Goal: Task Accomplishment & Management: Manage account settings

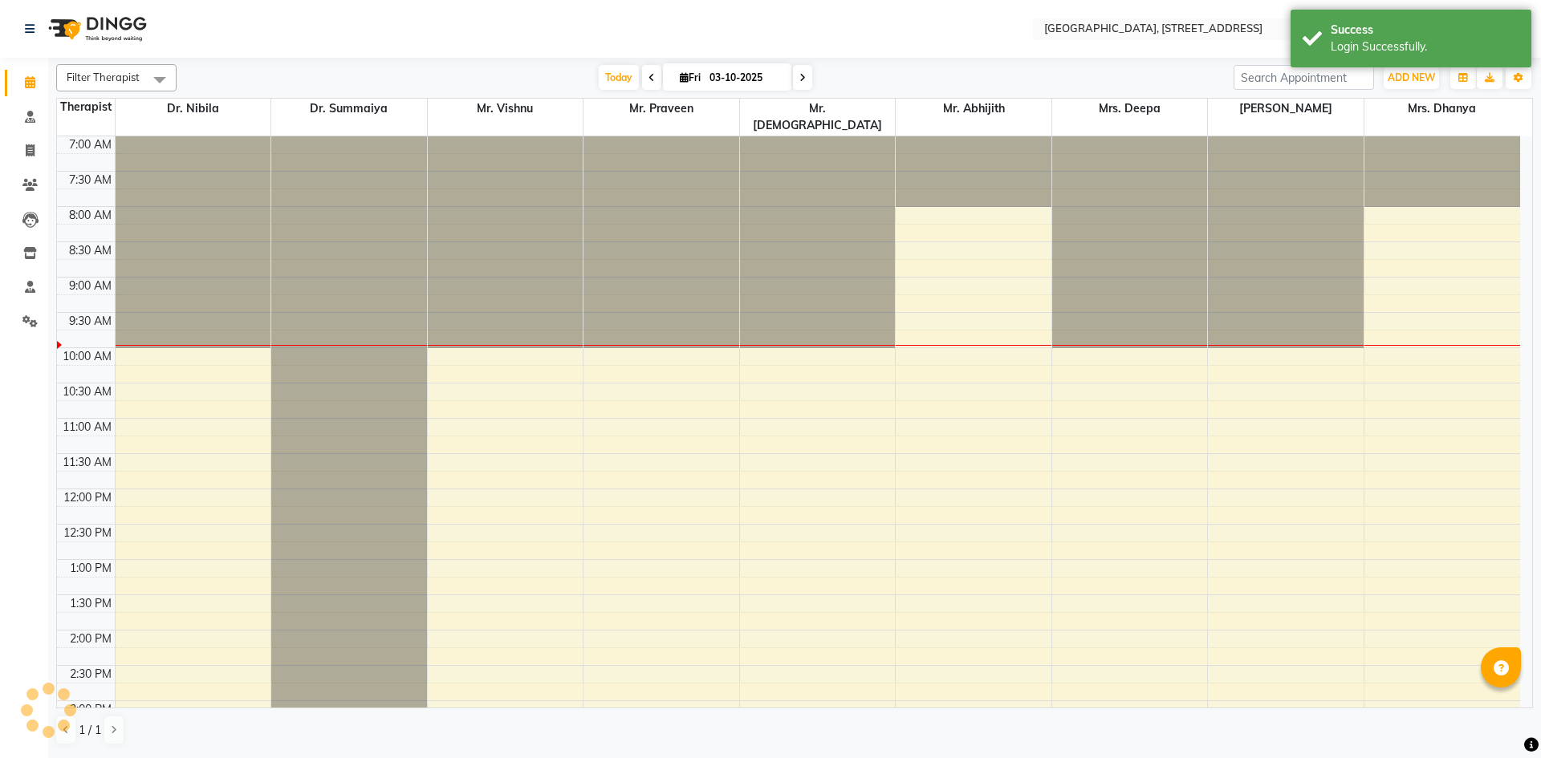
select select "en"
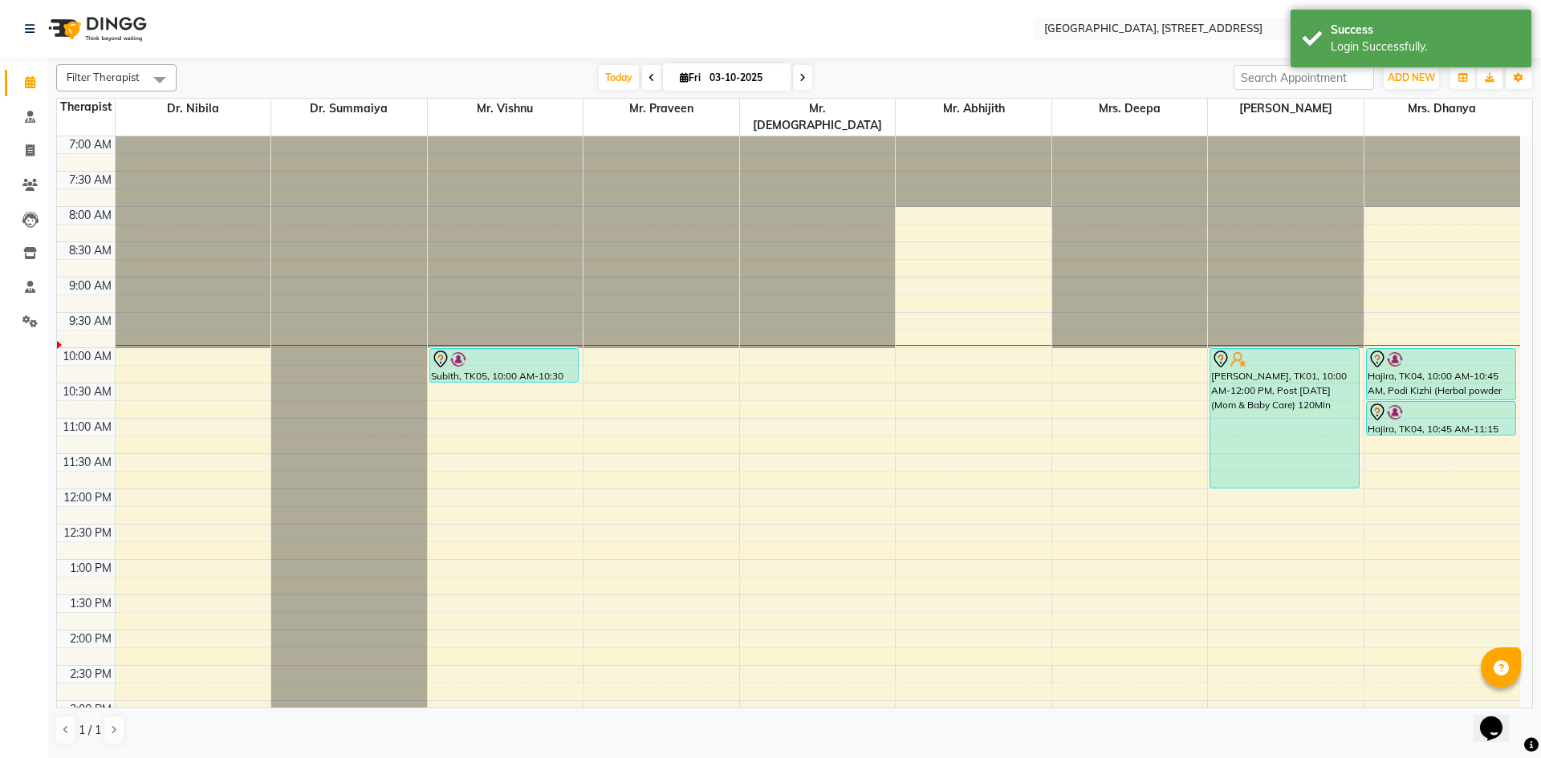
click at [799, 87] on span at bounding box center [802, 77] width 19 height 25
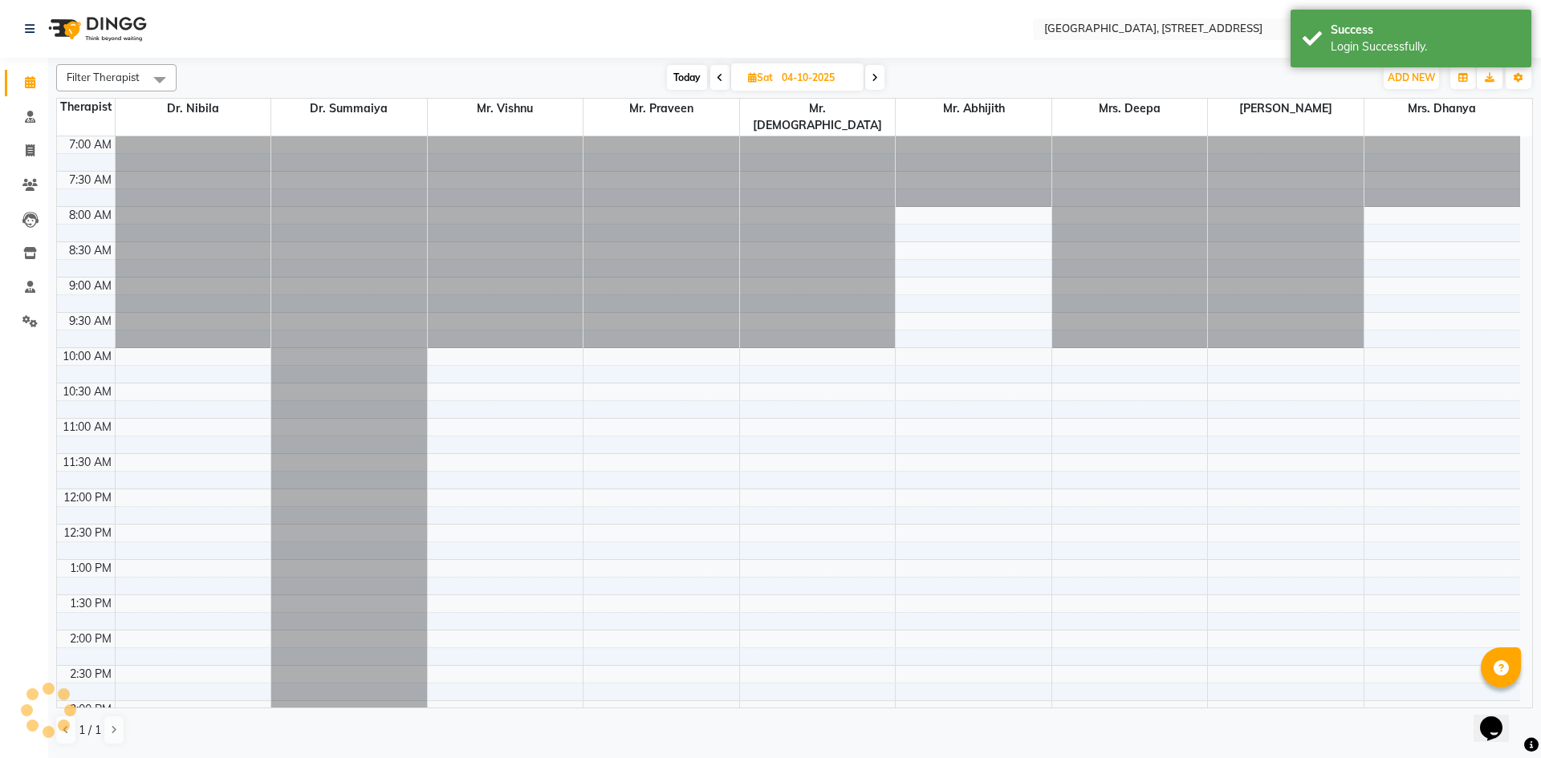
scroll to position [142, 0]
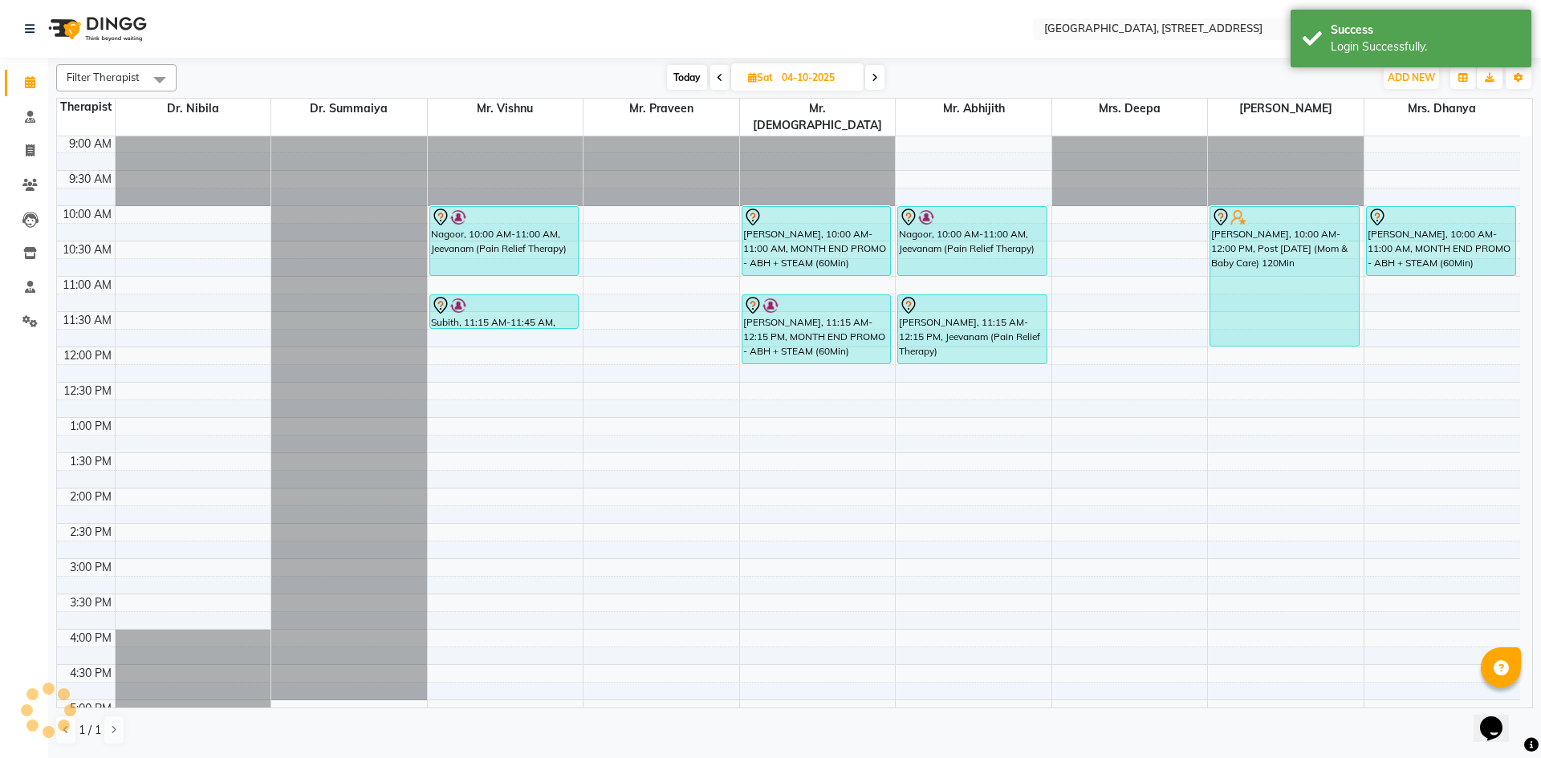
click at [875, 89] on span at bounding box center [874, 77] width 19 height 25
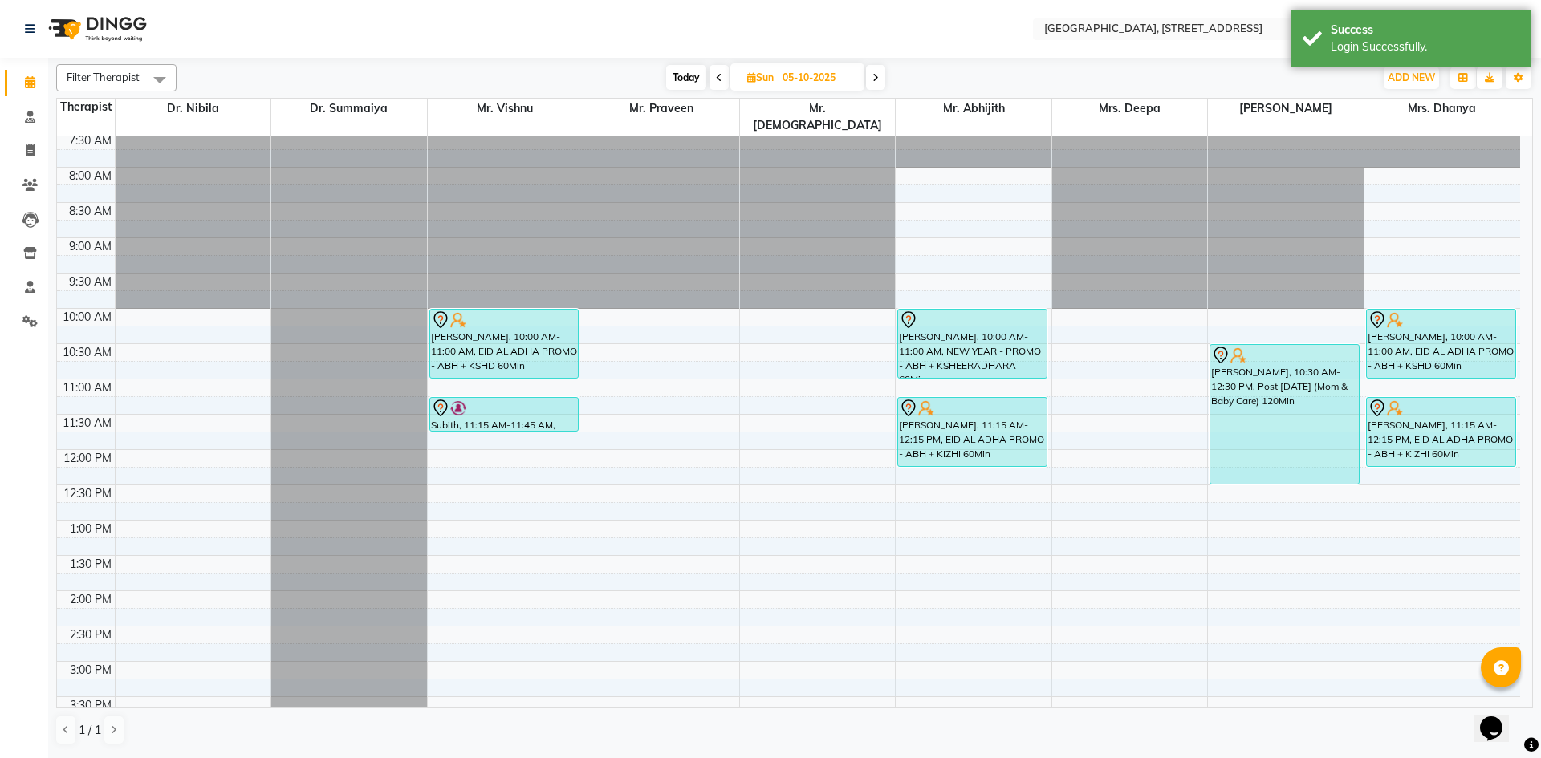
scroll to position [0, 0]
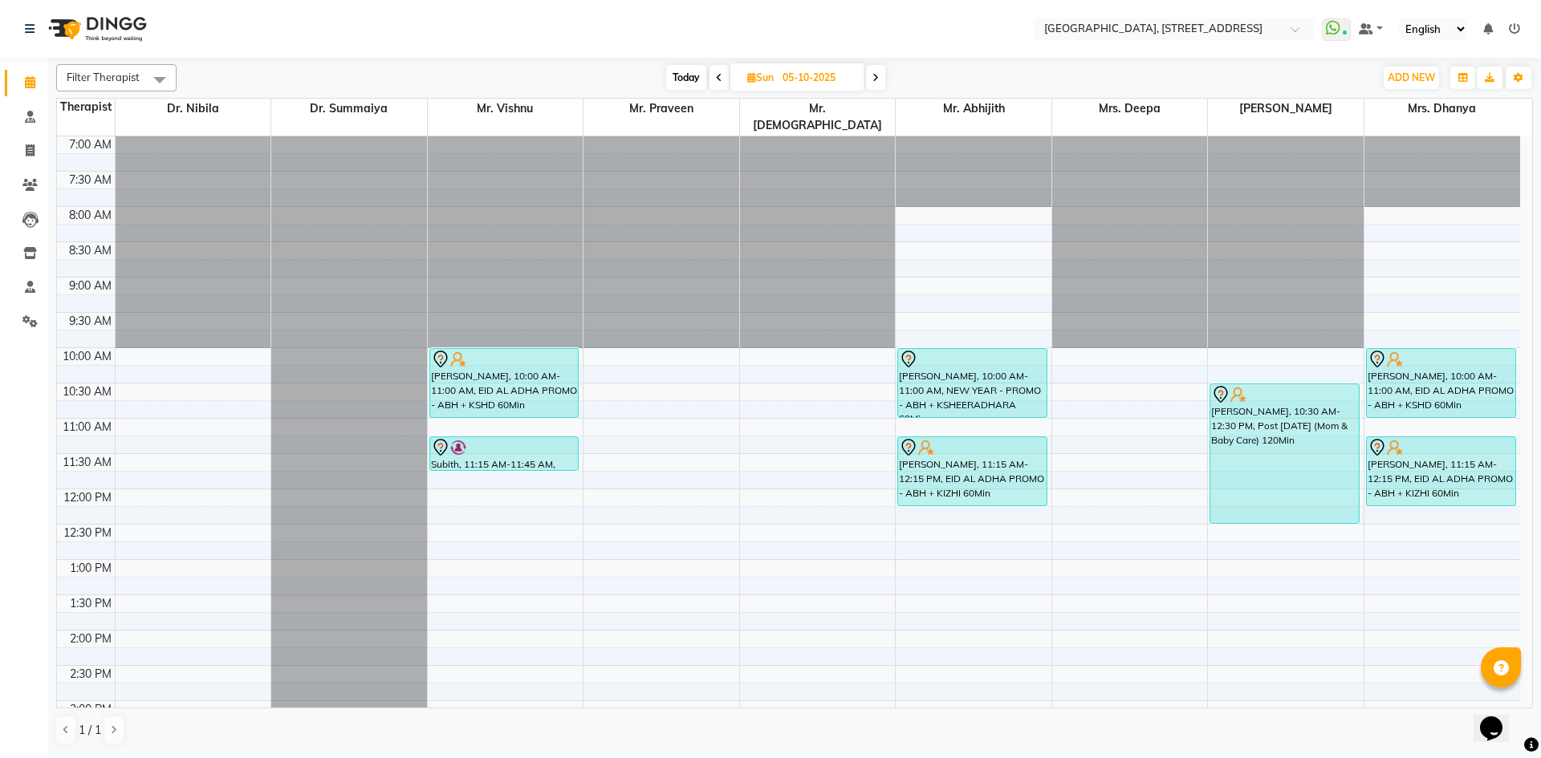
click at [872, 85] on span at bounding box center [875, 77] width 19 height 25
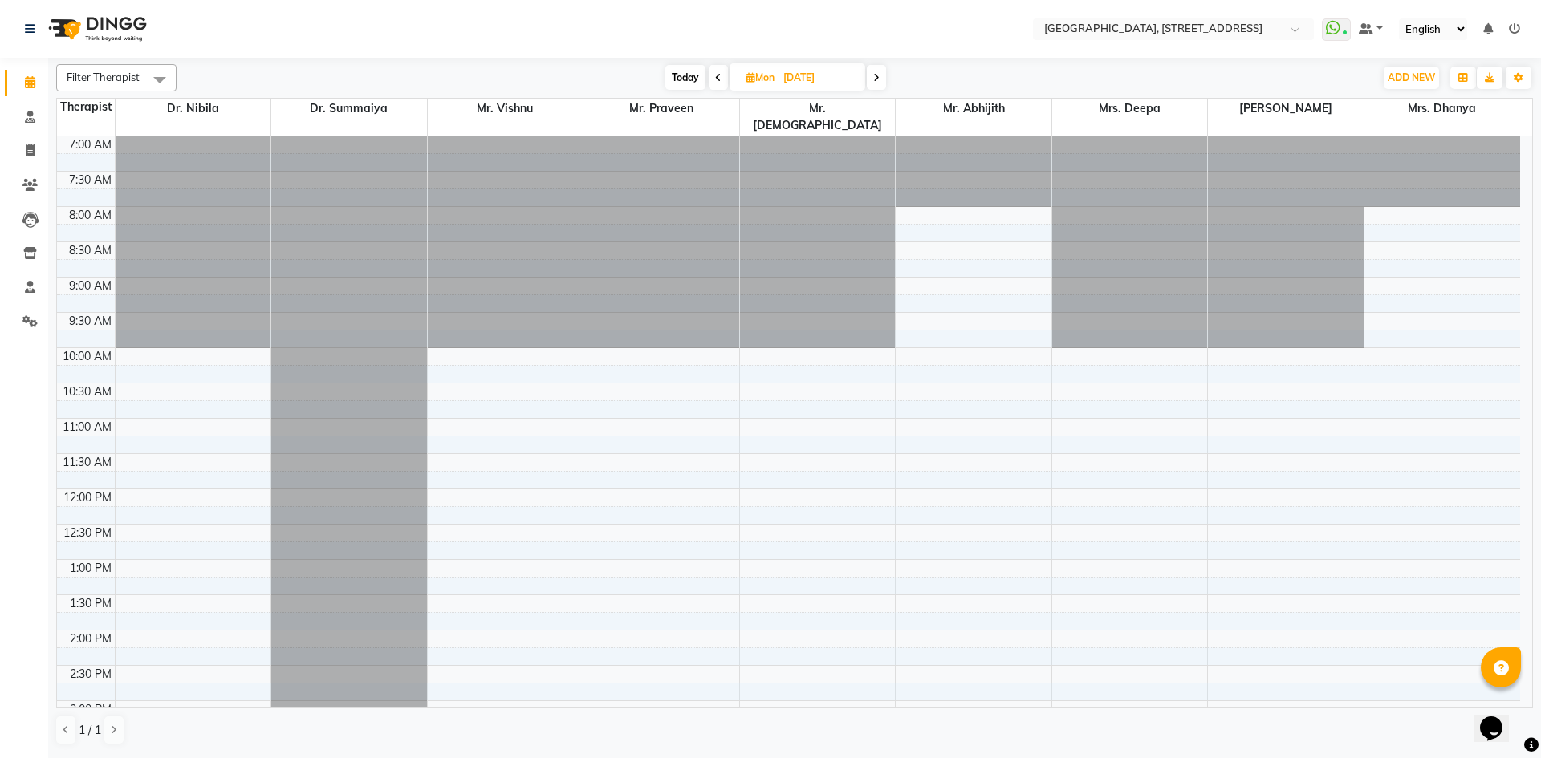
click at [720, 67] on span at bounding box center [718, 77] width 19 height 25
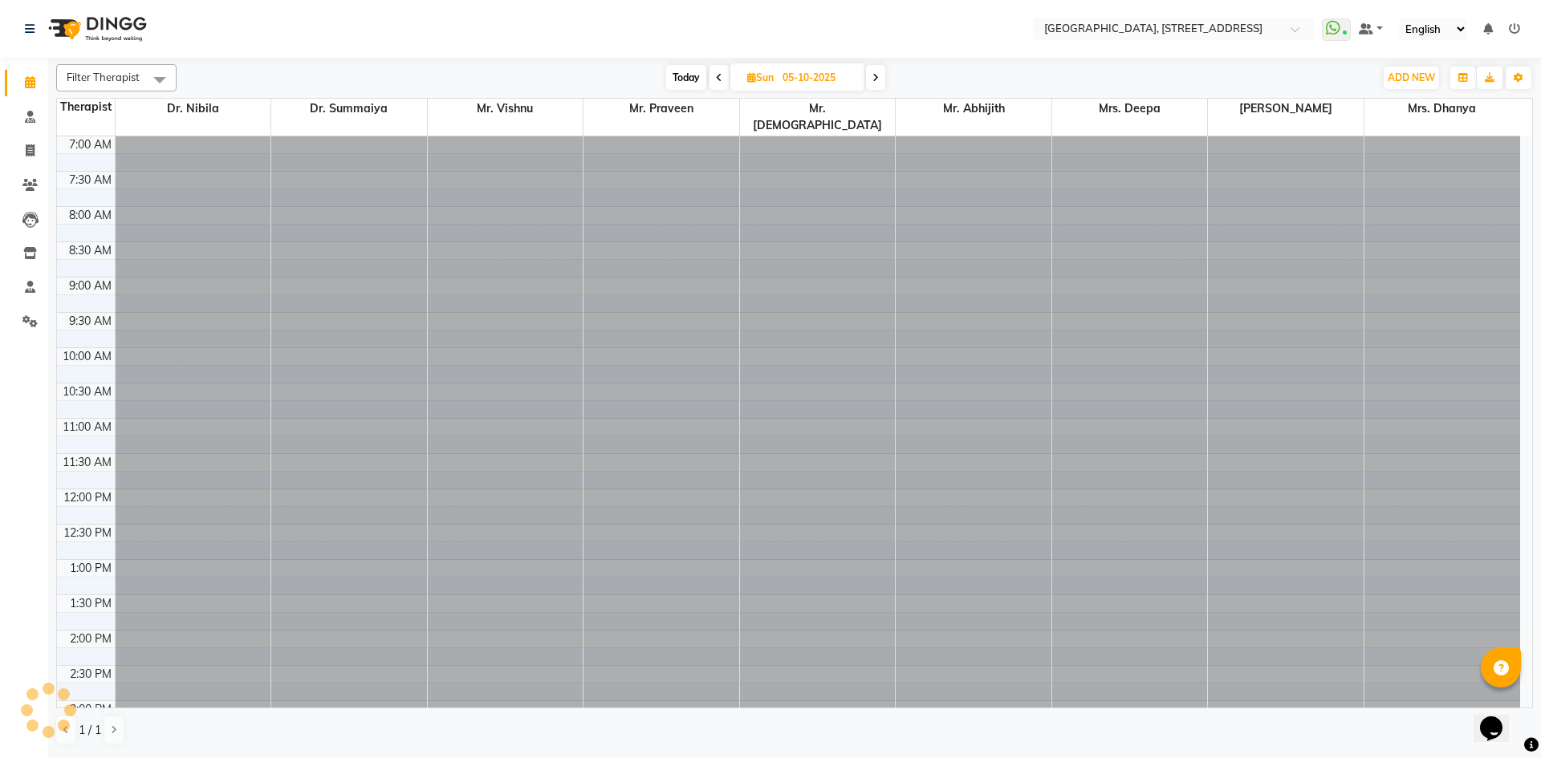
scroll to position [142, 0]
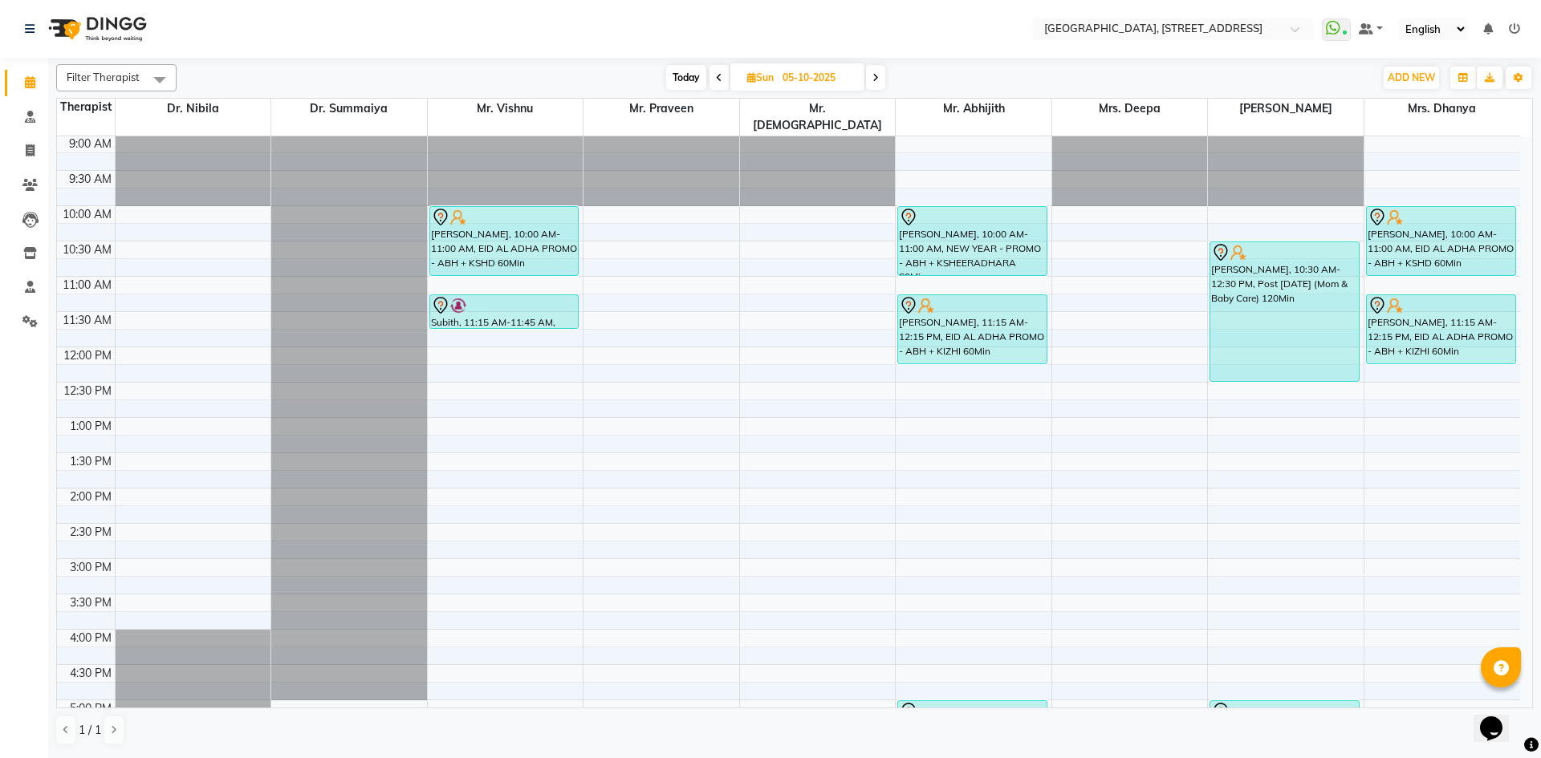
click at [717, 78] on icon at bounding box center [719, 78] width 6 height 10
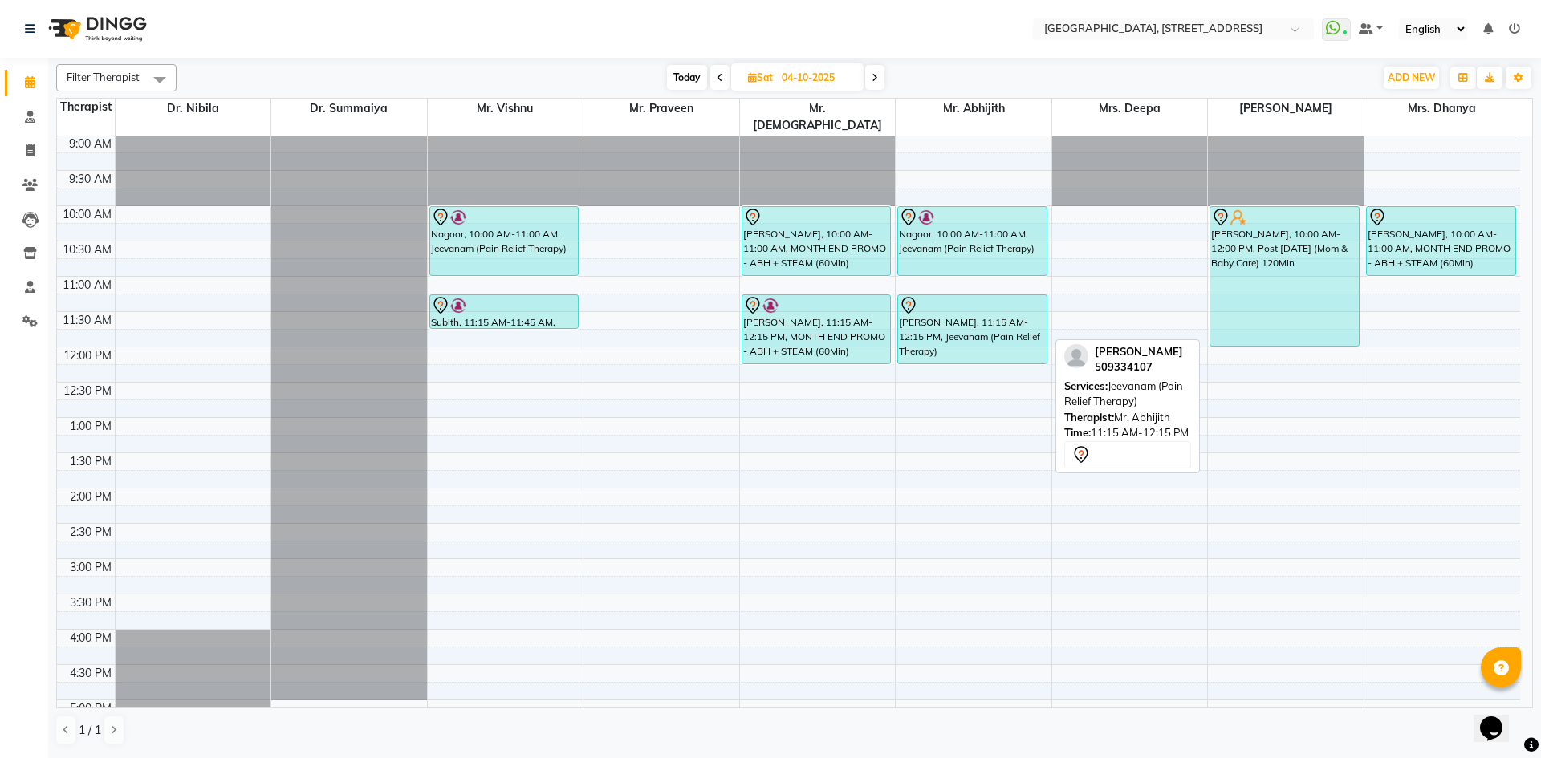
scroll to position [0, 0]
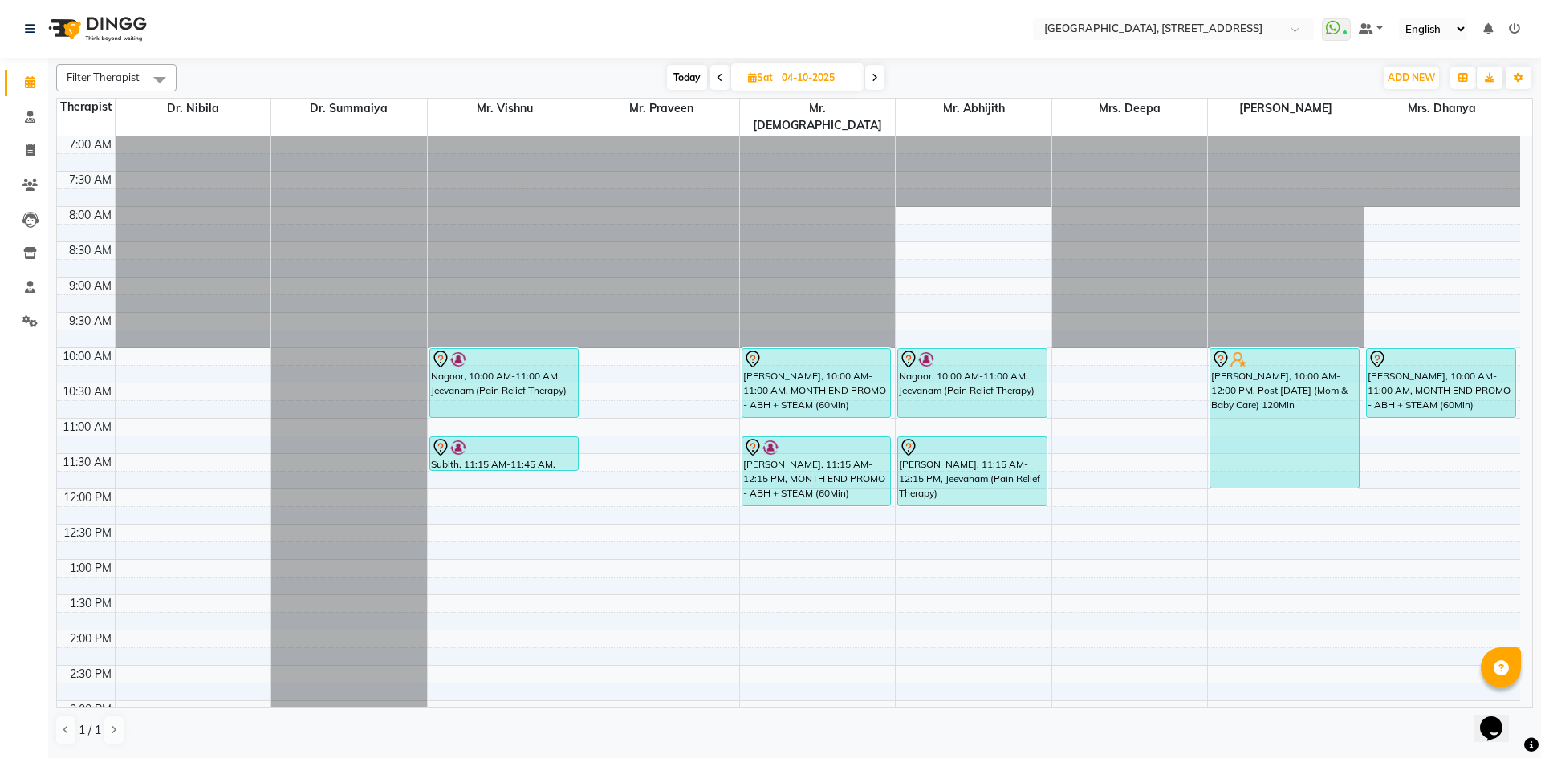
click at [679, 76] on span "Today" at bounding box center [687, 77] width 40 height 25
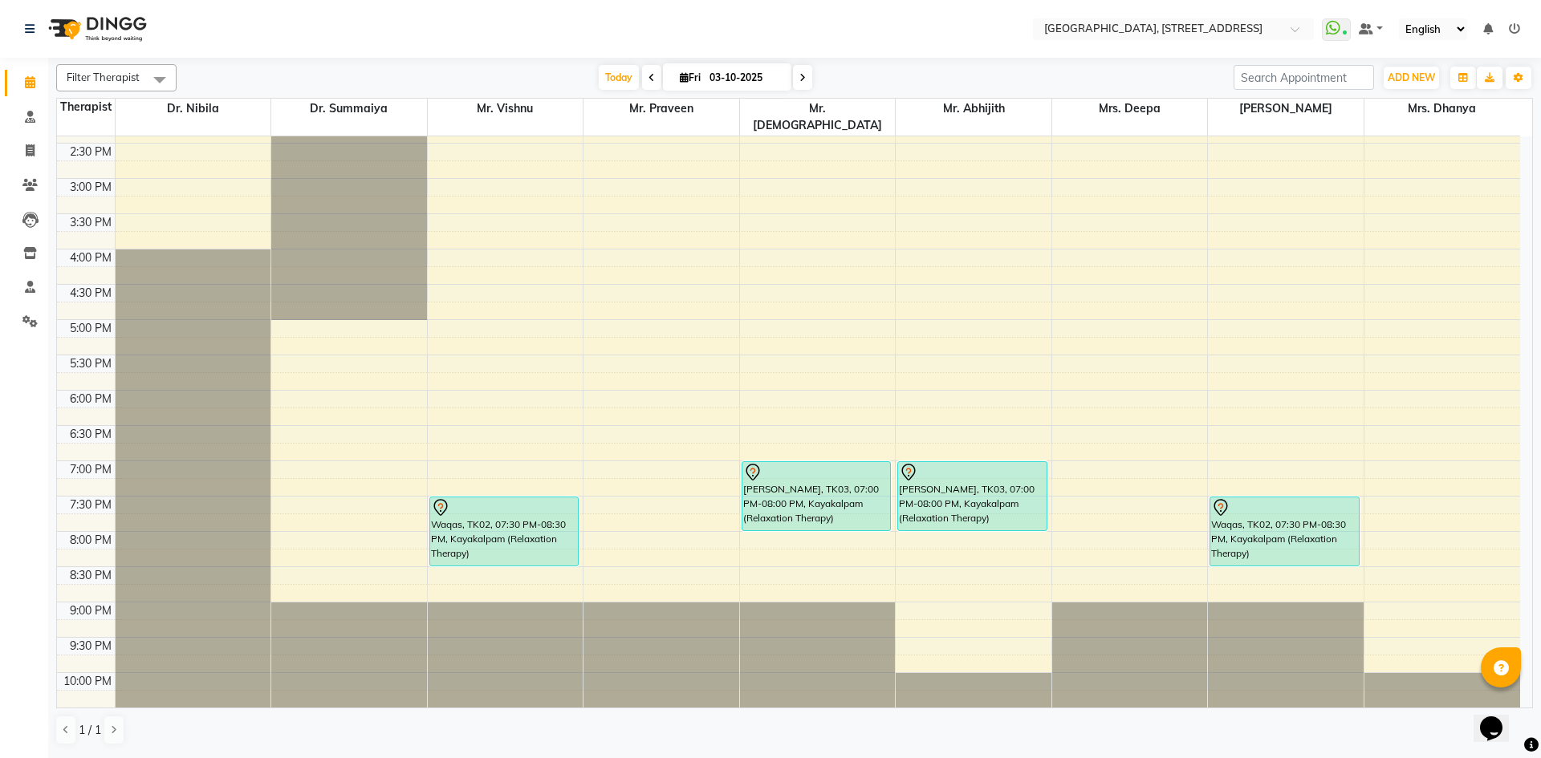
scroll to position [541, 0]
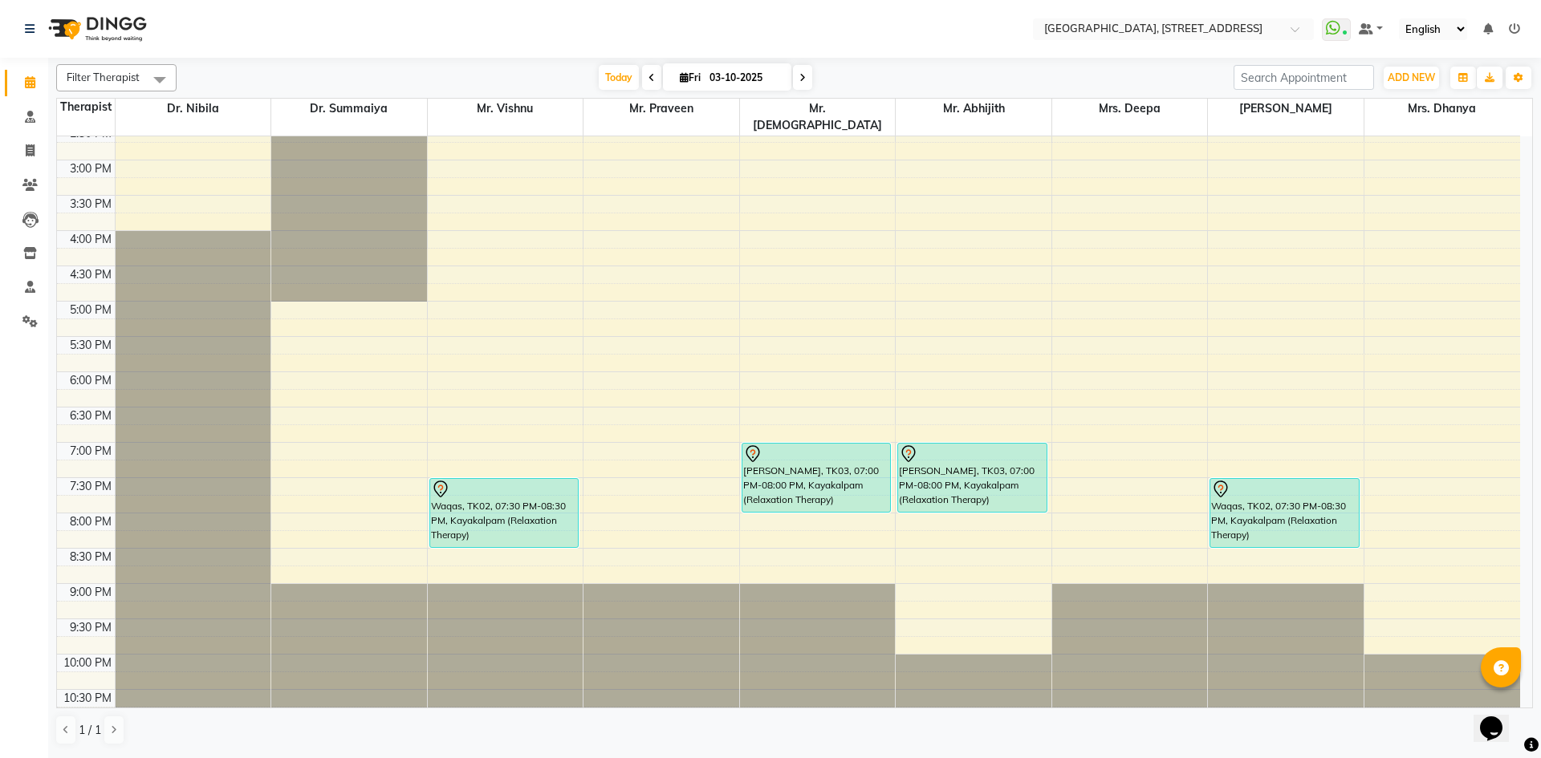
click at [804, 78] on span at bounding box center [802, 77] width 19 height 25
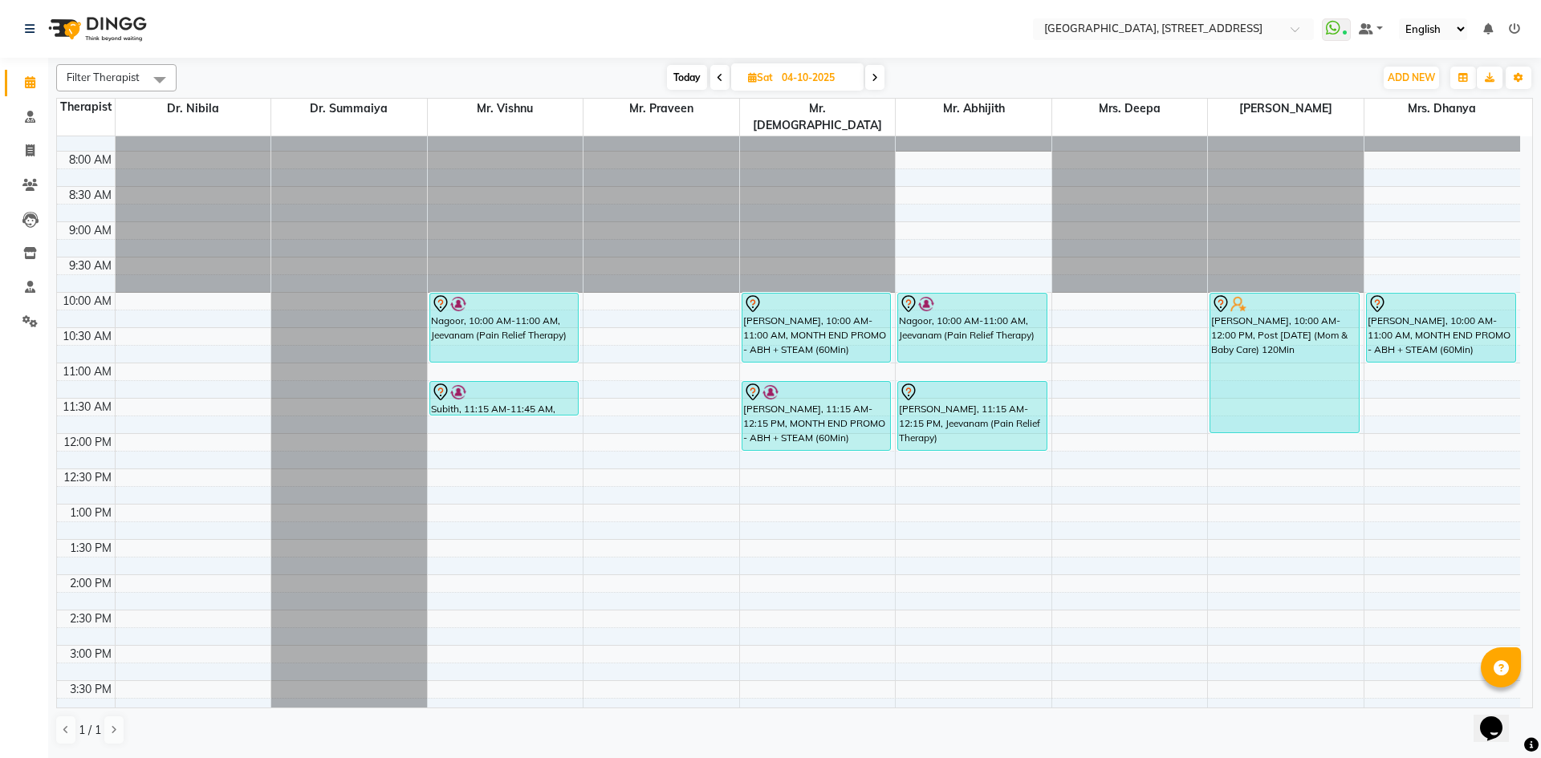
scroll to position [0, 0]
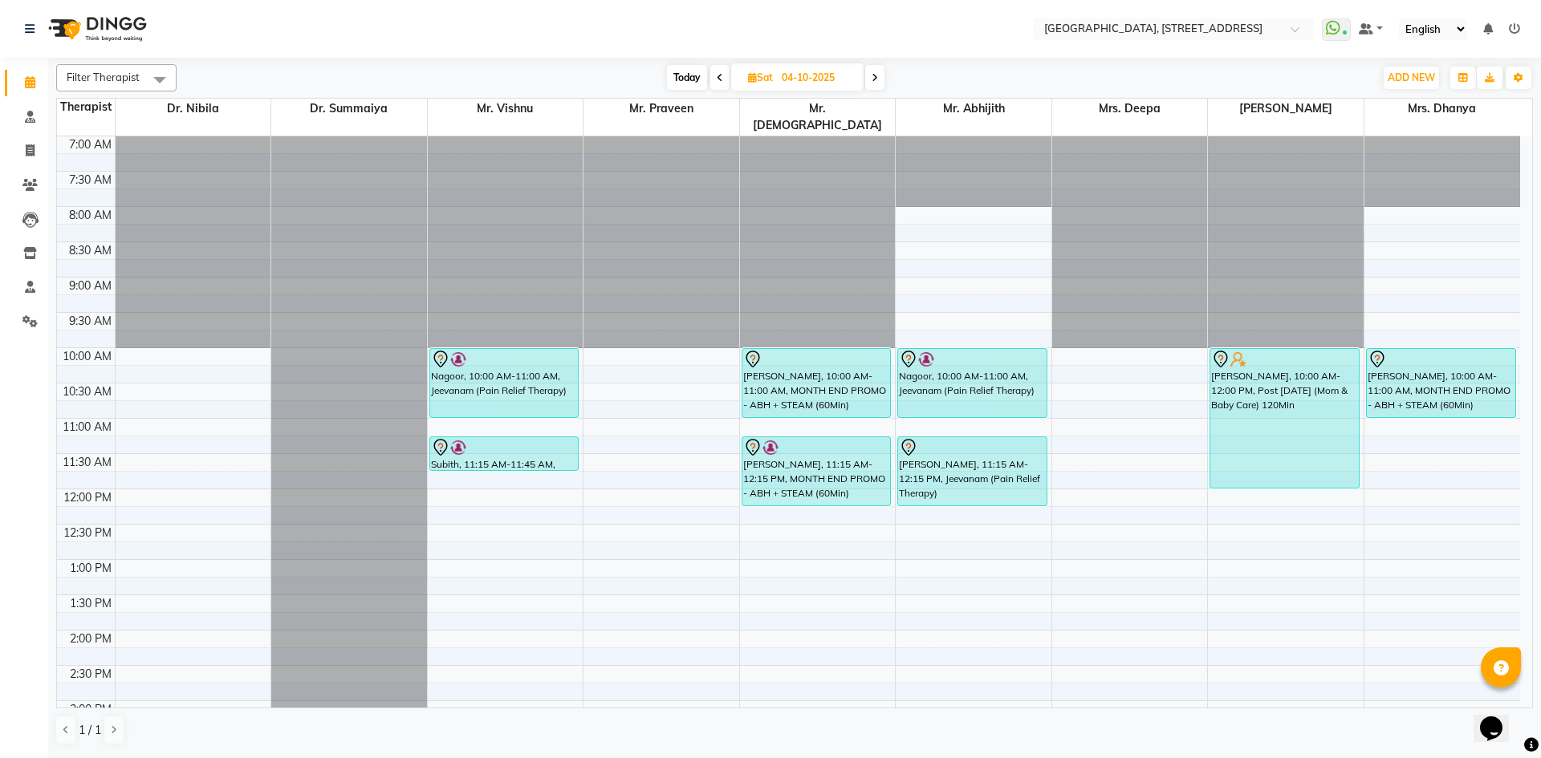
click at [880, 64] on div "Filter Therapist Select All Dr. Nibila Dr. Summaiya Mr. Vishnu Mr. Praveen Mr. …" at bounding box center [794, 77] width 1477 height 27
click at [878, 83] on span at bounding box center [874, 77] width 19 height 25
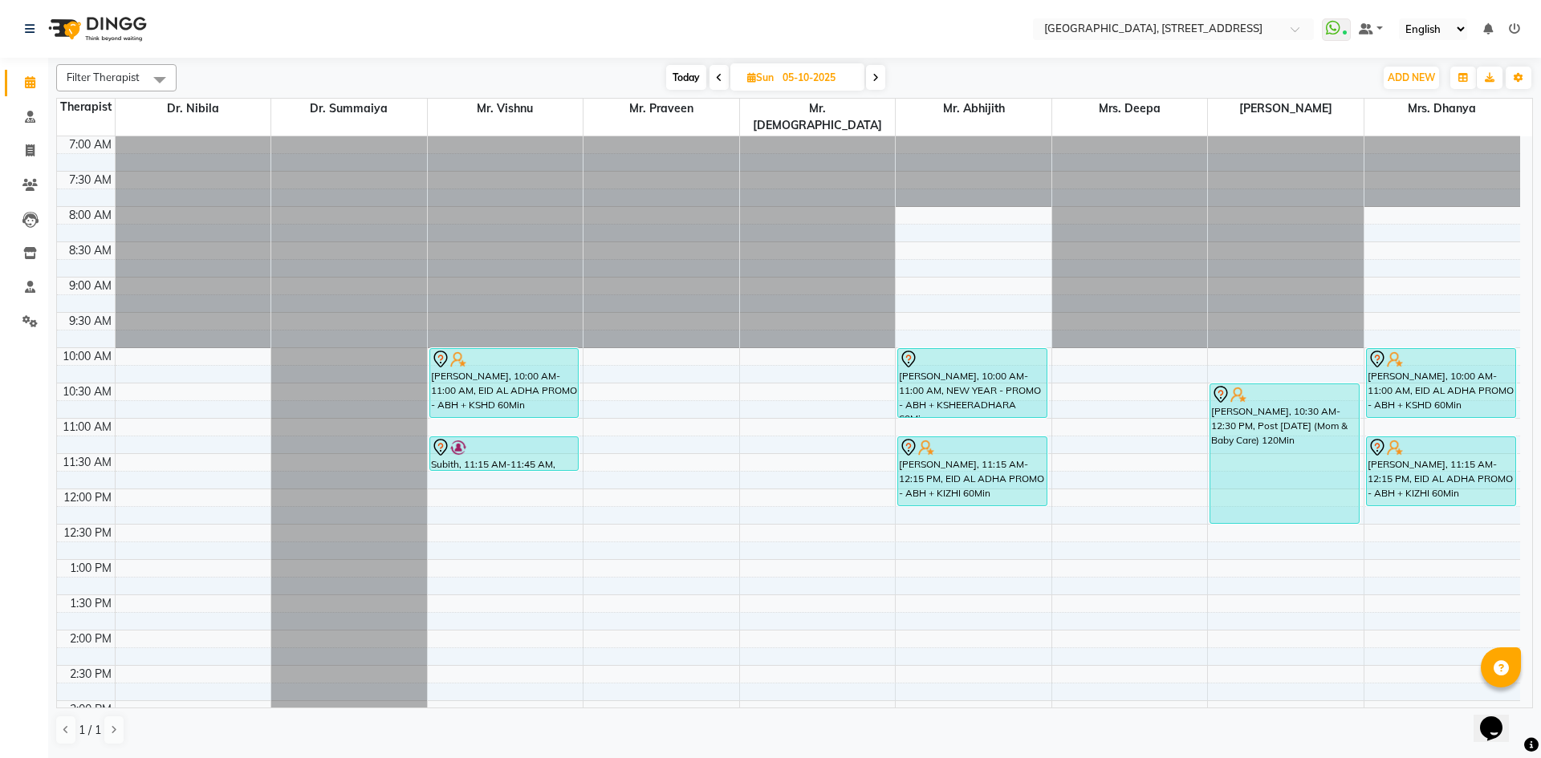
click at [694, 71] on span "Today" at bounding box center [686, 77] width 40 height 25
type input "03-10-2025"
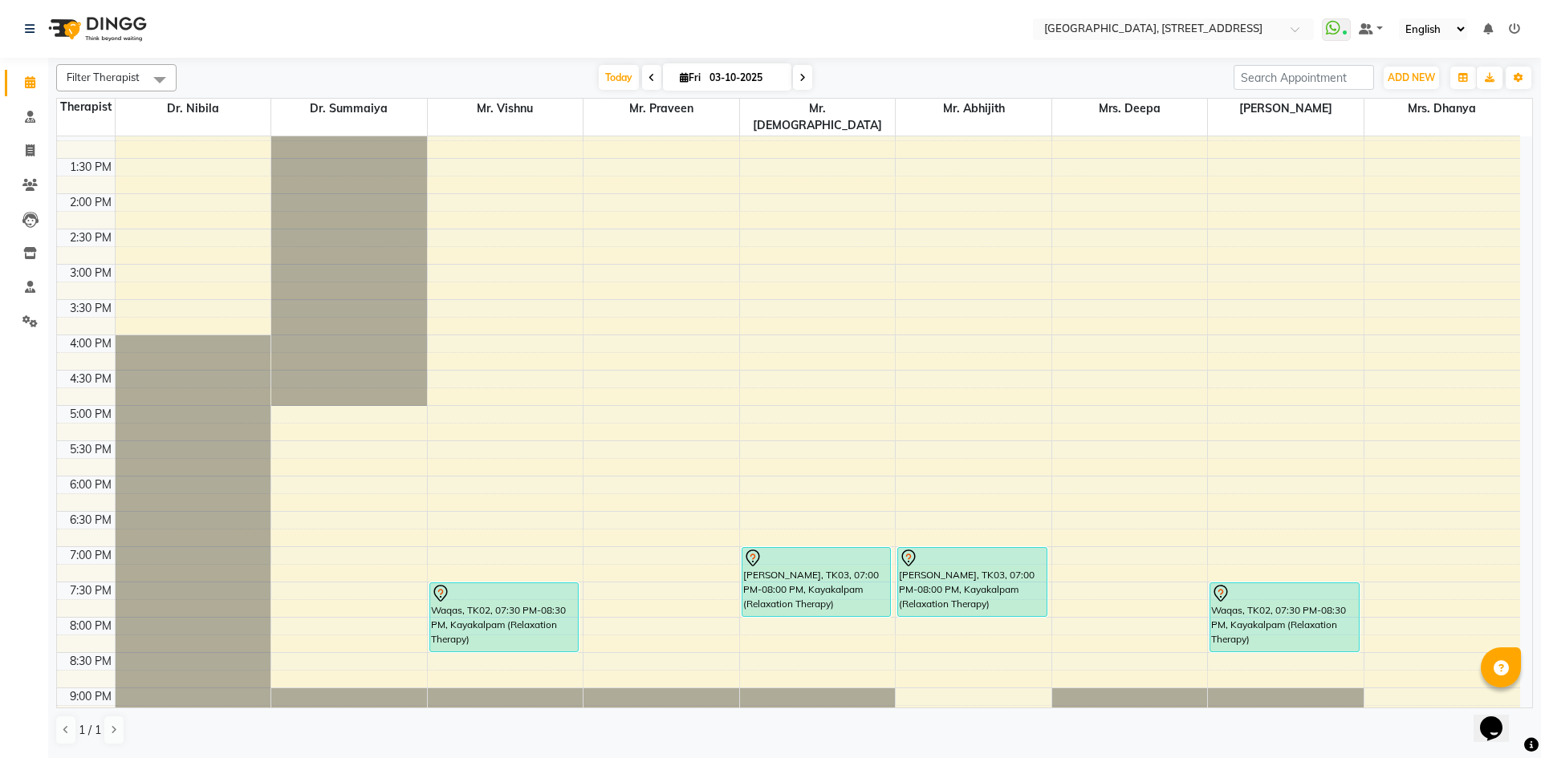
scroll to position [142, 0]
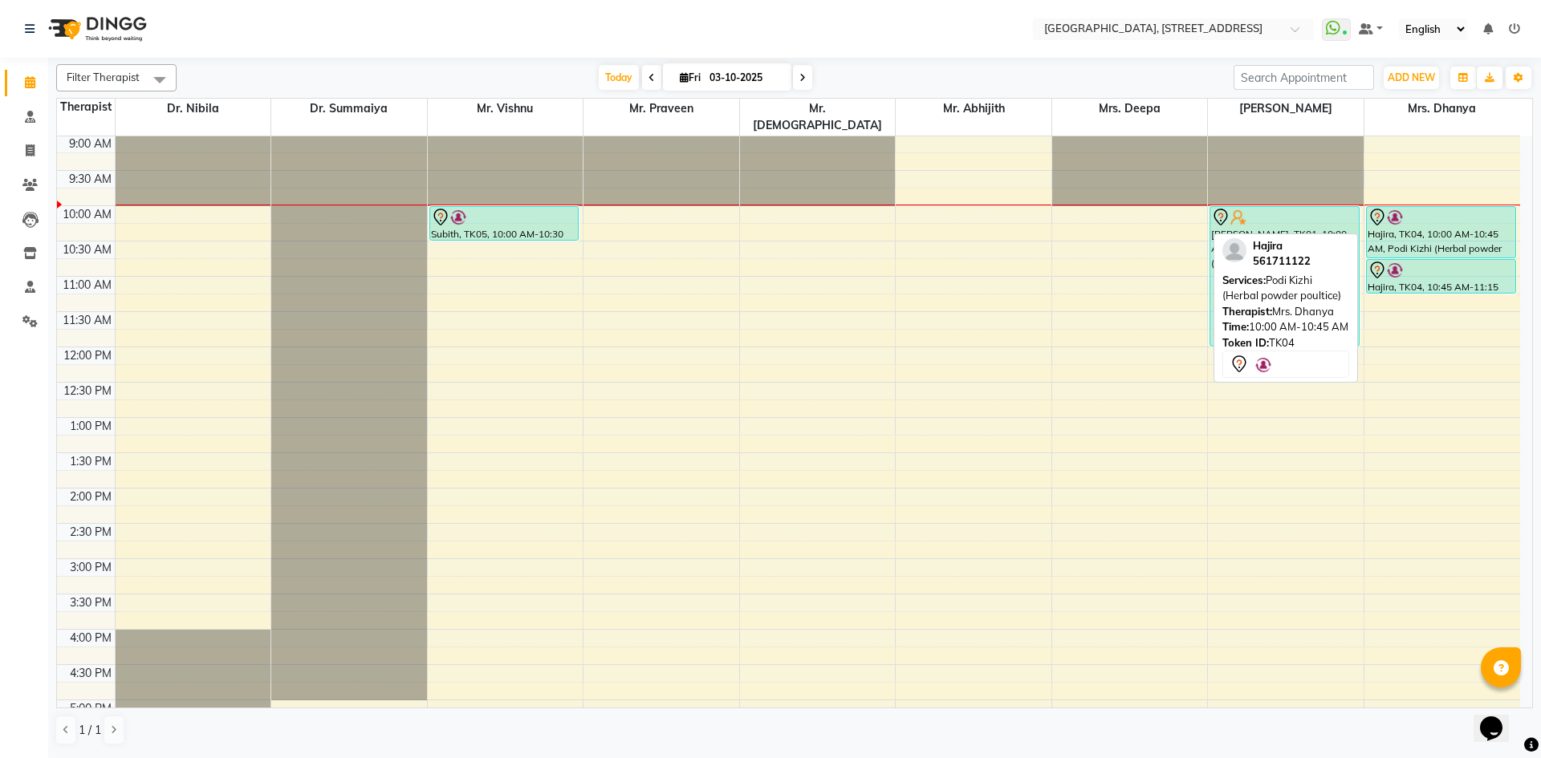
click at [1413, 208] on div at bounding box center [1441, 217] width 147 height 19
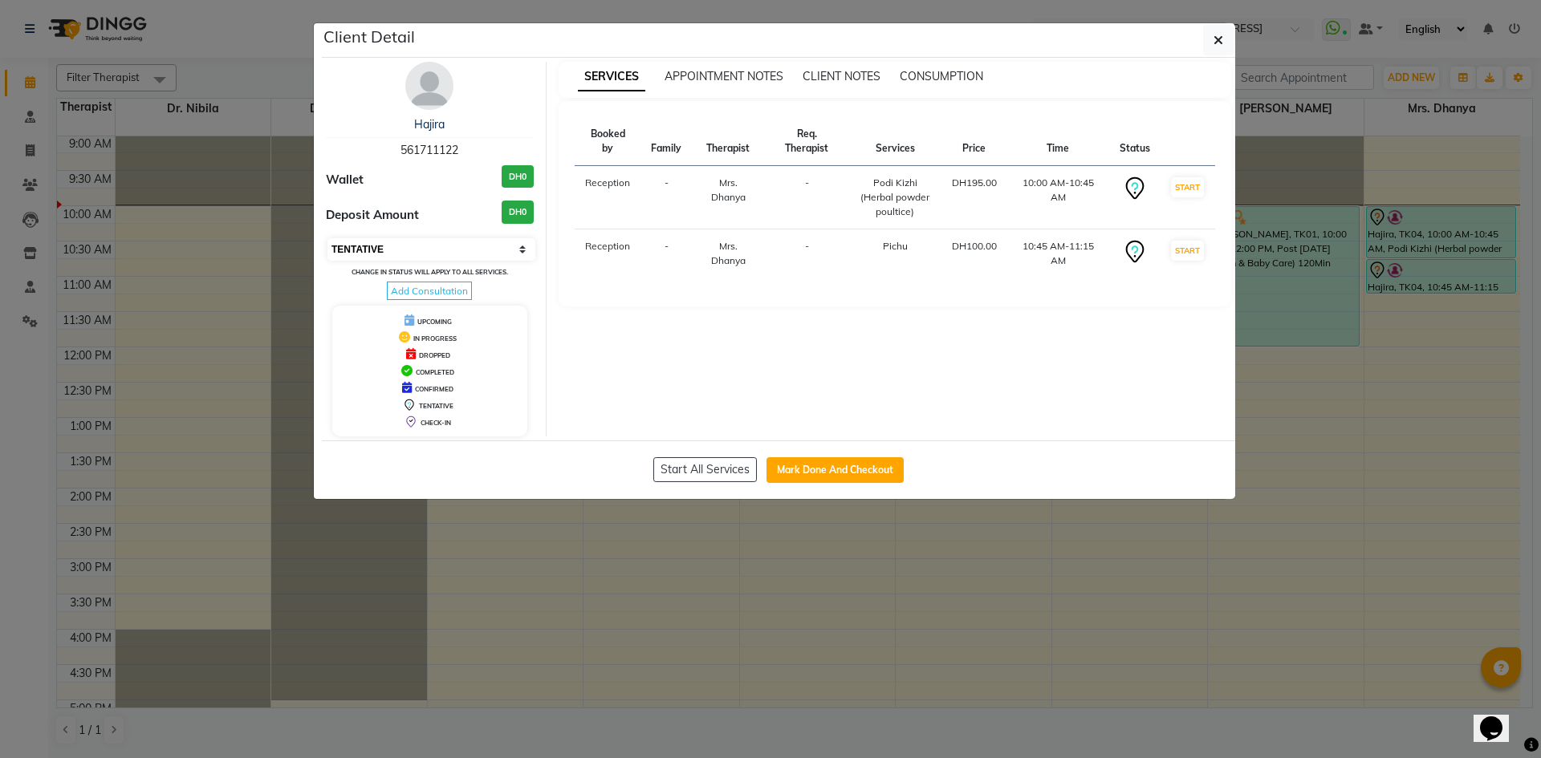
click at [515, 250] on select "Select IN SERVICE CONFIRMED TENTATIVE CHECK IN MARK DONE DROPPED UPCOMING" at bounding box center [431, 249] width 208 height 22
select select "3"
click at [327, 238] on select "Select IN SERVICE CONFIRMED TENTATIVE CHECK IN MARK DONE DROPPED UPCOMING" at bounding box center [431, 249] width 208 height 22
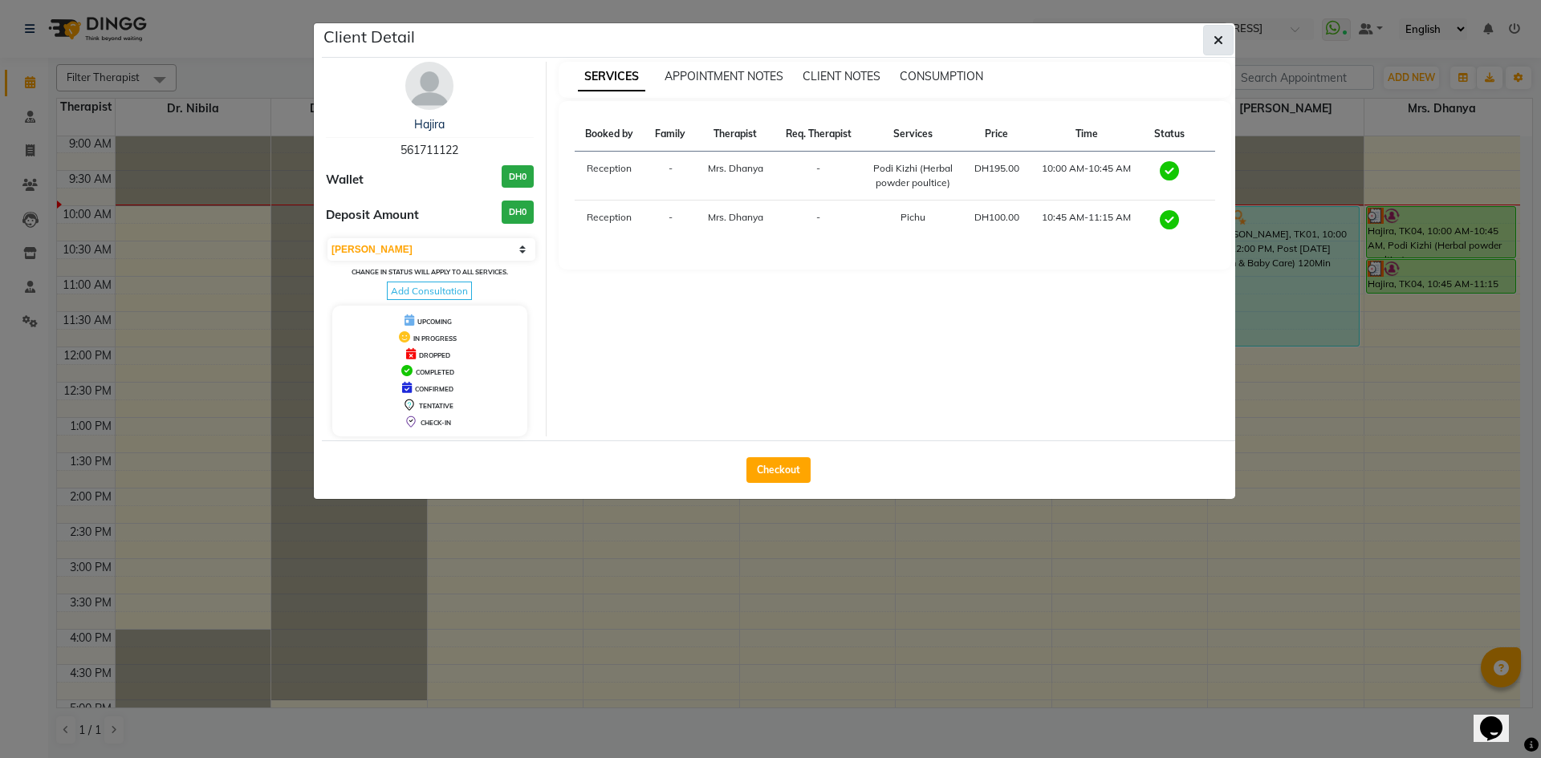
click at [1218, 36] on icon "button" at bounding box center [1218, 40] width 10 height 13
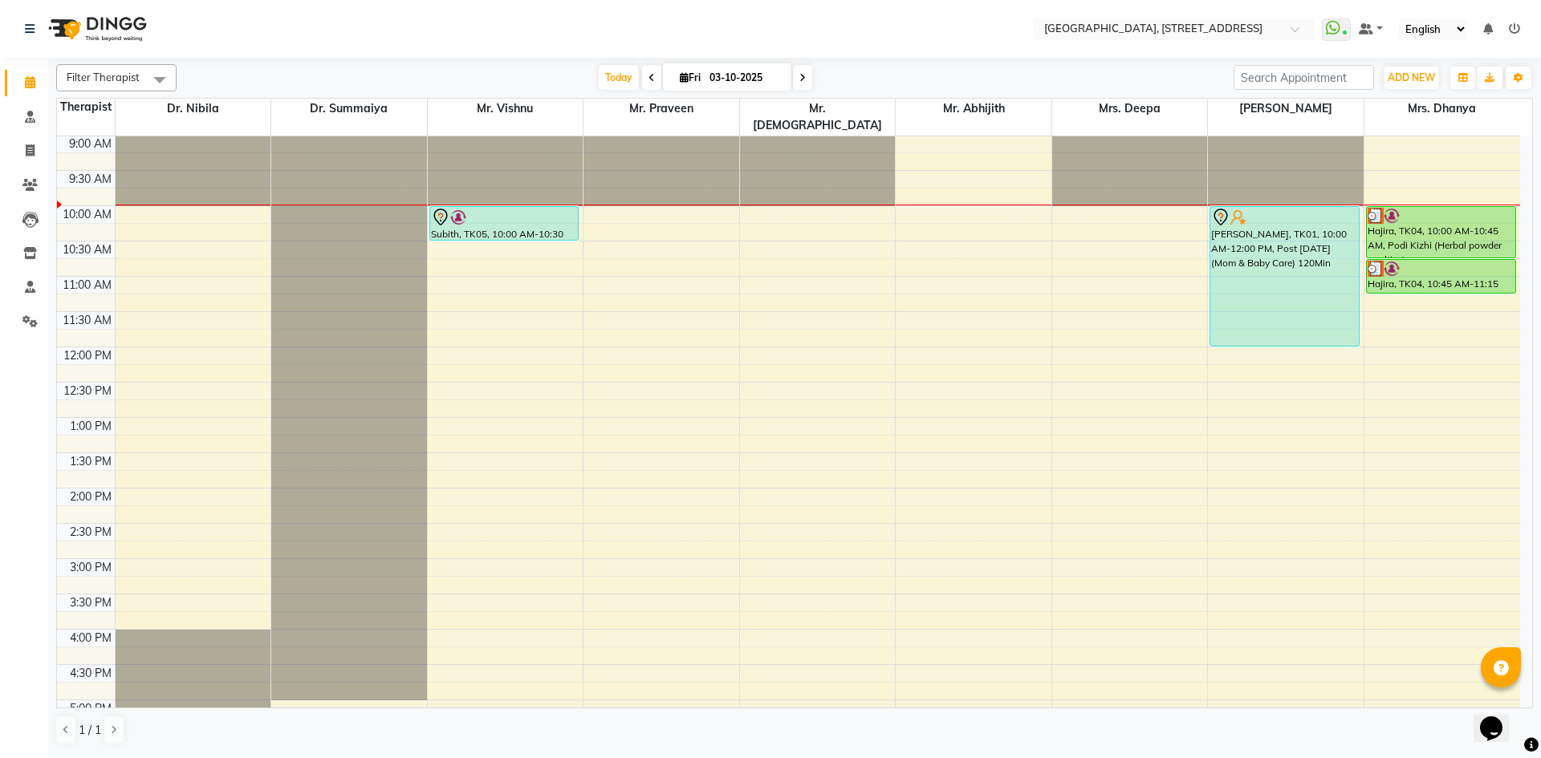
click at [1055, 527] on div "7:00 AM 7:30 AM 8:00 AM 8:30 AM 9:00 AM 9:30 AM 10:00 AM 10:30 AM 11:00 AM 11:3…" at bounding box center [788, 558] width 1463 height 1129
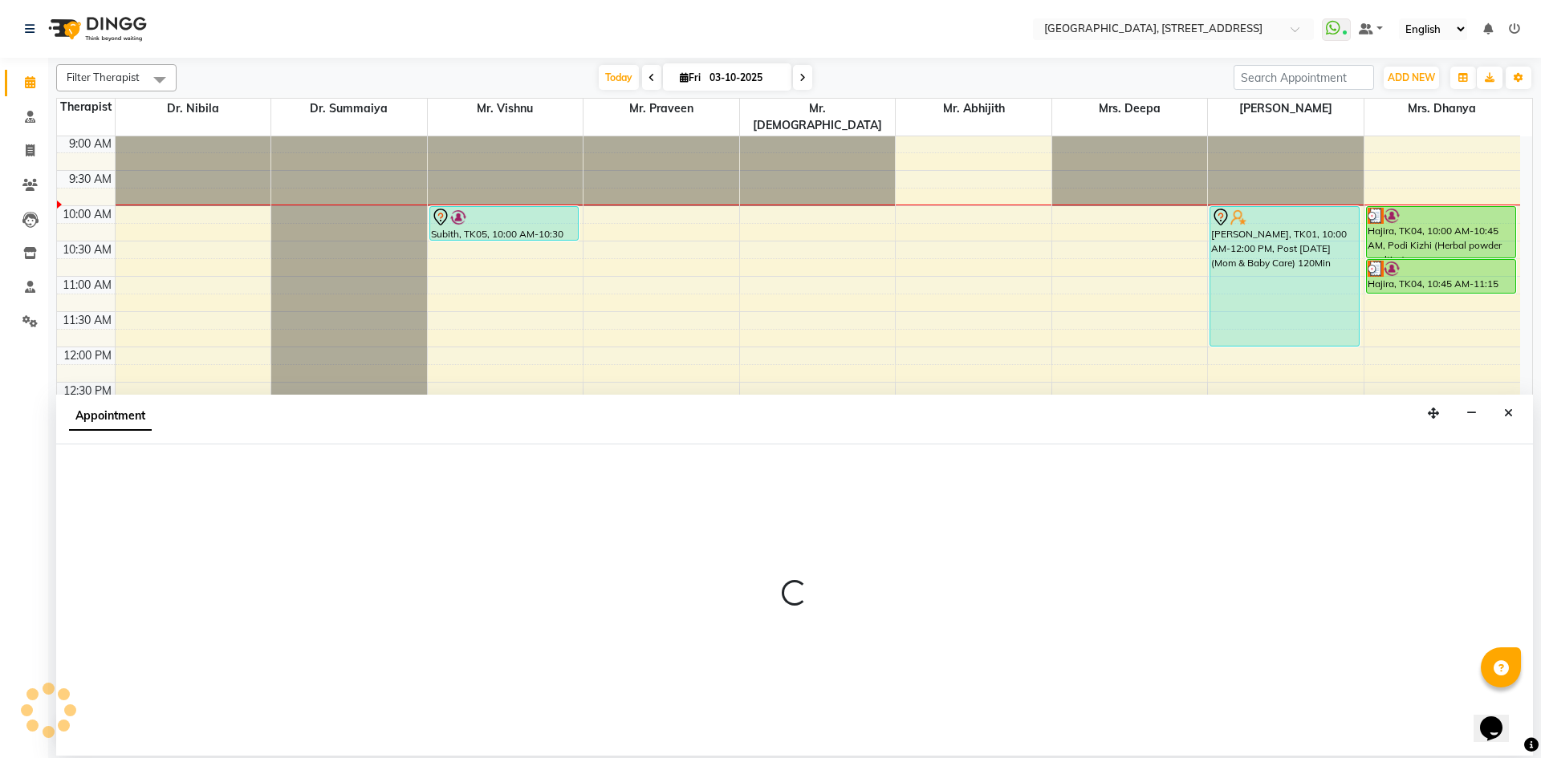
select select "27242"
select select "tentative"
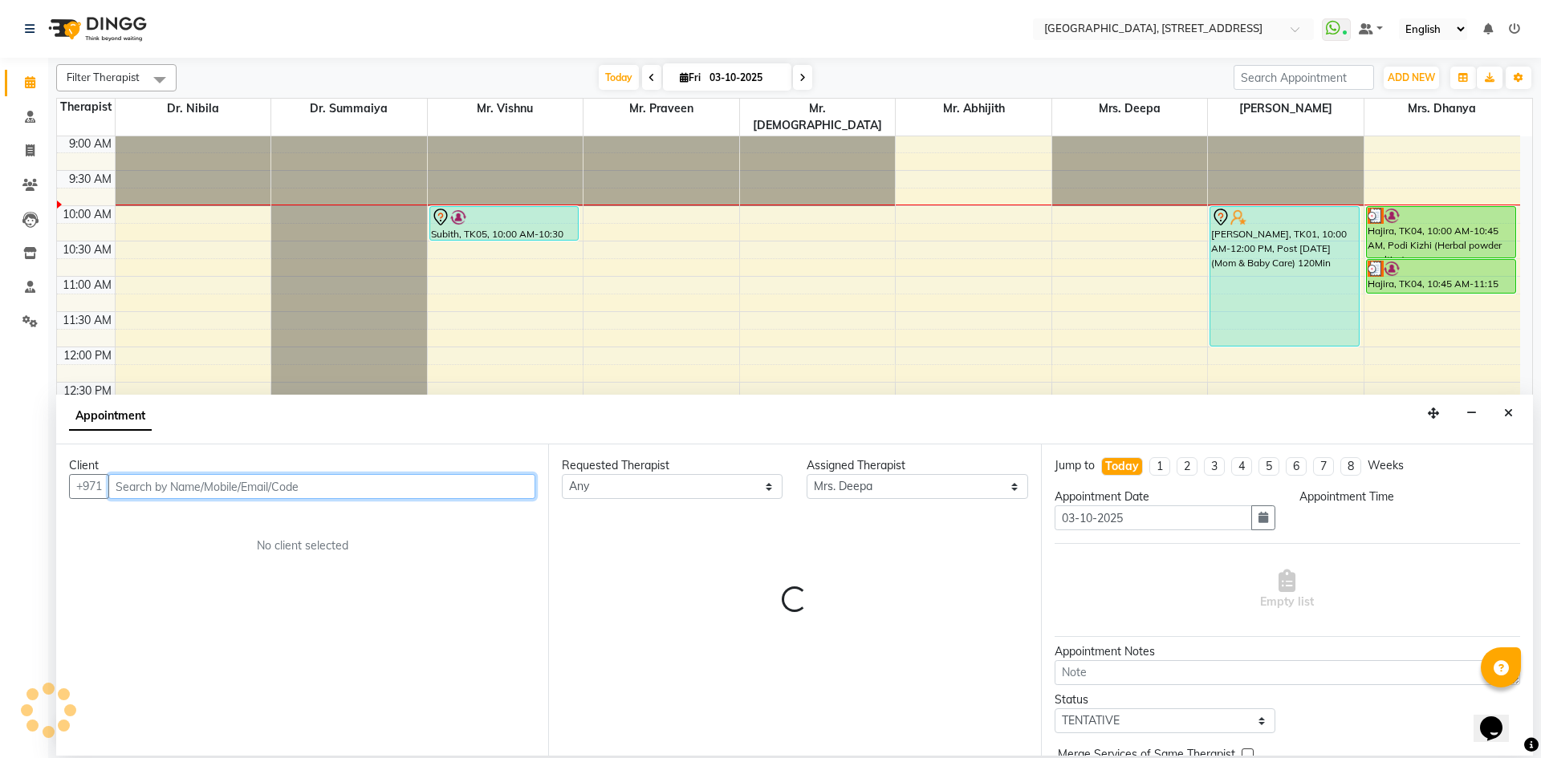
select select "885"
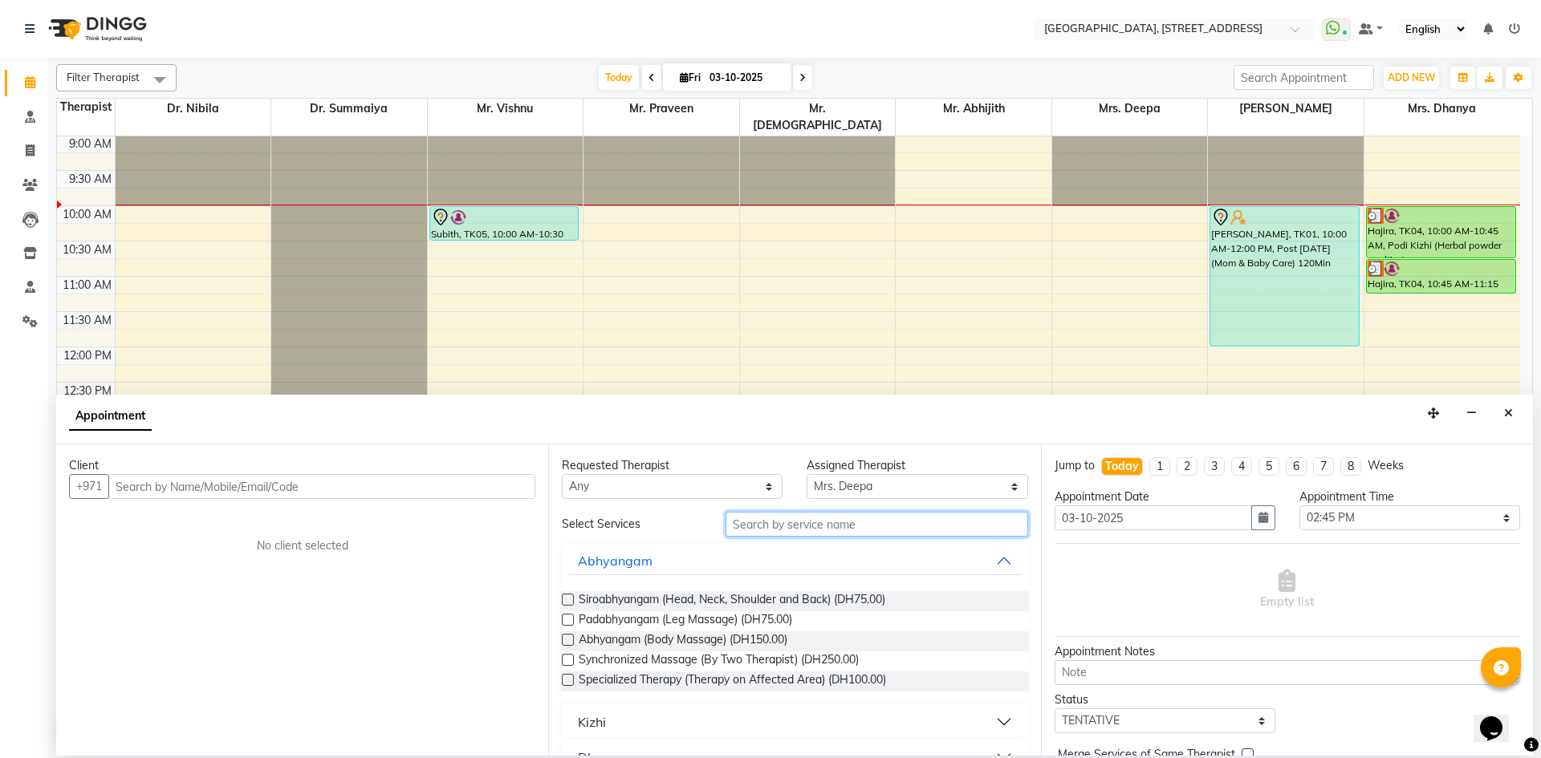
click at [888, 535] on input "text" at bounding box center [877, 524] width 303 height 25
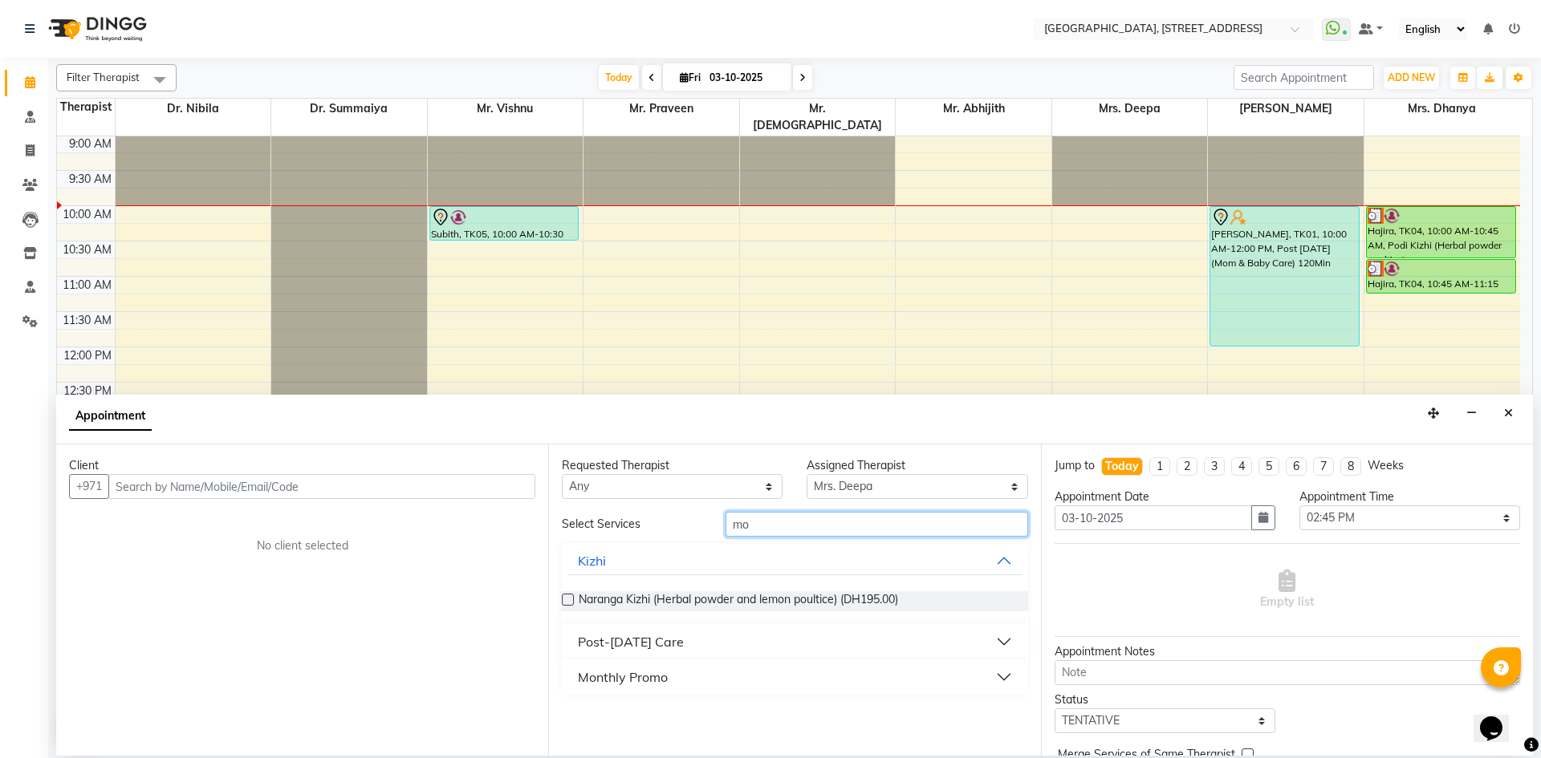
type input "m"
type input "o"
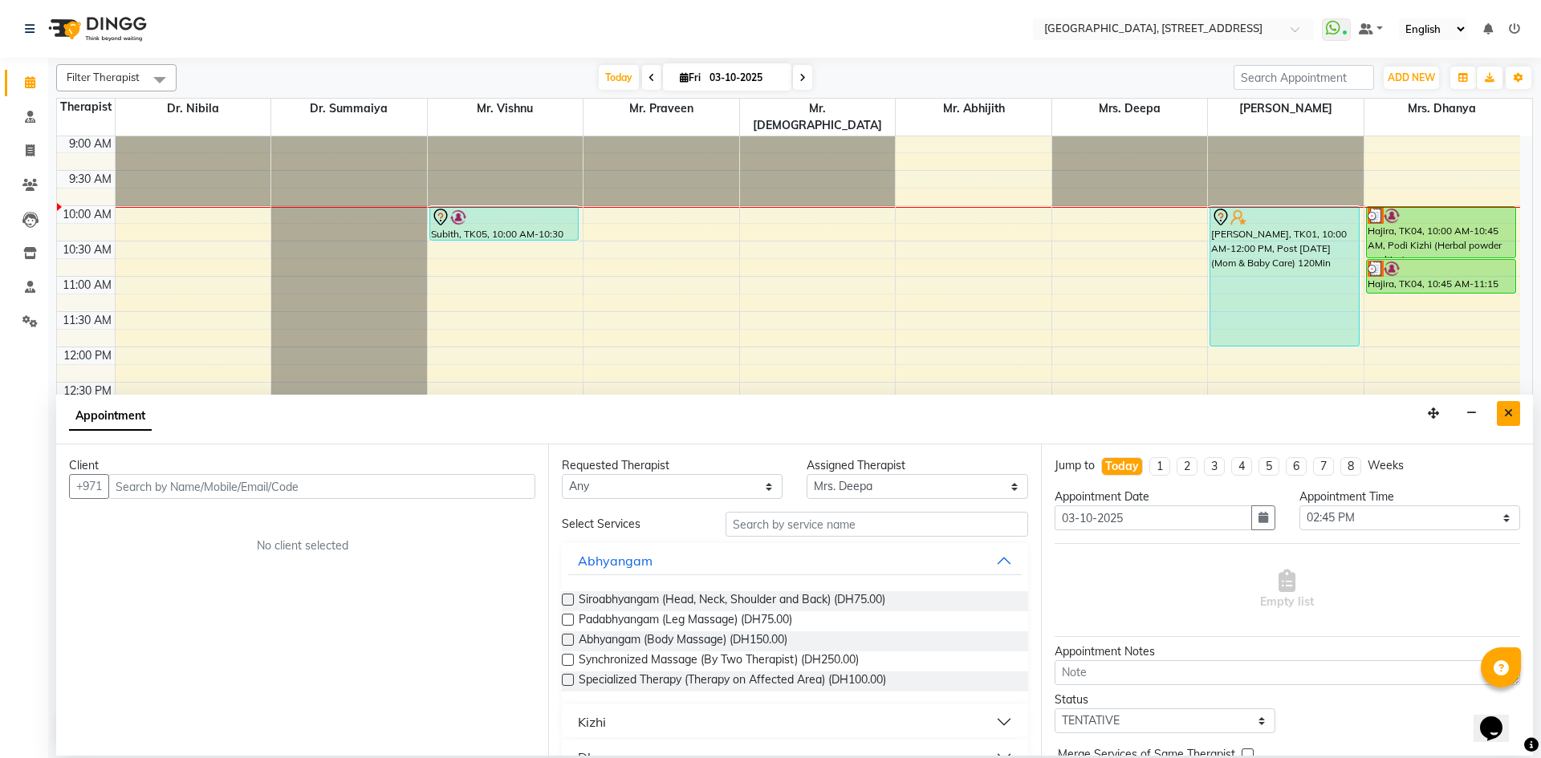
click at [1506, 415] on icon "Close" at bounding box center [1508, 413] width 9 height 11
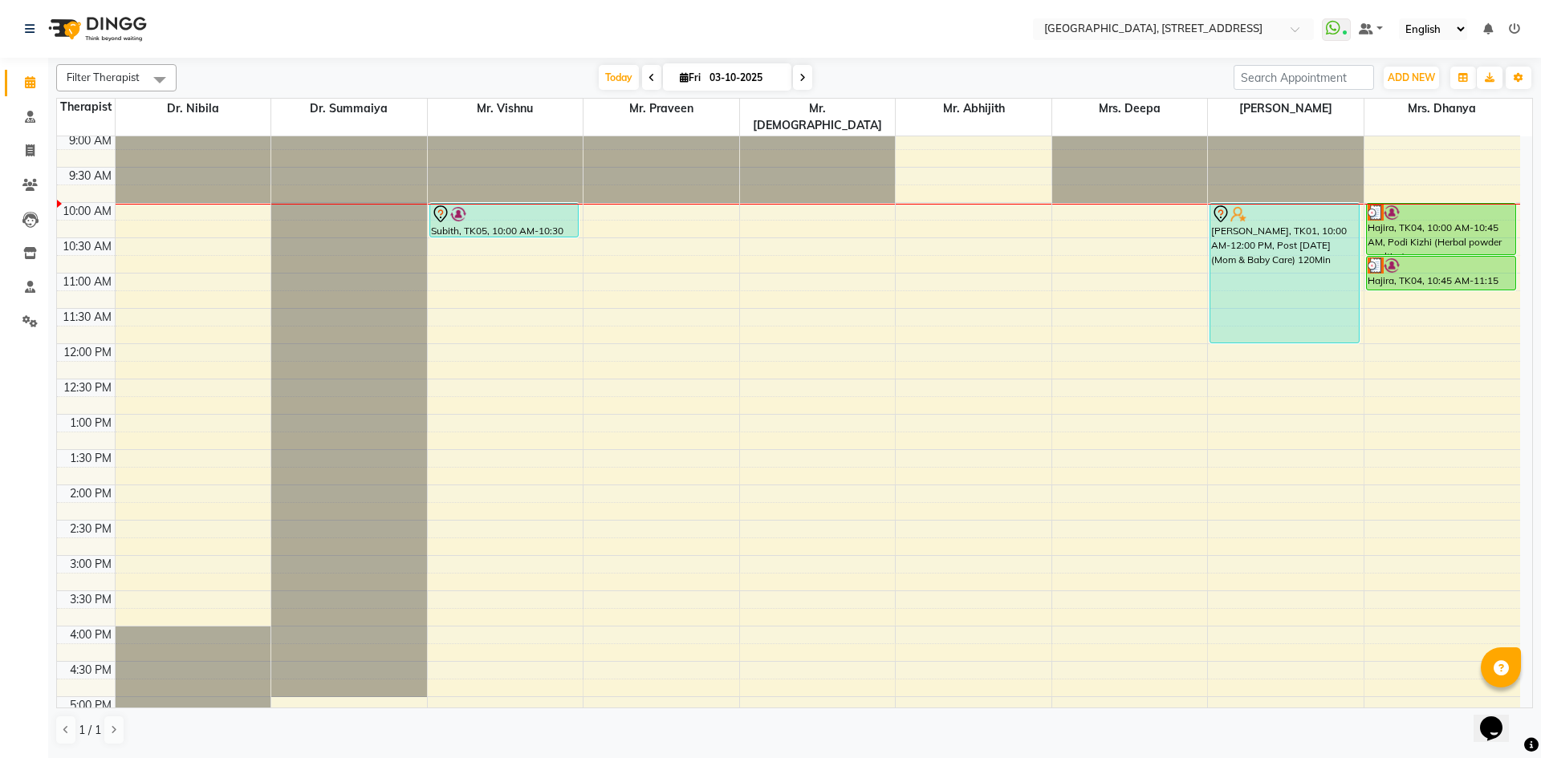
scroll to position [0, 0]
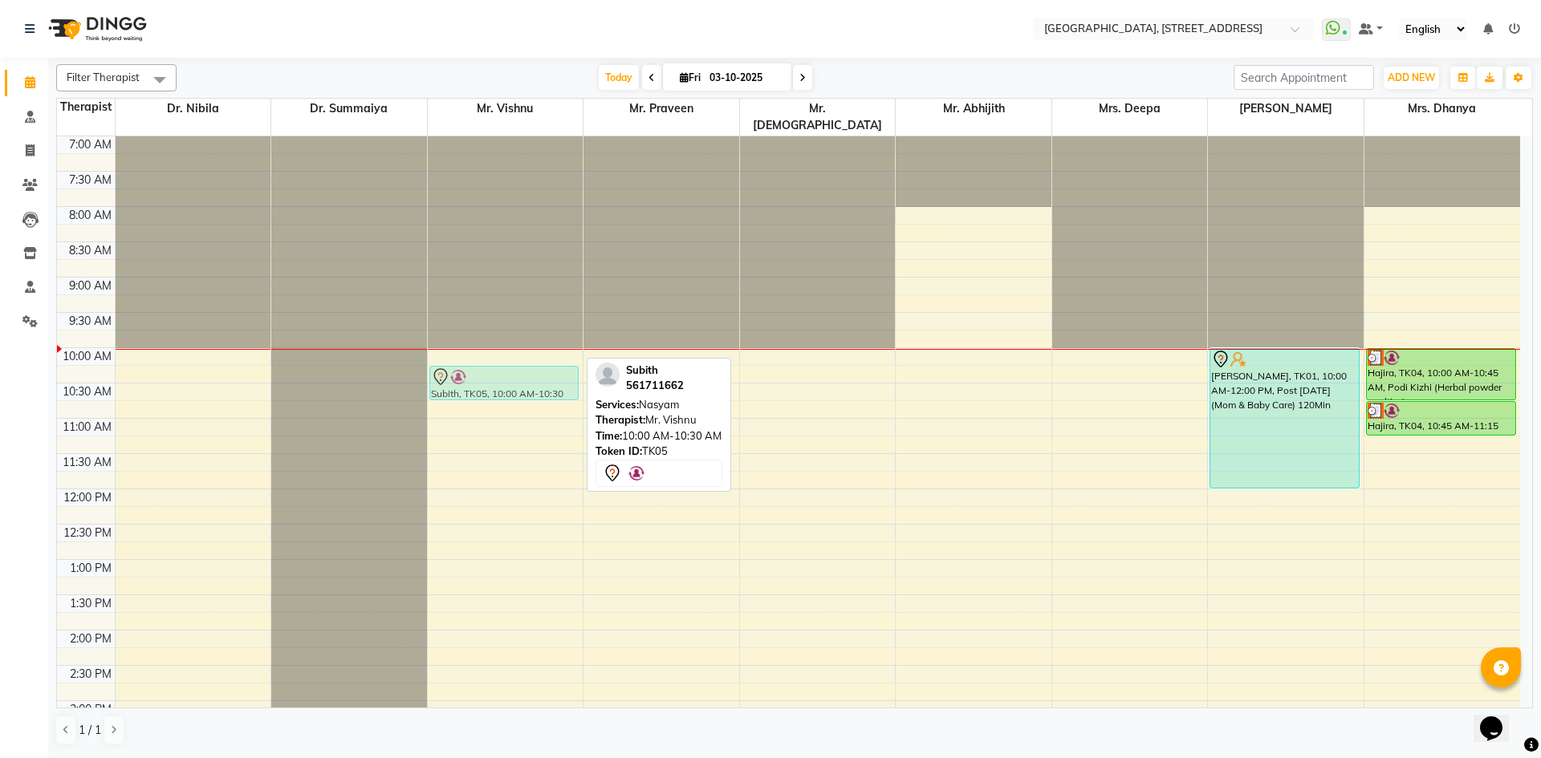
drag, startPoint x: 551, startPoint y: 343, endPoint x: 553, endPoint y: 356, distance: 12.9
click at [553, 360] on div "Subith, TK05, 10:00 AM-10:30 AM, [PERSON_NAME], TK02, 07:30 PM-08:30 PM, Kayaka…" at bounding box center [506, 700] width 156 height 1129
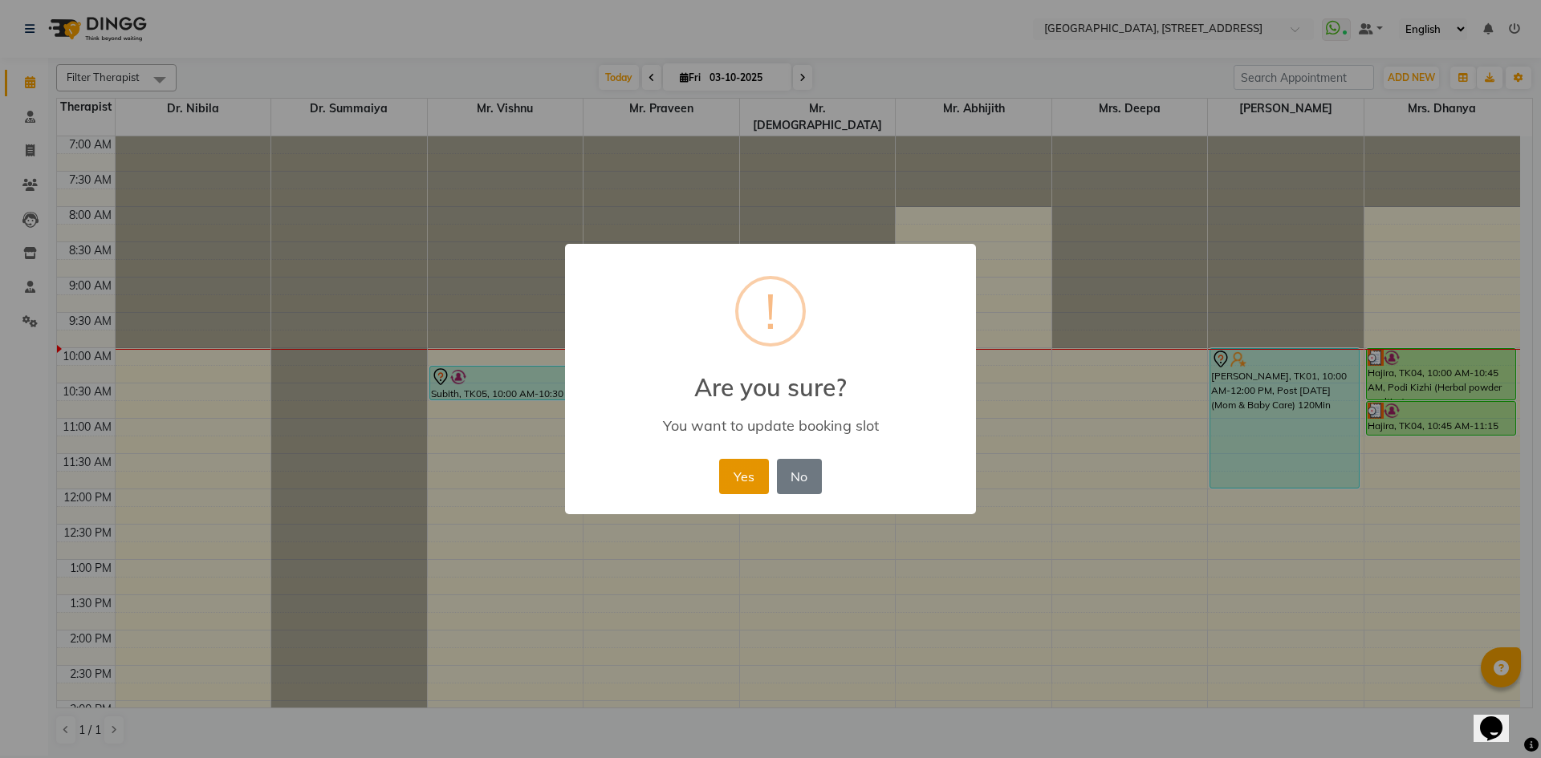
drag, startPoint x: 747, startPoint y: 476, endPoint x: 774, endPoint y: 461, distance: 30.6
click at [748, 476] on button "Yes" at bounding box center [743, 476] width 49 height 35
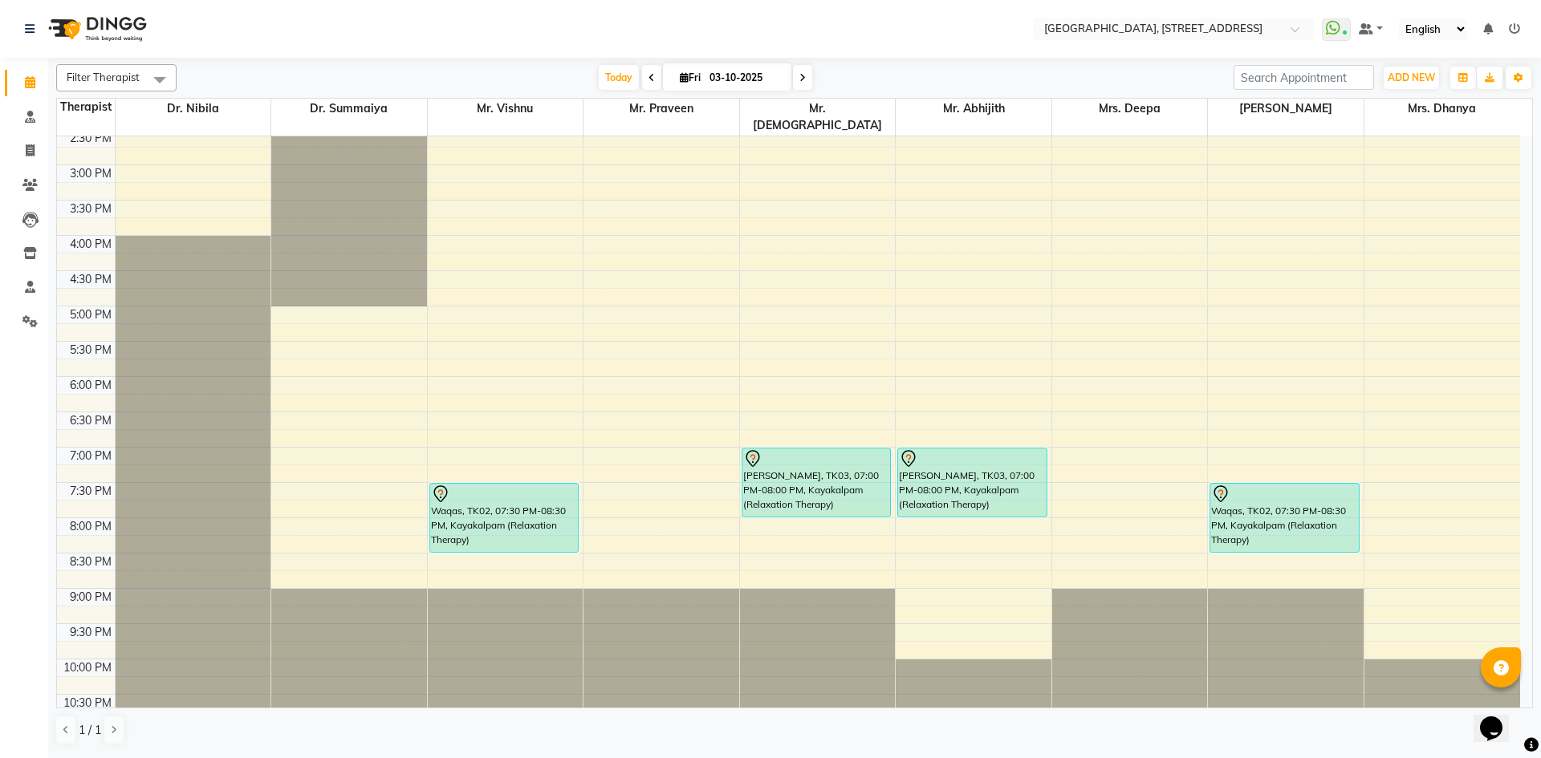
scroll to position [541, 0]
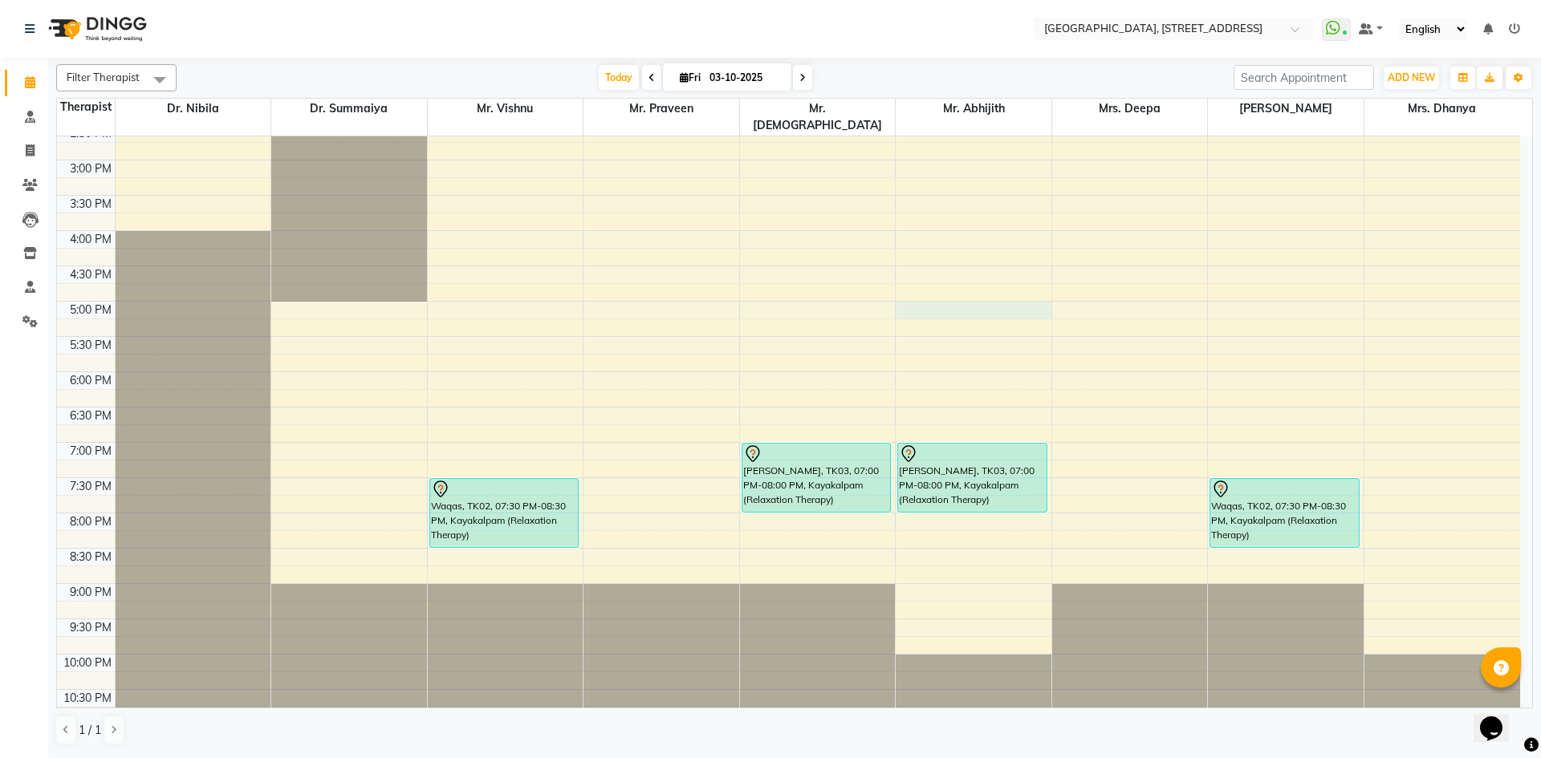
click at [1034, 294] on div "7:00 AM 7:30 AM 8:00 AM 8:30 AM 9:00 AM 9:30 AM 10:00 AM 10:30 AM 11:00 AM 11:3…" at bounding box center [788, 160] width 1463 height 1129
select select "65324"
select select "tentative"
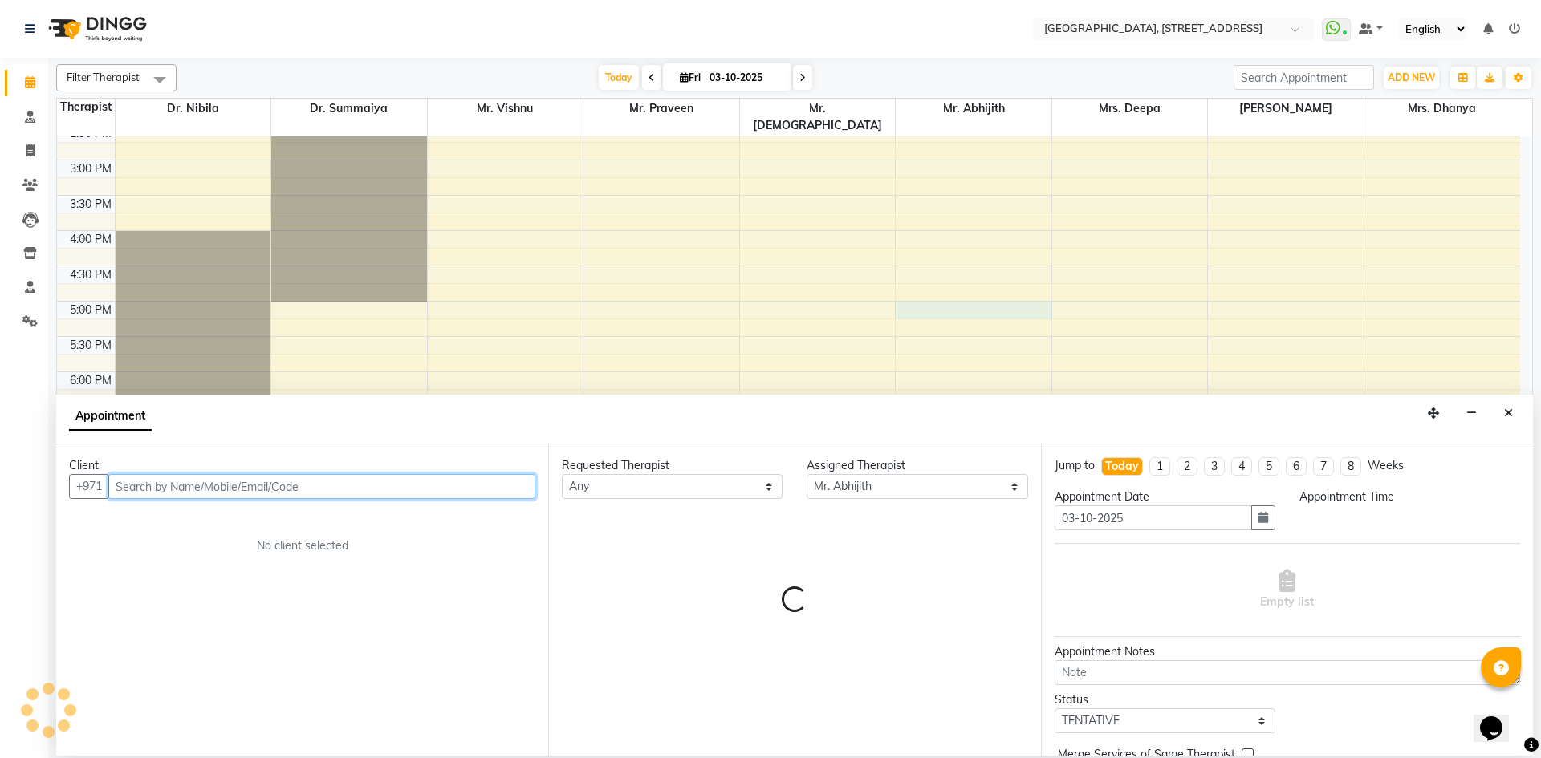
select select "1020"
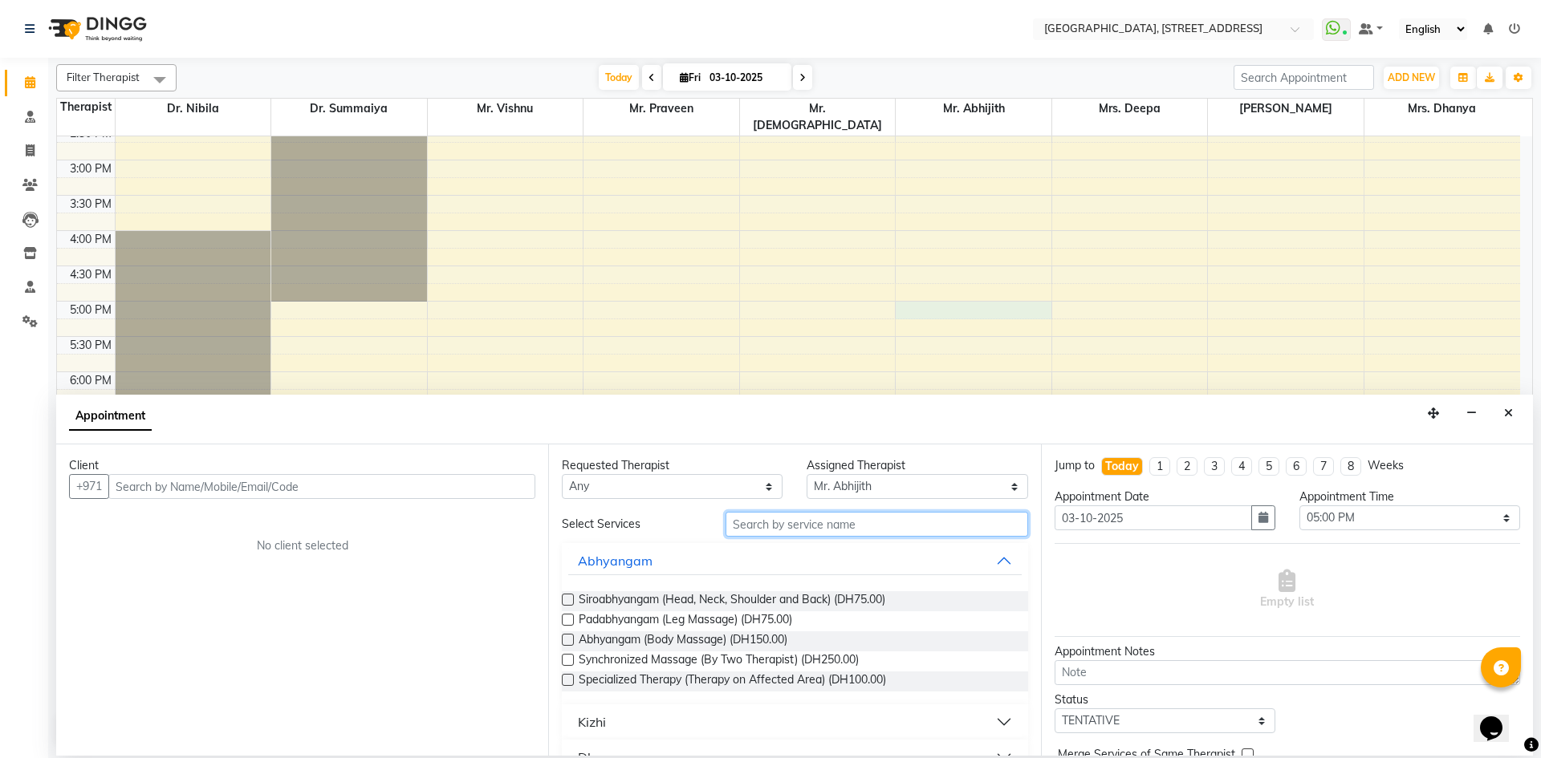
click at [854, 530] on input "text" at bounding box center [877, 524] width 303 height 25
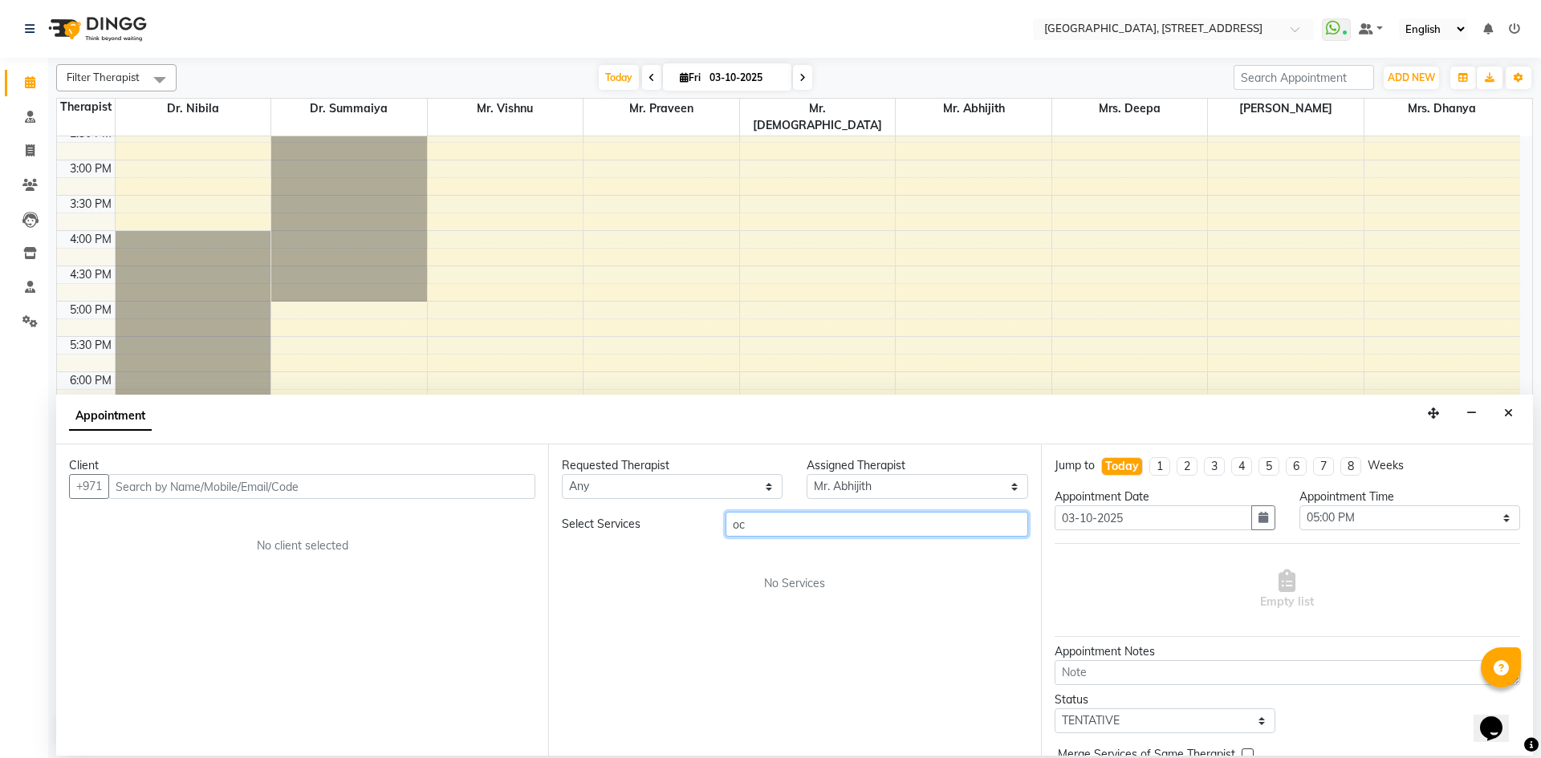
type input "o"
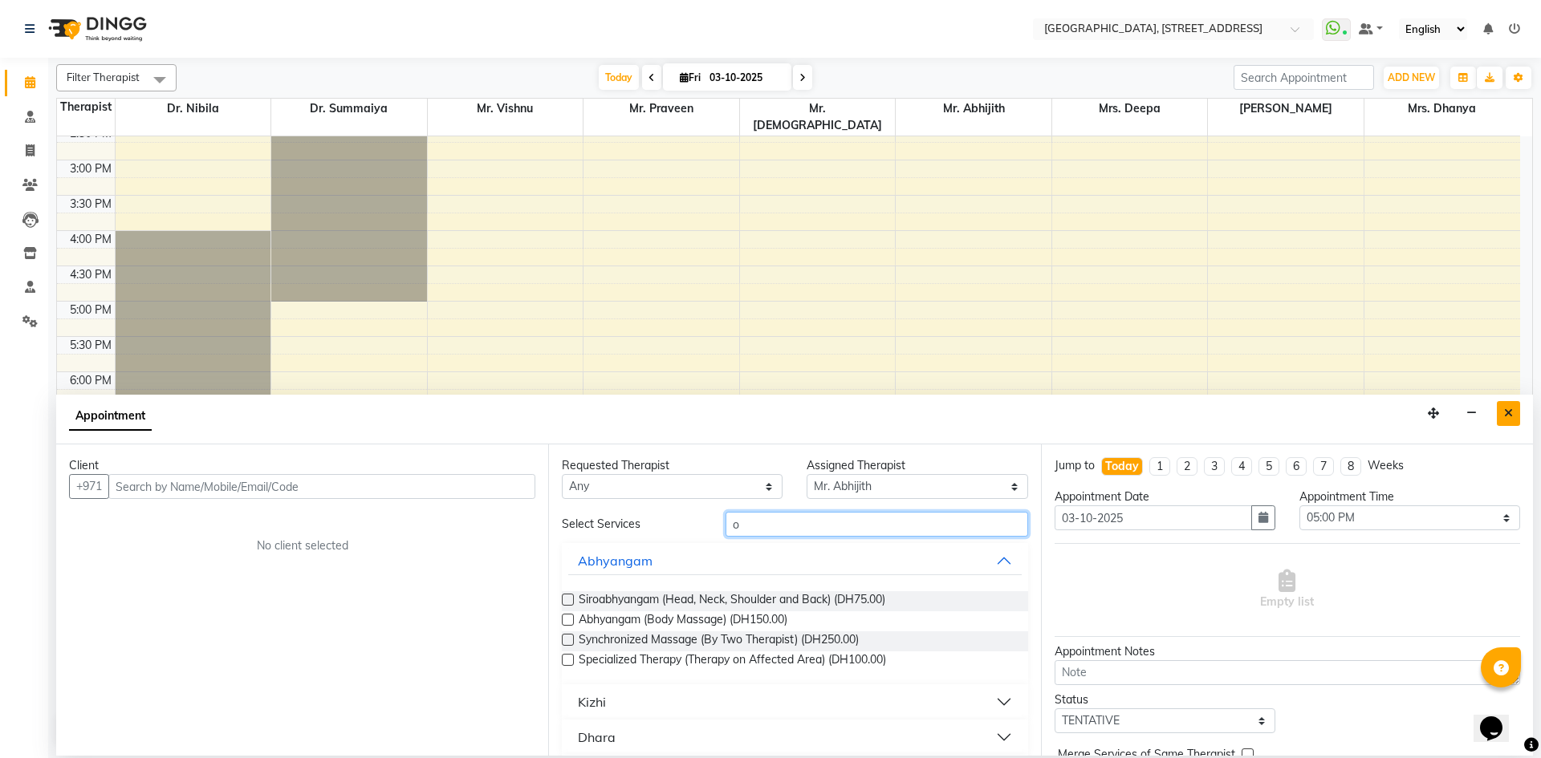
type input "o"
click at [1502, 422] on button "Close" at bounding box center [1508, 413] width 23 height 25
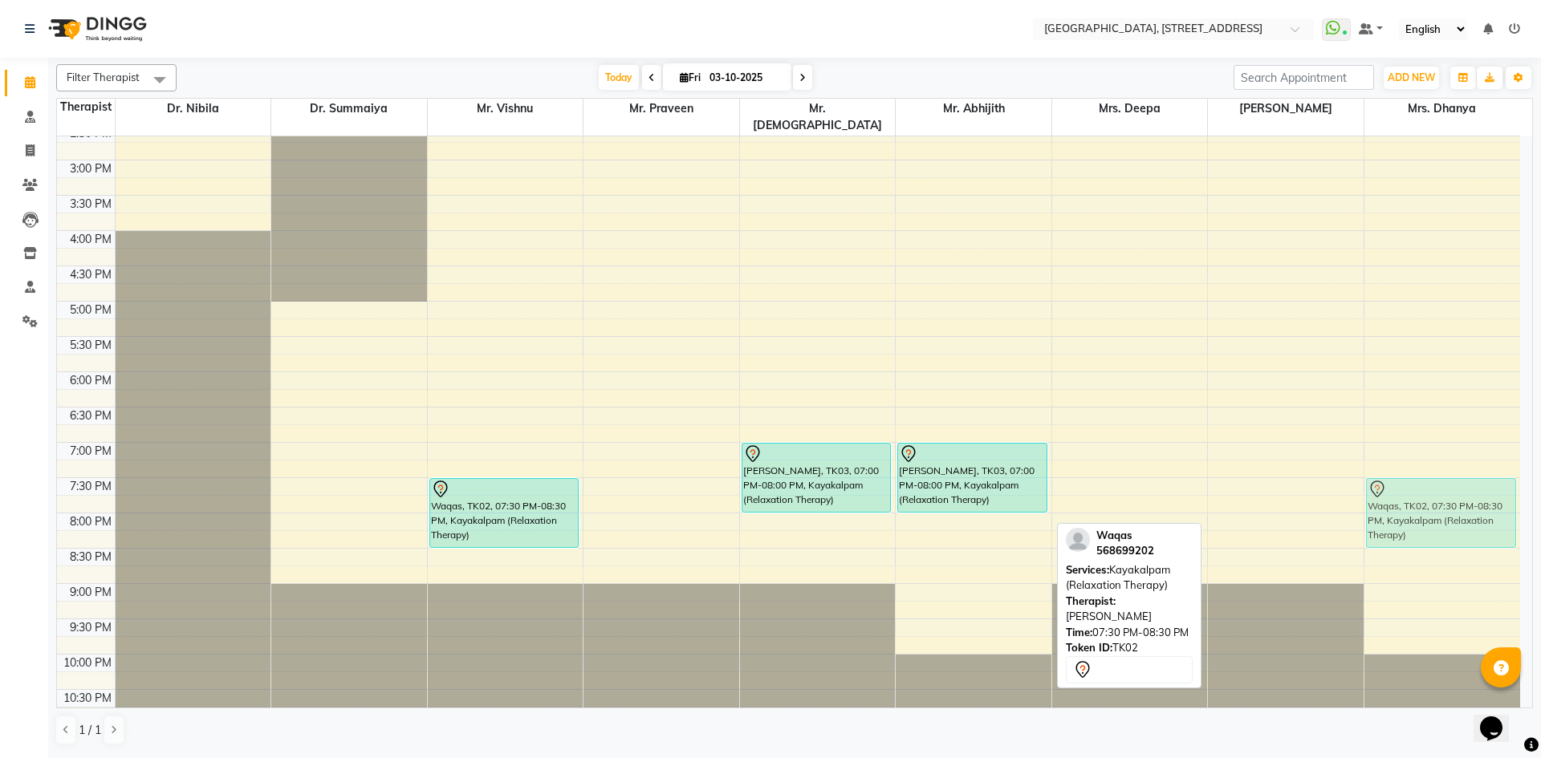
drag, startPoint x: 1316, startPoint y: 476, endPoint x: 1421, endPoint y: 469, distance: 104.5
click at [1418, 470] on tr "Subith, TK05, 10:15 AM-10:45 AM, Nasyam Waqas, TK02, 07:30 PM-08:30 PM, Kayakal…" at bounding box center [788, 160] width 1463 height 1129
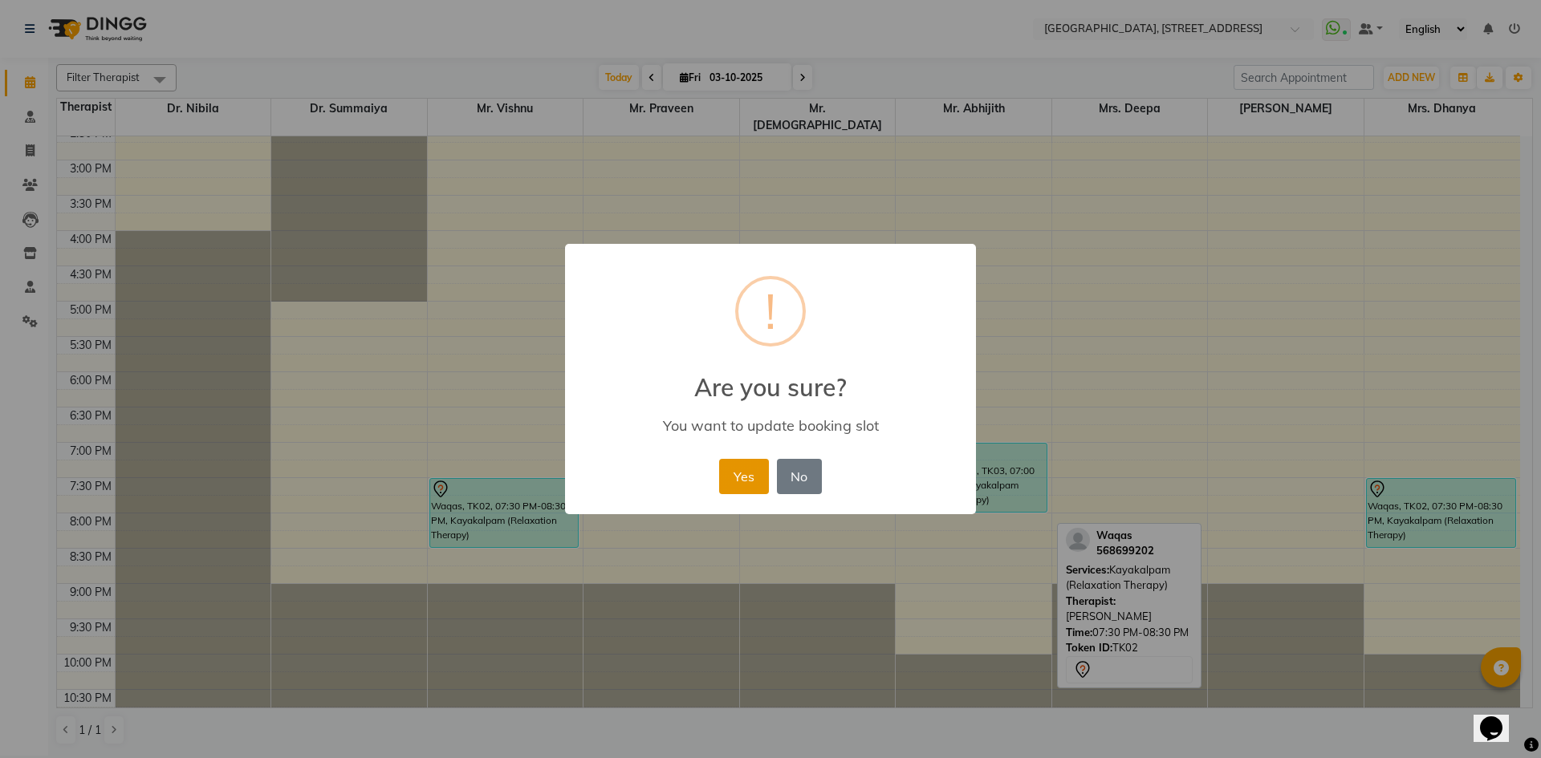
click at [737, 482] on button "Yes" at bounding box center [743, 476] width 49 height 35
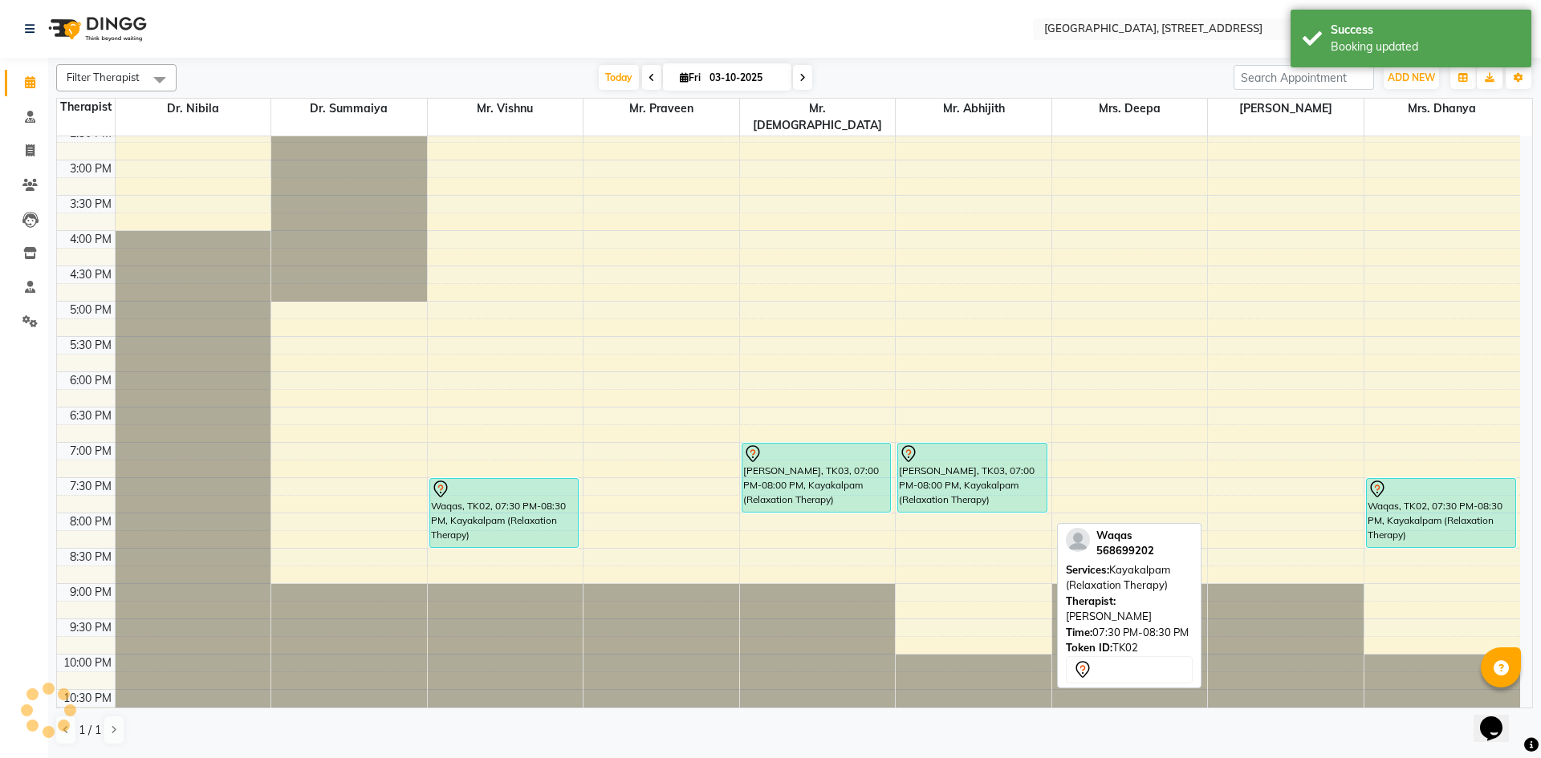
scroll to position [0, 0]
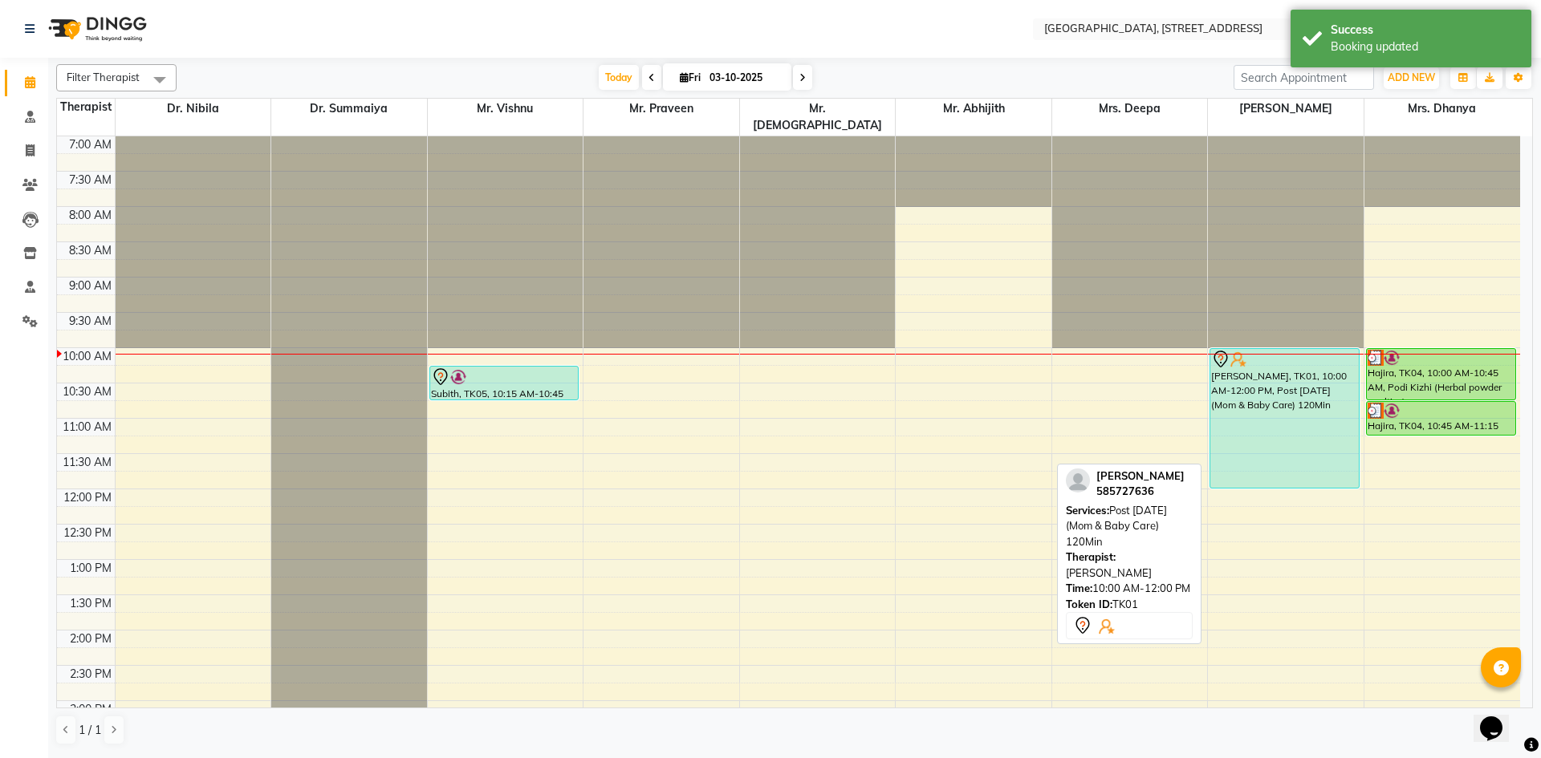
click at [1288, 358] on div "[PERSON_NAME], TK01, 10:00 AM-12:00 PM, Post [DATE] (Mom & Baby Care) 120Min" at bounding box center [1286, 700] width 156 height 1129
click at [1297, 352] on div "[PERSON_NAME], TK01, 10:00 AM-12:00 PM, Post [DATE] (Mom & Baby Care) 120Min" at bounding box center [1284, 418] width 148 height 139
click at [1277, 410] on div "[PERSON_NAME], TK01, 10:00 AM-12:00 PM, Post [DATE] (Mom & Baby Care) 120Min" at bounding box center [1284, 418] width 148 height 139
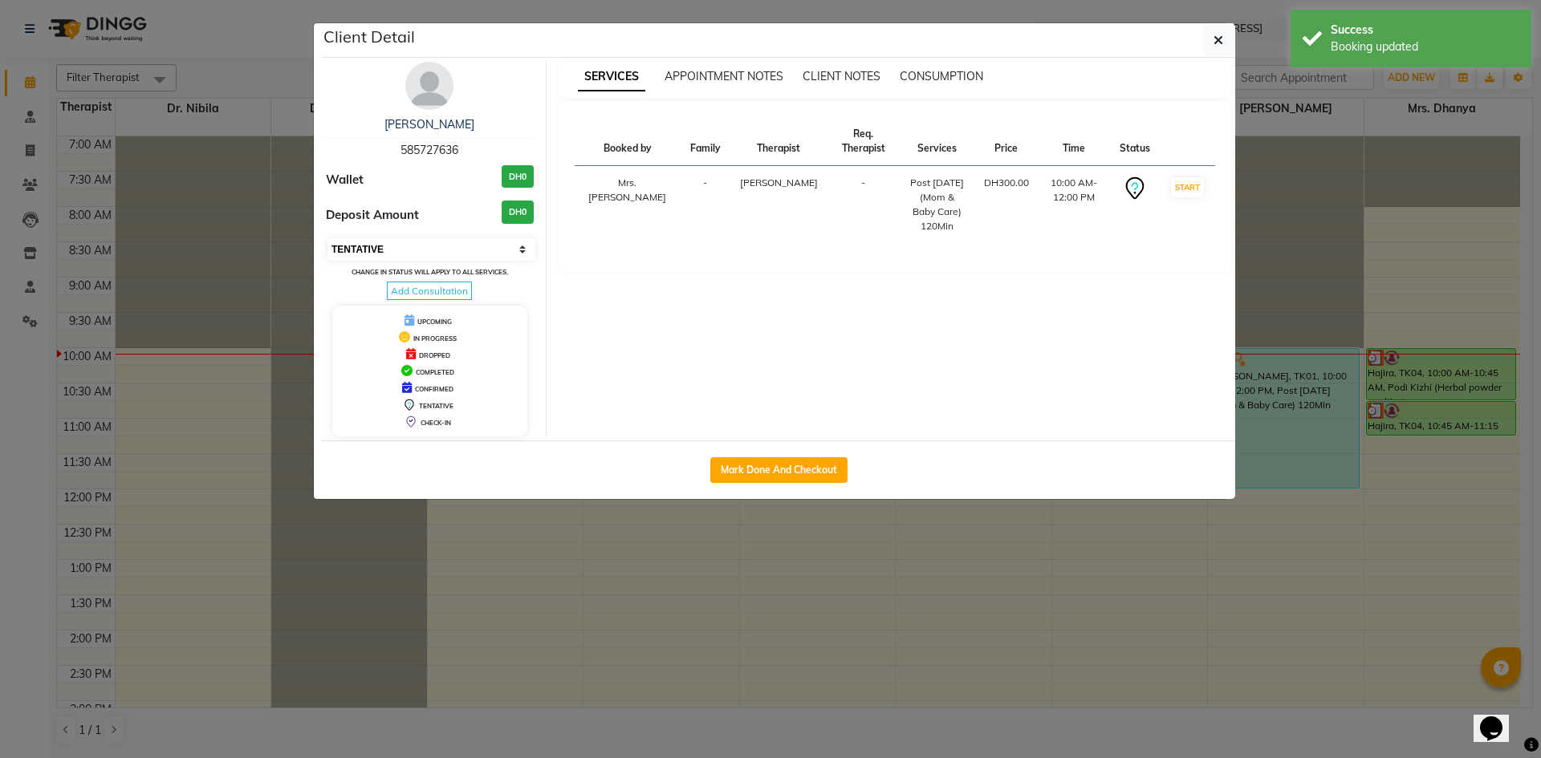
click at [498, 246] on select "Select IN SERVICE CONFIRMED TENTATIVE CHECK IN MARK DONE DROPPED UPCOMING" at bounding box center [431, 249] width 208 height 22
select select "3"
click at [327, 238] on select "Select IN SERVICE CONFIRMED TENTATIVE CHECK IN MARK DONE DROPPED UPCOMING" at bounding box center [431, 249] width 208 height 22
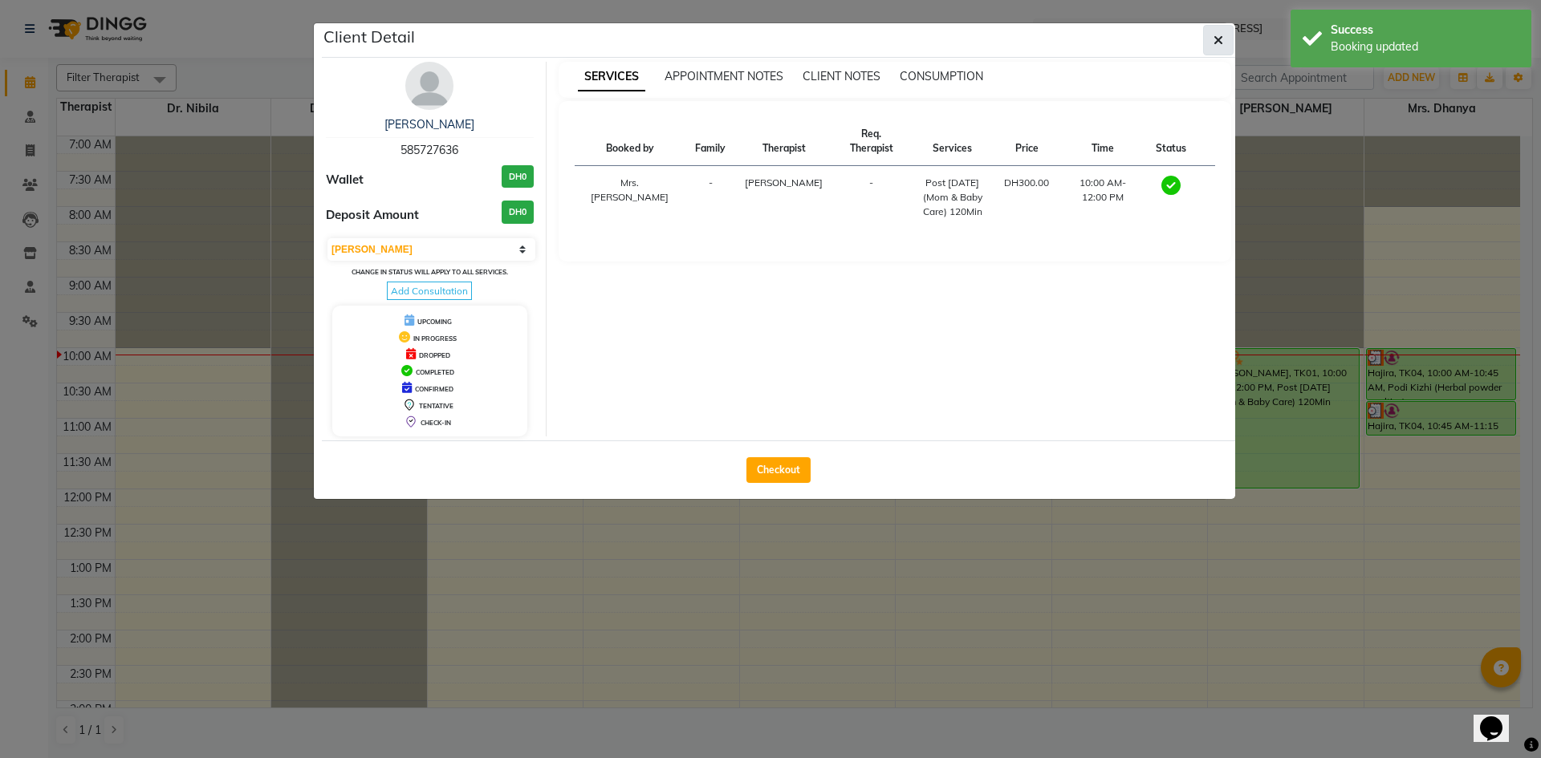
click at [1232, 40] on button "button" at bounding box center [1218, 40] width 30 height 30
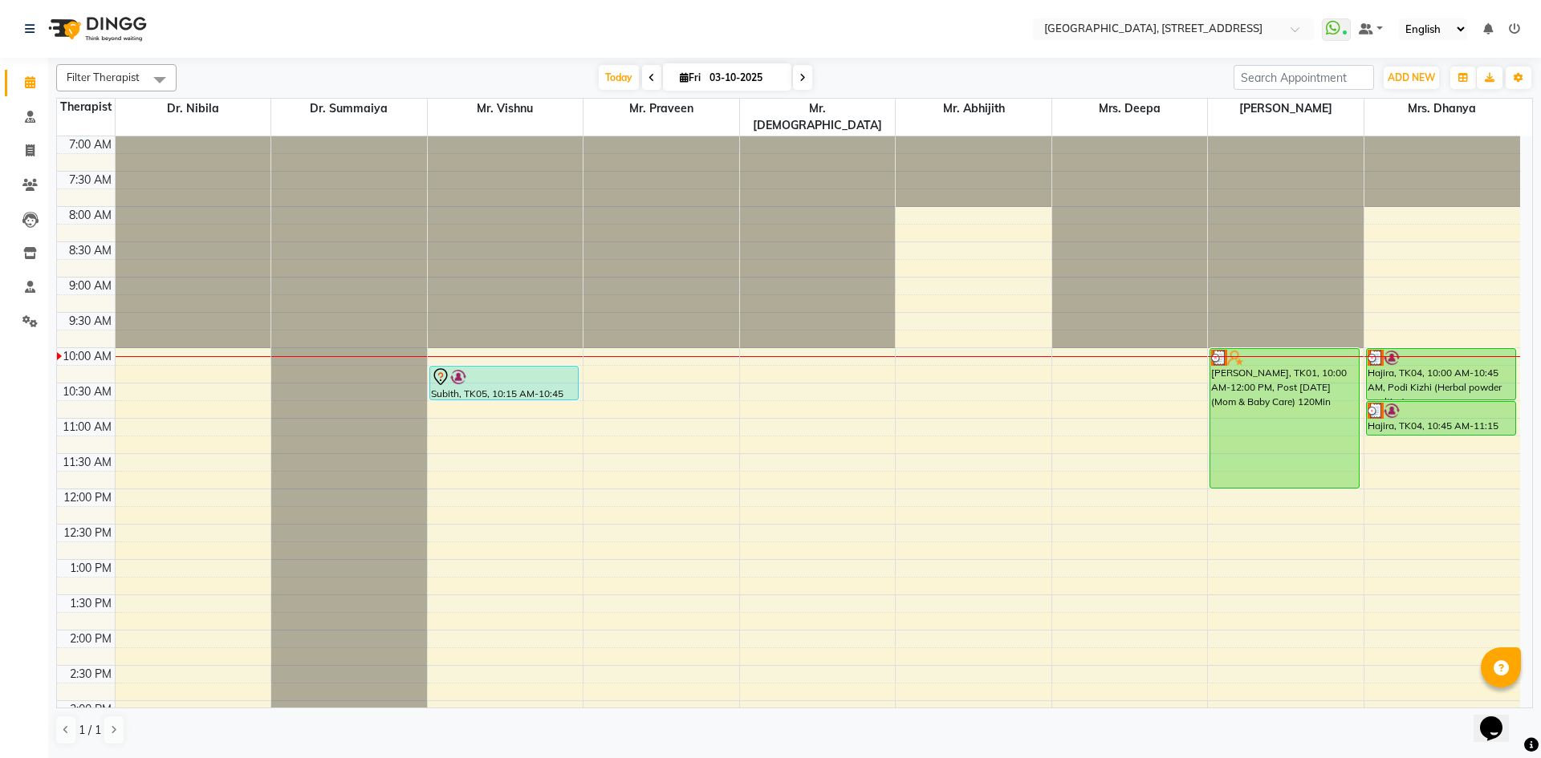
click at [807, 75] on span at bounding box center [802, 77] width 19 height 25
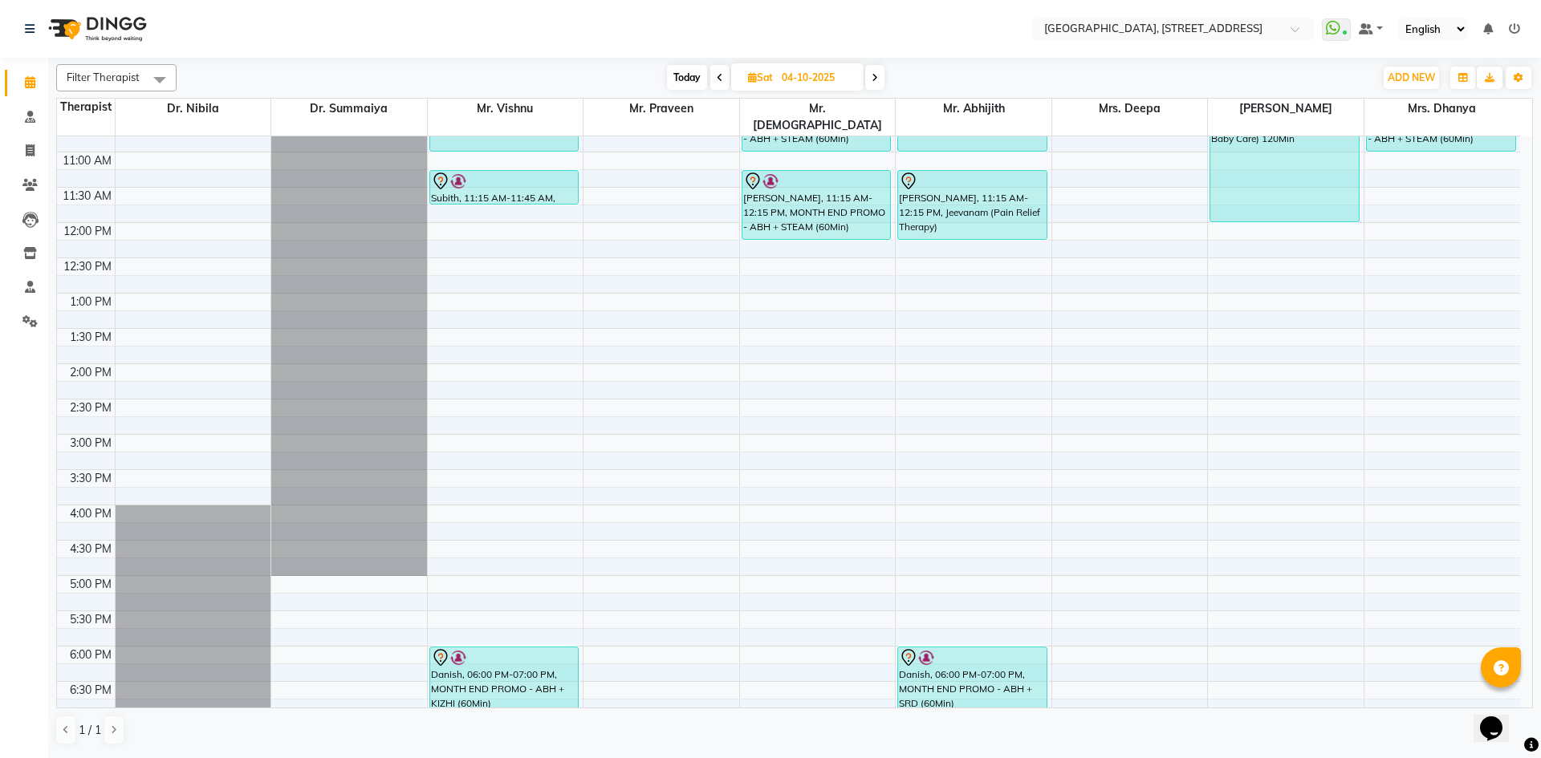
scroll to position [295, 0]
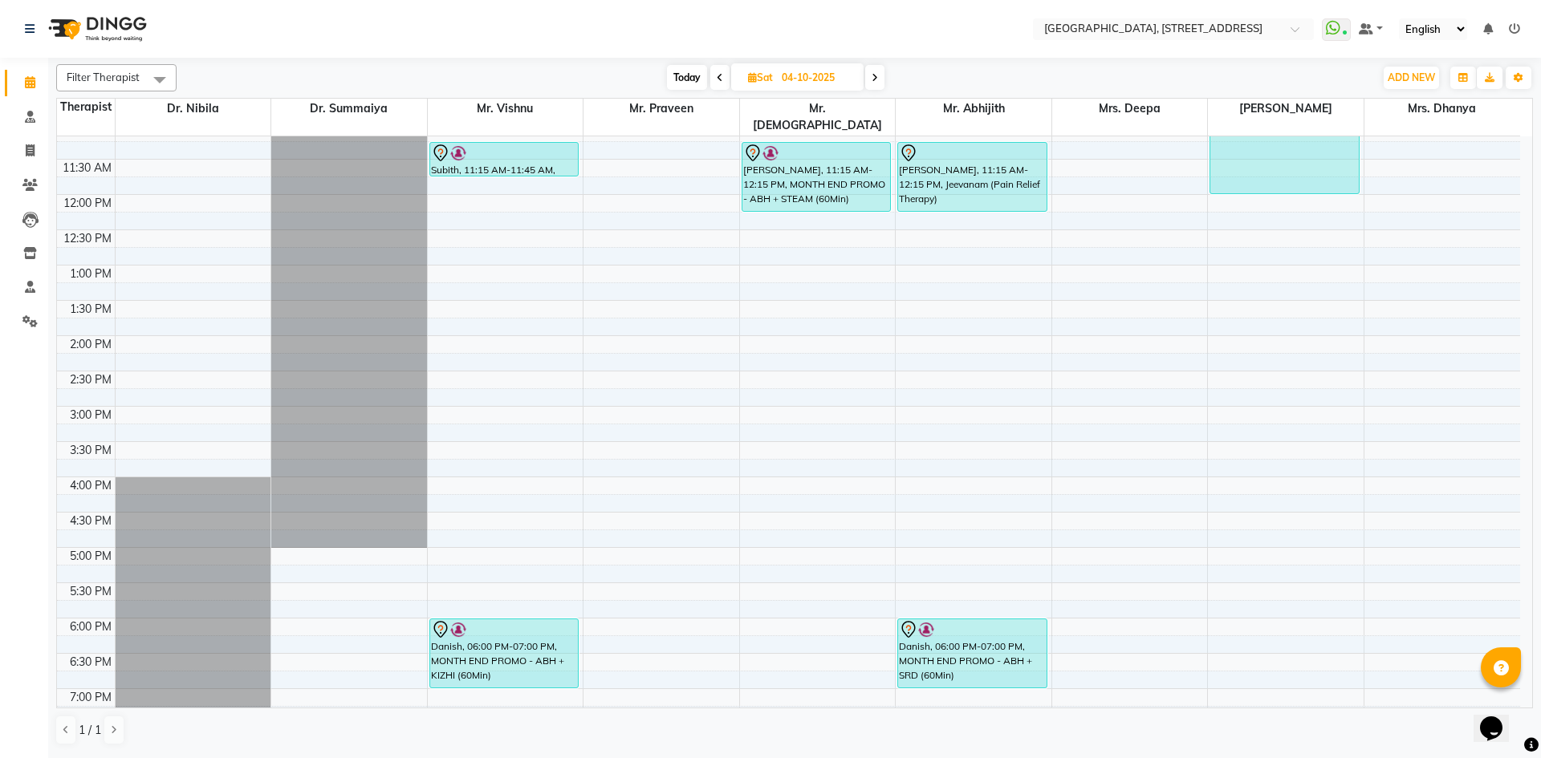
click at [877, 73] on icon at bounding box center [875, 78] width 6 height 10
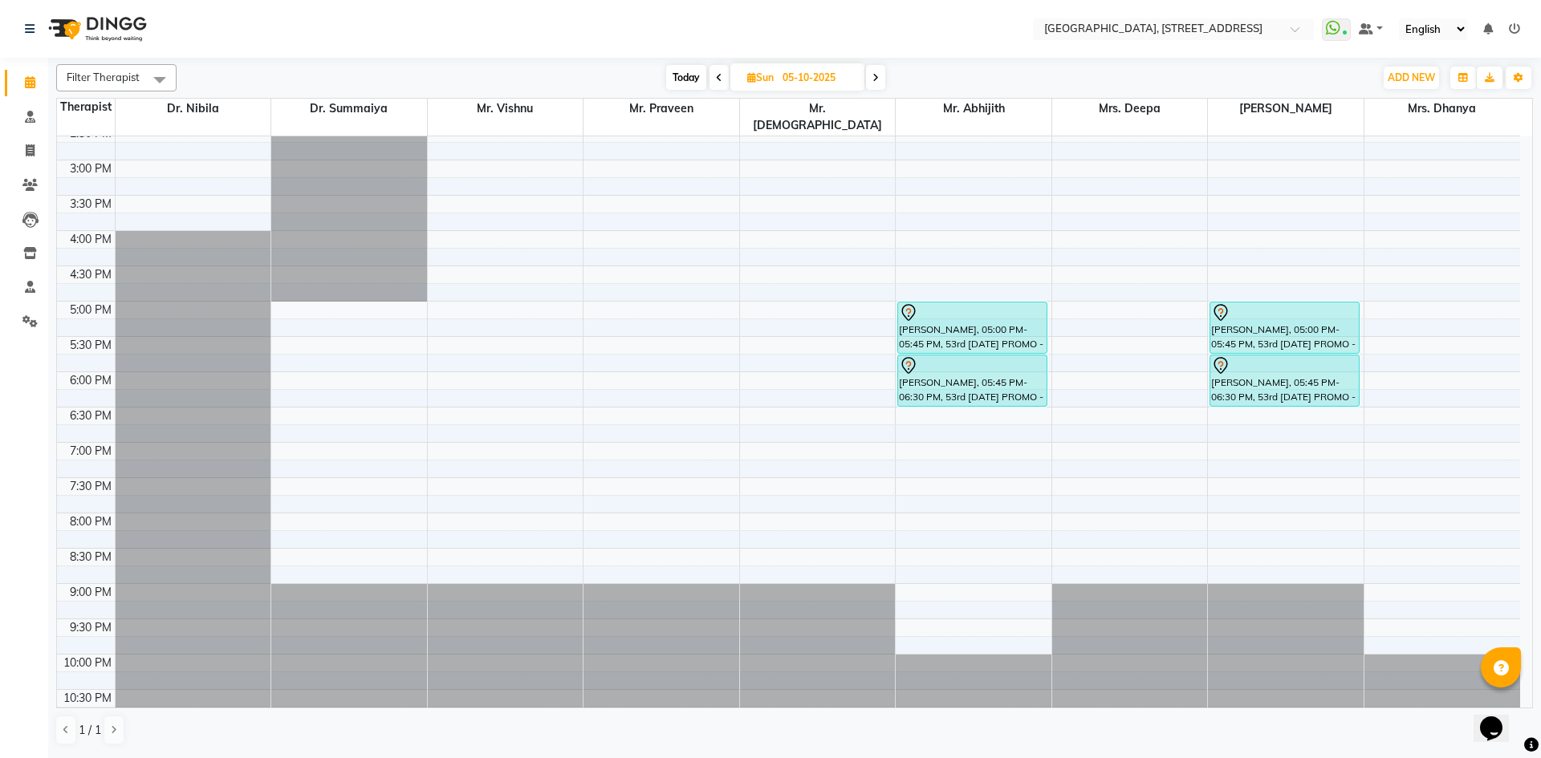
scroll to position [0, 0]
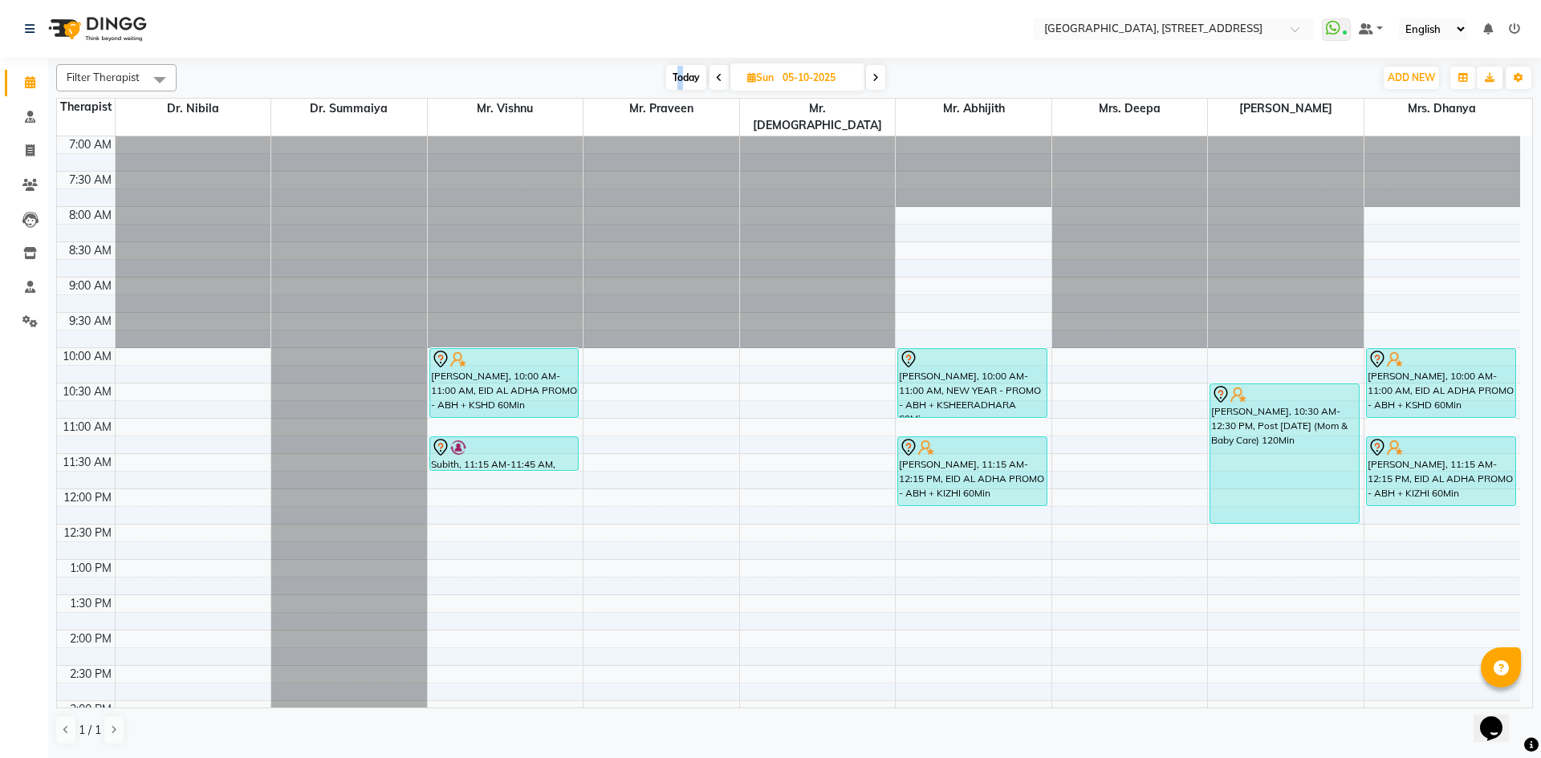
drag, startPoint x: 677, startPoint y: 77, endPoint x: 681, endPoint y: 65, distance: 13.0
click at [681, 66] on span "Today" at bounding box center [686, 77] width 40 height 25
type input "03-10-2025"
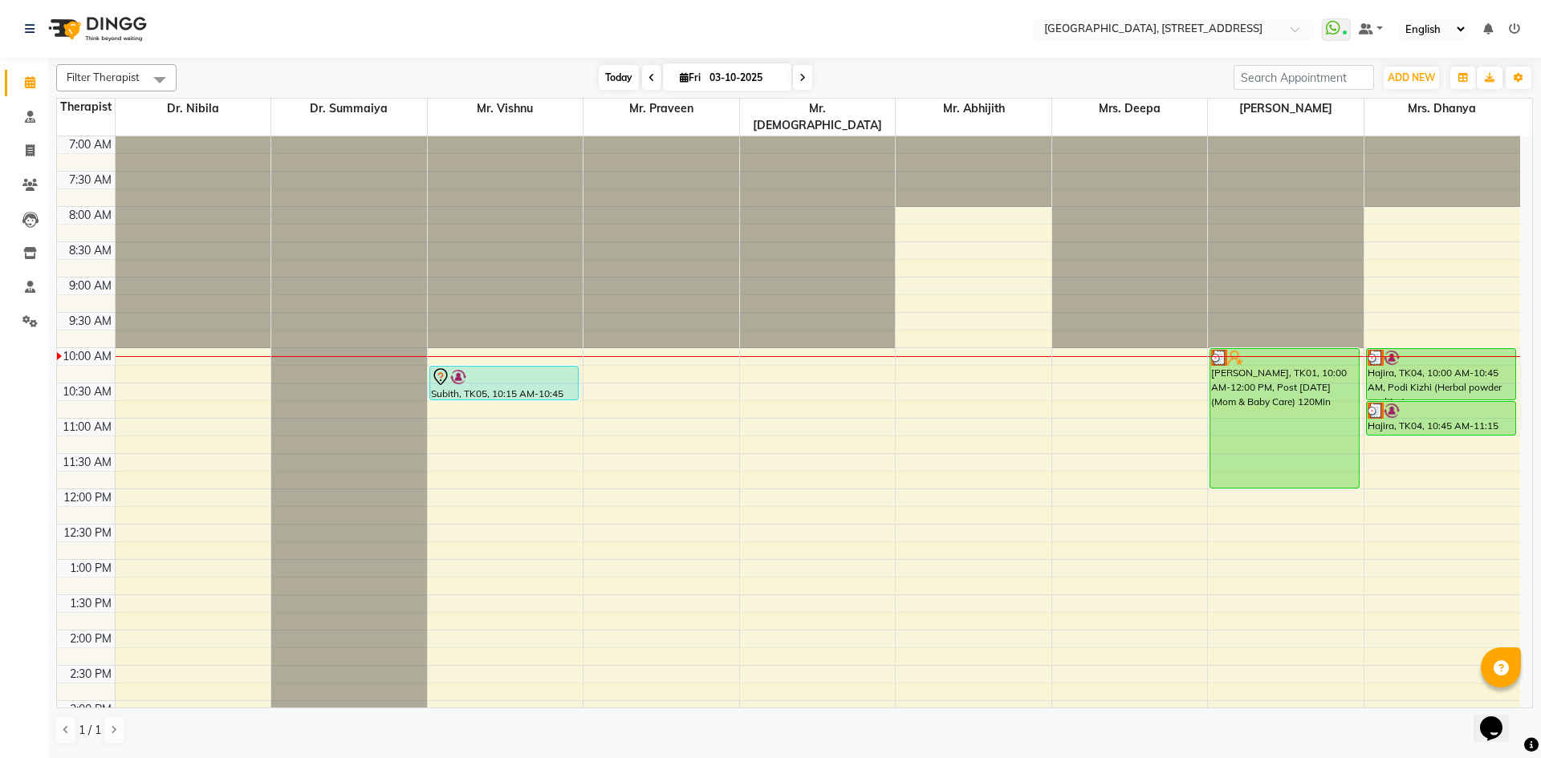
click at [632, 82] on span "Today" at bounding box center [619, 77] width 40 height 25
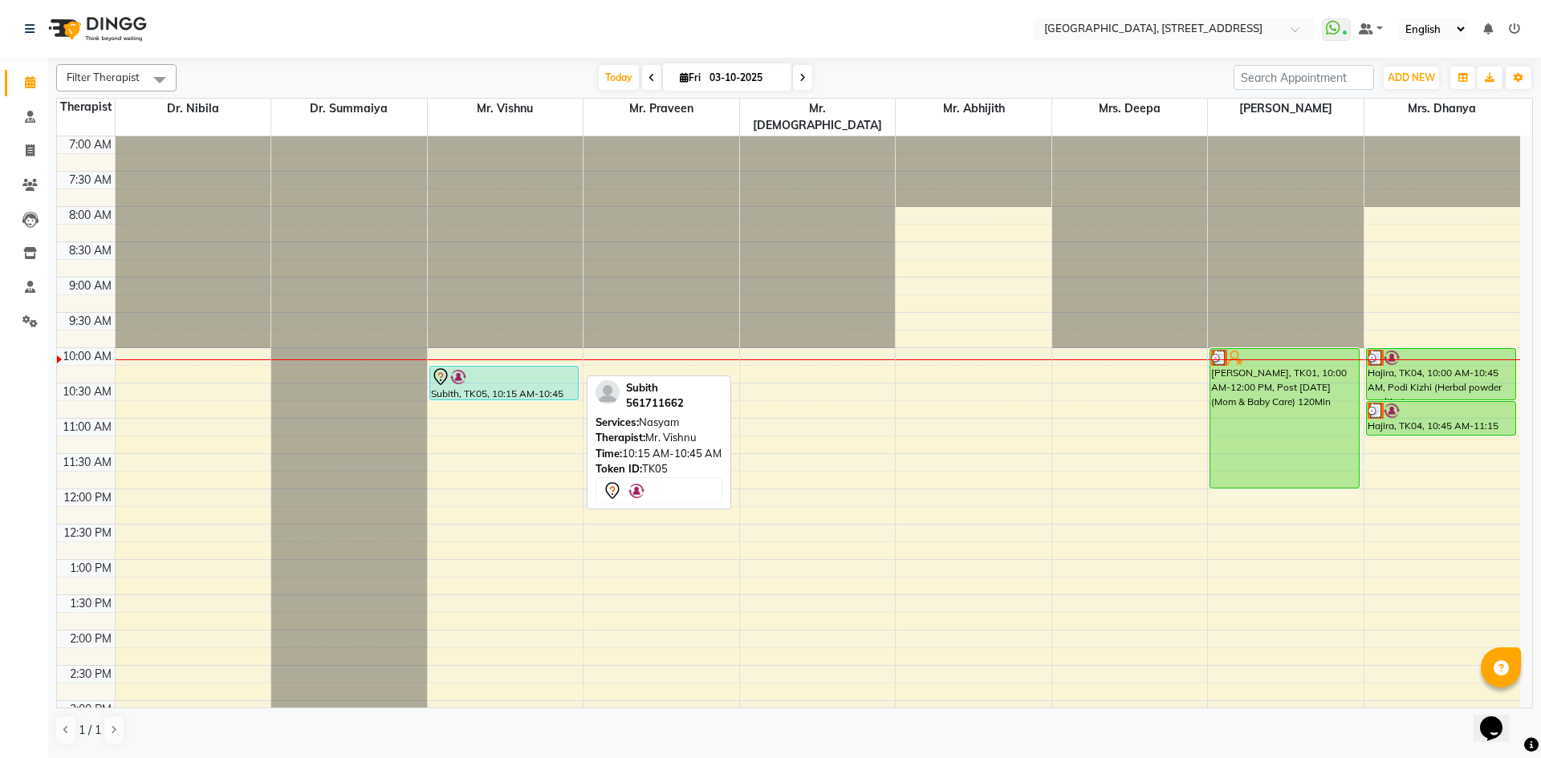
click at [469, 368] on div at bounding box center [504, 377] width 147 height 19
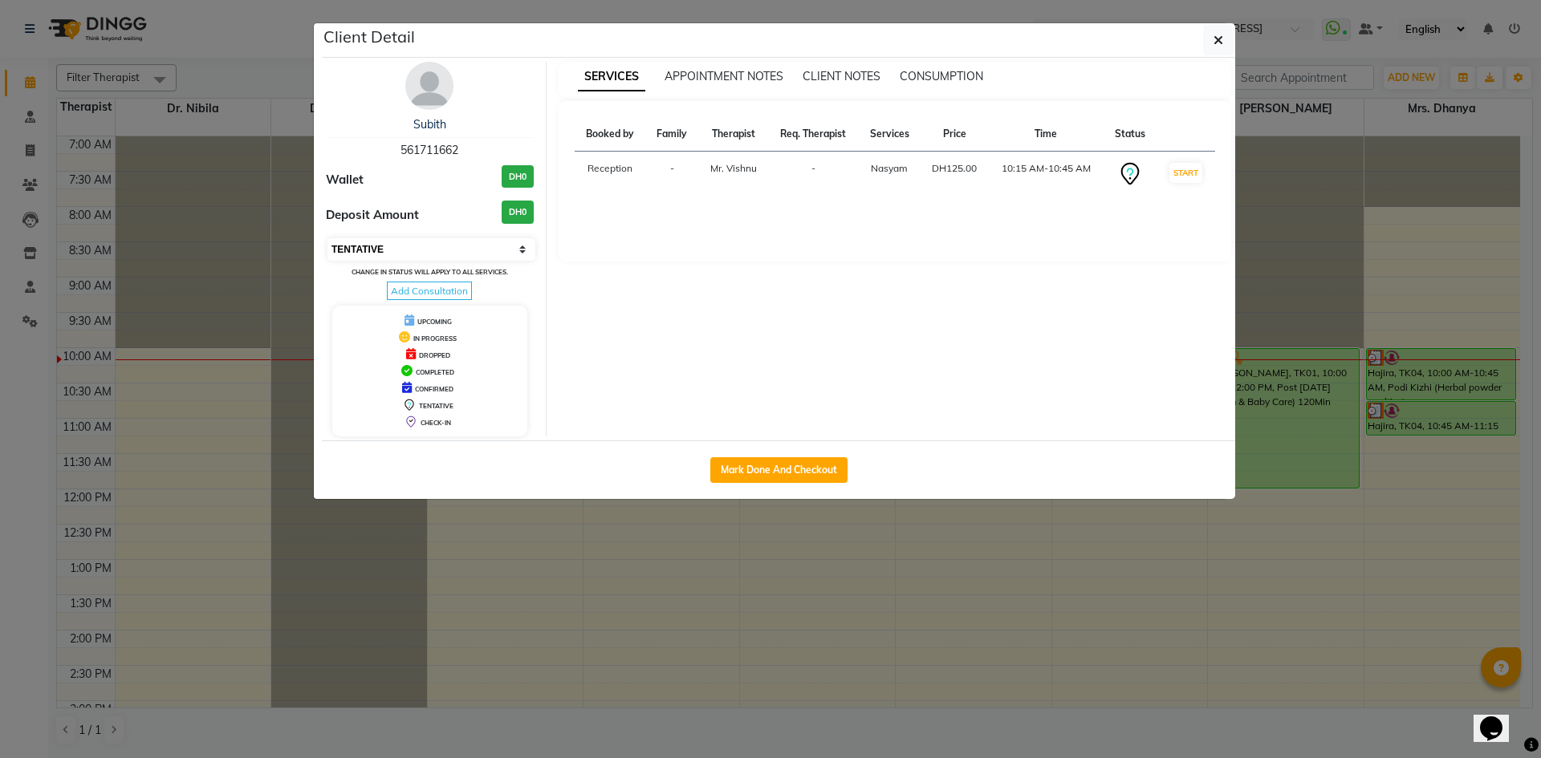
click at [484, 252] on select "Select IN SERVICE CONFIRMED TENTATIVE CHECK IN MARK DONE DROPPED UPCOMING" at bounding box center [431, 249] width 208 height 22
select select "3"
click at [327, 238] on select "Select IN SERVICE CONFIRMED TENTATIVE CHECK IN MARK DONE DROPPED UPCOMING" at bounding box center [431, 249] width 208 height 22
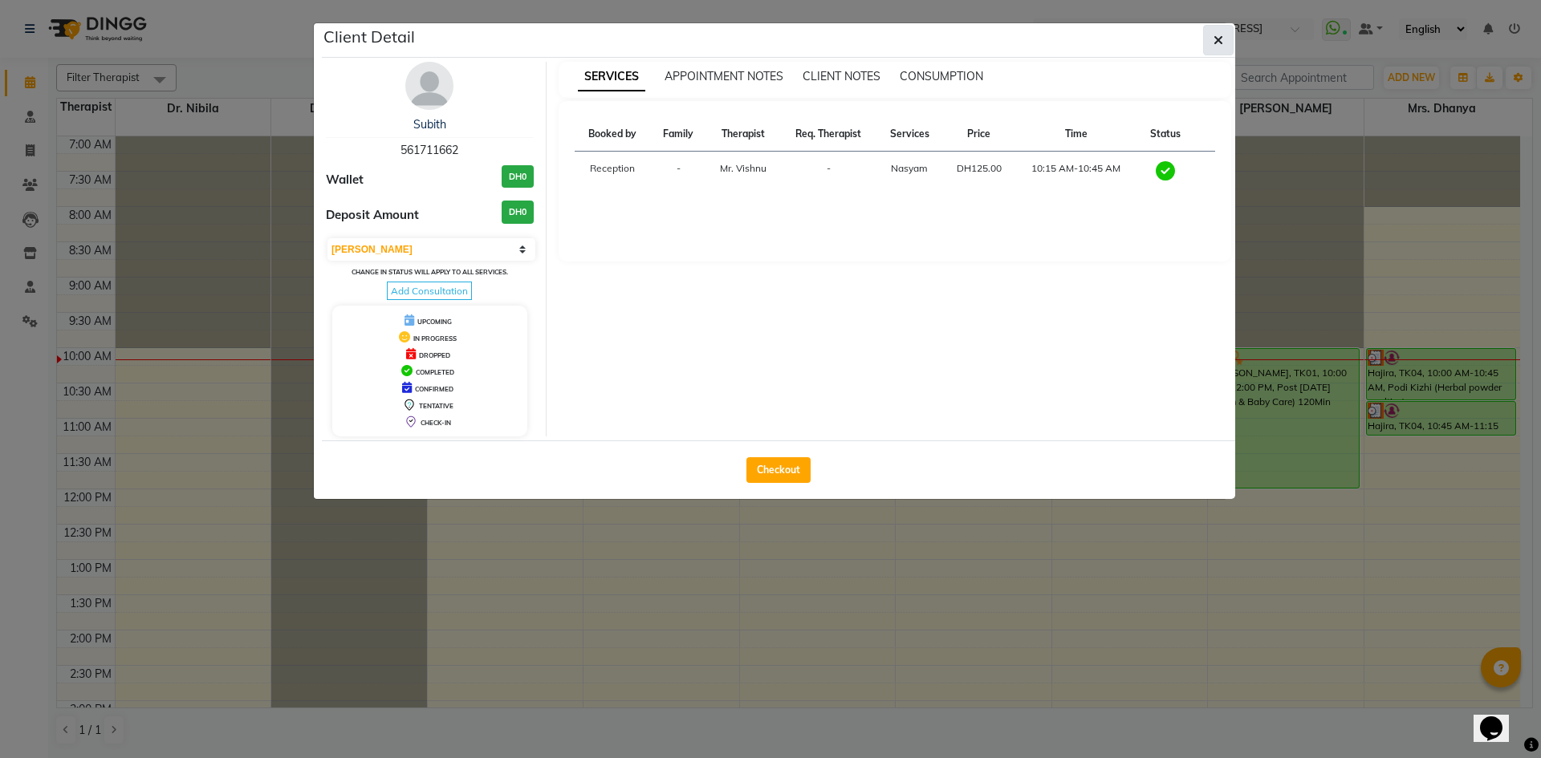
click at [1226, 49] on button "button" at bounding box center [1218, 40] width 30 height 30
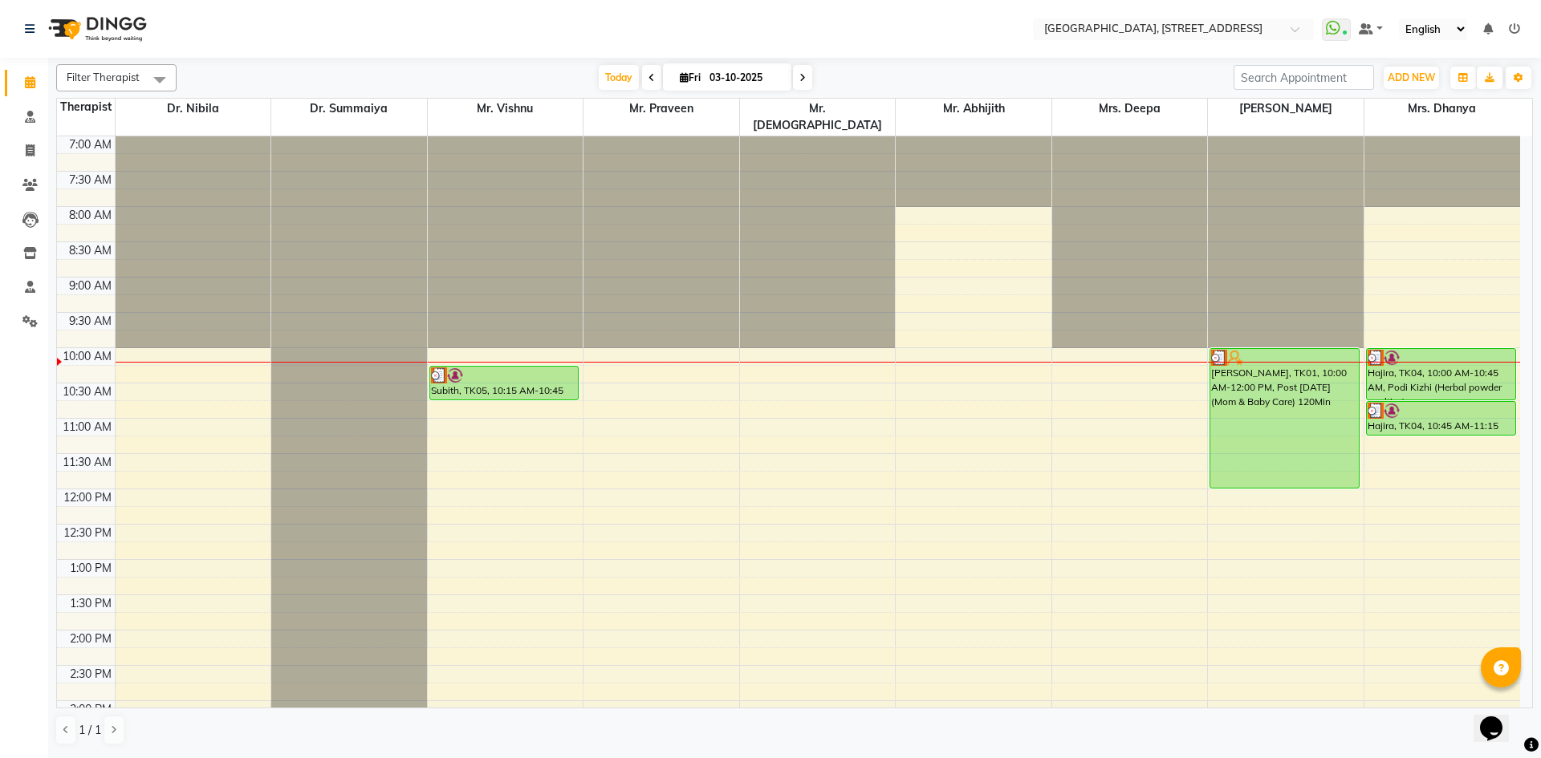
click at [800, 90] on div "Filter Therapist Select All Dr. Nibila Dr. Summaiya Mr. Vishnu Mr. Praveen Mr. …" at bounding box center [794, 77] width 1477 height 27
click at [809, 76] on span at bounding box center [802, 77] width 19 height 25
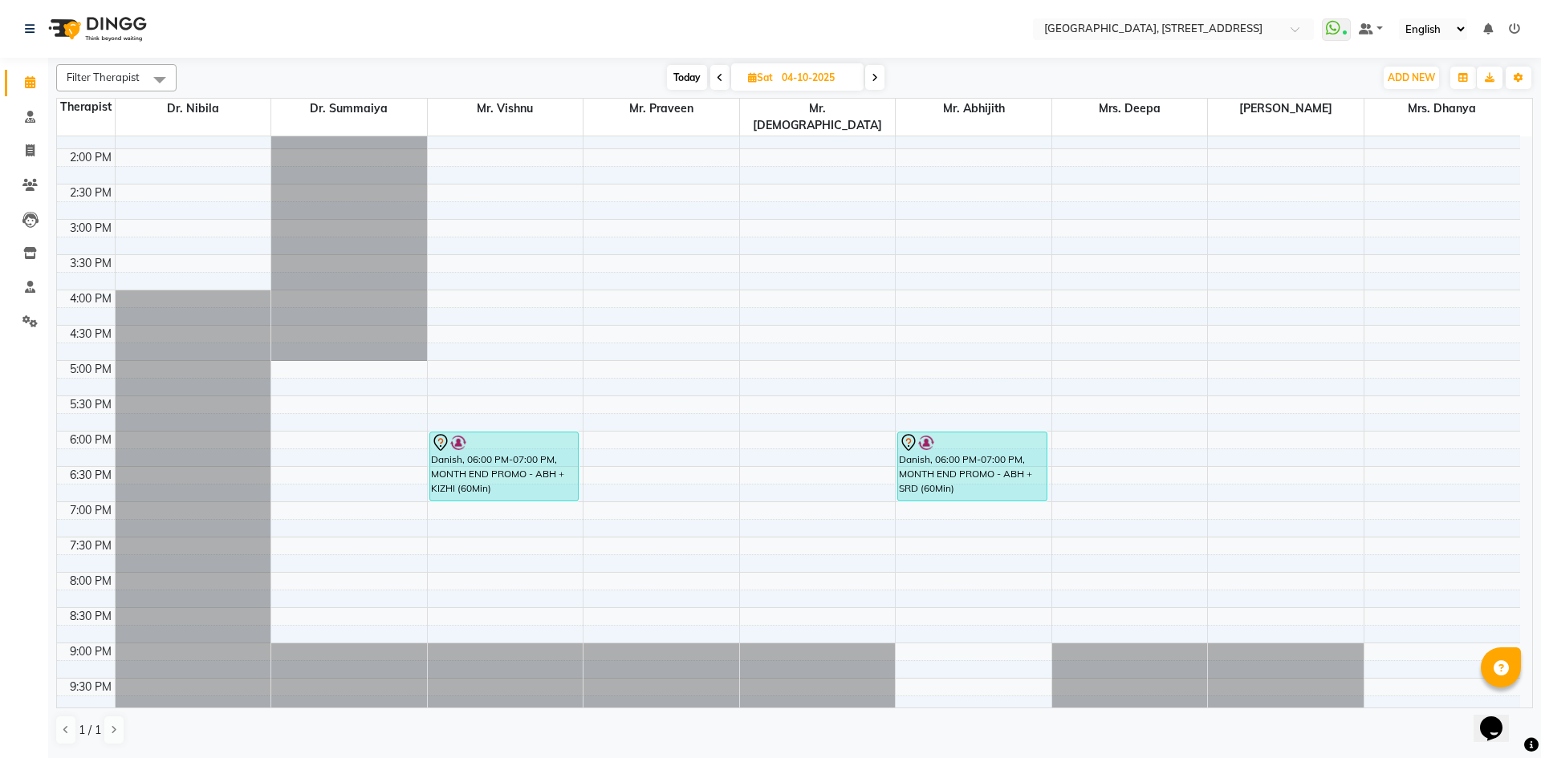
scroll to position [507, 0]
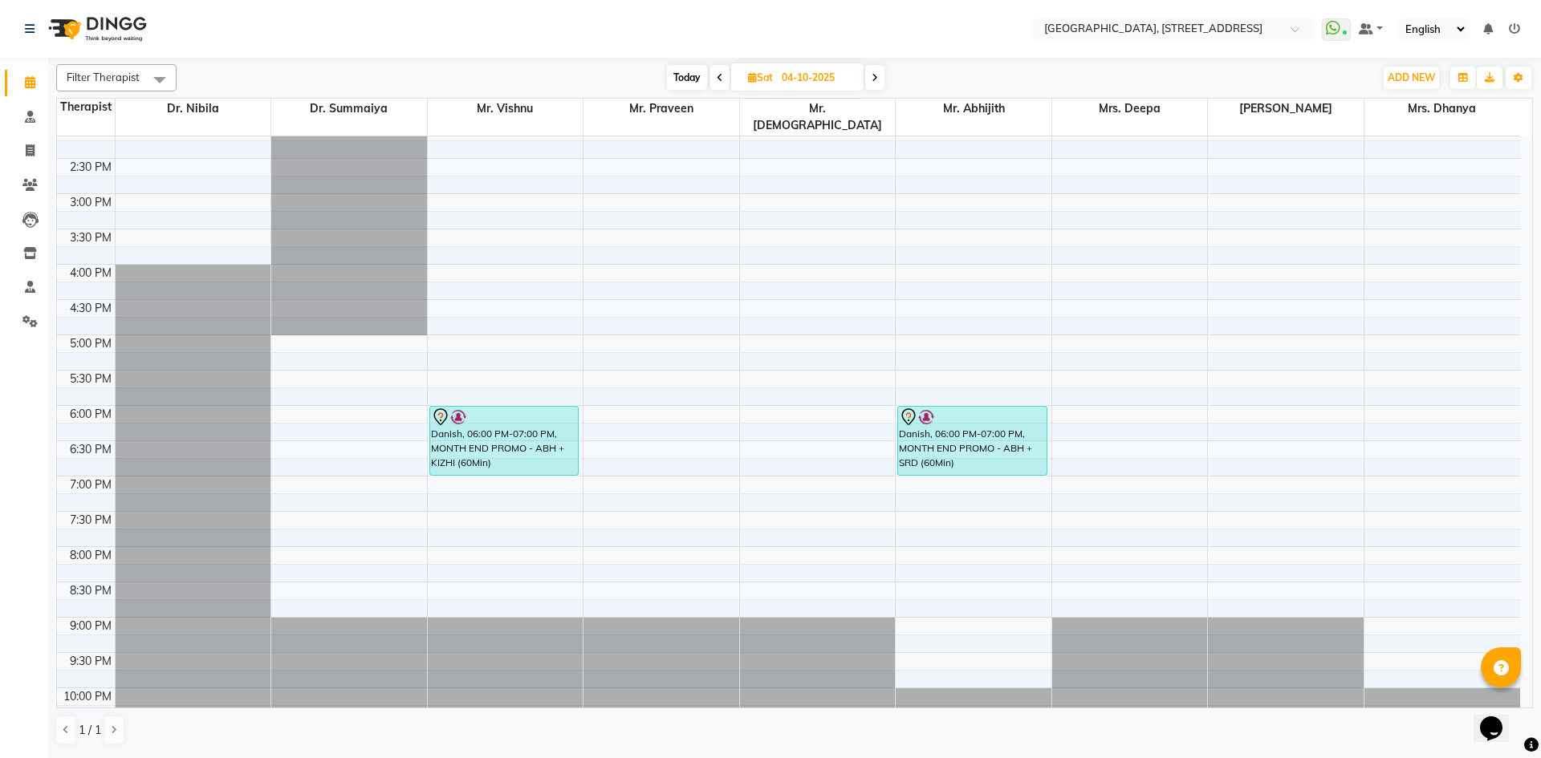
click at [877, 73] on icon at bounding box center [875, 78] width 6 height 10
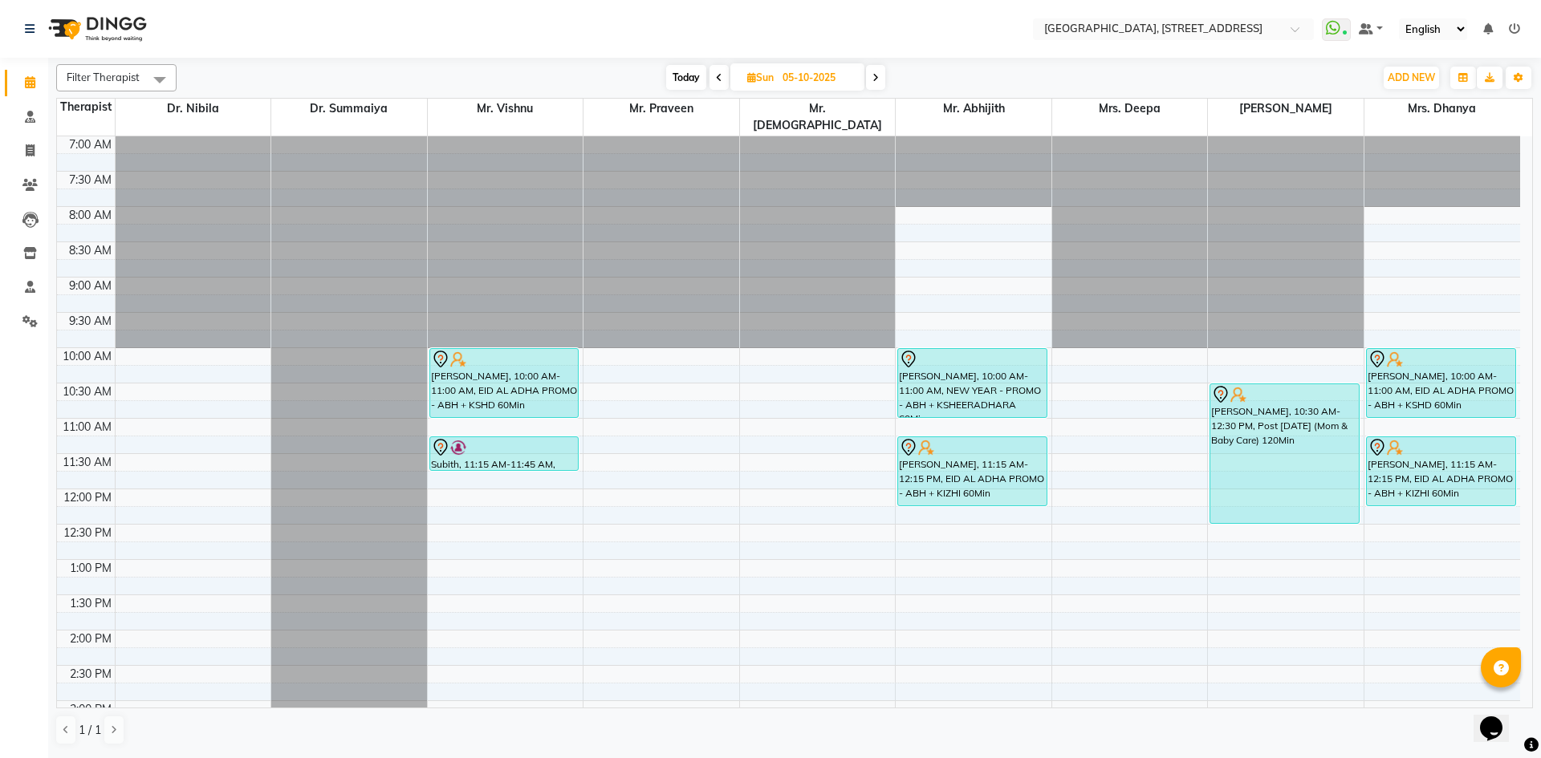
scroll to position [295, 0]
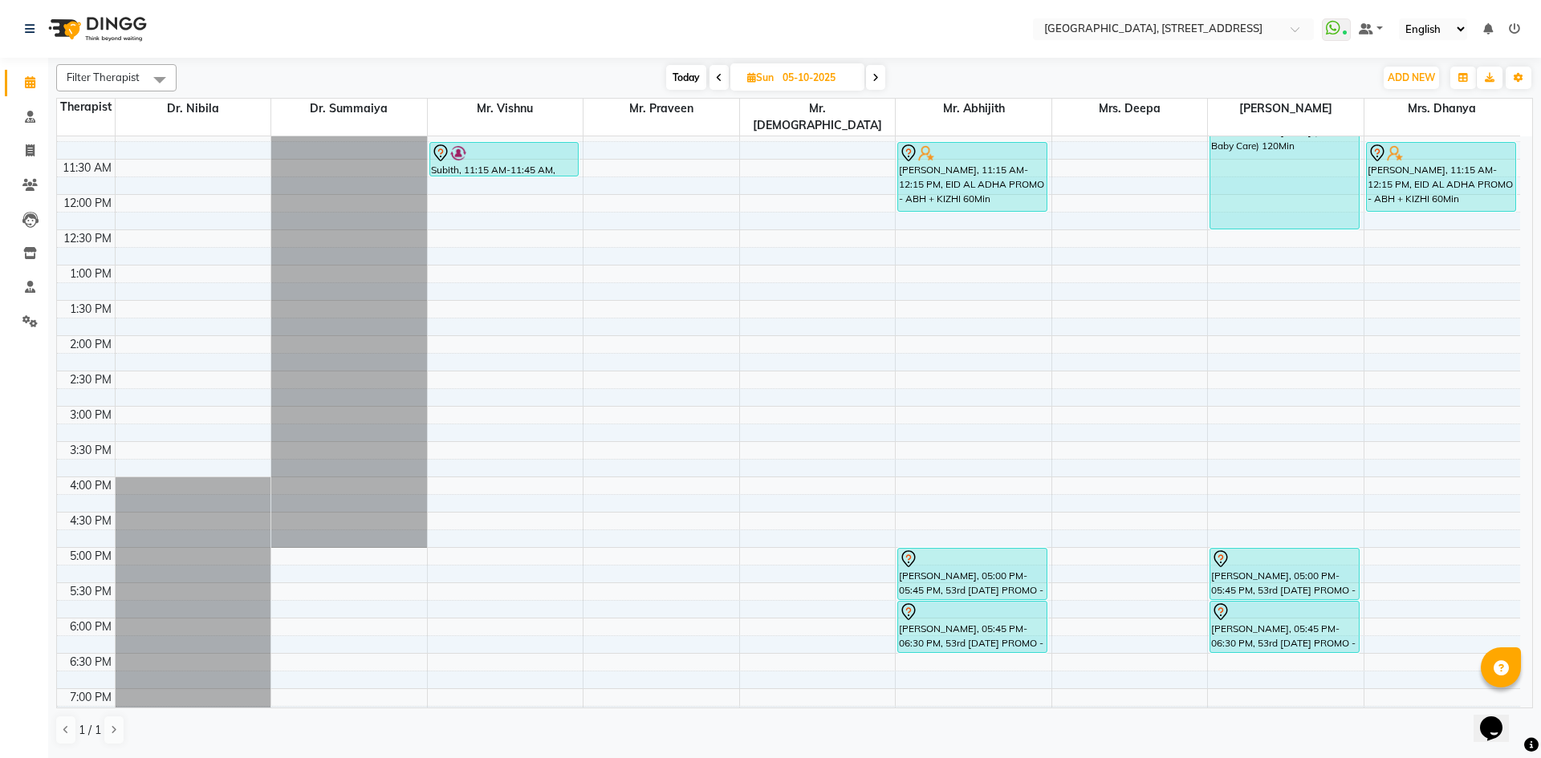
click at [693, 80] on span "Today" at bounding box center [686, 77] width 40 height 25
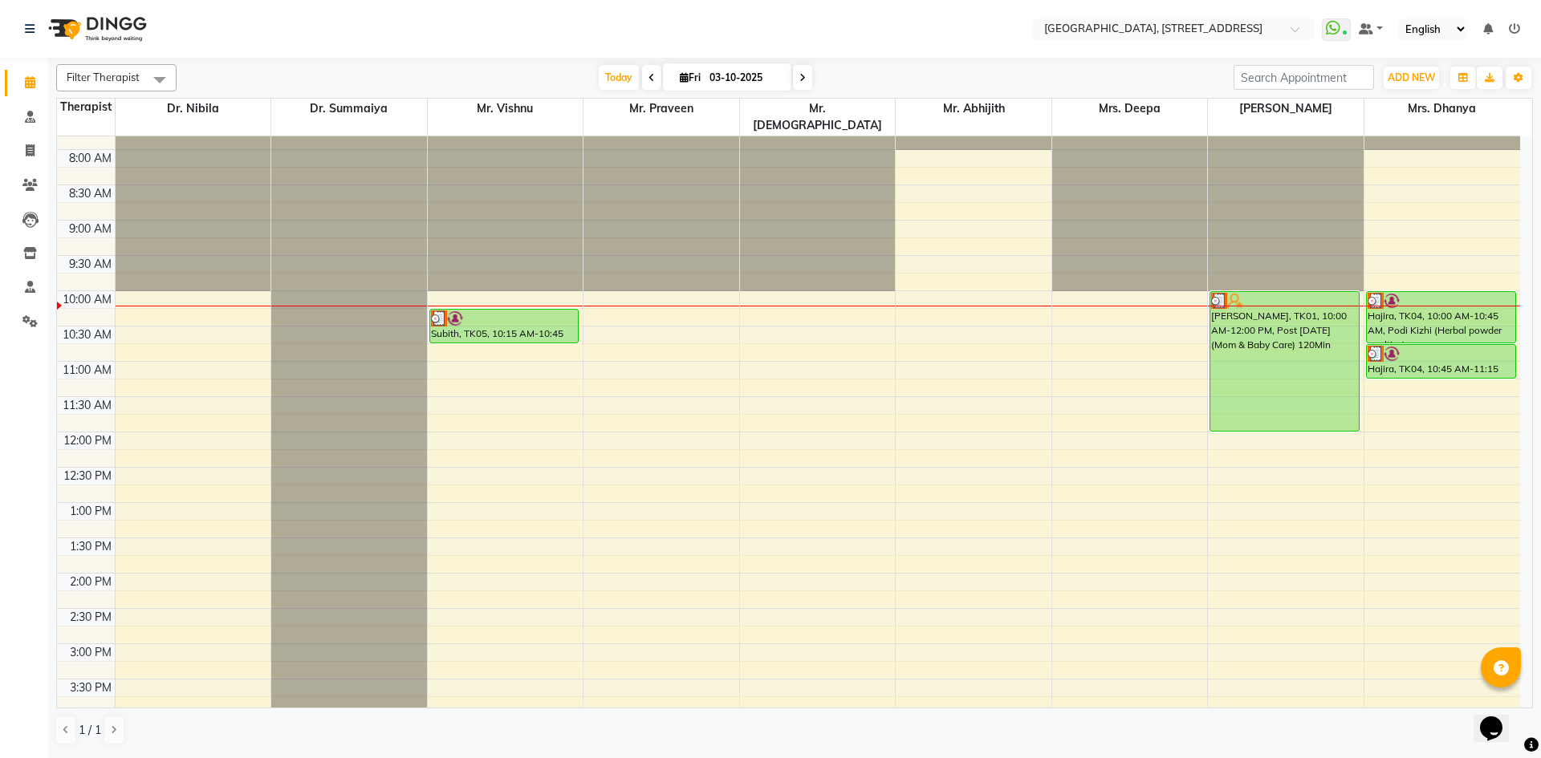
scroll to position [0, 0]
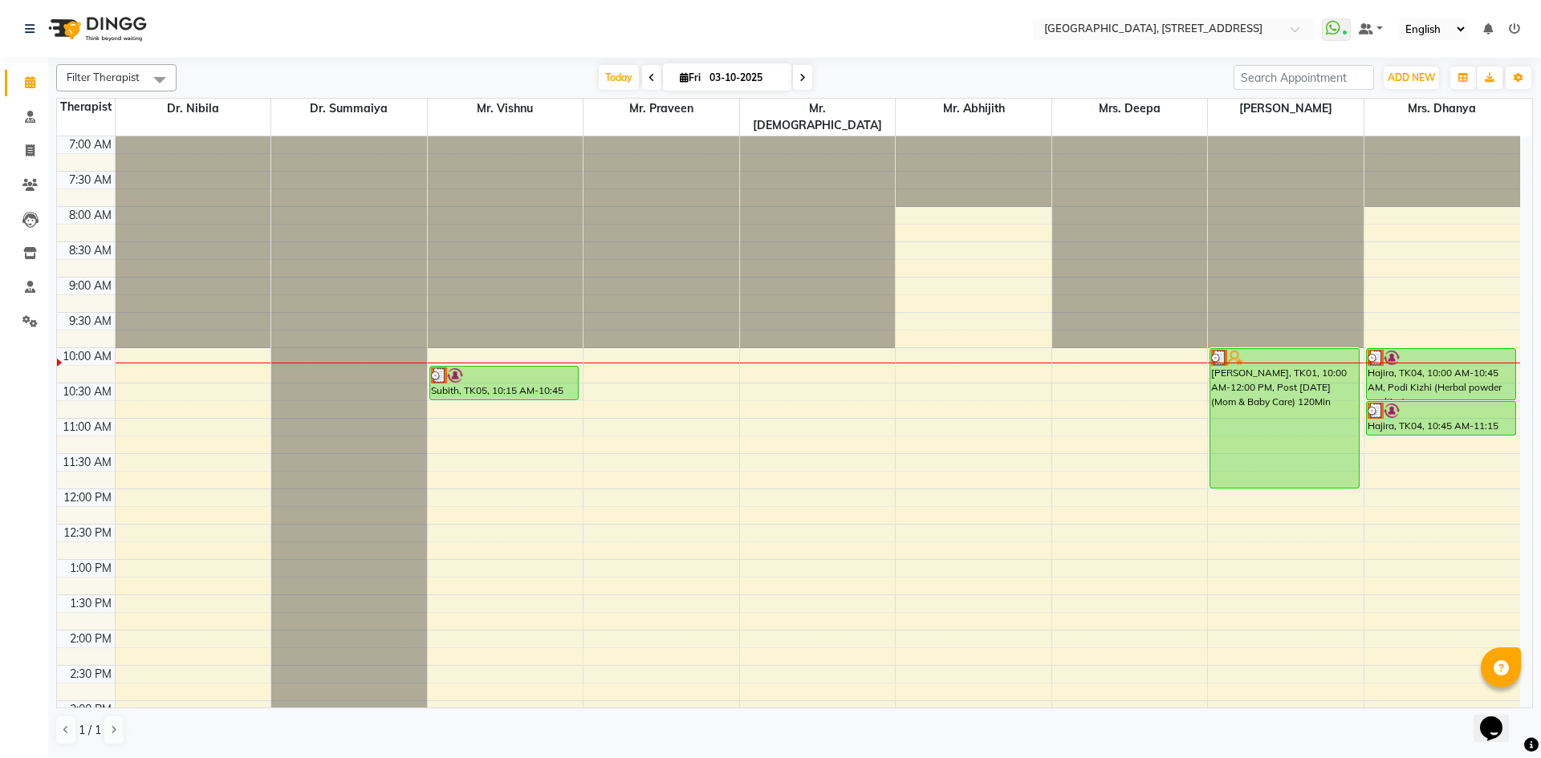
click at [804, 88] on span at bounding box center [802, 77] width 19 height 25
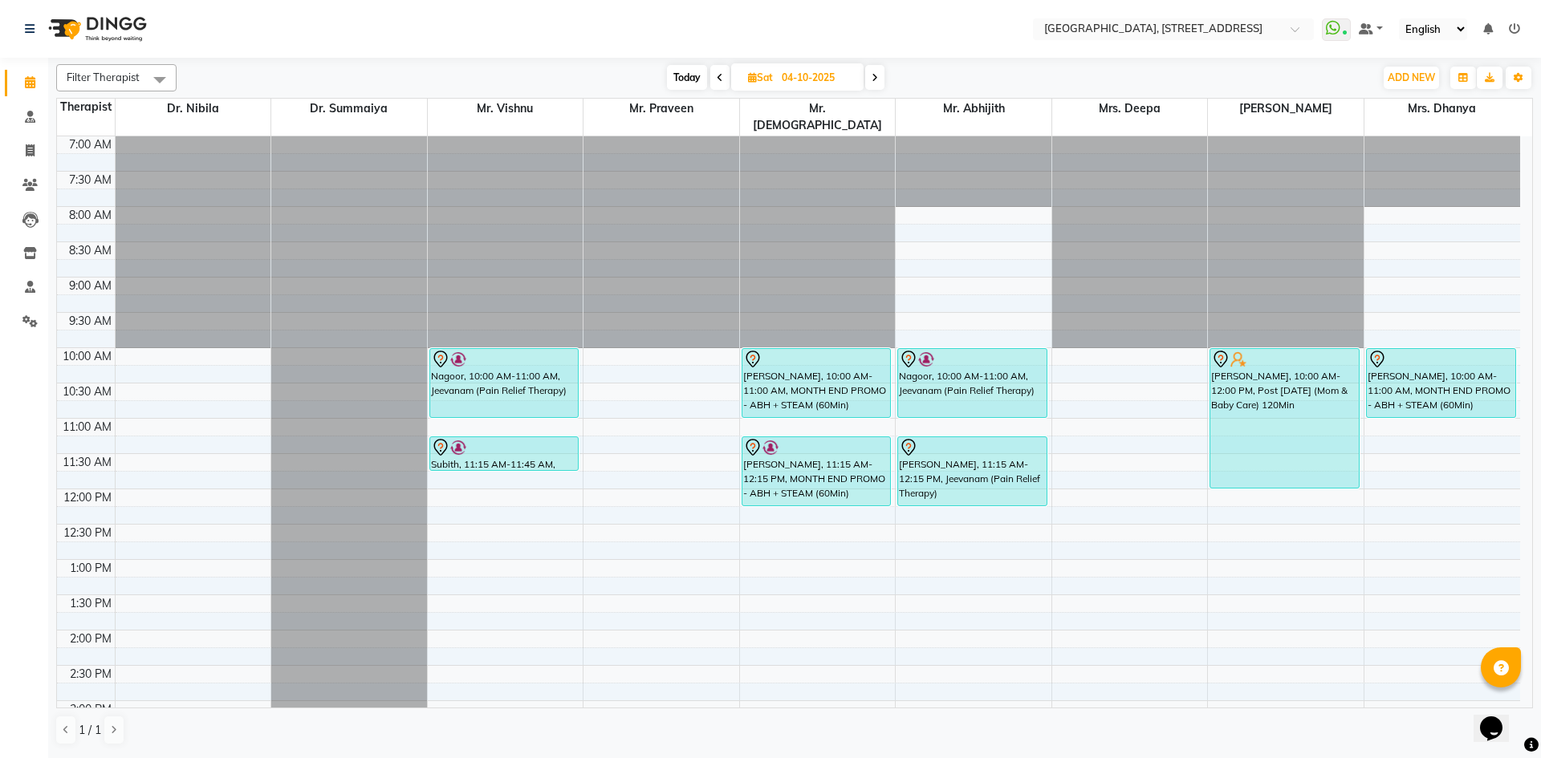
click at [686, 87] on span "Today" at bounding box center [687, 77] width 40 height 25
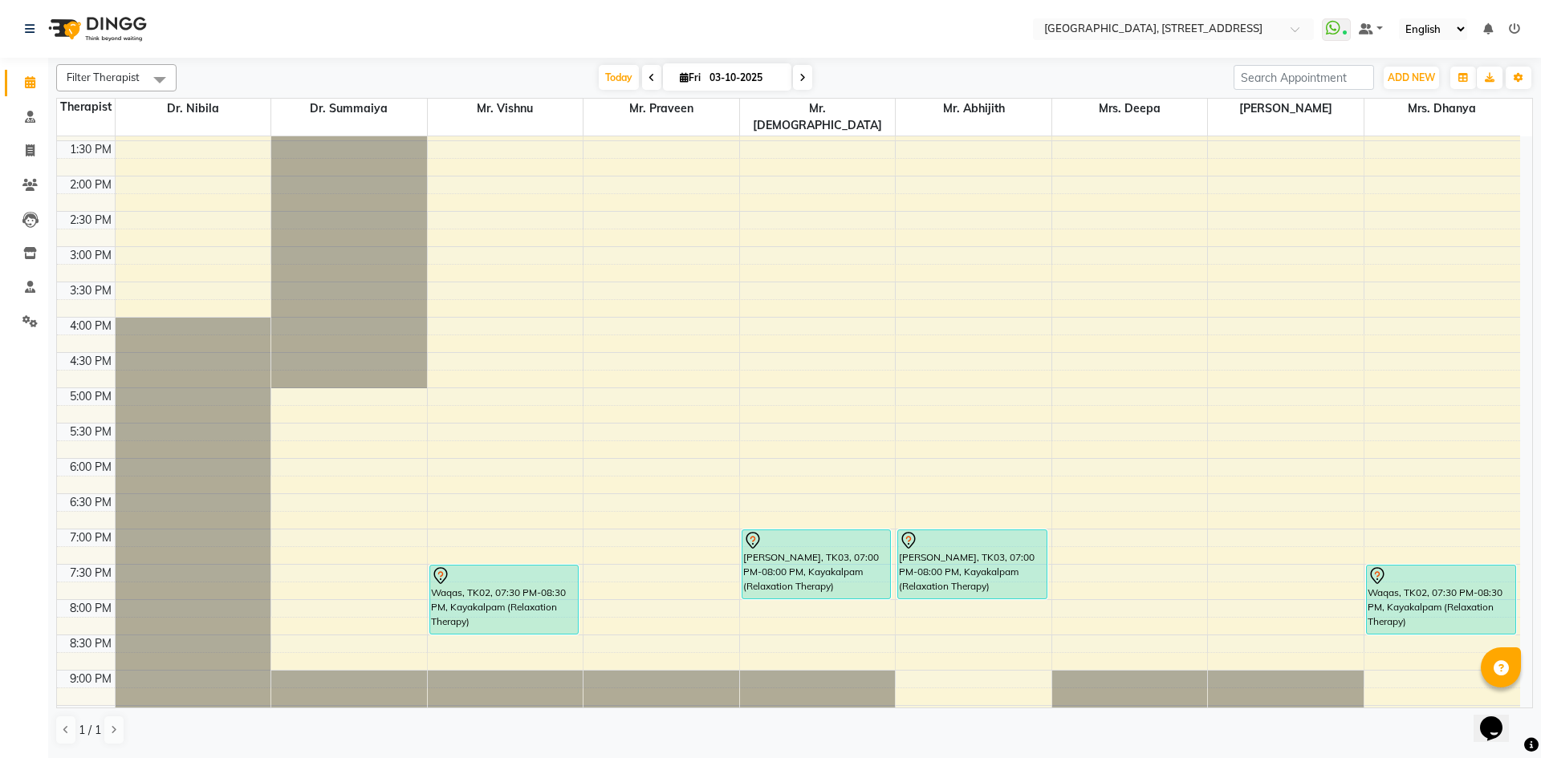
scroll to position [541, 0]
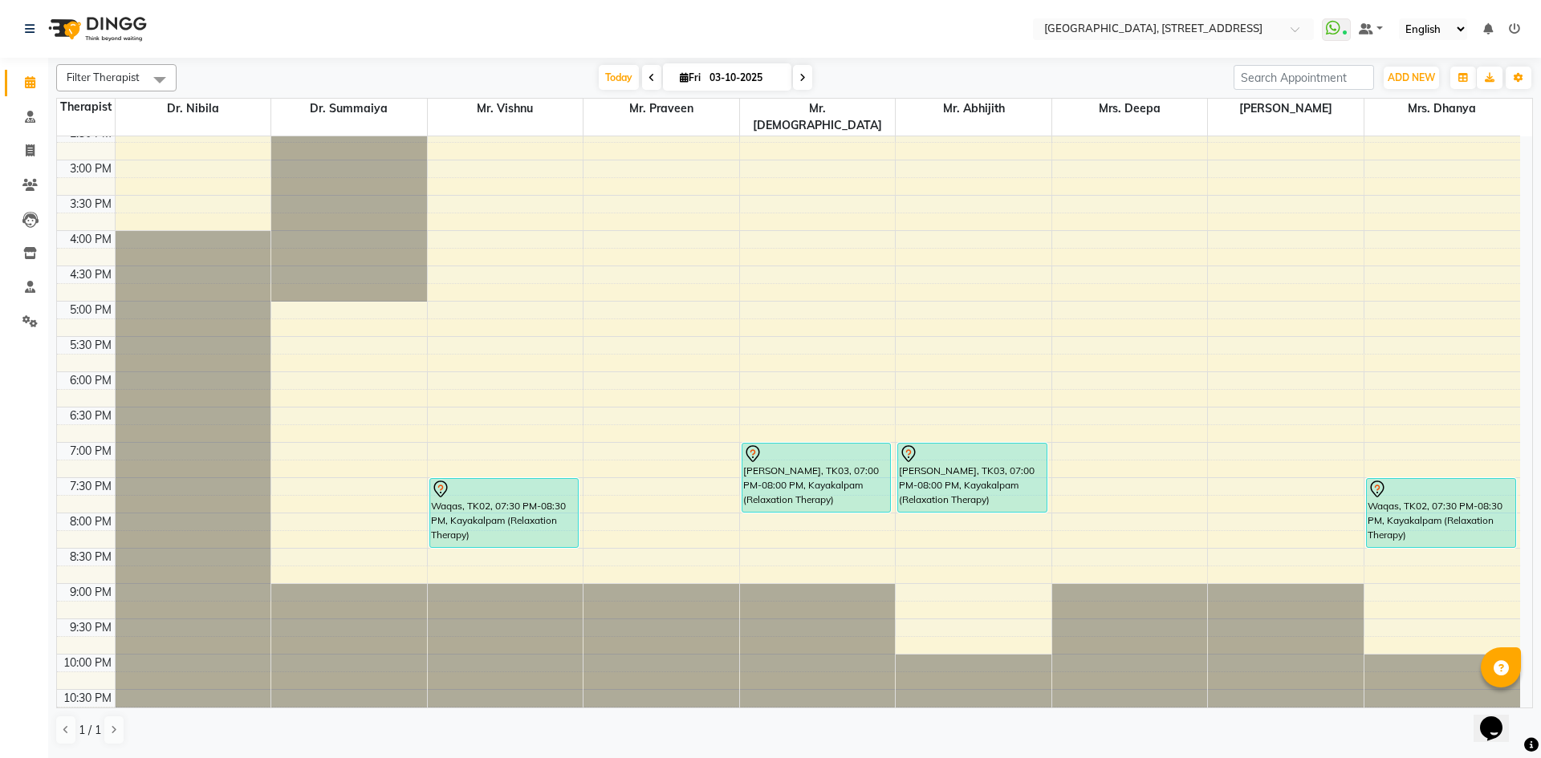
click at [804, 77] on span at bounding box center [802, 77] width 19 height 25
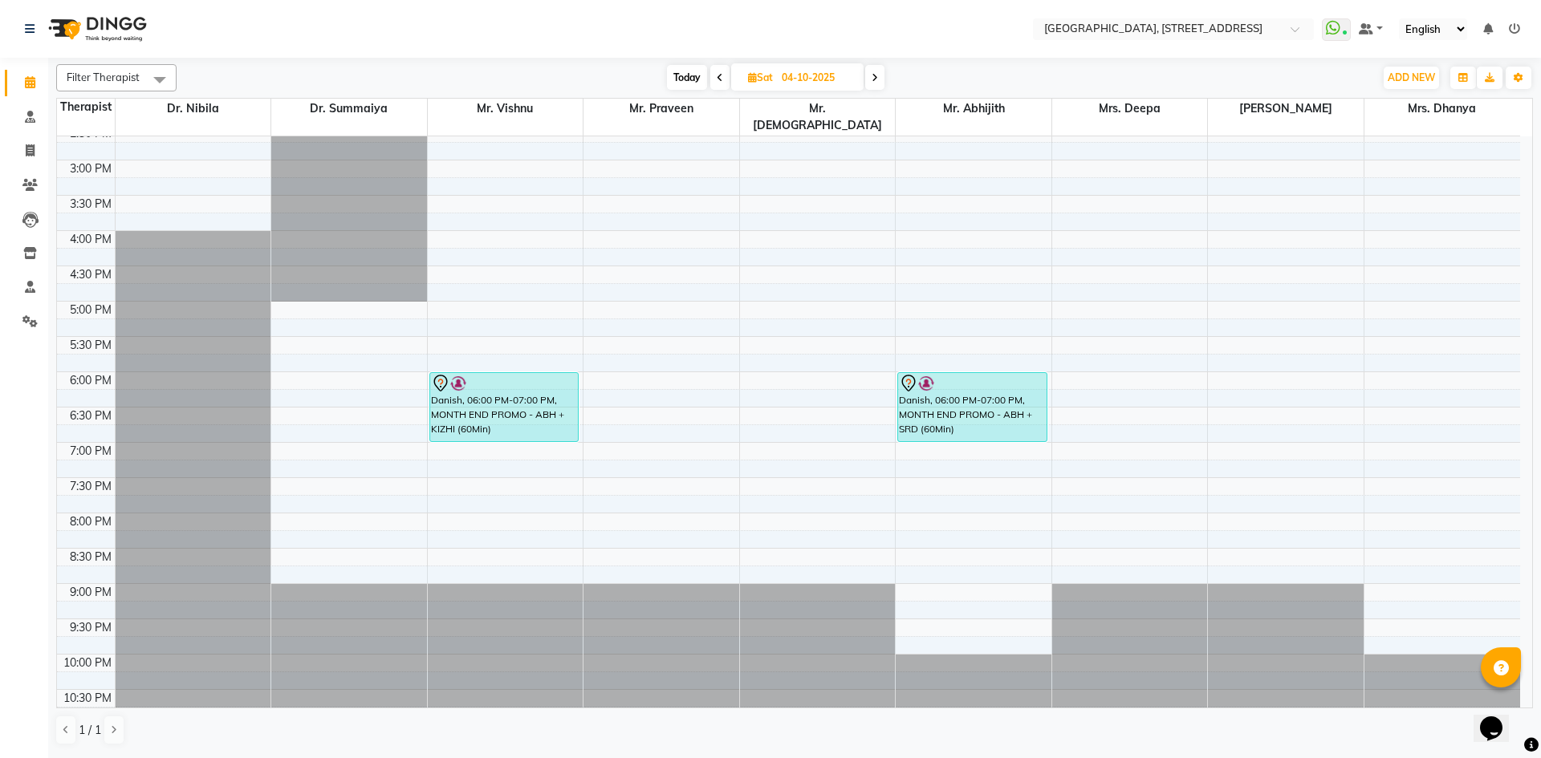
click at [689, 84] on span "Today" at bounding box center [687, 77] width 40 height 25
type input "03-10-2025"
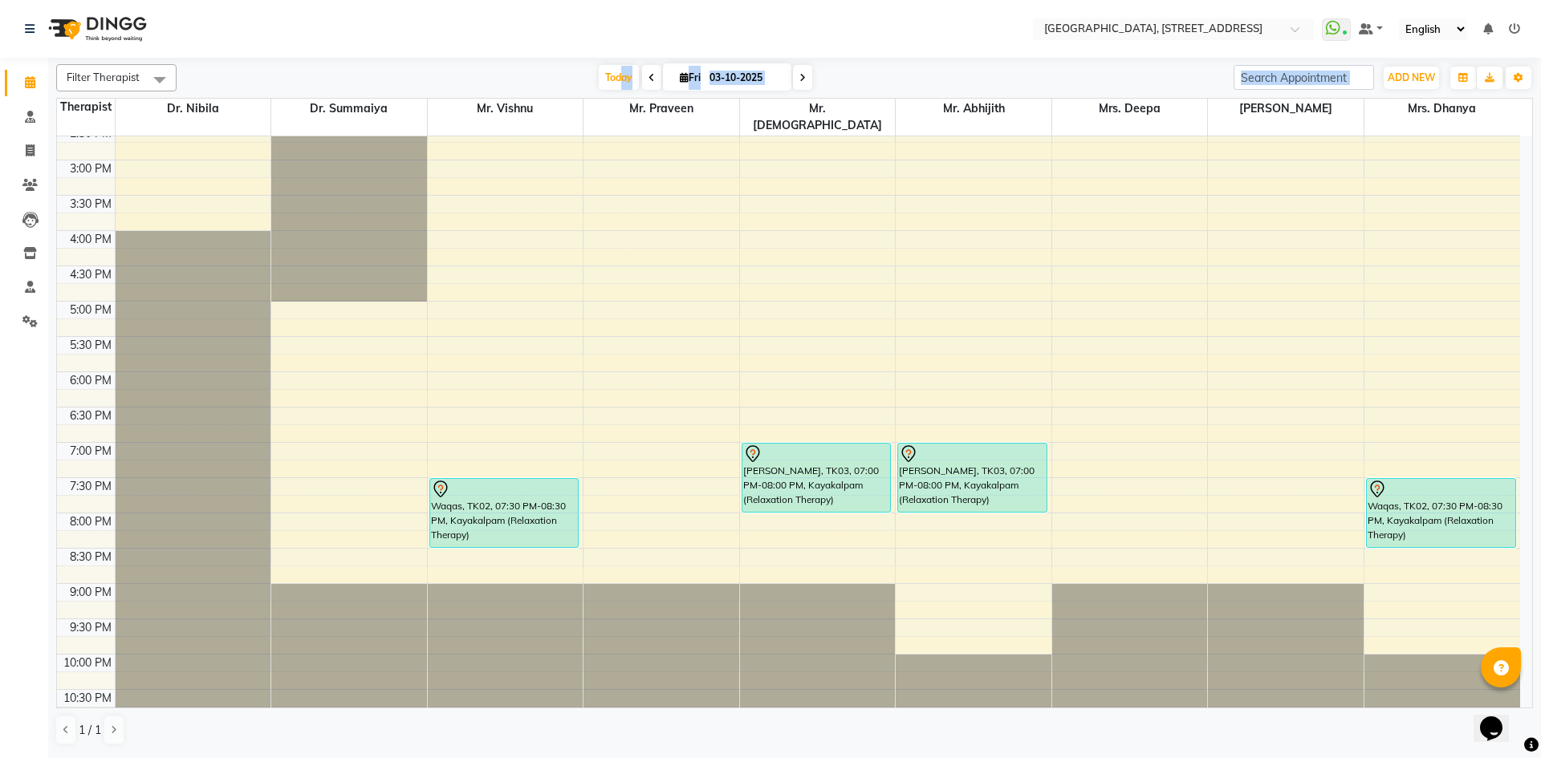
click at [618, 96] on div "Filter Therapist Select All Dr. Nibila Dr. Summaiya Mr. Vishnu Mr. Praveen Mr. …" at bounding box center [794, 405] width 1477 height 694
click at [761, 275] on div "7:00 AM 7:30 AM 8:00 AM 8:30 AM 9:00 AM 9:30 AM 10:00 AM 10:30 AM 11:00 AM 11:3…" at bounding box center [788, 160] width 1463 height 1129
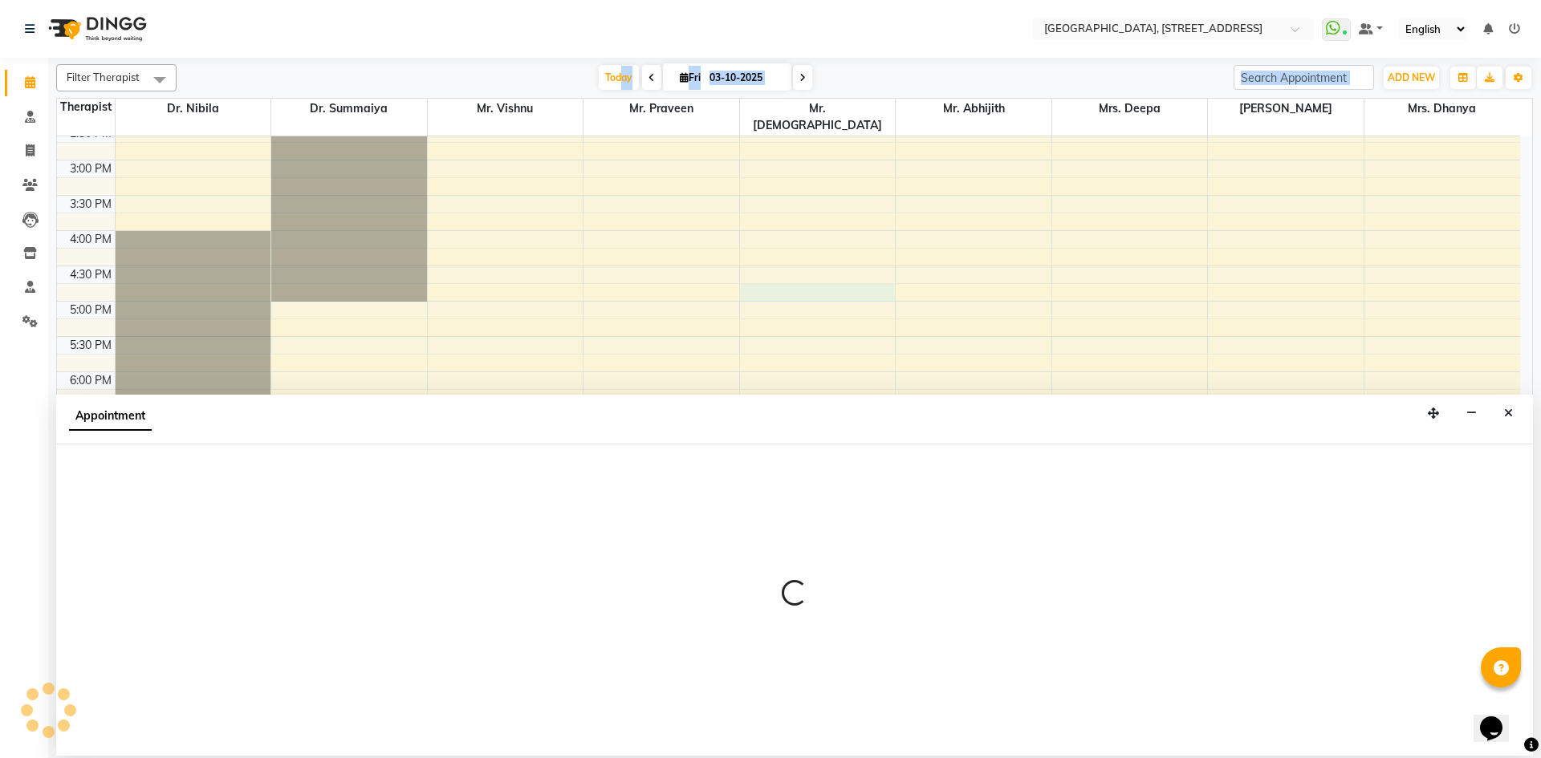
select select "33011"
select select "tentative"
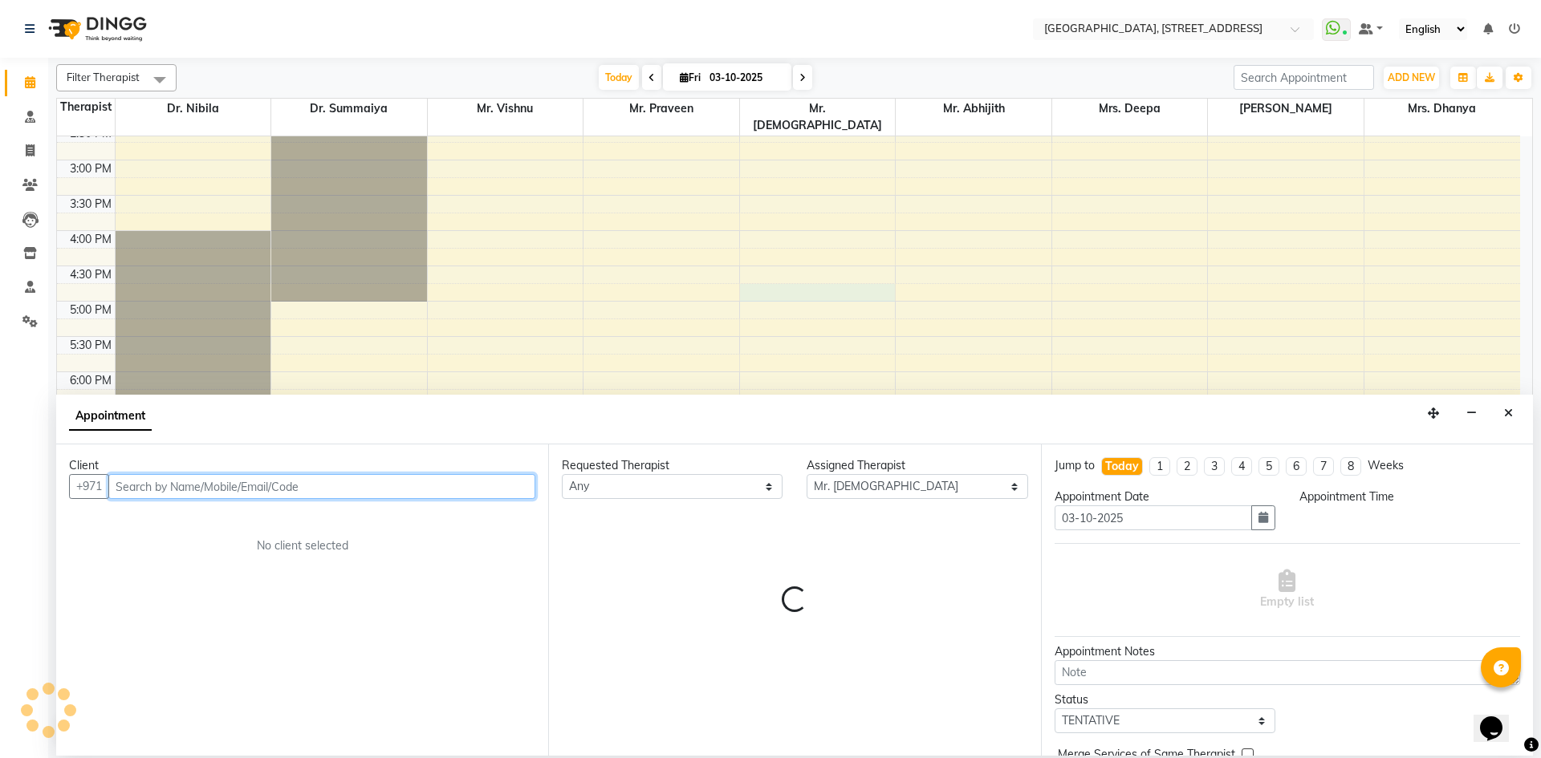
select select "1005"
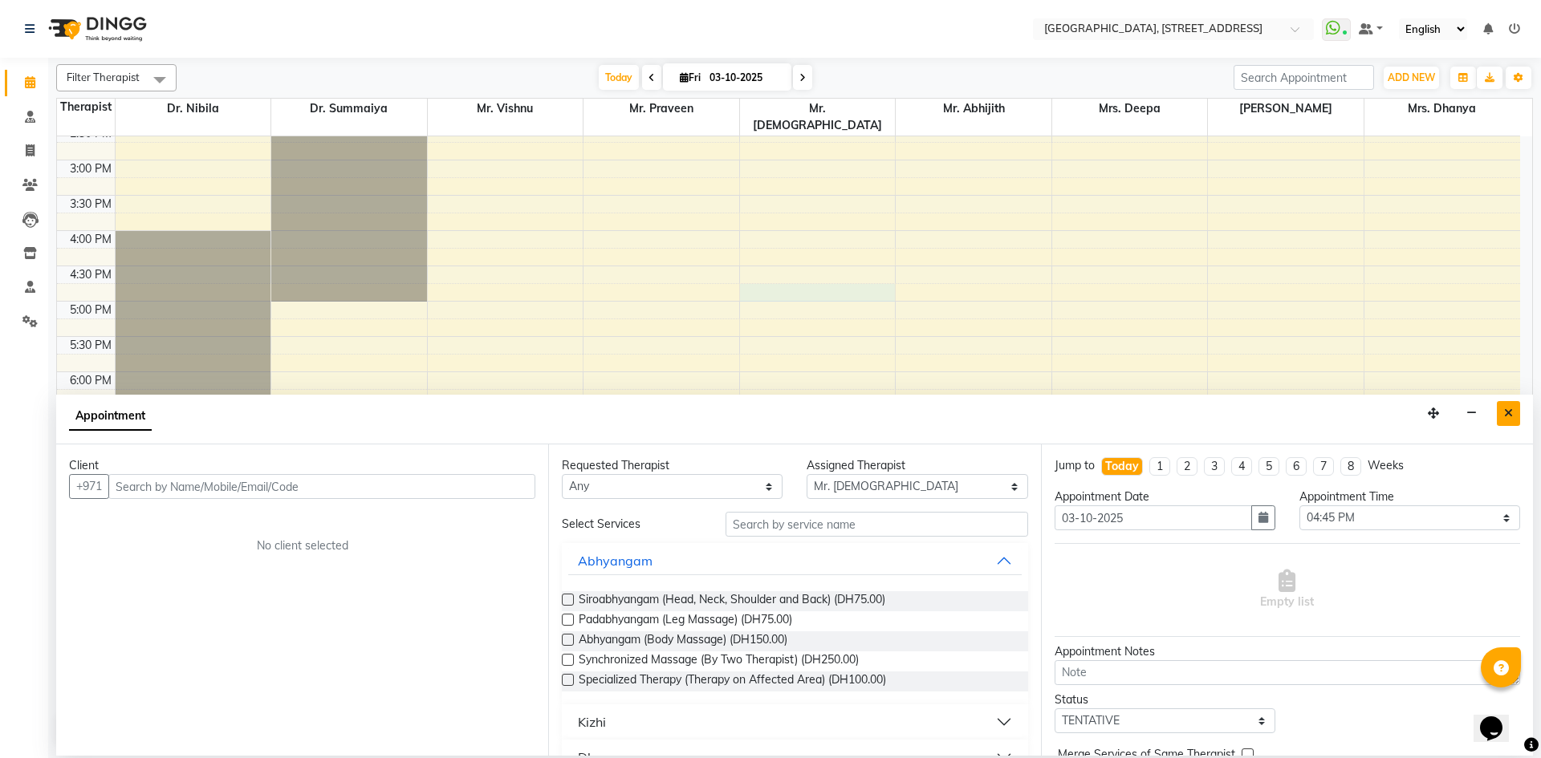
click at [1512, 420] on button "Close" at bounding box center [1508, 413] width 23 height 25
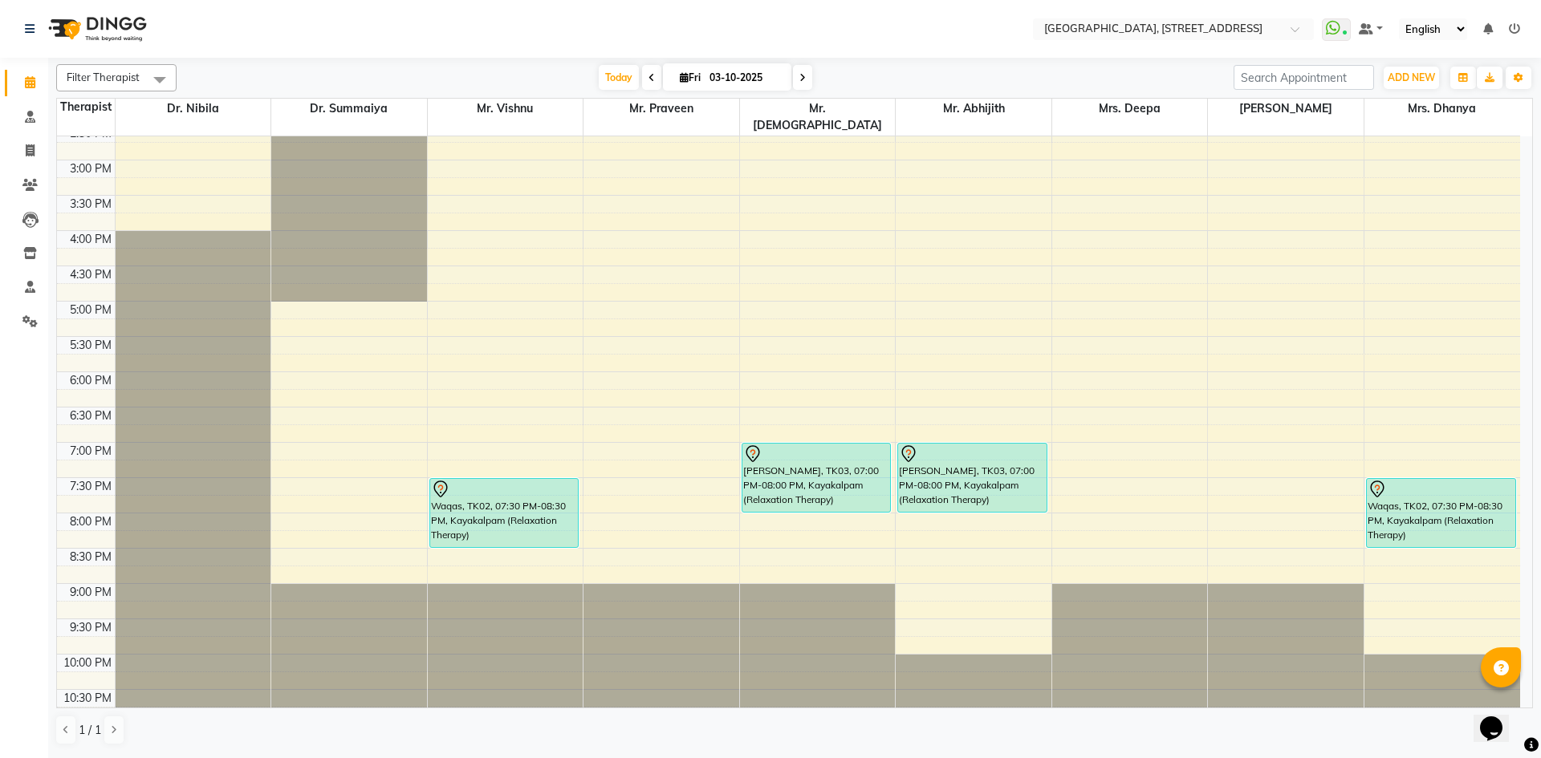
scroll to position [0, 0]
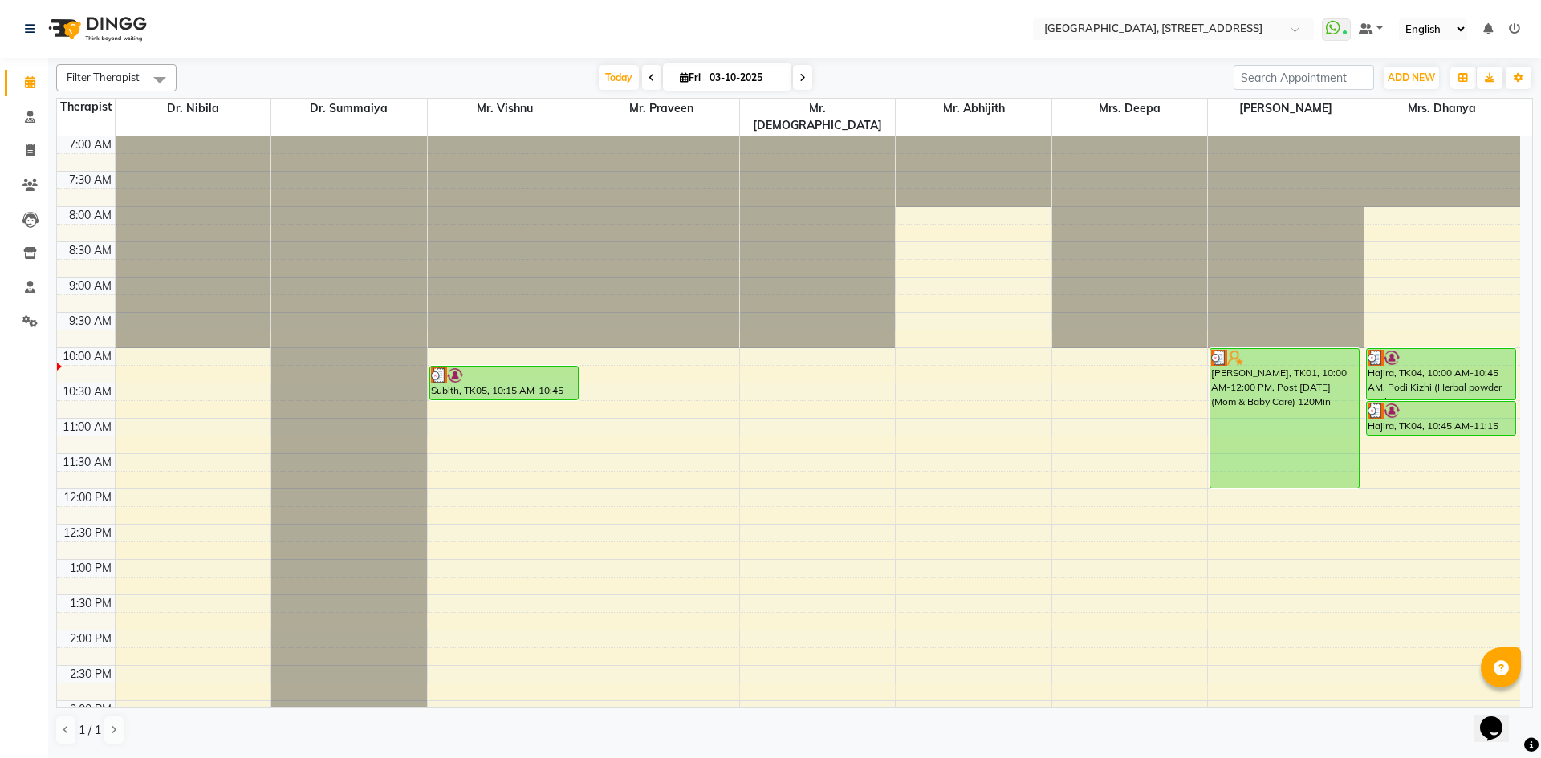
click at [799, 75] on icon at bounding box center [802, 78] width 6 height 10
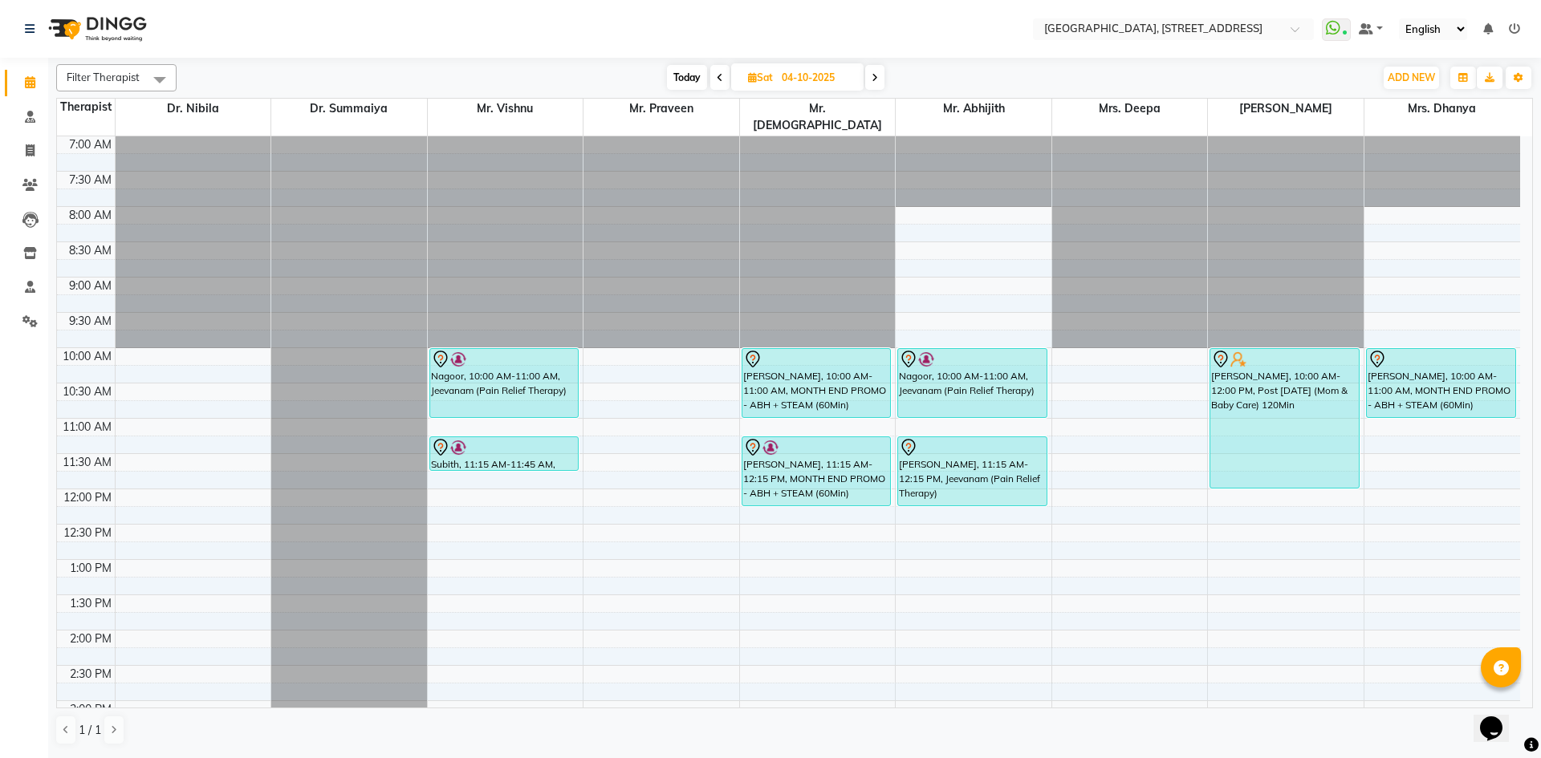
click at [697, 76] on span "Today" at bounding box center [687, 77] width 40 height 25
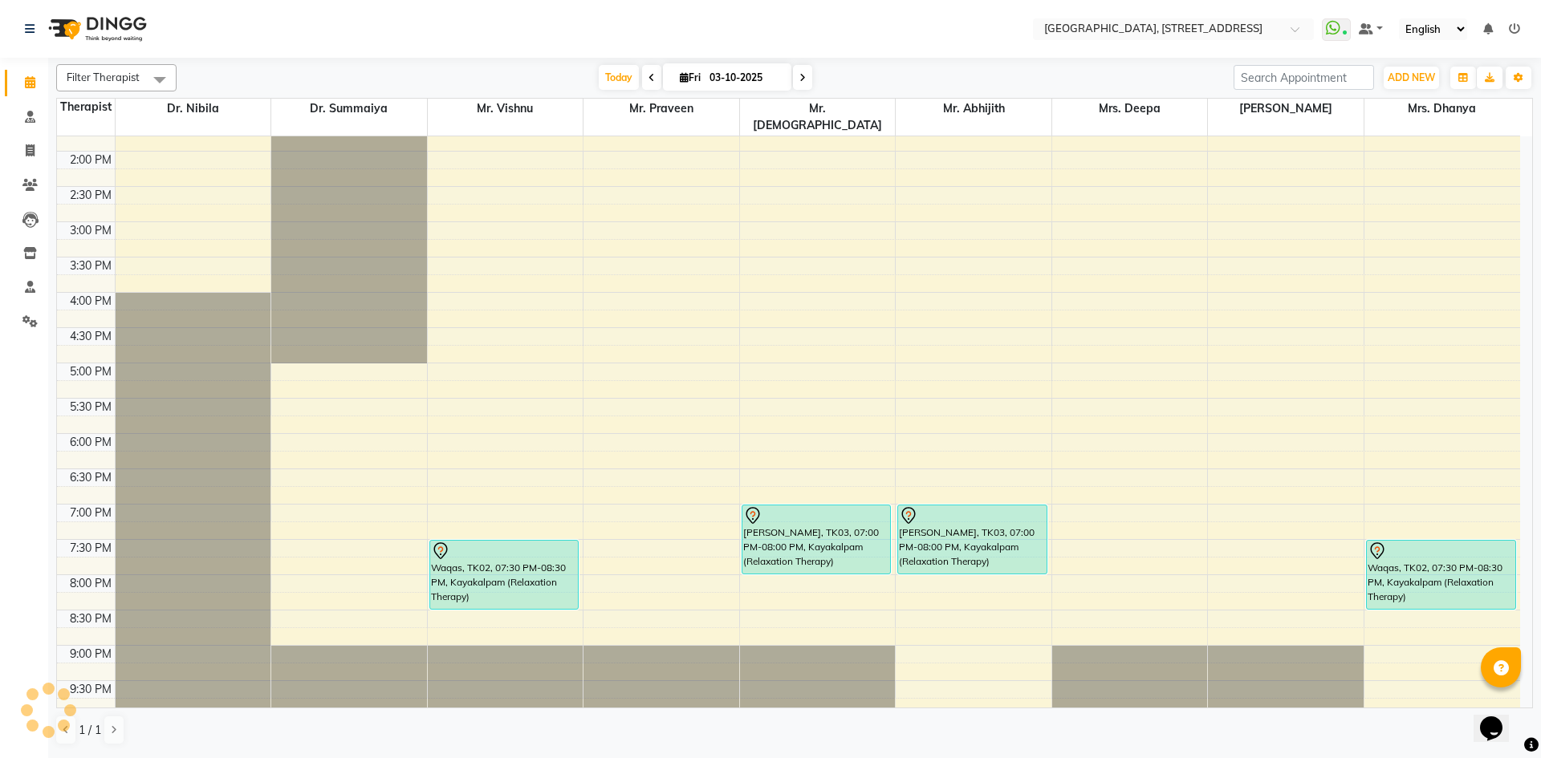
scroll to position [541, 0]
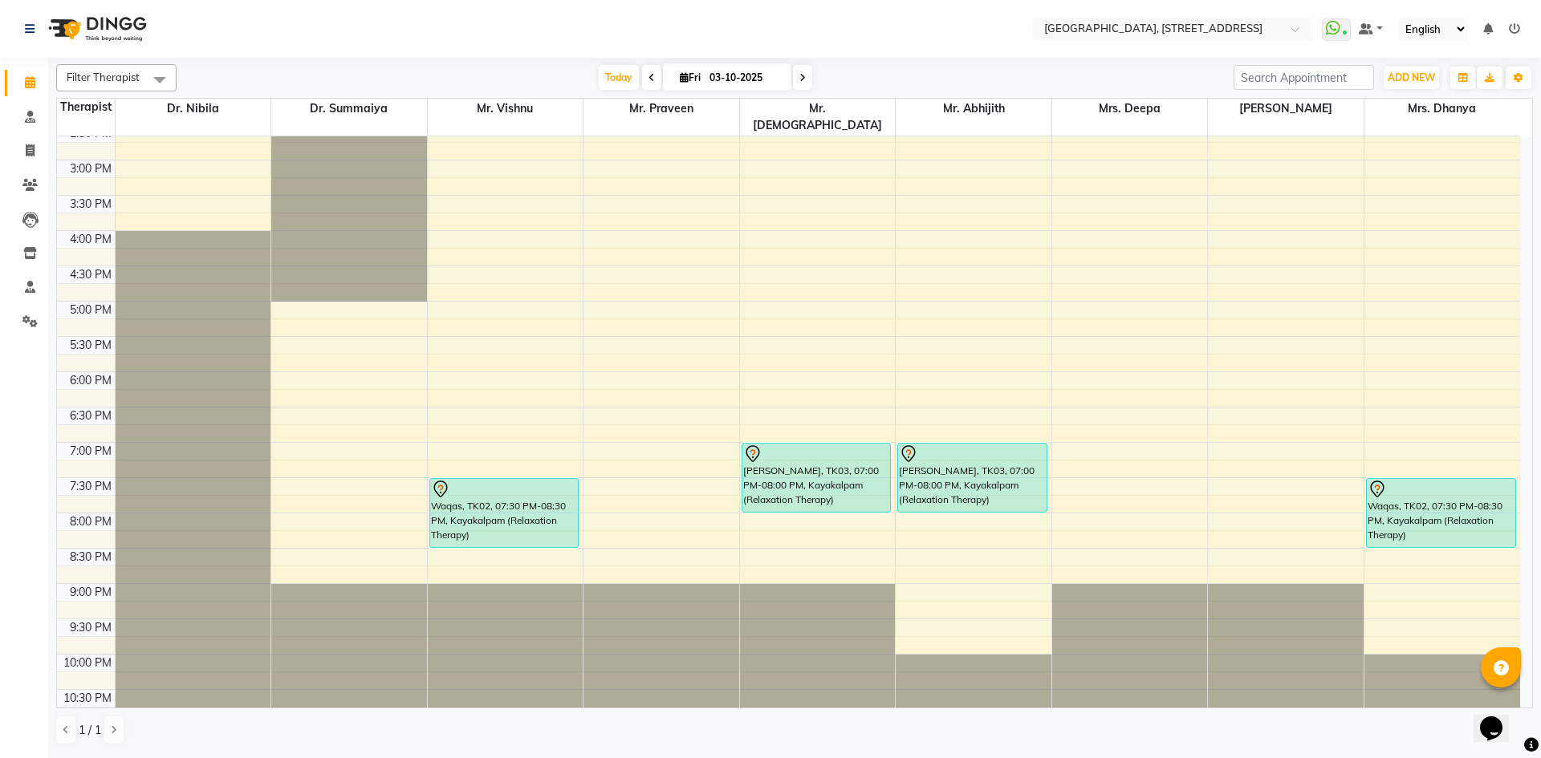
click at [805, 87] on span at bounding box center [802, 77] width 19 height 25
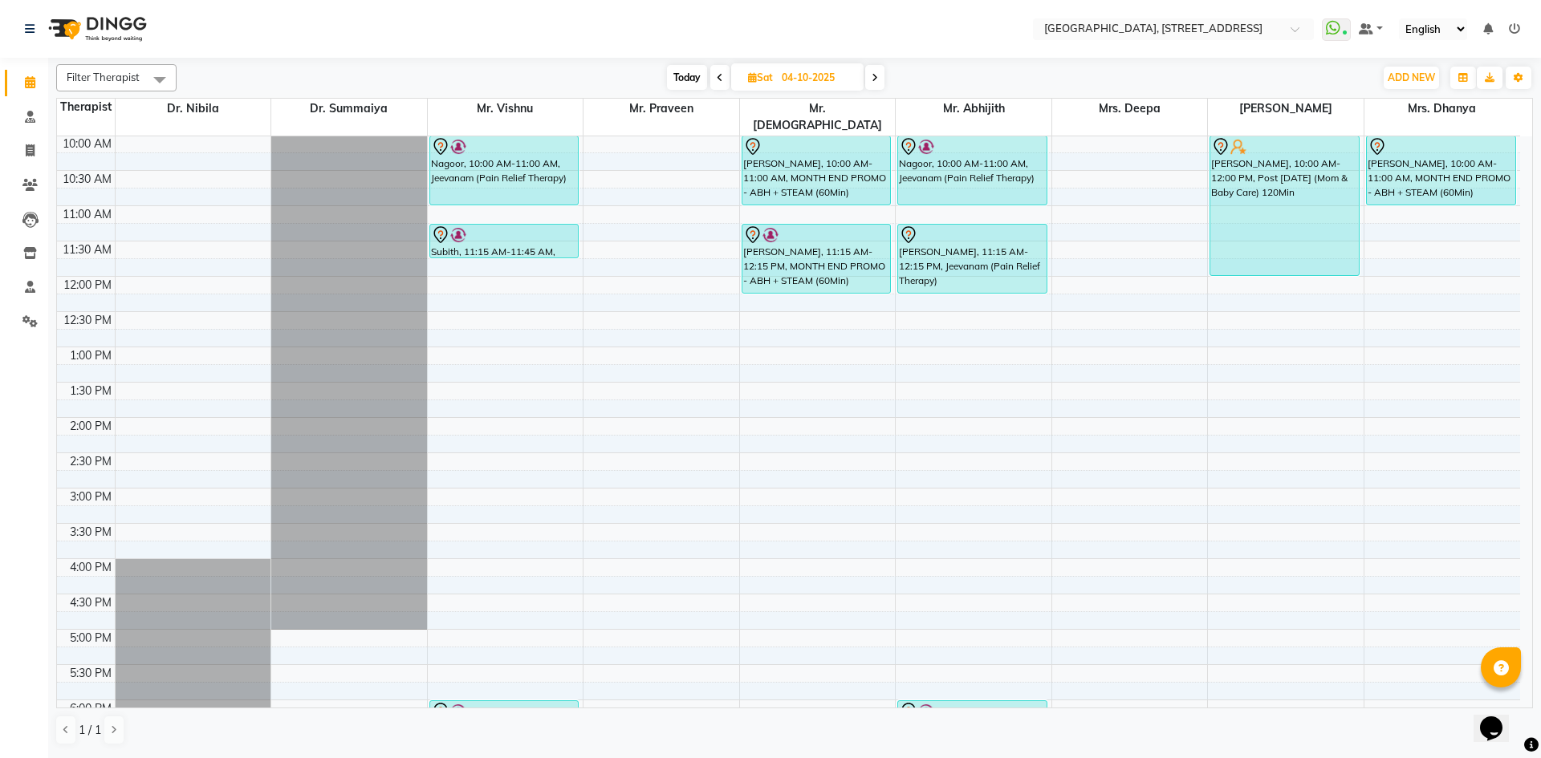
click at [681, 86] on span "Today" at bounding box center [687, 77] width 40 height 25
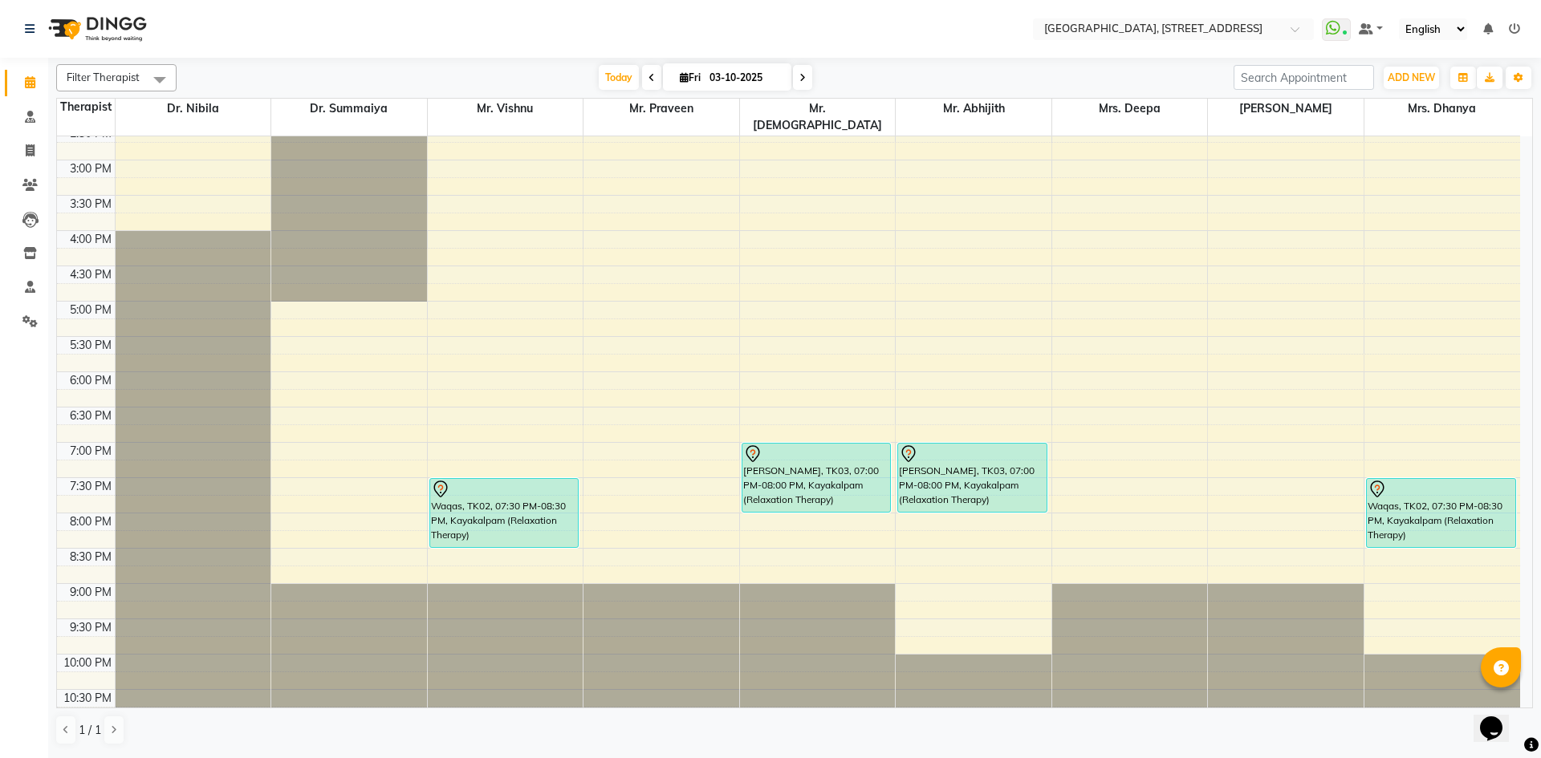
click at [796, 86] on span at bounding box center [802, 77] width 19 height 25
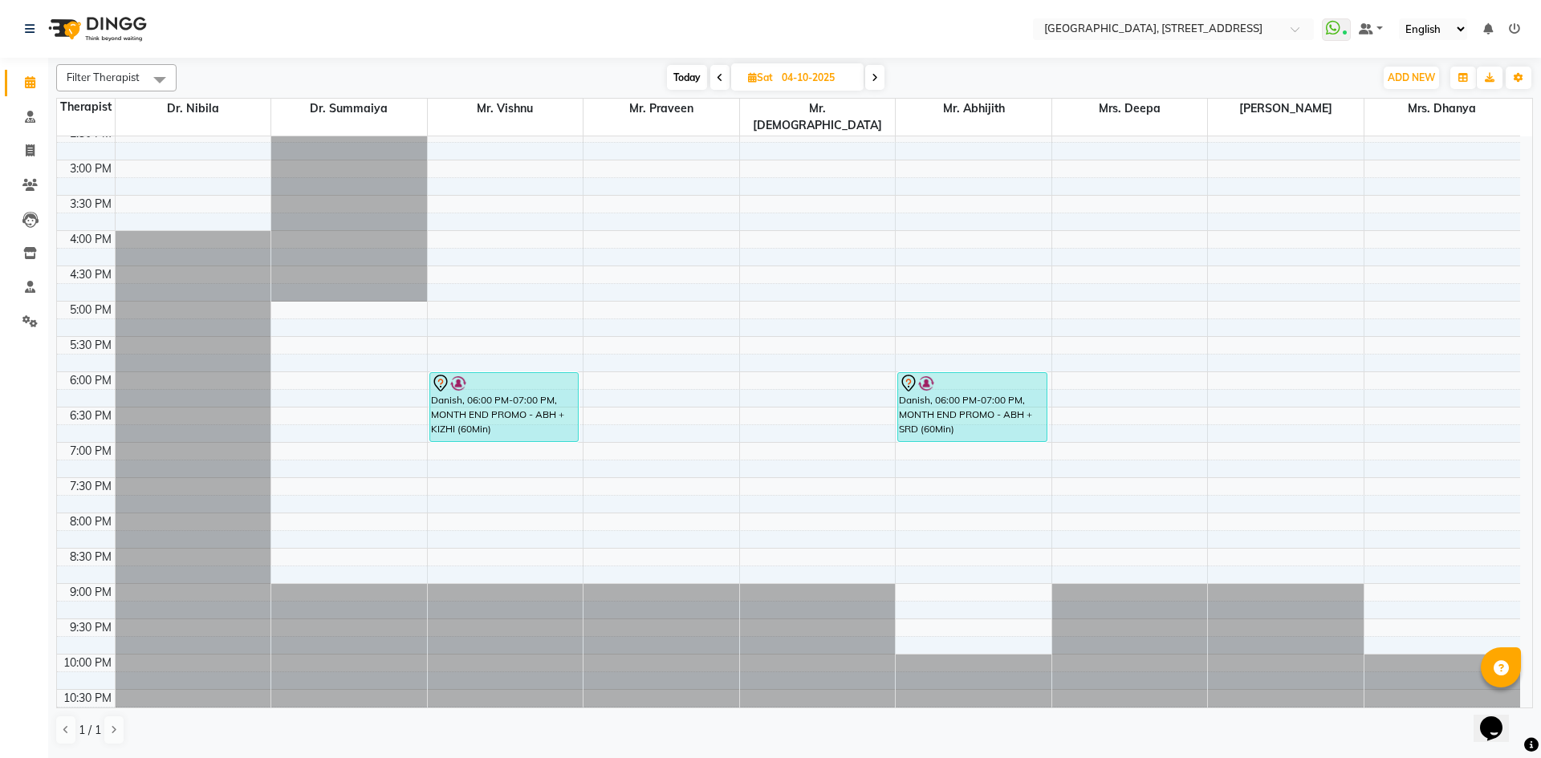
click at [686, 72] on span "Today" at bounding box center [687, 77] width 40 height 25
type input "03-10-2025"
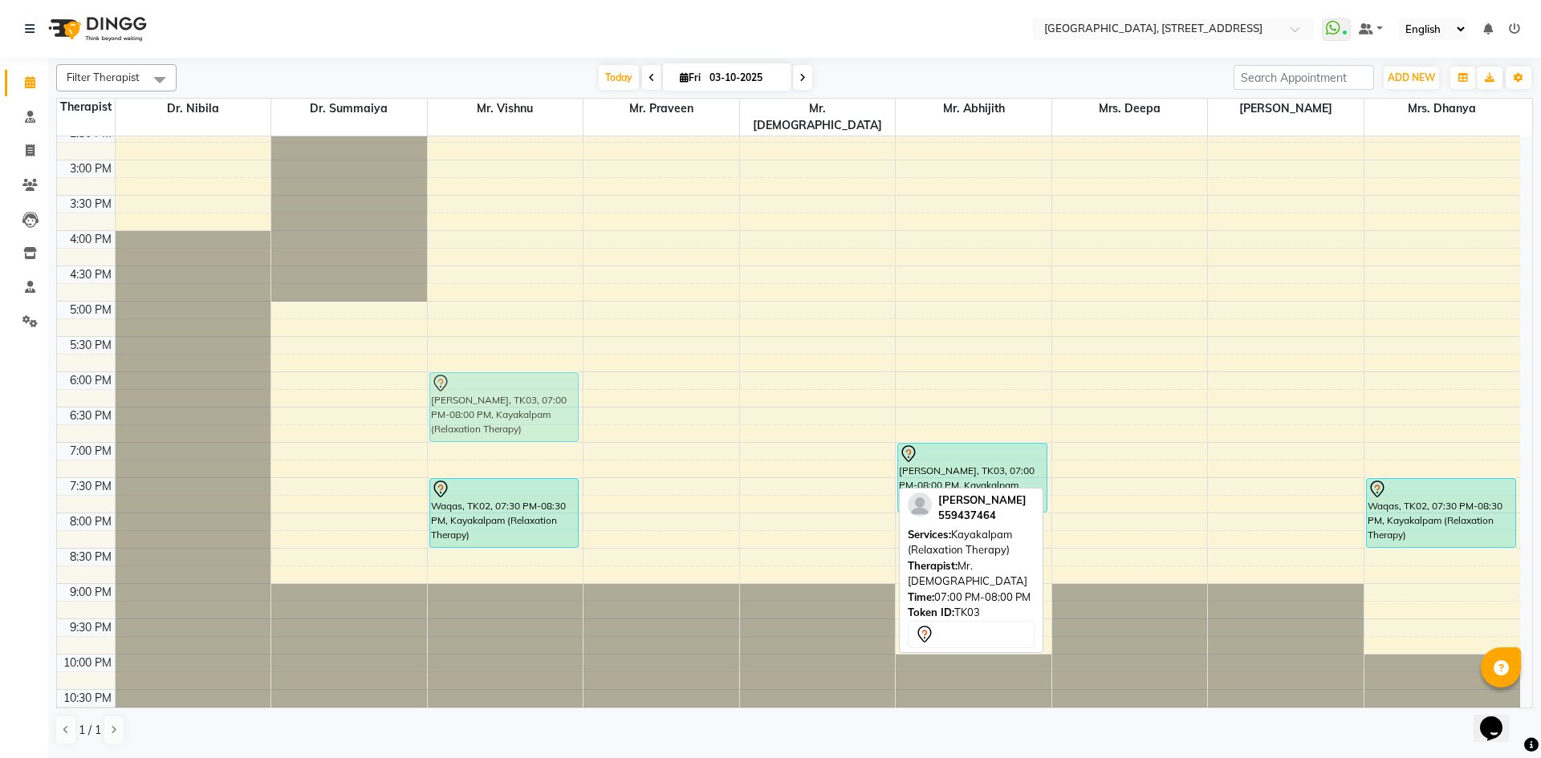
drag, startPoint x: 783, startPoint y: 445, endPoint x: 547, endPoint y: 382, distance: 244.3
click at [472, 371] on tr "Subith, TK05, 10:15 AM-10:45 AM, Nasyam Waqas, TK02, 07:30 PM-08:30 PM, Kayakal…" at bounding box center [788, 160] width 1463 height 1129
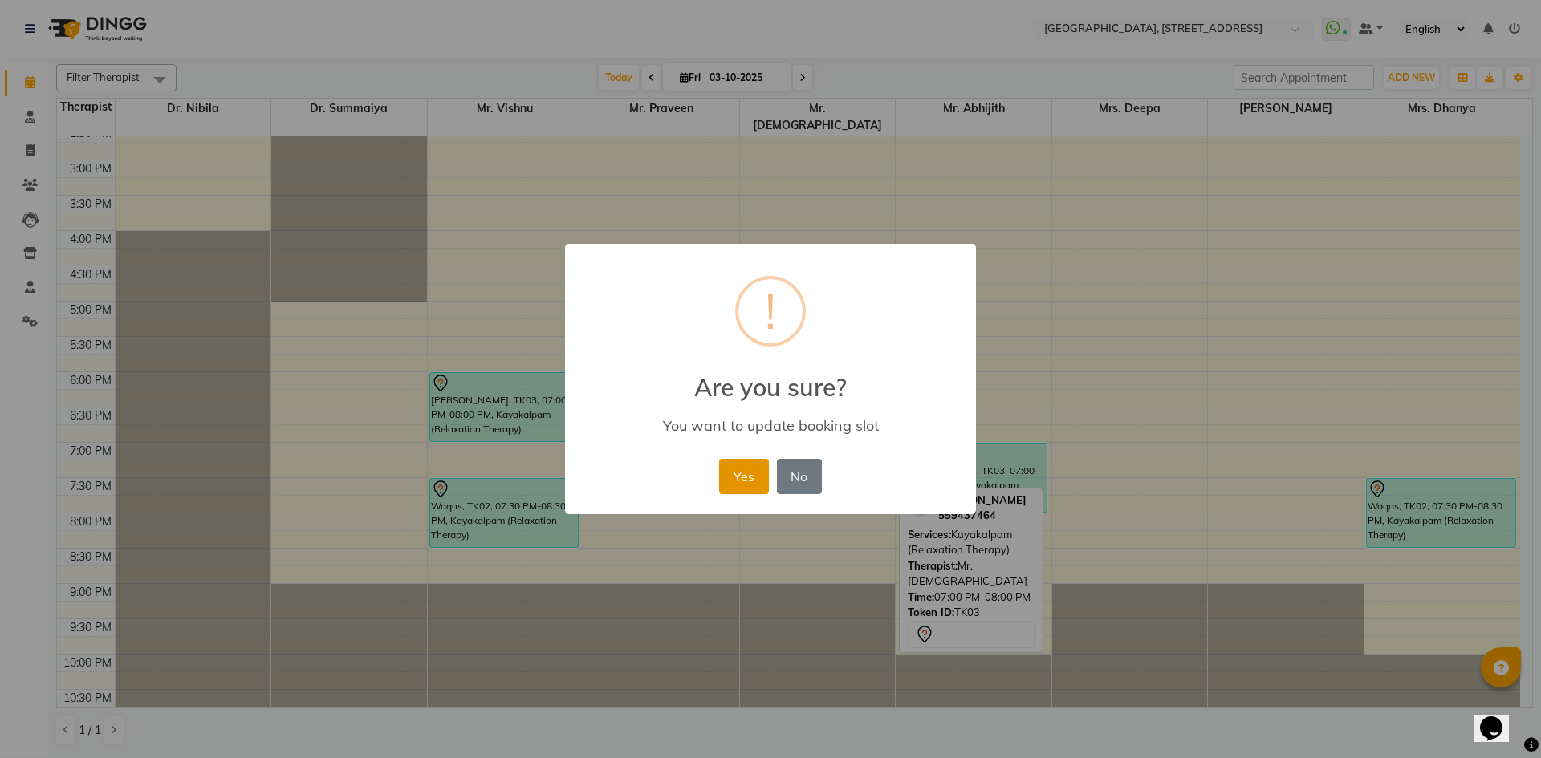
click at [730, 469] on button "Yes" at bounding box center [743, 476] width 49 height 35
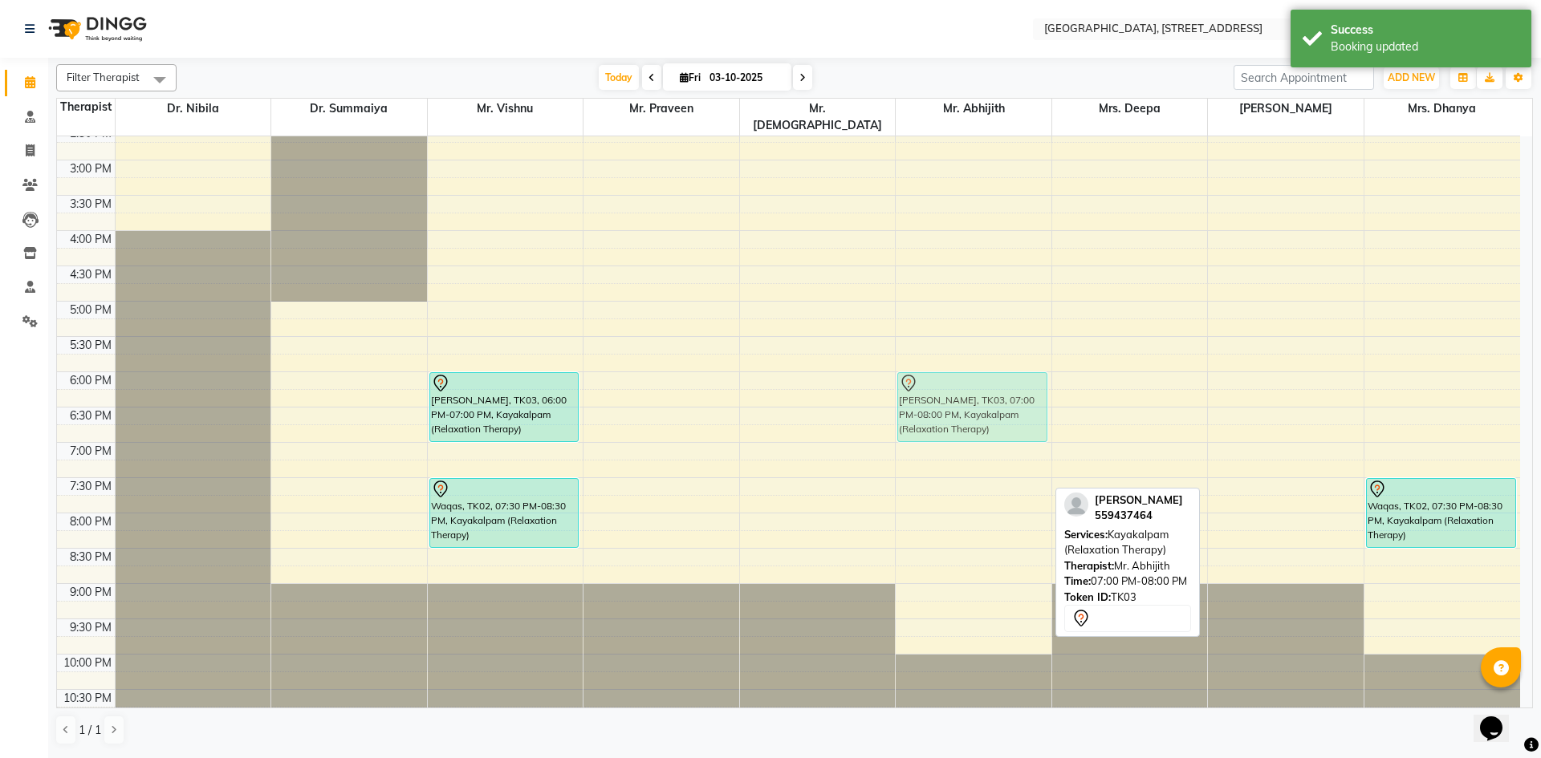
drag, startPoint x: 949, startPoint y: 463, endPoint x: 937, endPoint y: 400, distance: 64.4
click at [937, 400] on div "[PERSON_NAME], TK03, 07:00 PM-08:00 PM, Kayakalpam (Relaxation Therapy) [PERSON…" at bounding box center [974, 160] width 156 height 1129
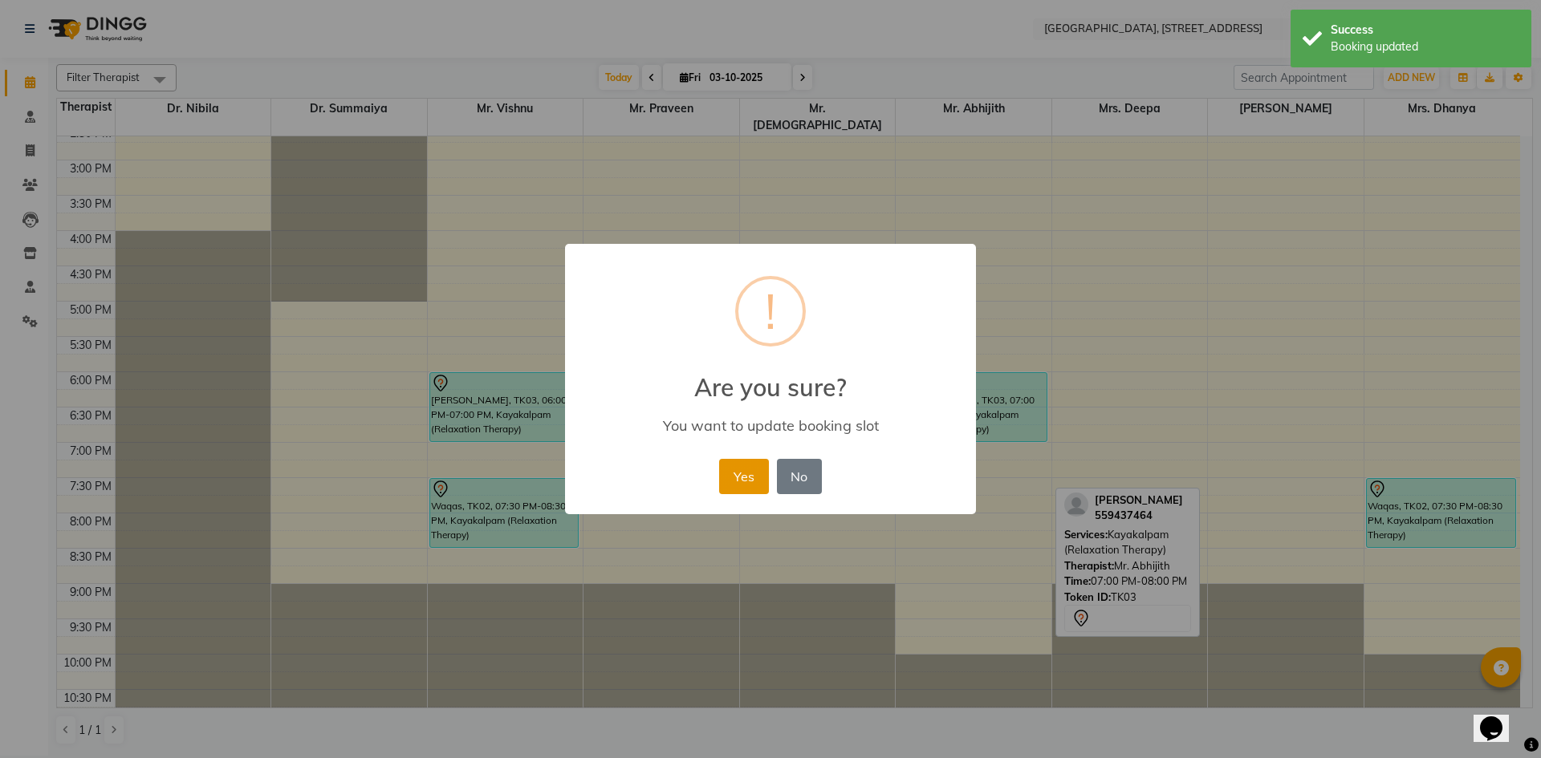
click at [736, 474] on button "Yes" at bounding box center [743, 476] width 49 height 35
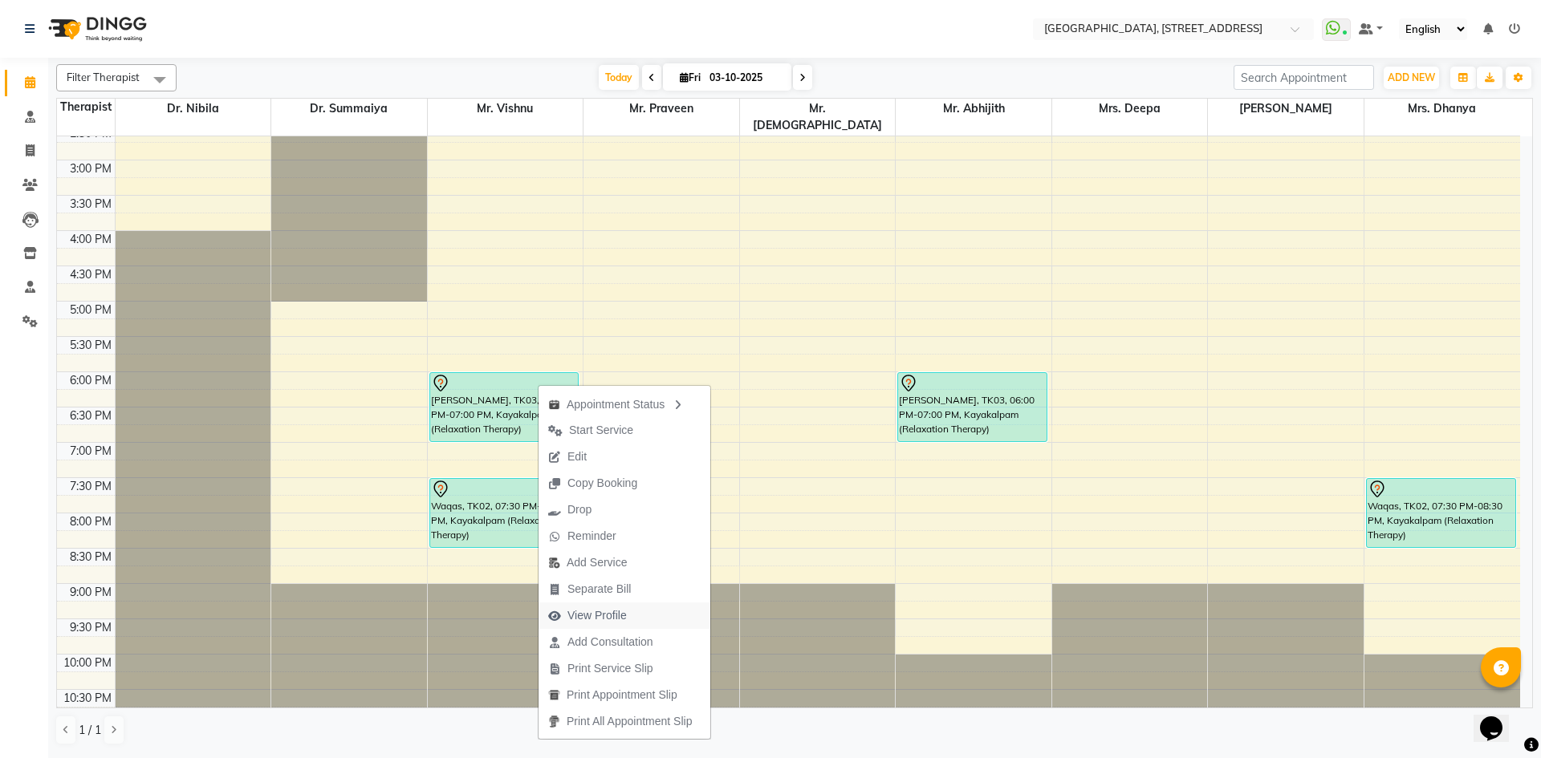
click at [626, 619] on span "View Profile" at bounding box center [596, 616] width 59 height 17
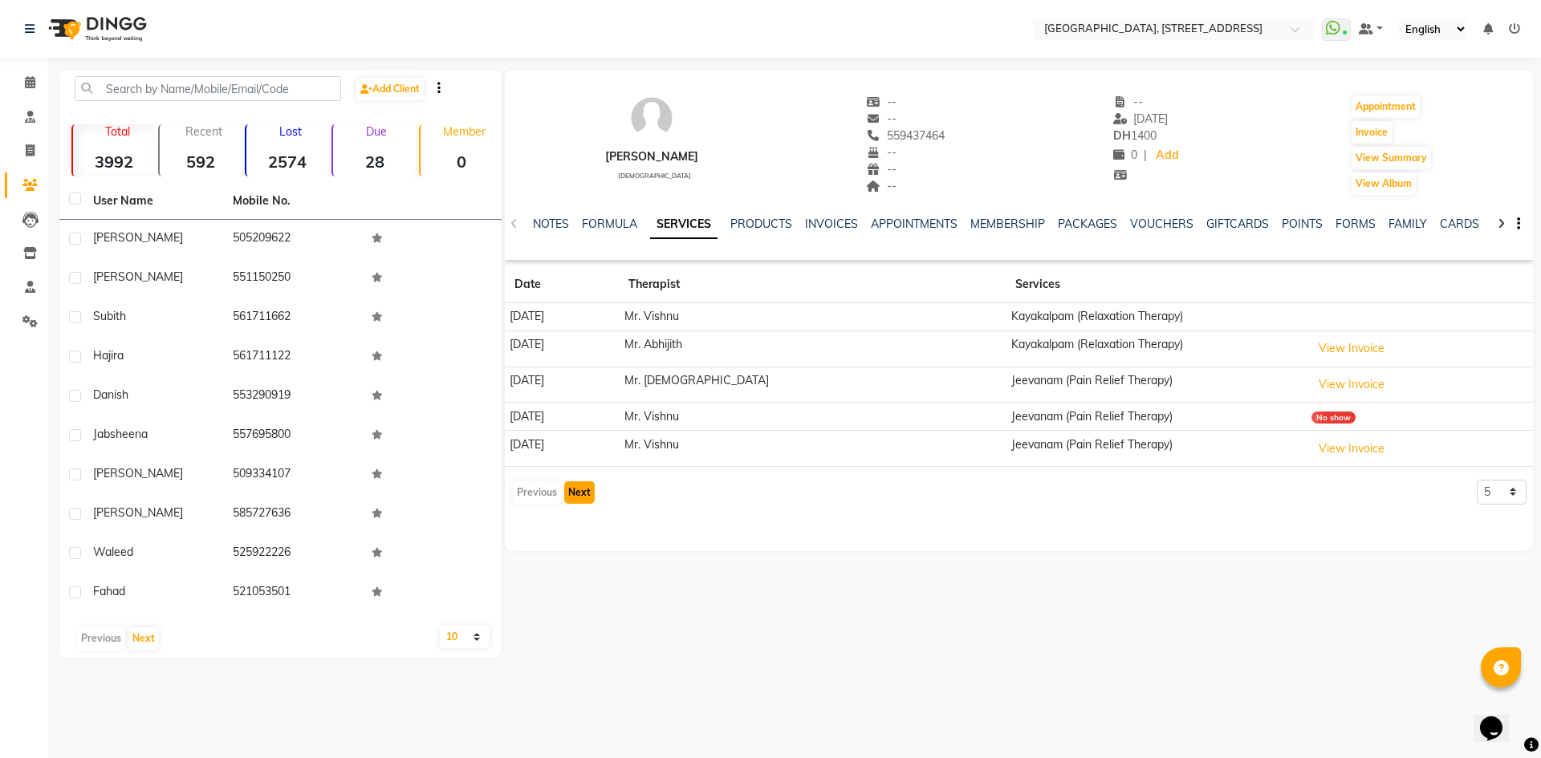
click at [565, 492] on button "Next" at bounding box center [579, 493] width 30 height 22
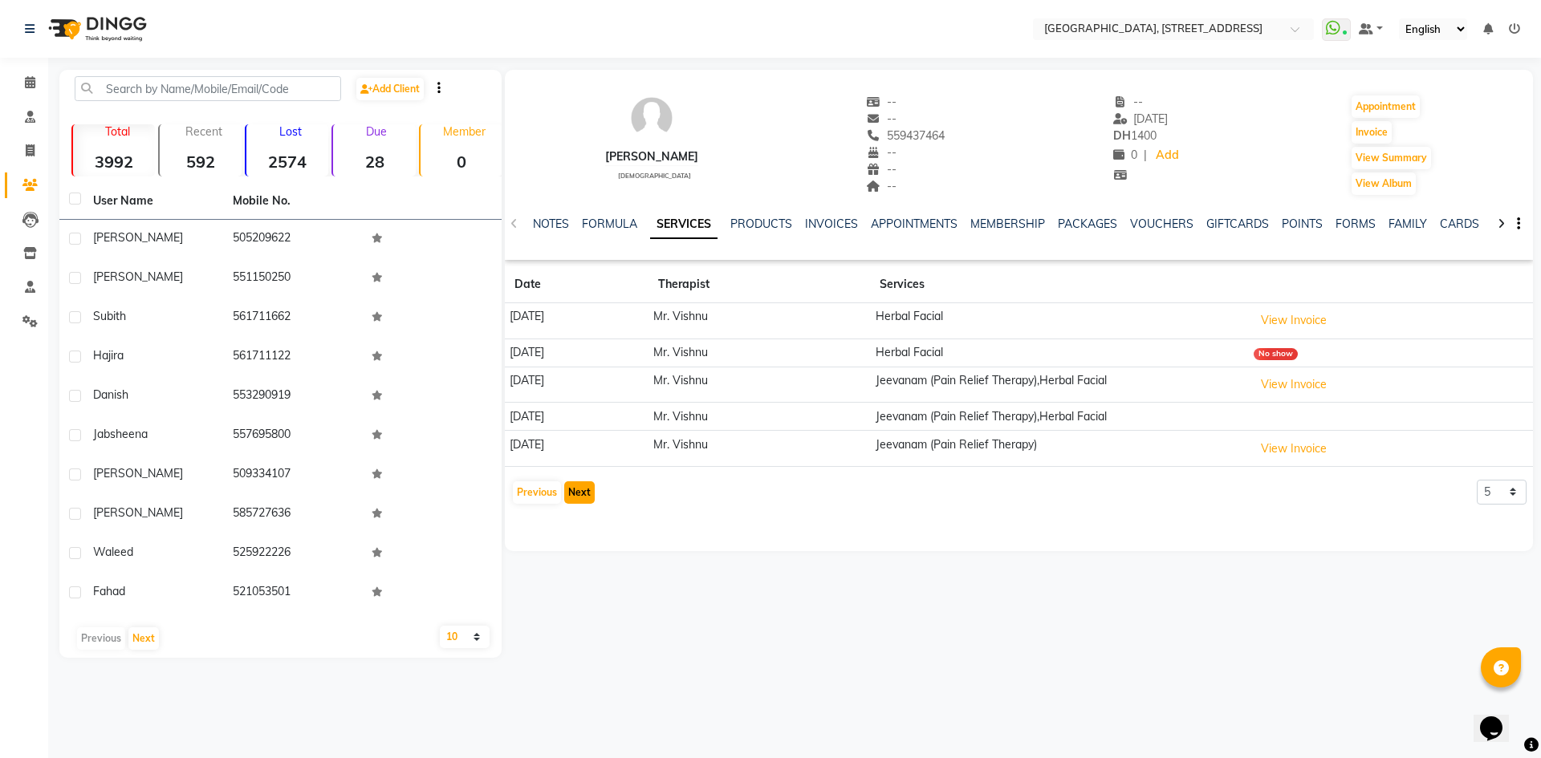
click at [572, 490] on button "Next" at bounding box center [579, 493] width 30 height 22
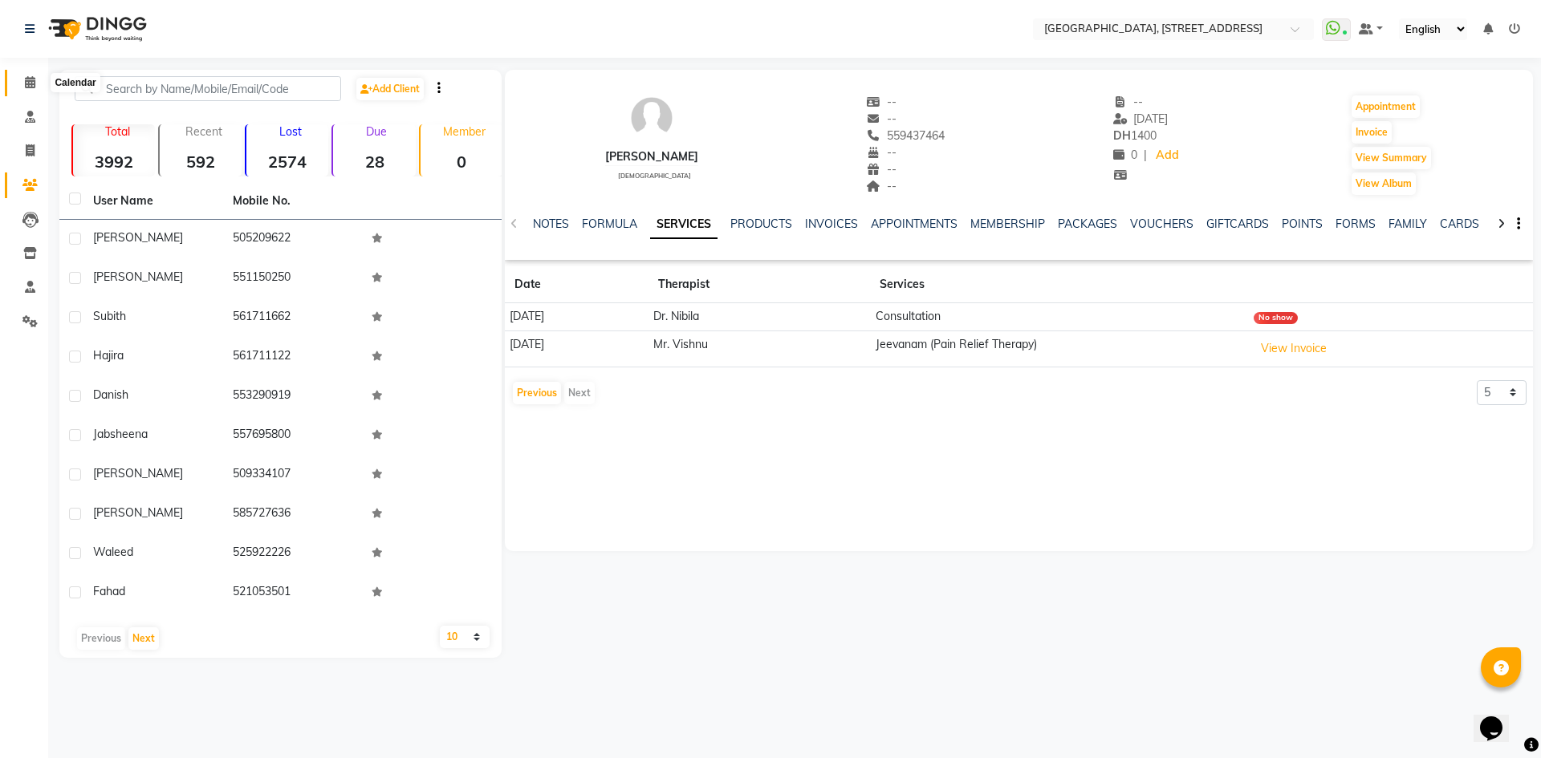
click at [23, 83] on span at bounding box center [30, 83] width 28 height 18
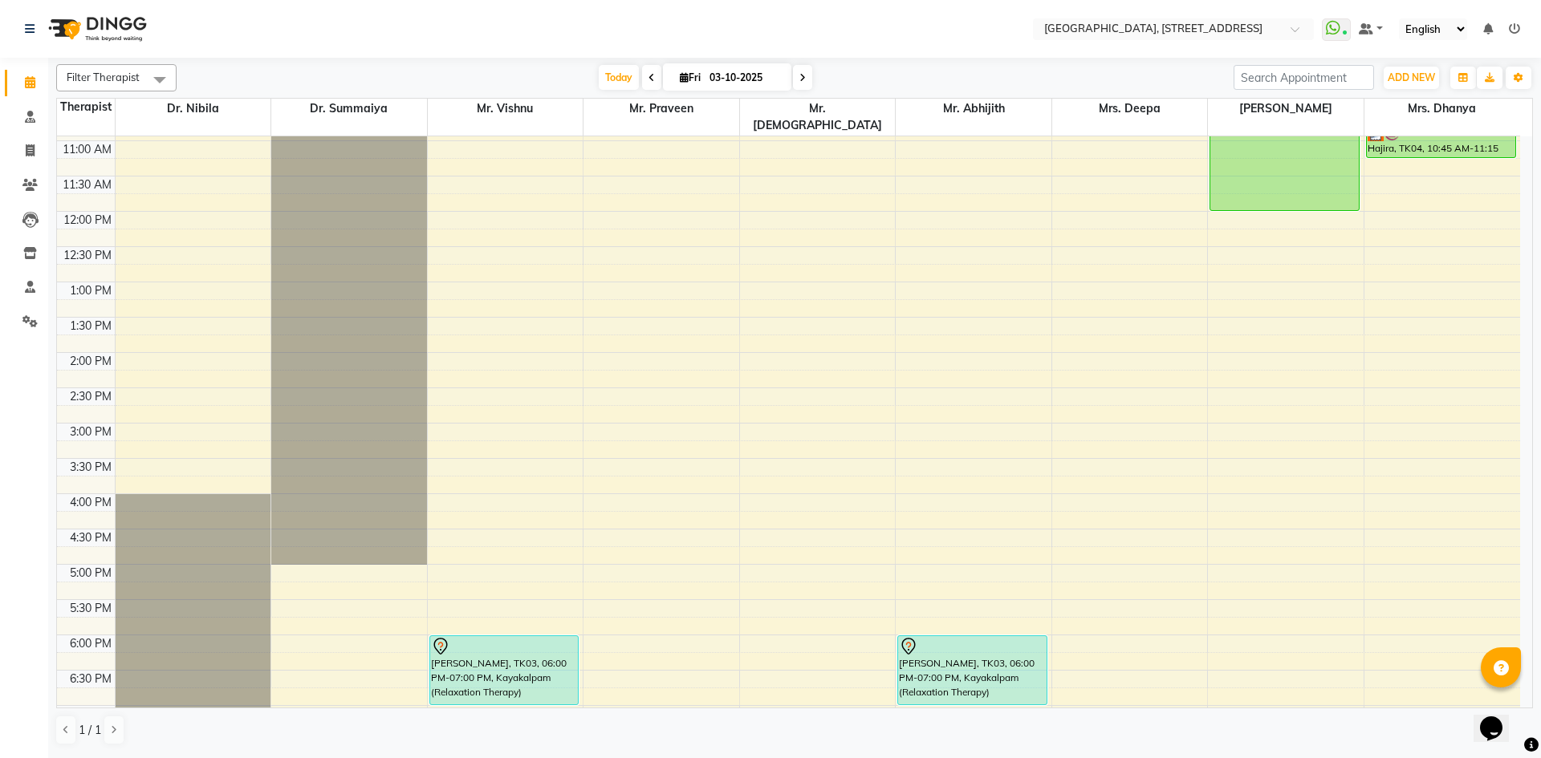
scroll to position [246, 0]
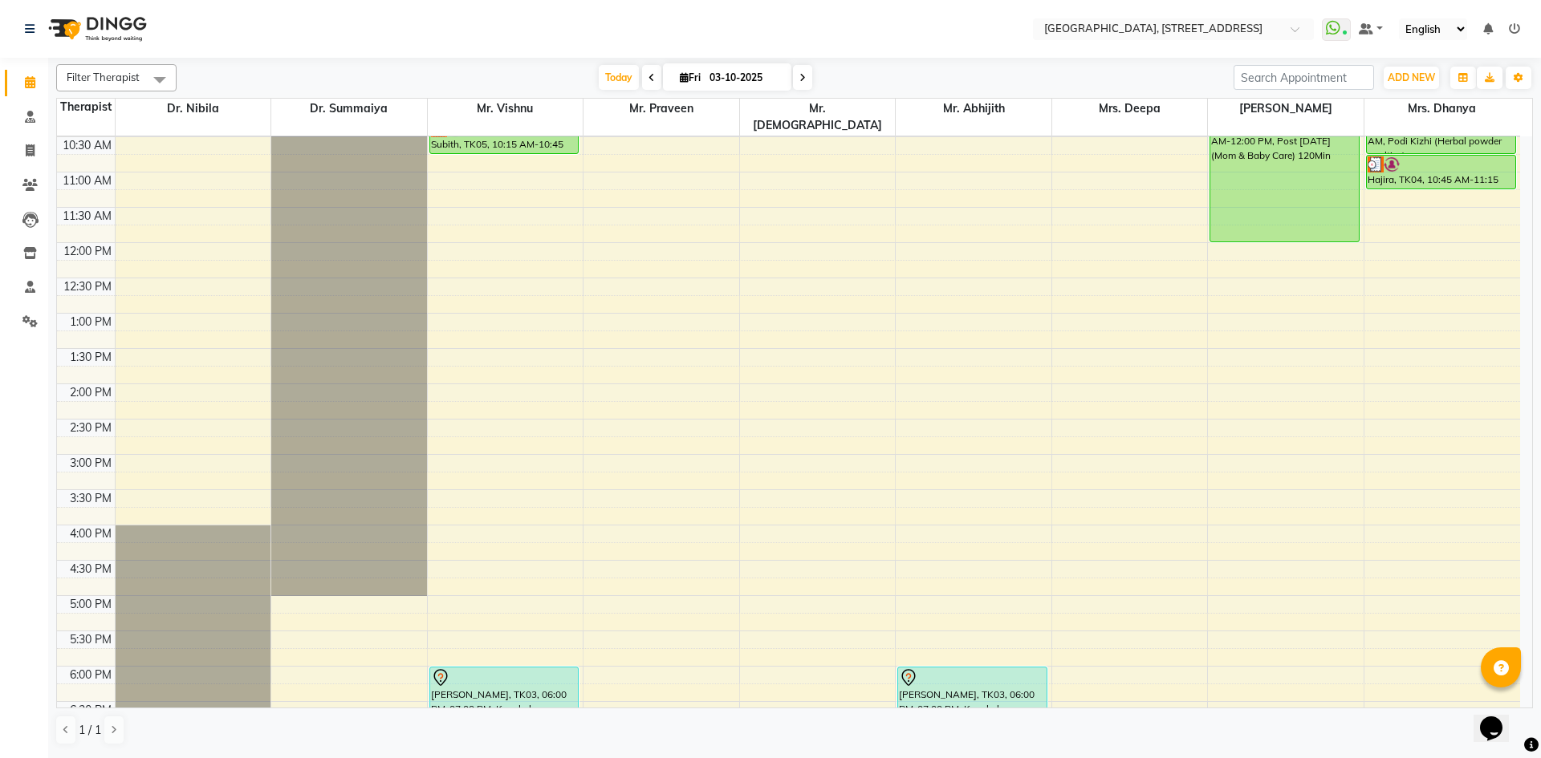
click at [648, 81] on icon at bounding box center [651, 78] width 6 height 10
type input "02-10-2025"
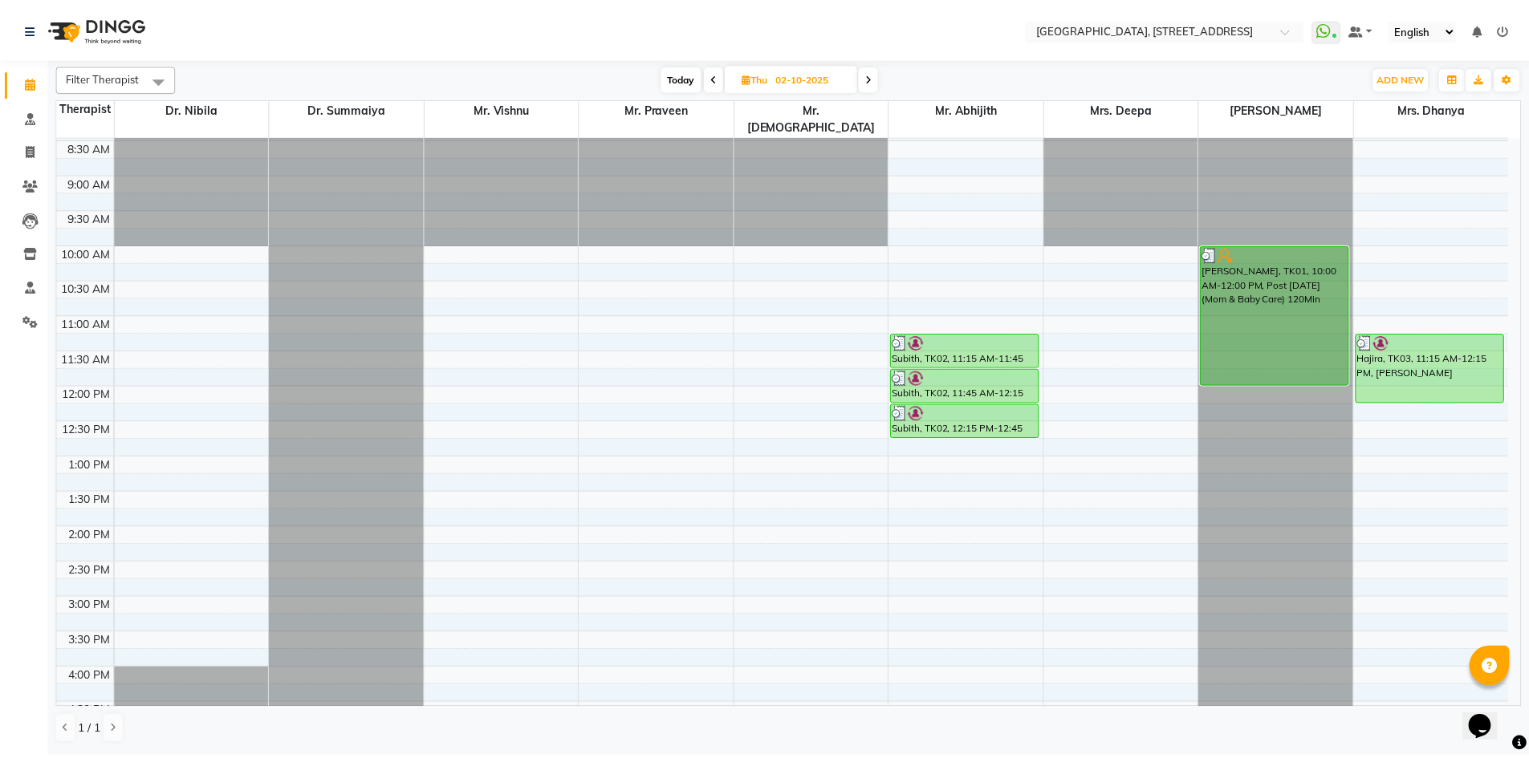
scroll to position [0, 0]
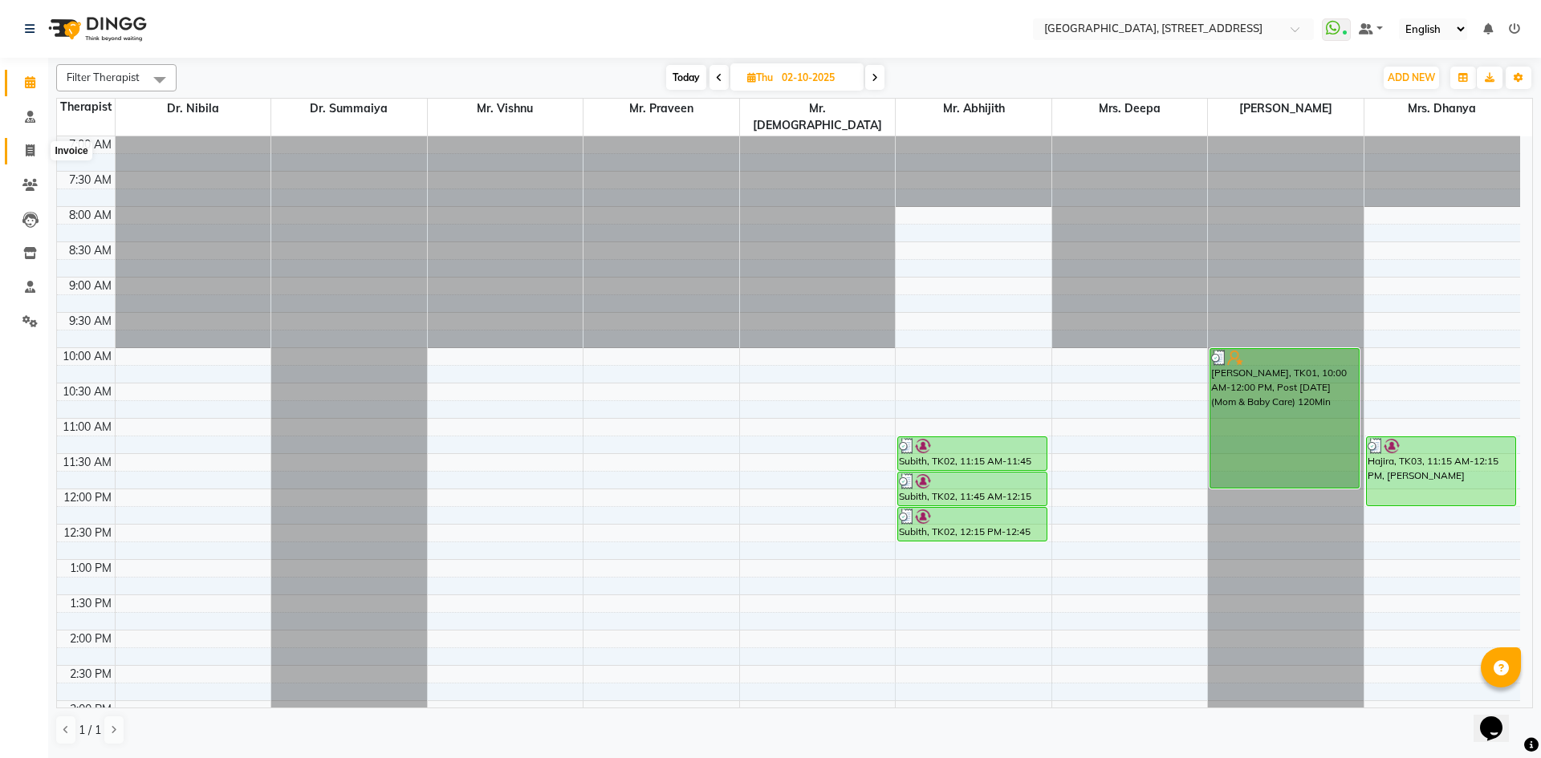
click at [22, 151] on span at bounding box center [30, 151] width 28 height 18
select select "4538"
select select "service"
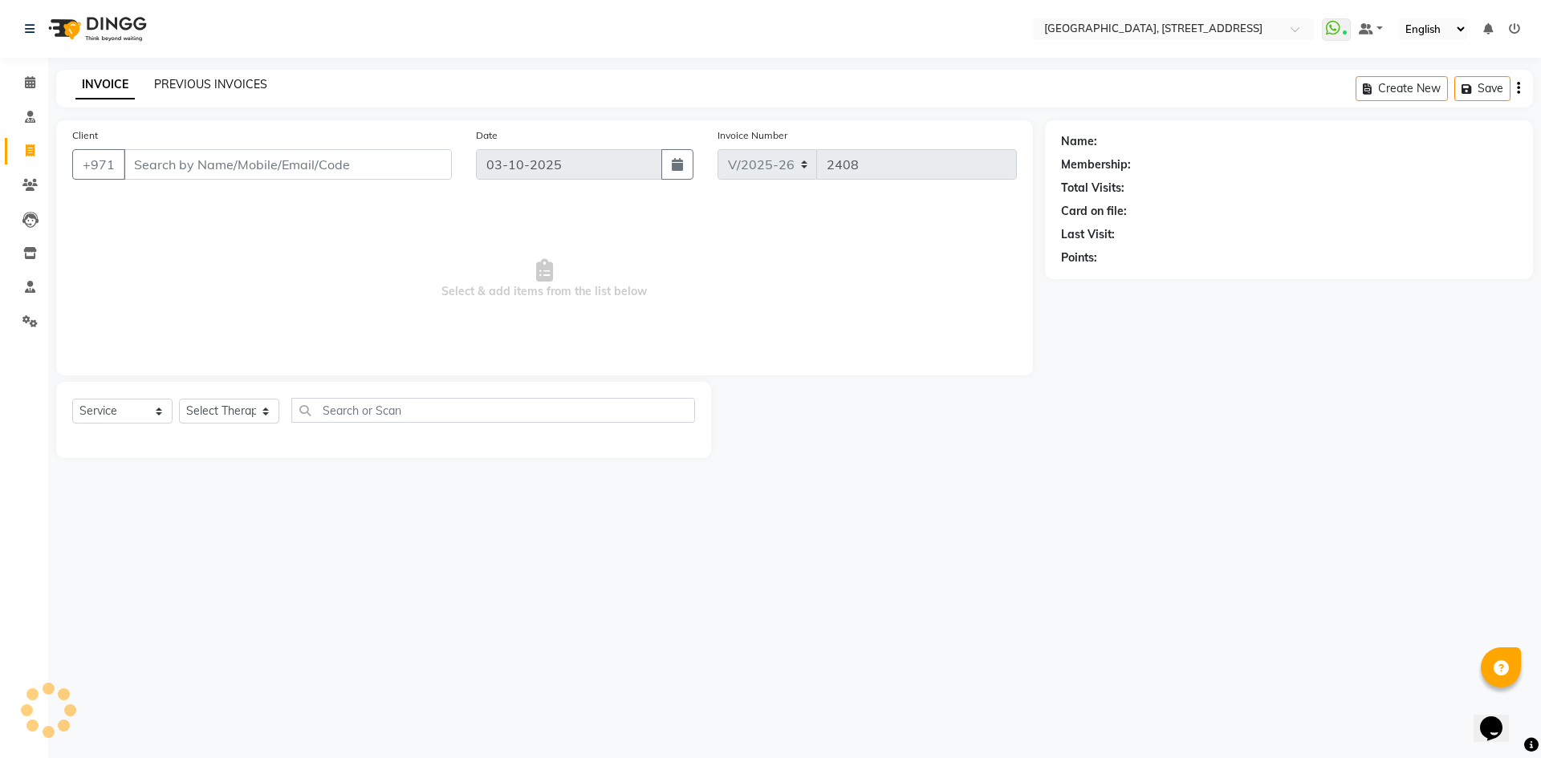
click at [247, 82] on link "PREVIOUS INVOICES" at bounding box center [210, 84] width 113 height 14
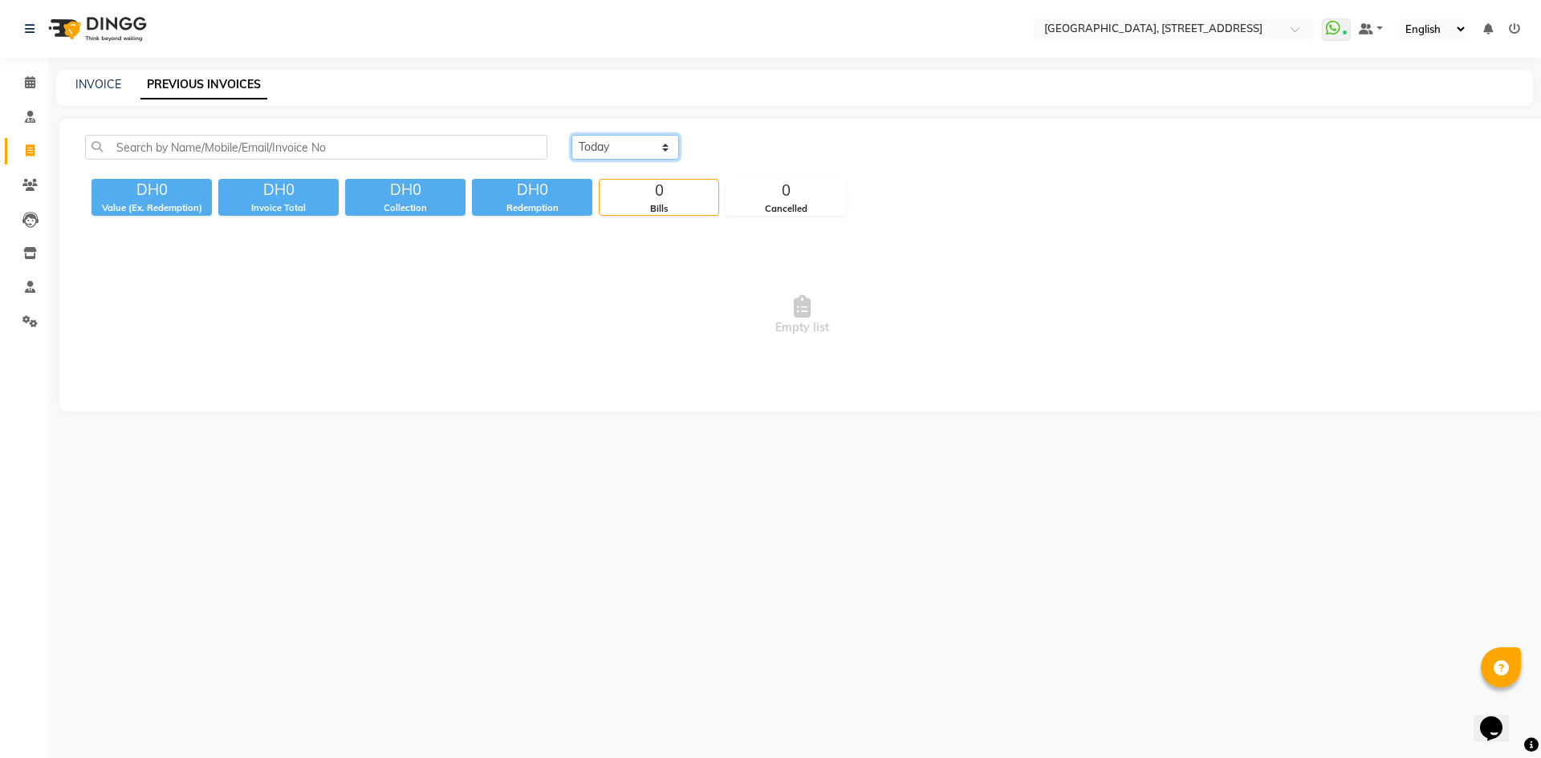
click at [622, 148] on select "[DATE] [DATE] Custom Range" at bounding box center [625, 147] width 108 height 25
select select "[DATE]"
click at [571, 135] on select "[DATE] [DATE] Custom Range" at bounding box center [625, 147] width 108 height 25
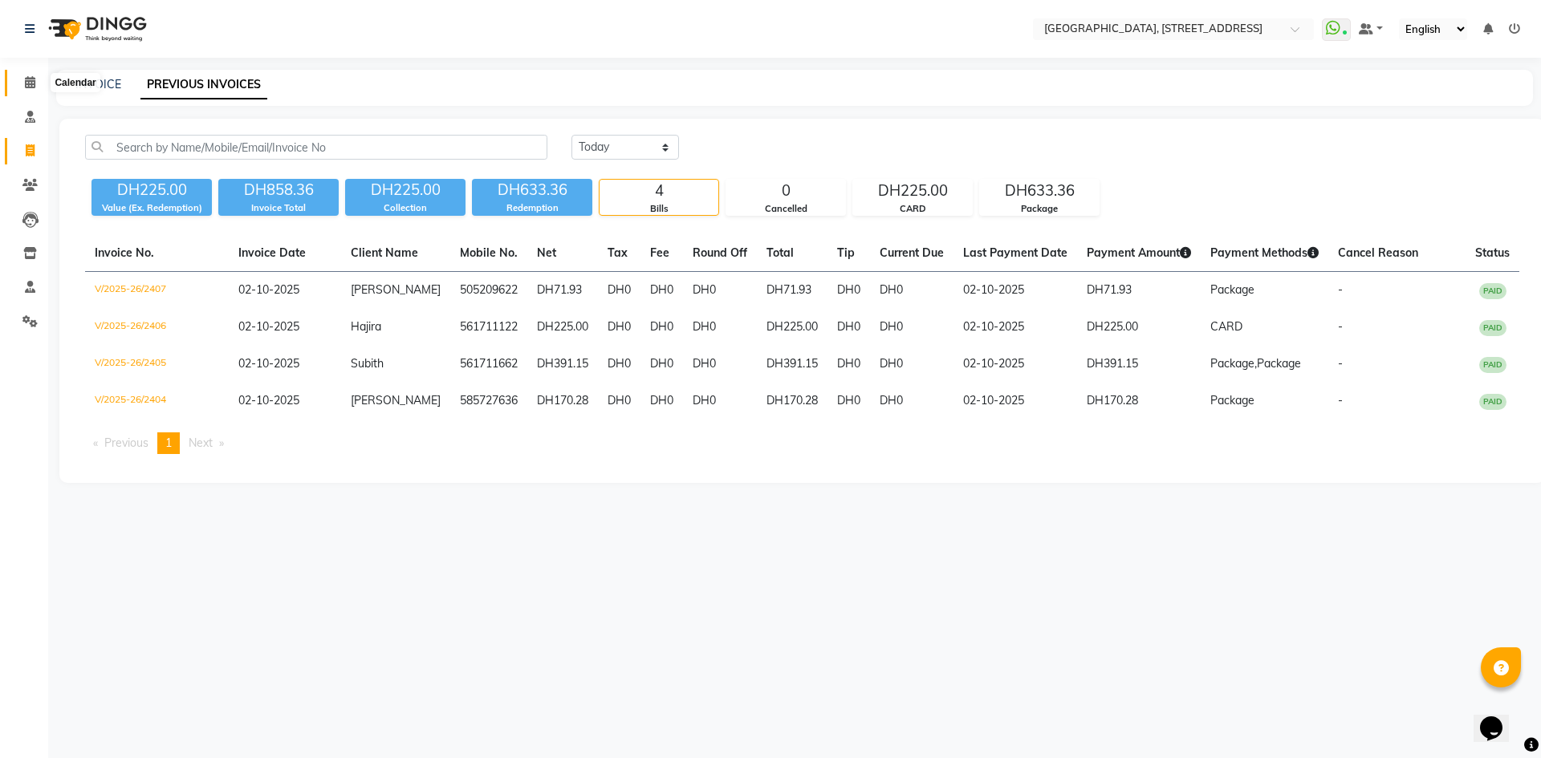
click at [36, 84] on span at bounding box center [30, 83] width 28 height 18
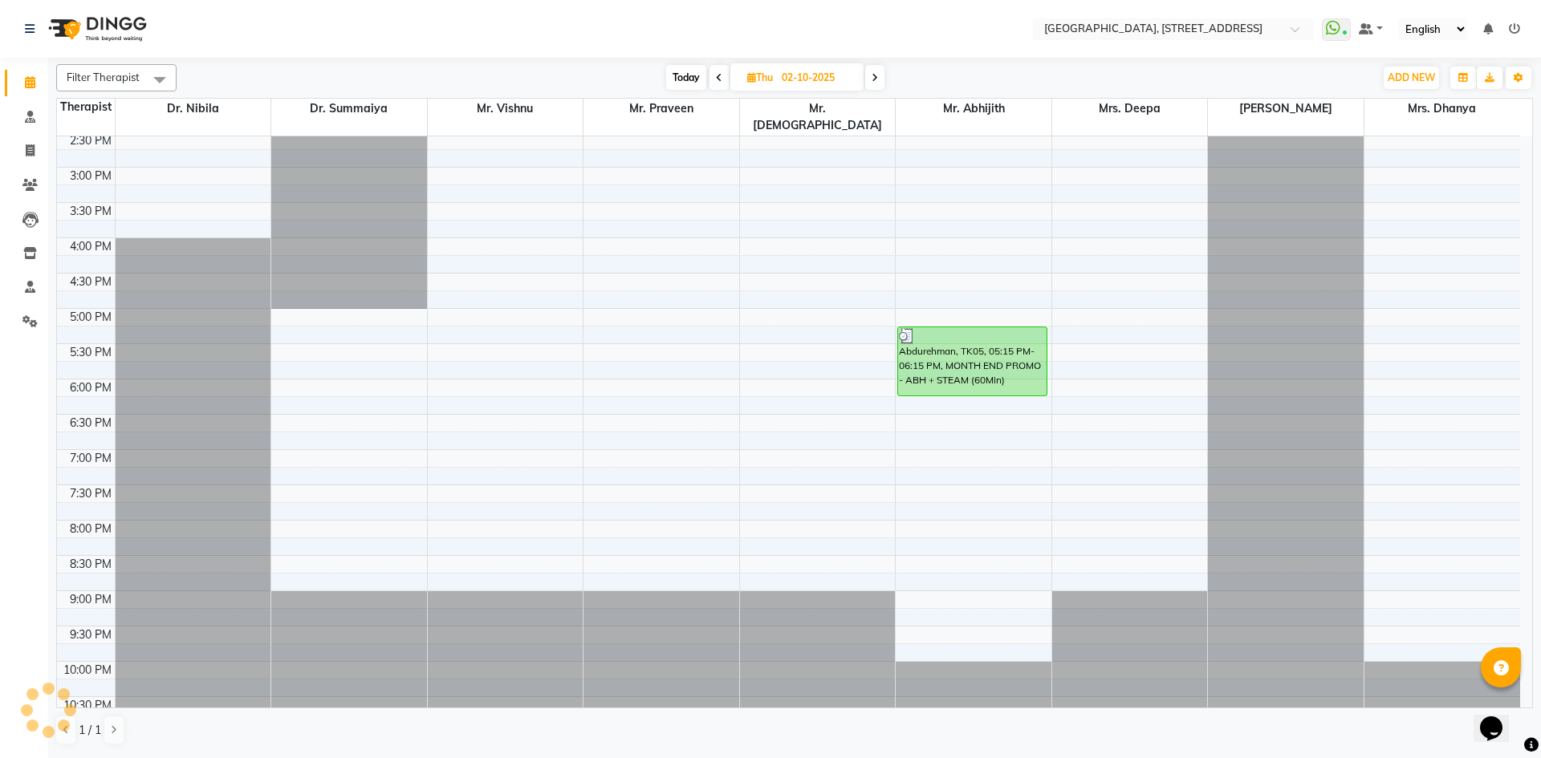
scroll to position [541, 0]
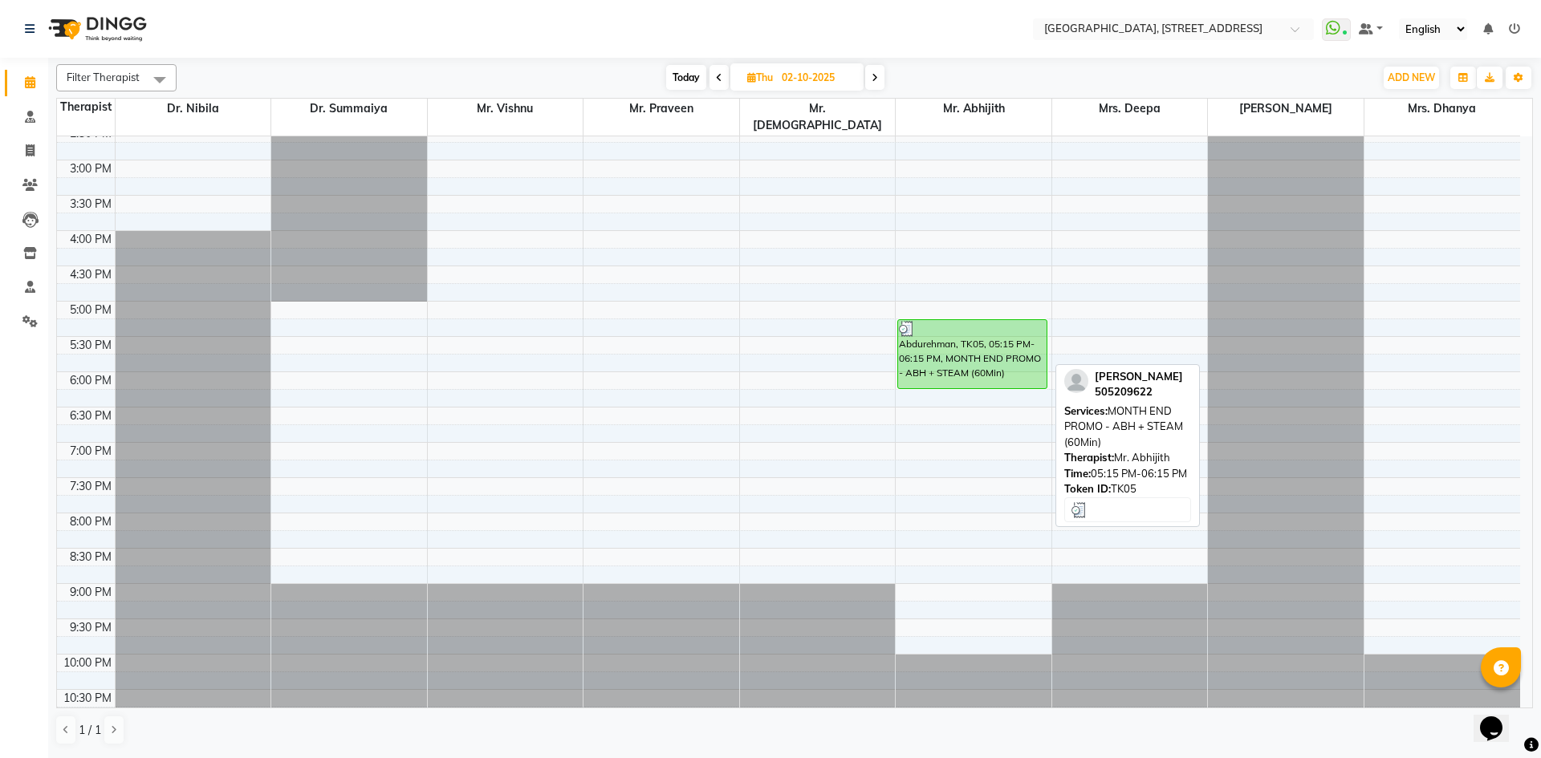
click at [956, 345] on div "Abdurehman, TK05, 05:15 PM-06:15 PM, MONTH END PROMO - ABH + STEAM (60Min)" at bounding box center [972, 354] width 148 height 68
select select "3"
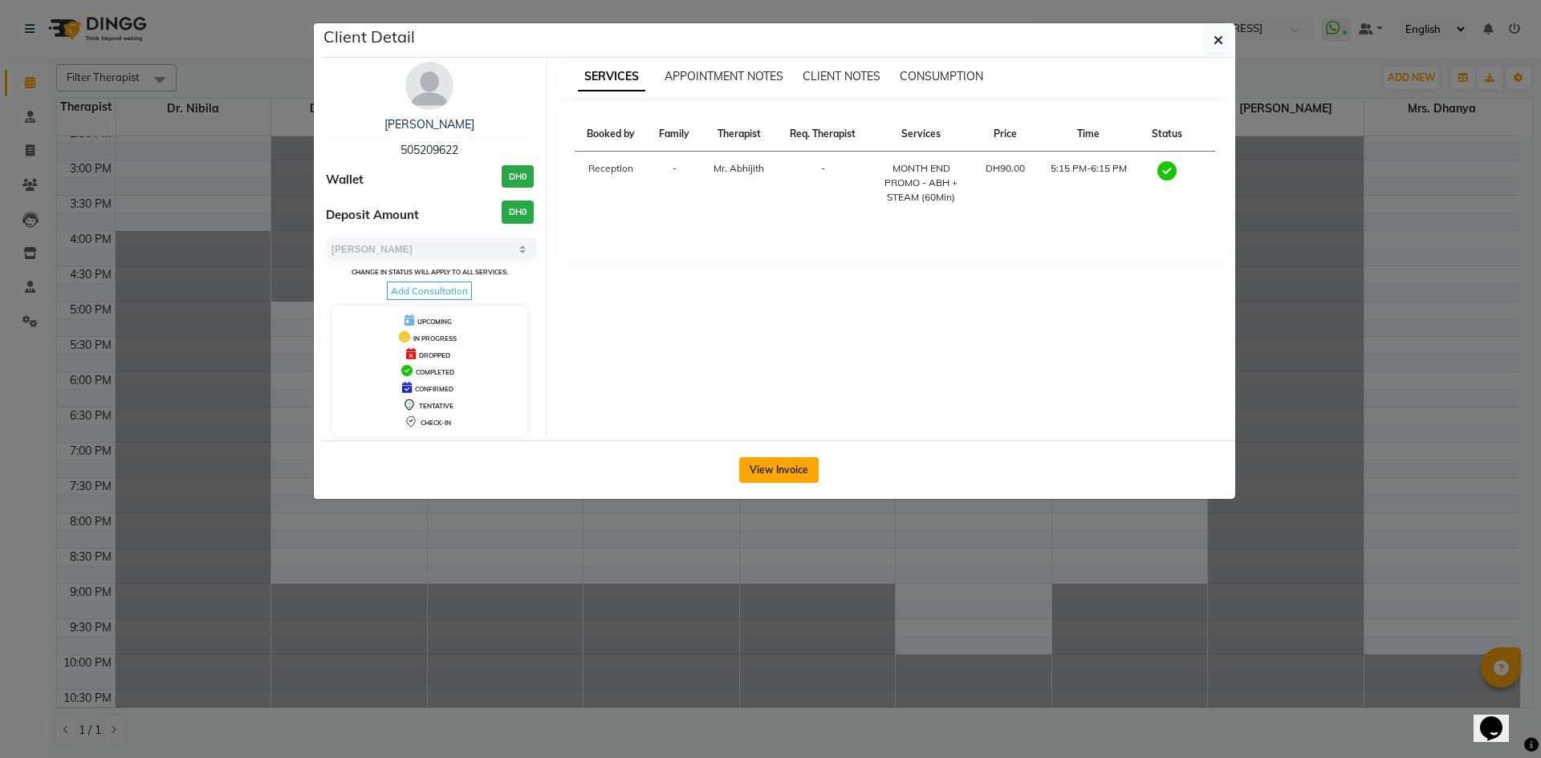
click at [802, 463] on button "View Invoice" at bounding box center [778, 470] width 79 height 26
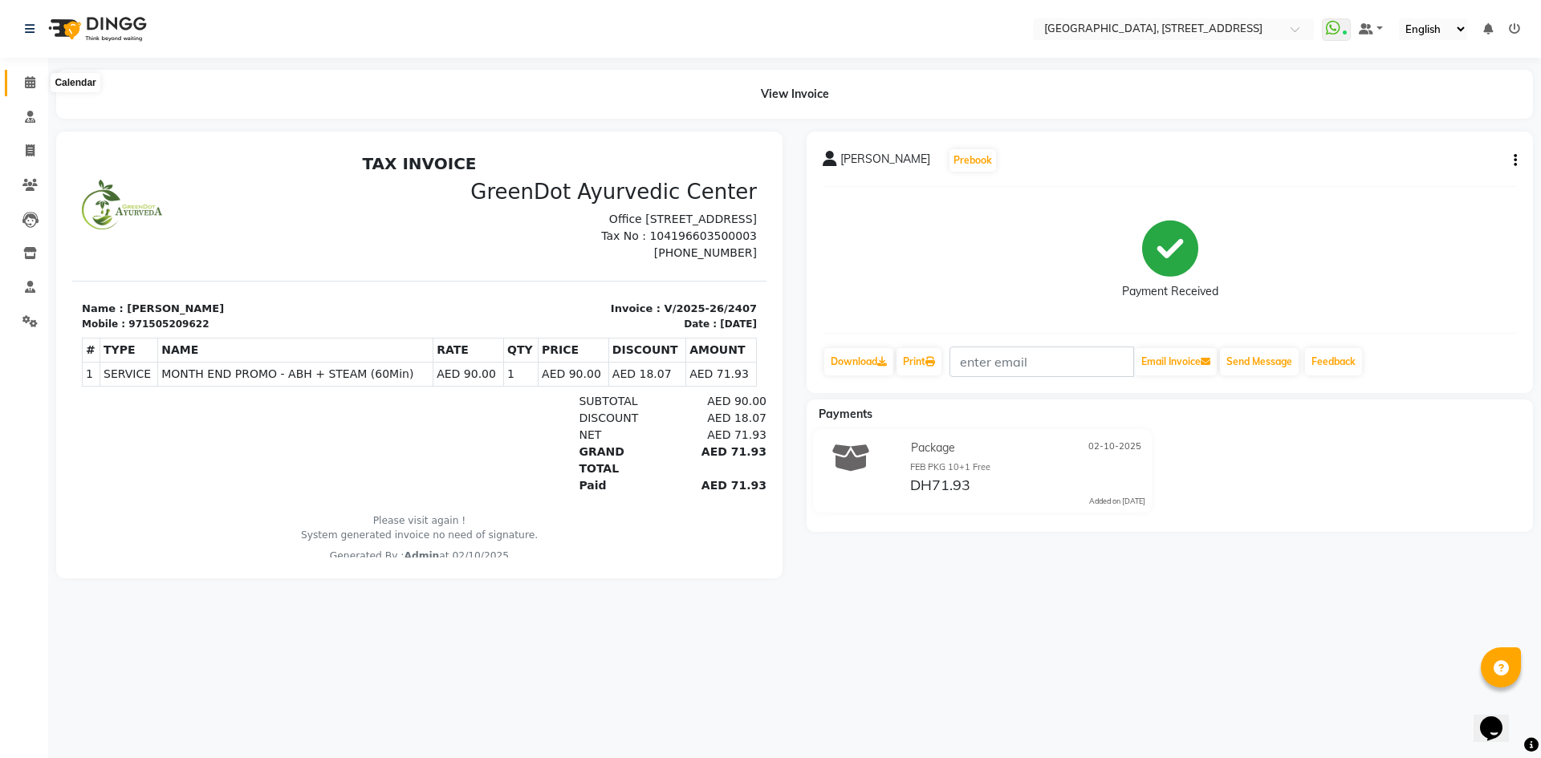
click at [30, 91] on span at bounding box center [30, 83] width 28 height 18
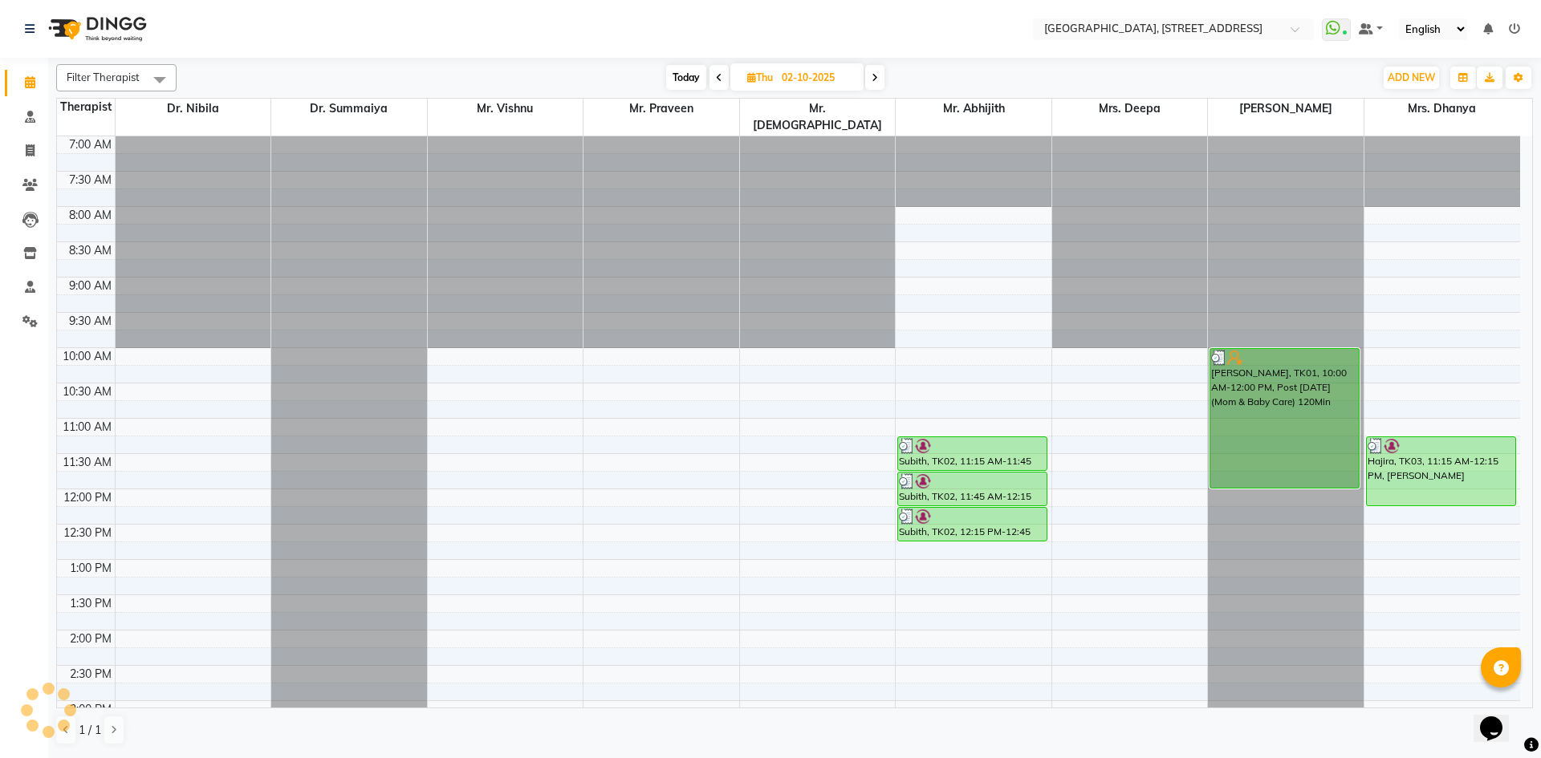
scroll to position [541, 0]
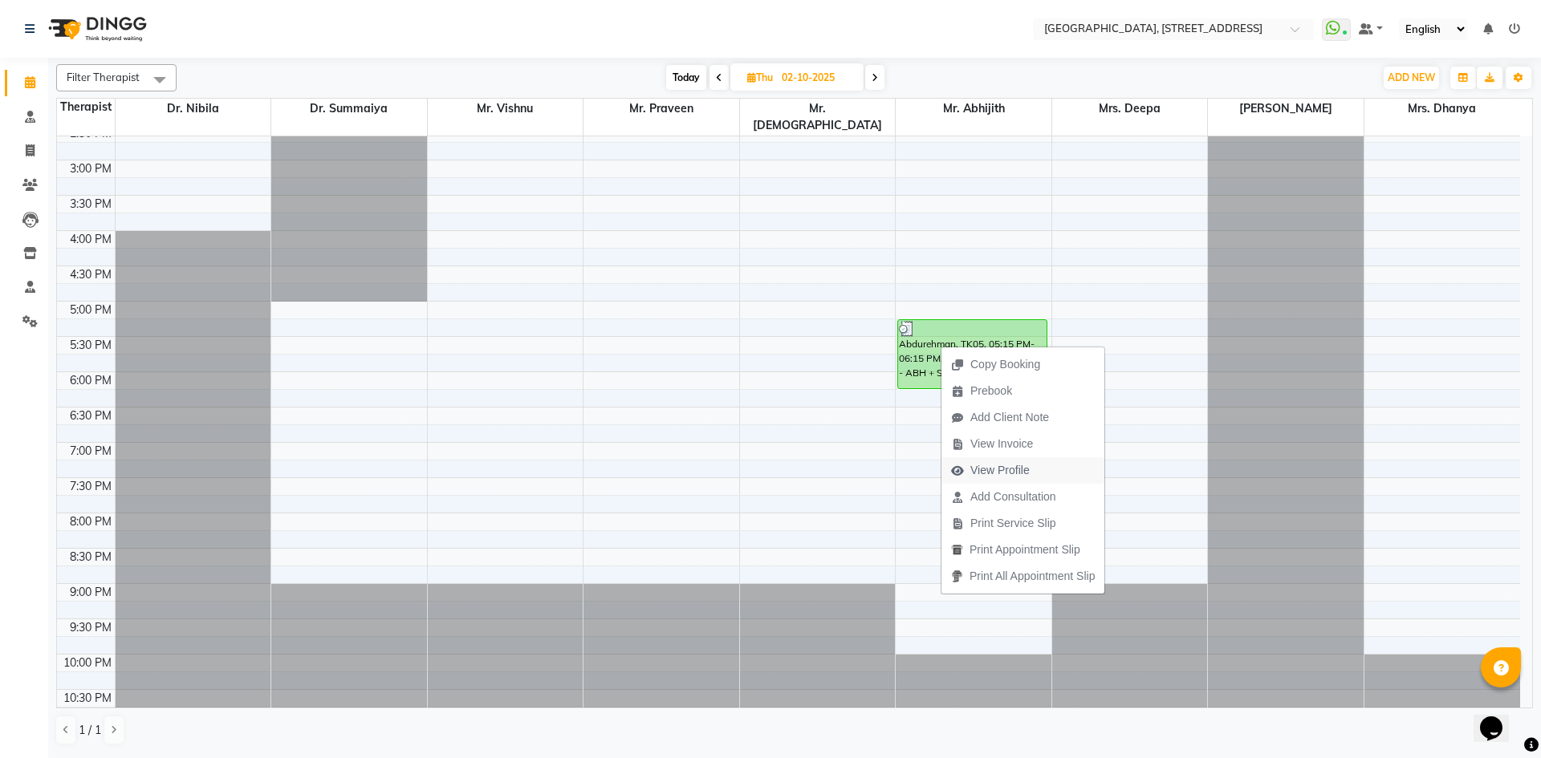
click at [1038, 467] on span "View Profile" at bounding box center [990, 470] width 98 height 26
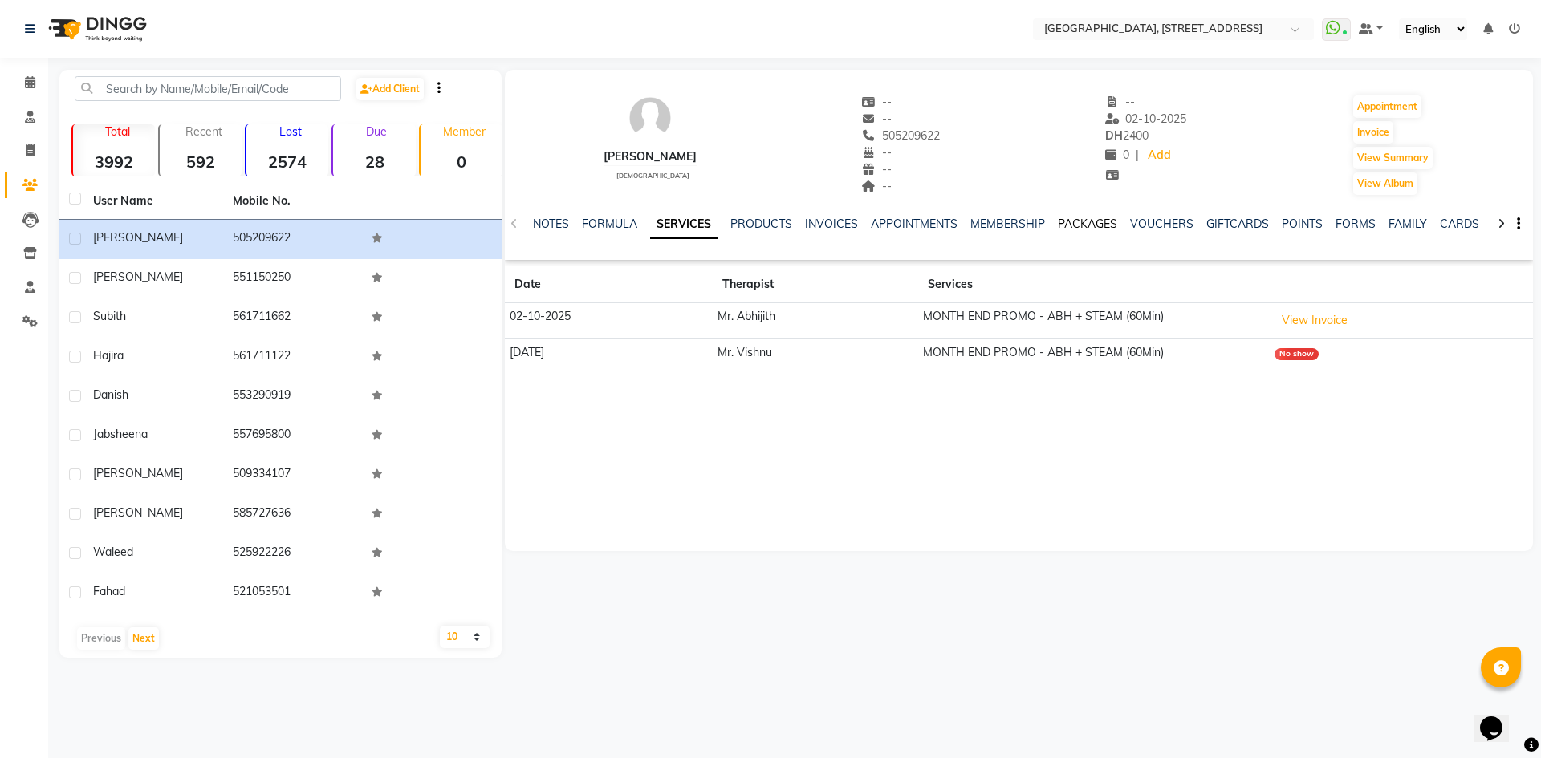
click at [1083, 225] on link "PACKAGES" at bounding box center [1087, 224] width 59 height 14
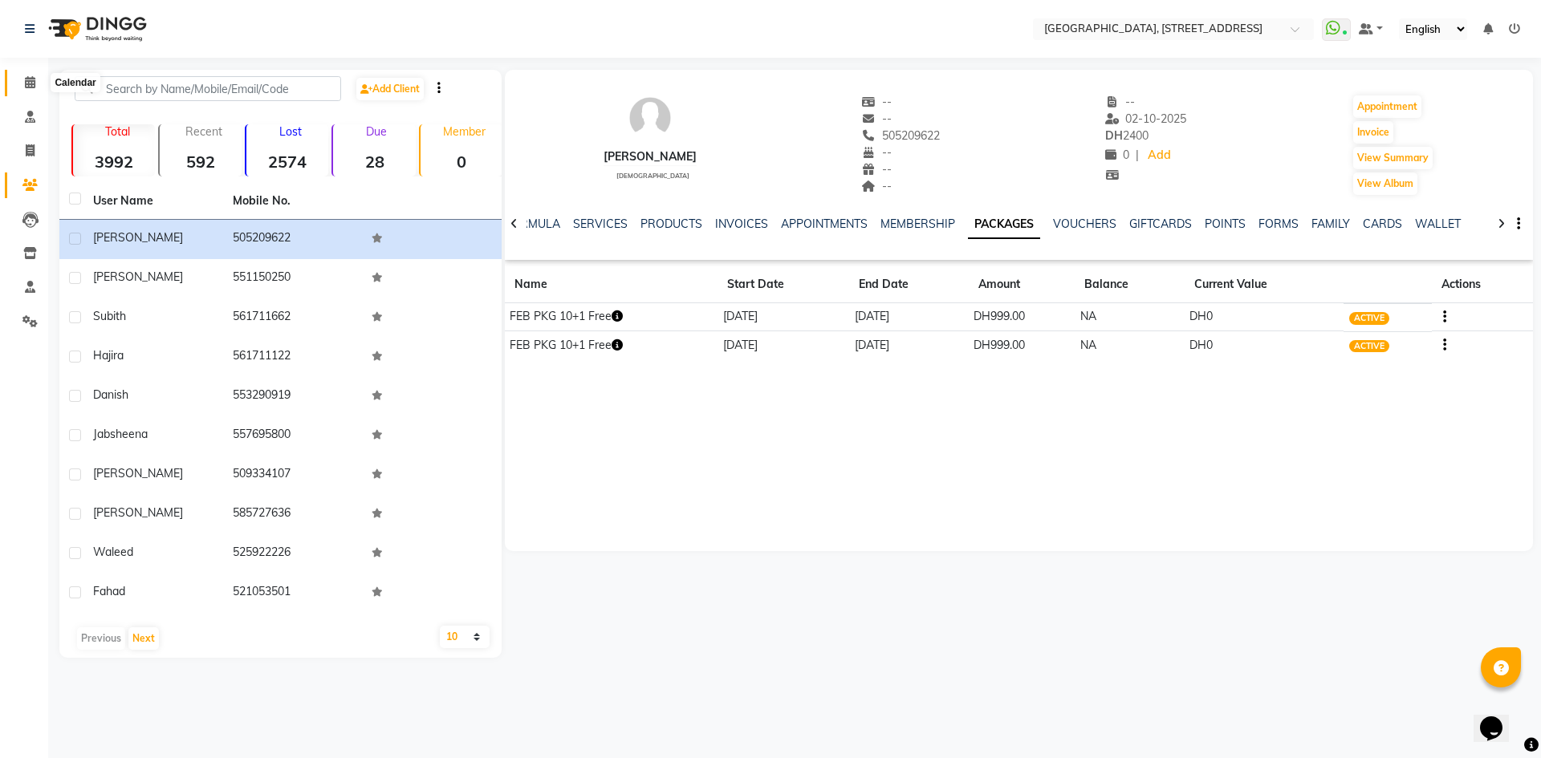
click at [32, 77] on icon at bounding box center [30, 82] width 10 height 12
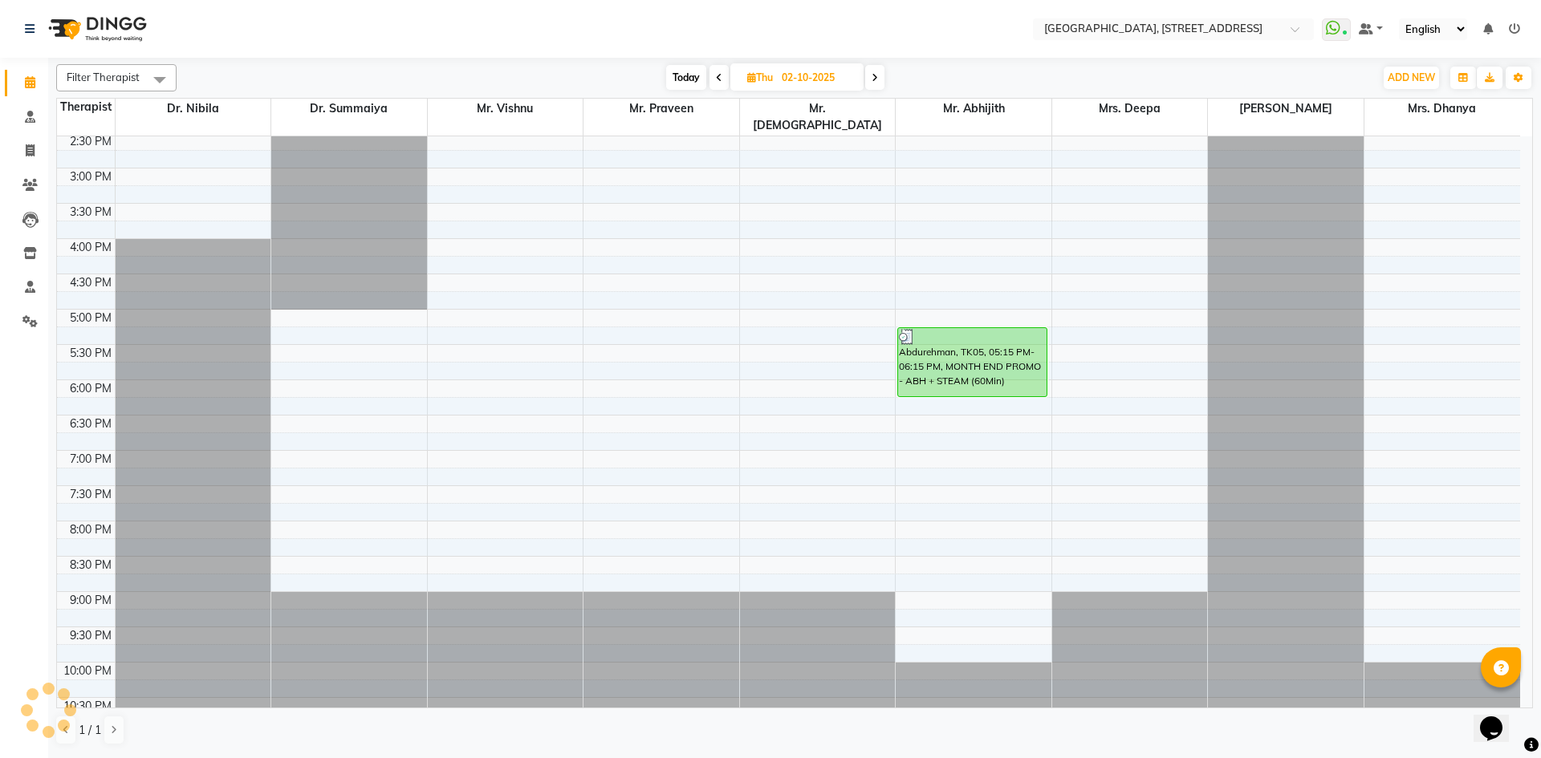
scroll to position [541, 0]
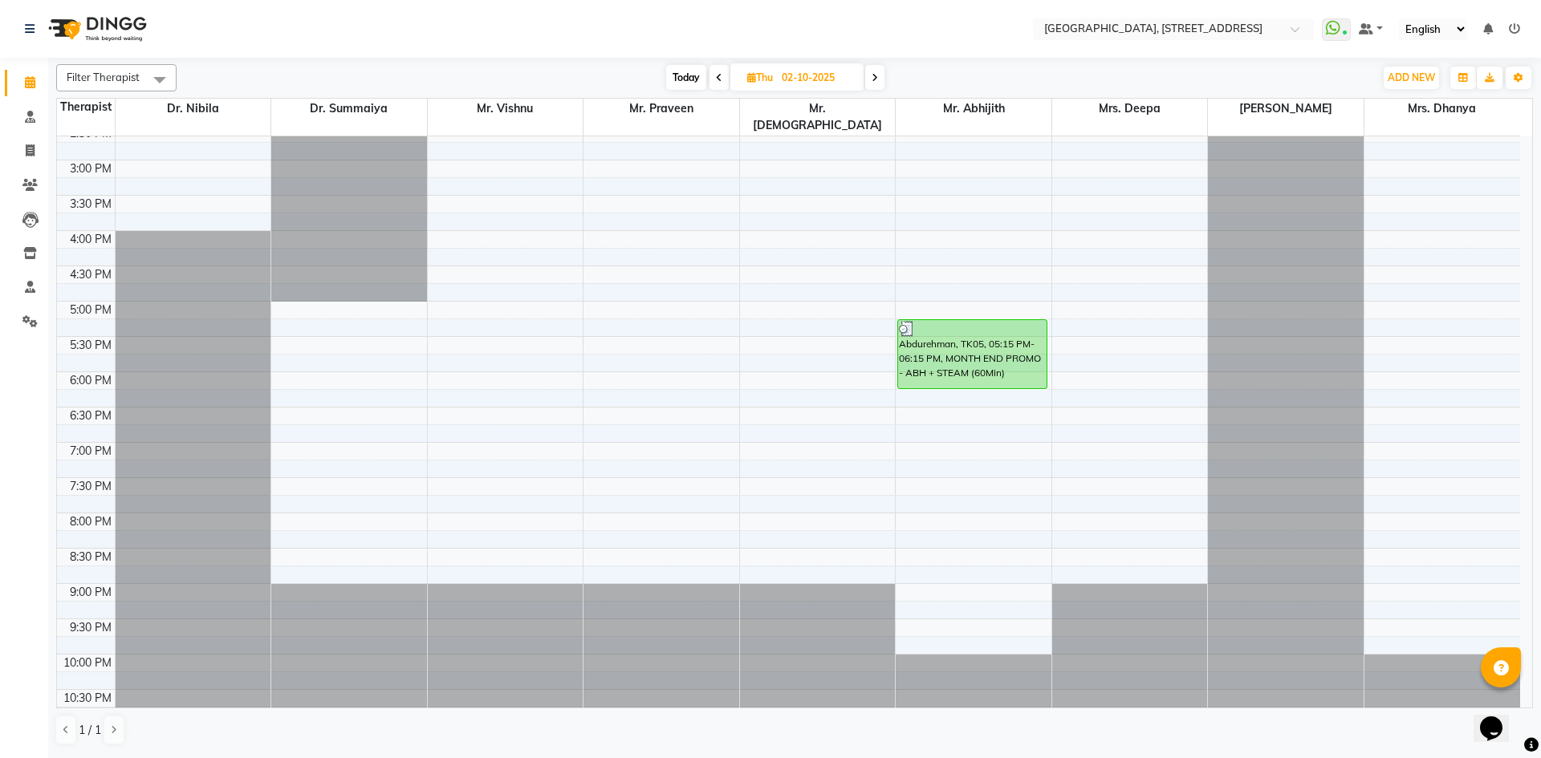
click at [687, 72] on span "Today" at bounding box center [686, 77] width 40 height 25
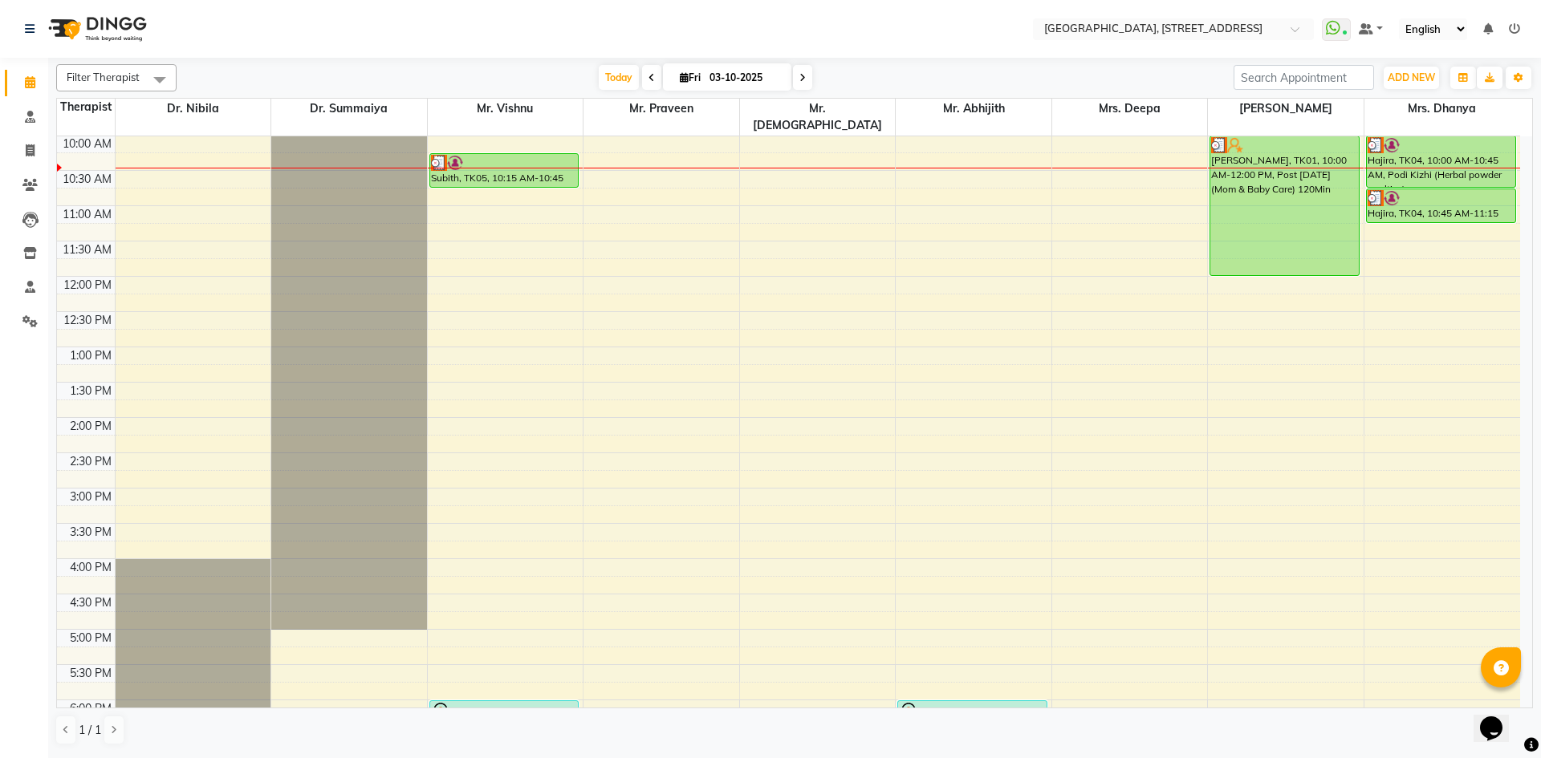
scroll to position [0, 0]
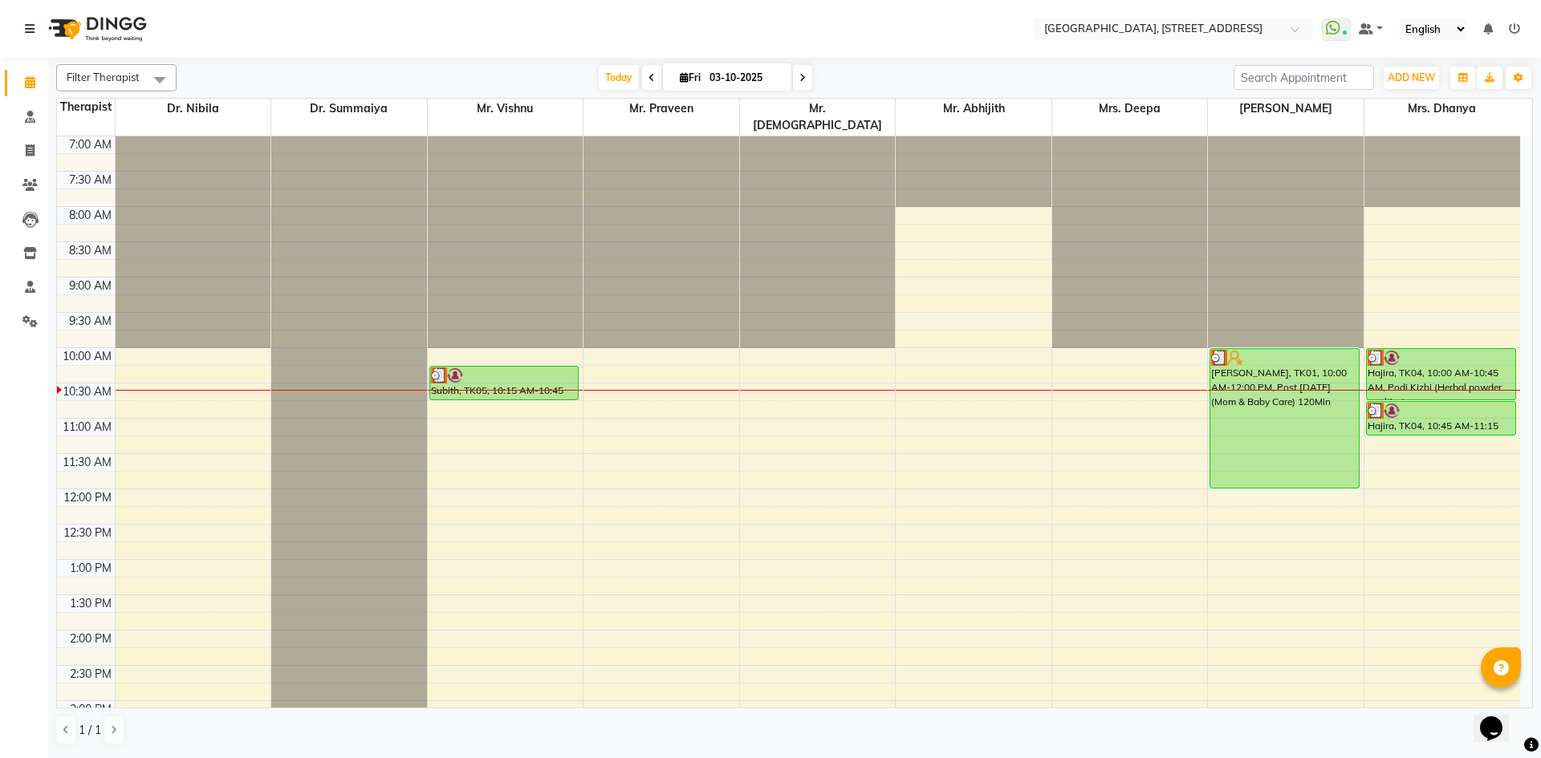
click at [810, 82] on div "[DATE] [DATE]" at bounding box center [705, 78] width 217 height 24
click at [808, 81] on span at bounding box center [802, 77] width 19 height 25
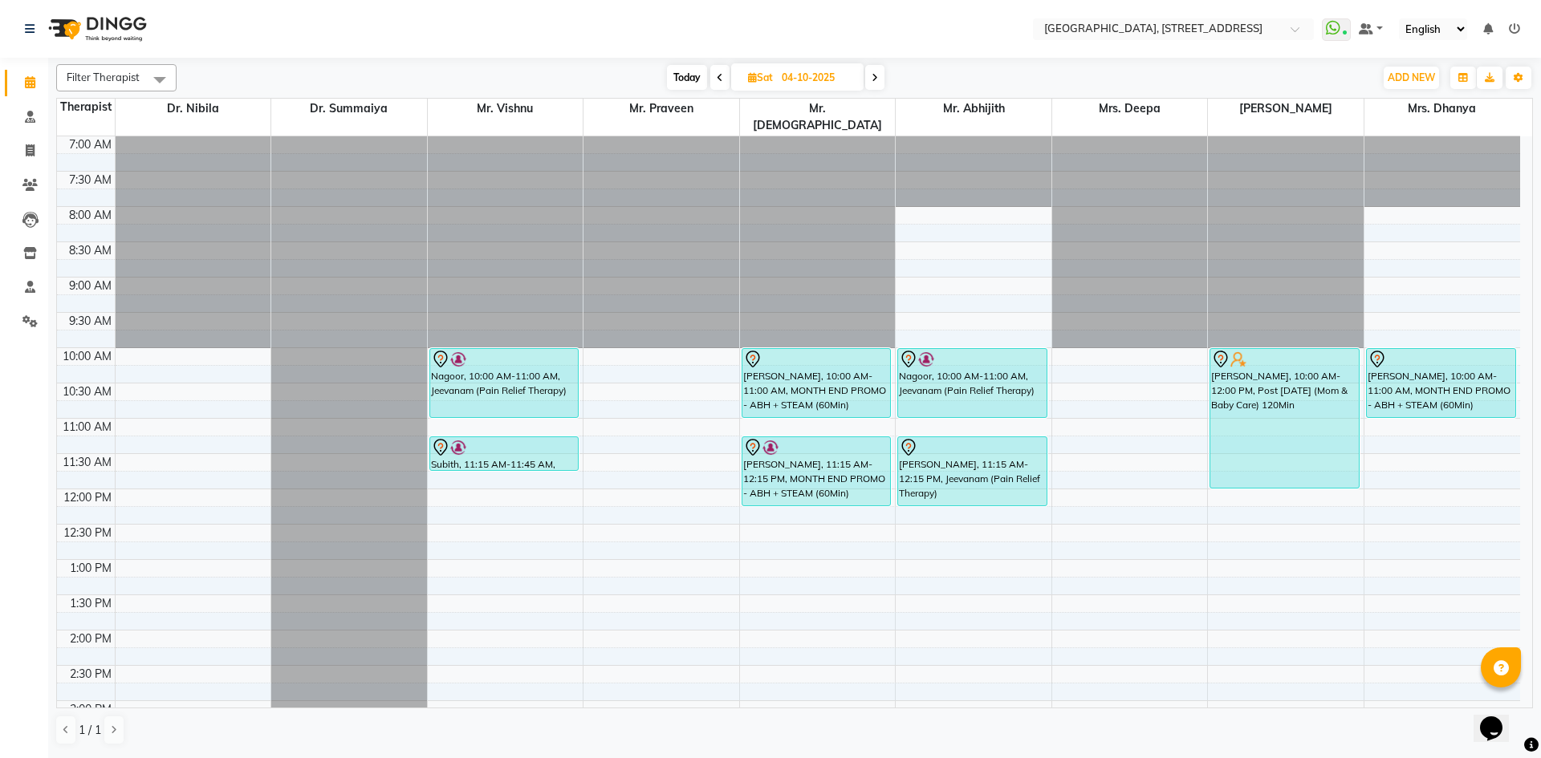
click at [879, 81] on span at bounding box center [874, 77] width 19 height 25
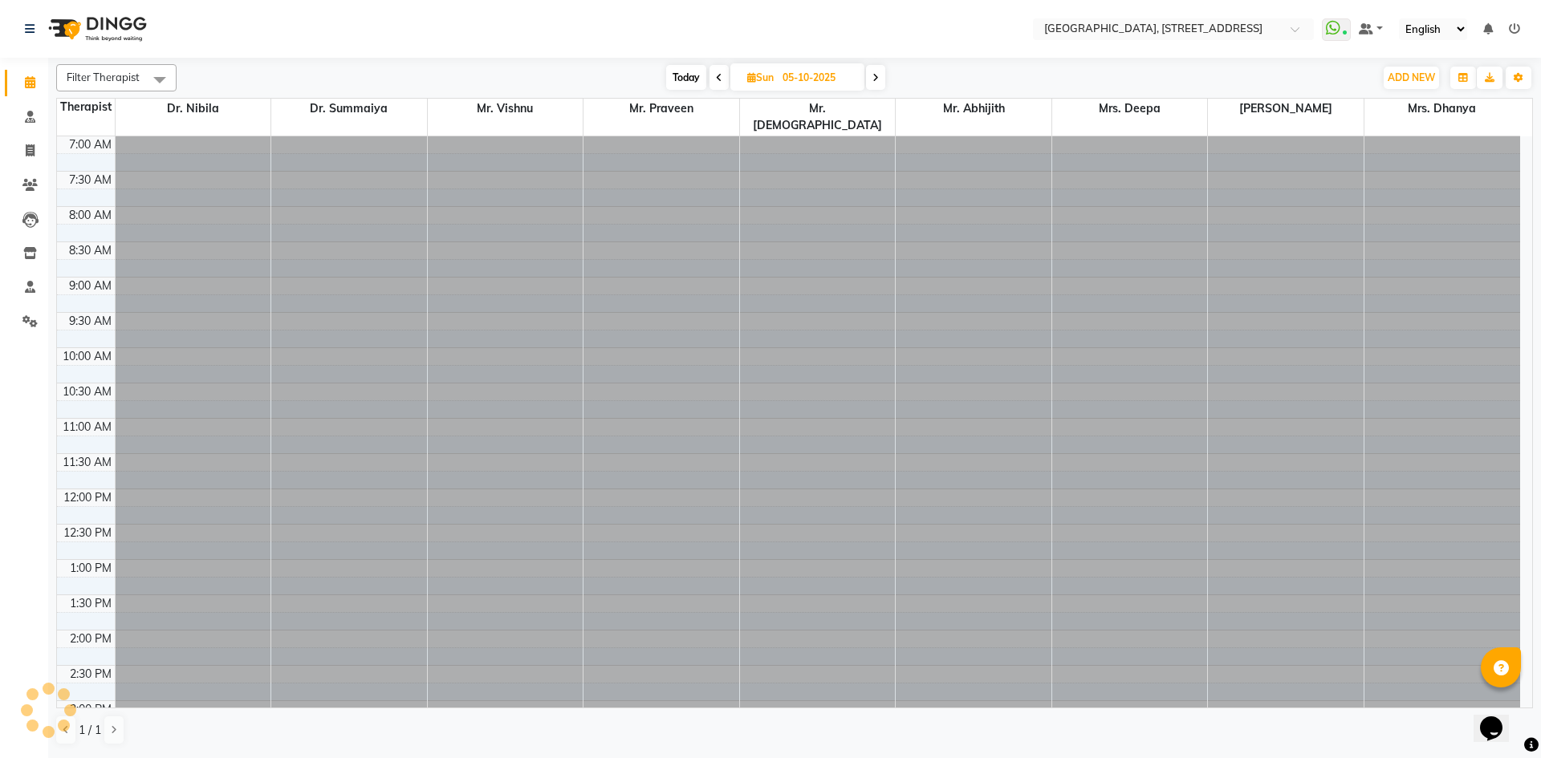
click at [879, 81] on icon at bounding box center [875, 78] width 6 height 10
click at [724, 70] on span at bounding box center [718, 77] width 19 height 25
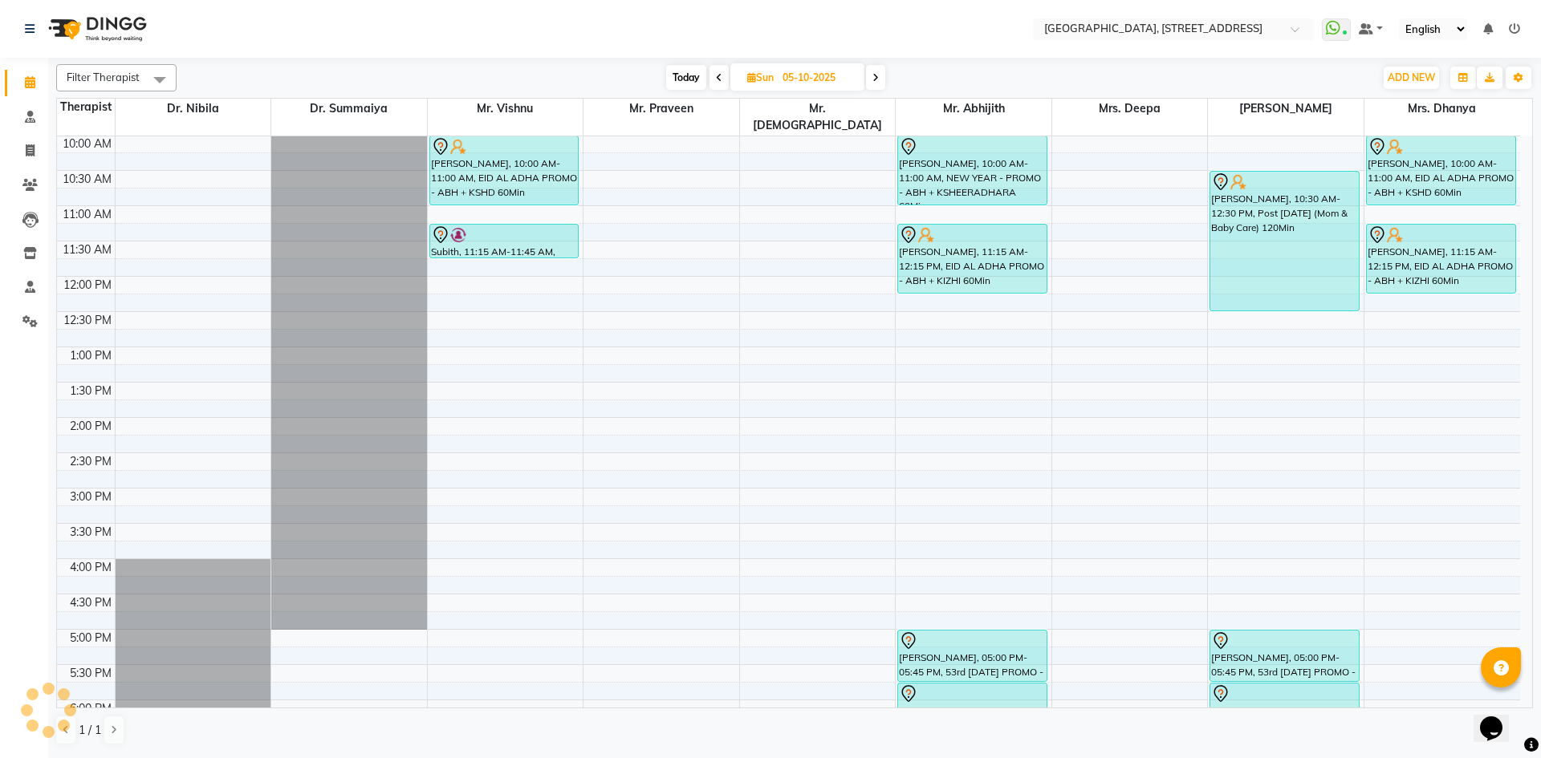
scroll to position [0, 0]
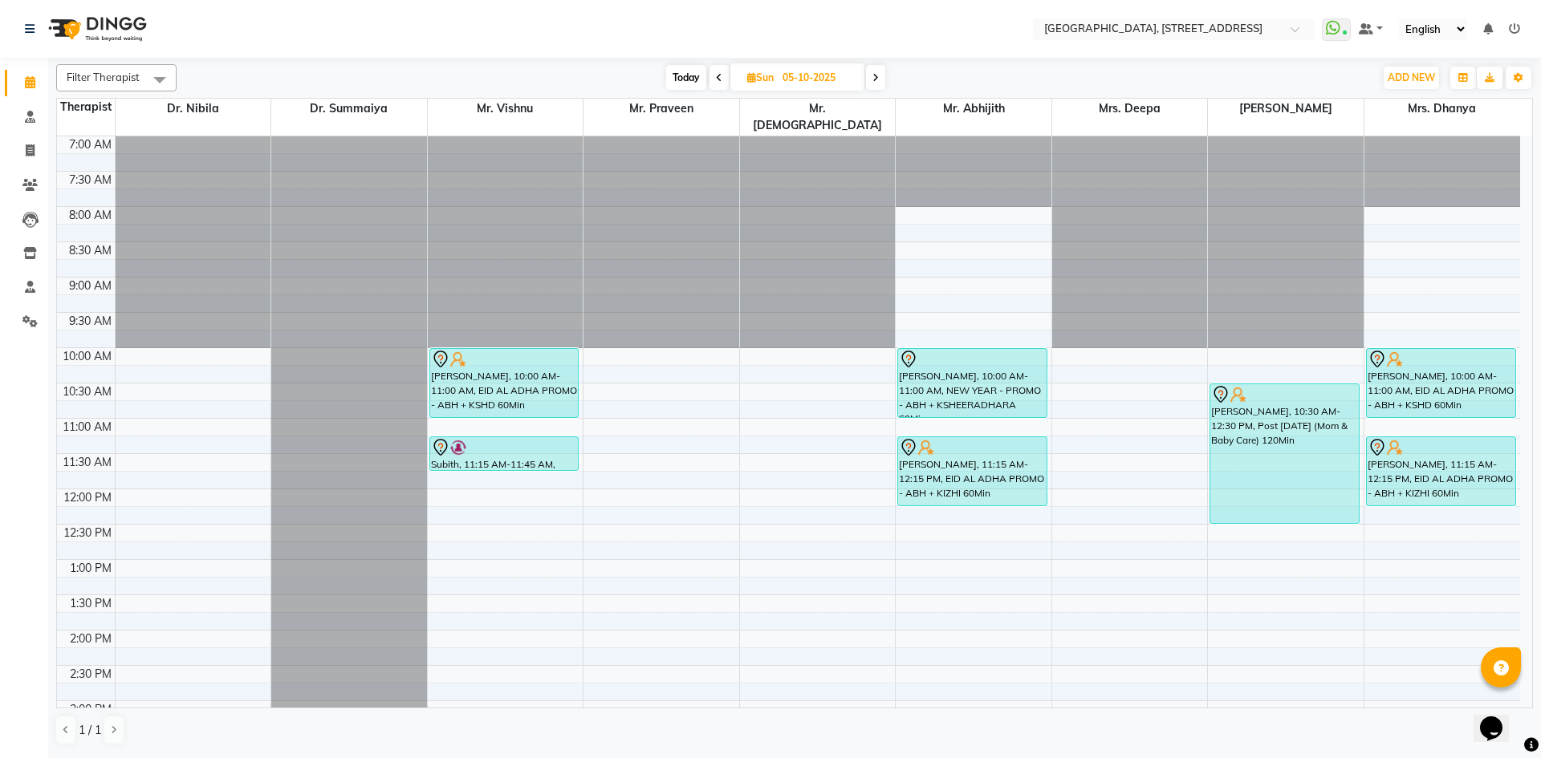
click at [687, 69] on span "Today" at bounding box center [686, 77] width 40 height 25
type input "03-10-2025"
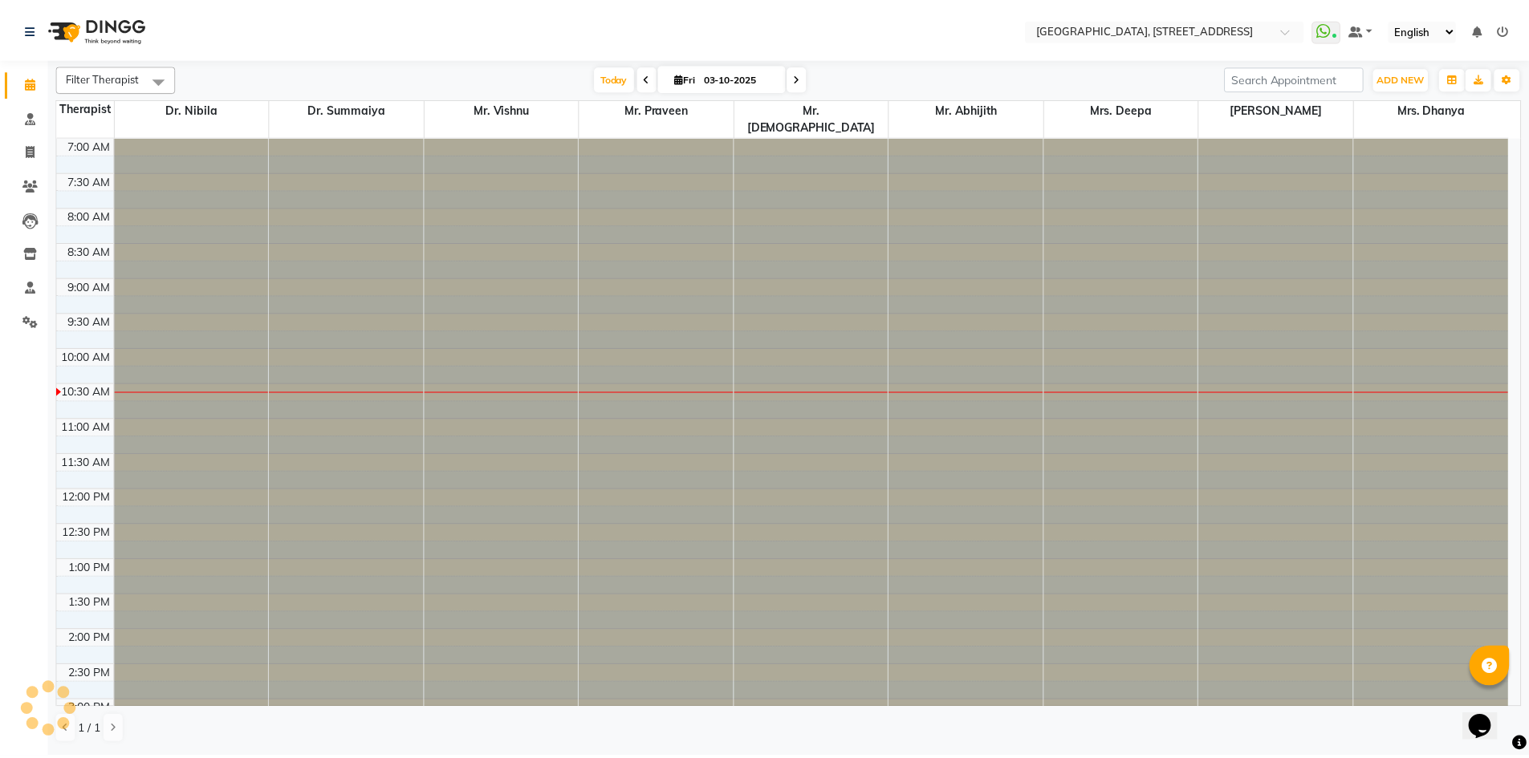
scroll to position [213, 0]
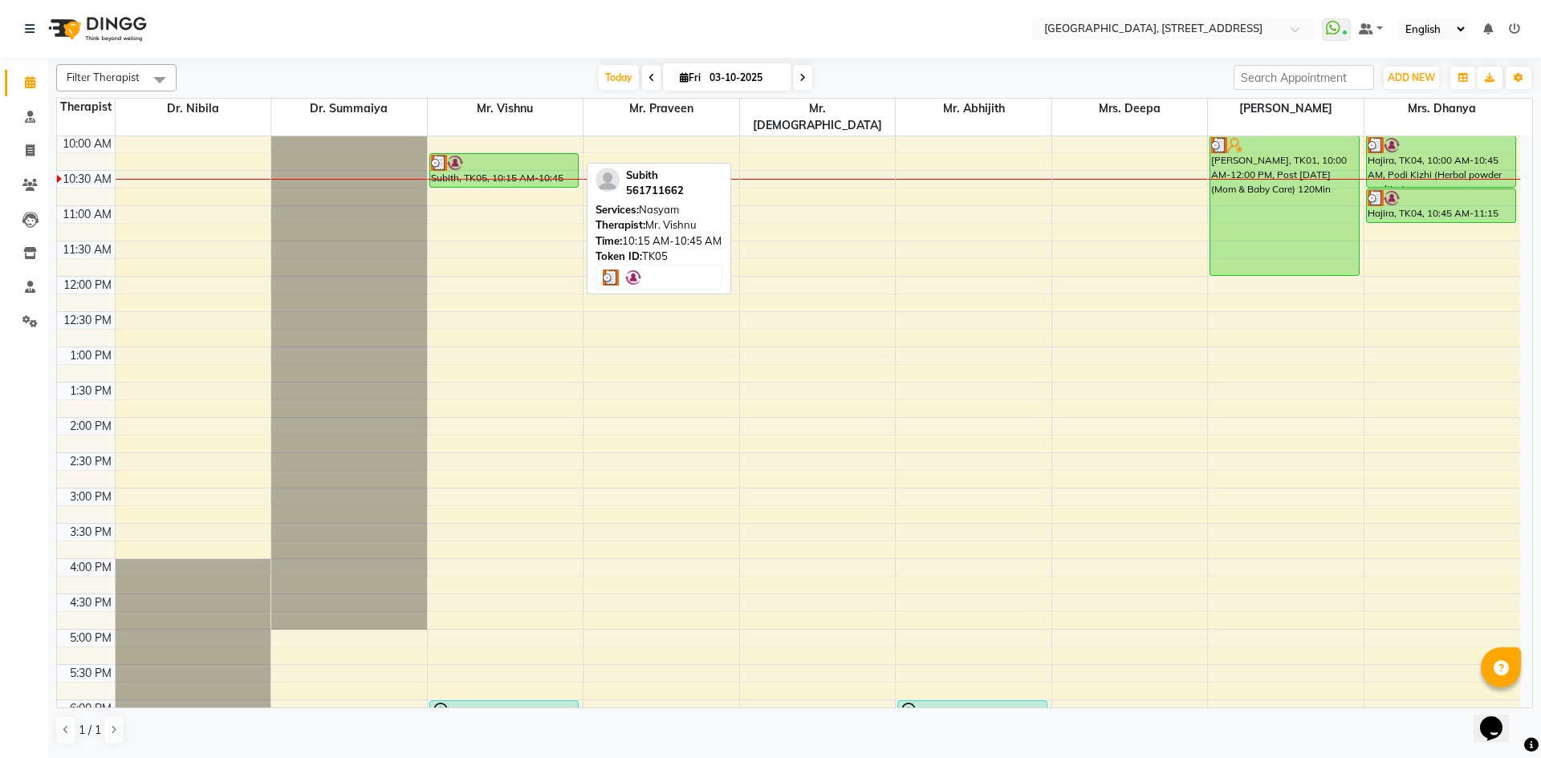
click at [546, 164] on div "Subith, TK05, 10:15 AM-10:45 AM, Nasyam" at bounding box center [504, 170] width 148 height 33
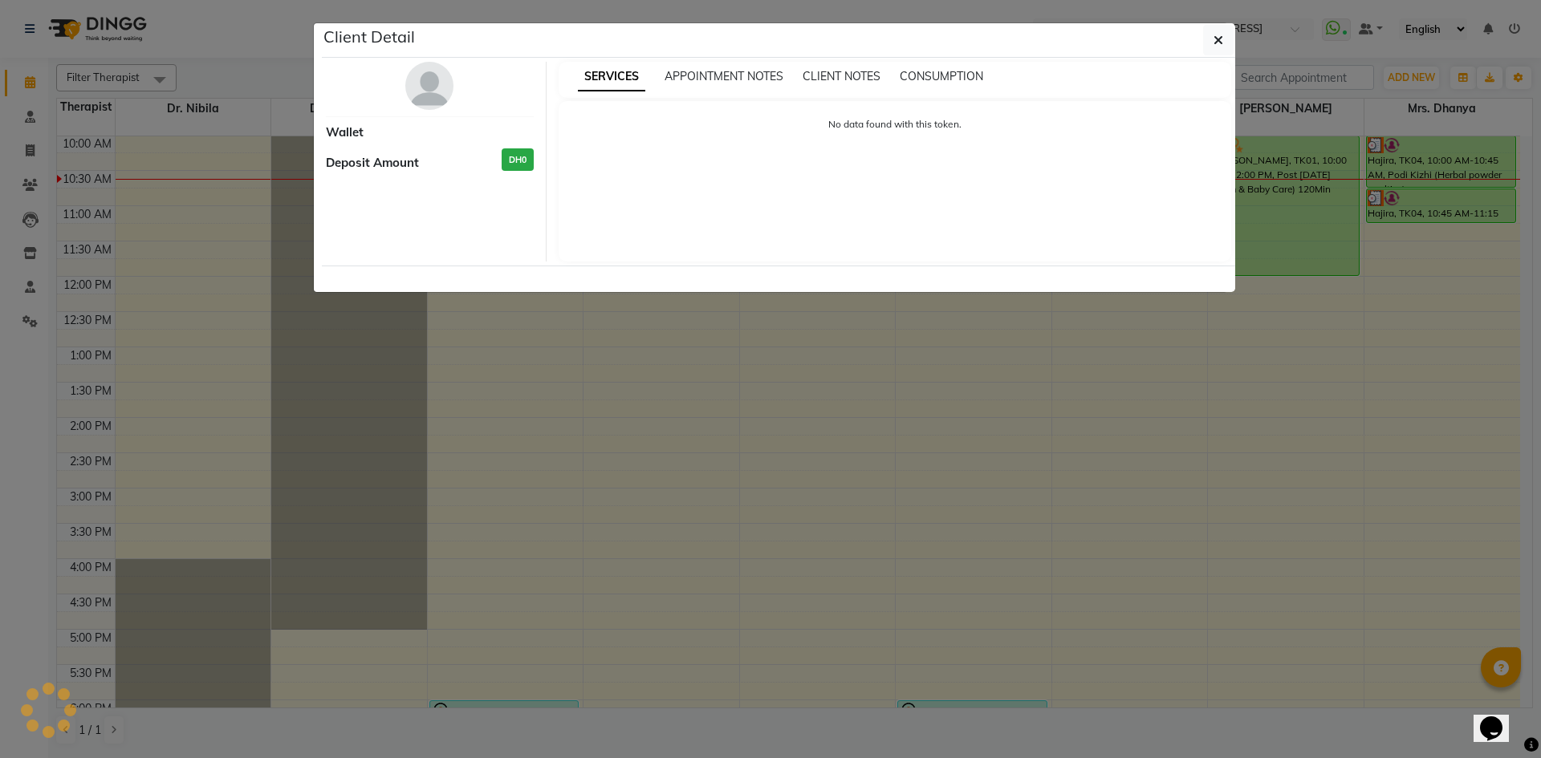
select select "3"
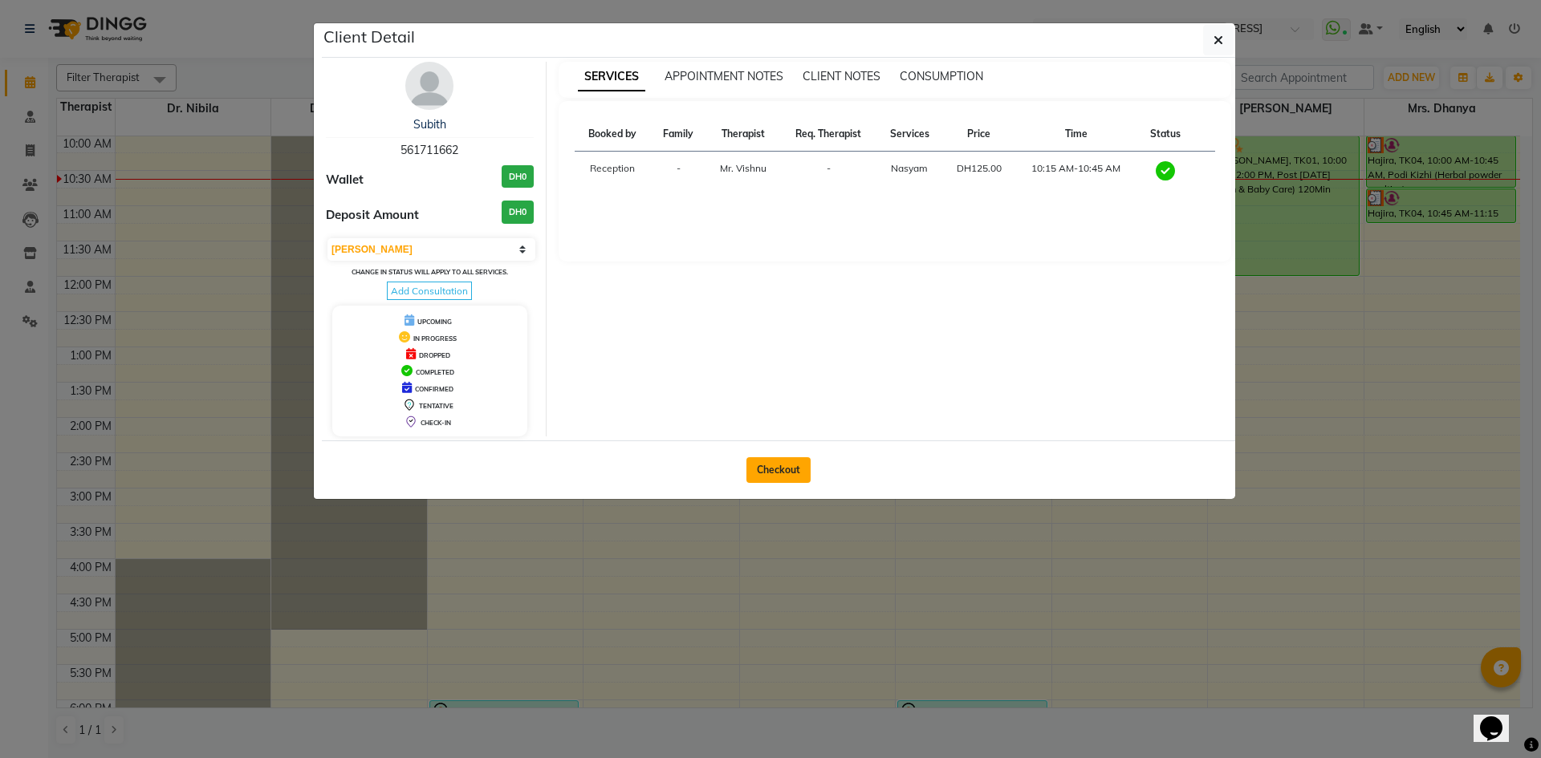
click at [757, 468] on button "Checkout" at bounding box center [778, 470] width 64 height 26
select select "service"
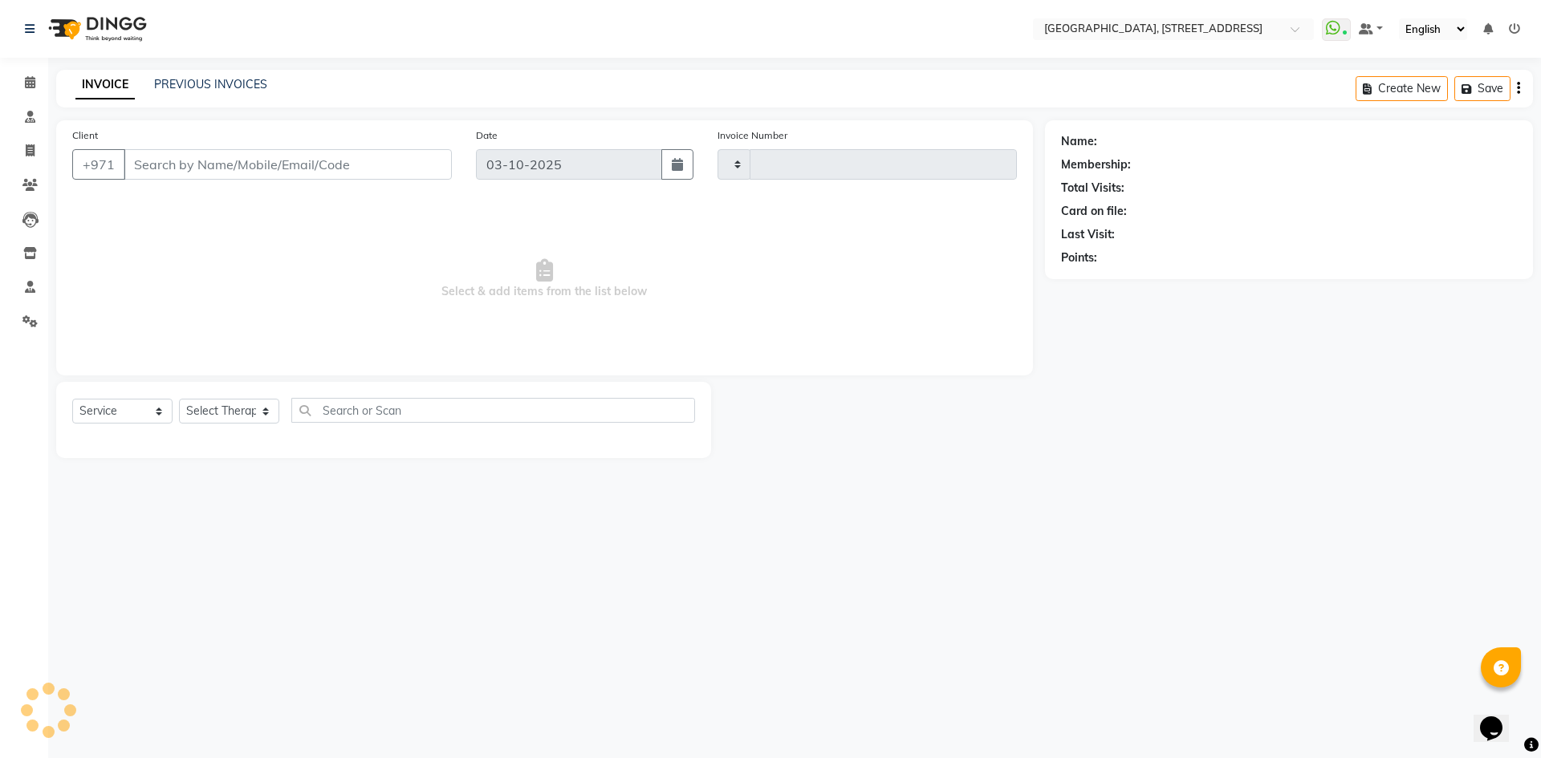
type input "2408"
select select "4538"
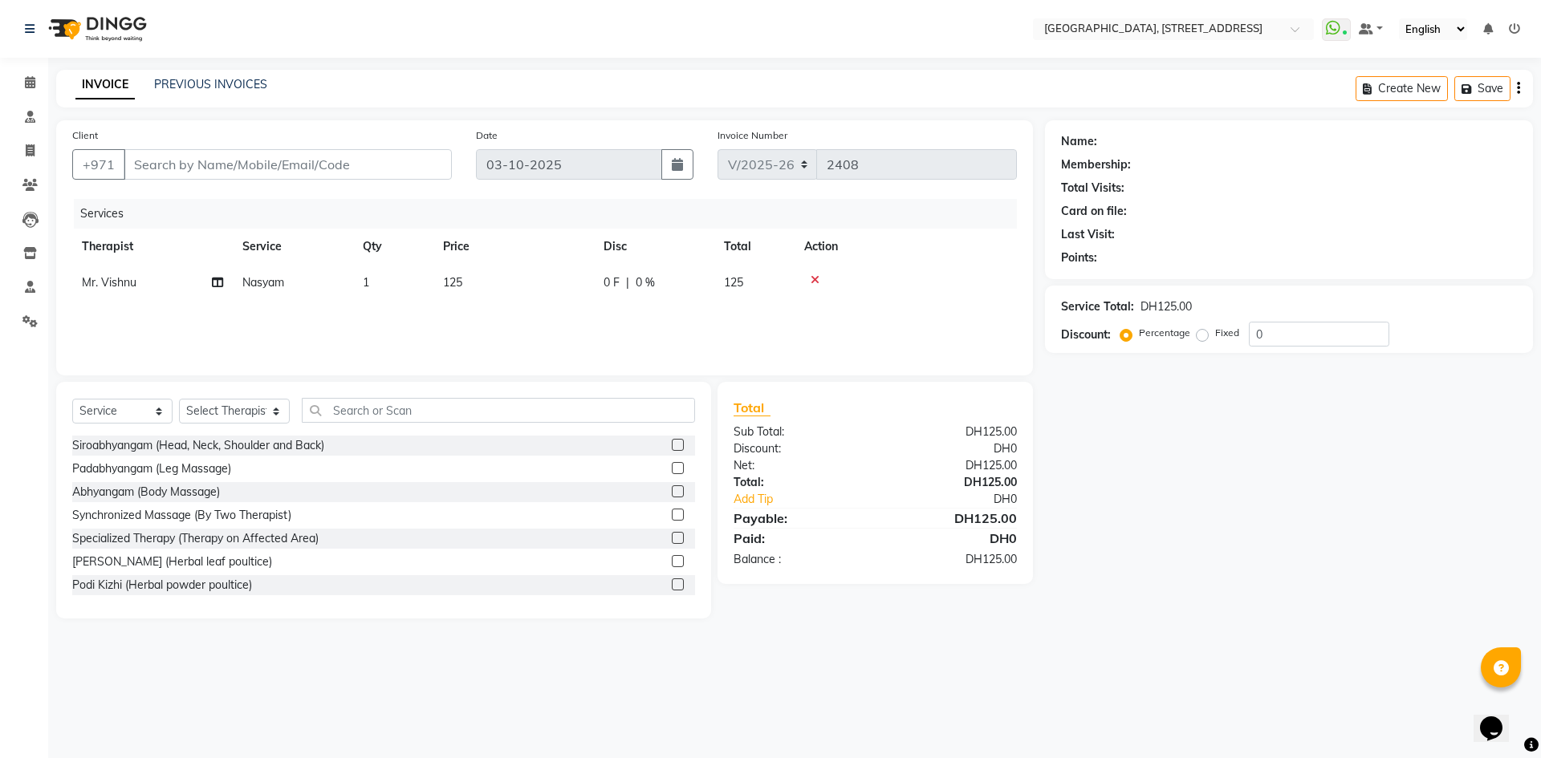
type input "561711662"
select select "27240"
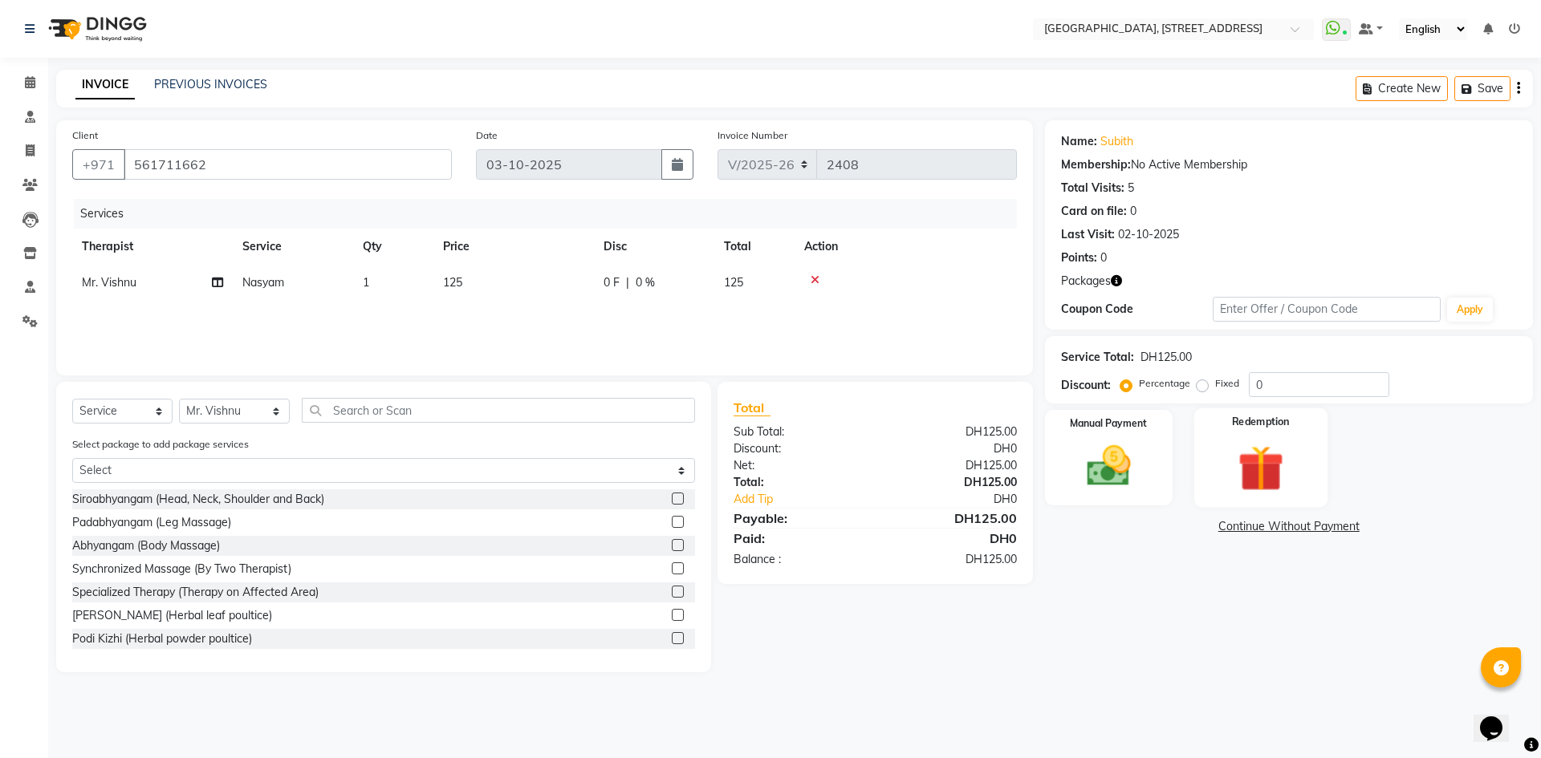
click at [1258, 484] on img at bounding box center [1260, 468] width 75 height 57
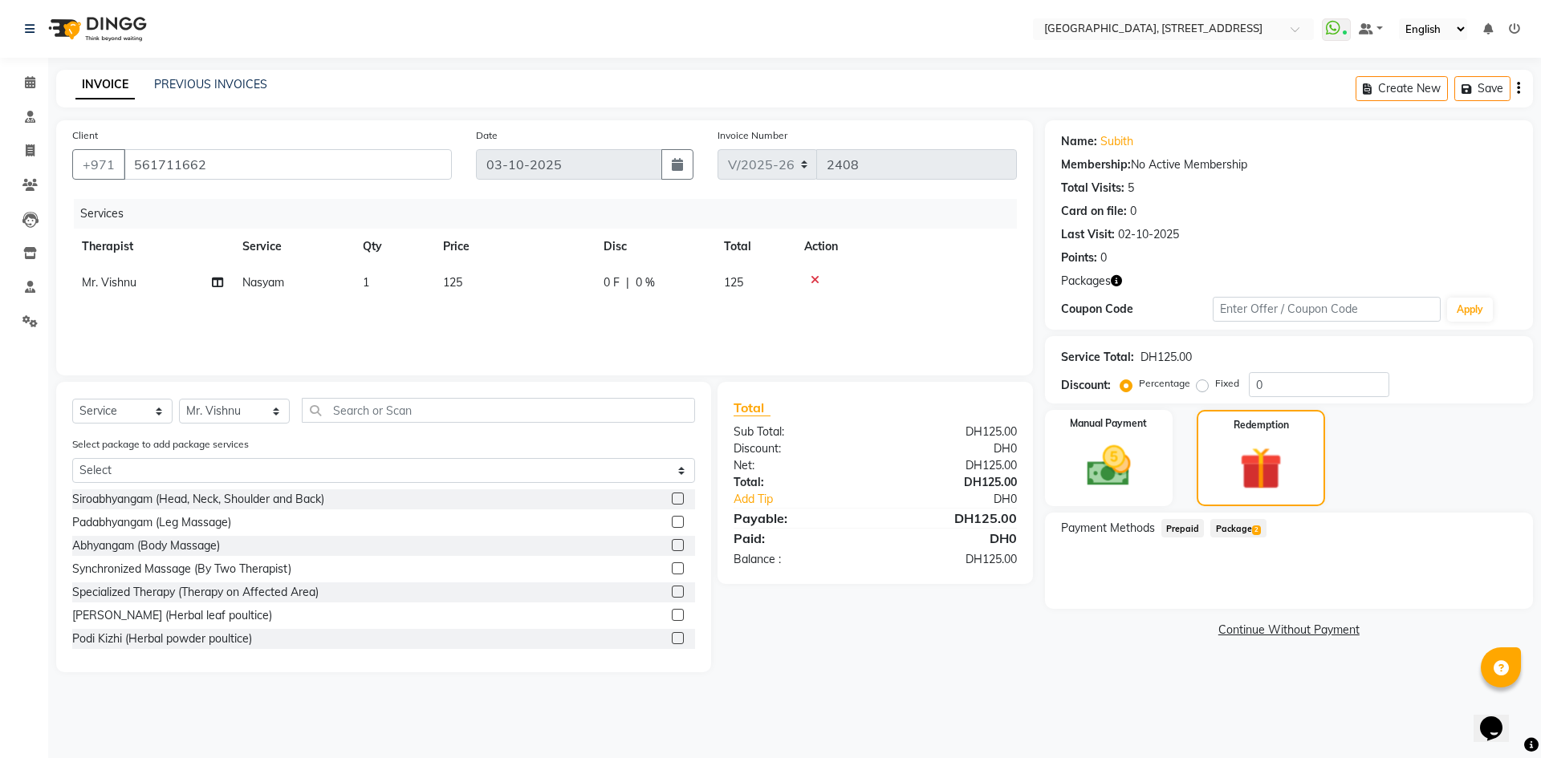
click at [1241, 535] on span "Package 2" at bounding box center [1237, 528] width 55 height 18
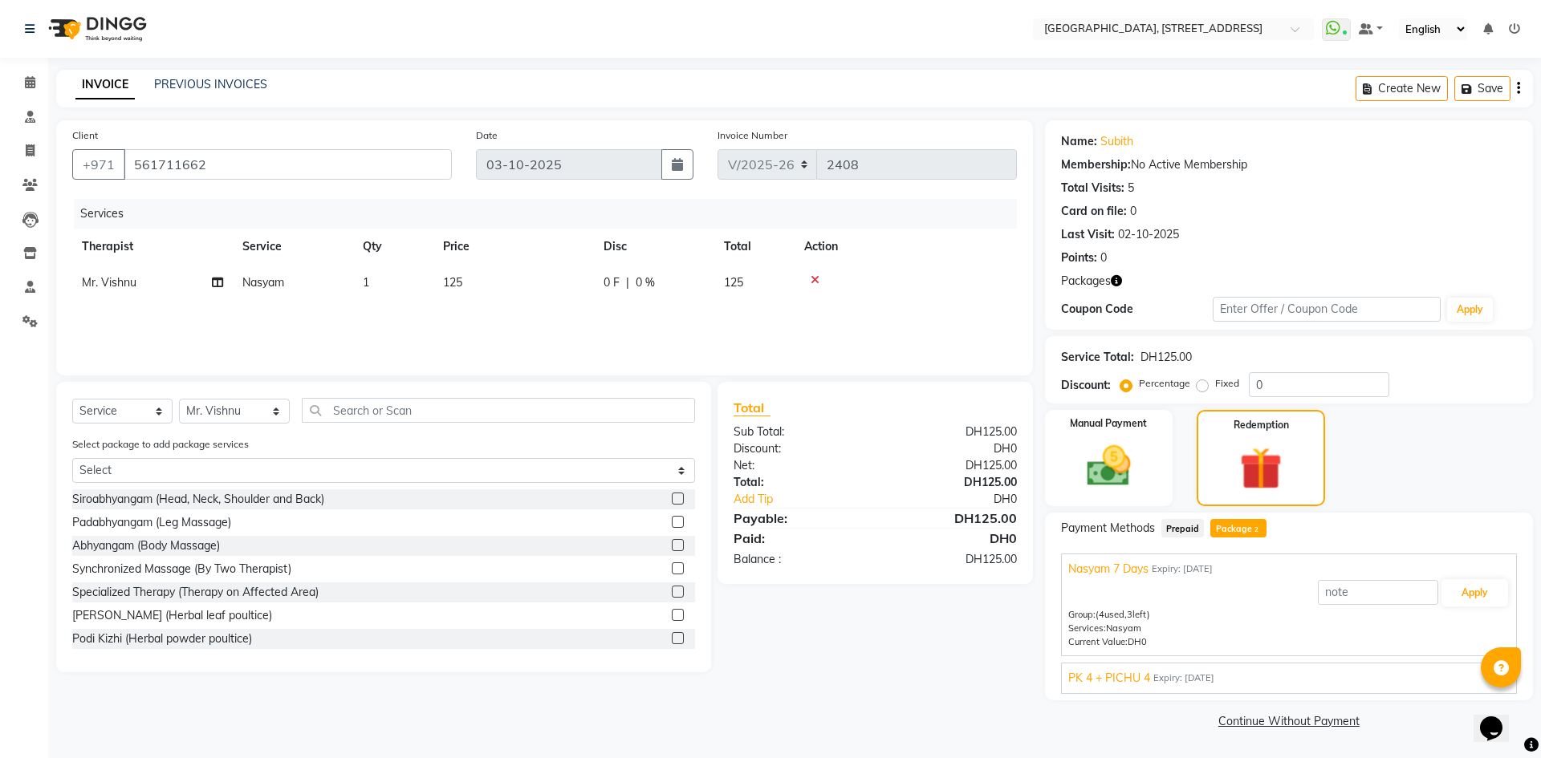
click at [1112, 673] on span "PK 4 + PICHU 4" at bounding box center [1109, 678] width 82 height 17
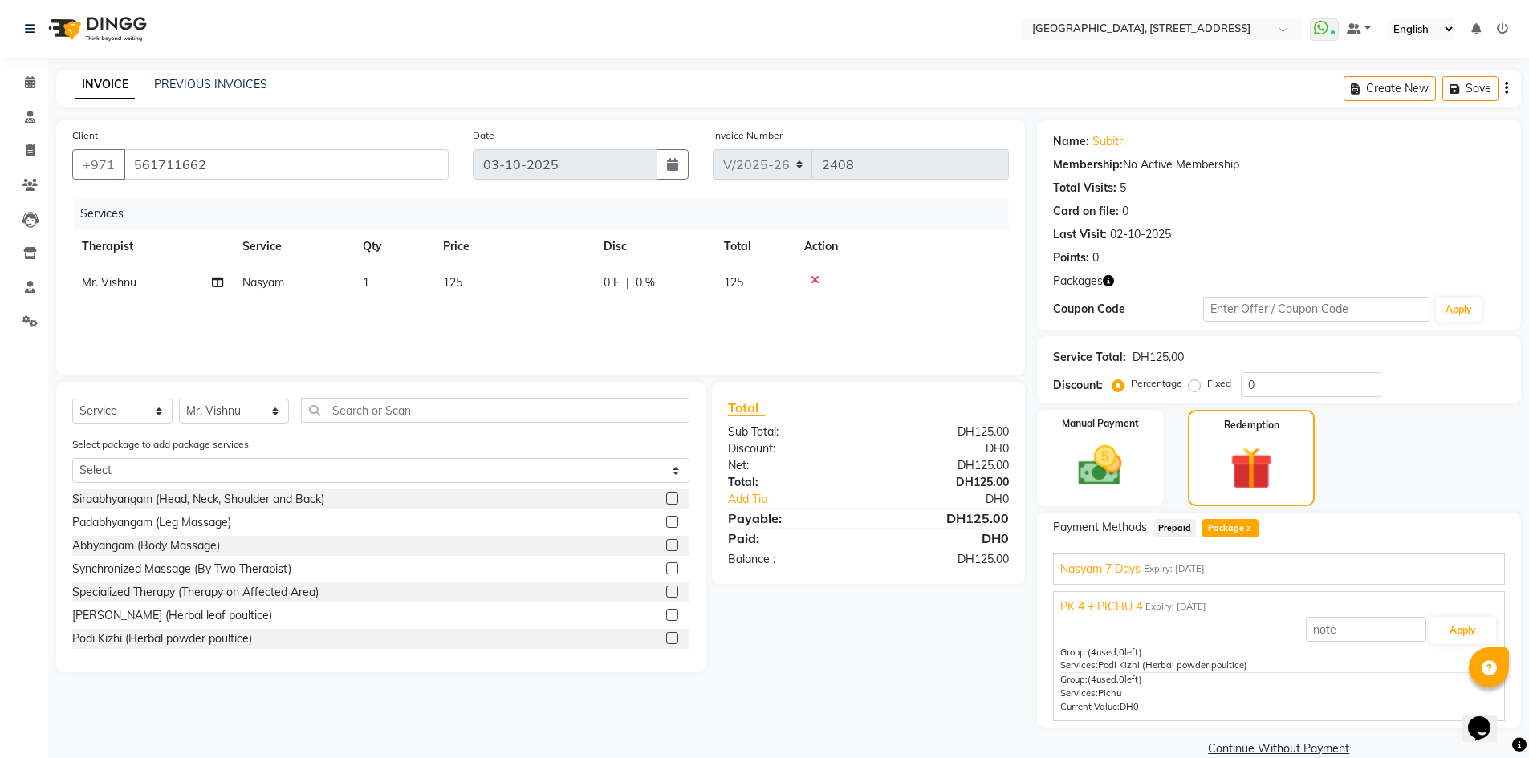
click at [1124, 568] on span "Nasyam 7 Days" at bounding box center [1100, 569] width 80 height 17
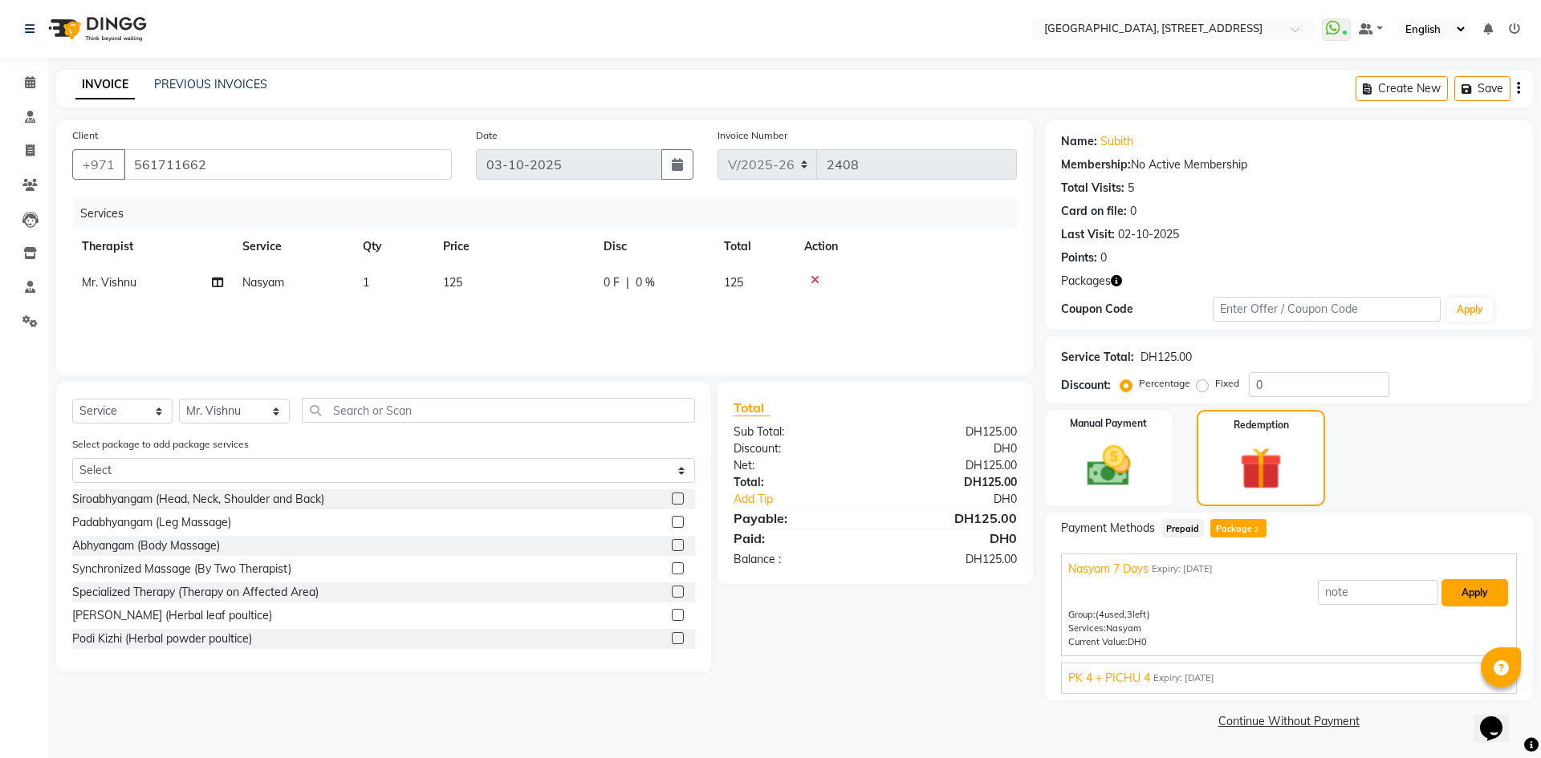
click at [1458, 597] on button "Apply" at bounding box center [1474, 592] width 67 height 27
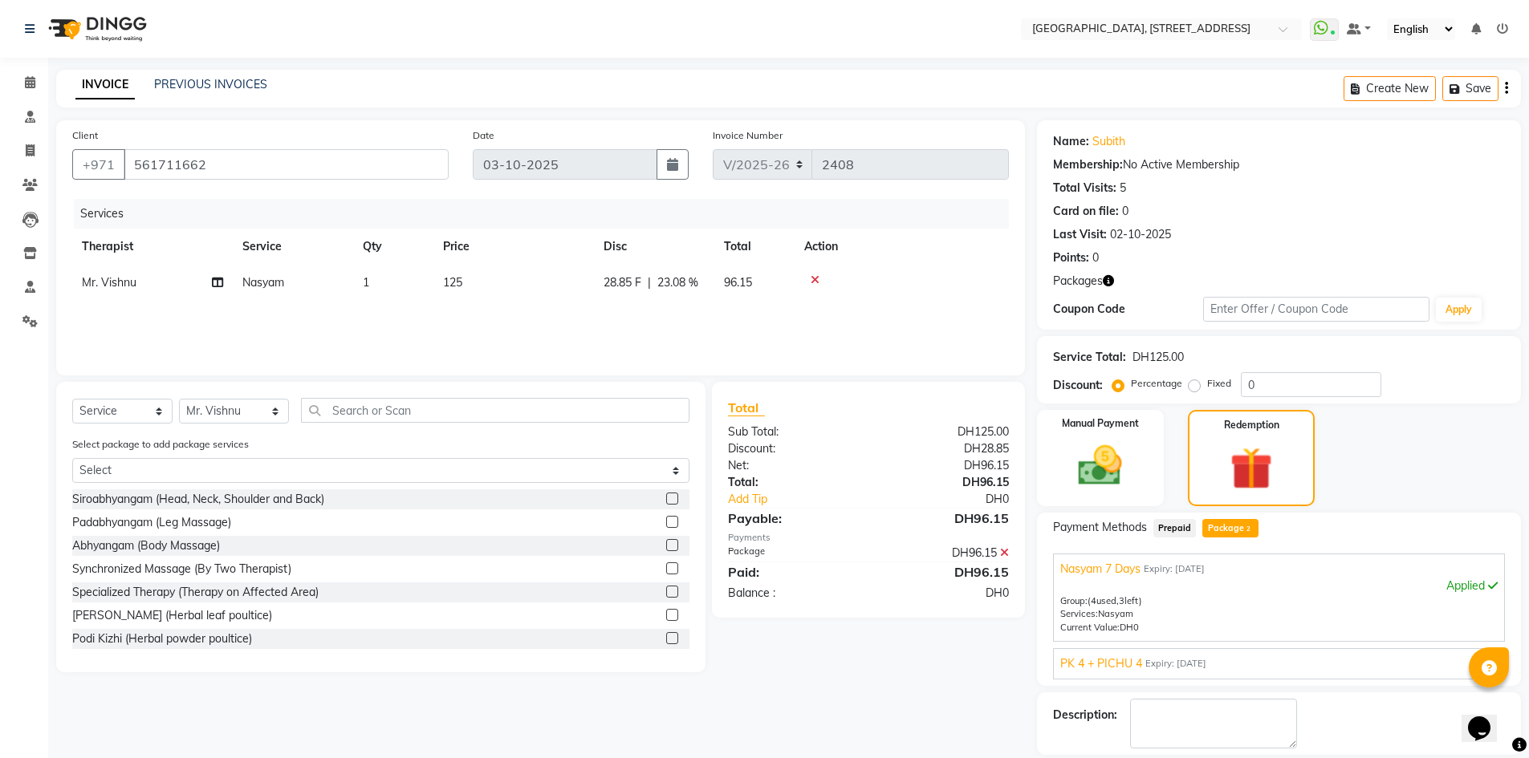
scroll to position [75, 0]
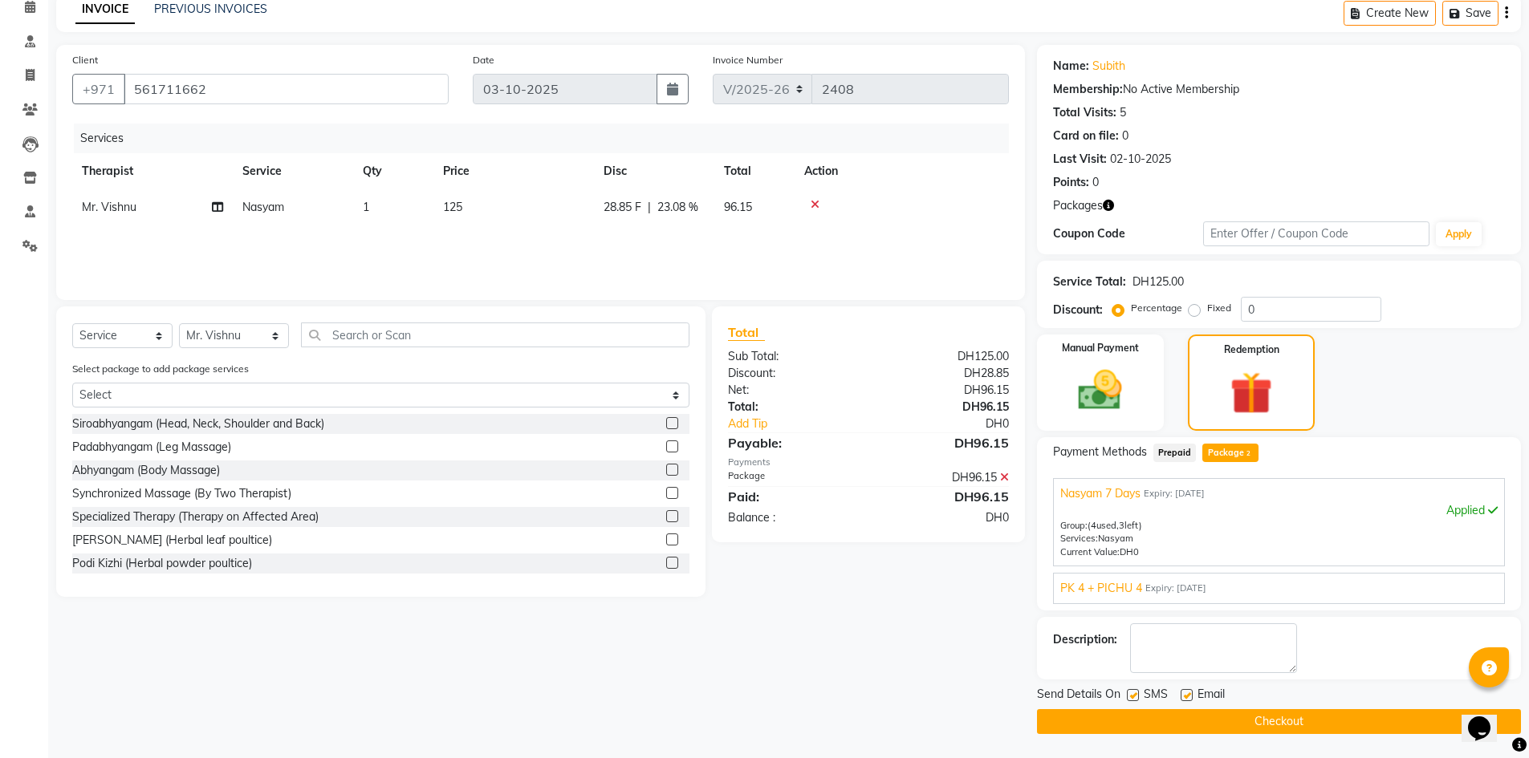
click at [1239, 721] on button "Checkout" at bounding box center [1279, 721] width 484 height 25
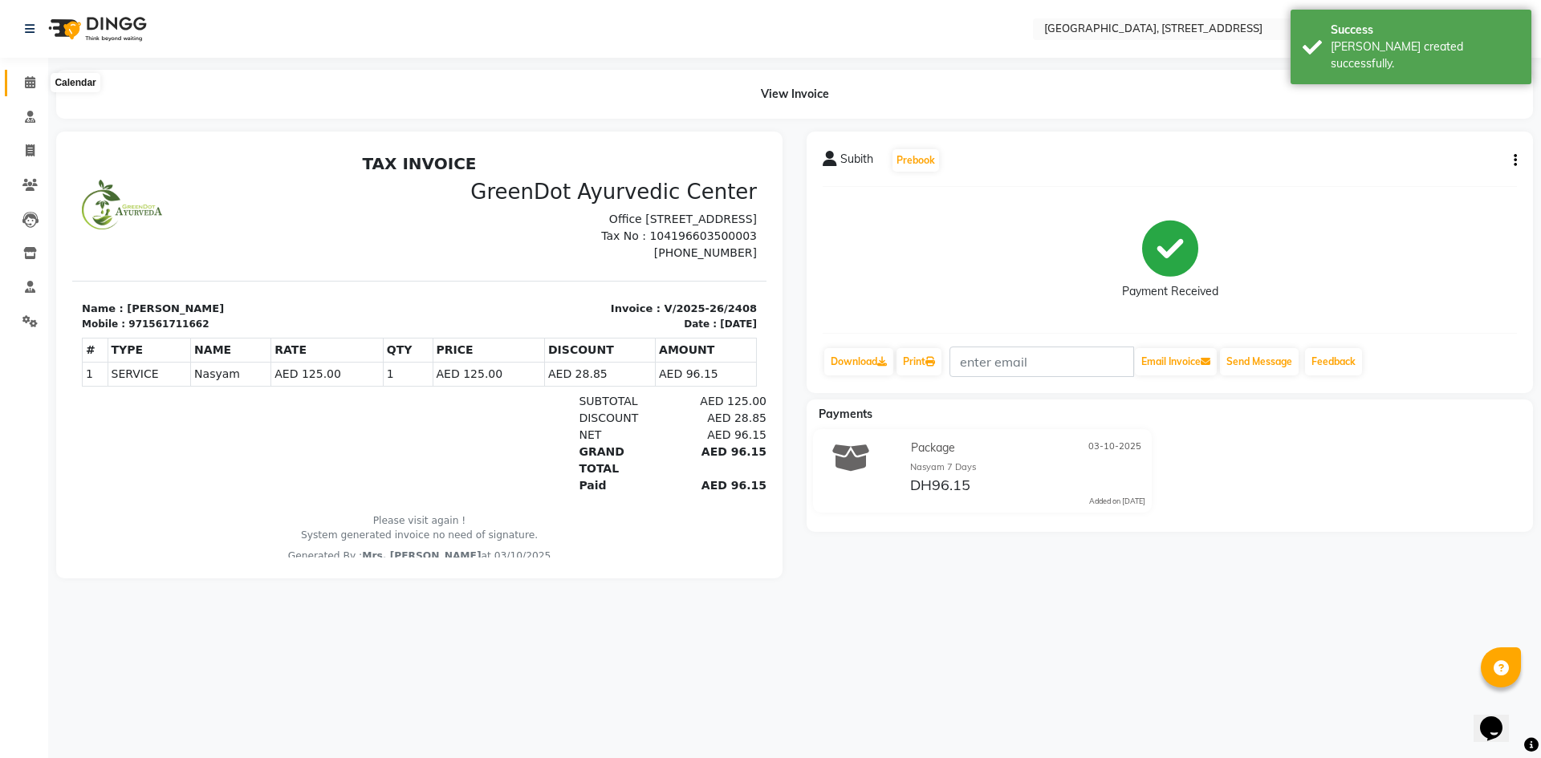
click at [22, 81] on span at bounding box center [30, 83] width 28 height 18
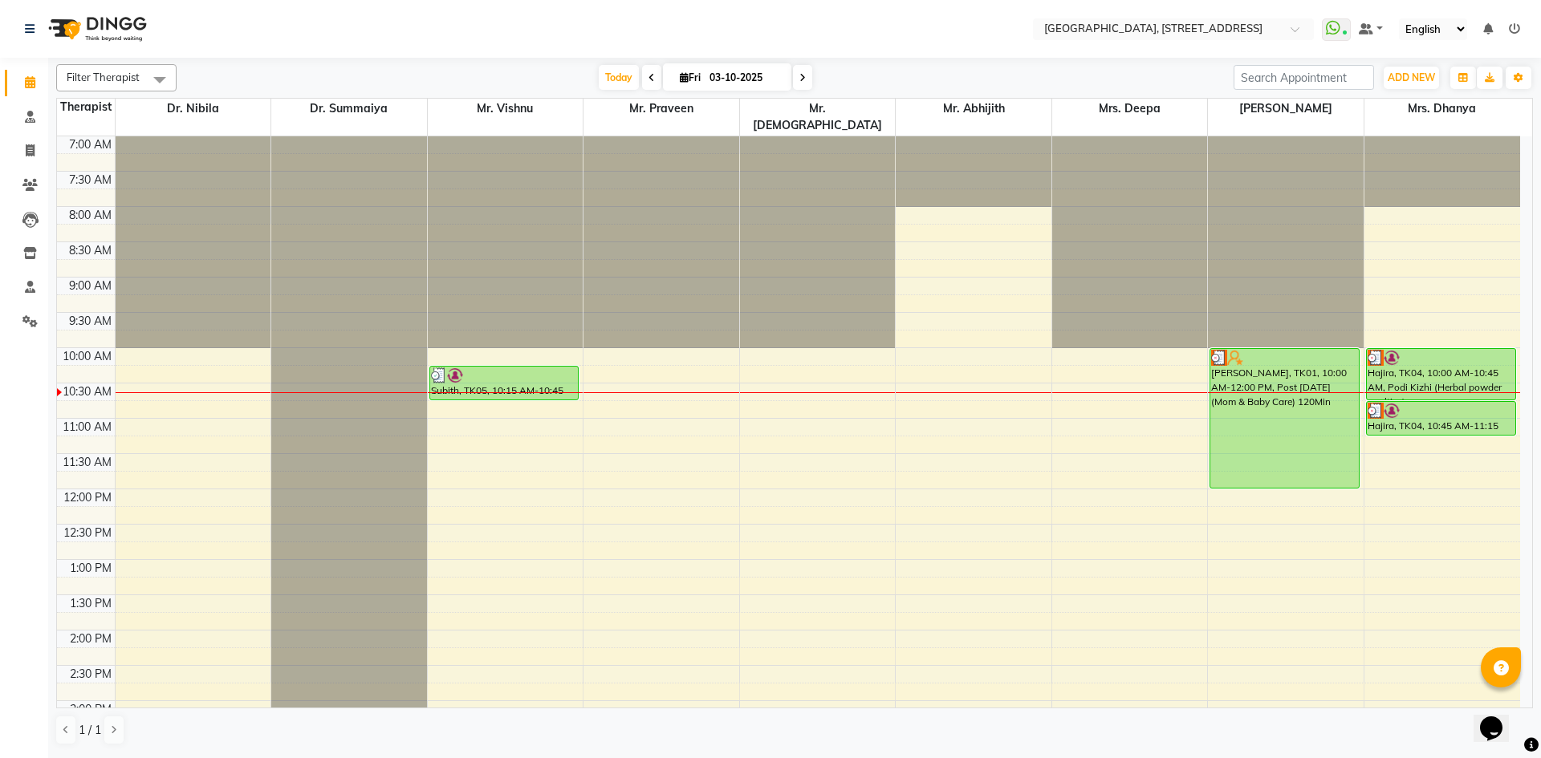
click at [806, 80] on span at bounding box center [802, 77] width 19 height 25
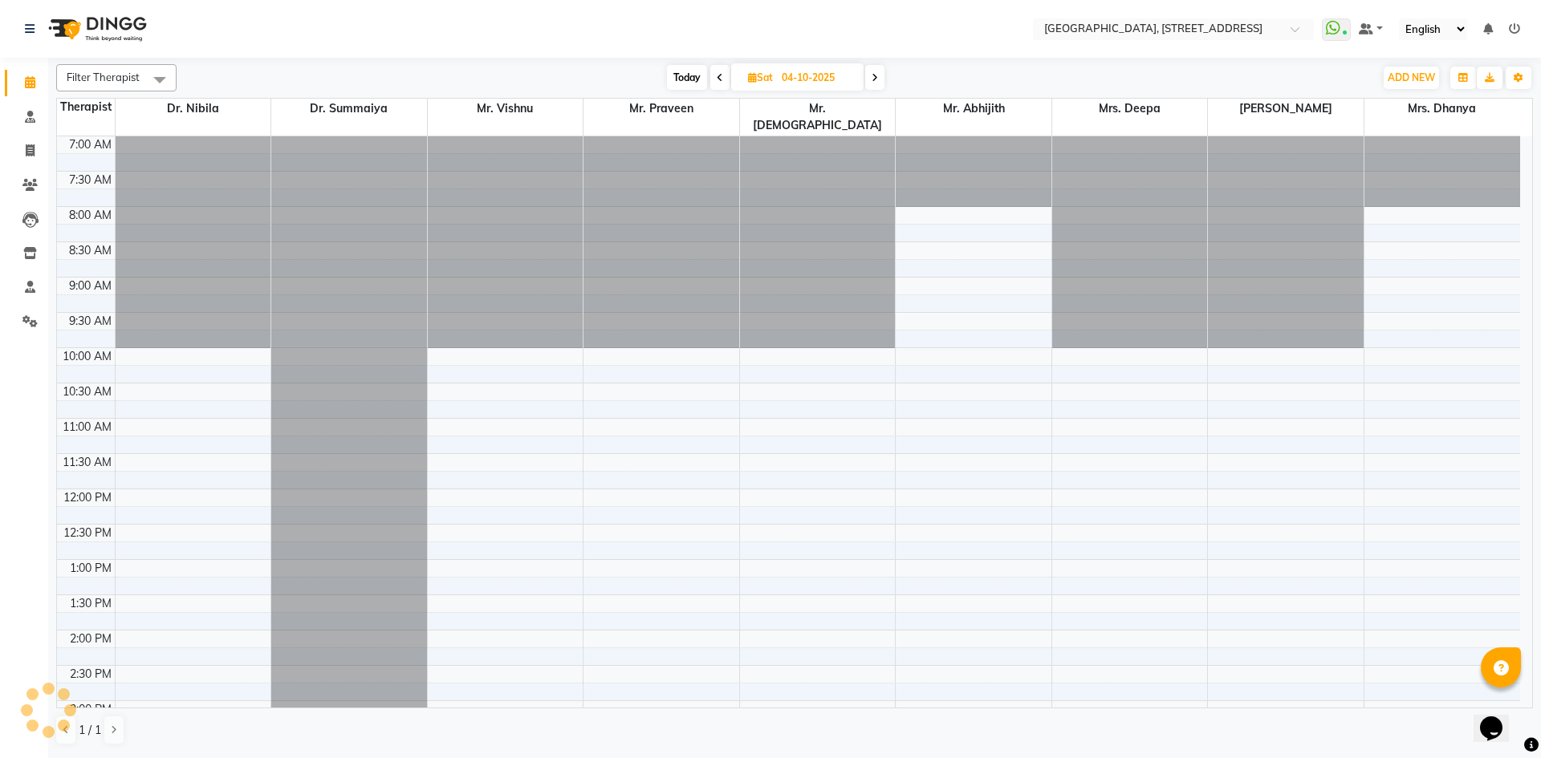
scroll to position [213, 0]
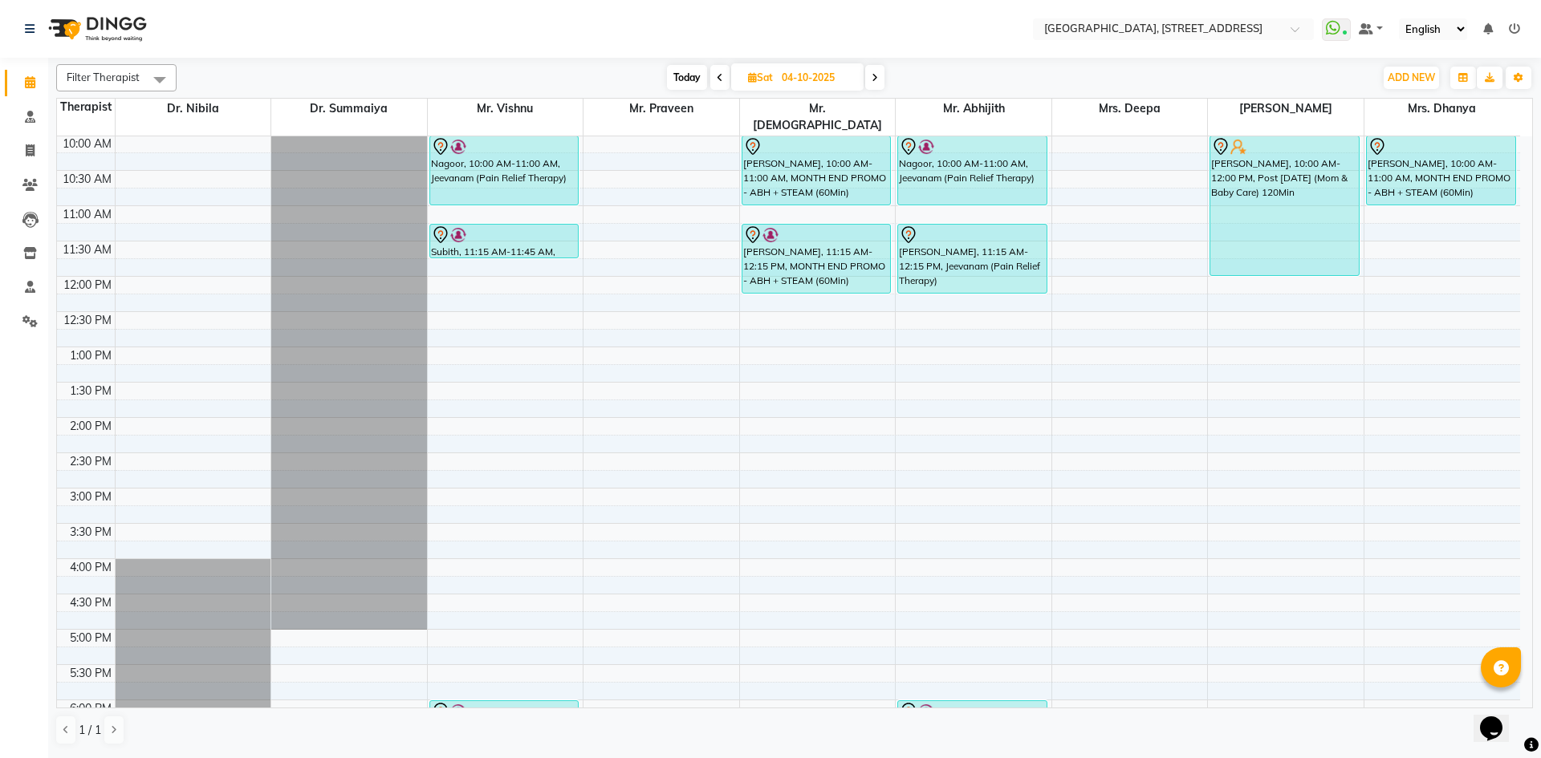
click at [667, 79] on span "Today" at bounding box center [687, 77] width 40 height 25
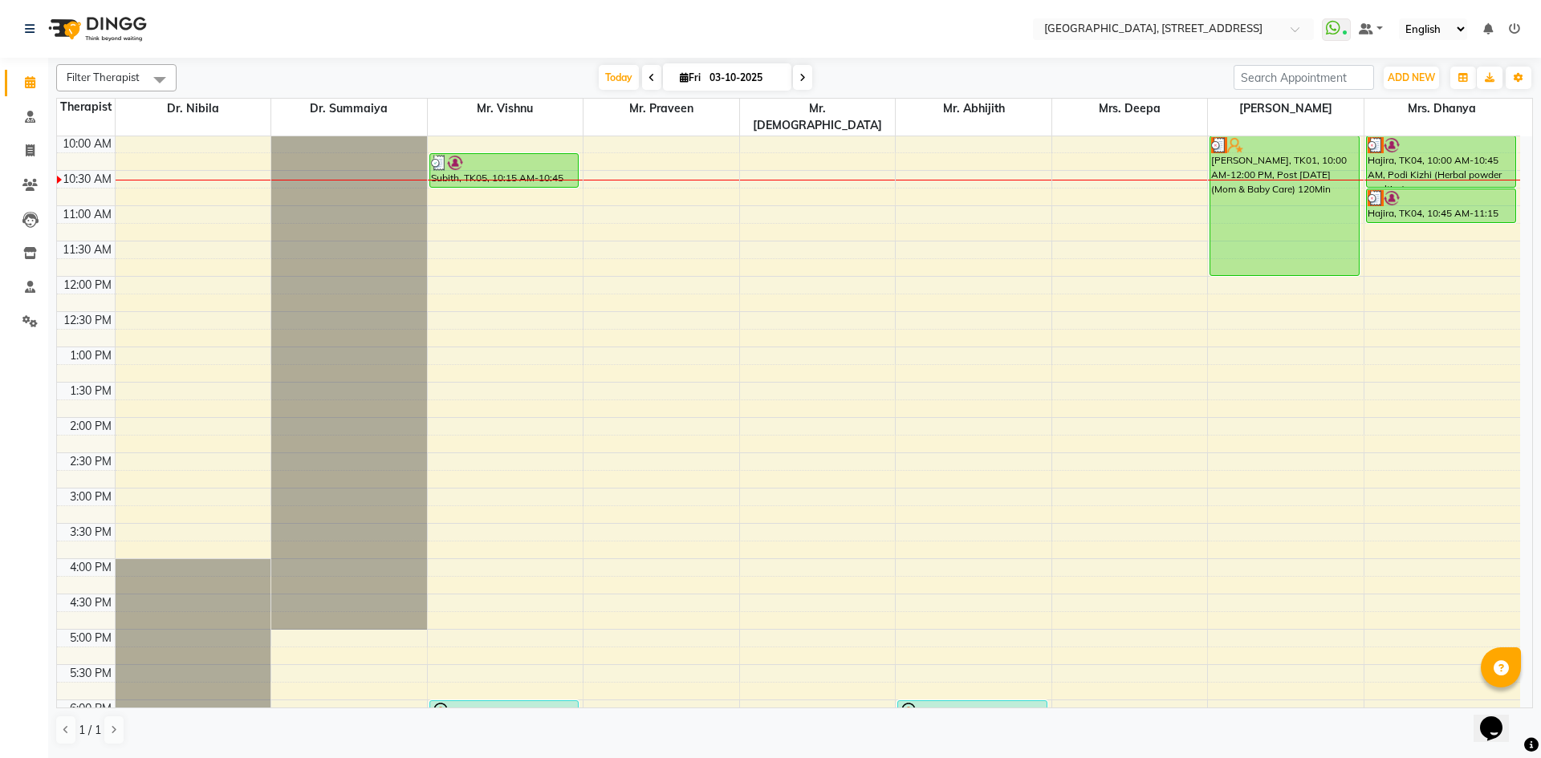
click at [806, 82] on span at bounding box center [802, 77] width 19 height 25
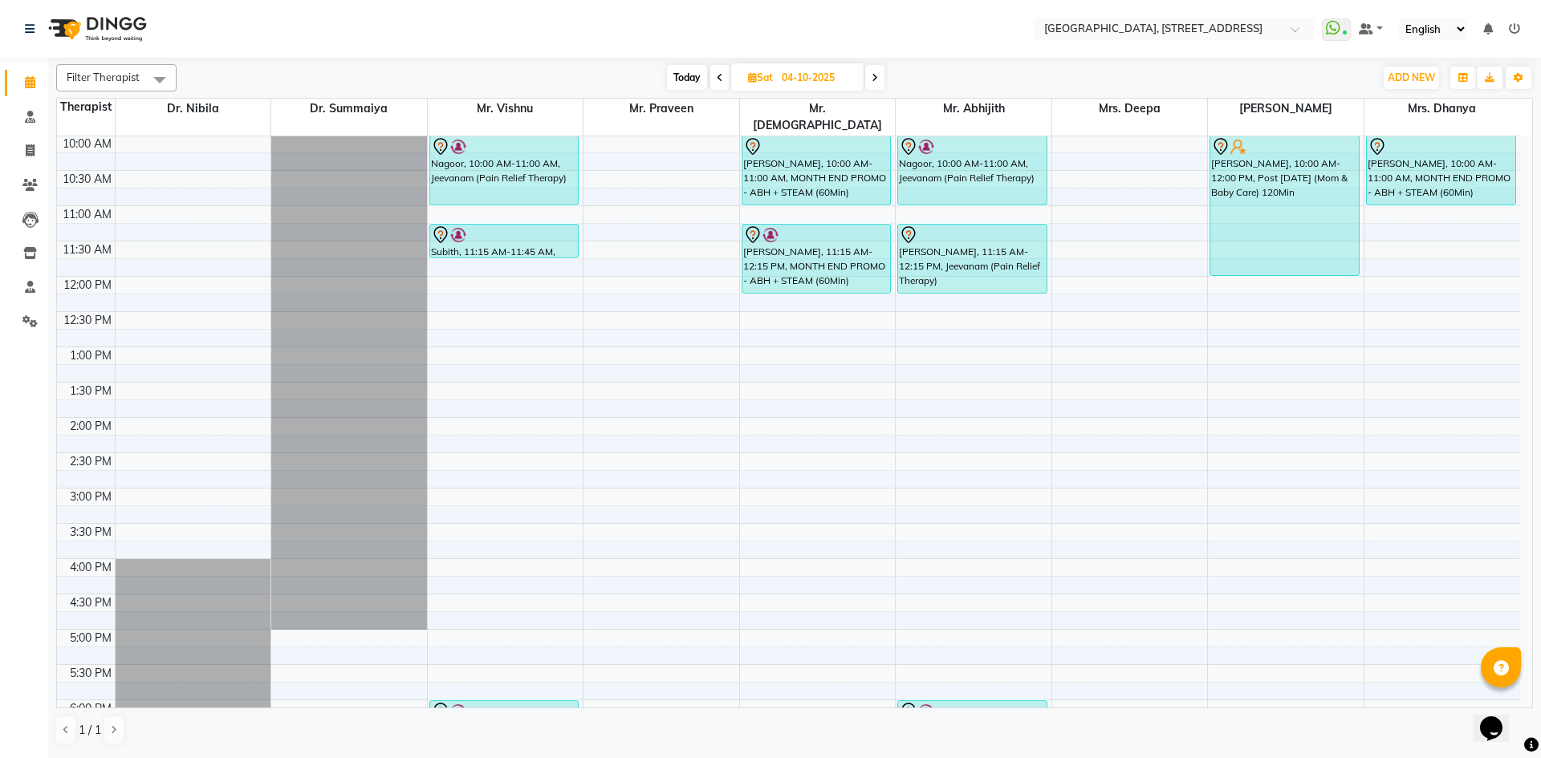
click at [691, 75] on span "Today" at bounding box center [687, 77] width 40 height 25
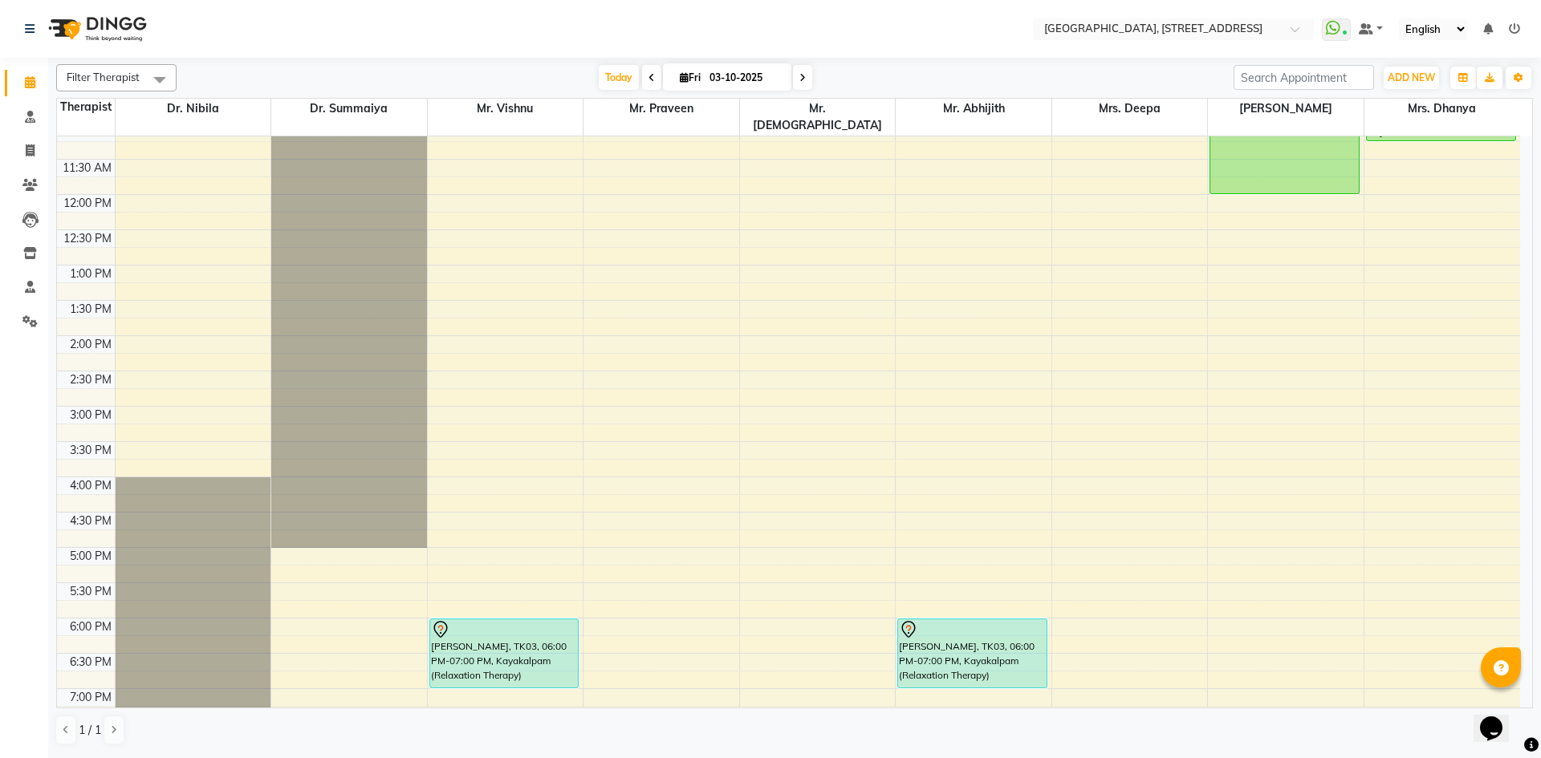
scroll to position [0, 0]
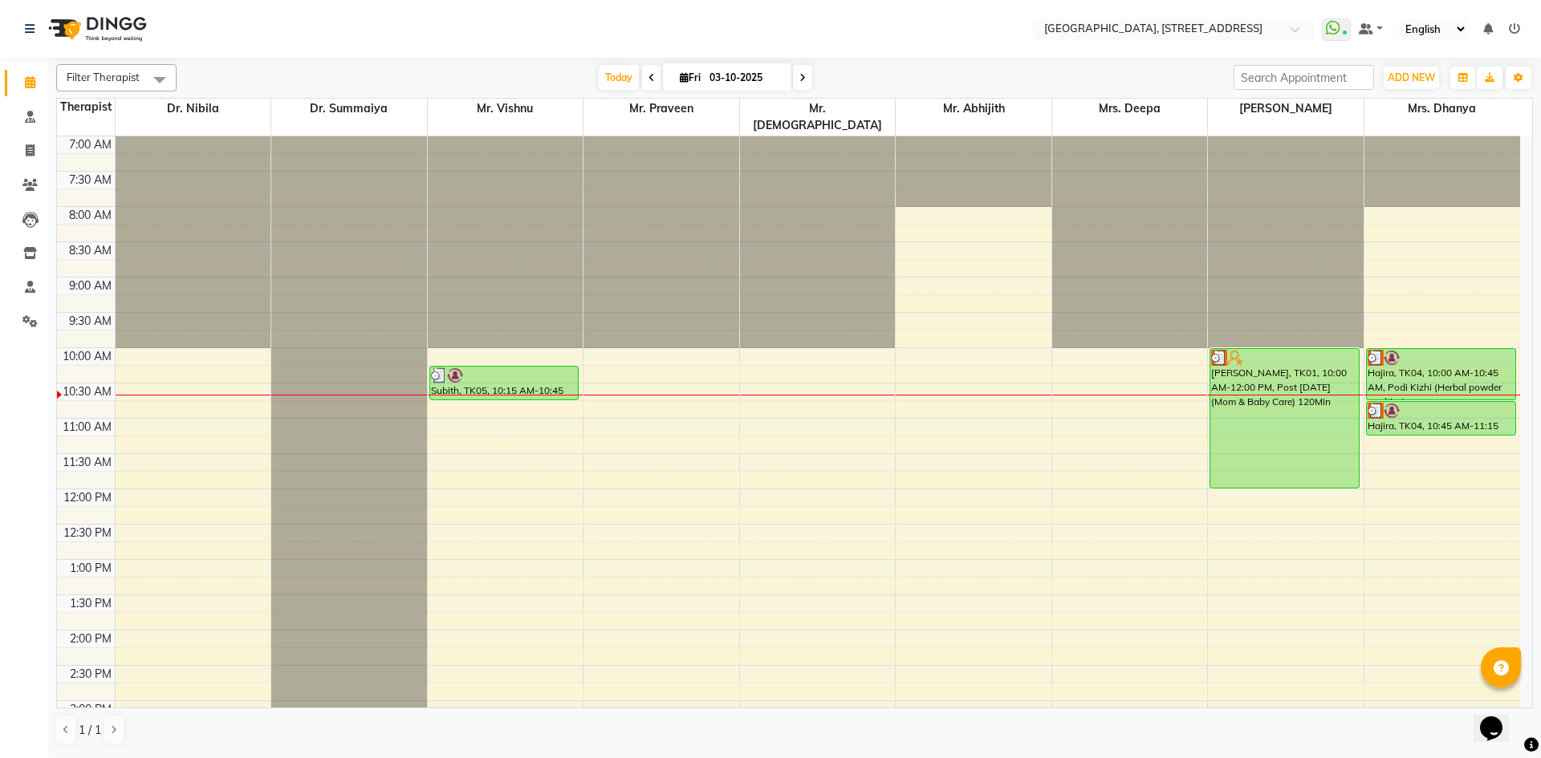
click at [803, 77] on span at bounding box center [802, 77] width 19 height 25
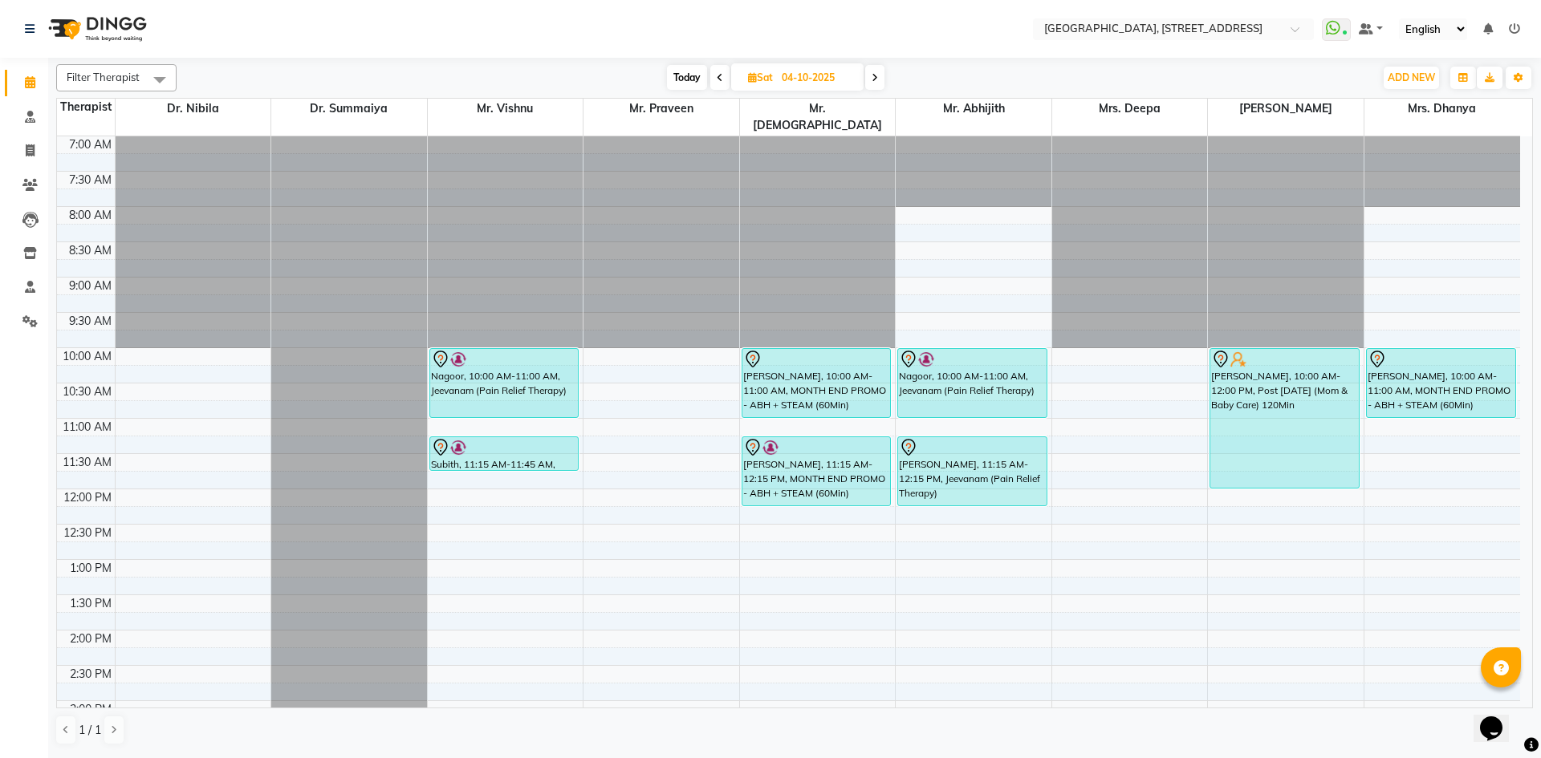
click at [880, 75] on span at bounding box center [874, 77] width 19 height 25
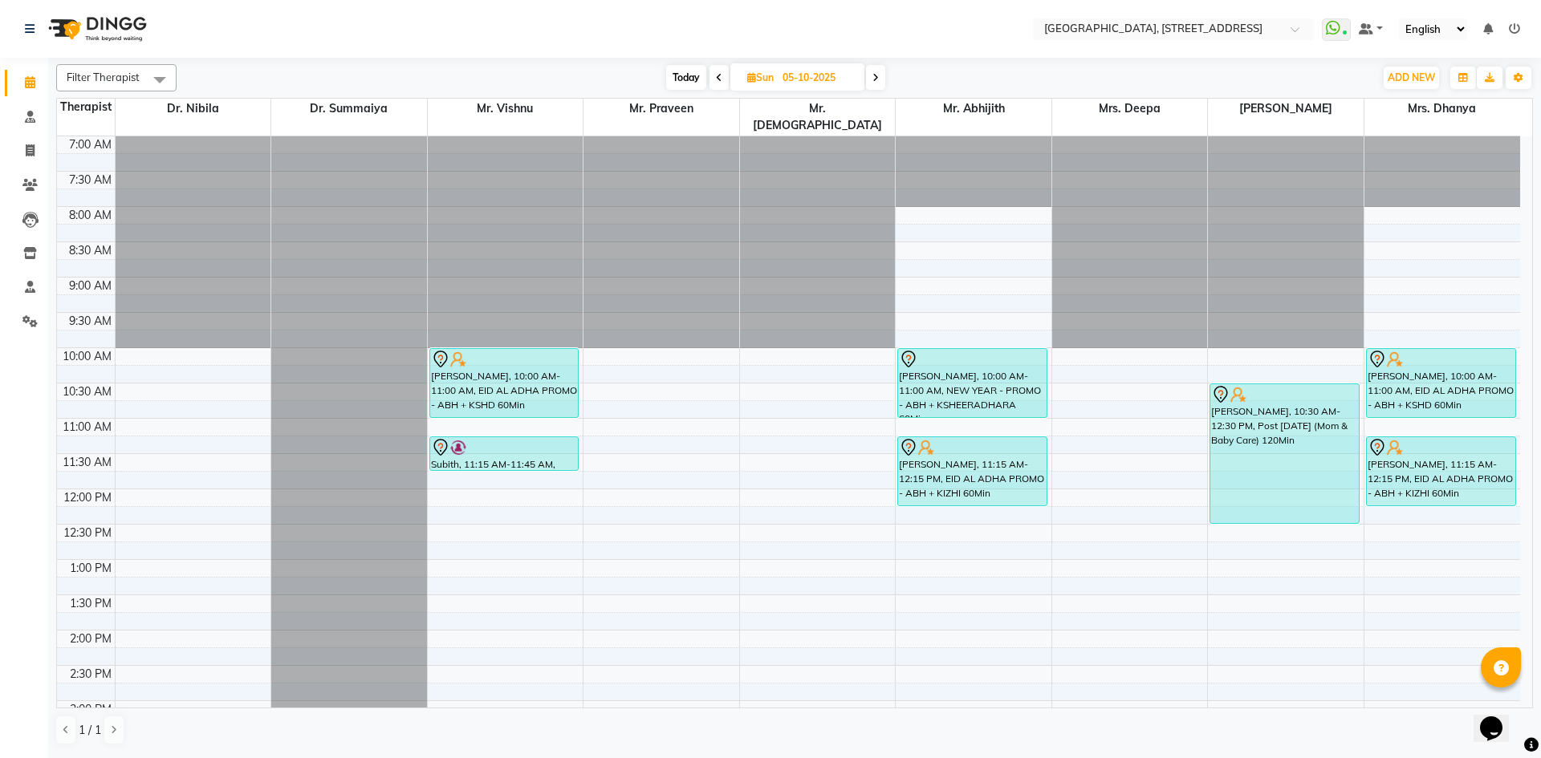
click at [693, 73] on span "Today" at bounding box center [686, 77] width 40 height 25
type input "03-10-2025"
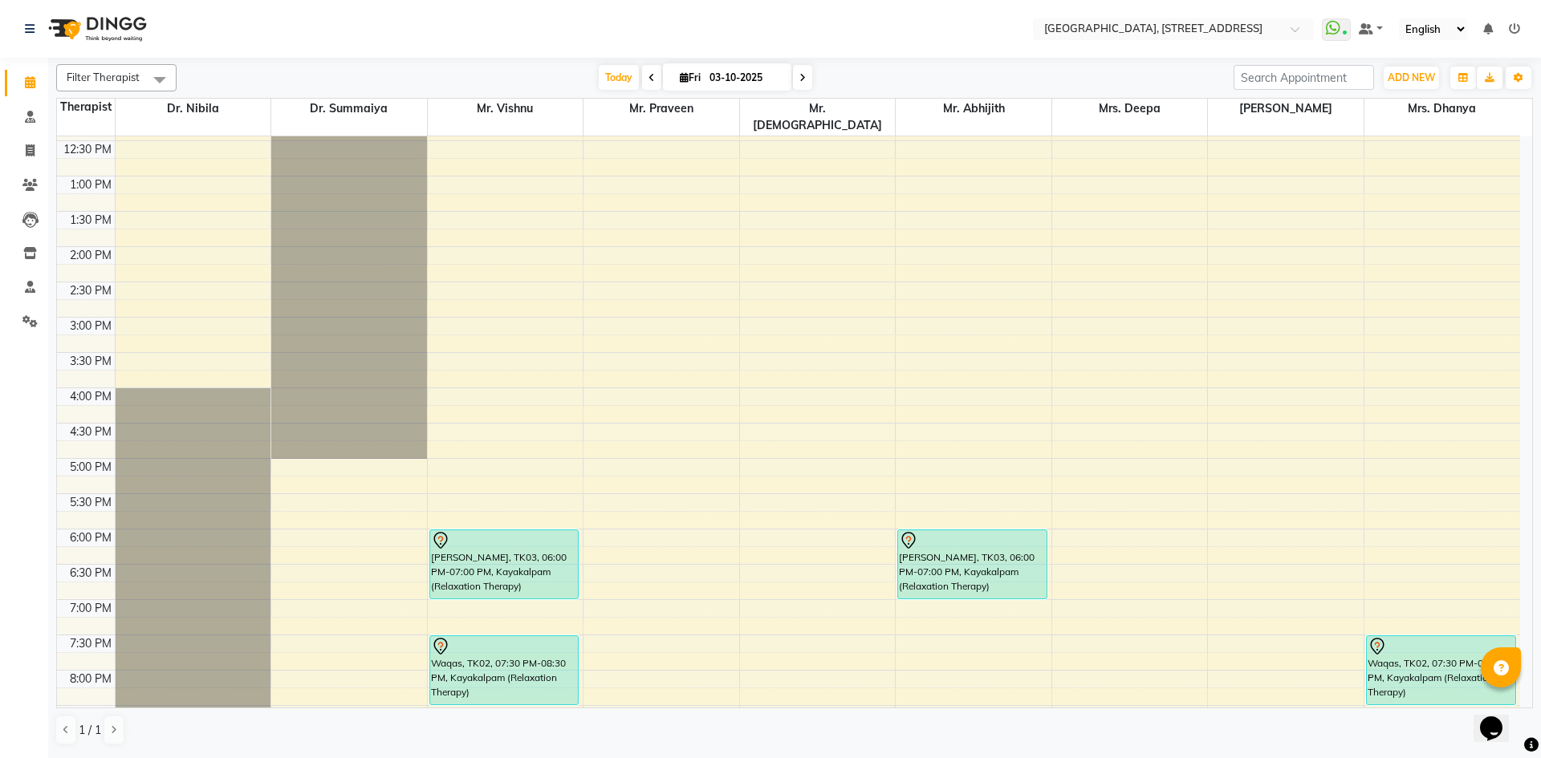
scroll to position [541, 0]
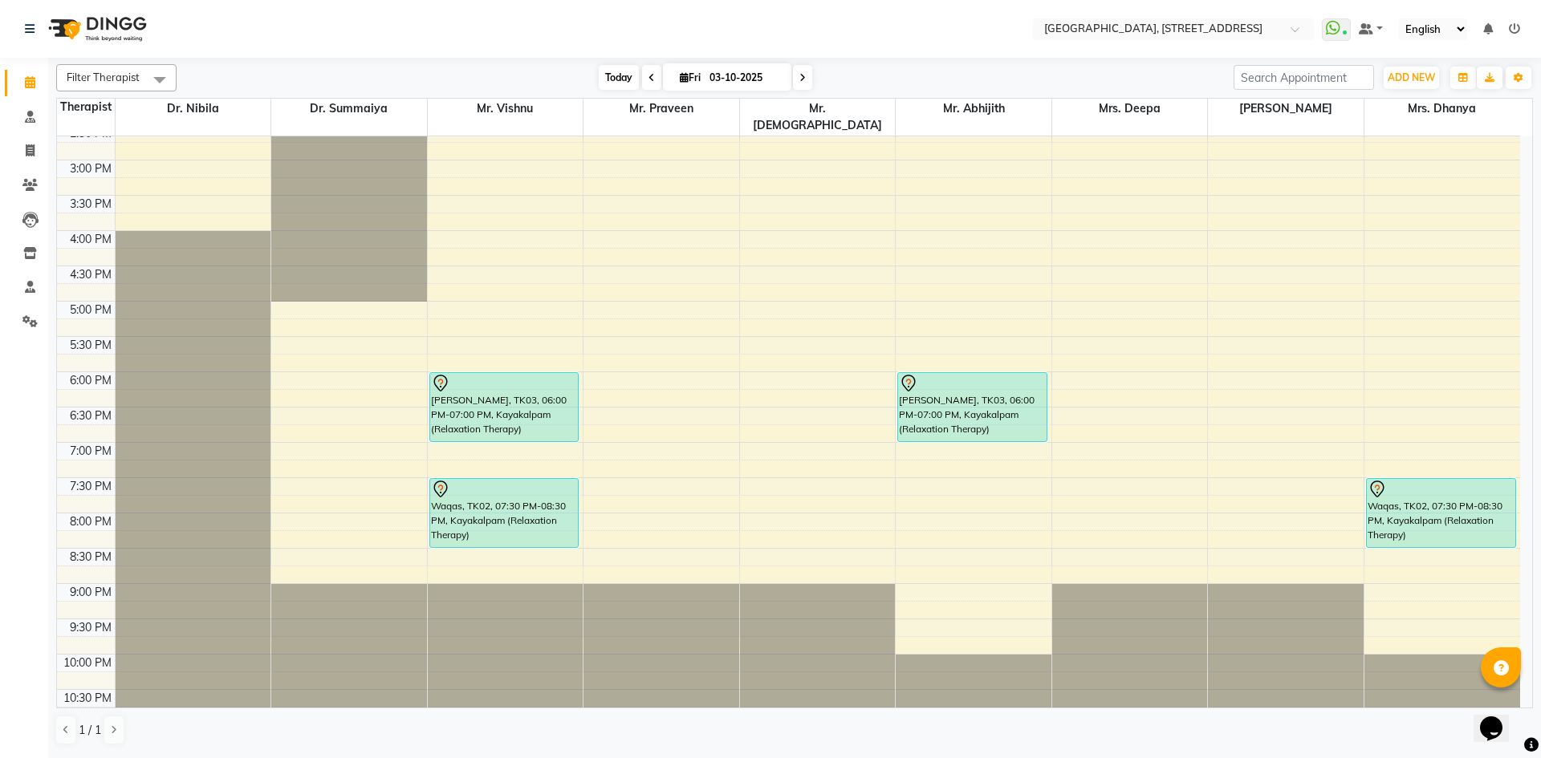
click at [600, 71] on span "Today" at bounding box center [619, 77] width 40 height 25
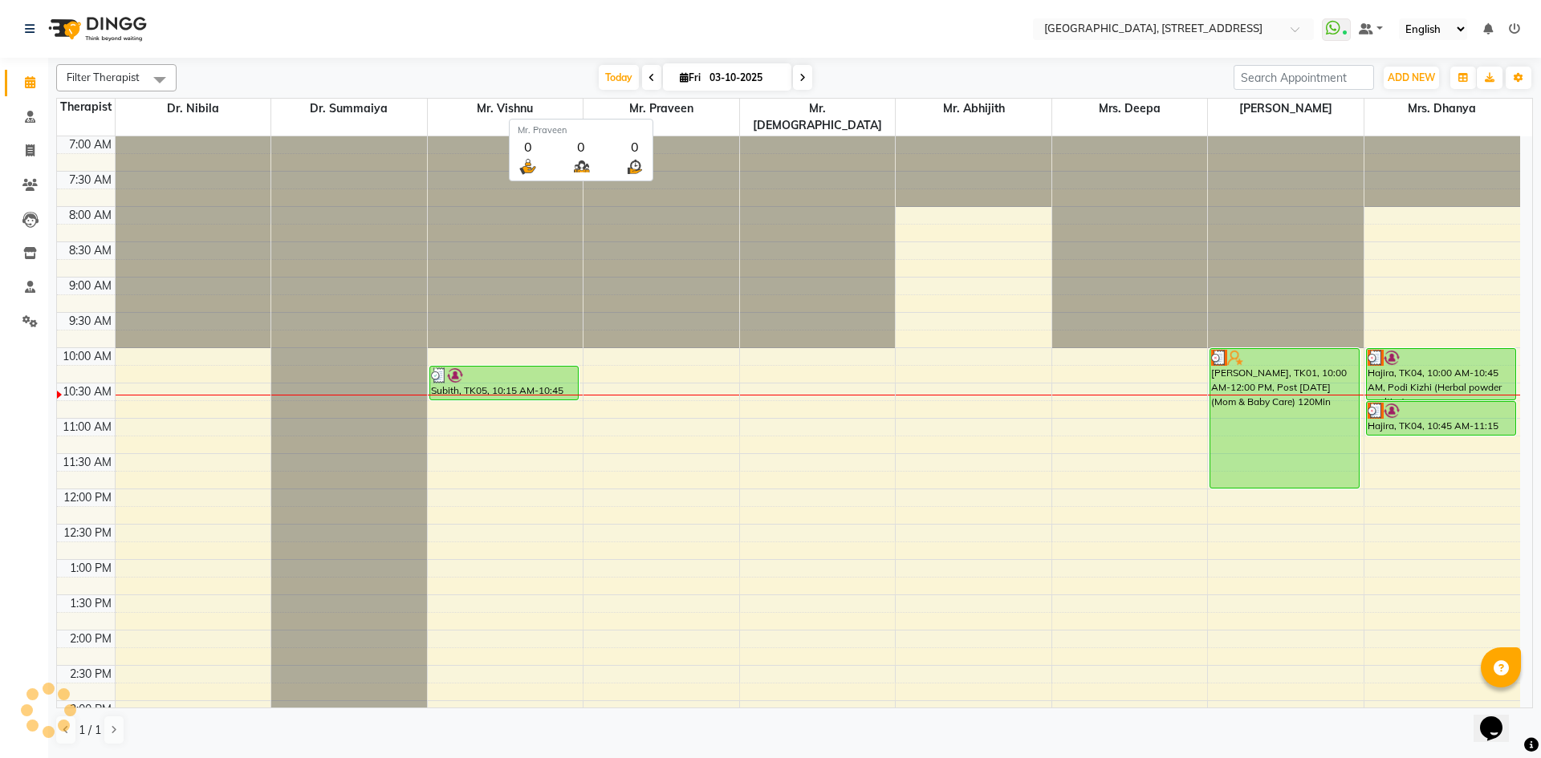
scroll to position [213, 0]
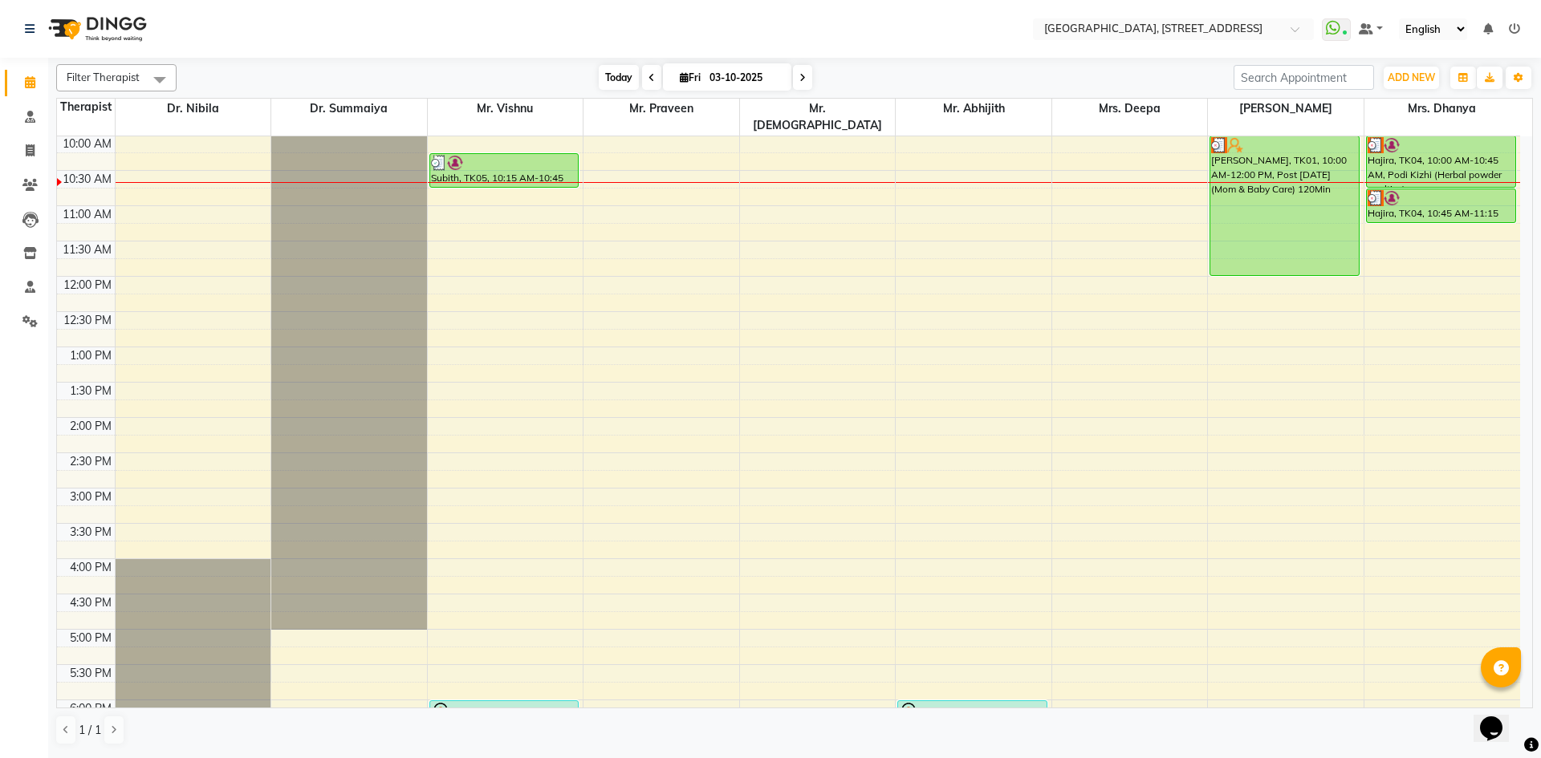
click at [625, 79] on span "Today" at bounding box center [619, 77] width 40 height 25
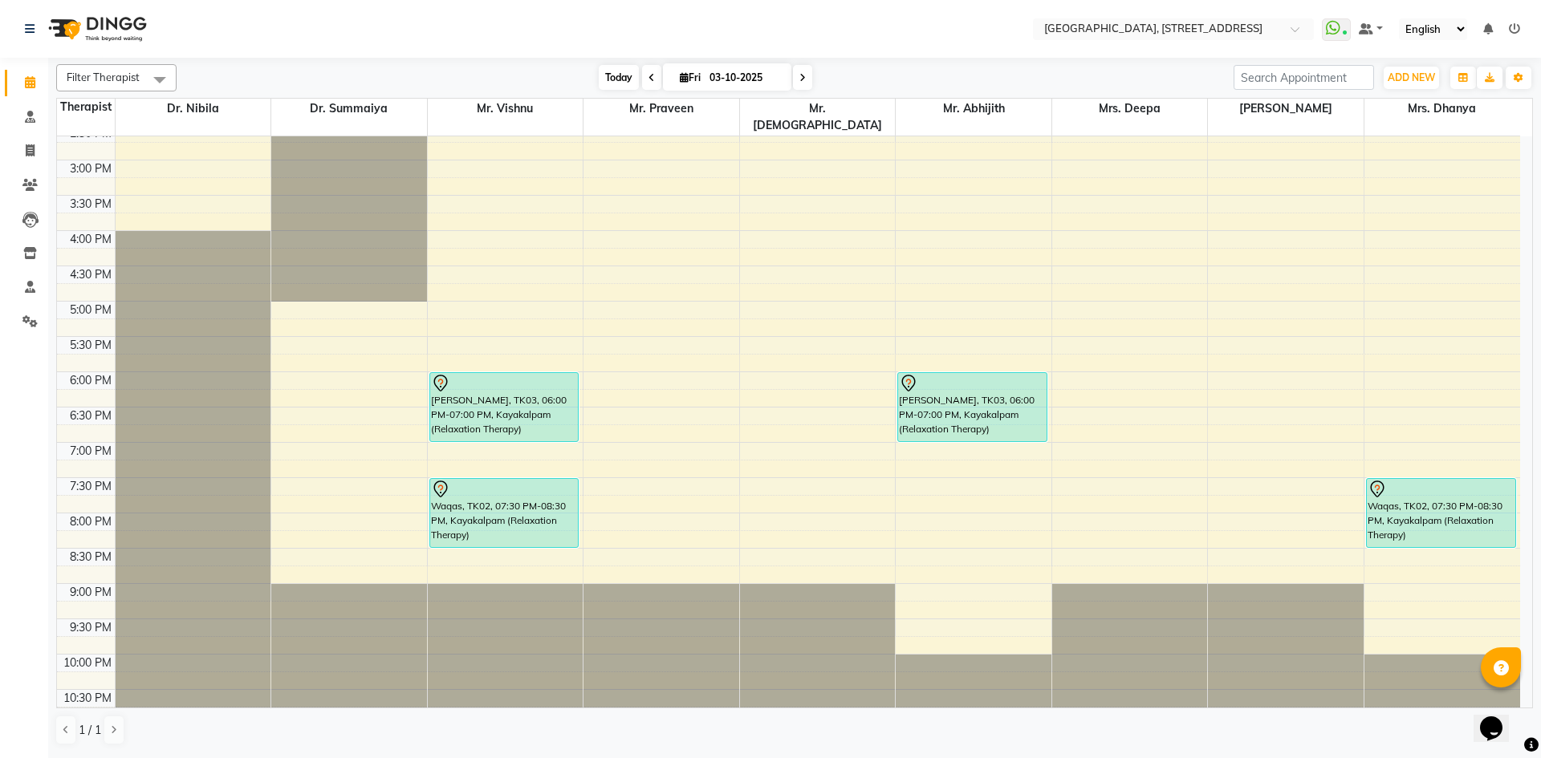
click at [631, 83] on span "Today" at bounding box center [619, 77] width 40 height 25
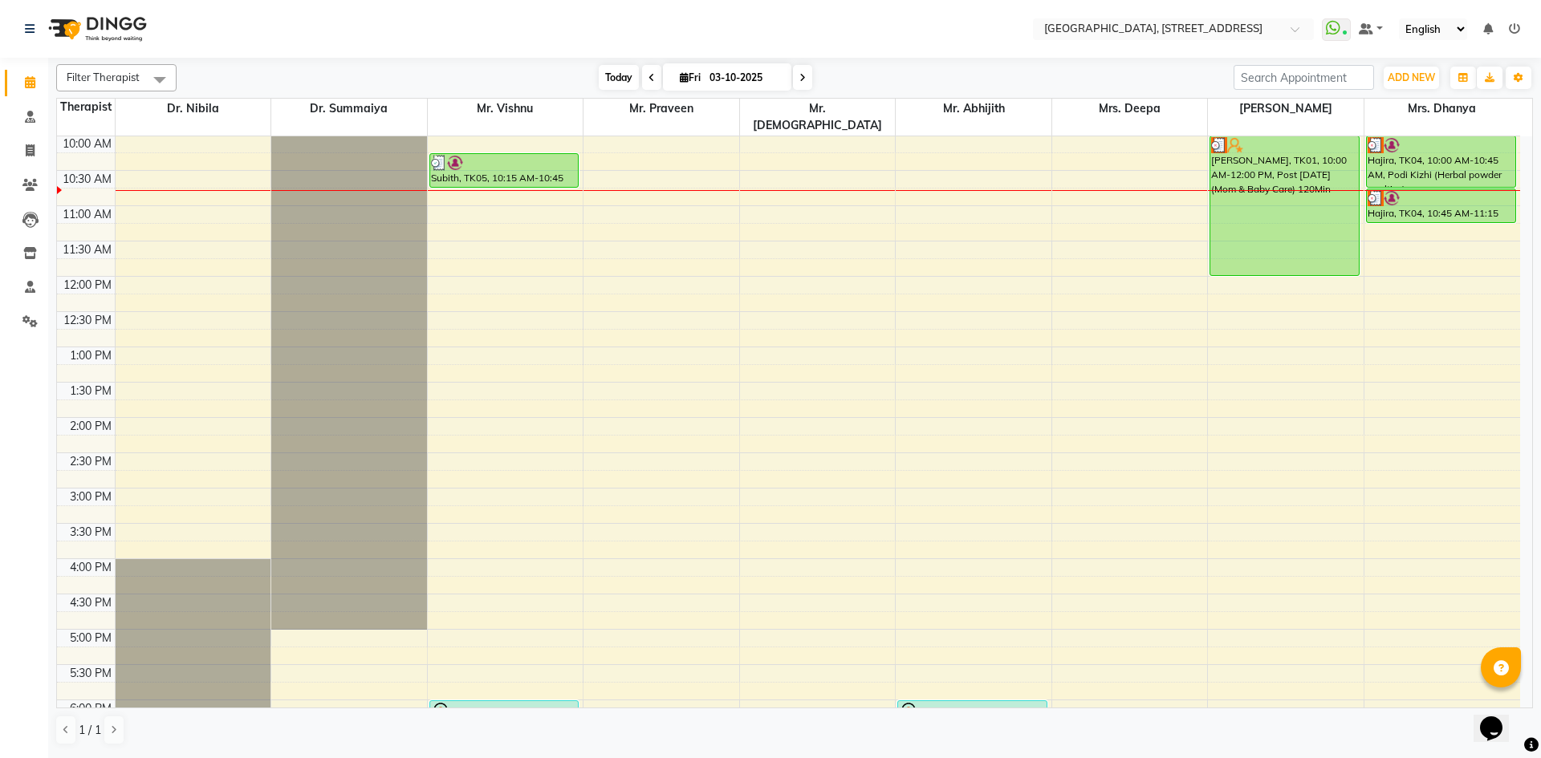
click at [622, 83] on span "Today" at bounding box center [619, 77] width 40 height 25
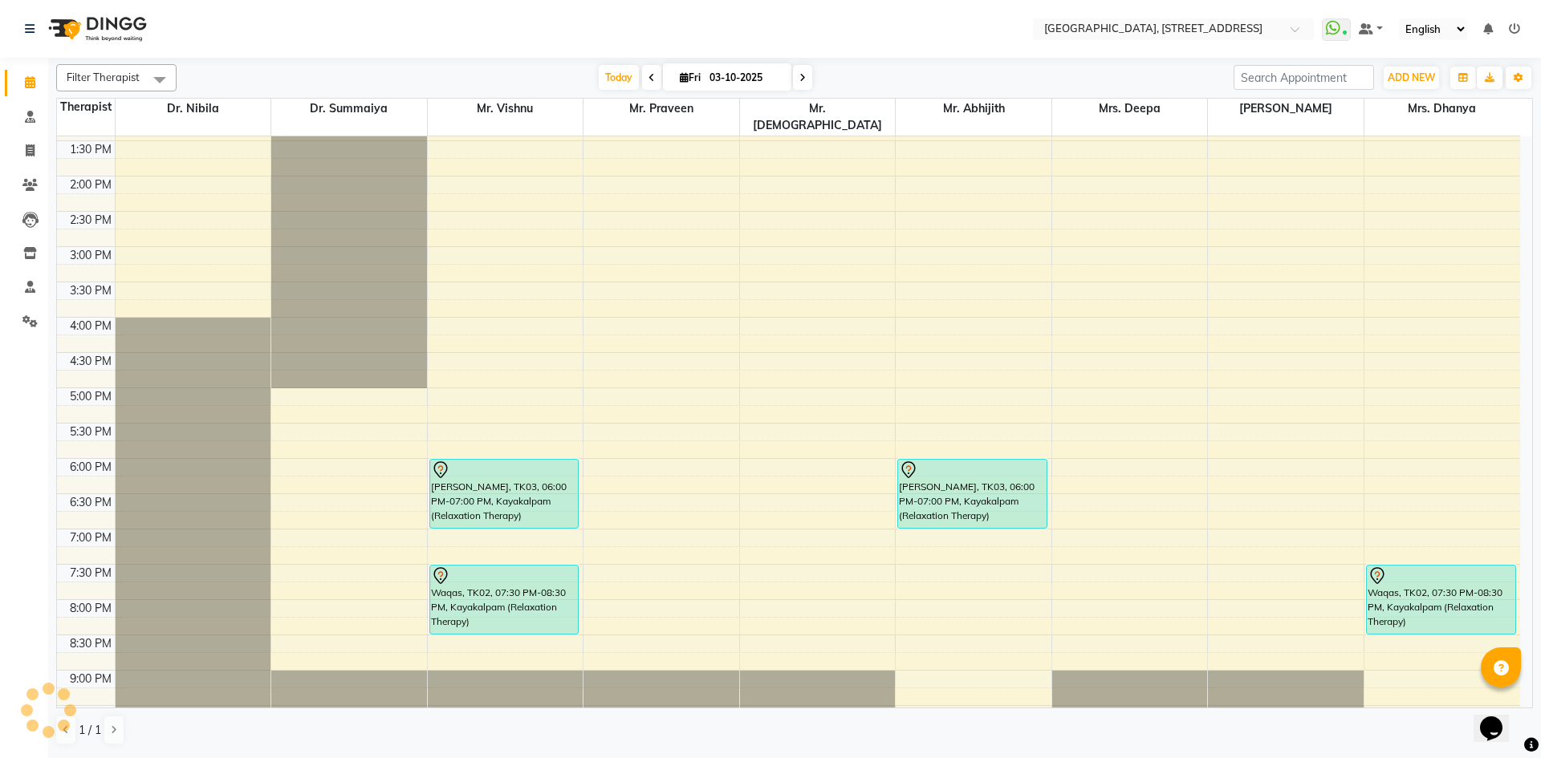
scroll to position [541, 0]
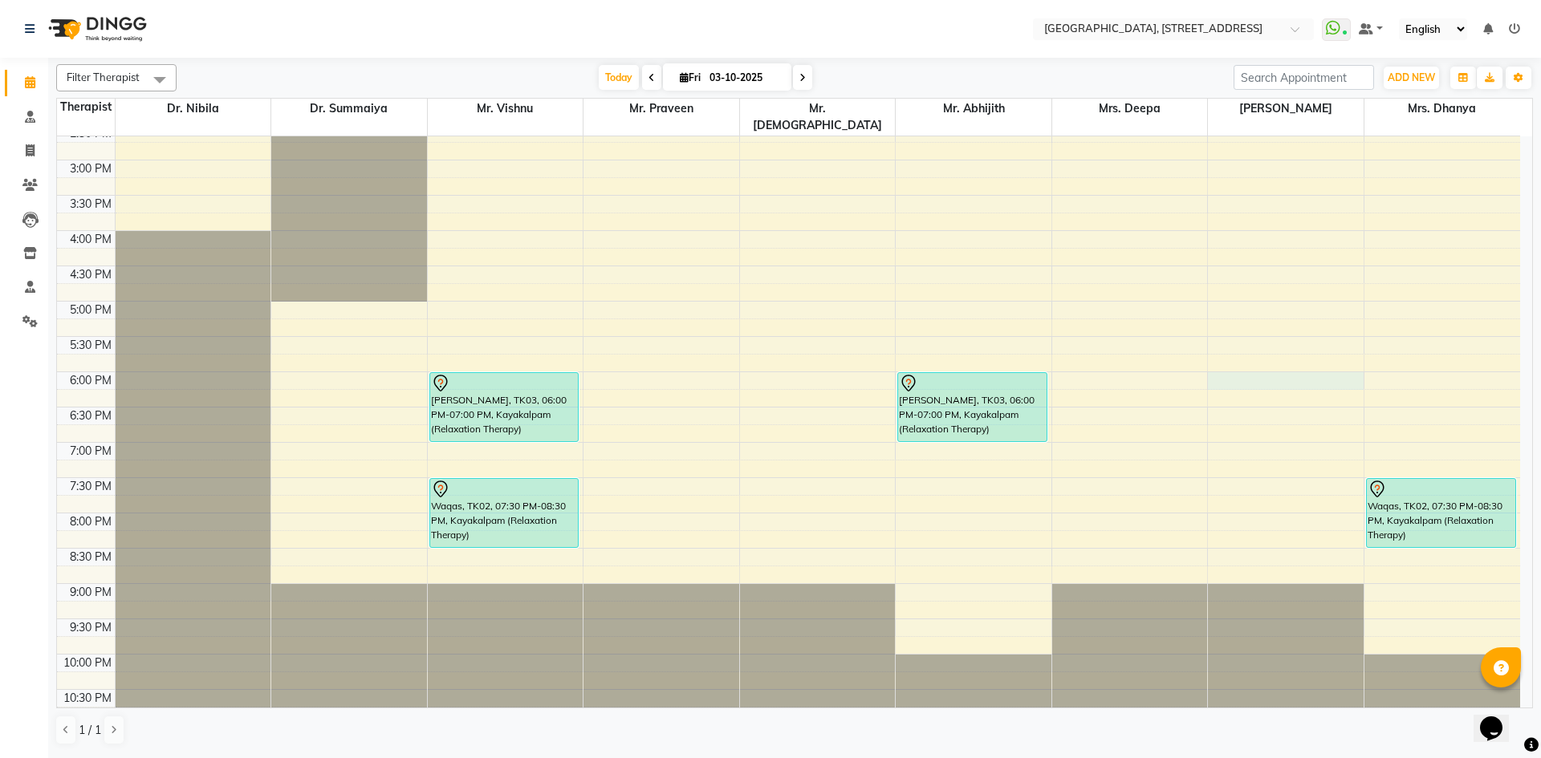
click at [1234, 367] on div "7:00 AM 7:30 AM 8:00 AM 8:30 AM 9:00 AM 9:30 AM 10:00 AM 10:30 AM 11:00 AM 11:3…" at bounding box center [788, 160] width 1463 height 1129
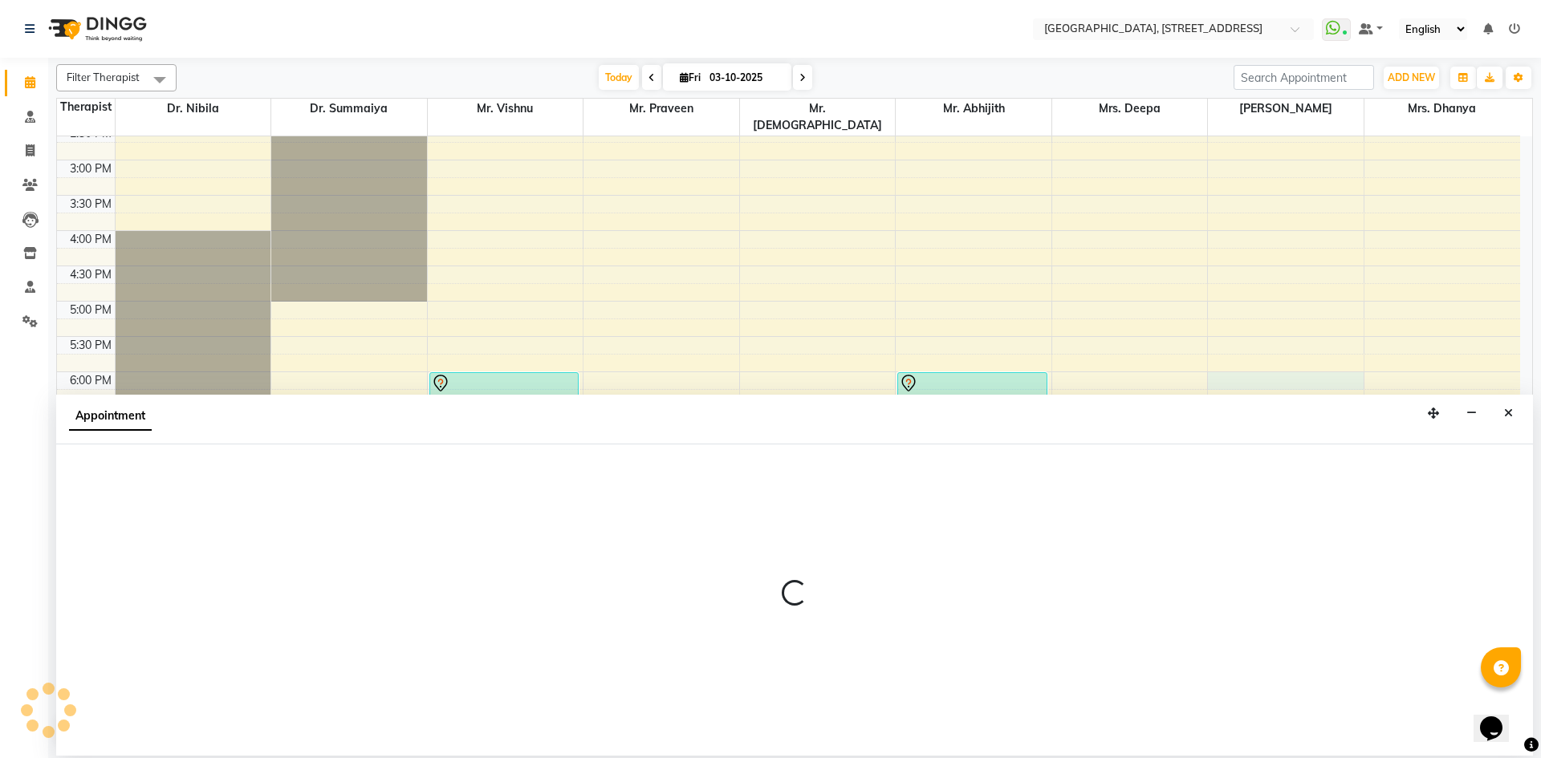
select select "48850"
select select "1080"
select select "tentative"
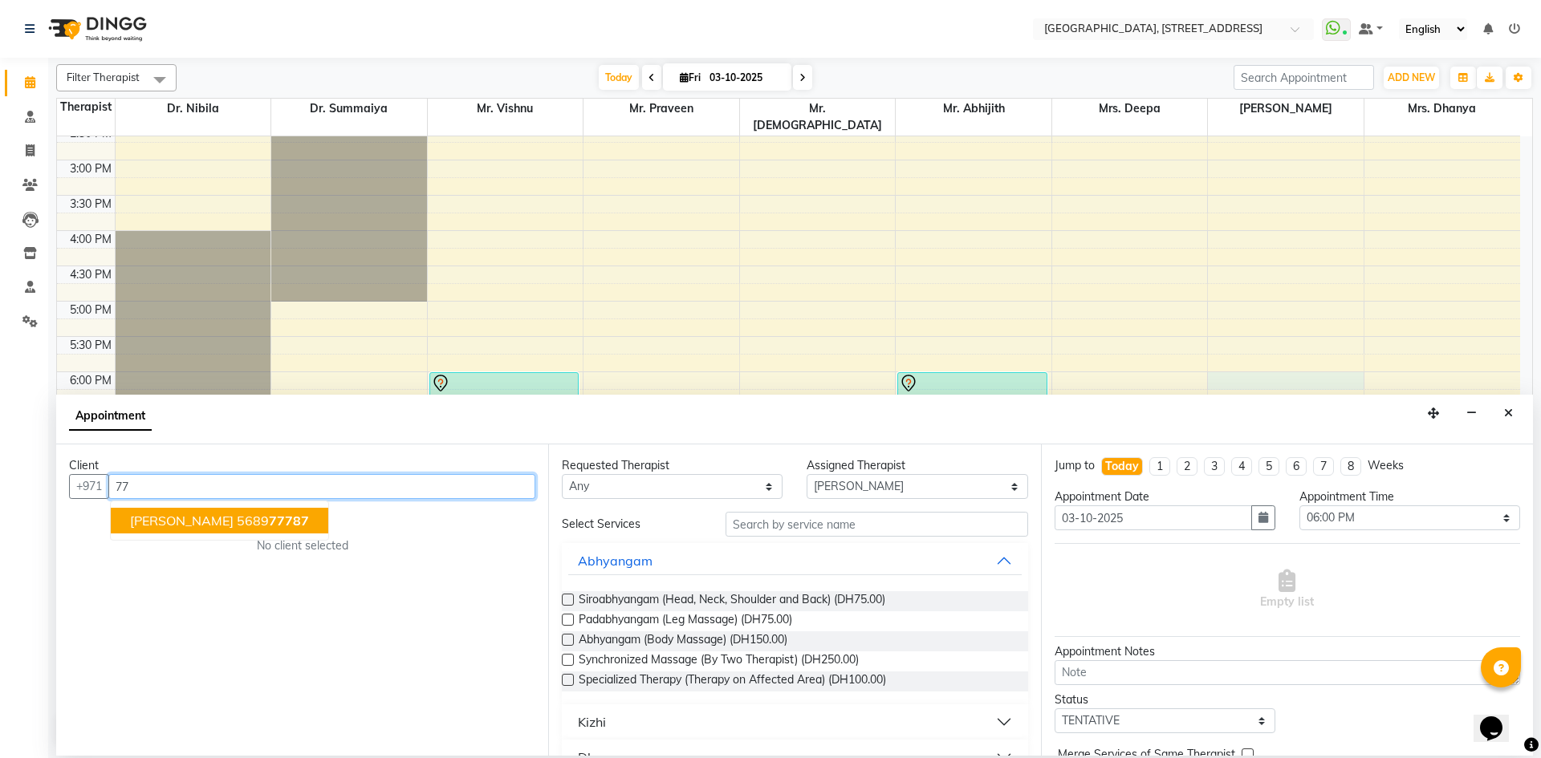
type input "7"
type input "77787"
click at [1507, 403] on button "Close" at bounding box center [1508, 413] width 23 height 25
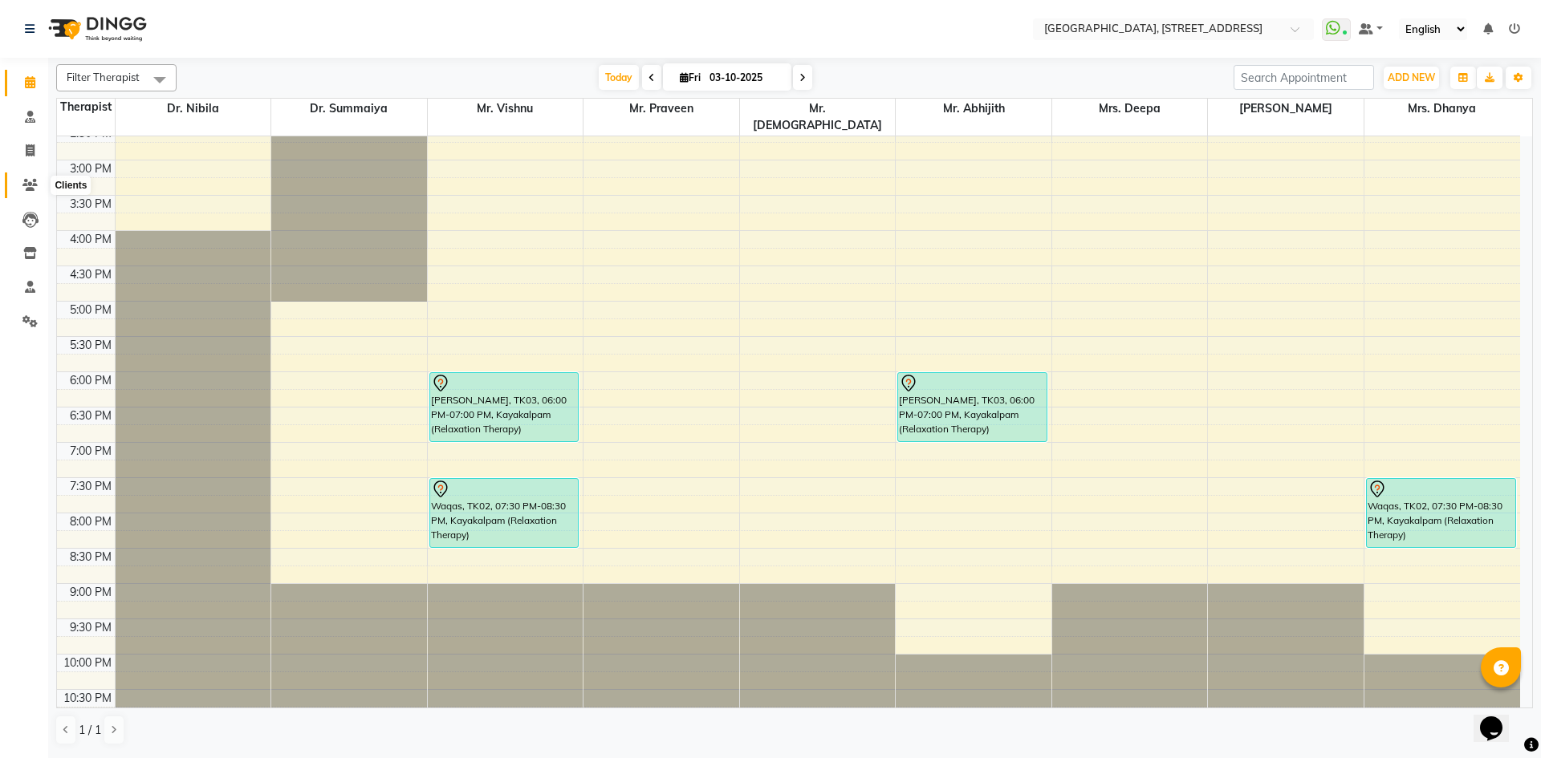
drag, startPoint x: 32, startPoint y: 181, endPoint x: 41, endPoint y: 170, distance: 13.7
click at [32, 181] on icon at bounding box center [29, 185] width 15 height 12
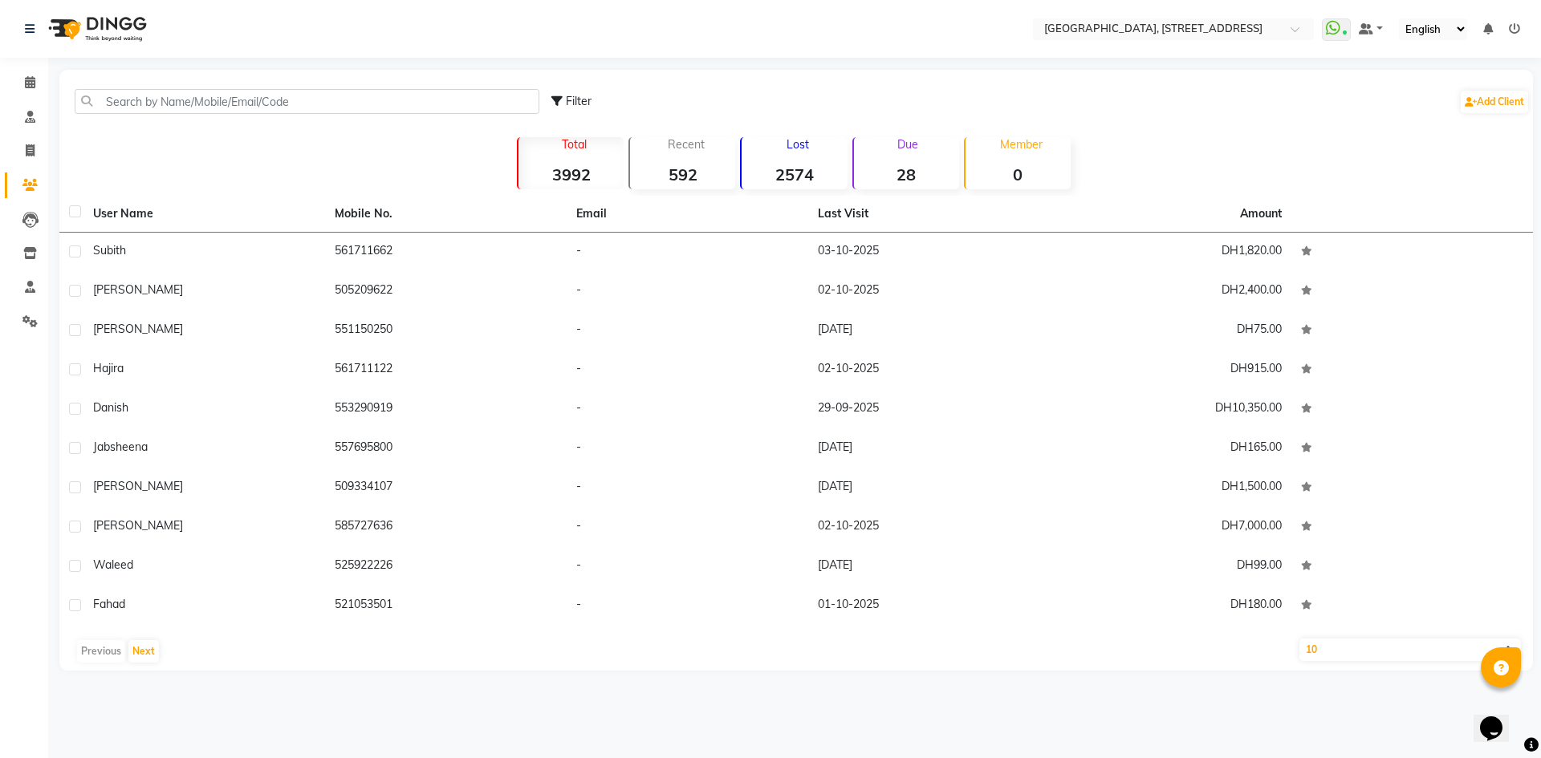
click at [282, 114] on div "Filter Add Client" at bounding box center [796, 101] width 1467 height 51
click at [286, 107] on input "text" at bounding box center [307, 101] width 465 height 25
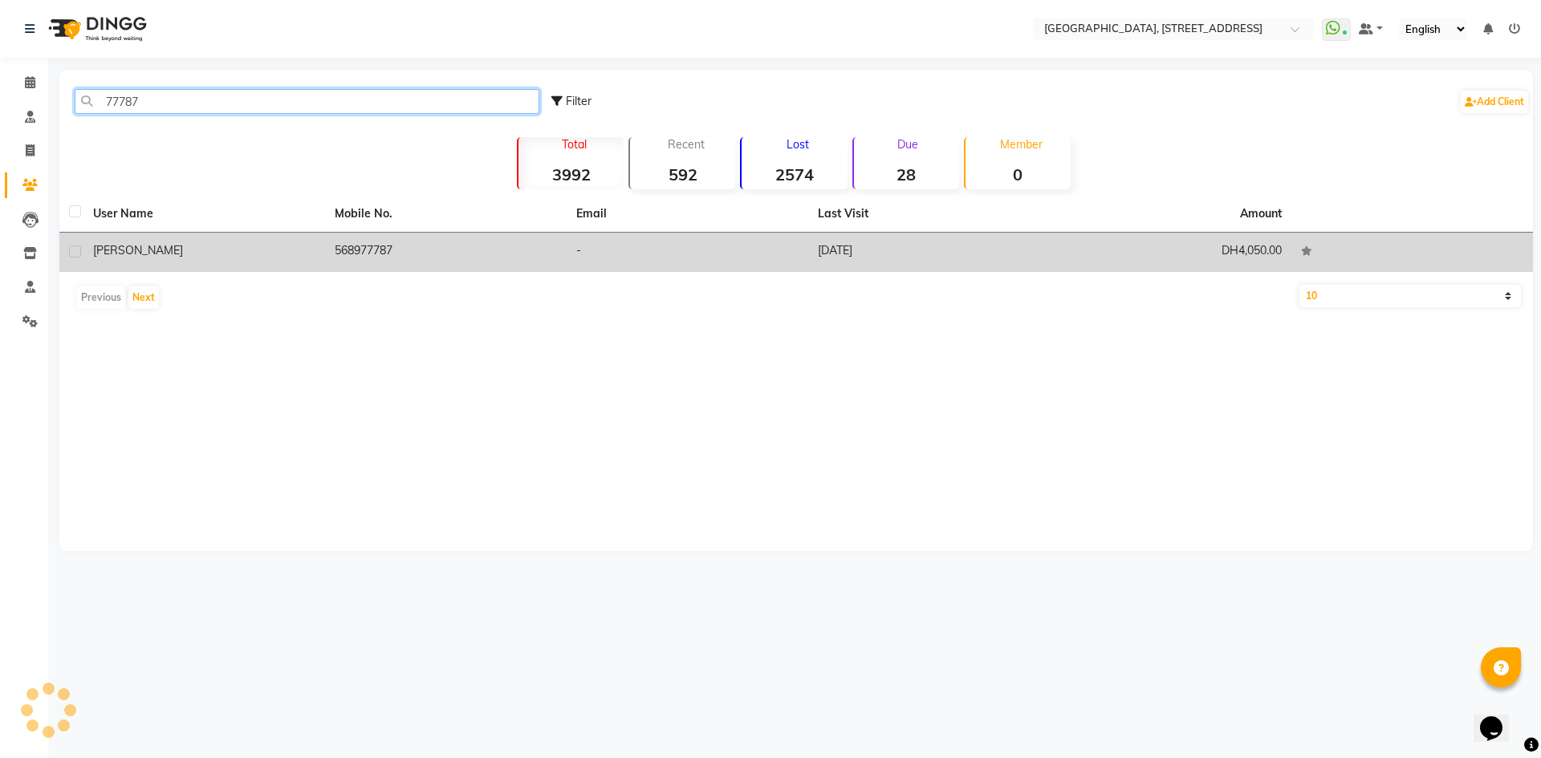
type input "77787"
click at [675, 270] on td "-" at bounding box center [688, 252] width 242 height 39
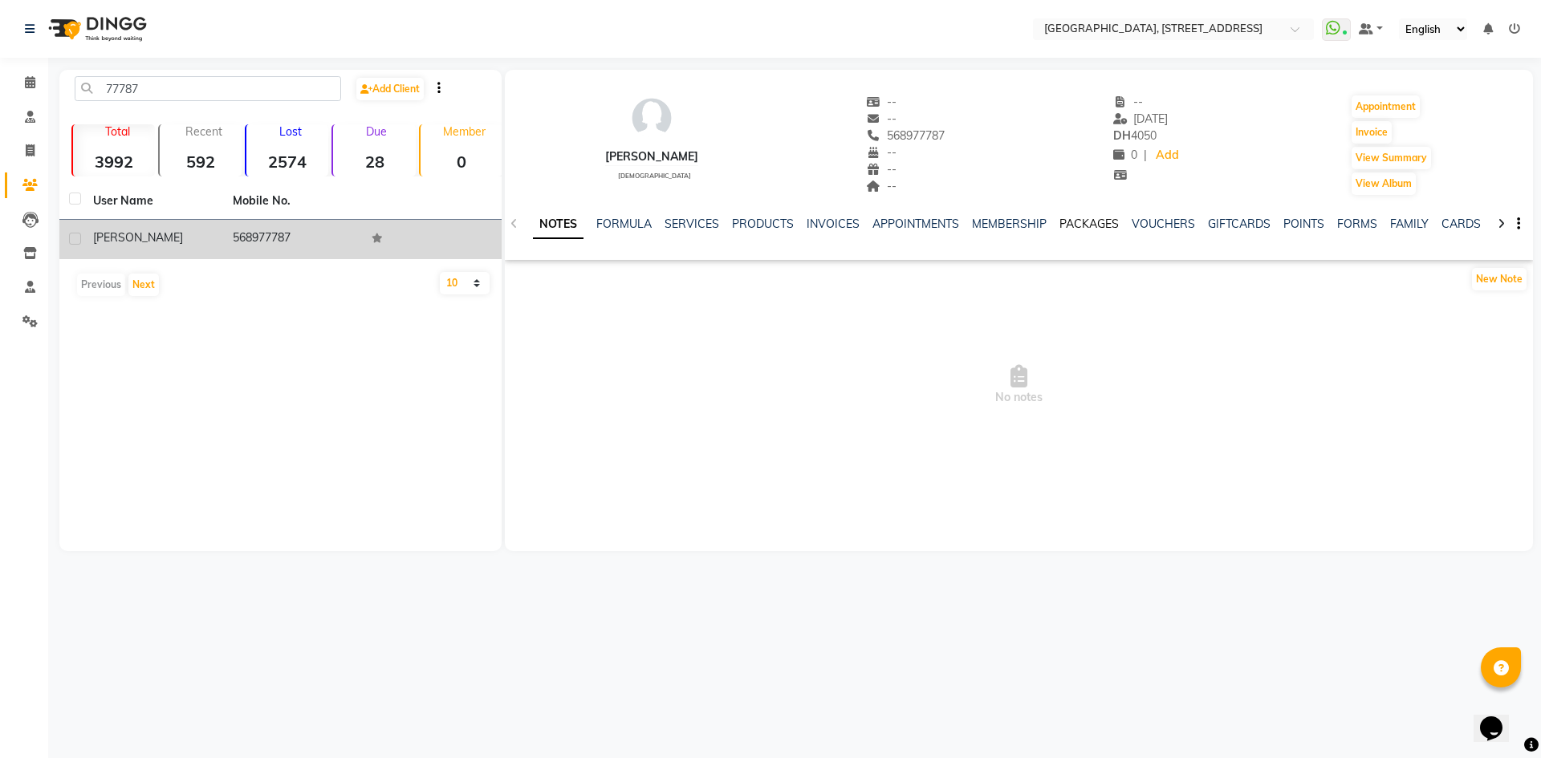
click at [1071, 226] on link "PACKAGES" at bounding box center [1088, 224] width 59 height 14
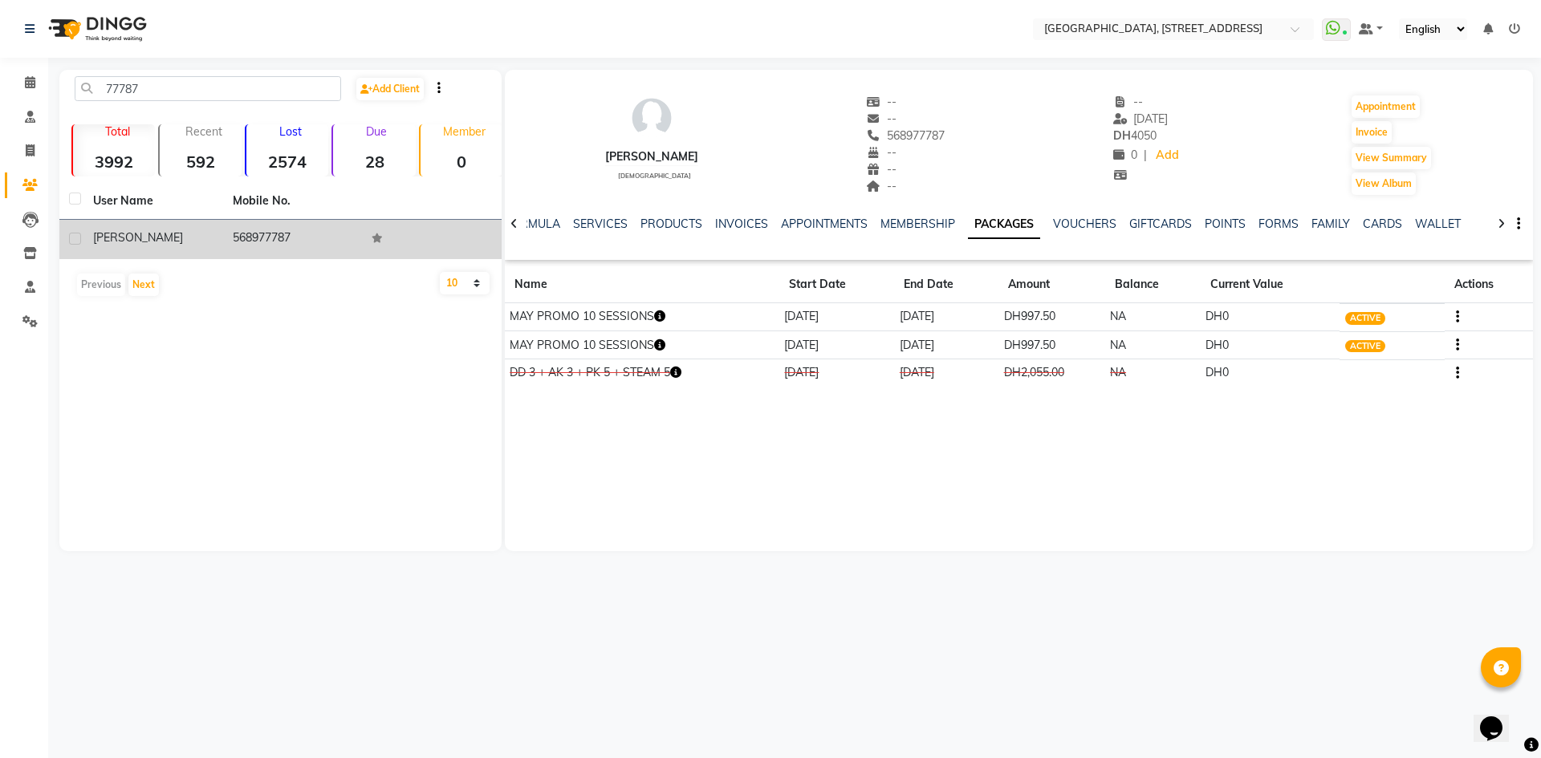
click at [661, 342] on icon "button" at bounding box center [659, 344] width 11 height 11
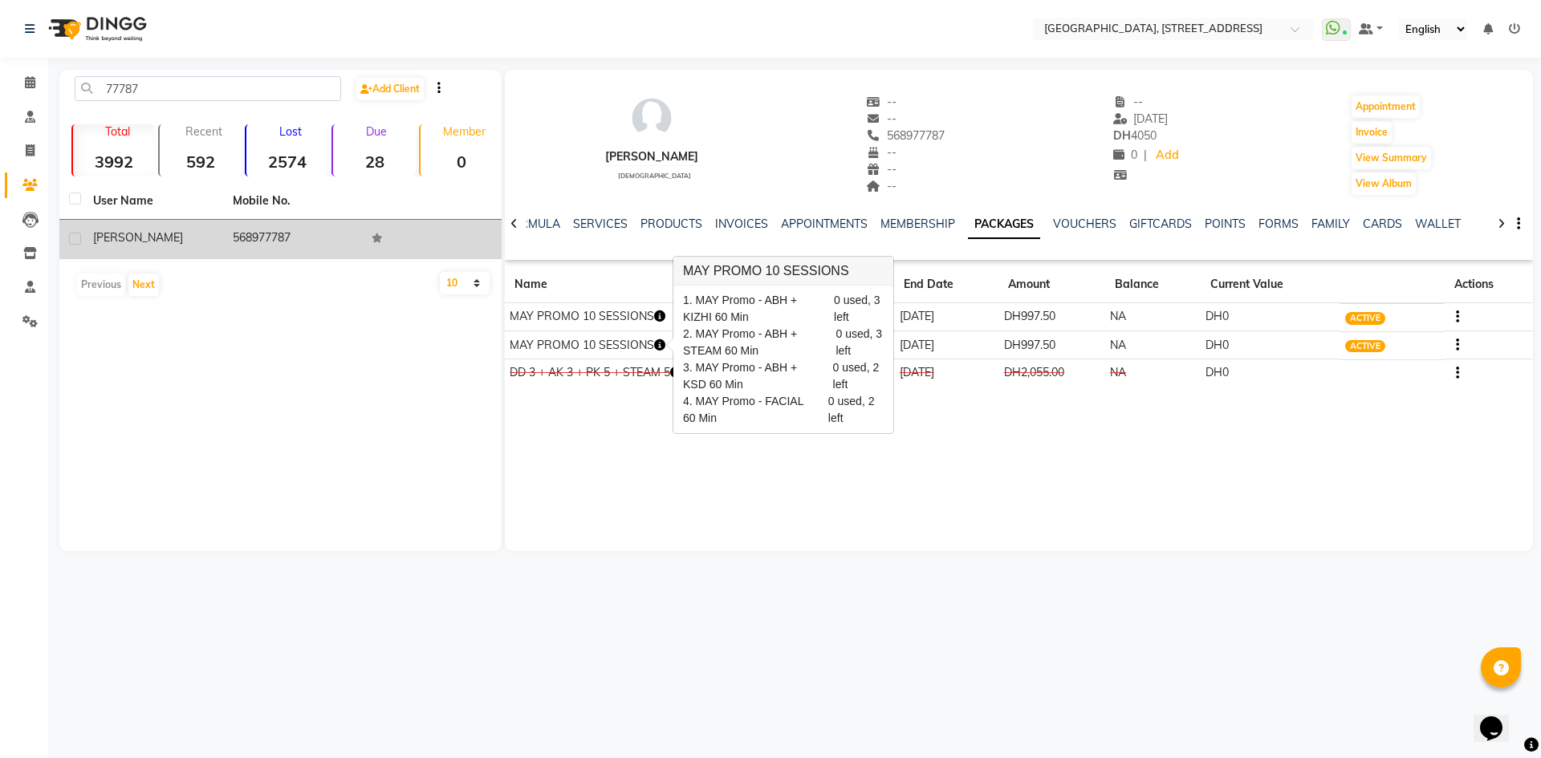
click at [931, 543] on div "[PERSON_NAME] [DEMOGRAPHIC_DATA] -- -- 568977787 -- -- -- -- [DATE] DH 4050 0 |…" at bounding box center [1019, 311] width 1028 height 482
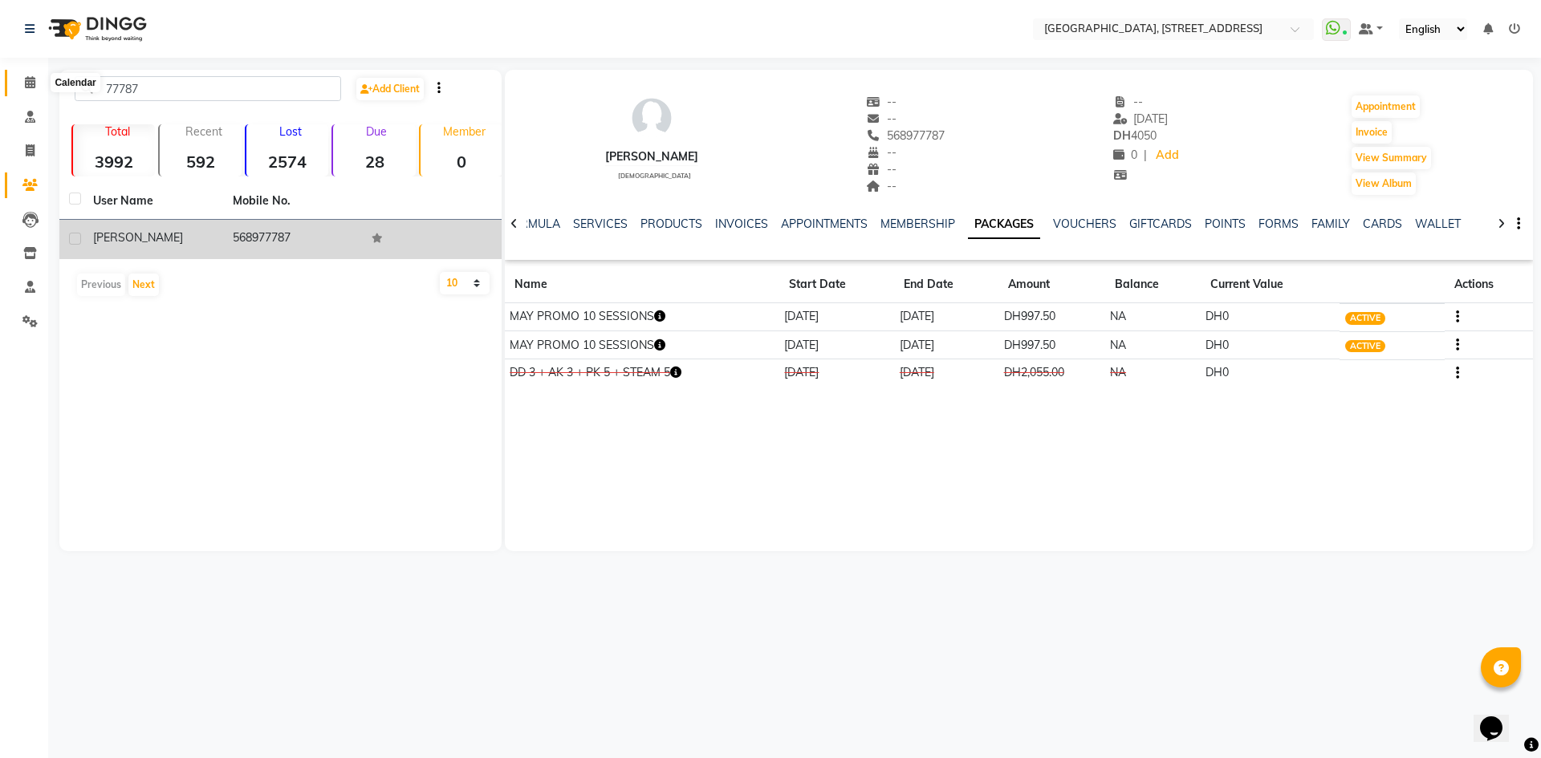
click at [28, 84] on icon at bounding box center [30, 82] width 10 height 12
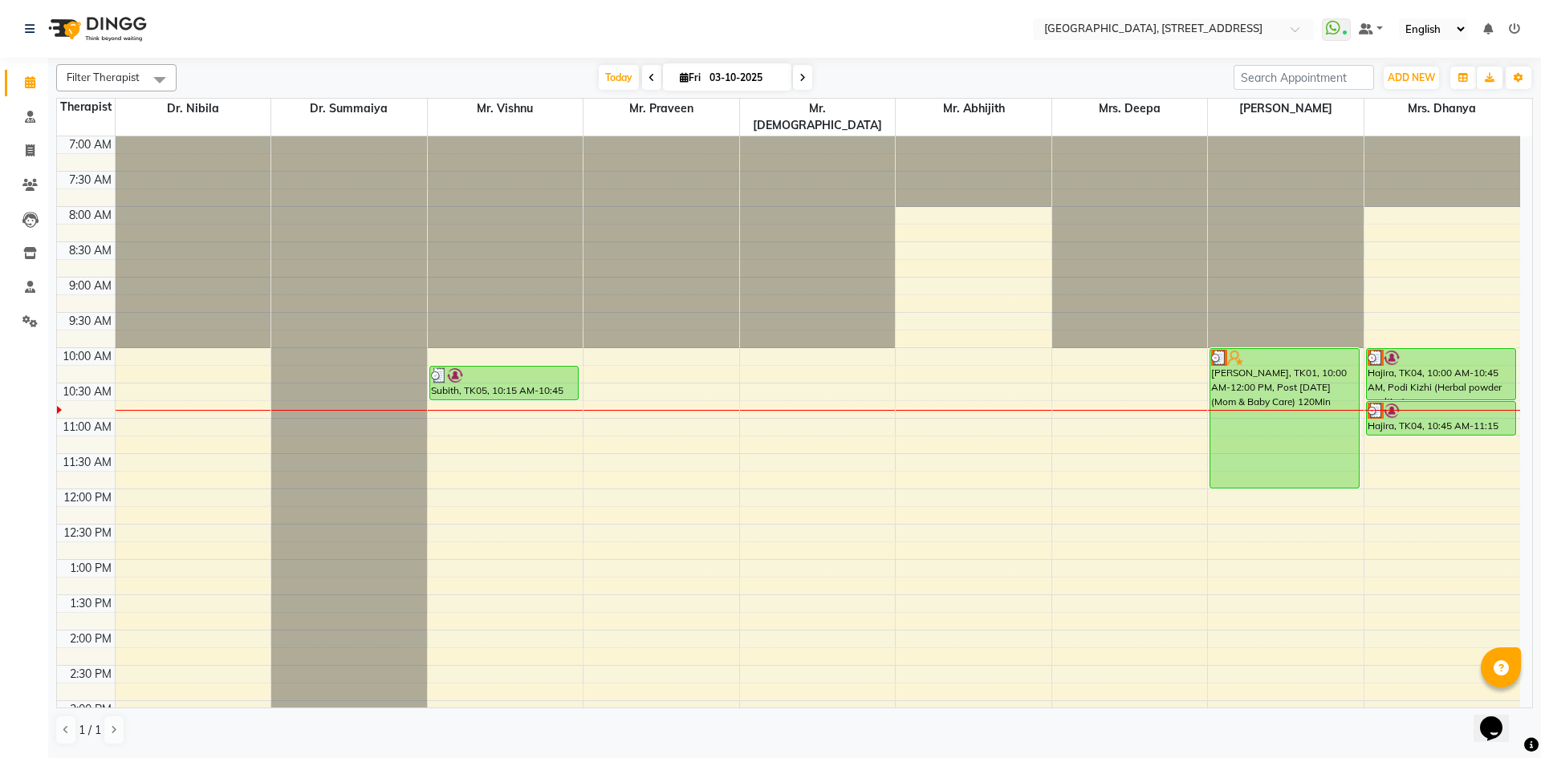
click at [652, 83] on span at bounding box center [651, 77] width 19 height 25
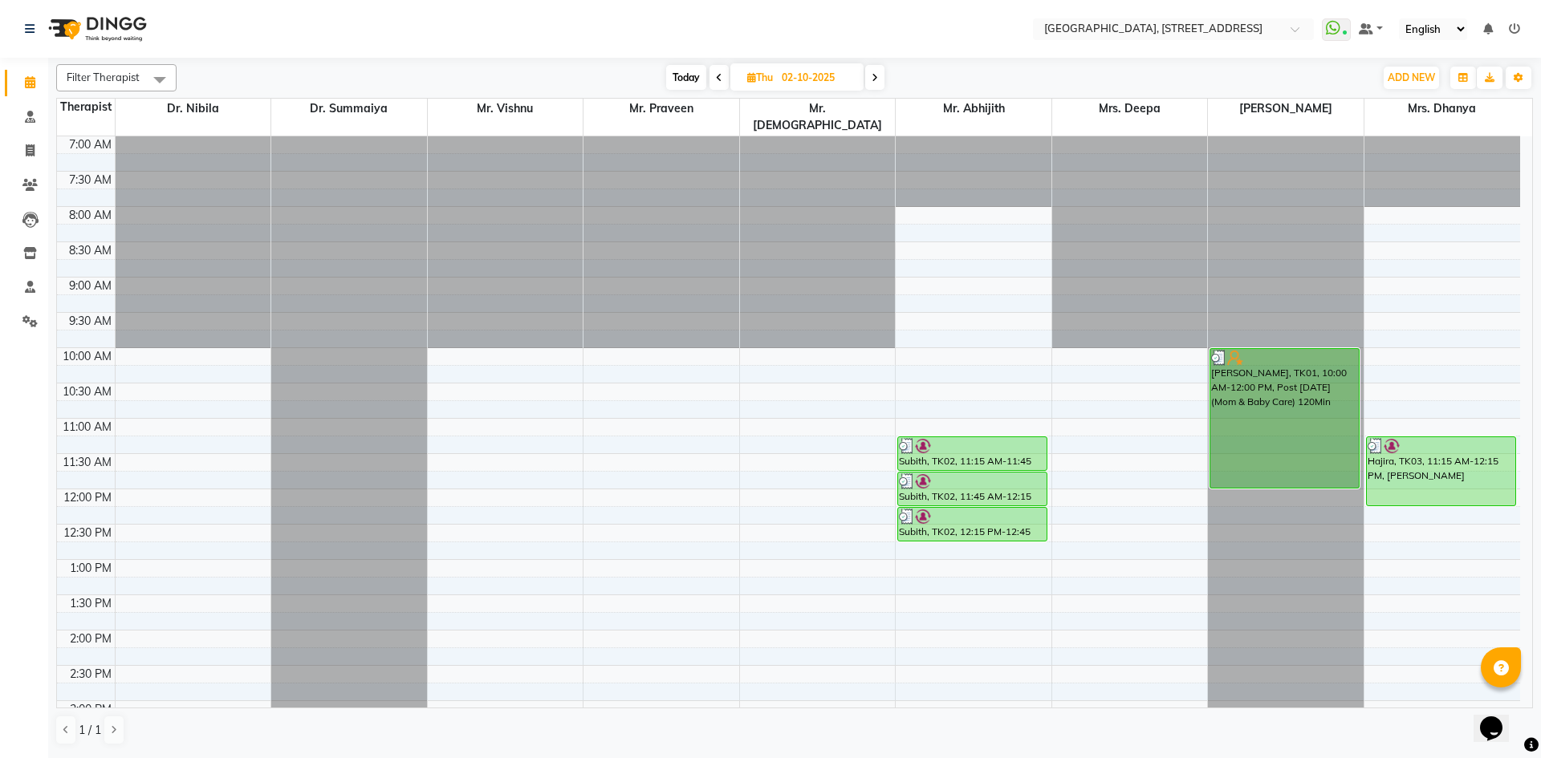
click at [876, 81] on icon at bounding box center [875, 78] width 6 height 10
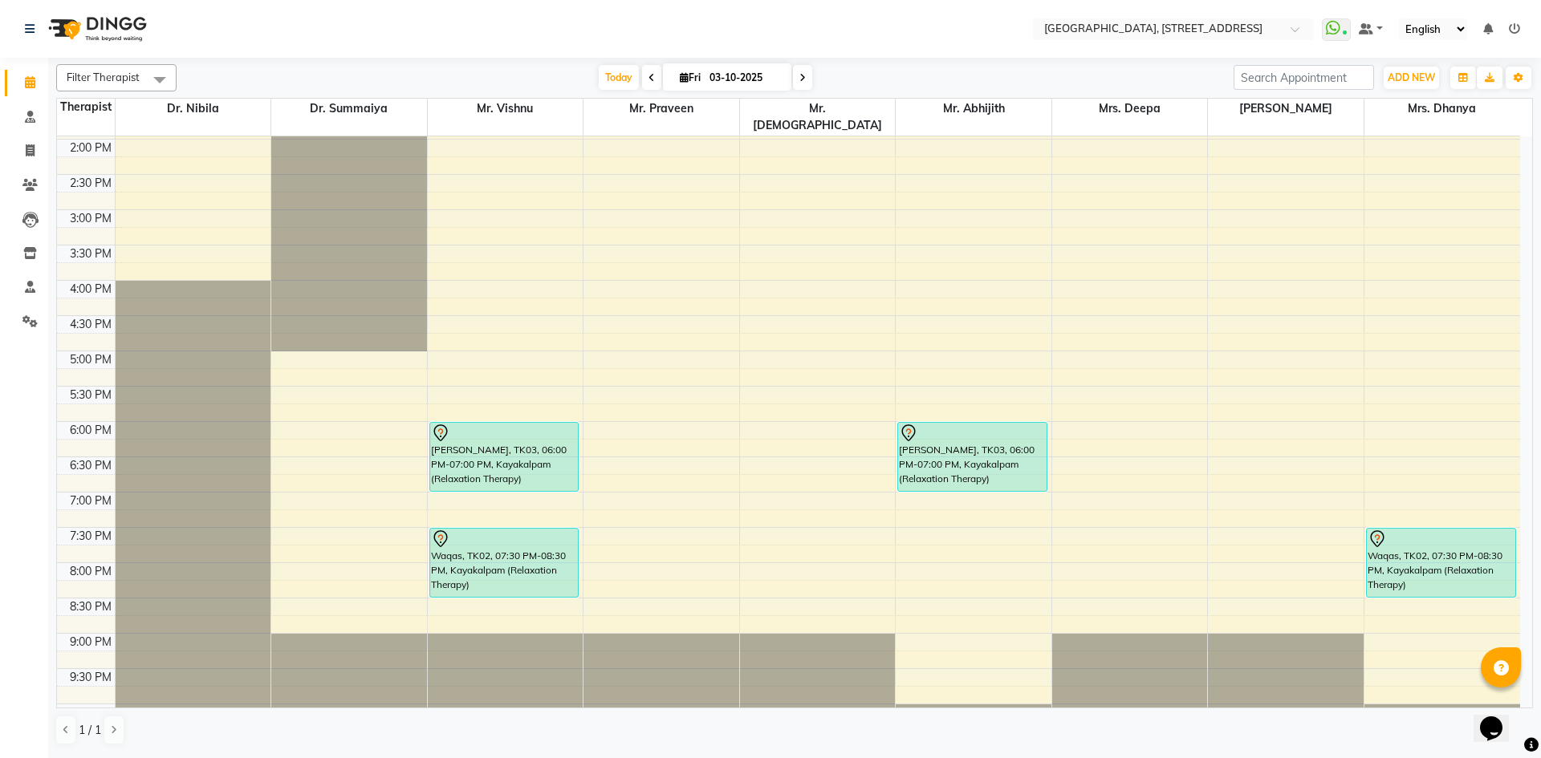
scroll to position [541, 0]
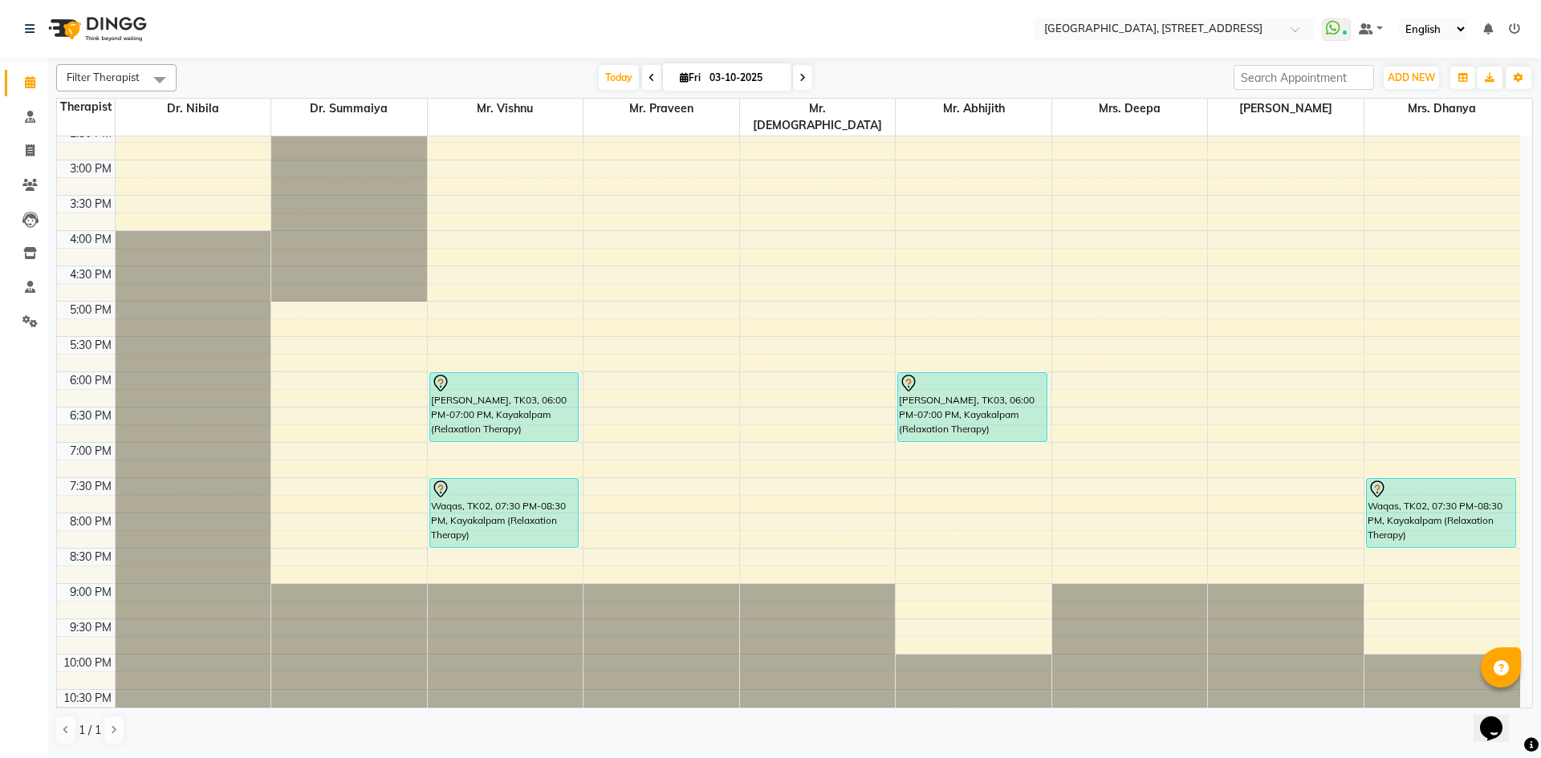
click at [799, 80] on icon at bounding box center [802, 78] width 6 height 10
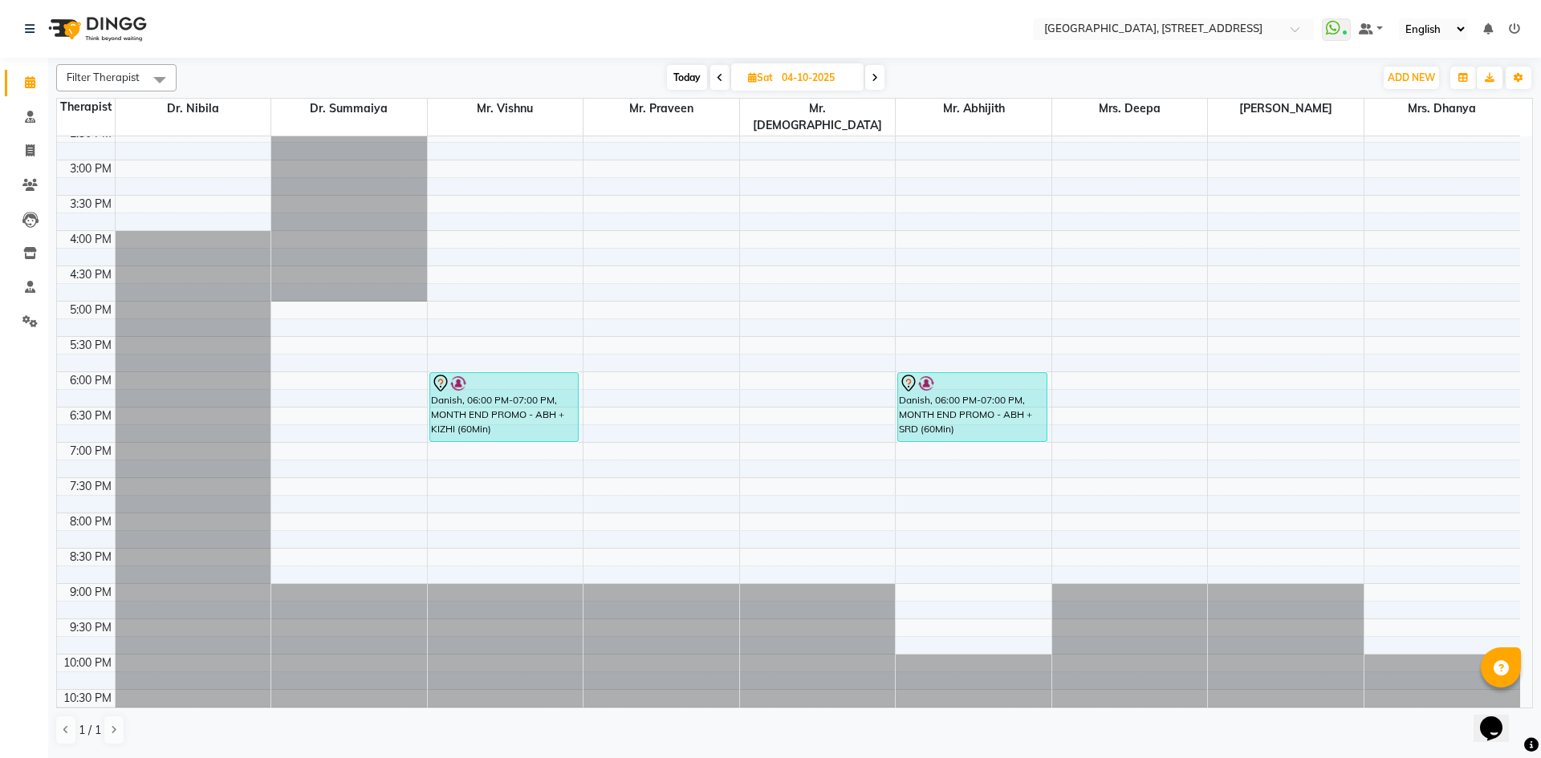
click at [877, 77] on icon at bounding box center [875, 78] width 6 height 10
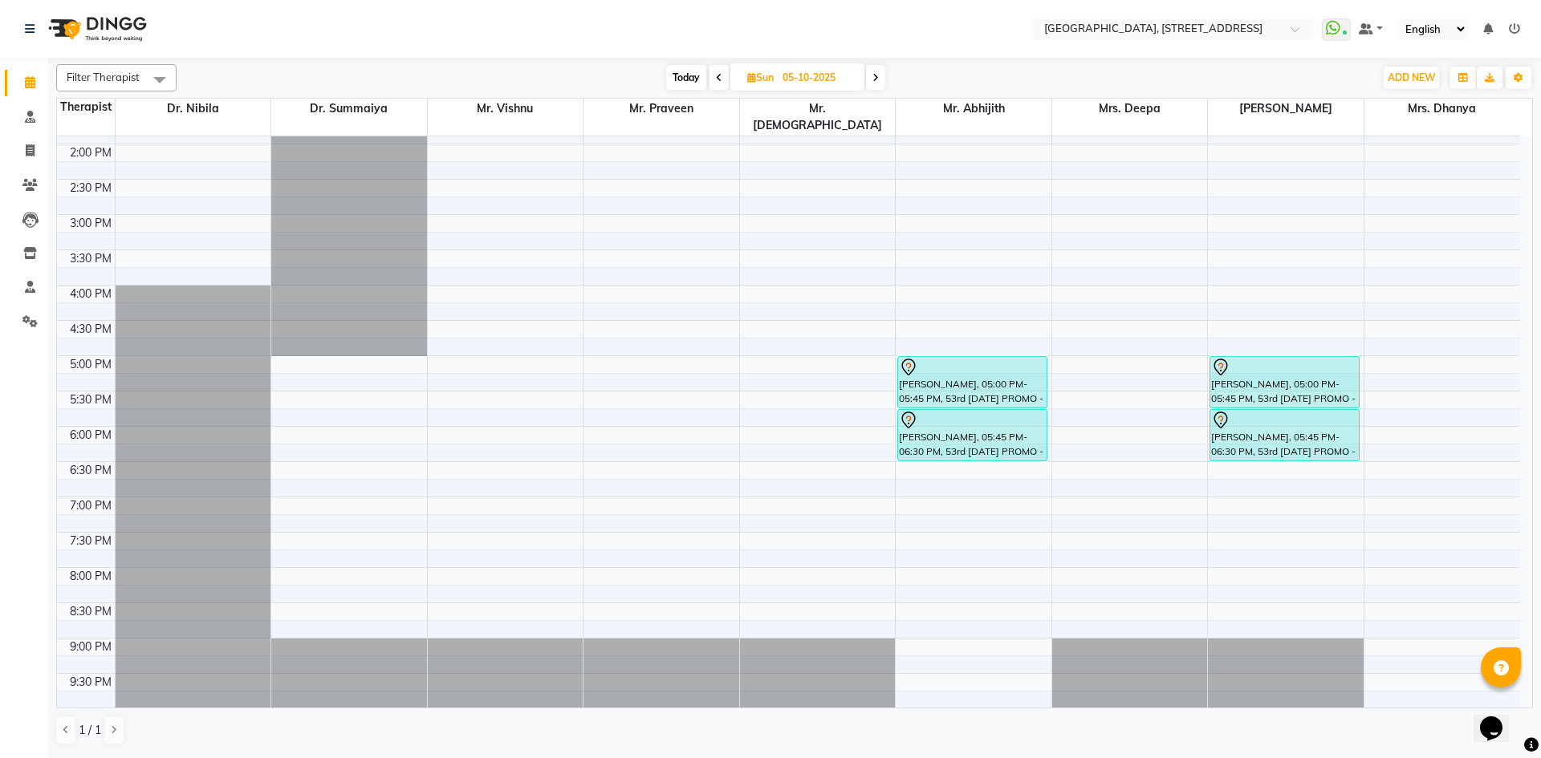
scroll to position [507, 0]
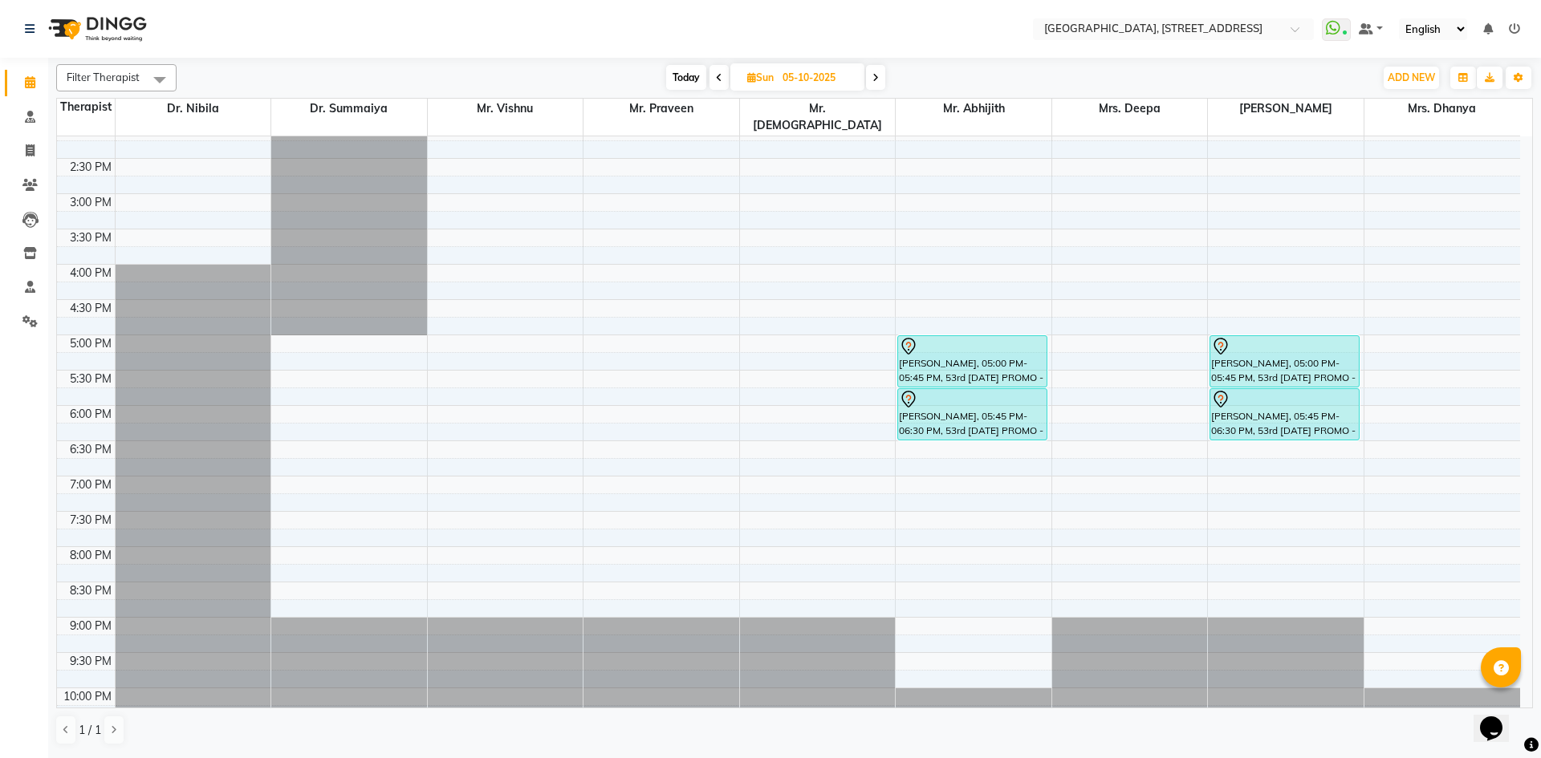
click at [868, 83] on span at bounding box center [875, 77] width 19 height 25
type input "[DATE]"
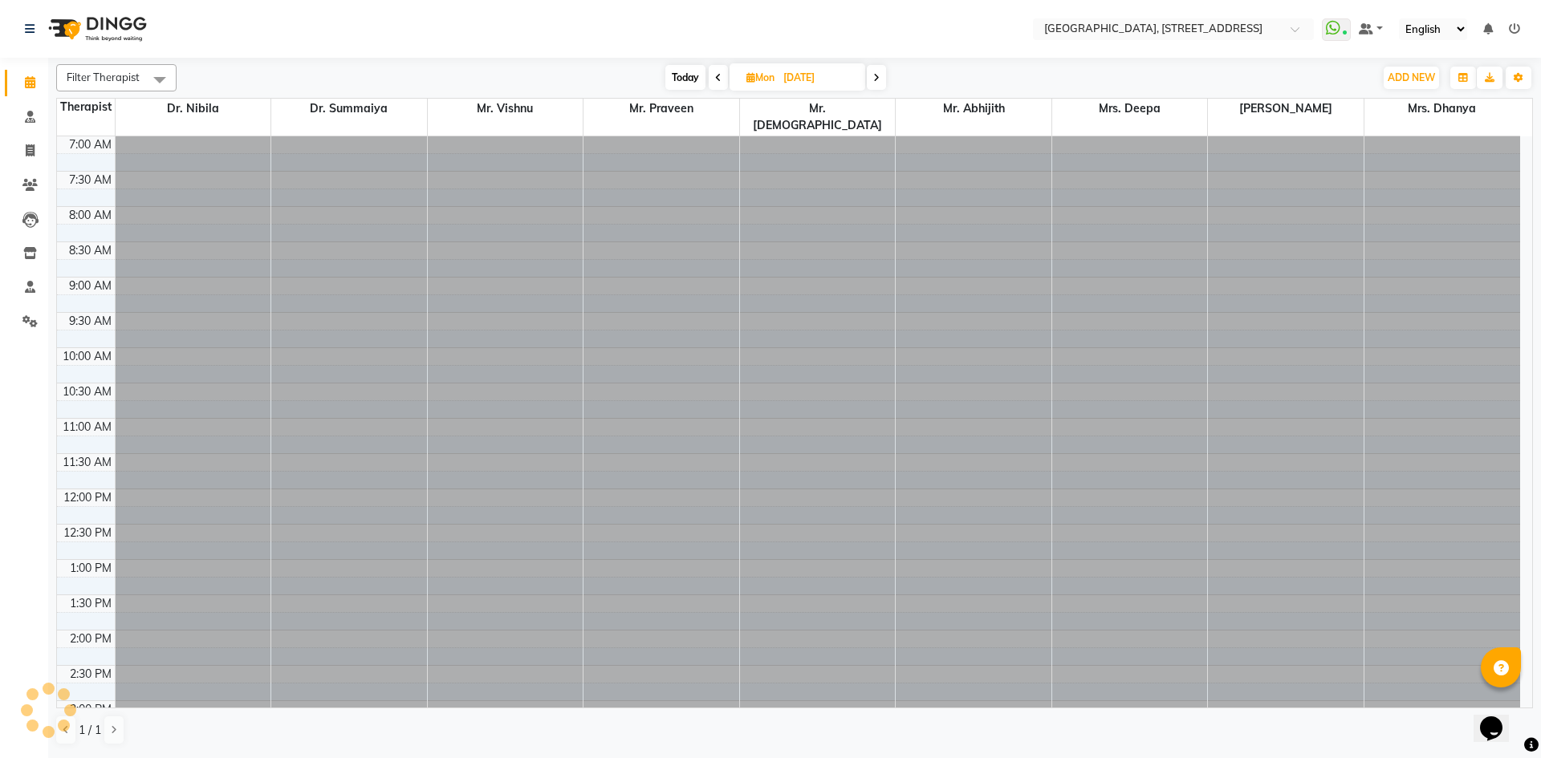
scroll to position [213, 0]
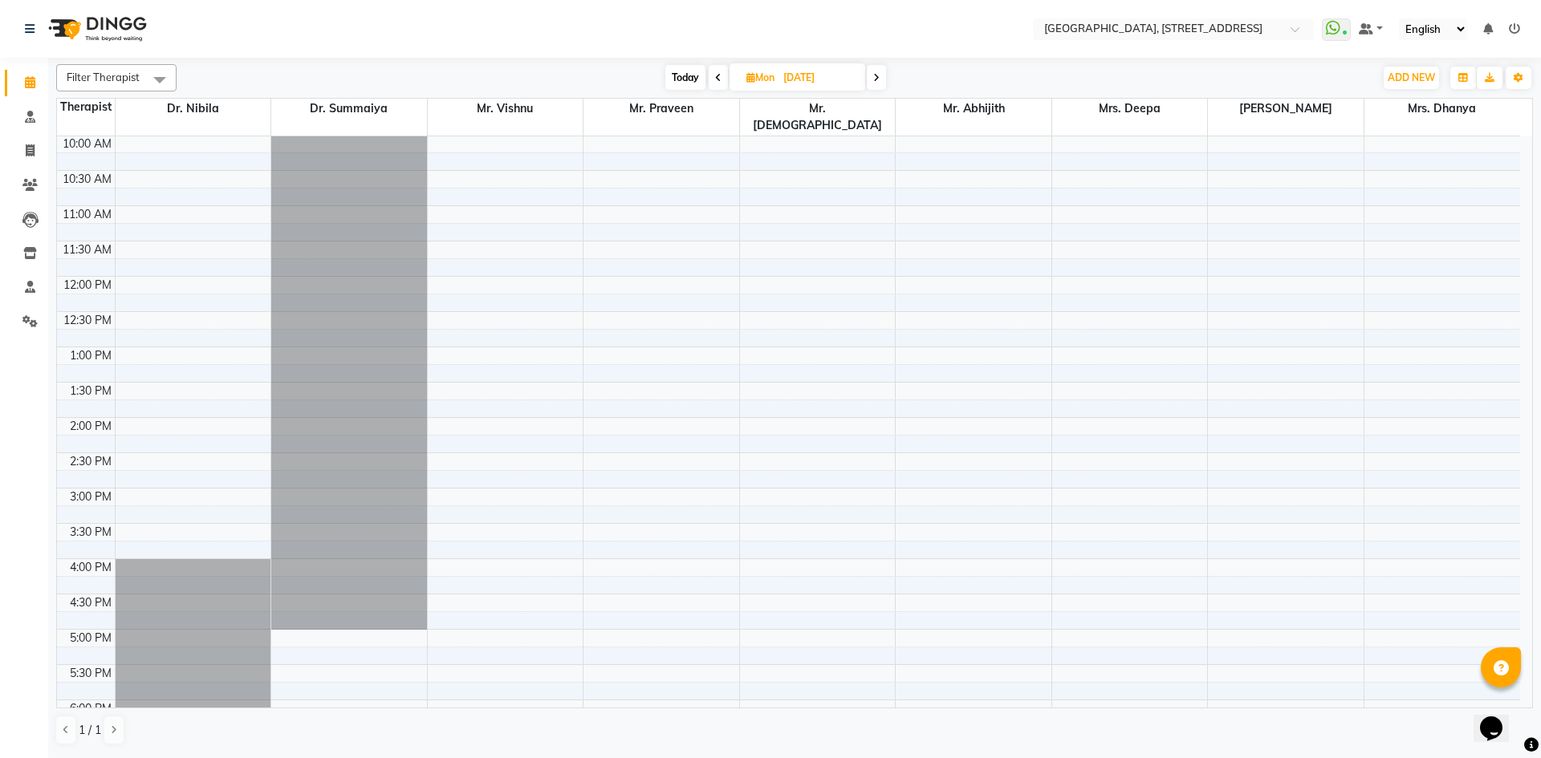
click at [746, 79] on icon at bounding box center [750, 77] width 9 height 10
select select "10"
select select "2025"
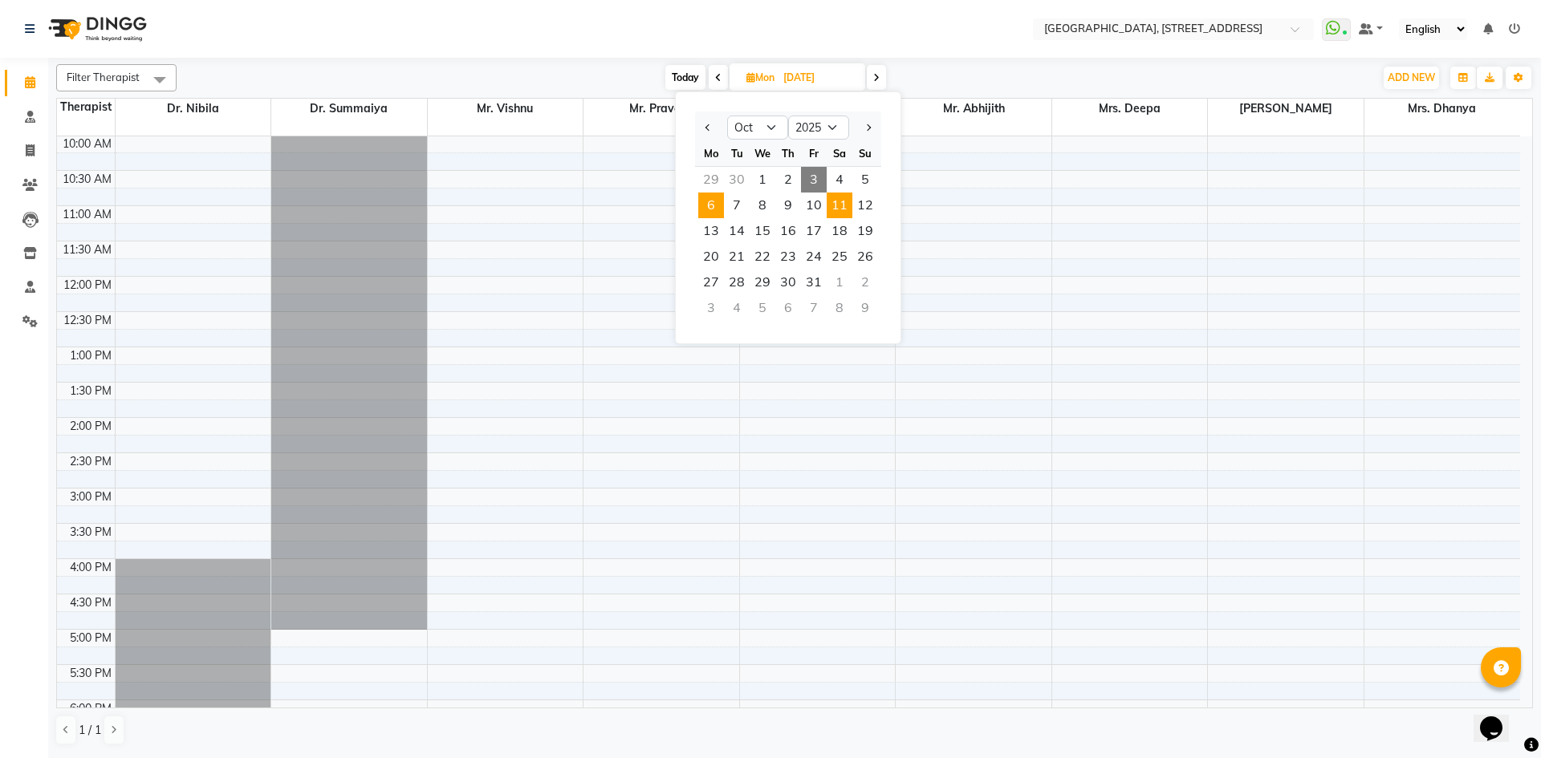
click at [830, 208] on span "11" at bounding box center [840, 206] width 26 height 26
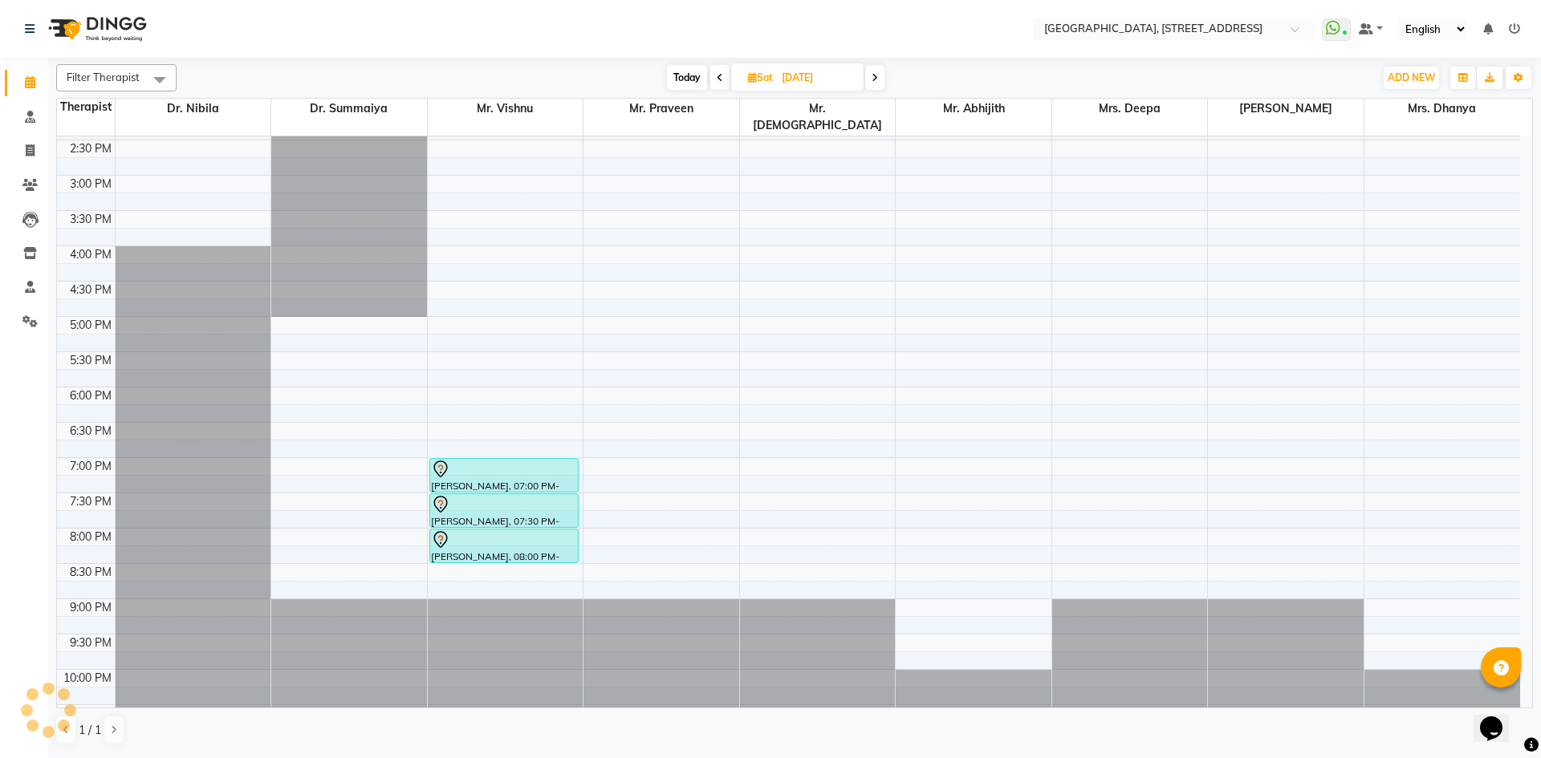
scroll to position [541, 0]
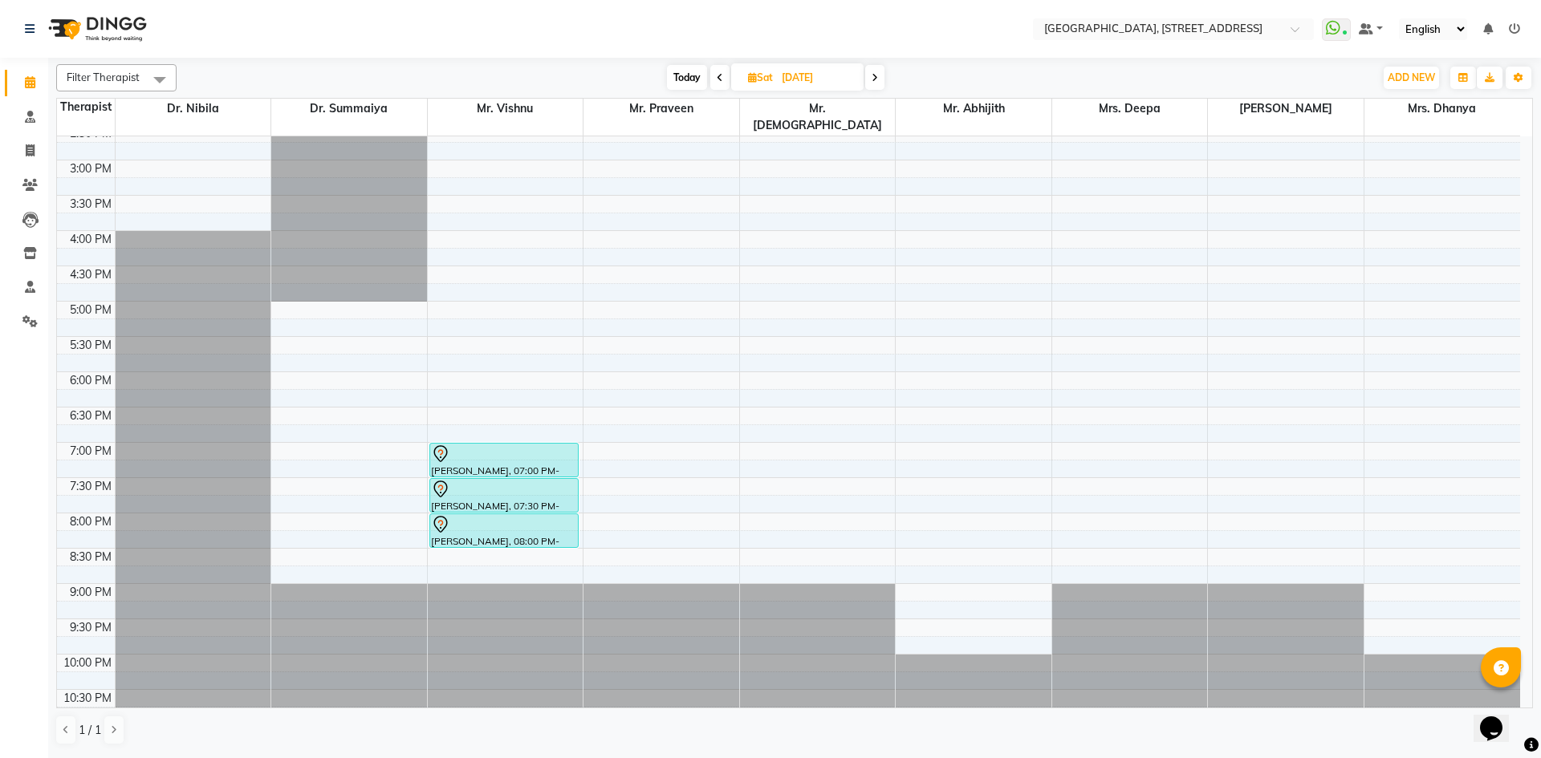
click at [687, 75] on span "Today" at bounding box center [687, 77] width 40 height 25
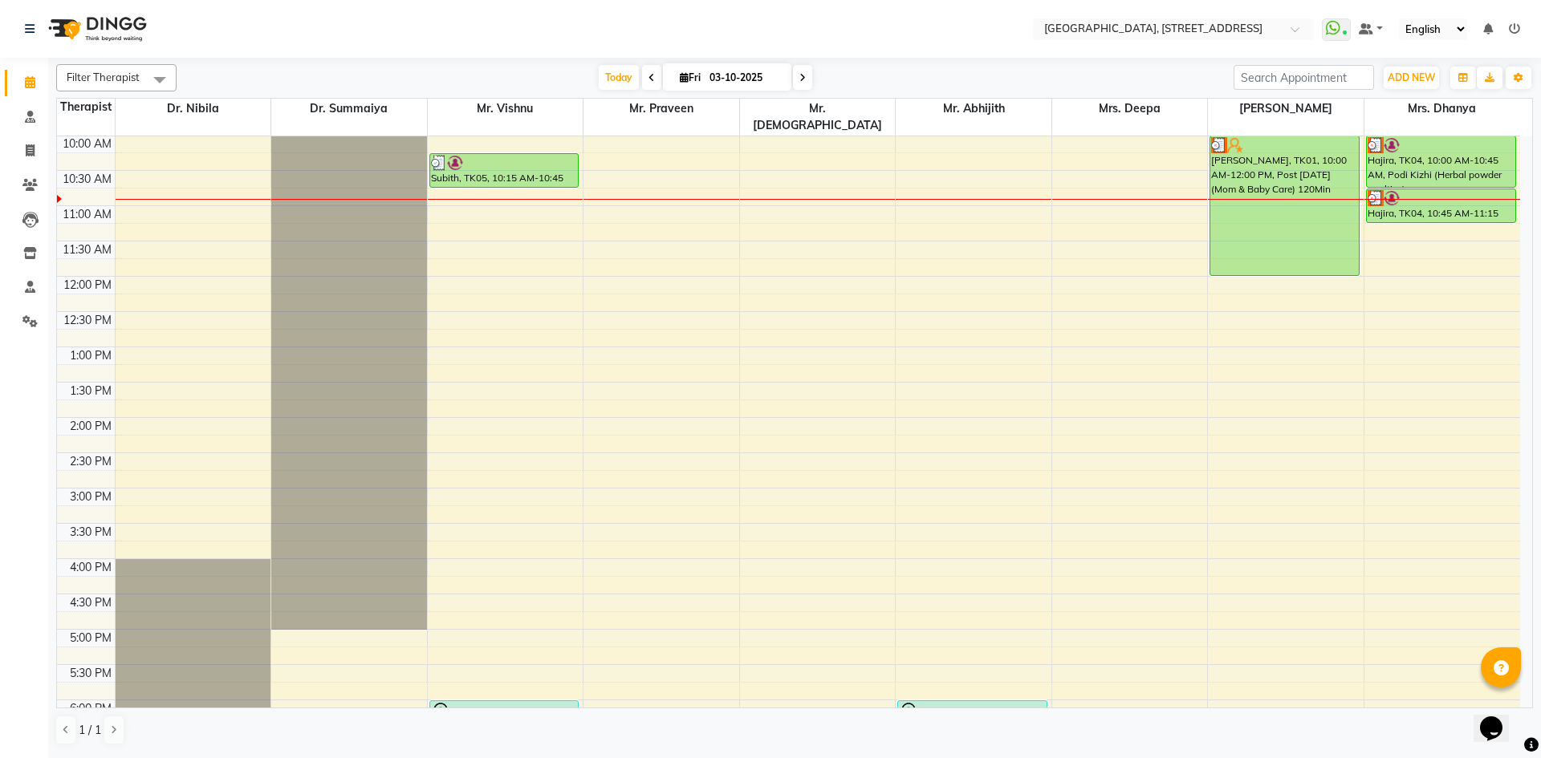
click at [799, 78] on icon at bounding box center [802, 78] width 6 height 10
type input "04-10-2025"
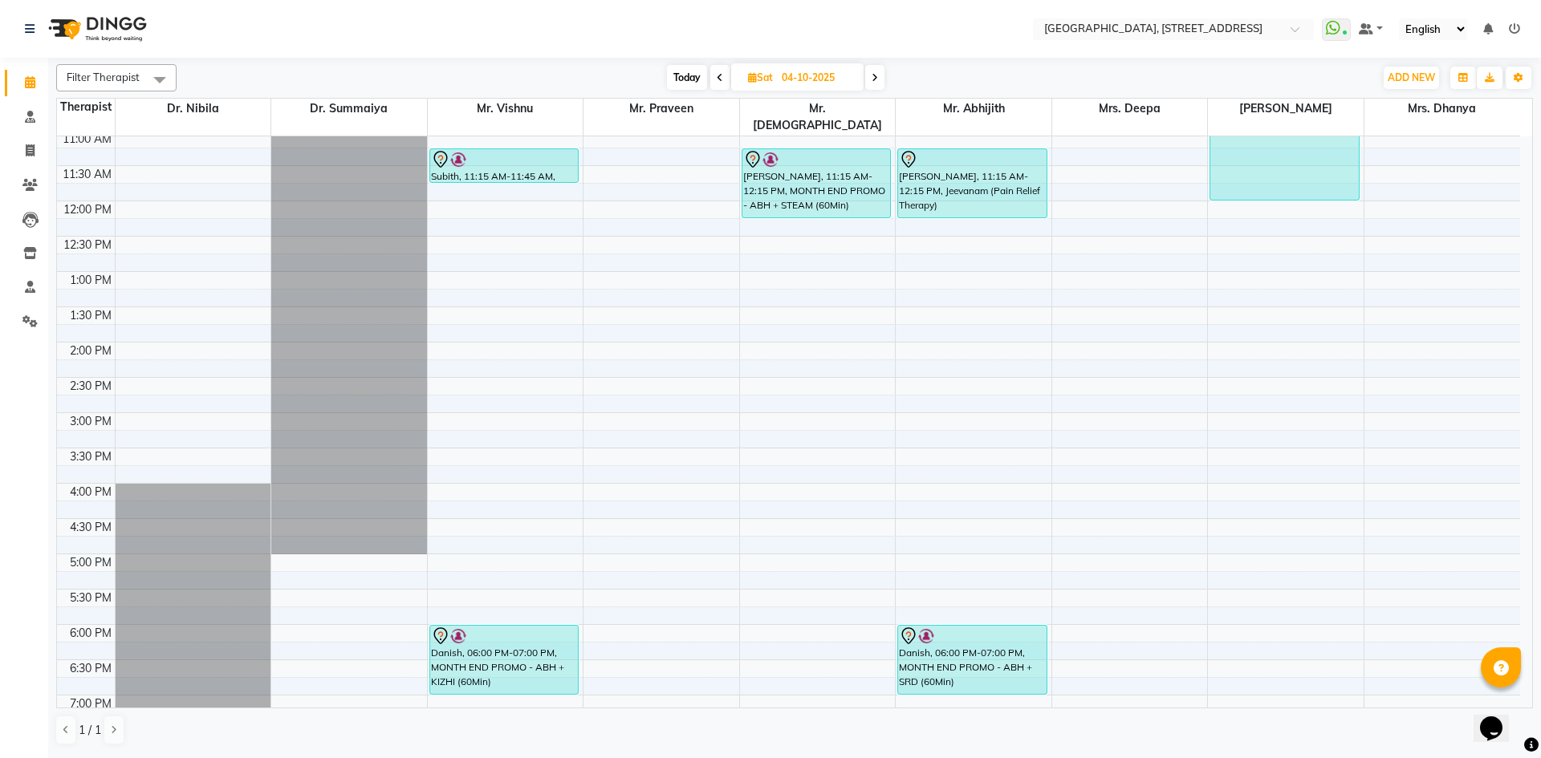
scroll to position [295, 0]
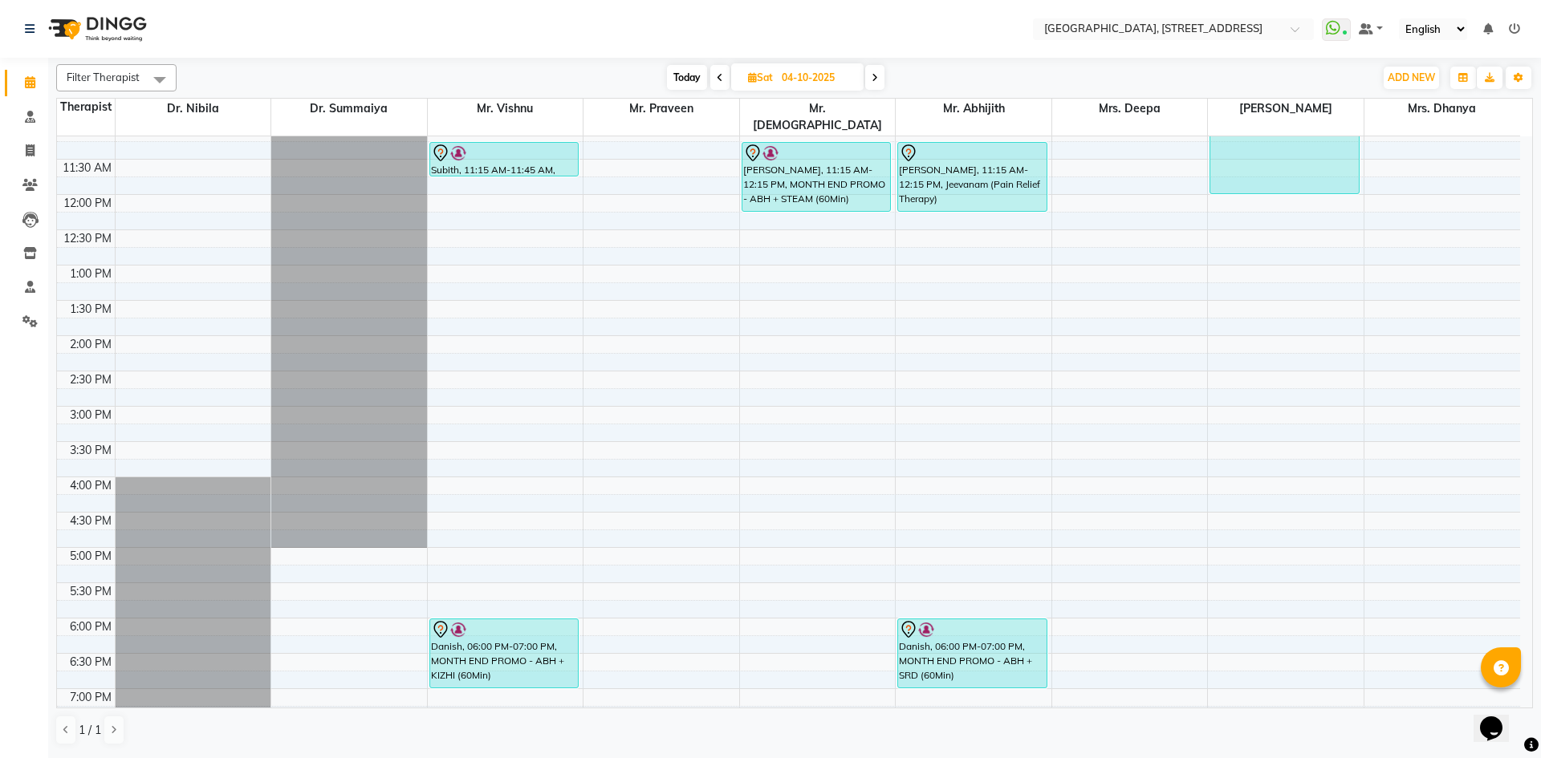
click at [474, 184] on div "7:00 AM 7:30 AM 8:00 AM 8:30 AM 9:00 AM 9:30 AM 10:00 AM 10:30 AM 11:00 AM 11:3…" at bounding box center [788, 406] width 1463 height 1129
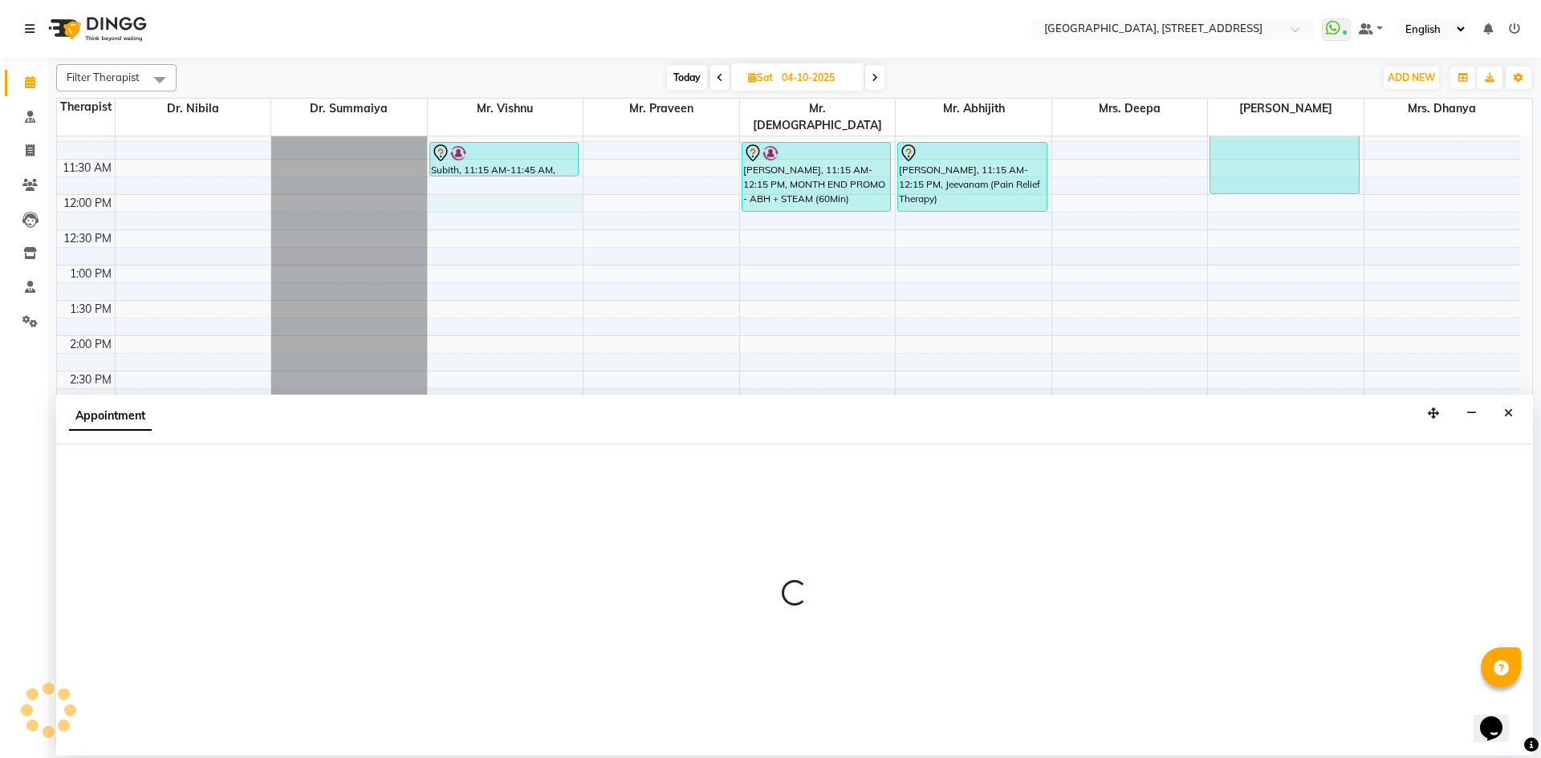
select select "27240"
select select "tentative"
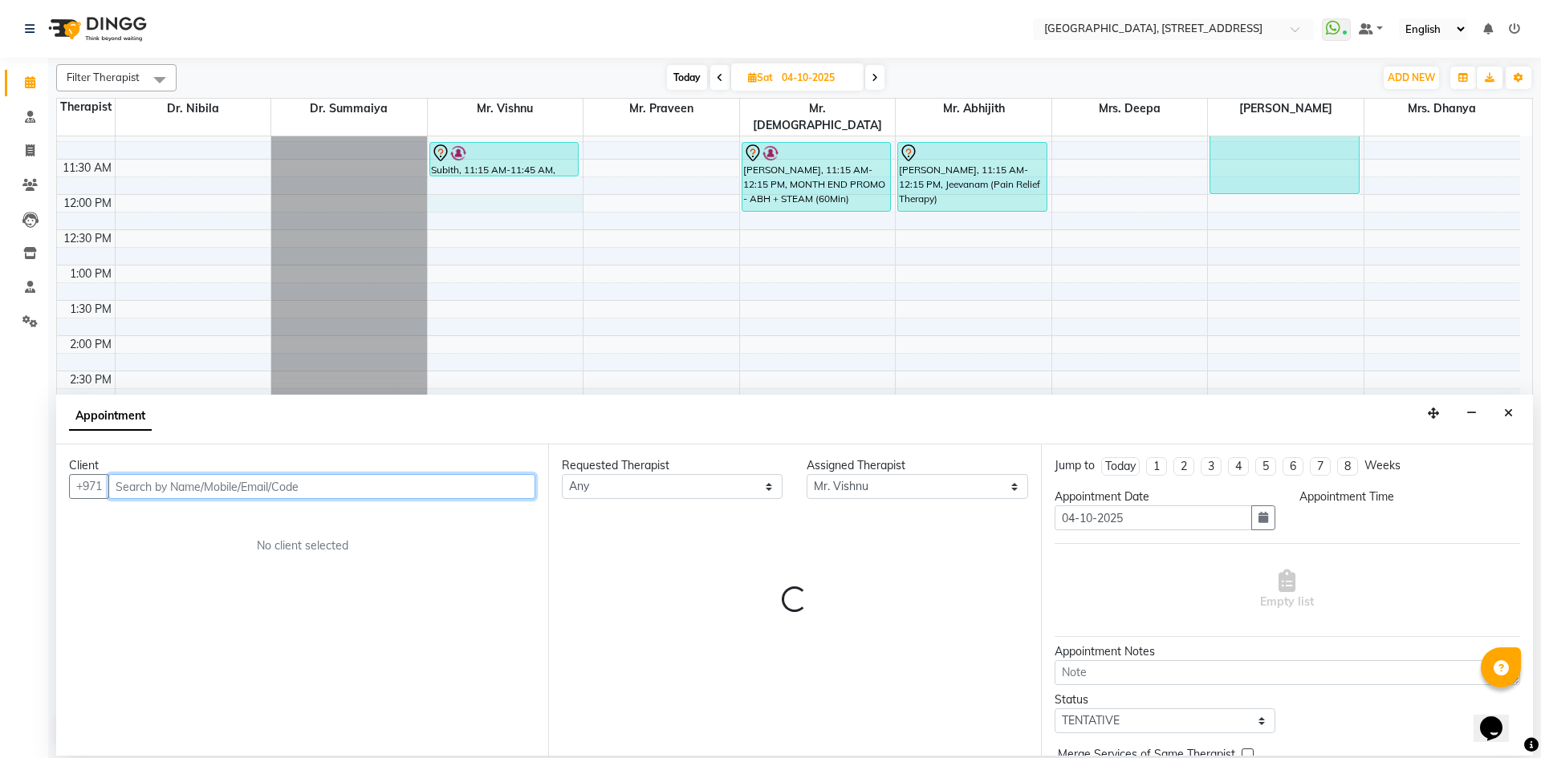
select select "720"
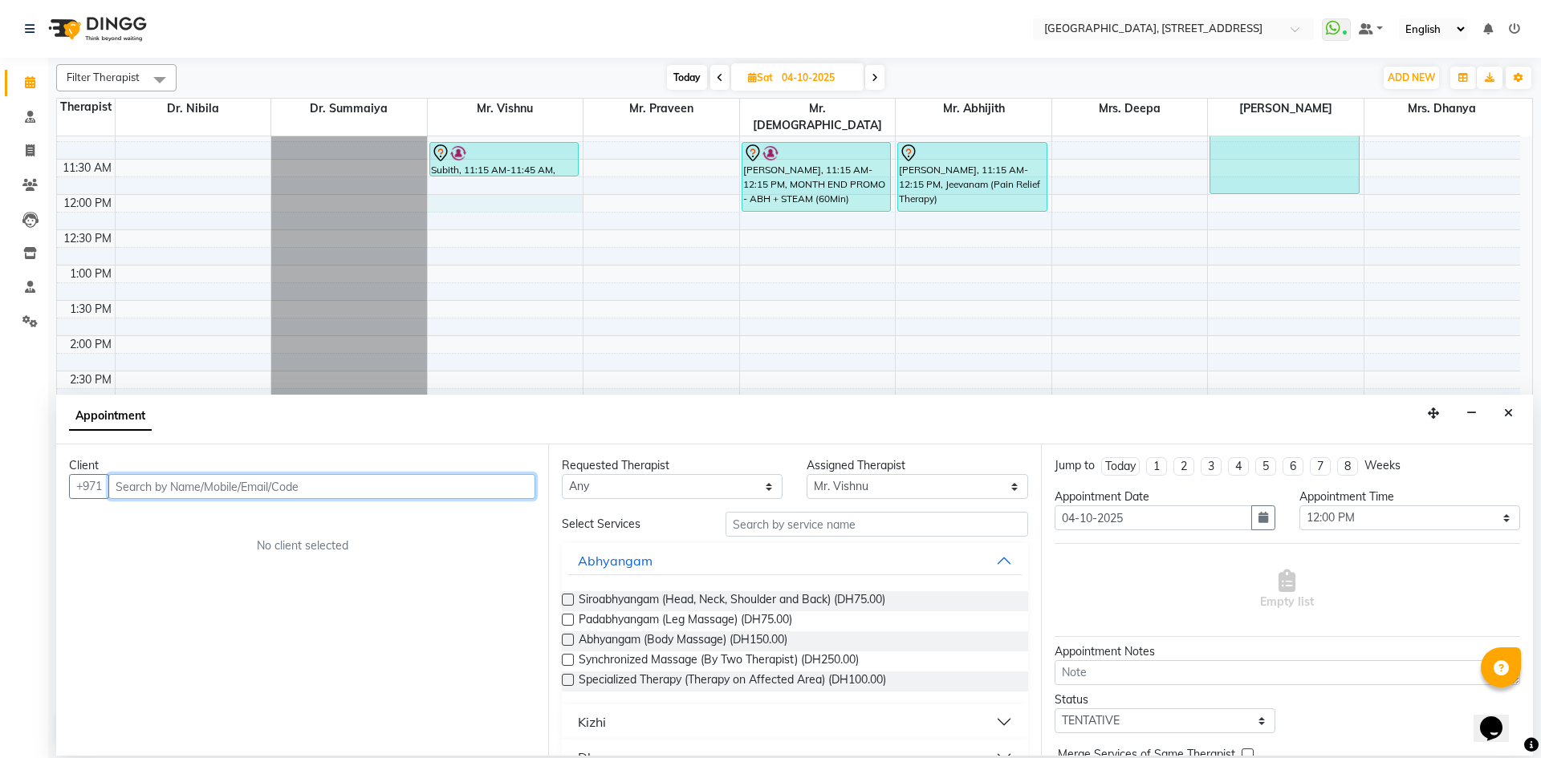
click at [394, 482] on input "text" at bounding box center [321, 486] width 427 height 25
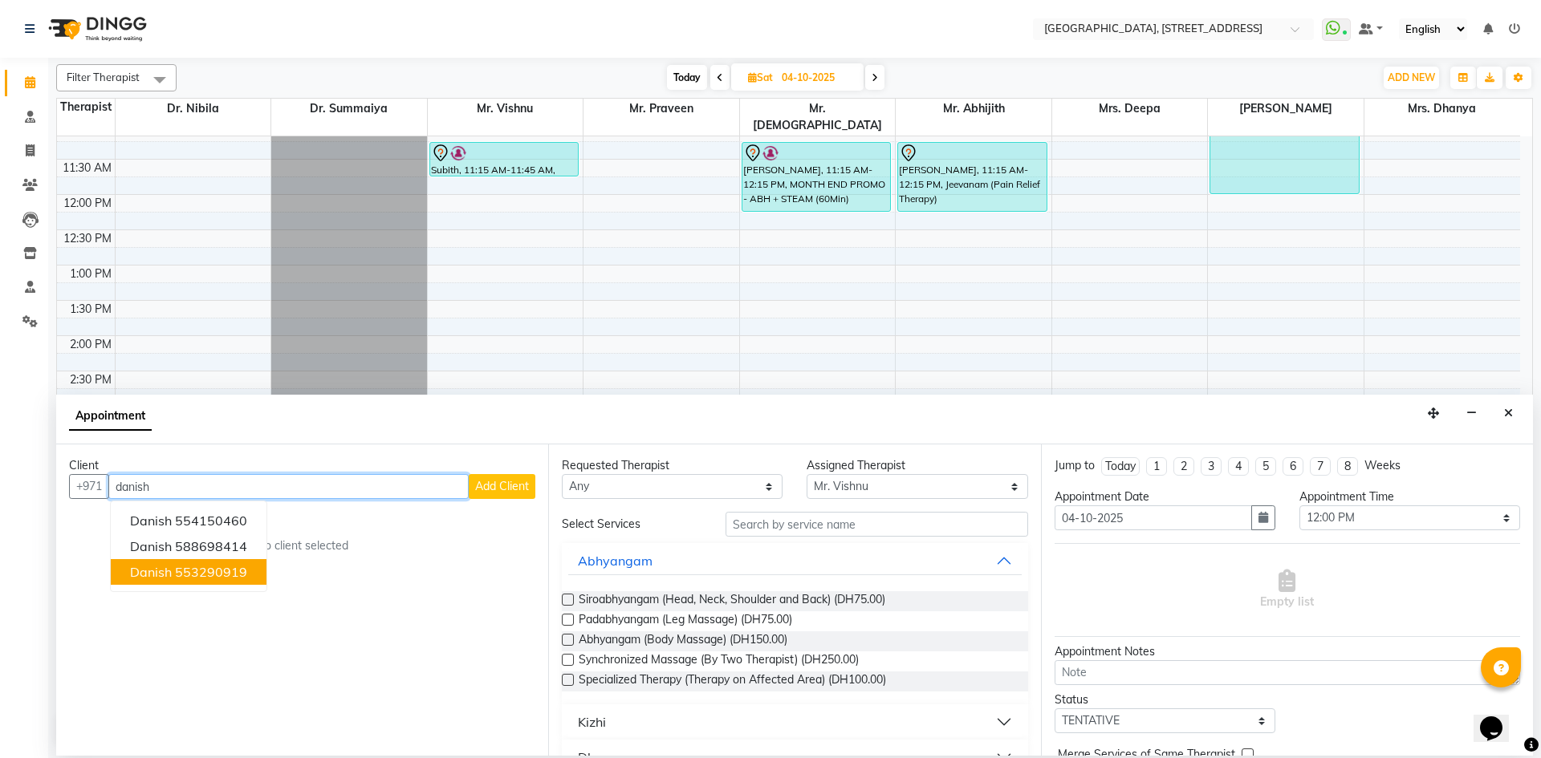
click at [217, 569] on ngb-highlight "553290919" at bounding box center [211, 572] width 72 height 16
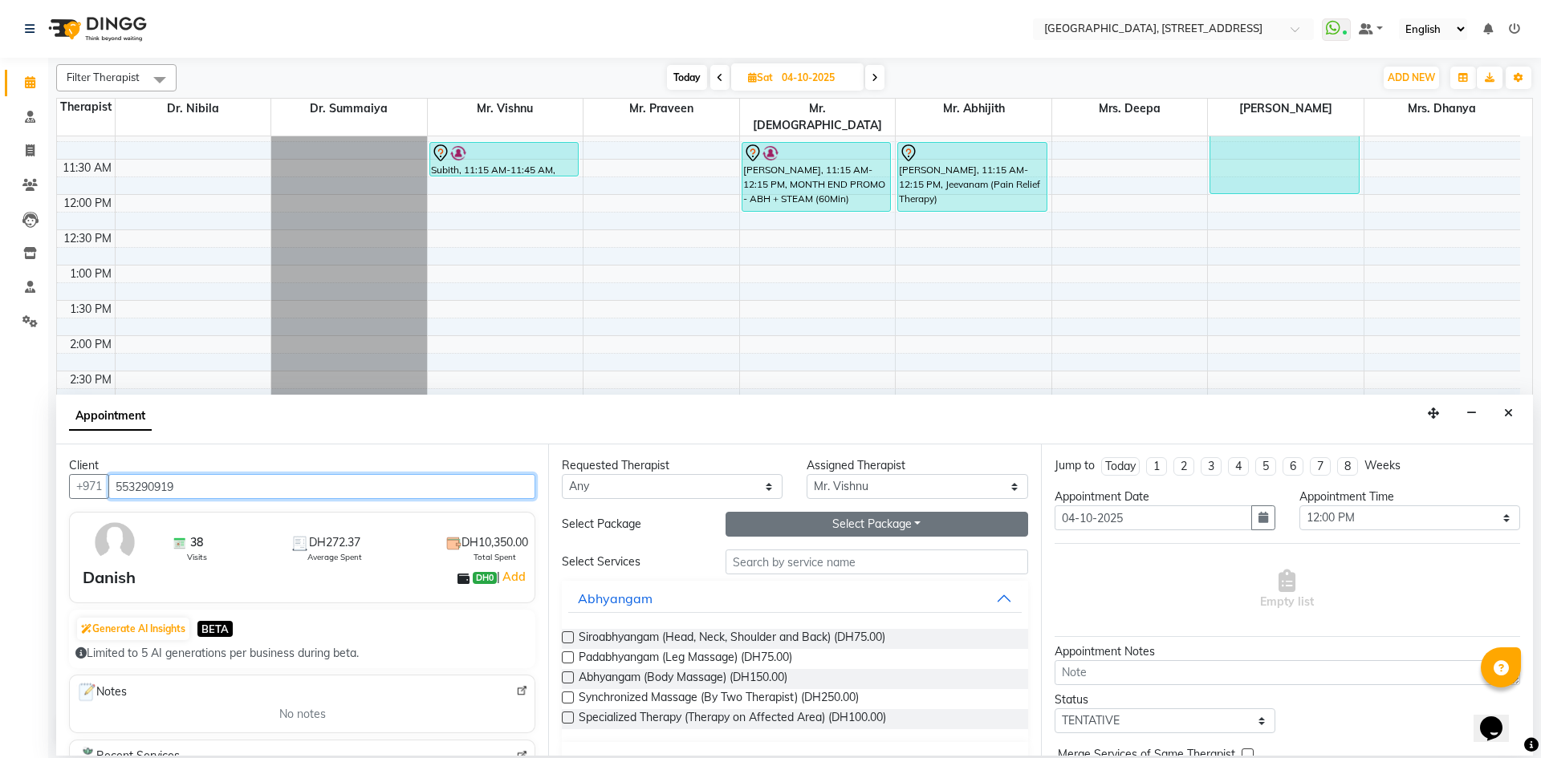
type input "553290919"
click at [818, 525] on button "Select Package Toggle Dropdown" at bounding box center [877, 524] width 303 height 25
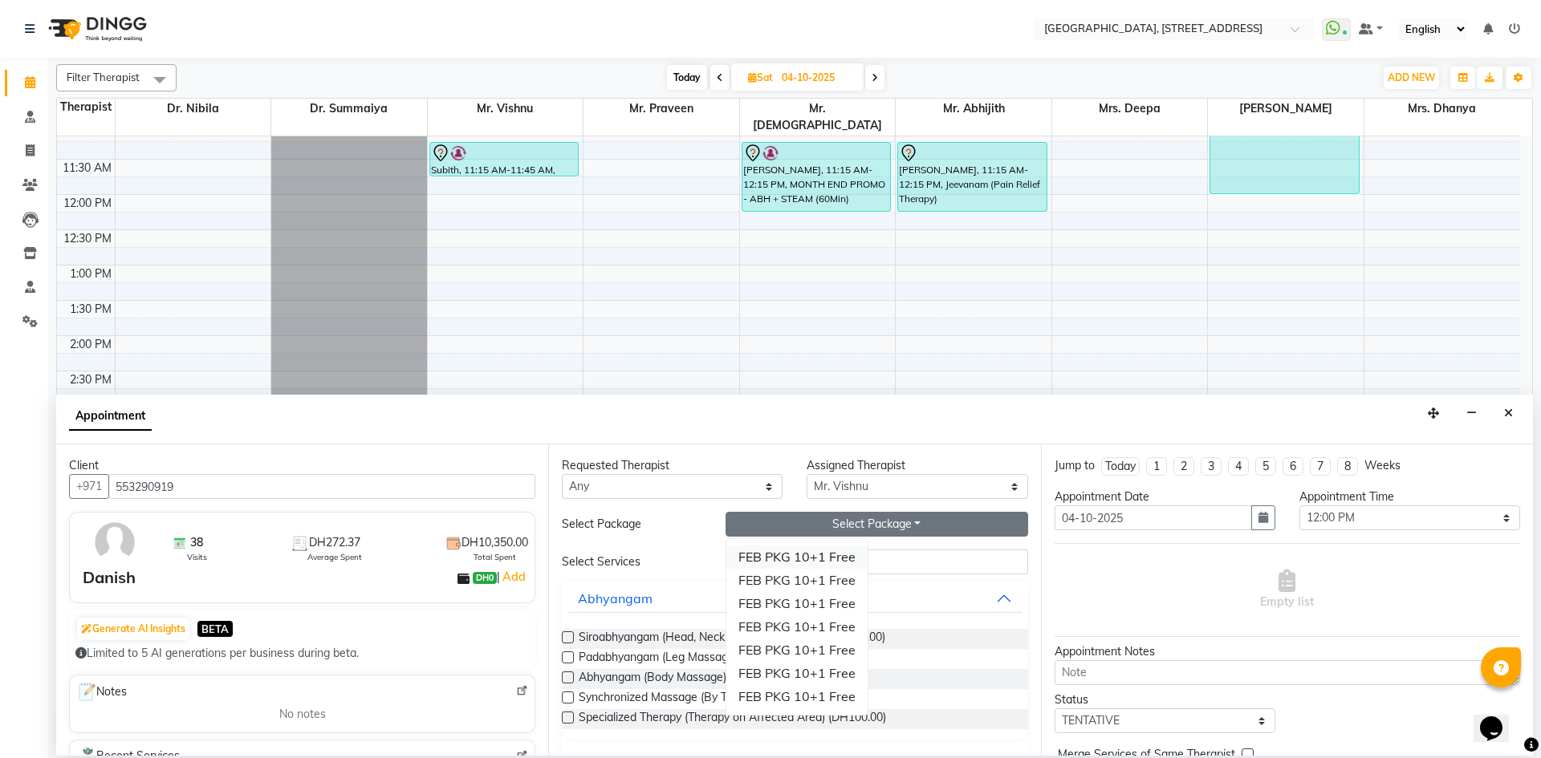
click at [810, 555] on li "FEB PKG 10+1 Free" at bounding box center [796, 557] width 141 height 23
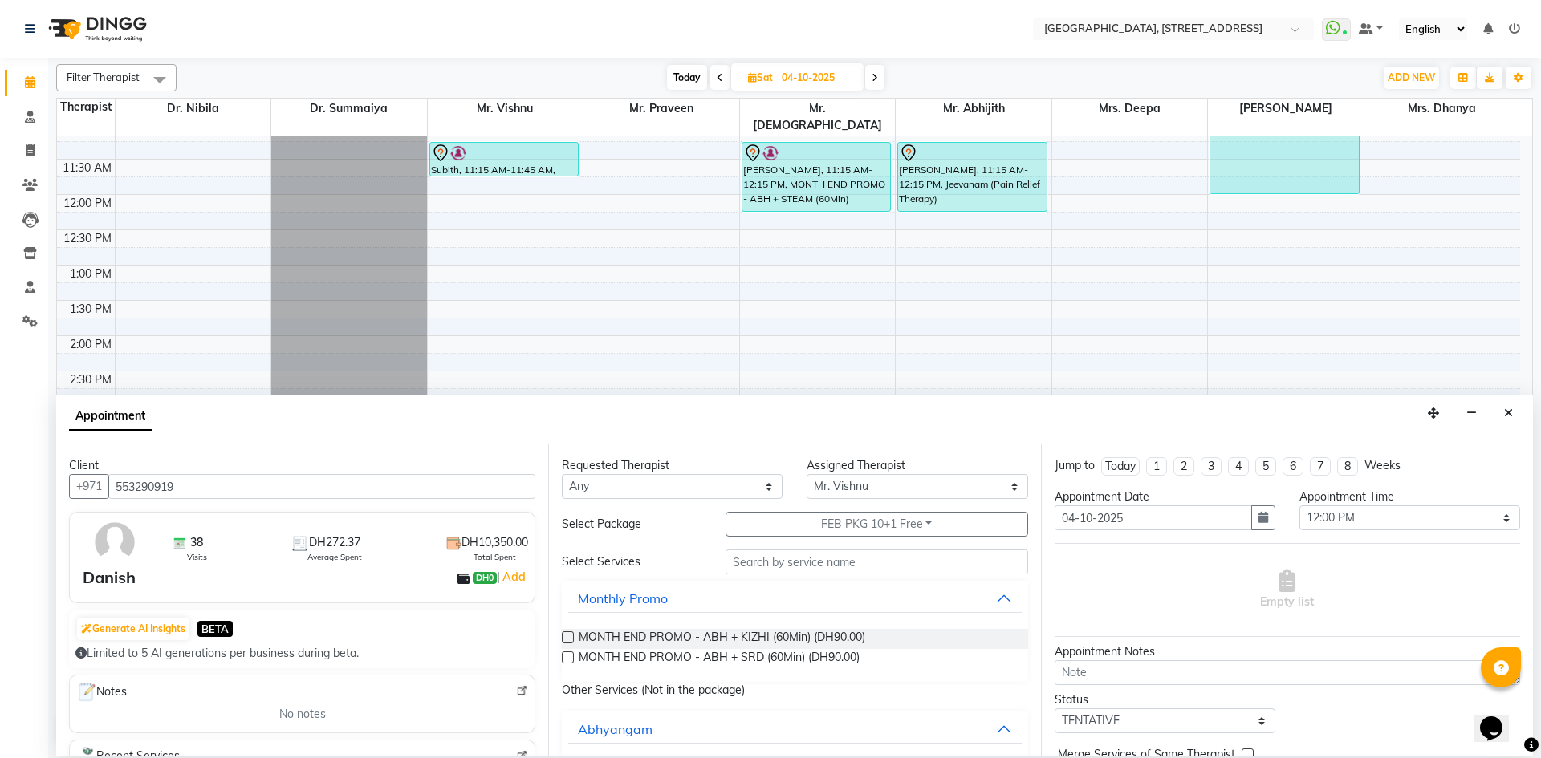
click at [563, 641] on label at bounding box center [568, 638] width 12 height 12
click at [563, 641] on input "checkbox" at bounding box center [567, 639] width 10 height 10
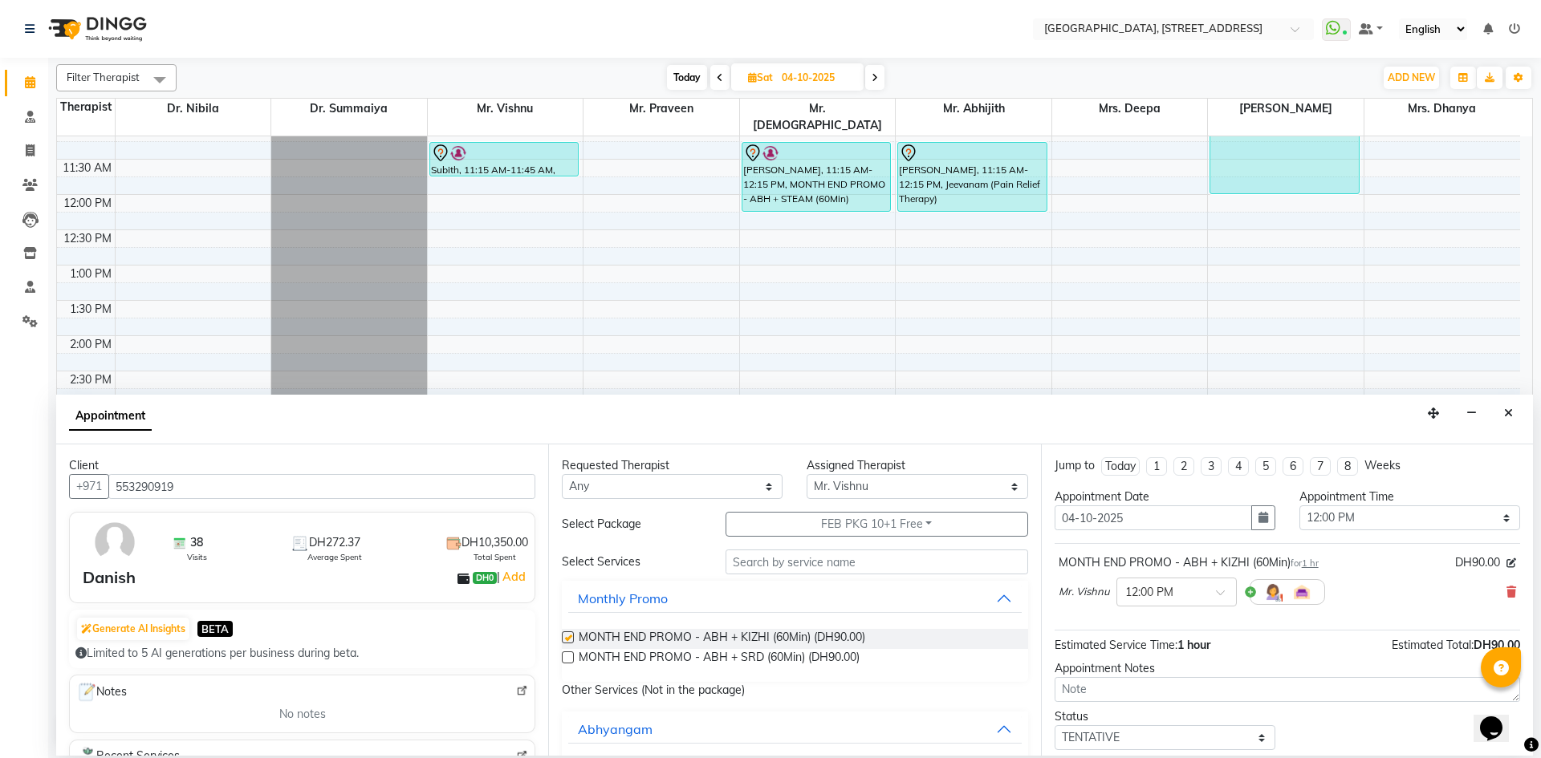
checkbox input "false"
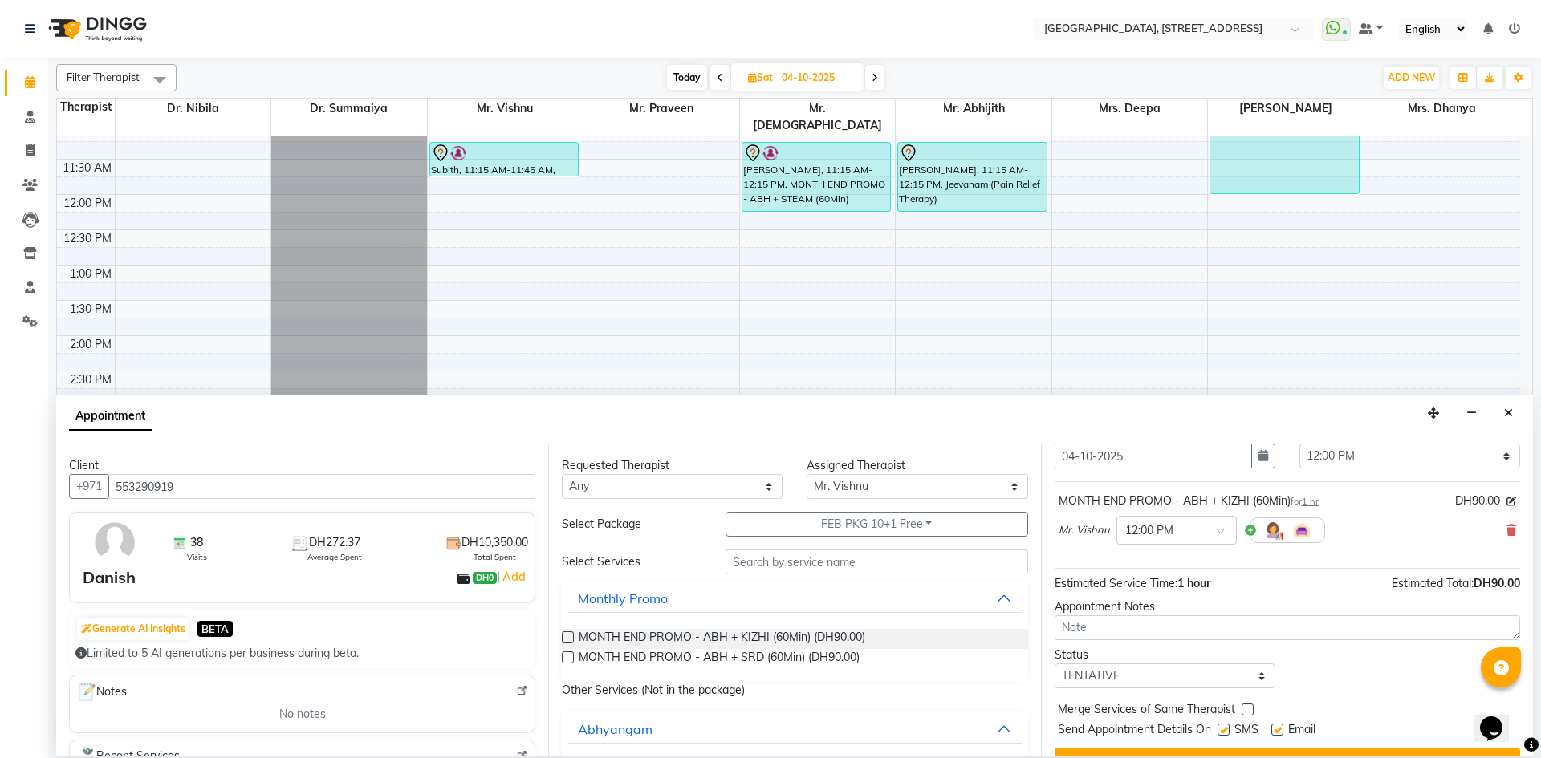
scroll to position [96, 0]
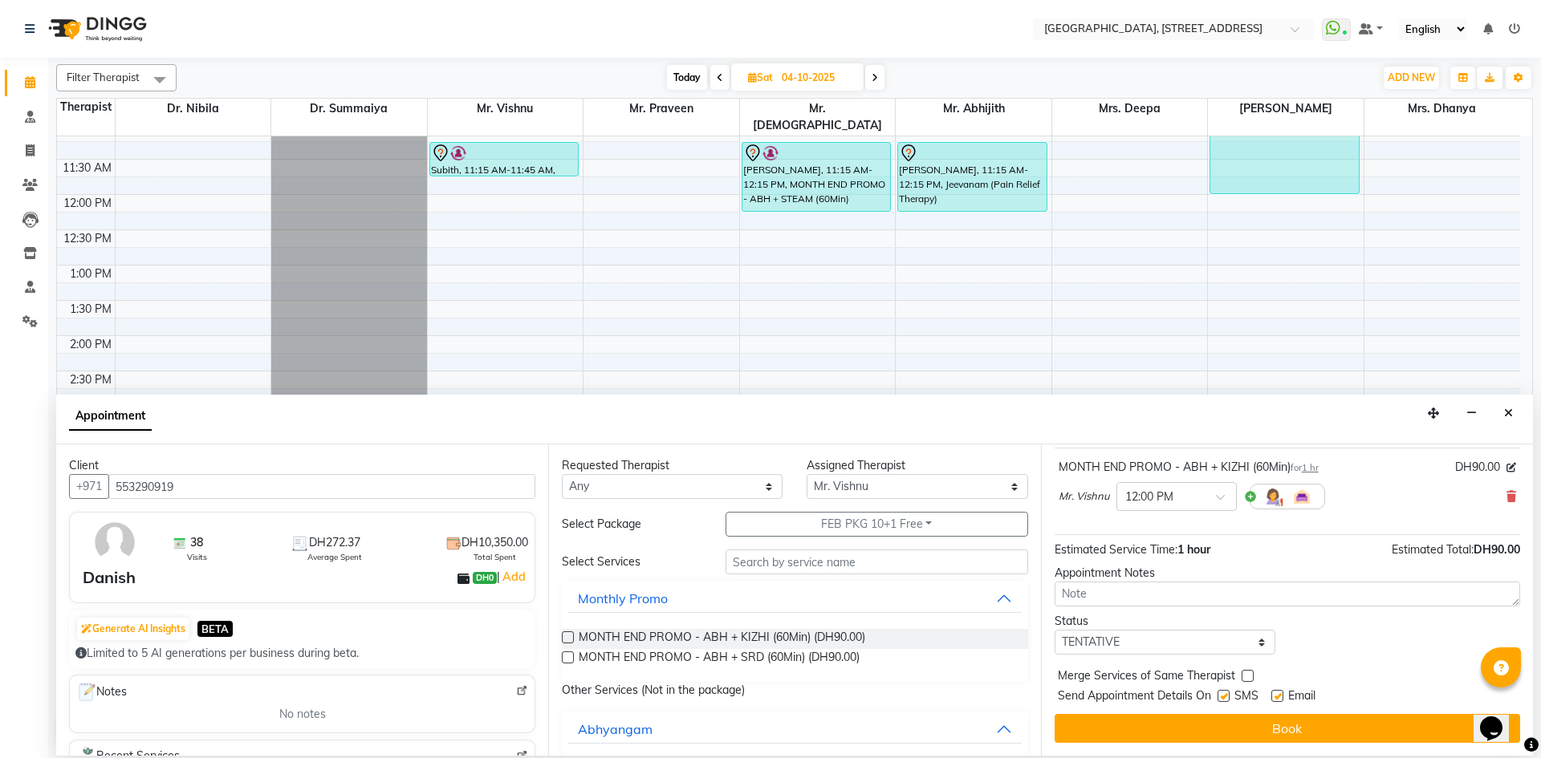
click at [1169, 728] on button "Book" at bounding box center [1287, 728] width 465 height 29
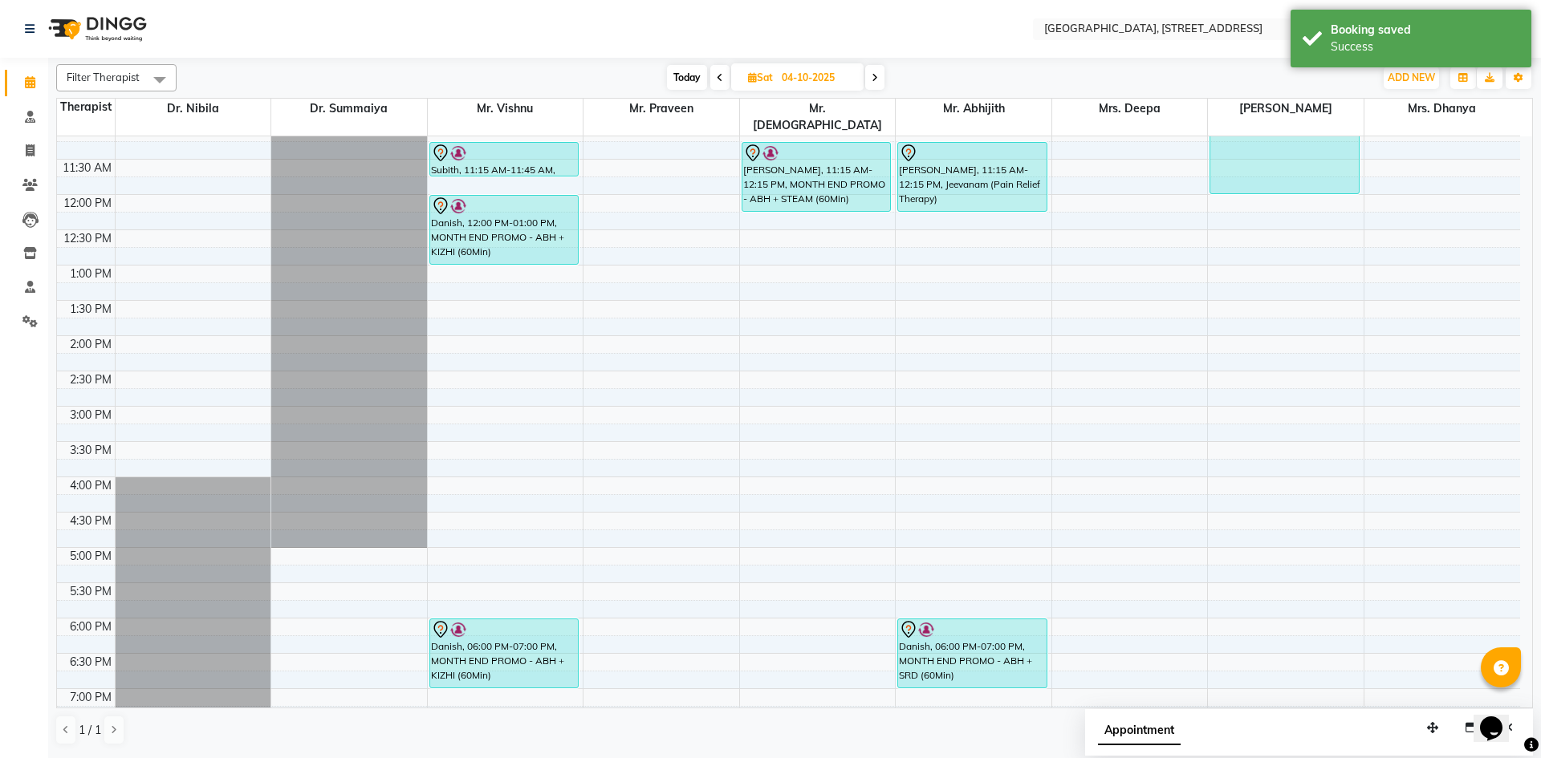
click at [721, 71] on span at bounding box center [719, 77] width 19 height 25
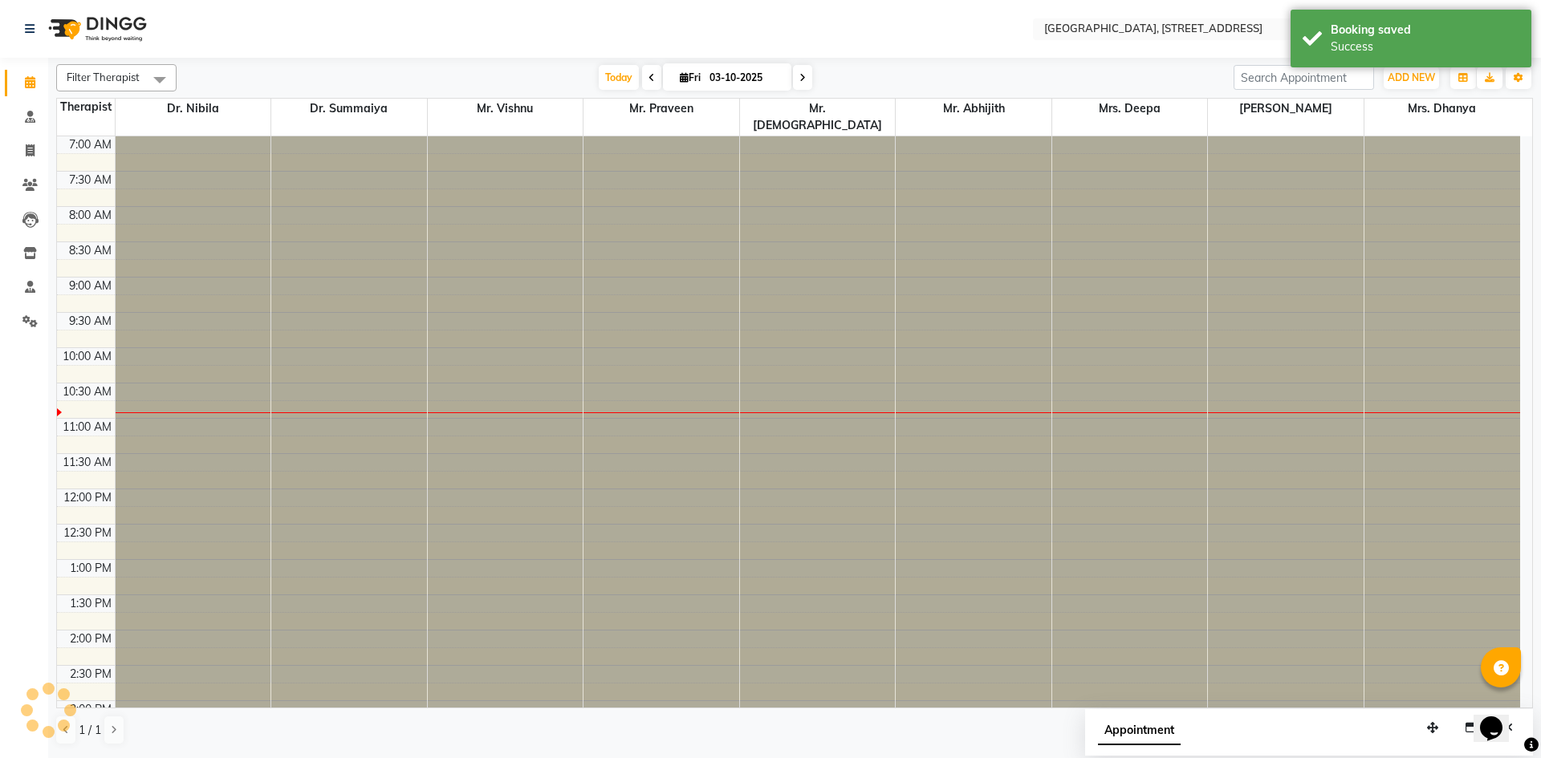
scroll to position [213, 0]
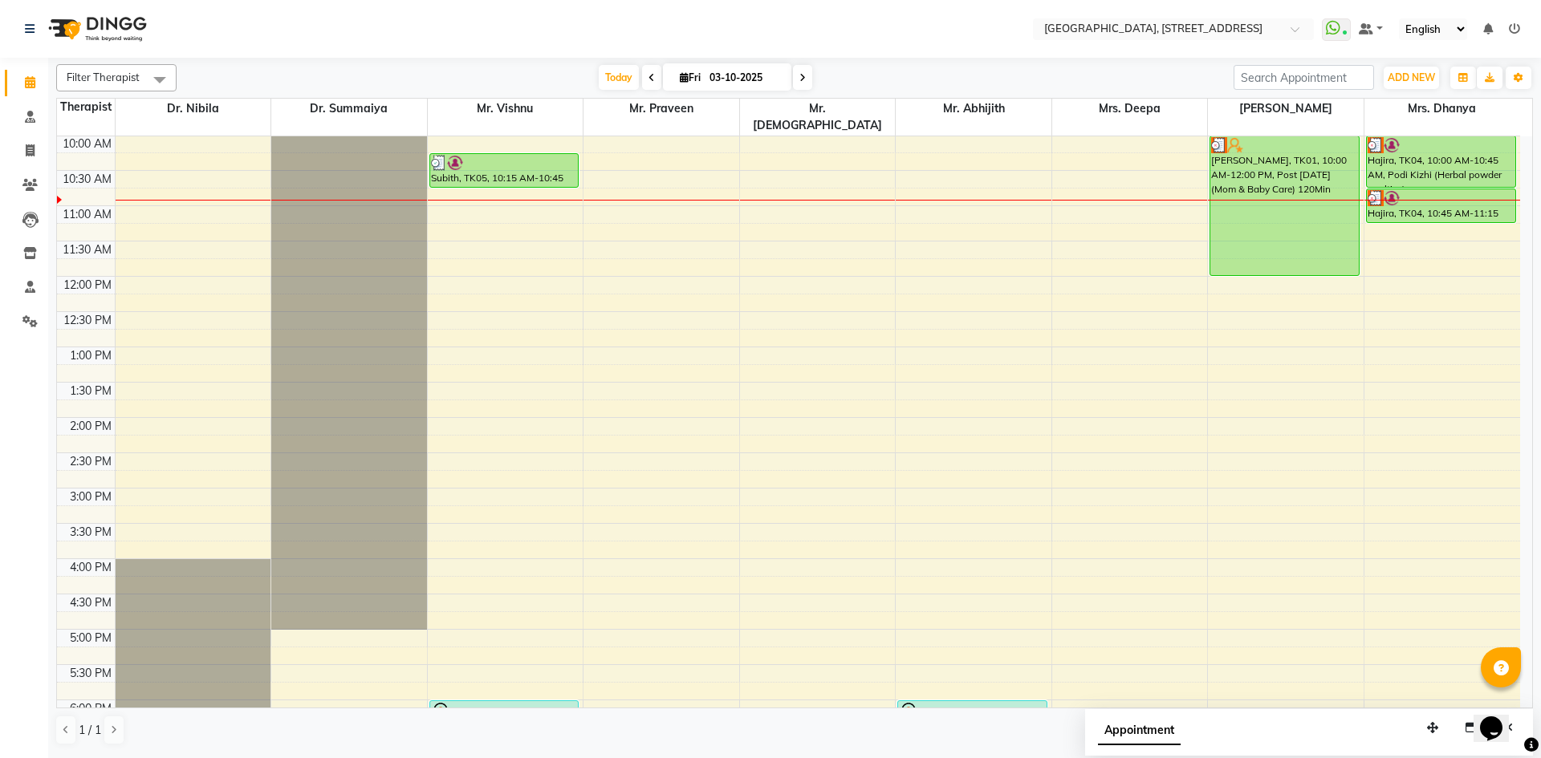
click at [799, 79] on icon at bounding box center [802, 78] width 6 height 10
type input "04-10-2025"
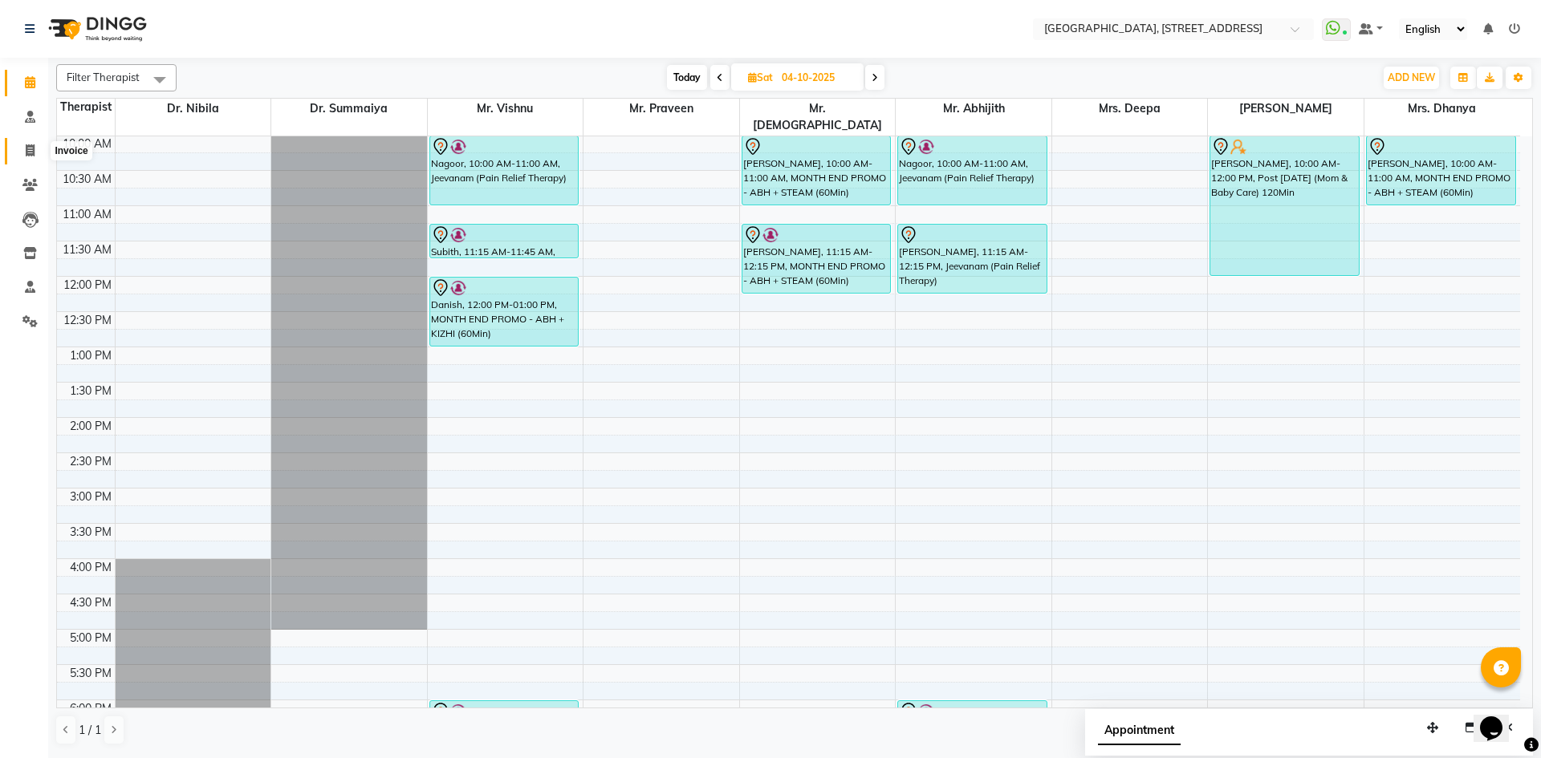
click at [30, 151] on icon at bounding box center [30, 150] width 9 height 12
select select "4538"
select select "service"
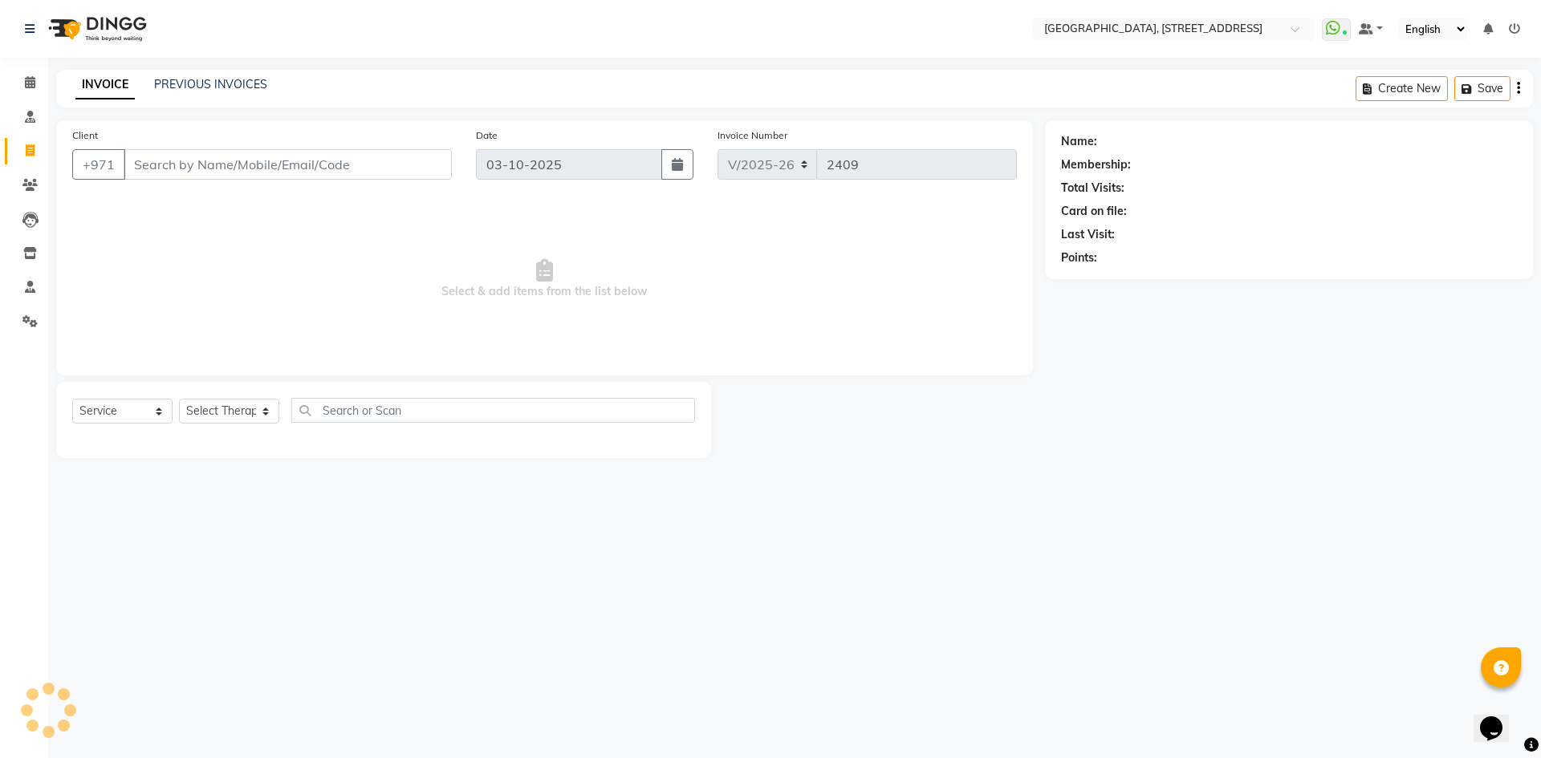
click at [181, 75] on div "INVOICE PREVIOUS INVOICES Create New Save" at bounding box center [794, 89] width 1477 height 38
click at [186, 90] on link "PREVIOUS INVOICES" at bounding box center [210, 84] width 113 height 14
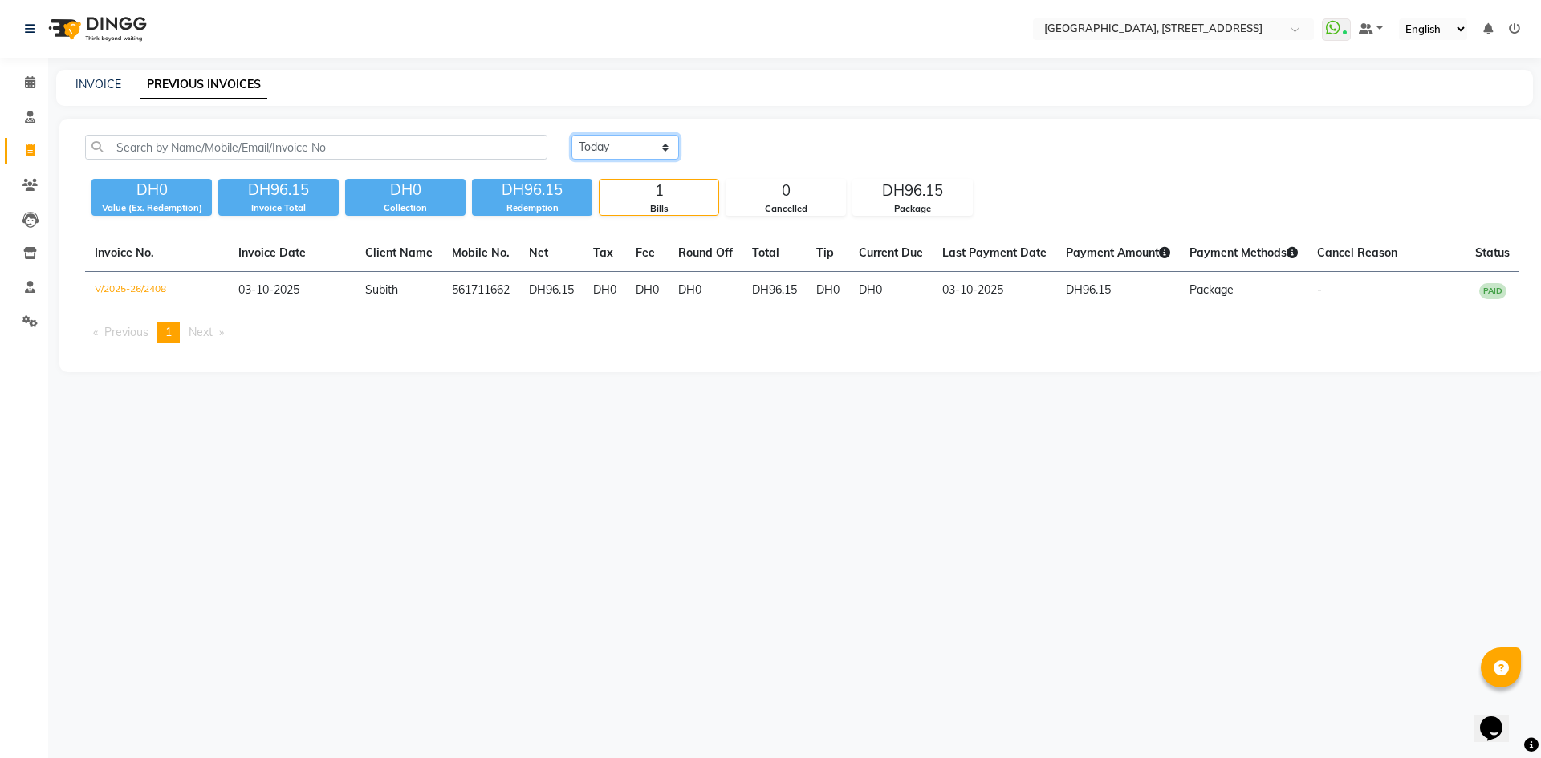
click at [653, 144] on select "[DATE] [DATE] Custom Range" at bounding box center [625, 147] width 108 height 25
select select "[DATE]"
click at [571, 135] on select "[DATE] [DATE] Custom Range" at bounding box center [625, 147] width 108 height 25
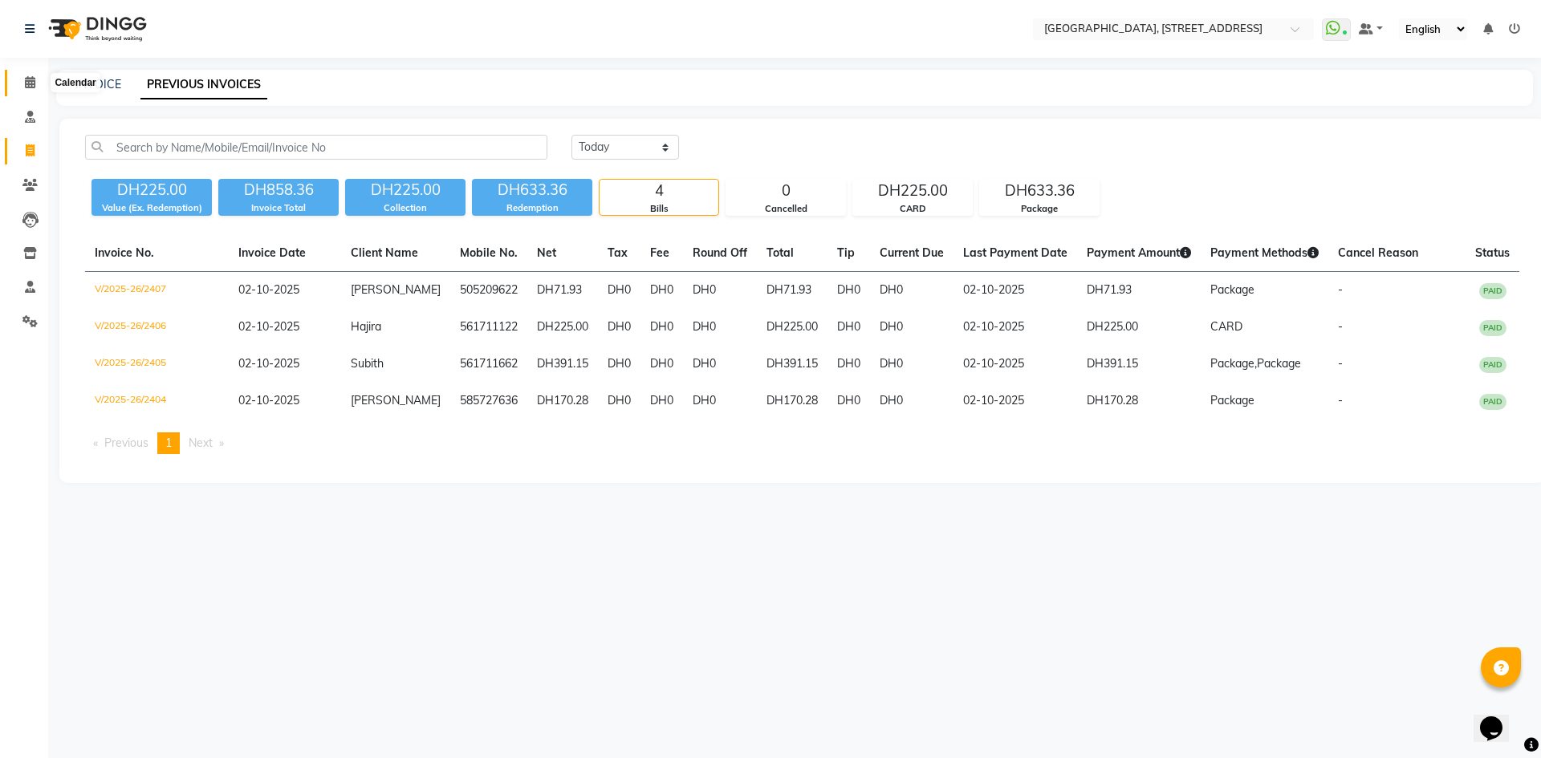
click at [35, 83] on icon at bounding box center [30, 82] width 10 height 12
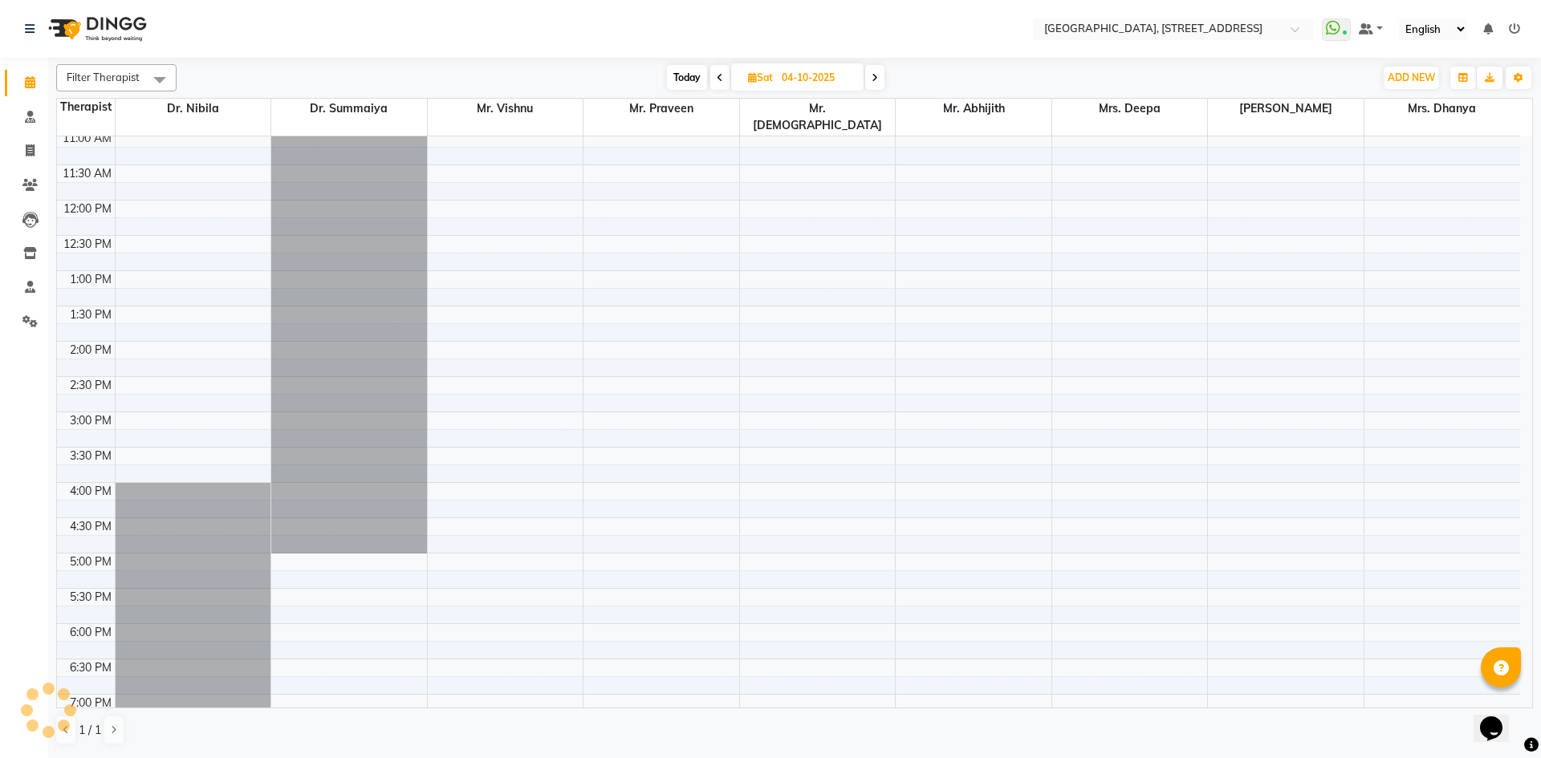
scroll to position [295, 0]
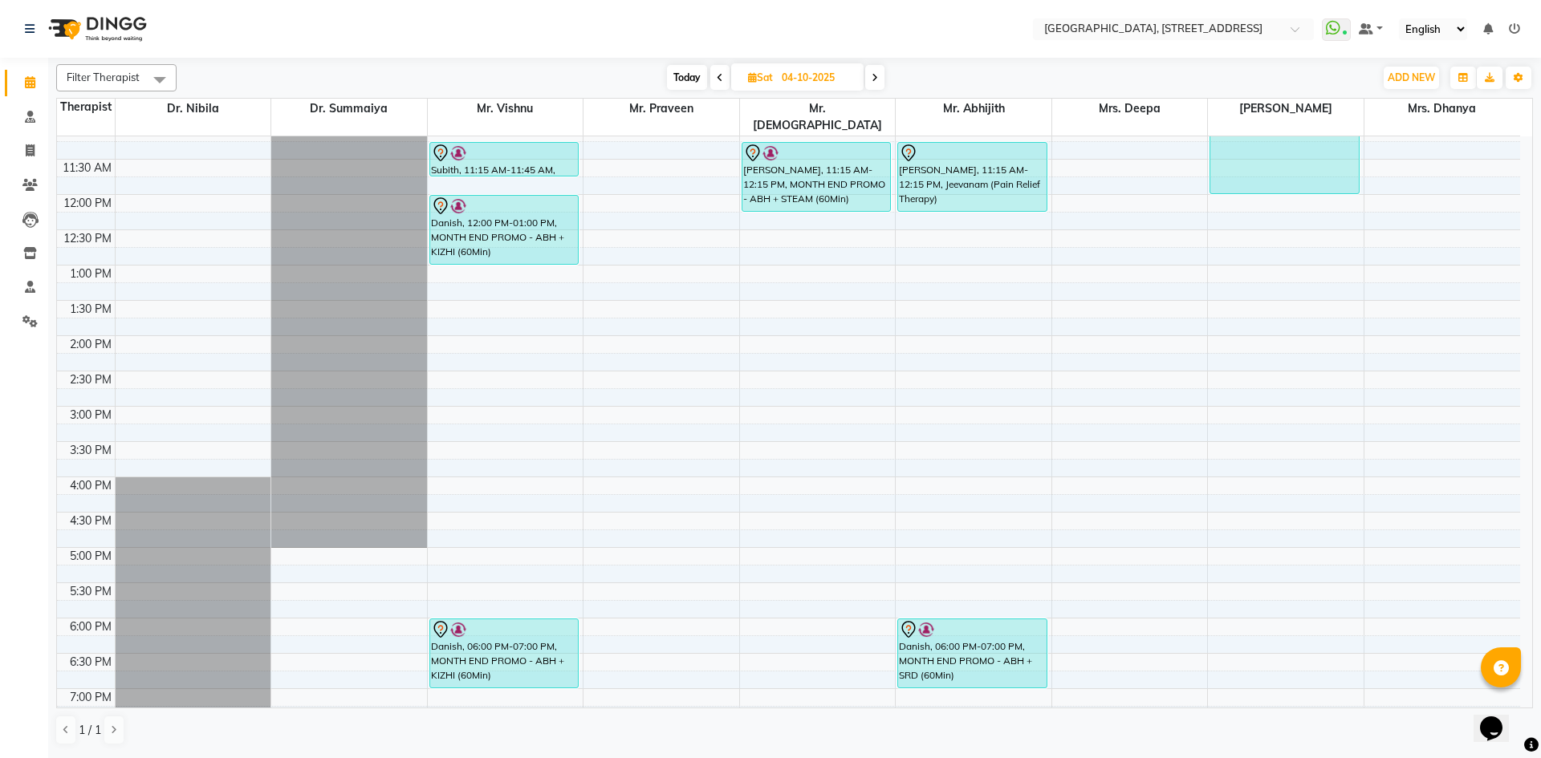
click at [754, 75] on icon at bounding box center [752, 77] width 9 height 10
select select "10"
select select "2025"
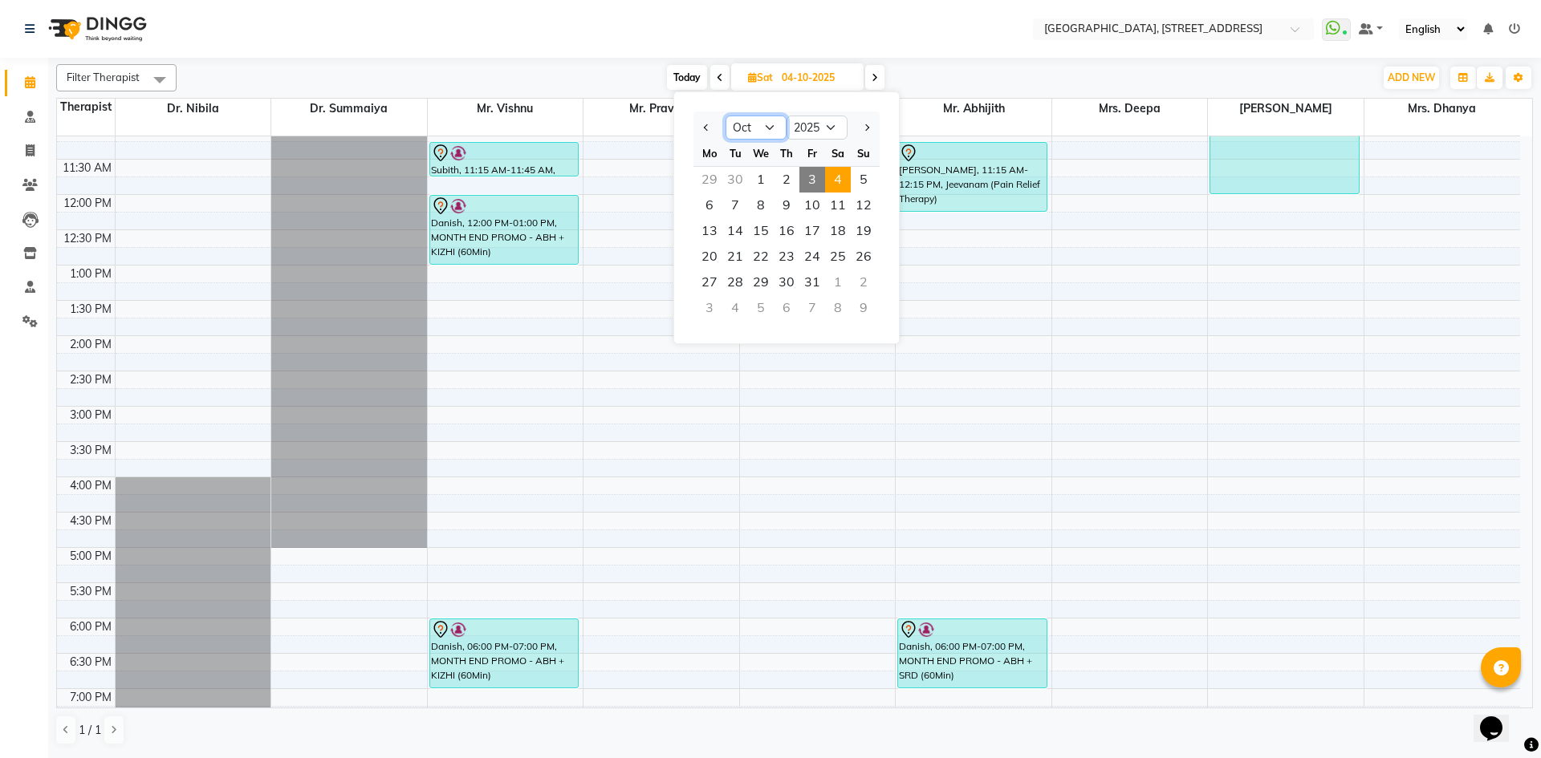
click at [770, 126] on select "Jan Feb Mar Apr May Jun [DATE] Aug Sep Oct Nov Dec" at bounding box center [756, 128] width 61 height 24
select select "9"
click at [726, 116] on select "Jan Feb Mar Apr May Jun [DATE] Aug Sep Oct Nov Dec" at bounding box center [756, 128] width 61 height 24
click at [814, 256] on span "26" at bounding box center [812, 257] width 26 height 26
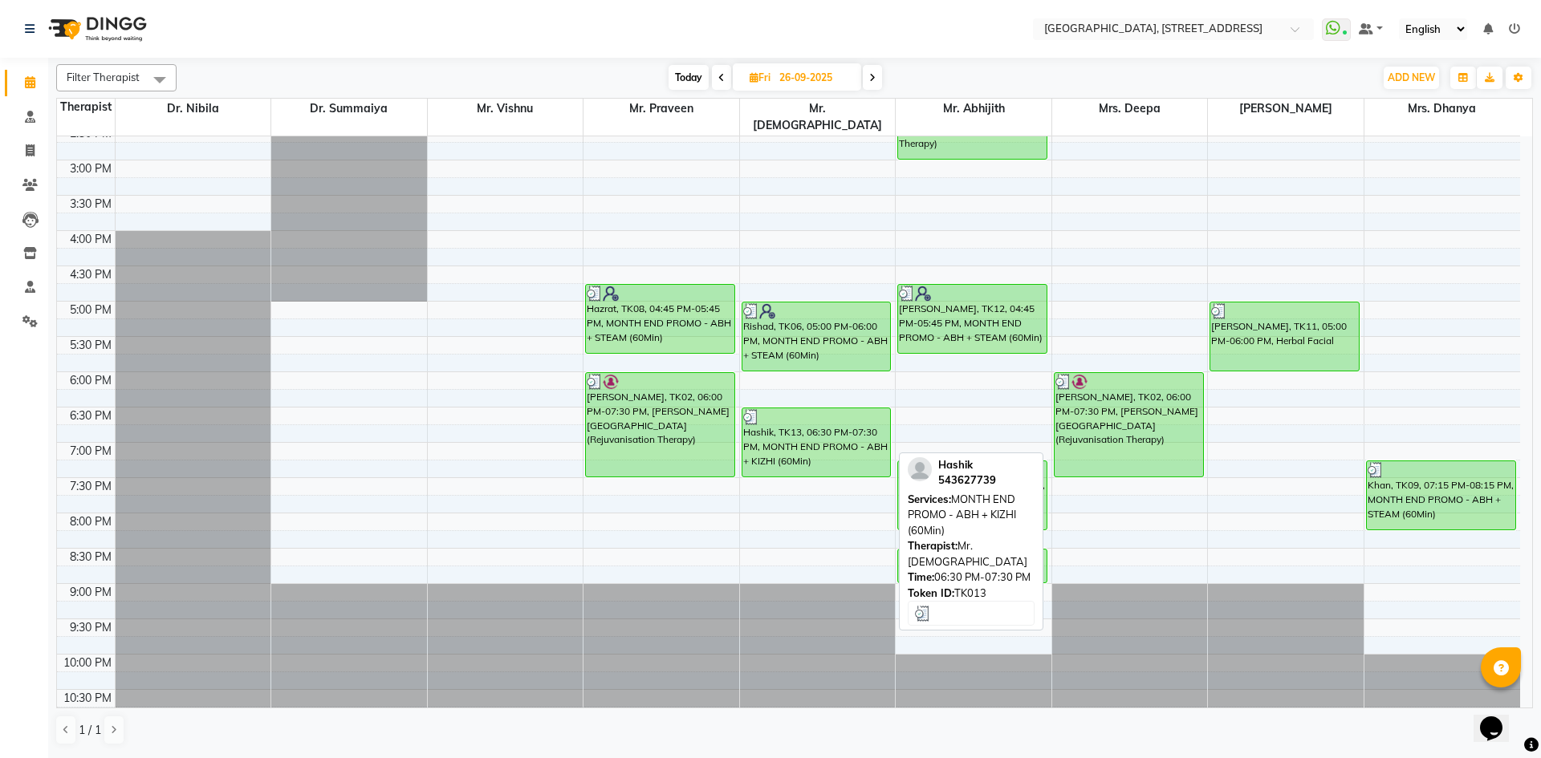
scroll to position [246, 0]
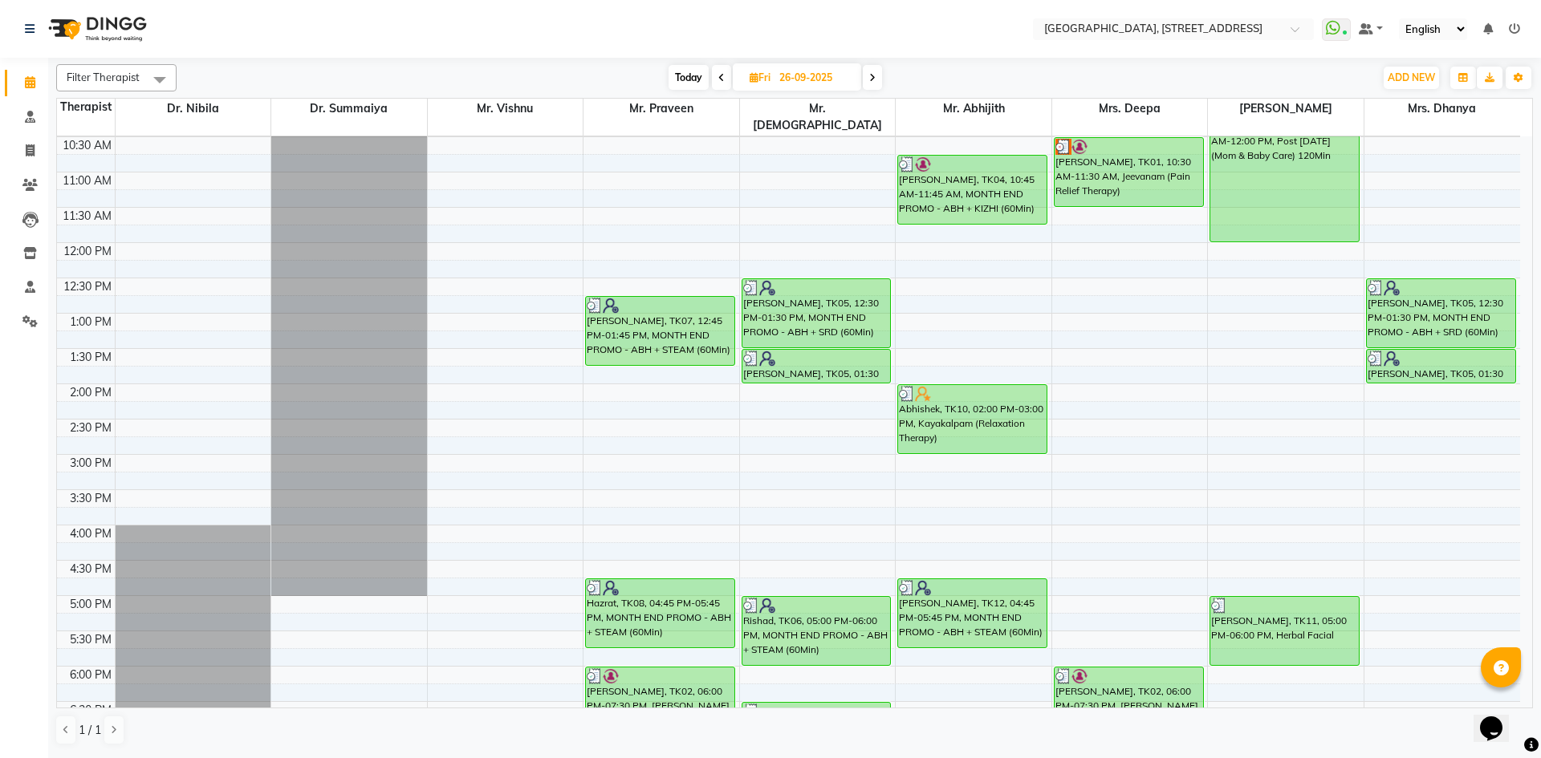
click at [874, 83] on span at bounding box center [872, 77] width 19 height 25
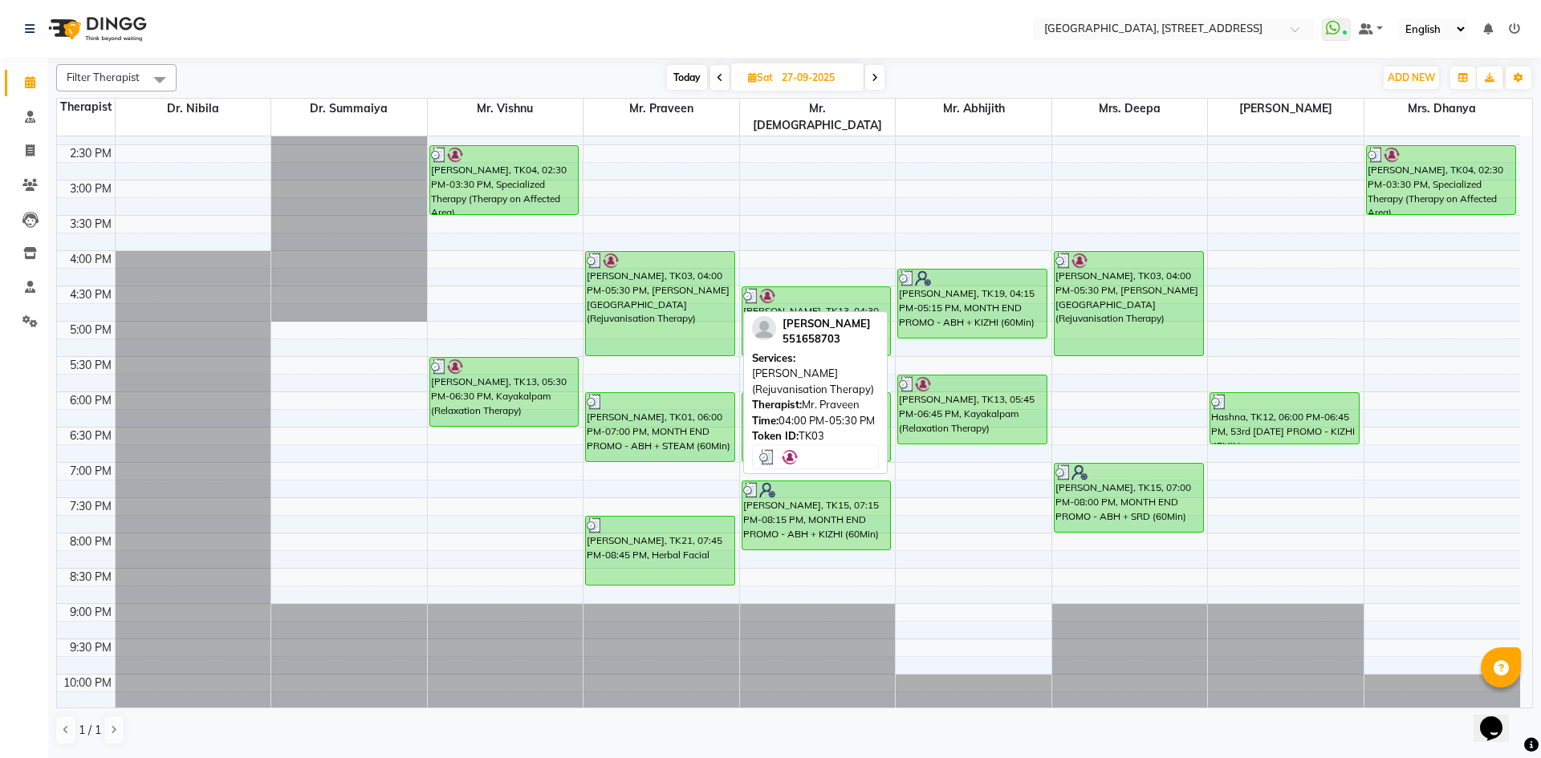
scroll to position [541, 0]
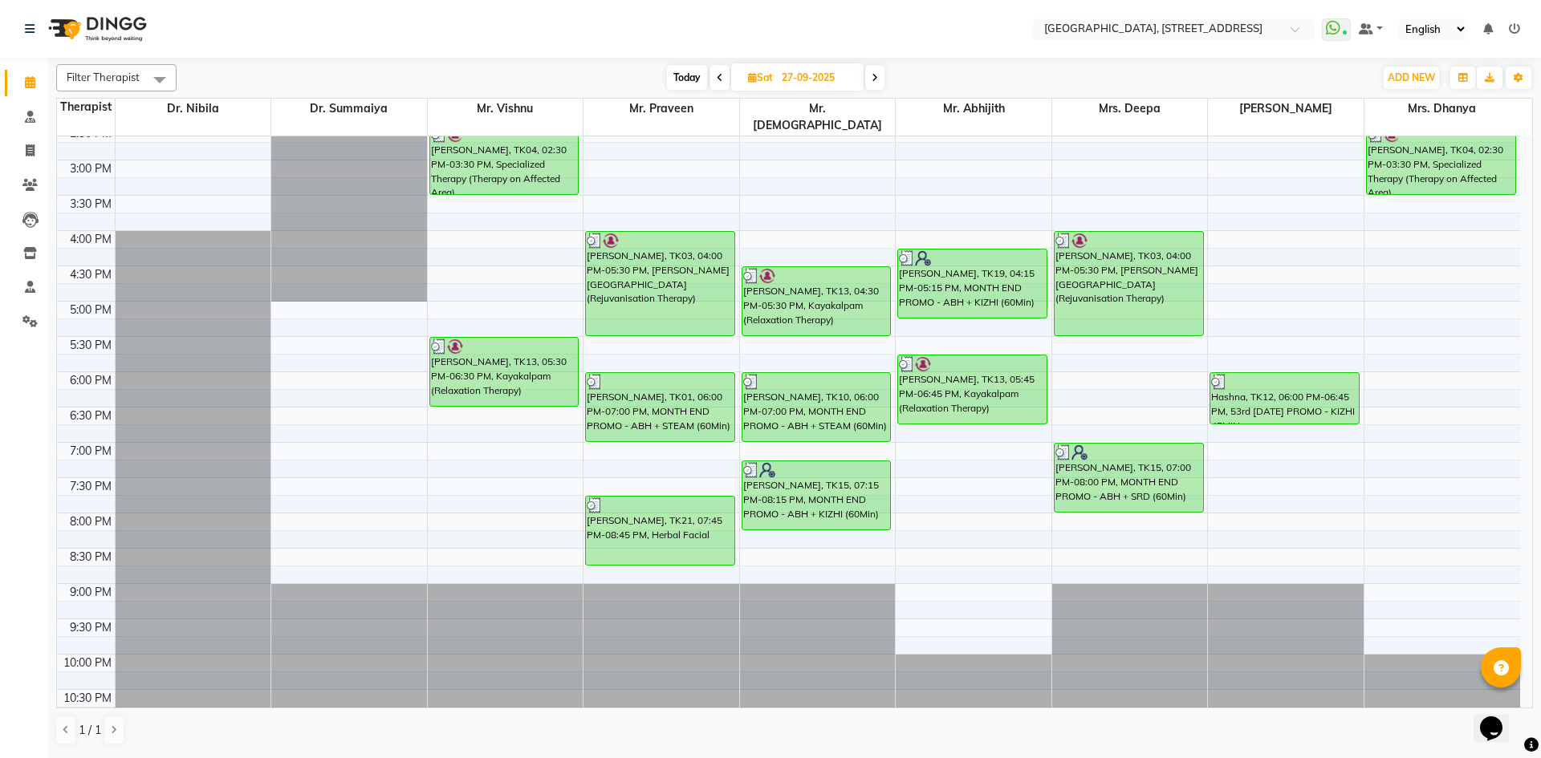
click at [884, 82] on span at bounding box center [874, 77] width 19 height 25
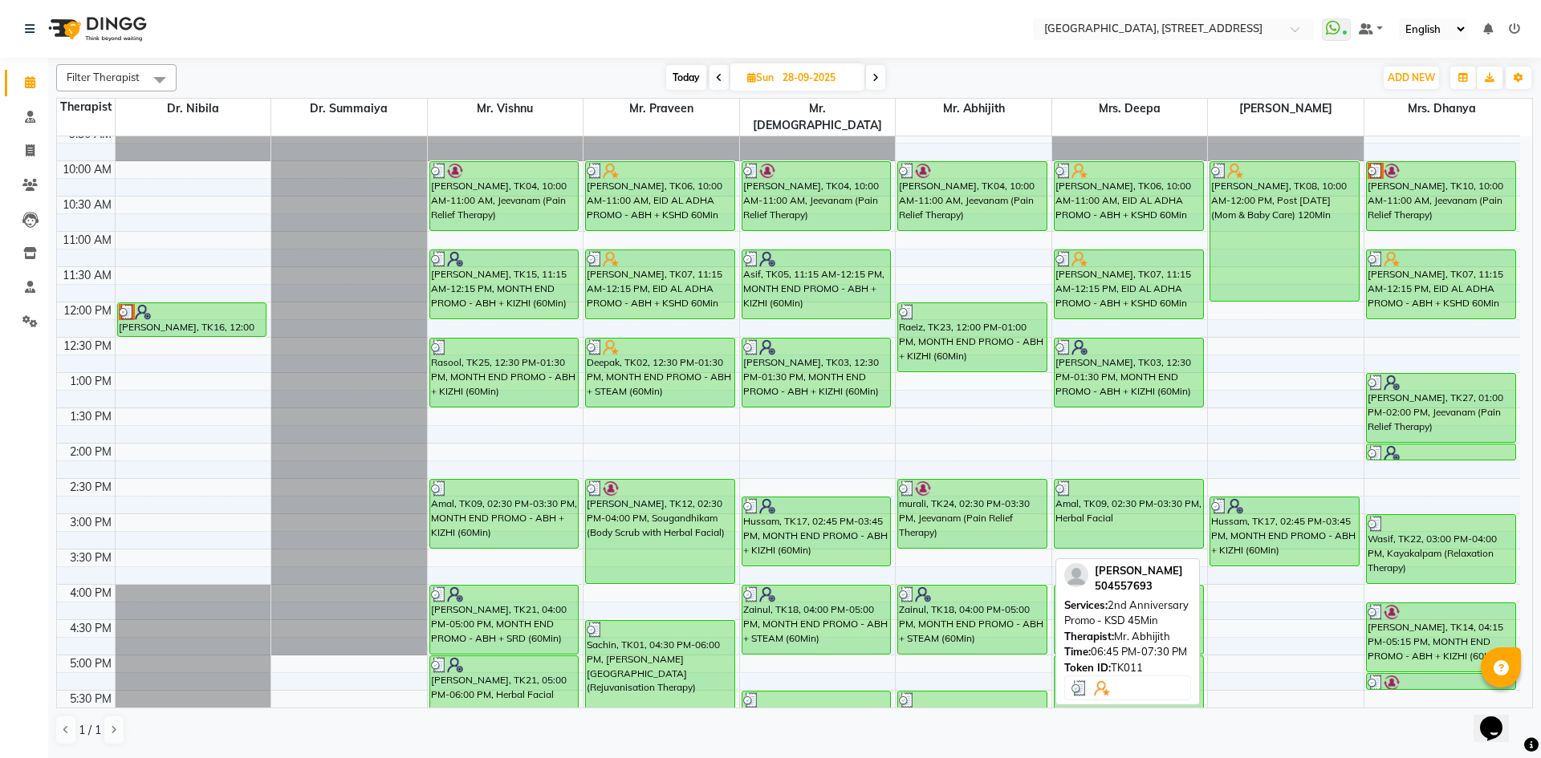
scroll to position [0, 0]
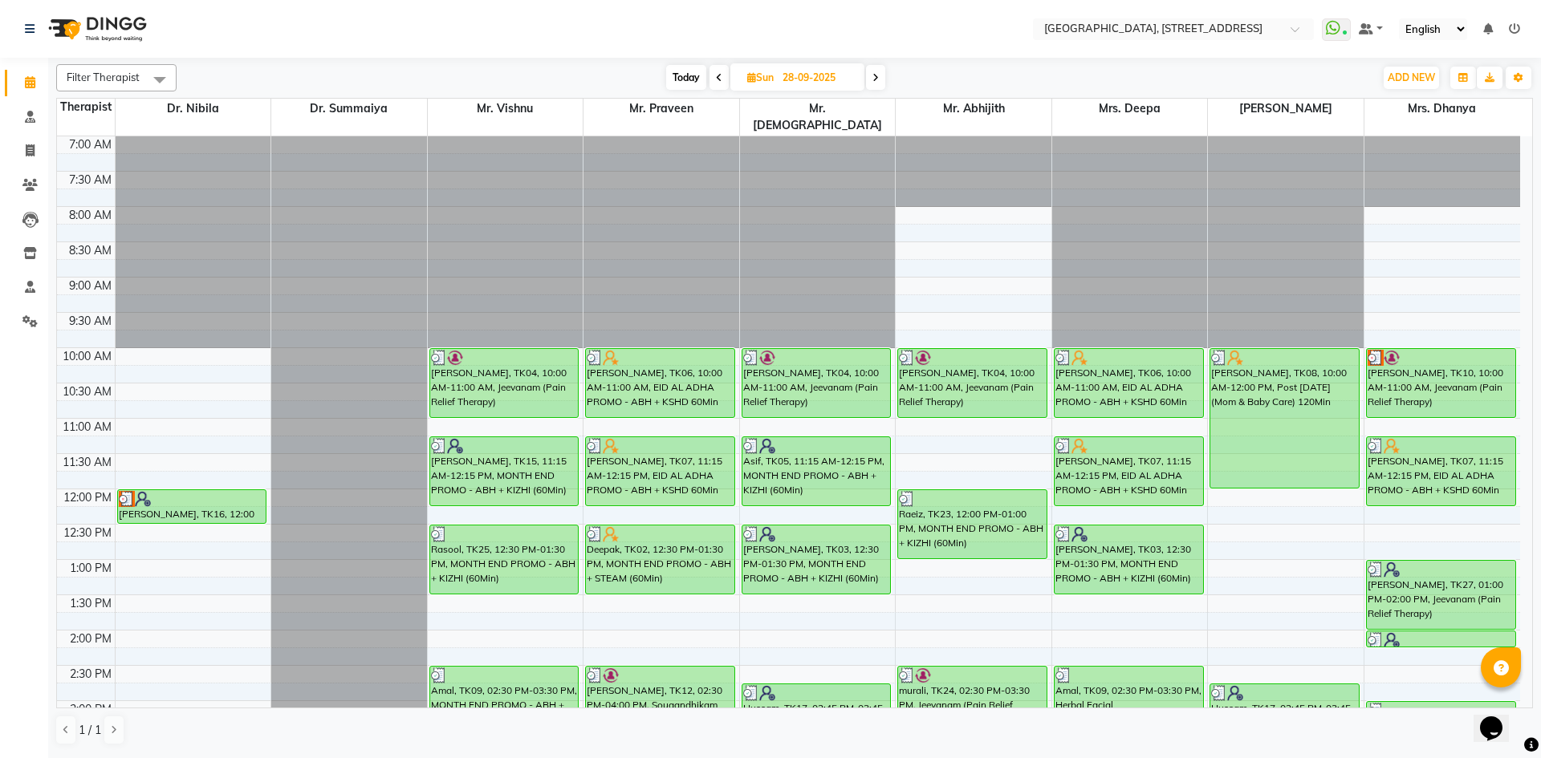
click at [886, 84] on div "[DATE] [DATE]" at bounding box center [776, 78] width 222 height 24
click at [885, 84] on div "[DATE] [DATE]" at bounding box center [776, 78] width 222 height 24
click at [875, 84] on span at bounding box center [875, 77] width 19 height 25
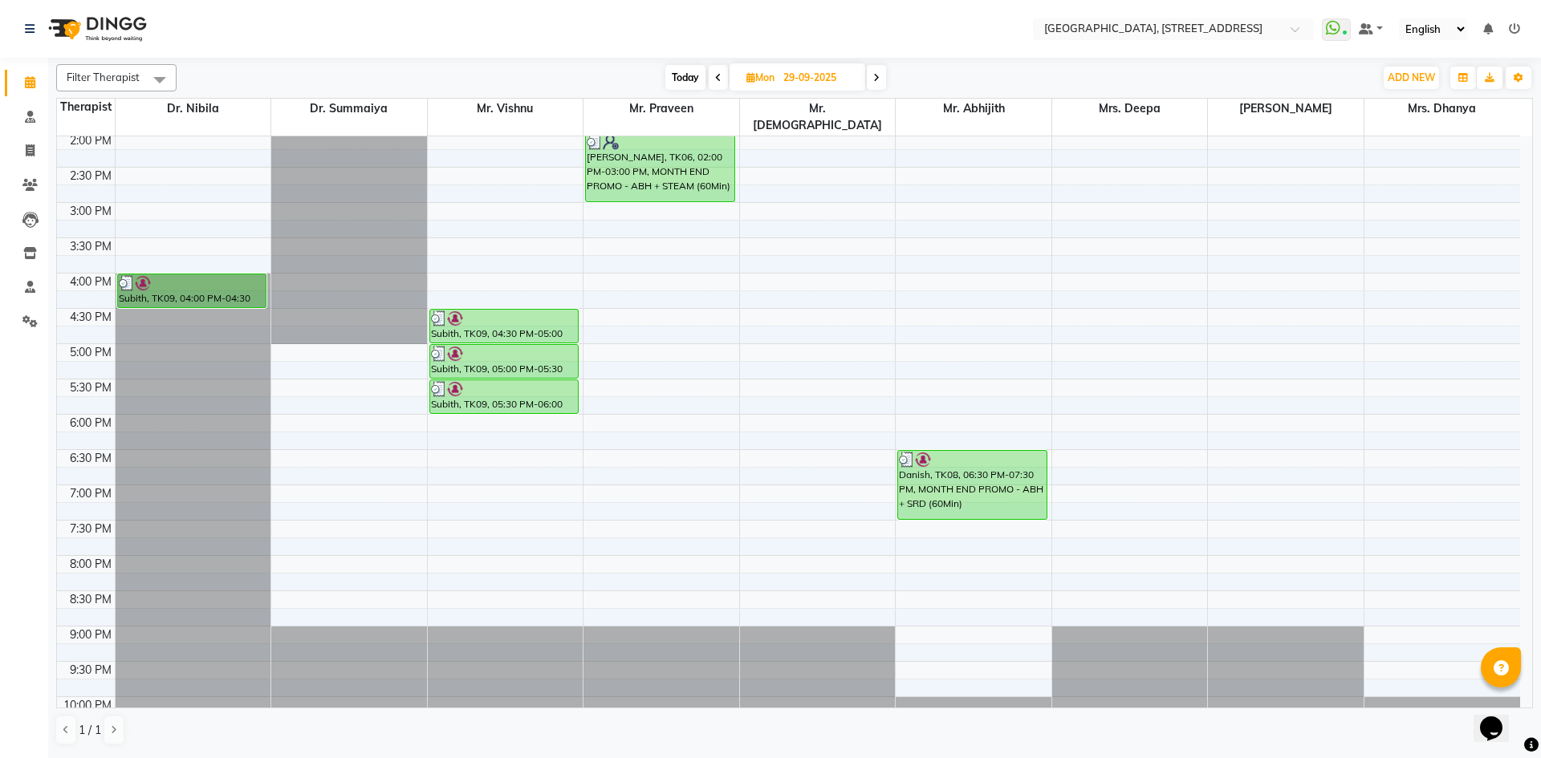
scroll to position [541, 0]
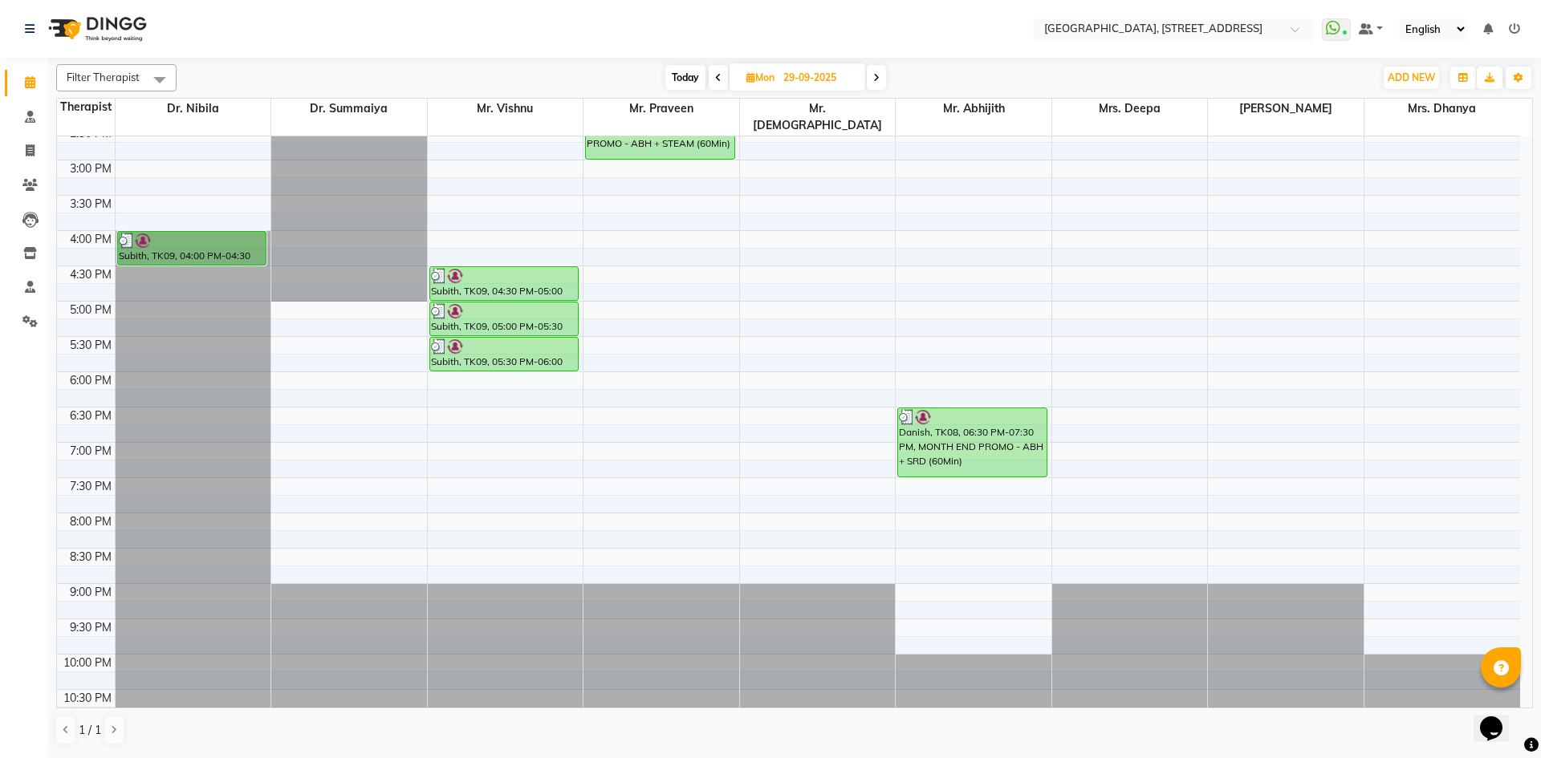
click at [883, 73] on span at bounding box center [876, 77] width 19 height 25
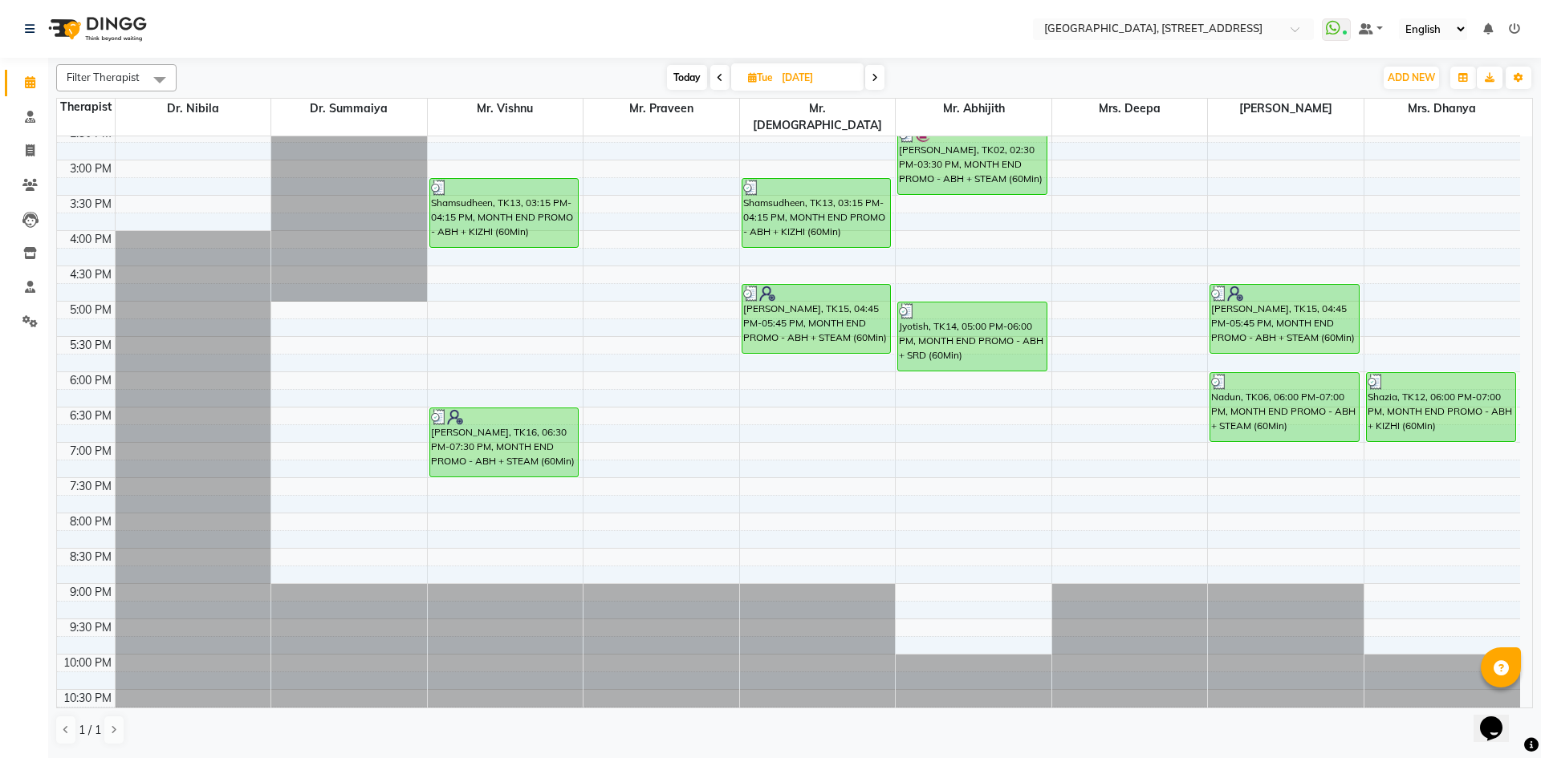
click at [869, 74] on span at bounding box center [874, 77] width 19 height 25
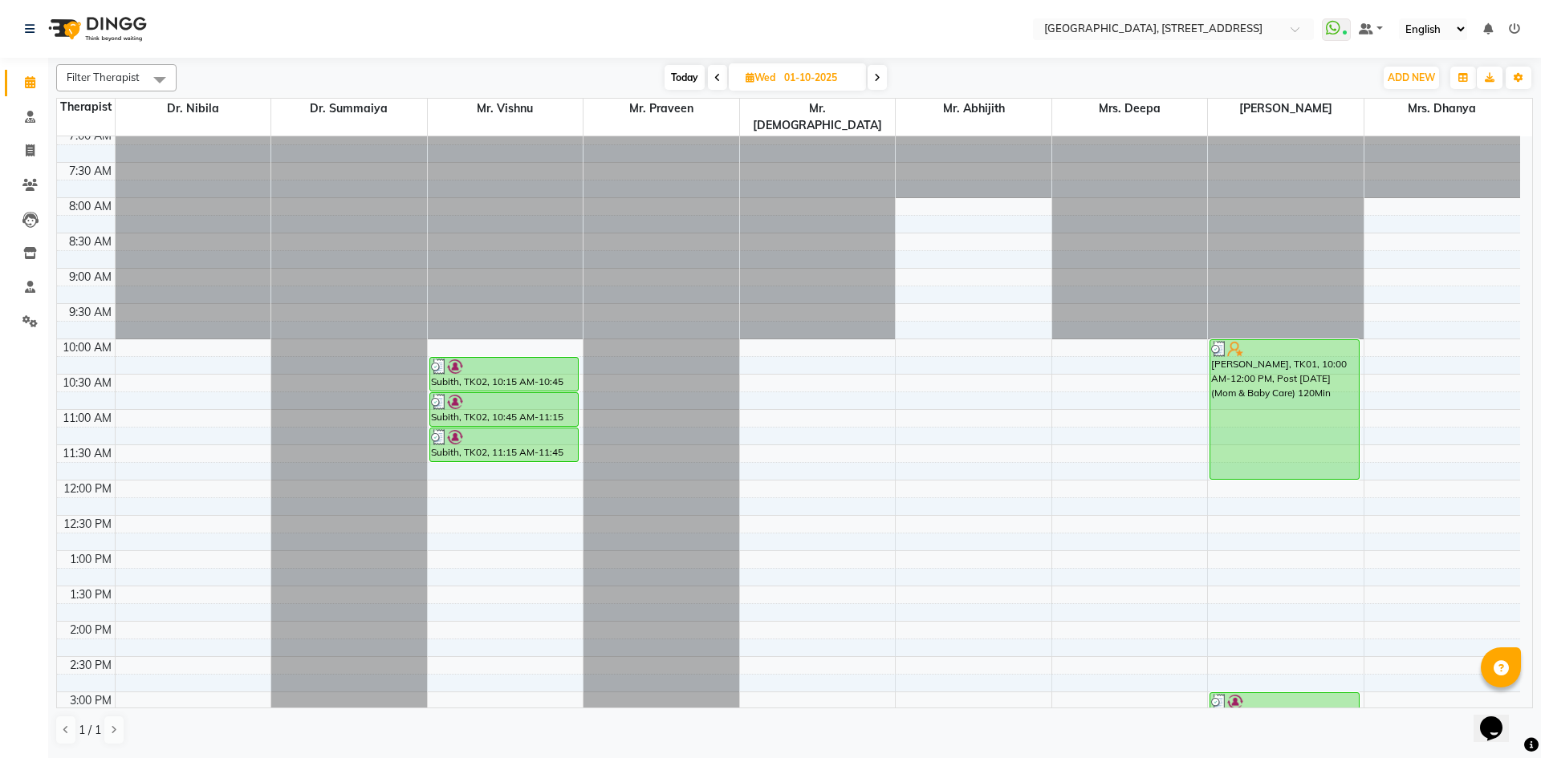
scroll to position [0, 0]
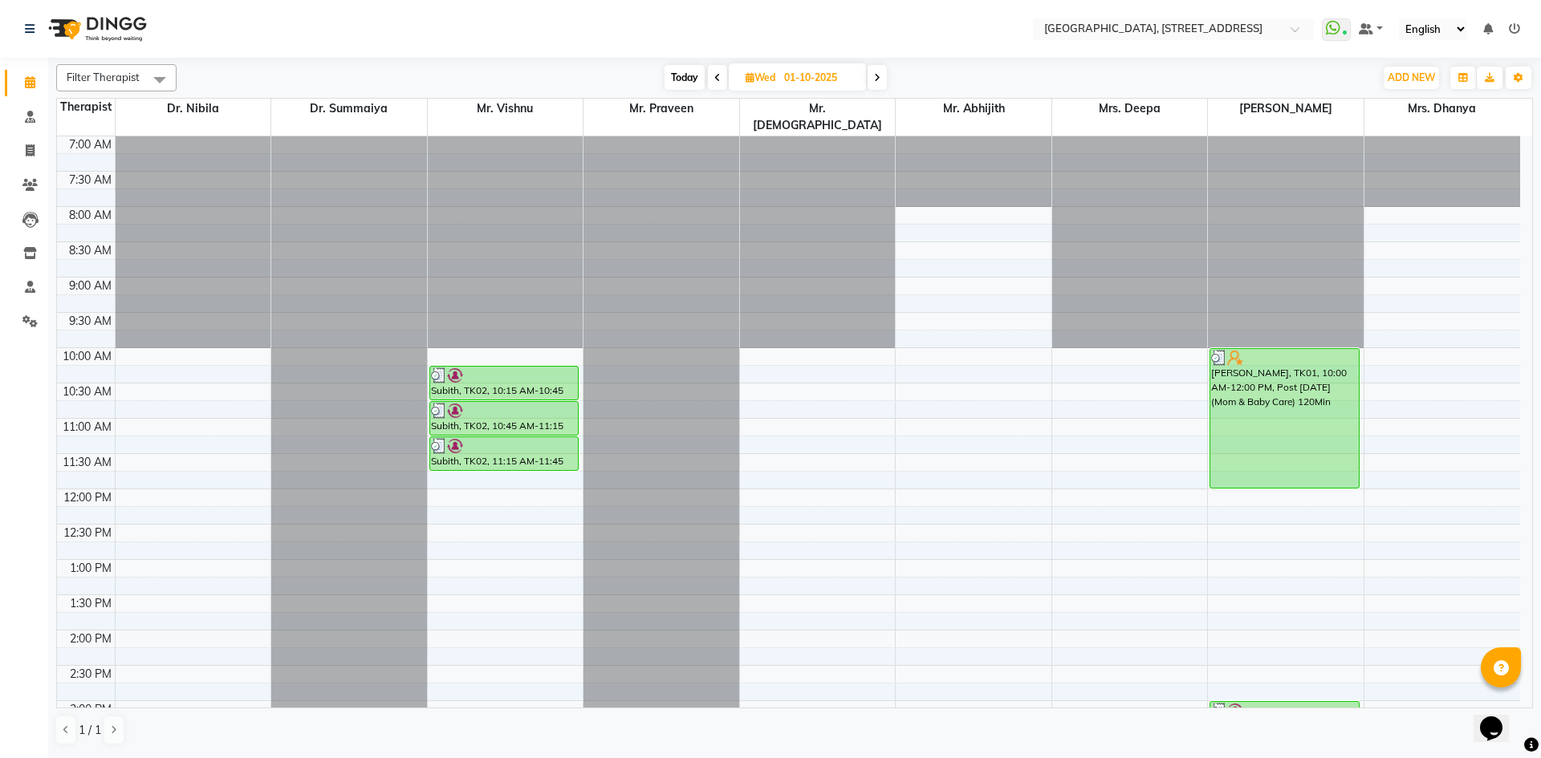
click at [878, 89] on span at bounding box center [877, 77] width 19 height 25
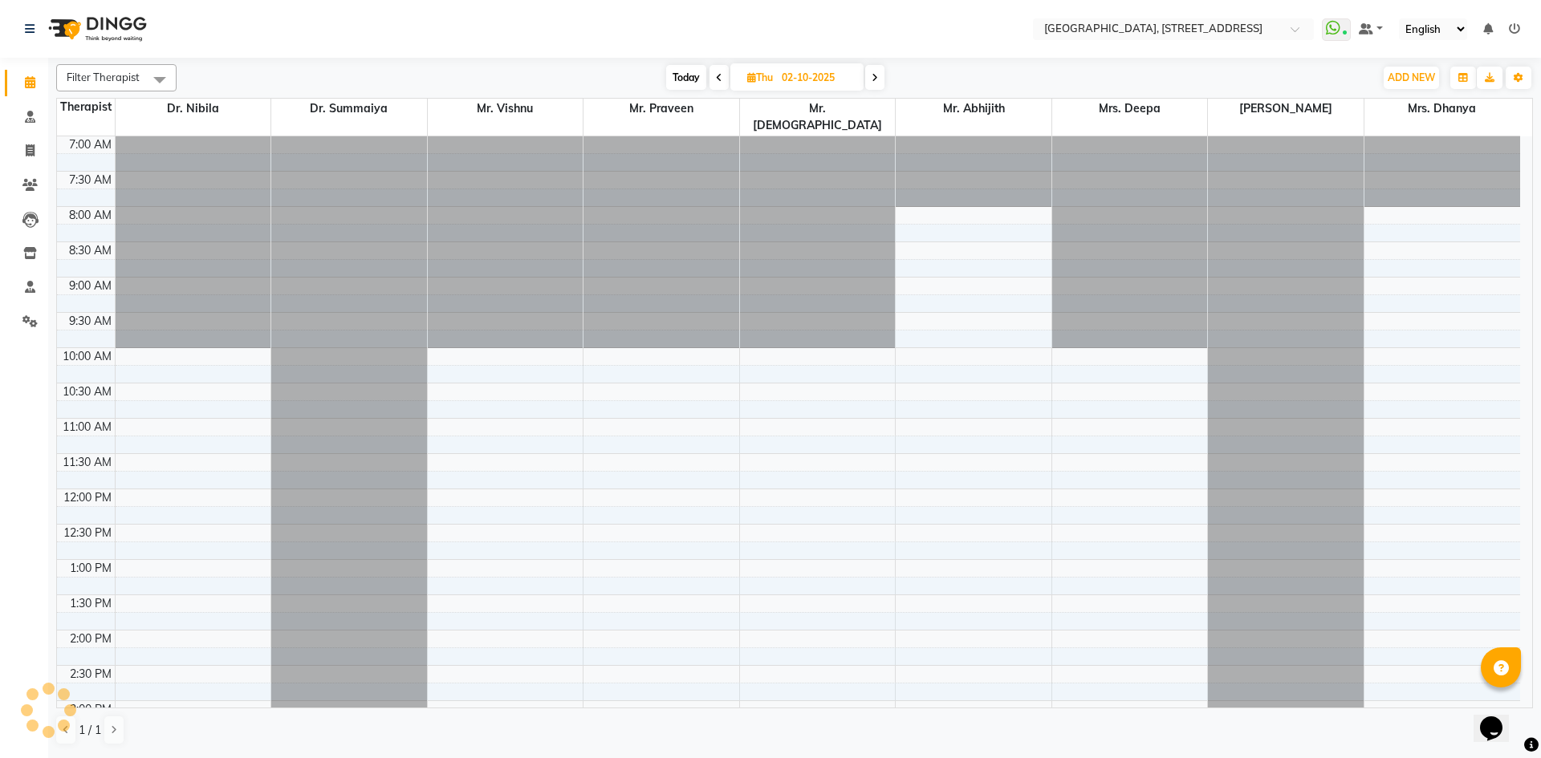
scroll to position [283, 0]
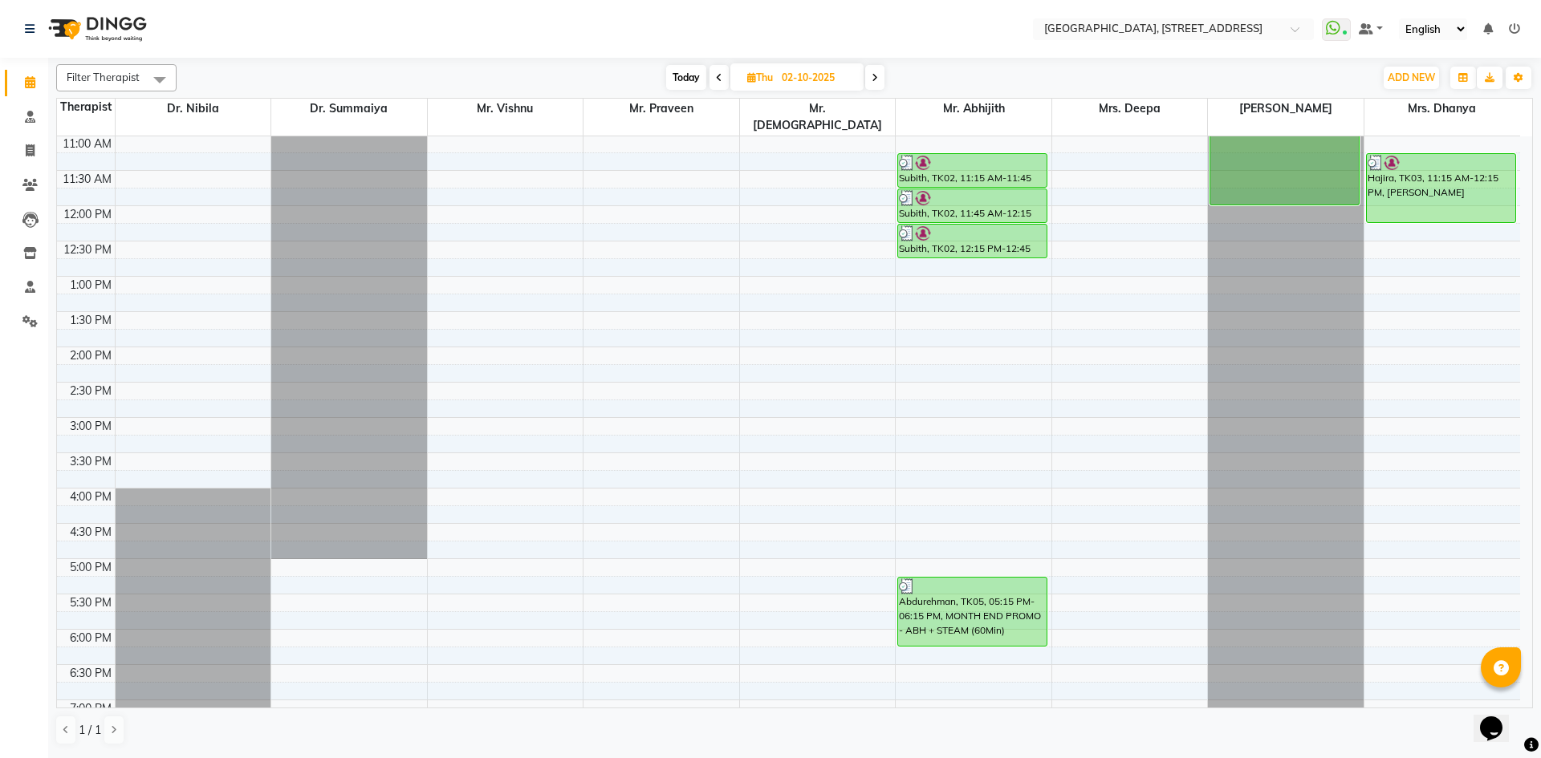
click at [681, 73] on span "Today" at bounding box center [686, 77] width 40 height 25
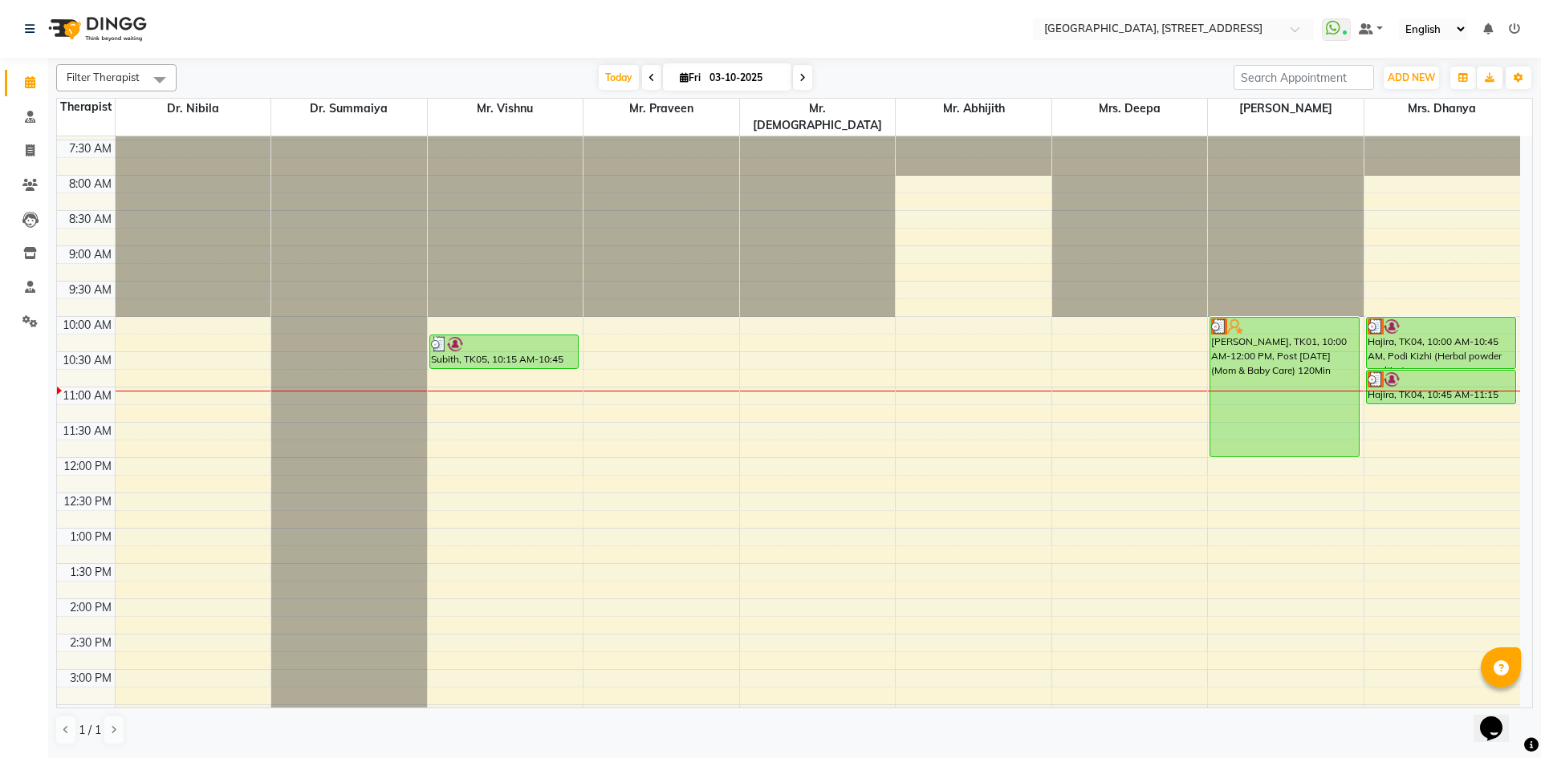
scroll to position [0, 0]
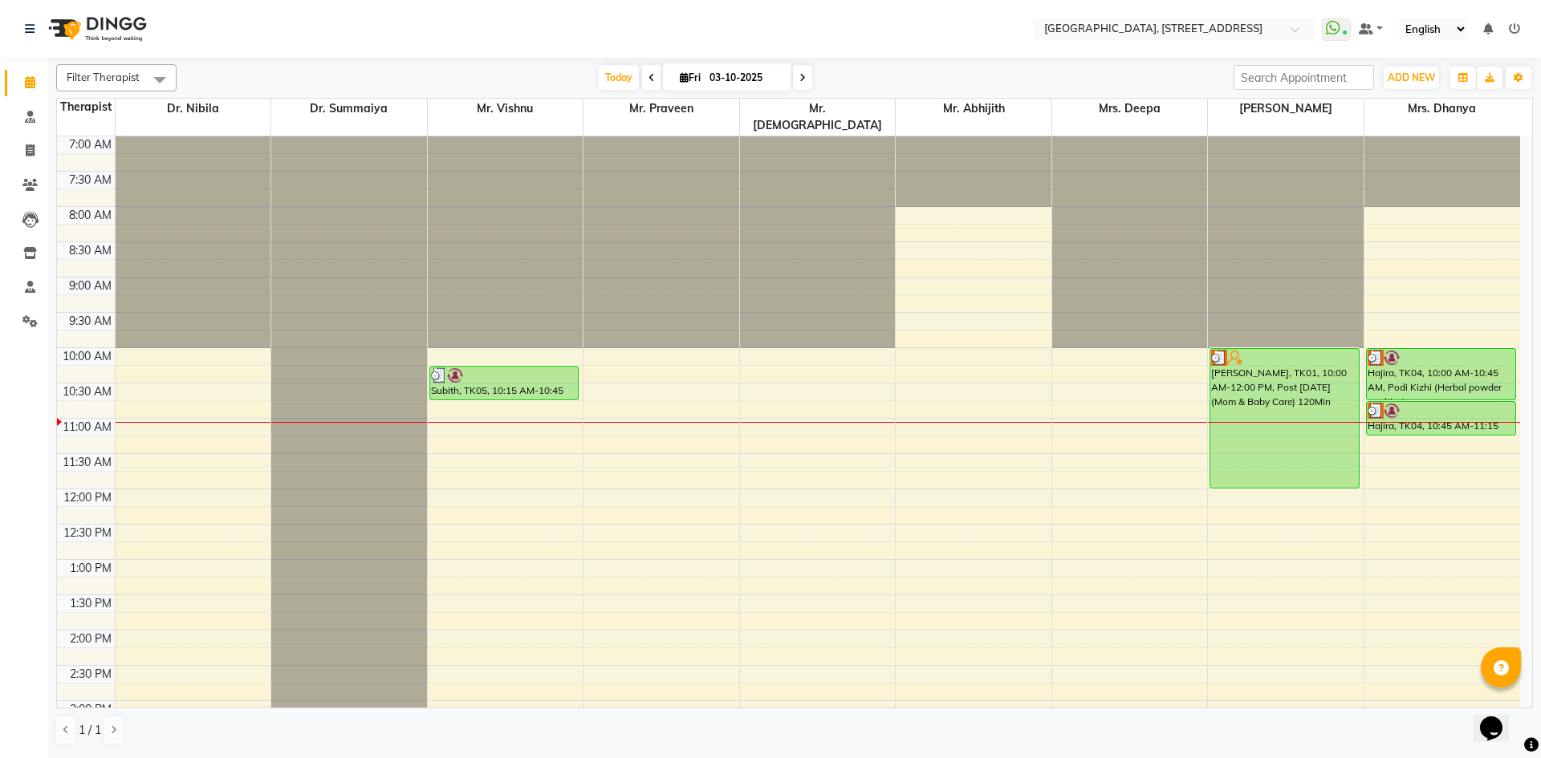
click at [811, 79] on div "[DATE] [DATE]" at bounding box center [705, 78] width 217 height 24
click at [807, 83] on span at bounding box center [802, 77] width 19 height 25
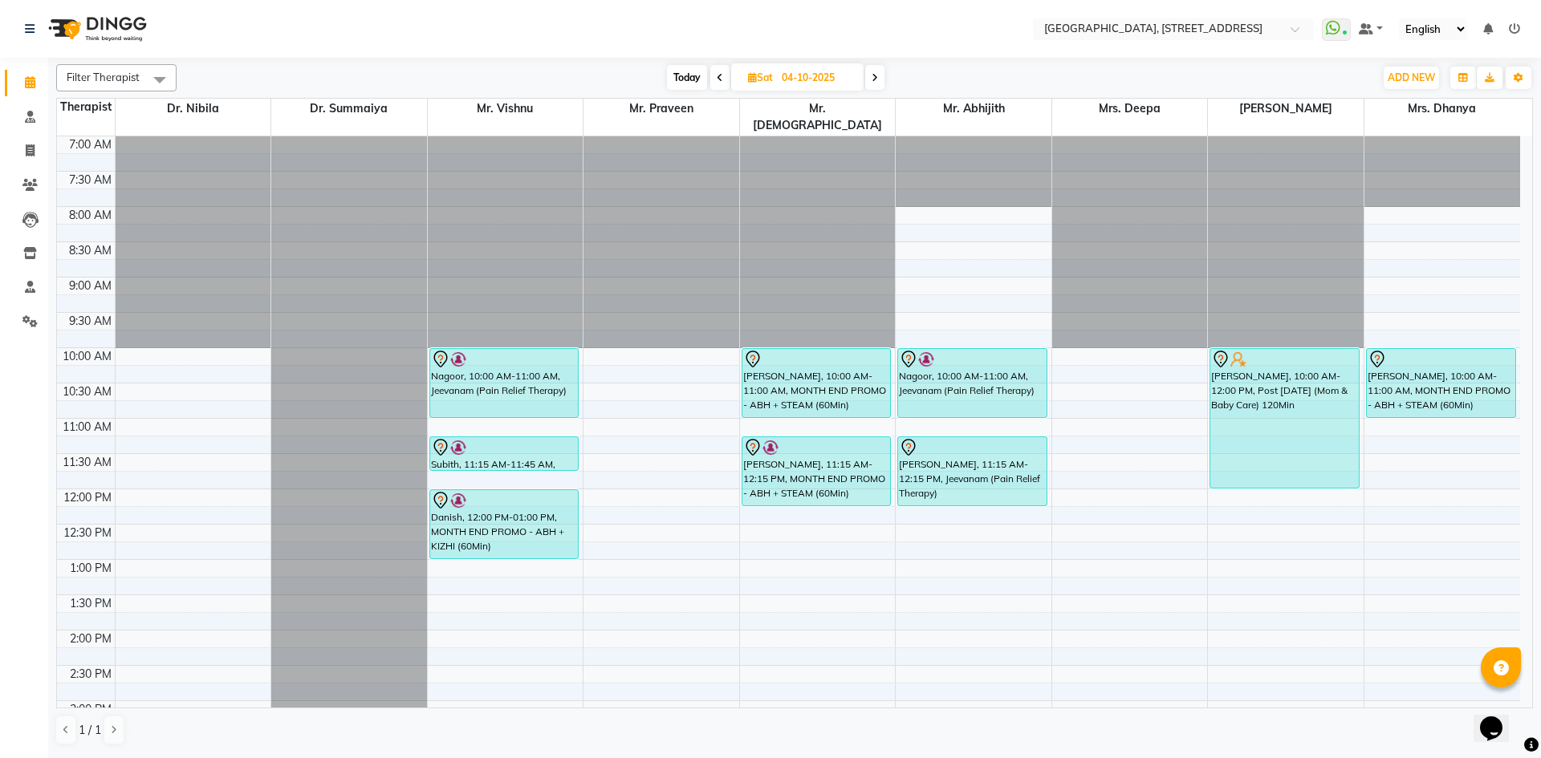
click at [672, 74] on span "Today" at bounding box center [687, 77] width 40 height 25
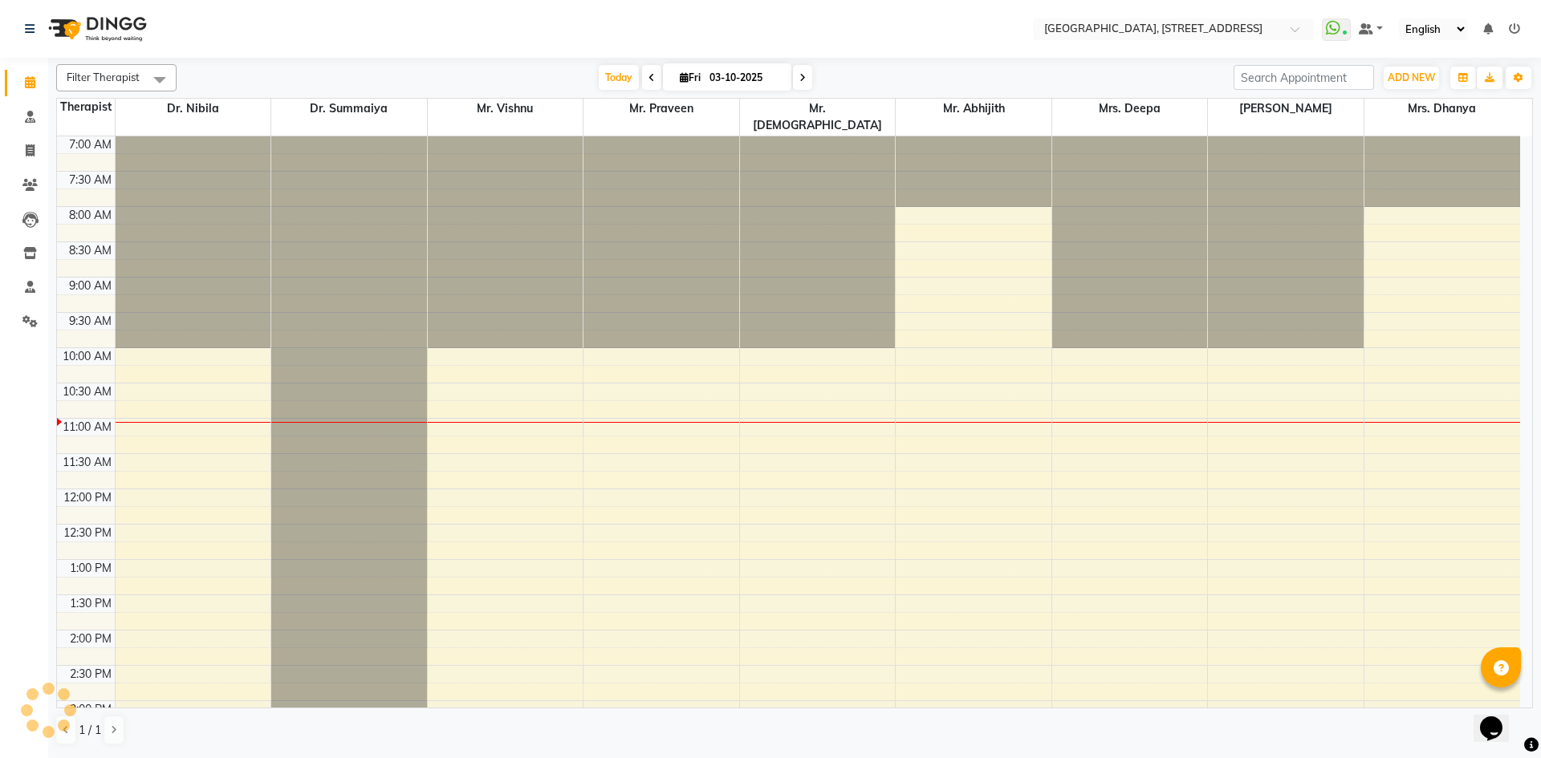
scroll to position [283, 0]
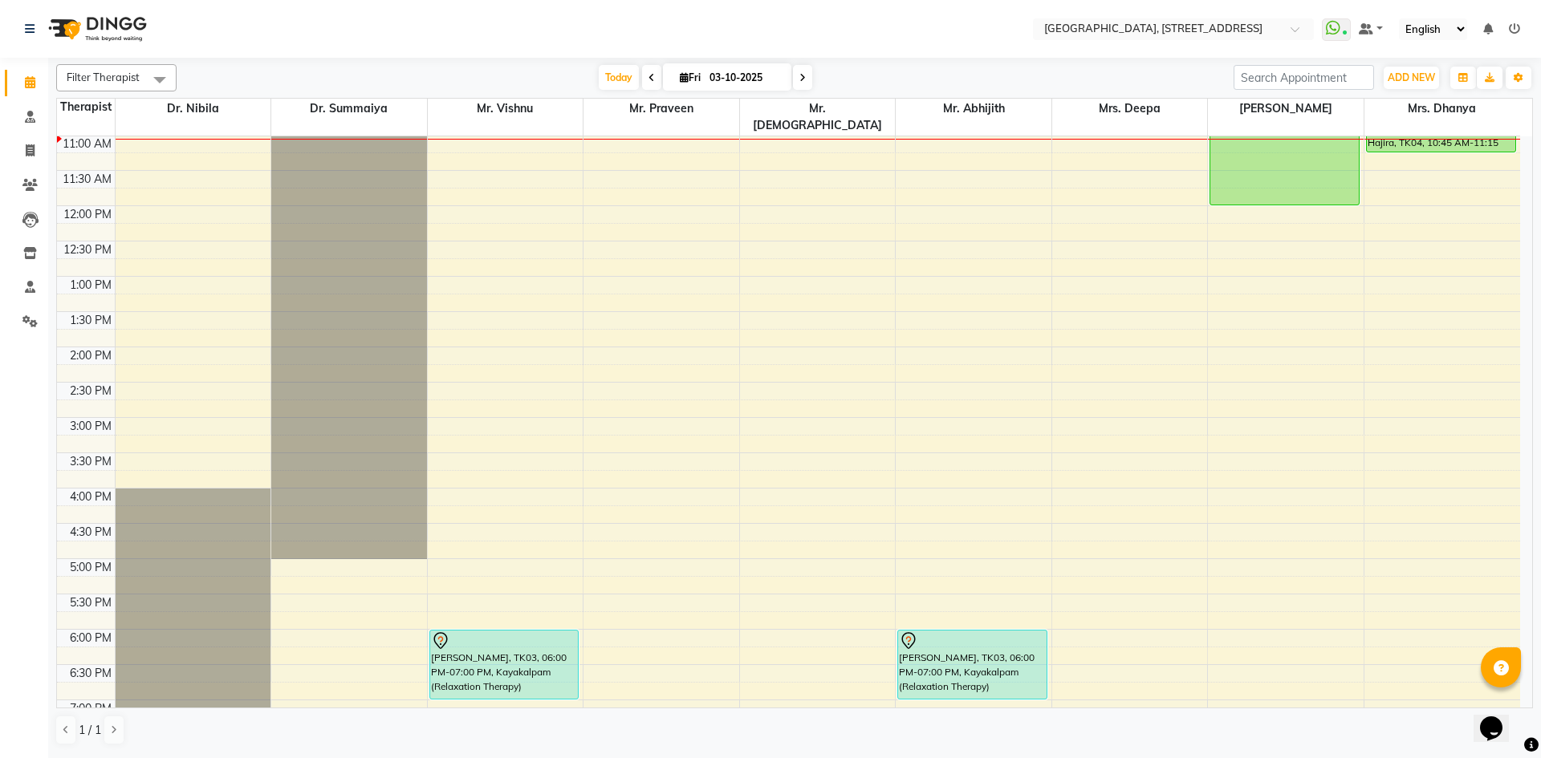
click at [803, 77] on icon at bounding box center [802, 78] width 6 height 10
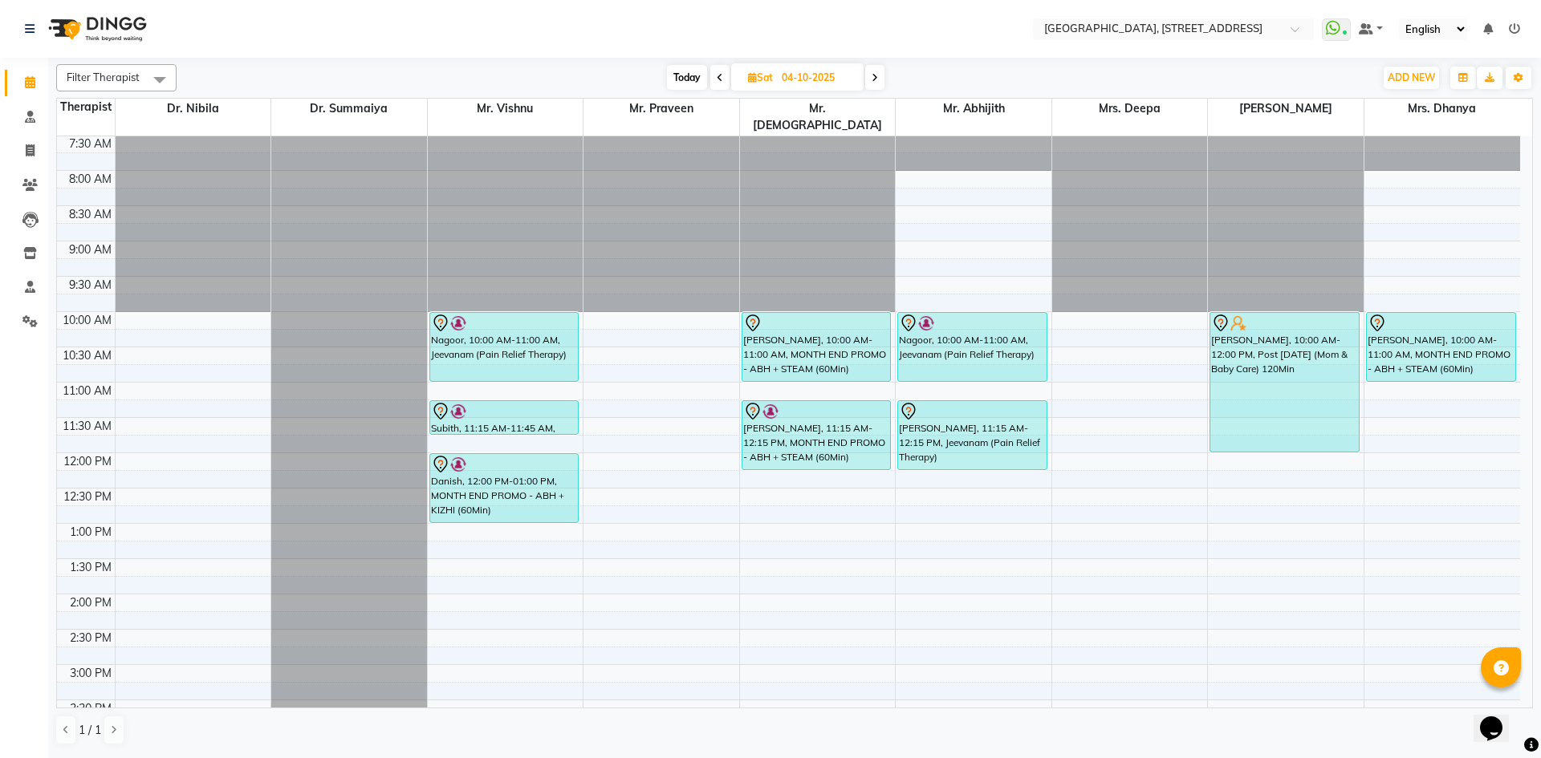
scroll to position [0, 0]
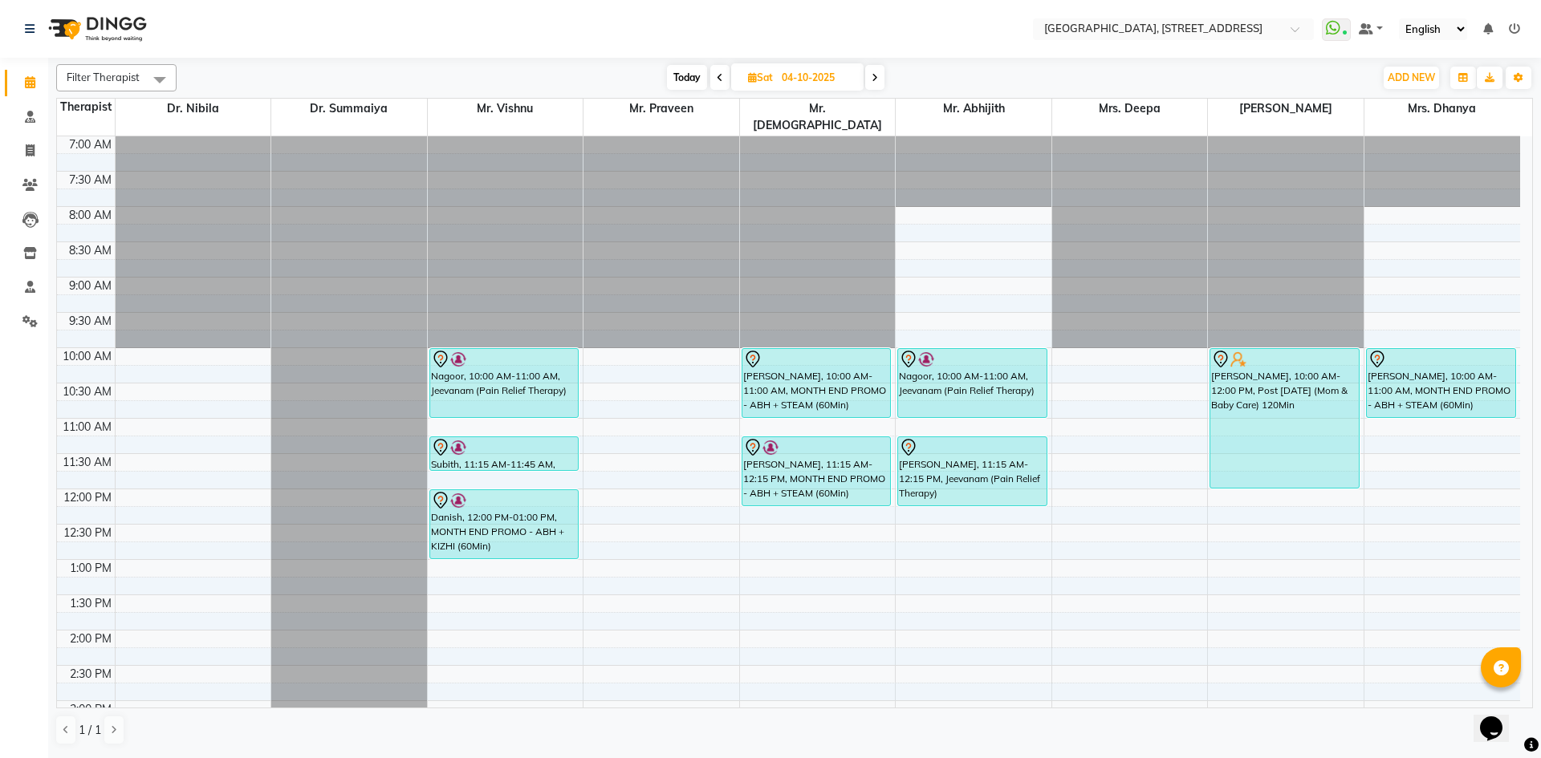
click at [689, 67] on span "Today" at bounding box center [687, 77] width 40 height 25
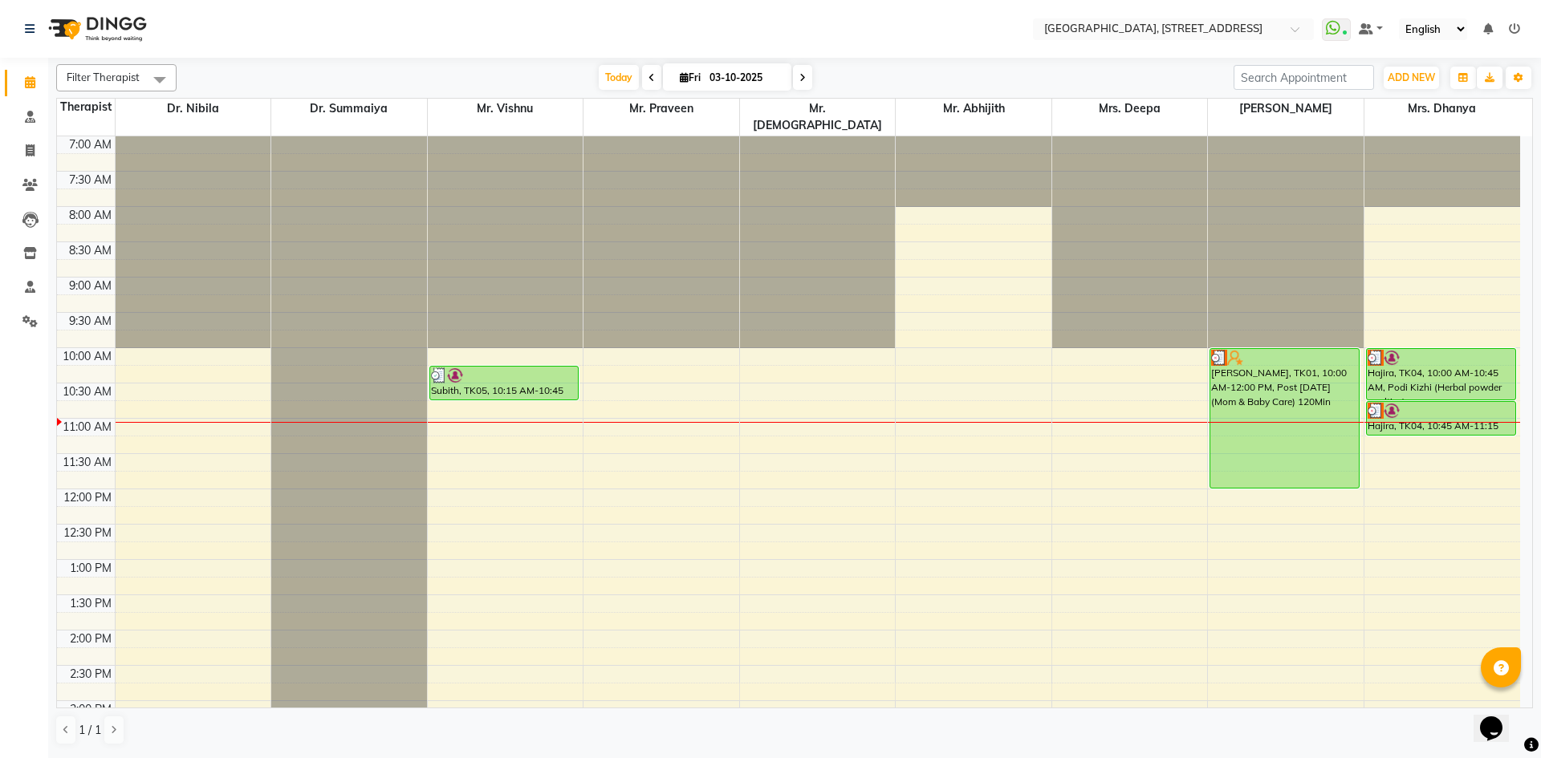
click at [649, 77] on icon at bounding box center [651, 78] width 6 height 10
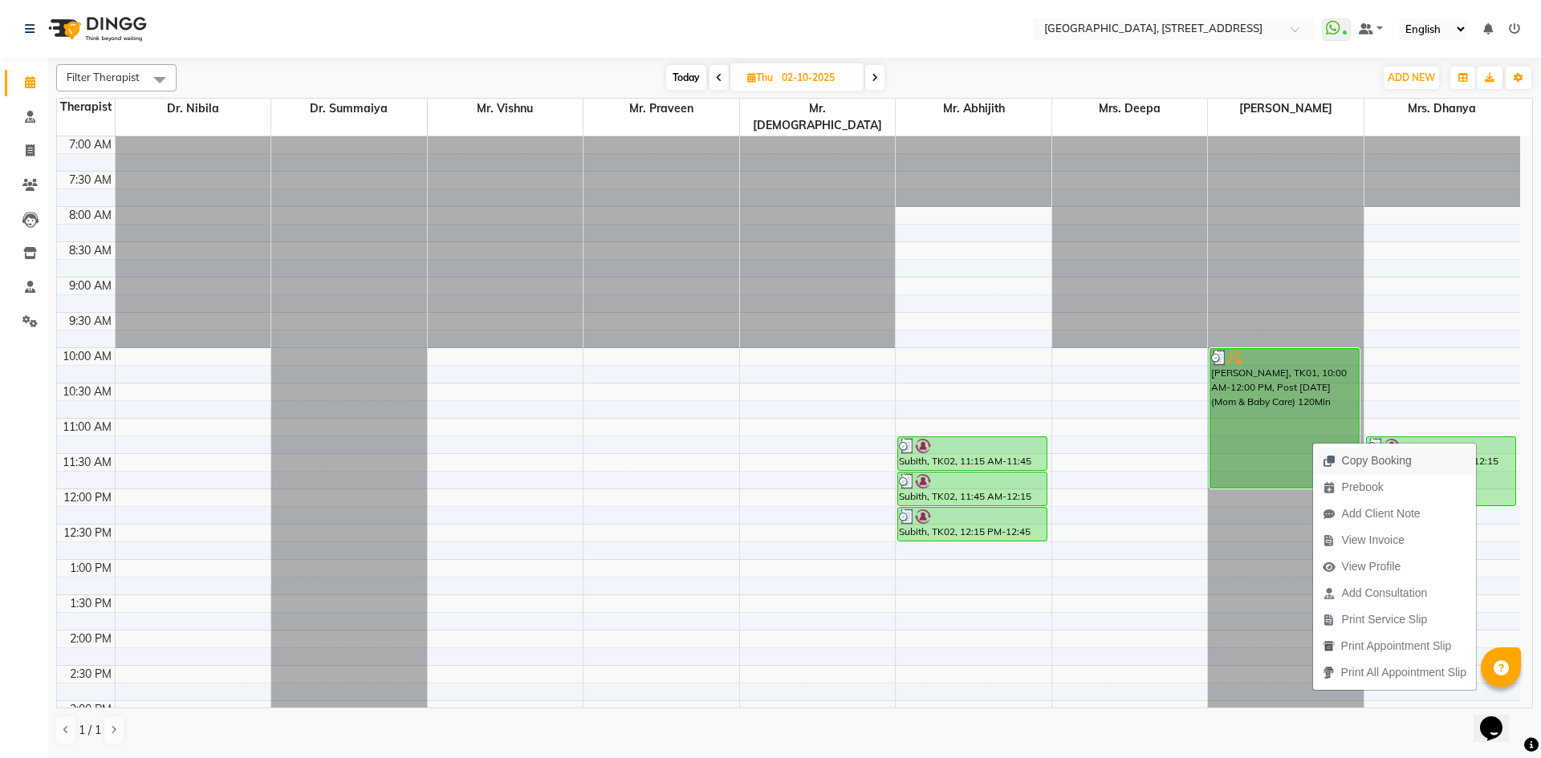
click at [1403, 457] on span "Copy Booking" at bounding box center [1377, 461] width 70 height 17
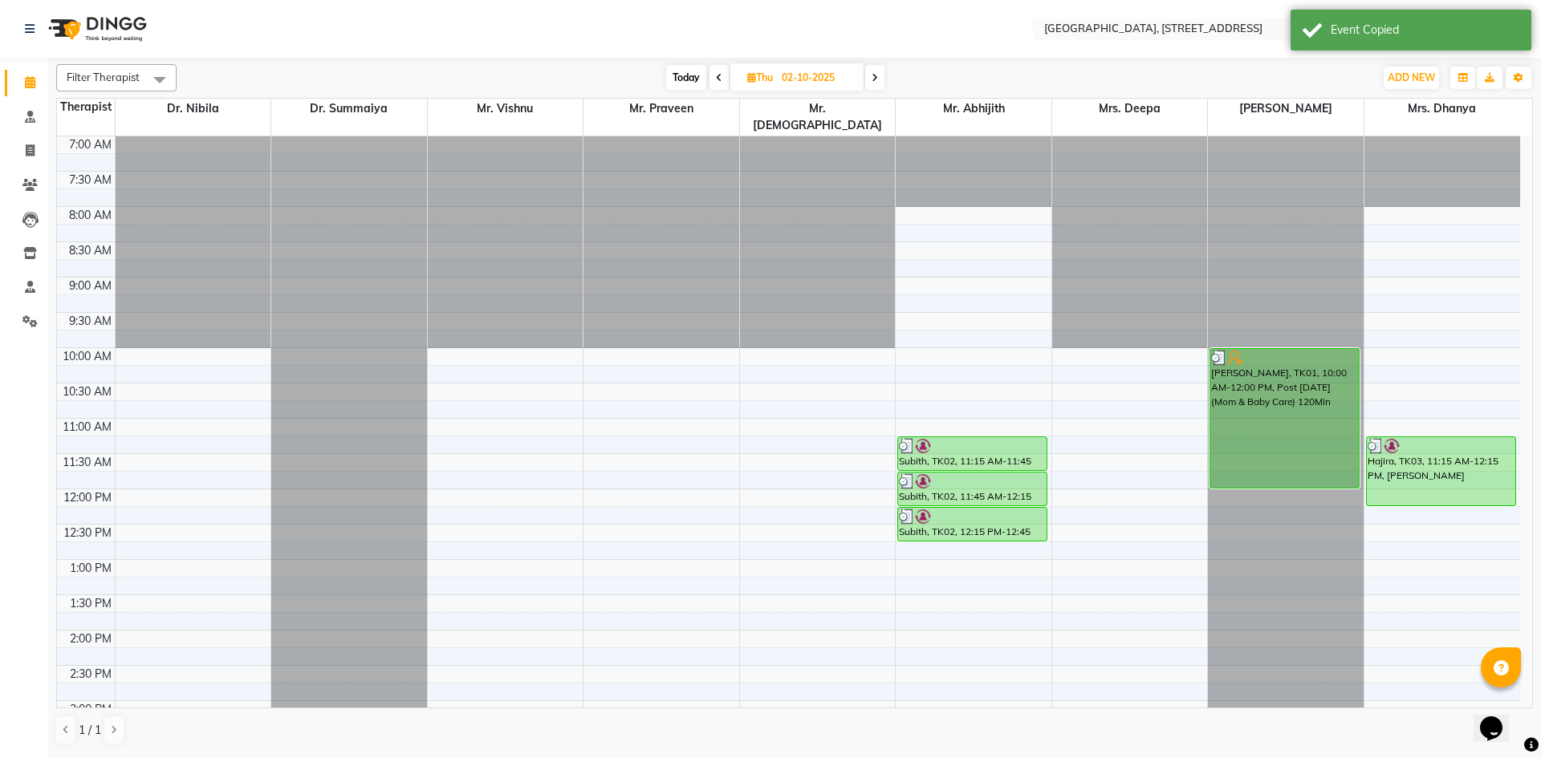
click at [874, 71] on span at bounding box center [874, 77] width 19 height 25
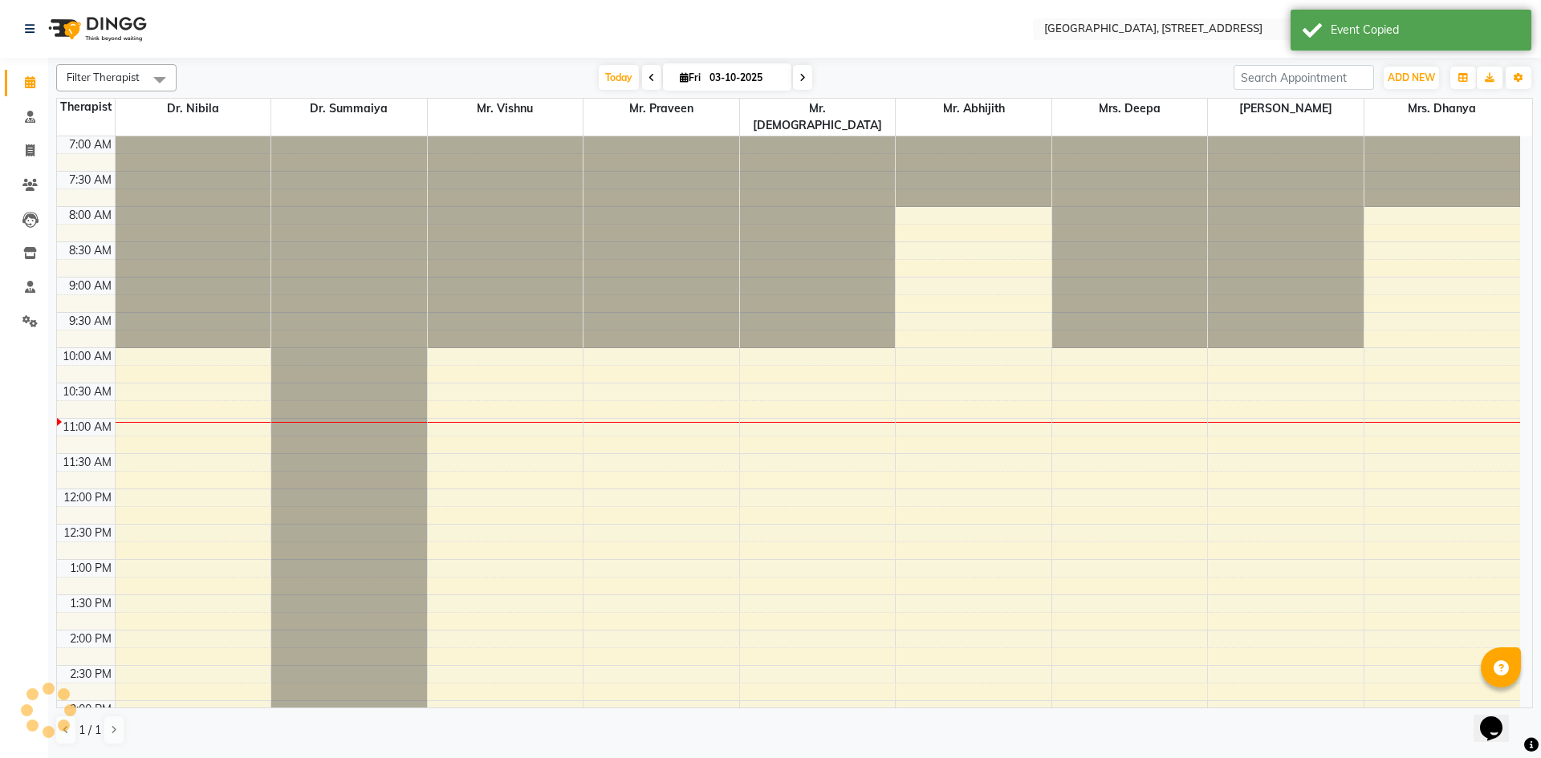
scroll to position [283, 0]
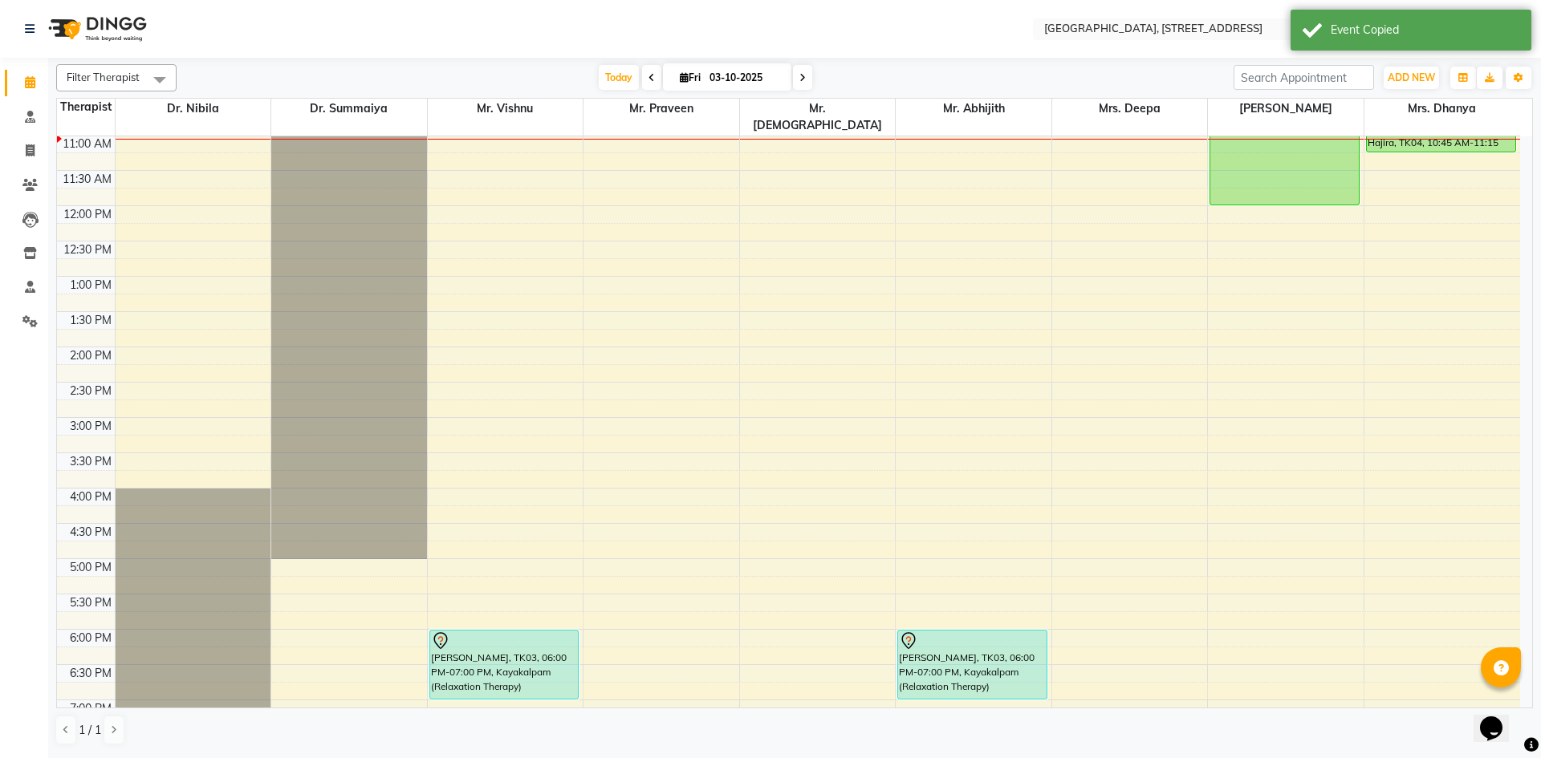
click at [801, 80] on icon at bounding box center [802, 78] width 6 height 10
type input "04-10-2025"
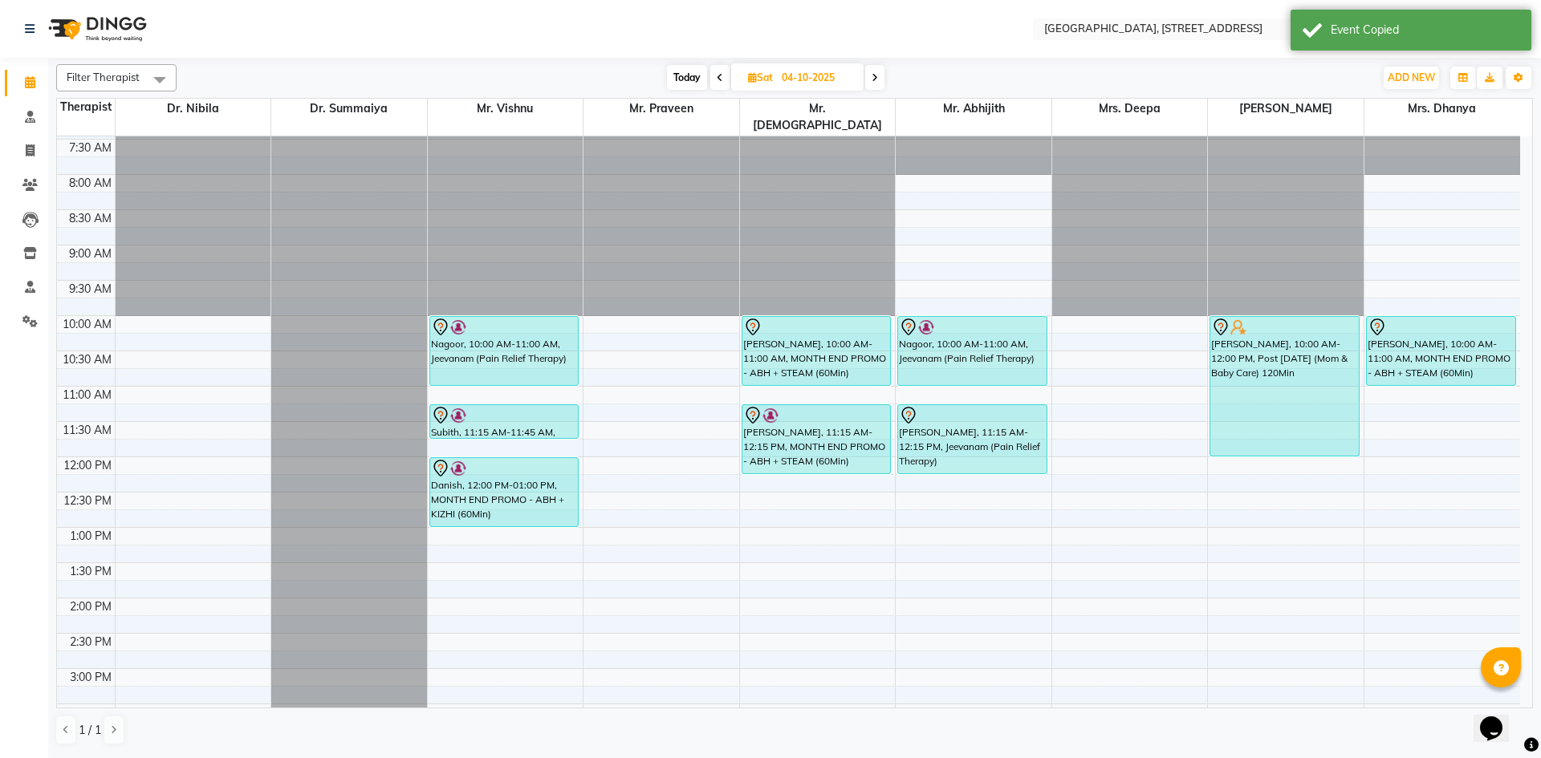
scroll to position [0, 0]
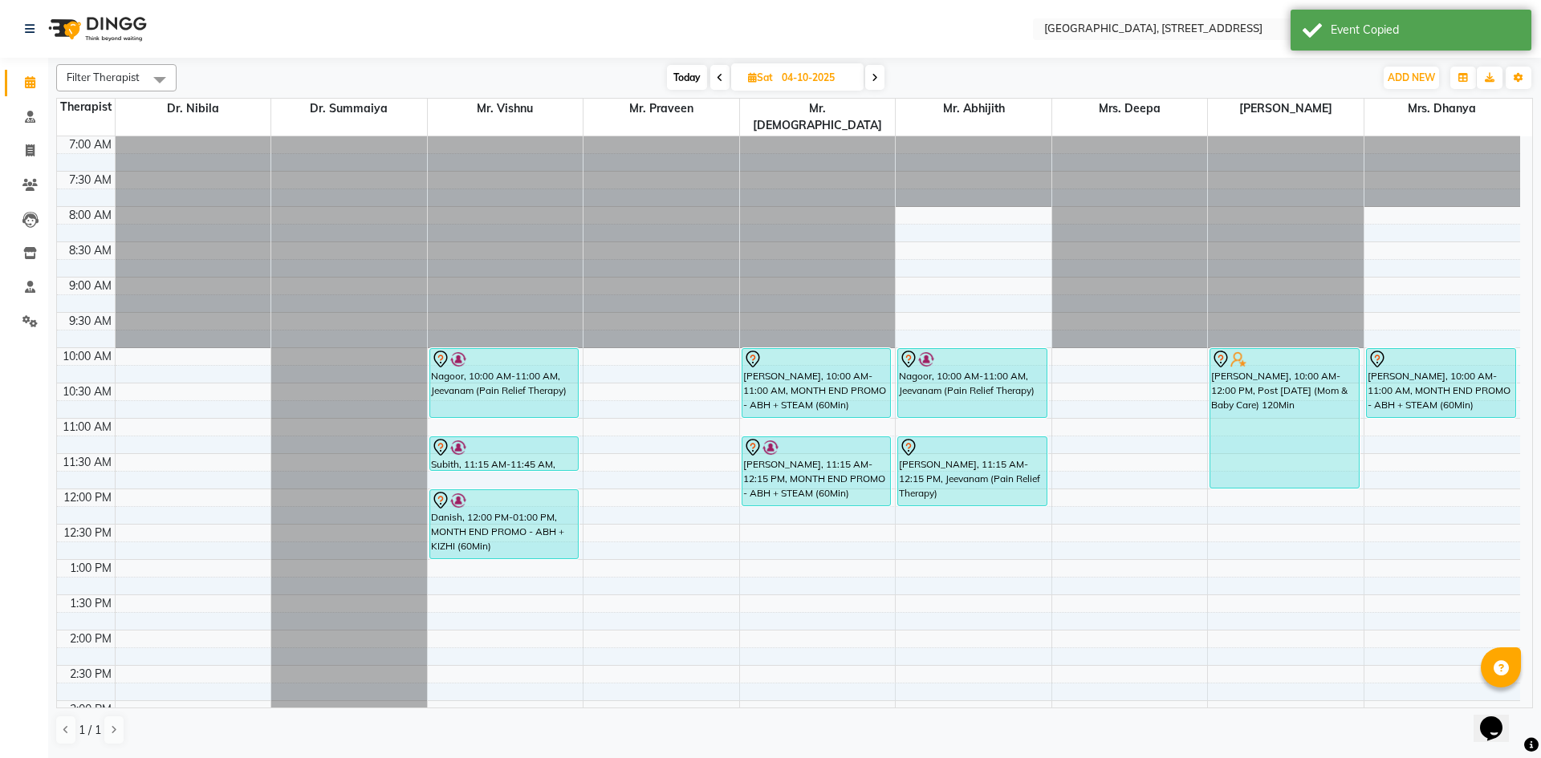
click at [1381, 422] on div "7:00 AM 7:30 AM 8:00 AM 8:30 AM 9:00 AM 9:30 AM 10:00 AM 10:30 AM 11:00 AM 11:3…" at bounding box center [788, 700] width 1463 height 1129
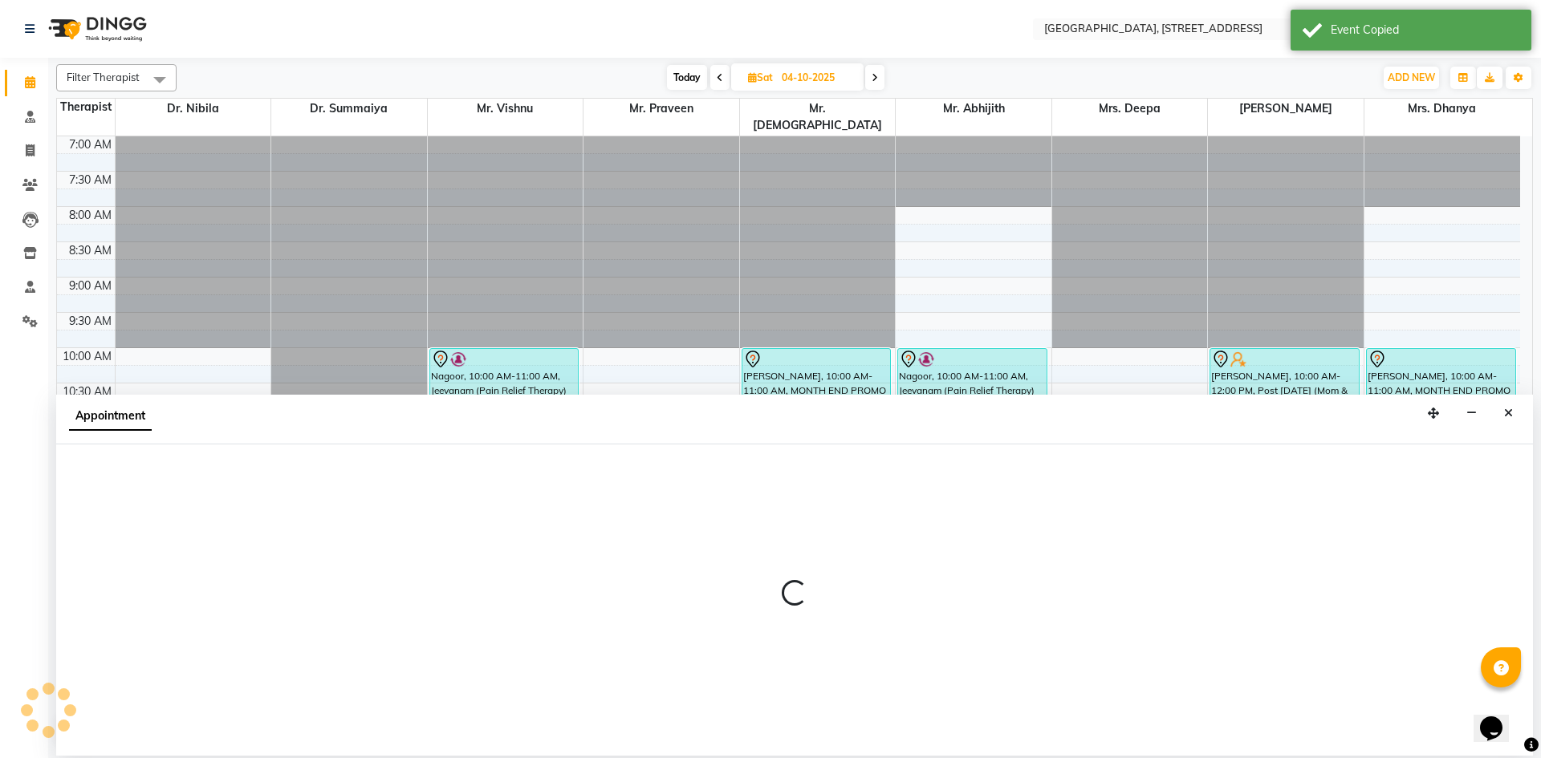
select select "64145"
select select "675"
select select "tentative"
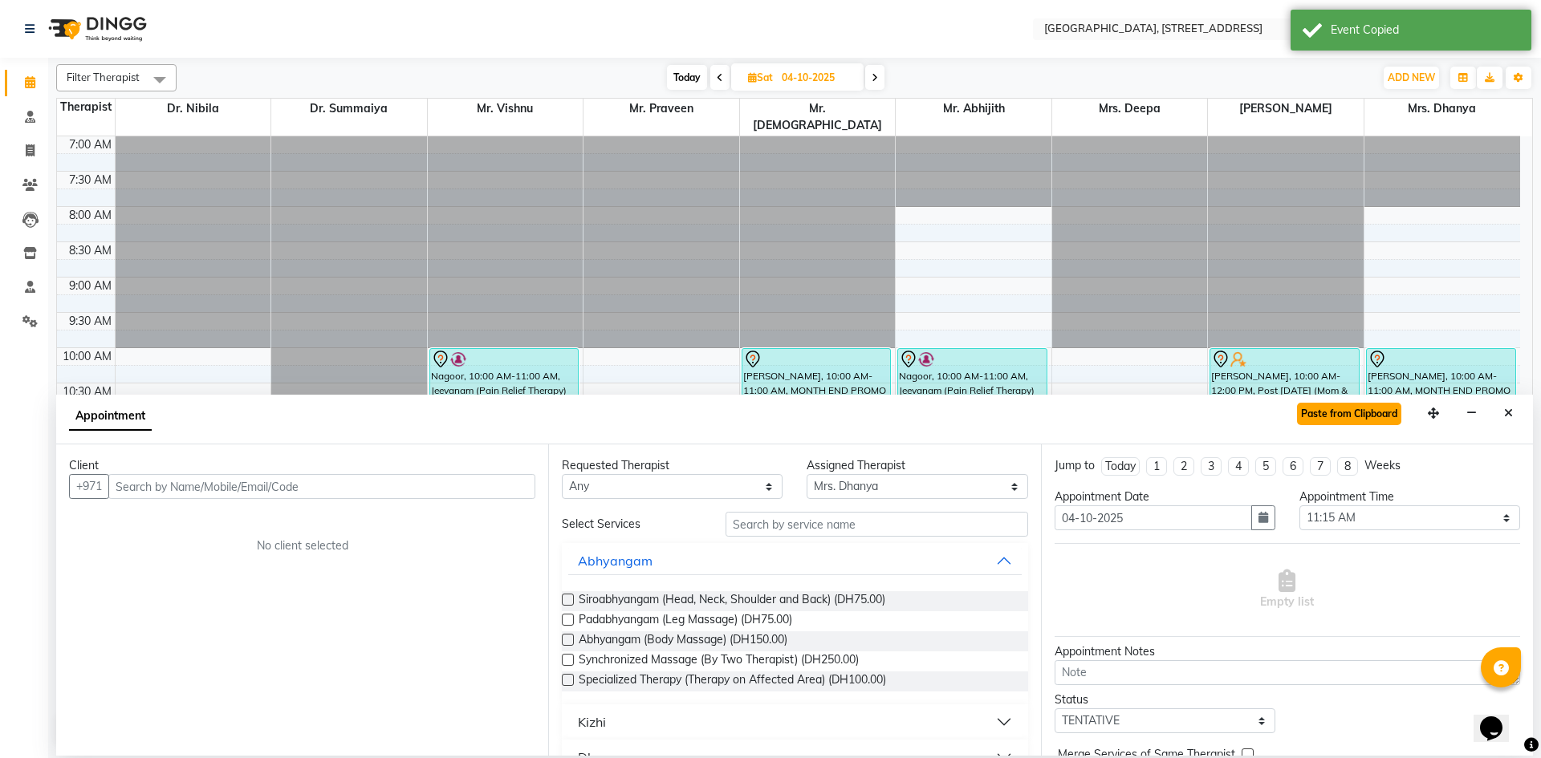
click at [1355, 418] on button "Paste from Clipboard" at bounding box center [1349, 414] width 104 height 22
select select
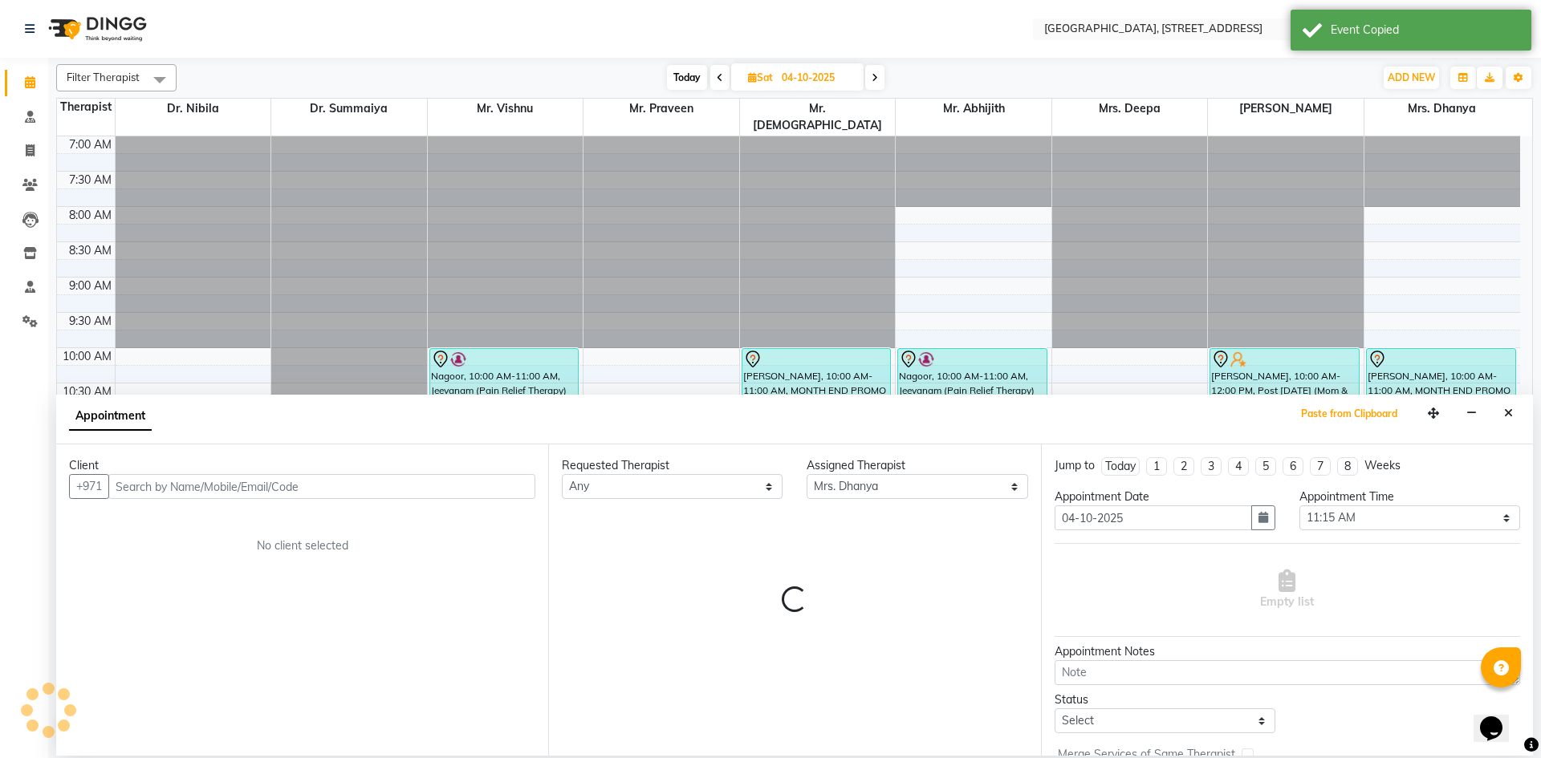
select select "1960"
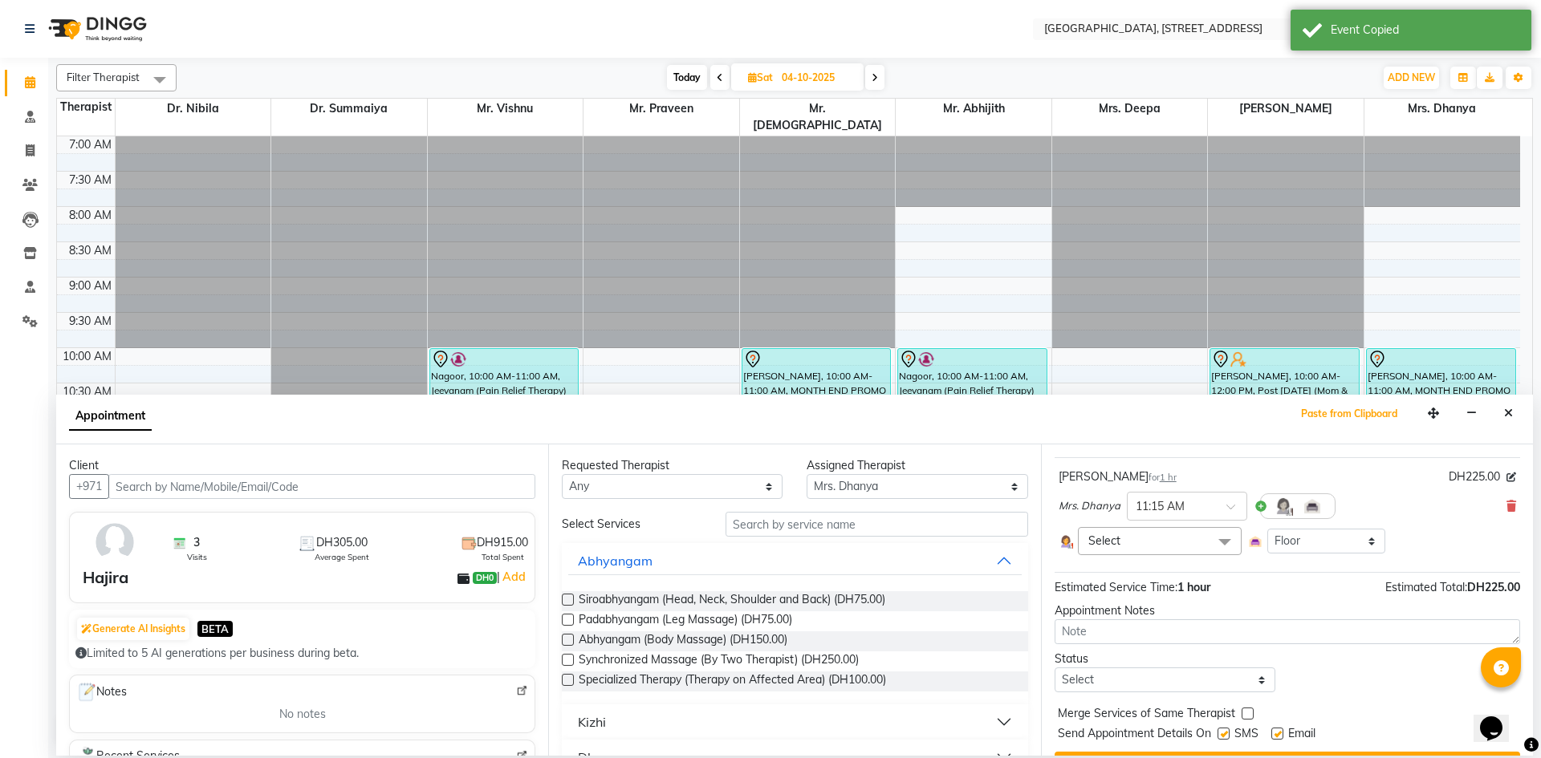
scroll to position [124, 0]
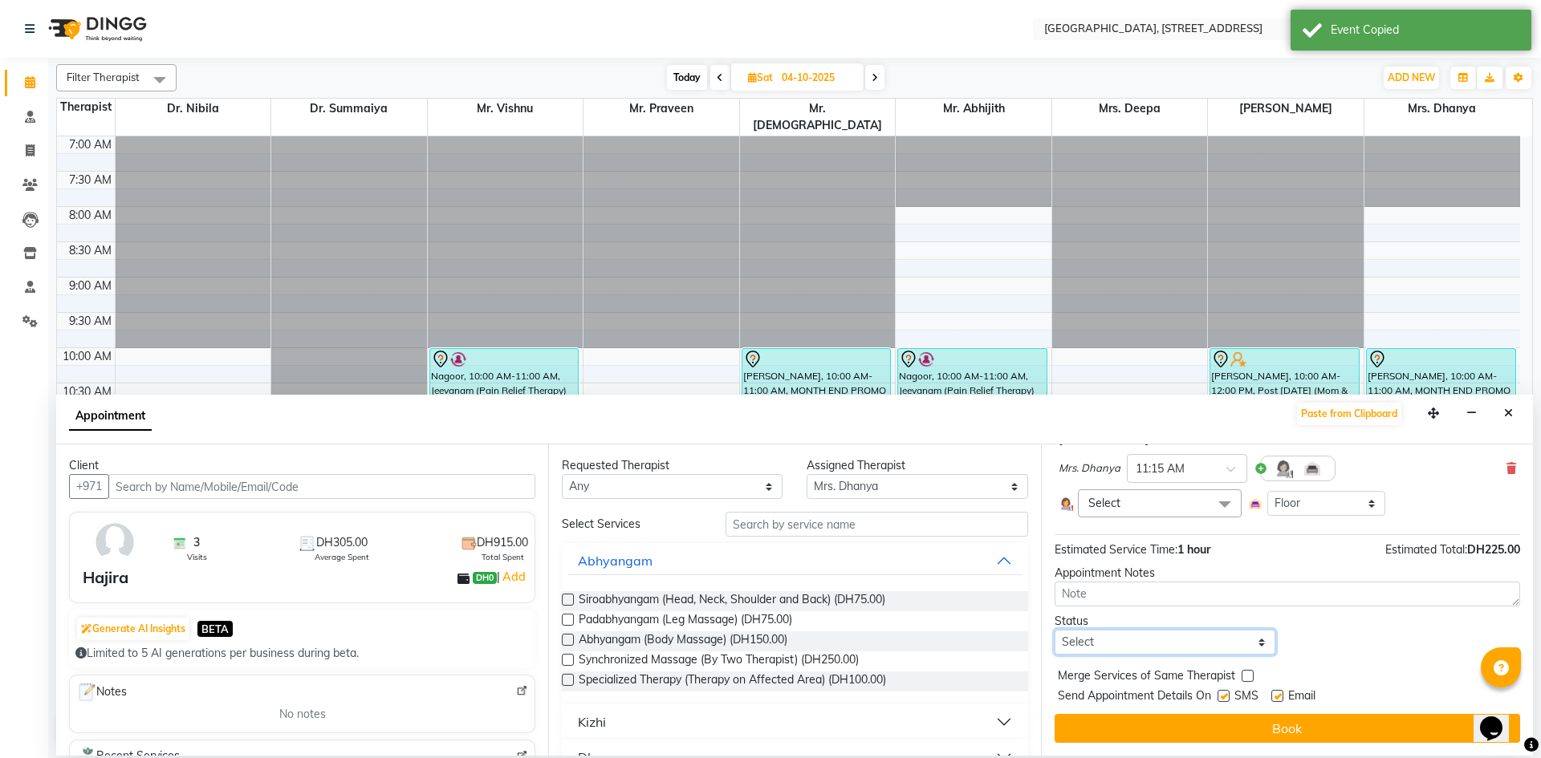
click at [1209, 632] on select "Select TENTATIVE CONFIRM UPCOMING" at bounding box center [1165, 642] width 221 height 25
select select "tentative"
click at [1055, 630] on select "Select TENTATIVE CONFIRM UPCOMING" at bounding box center [1165, 642] width 221 height 25
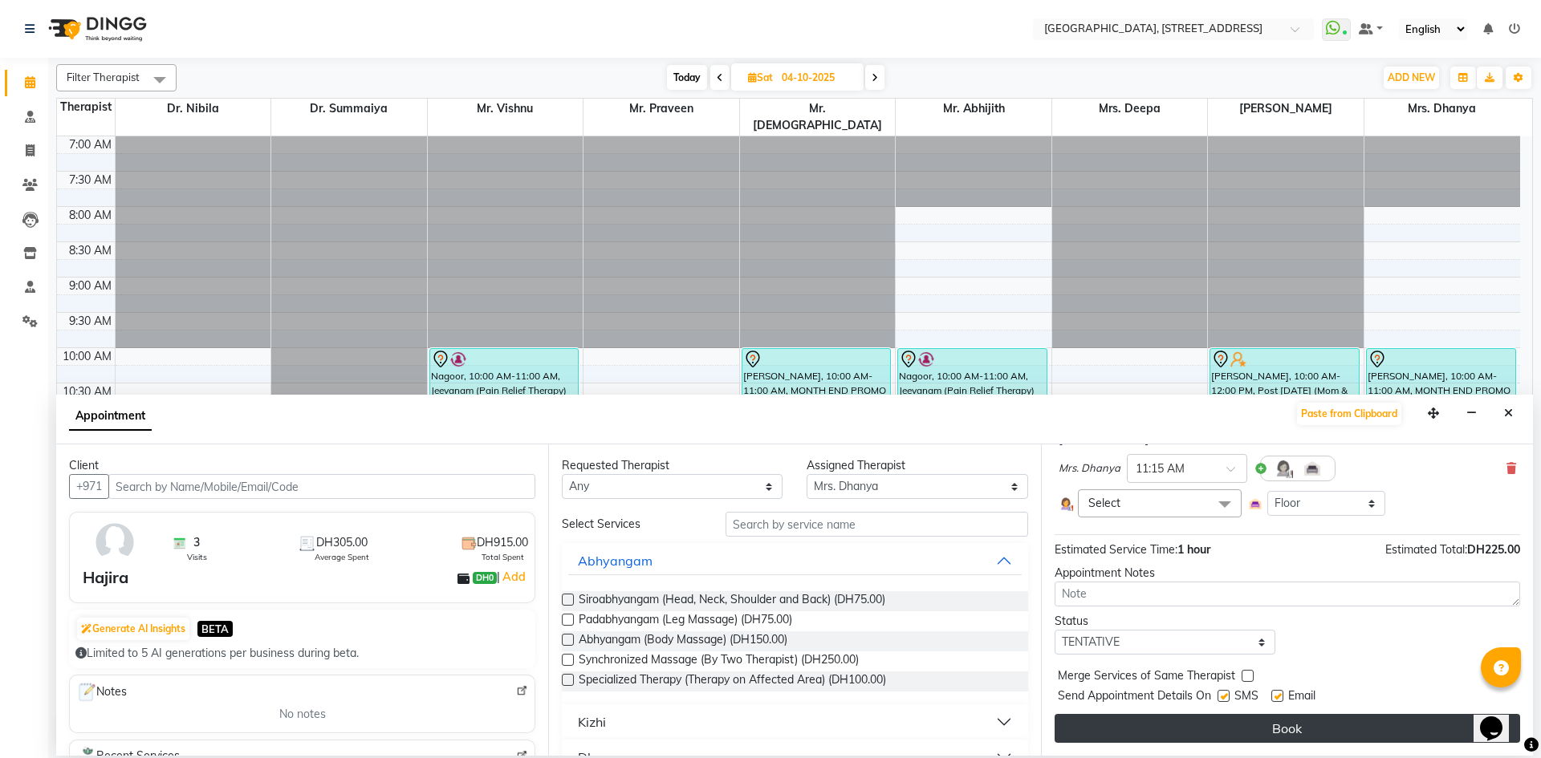
click at [1169, 723] on button "Book" at bounding box center [1287, 728] width 465 height 29
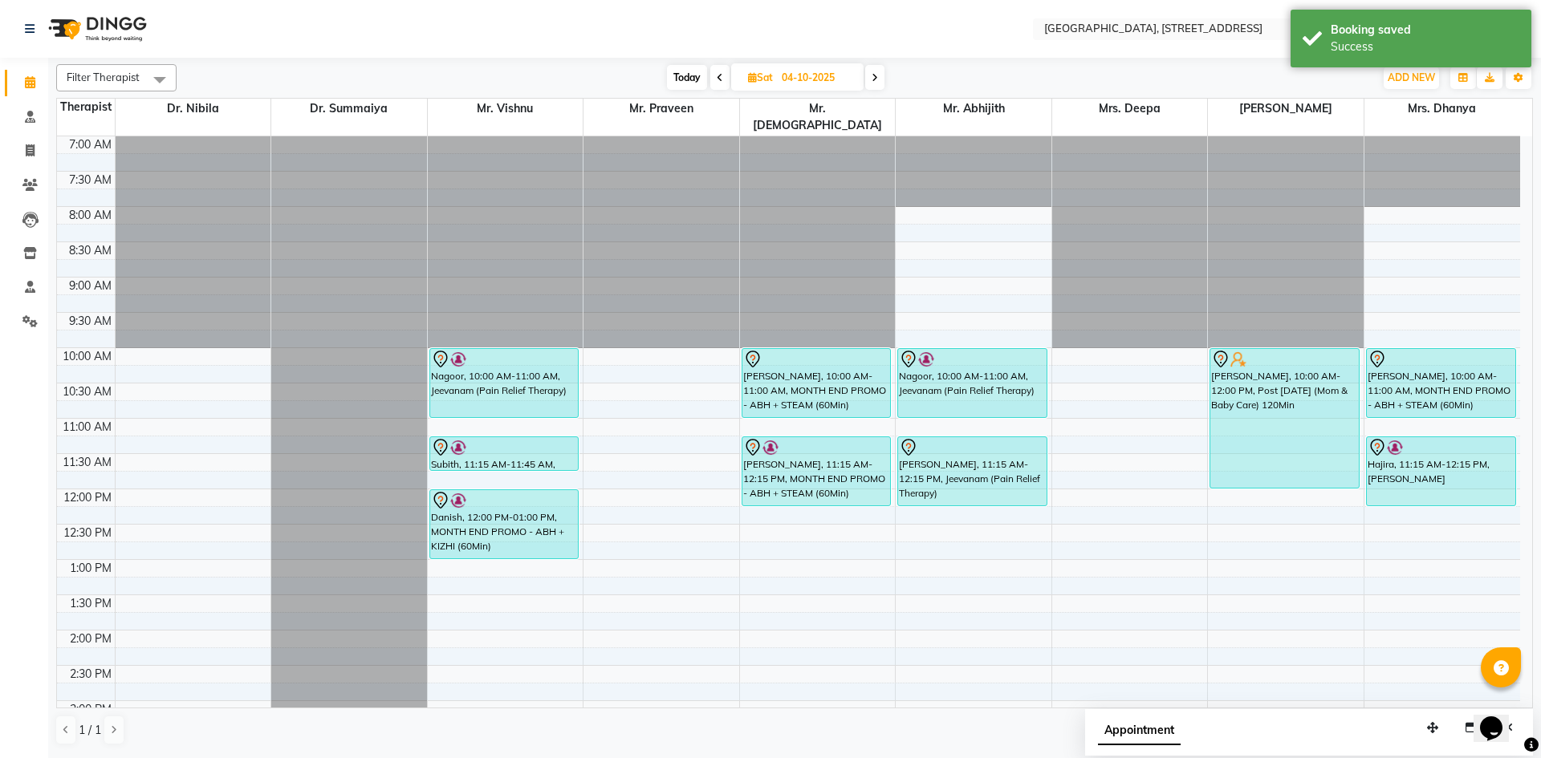
click at [678, 65] on span "Today" at bounding box center [687, 77] width 40 height 25
type input "03-10-2025"
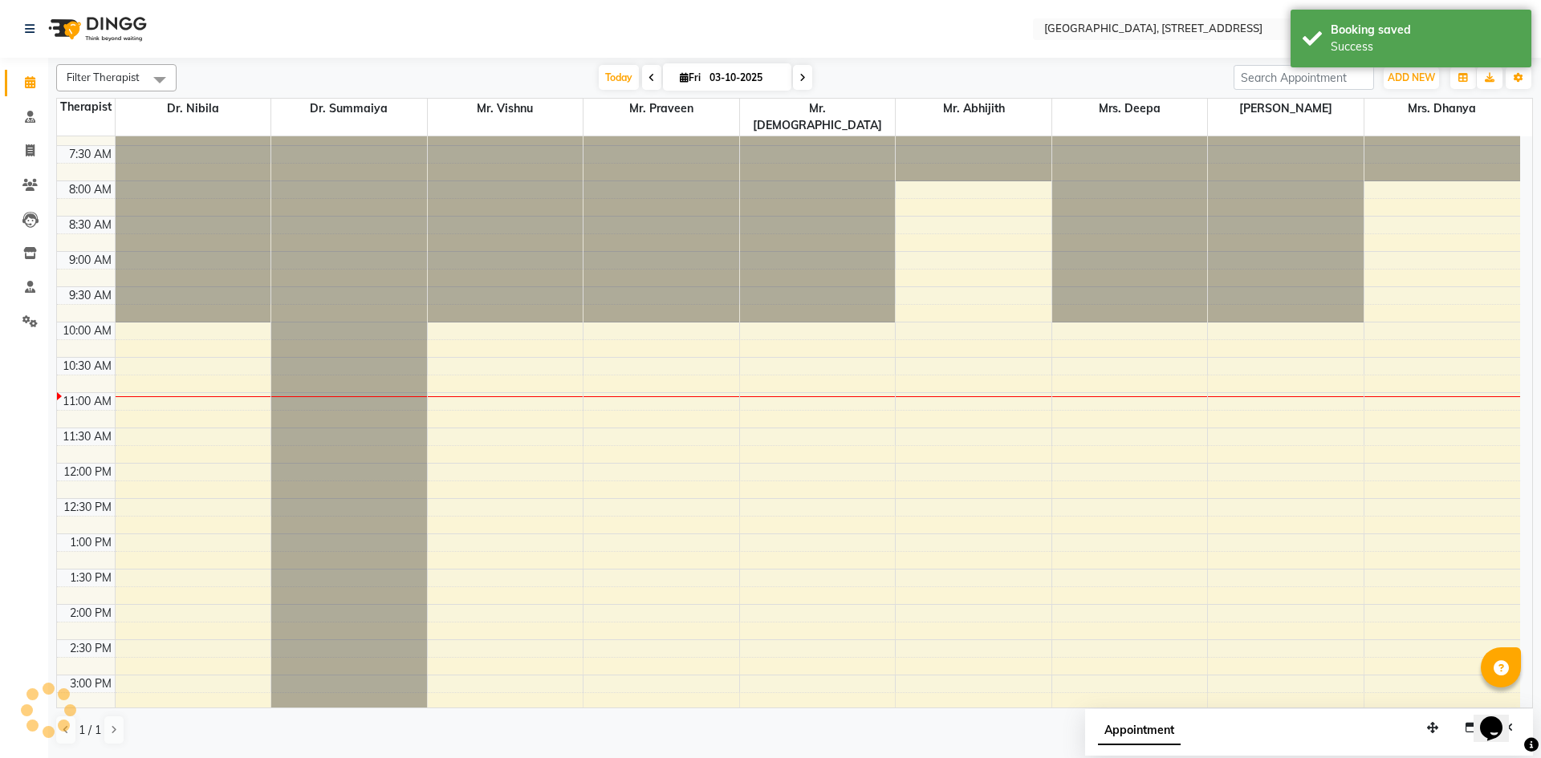
scroll to position [0, 0]
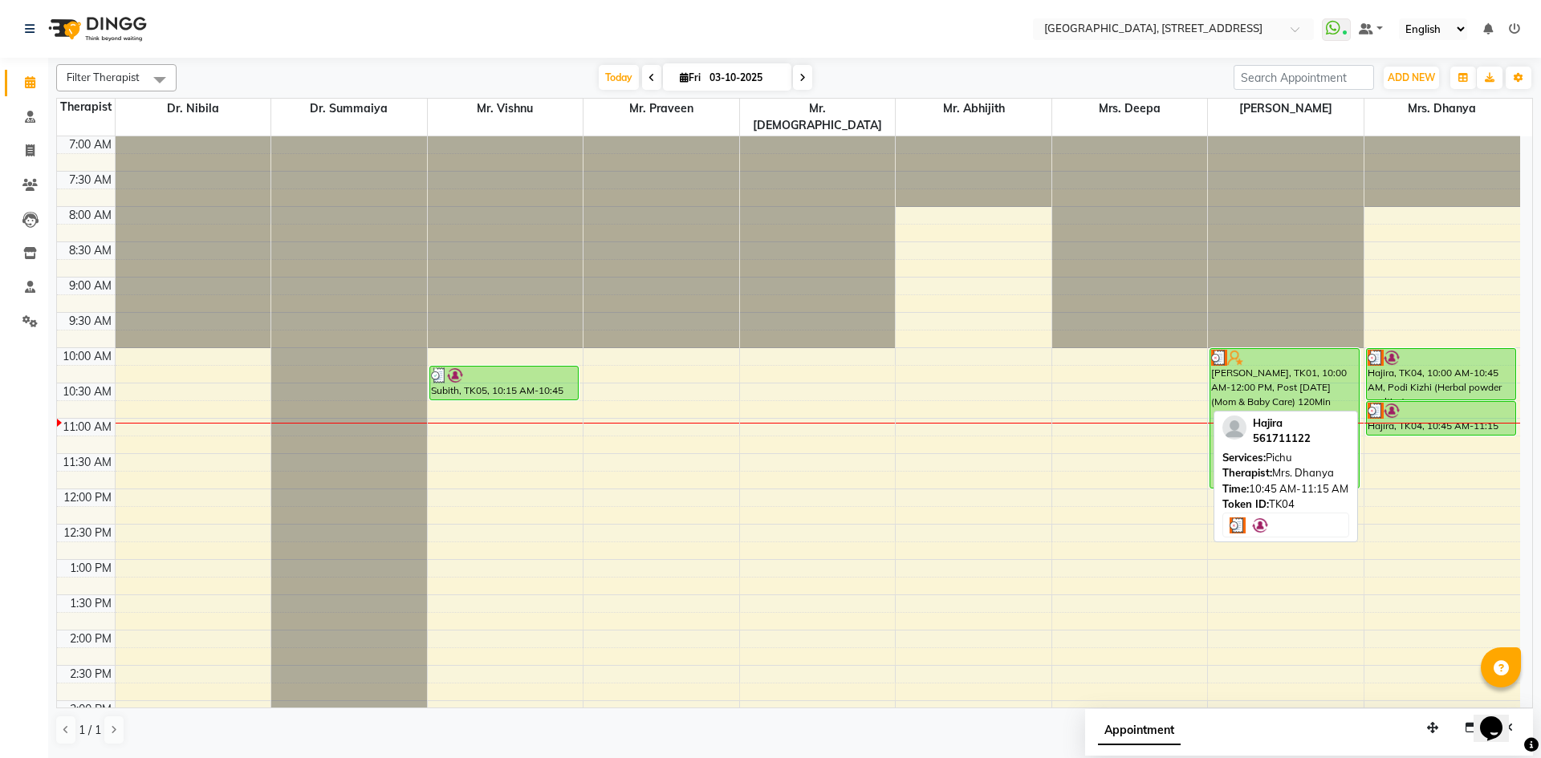
click at [1461, 403] on div at bounding box center [1441, 411] width 147 height 16
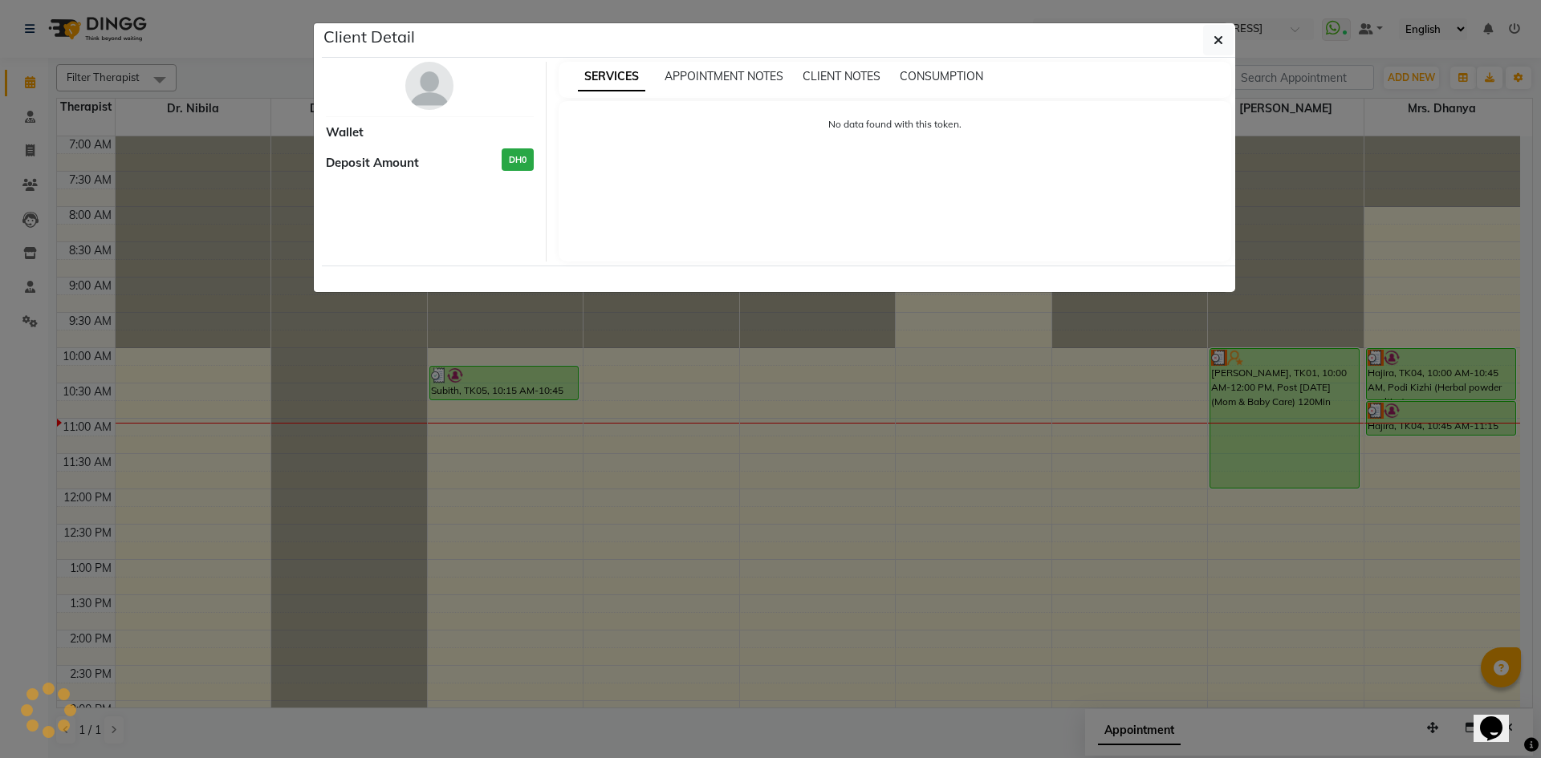
select select "3"
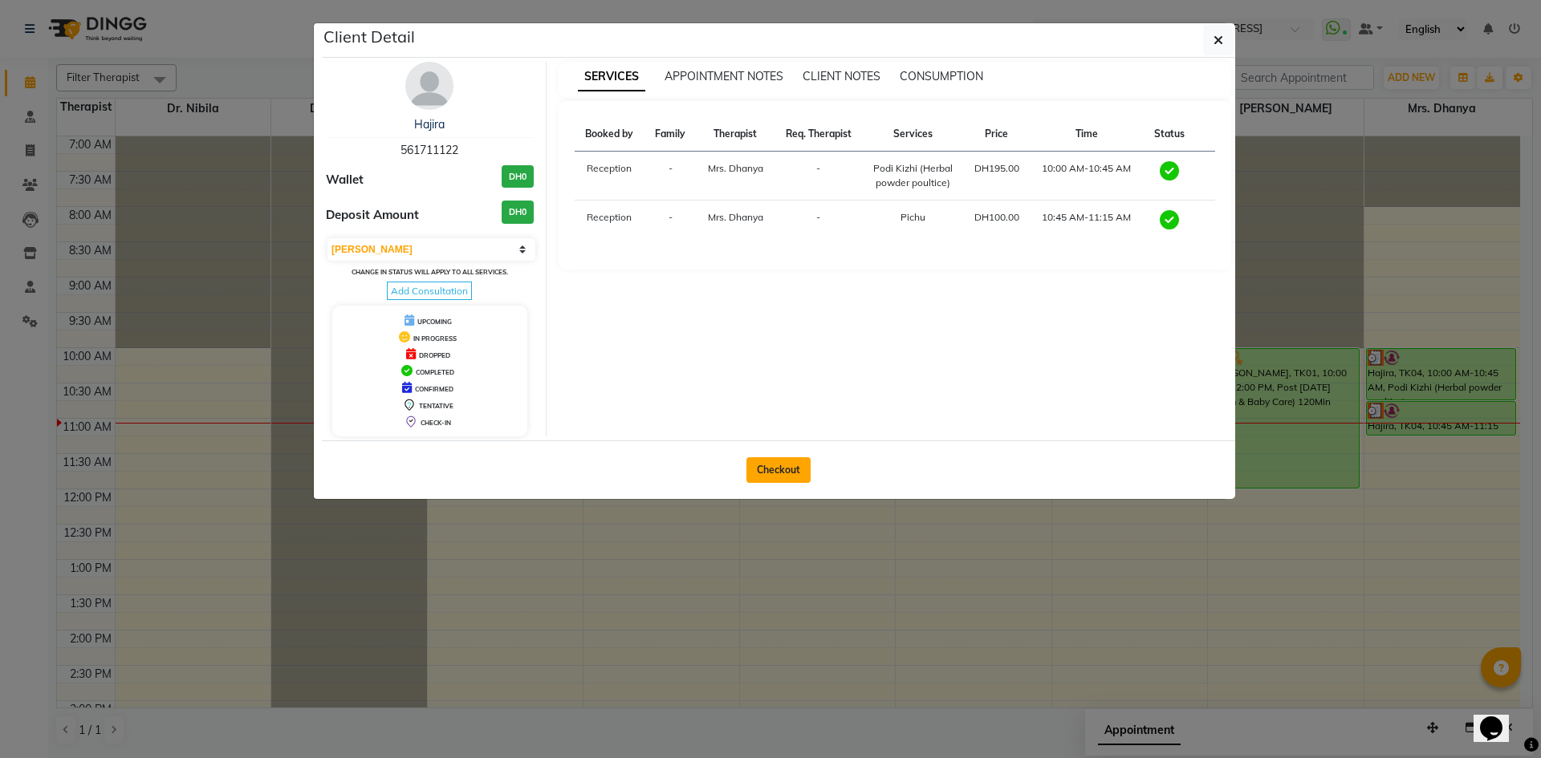
click at [793, 473] on button "Checkout" at bounding box center [778, 470] width 64 height 26
select select "service"
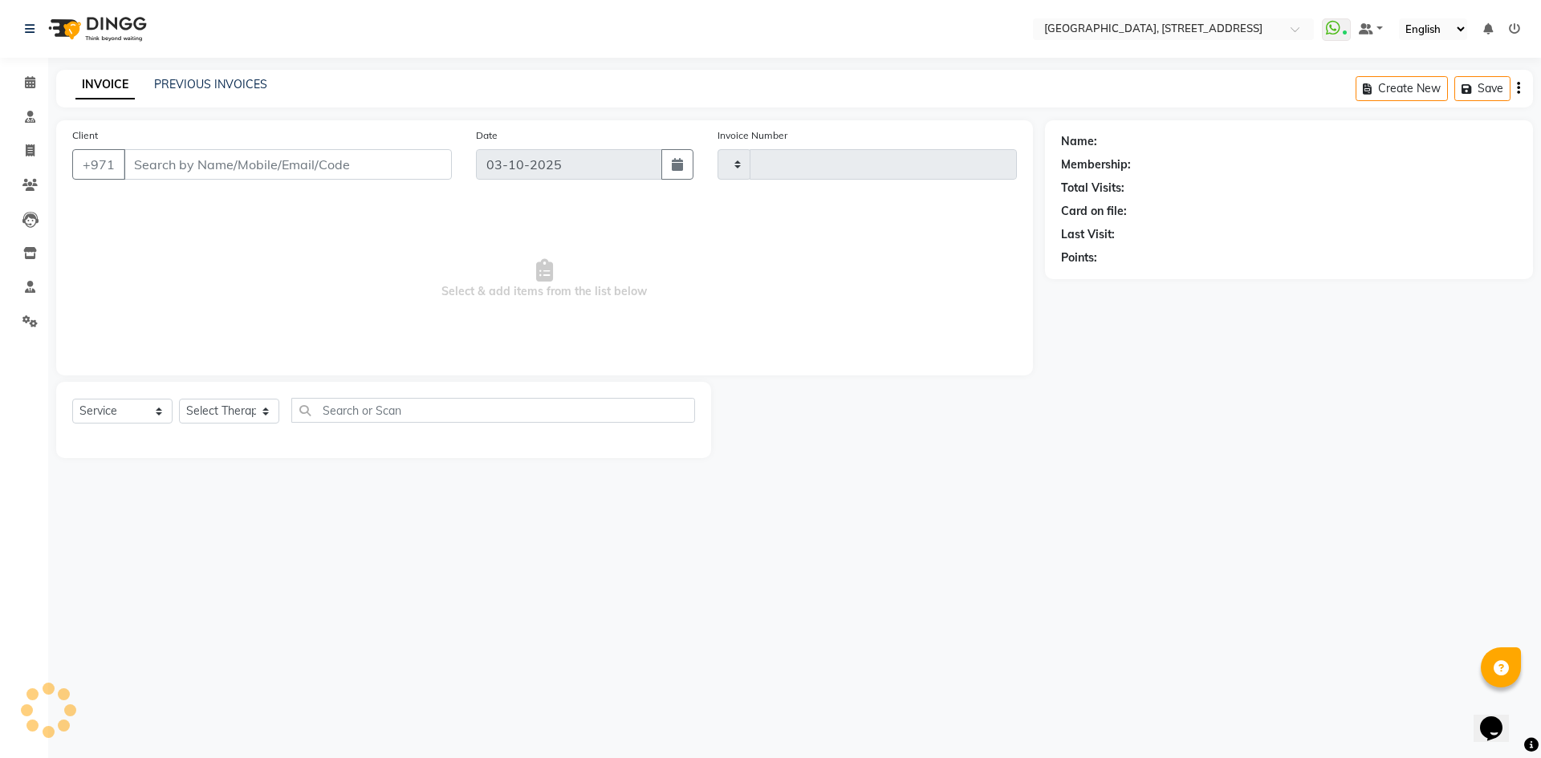
type input "2409"
select select "4538"
type input "561711122"
select select "64145"
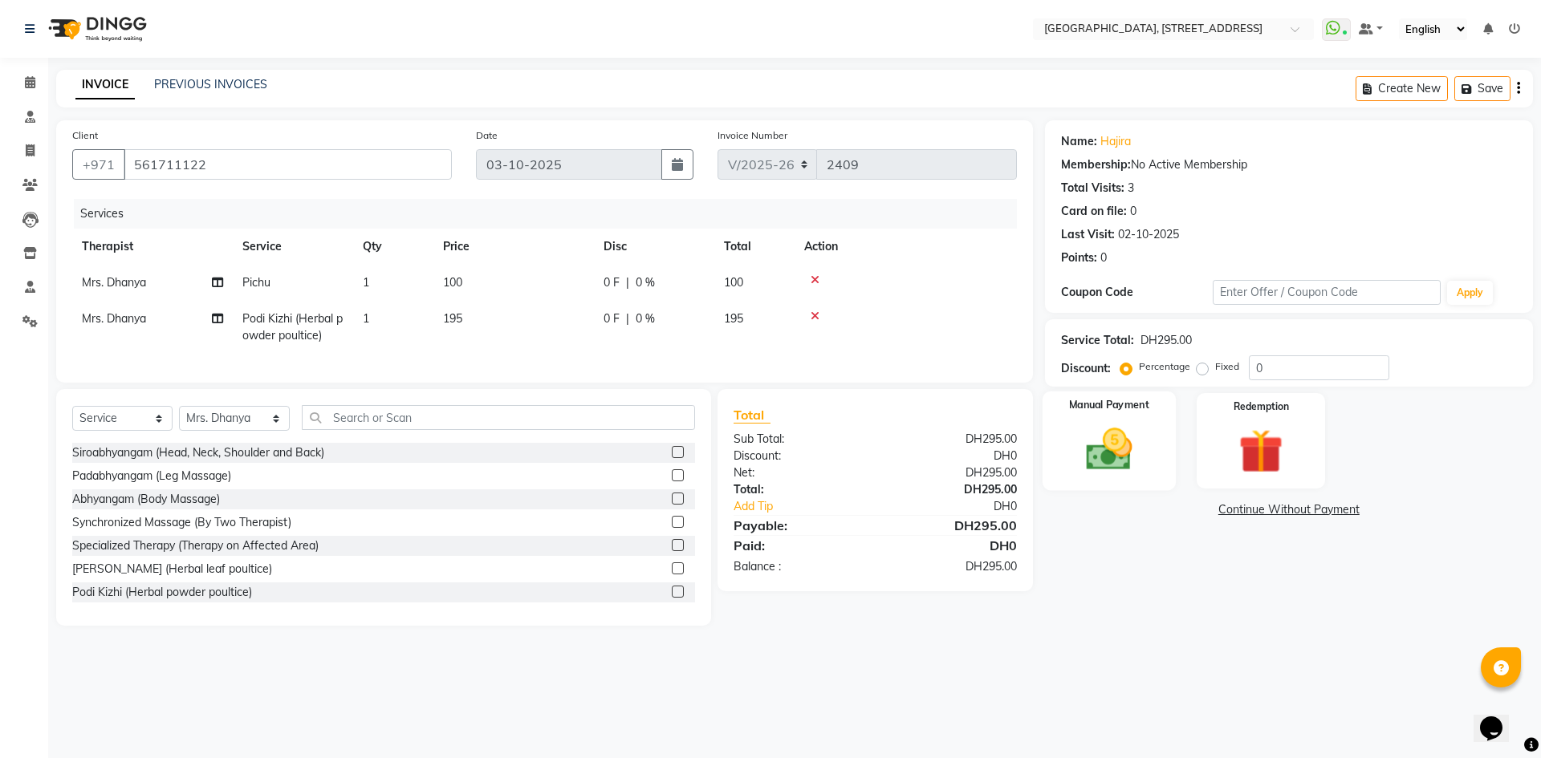
click at [1067, 441] on div "Manual Payment" at bounding box center [1108, 441] width 133 height 99
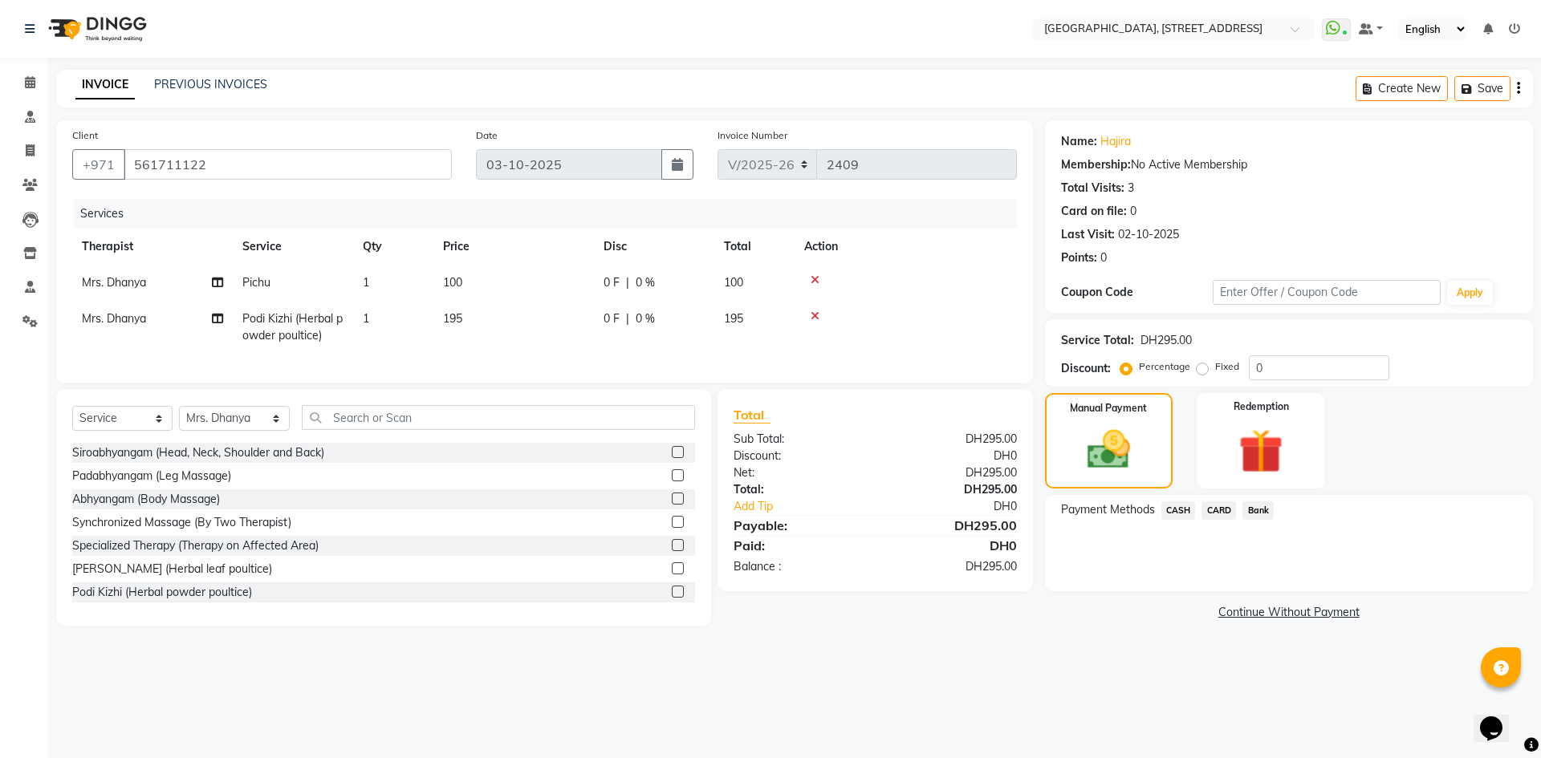
click at [1224, 512] on span "CARD" at bounding box center [1218, 511] width 35 height 18
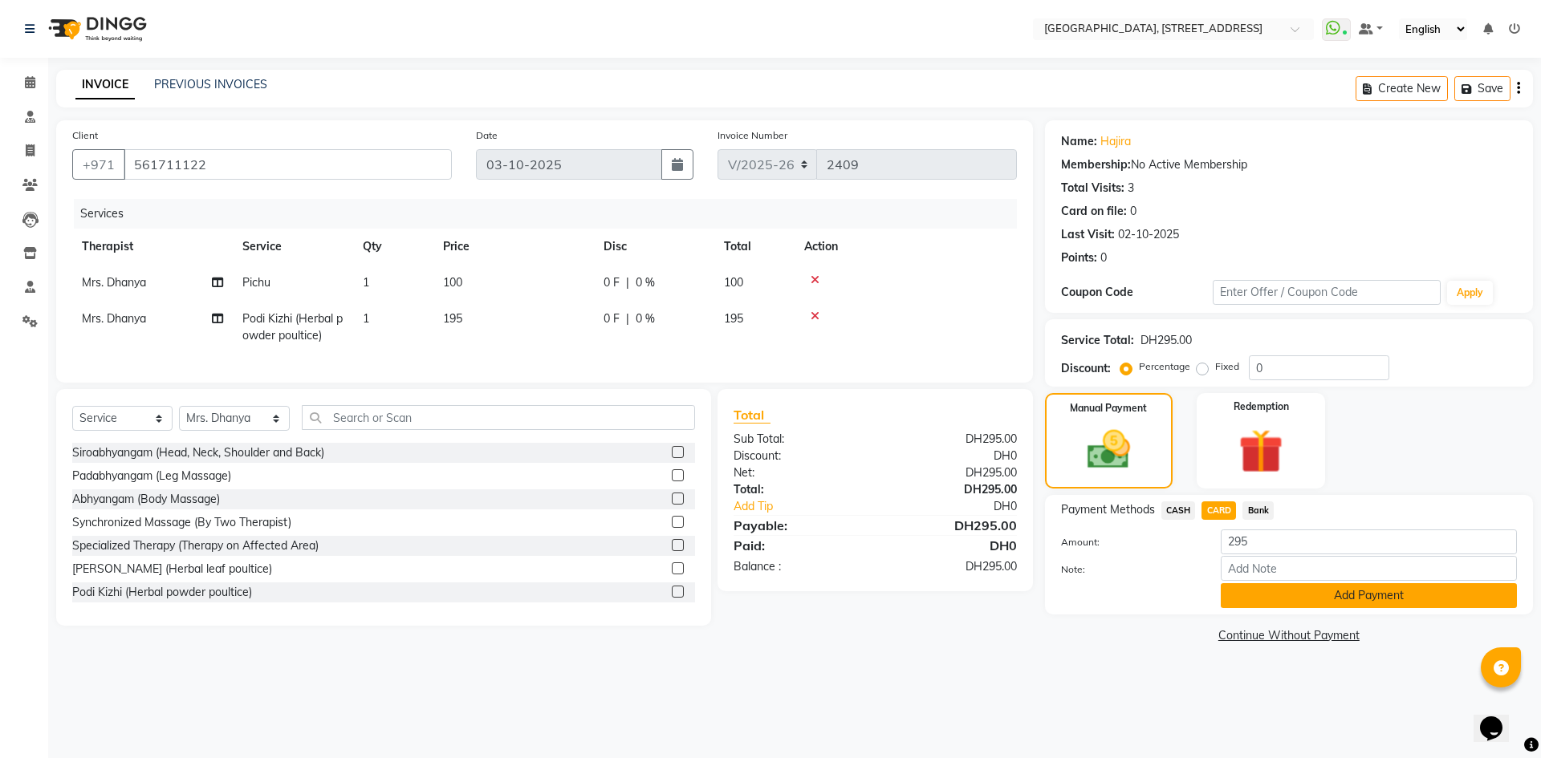
click at [1369, 601] on button "Add Payment" at bounding box center [1369, 595] width 296 height 25
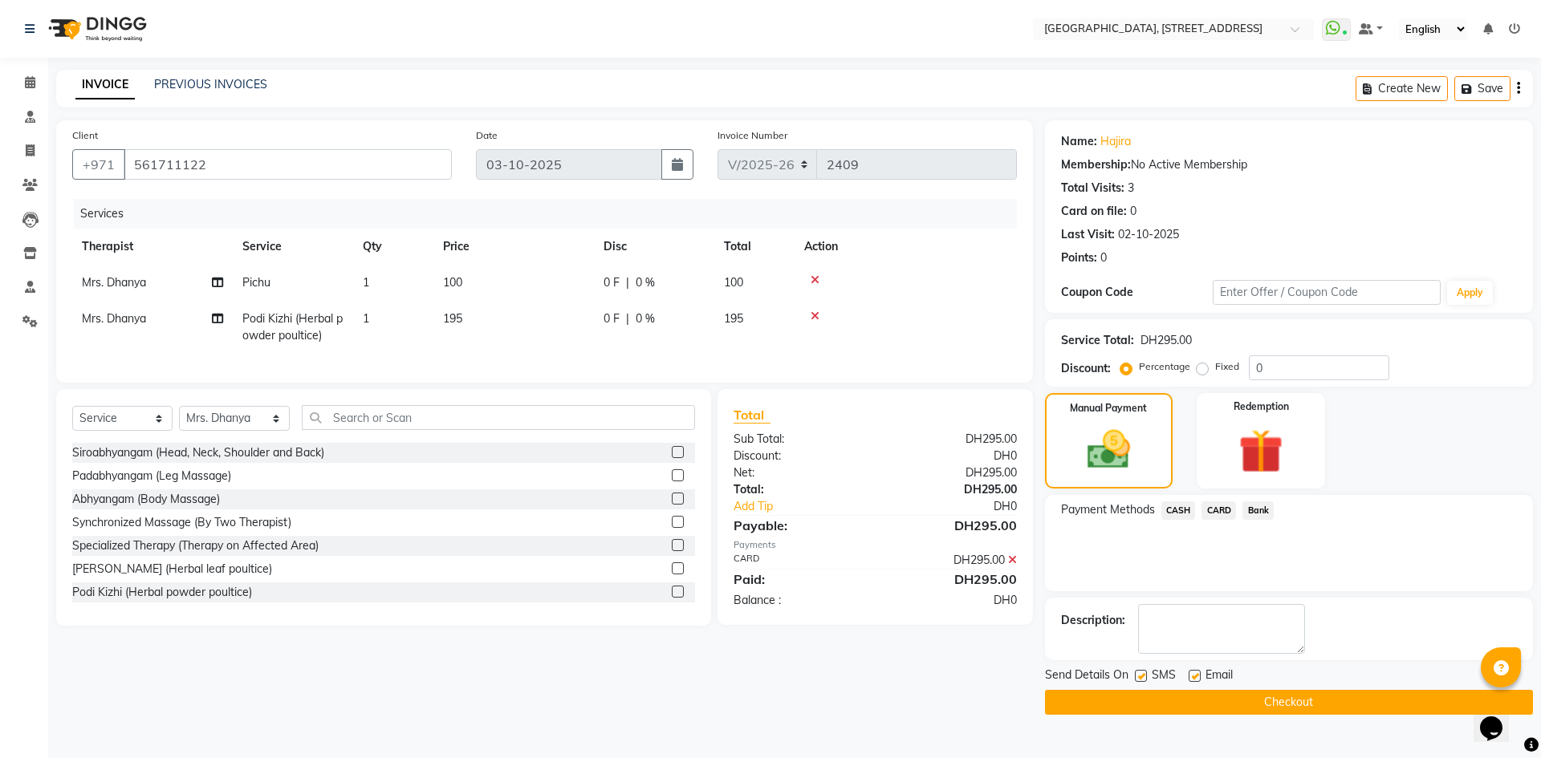
click at [1331, 697] on button "Checkout" at bounding box center [1289, 702] width 488 height 25
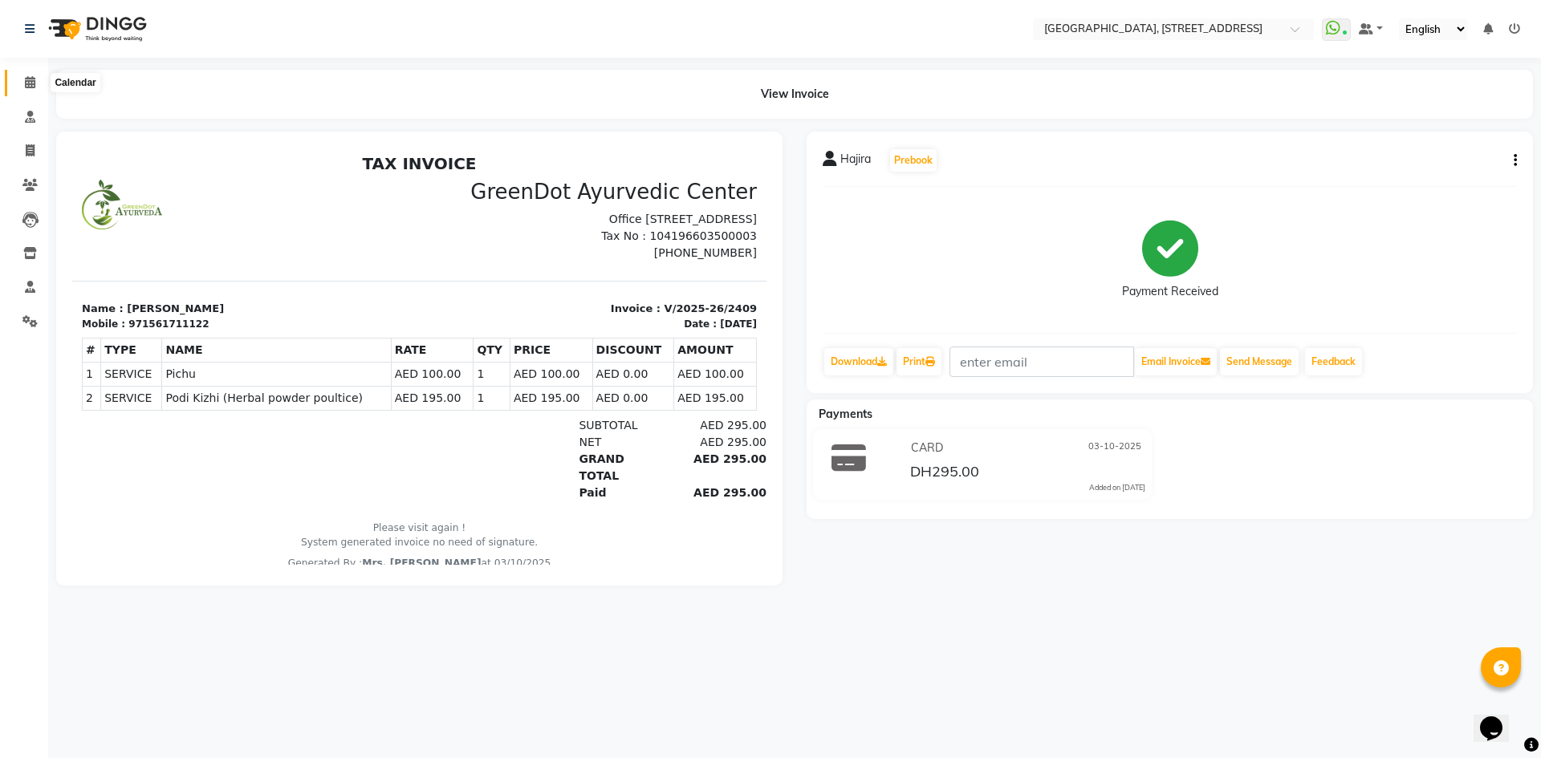
click at [28, 86] on icon at bounding box center [30, 82] width 10 height 12
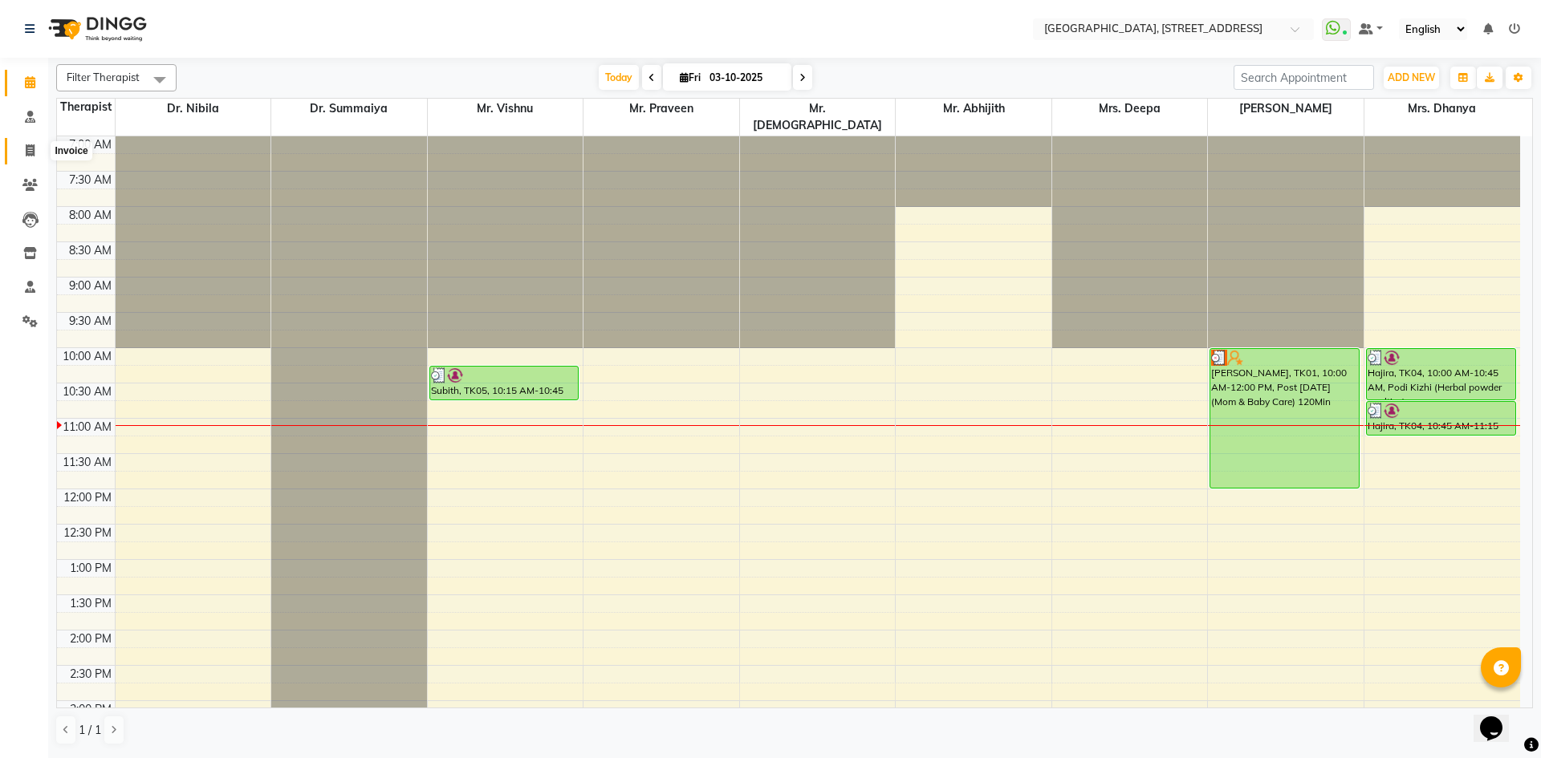
click at [26, 154] on icon at bounding box center [30, 150] width 9 height 12
select select "4538"
select select "service"
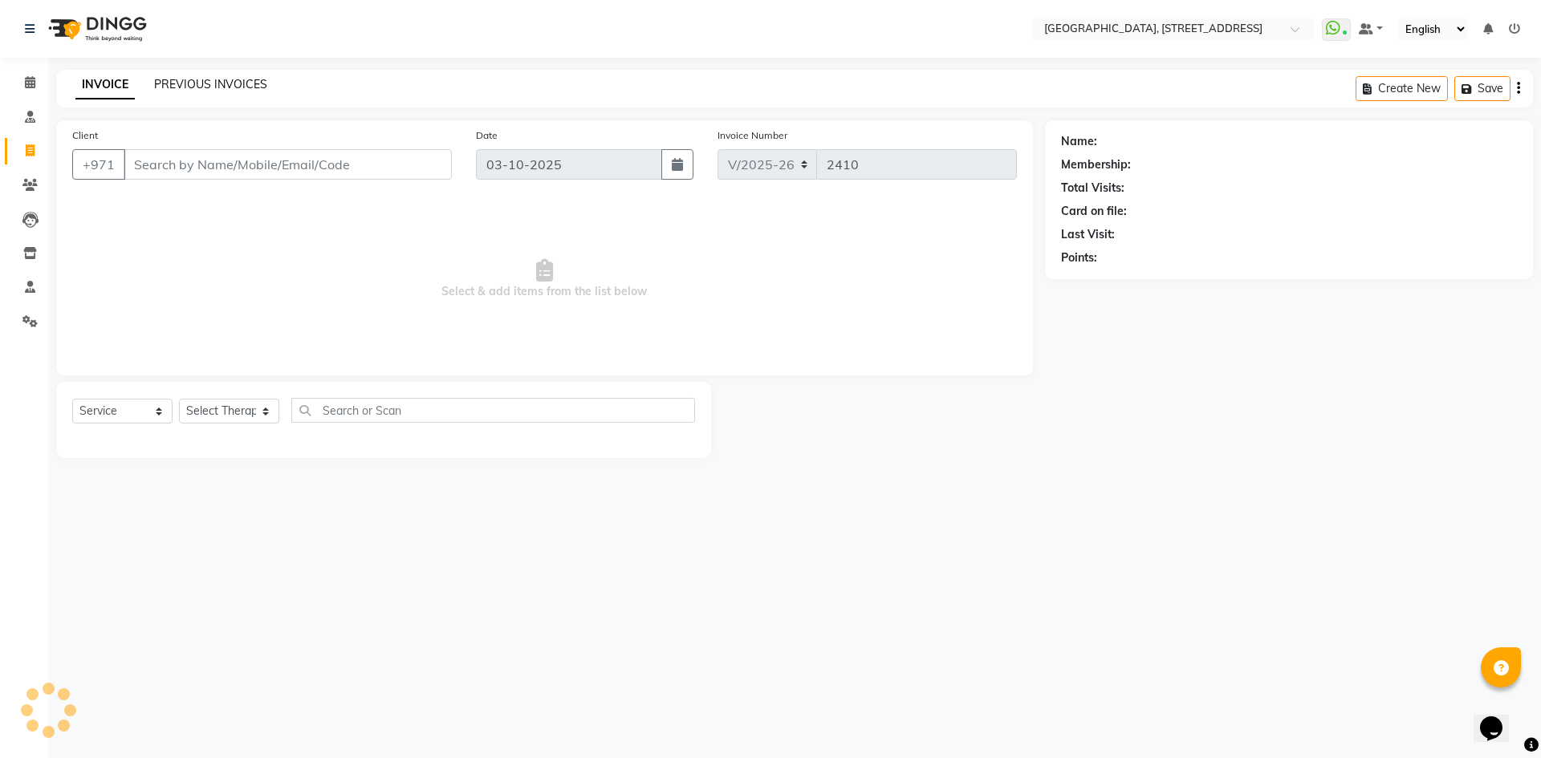
click at [228, 84] on link "PREVIOUS INVOICES" at bounding box center [210, 84] width 113 height 14
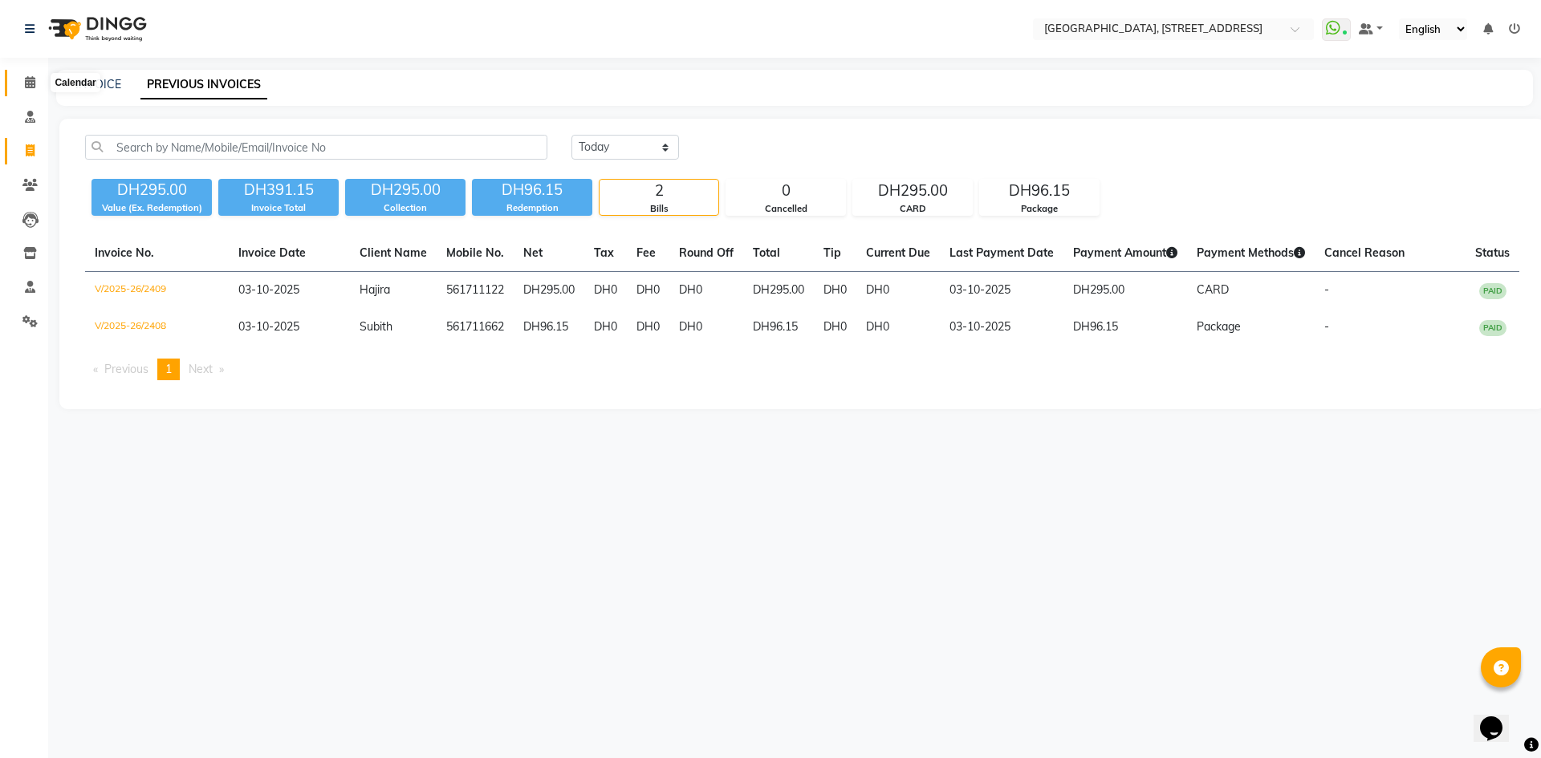
click at [35, 82] on icon at bounding box center [30, 82] width 10 height 12
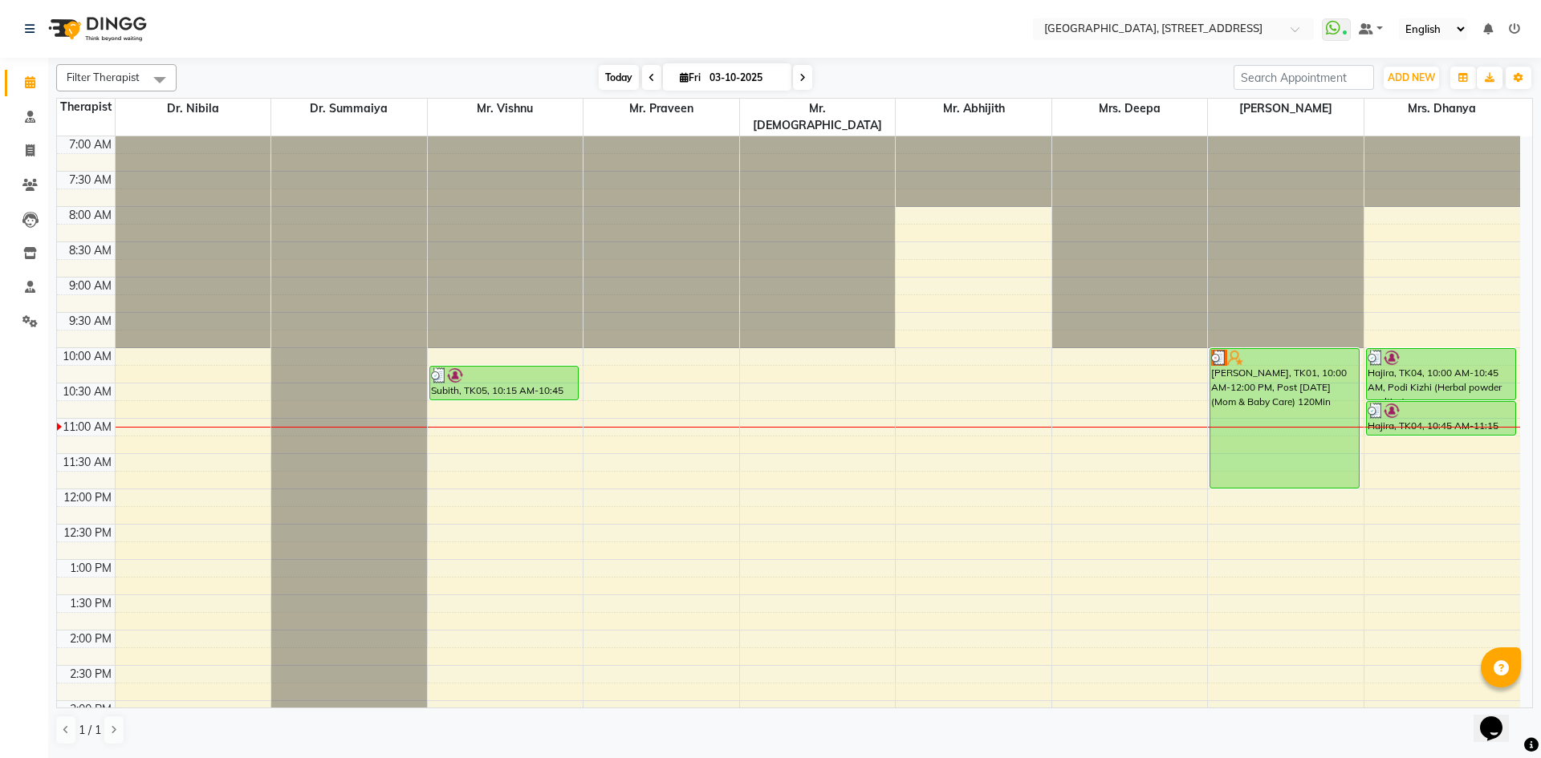
click at [616, 74] on span "Today" at bounding box center [619, 77] width 40 height 25
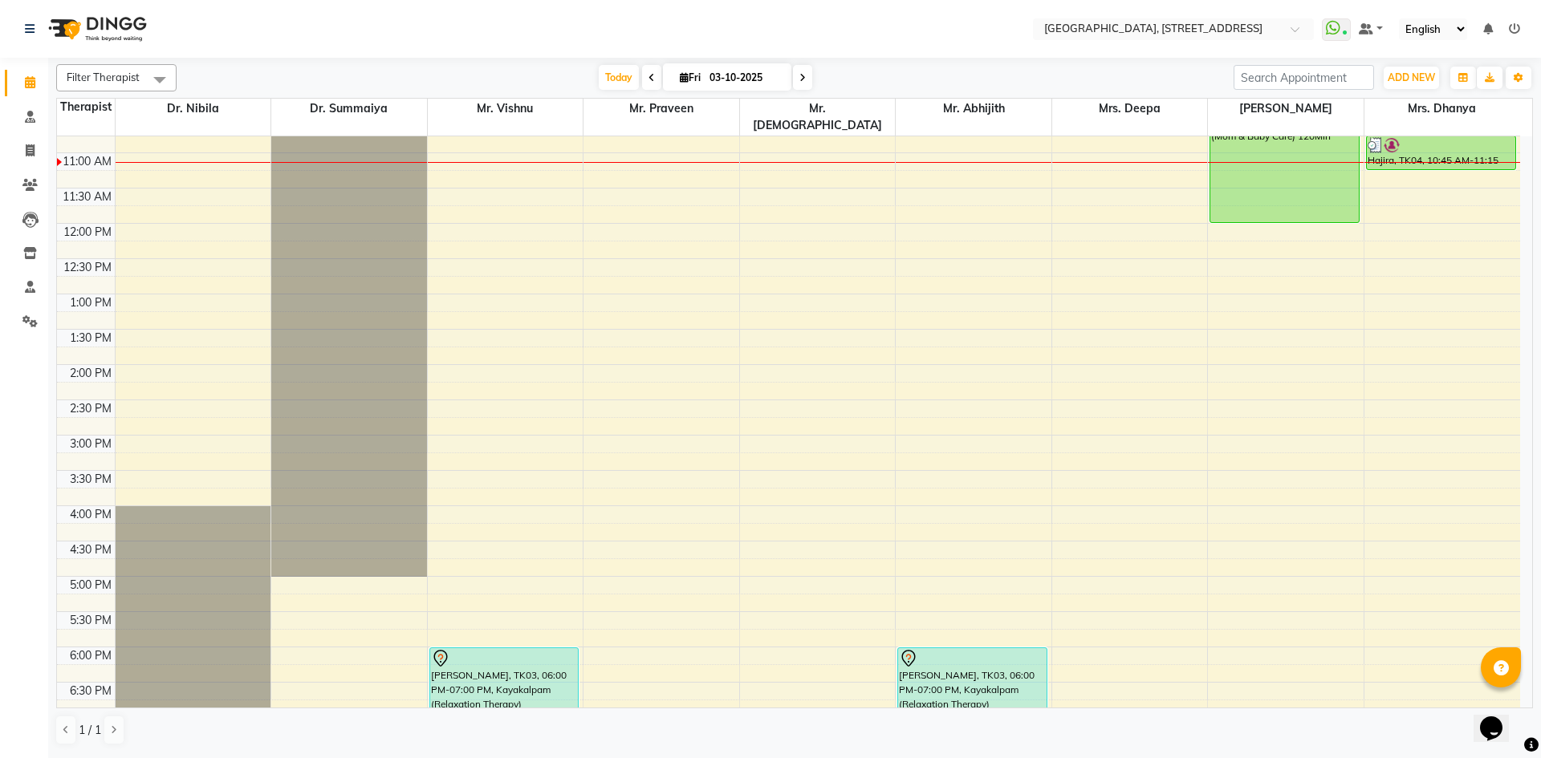
scroll to position [246, 0]
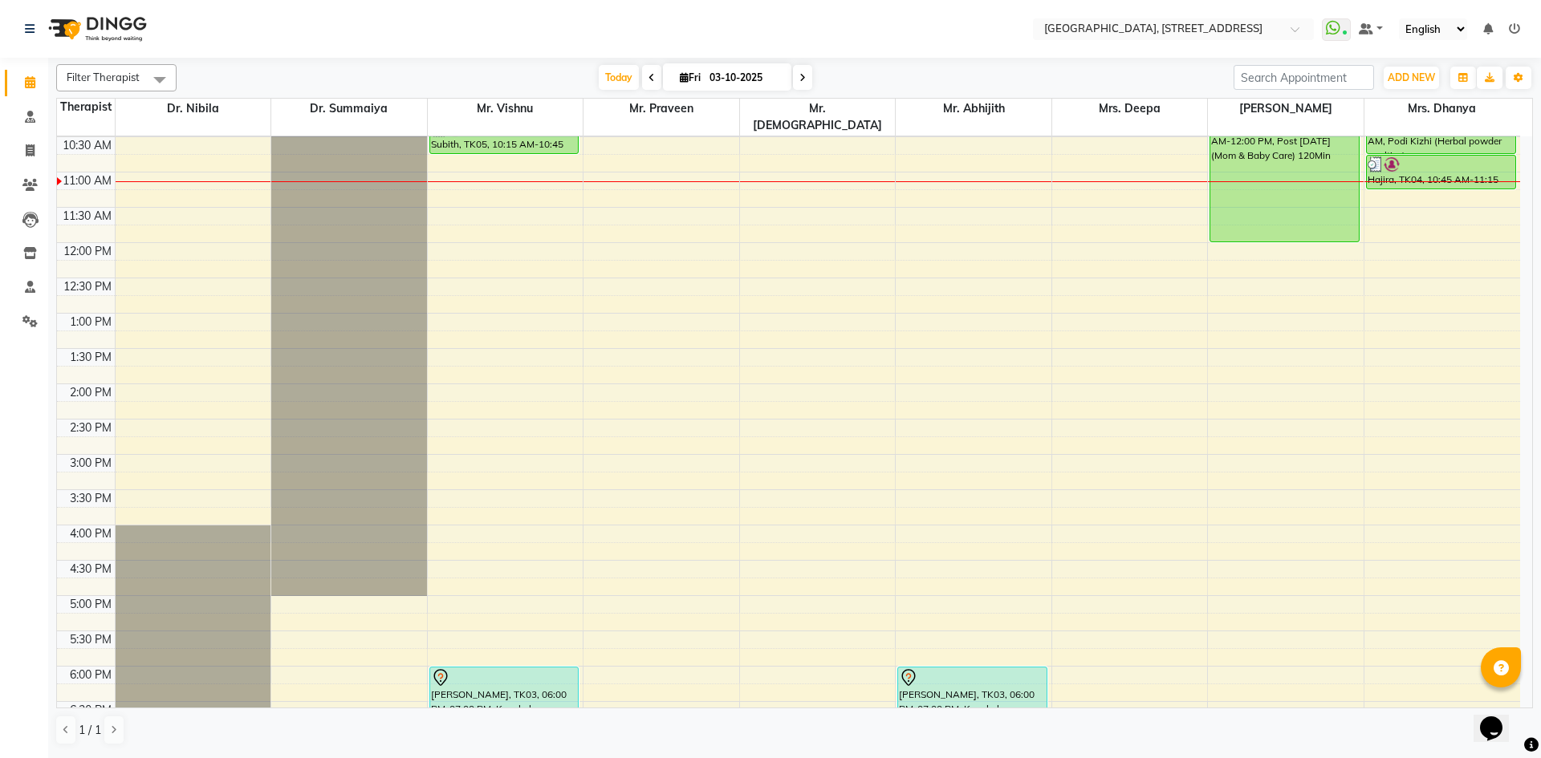
click at [801, 79] on icon at bounding box center [802, 78] width 6 height 10
type input "04-10-2025"
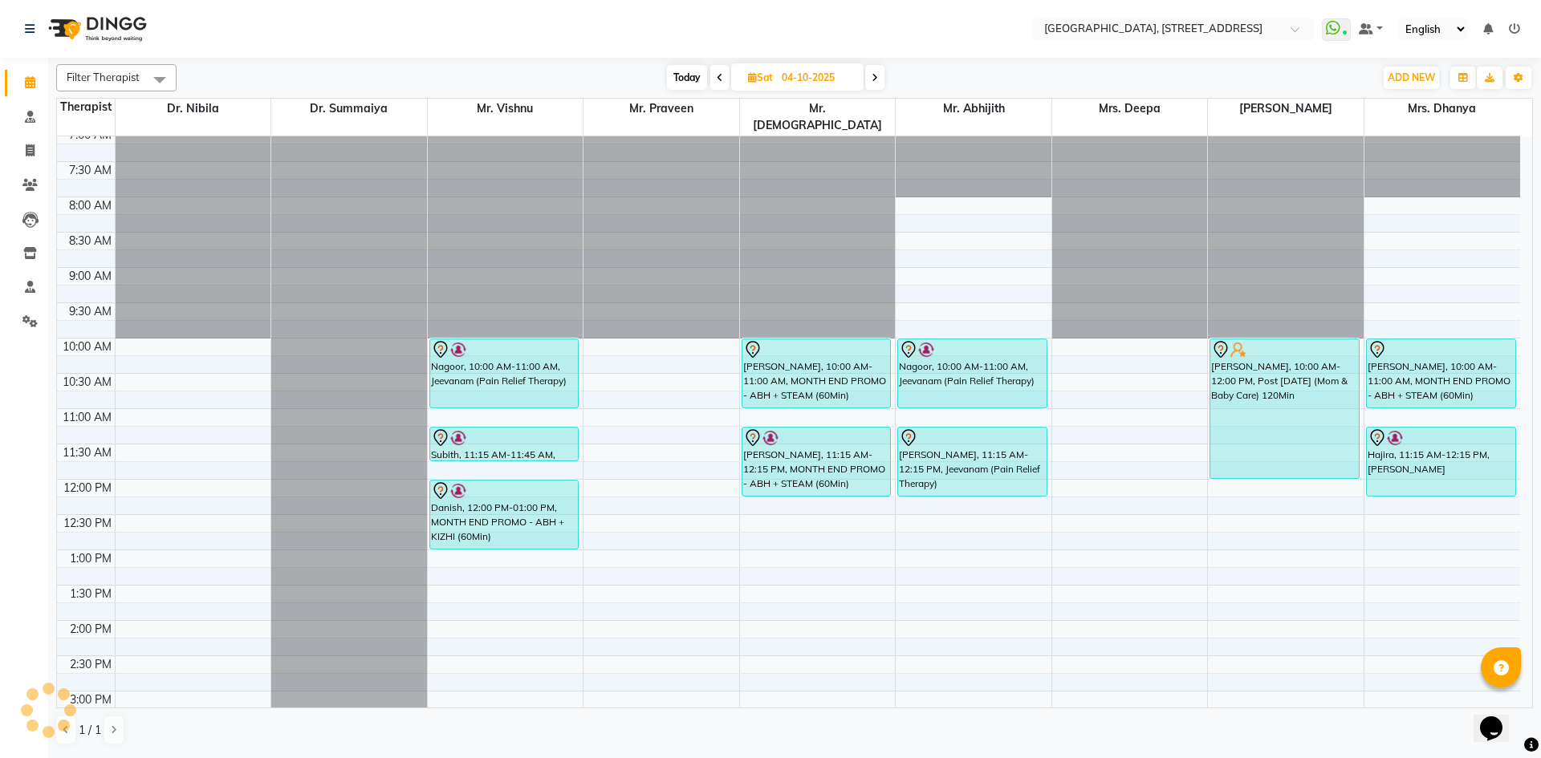
scroll to position [0, 0]
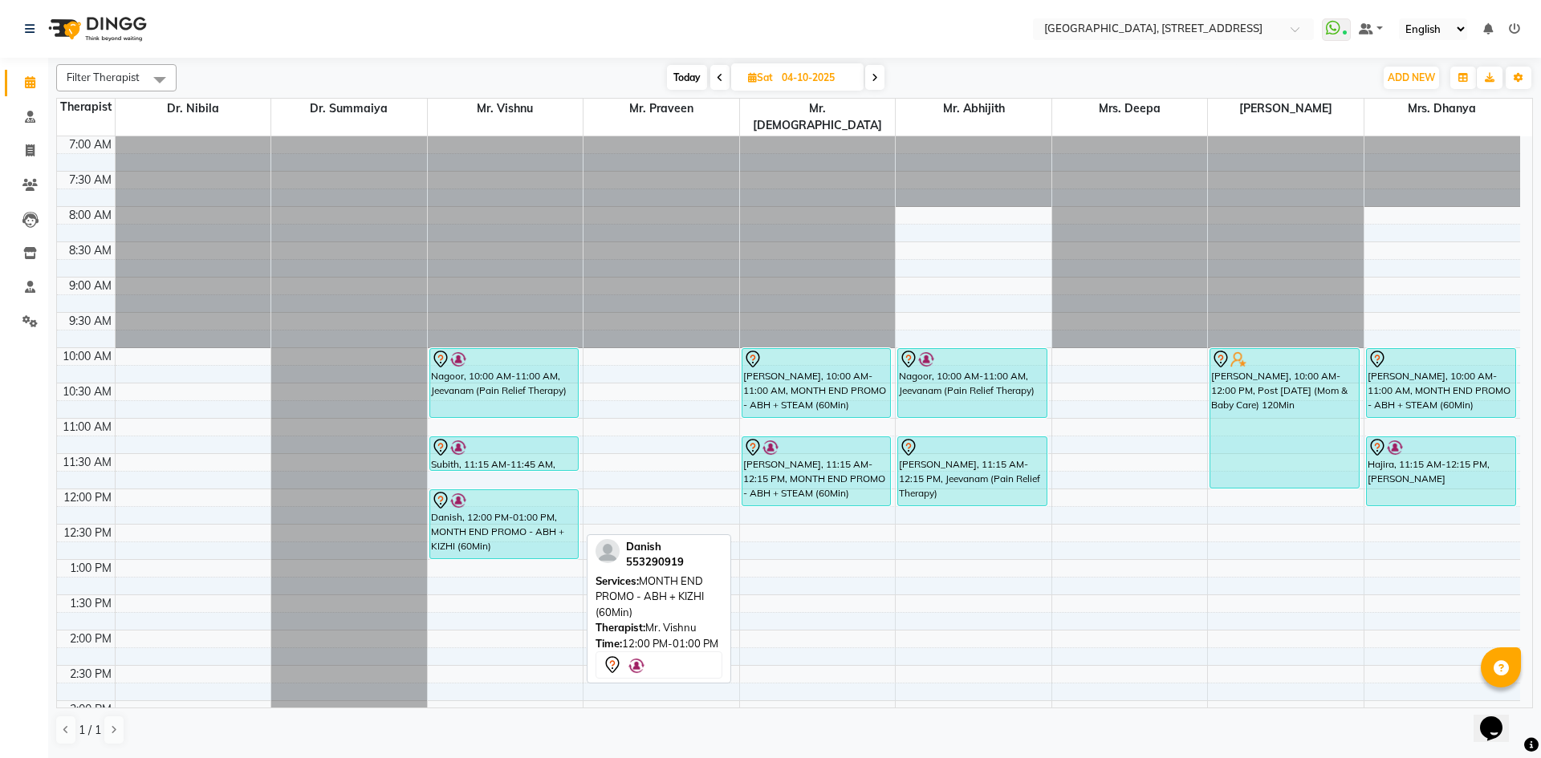
click at [447, 499] on div "Danish, 12:00 PM-01:00 PM, MONTH END PROMO - ABH + KIZHI (60Min)" at bounding box center [504, 524] width 148 height 68
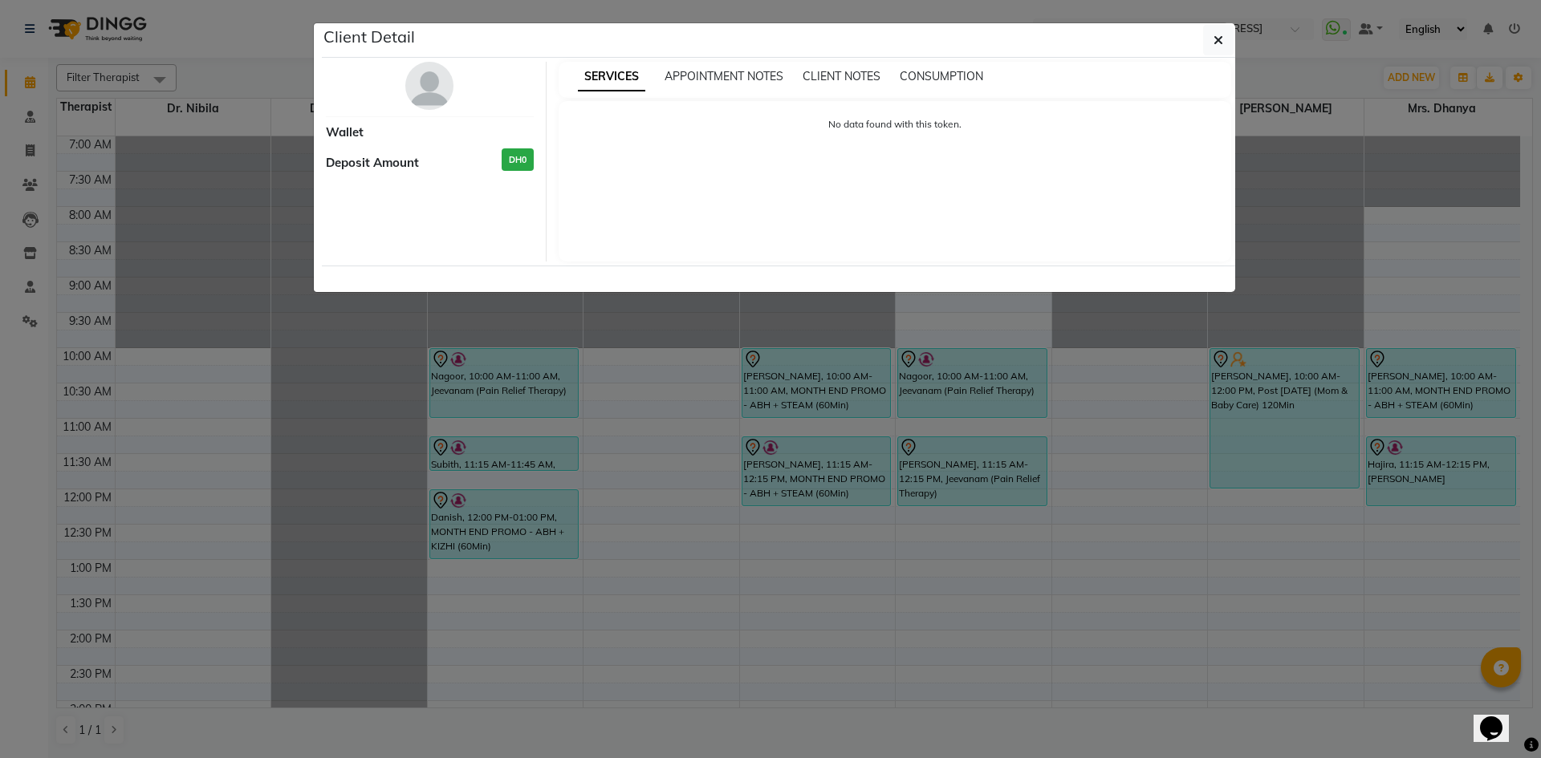
select select "7"
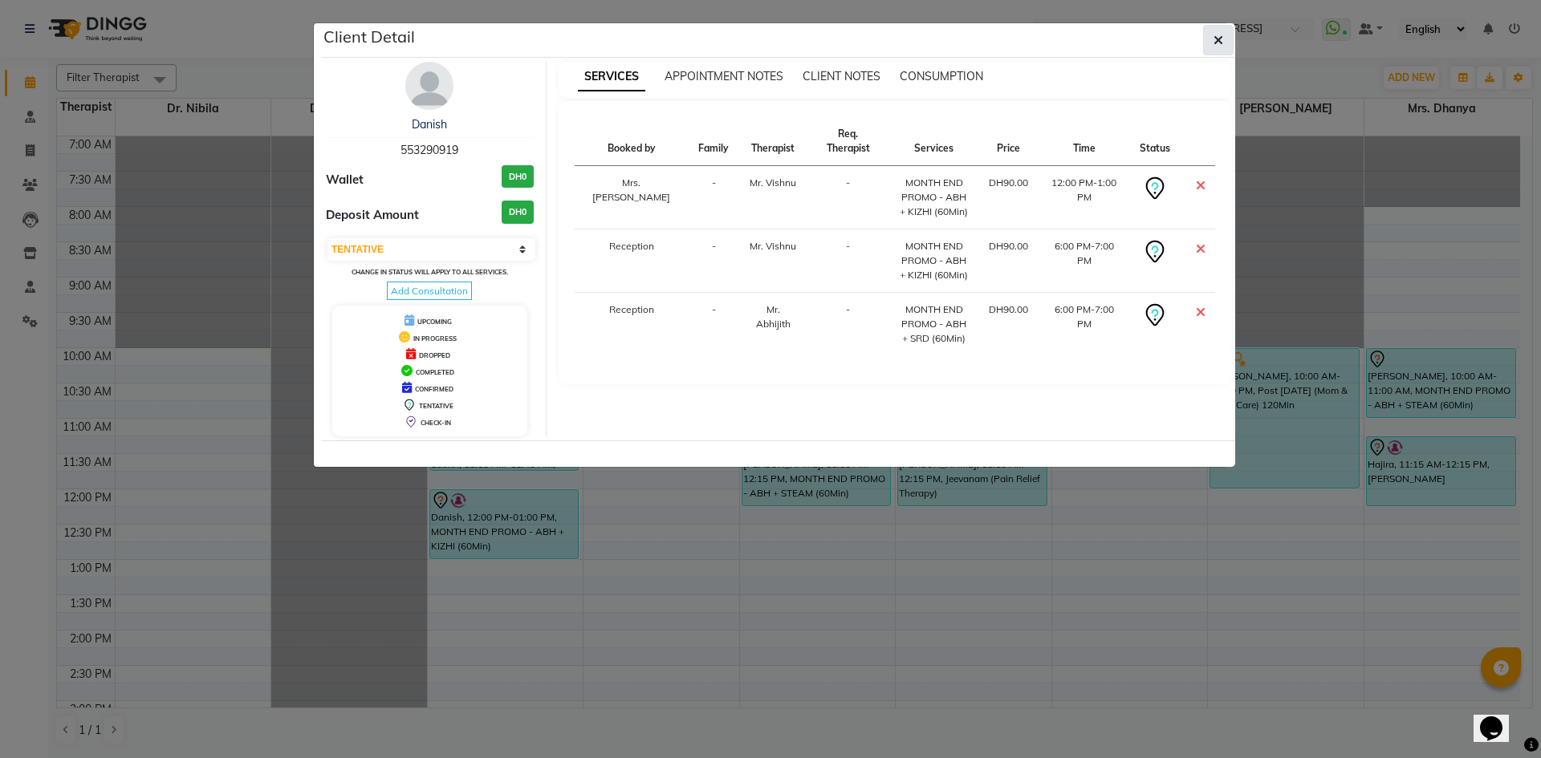
drag, startPoint x: 1217, startPoint y: 44, endPoint x: 1209, endPoint y: 48, distance: 9.0
click at [1217, 45] on icon "button" at bounding box center [1218, 40] width 10 height 13
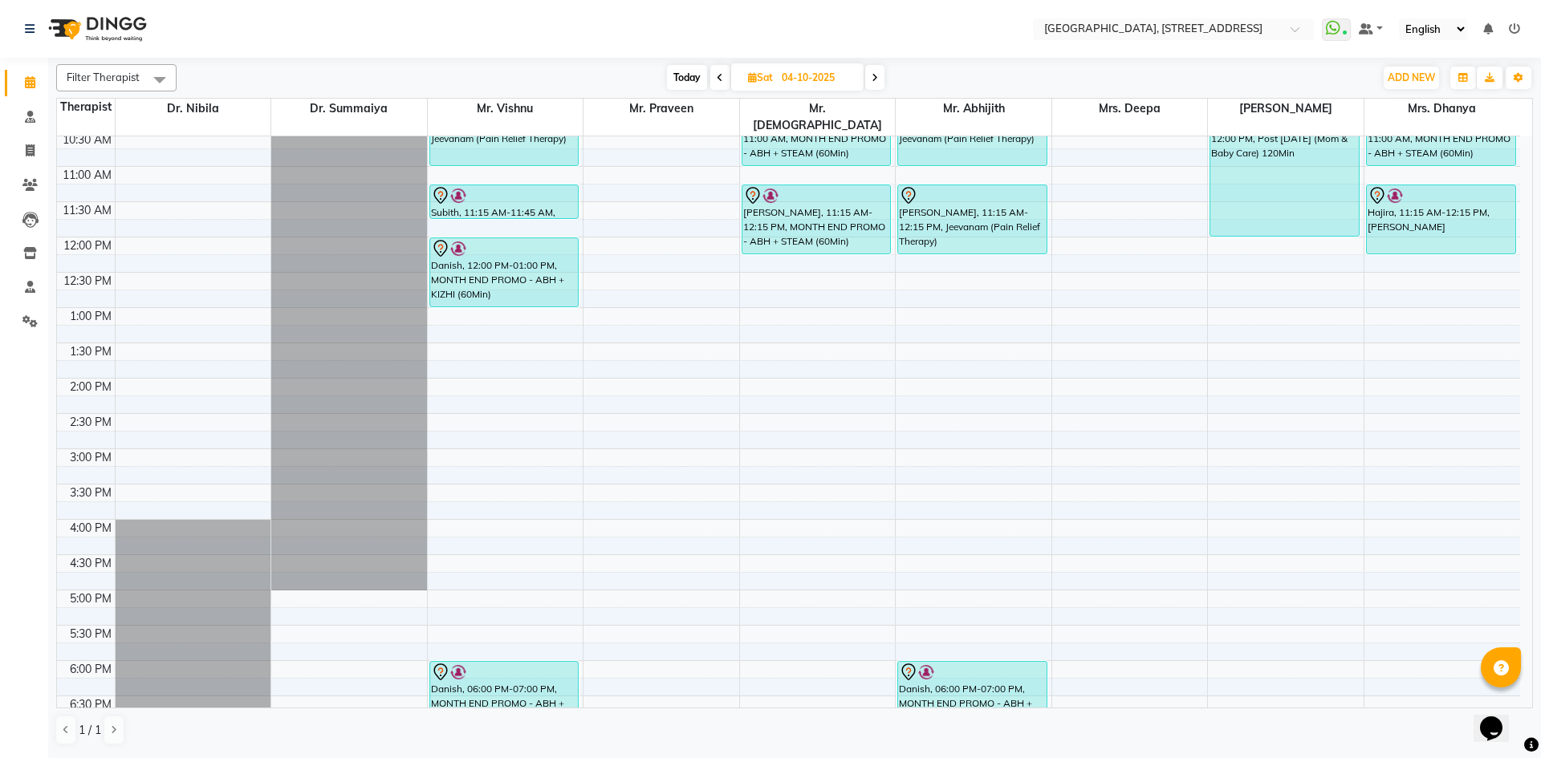
scroll to position [246, 0]
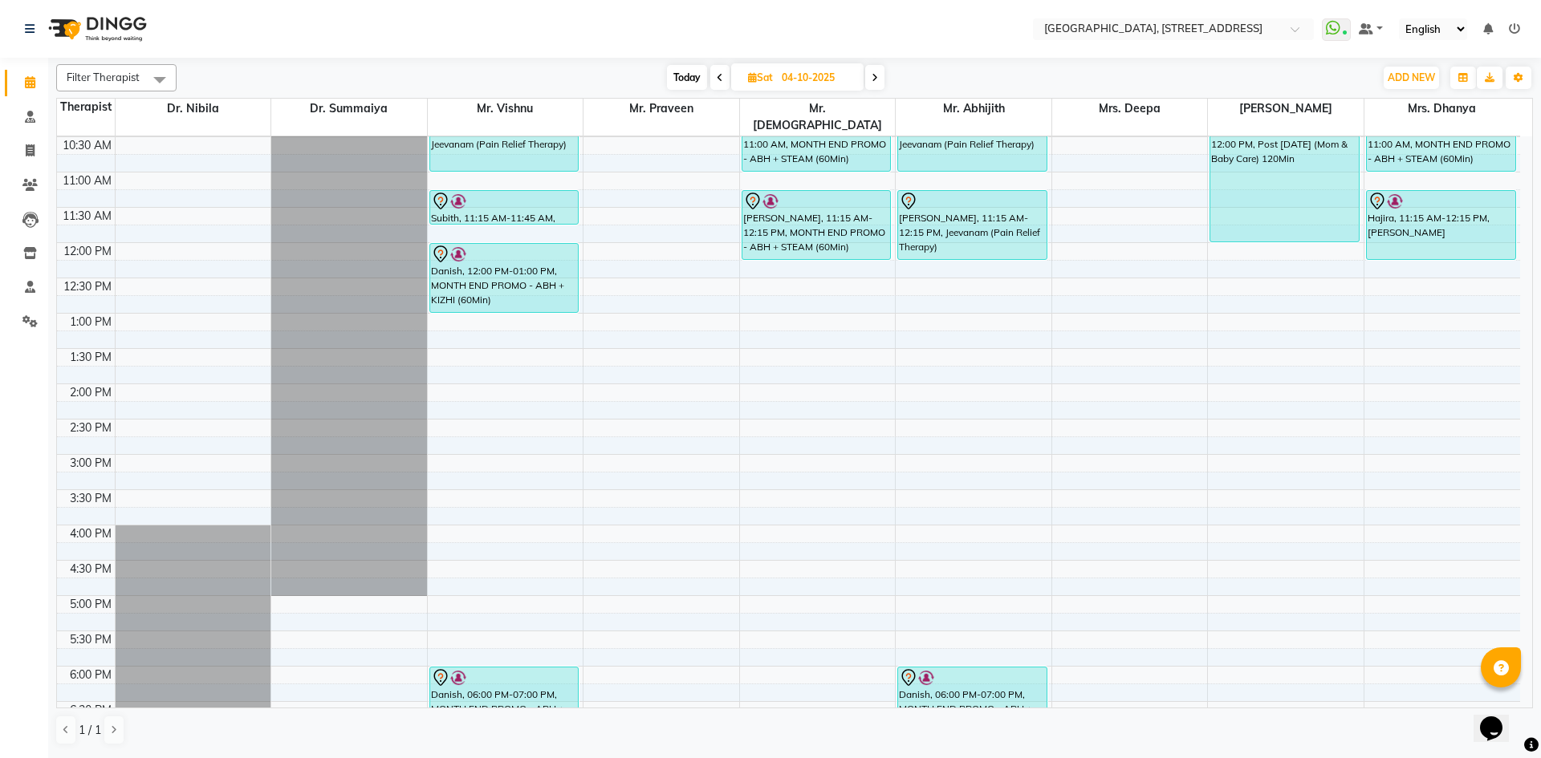
click at [701, 78] on span "Today" at bounding box center [687, 77] width 40 height 25
type input "03-10-2025"
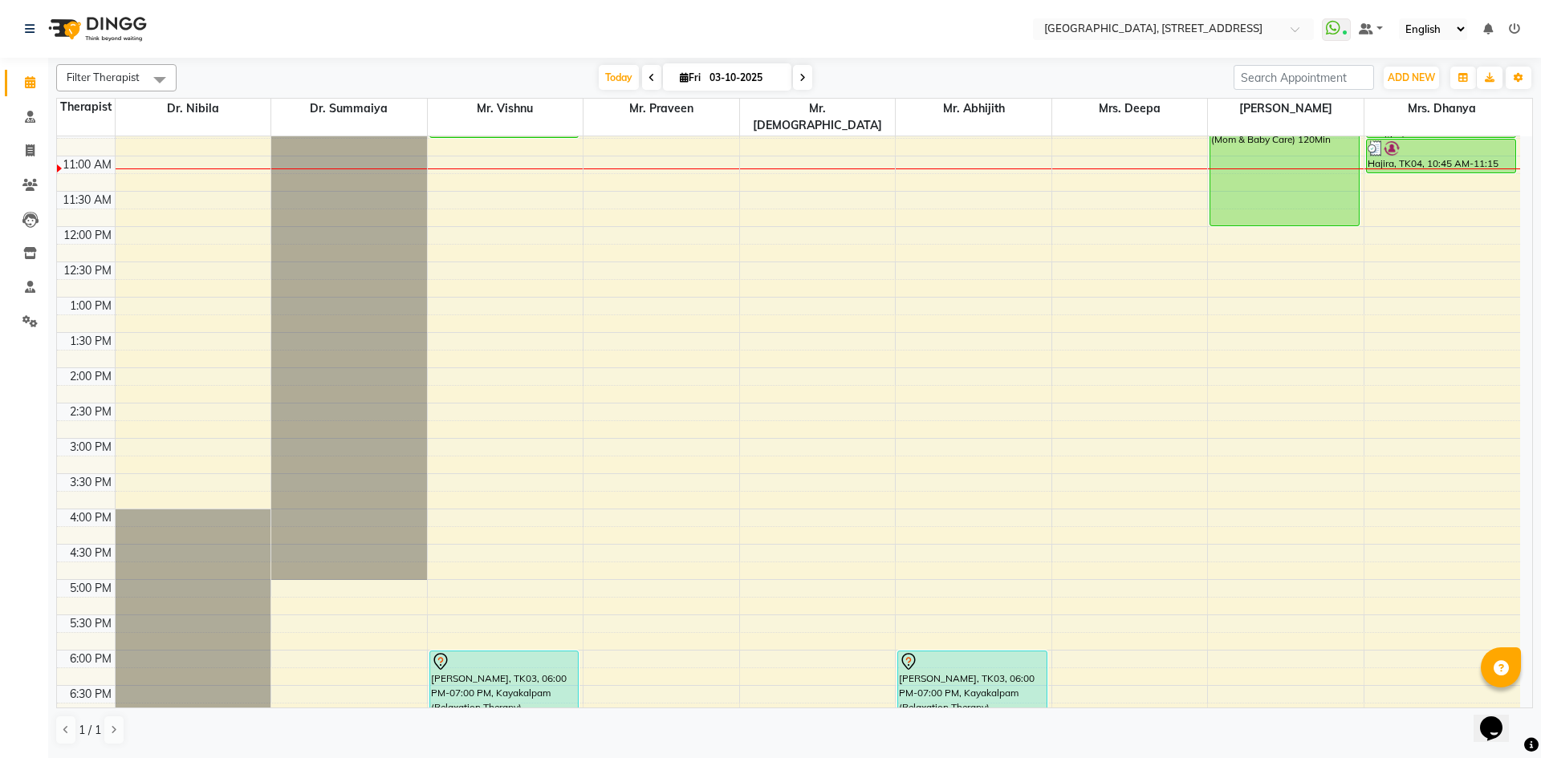
scroll to position [295, 0]
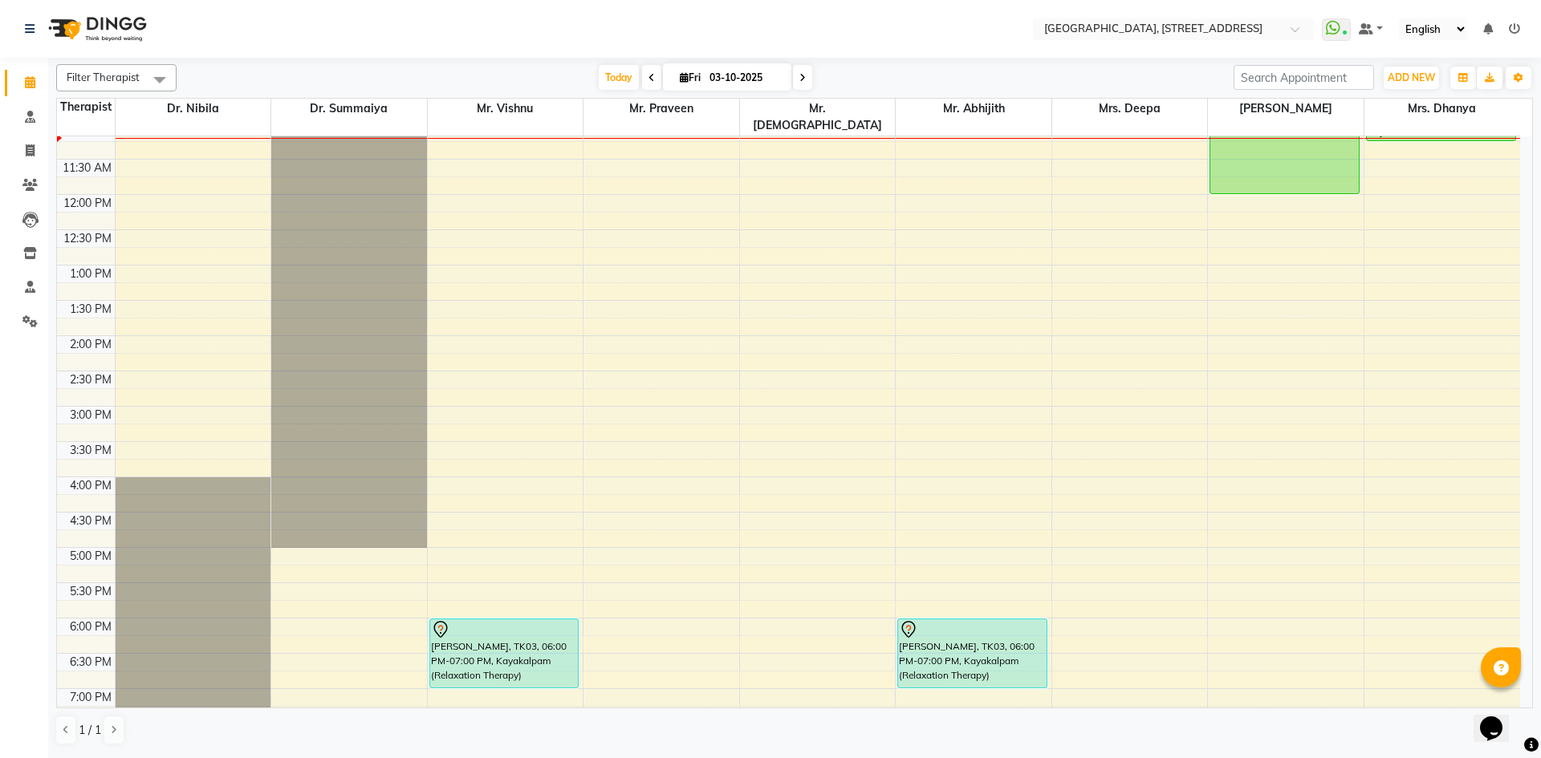
click at [1422, 366] on div "7:00 AM 7:30 AM 8:00 AM 8:30 AM 9:00 AM 9:30 AM 10:00 AM 10:30 AM 11:00 AM 11:3…" at bounding box center [788, 406] width 1463 height 1129
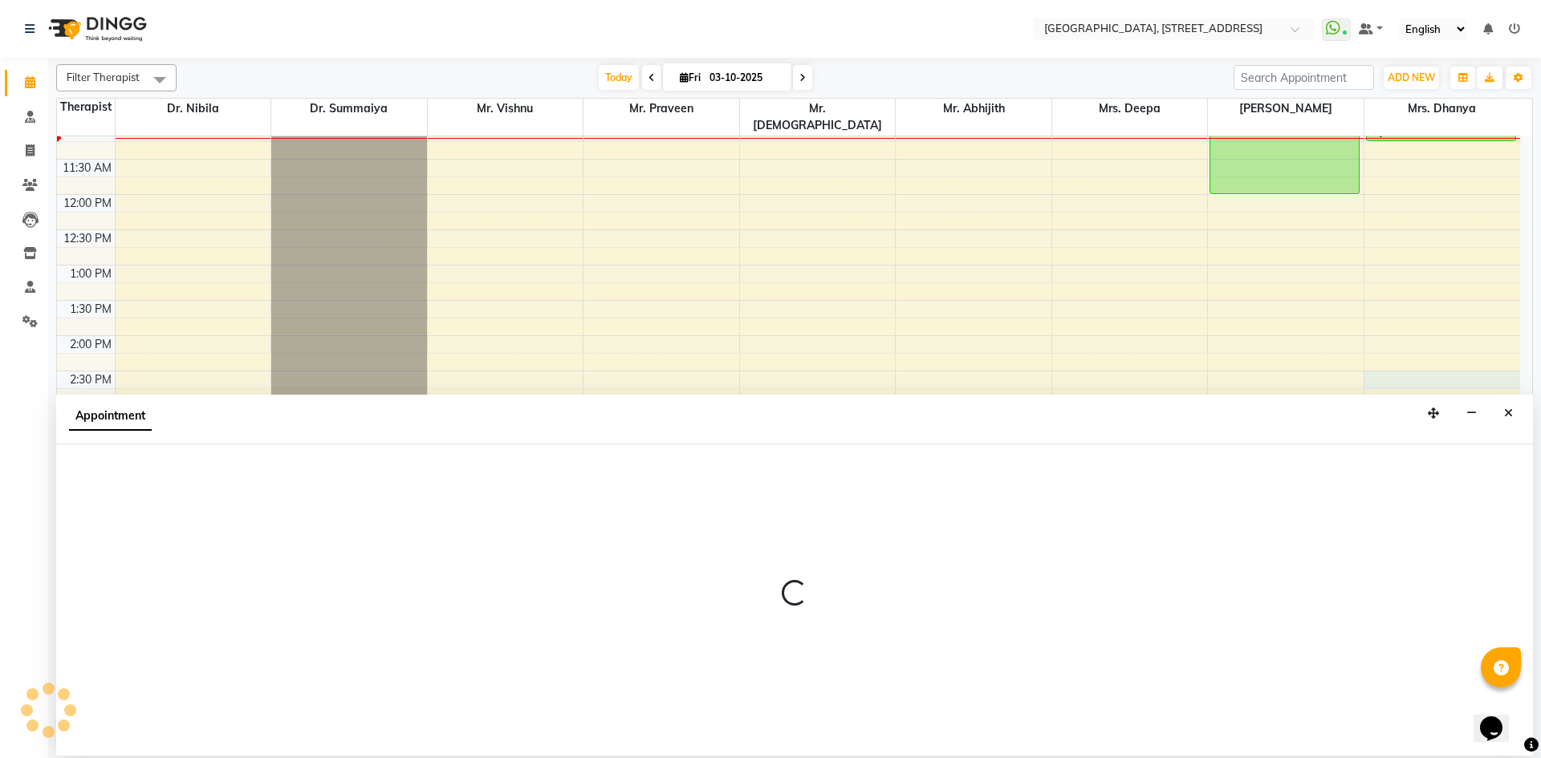
select select "64145"
select select "870"
select select "tentative"
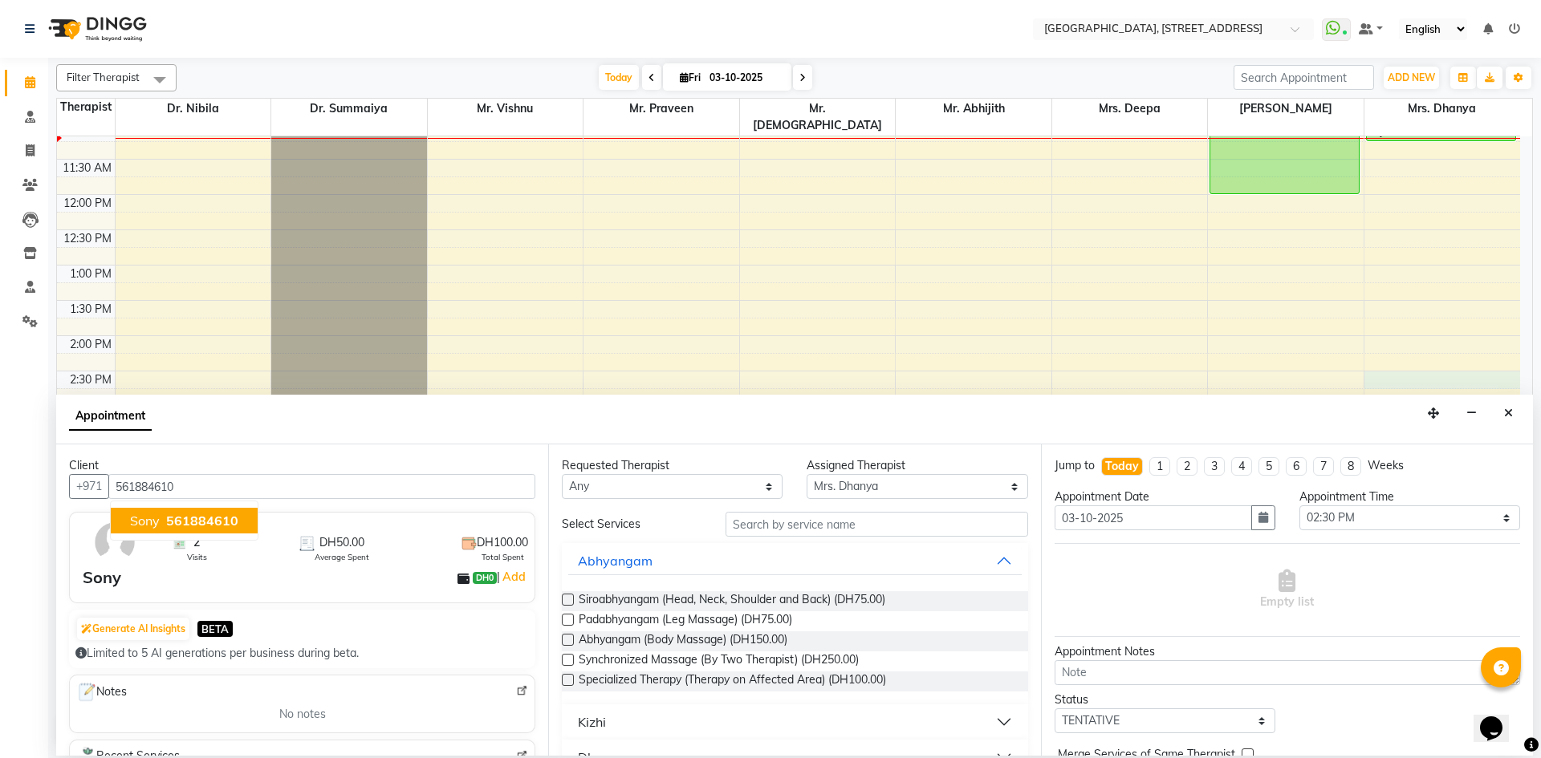
click at [208, 516] on span "561884610" at bounding box center [202, 521] width 72 height 16
type input "561884610"
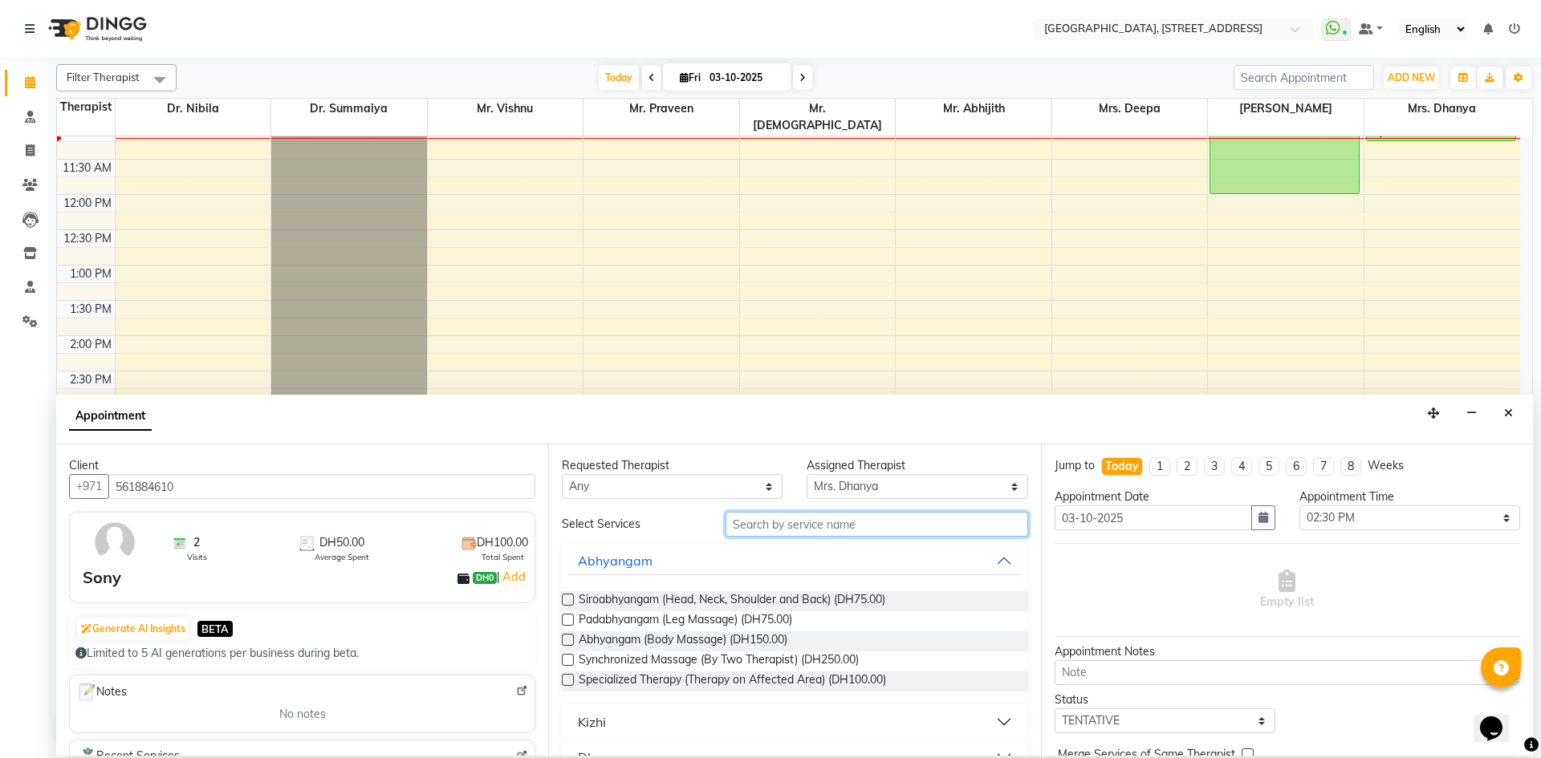
click at [963, 532] on input "text" at bounding box center [877, 524] width 303 height 25
type input "ram"
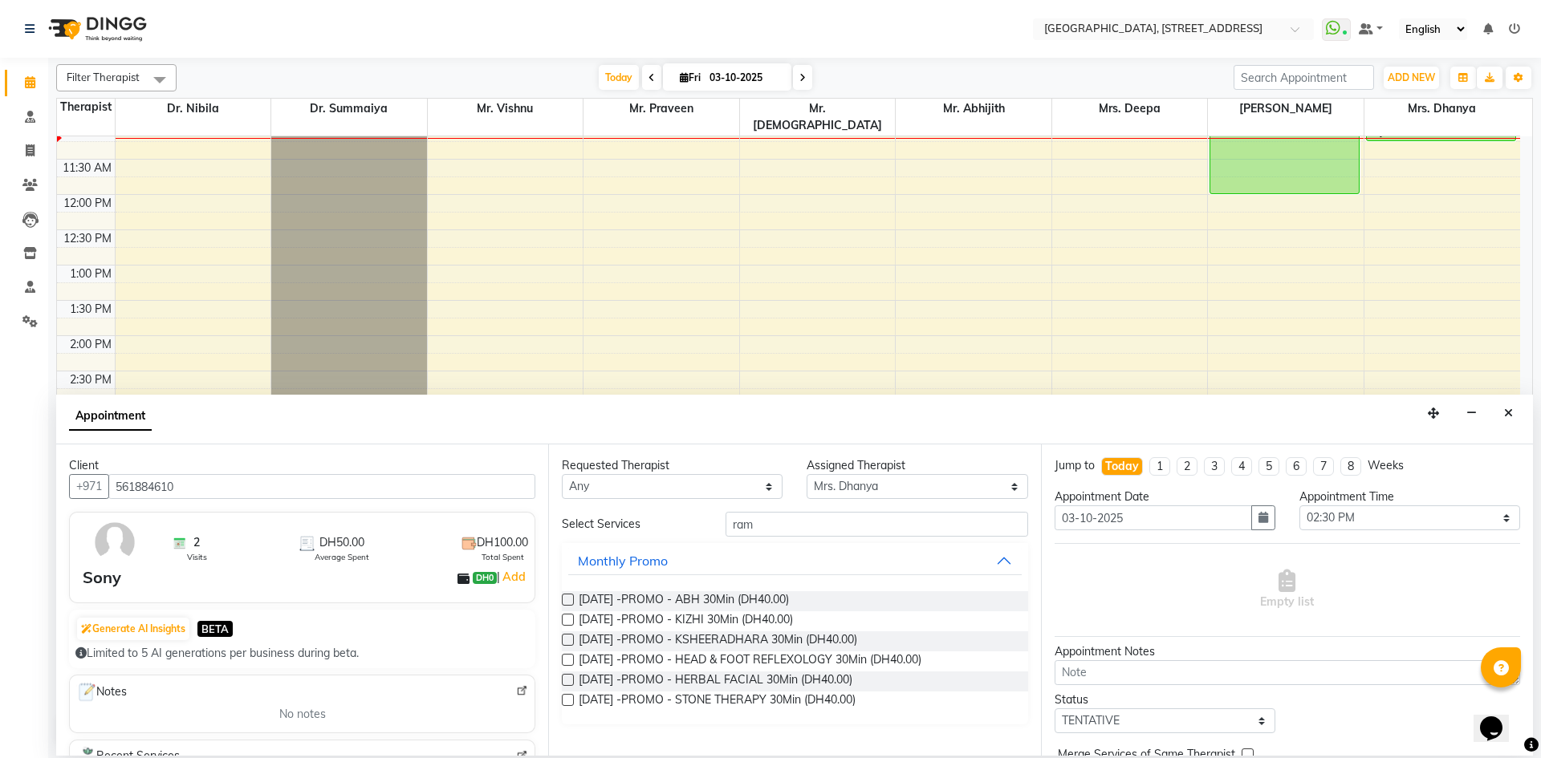
click at [563, 602] on label at bounding box center [568, 600] width 12 height 12
click at [563, 602] on input "checkbox" at bounding box center [567, 601] width 10 height 10
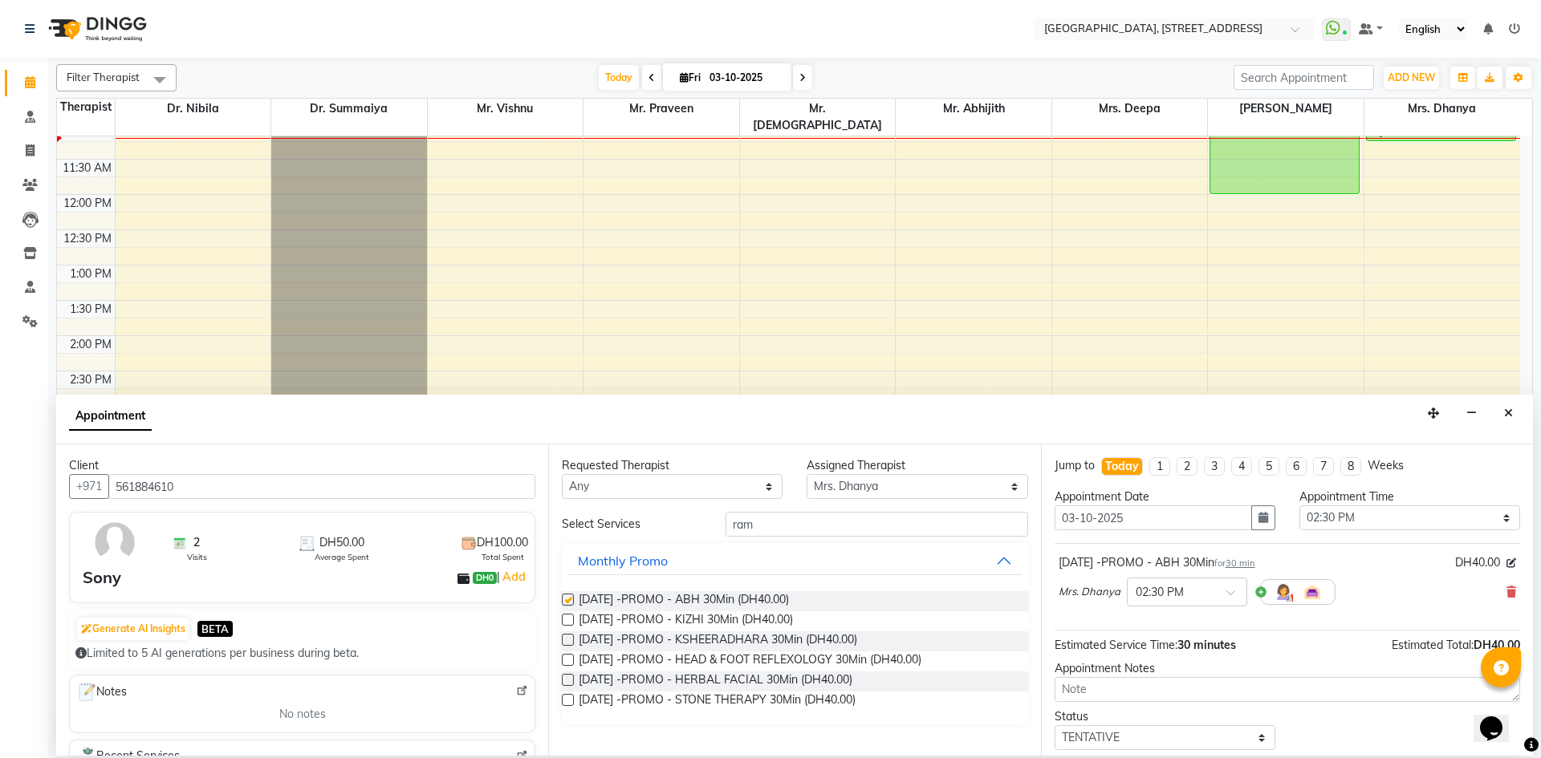
checkbox input "false"
click at [563, 620] on label at bounding box center [568, 620] width 12 height 12
click at [563, 620] on input "checkbox" at bounding box center [567, 621] width 10 height 10
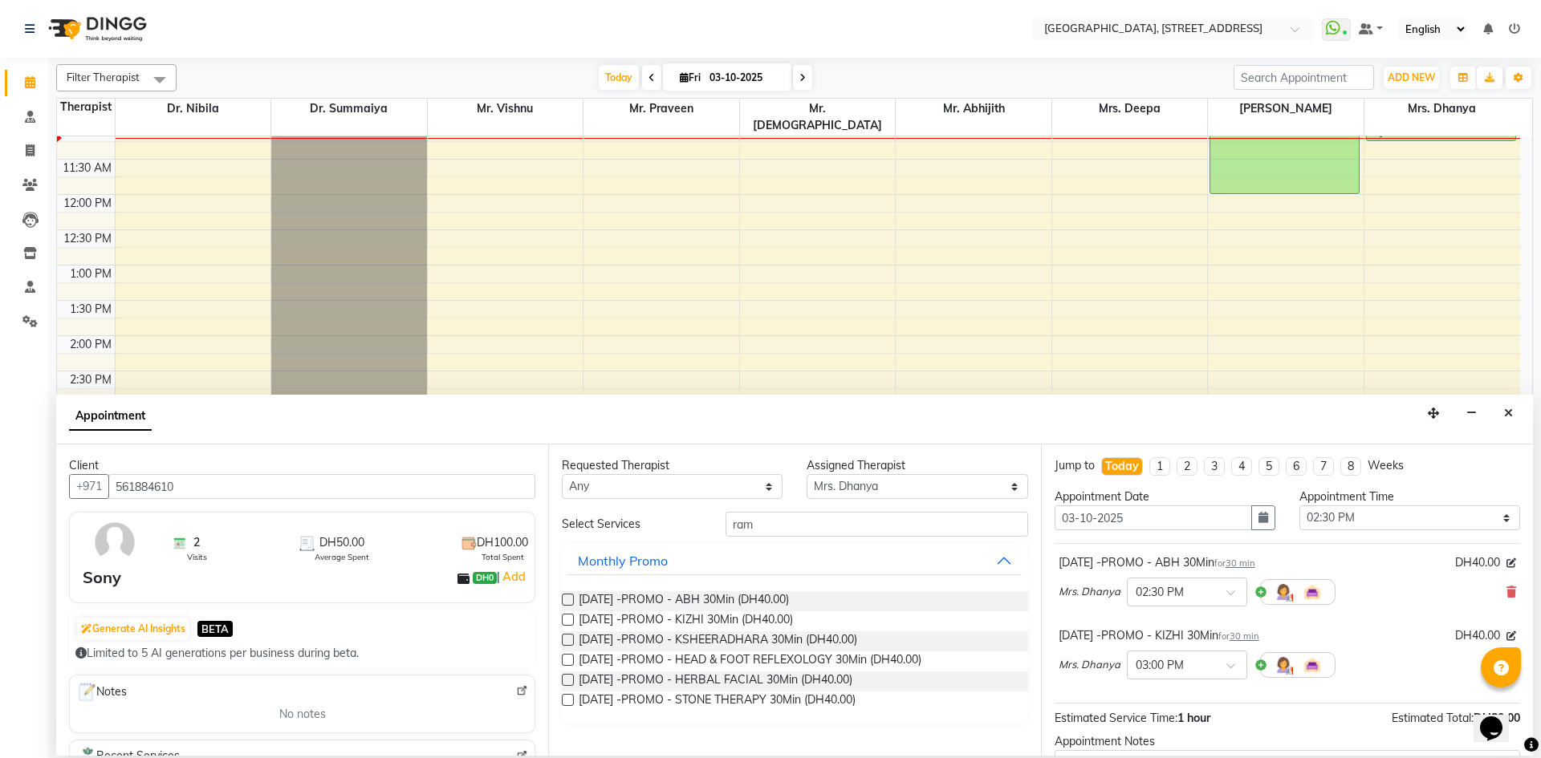
checkbox input "false"
click at [563, 640] on label at bounding box center [568, 640] width 12 height 12
click at [563, 640] on input "checkbox" at bounding box center [567, 641] width 10 height 10
checkbox input "false"
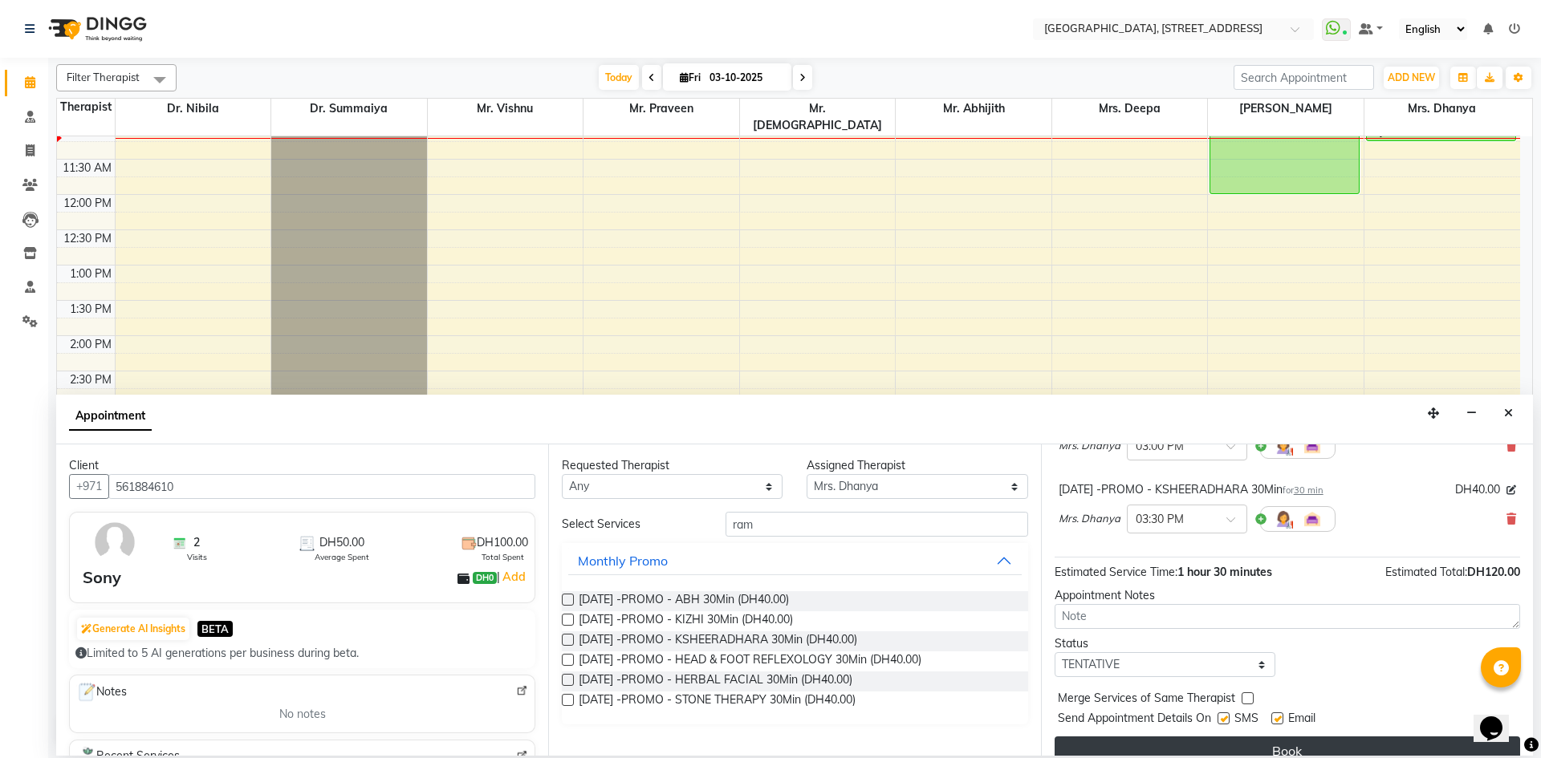
scroll to position [242, 0]
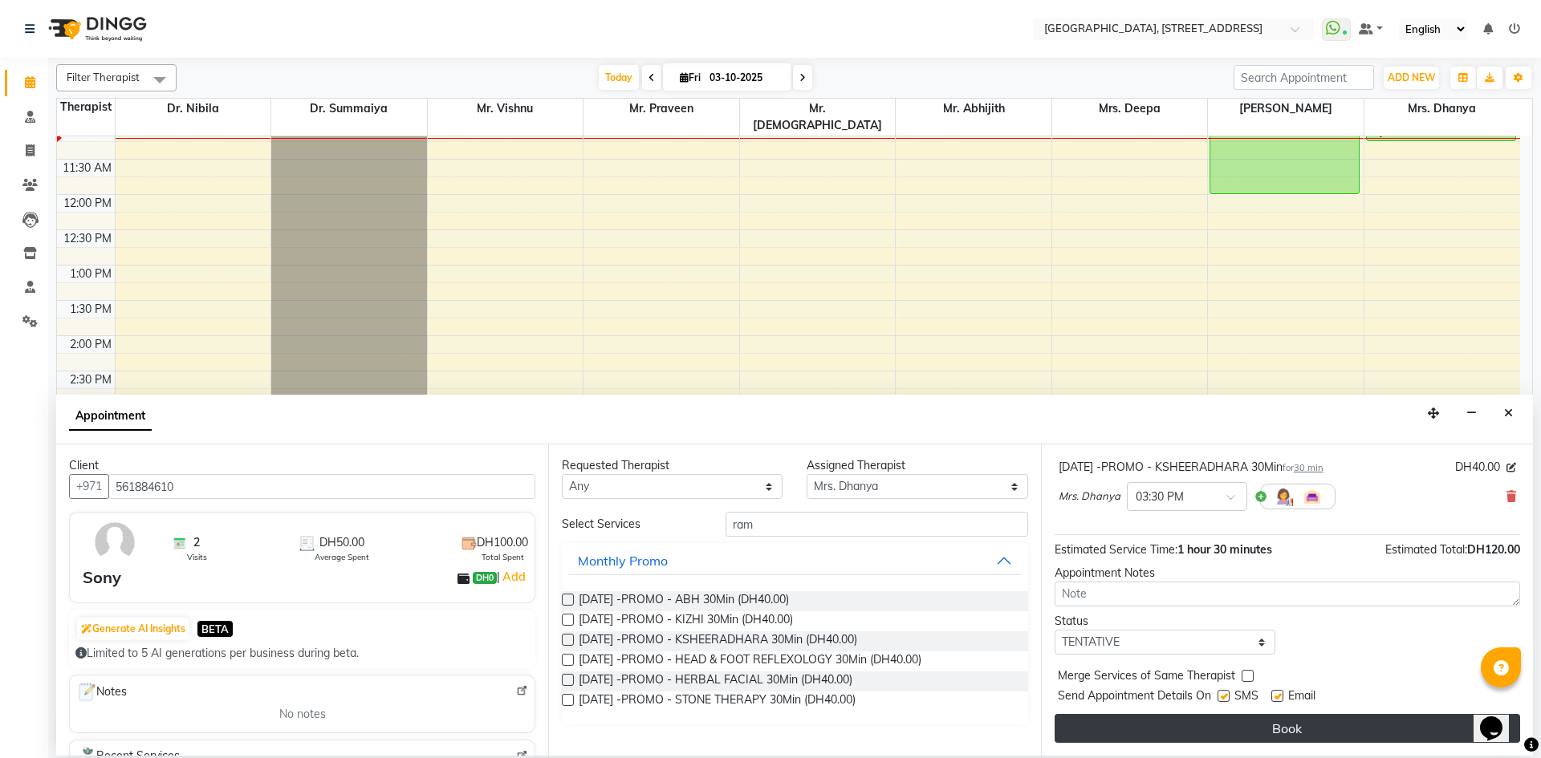
click at [1116, 721] on button "Book" at bounding box center [1287, 728] width 465 height 29
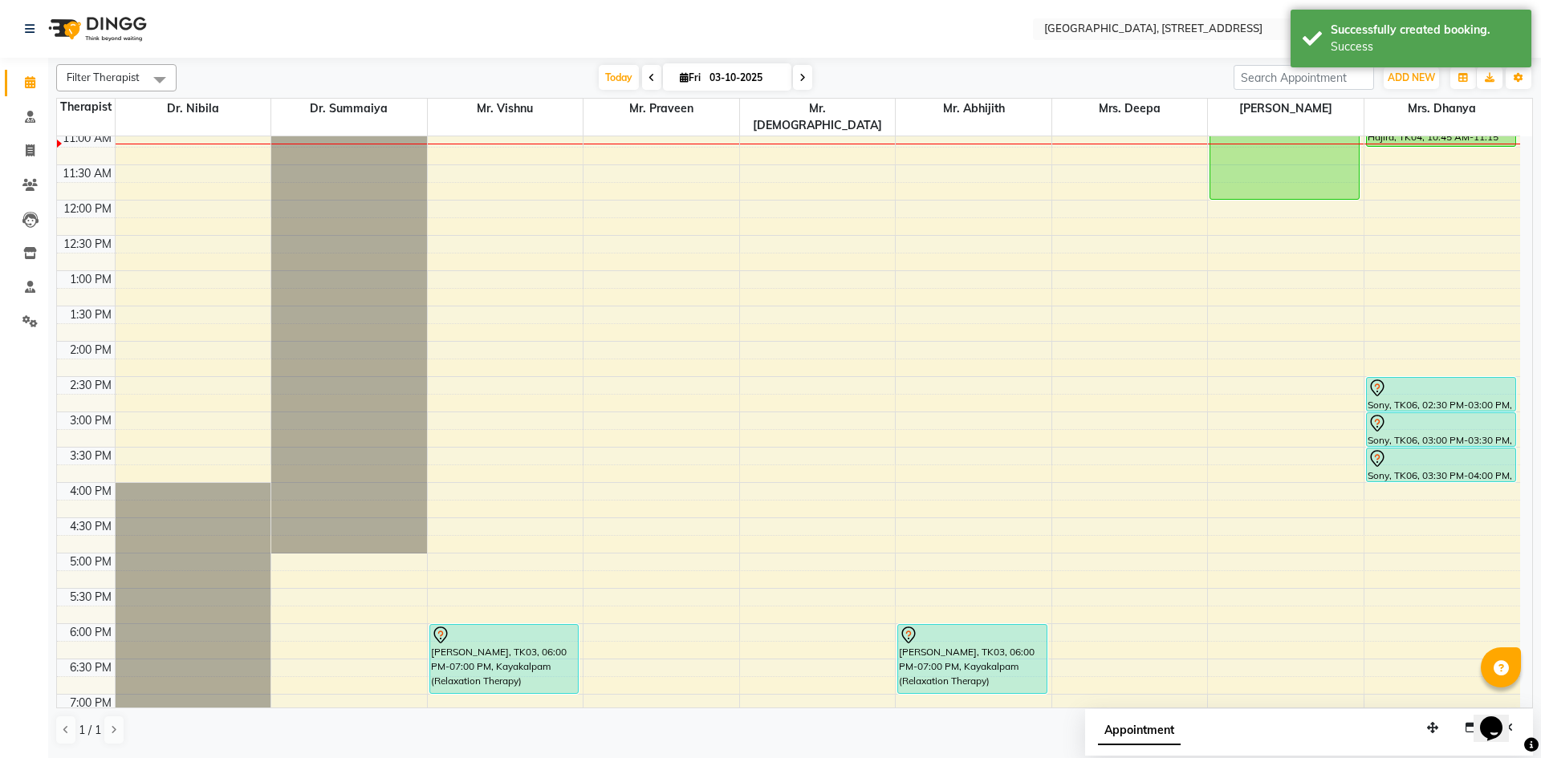
scroll to position [295, 0]
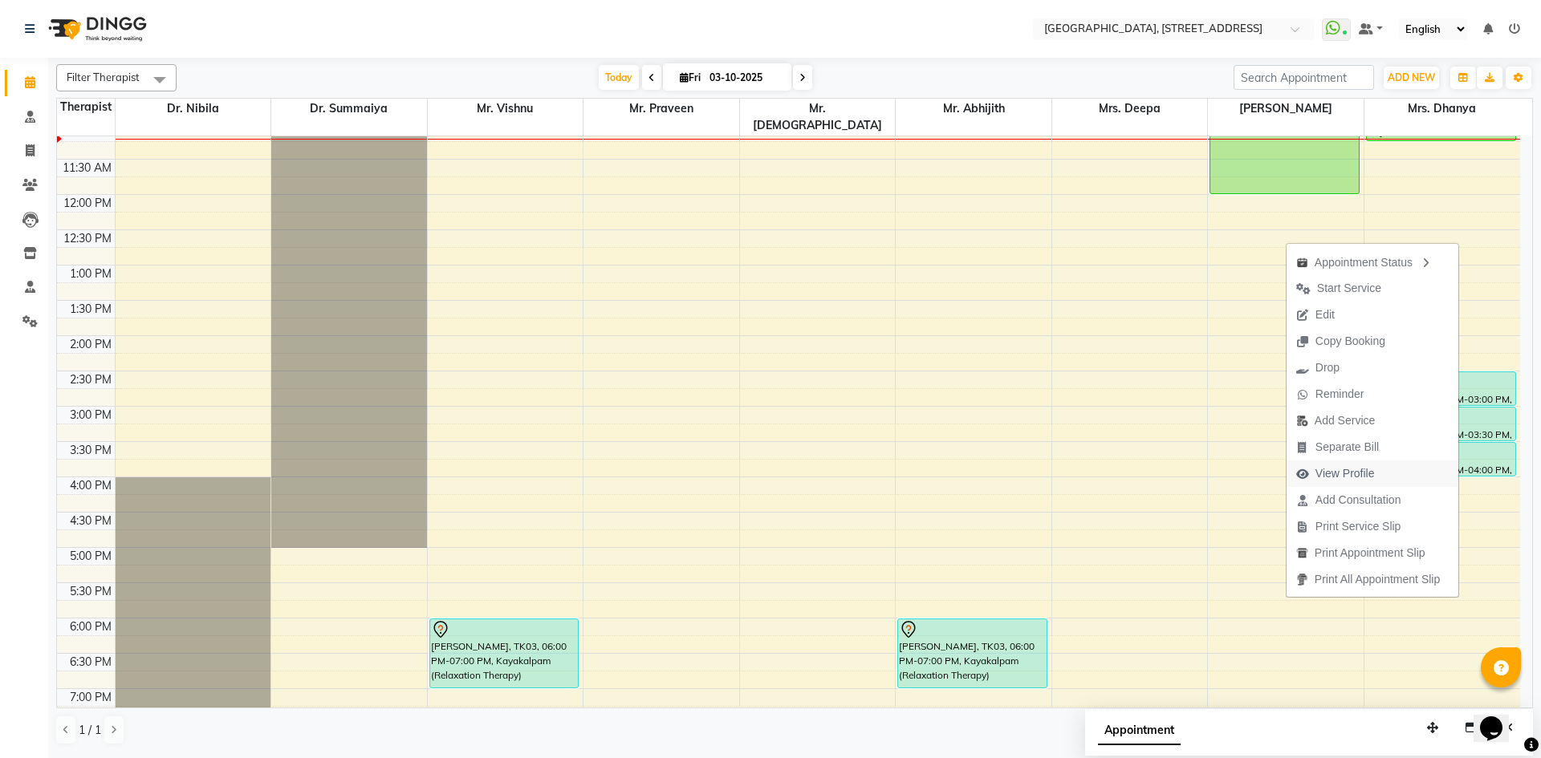
click at [1380, 481] on button "View Profile" at bounding box center [1372, 474] width 172 height 26
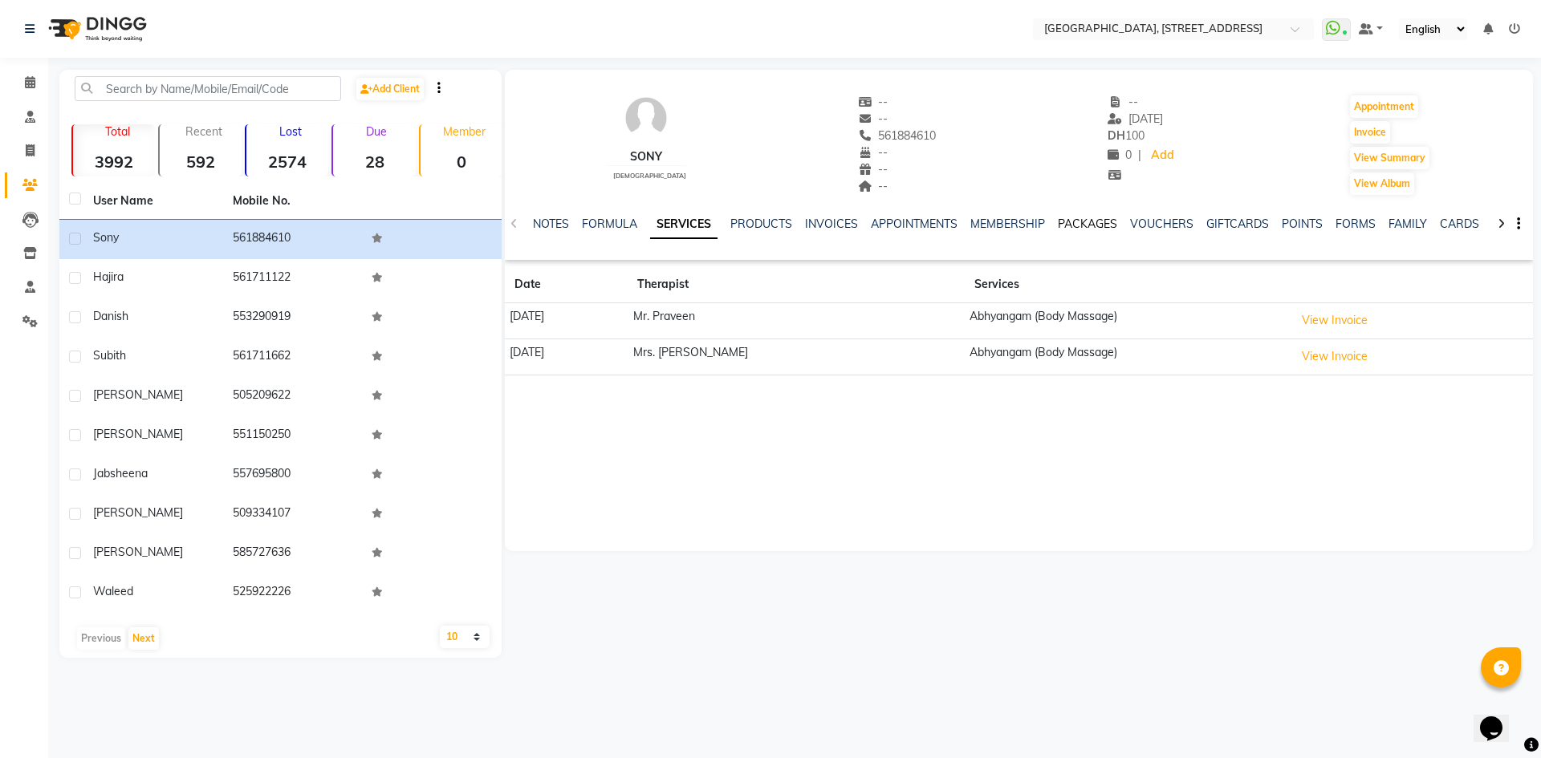
click at [1096, 230] on link "PACKAGES" at bounding box center [1087, 224] width 59 height 14
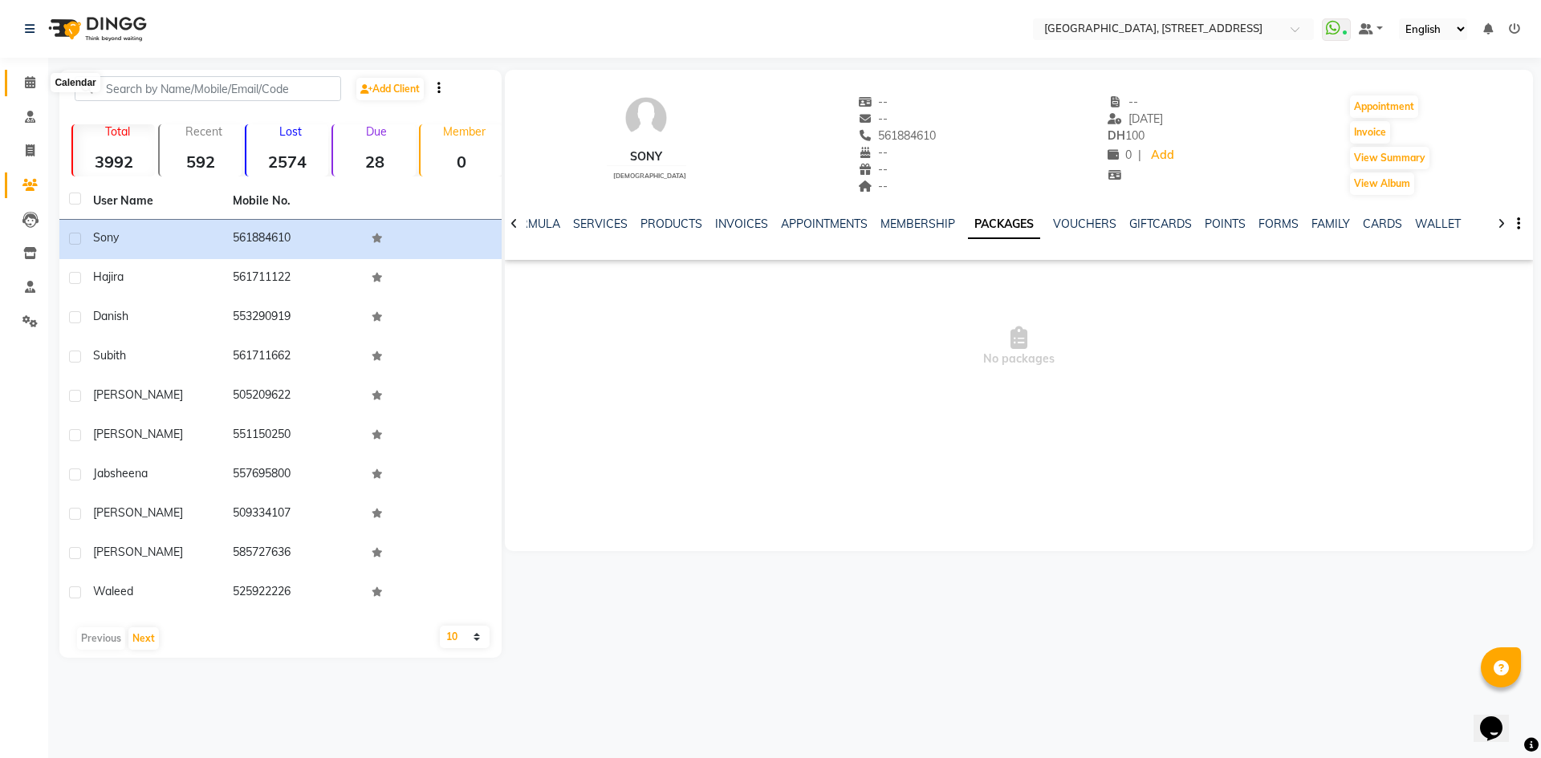
click at [23, 83] on span at bounding box center [30, 83] width 28 height 18
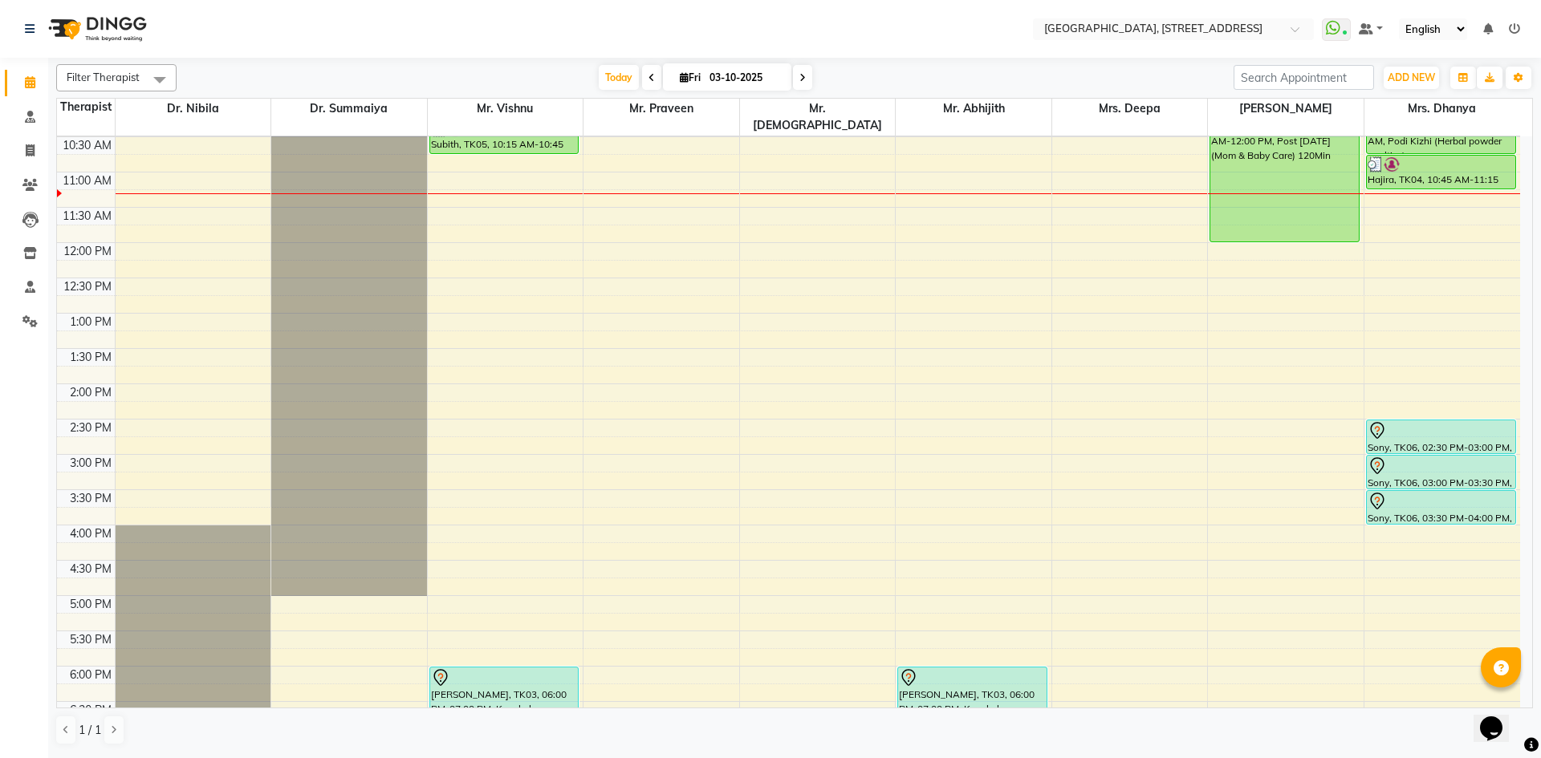
scroll to position [541, 0]
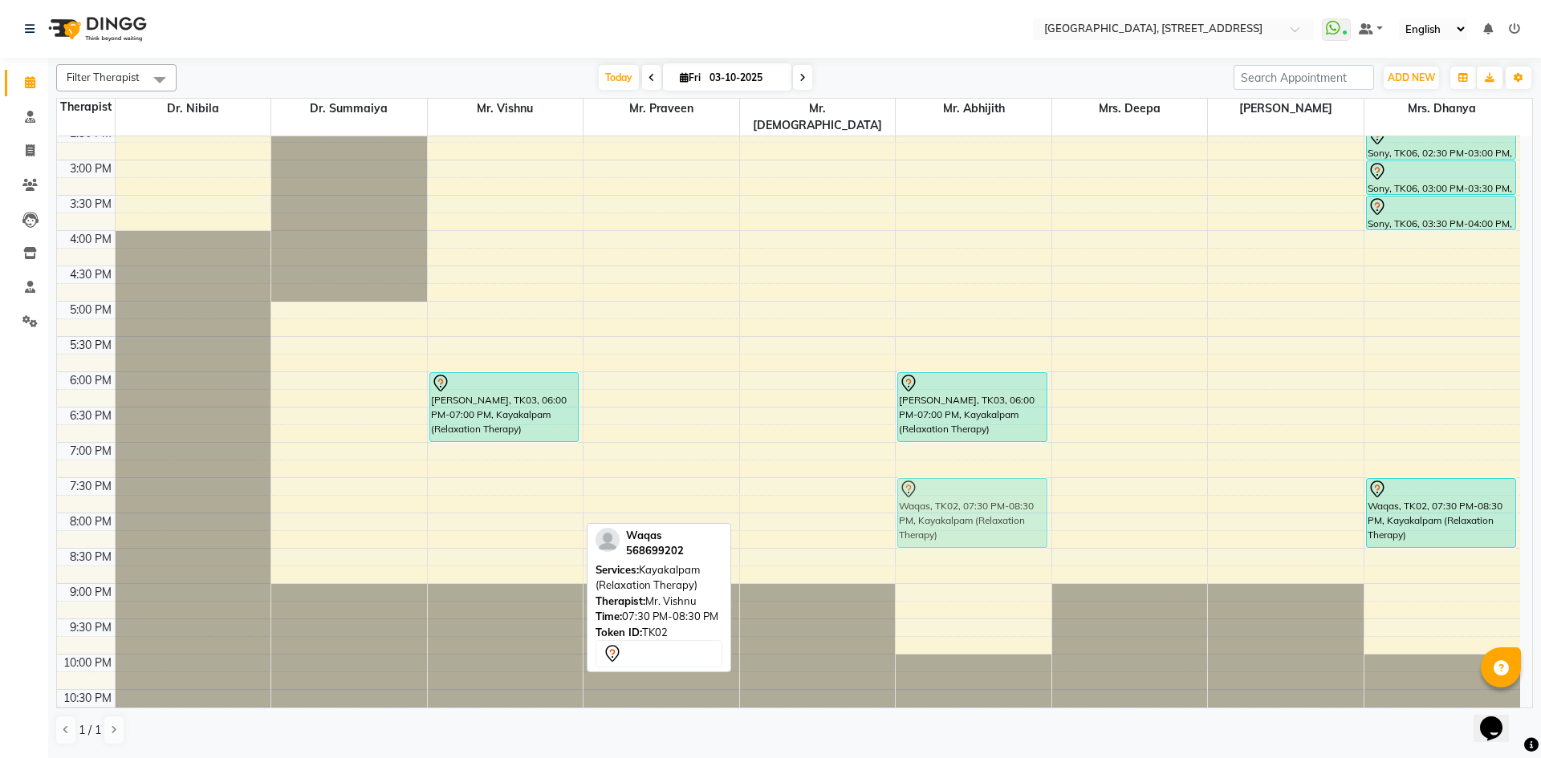
drag, startPoint x: 533, startPoint y: 514, endPoint x: 933, endPoint y: 522, distance: 400.6
click at [933, 522] on tr "Subith, TK05, 10:15 AM-10:45 AM, [PERSON_NAME], TK03, 06:00 PM-07:00 PM, Kayaka…" at bounding box center [788, 160] width 1463 height 1129
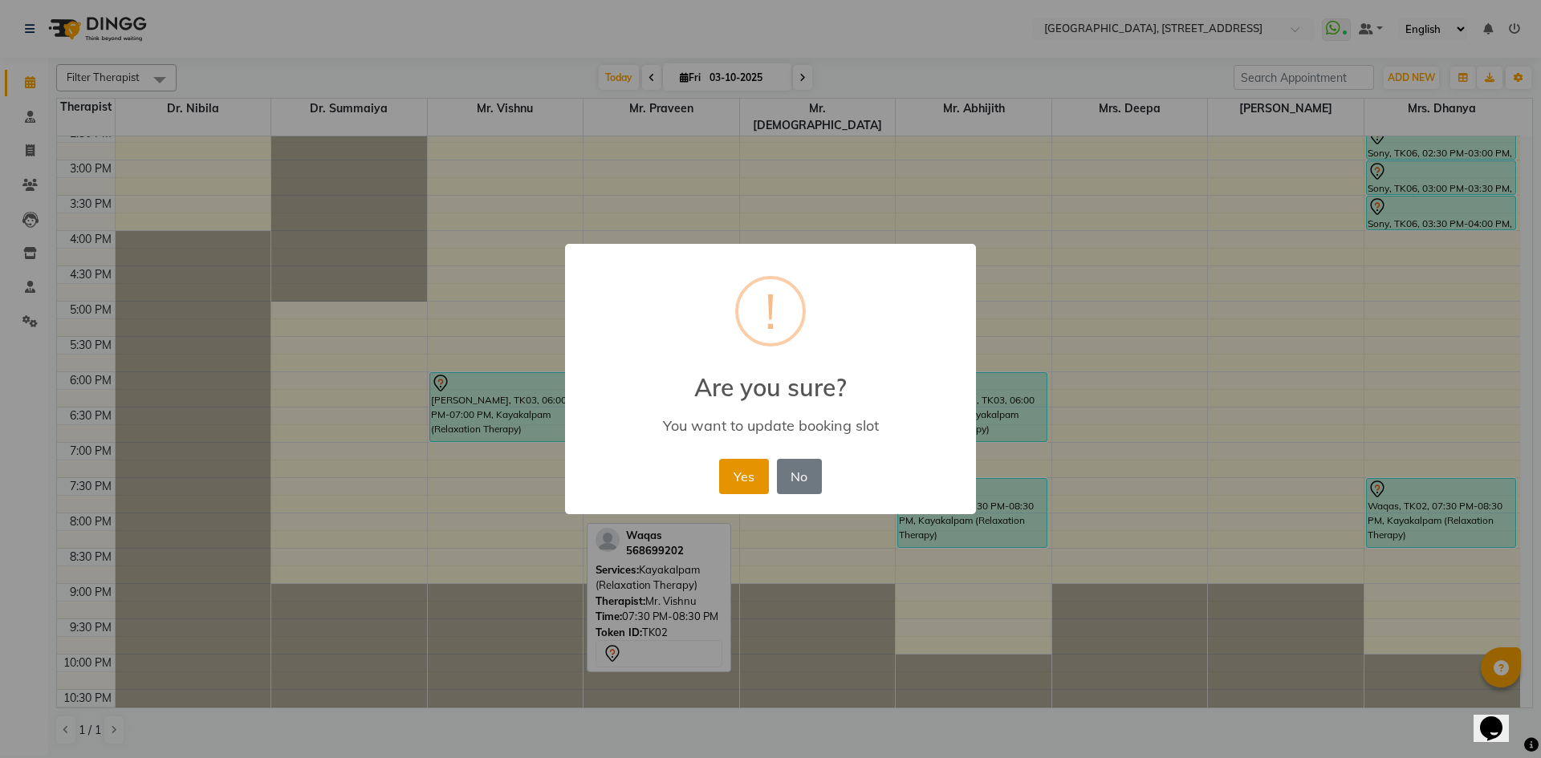
click at [742, 483] on button "Yes" at bounding box center [743, 476] width 49 height 35
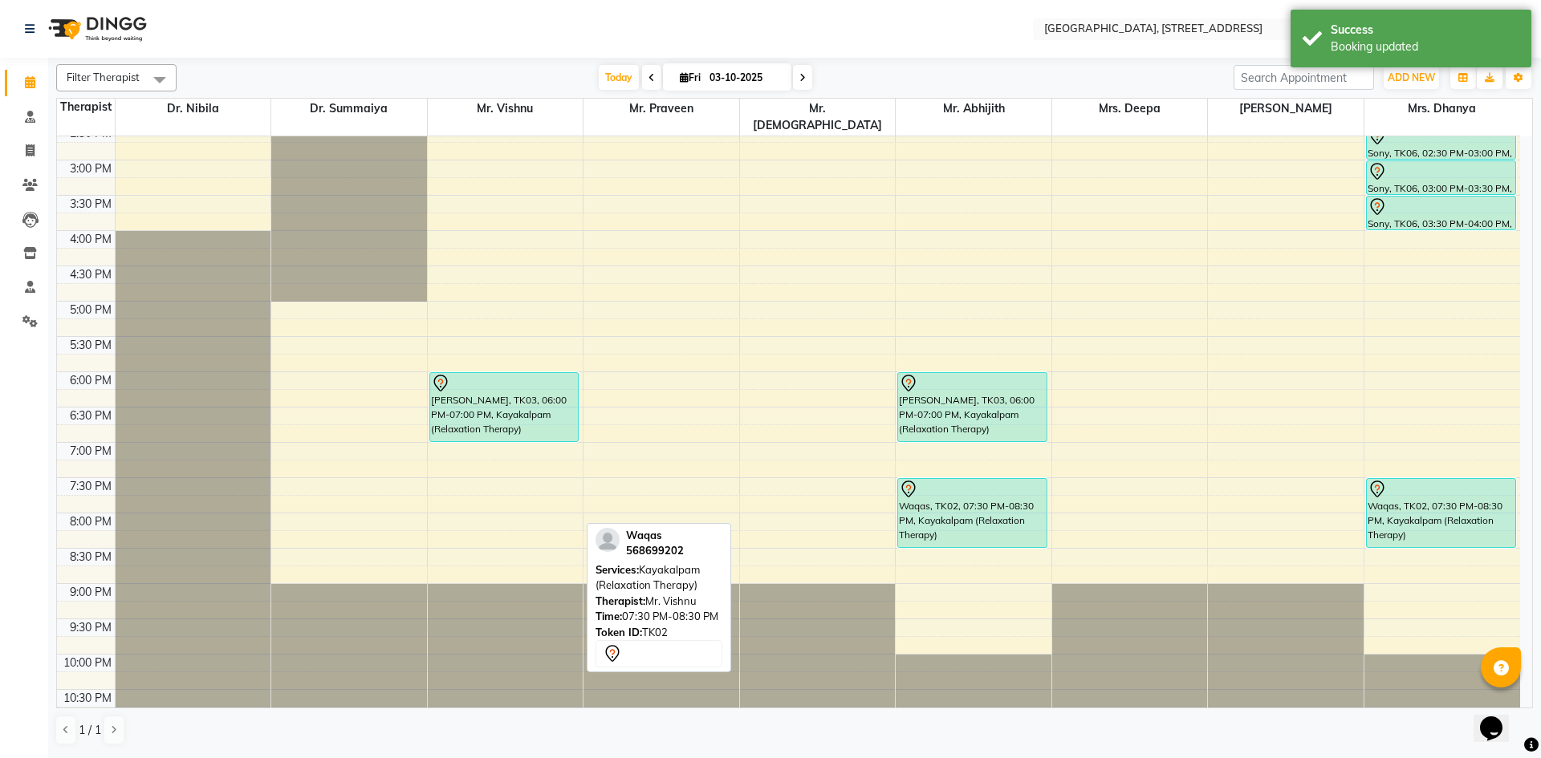
click at [648, 80] on icon at bounding box center [651, 78] width 6 height 10
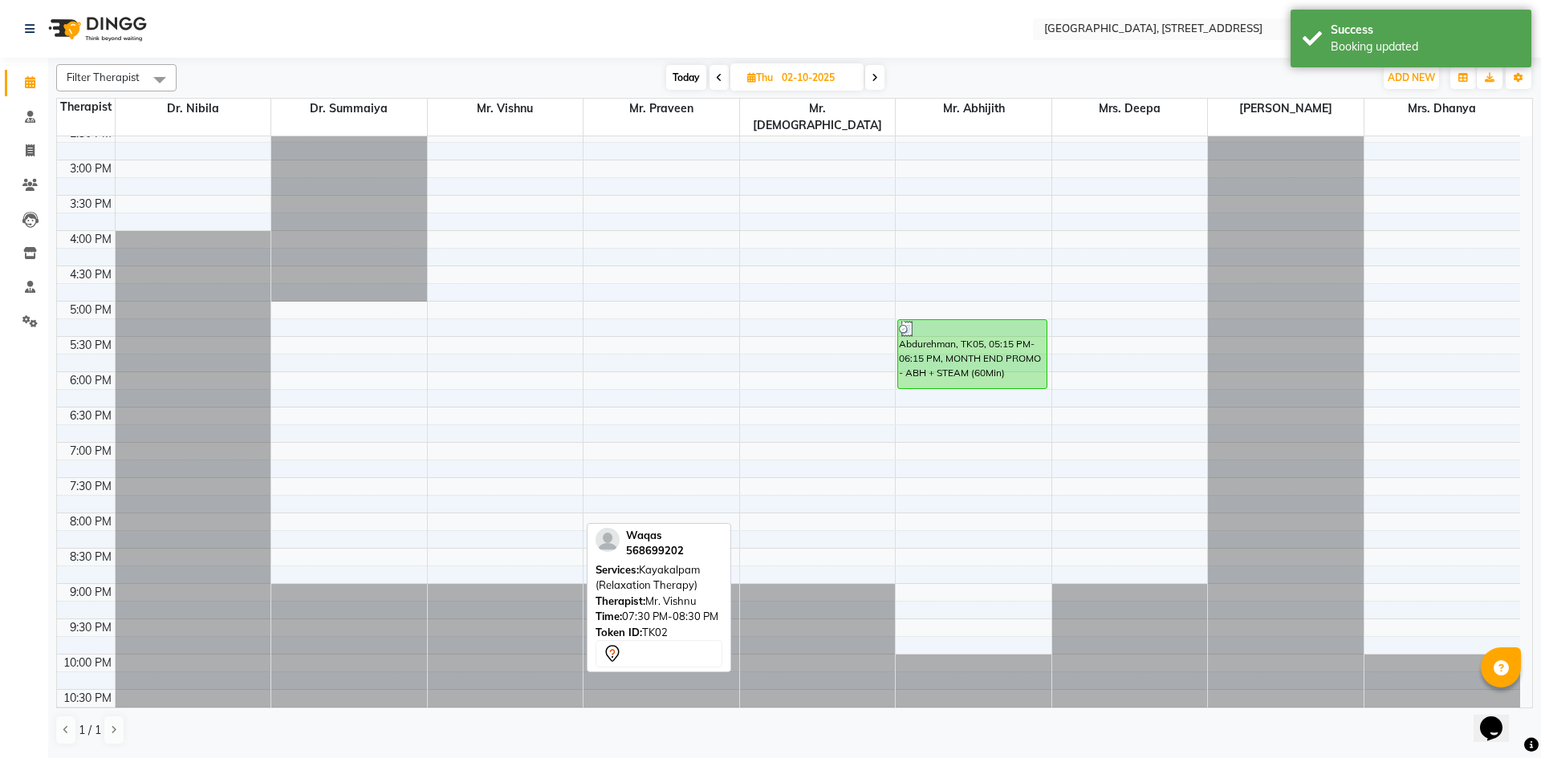
click at [691, 74] on span "Today" at bounding box center [686, 77] width 40 height 25
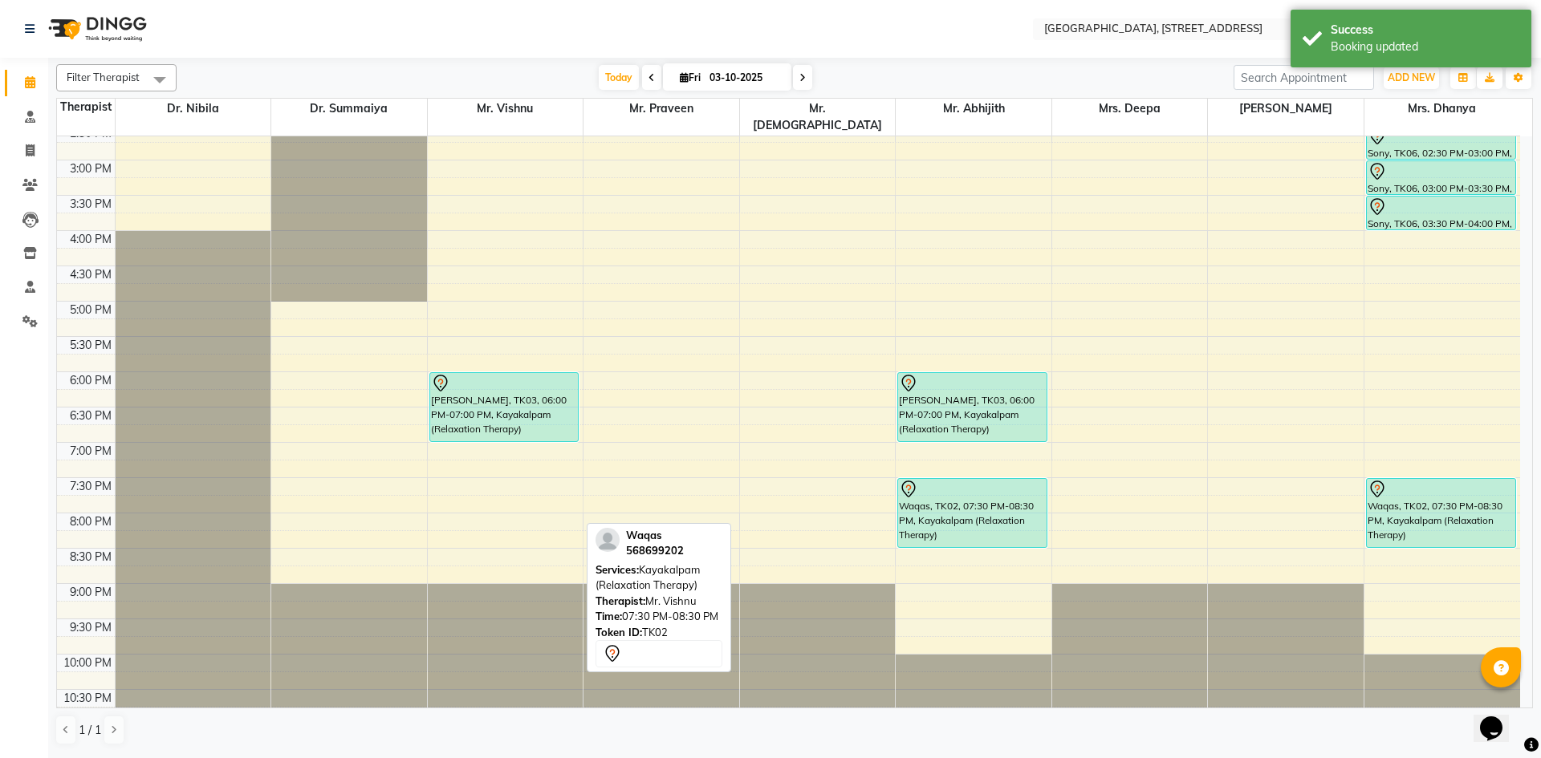
click at [811, 87] on div "[DATE] [DATE]" at bounding box center [705, 78] width 217 height 24
click at [803, 82] on icon at bounding box center [802, 78] width 6 height 10
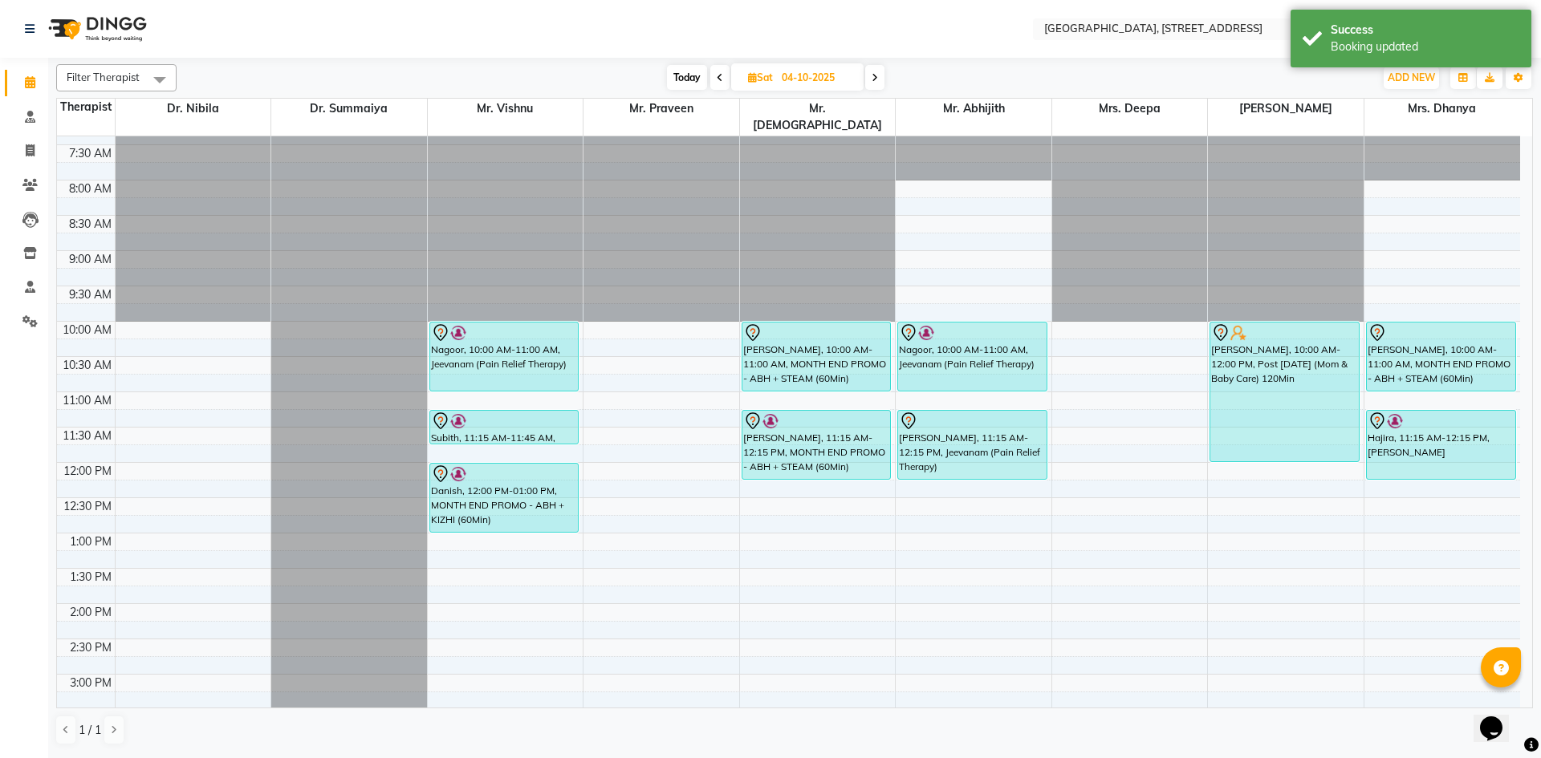
scroll to position [0, 0]
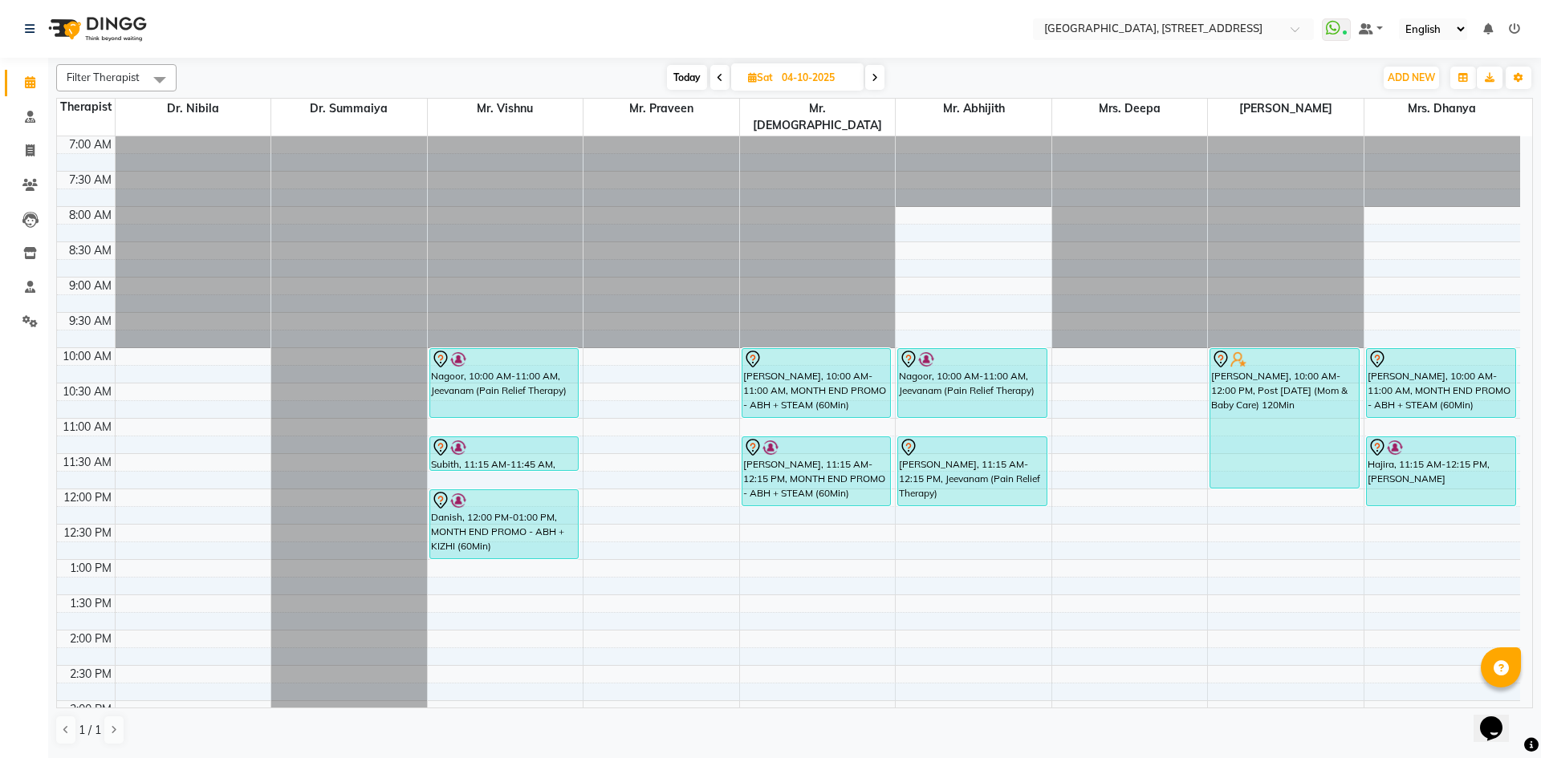
click at [886, 83] on div "[DATE] [DATE]" at bounding box center [775, 78] width 221 height 24
click at [873, 91] on div "Filter Therapist Select All Dr. Nibila Dr. Summaiya Mr. Vishnu Mr. Praveen Mr. …" at bounding box center [794, 405] width 1477 height 694
click at [877, 89] on span at bounding box center [874, 77] width 19 height 25
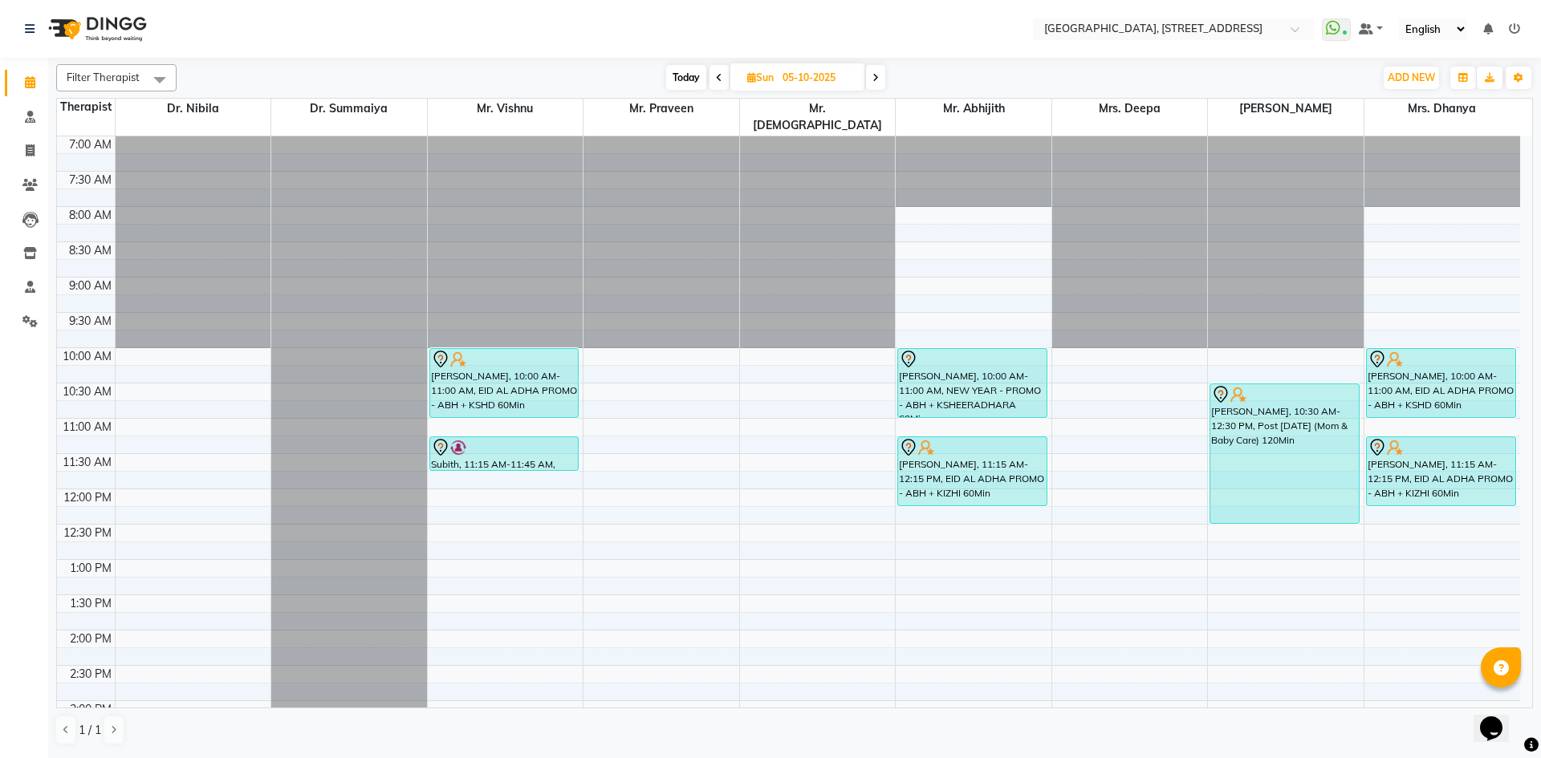
click at [688, 81] on span "Today" at bounding box center [686, 77] width 40 height 25
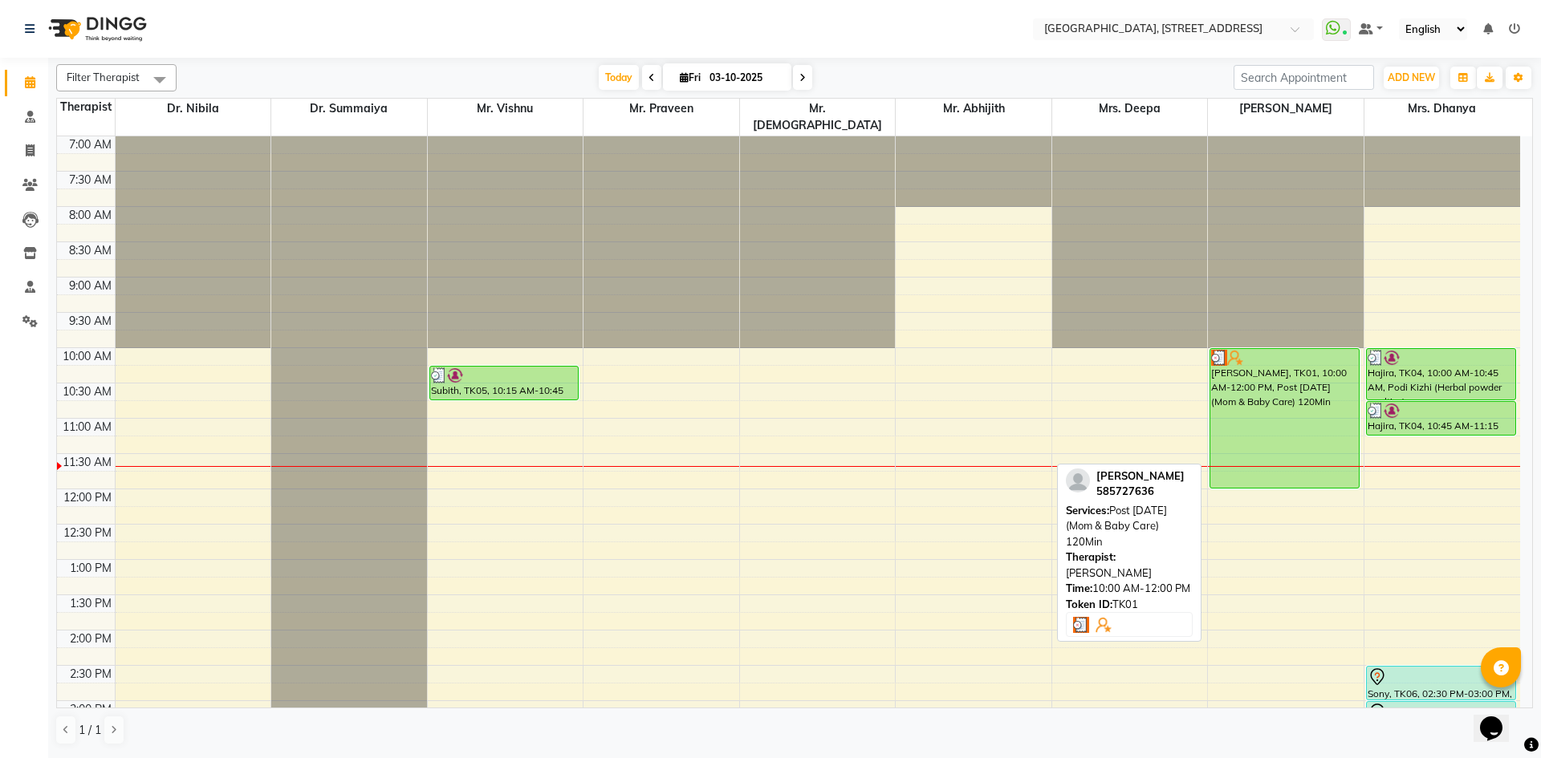
scroll to position [295, 0]
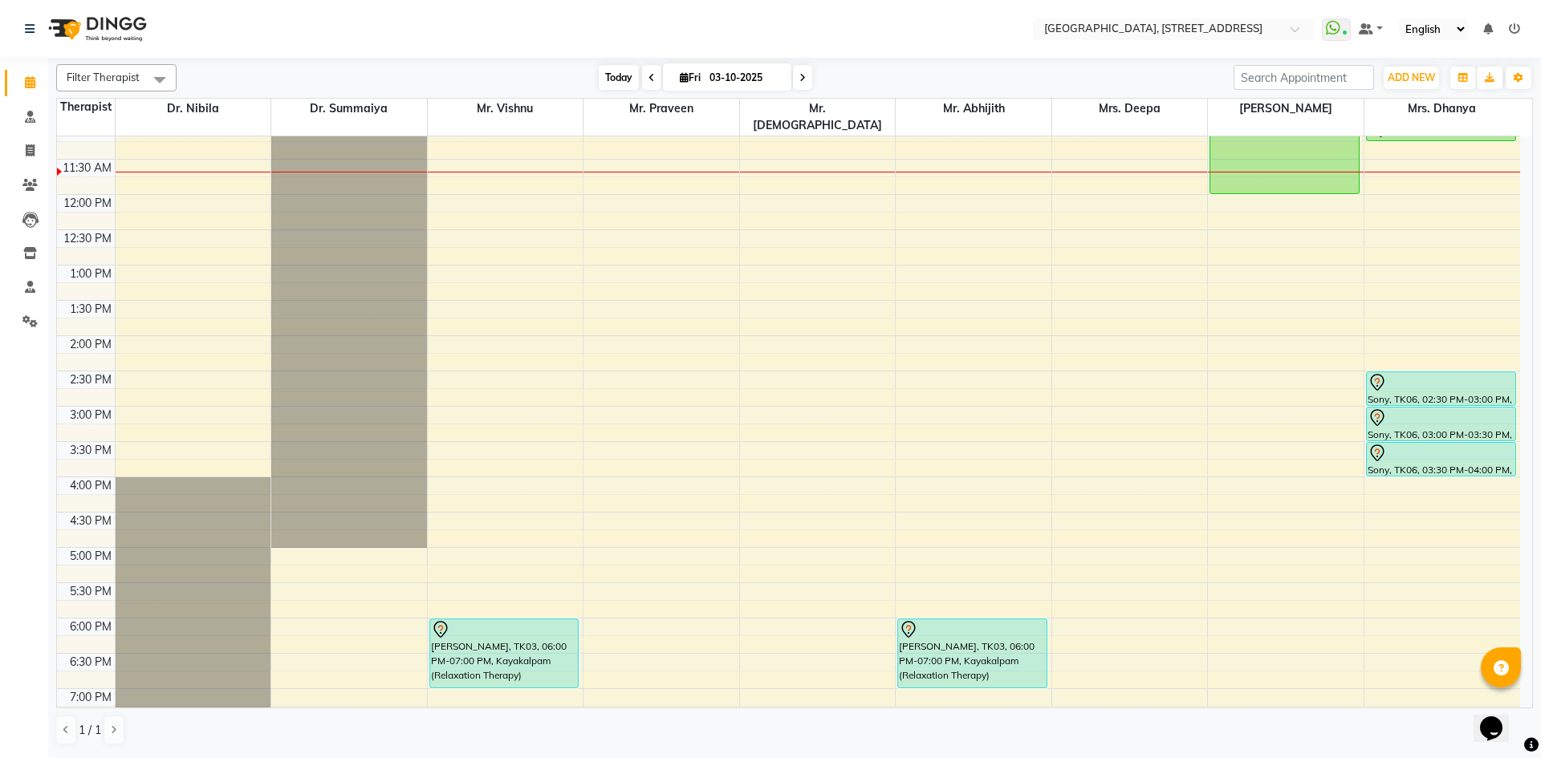
click at [625, 87] on span "Today" at bounding box center [619, 77] width 40 height 25
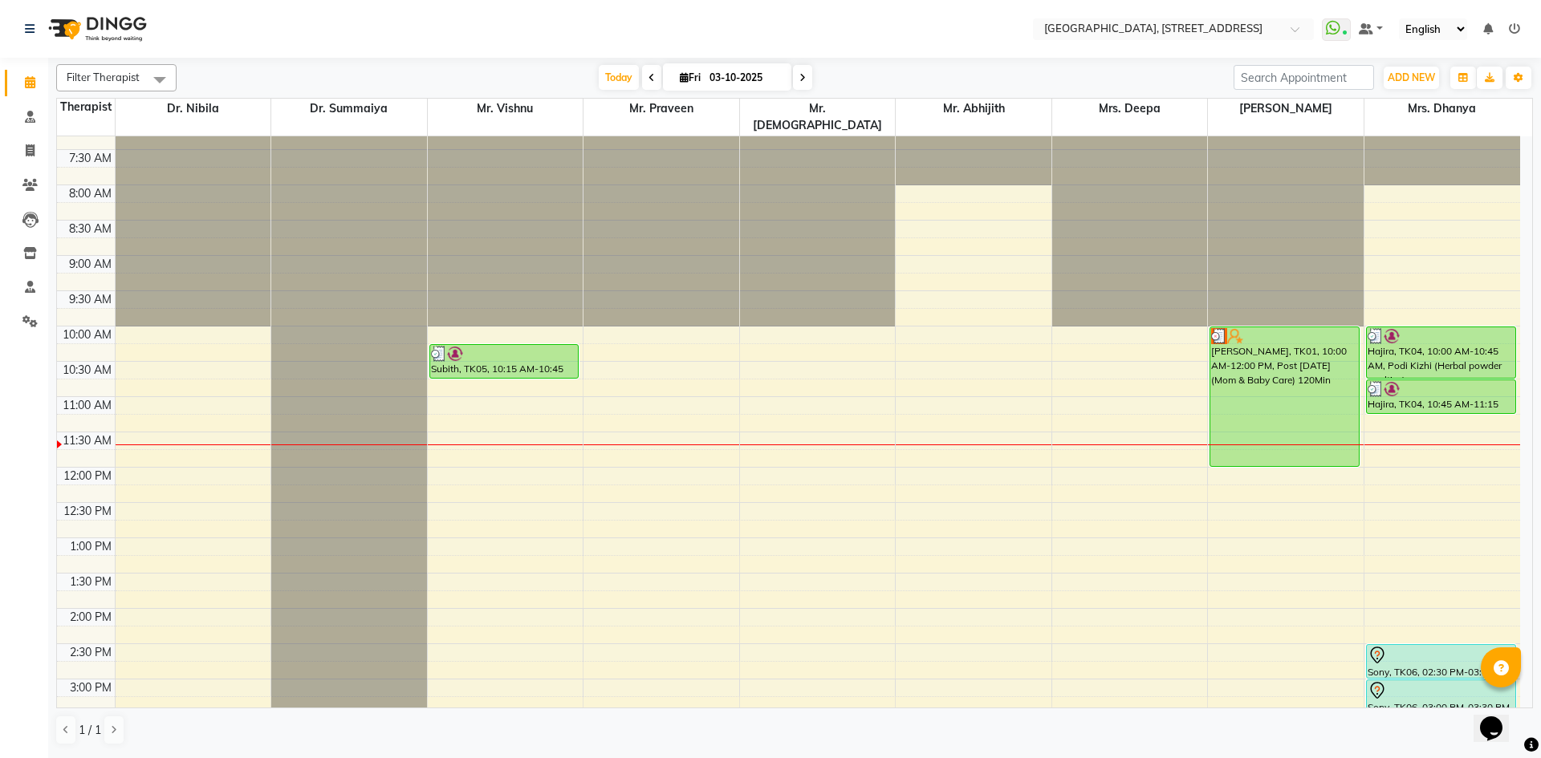
scroll to position [0, 0]
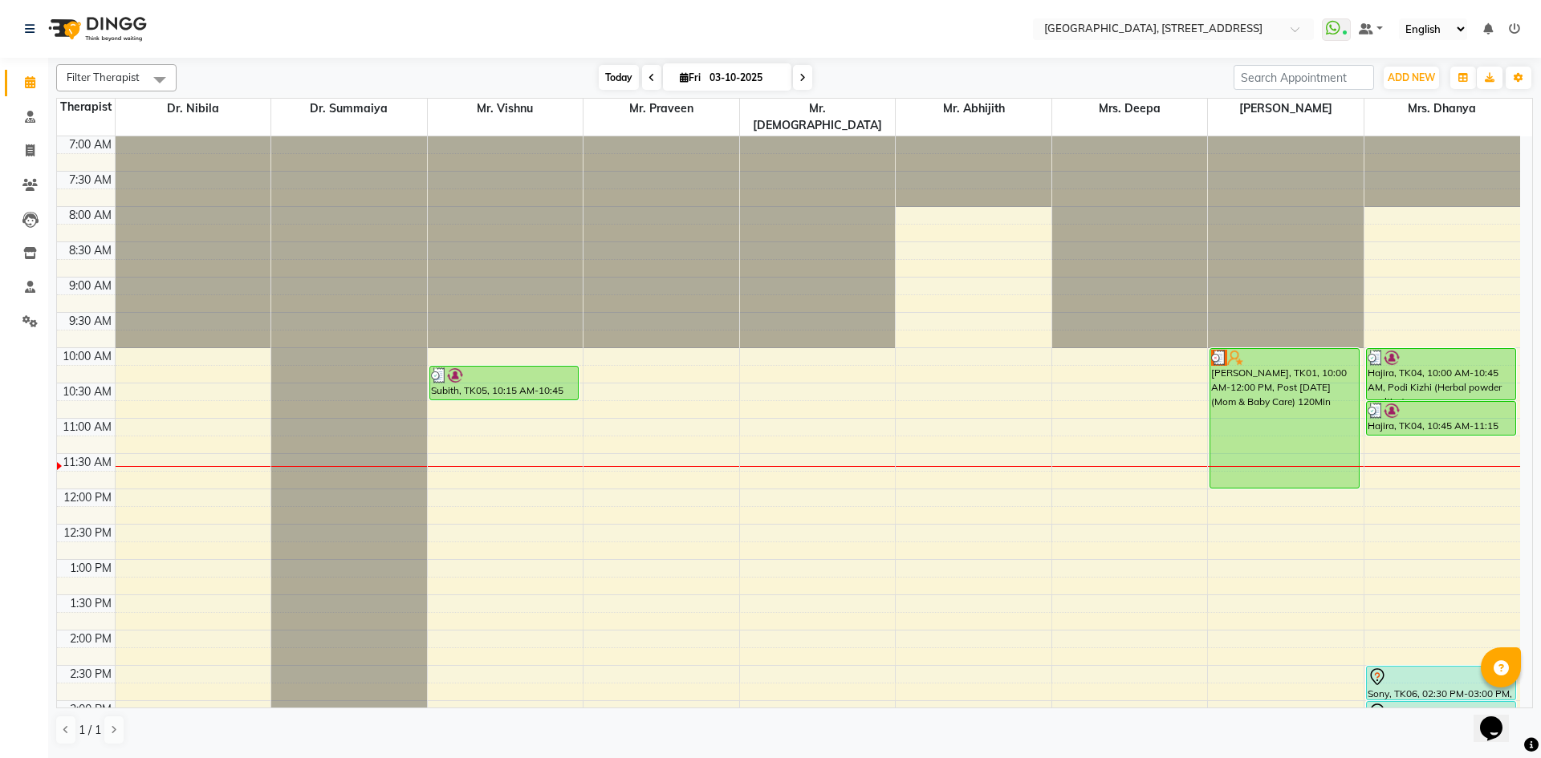
click at [620, 75] on span "Today" at bounding box center [619, 77] width 40 height 25
click at [604, 76] on span "Today" at bounding box center [619, 77] width 40 height 25
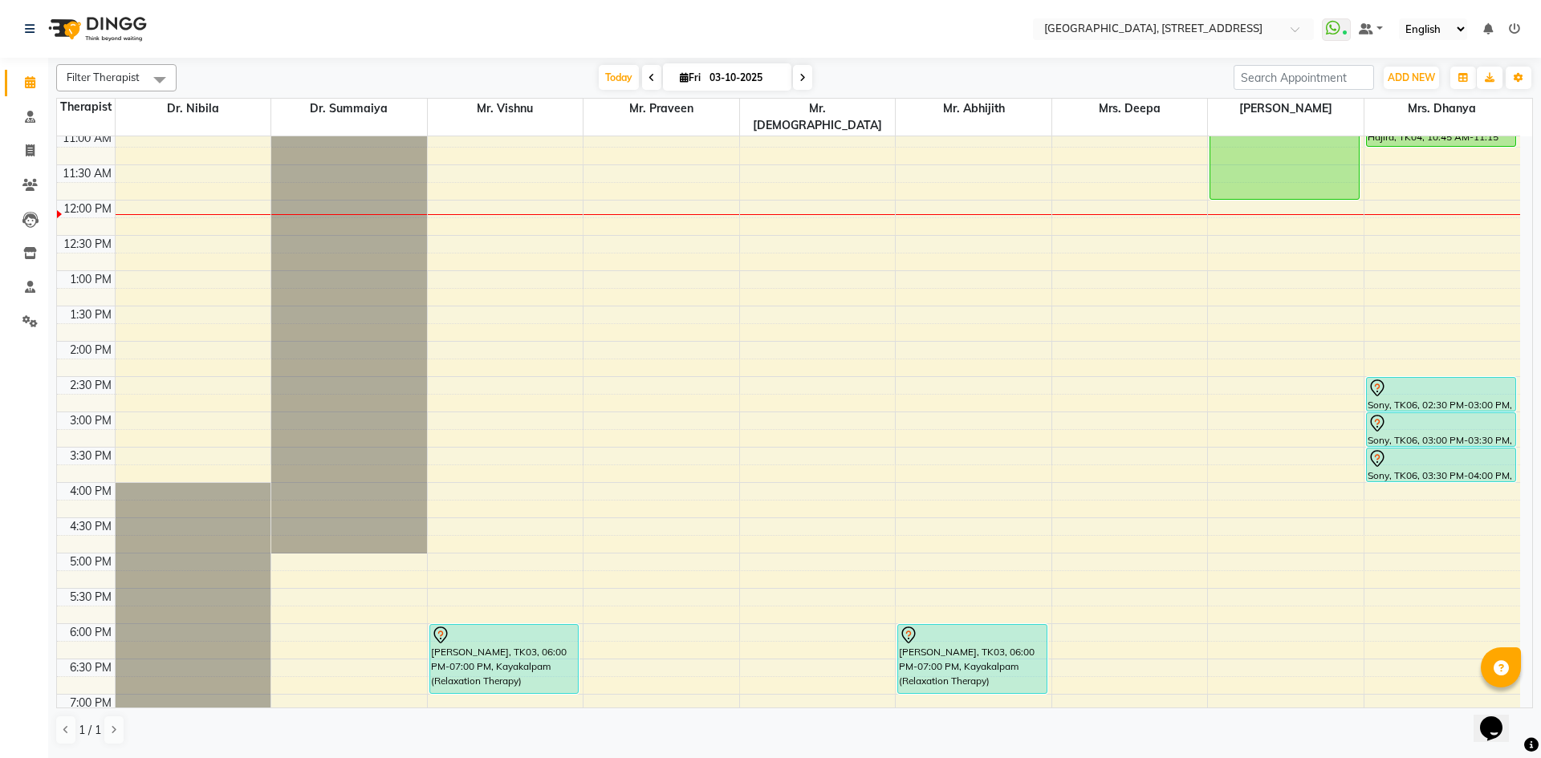
scroll to position [295, 0]
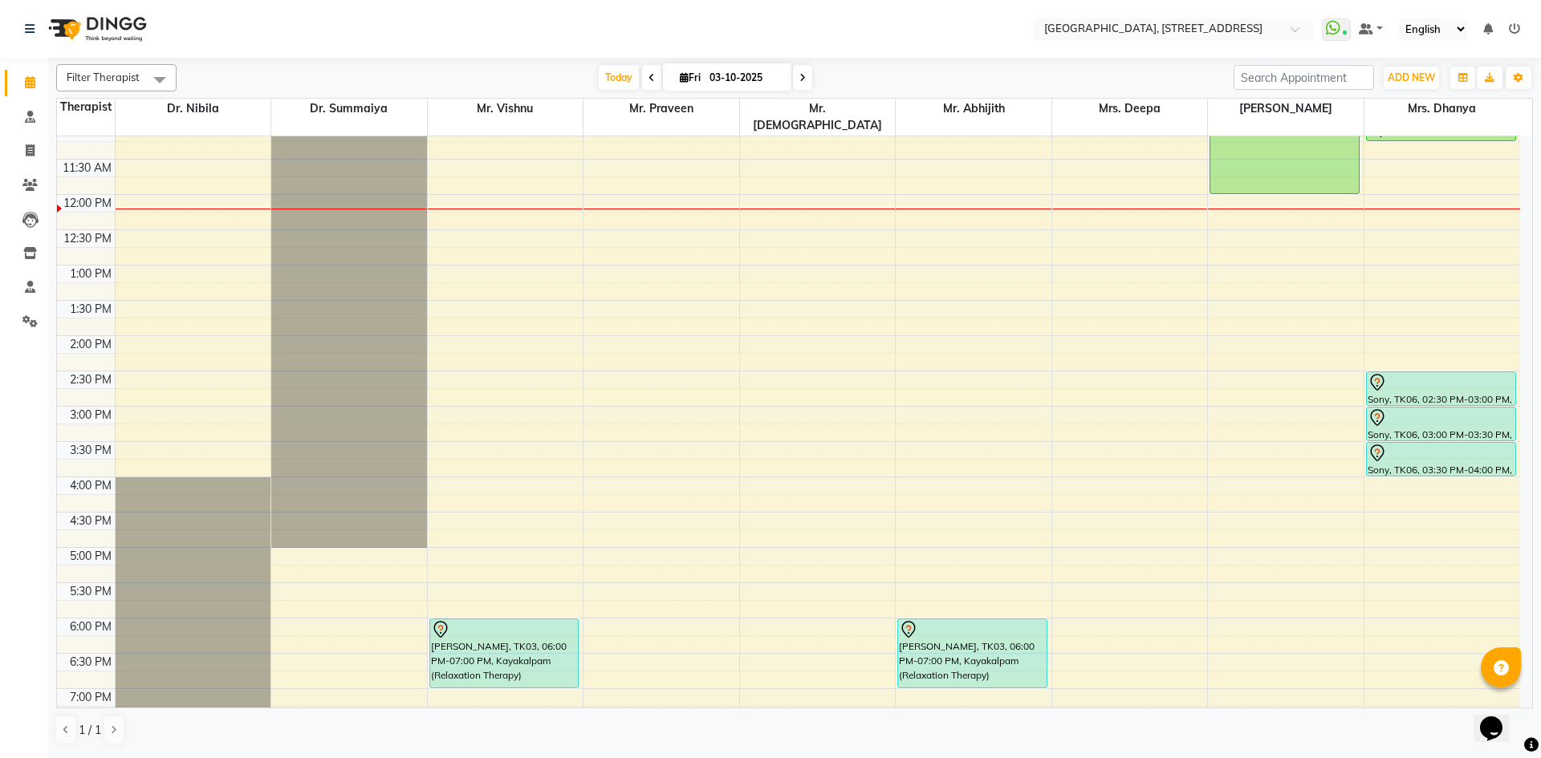
drag, startPoint x: 802, startPoint y: 73, endPoint x: 778, endPoint y: 99, distance: 34.7
click at [803, 75] on icon at bounding box center [802, 78] width 6 height 10
type input "04-10-2025"
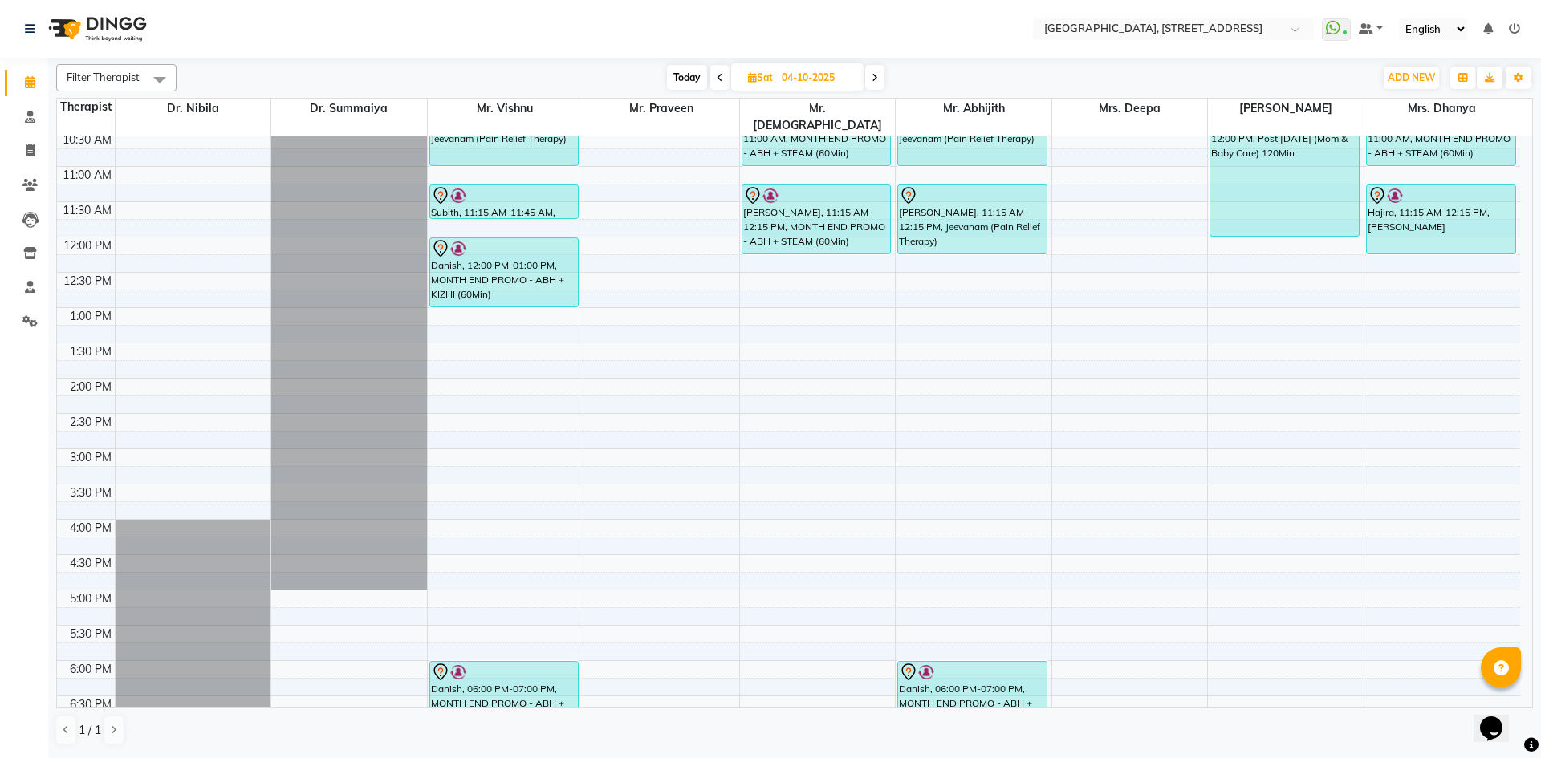
scroll to position [246, 0]
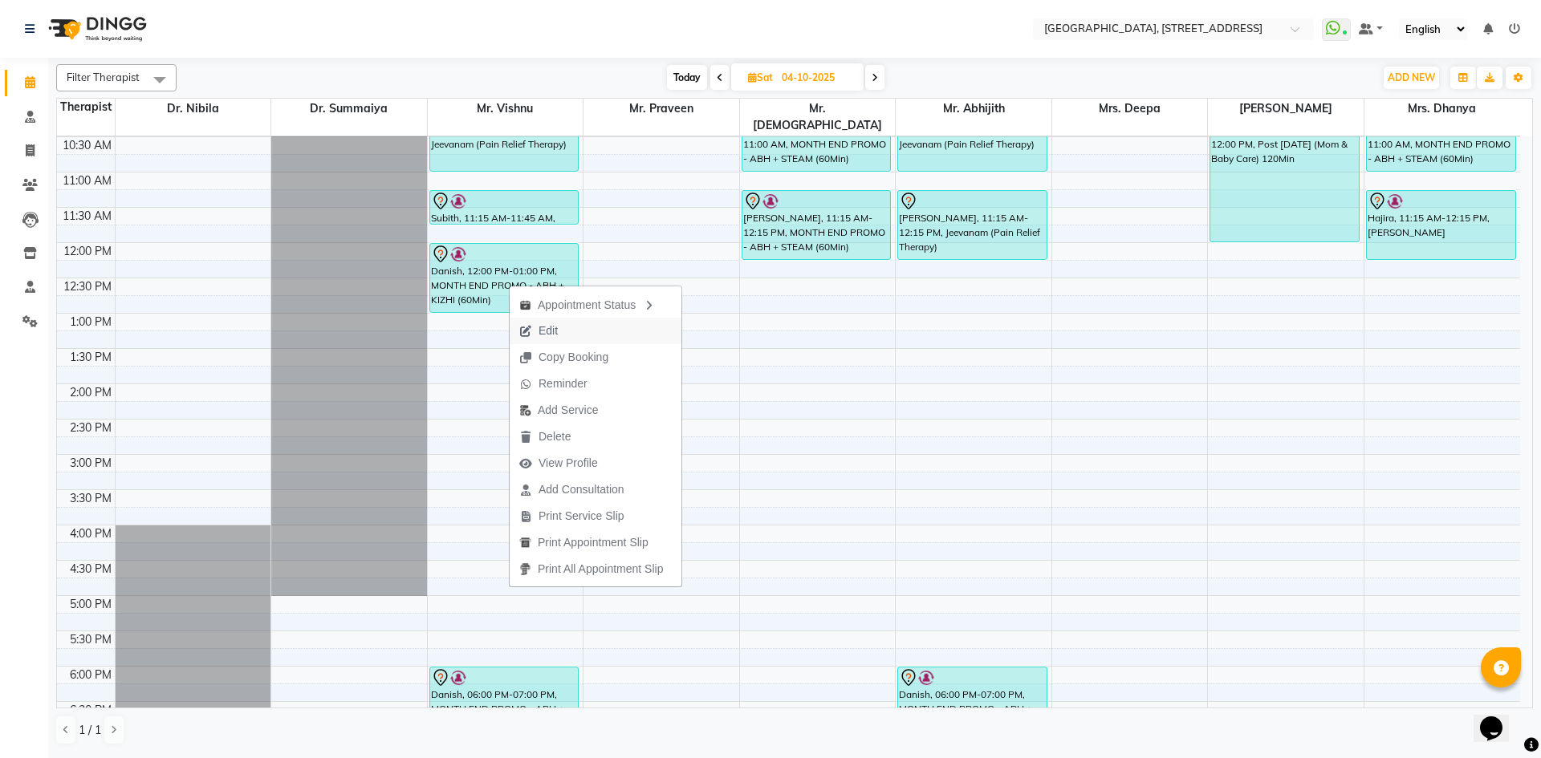
click at [596, 331] on button "Edit" at bounding box center [596, 331] width 172 height 26
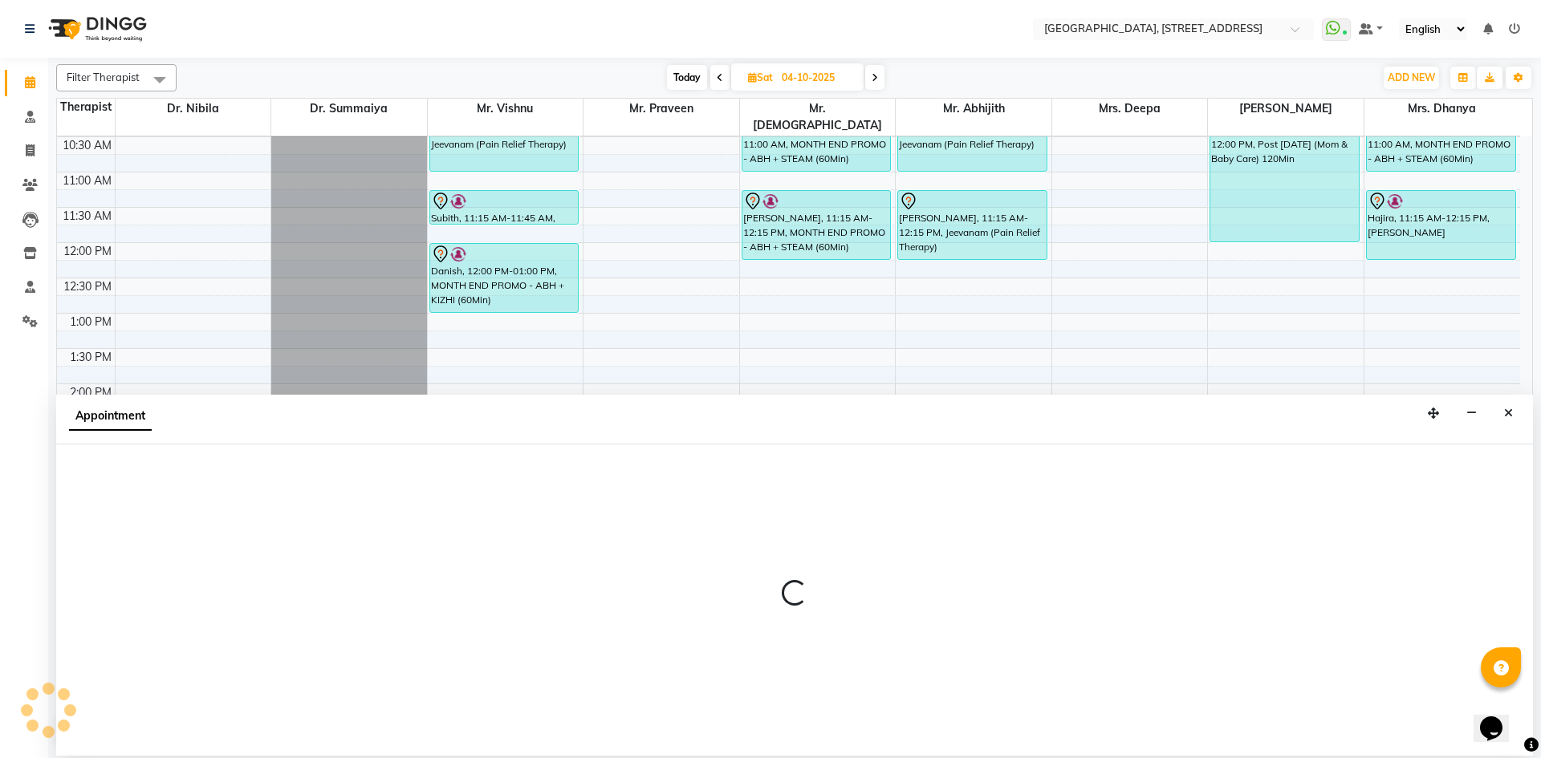
select select "tentative"
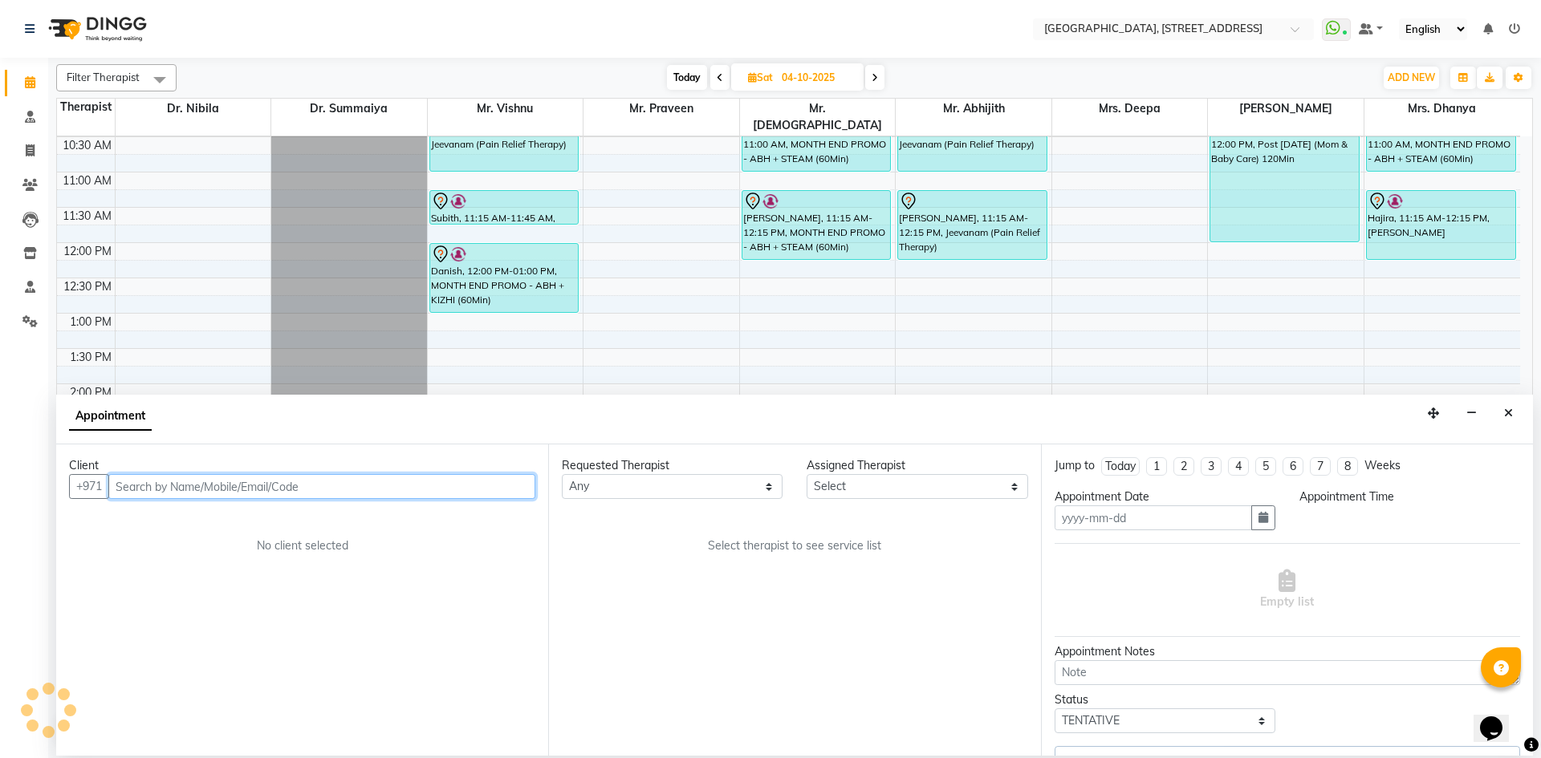
type input "04-10-2025"
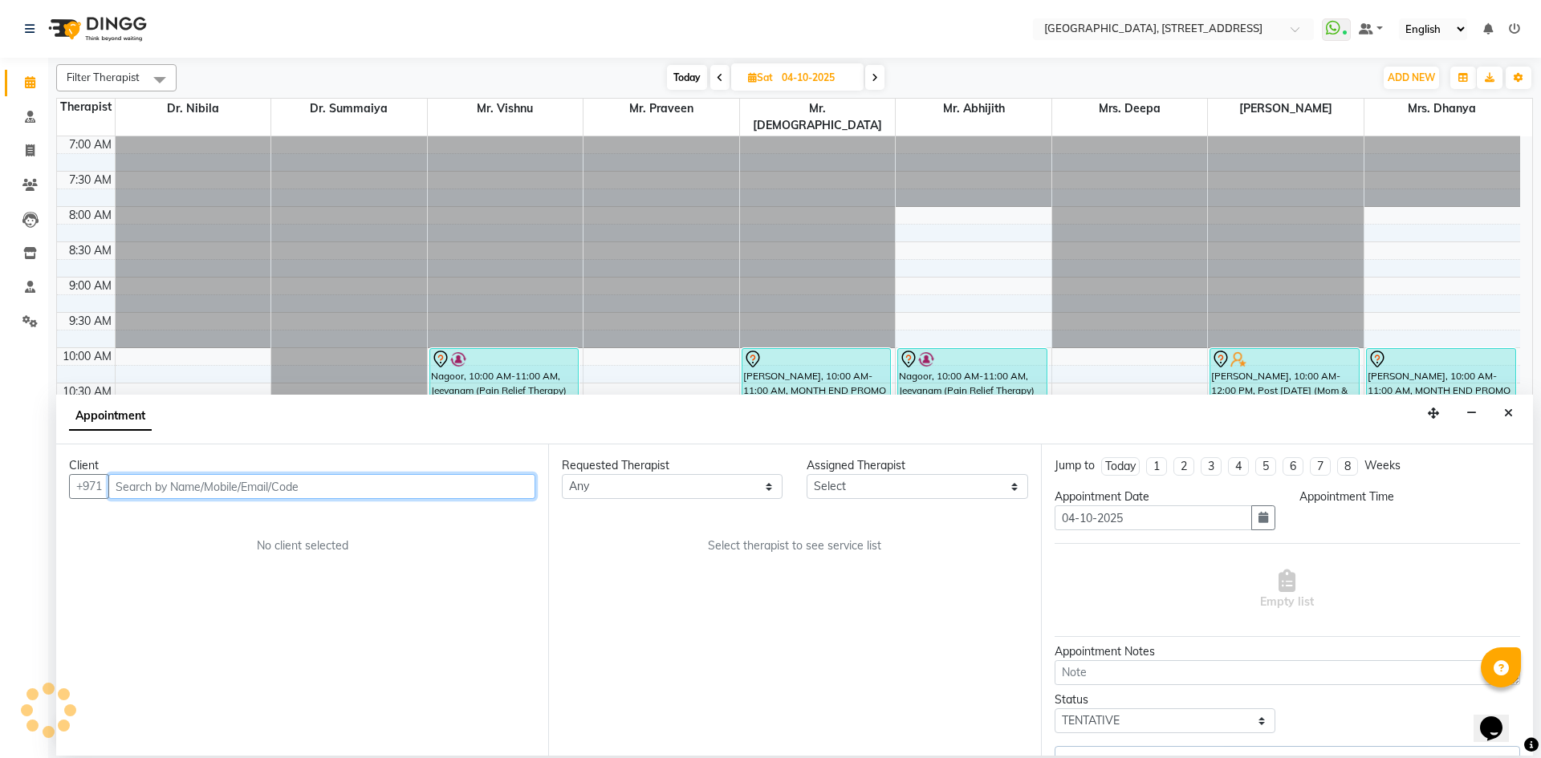
select select "720"
select select "65324"
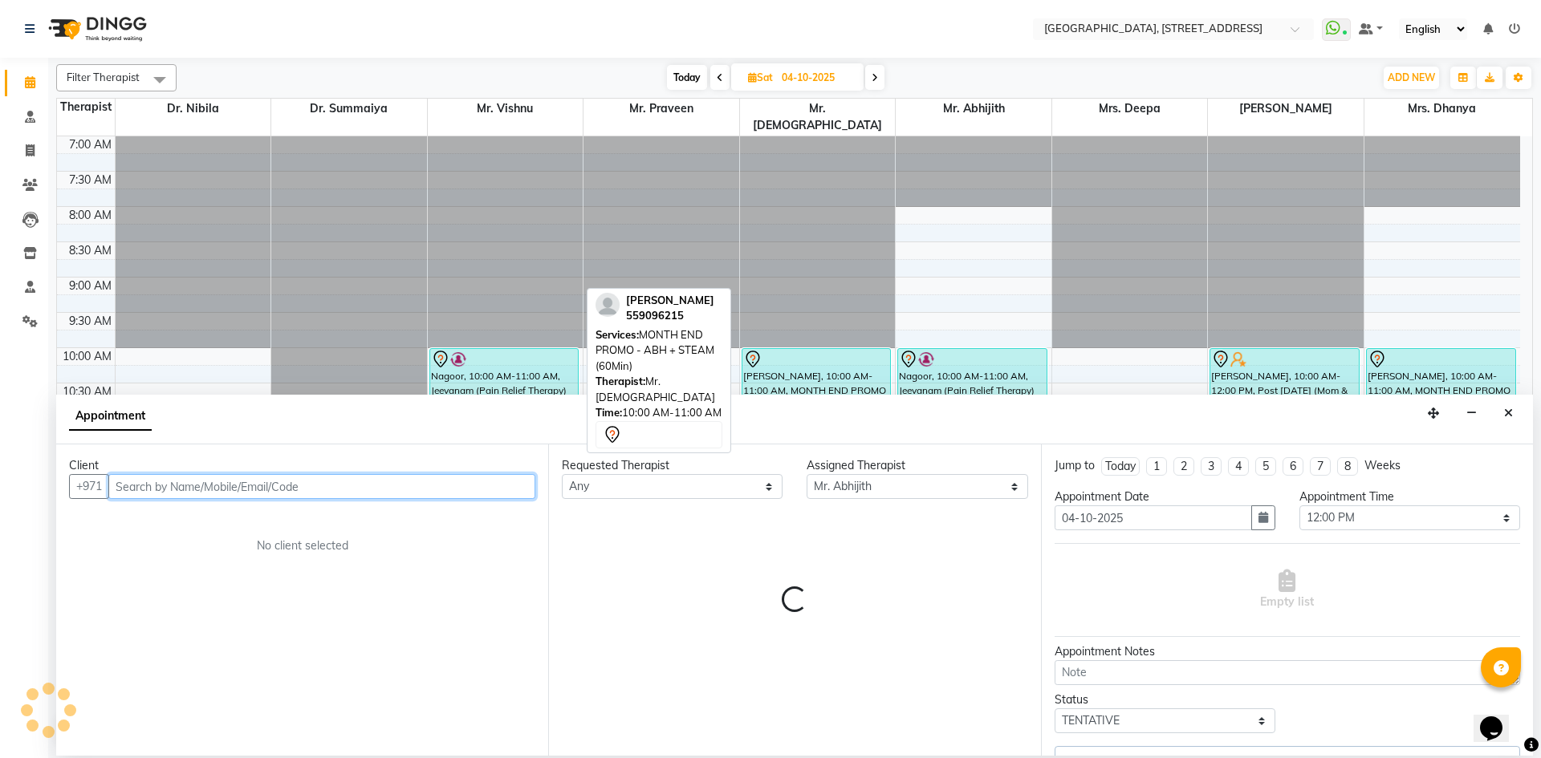
select select "1960"
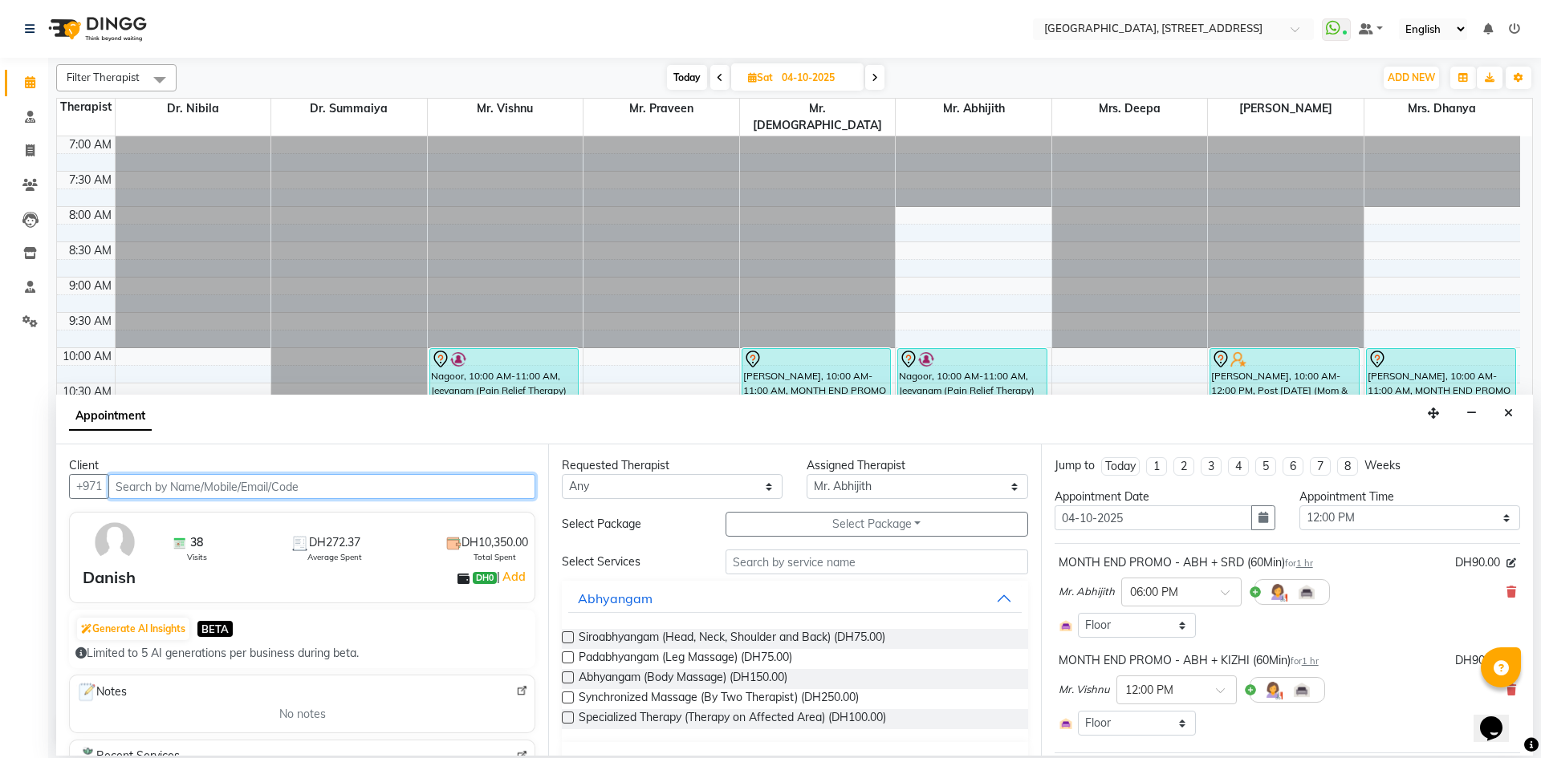
scroll to position [354, 0]
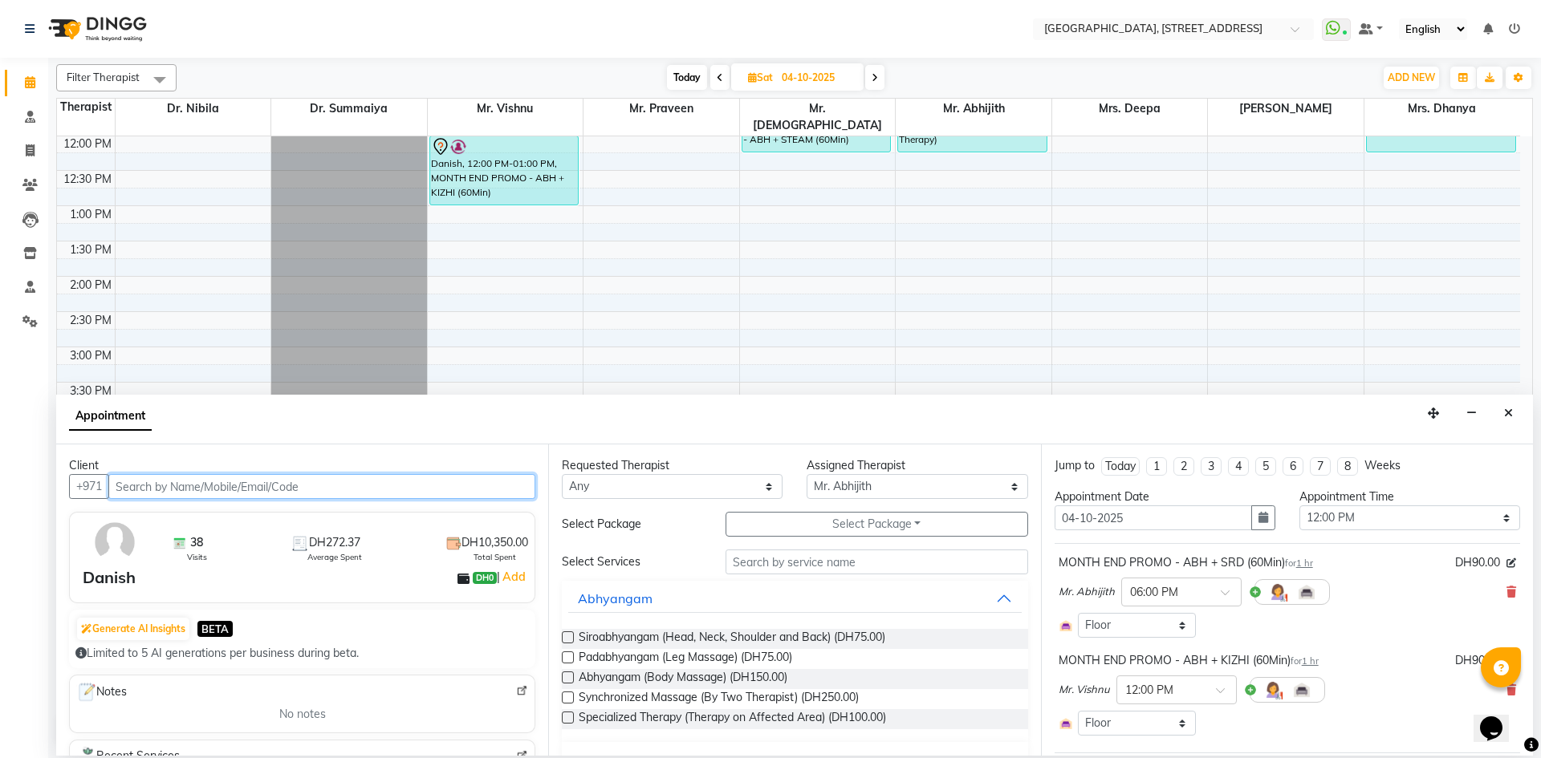
select select "1960"
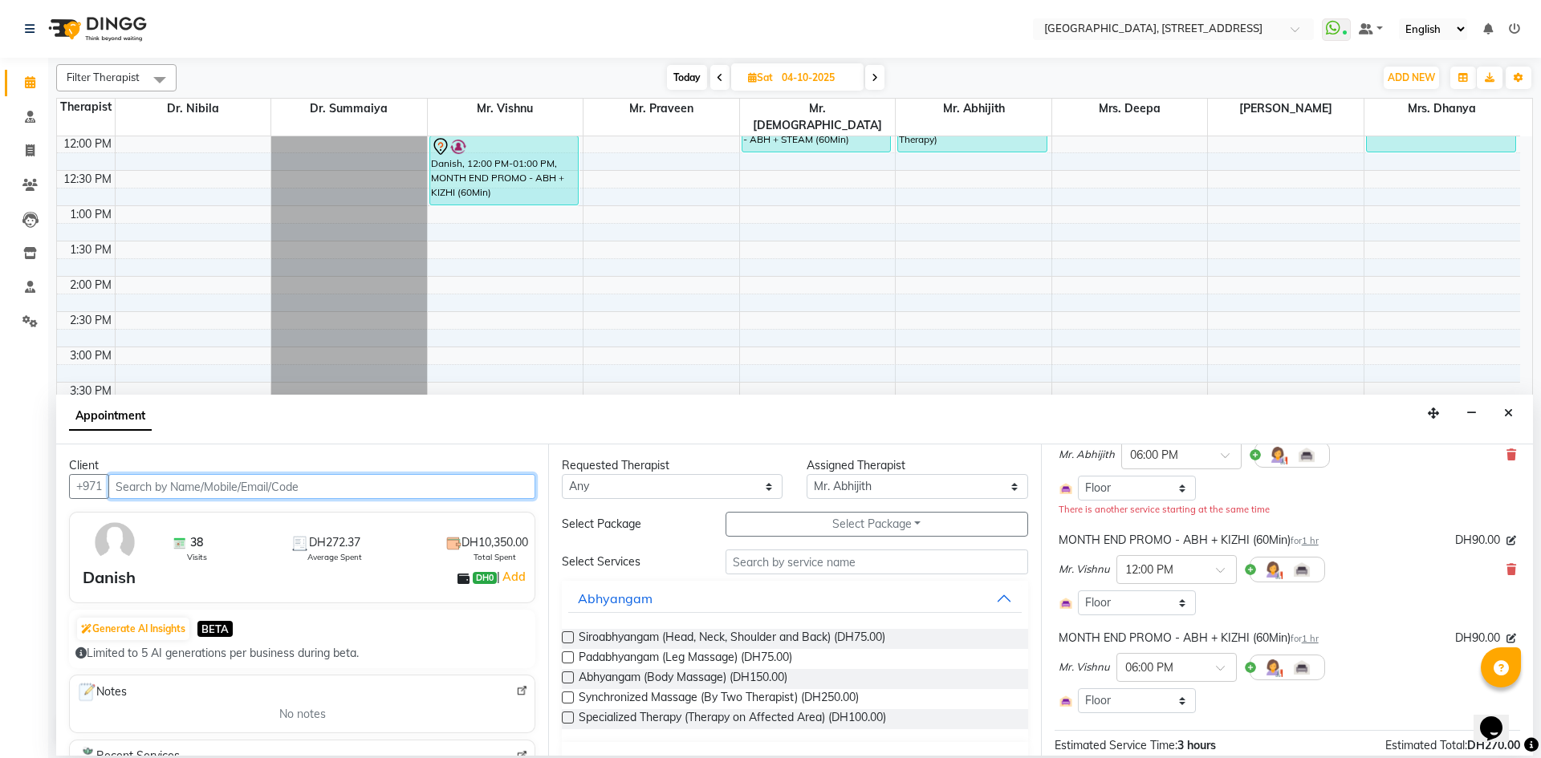
scroll to position [140, 0]
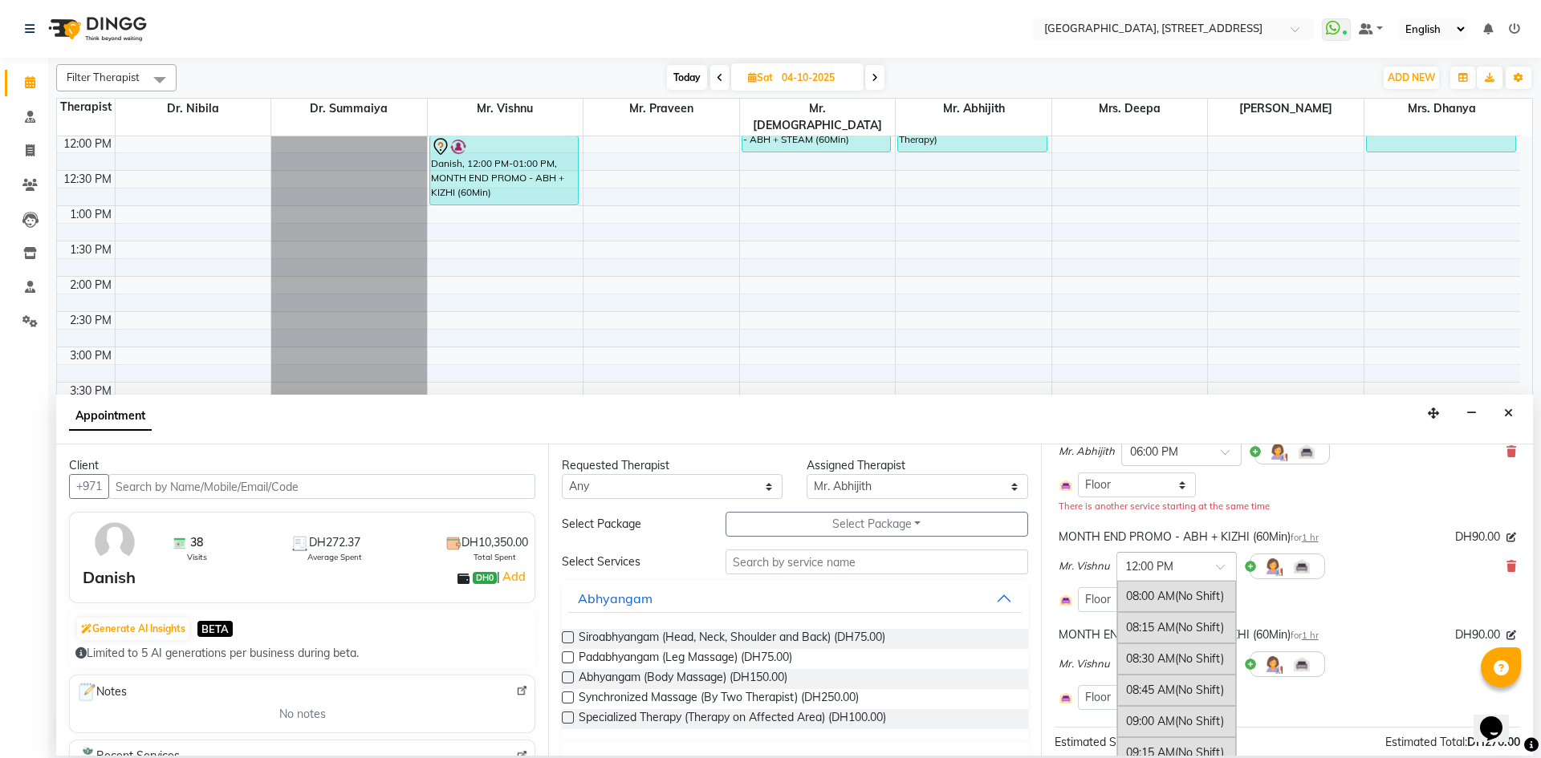
click at [1234, 576] on span at bounding box center [1226, 571] width 20 height 17
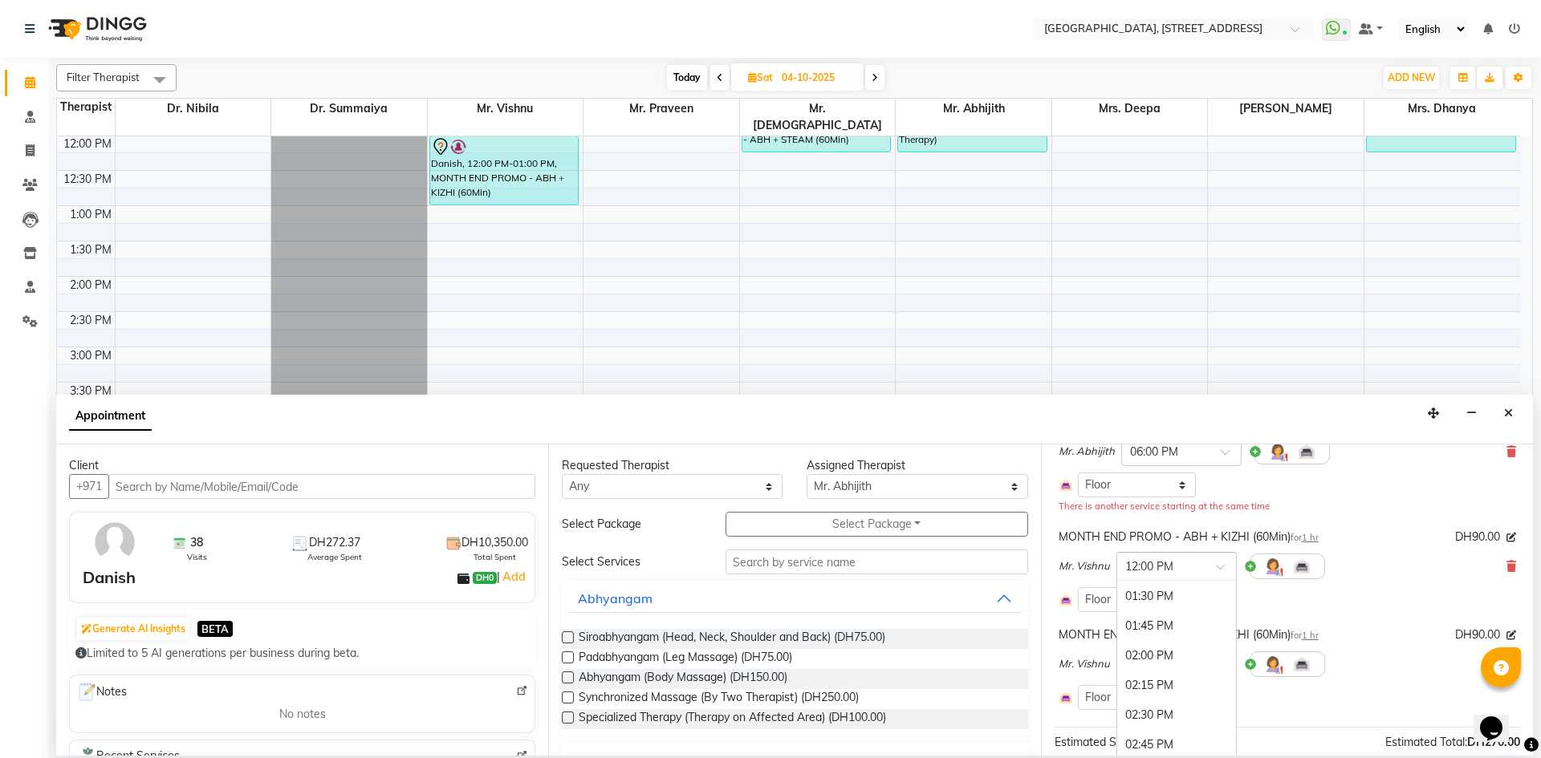
scroll to position [726, 0]
click at [1200, 716] on div "03:00 PM" at bounding box center [1176, 724] width 119 height 30
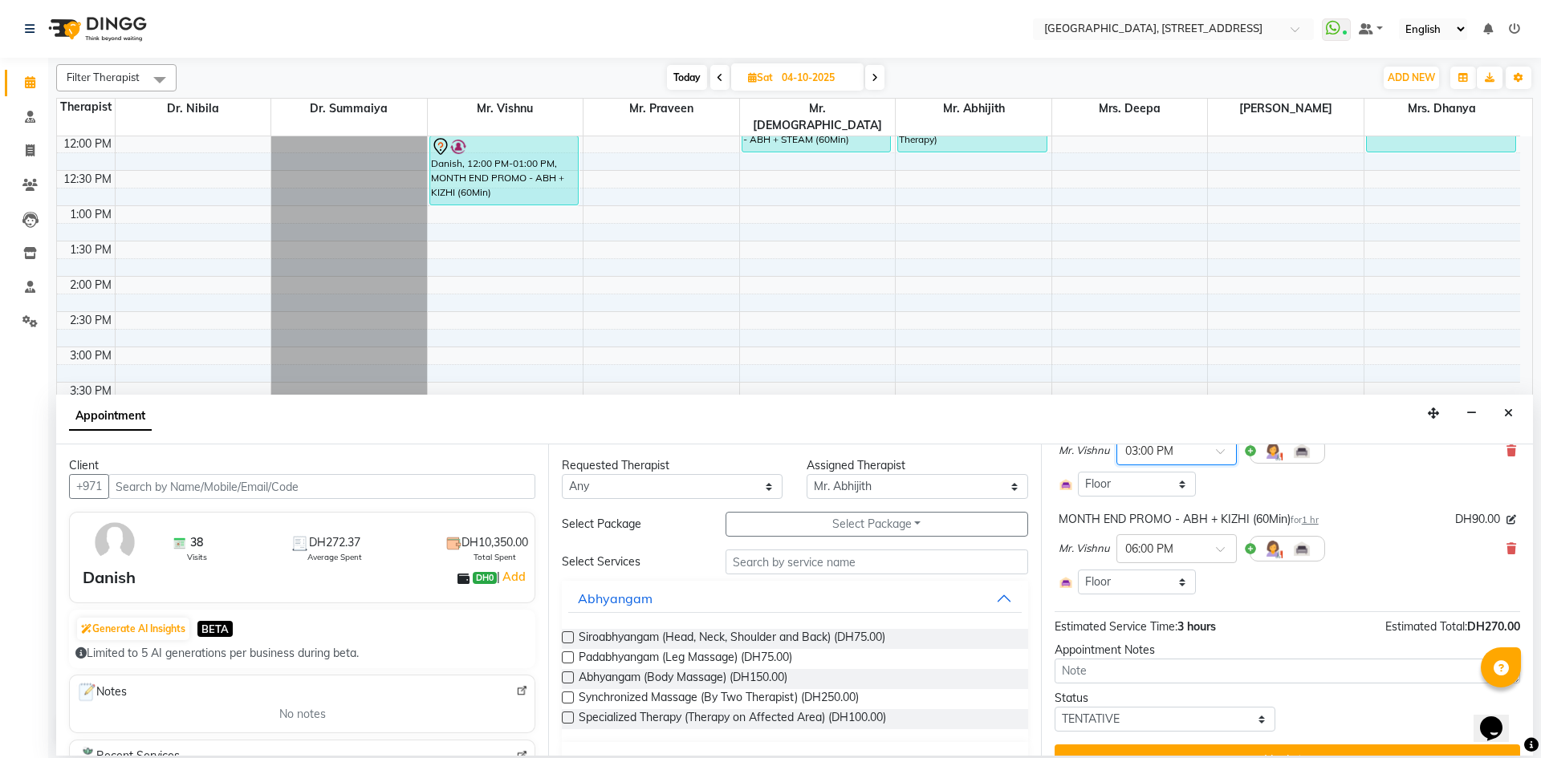
scroll to position [287, 0]
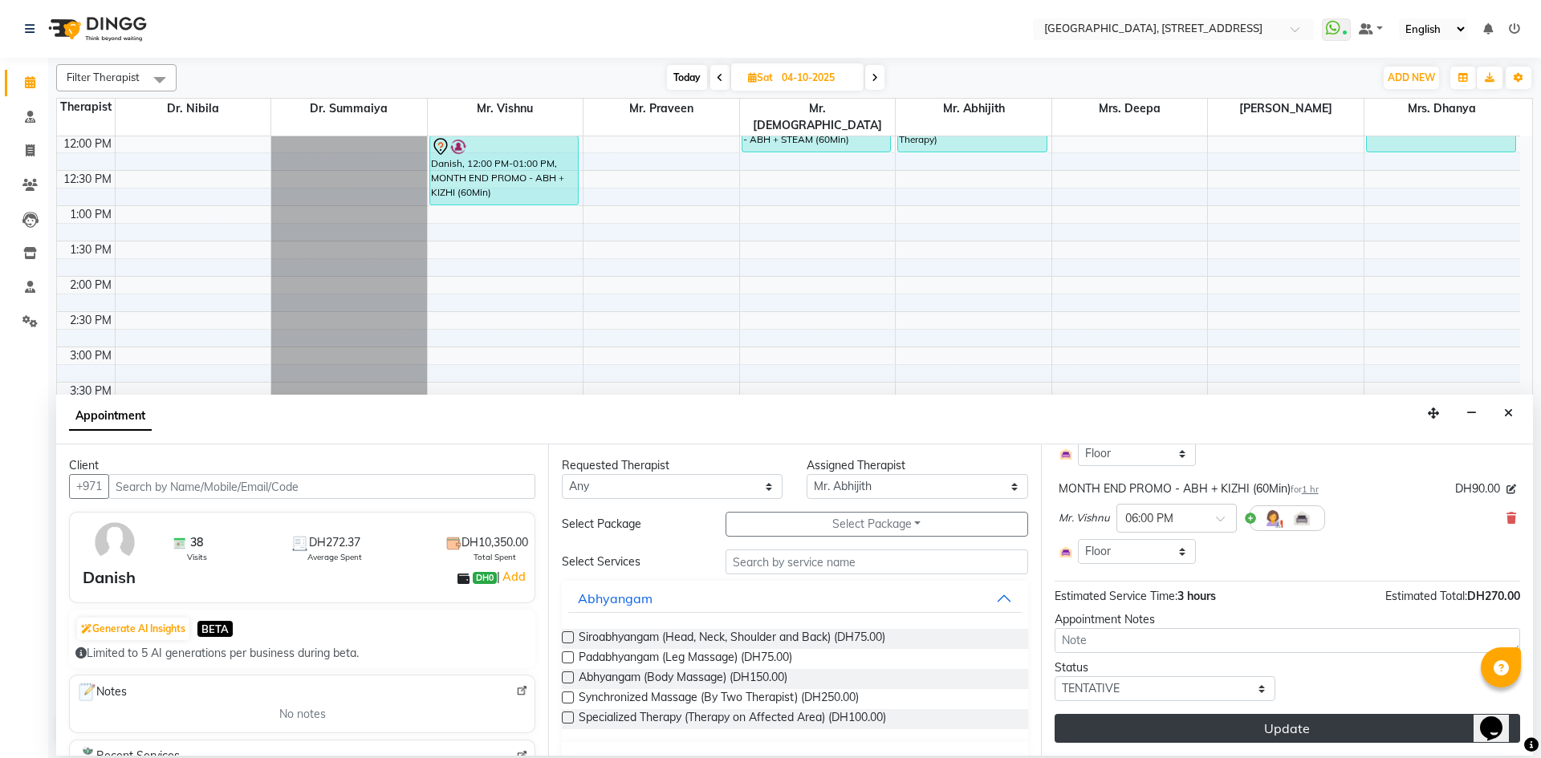
click at [1244, 737] on button "Update" at bounding box center [1287, 728] width 465 height 29
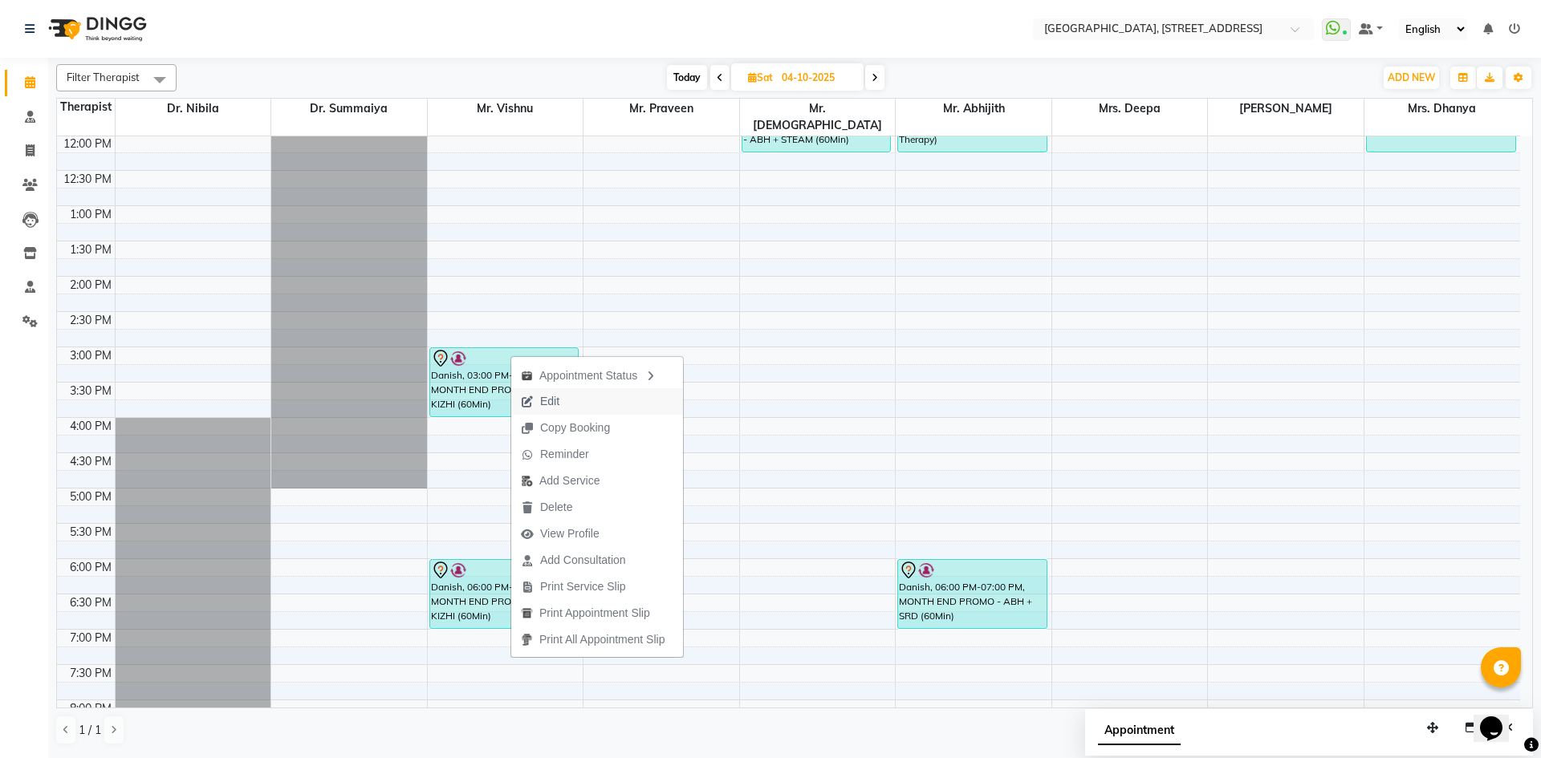
click at [575, 401] on button "Edit" at bounding box center [597, 401] width 172 height 26
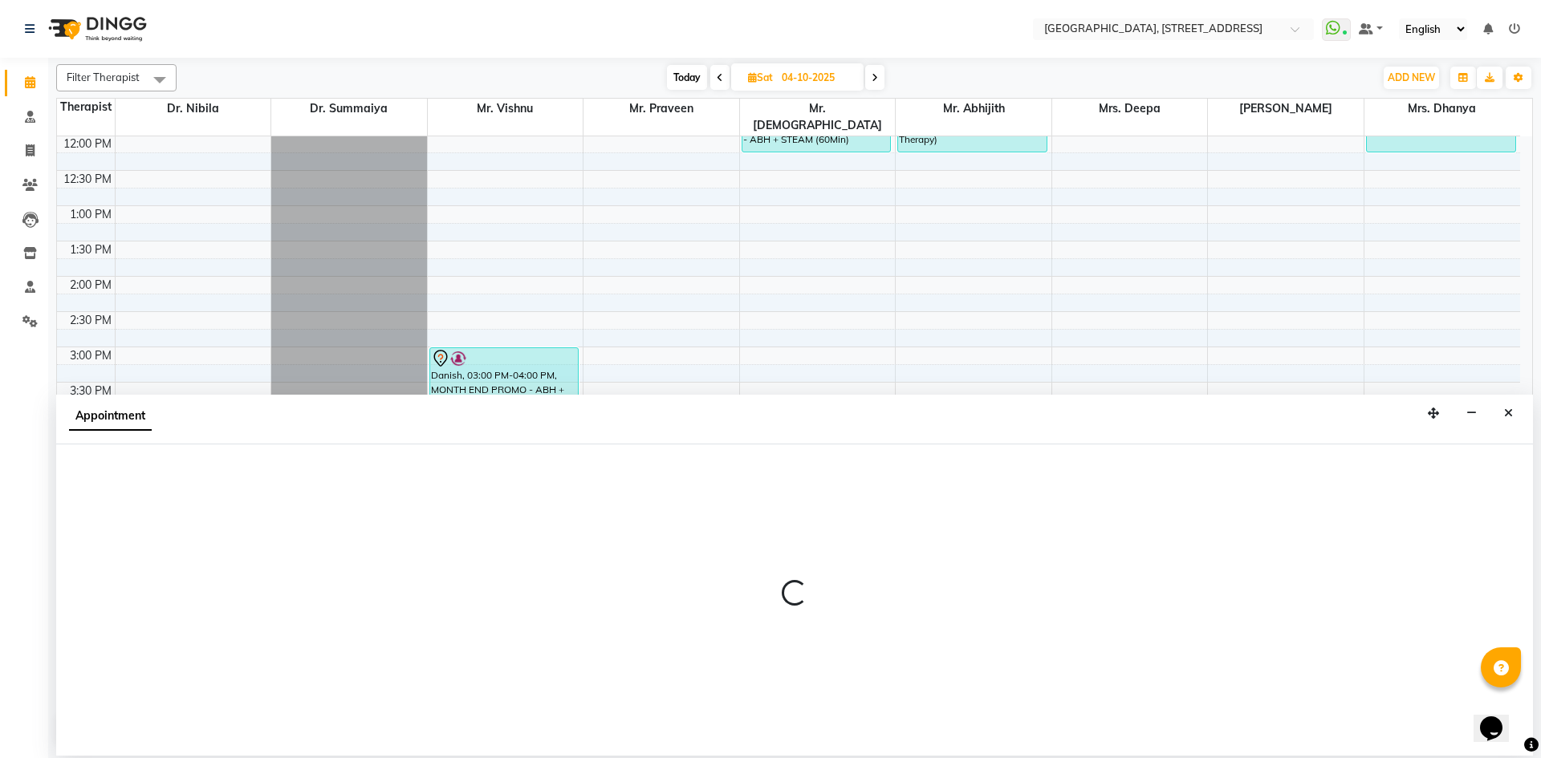
select select "tentative"
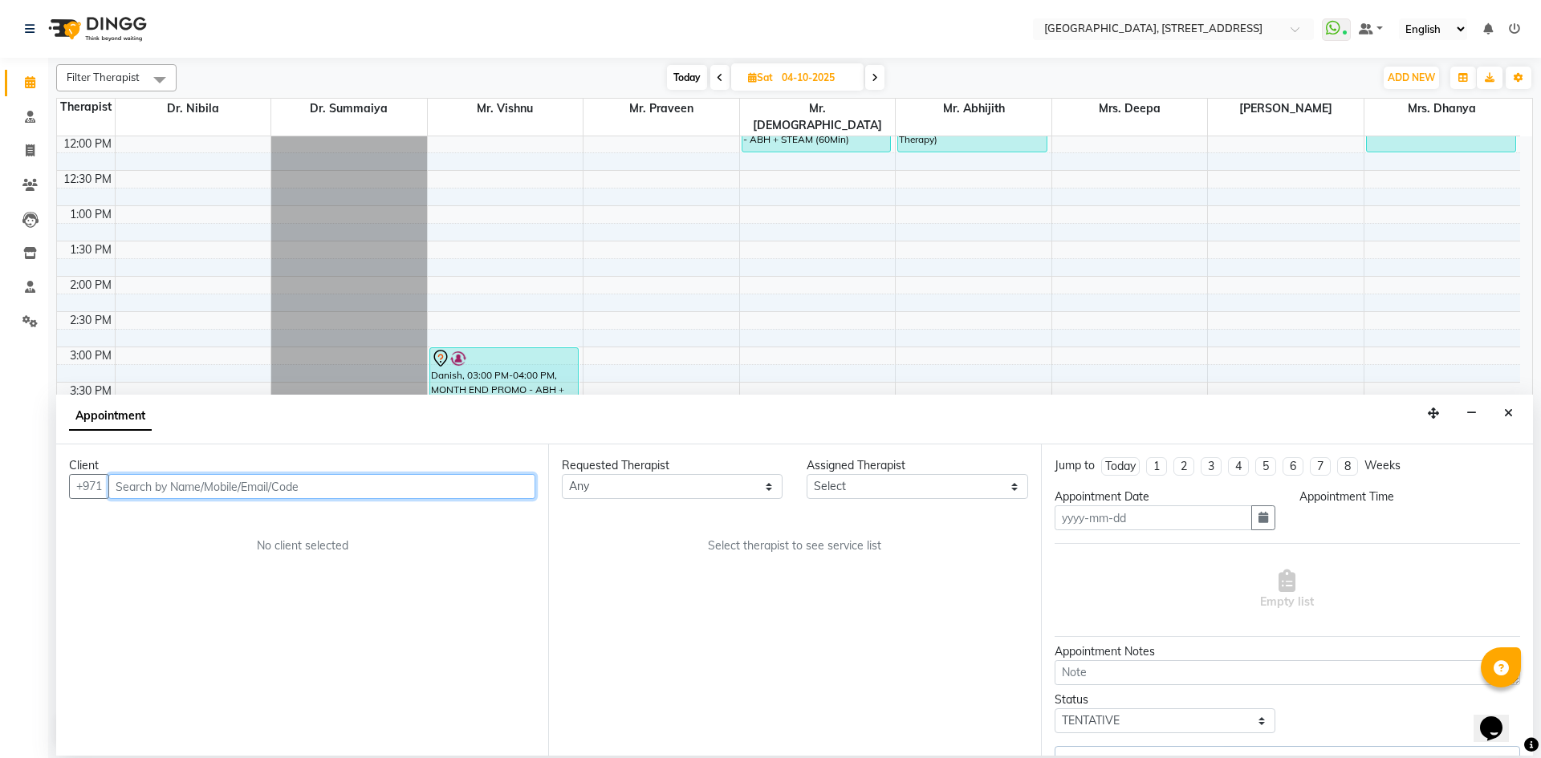
type input "04-10-2025"
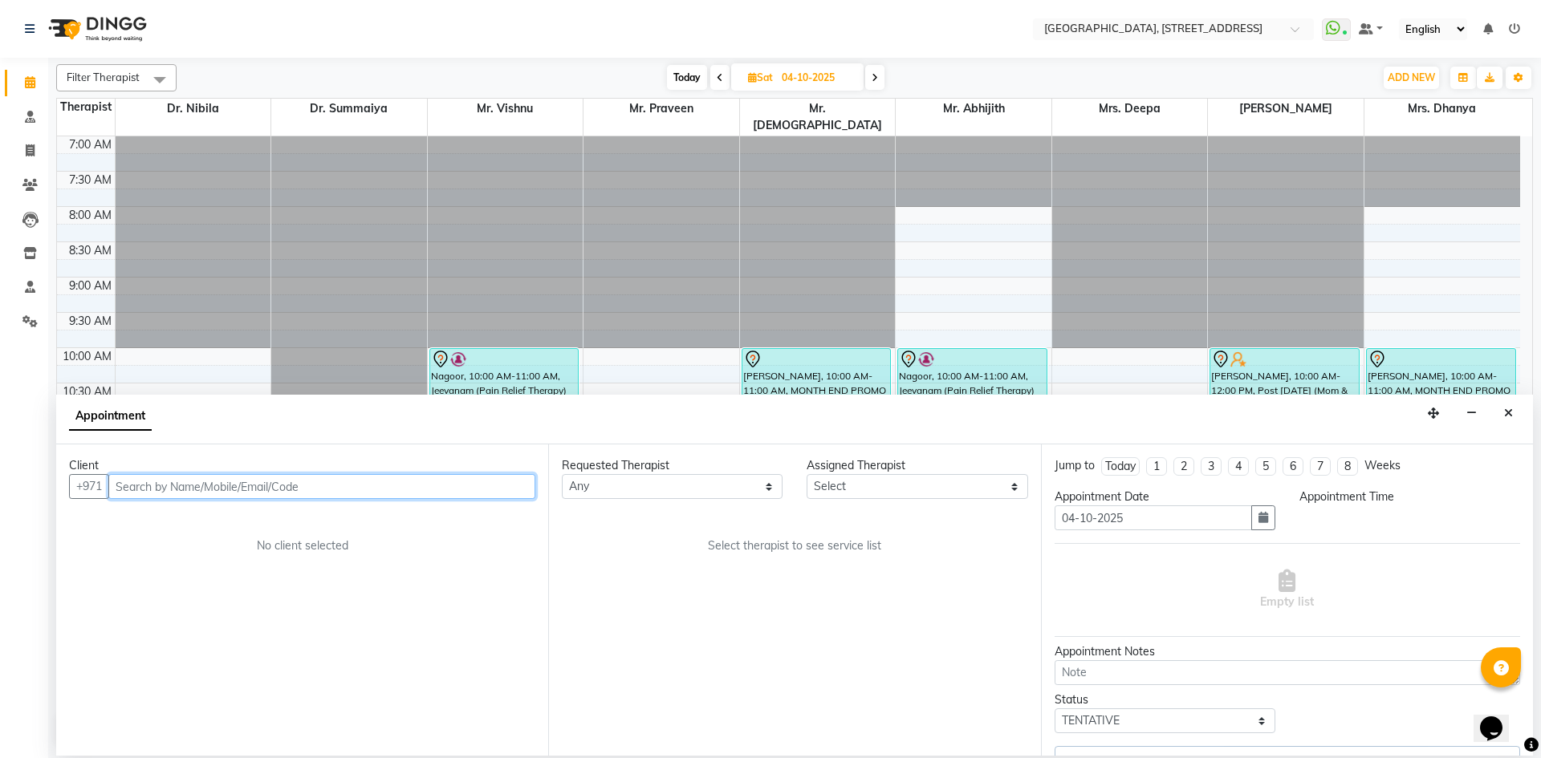
select select "900"
select select "65324"
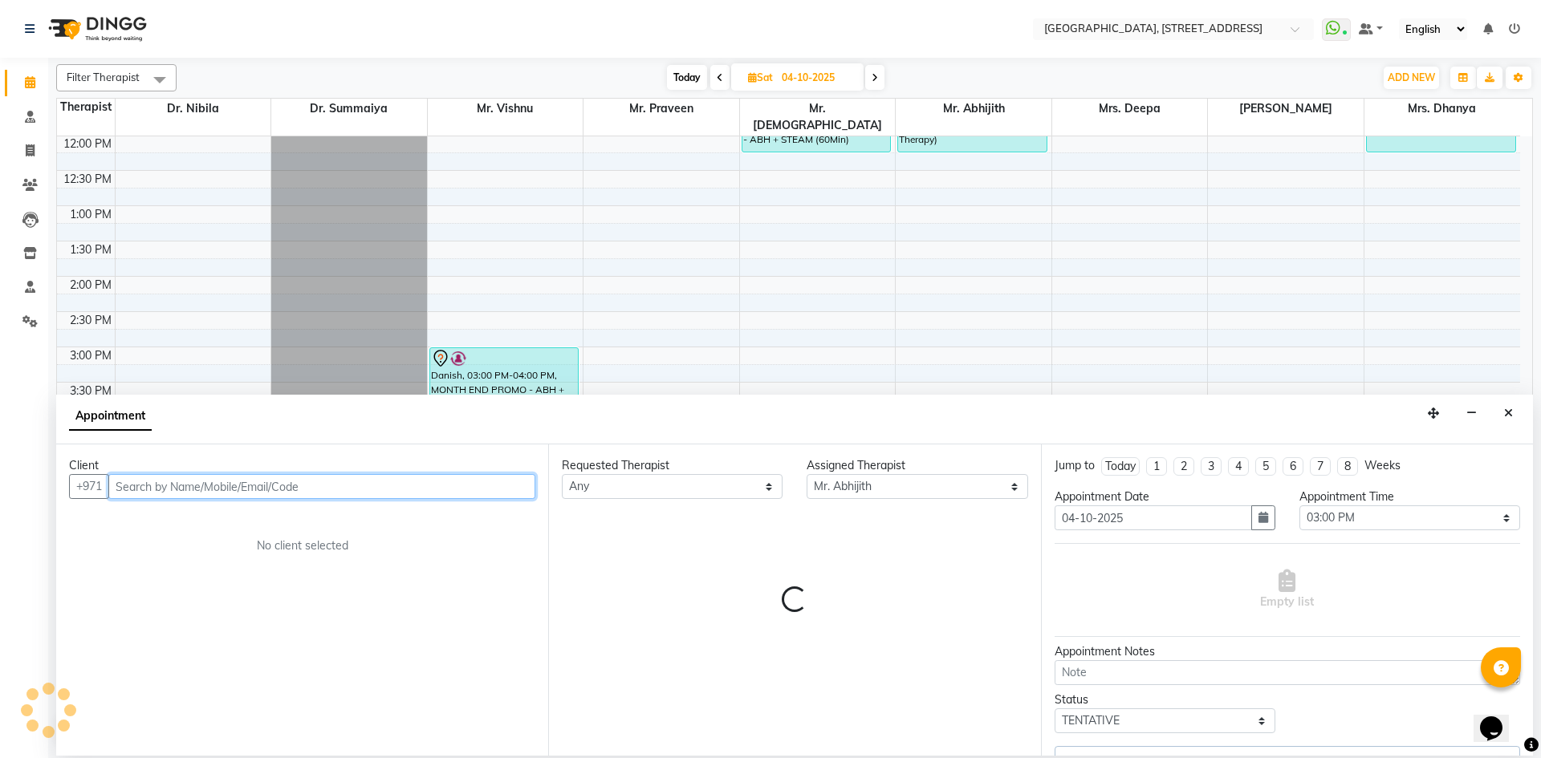
select select "1960"
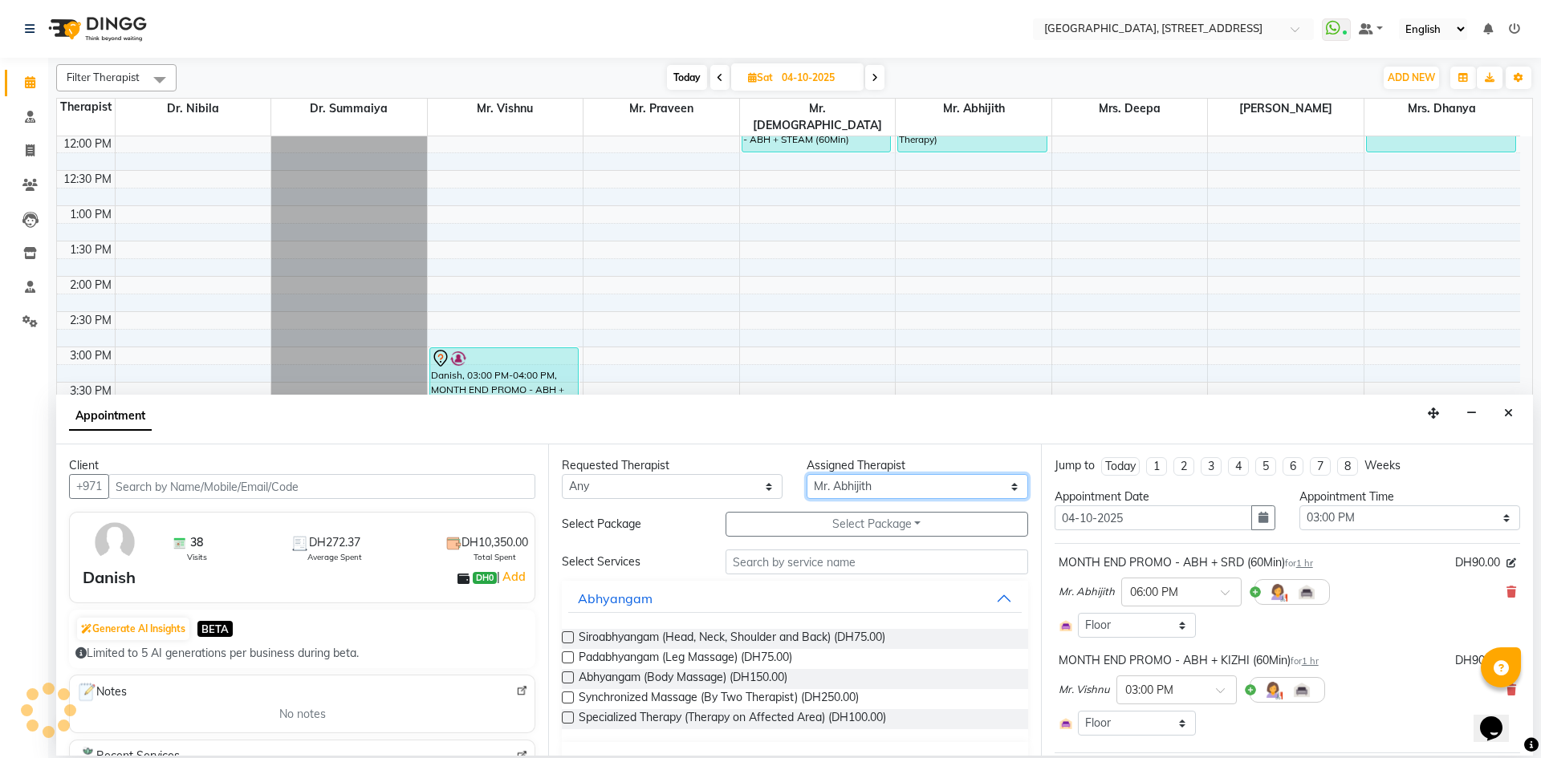
click at [972, 486] on select "Select Dr. Nibila Dr. Summaiya Mr. Abhijith Mr. Praveen Mrs. [PERSON_NAME] Mrs.…" at bounding box center [917, 486] width 221 height 25
select select "1960"
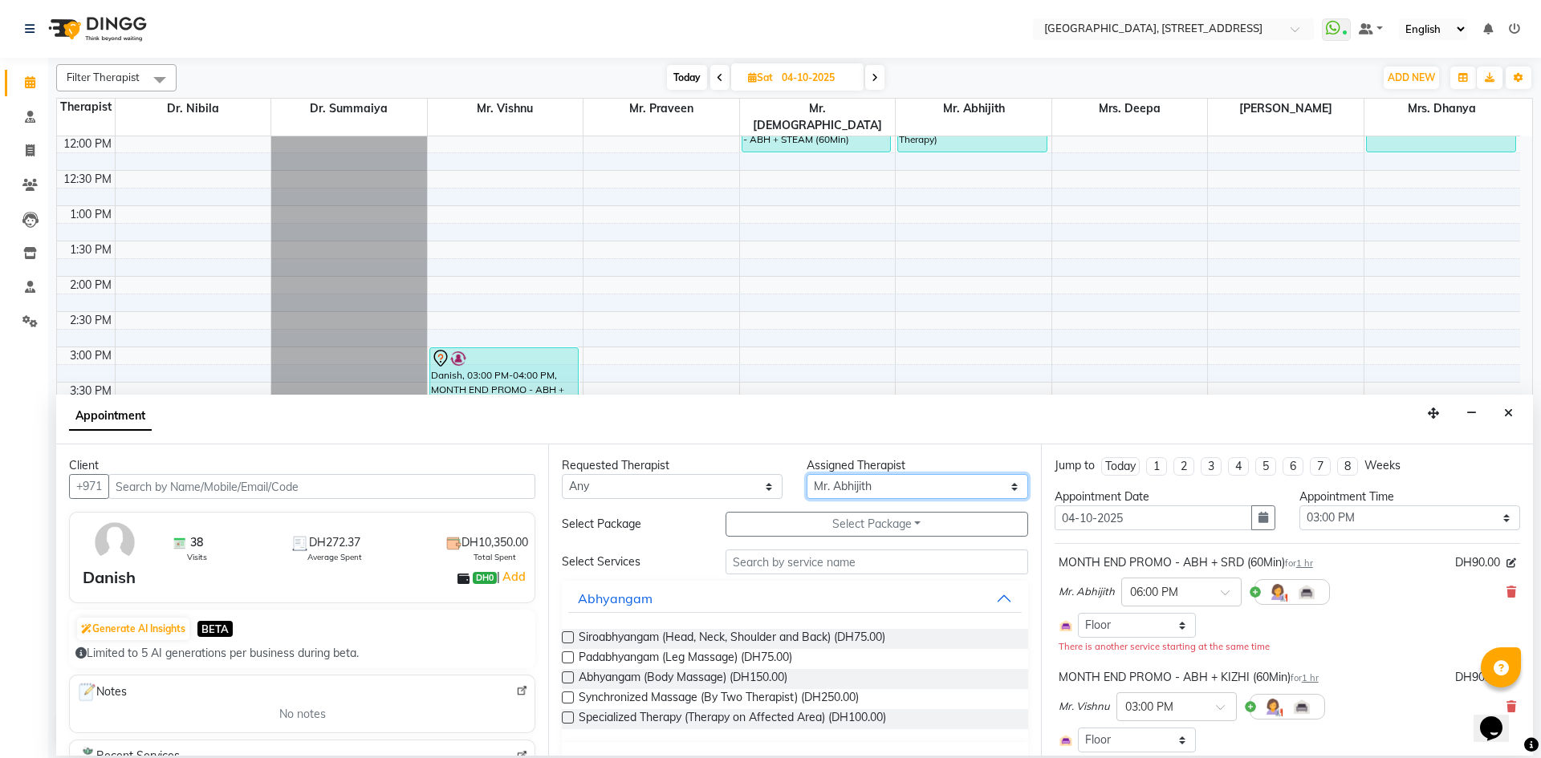
click at [807, 474] on select "Select Dr. Nibila Dr. Summaiya Mr. Abhijith Mr. Praveen Mrs. [PERSON_NAME] Mrs.…" at bounding box center [917, 486] width 221 height 25
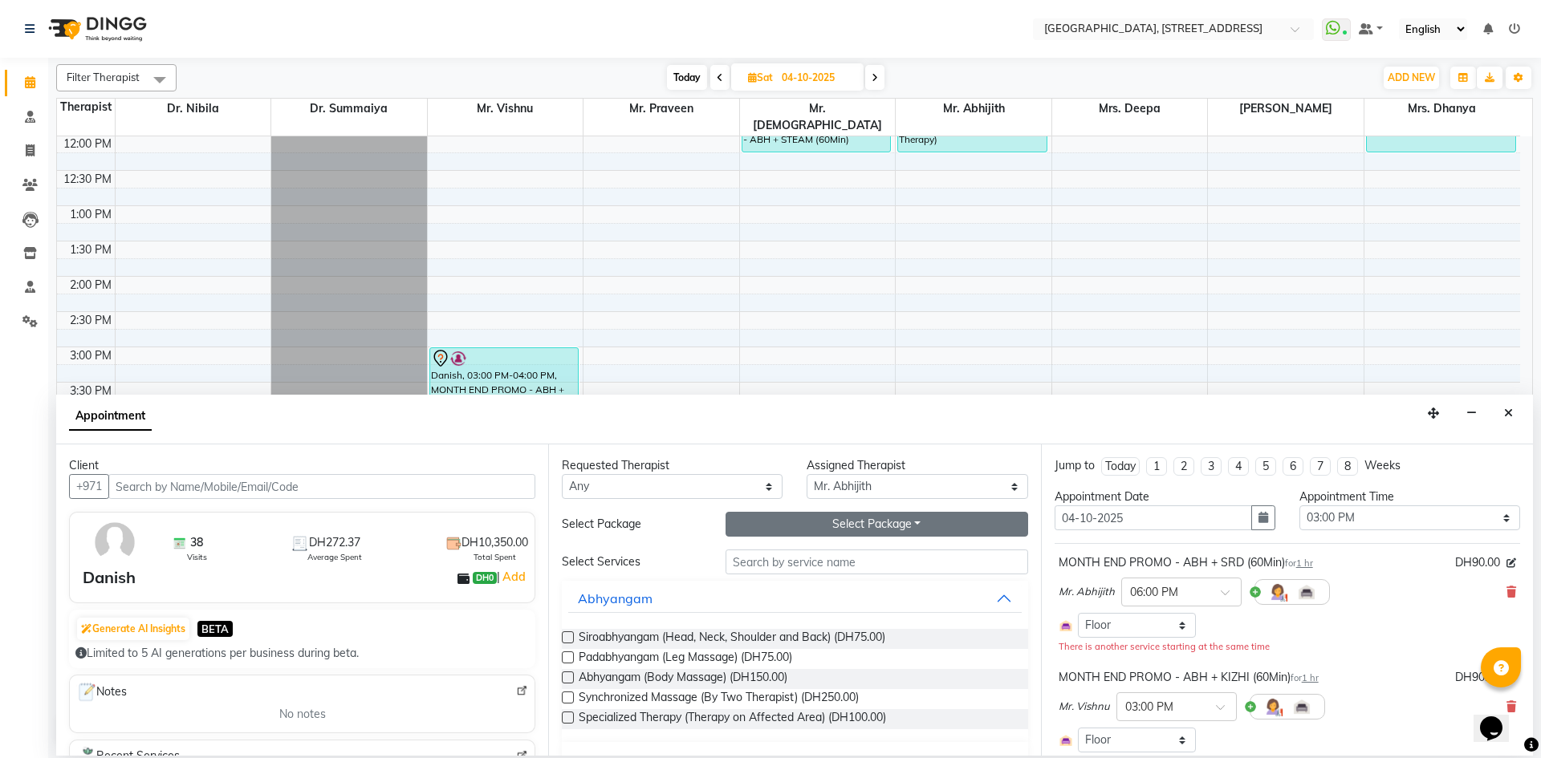
click at [923, 529] on button "Select Package Toggle Dropdown" at bounding box center [877, 524] width 303 height 25
click at [843, 558] on li "FEB PKG 10+1 Free" at bounding box center [796, 557] width 141 height 23
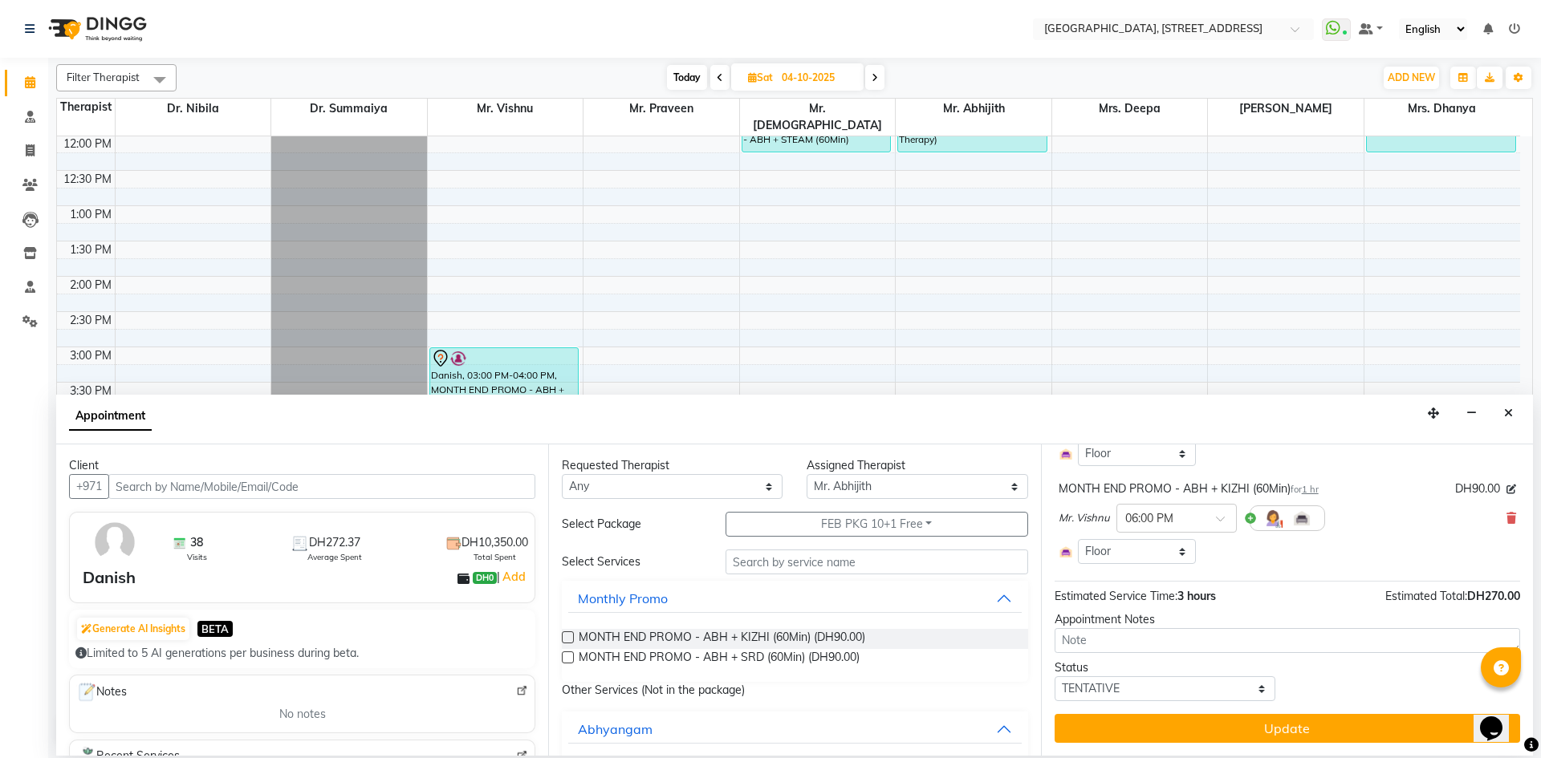
scroll to position [0, 0]
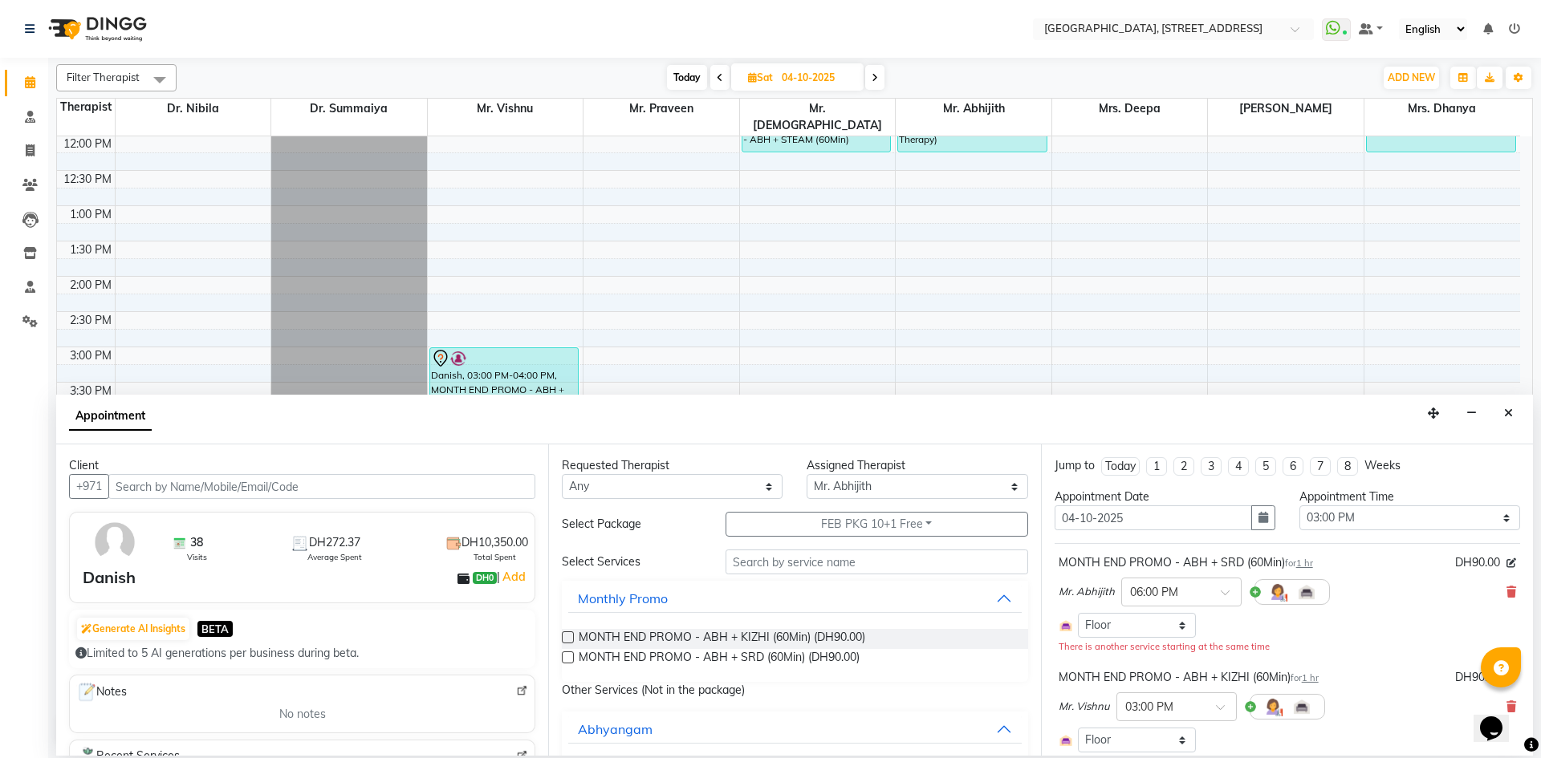
click at [566, 635] on label at bounding box center [568, 638] width 12 height 12
click at [566, 635] on input "checkbox" at bounding box center [567, 639] width 10 height 10
checkbox input "false"
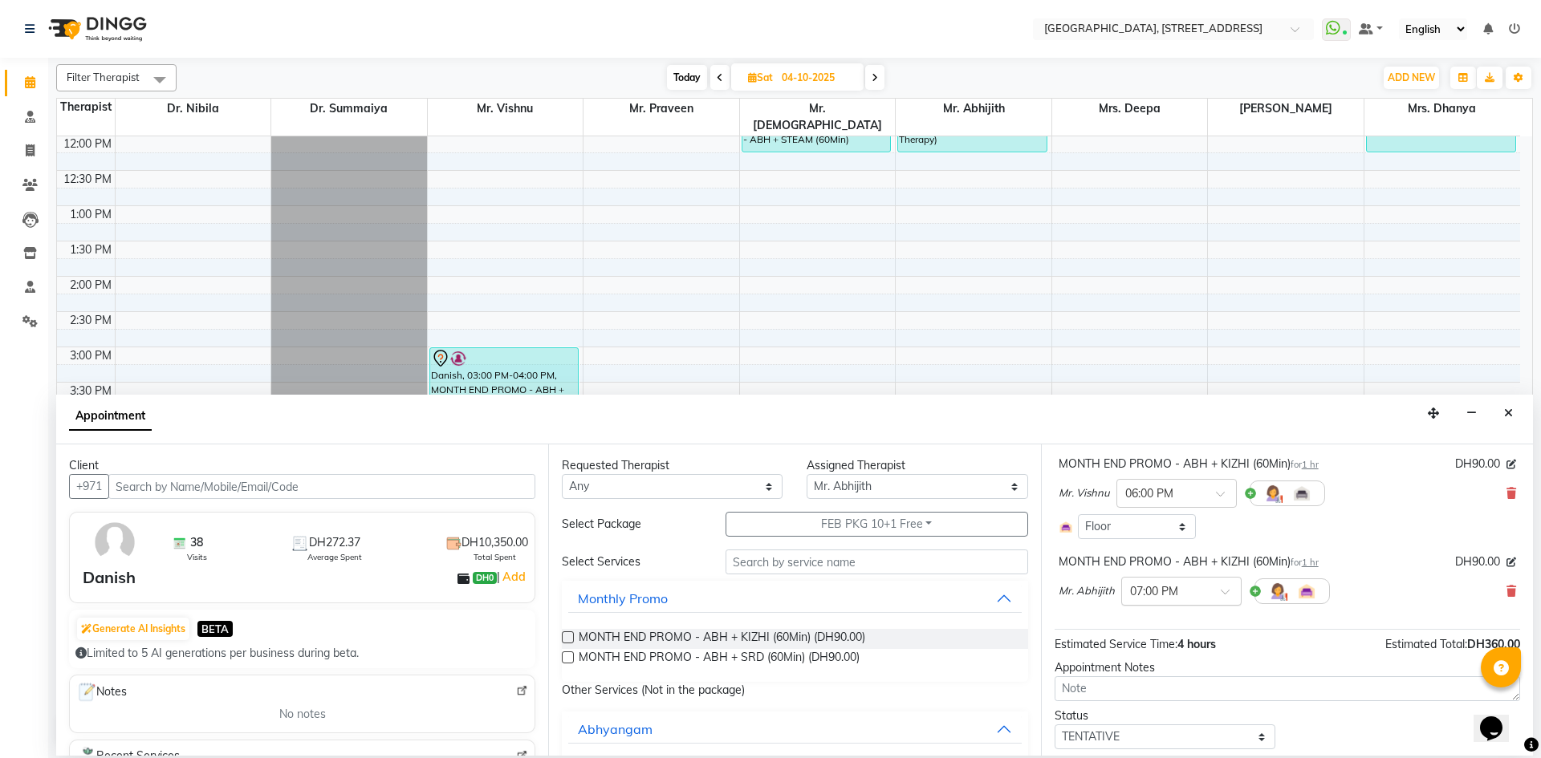
click at [1221, 594] on span at bounding box center [1231, 596] width 20 height 17
click at [1178, 632] on div "03:00 PM" at bounding box center [1181, 621] width 119 height 30
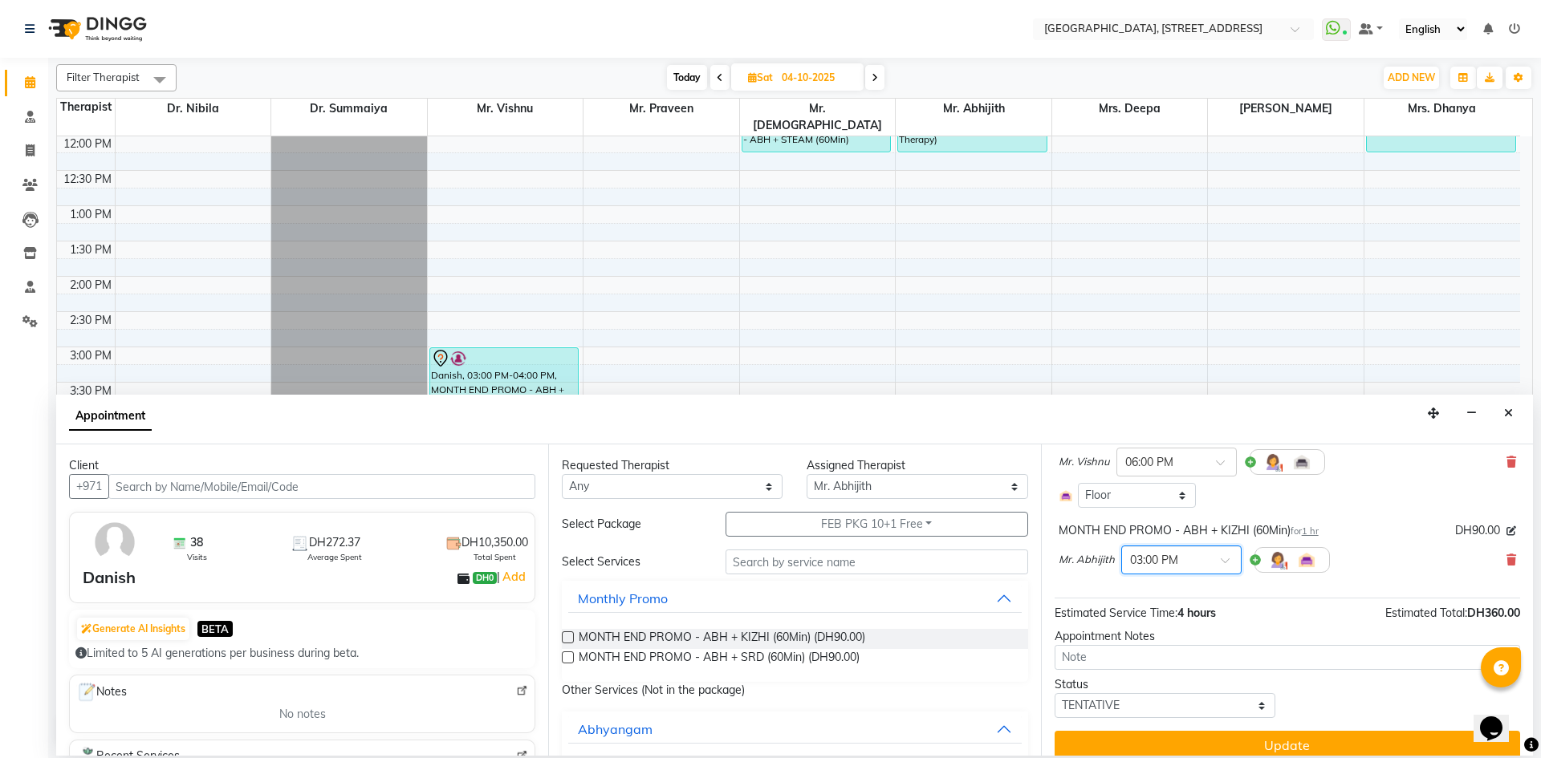
scroll to position [360, 0]
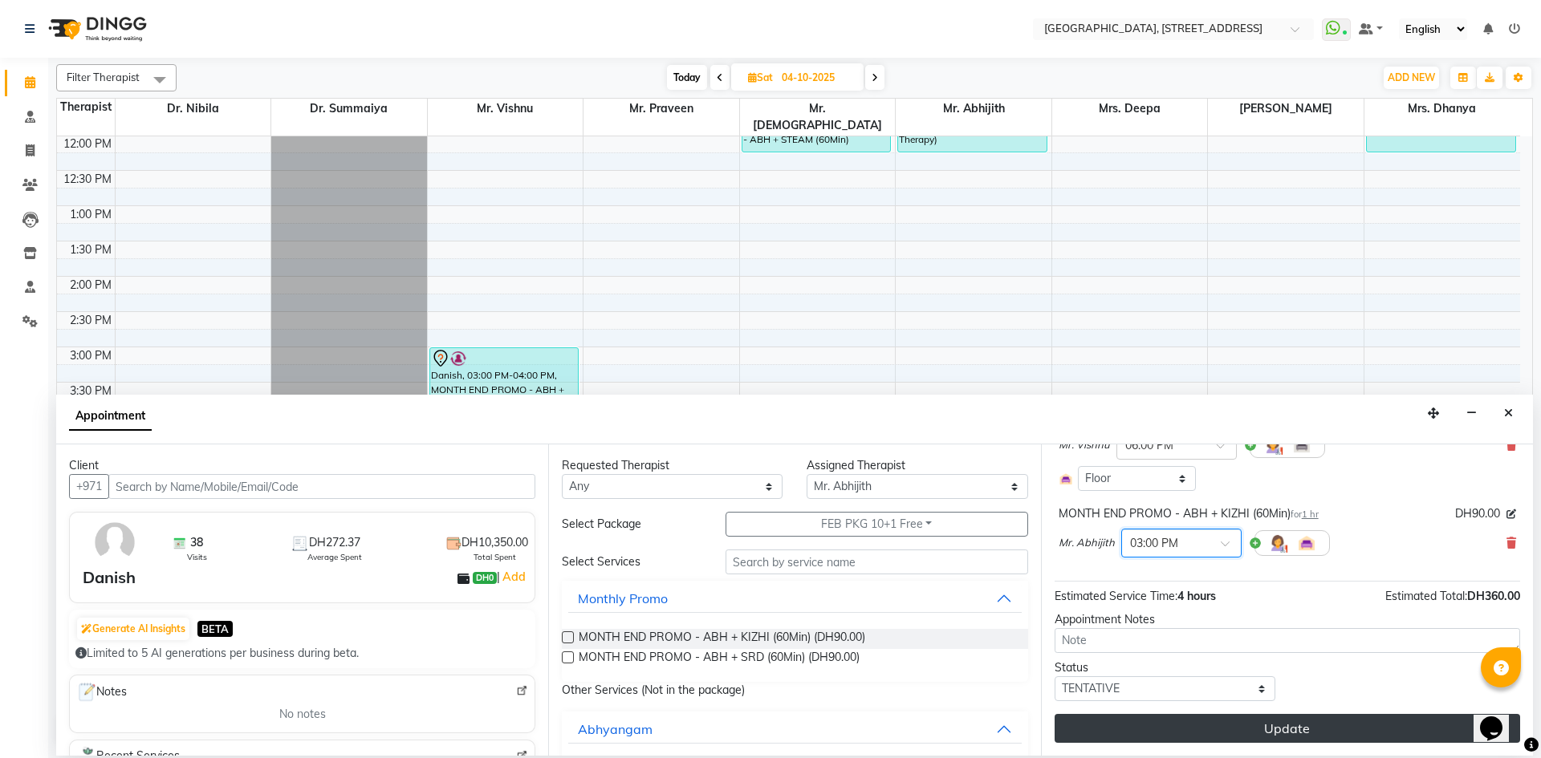
click at [1175, 740] on button "Update" at bounding box center [1287, 728] width 465 height 29
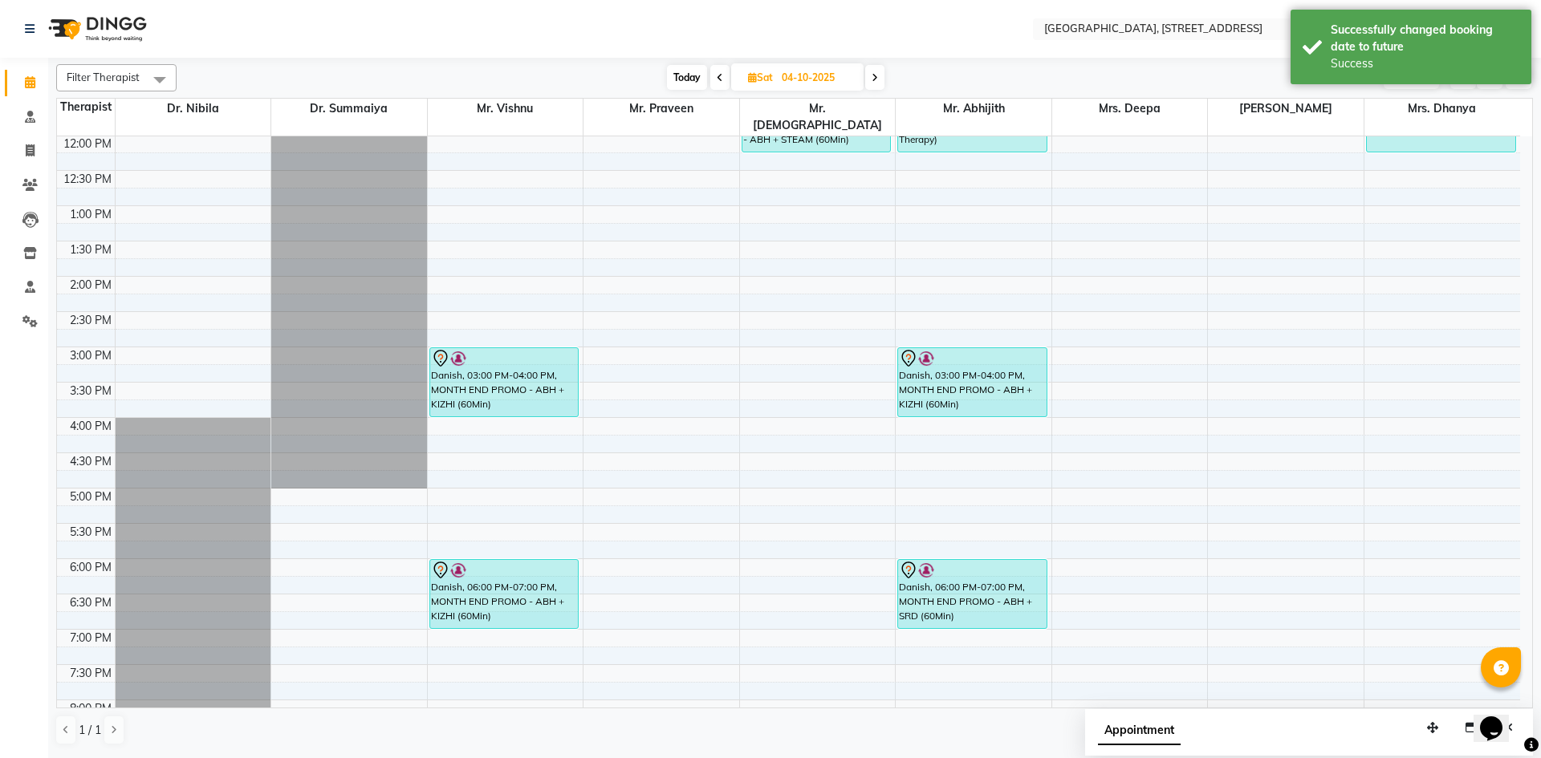
click at [675, 79] on span "Today" at bounding box center [687, 77] width 40 height 25
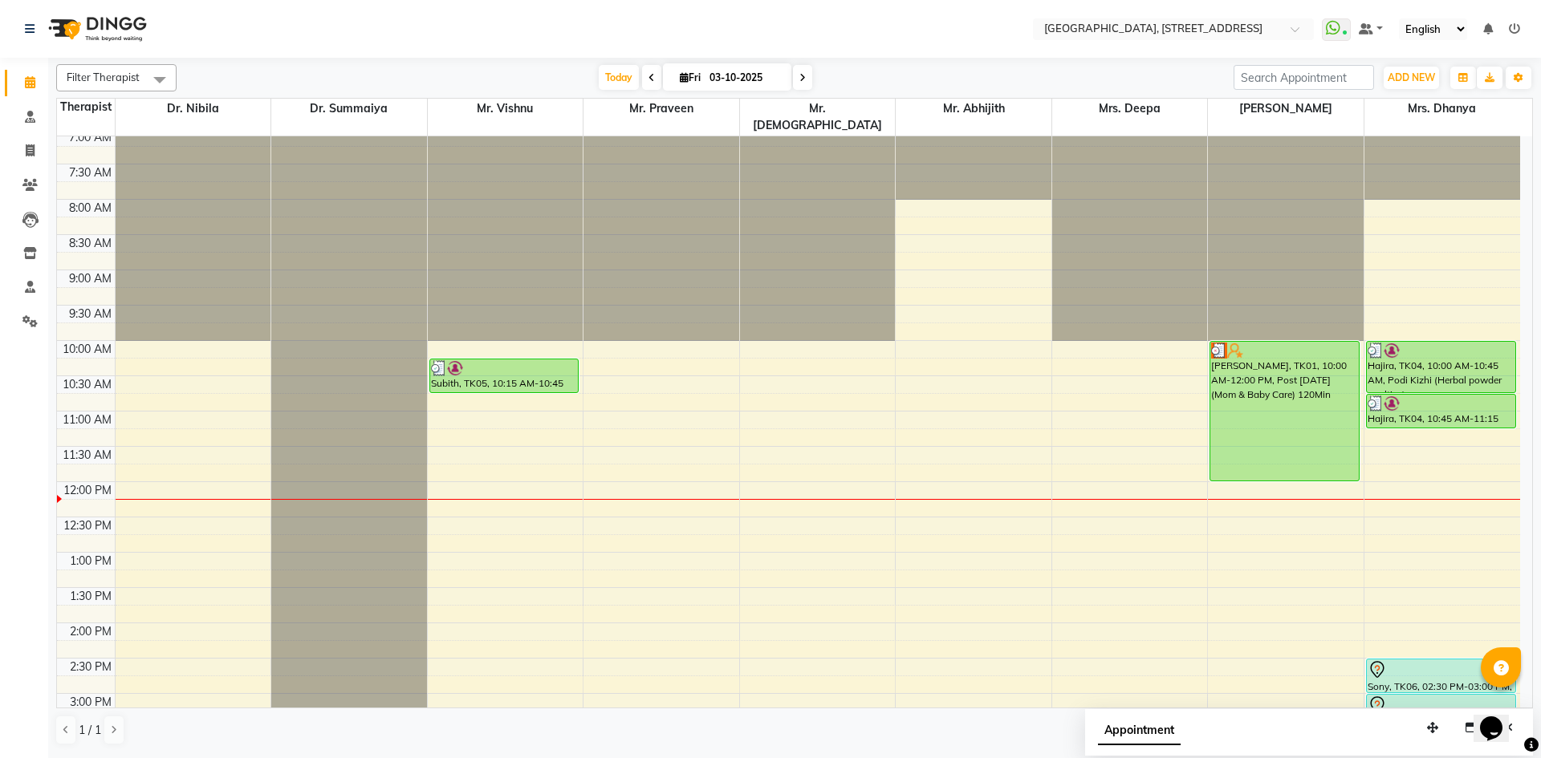
scroll to position [0, 0]
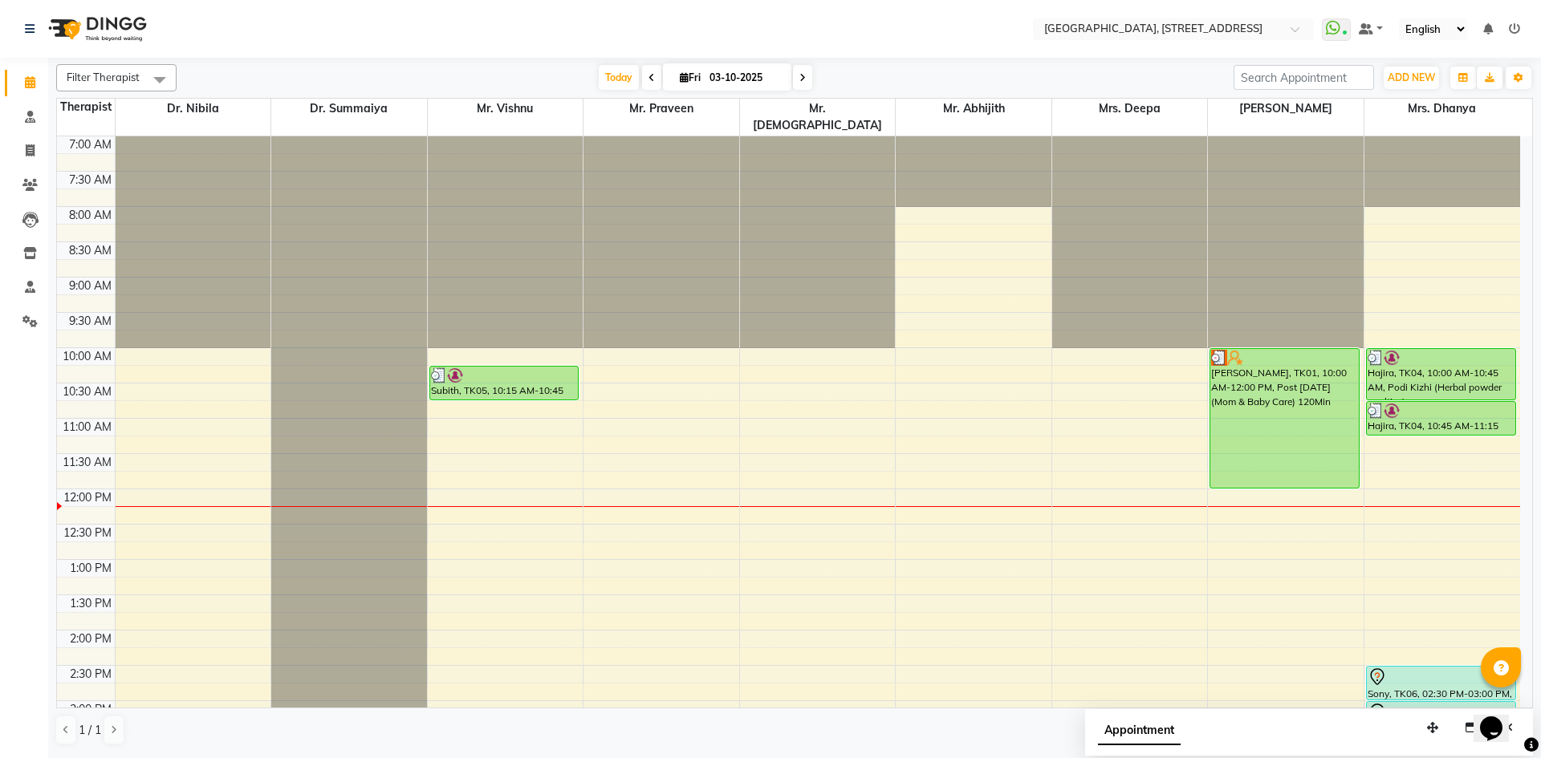
click at [796, 71] on span at bounding box center [802, 77] width 19 height 25
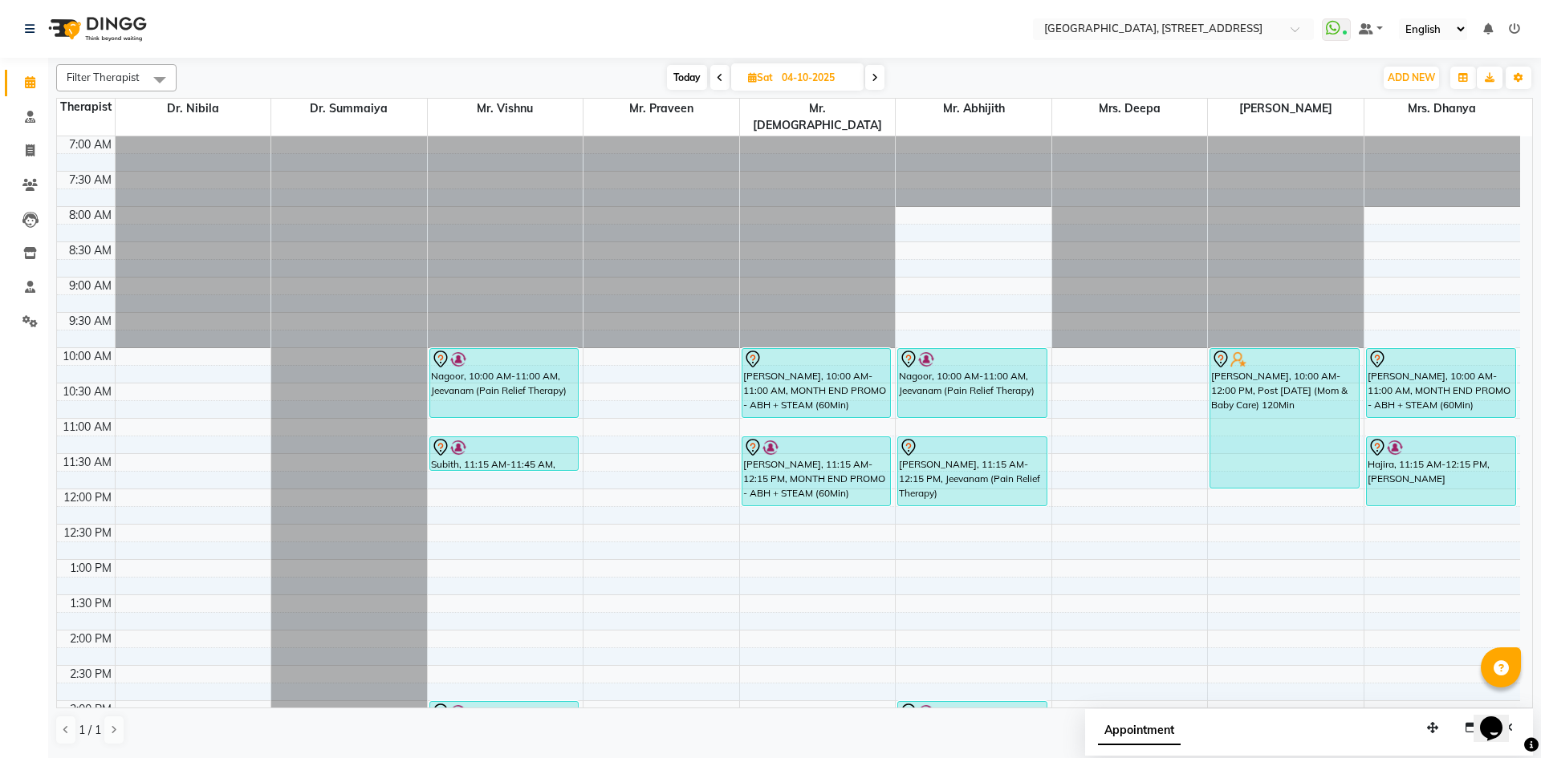
scroll to position [295, 0]
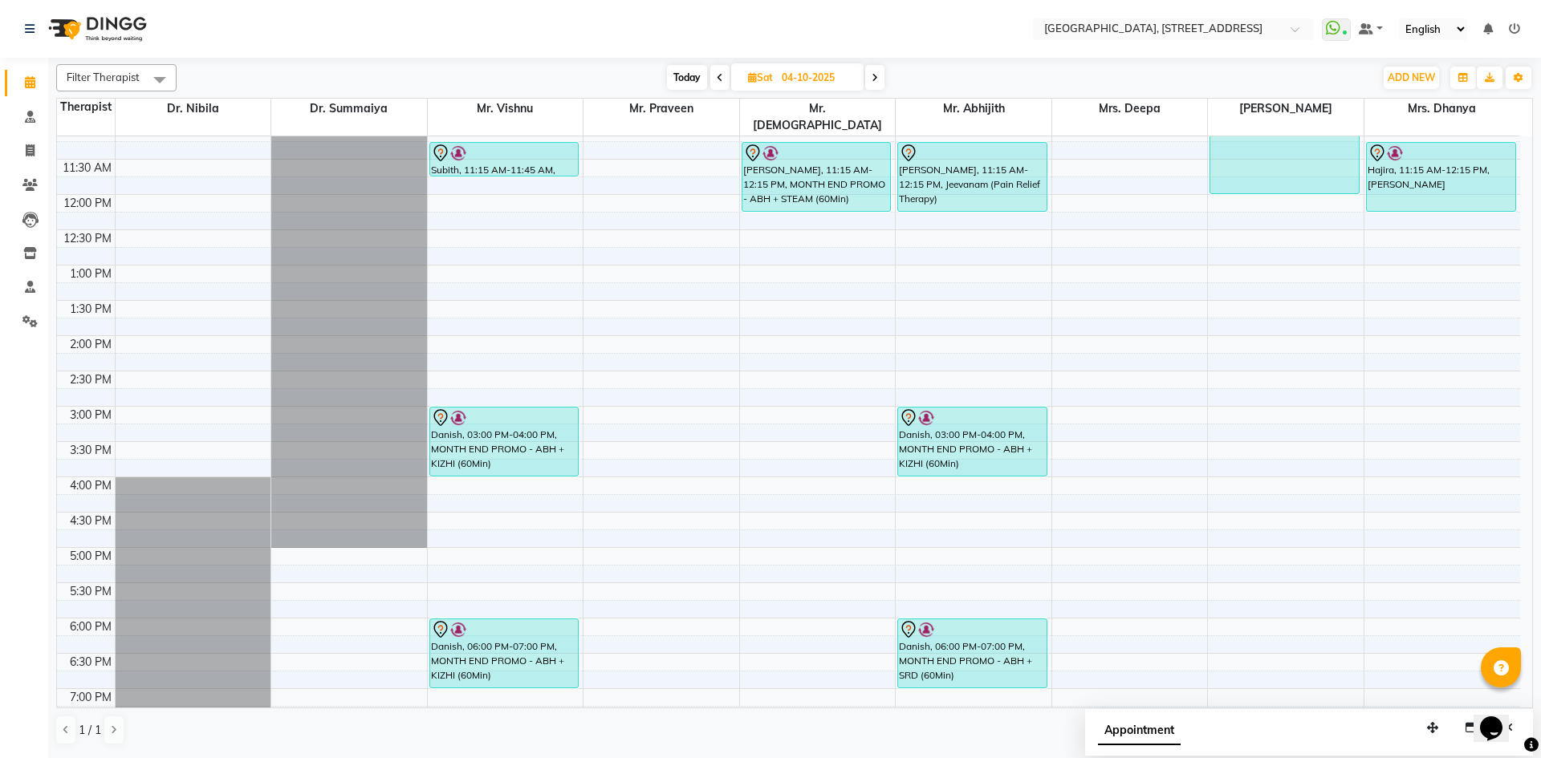
click at [685, 80] on span "Today" at bounding box center [687, 77] width 40 height 25
type input "03-10-2025"
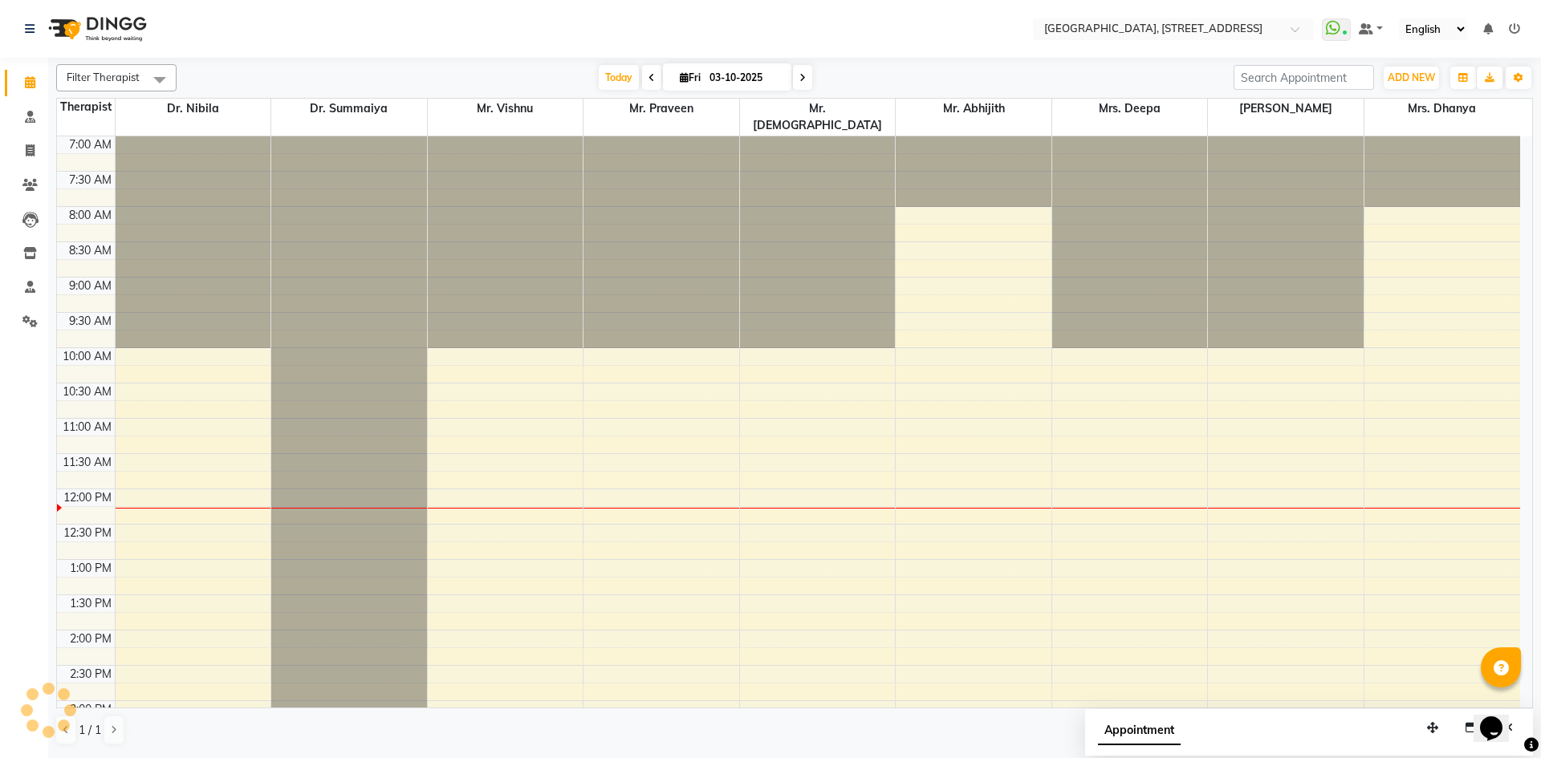
scroll to position [354, 0]
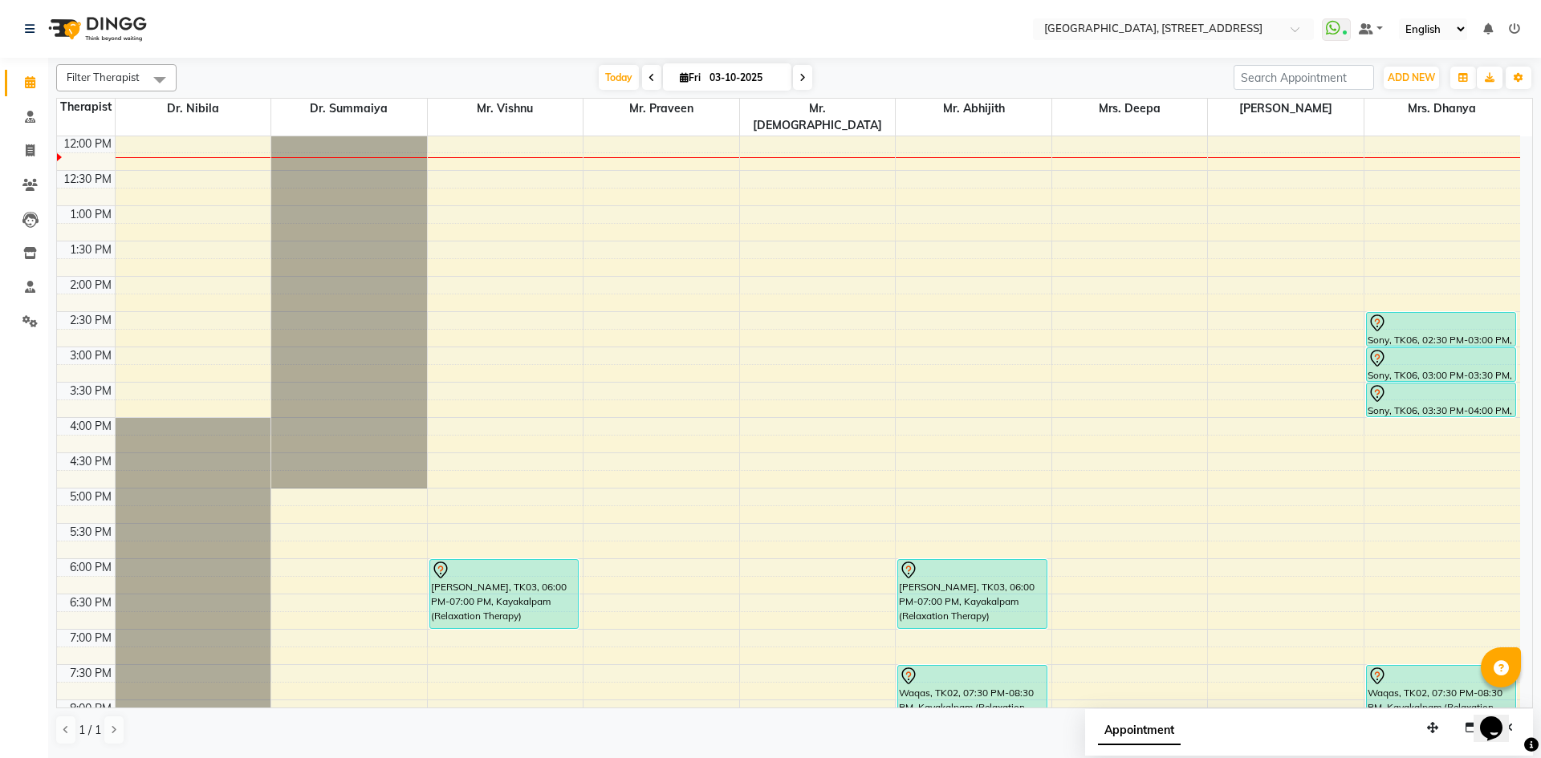
click at [683, 75] on icon at bounding box center [684, 77] width 9 height 10
select select "10"
select select "2025"
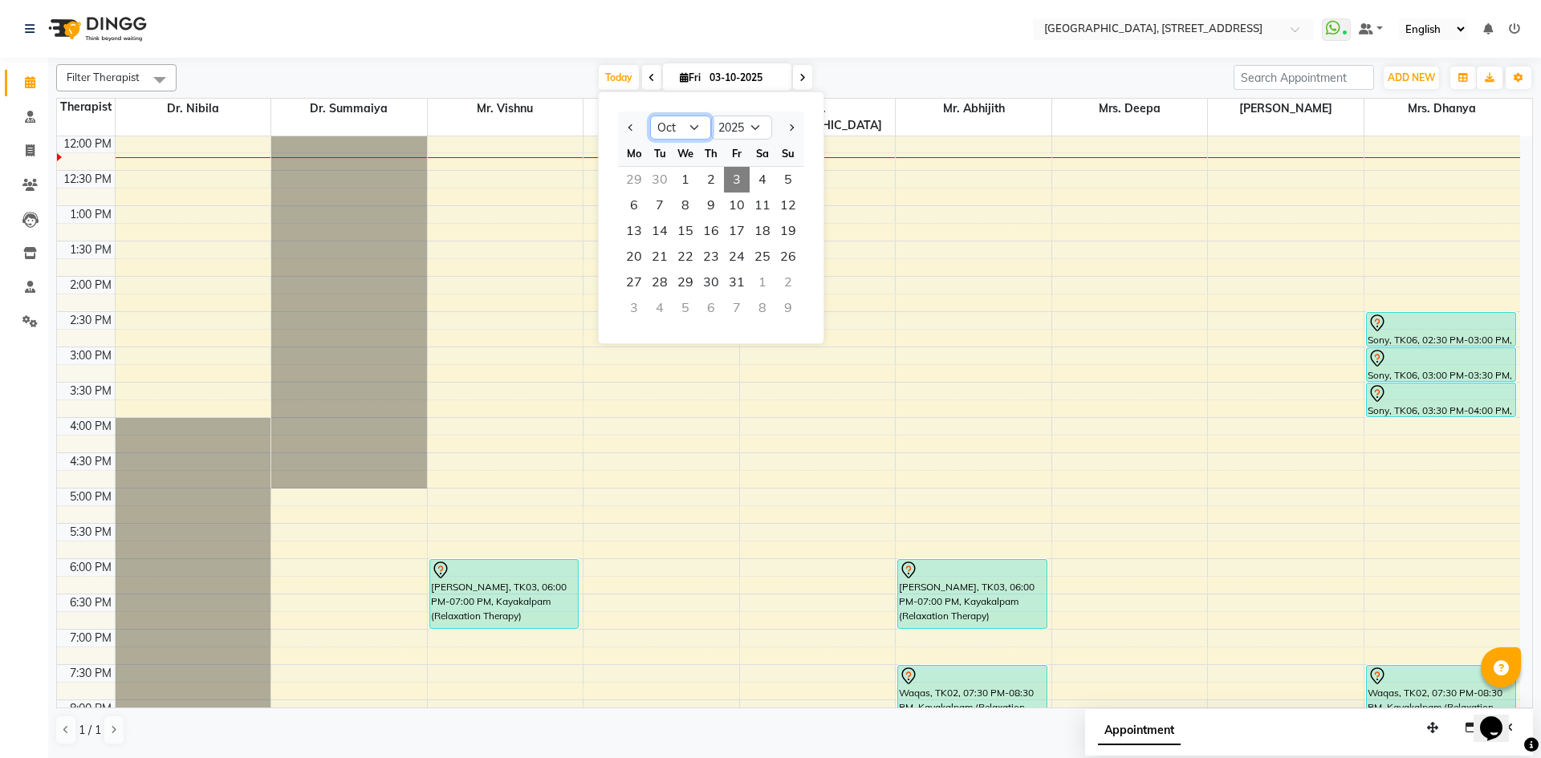
click at [690, 132] on select "Jan Feb Mar Apr May Jun [DATE] Aug Sep Oct Nov Dec" at bounding box center [680, 128] width 61 height 24
select select "9"
click at [650, 116] on select "Jan Feb Mar Apr May Jun [DATE] Aug Sep Oct Nov Dec" at bounding box center [680, 128] width 61 height 24
click at [741, 257] on span "26" at bounding box center [737, 257] width 26 height 26
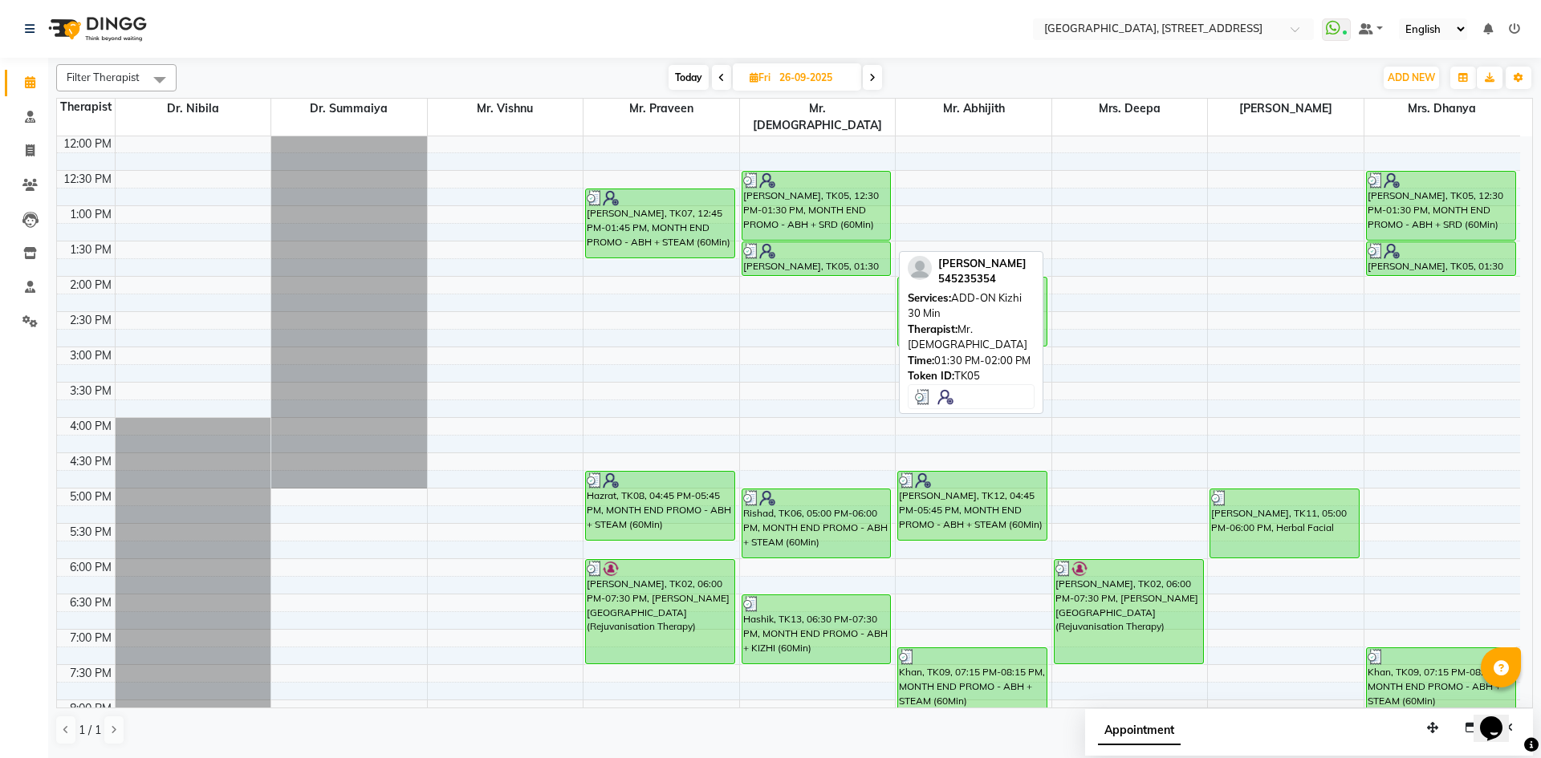
scroll to position [541, 0]
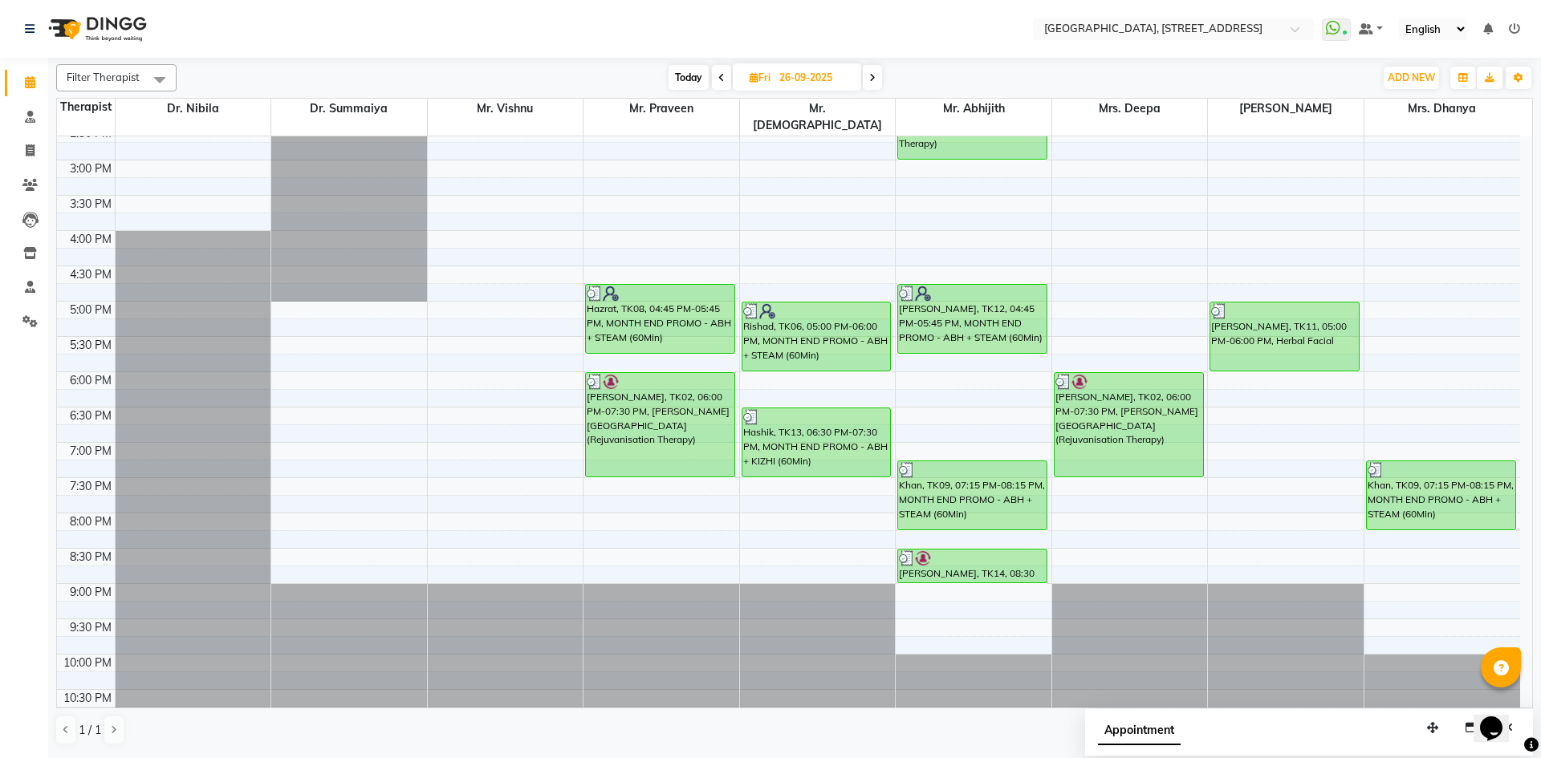
click at [722, 77] on icon at bounding box center [721, 78] width 6 height 10
type input "[DATE]"
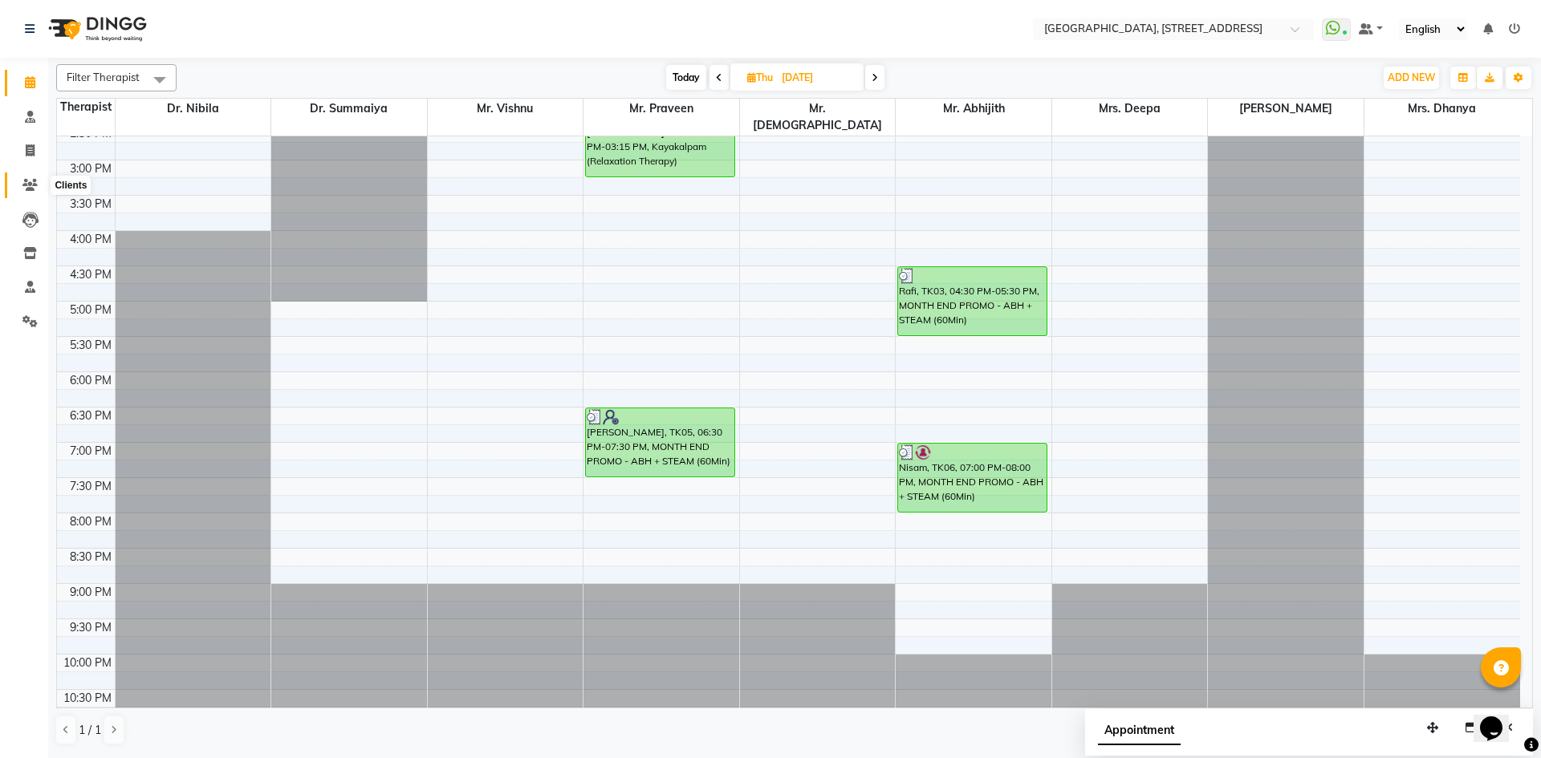
click at [29, 185] on icon at bounding box center [29, 185] width 15 height 12
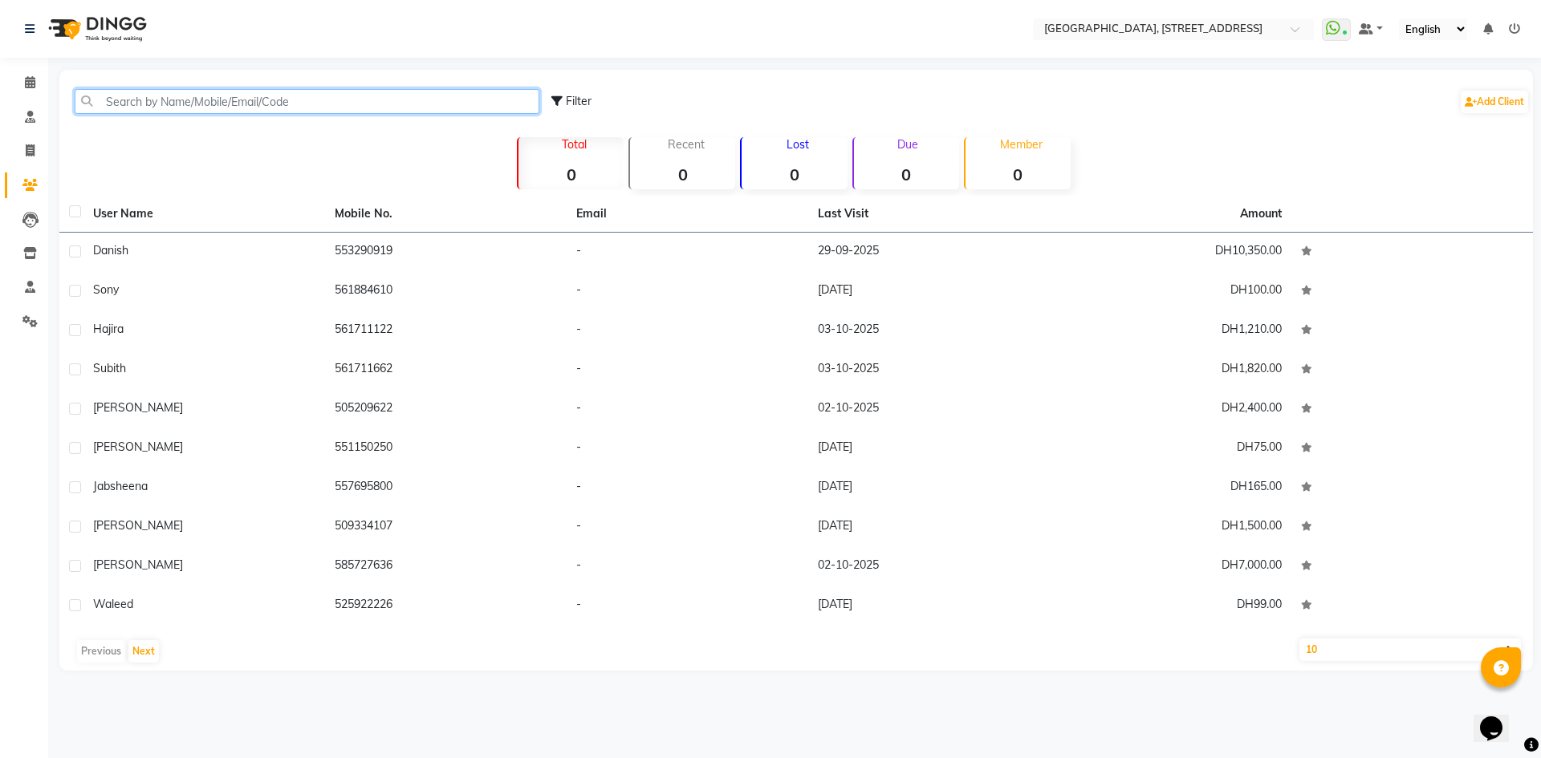
click at [176, 95] on input "text" at bounding box center [307, 101] width 465 height 25
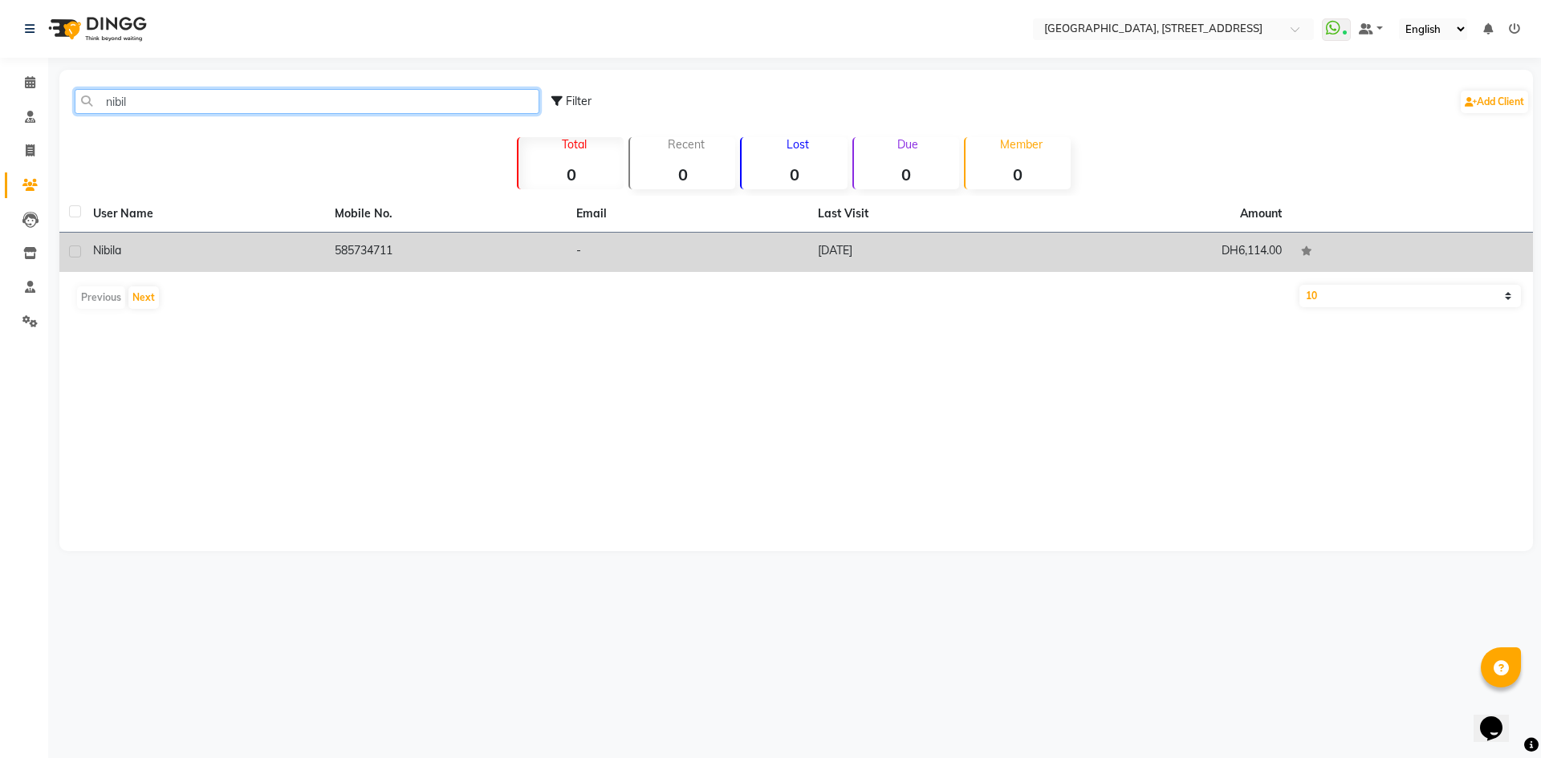
type input "nibil"
click at [779, 260] on td "-" at bounding box center [688, 252] width 242 height 39
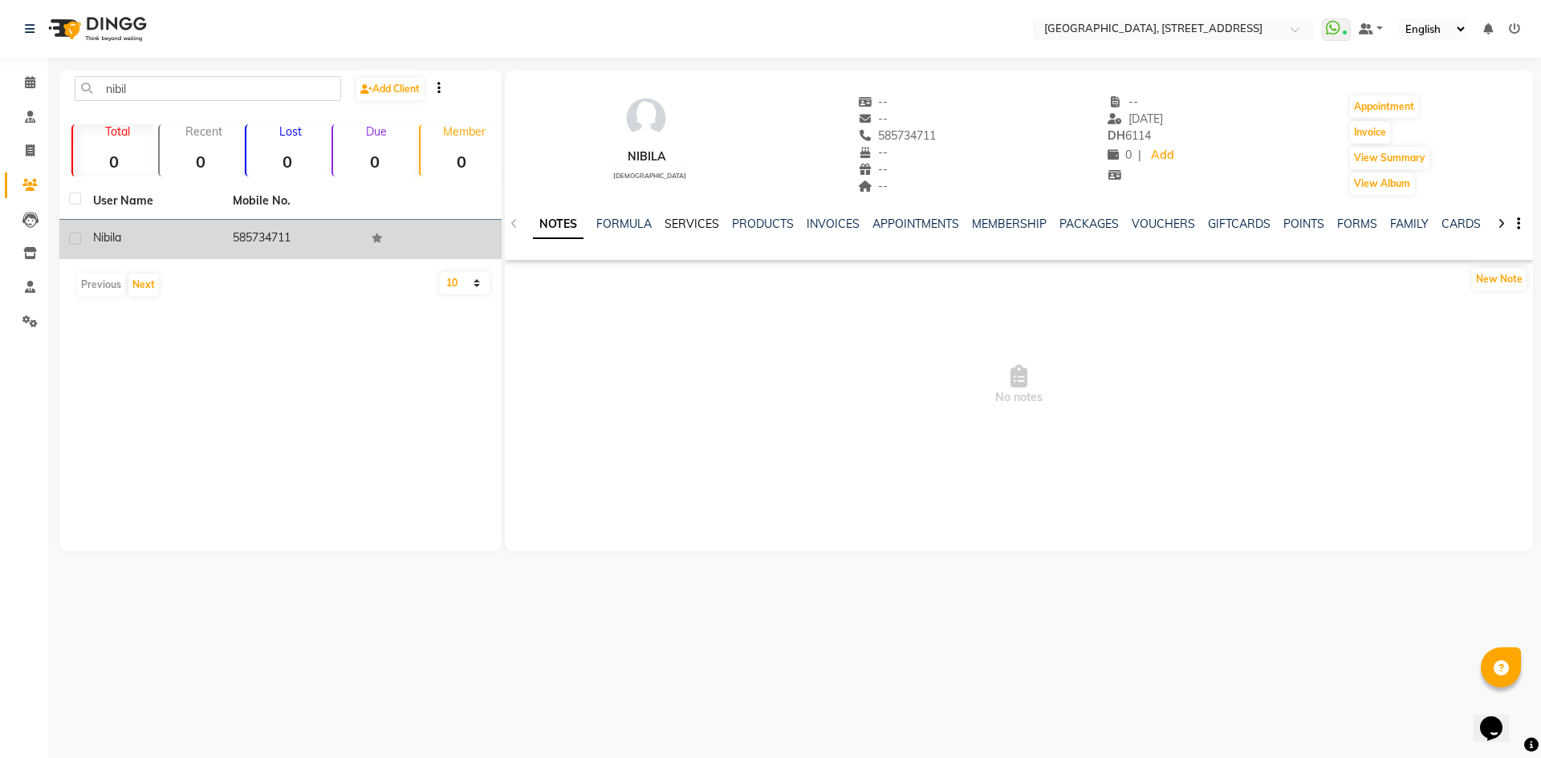
click at [667, 222] on link "SERVICES" at bounding box center [692, 224] width 55 height 14
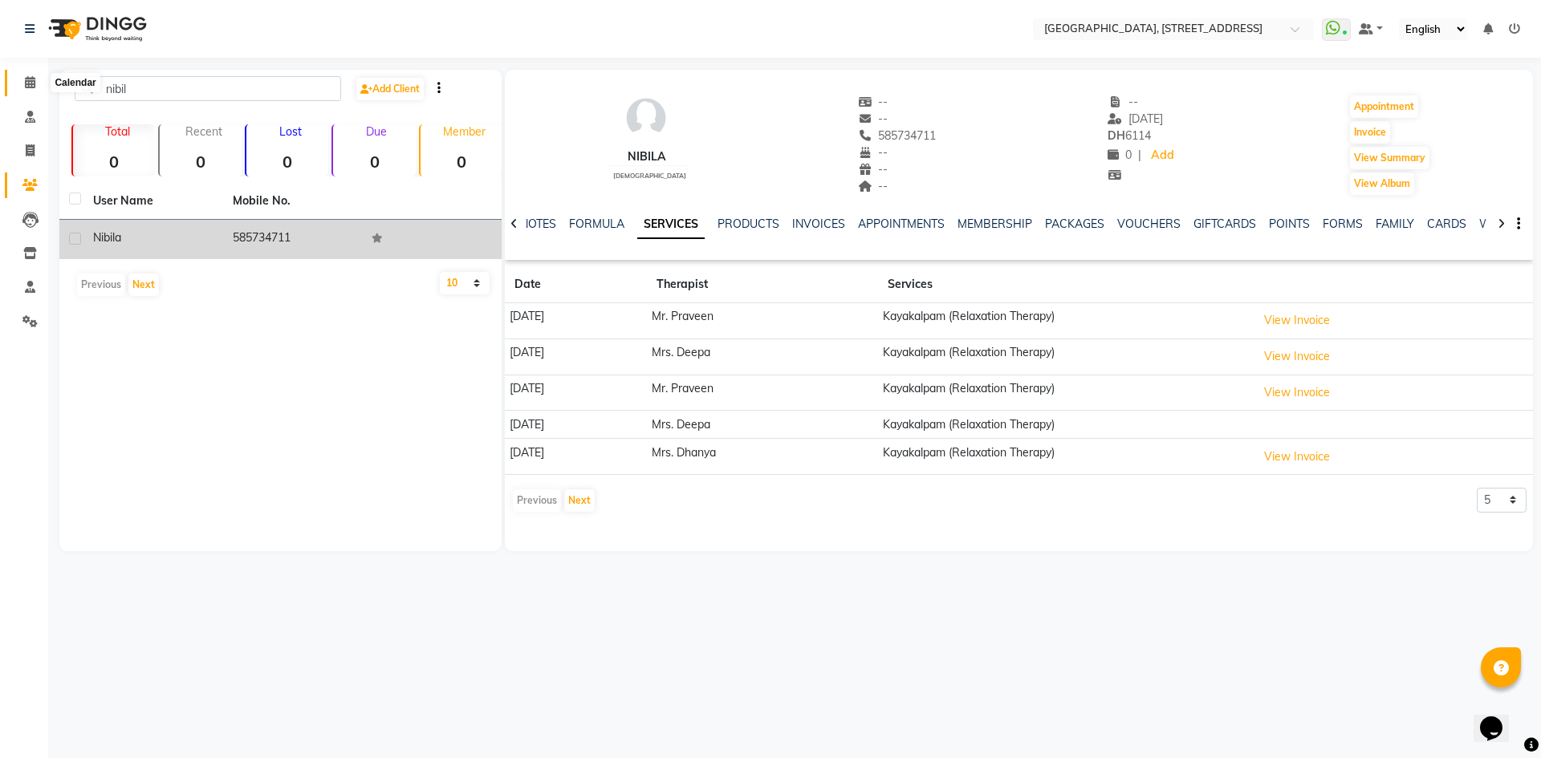
click at [31, 79] on icon at bounding box center [30, 82] width 10 height 12
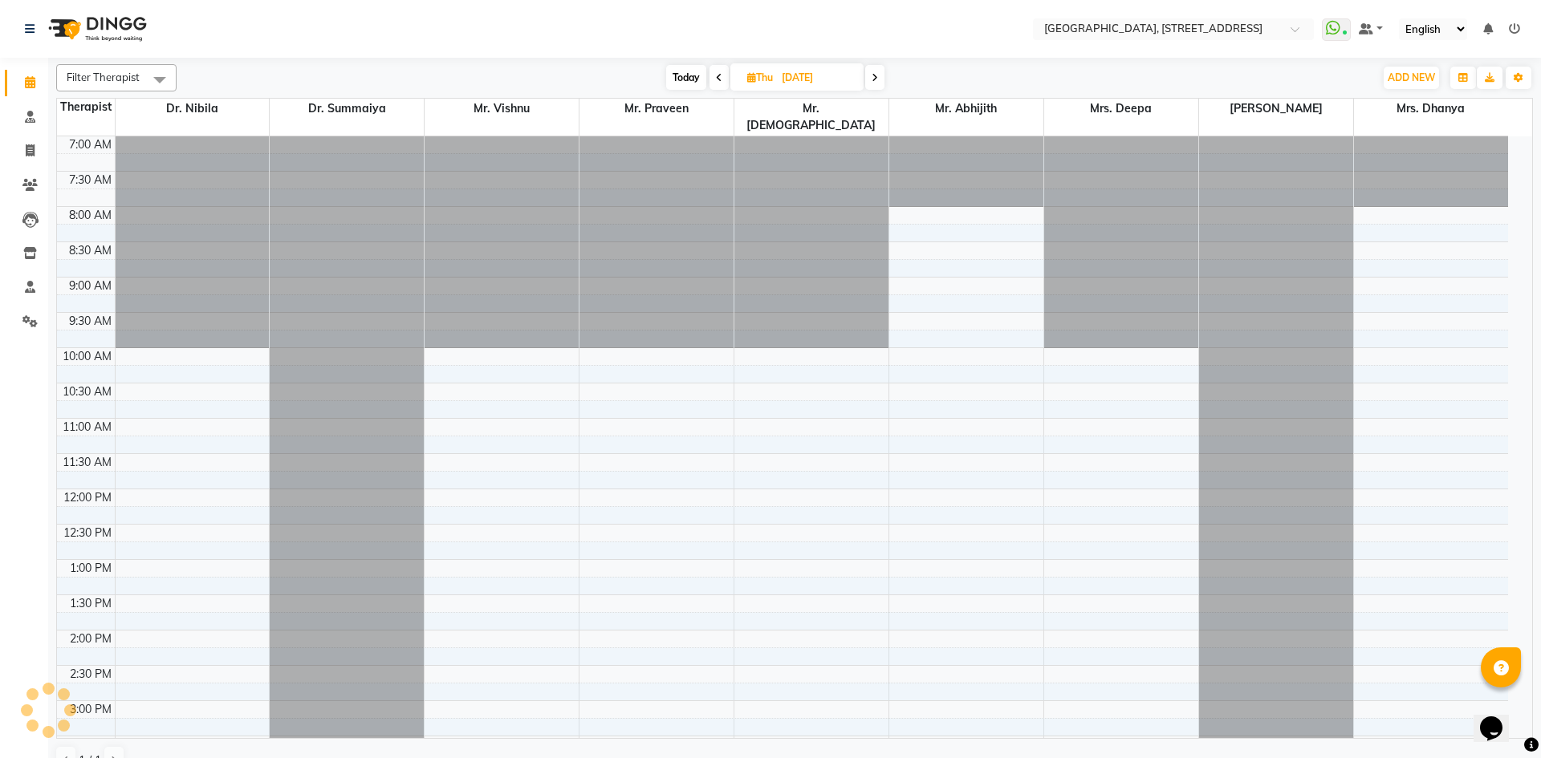
scroll to position [354, 0]
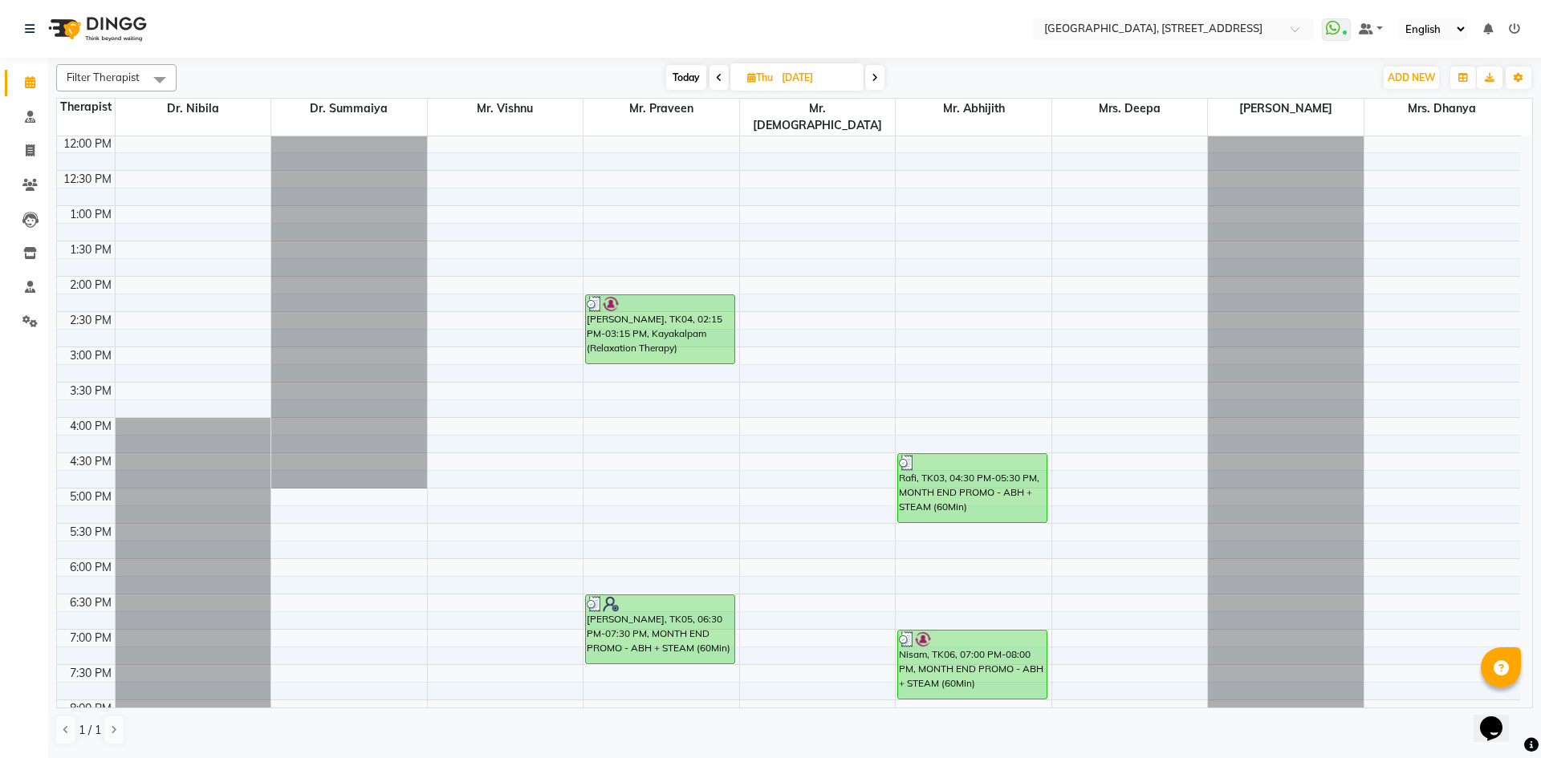
click at [754, 83] on span "Thu" at bounding box center [760, 77] width 34 height 12
select select "9"
select select "2025"
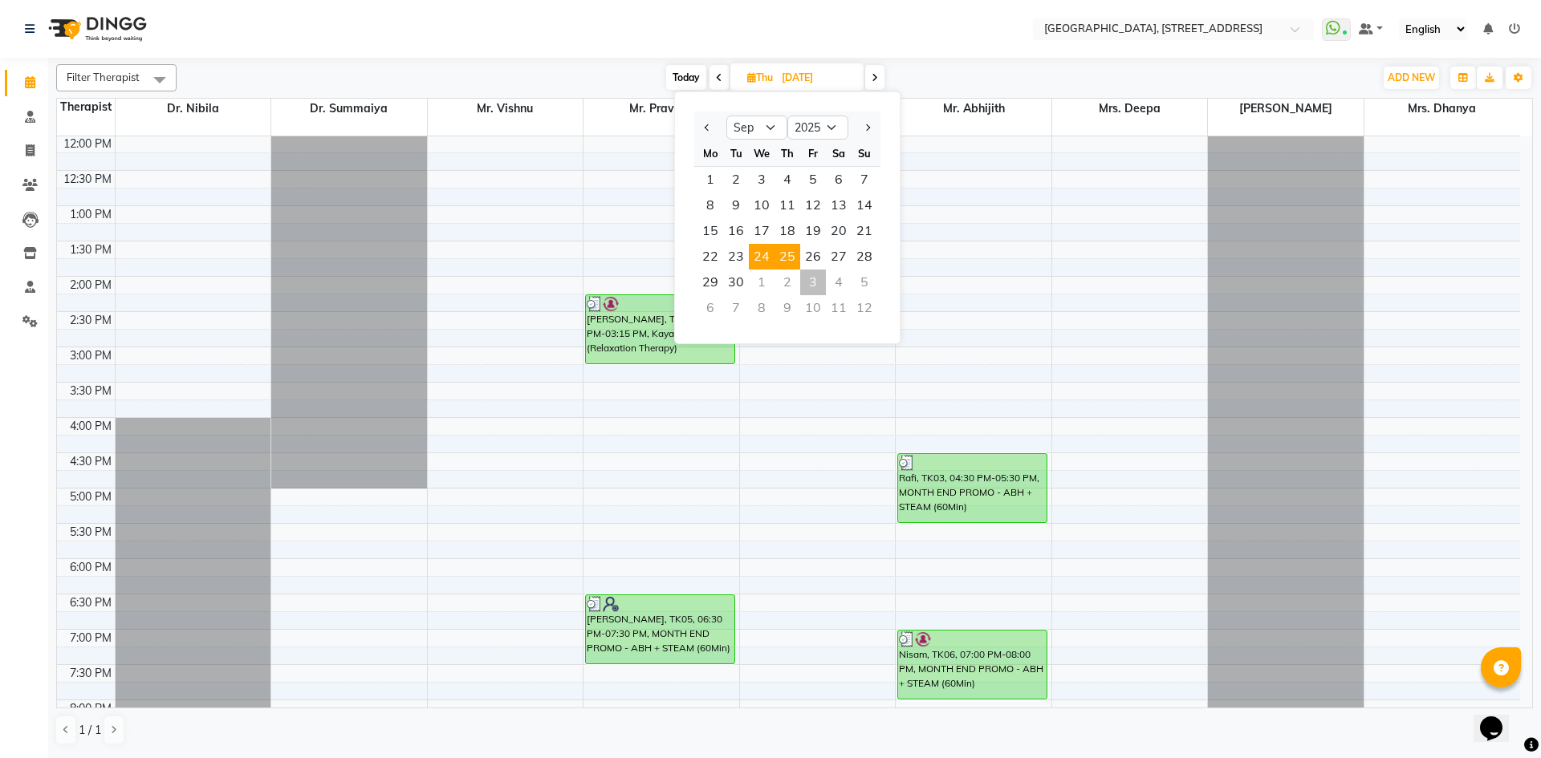
click at [760, 257] on span "24" at bounding box center [762, 257] width 26 height 26
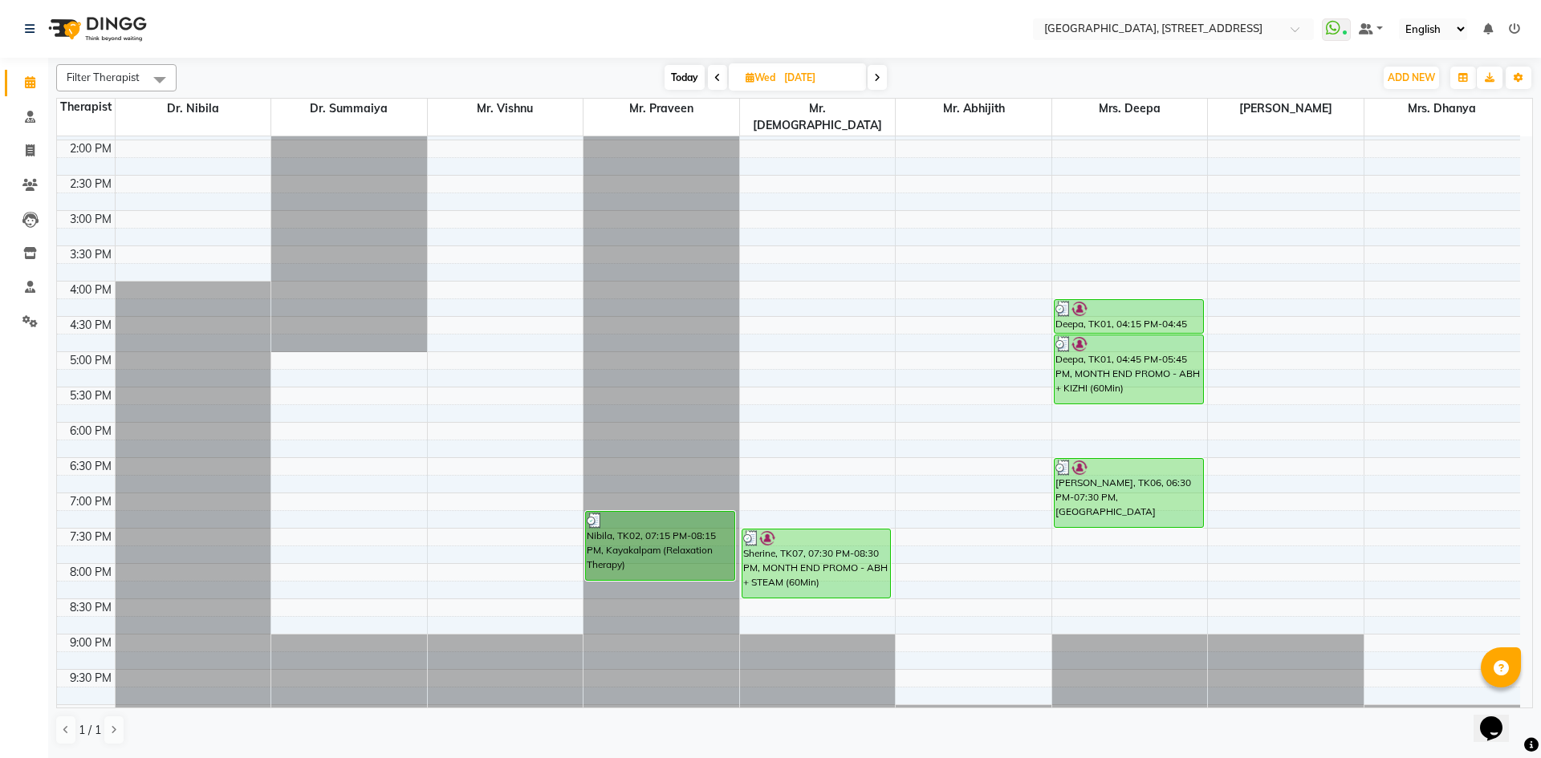
scroll to position [541, 0]
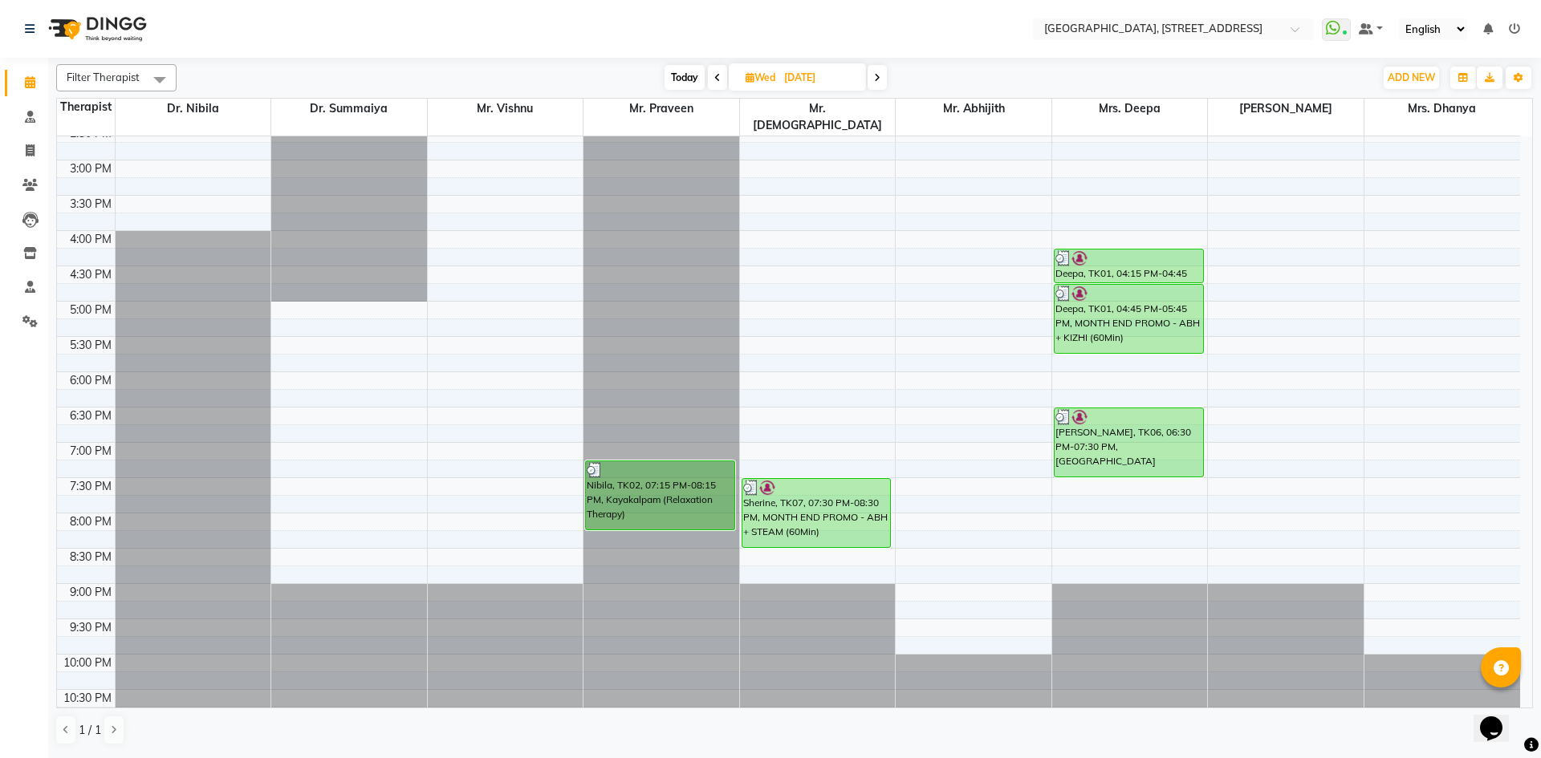
click at [686, 82] on span "Today" at bounding box center [685, 77] width 40 height 25
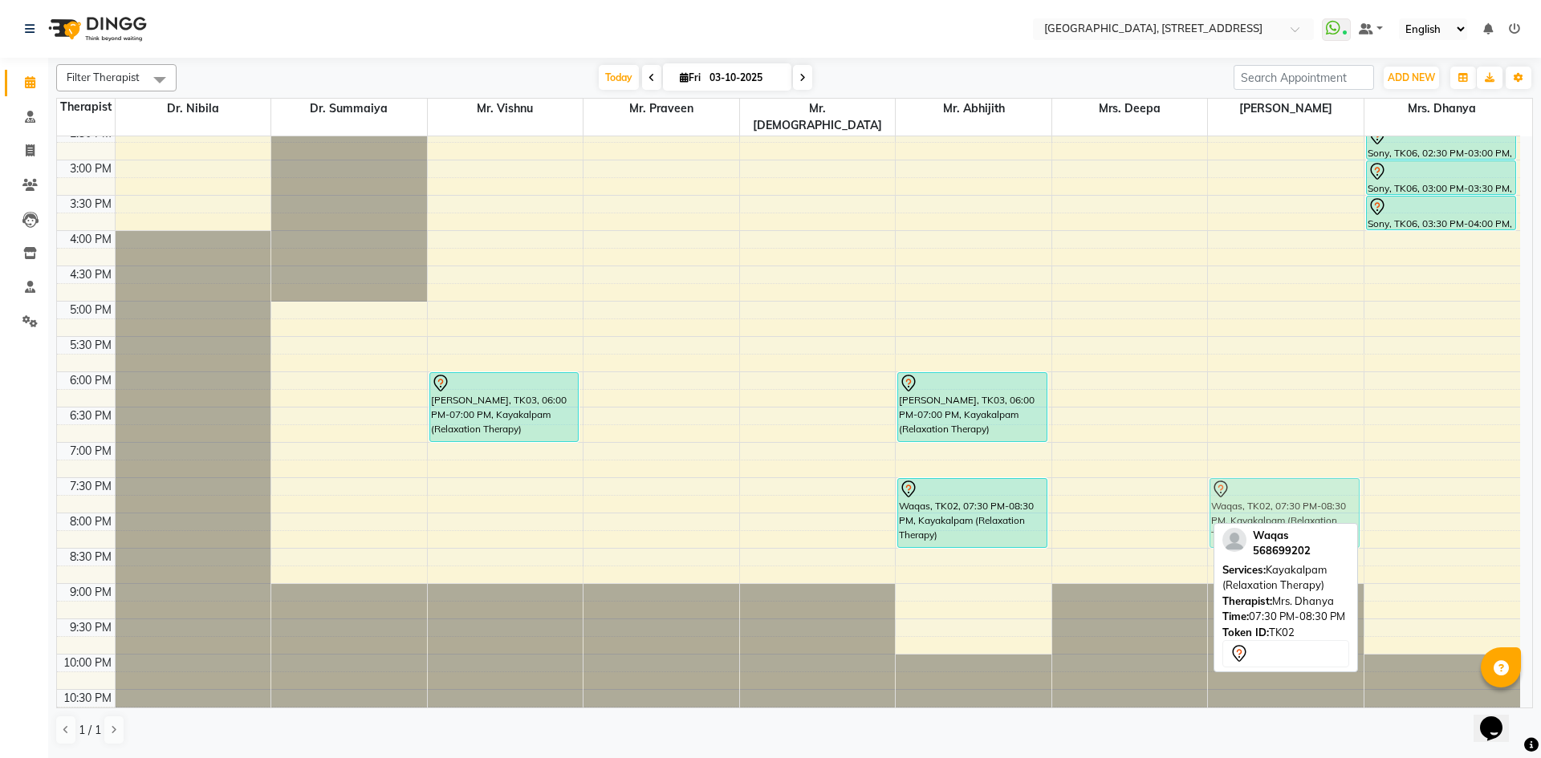
drag, startPoint x: 1439, startPoint y: 491, endPoint x: 1323, endPoint y: 495, distance: 115.6
click at [1323, 495] on tr "Subith, TK05, 10:15 AM-10:45 AM, [PERSON_NAME], TK03, 06:00 PM-07:00 PM, Kayaka…" at bounding box center [788, 160] width 1463 height 1129
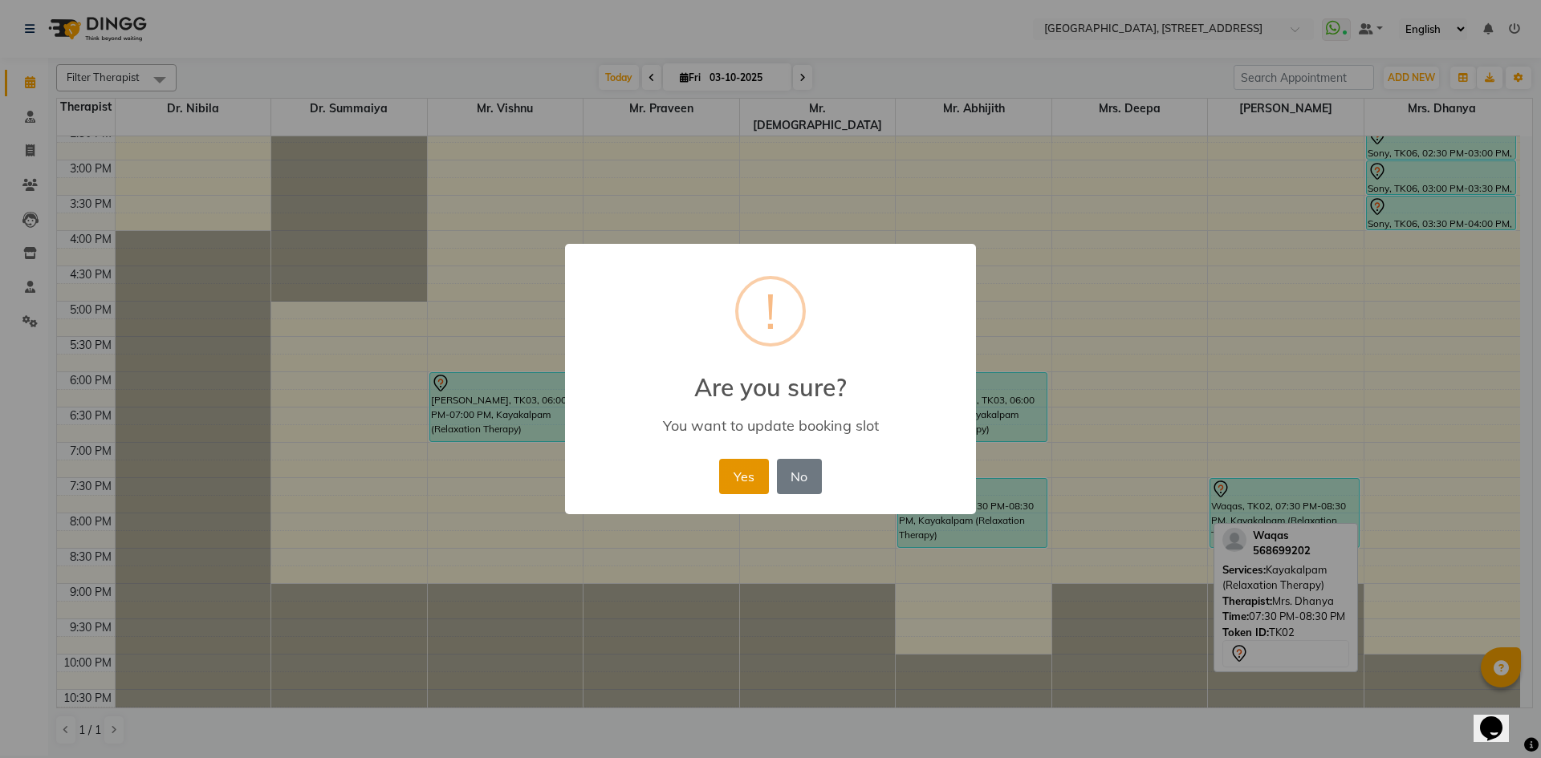
click at [746, 479] on button "Yes" at bounding box center [743, 476] width 49 height 35
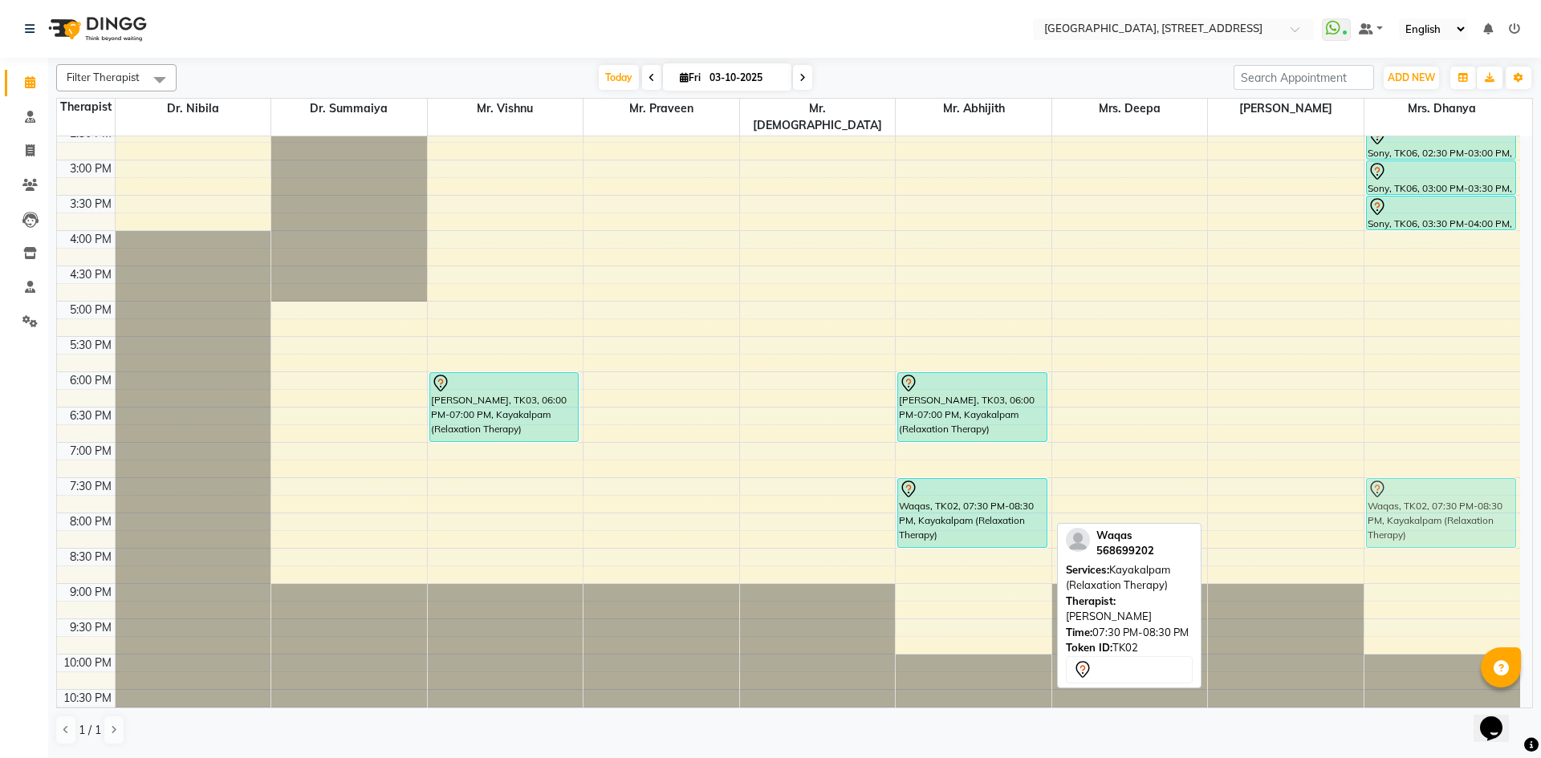
drag, startPoint x: 1239, startPoint y: 482, endPoint x: 1350, endPoint y: 474, distance: 111.0
click at [1350, 474] on div "7:00 AM 7:30 AM 8:00 AM 8:30 AM 9:00 AM 9:30 AM 10:00 AM 10:30 AM 11:00 AM 11:3…" at bounding box center [788, 160] width 1463 height 1129
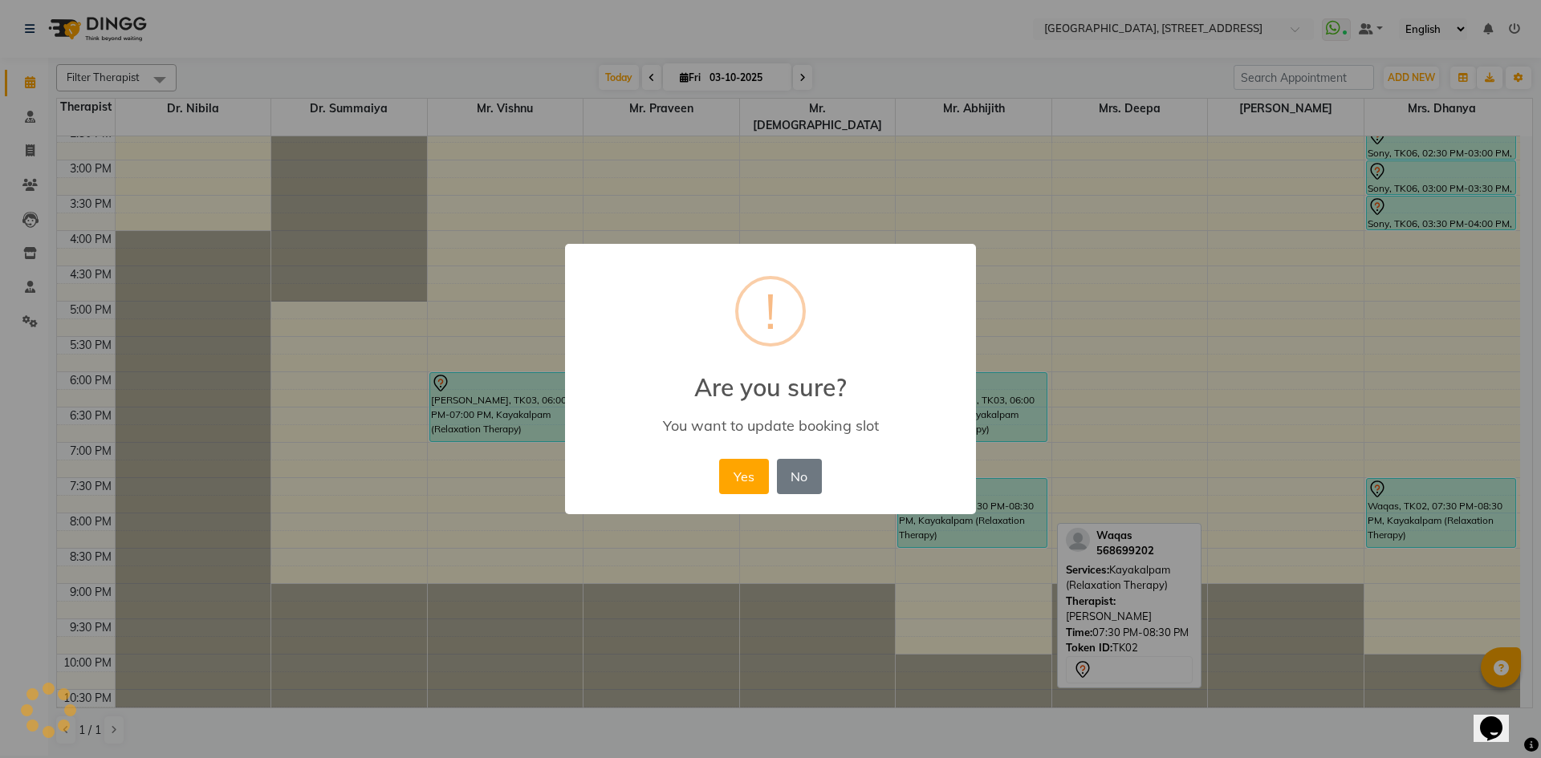
click at [734, 469] on button "Yes" at bounding box center [743, 476] width 49 height 35
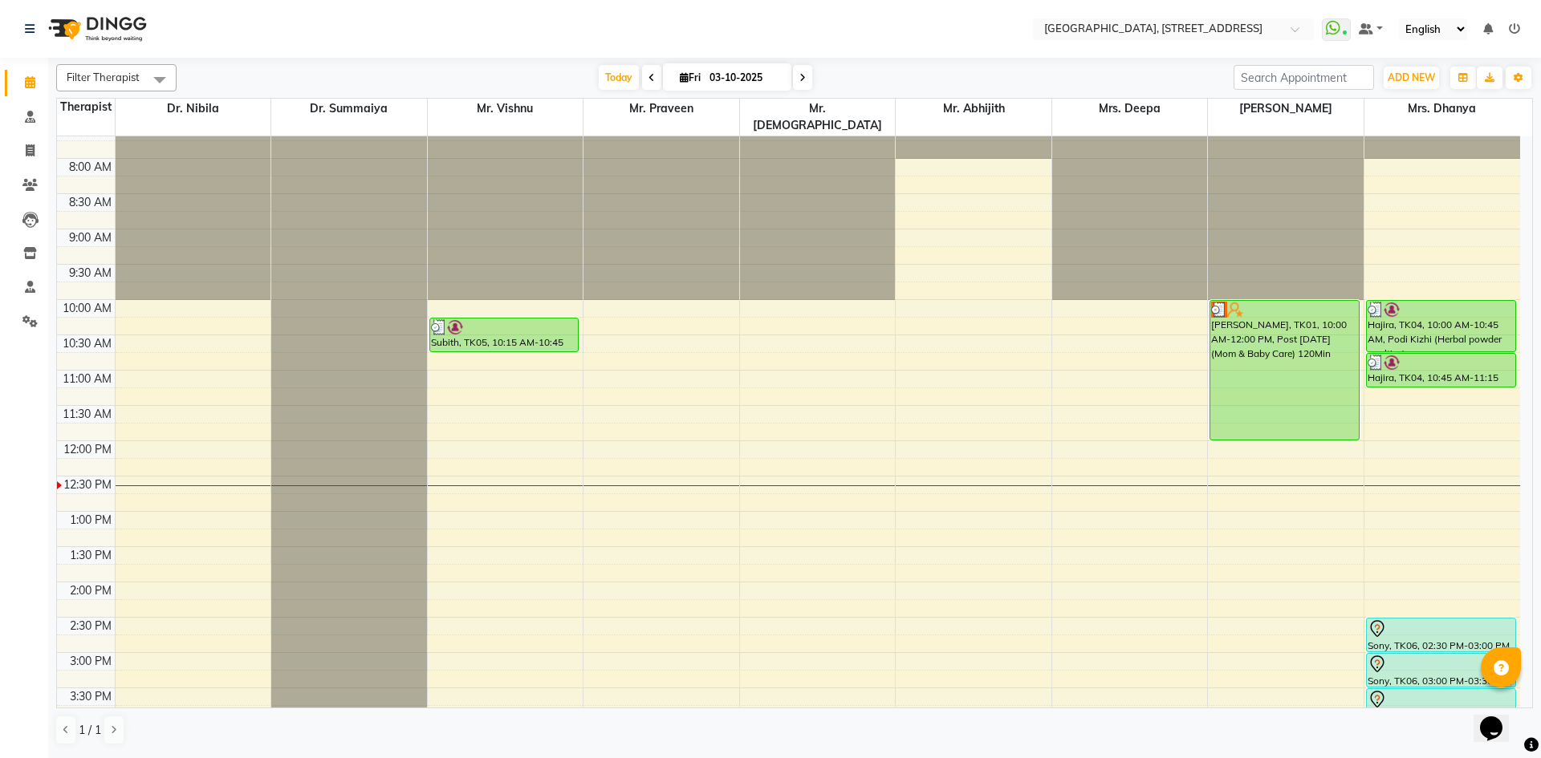
scroll to position [0, 0]
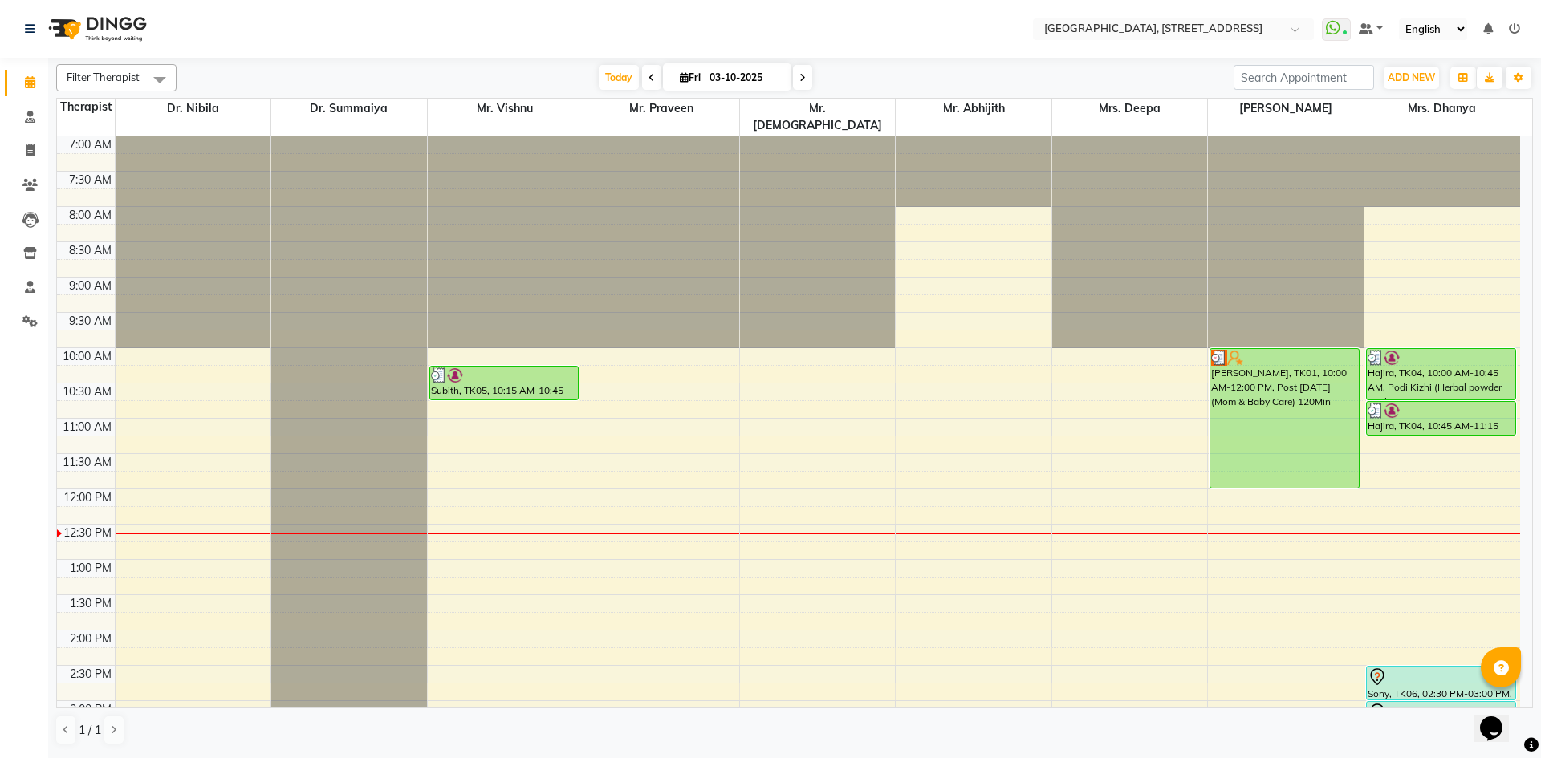
click at [807, 79] on span at bounding box center [802, 77] width 19 height 25
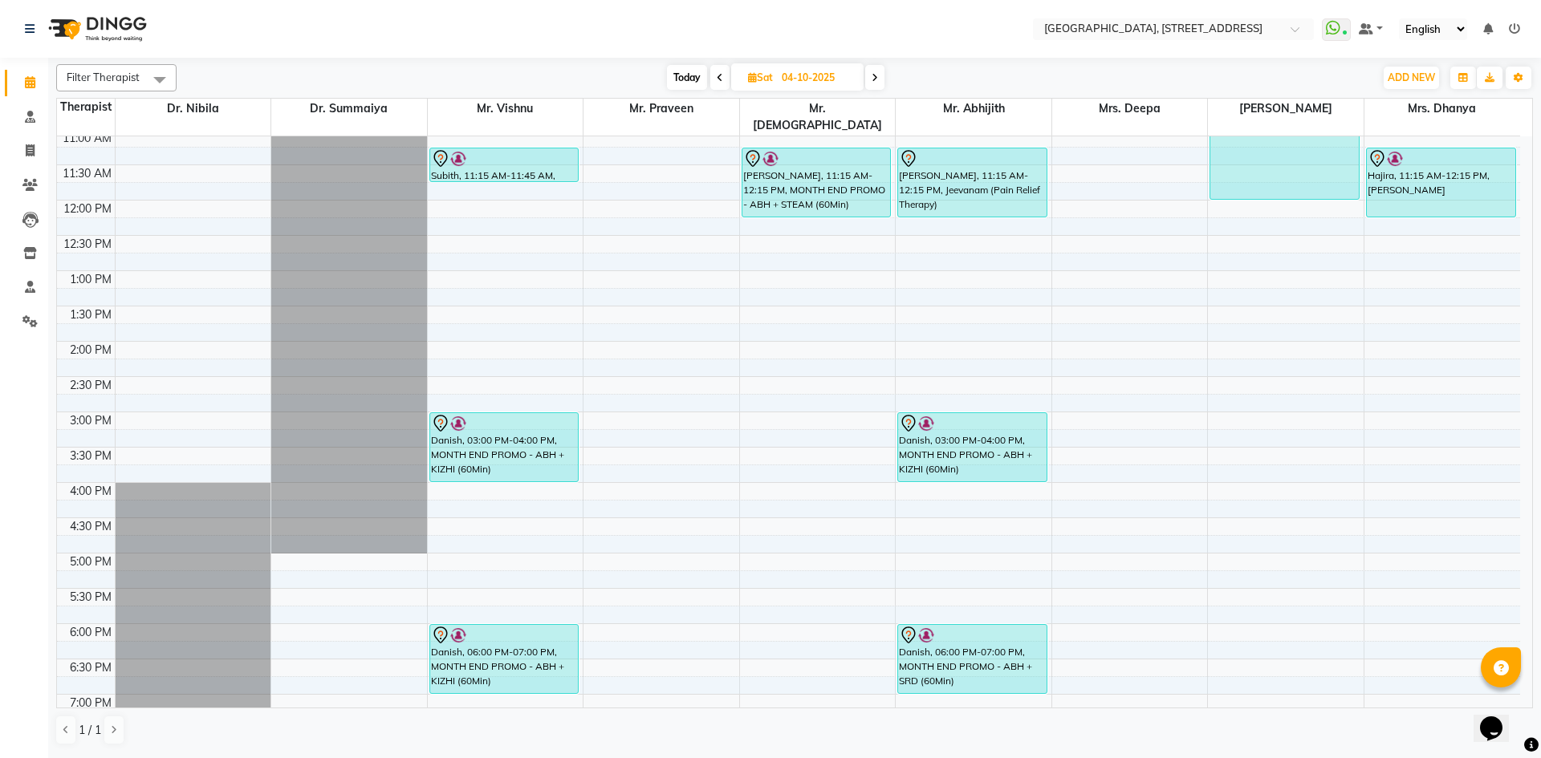
scroll to position [295, 0]
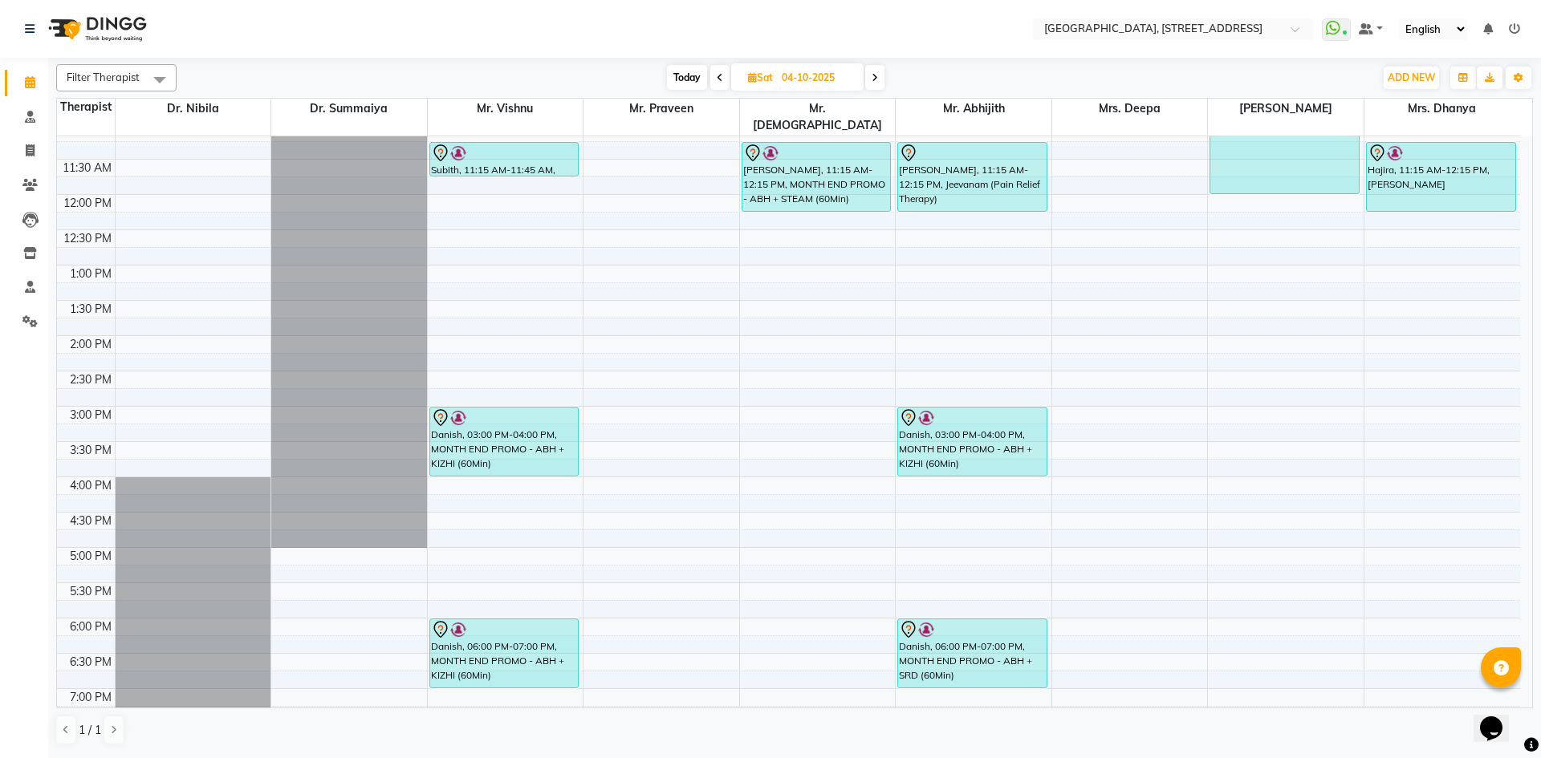
click at [699, 83] on span "Today" at bounding box center [687, 77] width 40 height 25
type input "03-10-2025"
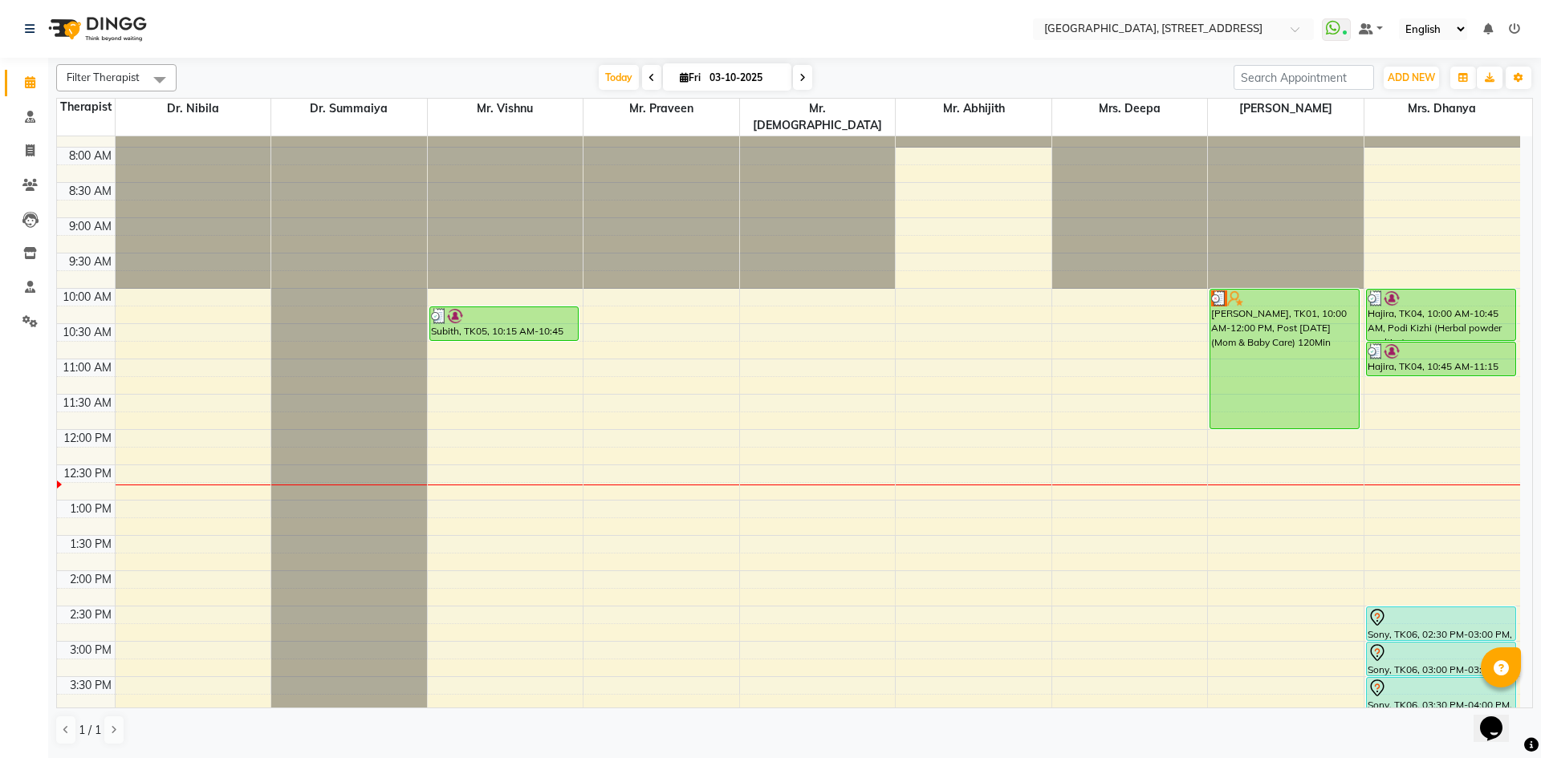
scroll to position [541, 0]
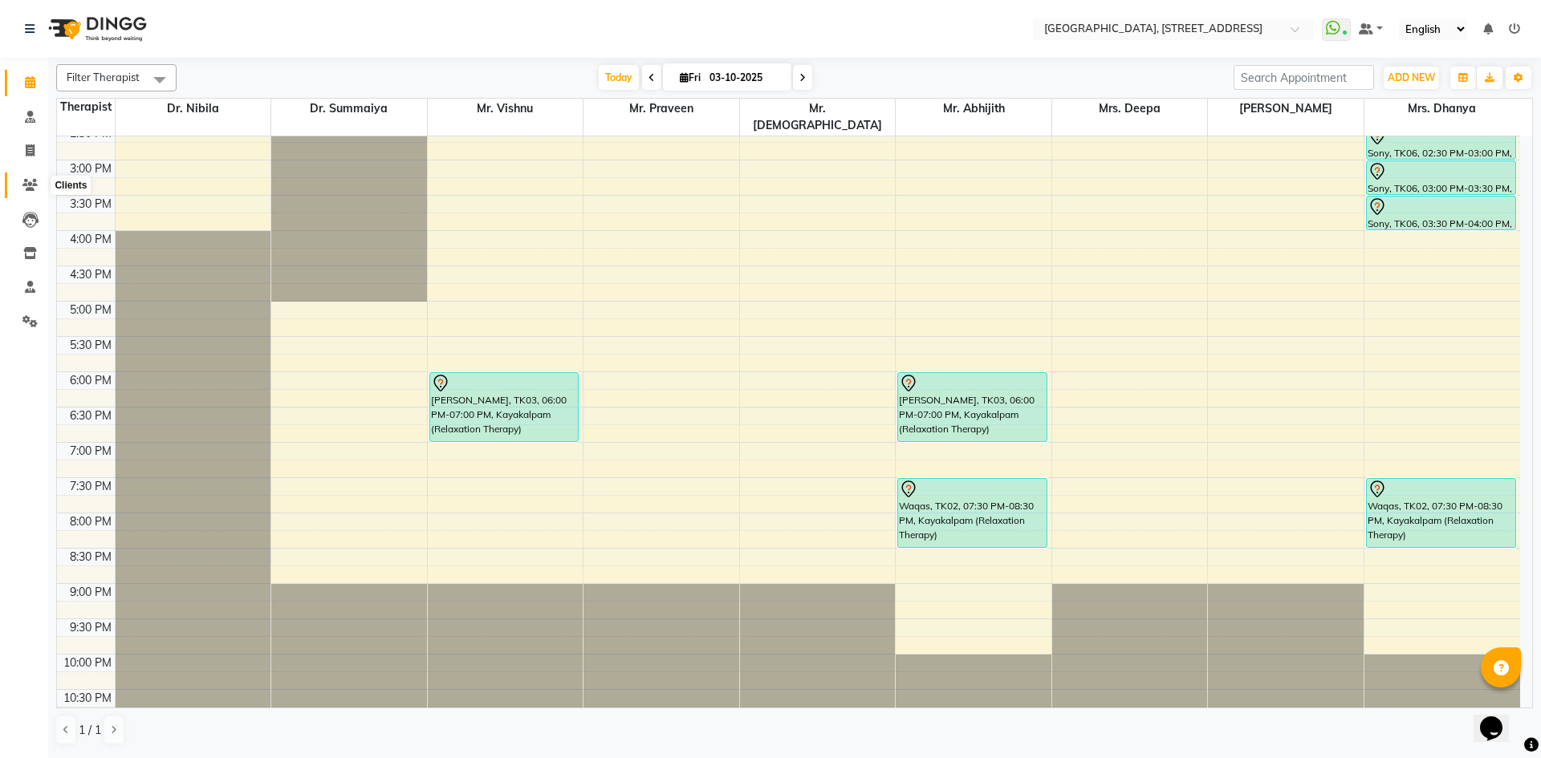
drag, startPoint x: 26, startPoint y: 191, endPoint x: 57, endPoint y: 175, distance: 35.2
click at [26, 190] on span at bounding box center [30, 186] width 28 height 18
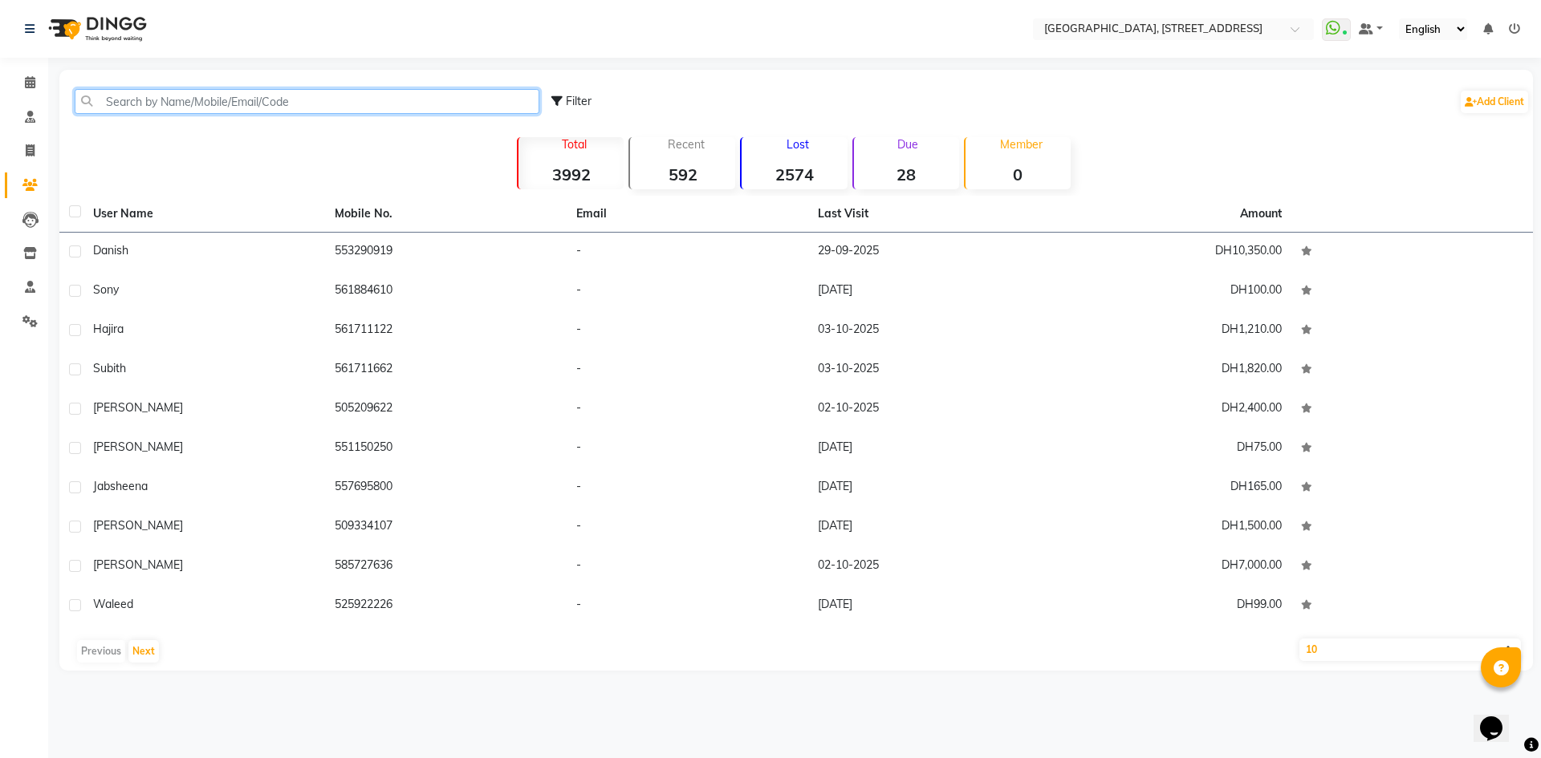
click at [149, 100] on input "text" at bounding box center [307, 101] width 465 height 25
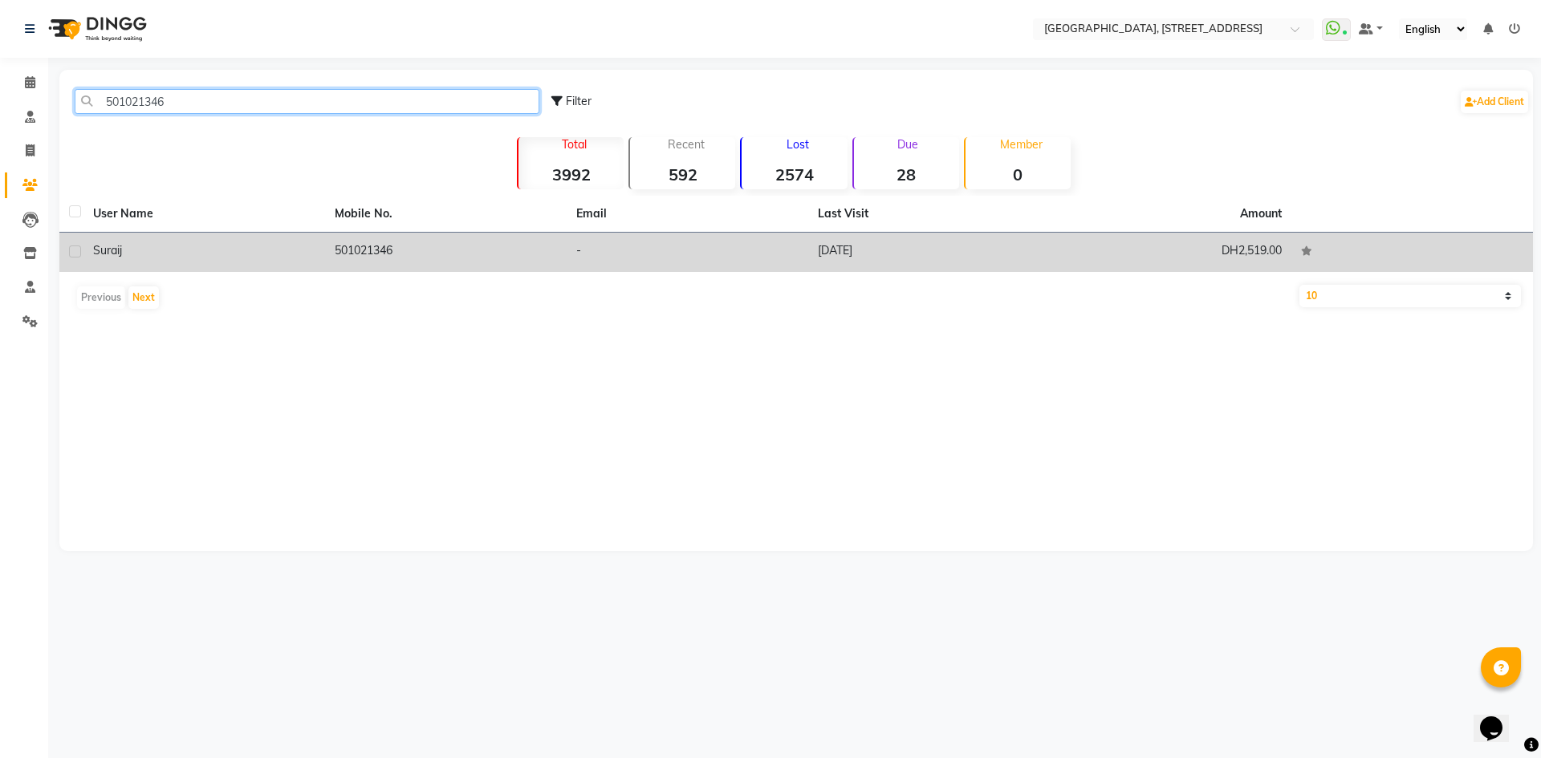
type input "501021346"
click at [878, 253] on td "[DATE]" at bounding box center [929, 252] width 242 height 39
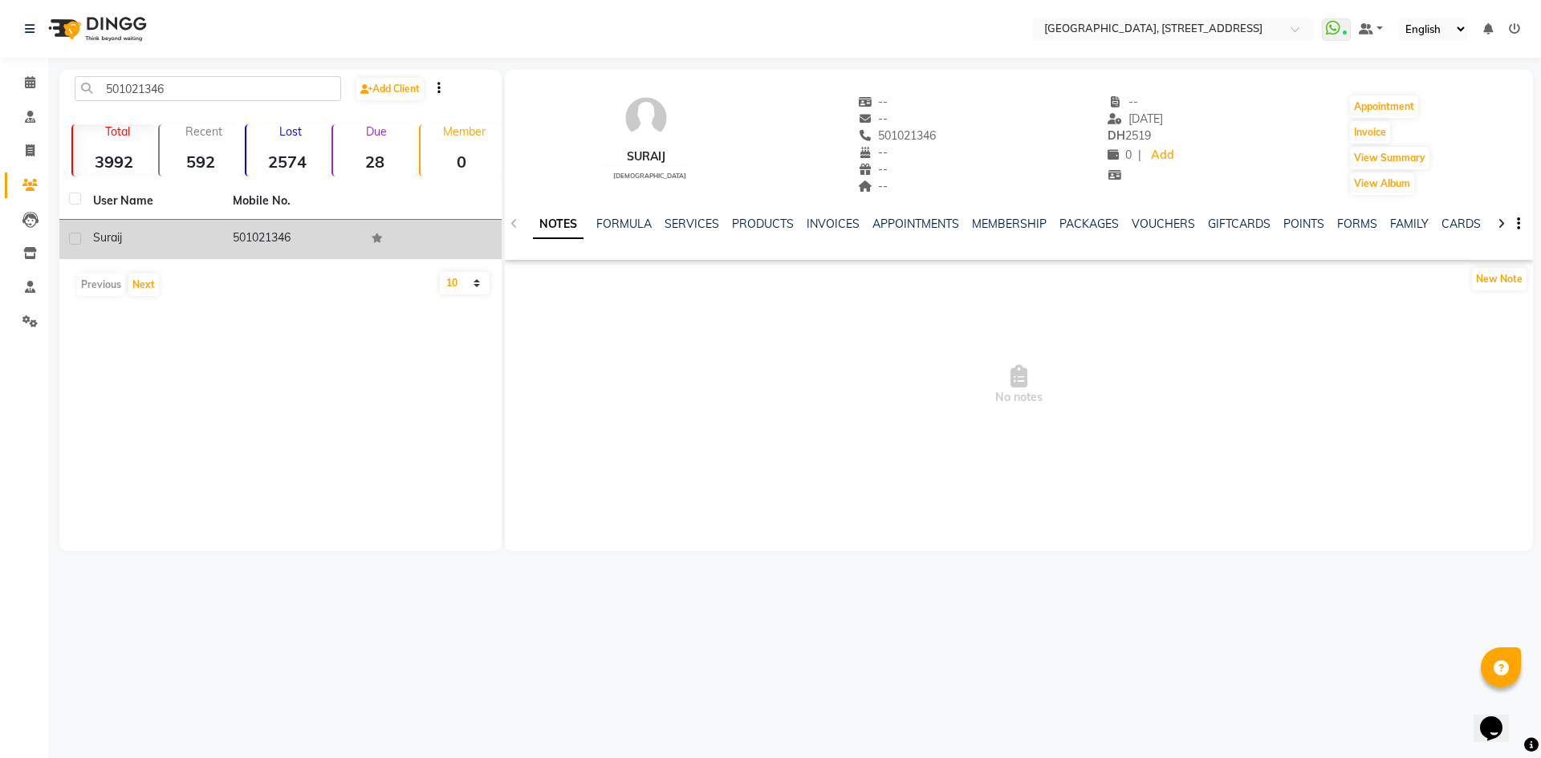
click at [1052, 221] on ul "NOTES FORMULA SERVICES PRODUCTS INVOICES APPOINTMENTS MEMBERSHIP PACKAGES VOUCH…" at bounding box center [1042, 224] width 1019 height 17
click at [1059, 223] on link "PACKAGES" at bounding box center [1088, 224] width 59 height 14
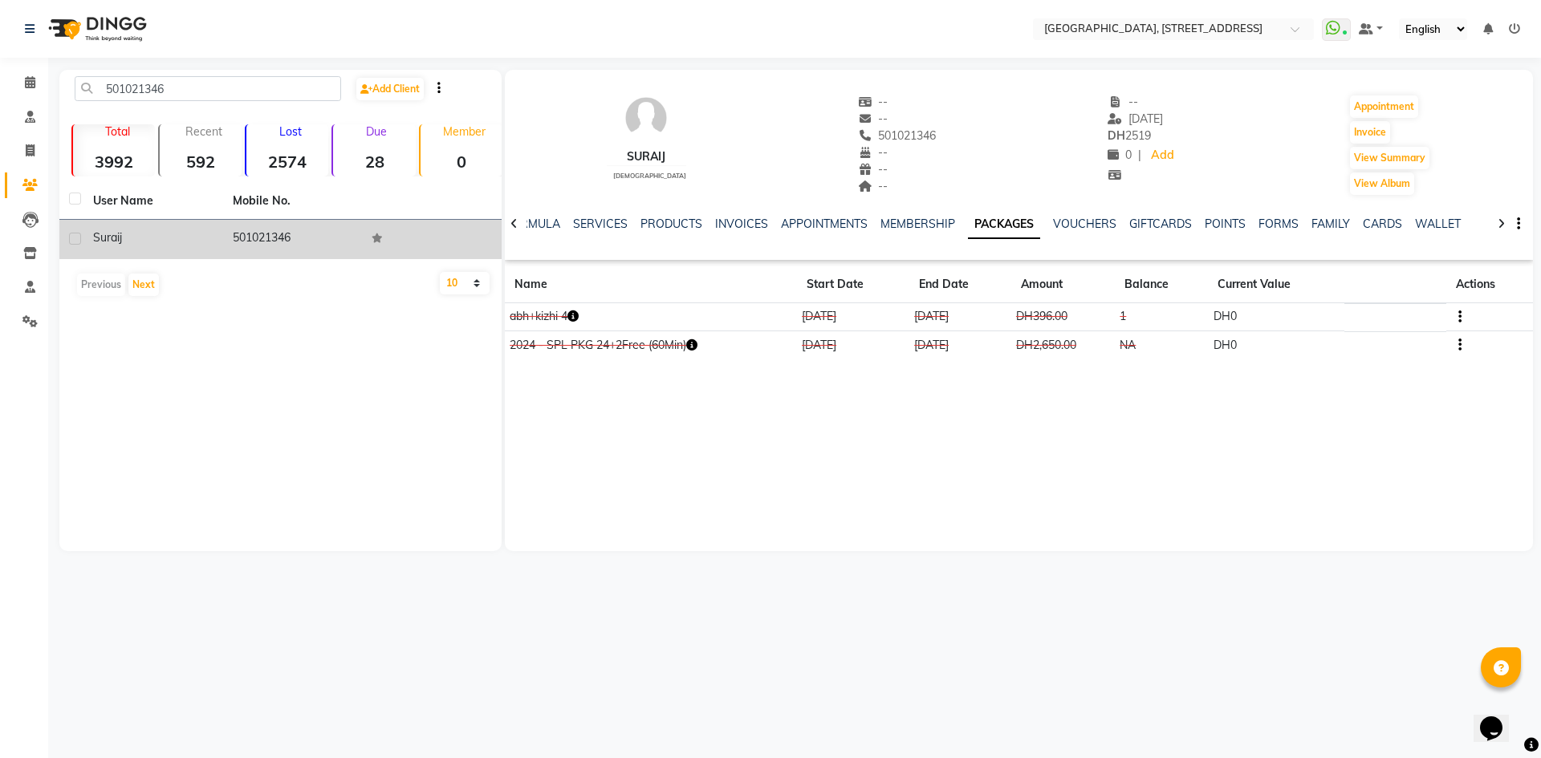
click at [579, 321] on icon "button" at bounding box center [572, 316] width 11 height 11
click at [36, 79] on span at bounding box center [30, 83] width 28 height 18
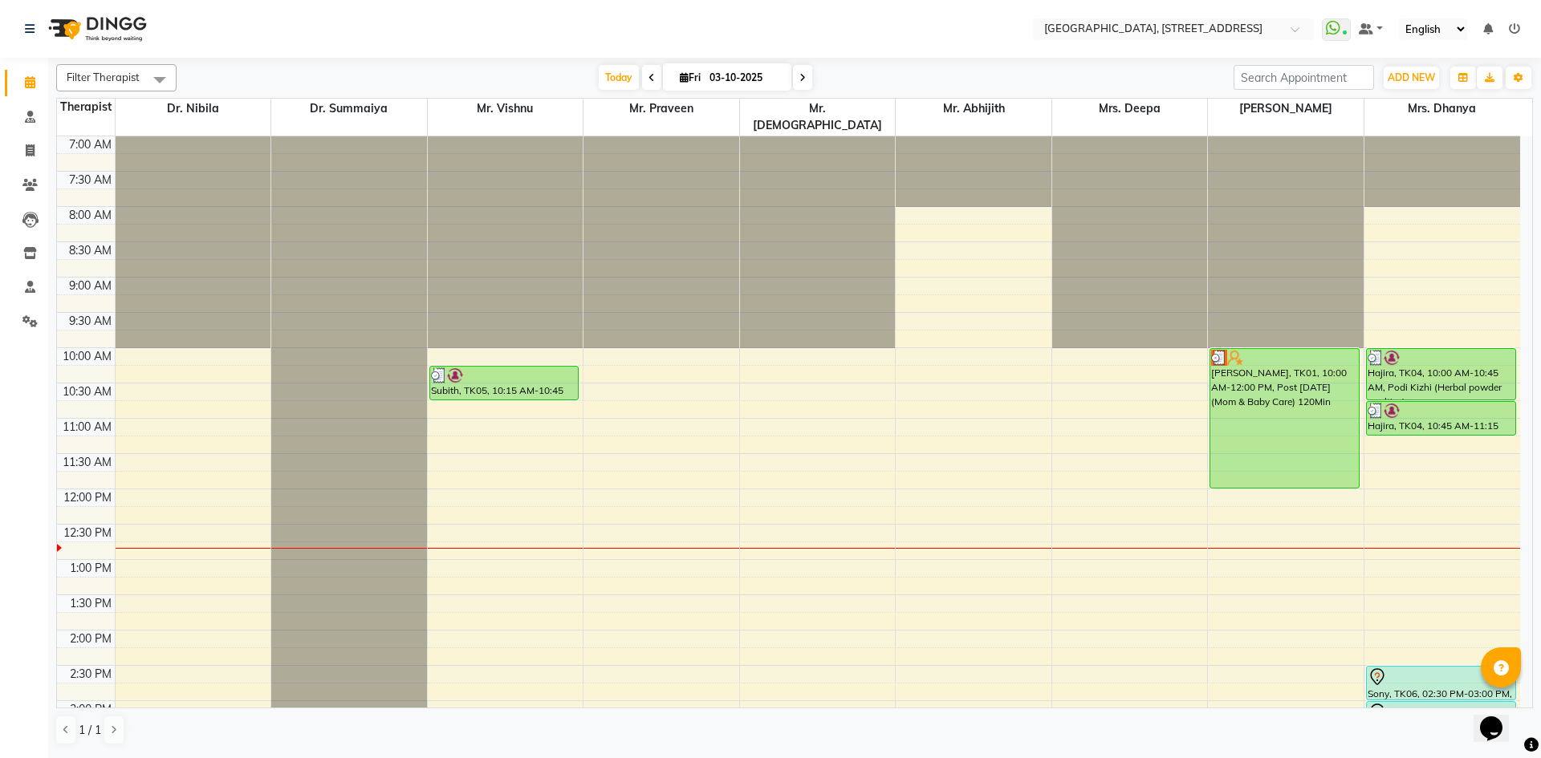
click at [799, 73] on icon at bounding box center [802, 78] width 6 height 10
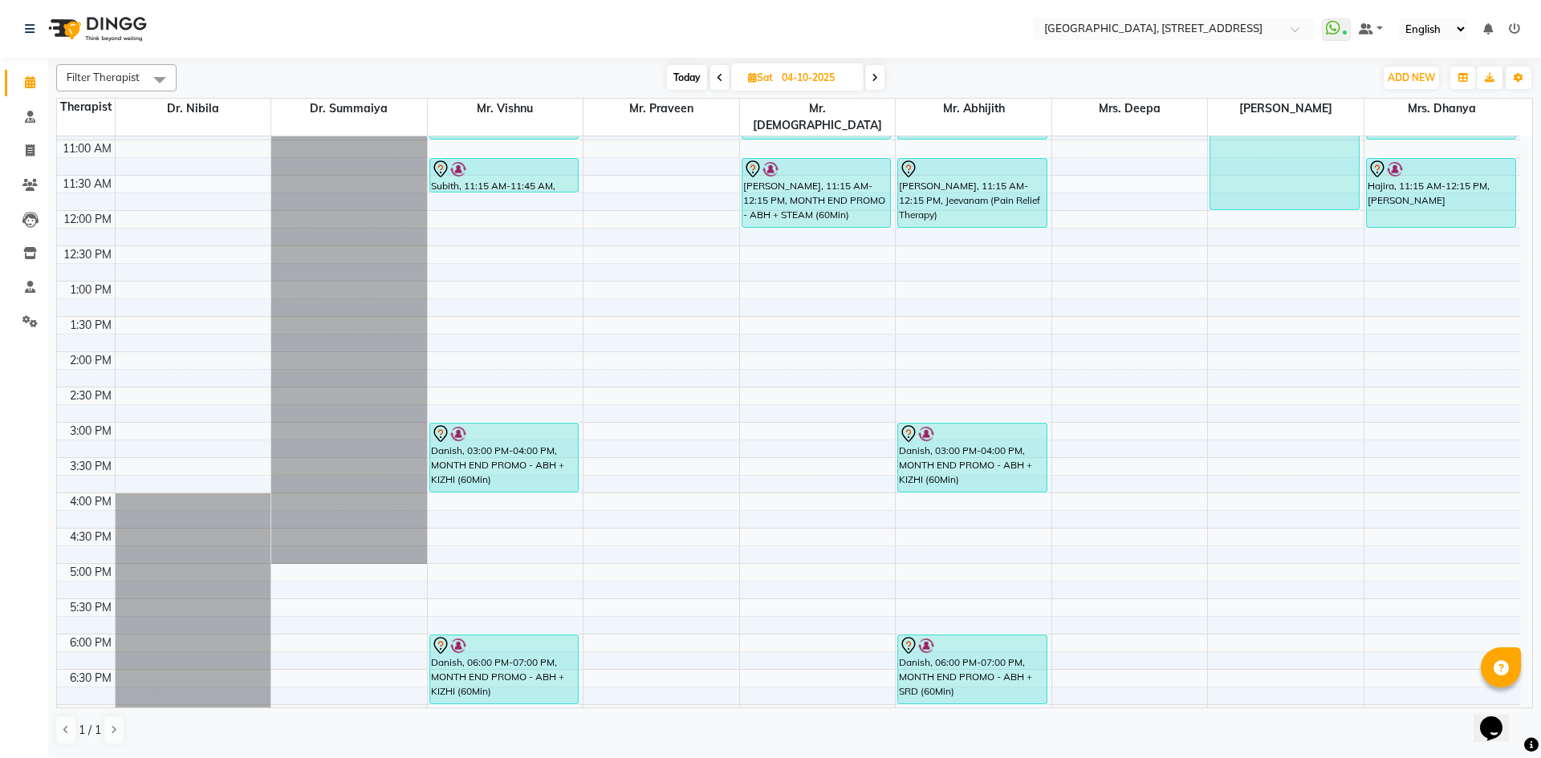
scroll to position [246, 0]
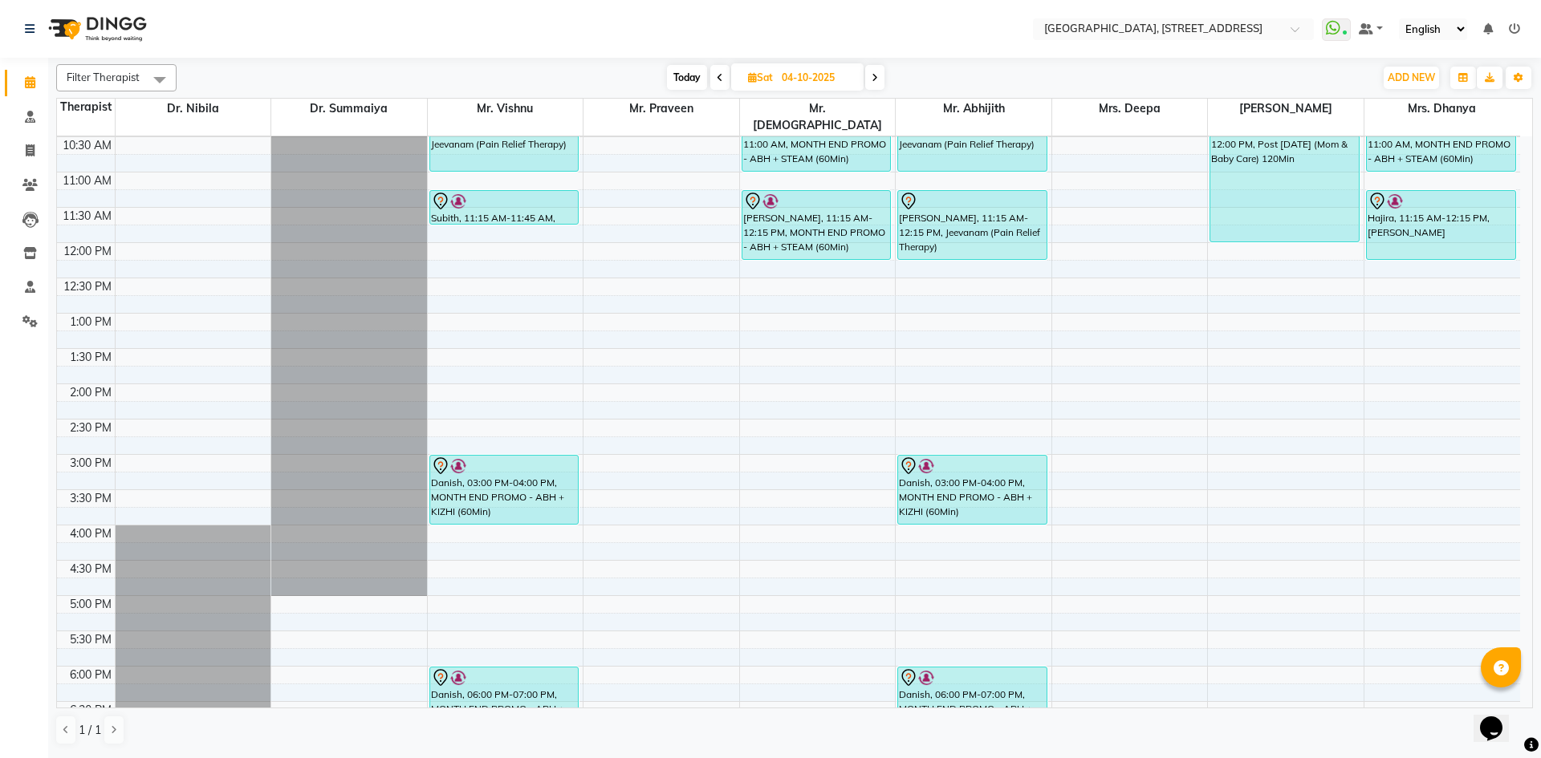
click at [677, 73] on span "Today" at bounding box center [687, 77] width 40 height 25
type input "03-10-2025"
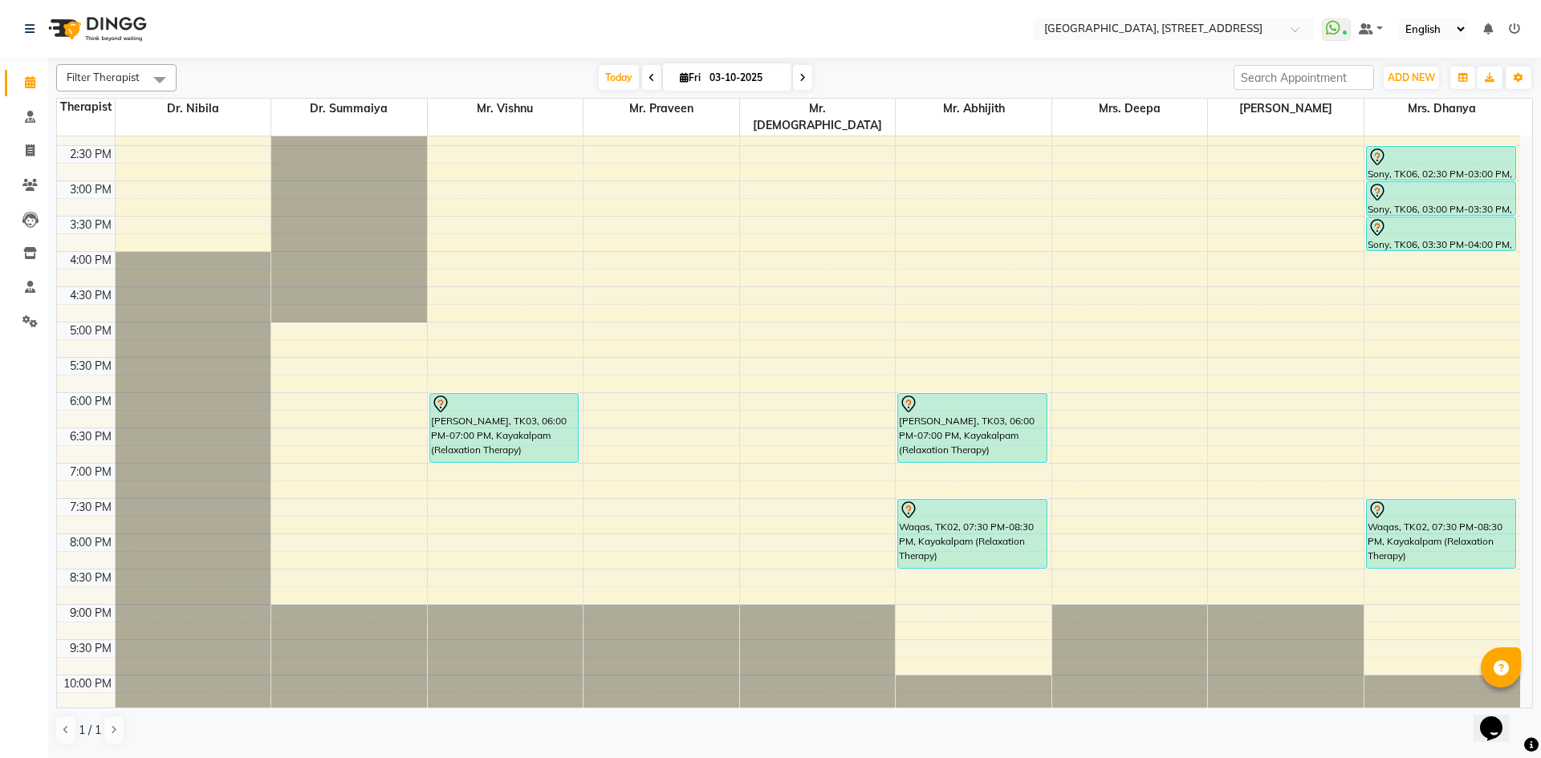
scroll to position [541, 0]
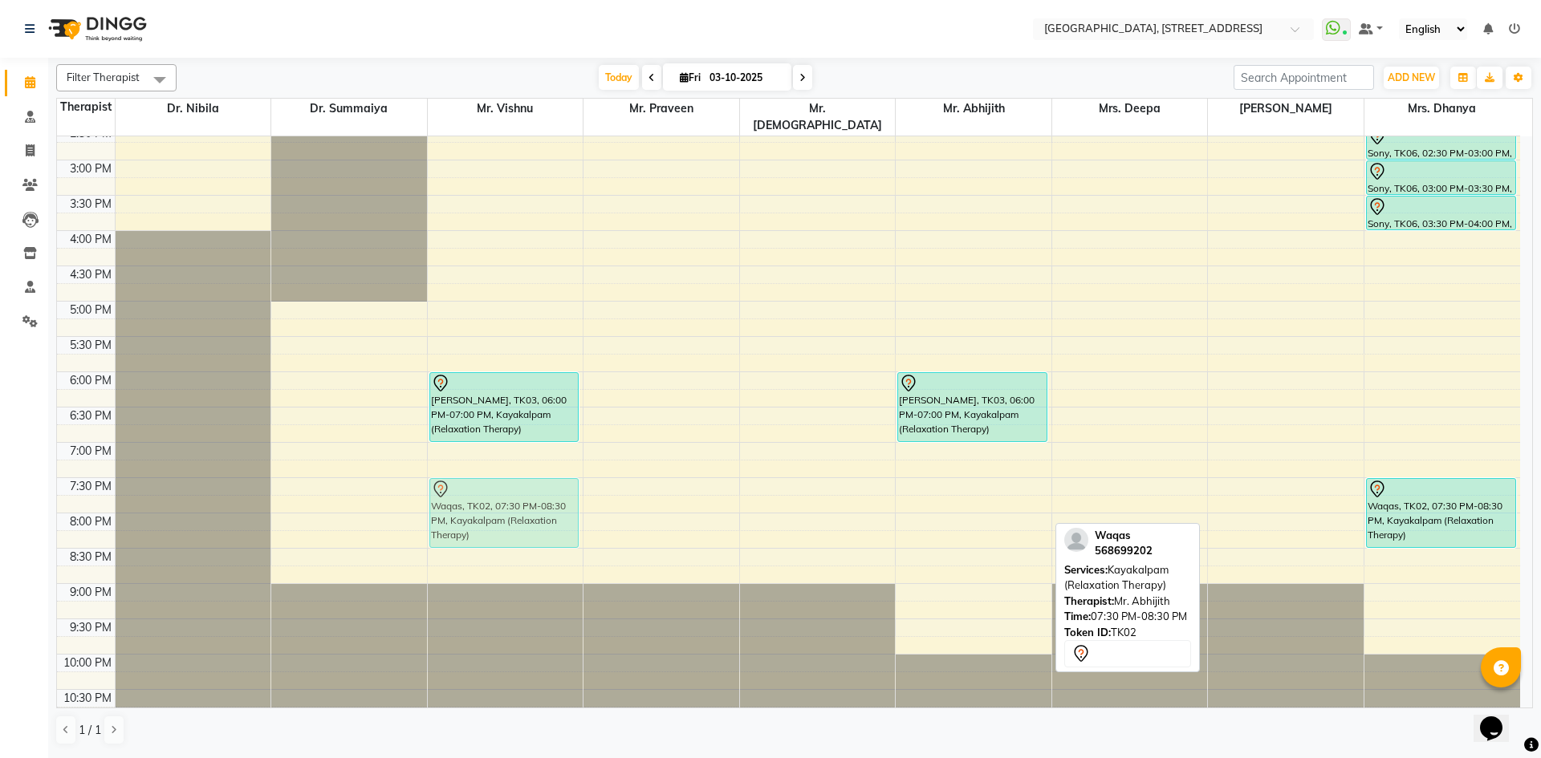
drag, startPoint x: 1003, startPoint y: 482, endPoint x: 606, endPoint y: 481, distance: 397.3
click at [606, 481] on div "7:00 AM 7:30 AM 8:00 AM 8:30 AM 9:00 AM 9:30 AM 10:00 AM 10:30 AM 11:00 AM 11:3…" at bounding box center [788, 160] width 1463 height 1129
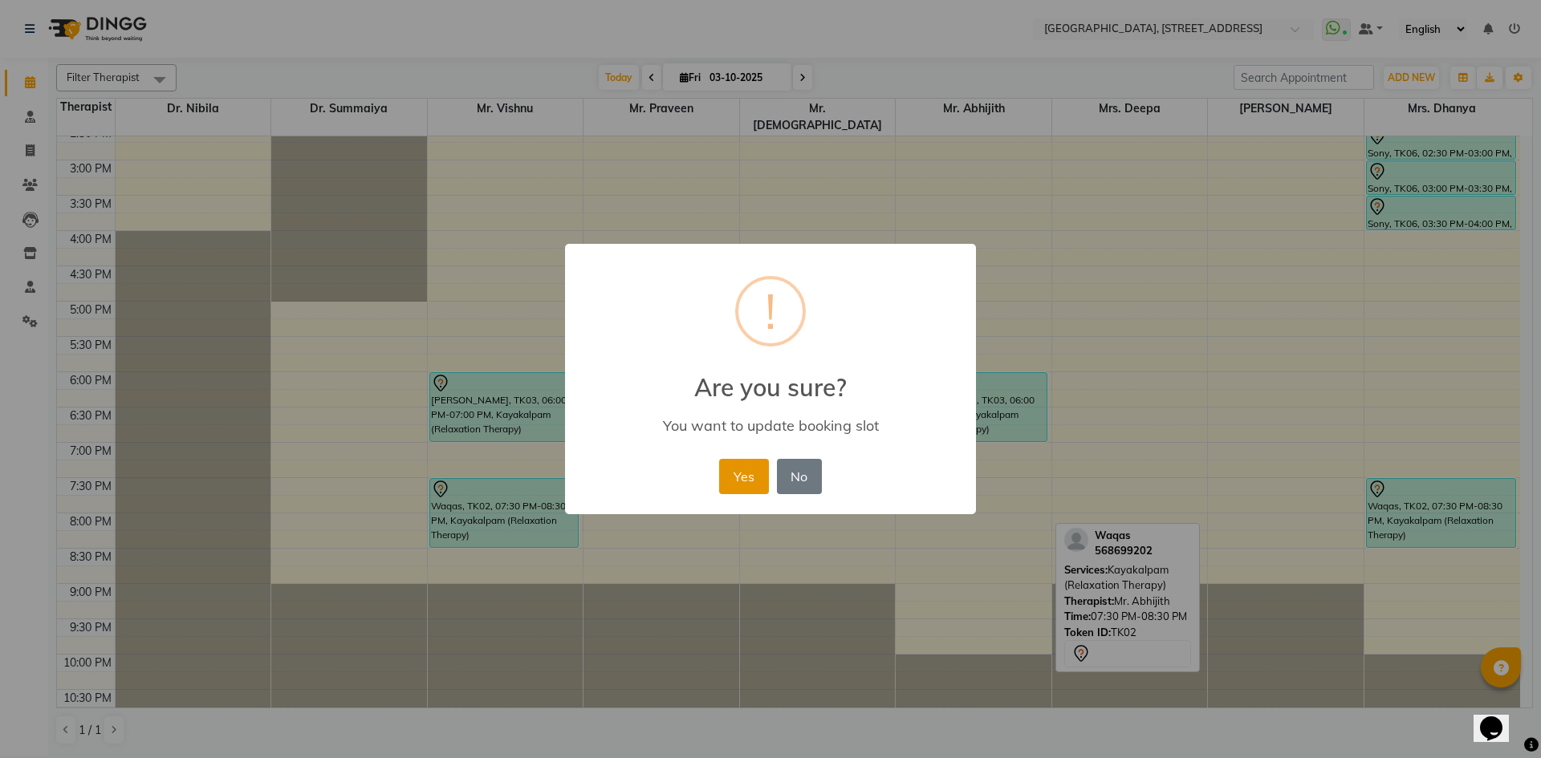
click at [737, 474] on button "Yes" at bounding box center [743, 476] width 49 height 35
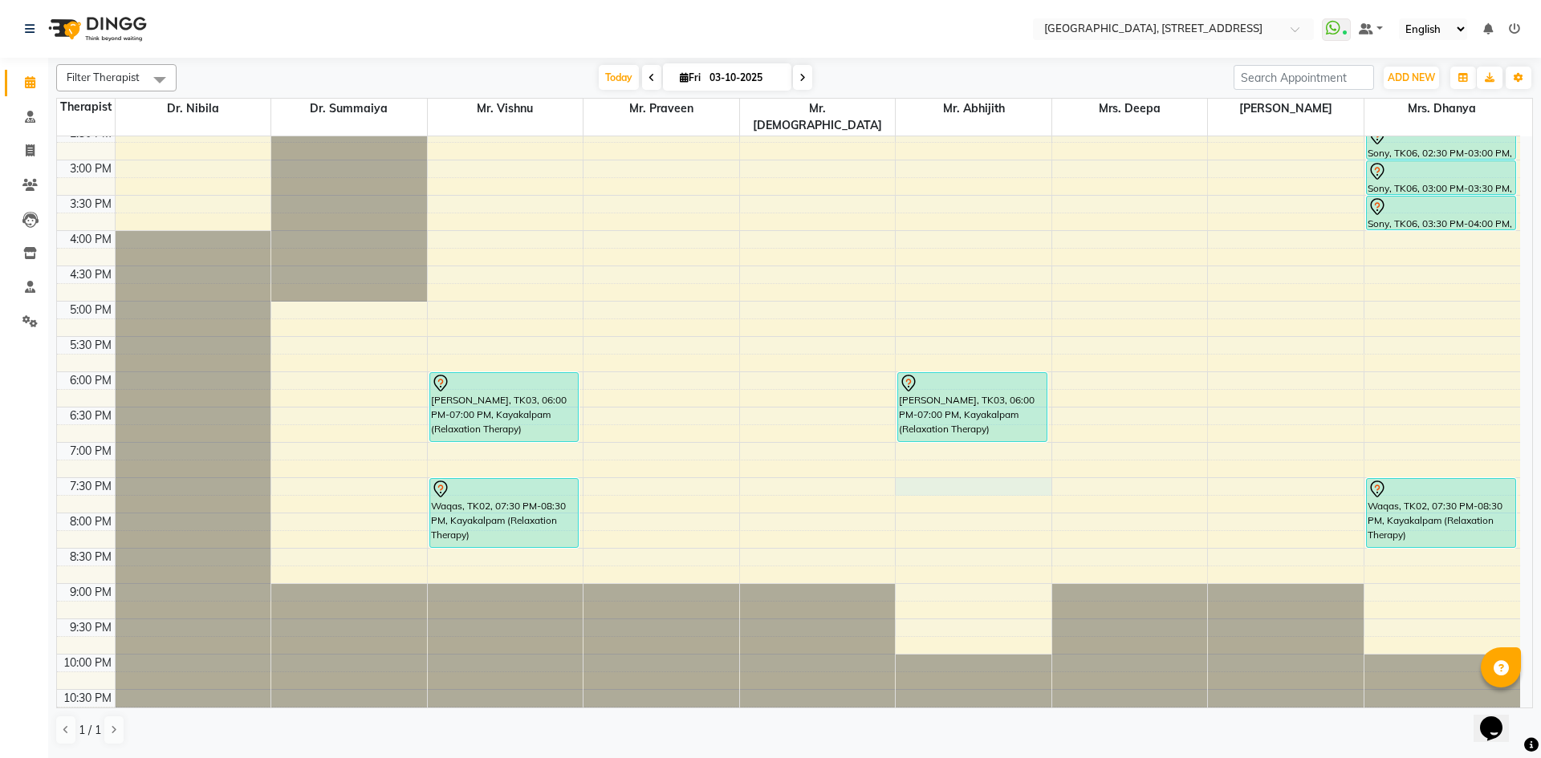
click at [912, 472] on div "7:00 AM 7:30 AM 8:00 AM 8:30 AM 9:00 AM 9:30 AM 10:00 AM 10:30 AM 11:00 AM 11:3…" at bounding box center [788, 160] width 1463 height 1129
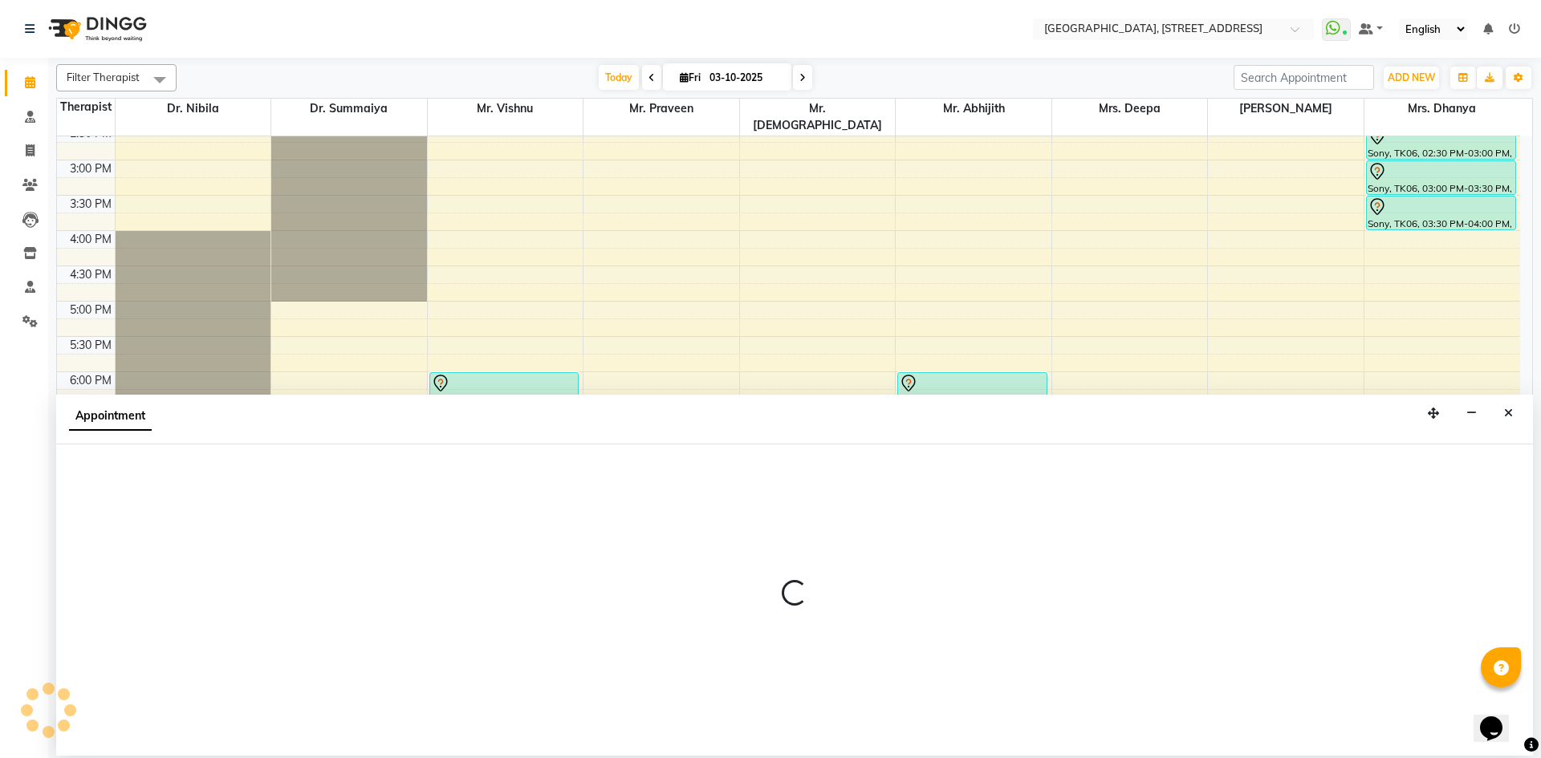
select select "65324"
select select "tentative"
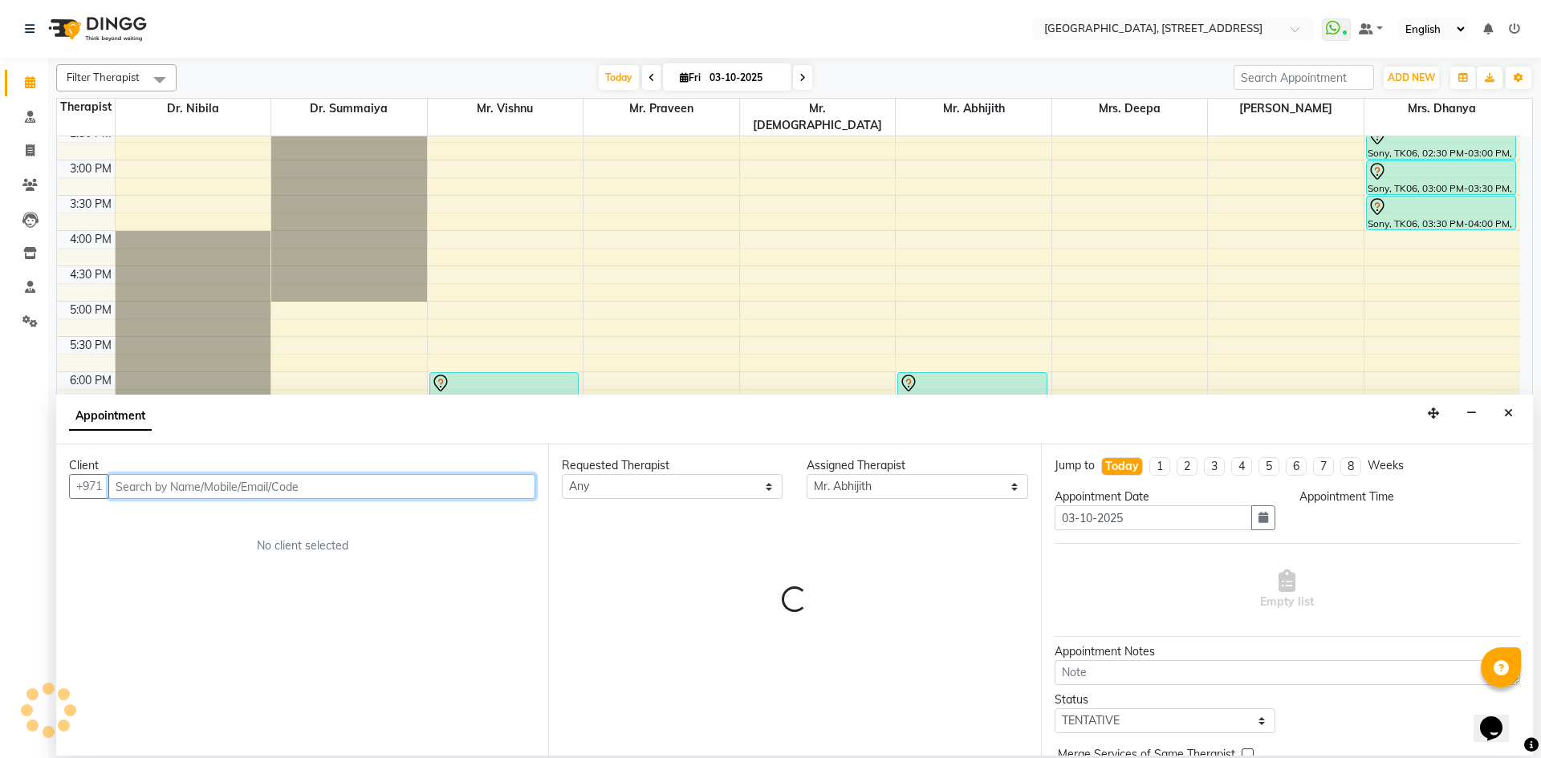
select select "1170"
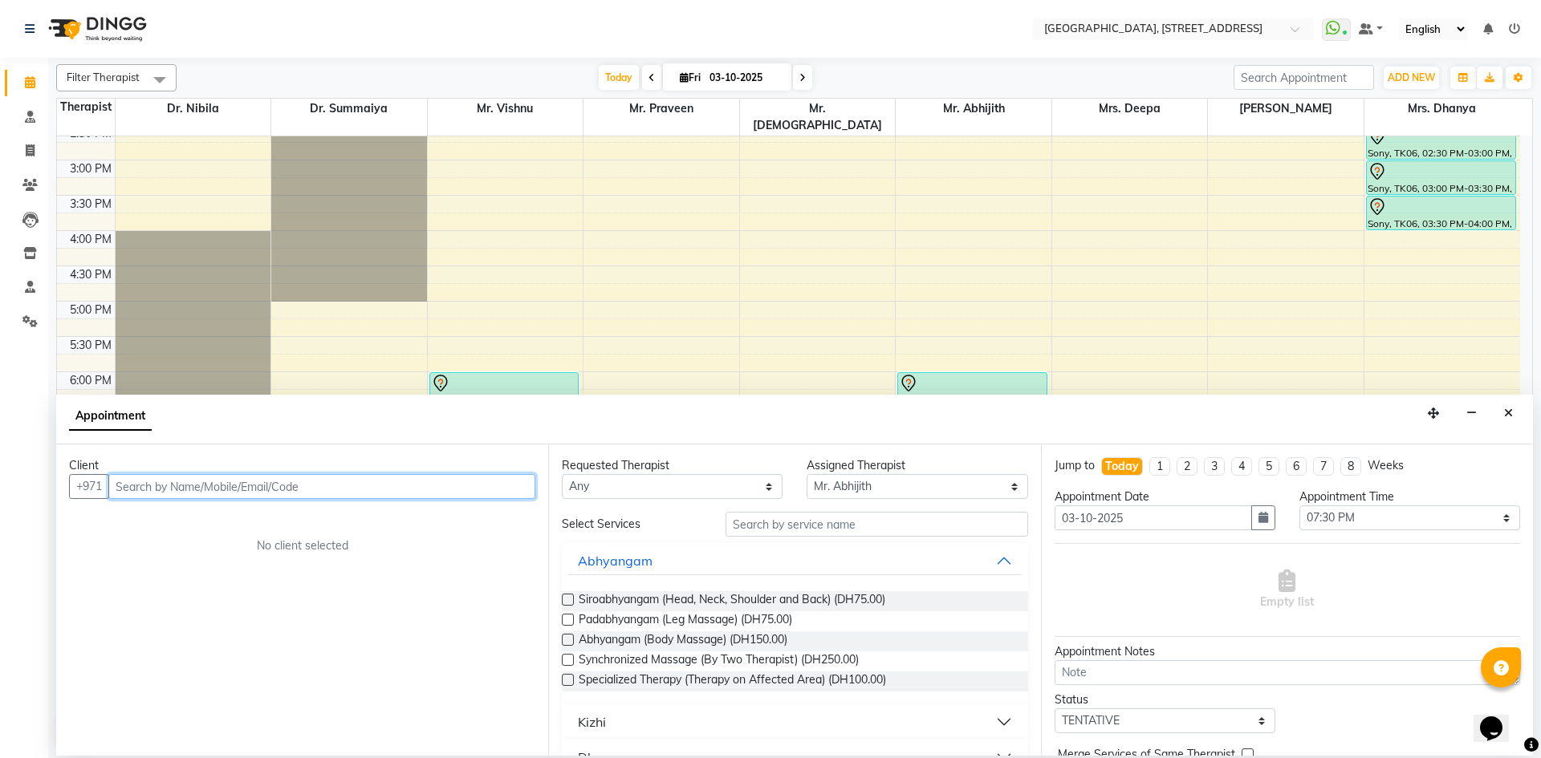
click at [274, 484] on input "text" at bounding box center [321, 486] width 427 height 25
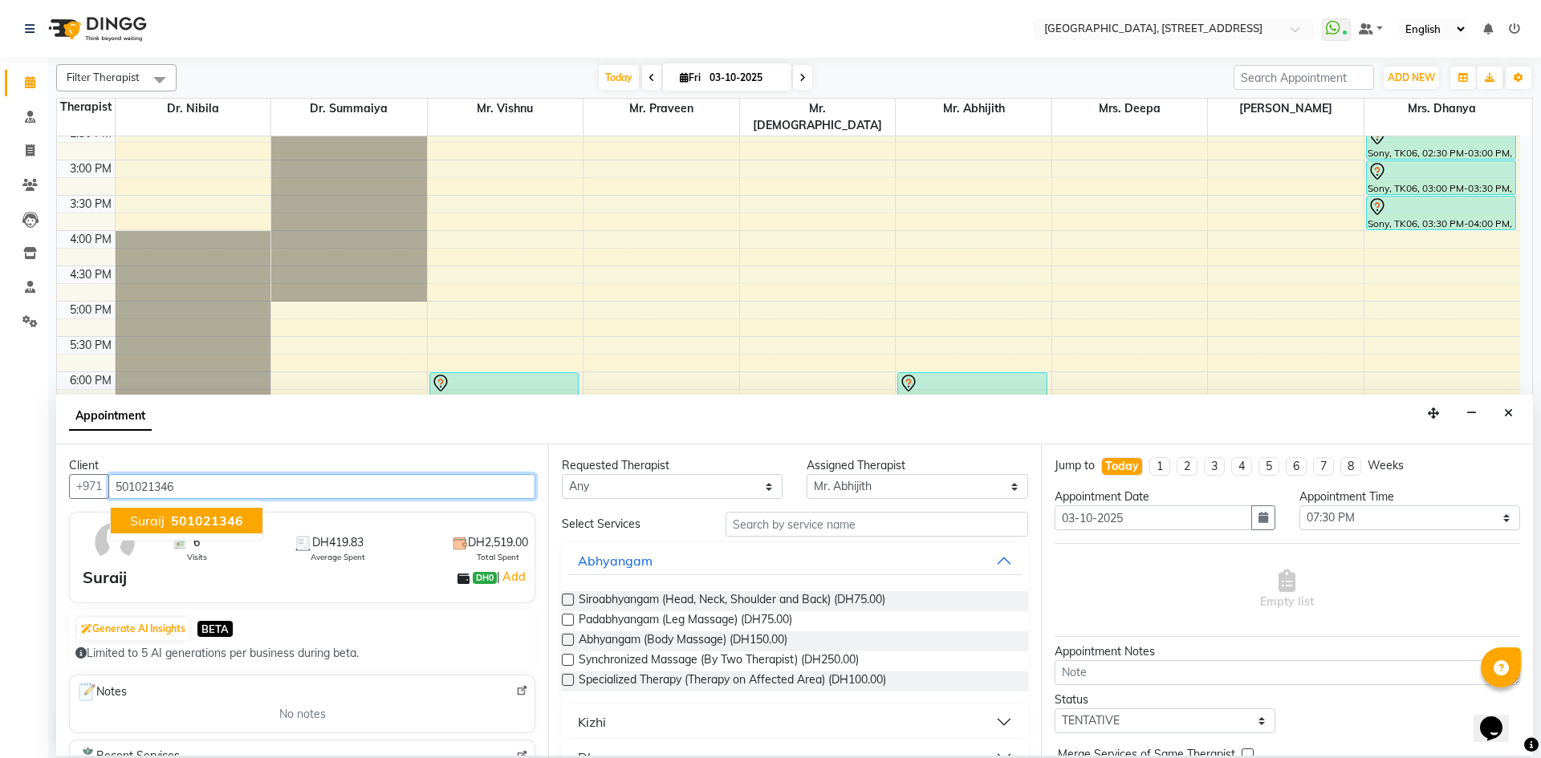
click at [226, 520] on span "501021346" at bounding box center [207, 521] width 72 height 16
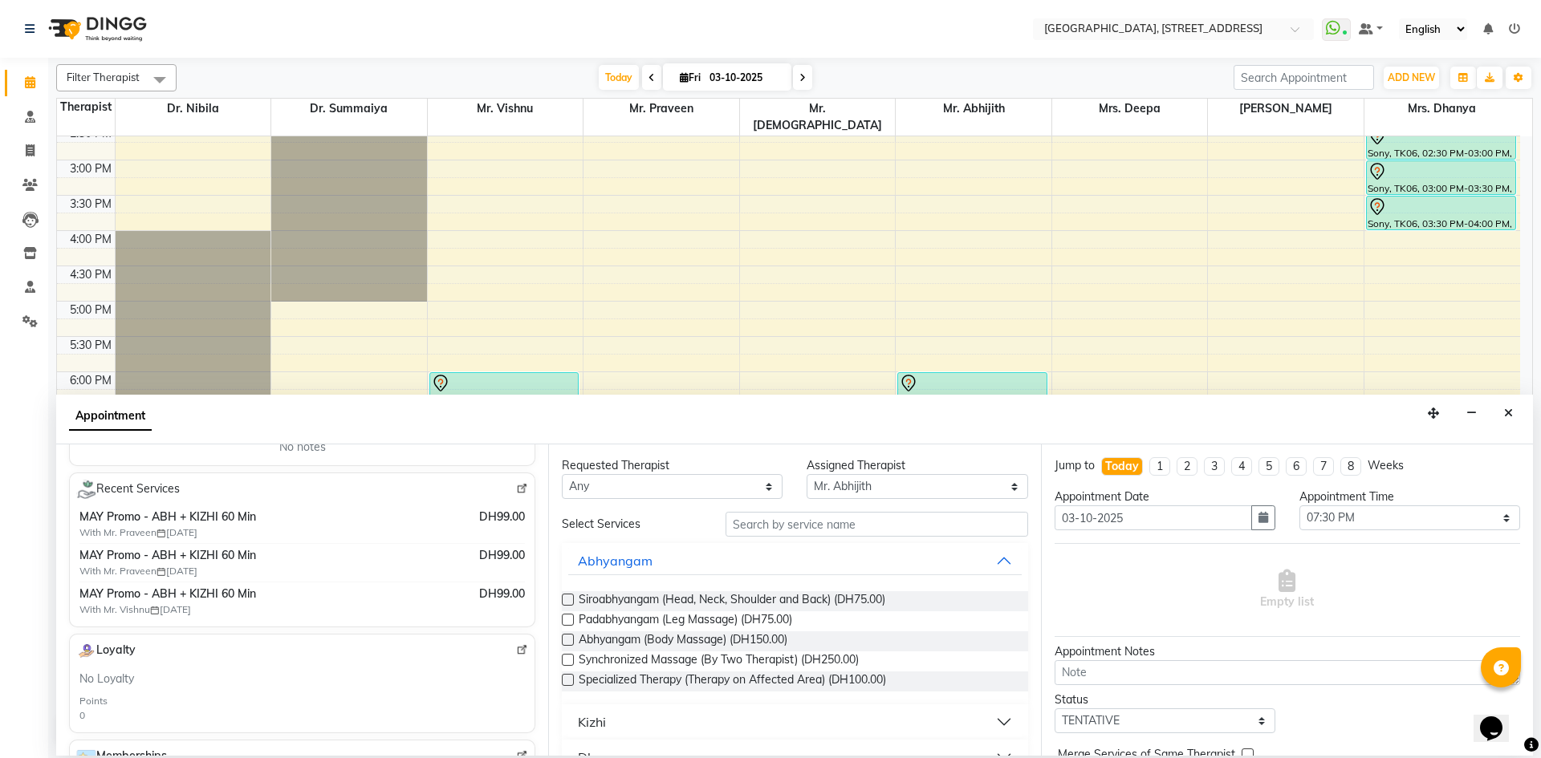
scroll to position [295, 0]
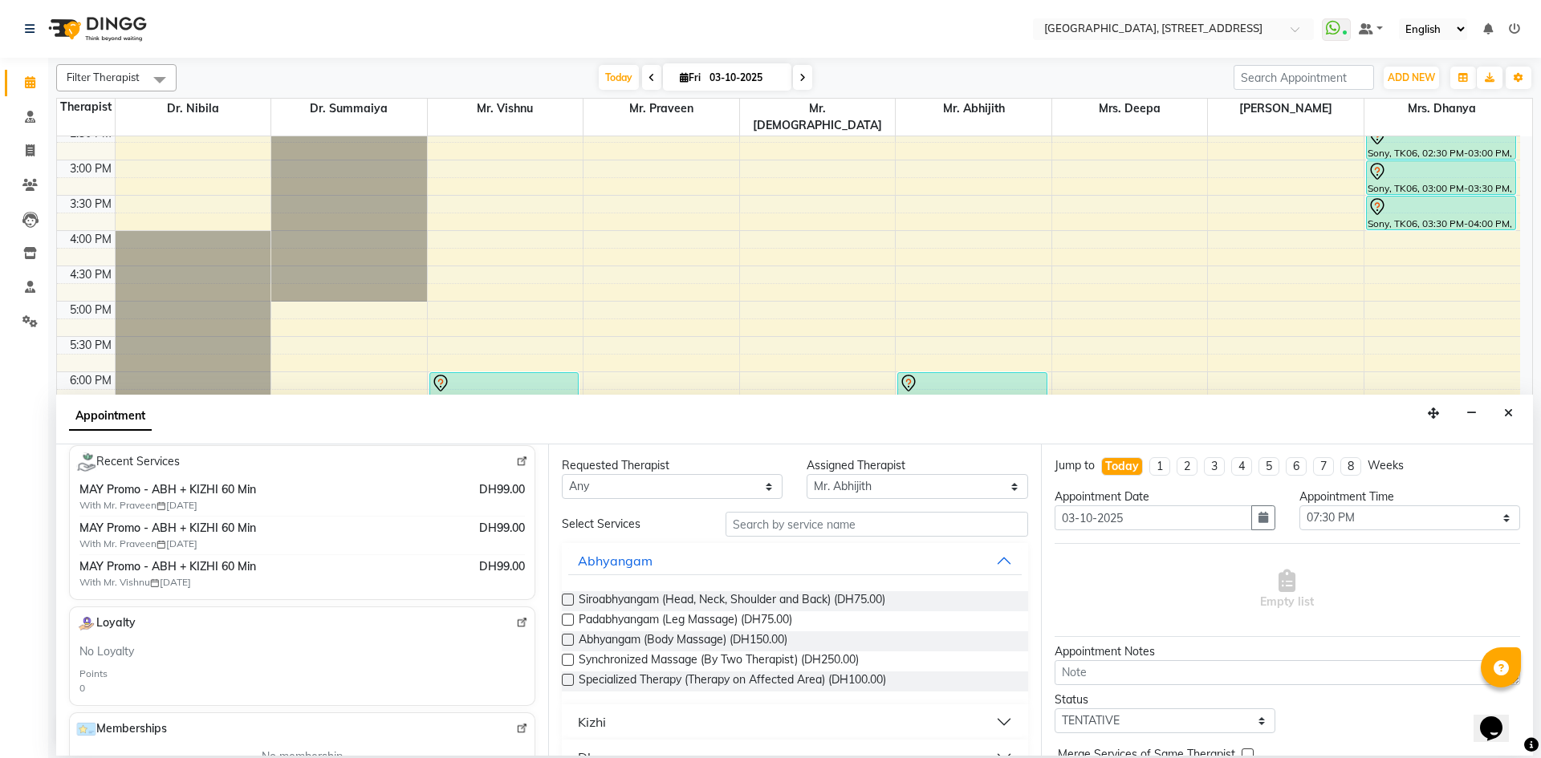
type input "501021346"
click at [746, 521] on input "text" at bounding box center [877, 524] width 303 height 25
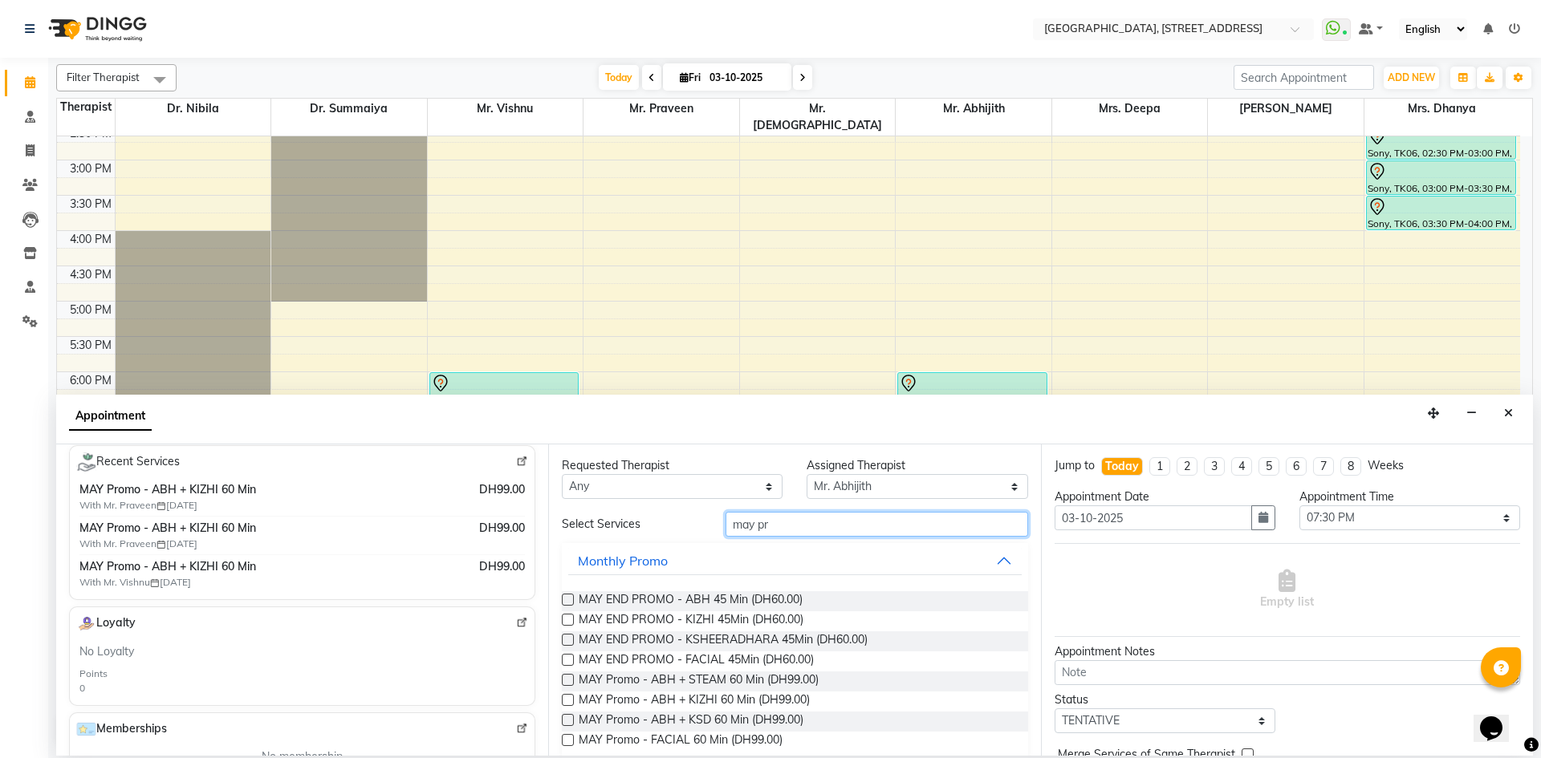
type input "may pr"
click at [563, 698] on label at bounding box center [568, 700] width 12 height 12
click at [563, 698] on input "checkbox" at bounding box center [567, 702] width 10 height 10
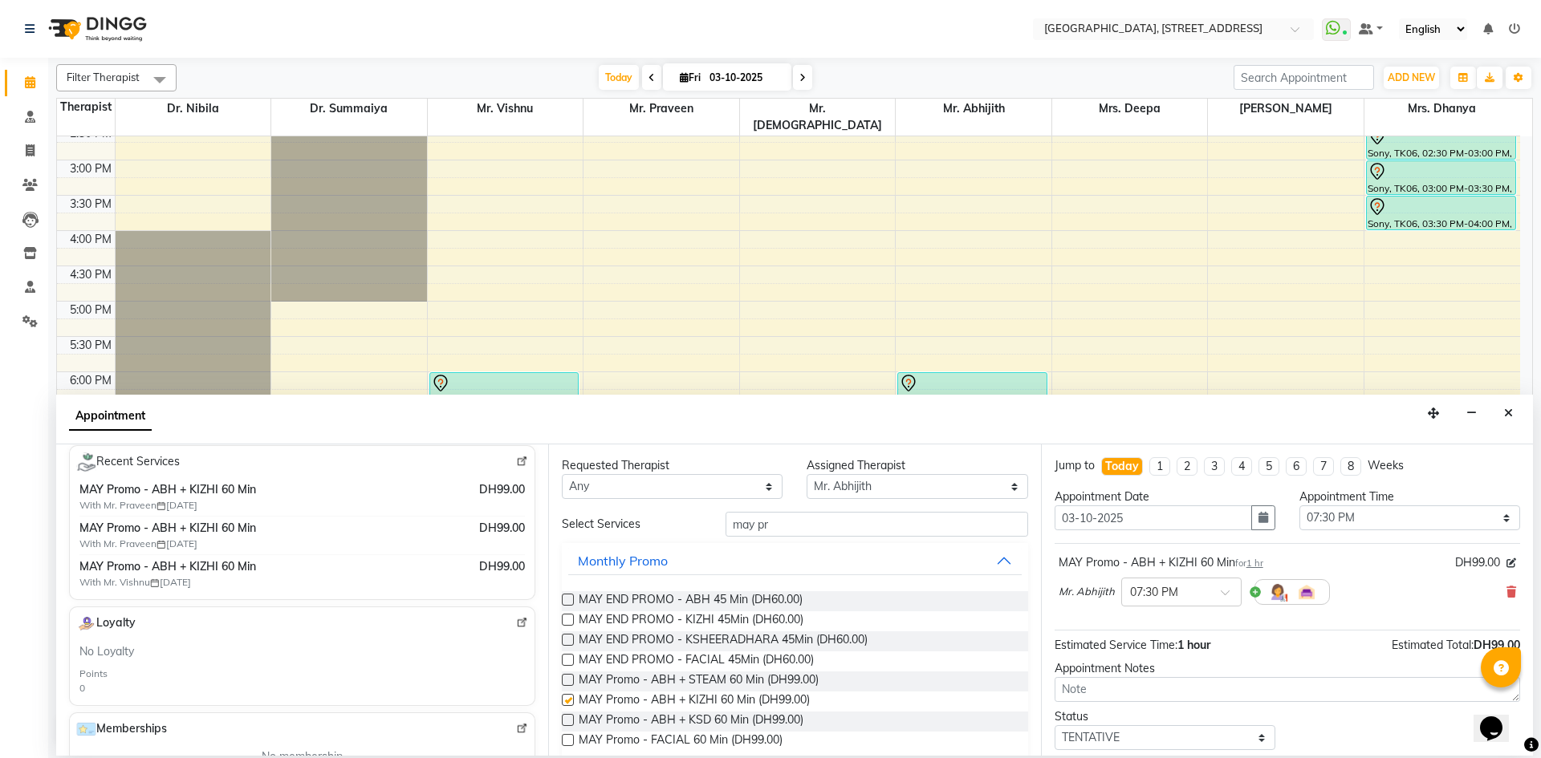
checkbox input "false"
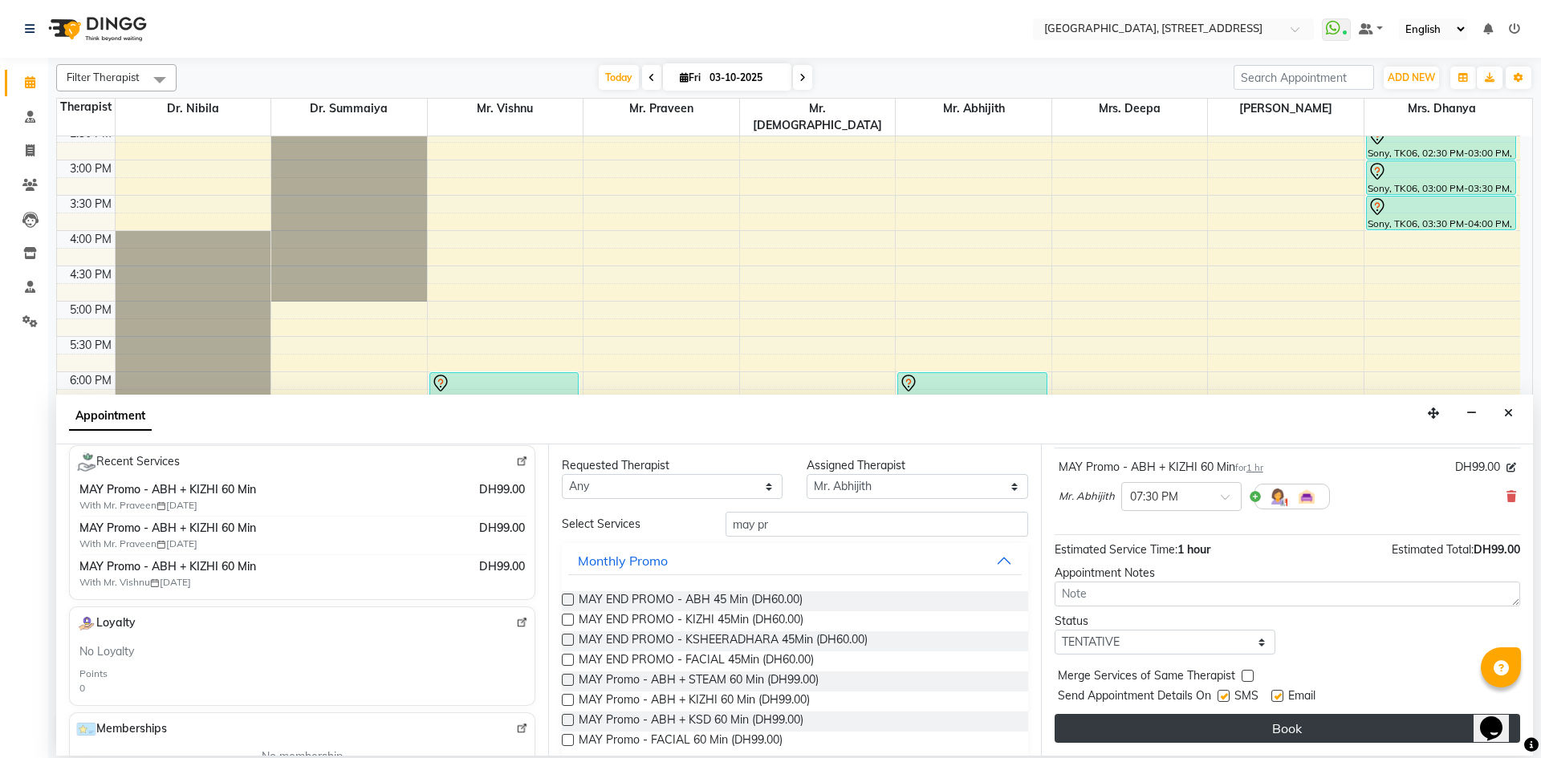
click at [1168, 734] on button "Book" at bounding box center [1287, 728] width 465 height 29
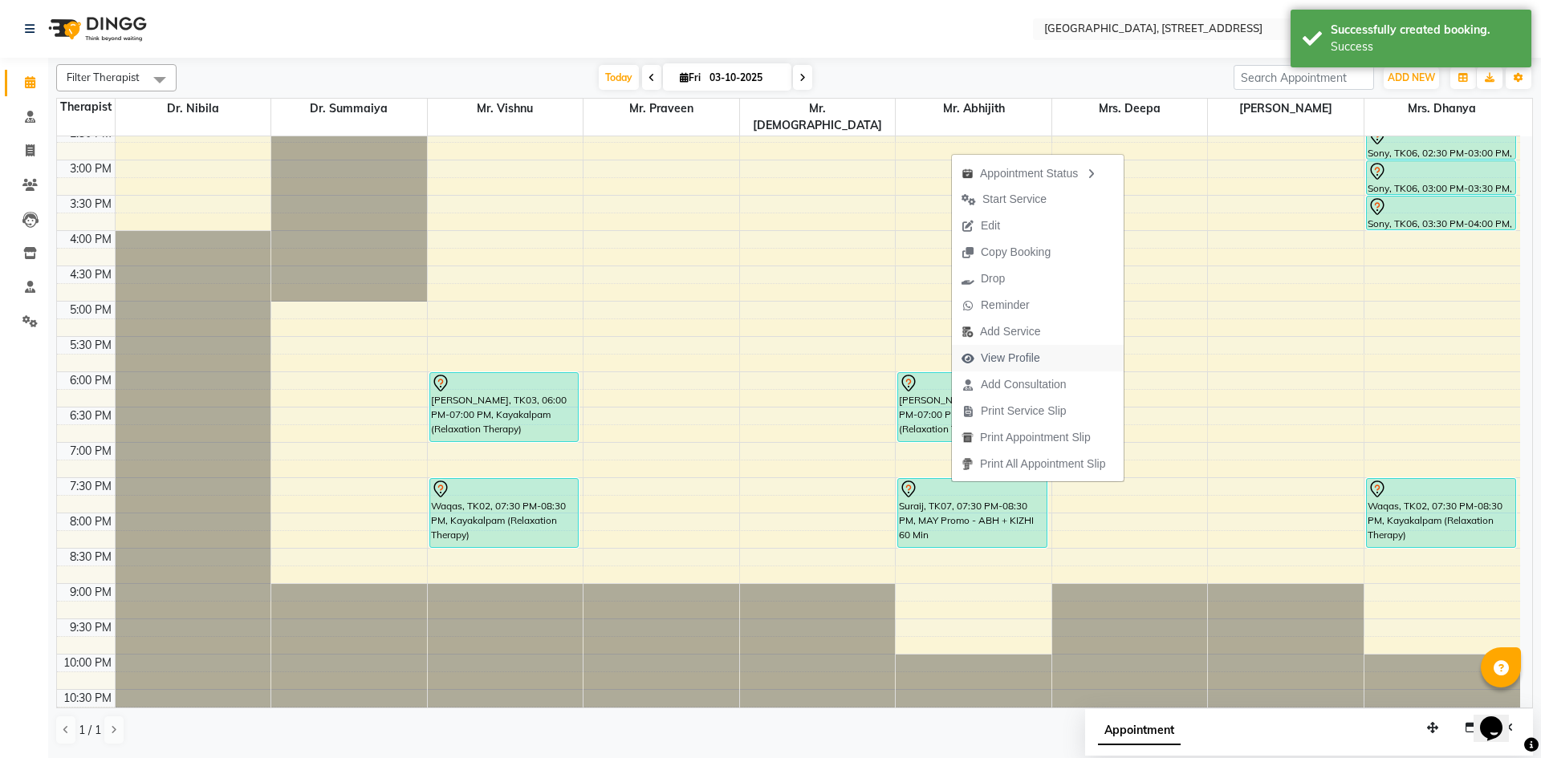
click at [1005, 364] on span "View Profile" at bounding box center [1010, 358] width 59 height 17
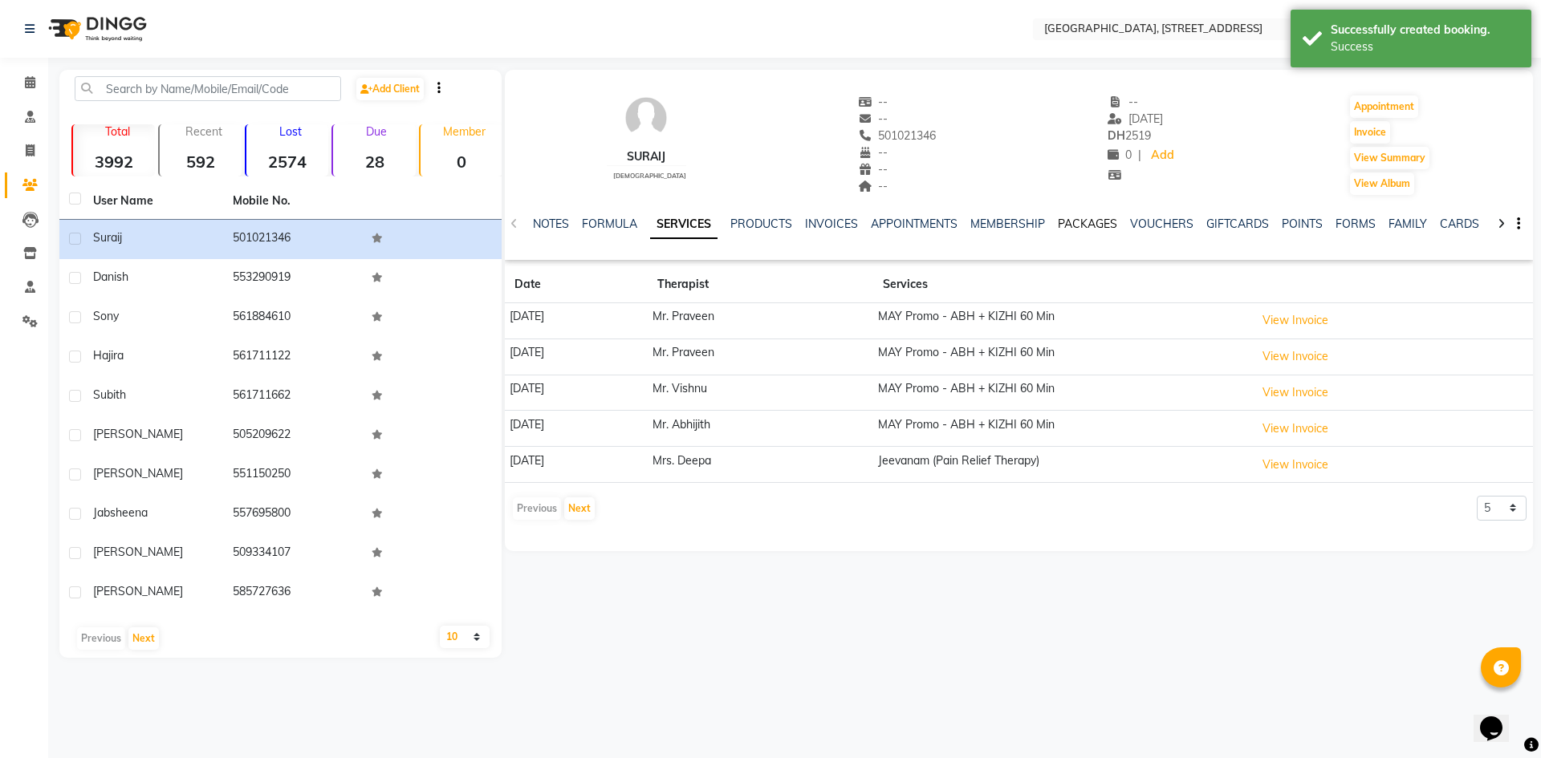
click at [1065, 222] on link "PACKAGES" at bounding box center [1087, 224] width 59 height 14
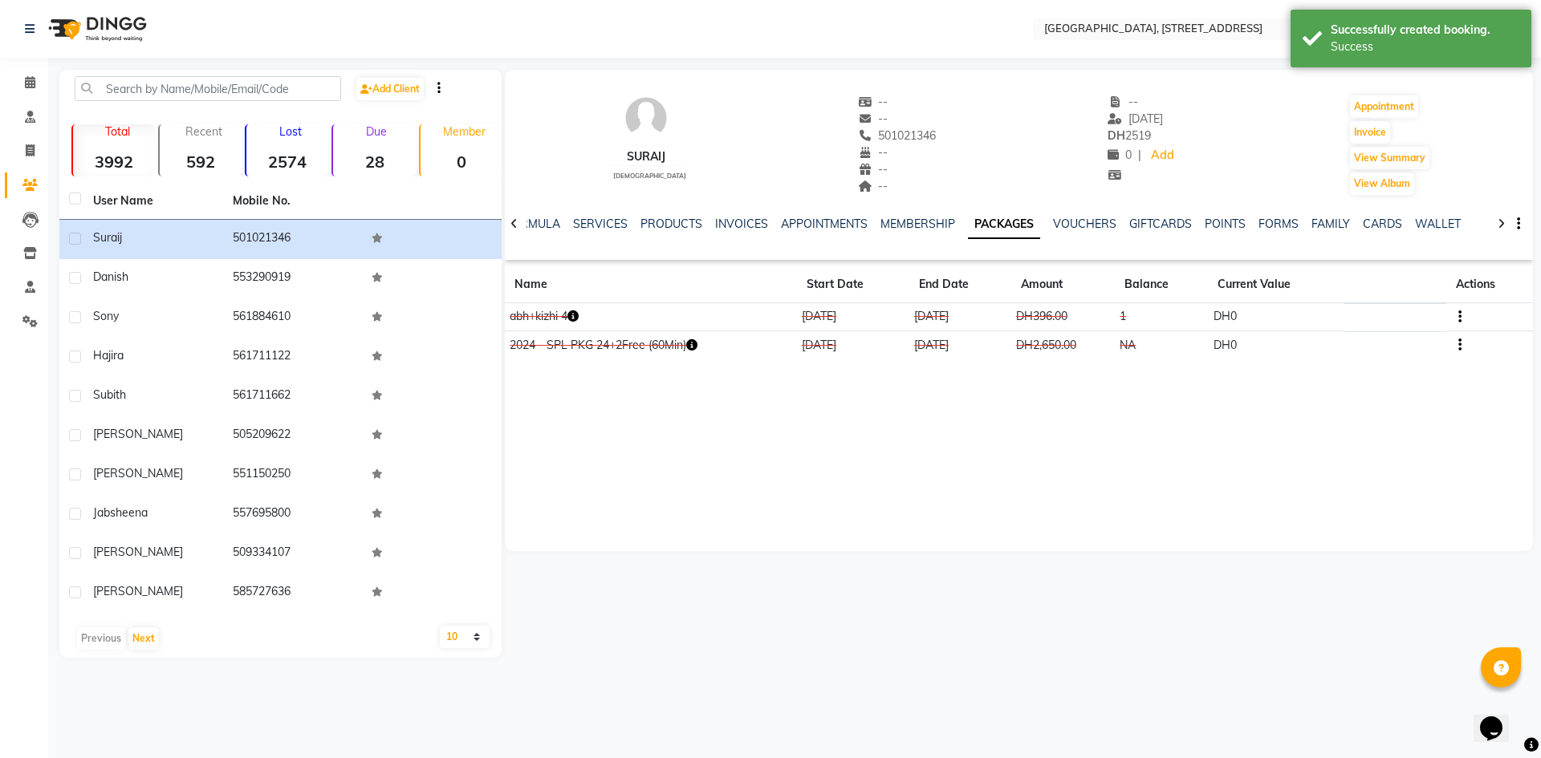
click at [584, 316] on td "abh+kizhi 4" at bounding box center [651, 317] width 292 height 28
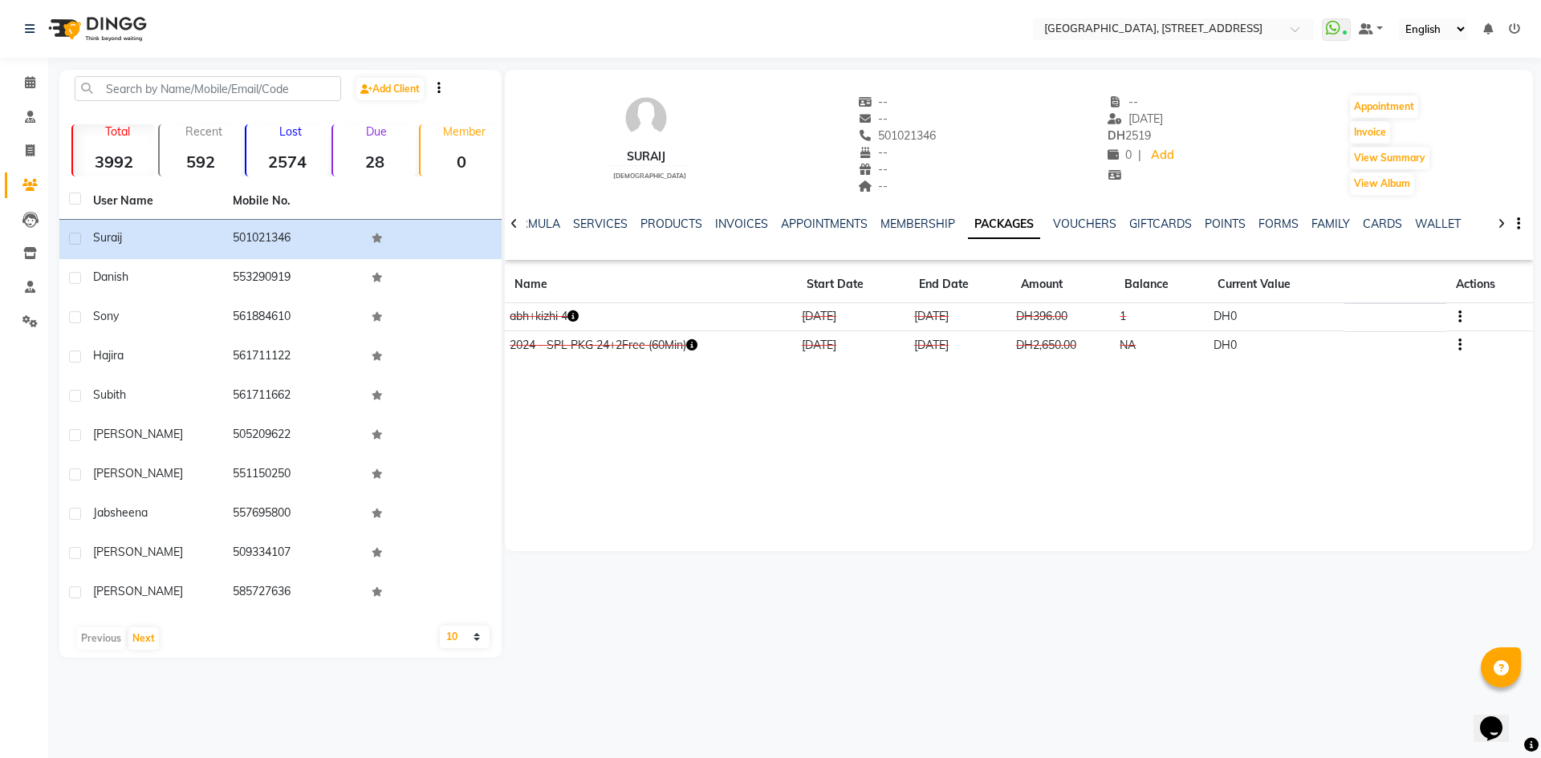
click at [696, 346] on icon "button" at bounding box center [691, 344] width 11 height 11
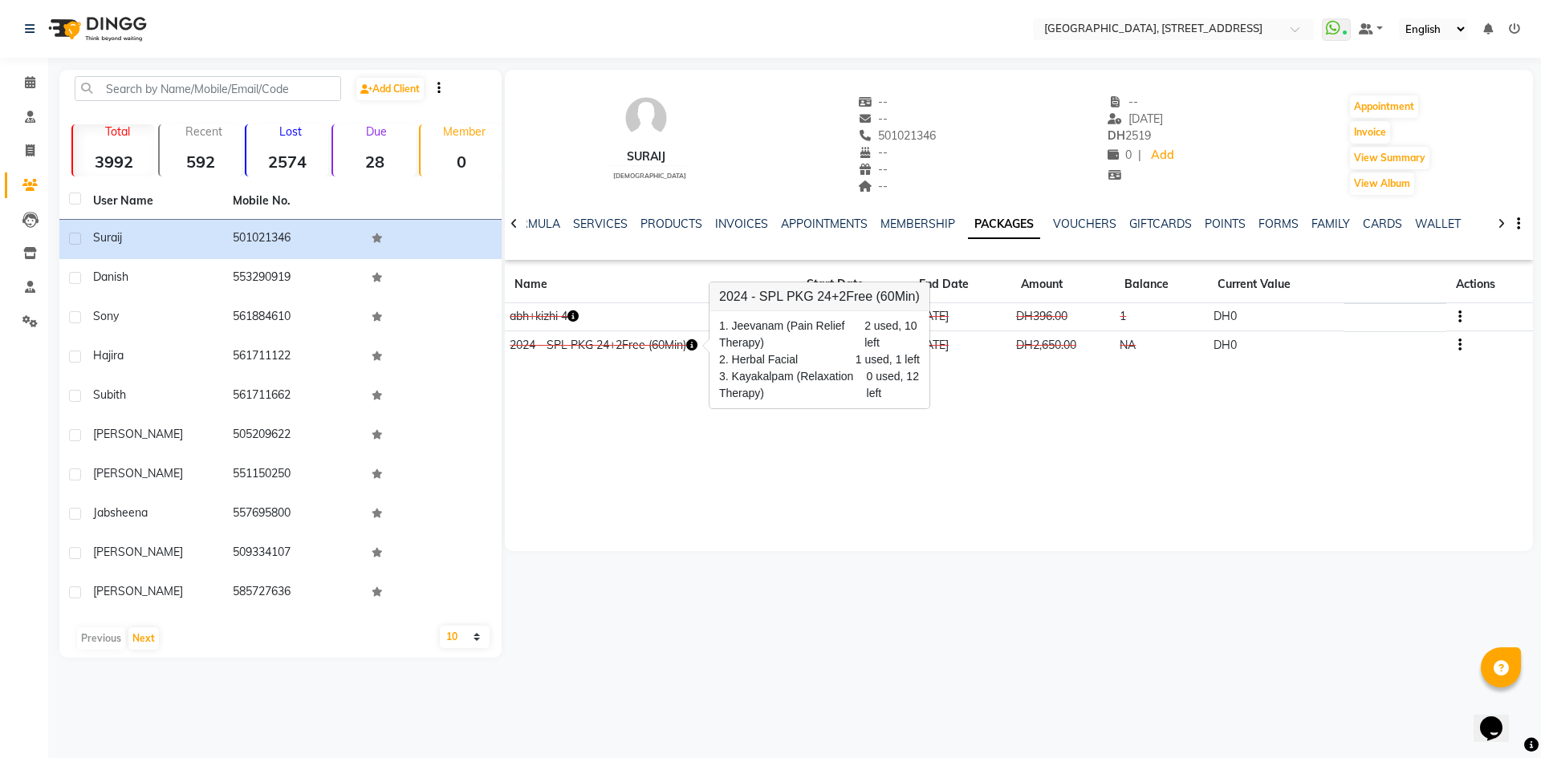
click at [779, 437] on div "Suraij [DEMOGRAPHIC_DATA] -- -- 501021346 -- -- -- -- [DATE] DH 2519 0 | Add Ap…" at bounding box center [1019, 311] width 1028 height 482
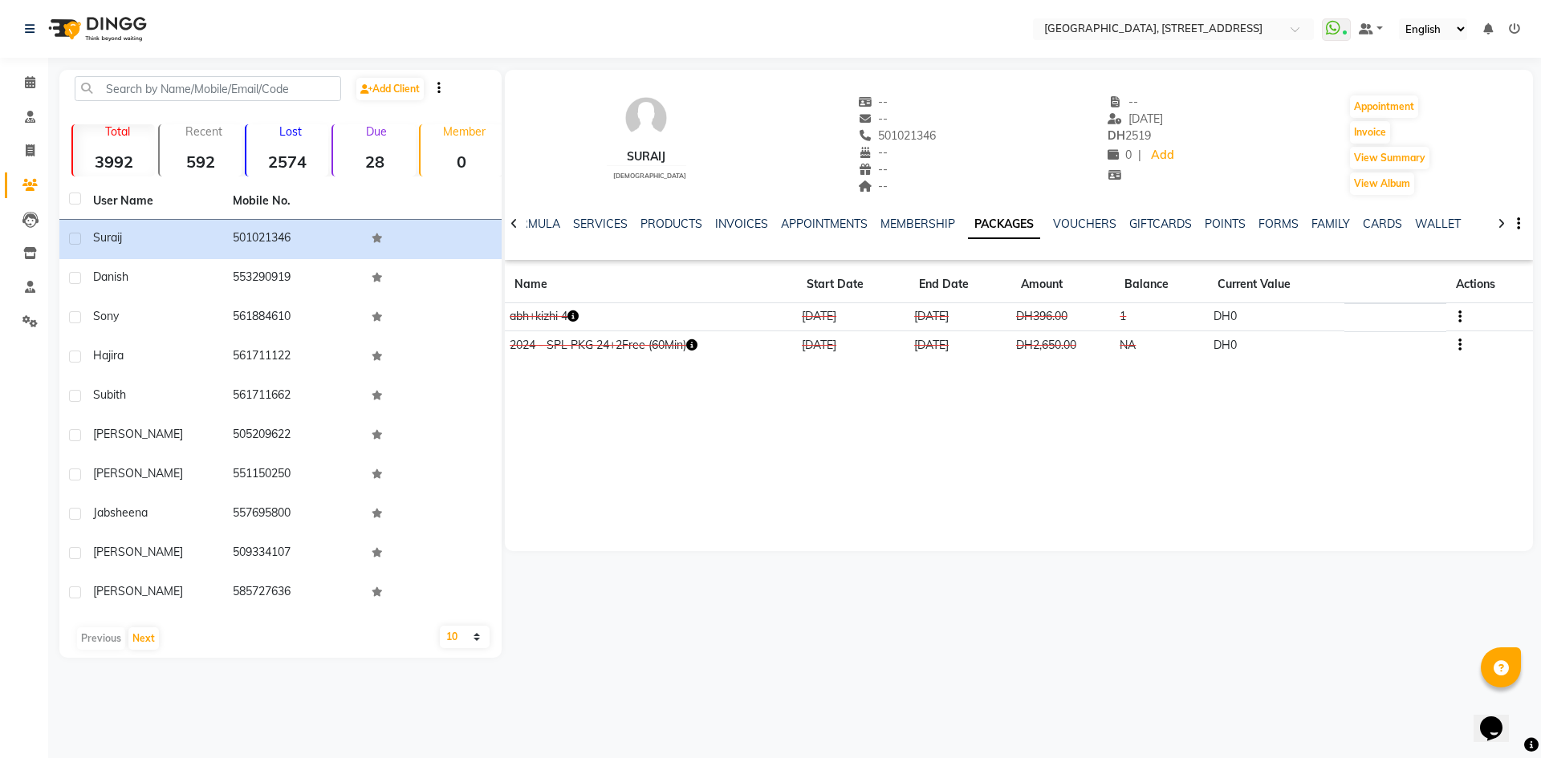
click at [697, 348] on icon "button" at bounding box center [691, 344] width 11 height 11
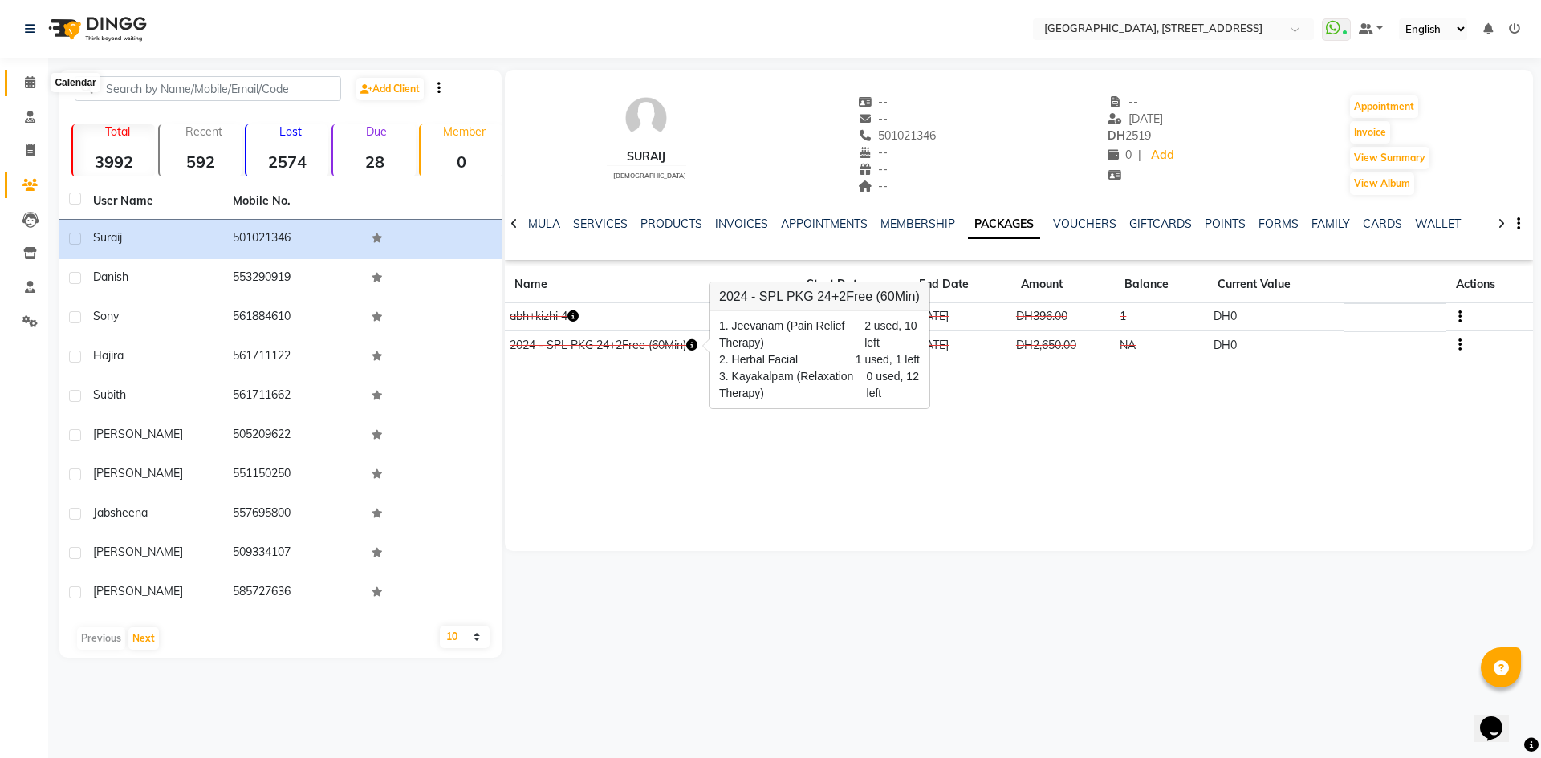
click at [30, 88] on span at bounding box center [30, 83] width 28 height 18
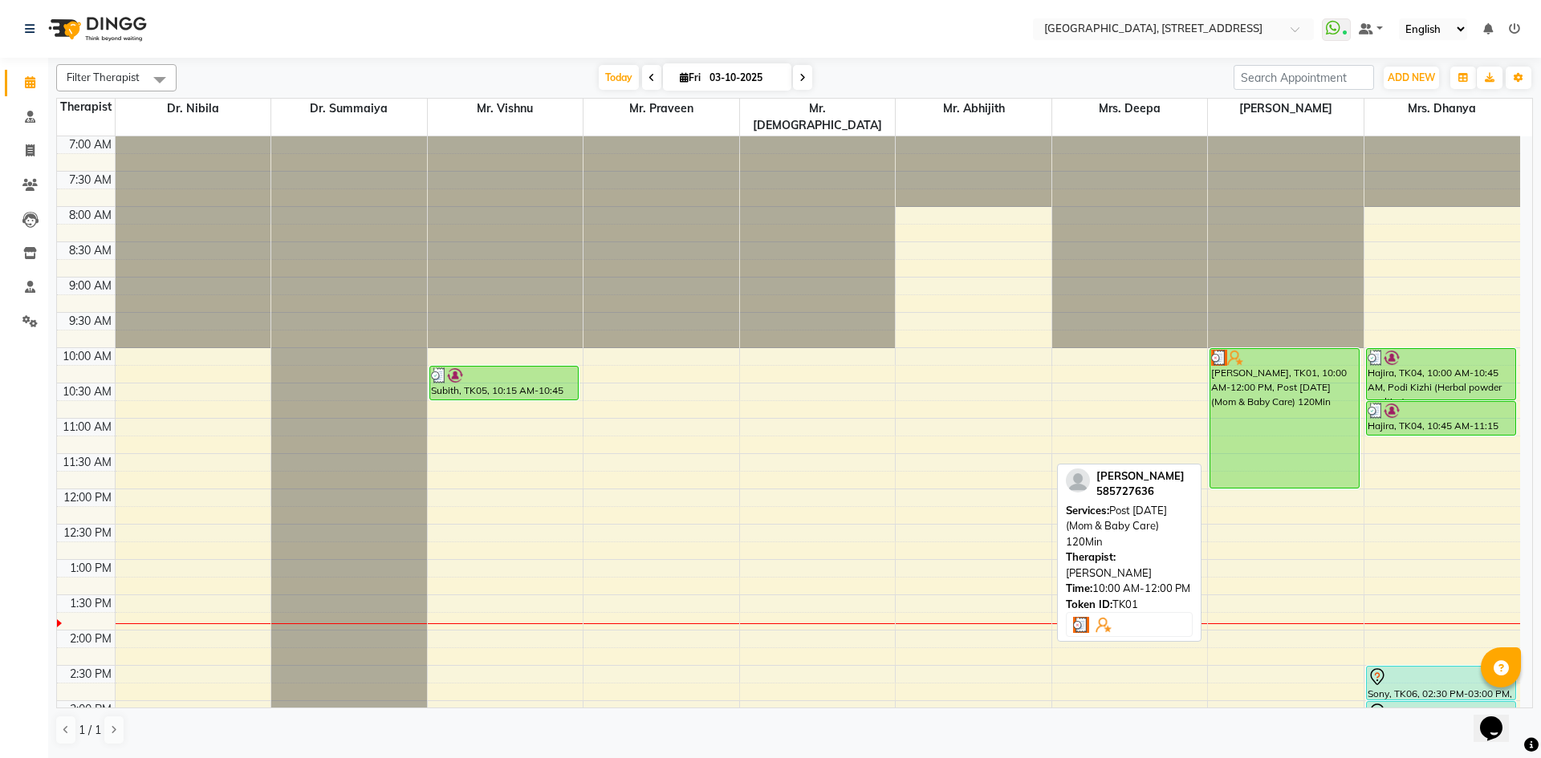
click at [1268, 438] on div "[PERSON_NAME], TK01, 10:00 AM-12:00 PM, Post [DATE] (Mom & Baby Care) 120Min" at bounding box center [1284, 418] width 148 height 139
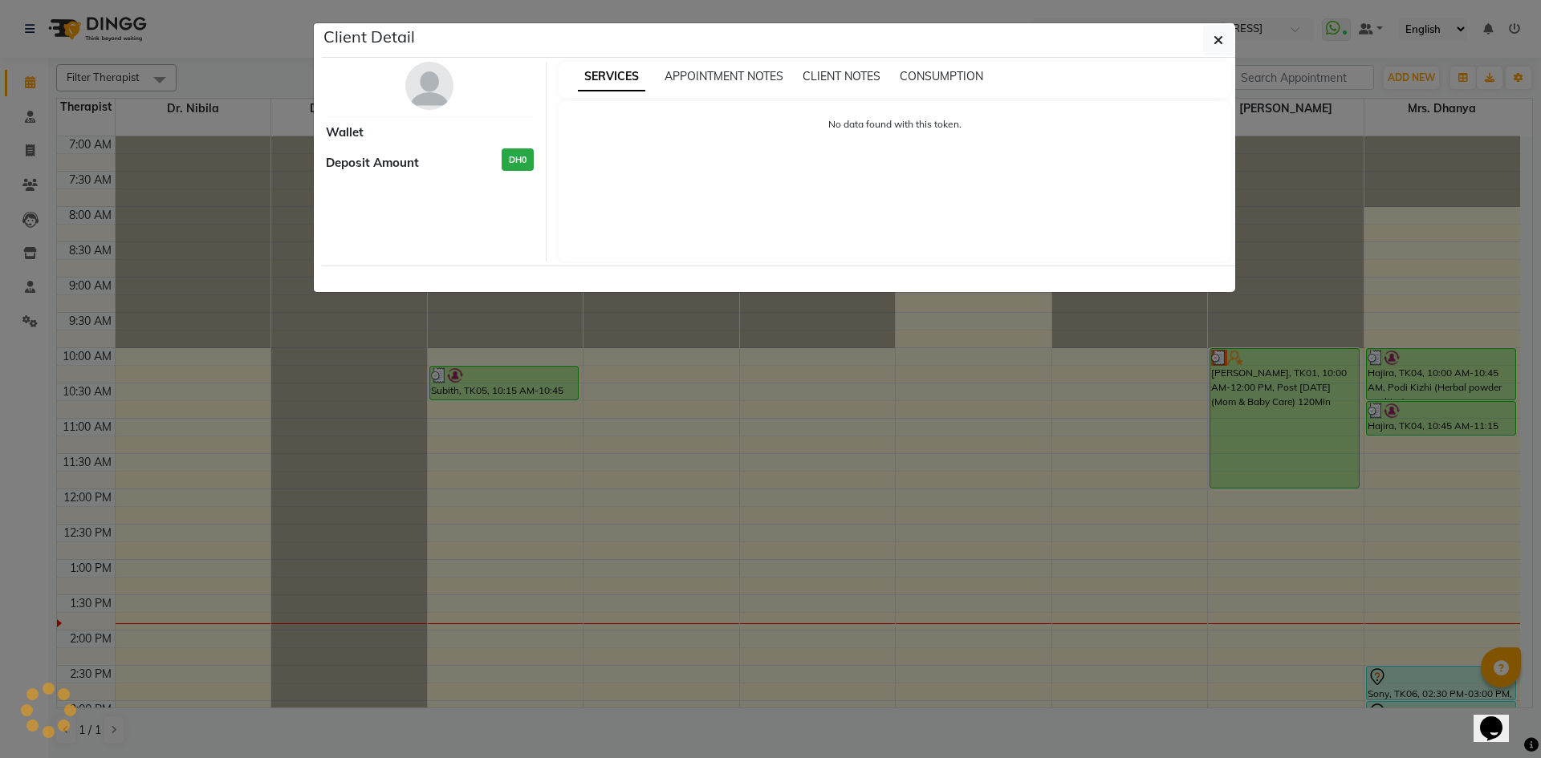
select select "3"
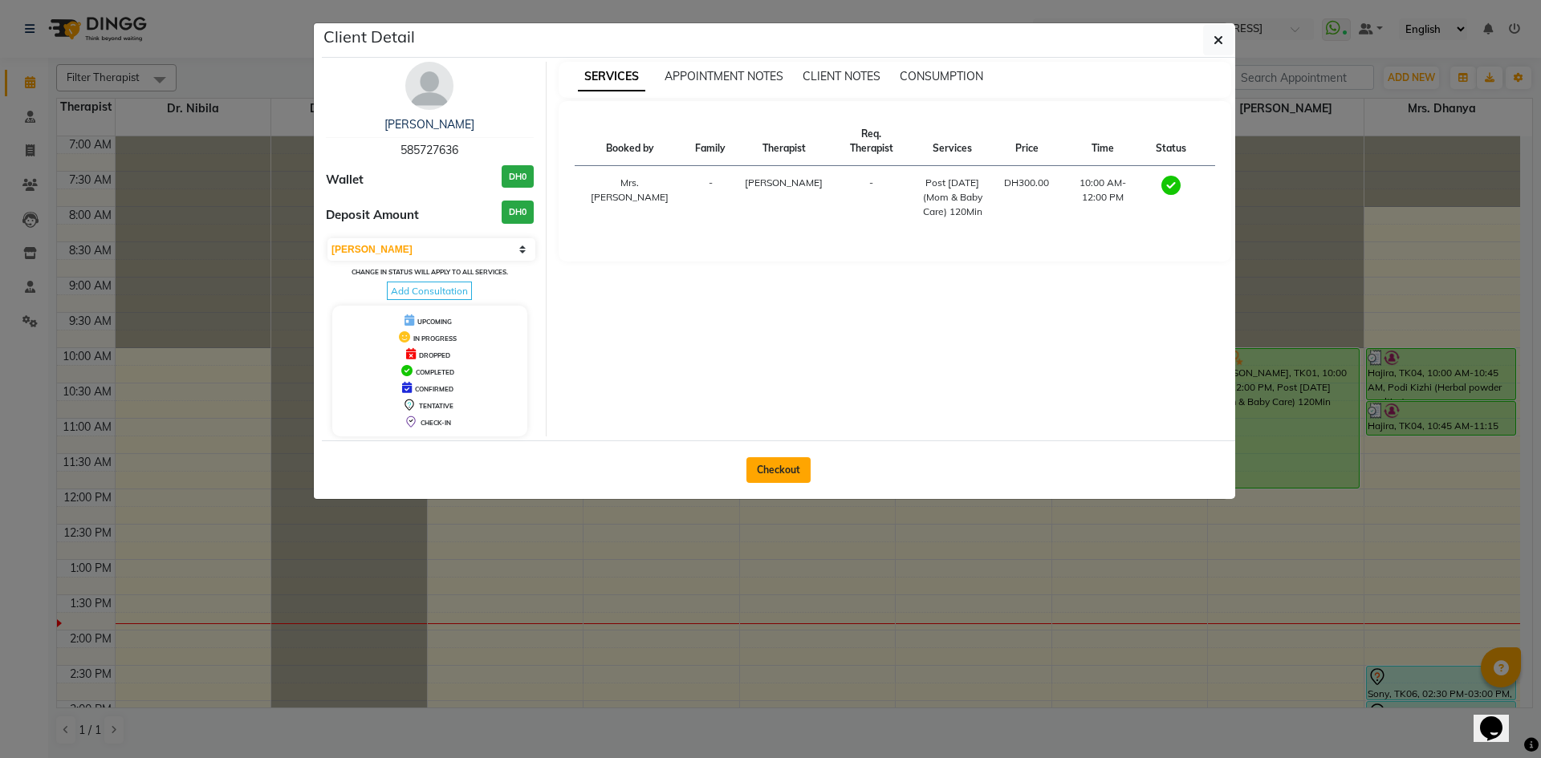
click at [781, 473] on button "Checkout" at bounding box center [778, 470] width 64 height 26
select select "4538"
select select "service"
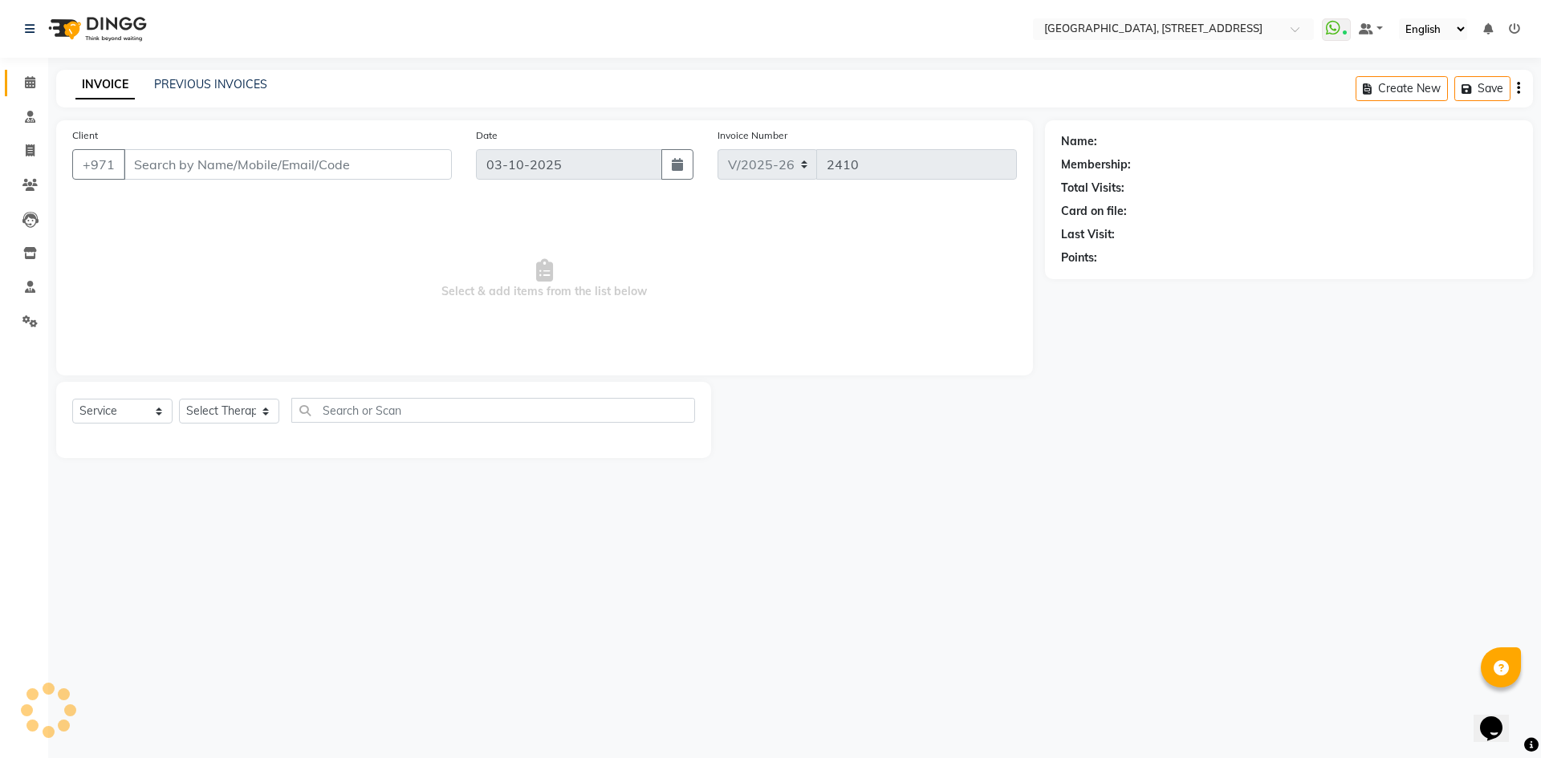
type input "585727636"
select select "48850"
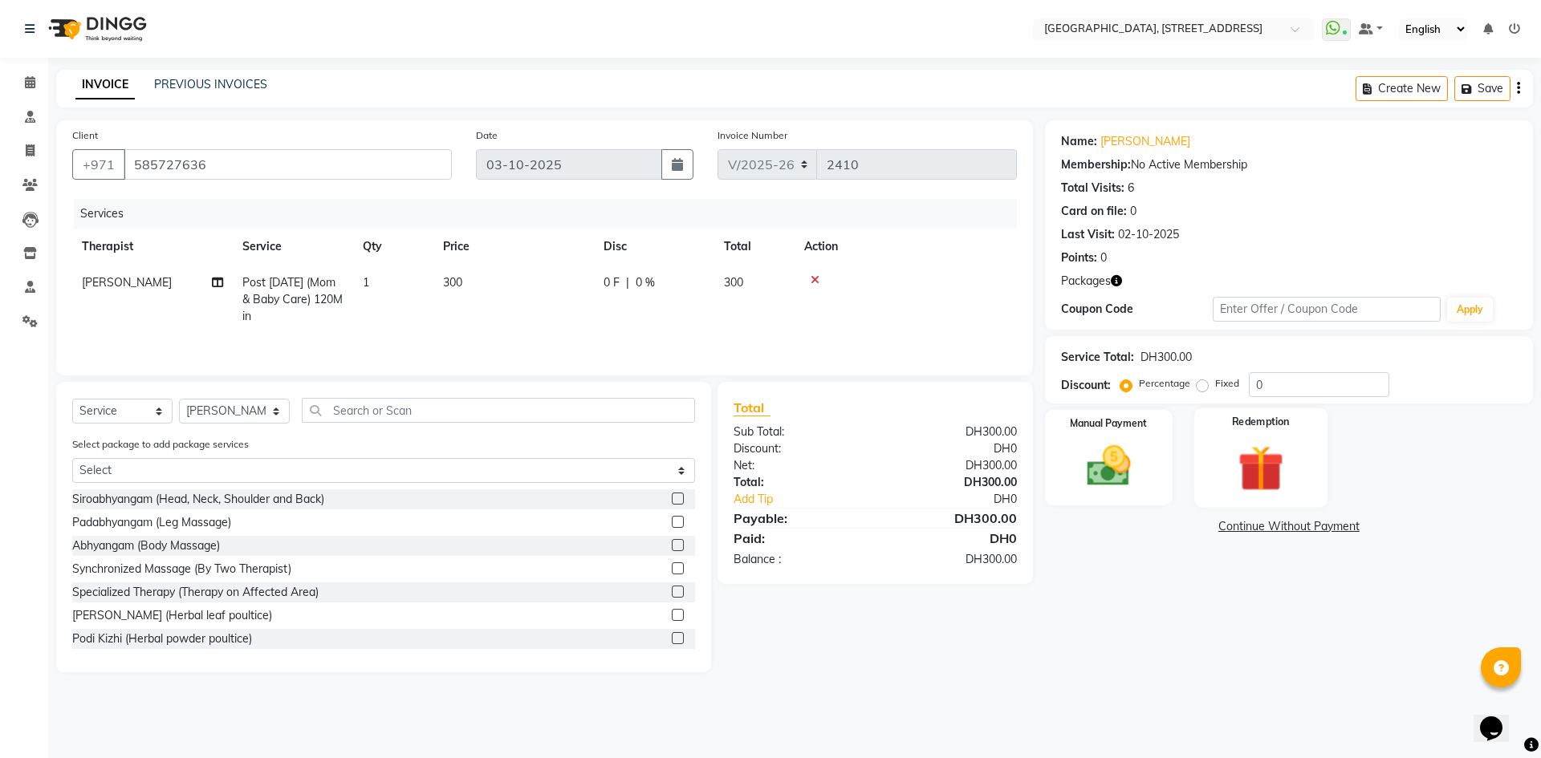
click at [1274, 468] on img at bounding box center [1260, 468] width 75 height 57
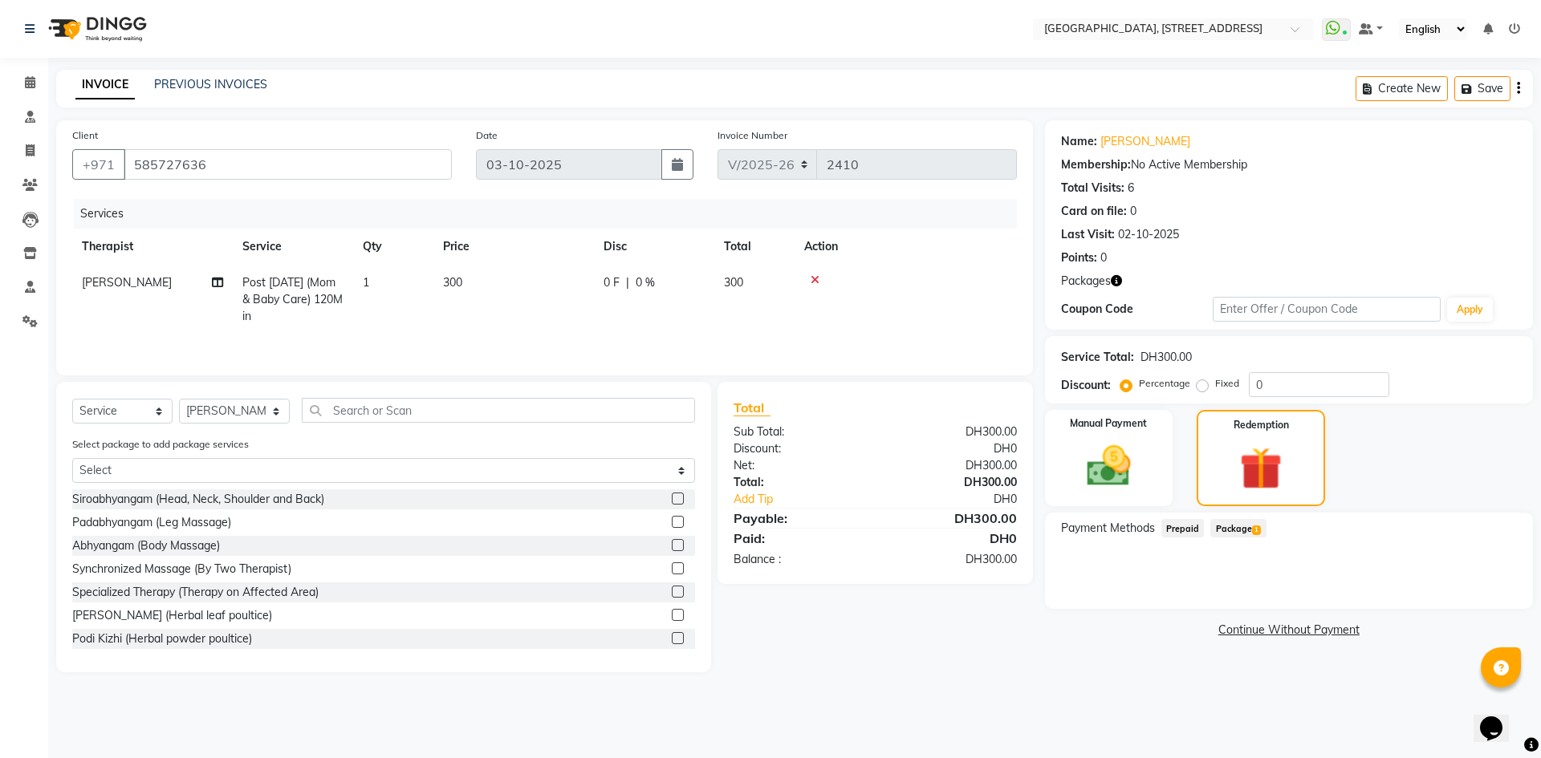
click at [1237, 524] on span "Package 1" at bounding box center [1237, 528] width 55 height 18
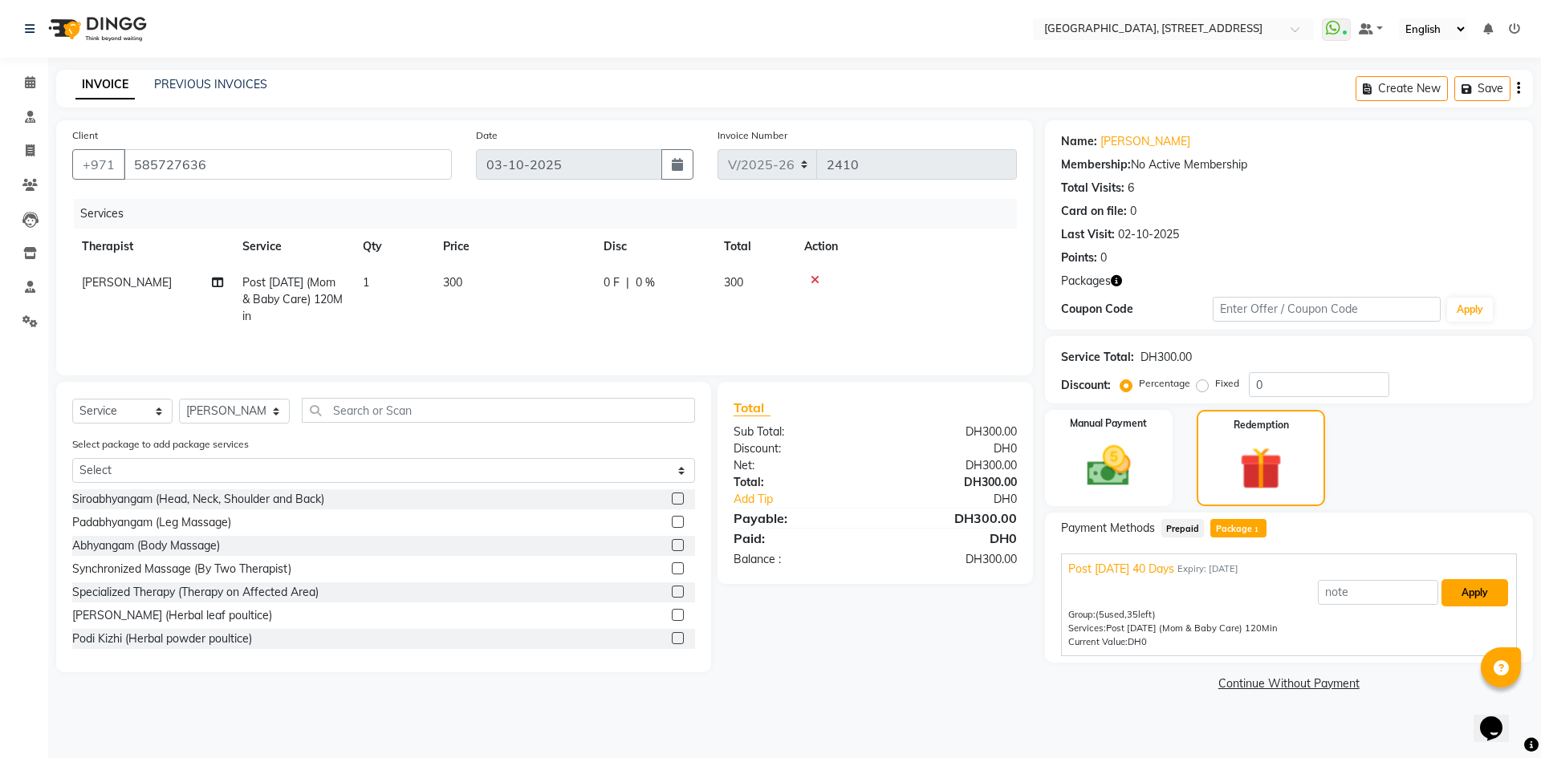
click at [1460, 603] on button "Apply" at bounding box center [1474, 592] width 67 height 27
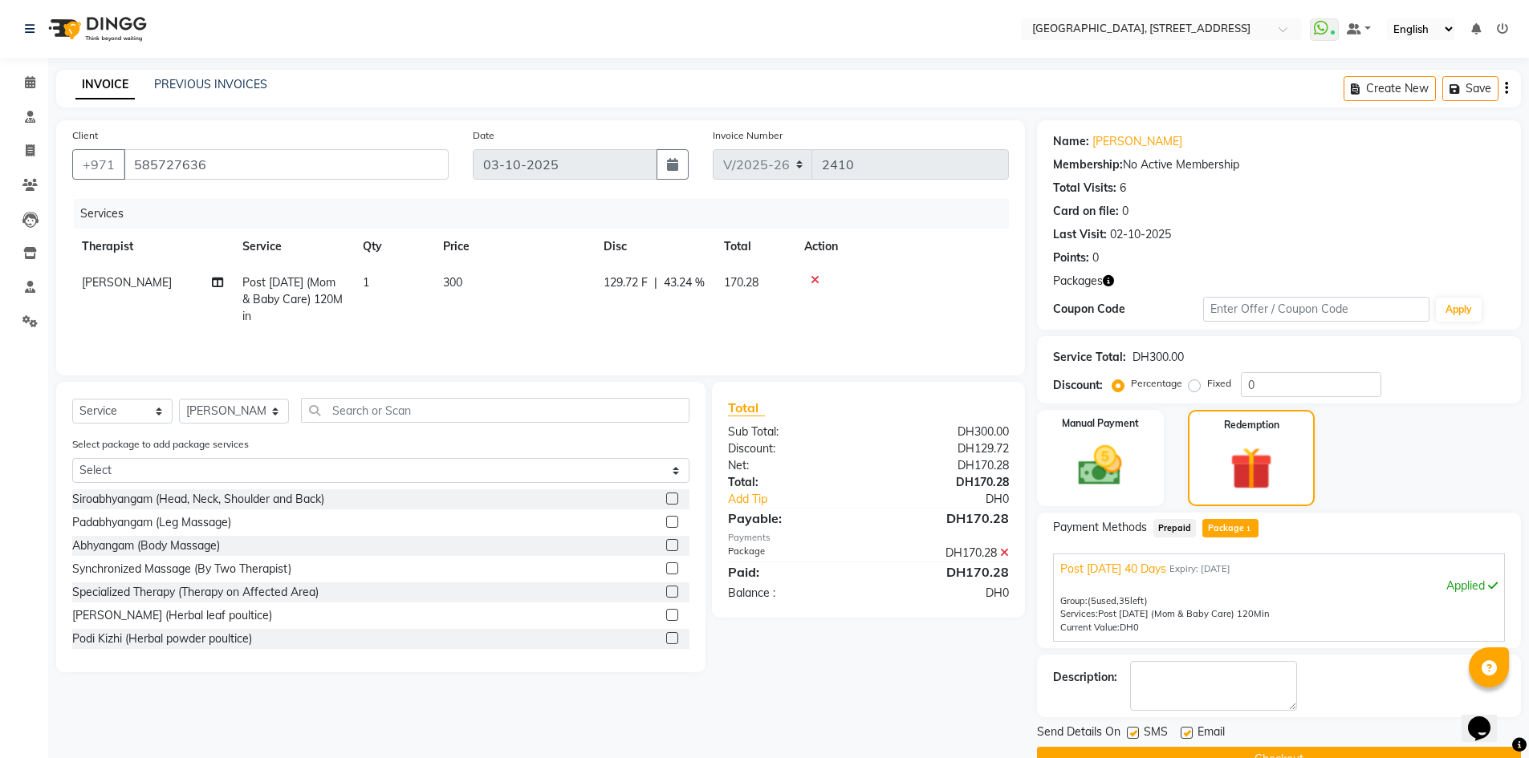
click at [1168, 747] on button "Checkout" at bounding box center [1279, 759] width 484 height 25
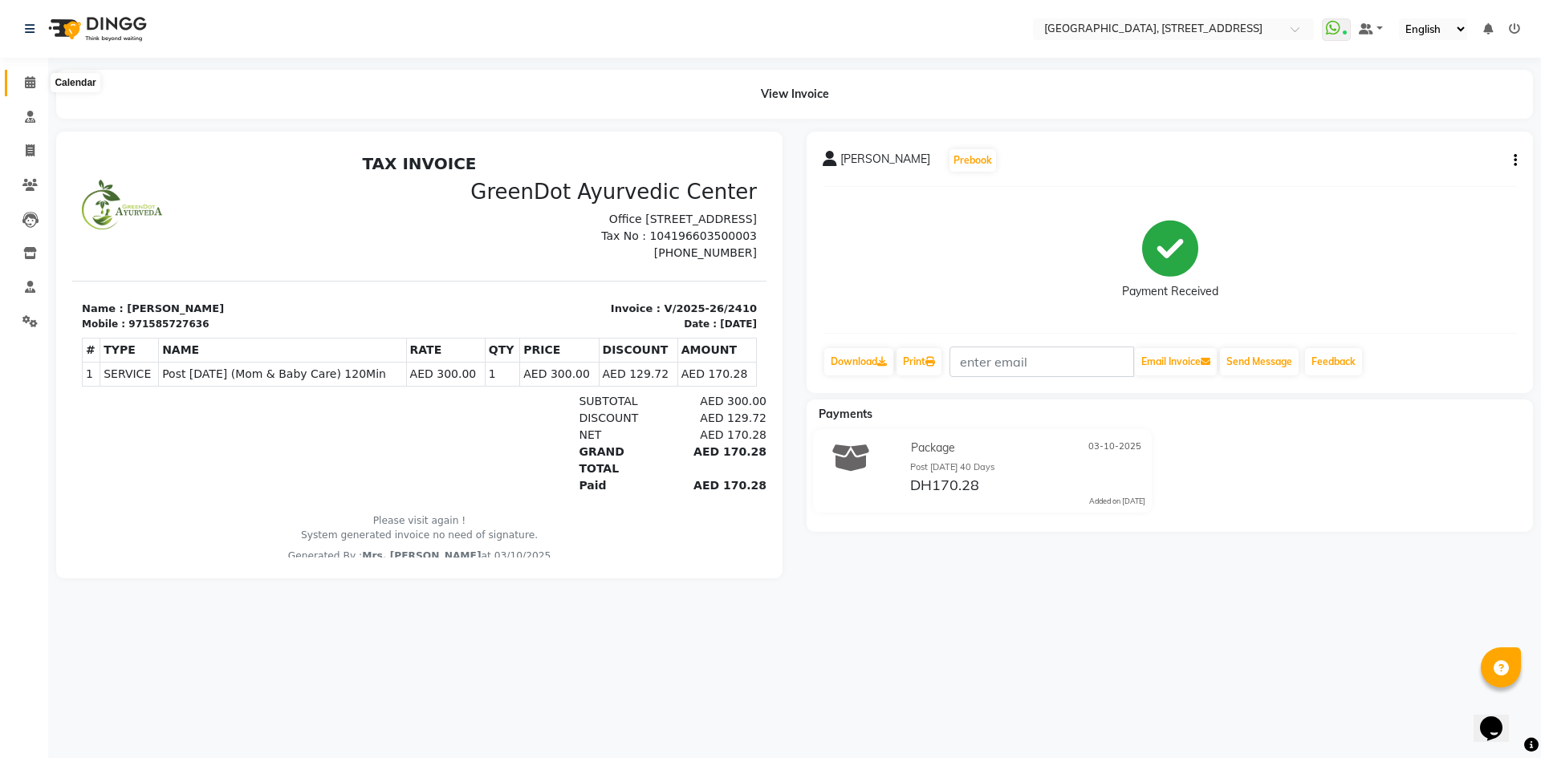
click at [19, 75] on span at bounding box center [30, 83] width 28 height 18
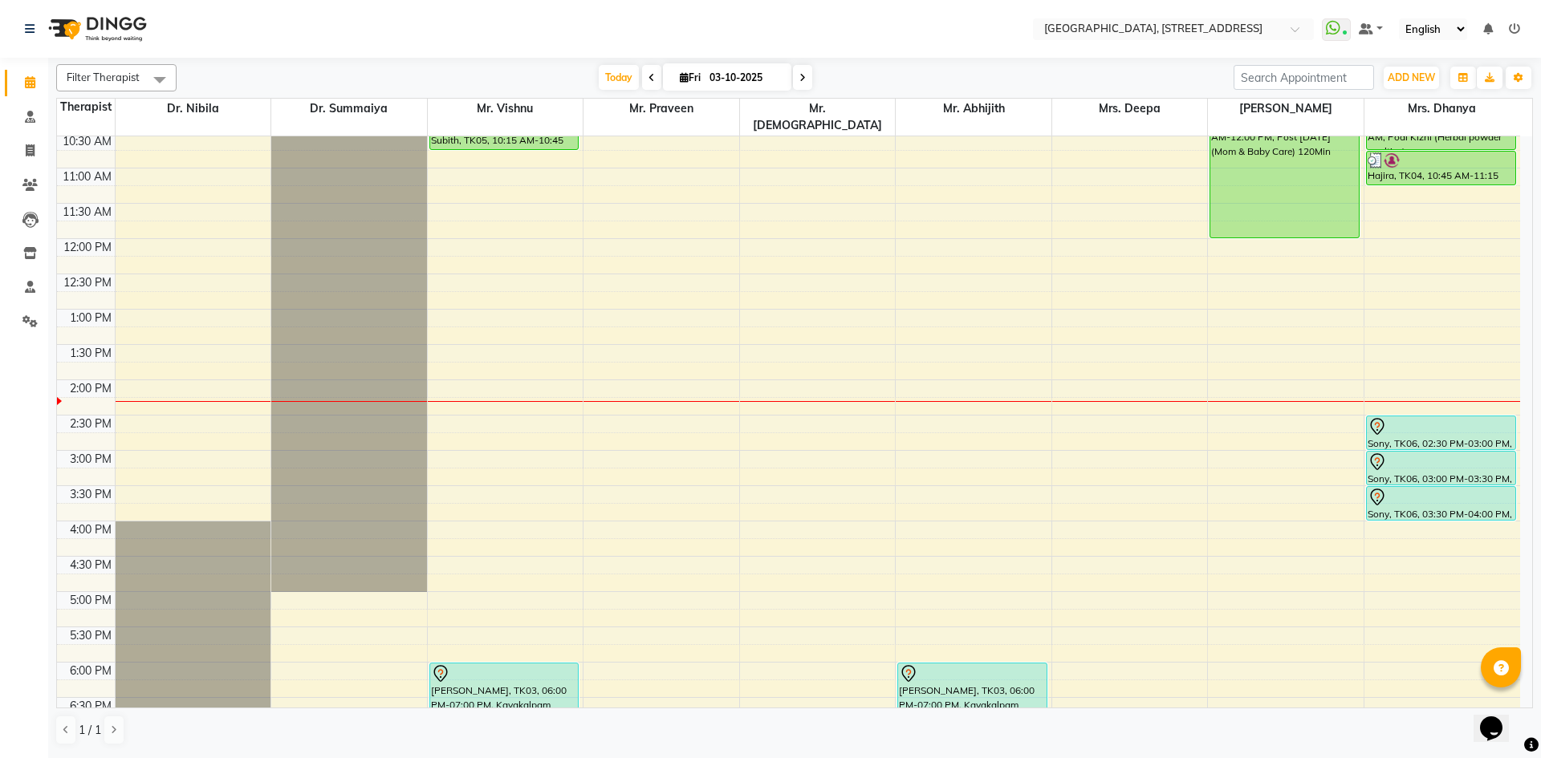
scroll to position [246, 0]
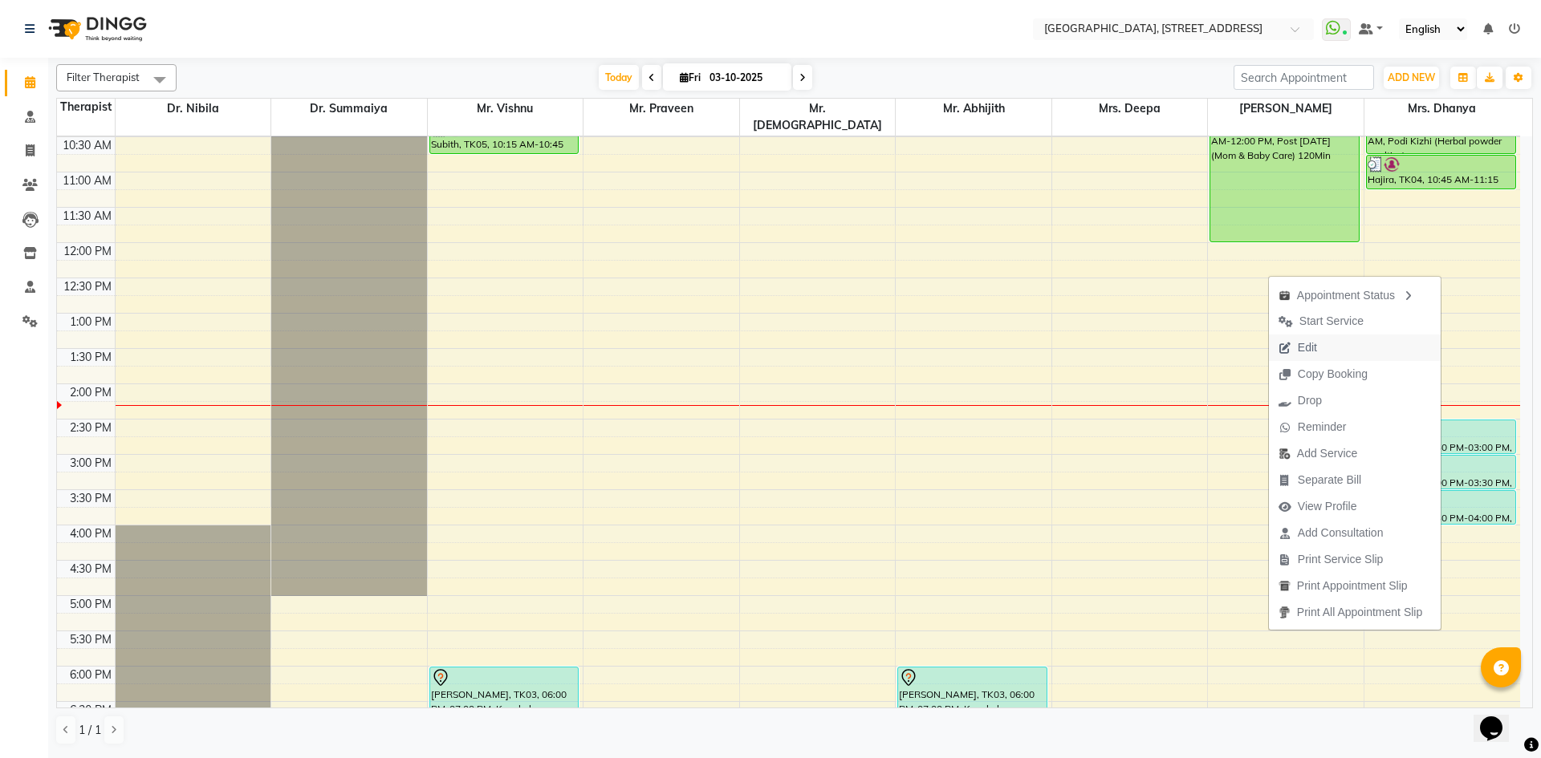
click at [1323, 349] on button "Edit" at bounding box center [1355, 348] width 172 height 26
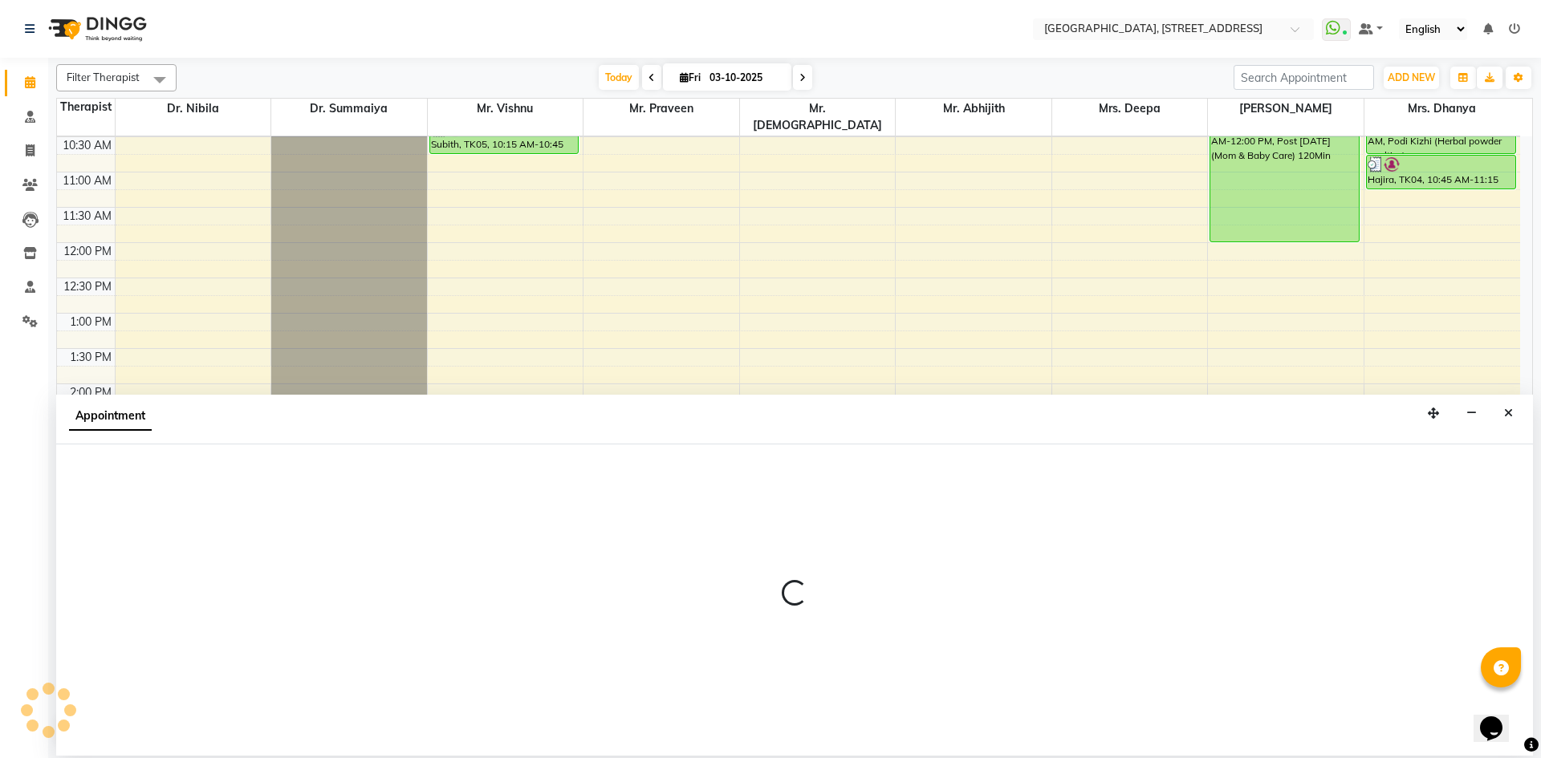
select select "tentative"
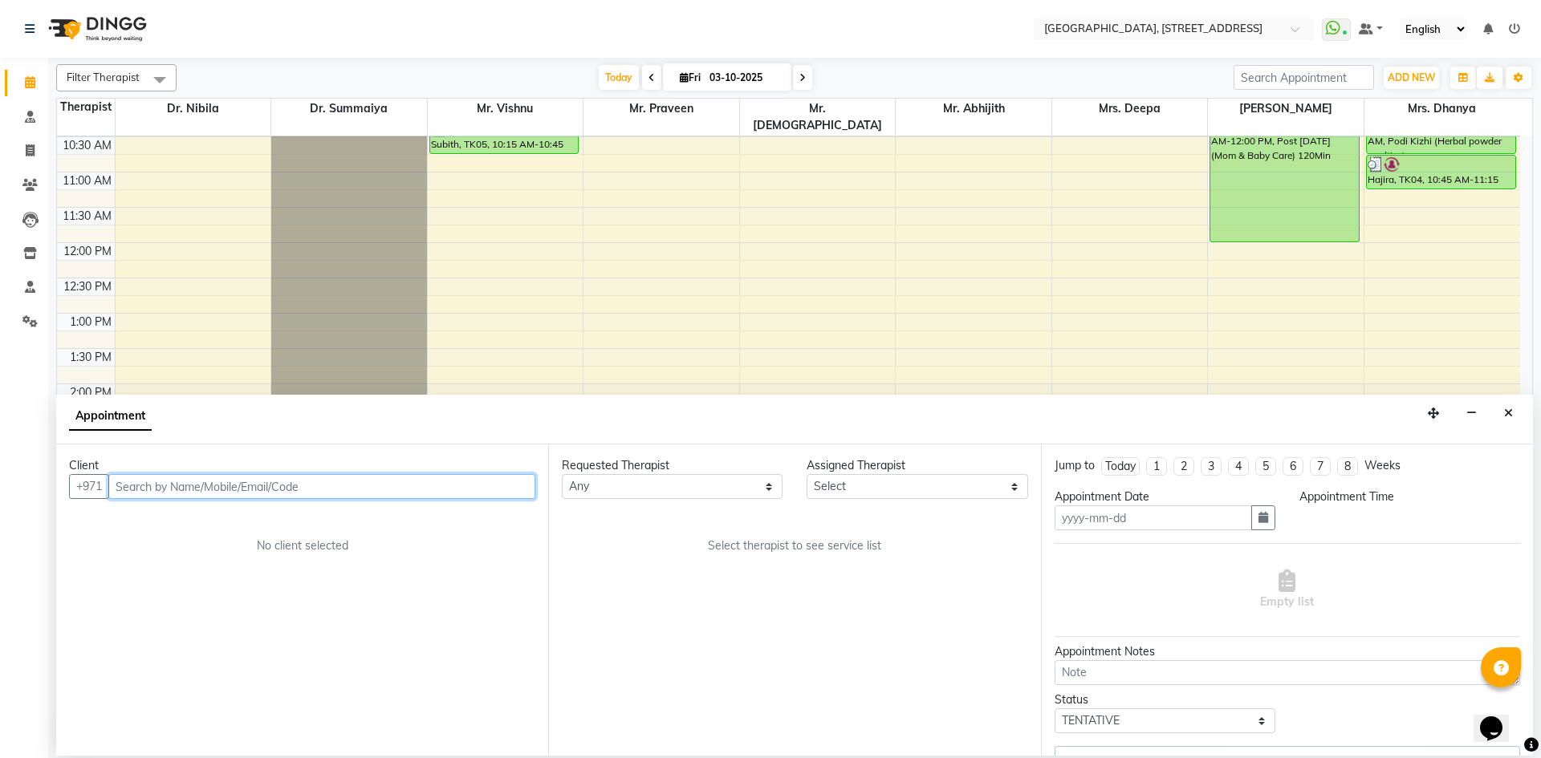
type input "03-10-2025"
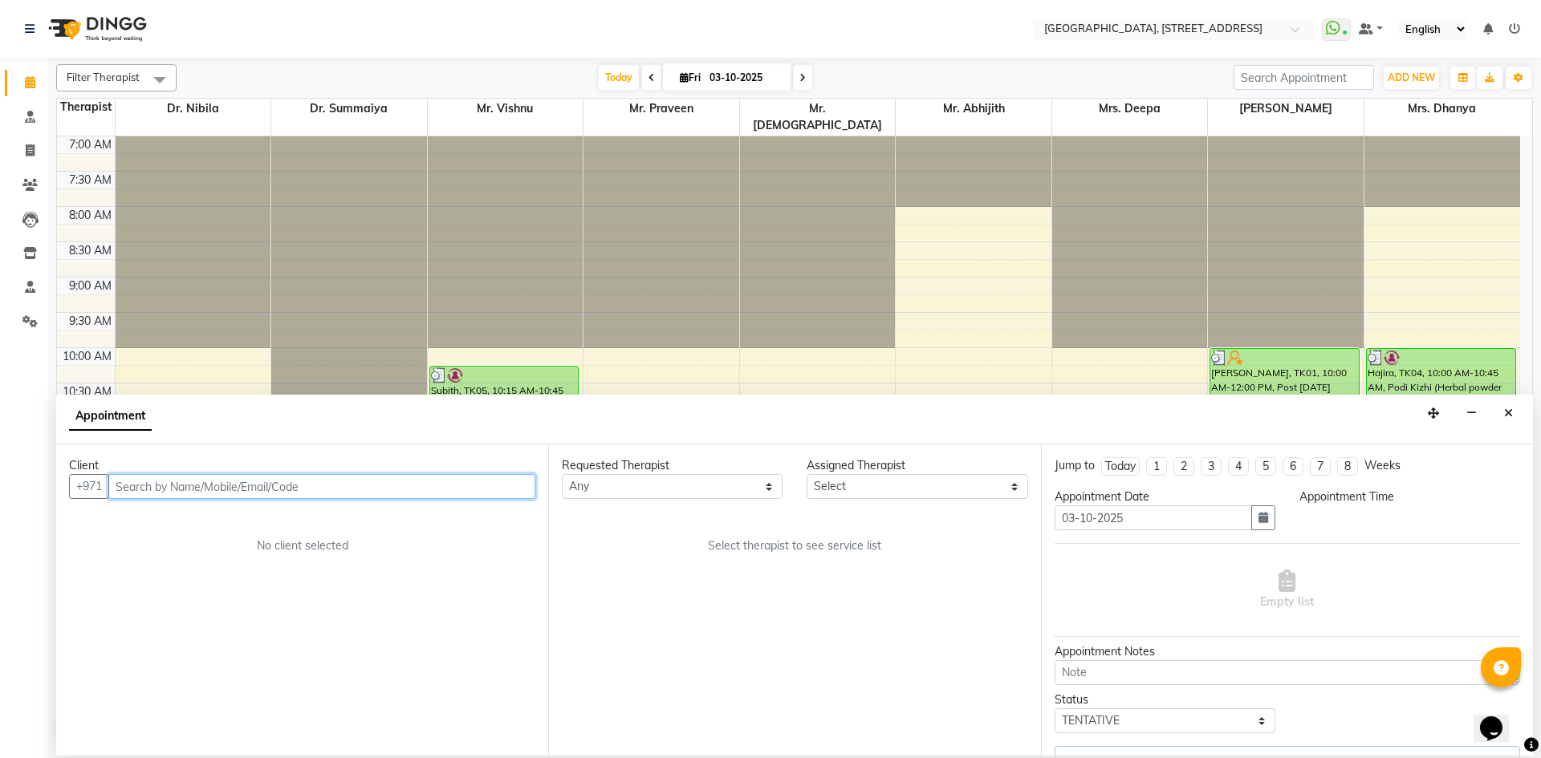
select select "870"
select select "64145"
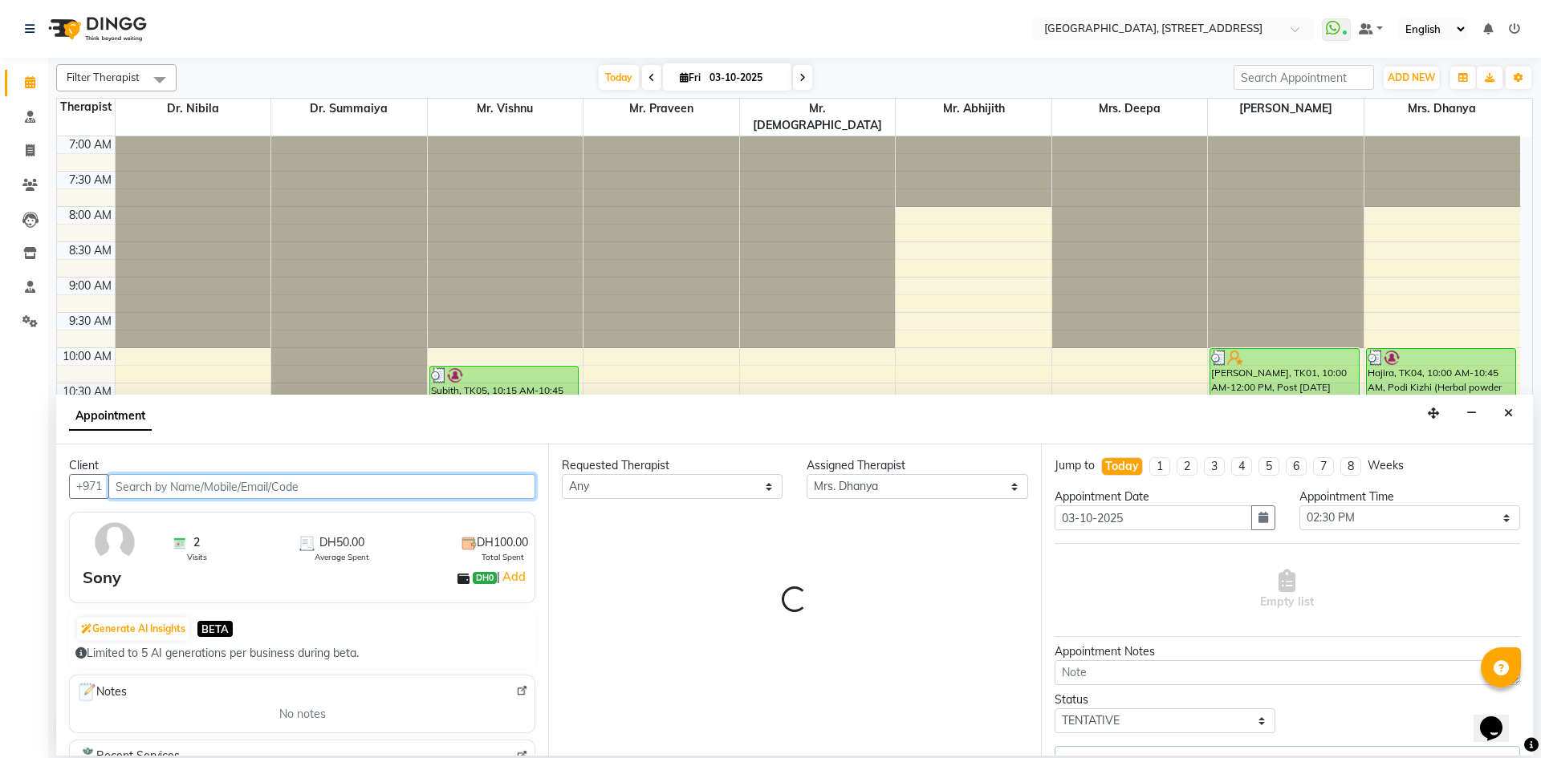
scroll to position [495, 0]
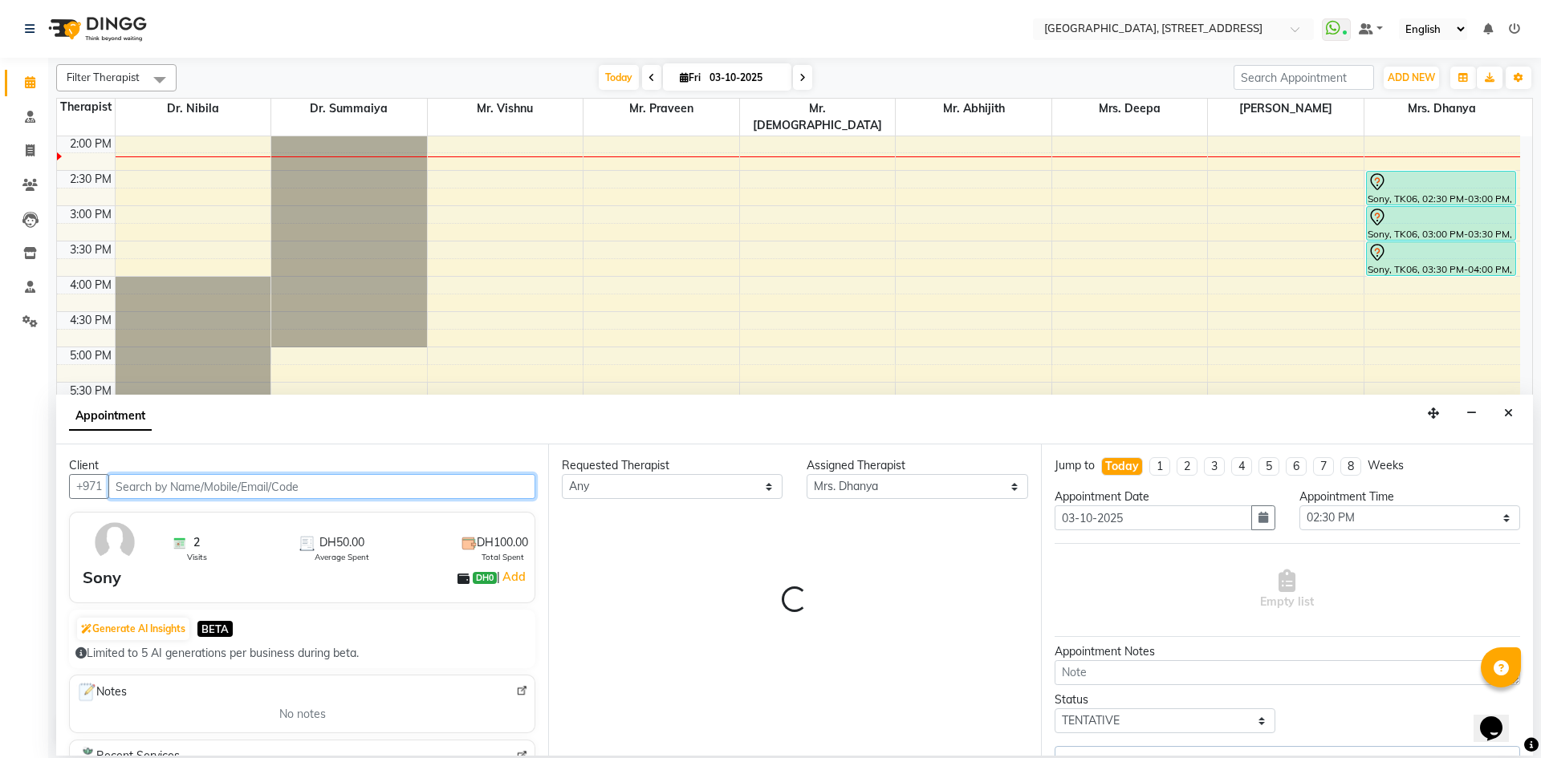
select select "1960"
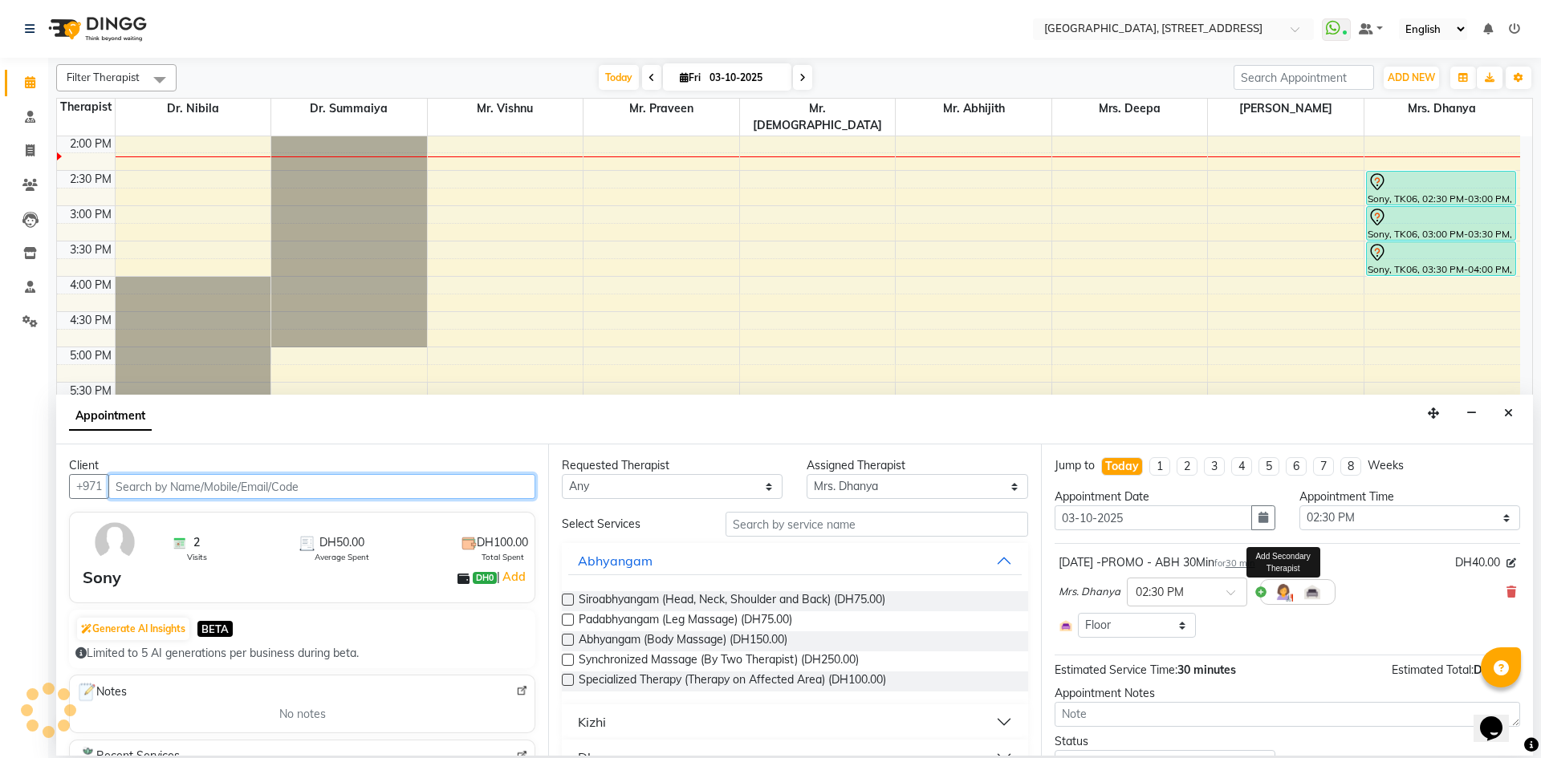
scroll to position [34, 0]
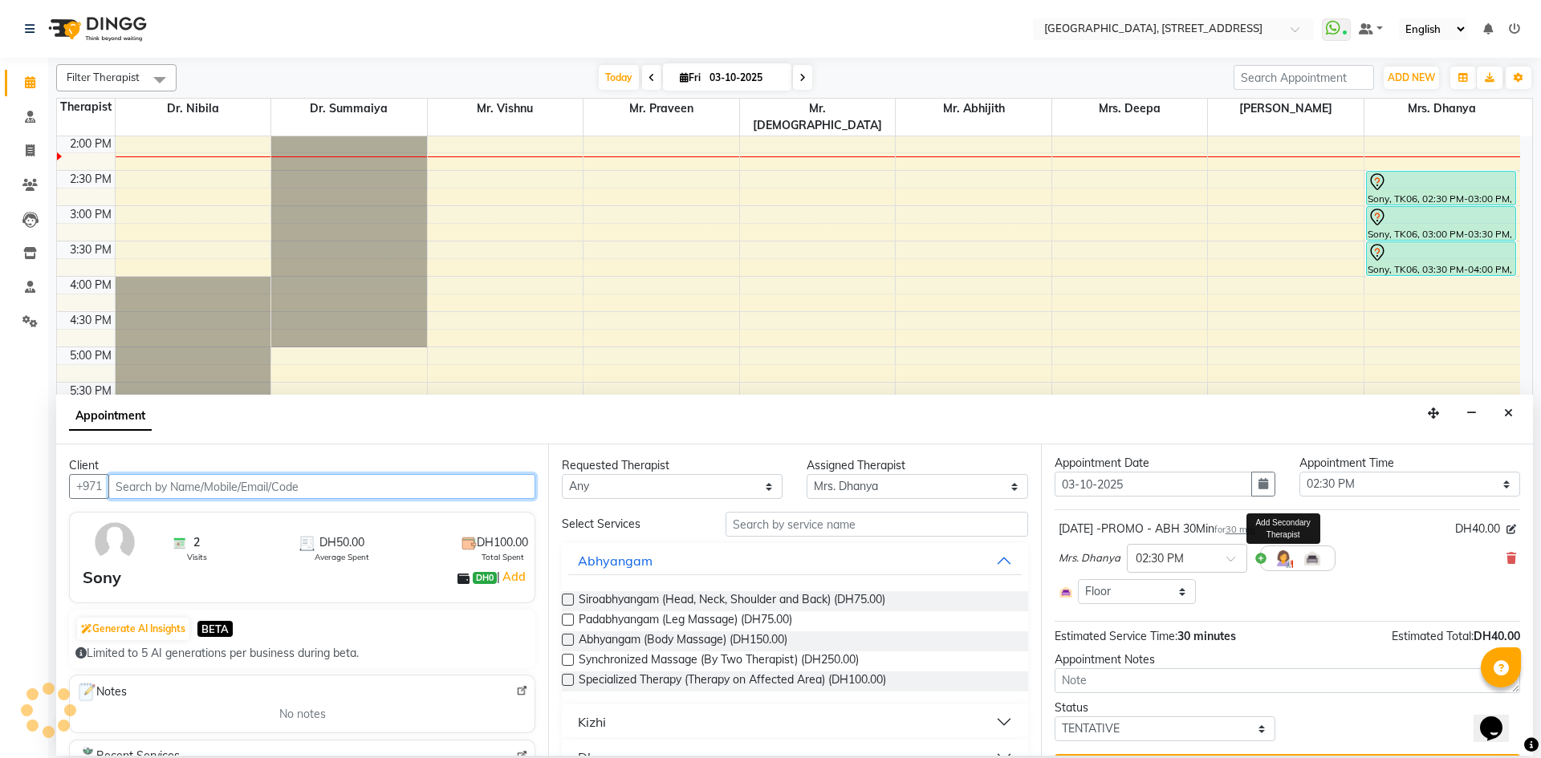
select select "1960"
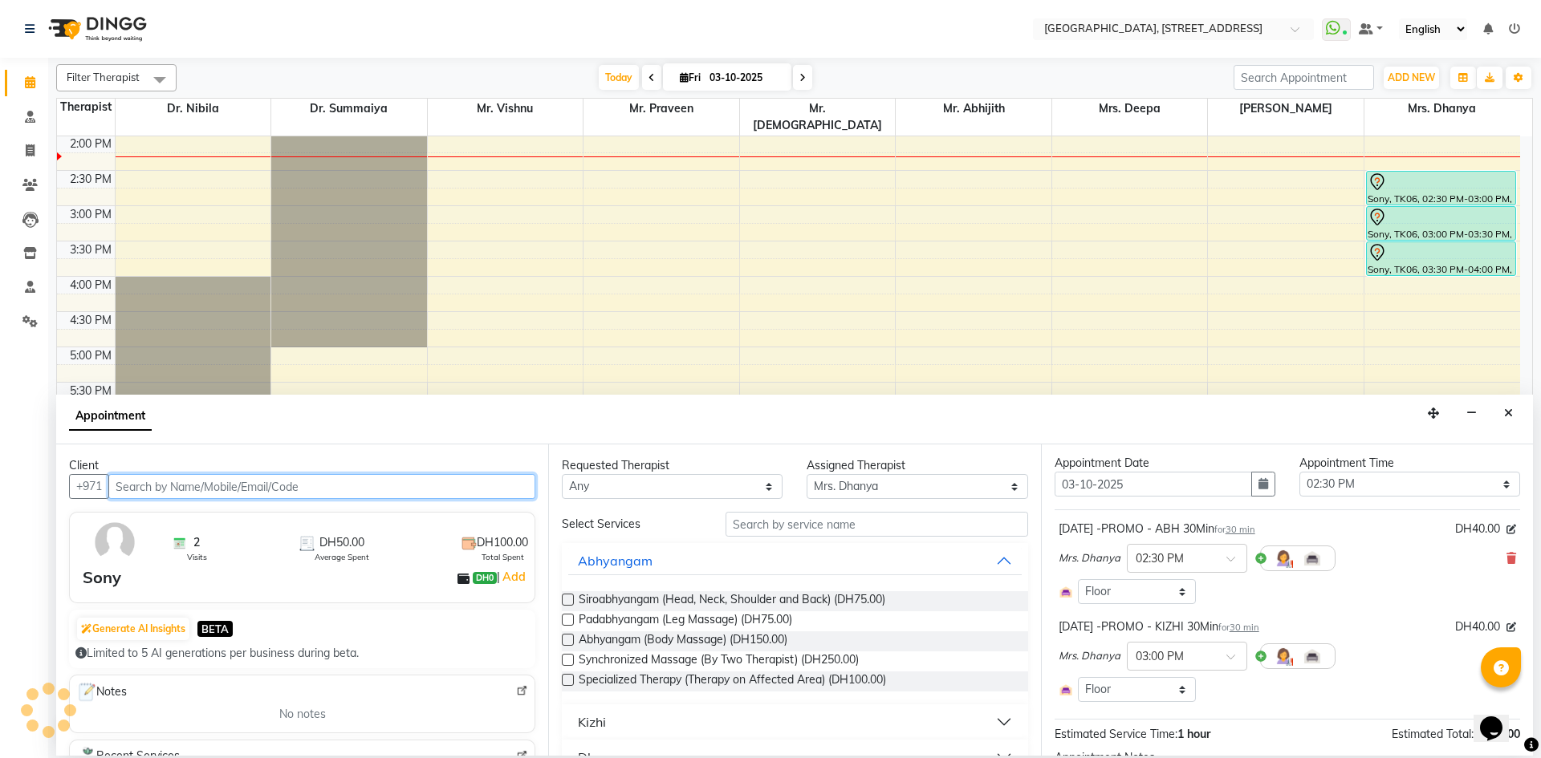
select select "1960"
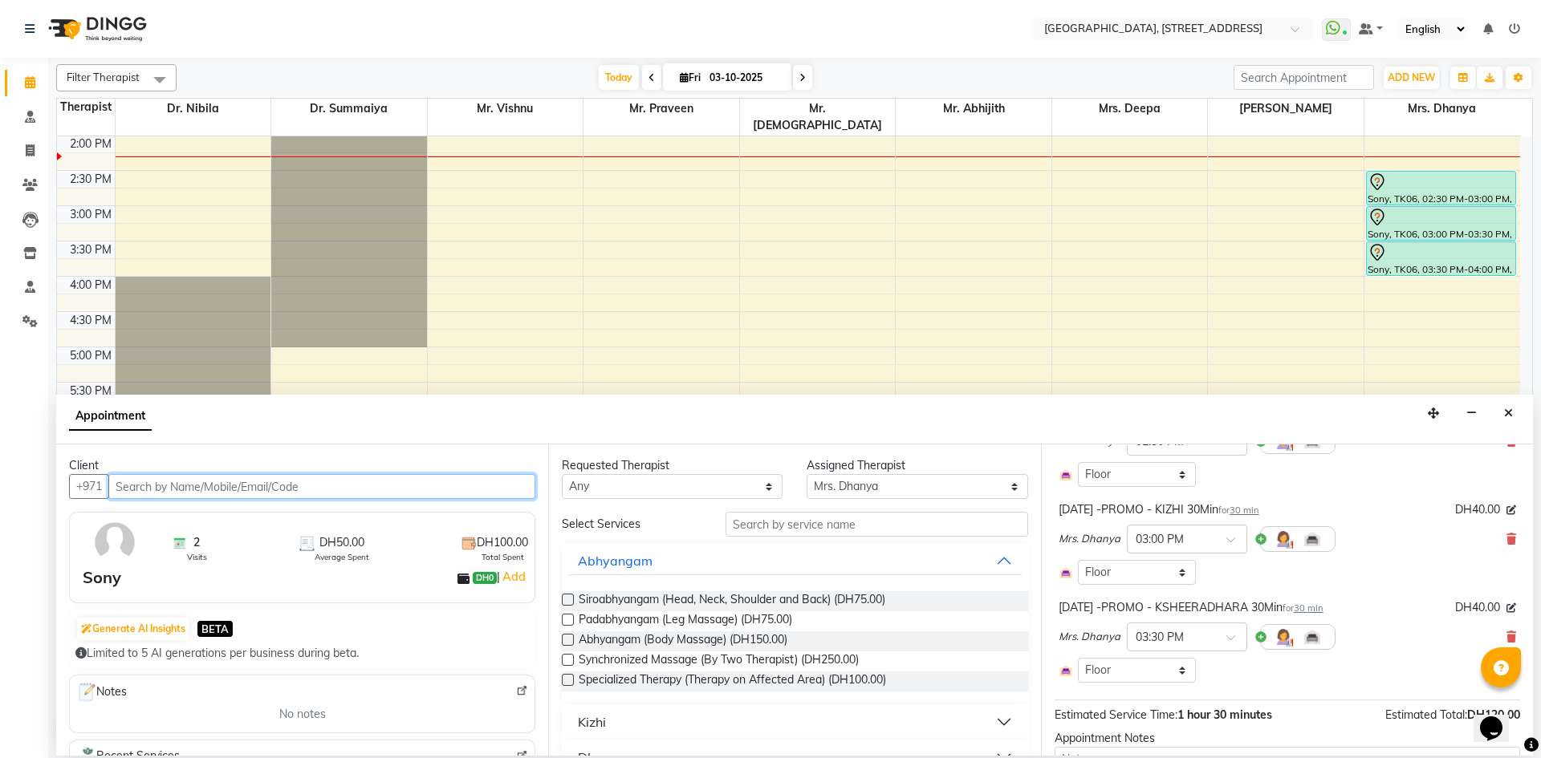
scroll to position [140, 0]
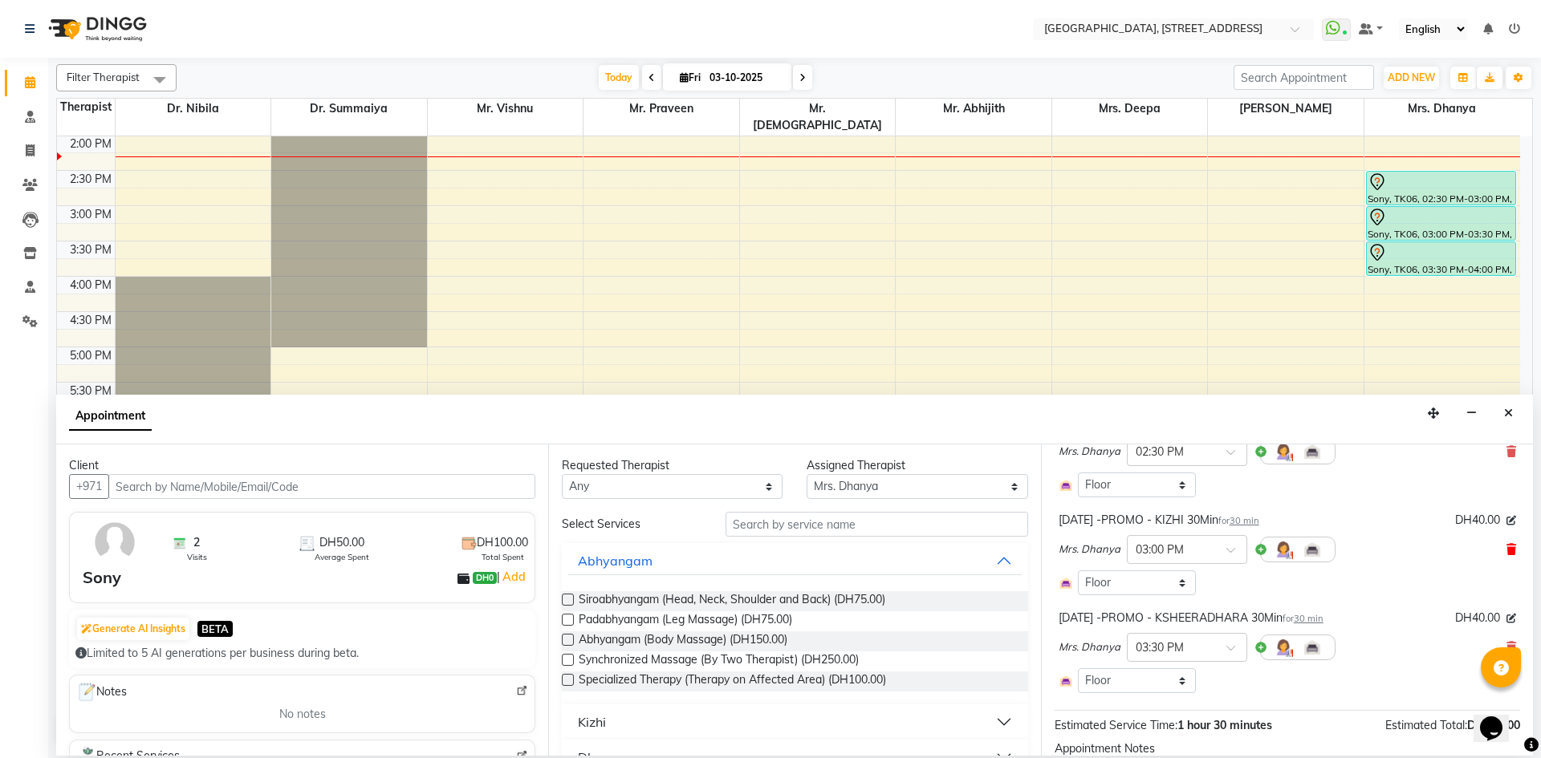
click at [1506, 548] on icon at bounding box center [1511, 549] width 10 height 11
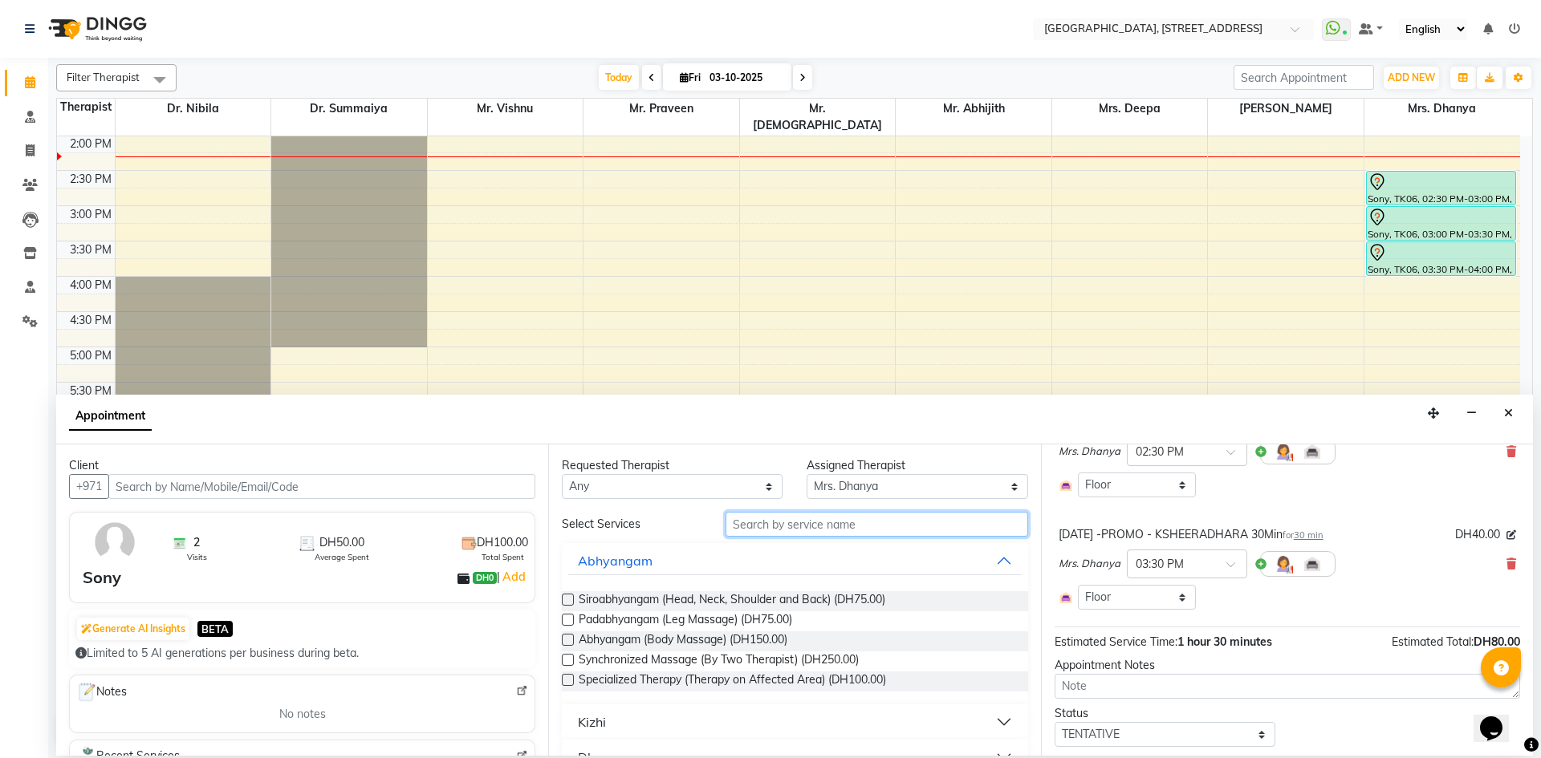
click at [905, 530] on input "text" at bounding box center [877, 524] width 303 height 25
type input "ram"
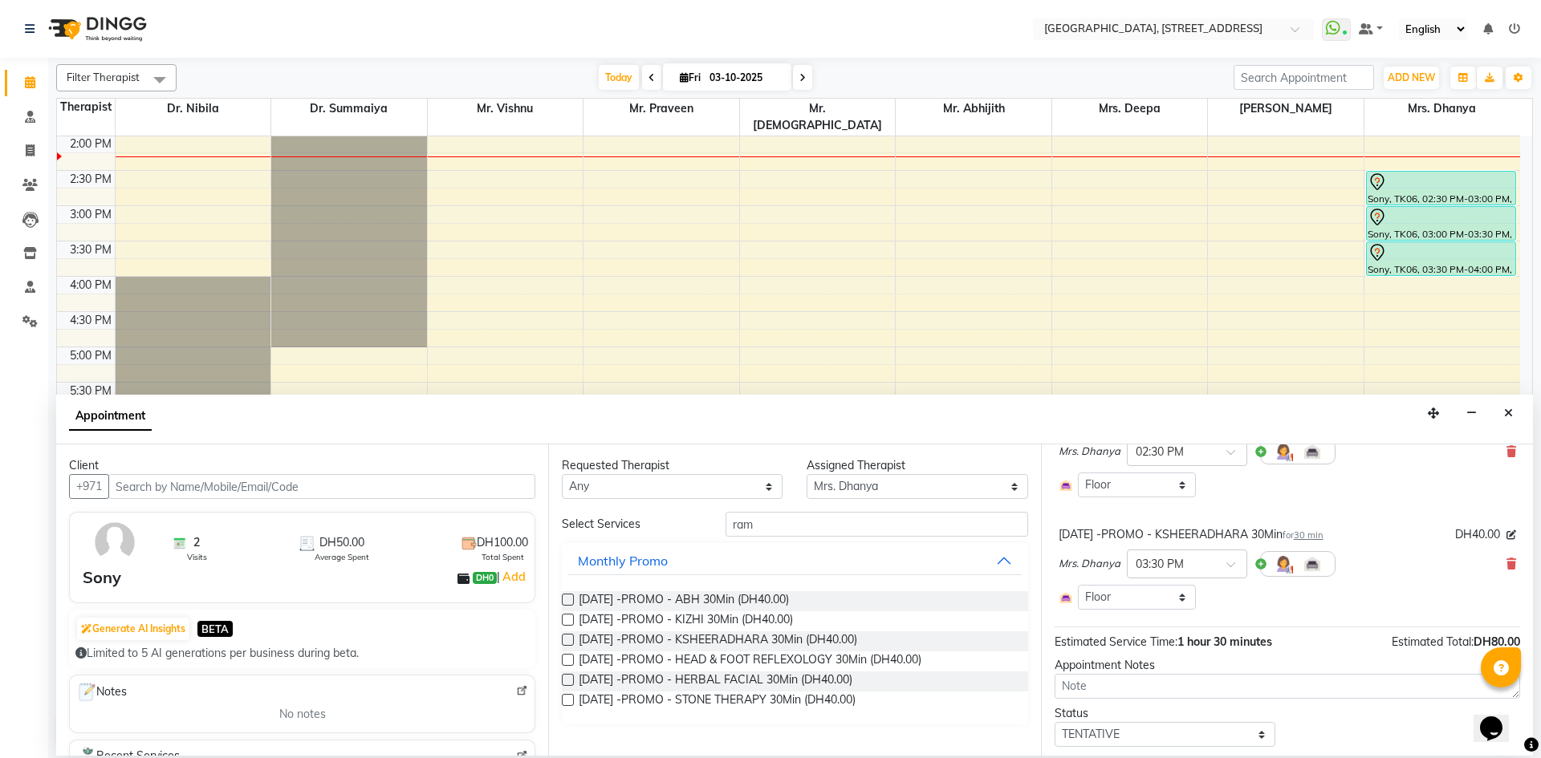
click at [574, 662] on label at bounding box center [568, 660] width 12 height 12
click at [572, 662] on input "checkbox" at bounding box center [567, 661] width 10 height 10
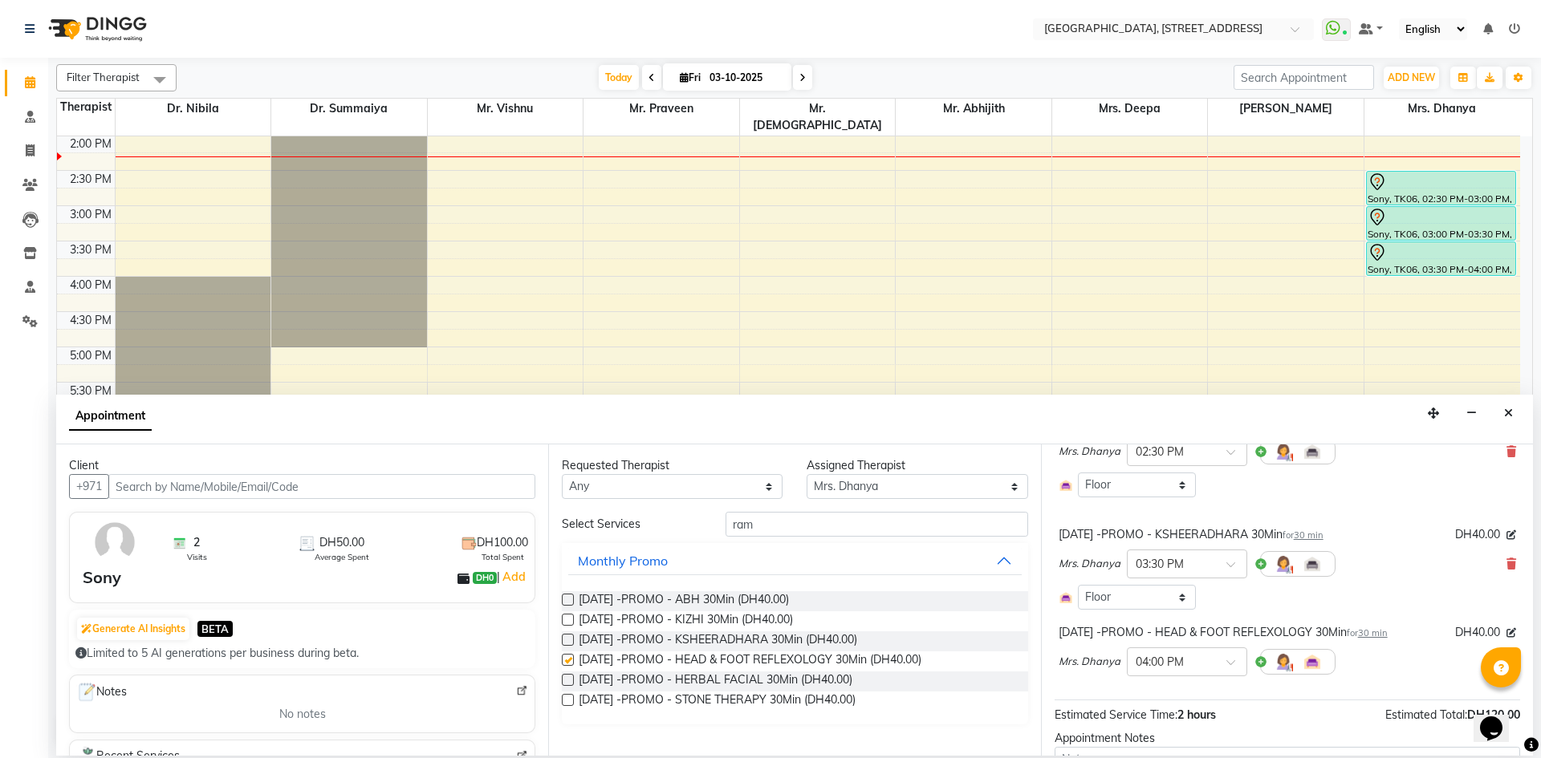
checkbox input "false"
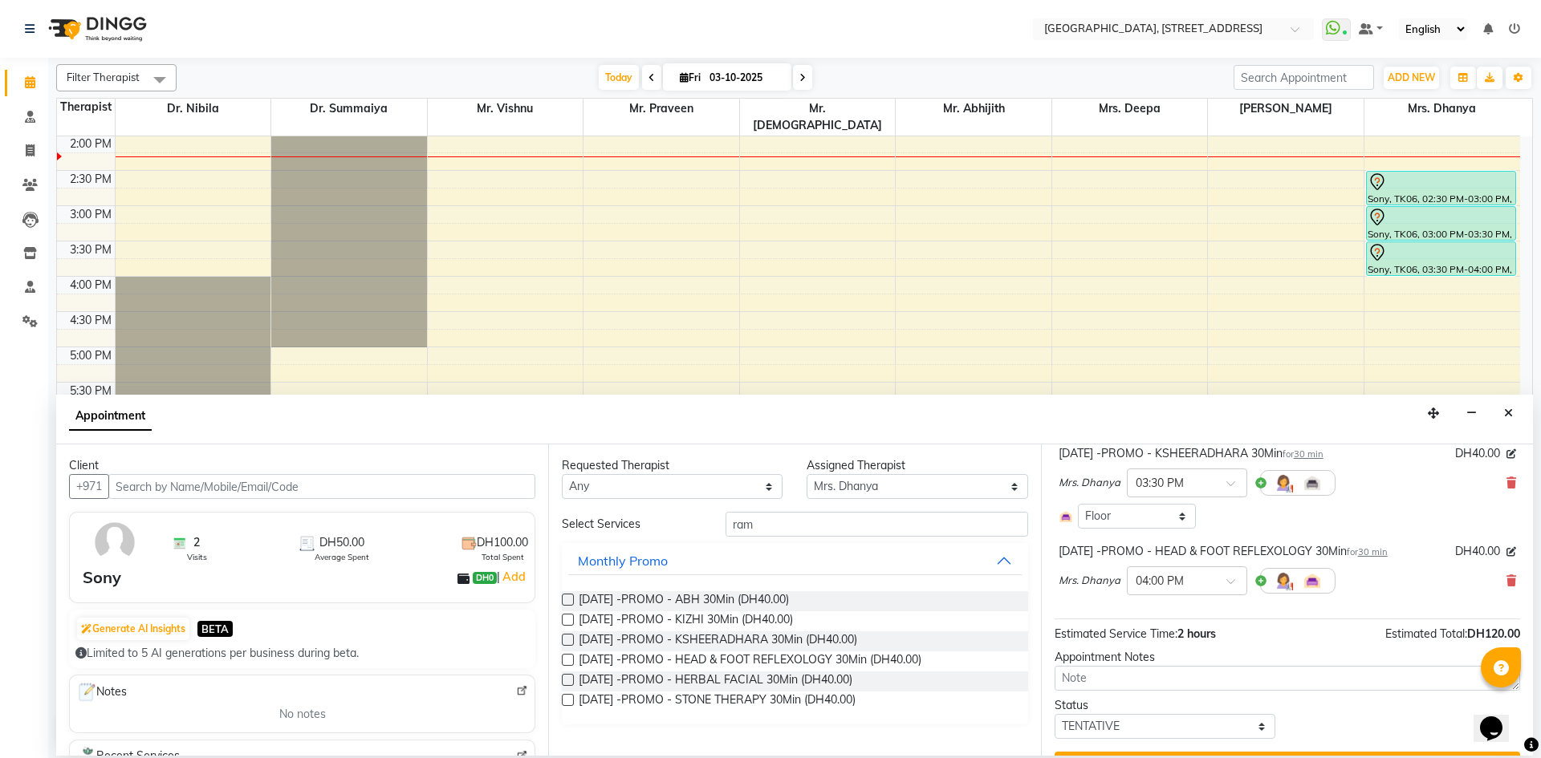
scroll to position [259, 0]
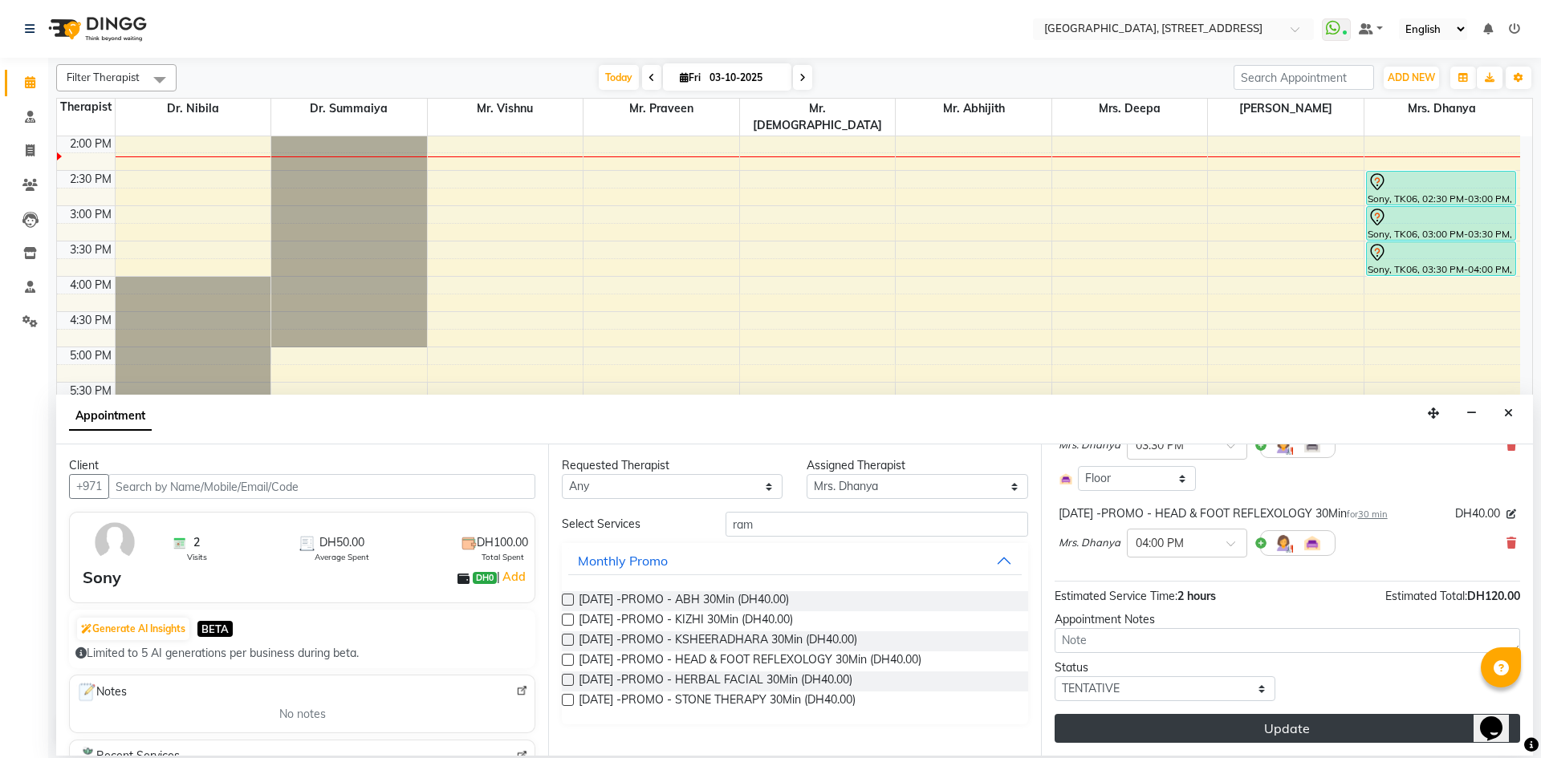
click at [1266, 730] on button "Update" at bounding box center [1287, 728] width 465 height 29
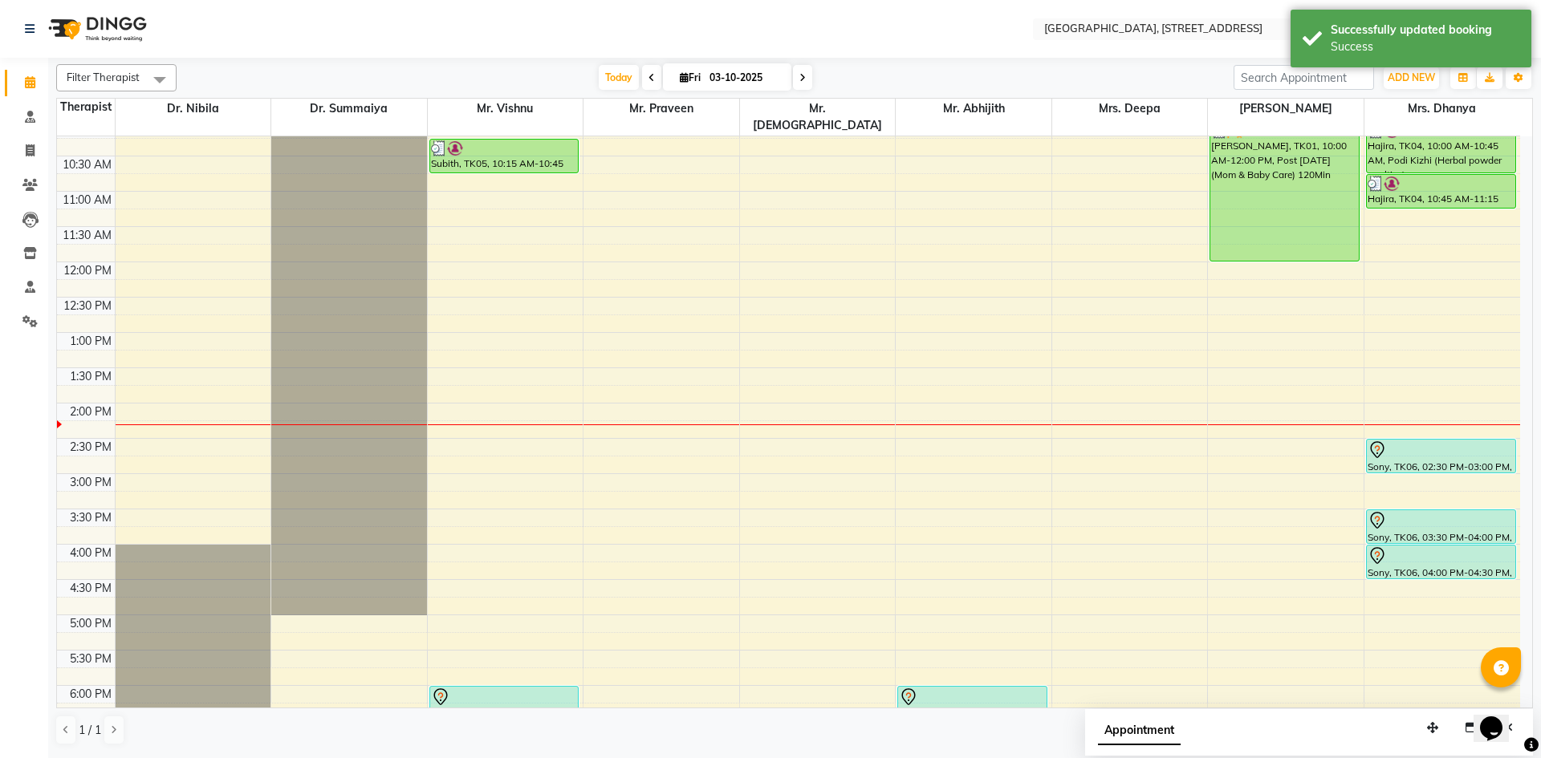
scroll to position [201, 0]
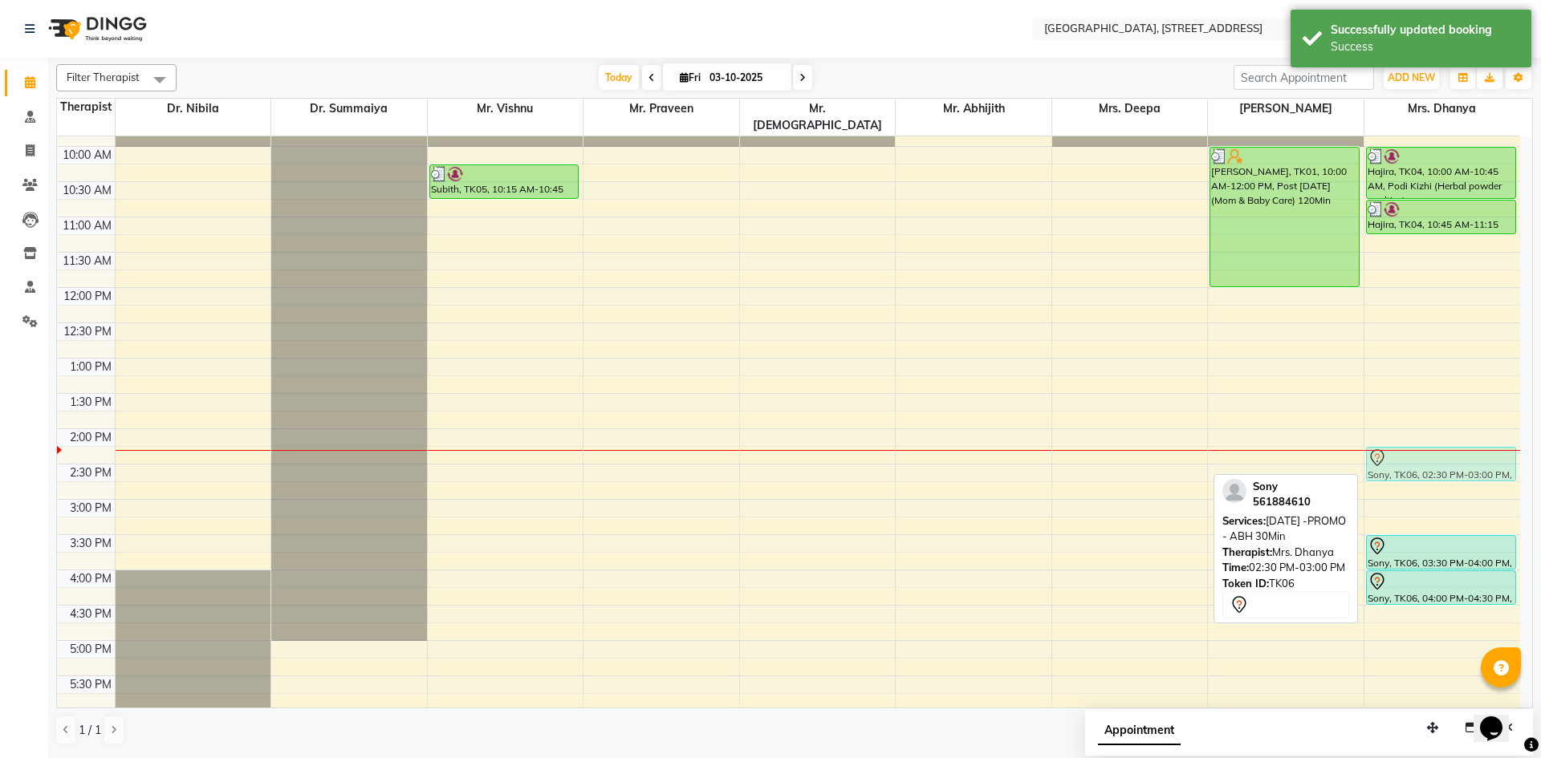
drag, startPoint x: 1404, startPoint y: 461, endPoint x: 1404, endPoint y: 447, distance: 14.5
click at [1404, 447] on div "Hajira, TK04, 10:00 AM-10:45 AM, Podi Kizhi (Herbal powder poultice) Hajira, TK…" at bounding box center [1442, 499] width 156 height 1129
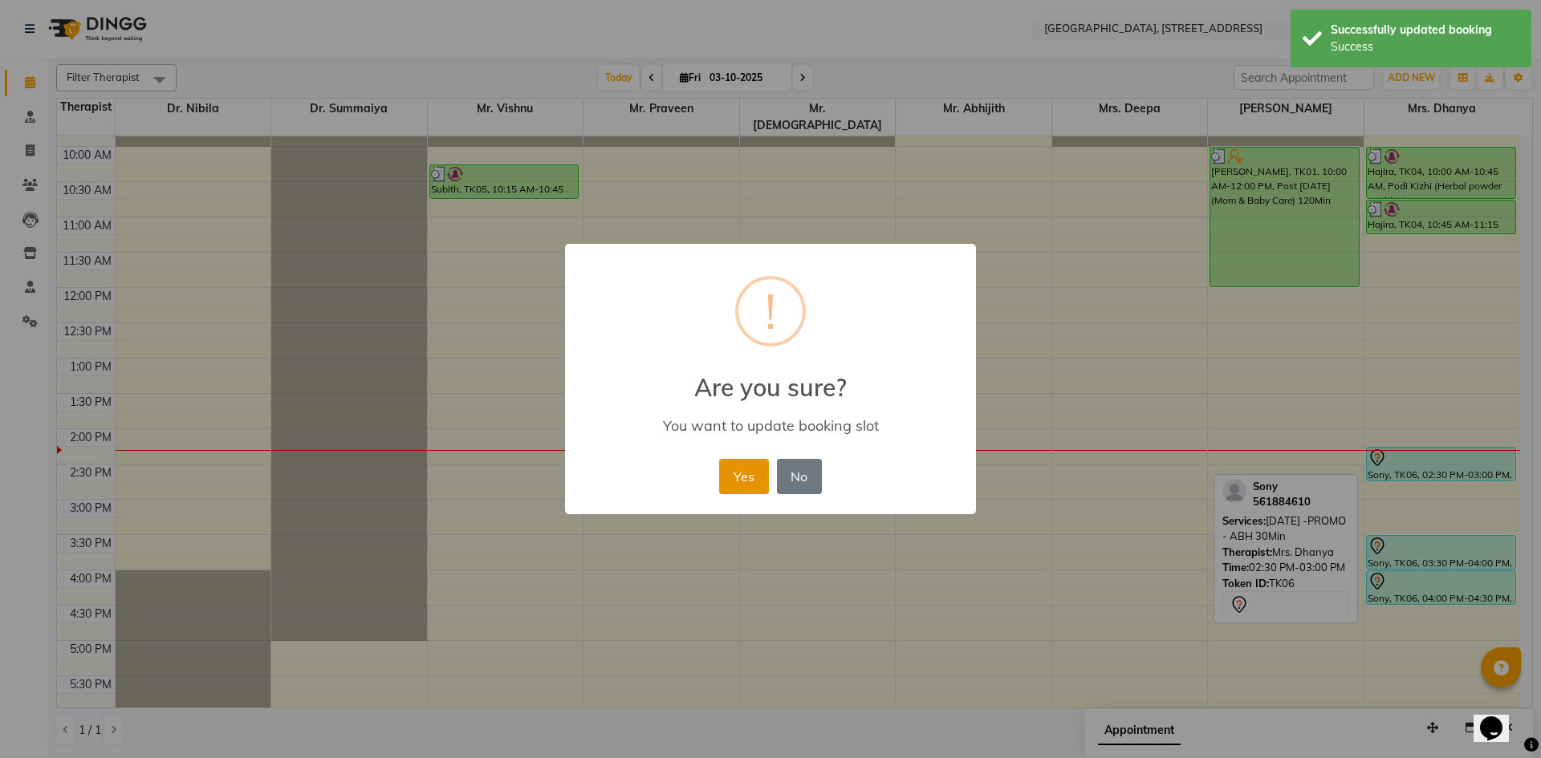
click at [742, 483] on button "Yes" at bounding box center [743, 476] width 49 height 35
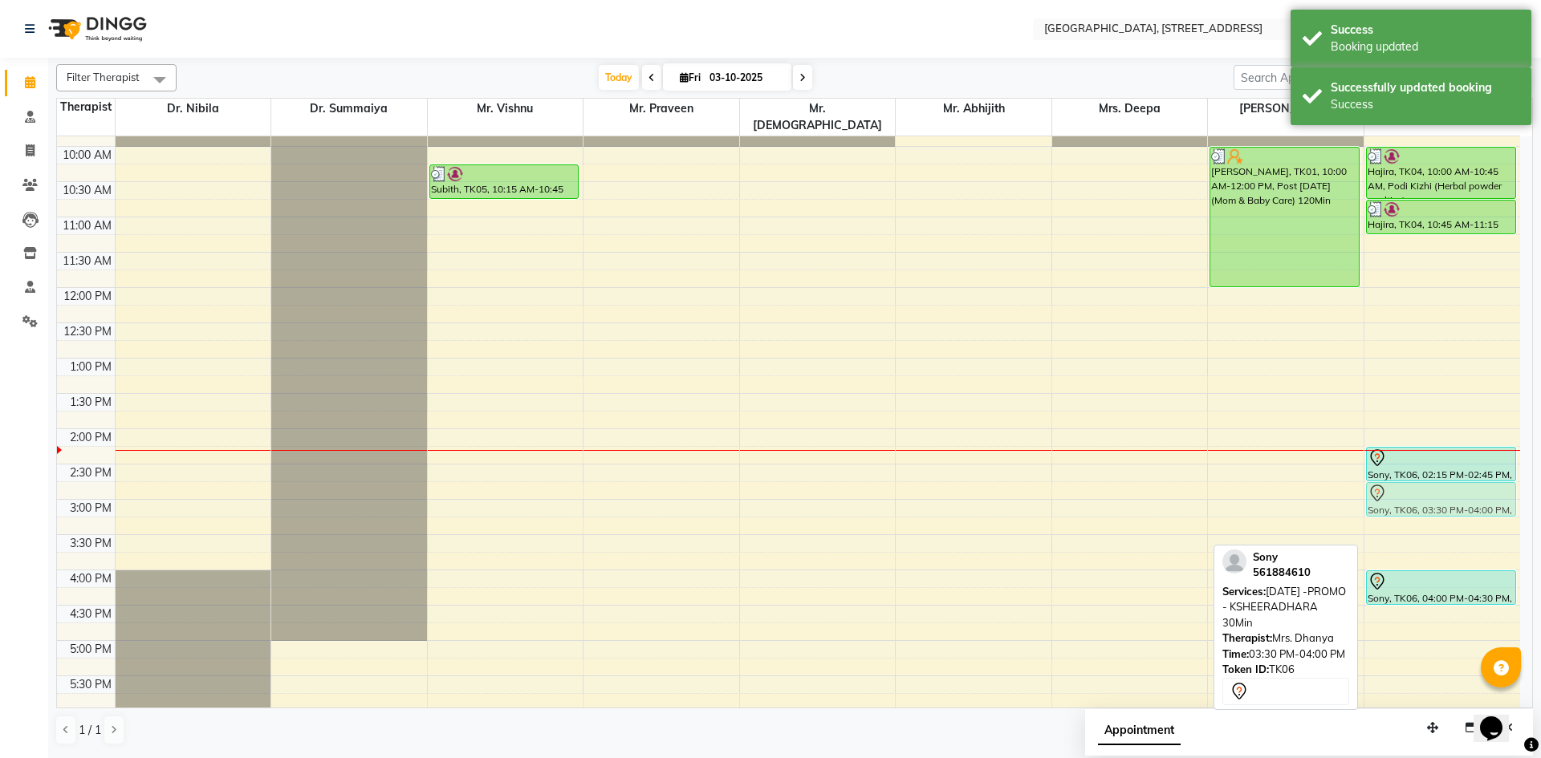
drag, startPoint x: 1435, startPoint y: 538, endPoint x: 1434, endPoint y: 479, distance: 58.6
click at [1434, 479] on div "Hajira, TK04, 10:00 AM-10:45 AM, Podi Kizhi (Herbal powder poultice) Hajira, TK…" at bounding box center [1442, 499] width 156 height 1129
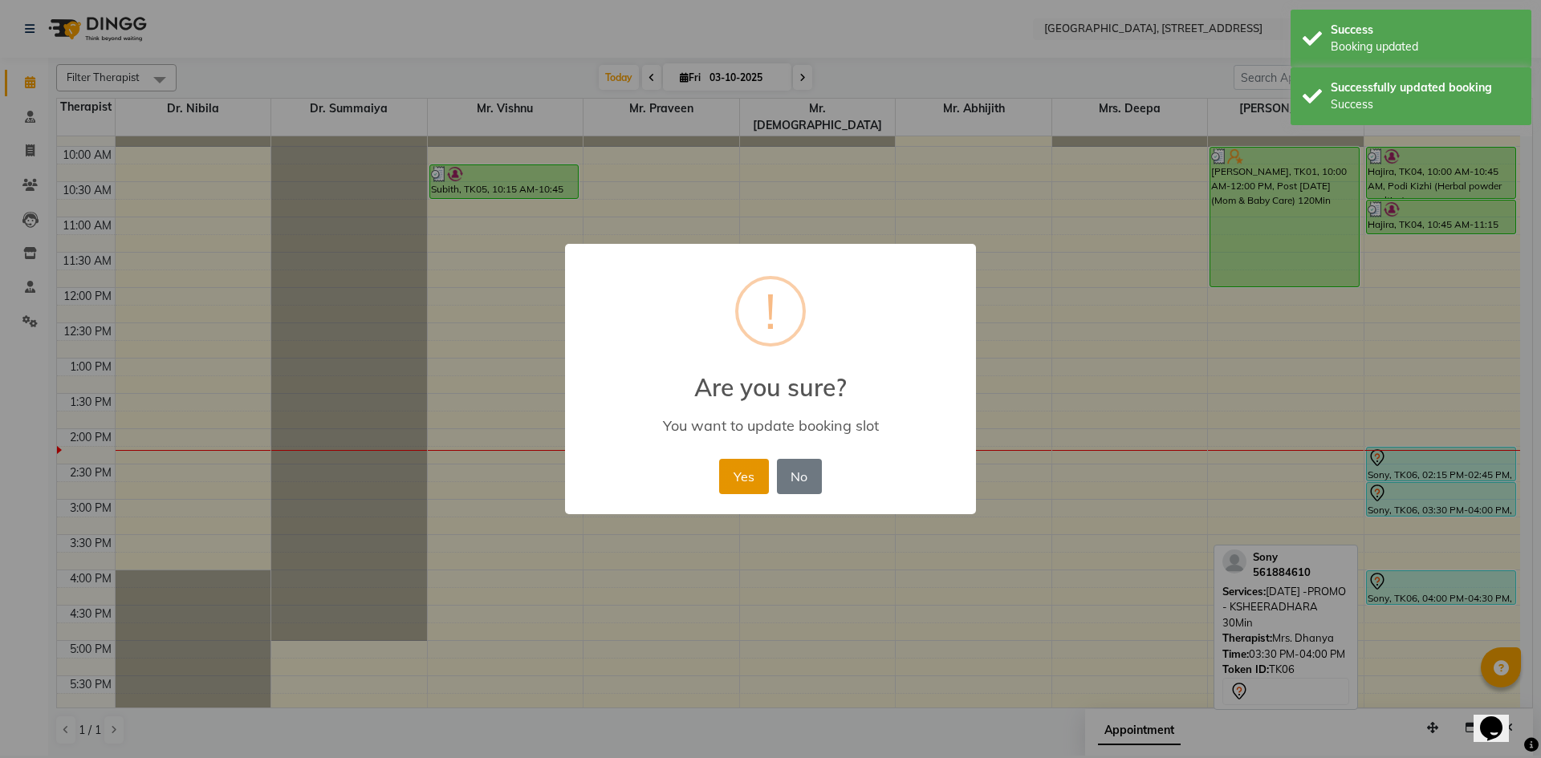
click at [764, 469] on button "Yes" at bounding box center [743, 476] width 49 height 35
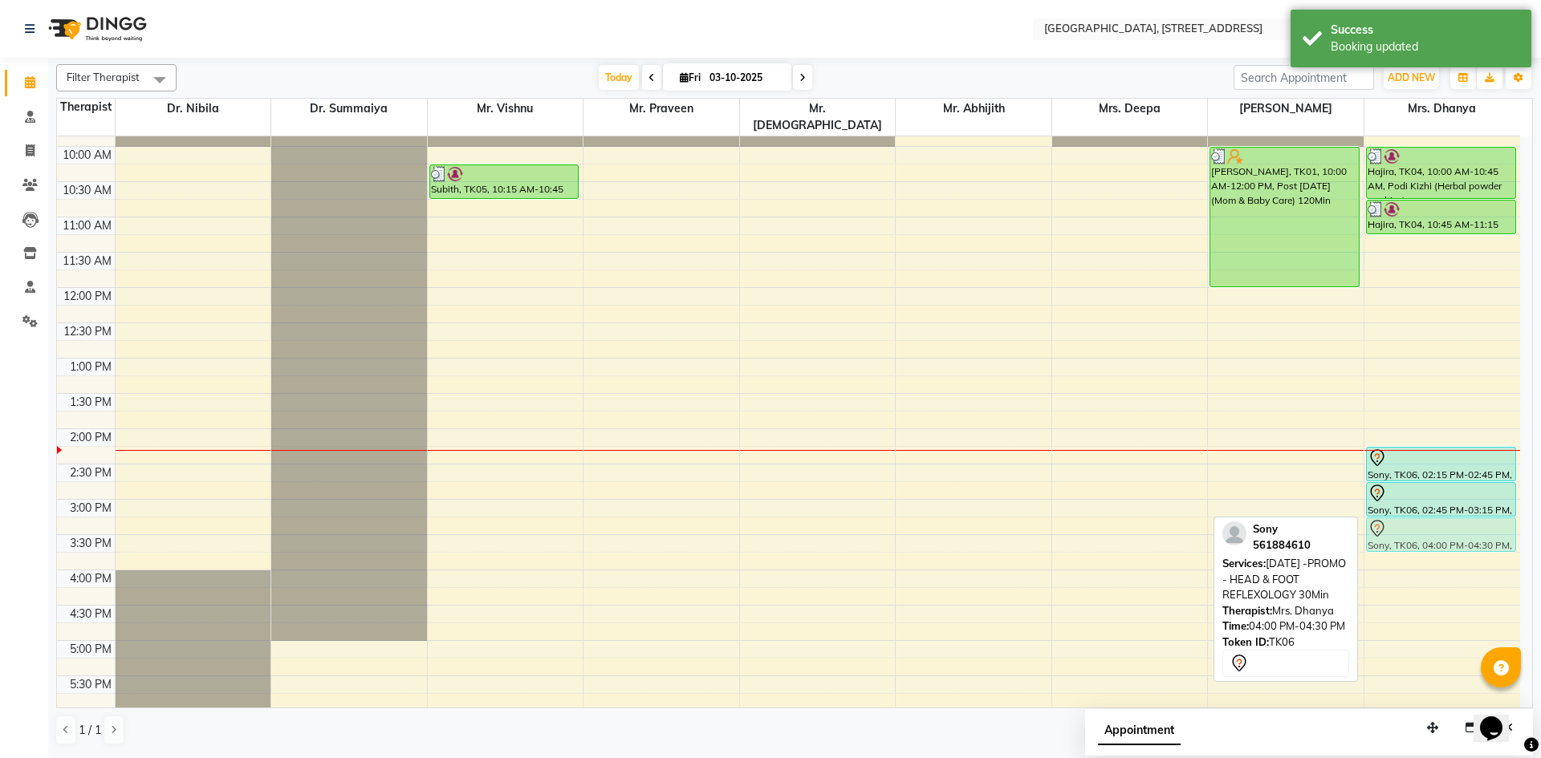
drag, startPoint x: 1408, startPoint y: 566, endPoint x: 1402, endPoint y: 518, distance: 47.7
click at [1402, 518] on div "Hajira, TK04, 10:00 AM-10:45 AM, Podi Kizhi (Herbal powder poultice) Hajira, TK…" at bounding box center [1442, 499] width 156 height 1129
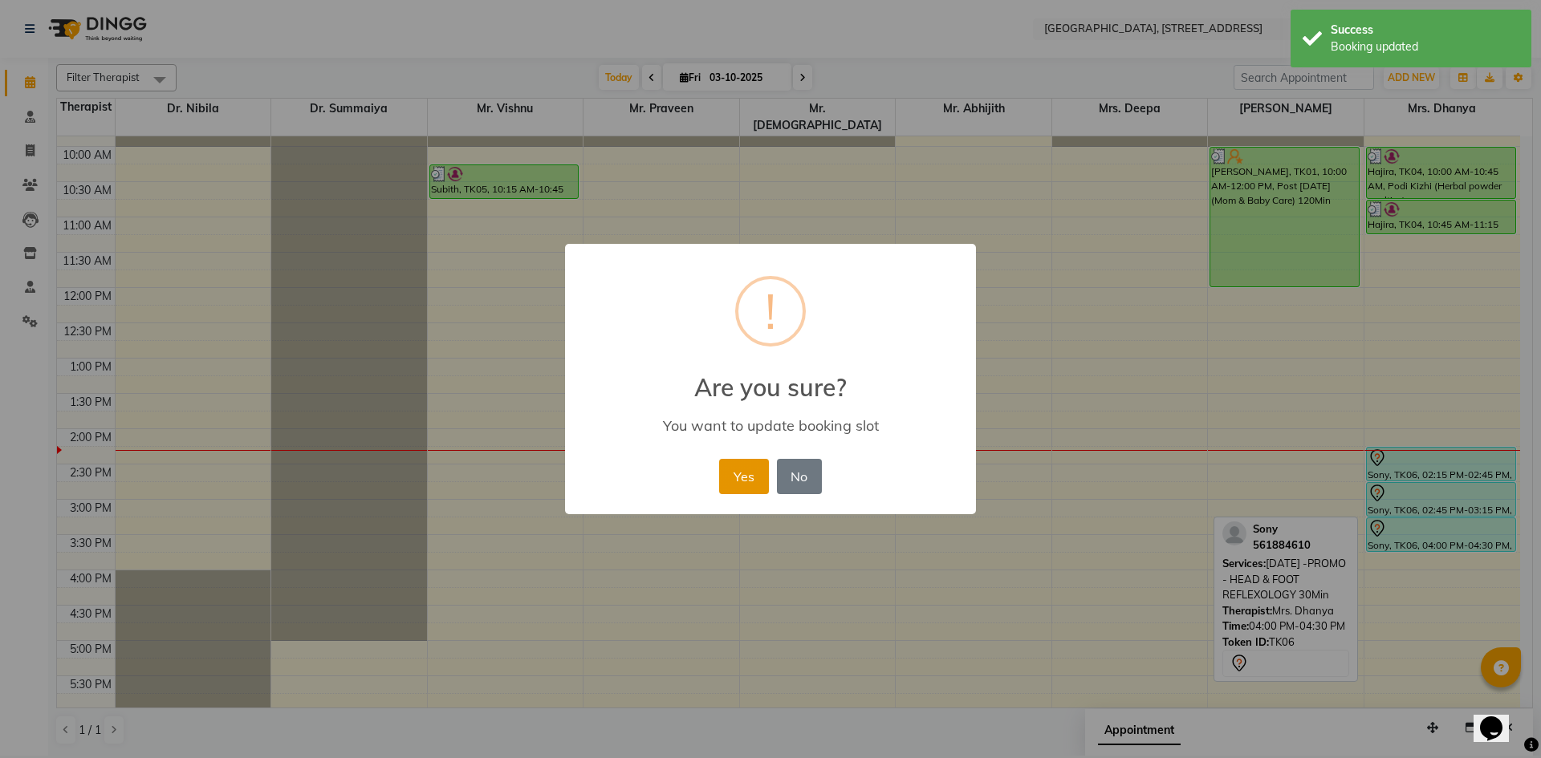
click at [737, 478] on button "Yes" at bounding box center [743, 476] width 49 height 35
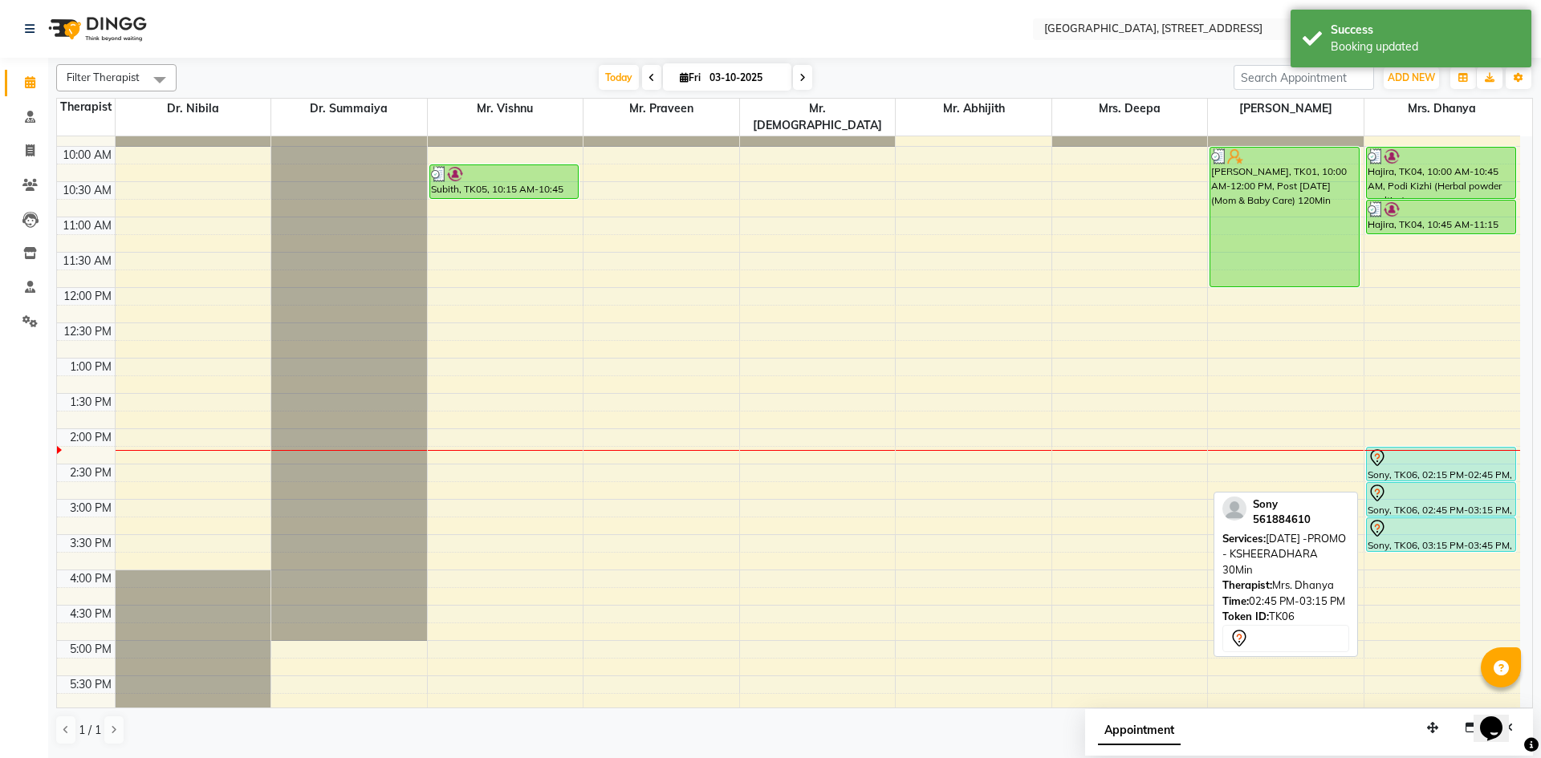
click at [1465, 484] on div at bounding box center [1441, 493] width 147 height 19
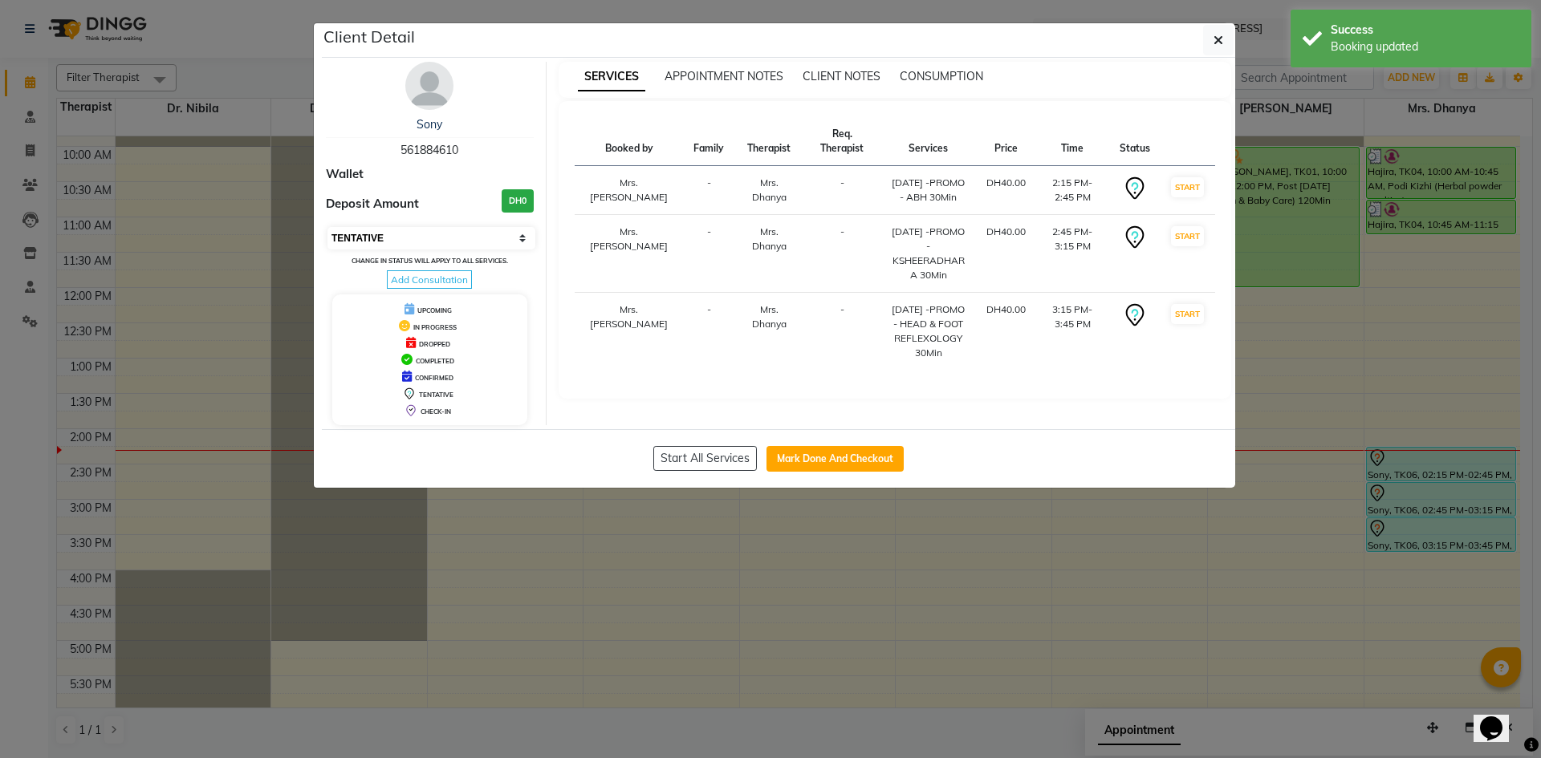
click at [477, 239] on select "Select IN SERVICE CONFIRMED TENTATIVE CHECK IN MARK DONE DROPPED UPCOMING" at bounding box center [431, 238] width 208 height 22
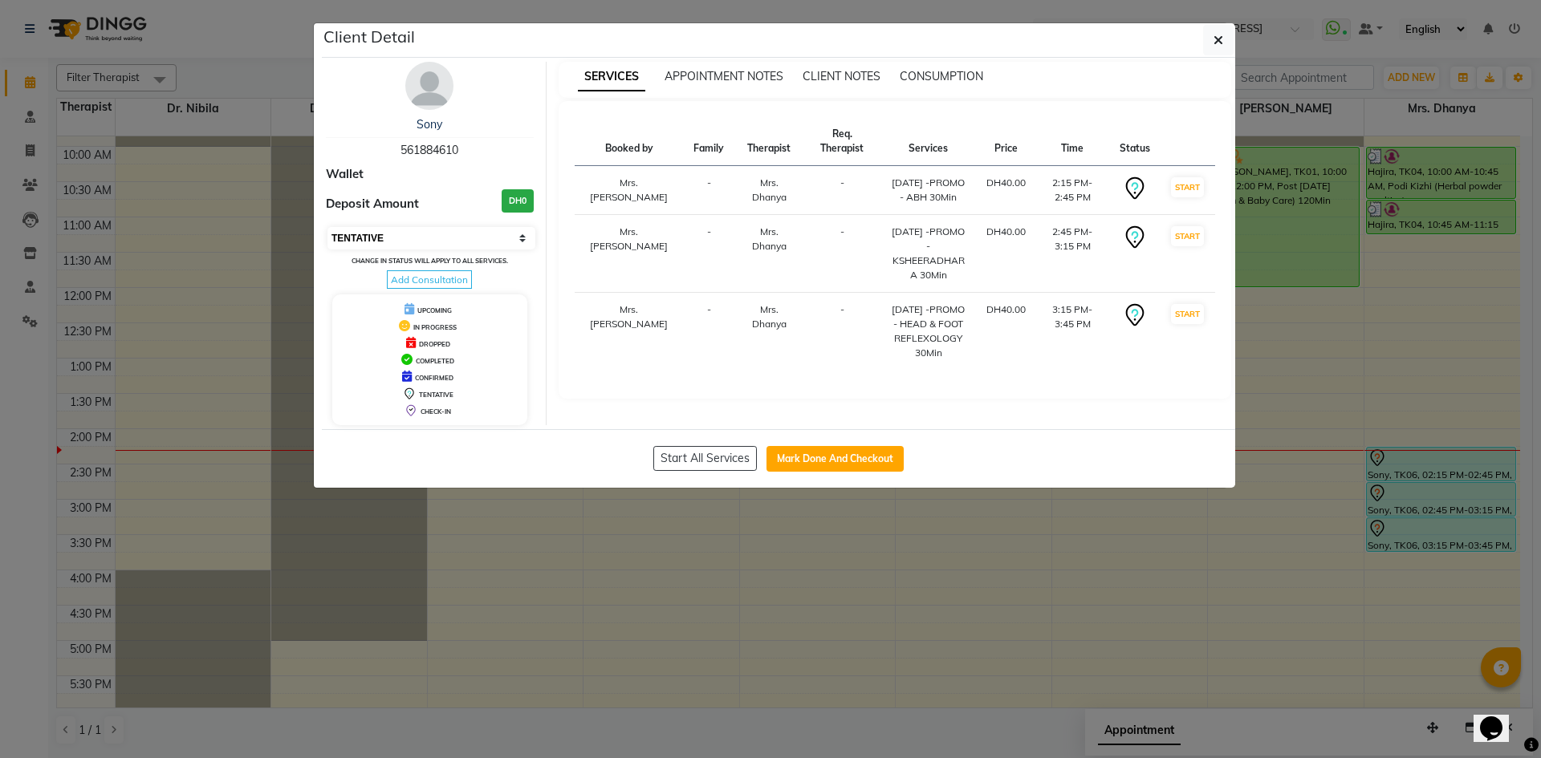
select select "3"
click at [327, 227] on select "Select IN SERVICE CONFIRMED TENTATIVE CHECK IN MARK DONE DROPPED UPCOMING" at bounding box center [431, 238] width 208 height 22
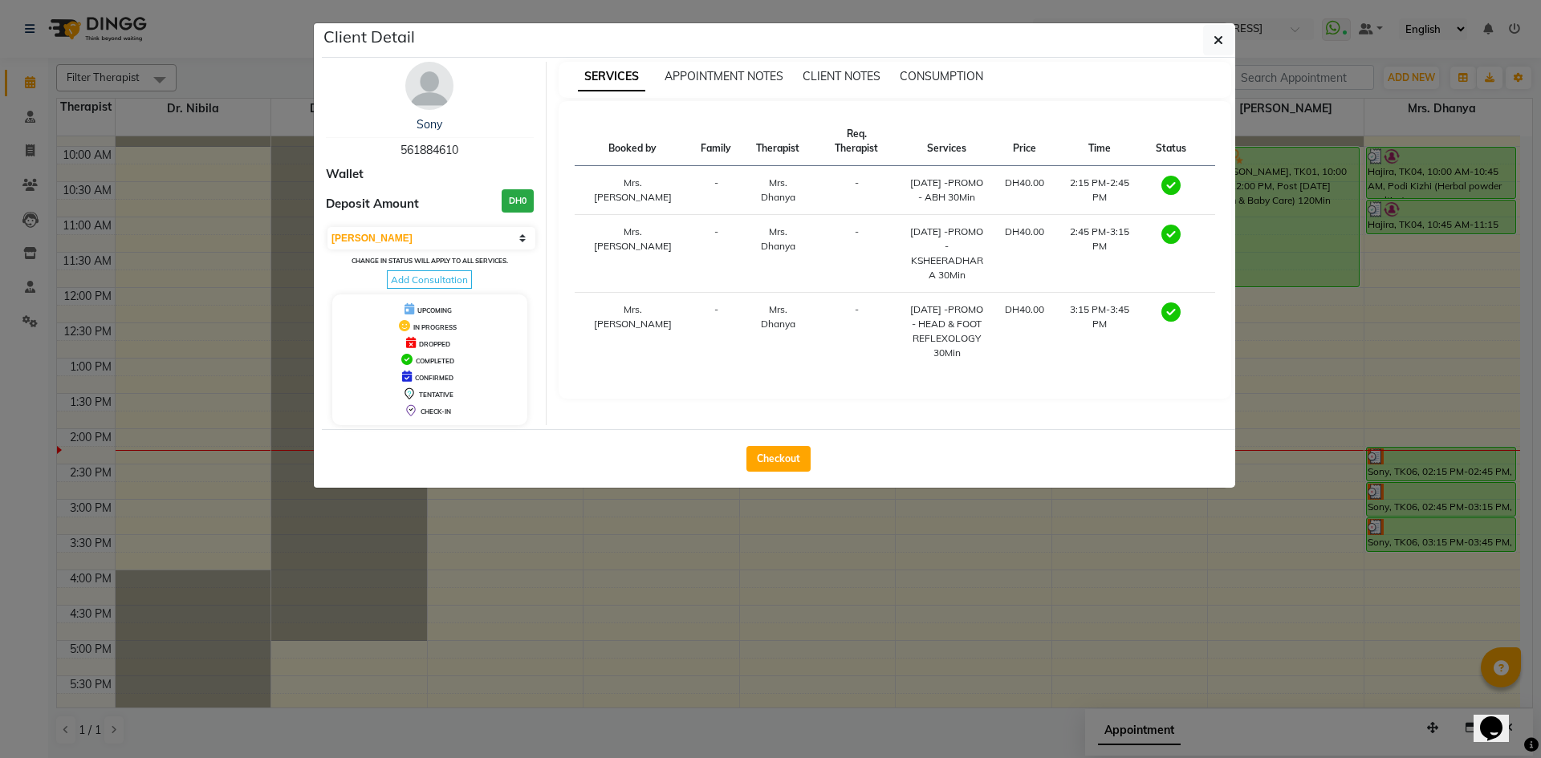
drag, startPoint x: 1223, startPoint y: 45, endPoint x: 1209, endPoint y: 66, distance: 24.9
click at [1221, 49] on button "button" at bounding box center [1218, 40] width 30 height 30
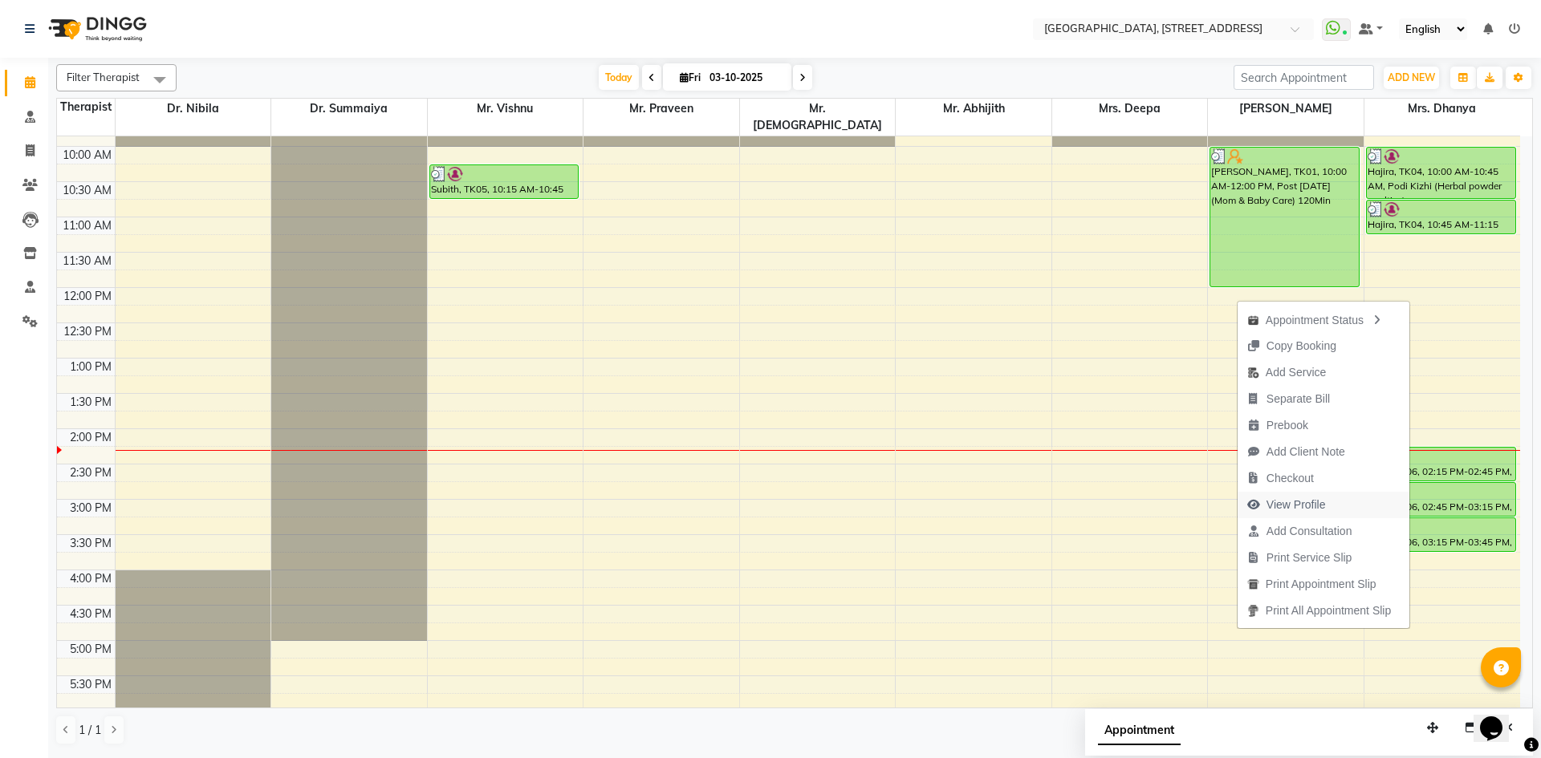
click at [1269, 503] on span "View Profile" at bounding box center [1295, 505] width 59 height 17
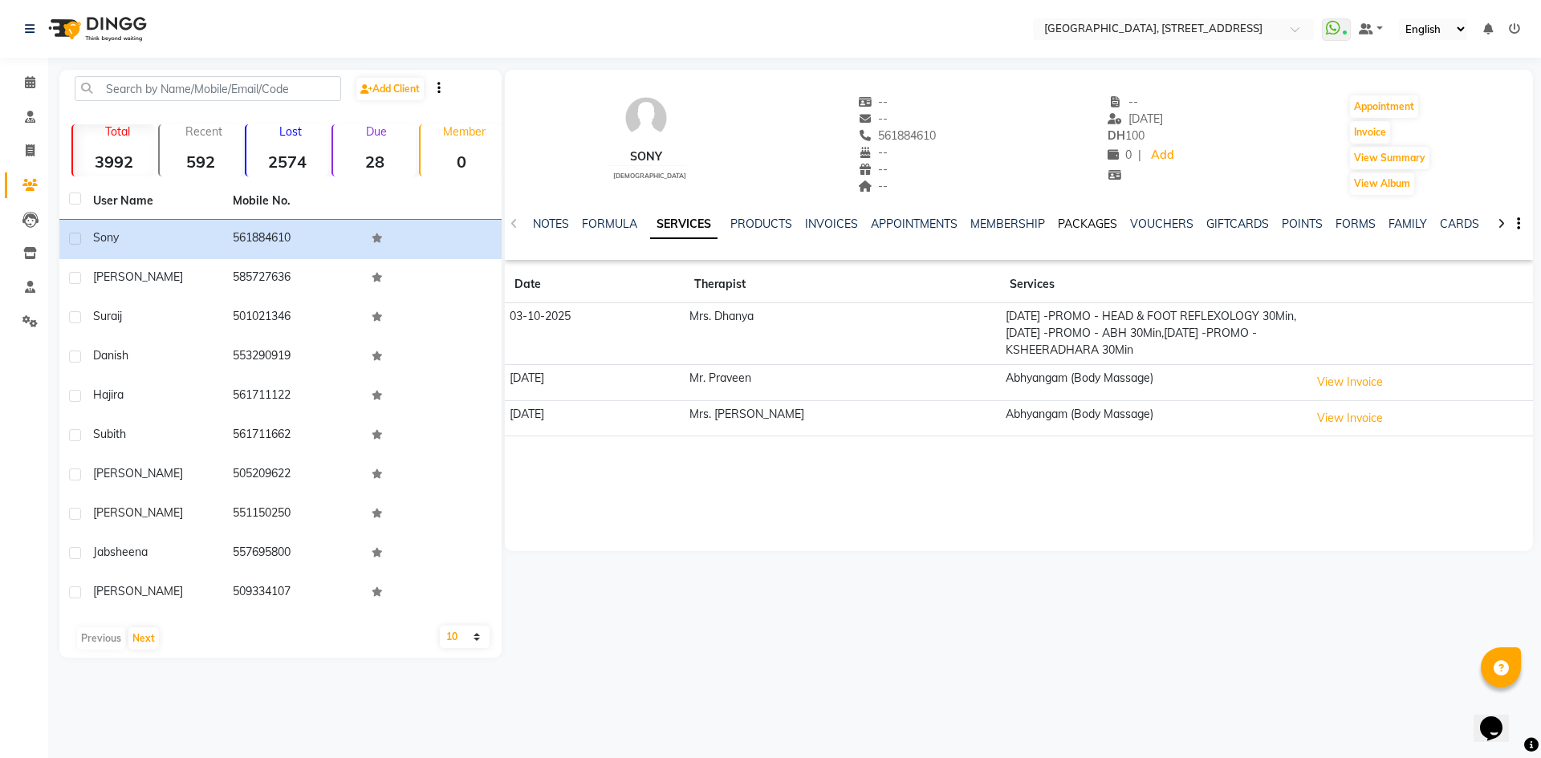
click at [1059, 228] on link "PACKAGES" at bounding box center [1087, 224] width 59 height 14
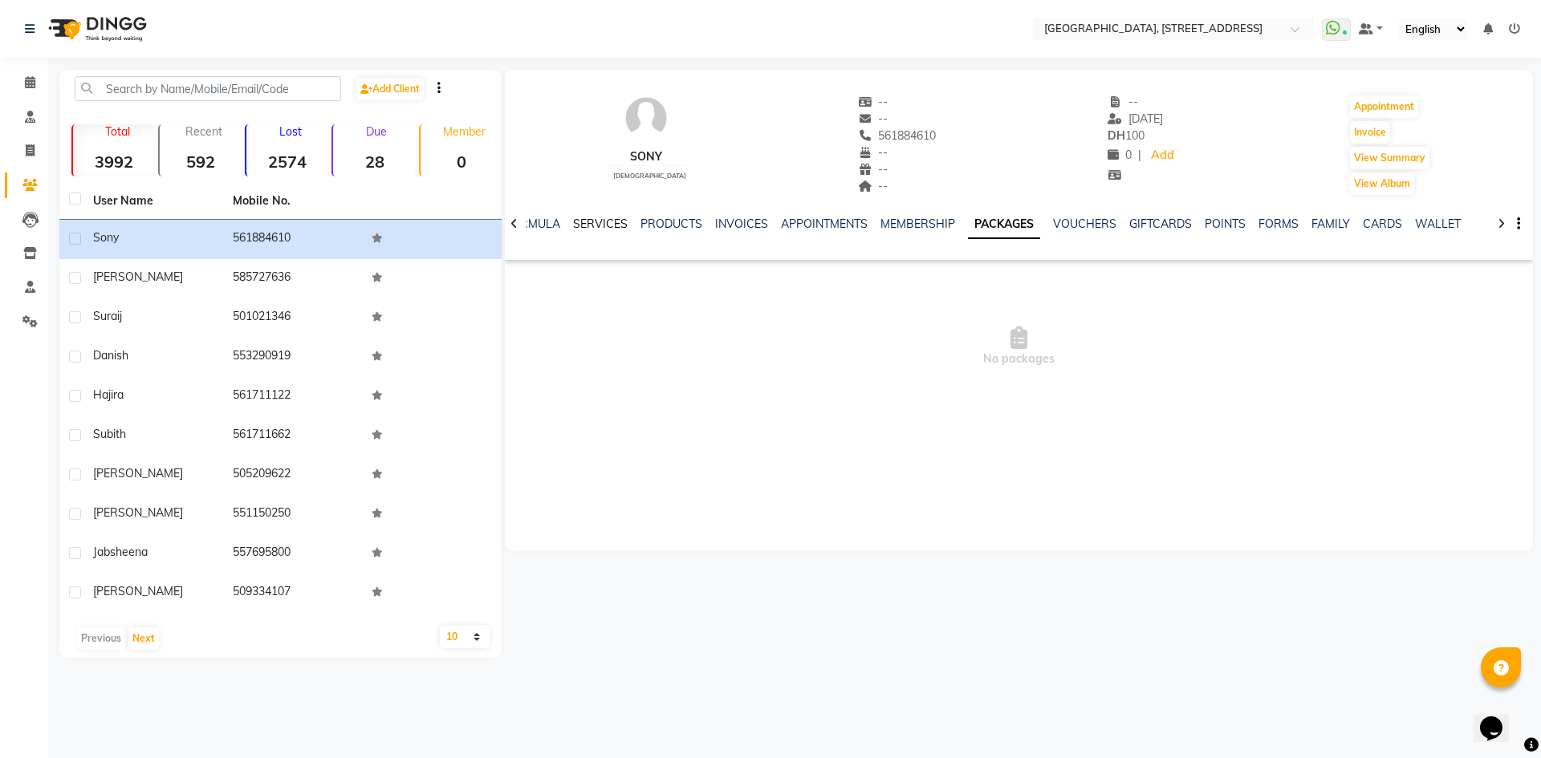
click at [609, 227] on link "SERVICES" at bounding box center [600, 224] width 55 height 14
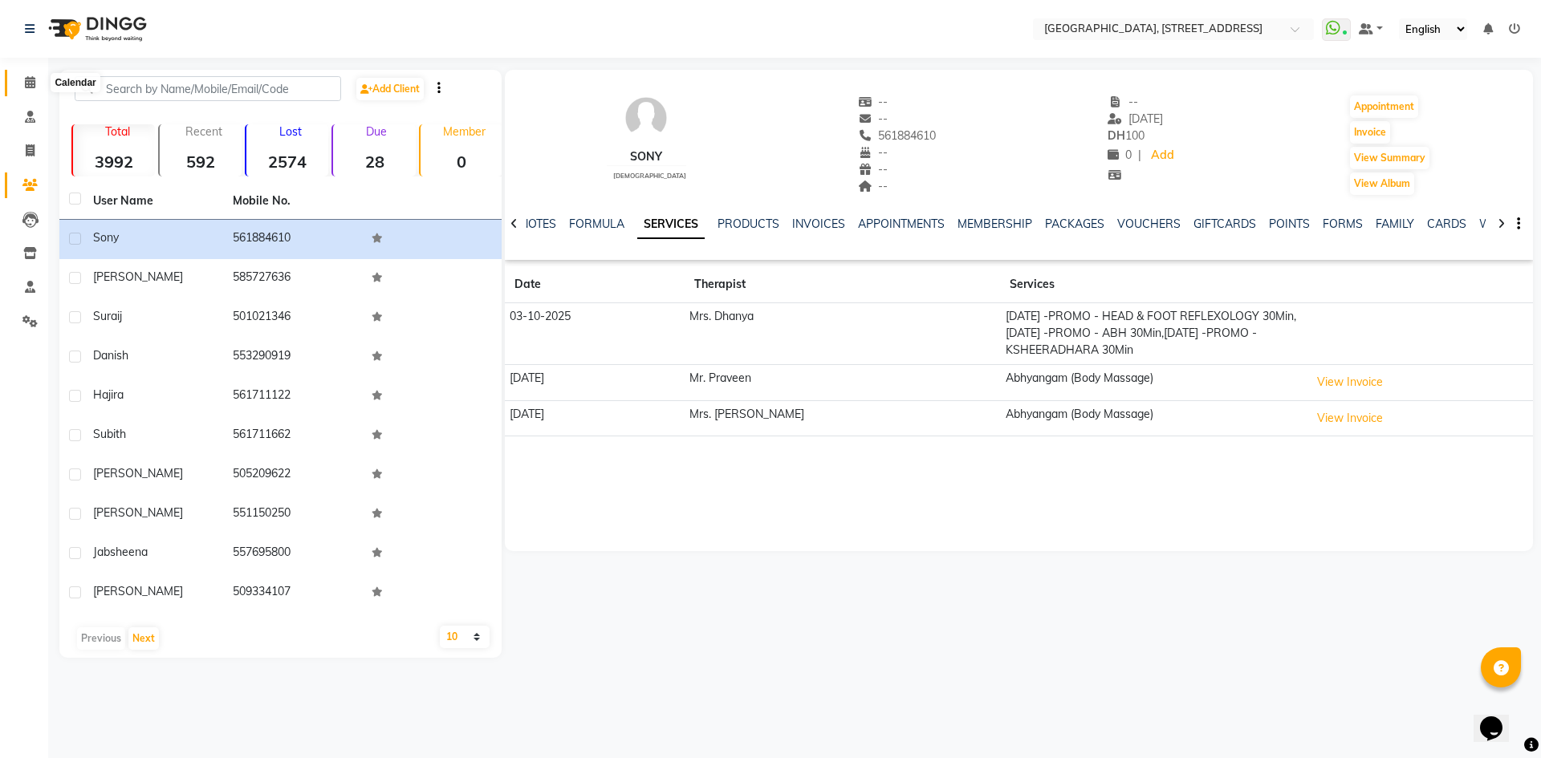
click at [36, 75] on span at bounding box center [30, 83] width 28 height 18
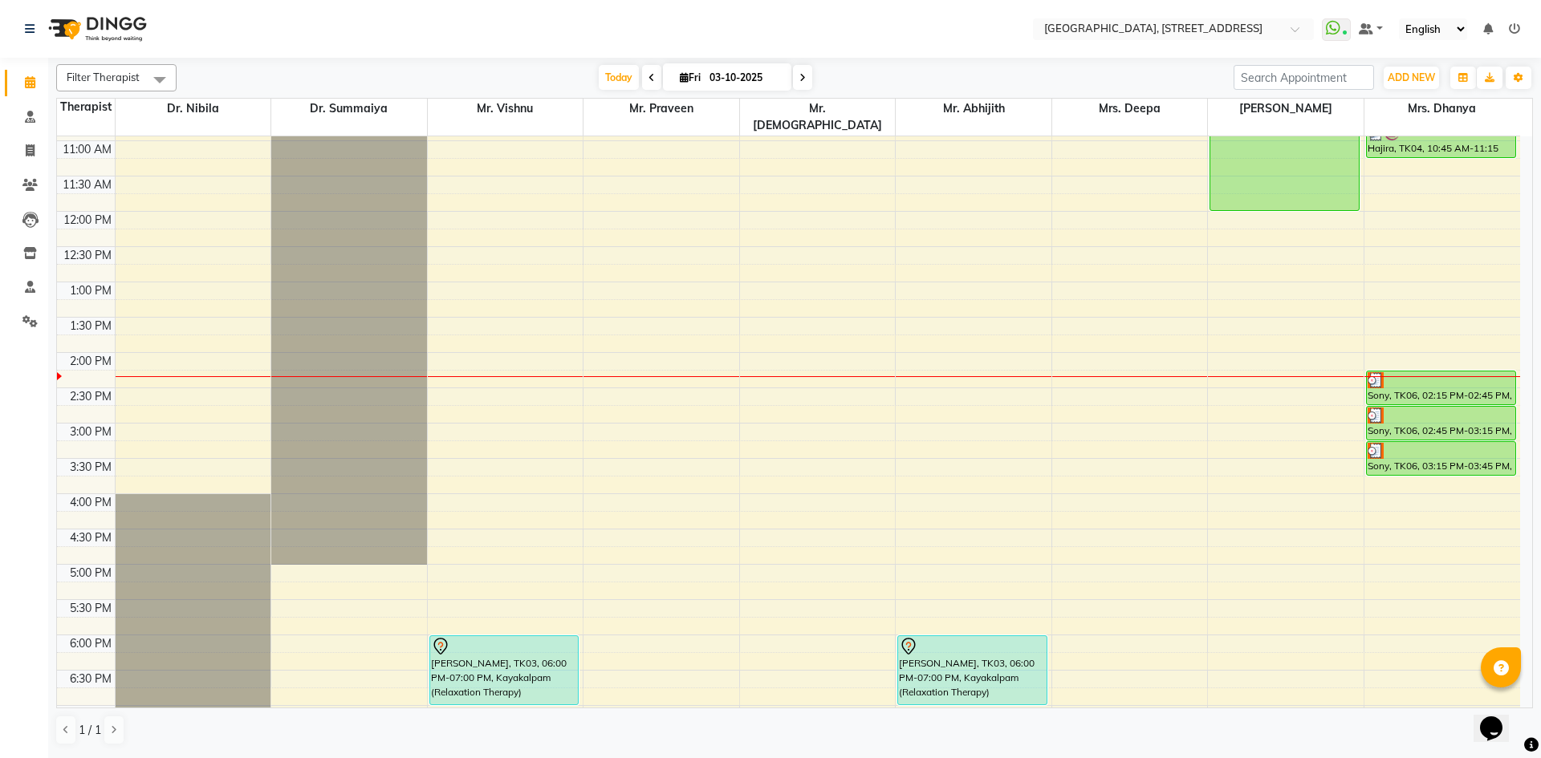
scroll to position [295, 0]
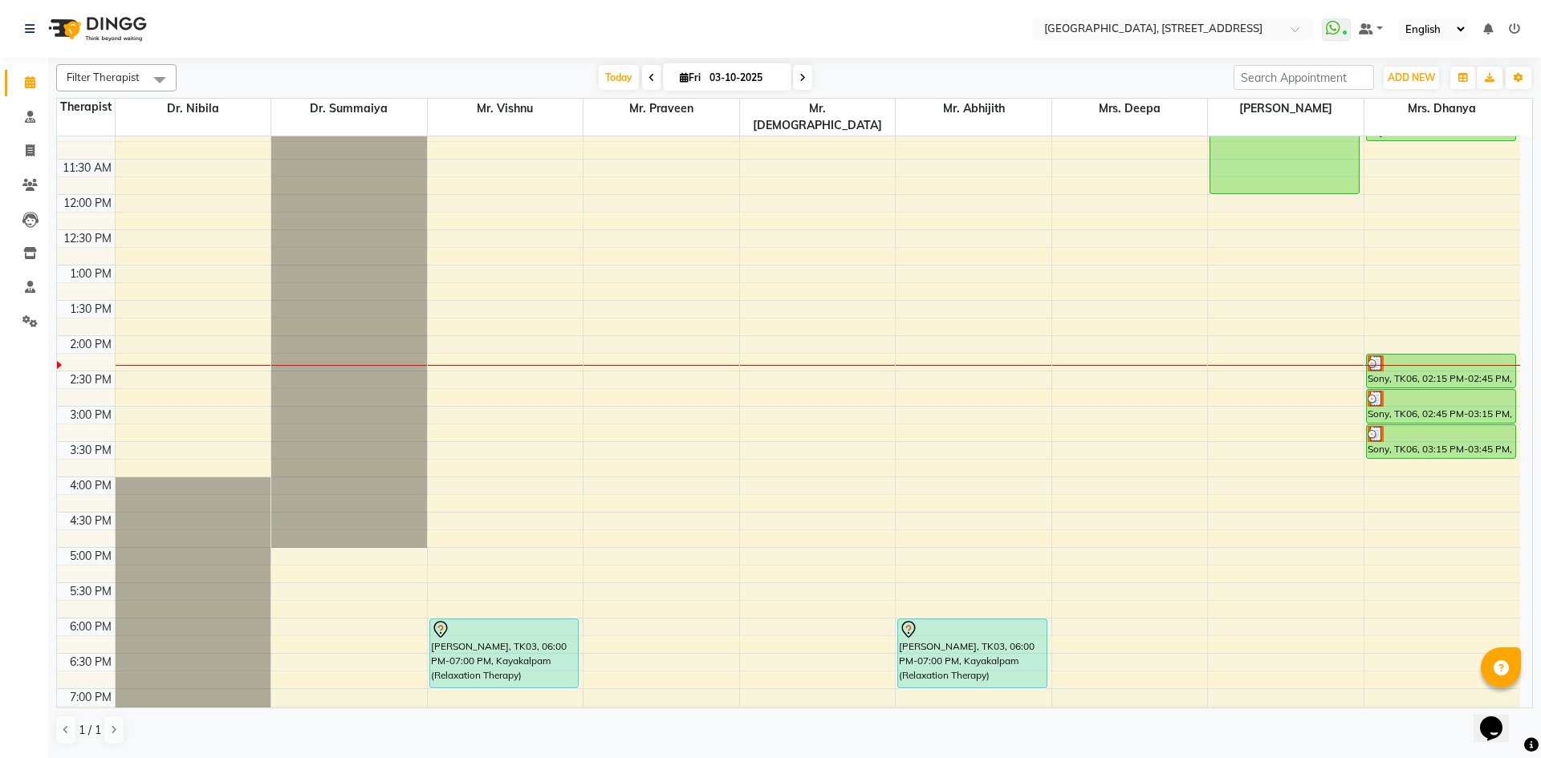
click at [642, 79] on span at bounding box center [651, 77] width 19 height 25
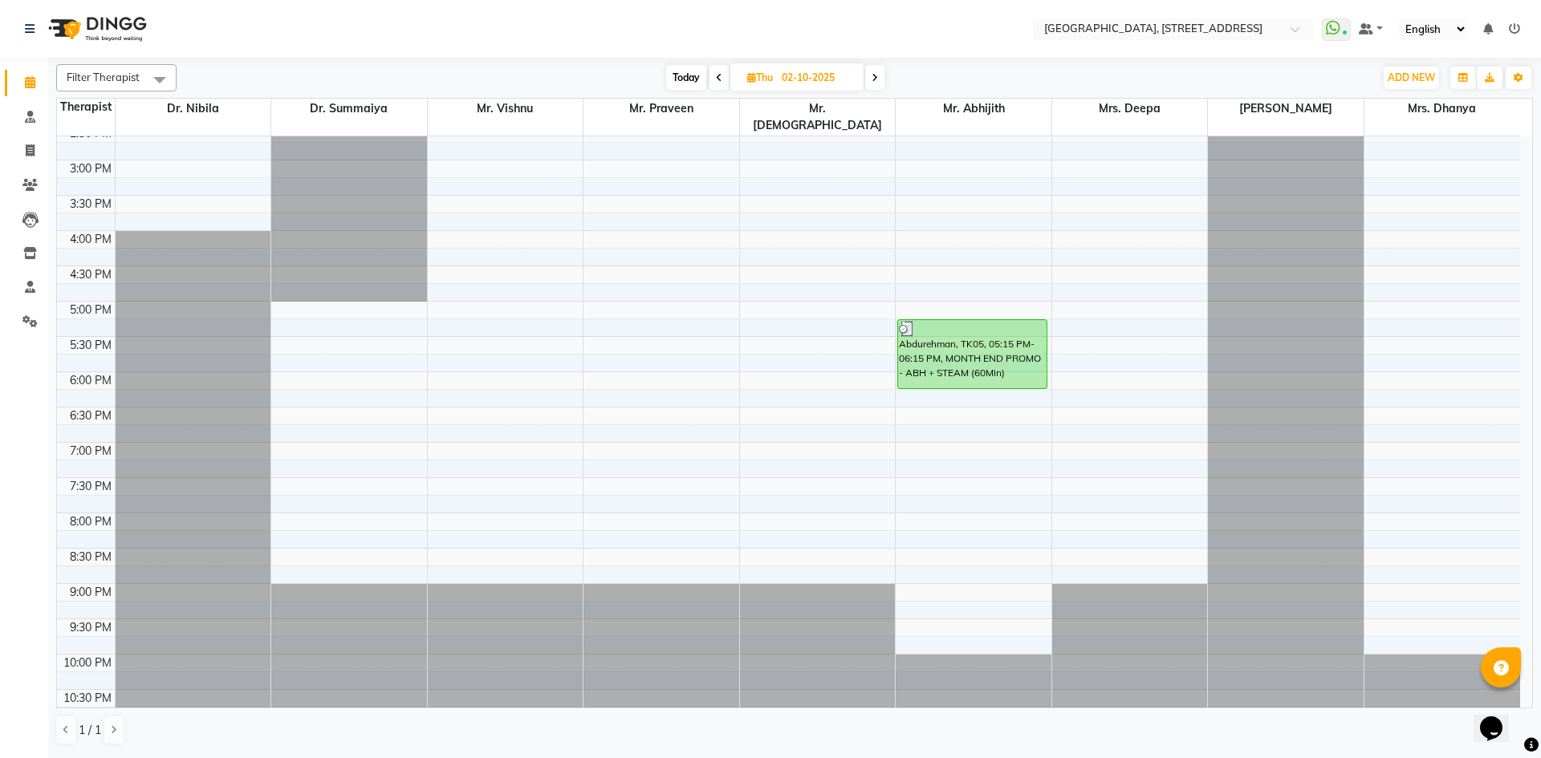
scroll to position [246, 0]
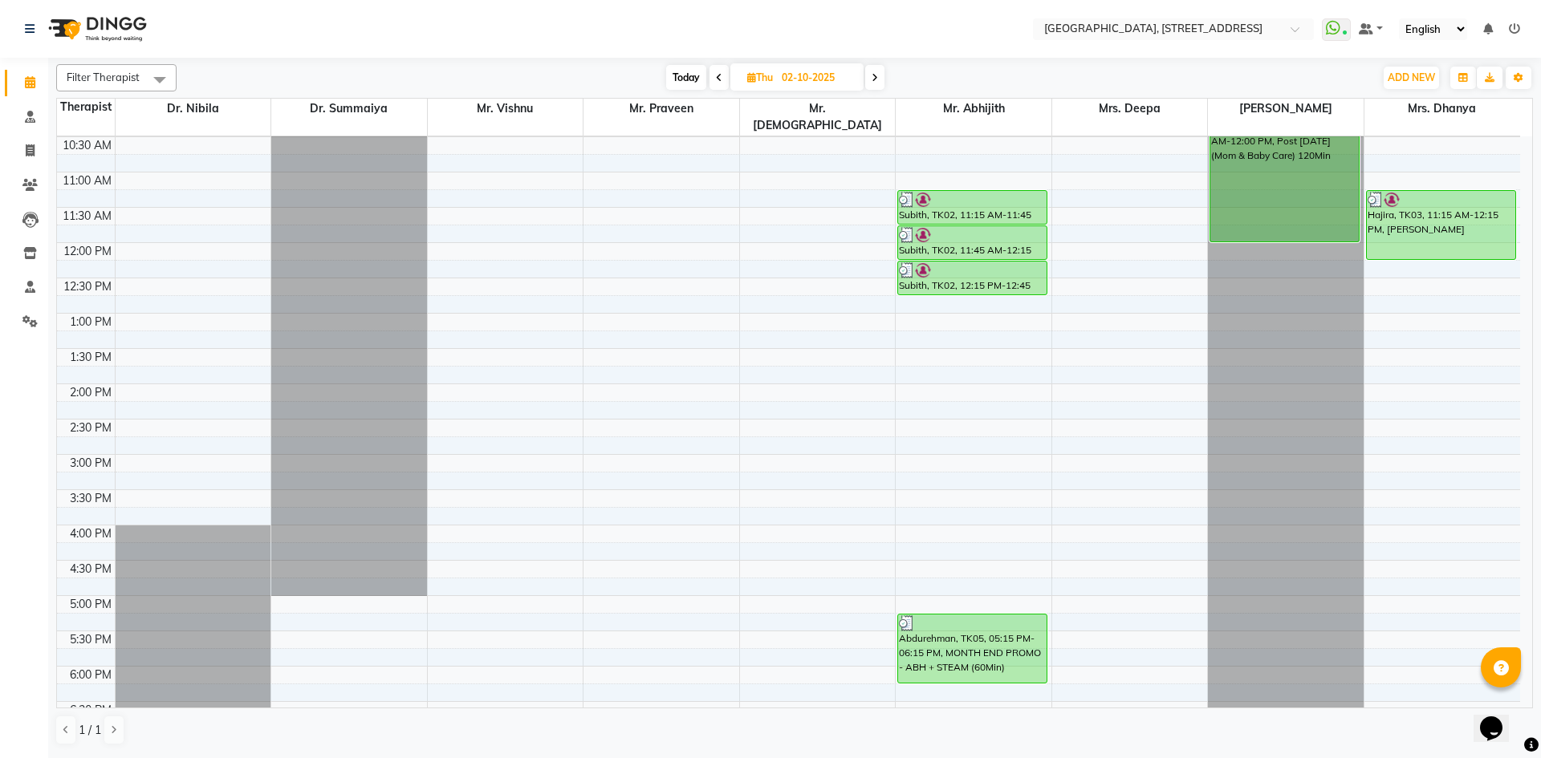
click at [878, 77] on icon at bounding box center [875, 78] width 6 height 10
type input "03-10-2025"
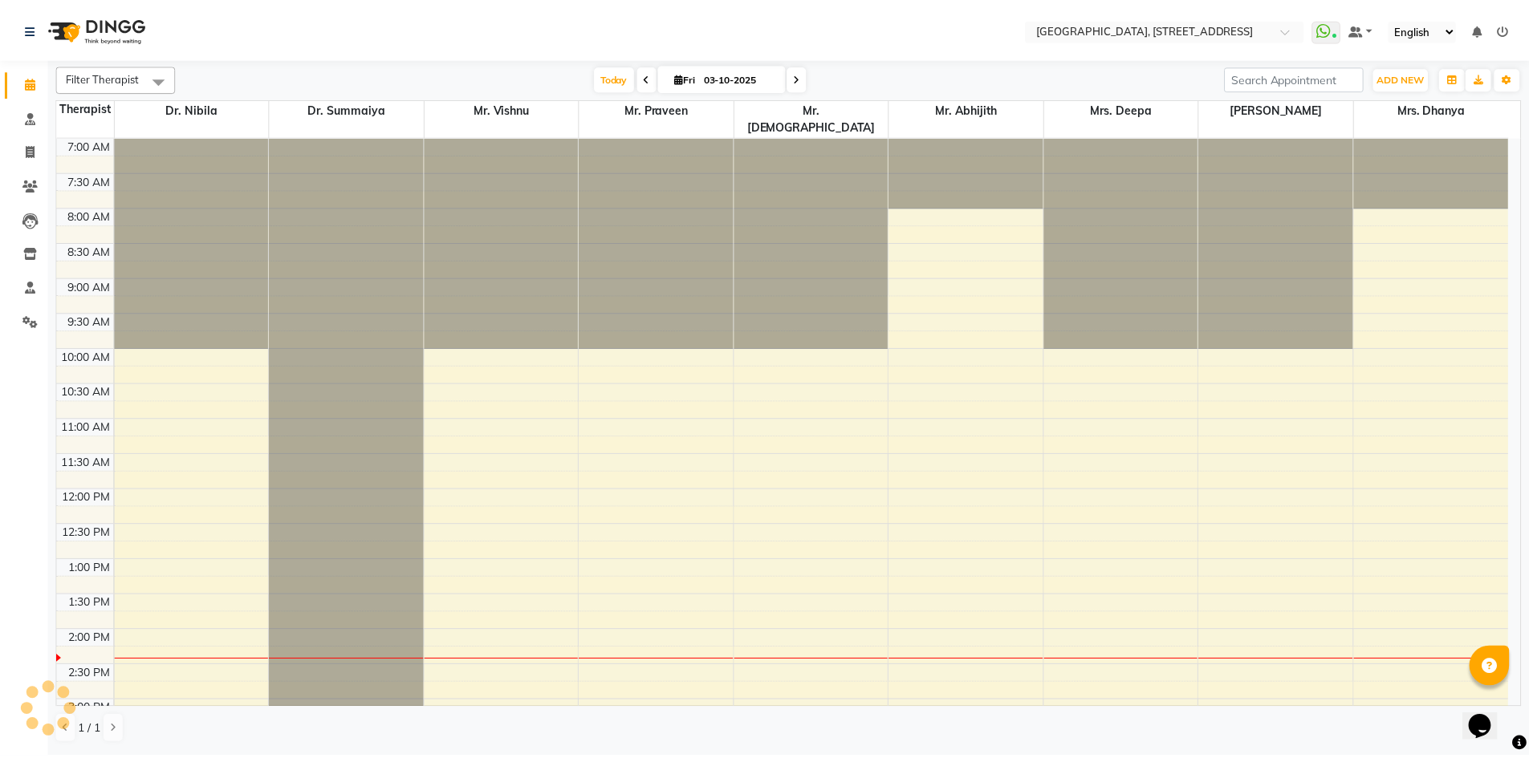
scroll to position [495, 0]
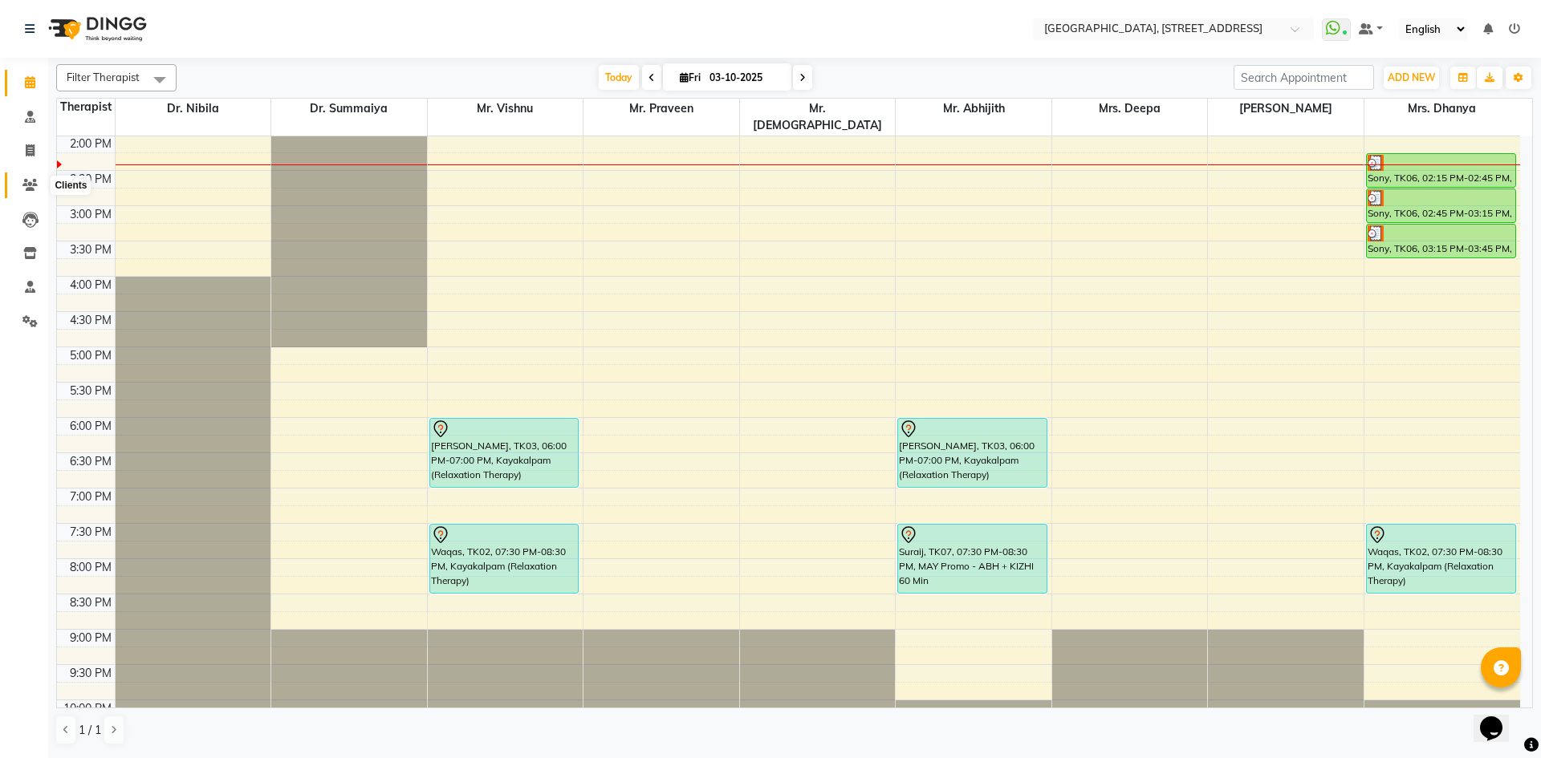
click at [22, 187] on span at bounding box center [30, 186] width 28 height 18
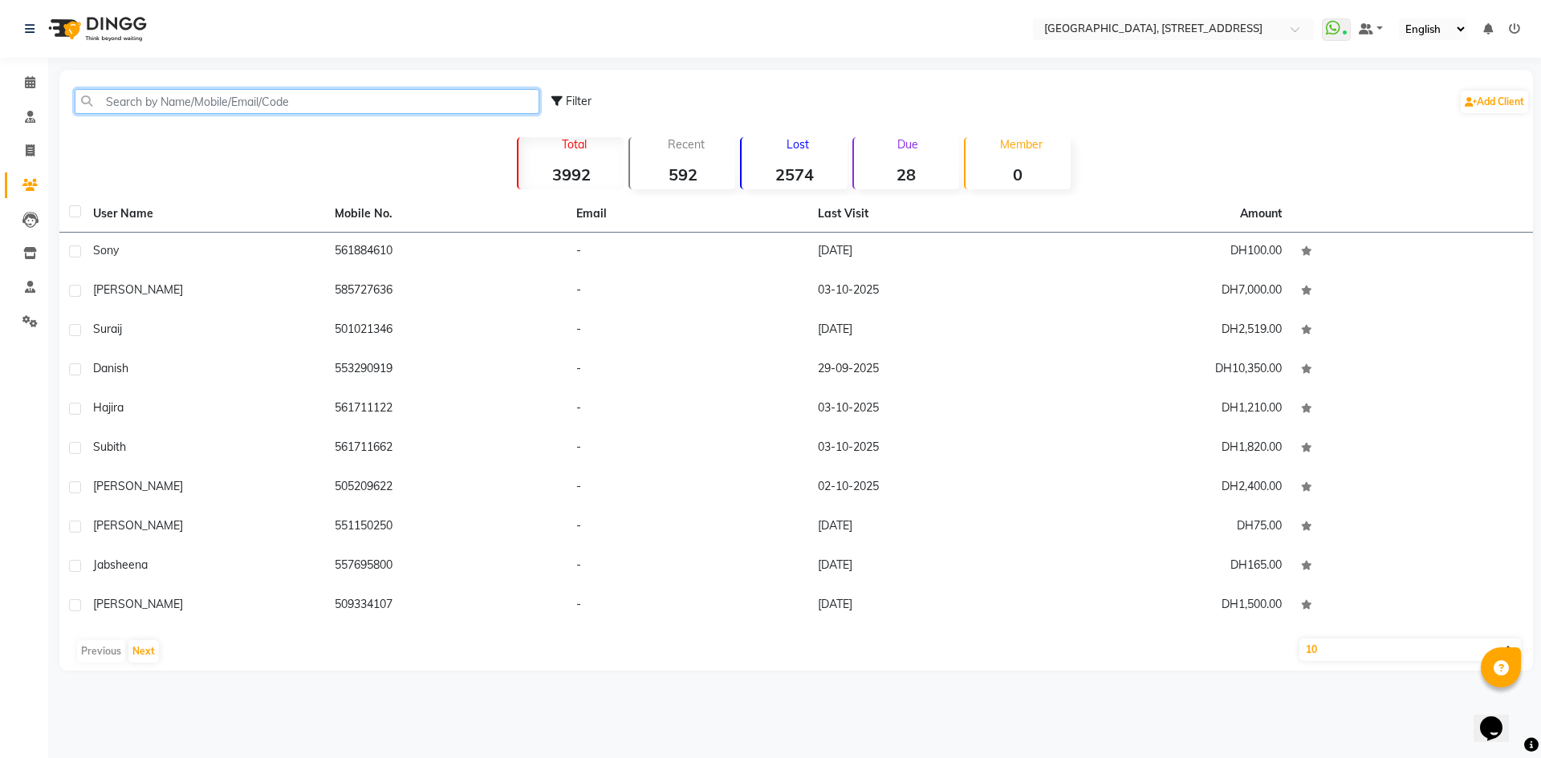
click at [172, 98] on input "text" at bounding box center [307, 101] width 465 height 25
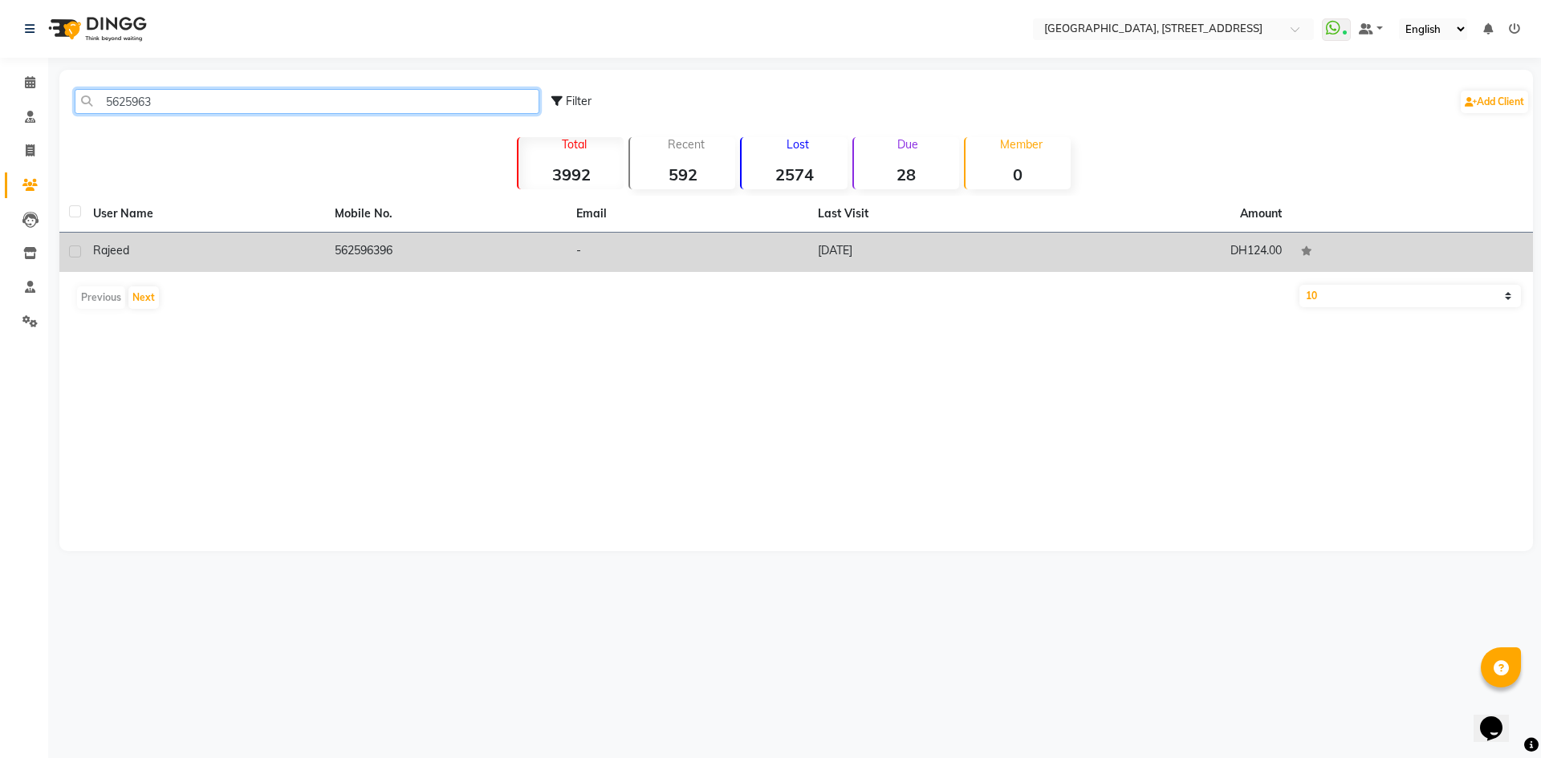
type input "5625963"
click at [1015, 251] on td "[DATE]" at bounding box center [929, 252] width 242 height 39
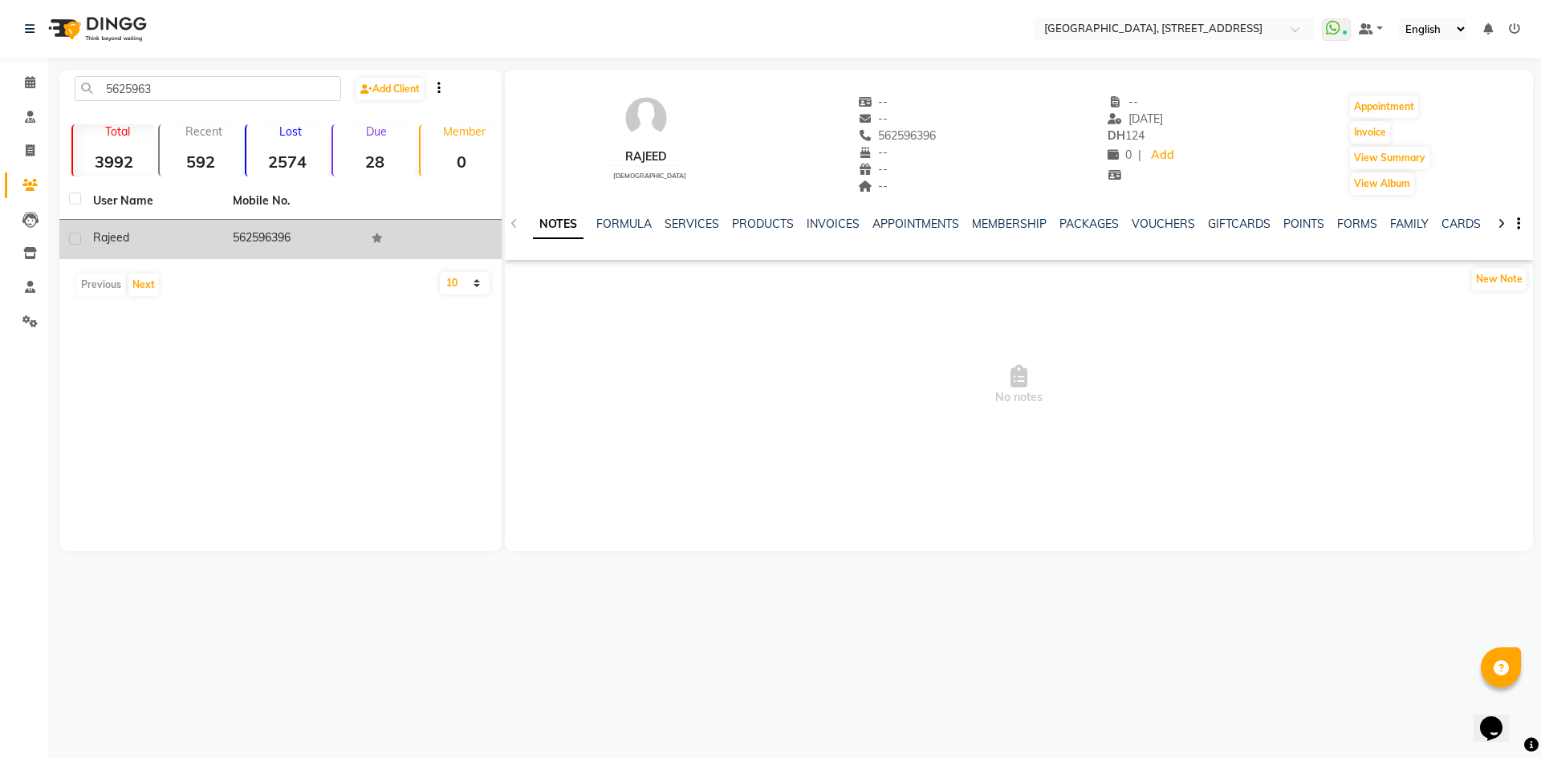
click at [658, 217] on ul "NOTES FORMULA SERVICES PRODUCTS INVOICES APPOINTMENTS MEMBERSHIP PACKAGES VOUCH…" at bounding box center [1042, 224] width 1019 height 17
click at [660, 217] on ul "NOTES FORMULA SERVICES PRODUCTS INVOICES APPOINTMENTS MEMBERSHIP PACKAGES VOUCH…" at bounding box center [1042, 224] width 1019 height 17
click at [681, 225] on link "SERVICES" at bounding box center [692, 224] width 55 height 14
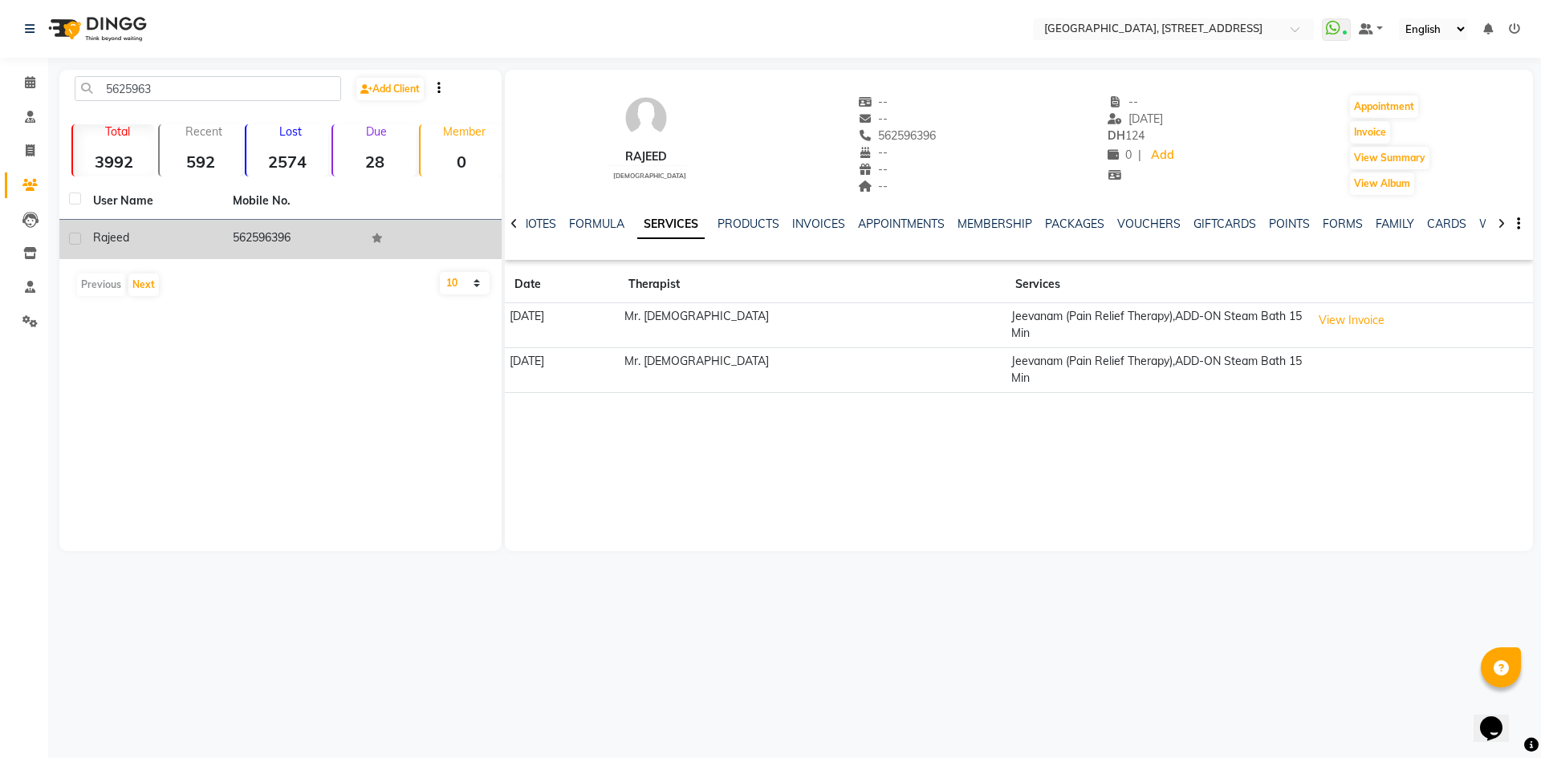
click at [1087, 234] on div "NOTES FORMULA SERVICES PRODUCTS INVOICES APPOINTMENTS MEMBERSHIP PACKAGES VOUCH…" at bounding box center [999, 231] width 933 height 30
click at [1086, 229] on link "PACKAGES" at bounding box center [1074, 224] width 59 height 14
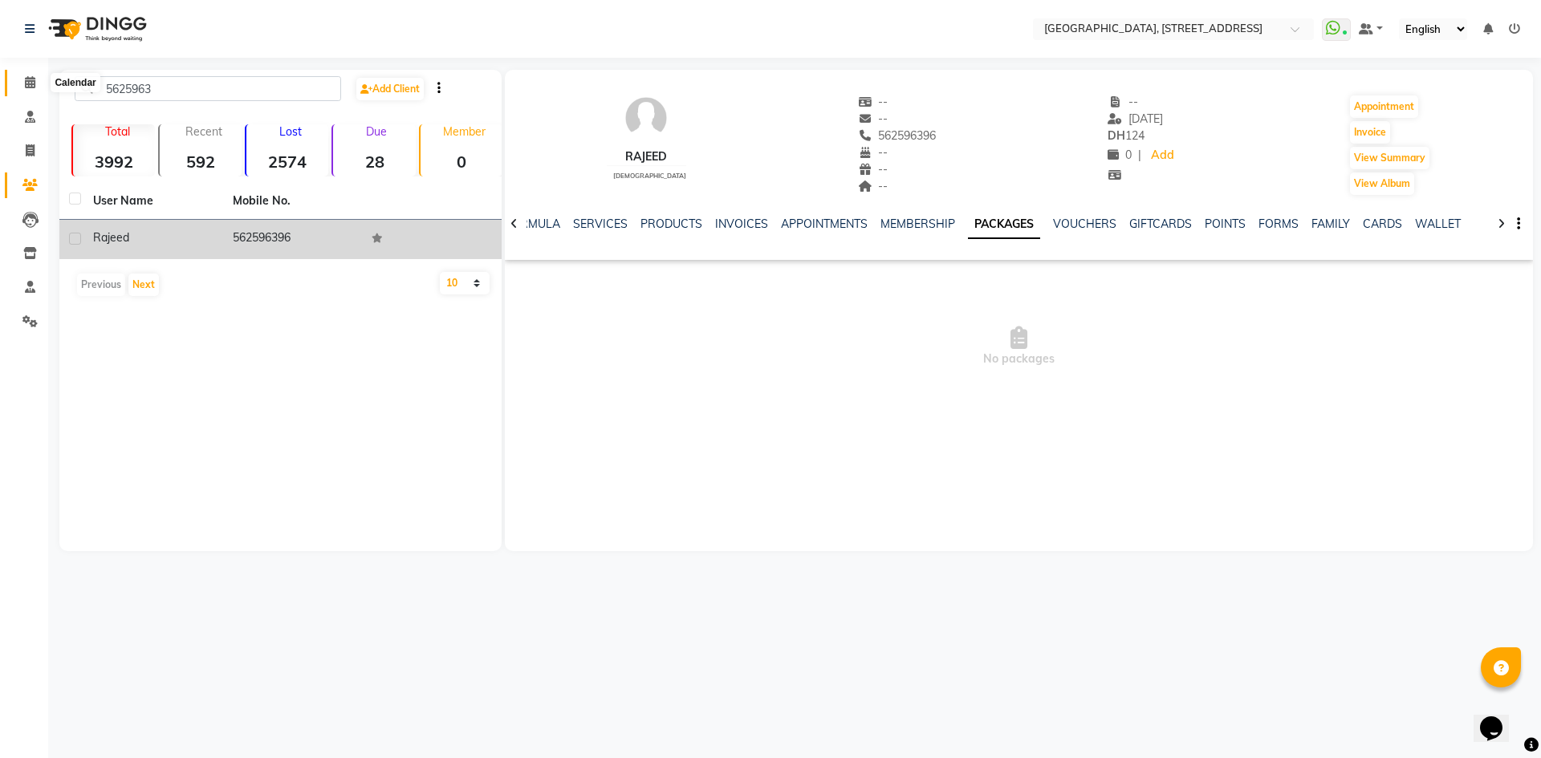
click at [35, 83] on icon at bounding box center [30, 82] width 10 height 12
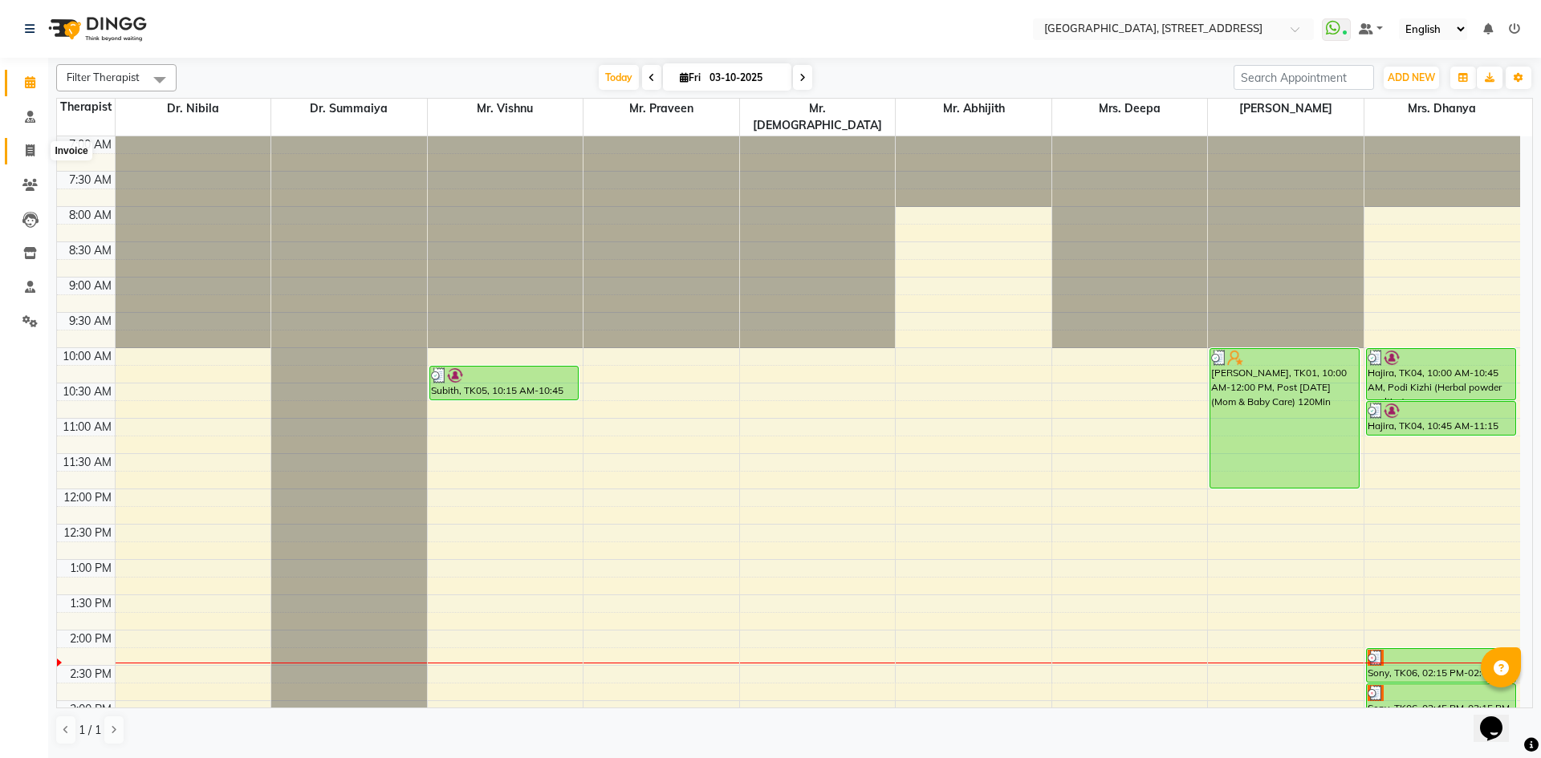
click at [26, 152] on icon at bounding box center [30, 150] width 9 height 12
select select "service"
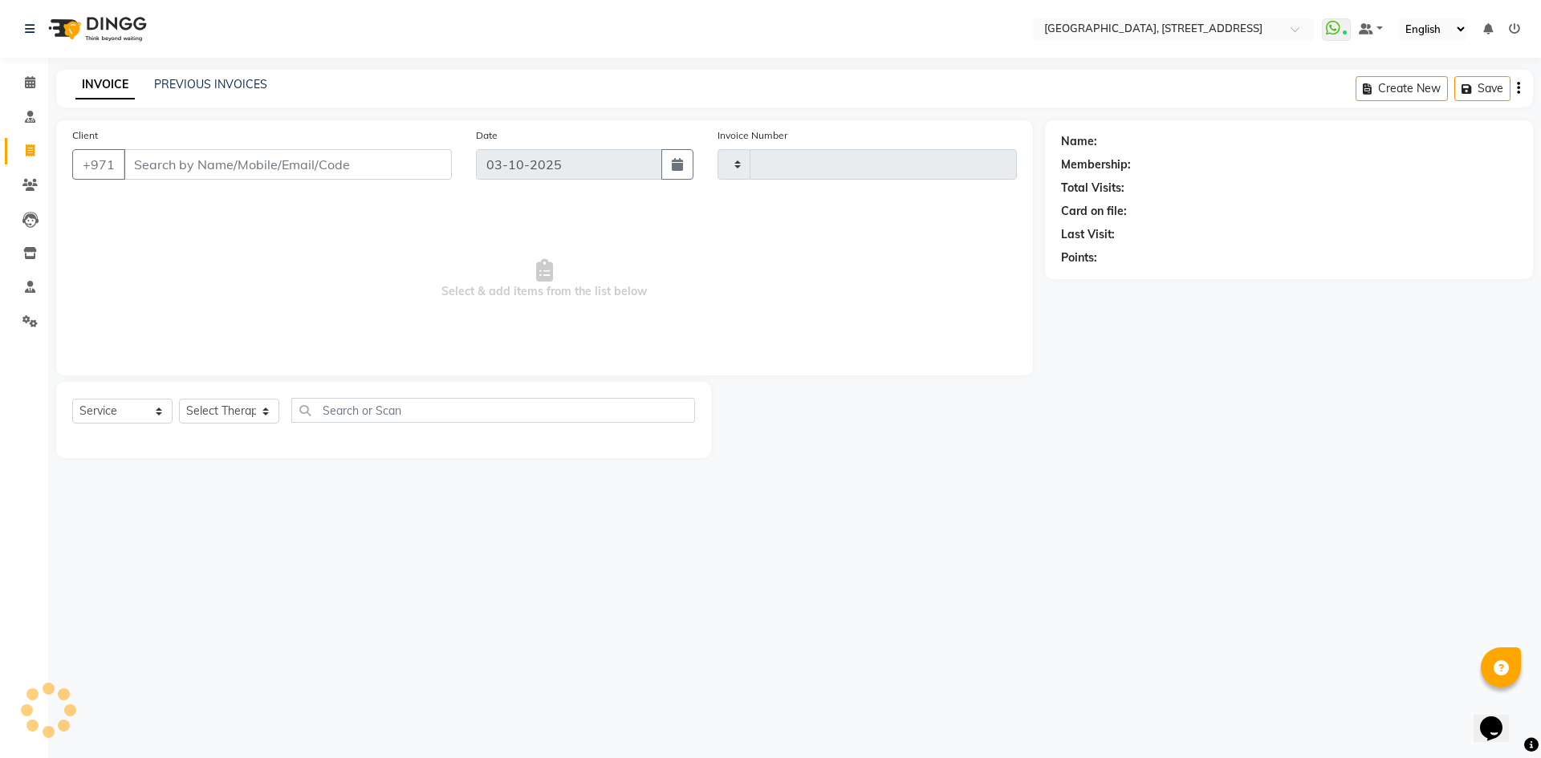
type input "2411"
select select "4538"
click at [161, 89] on link "PREVIOUS INVOICES" at bounding box center [210, 84] width 113 height 14
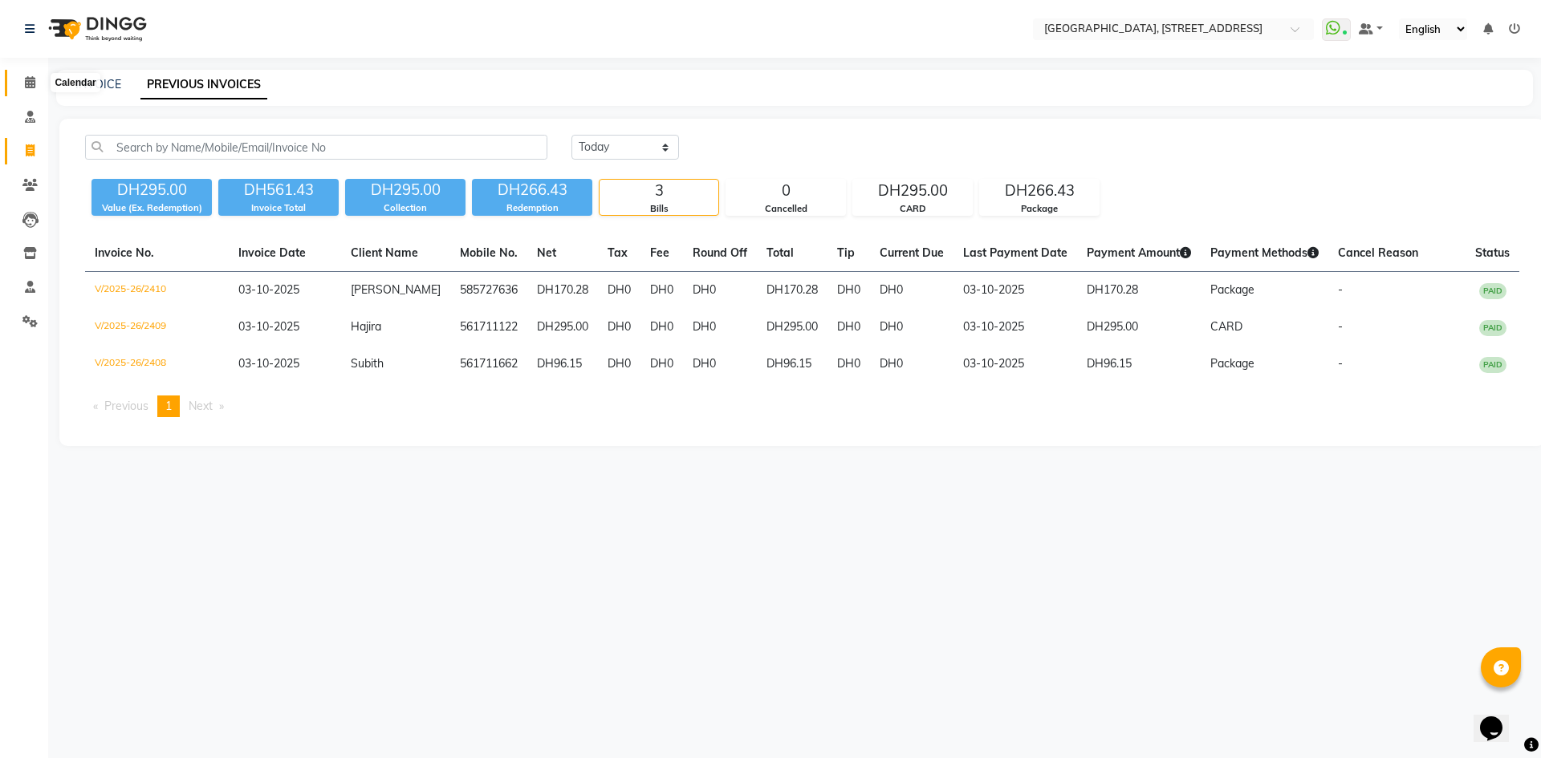
click at [23, 75] on span at bounding box center [30, 83] width 28 height 18
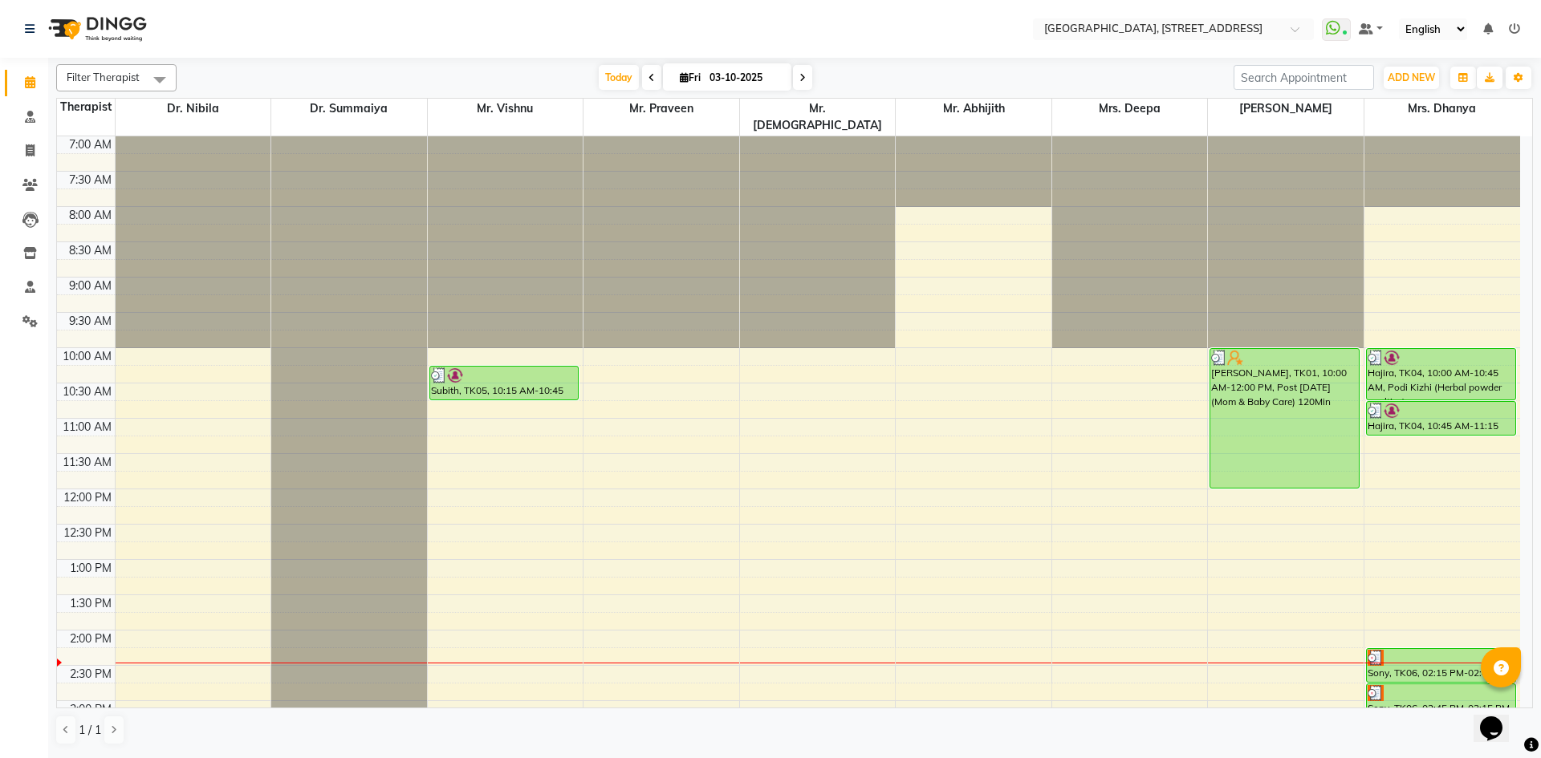
scroll to position [295, 0]
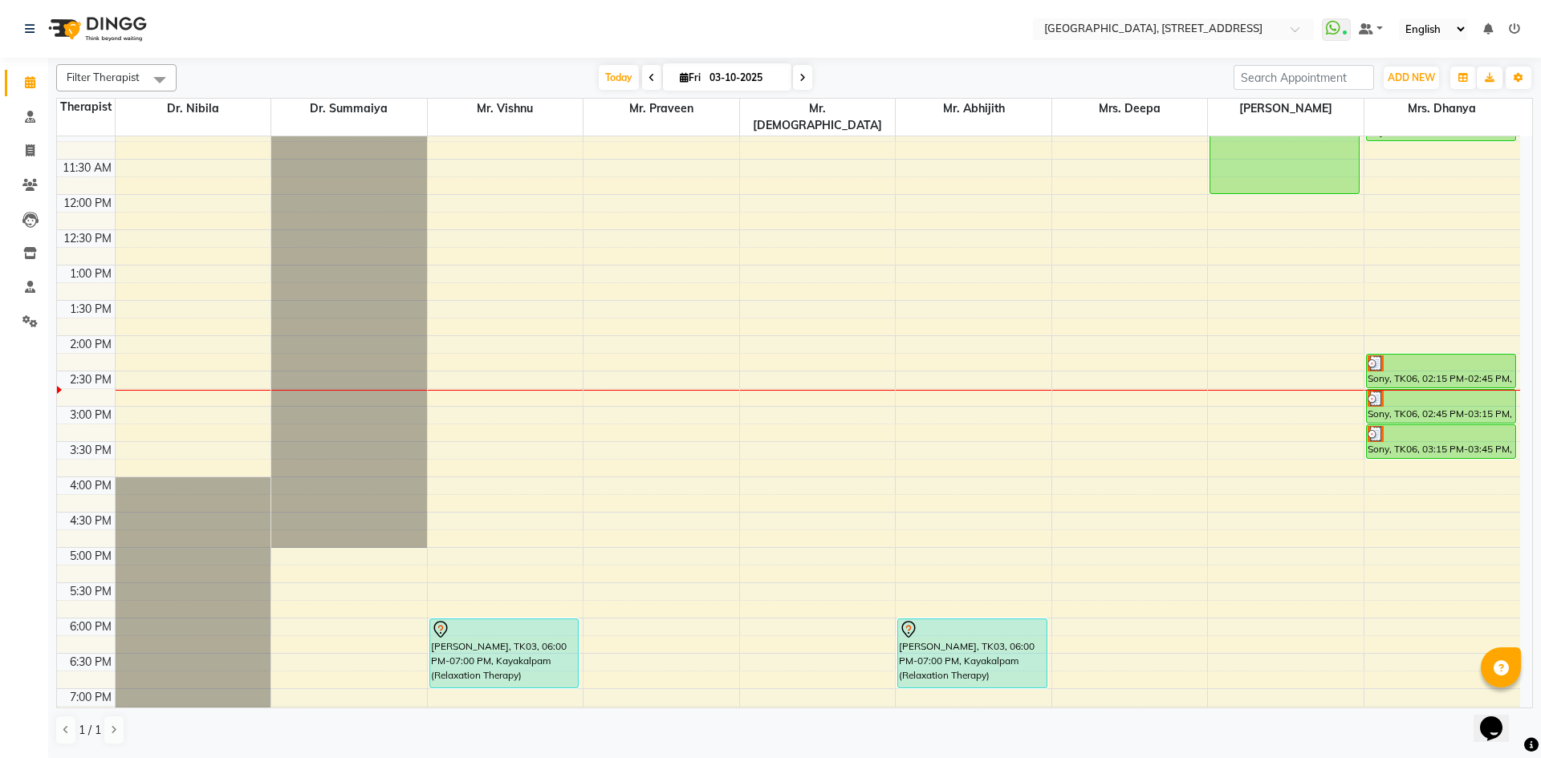
click at [799, 73] on icon at bounding box center [802, 78] width 6 height 10
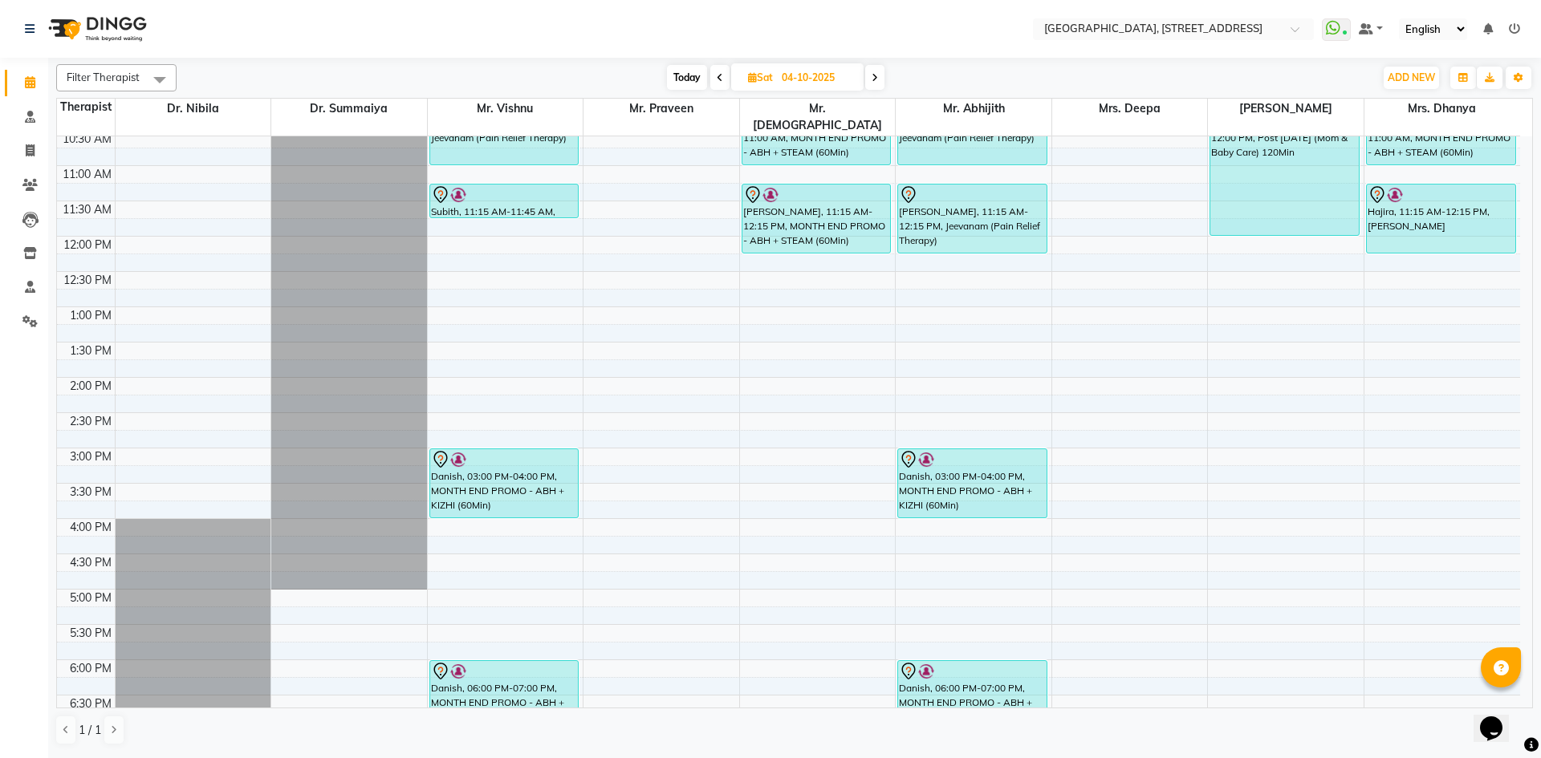
scroll to position [246, 0]
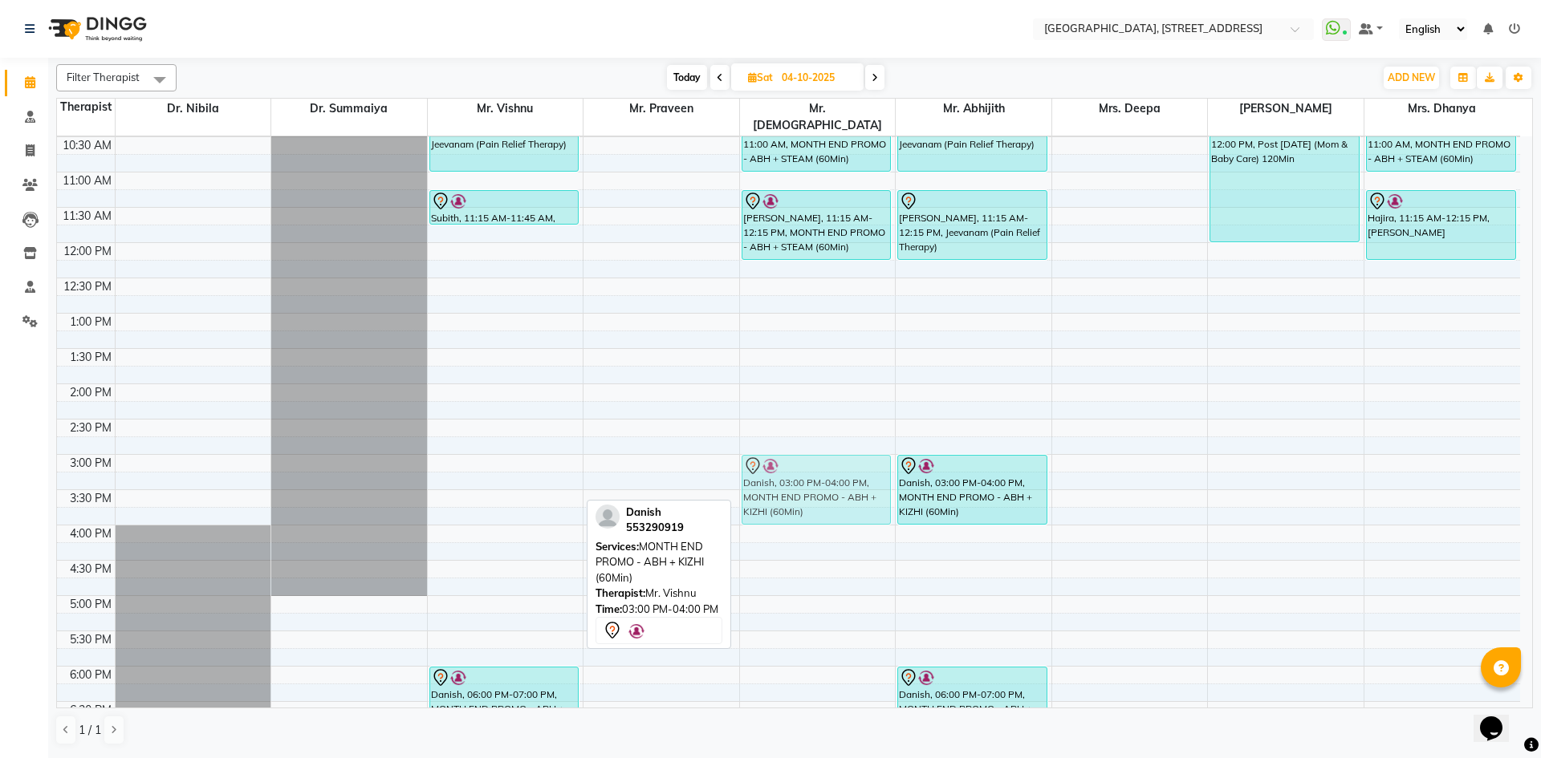
drag, startPoint x: 518, startPoint y: 469, endPoint x: 770, endPoint y: 465, distance: 251.2
click at [770, 465] on tr "Nagoor, 10:00 AM-11:00 AM, Jeevanam (Pain Relief Therapy) Subith, 11:15 AM-11:4…" at bounding box center [788, 454] width 1463 height 1129
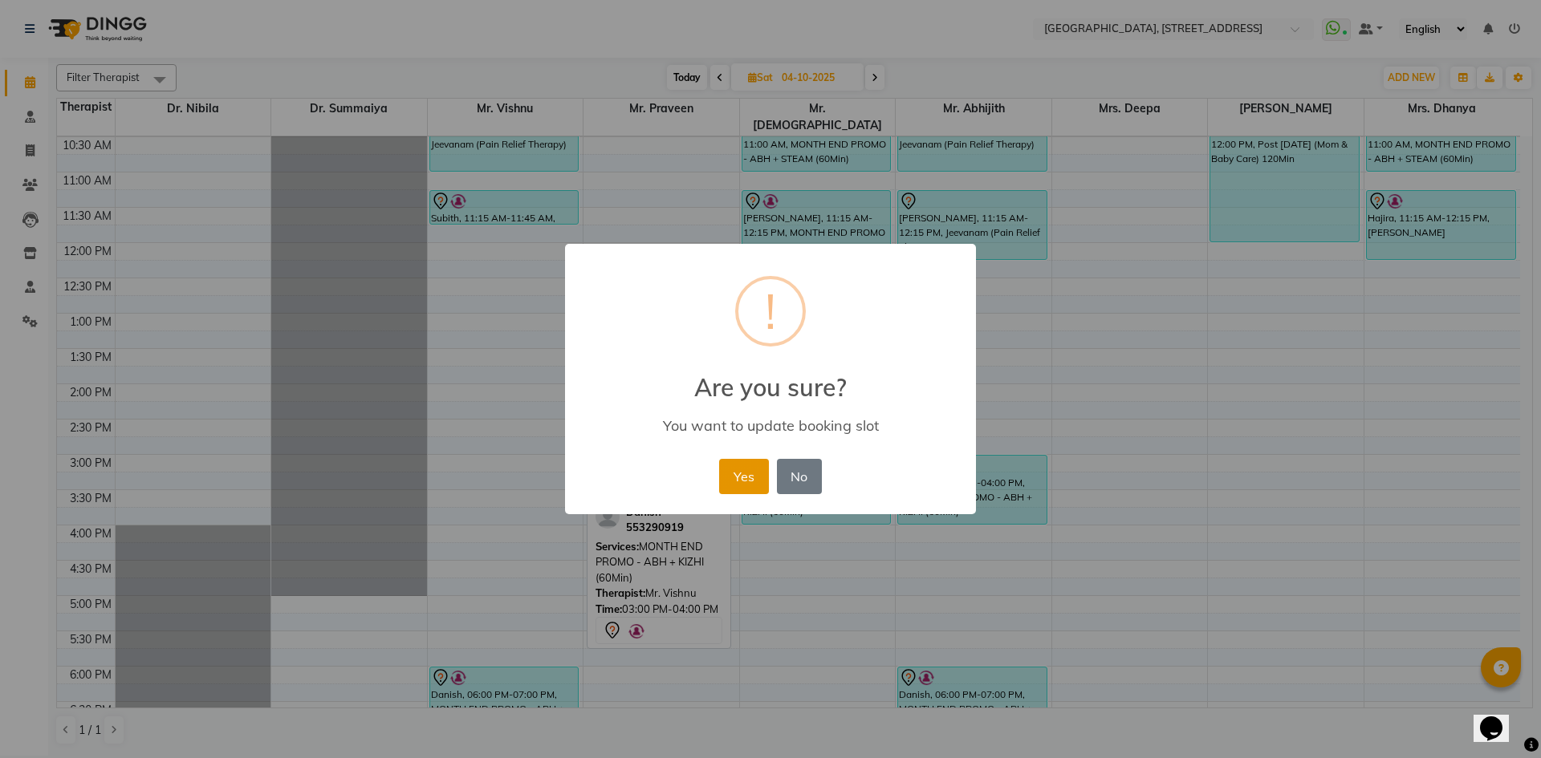
click at [748, 476] on button "Yes" at bounding box center [743, 476] width 49 height 35
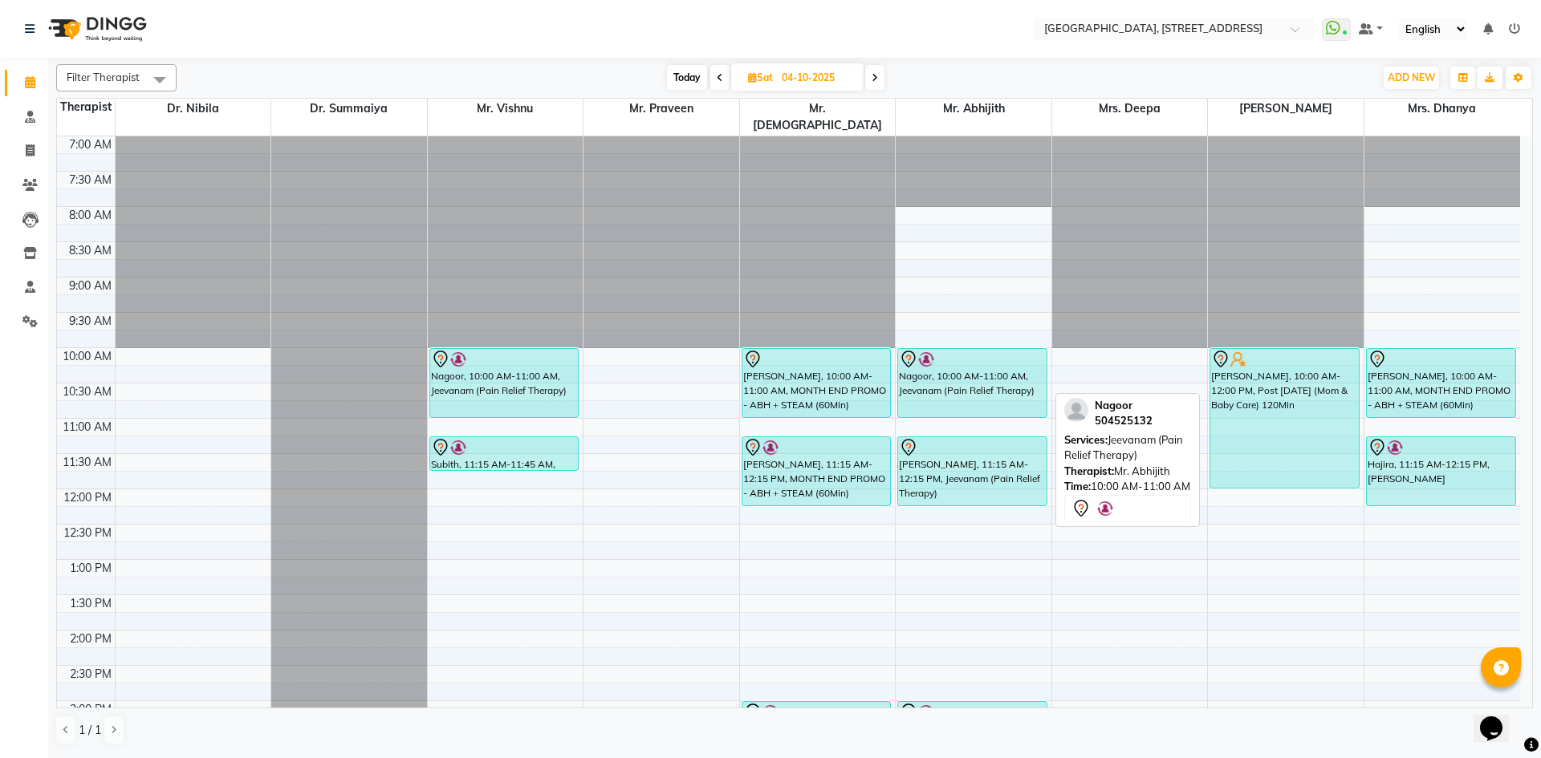
scroll to position [295, 0]
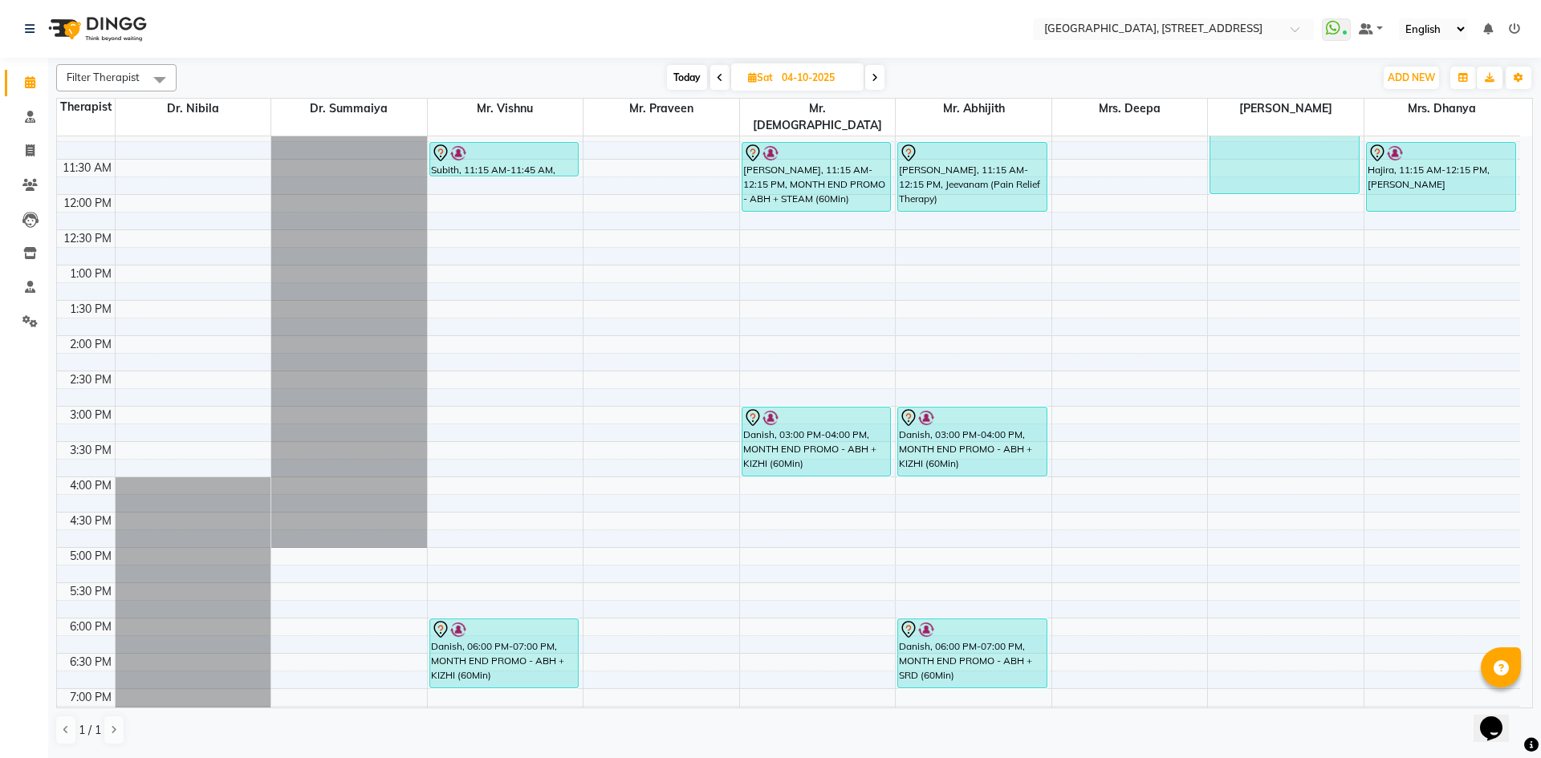
click at [687, 72] on span "Today" at bounding box center [687, 77] width 40 height 25
type input "03-10-2025"
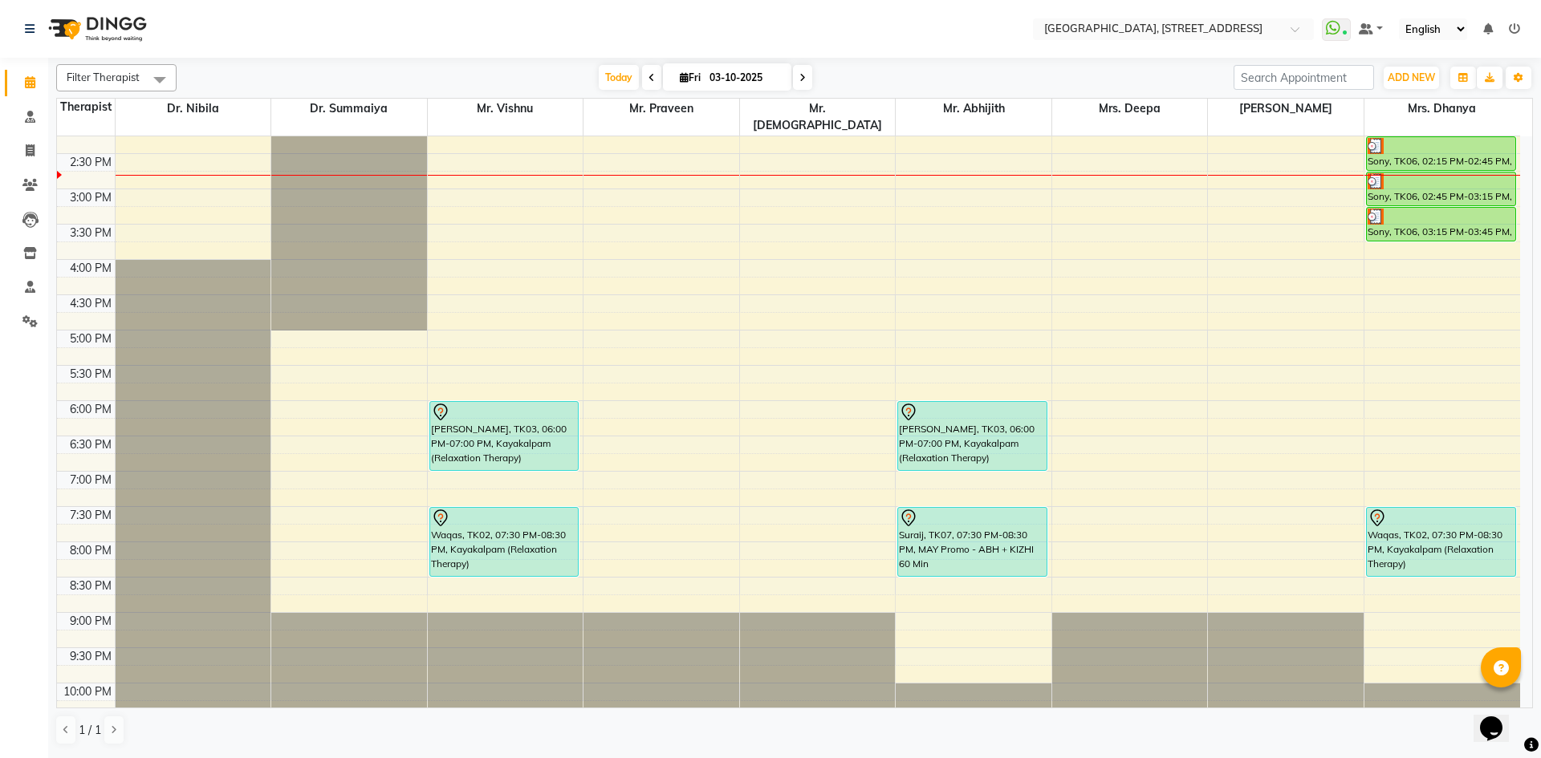
scroll to position [541, 0]
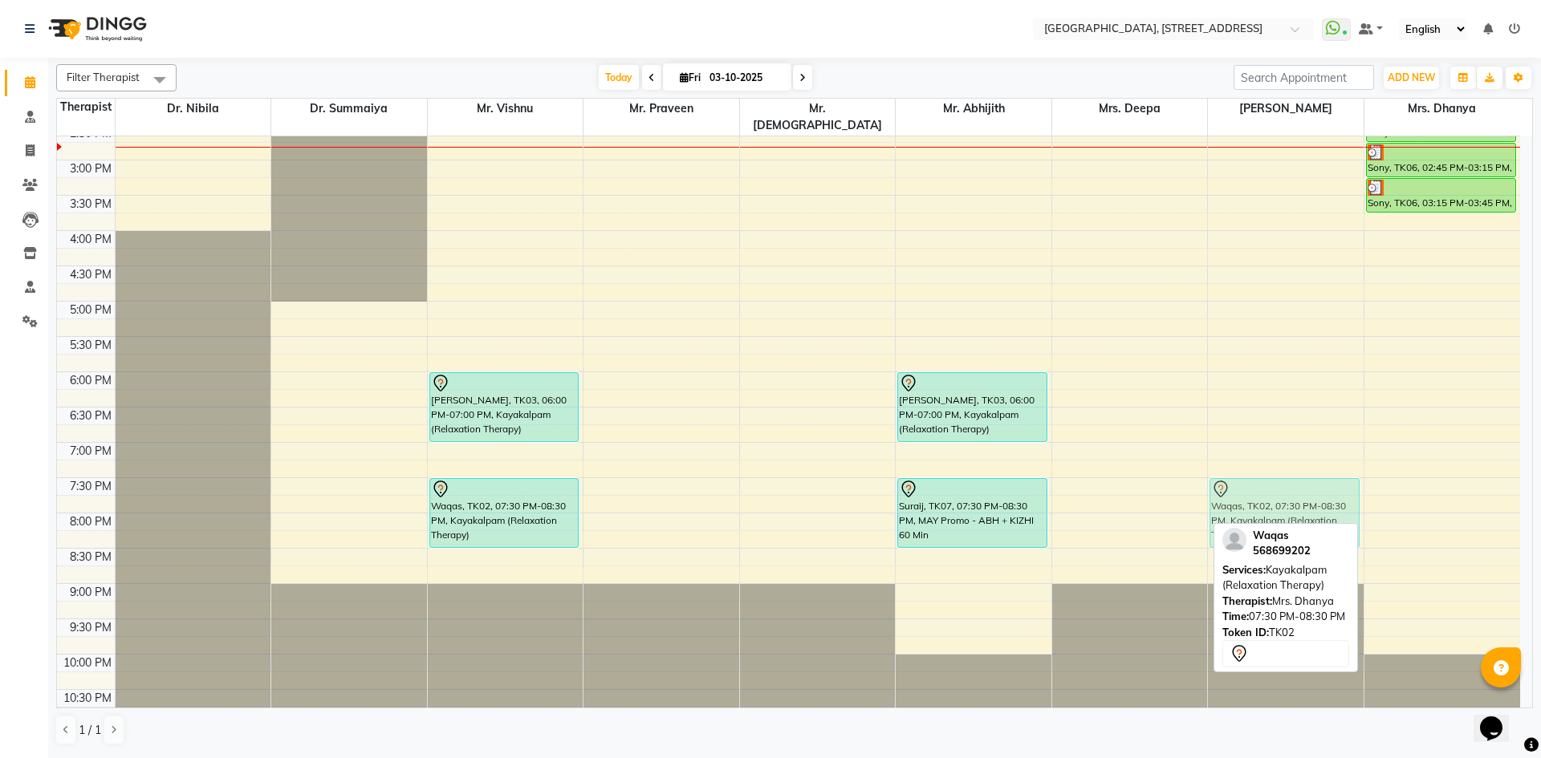
drag, startPoint x: 1407, startPoint y: 490, endPoint x: 1319, endPoint y: 498, distance: 87.8
click at [1307, 490] on tr "Subith, TK05, 10:15 AM-10:45 AM, [PERSON_NAME], TK03, 06:00 PM-07:00 PM, Kayaka…" at bounding box center [788, 160] width 1463 height 1129
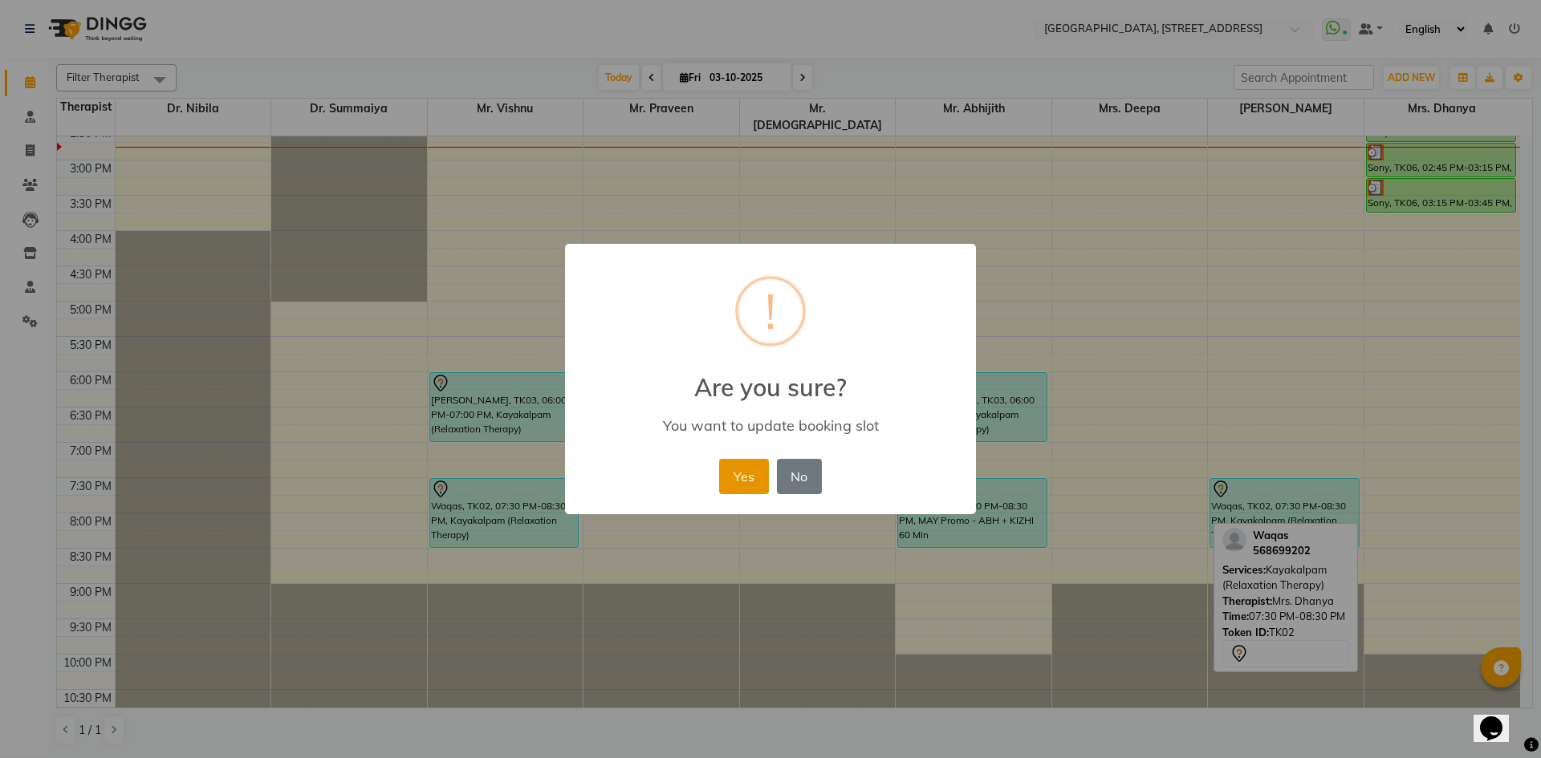
click at [747, 469] on button "Yes" at bounding box center [743, 476] width 49 height 35
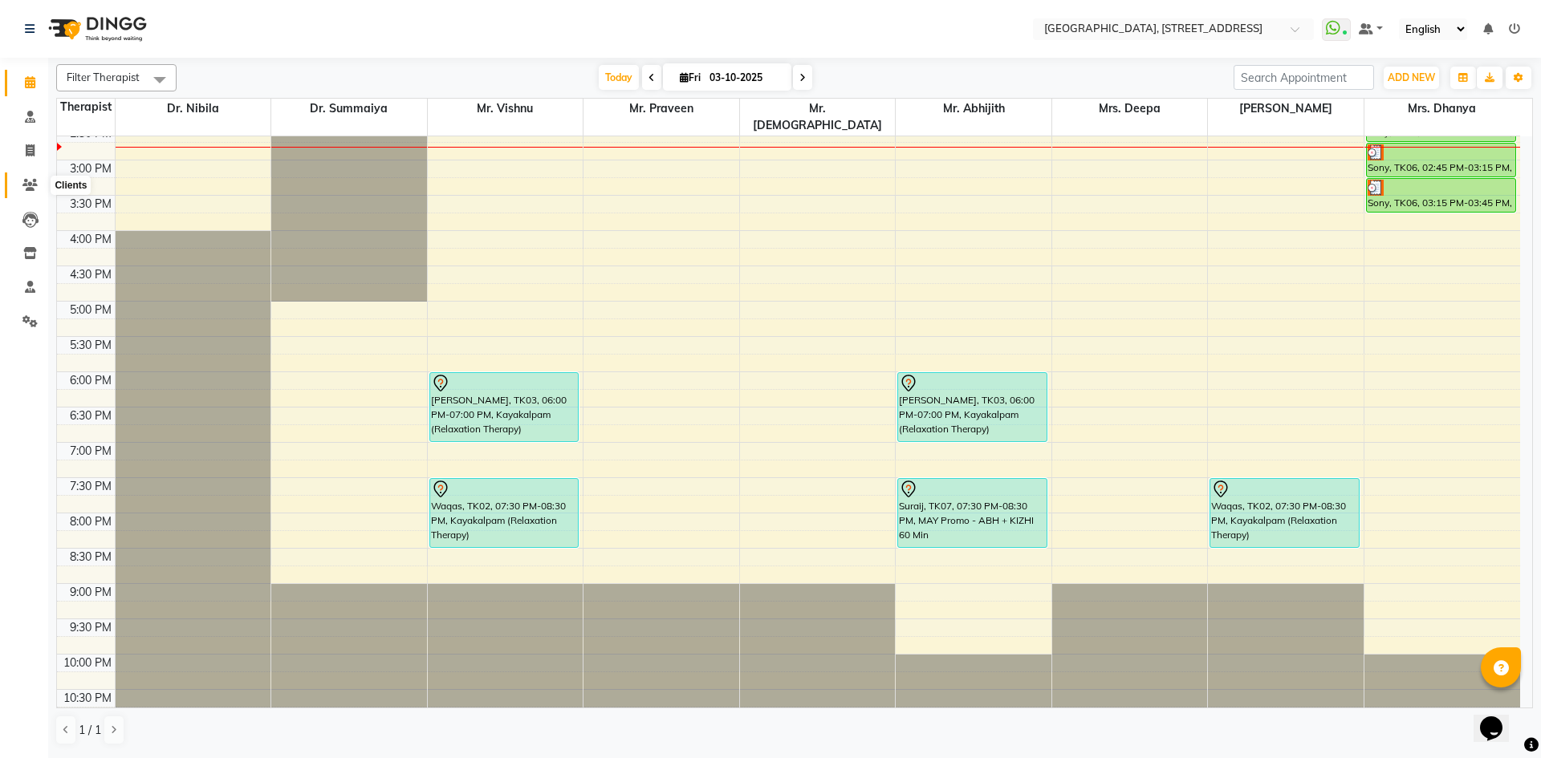
drag, startPoint x: 26, startPoint y: 189, endPoint x: 24, endPoint y: 178, distance: 10.6
click at [26, 189] on icon at bounding box center [29, 185] width 15 height 12
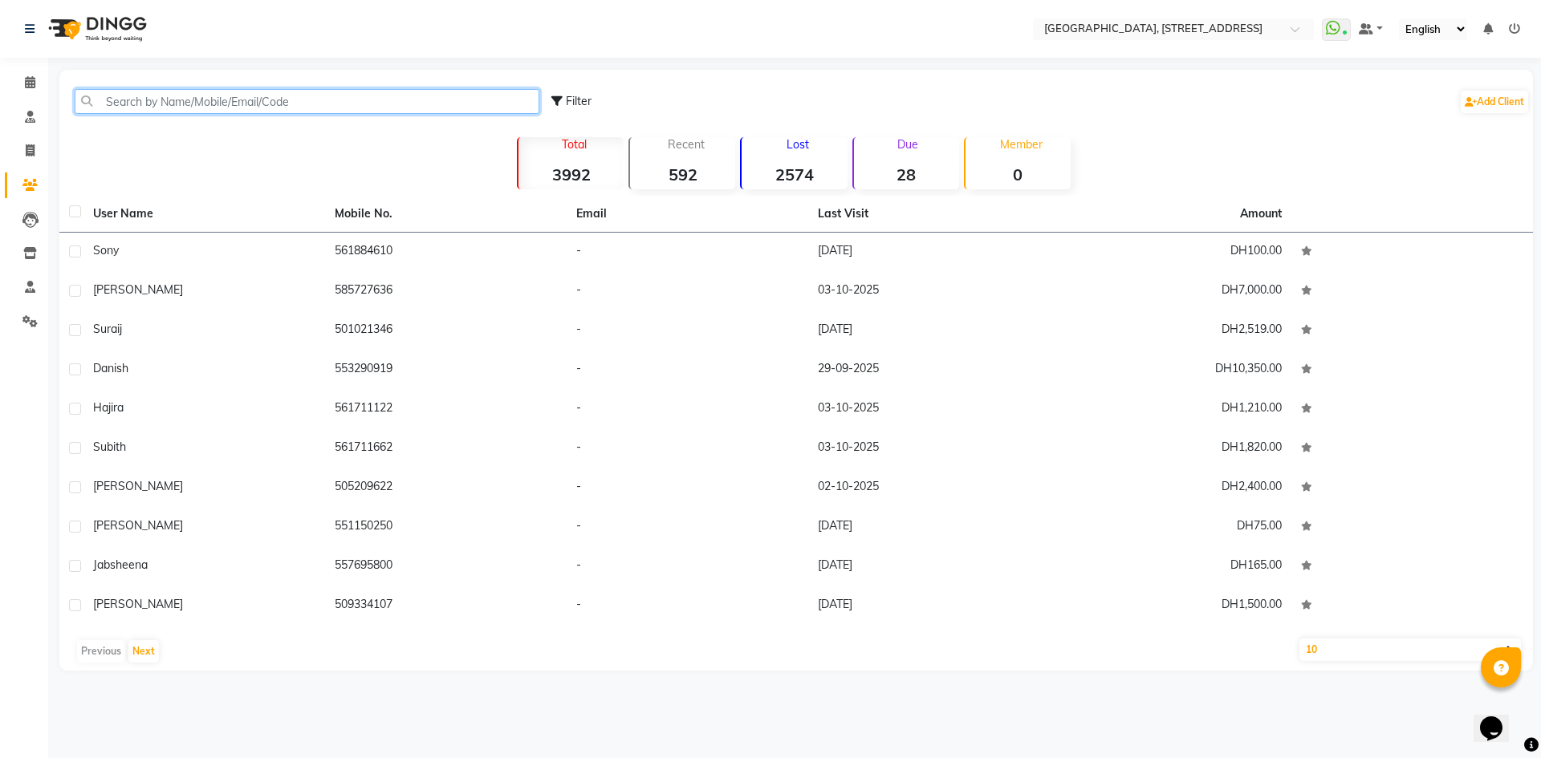
click at [274, 104] on input "text" at bounding box center [307, 101] width 465 height 25
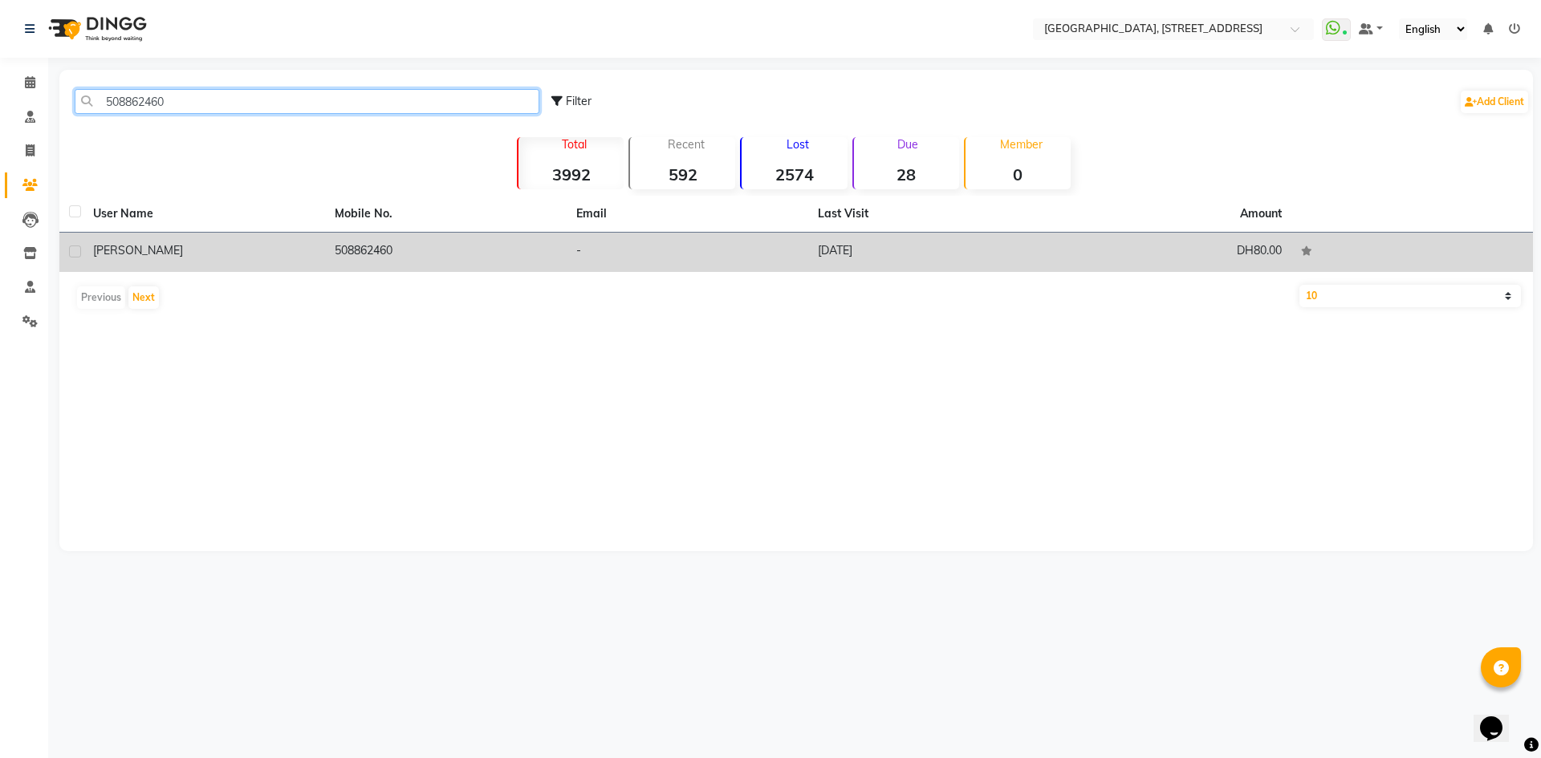
type input "508862460"
click at [735, 240] on td "-" at bounding box center [688, 252] width 242 height 39
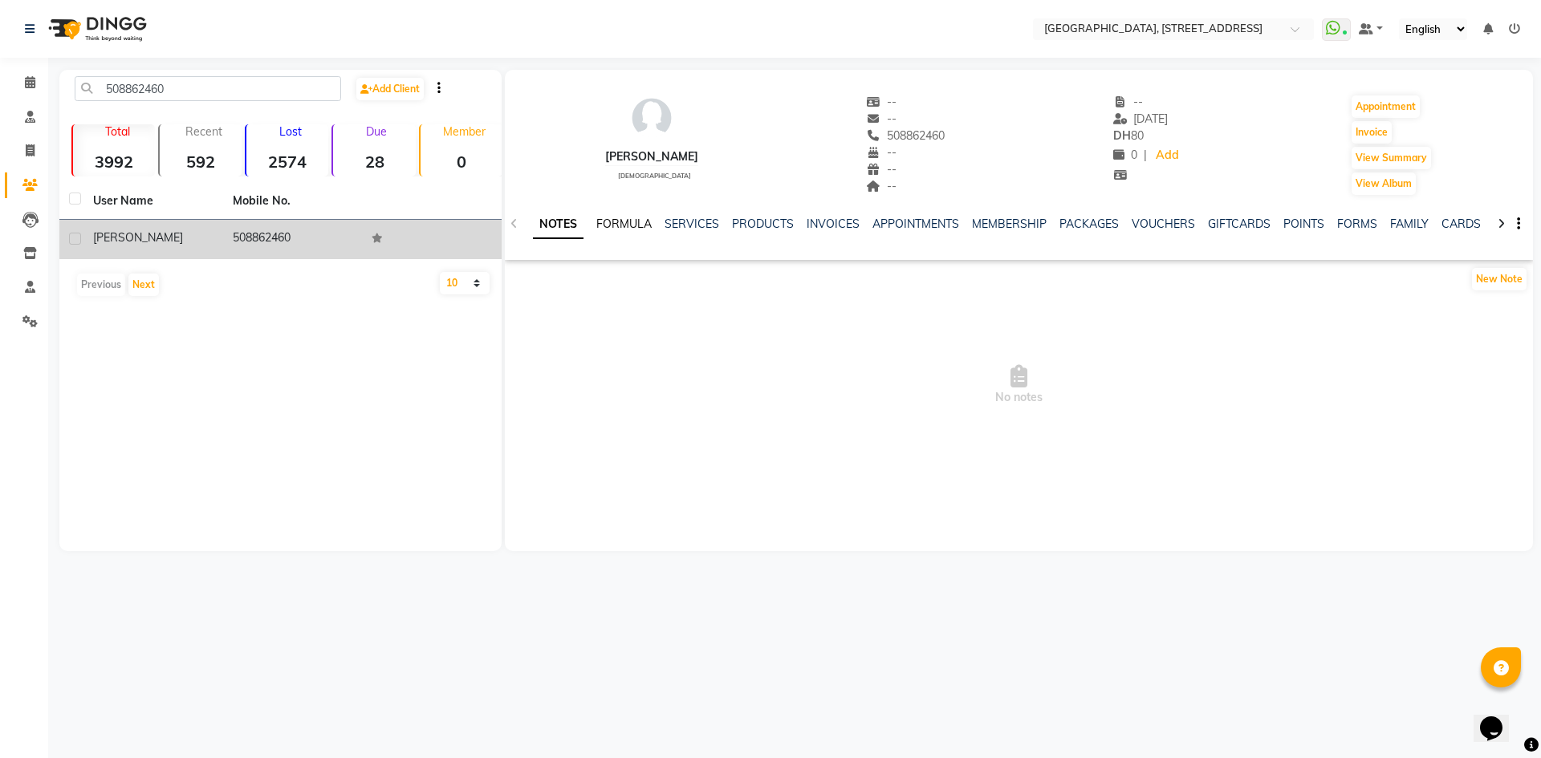
click at [632, 226] on link "FORMULA" at bounding box center [623, 224] width 55 height 14
click at [717, 225] on ul "NOTES FORMULA SERVICES PRODUCTS INVOICES APPOINTMENTS MEMBERSHIP PACKAGES VOUCH…" at bounding box center [1042, 224] width 1018 height 17
click at [714, 225] on link "SERVICES" at bounding box center [690, 224] width 55 height 14
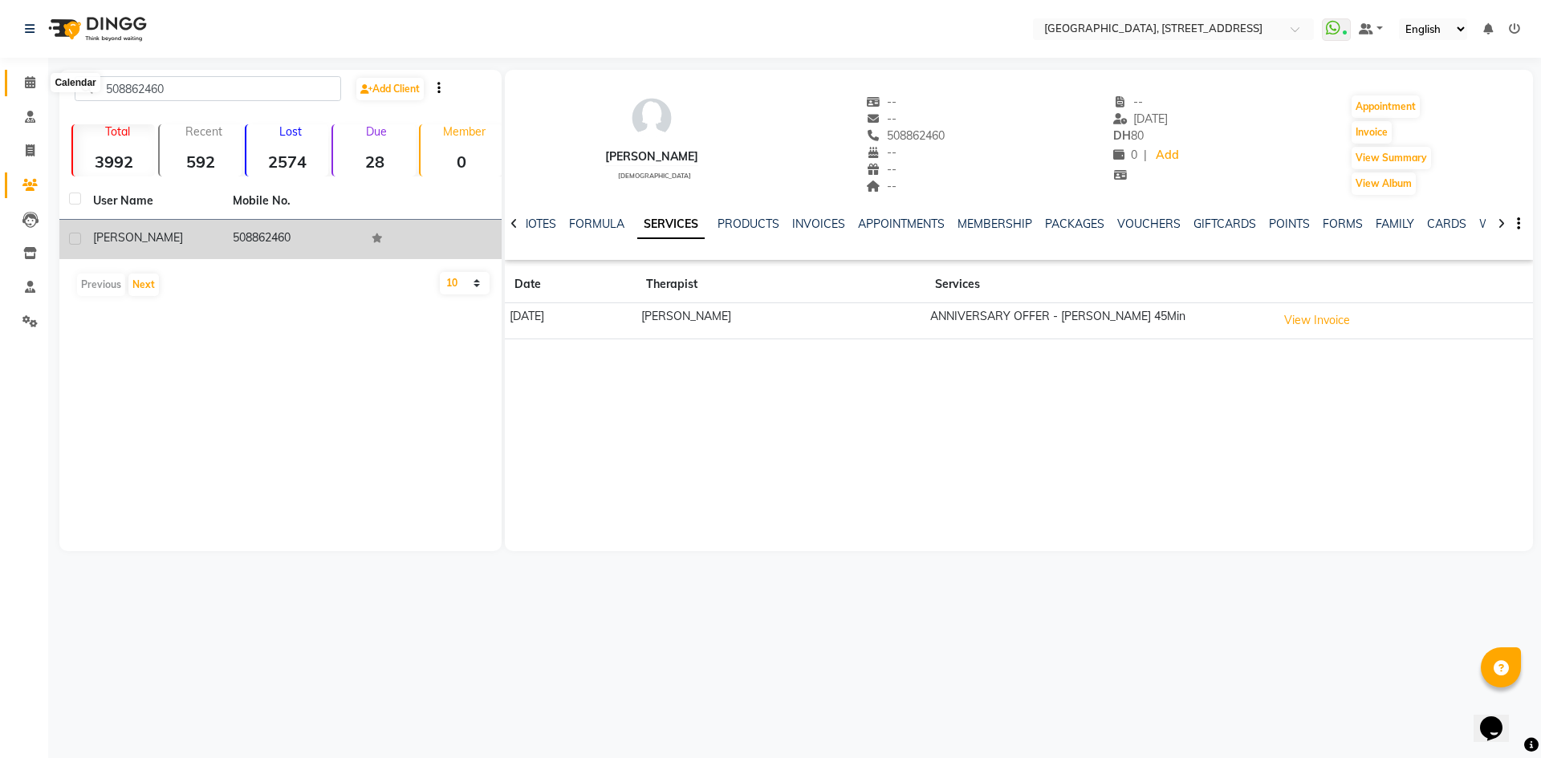
click at [27, 79] on icon at bounding box center [30, 82] width 10 height 12
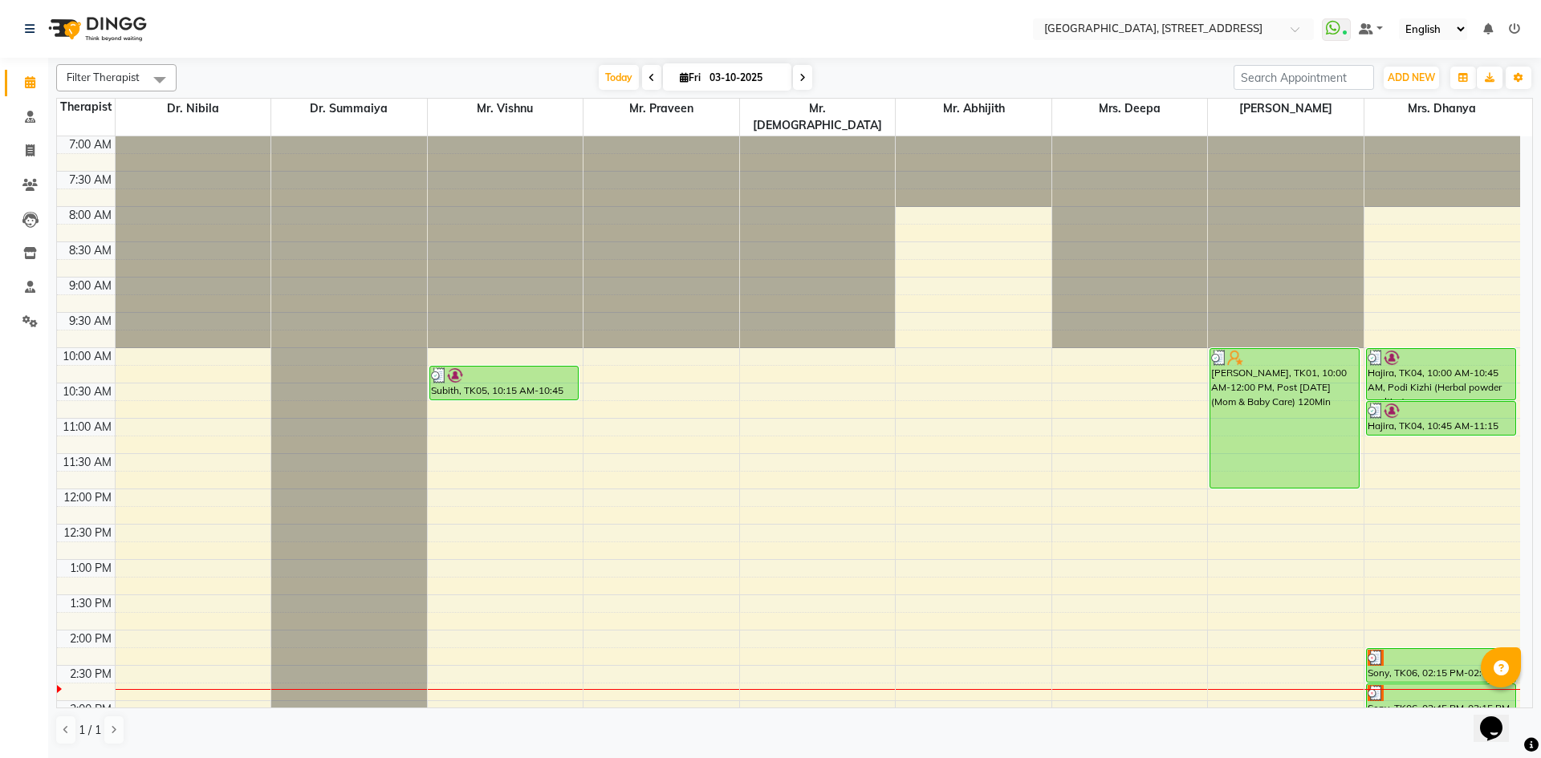
scroll to position [541, 0]
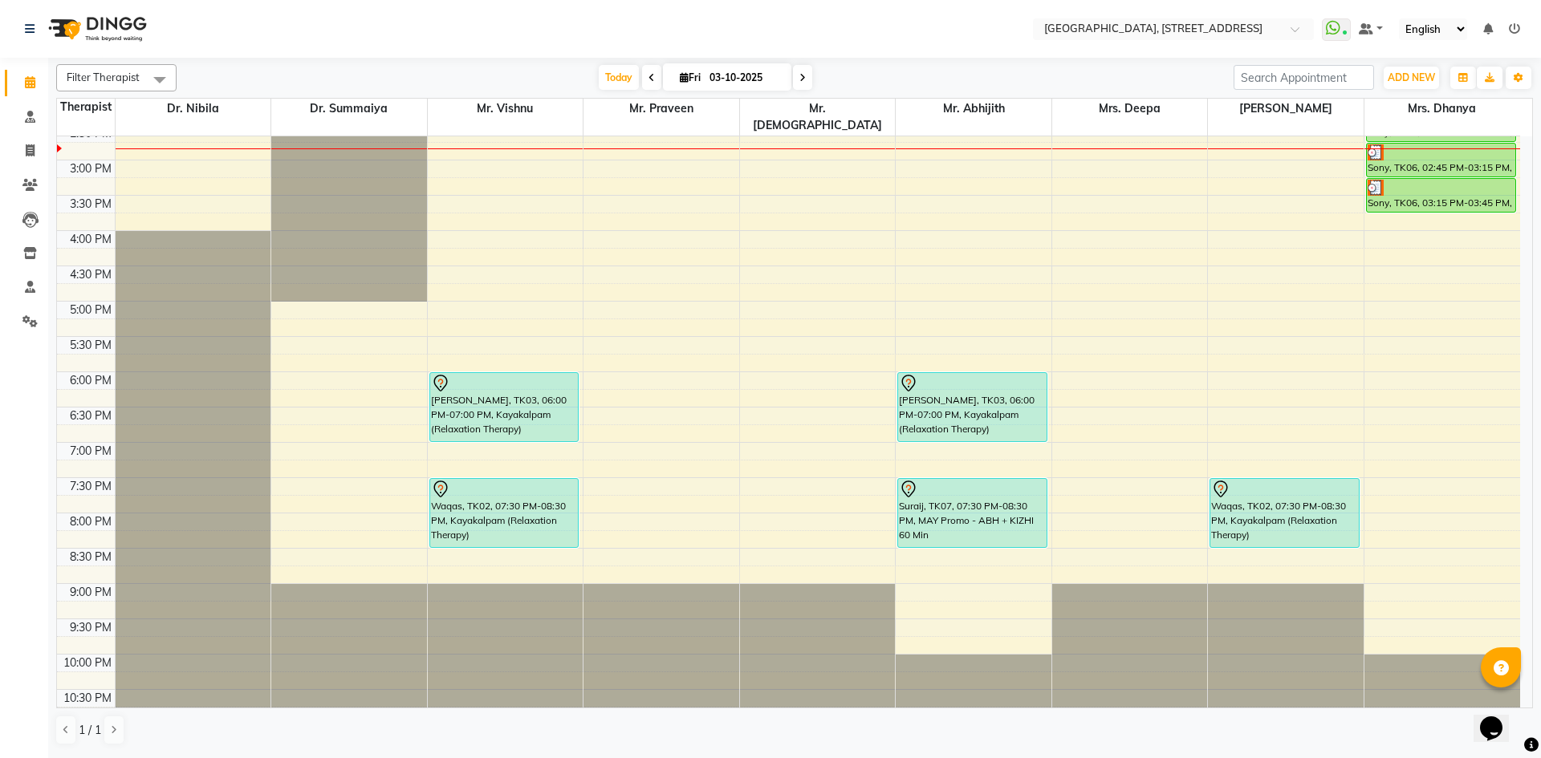
click at [795, 81] on span at bounding box center [802, 77] width 19 height 25
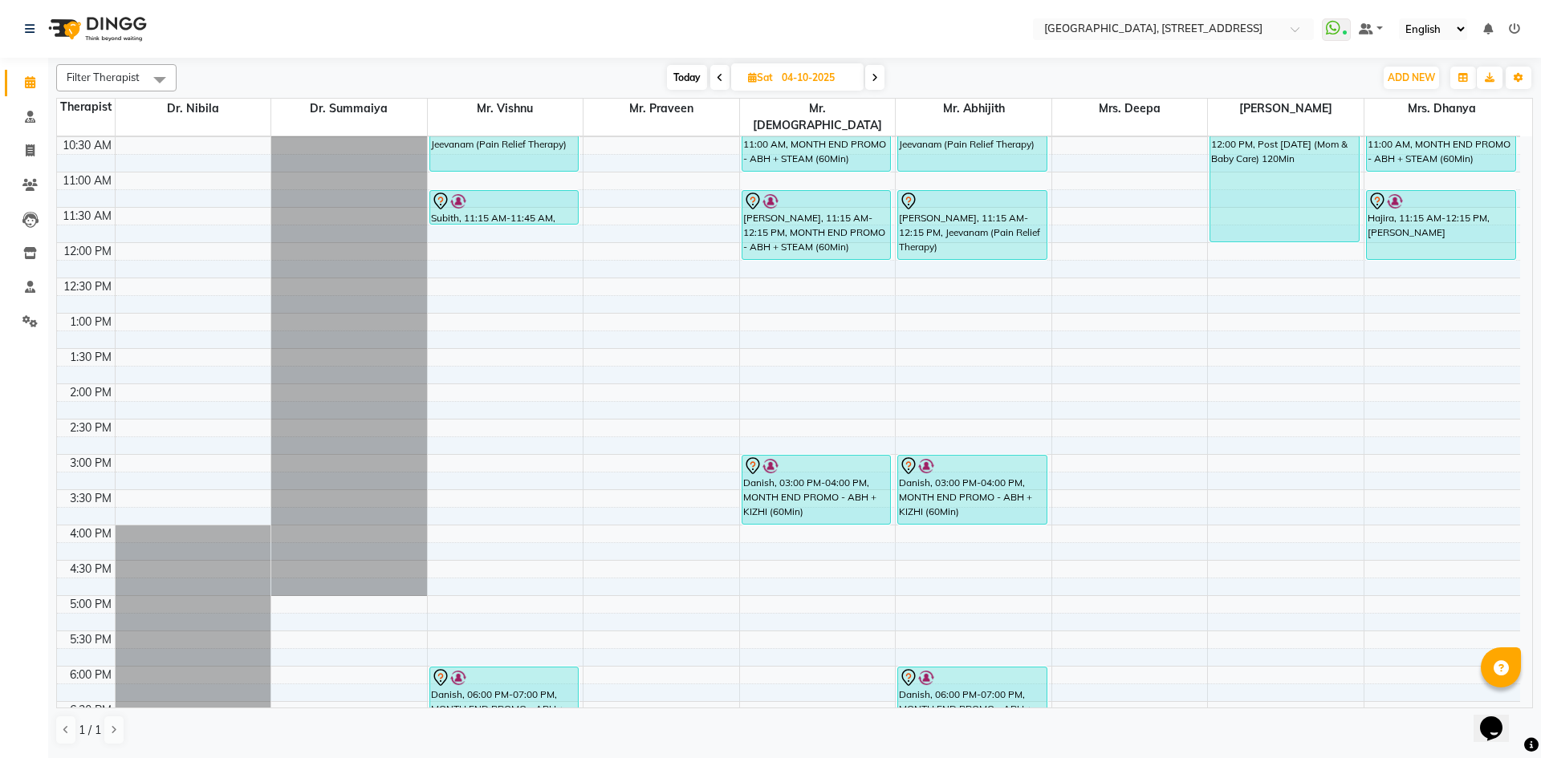
scroll to position [0, 0]
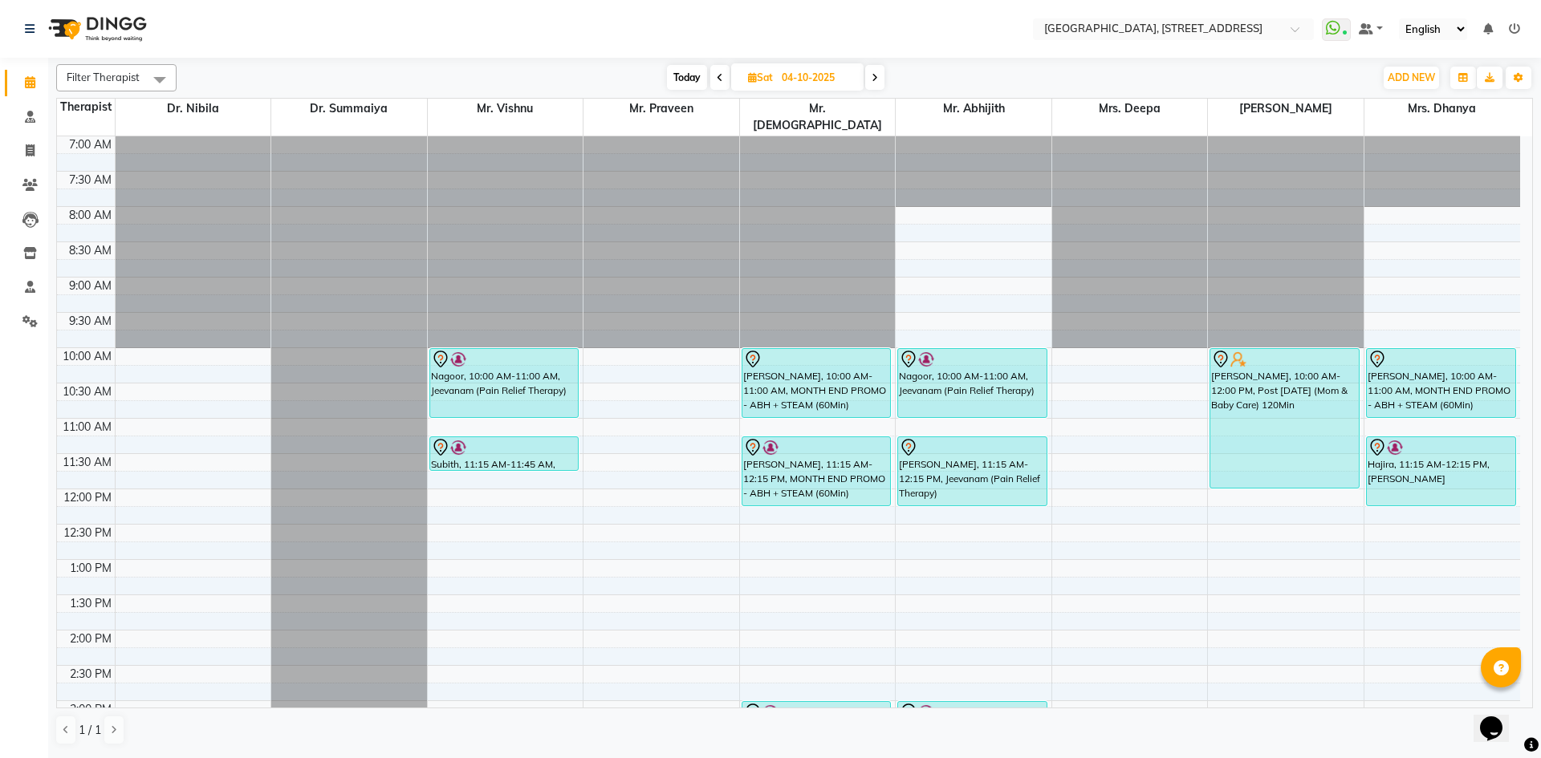
click at [676, 75] on span "Today" at bounding box center [687, 77] width 40 height 25
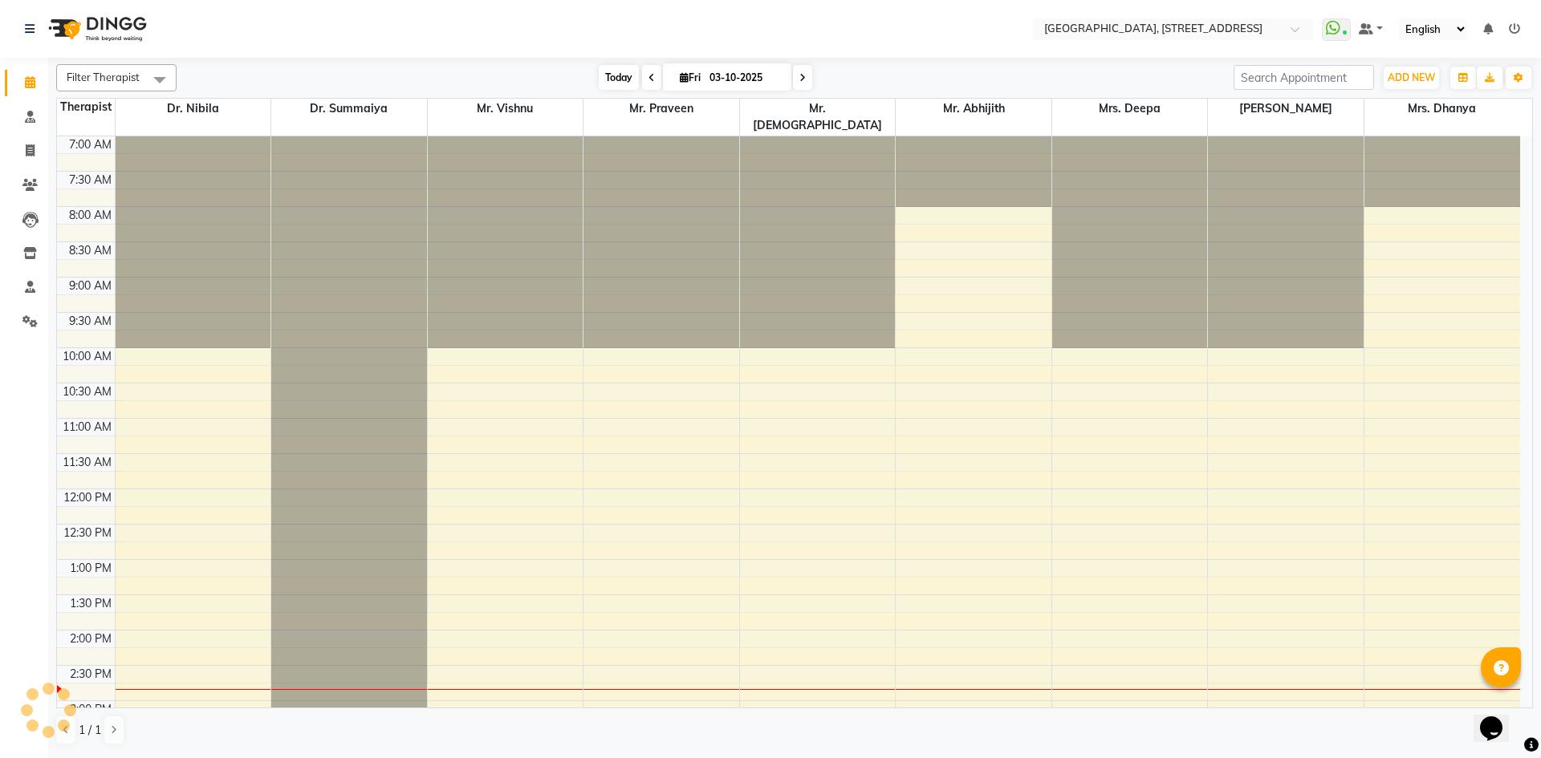
scroll to position [495, 0]
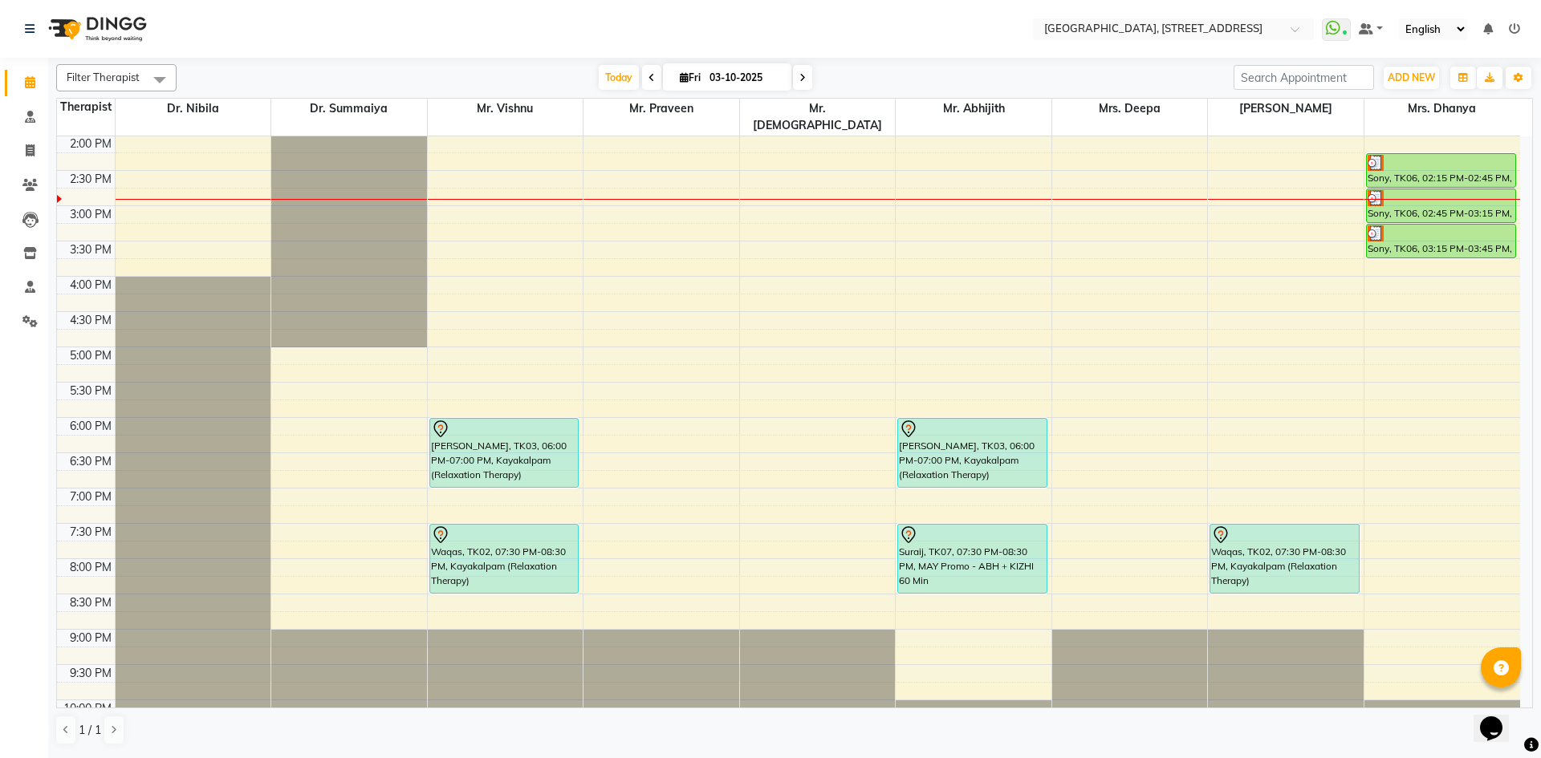
click at [655, 70] on span at bounding box center [651, 77] width 19 height 25
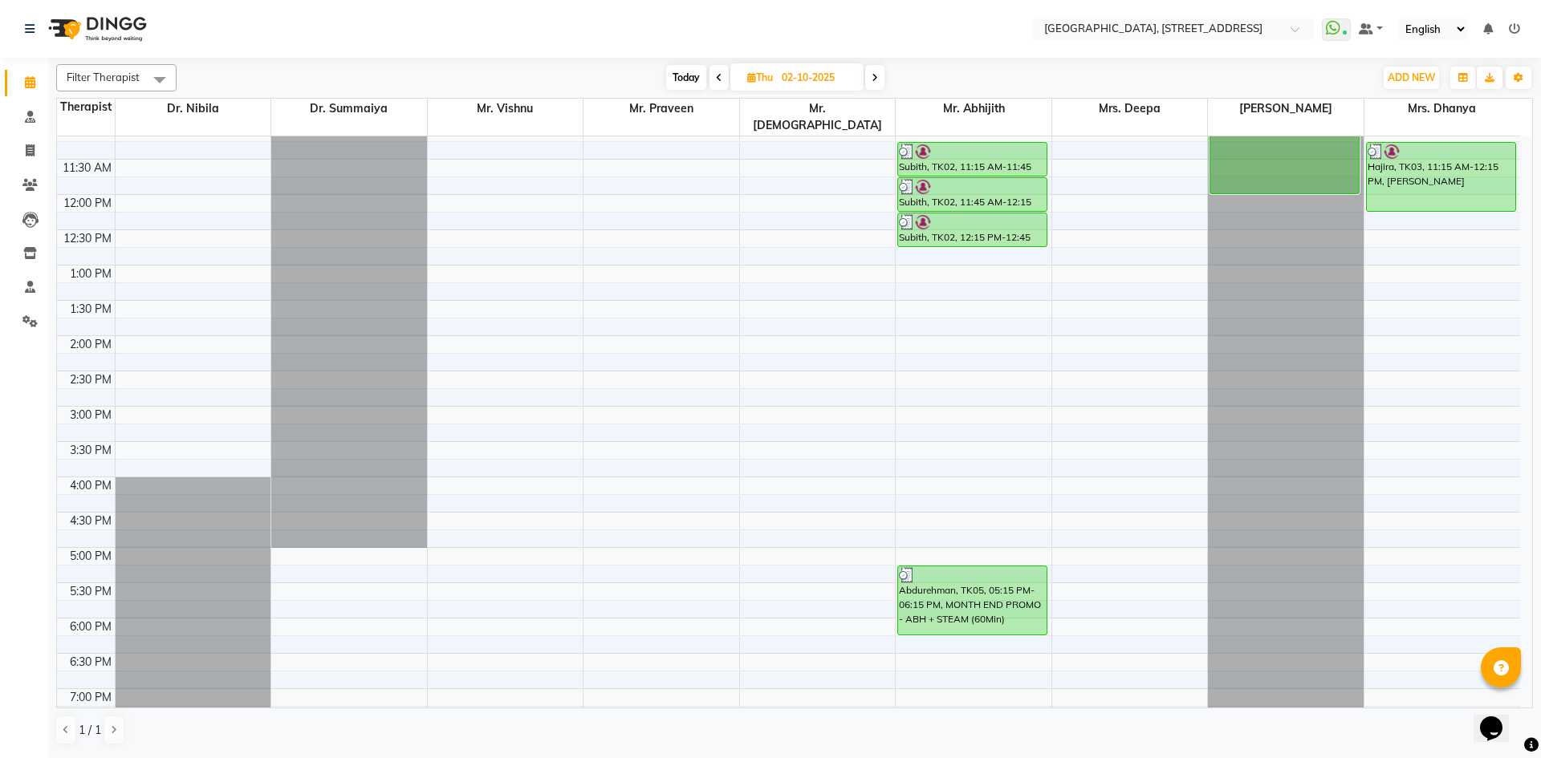
scroll to position [0, 0]
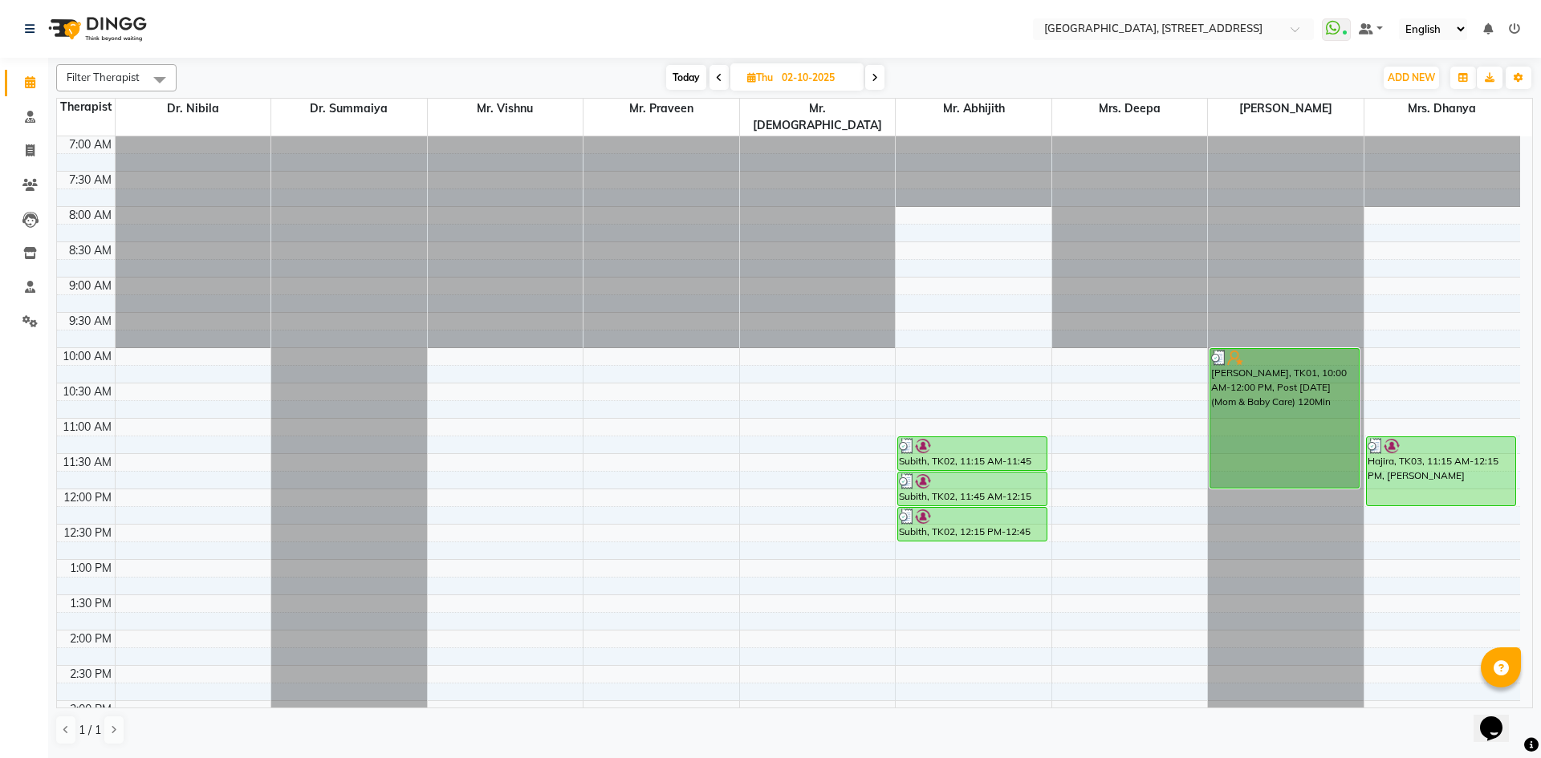
click at [879, 84] on span at bounding box center [874, 77] width 19 height 25
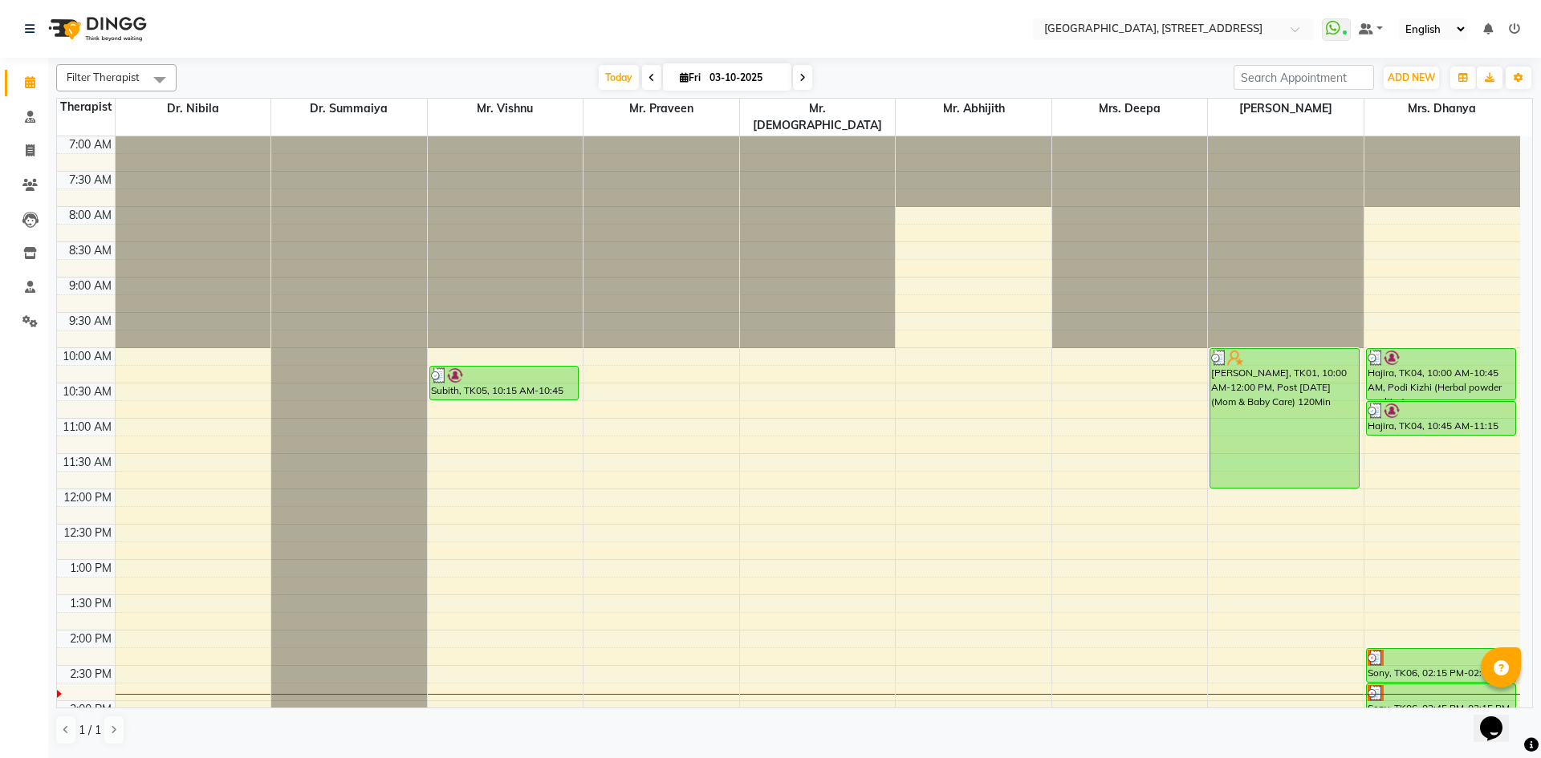
click at [804, 83] on span at bounding box center [802, 77] width 19 height 25
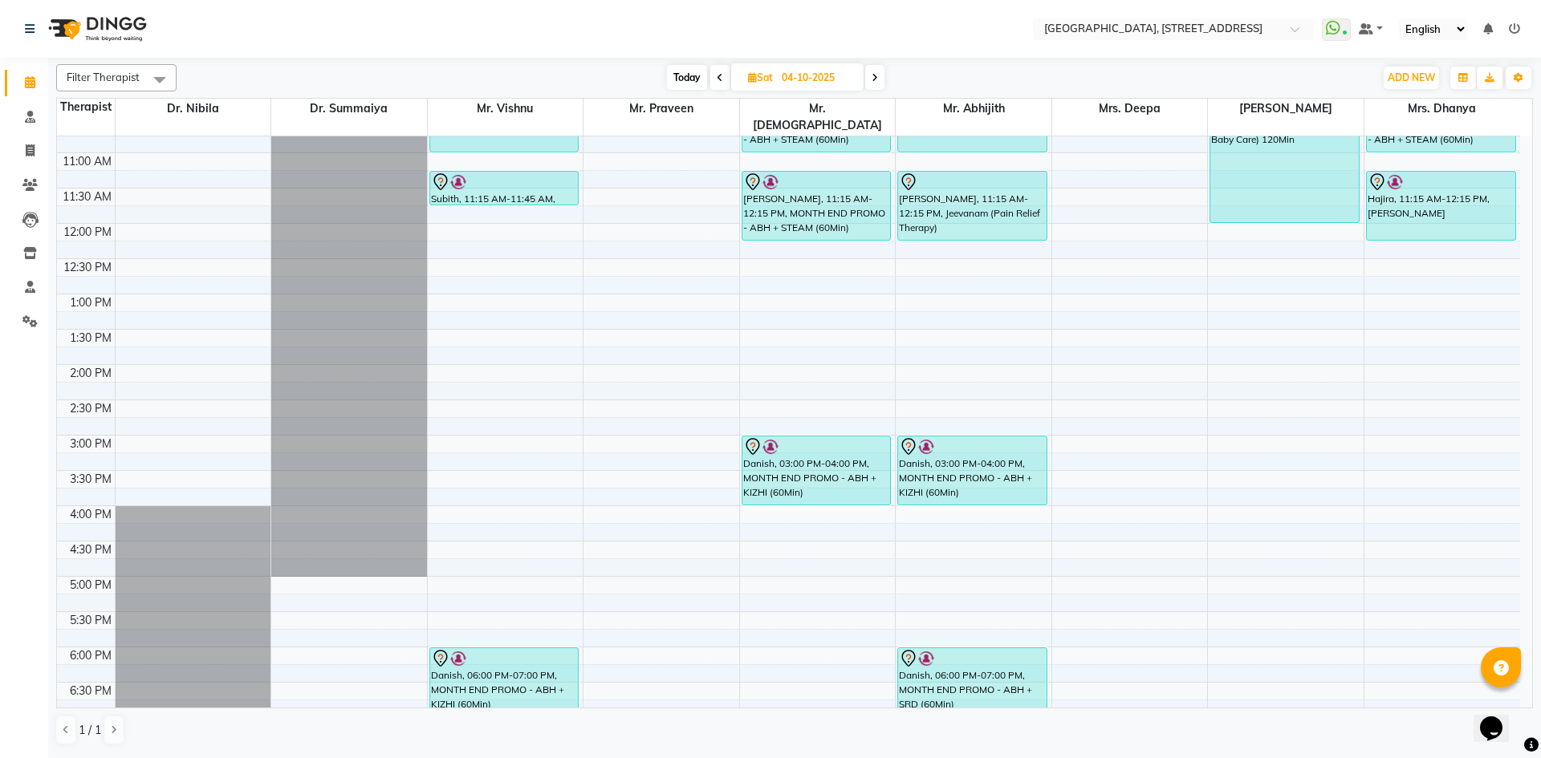
scroll to position [246, 0]
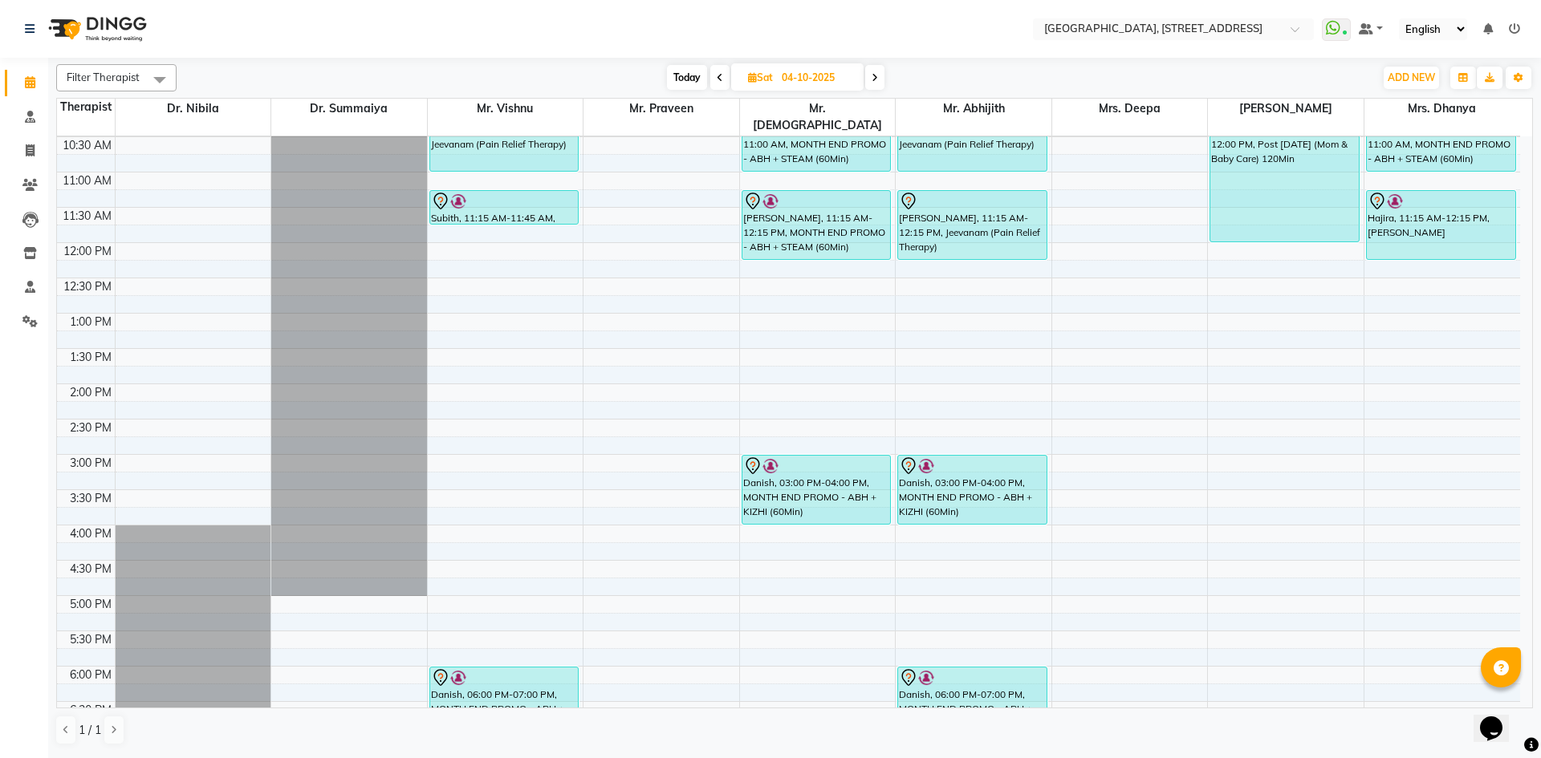
click at [685, 75] on span "Today" at bounding box center [687, 77] width 40 height 25
type input "03-10-2025"
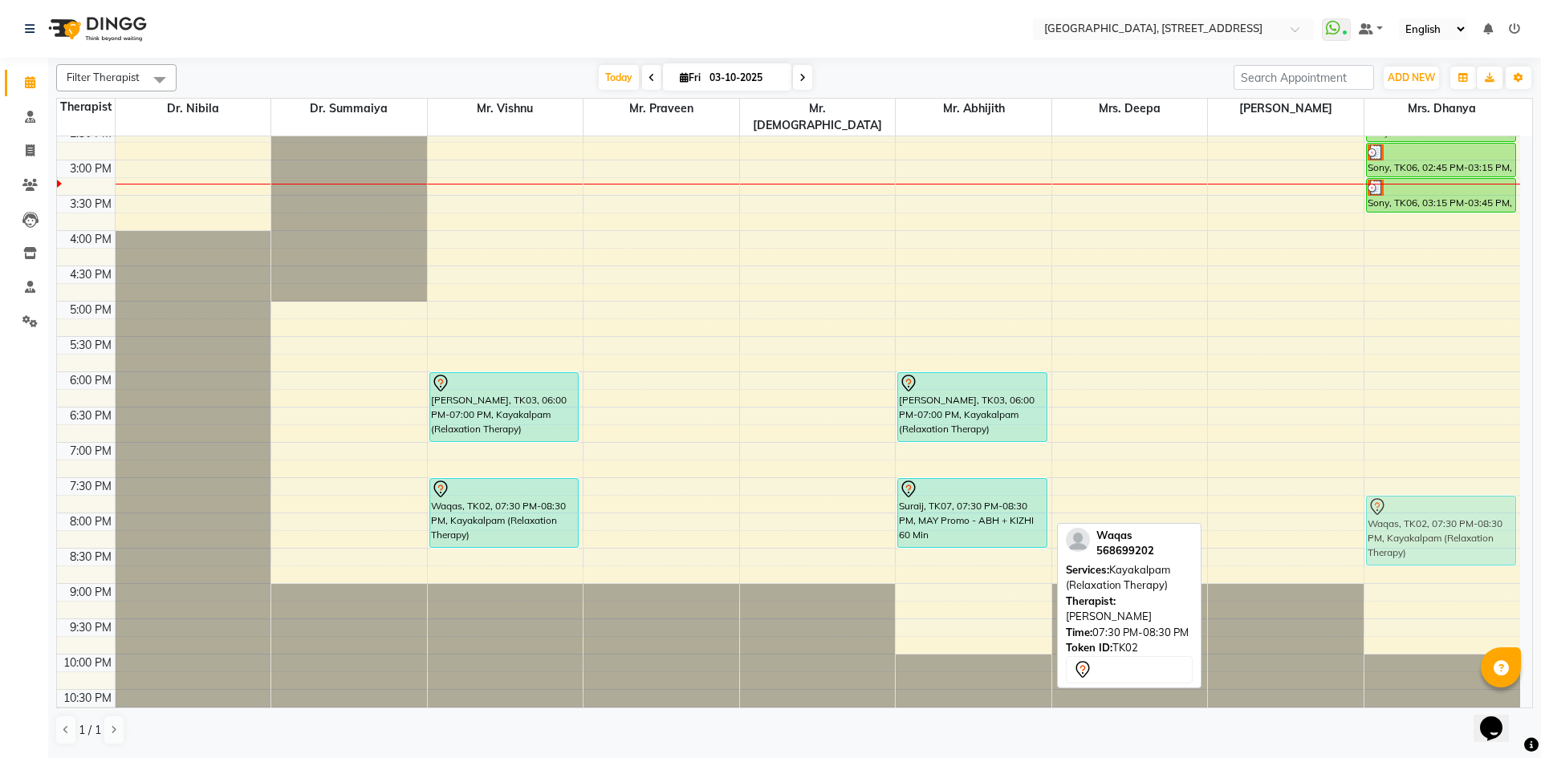
drag, startPoint x: 1300, startPoint y: 494, endPoint x: 1380, endPoint y: 498, distance: 79.6
click at [1440, 506] on tr "Subith, TK05, 10:15 AM-10:45 AM, [PERSON_NAME], TK03, 06:00 PM-07:00 PM, Kayaka…" at bounding box center [788, 160] width 1463 height 1129
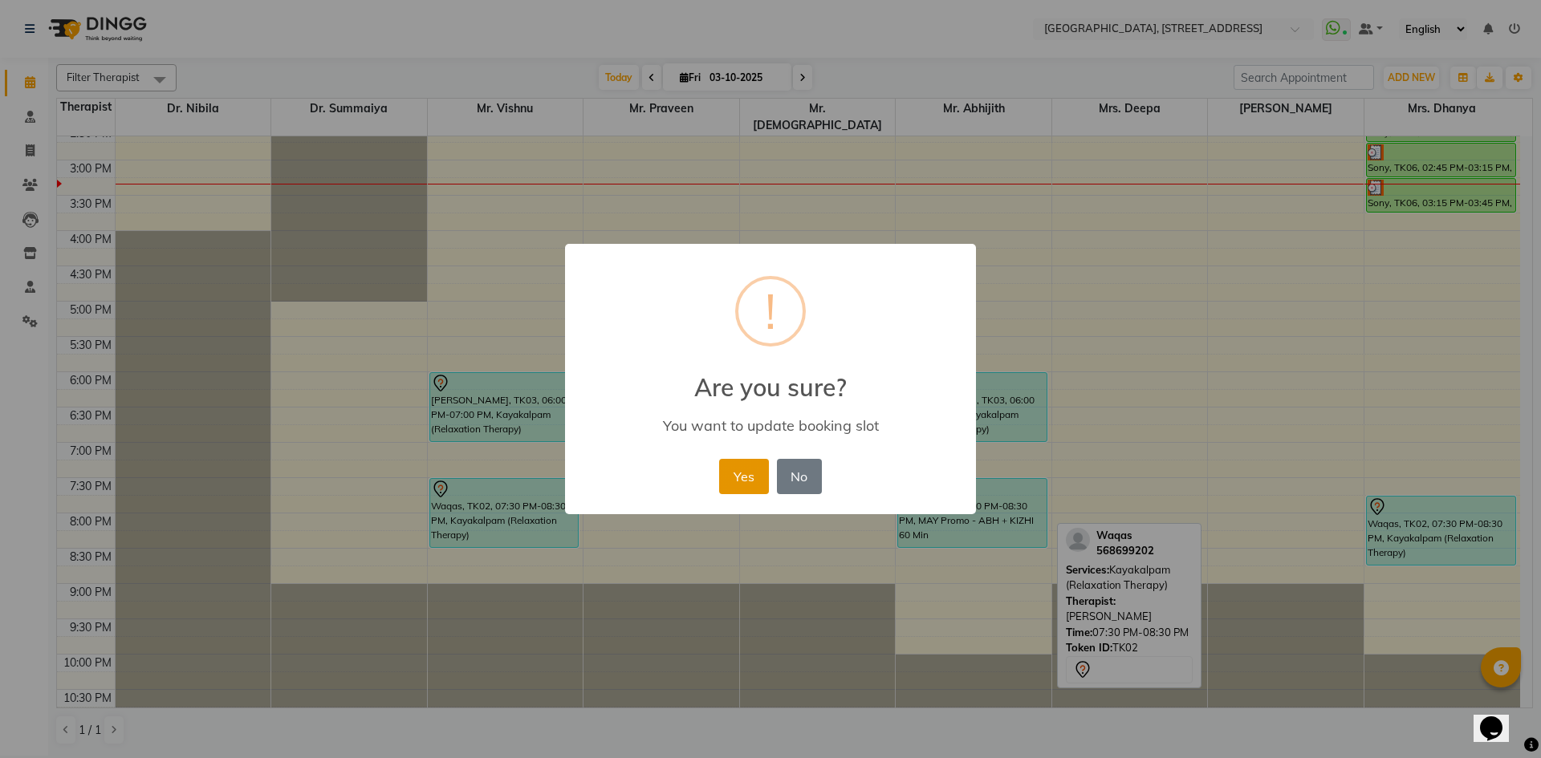
click at [750, 479] on button "Yes" at bounding box center [743, 476] width 49 height 35
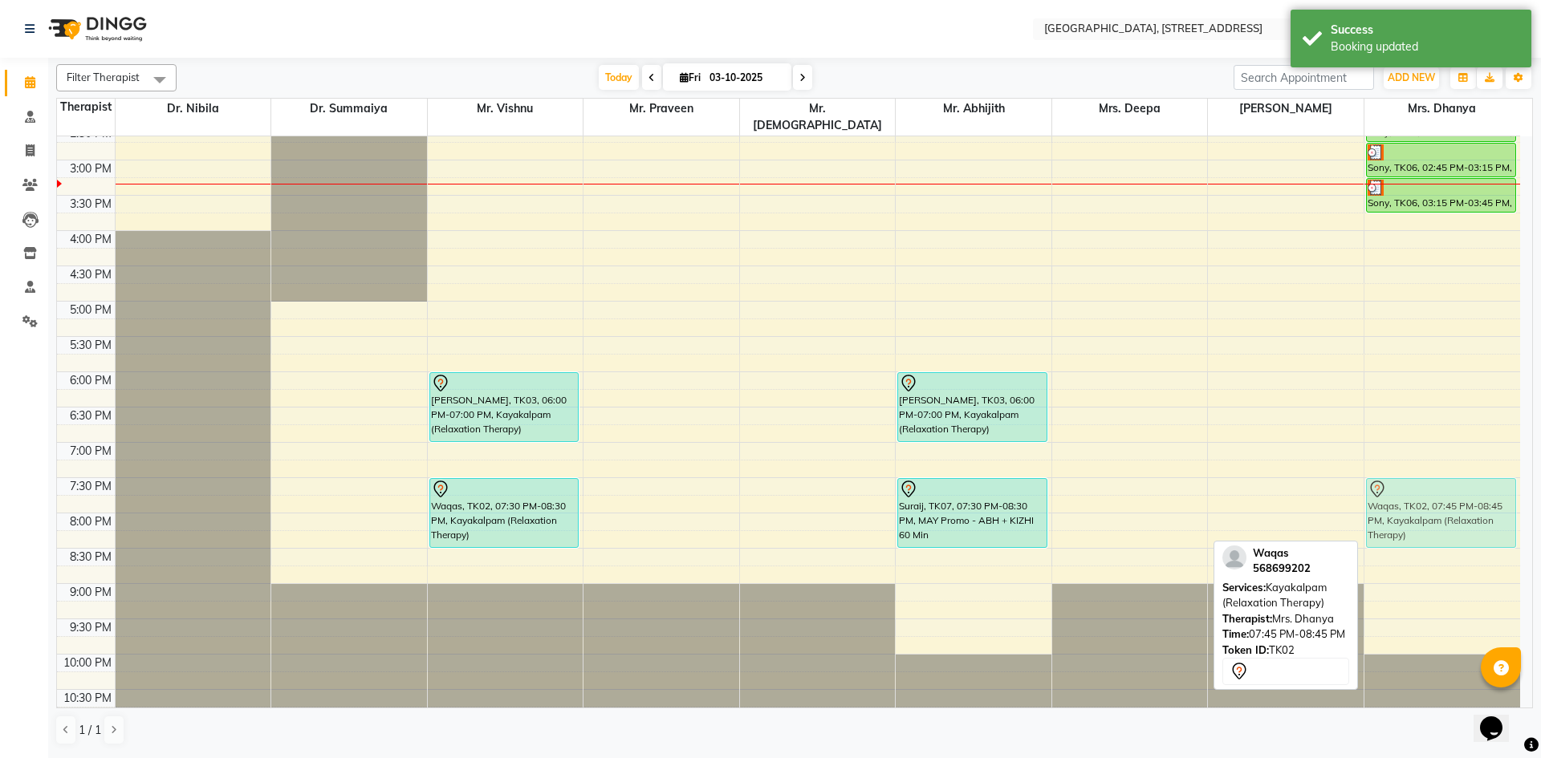
drag, startPoint x: 1404, startPoint y: 501, endPoint x: 1399, endPoint y: 485, distance: 16.8
click at [1399, 485] on div "Hajira, TK04, 10:00 AM-10:45 AM, Podi Kizhi (Herbal powder poultice) Hajira, TK…" at bounding box center [1442, 160] width 156 height 1129
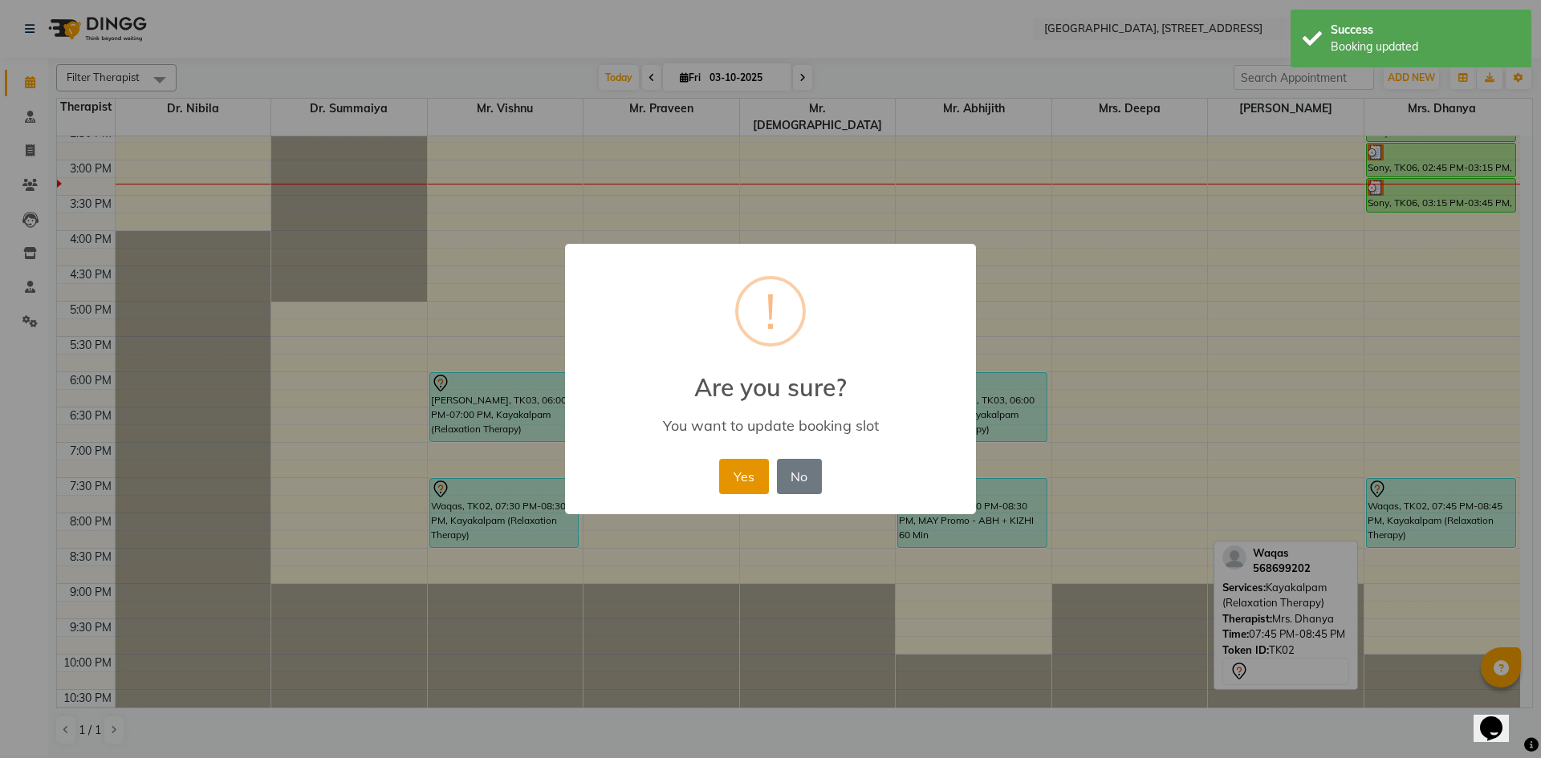
click at [736, 471] on button "Yes" at bounding box center [743, 476] width 49 height 35
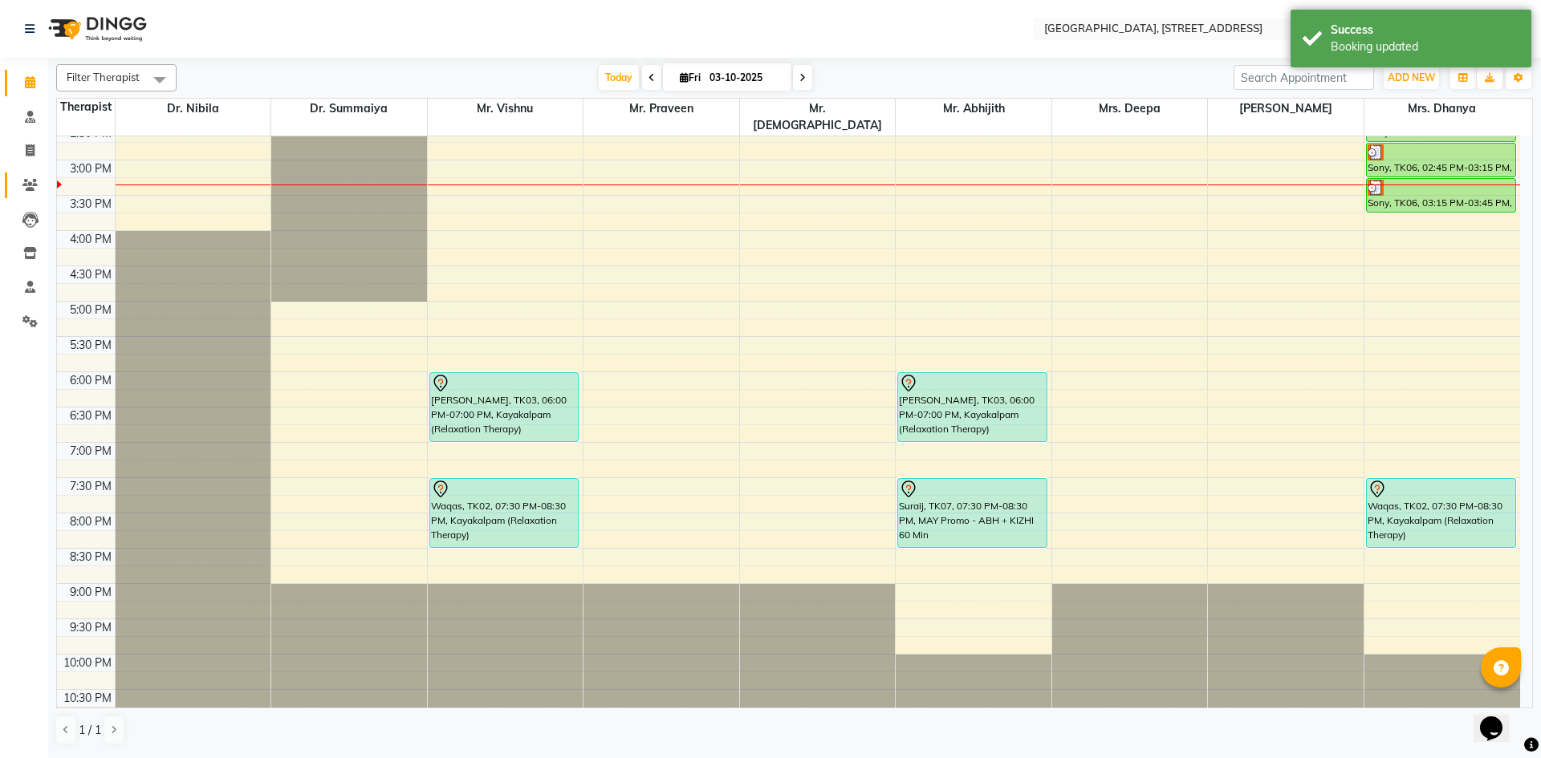
click at [37, 175] on link "Clients" at bounding box center [24, 186] width 39 height 26
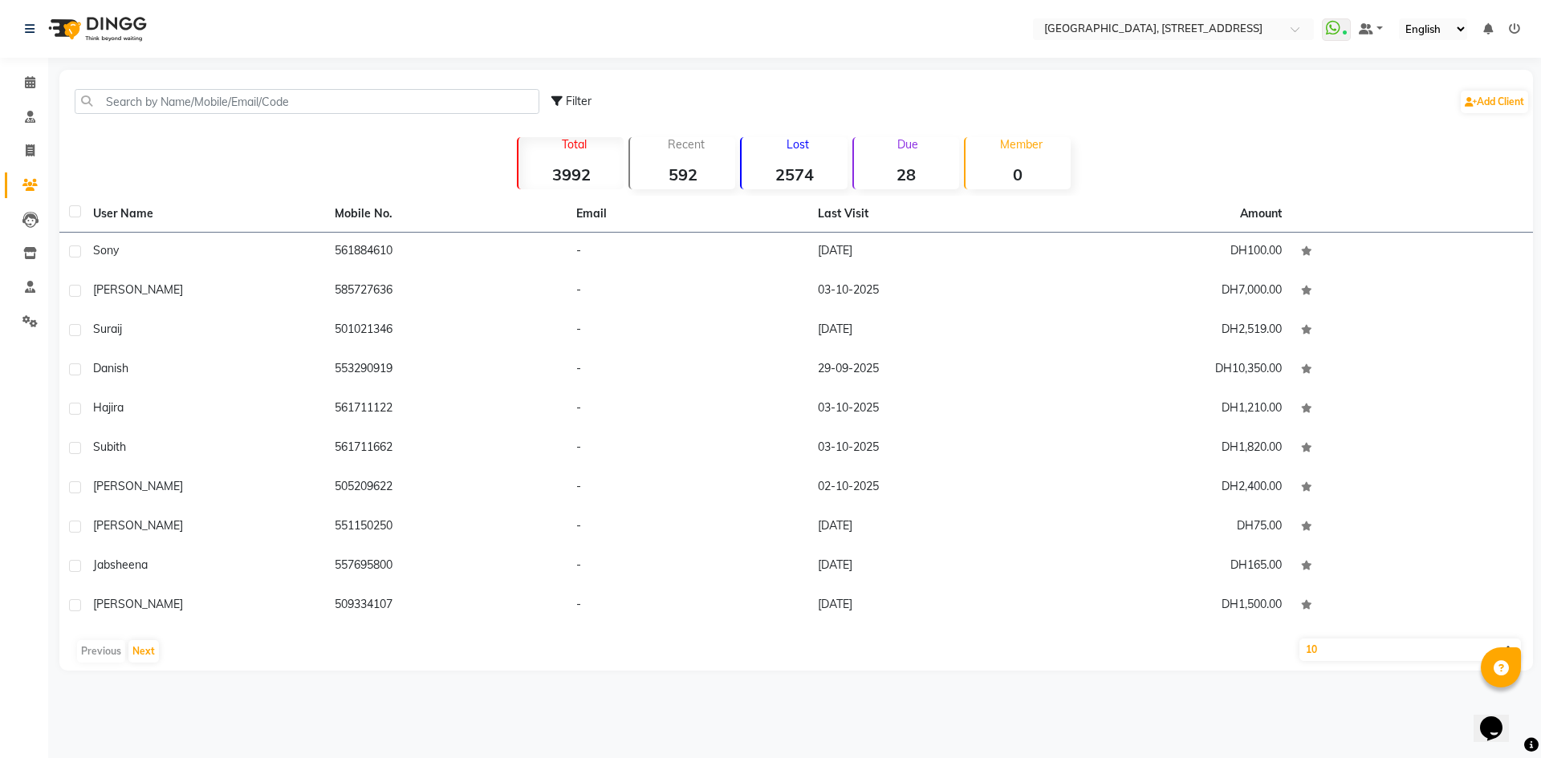
click at [122, 116] on div "Filter Add Client" at bounding box center [796, 101] width 1467 height 51
click at [138, 100] on input "text" at bounding box center [307, 101] width 465 height 25
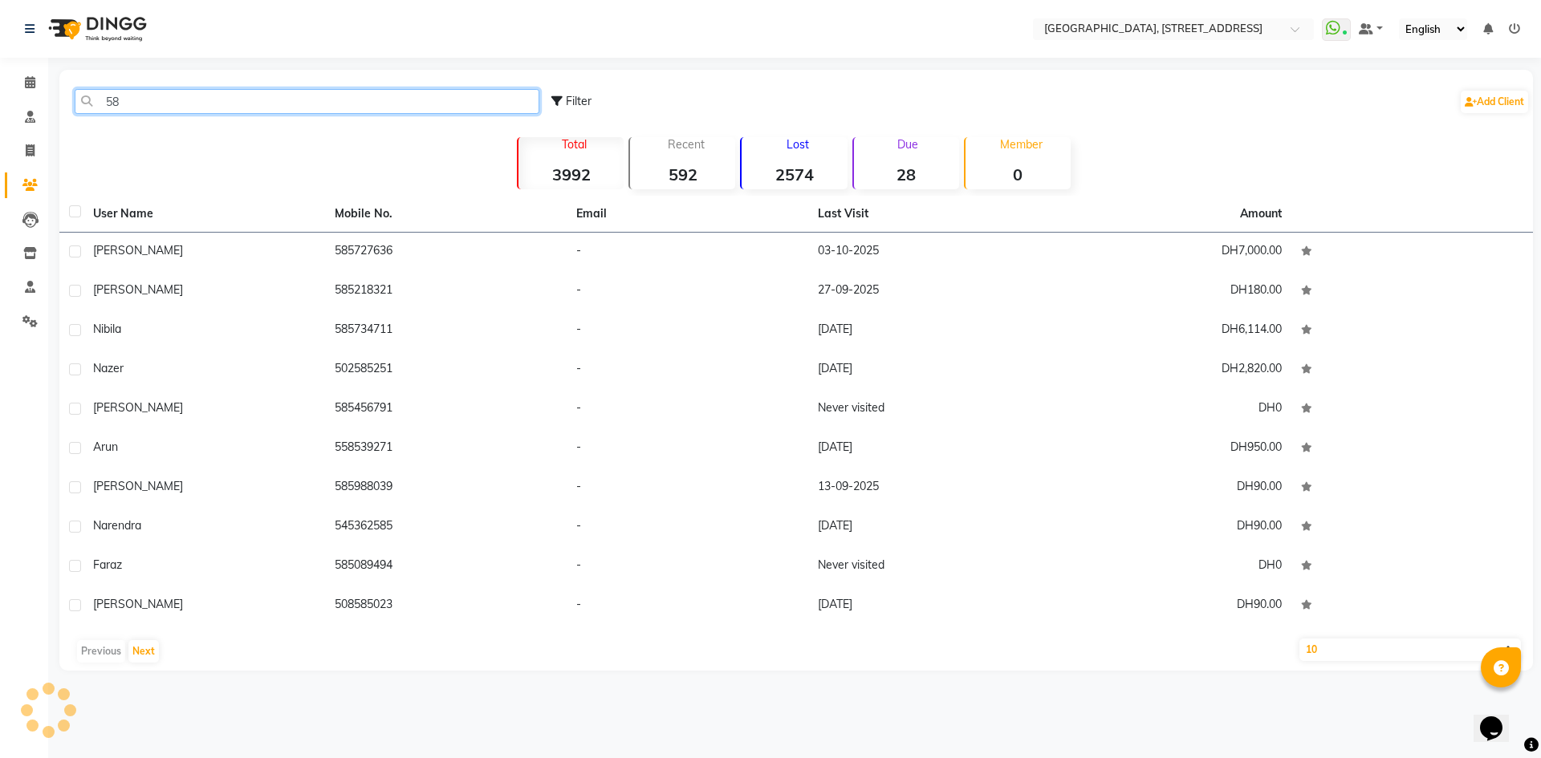
type input "5"
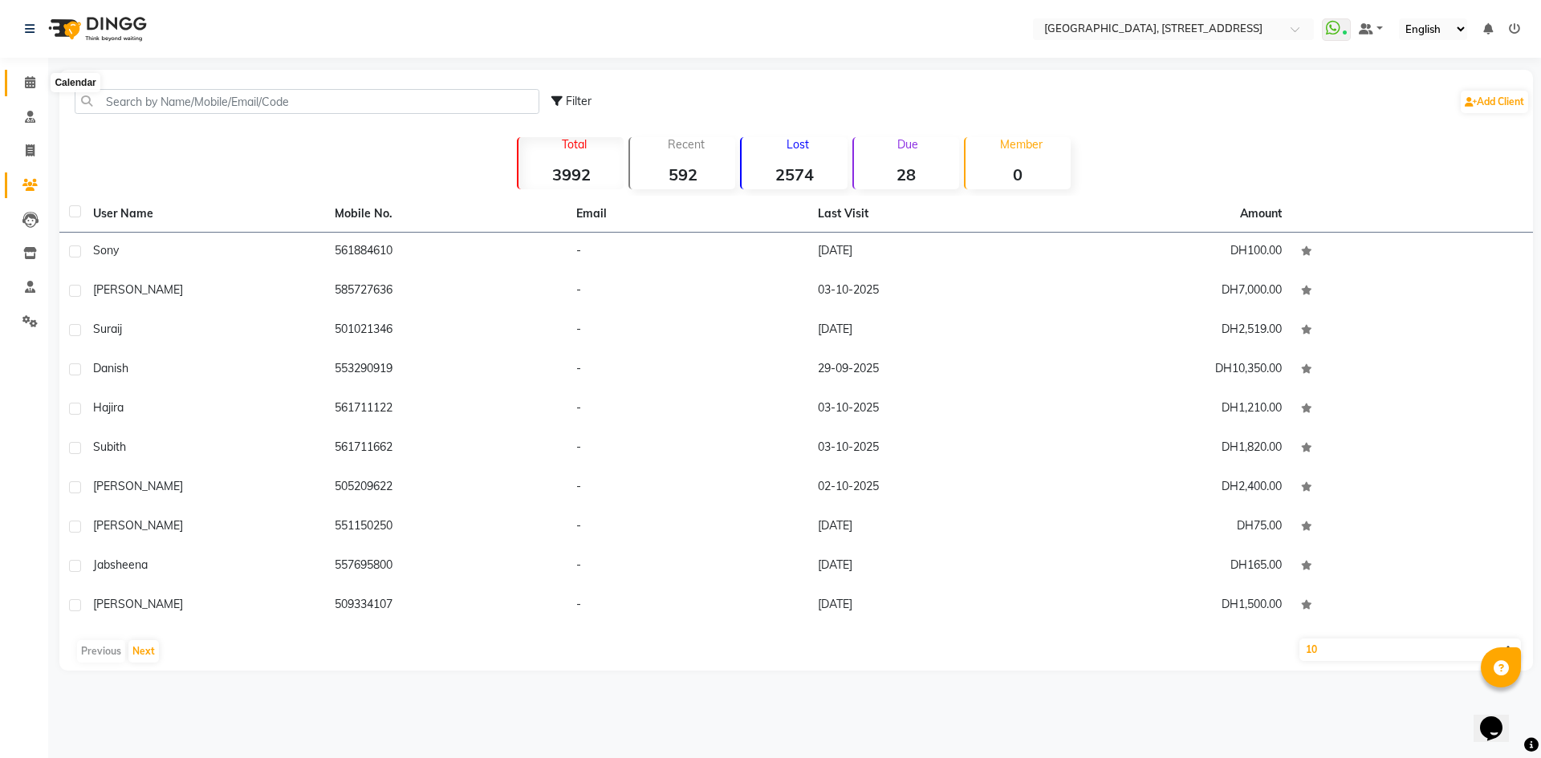
click at [27, 83] on icon at bounding box center [30, 82] width 10 height 12
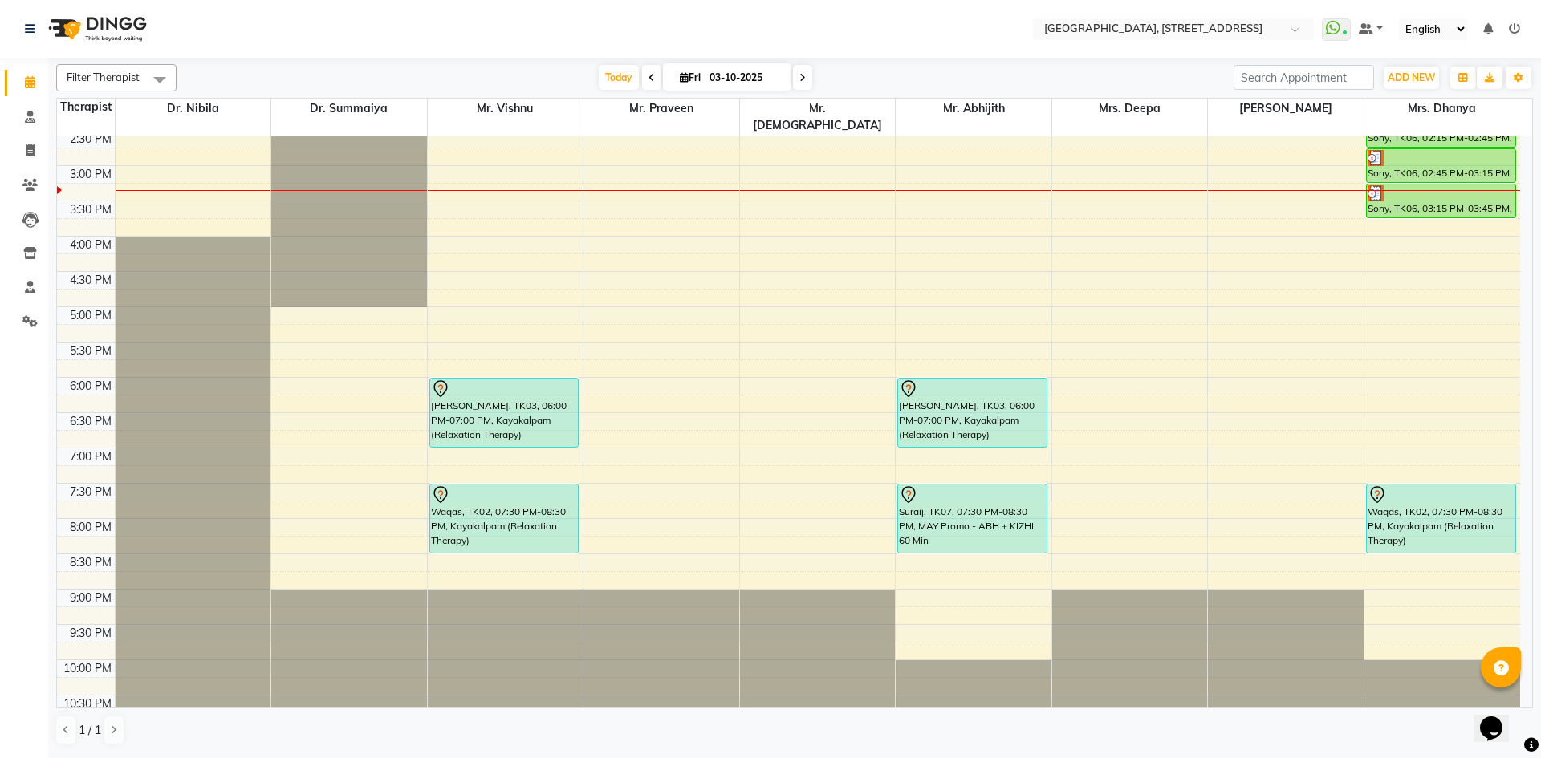
scroll to position [541, 0]
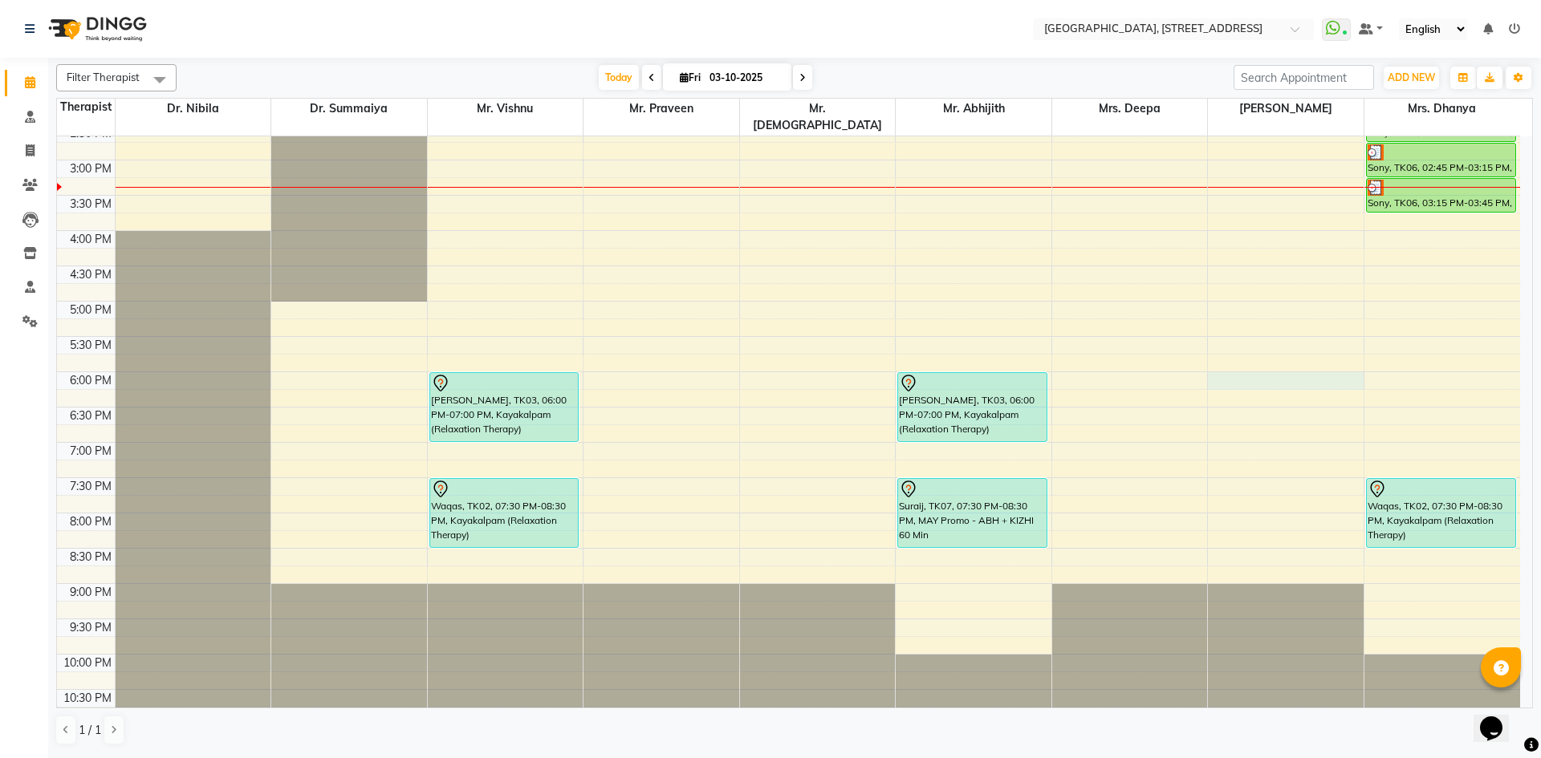
click at [1225, 368] on div "7:00 AM 7:30 AM 8:00 AM 8:30 AM 9:00 AM 9:30 AM 10:00 AM 10:30 AM 11:00 AM 11:3…" at bounding box center [788, 160] width 1463 height 1129
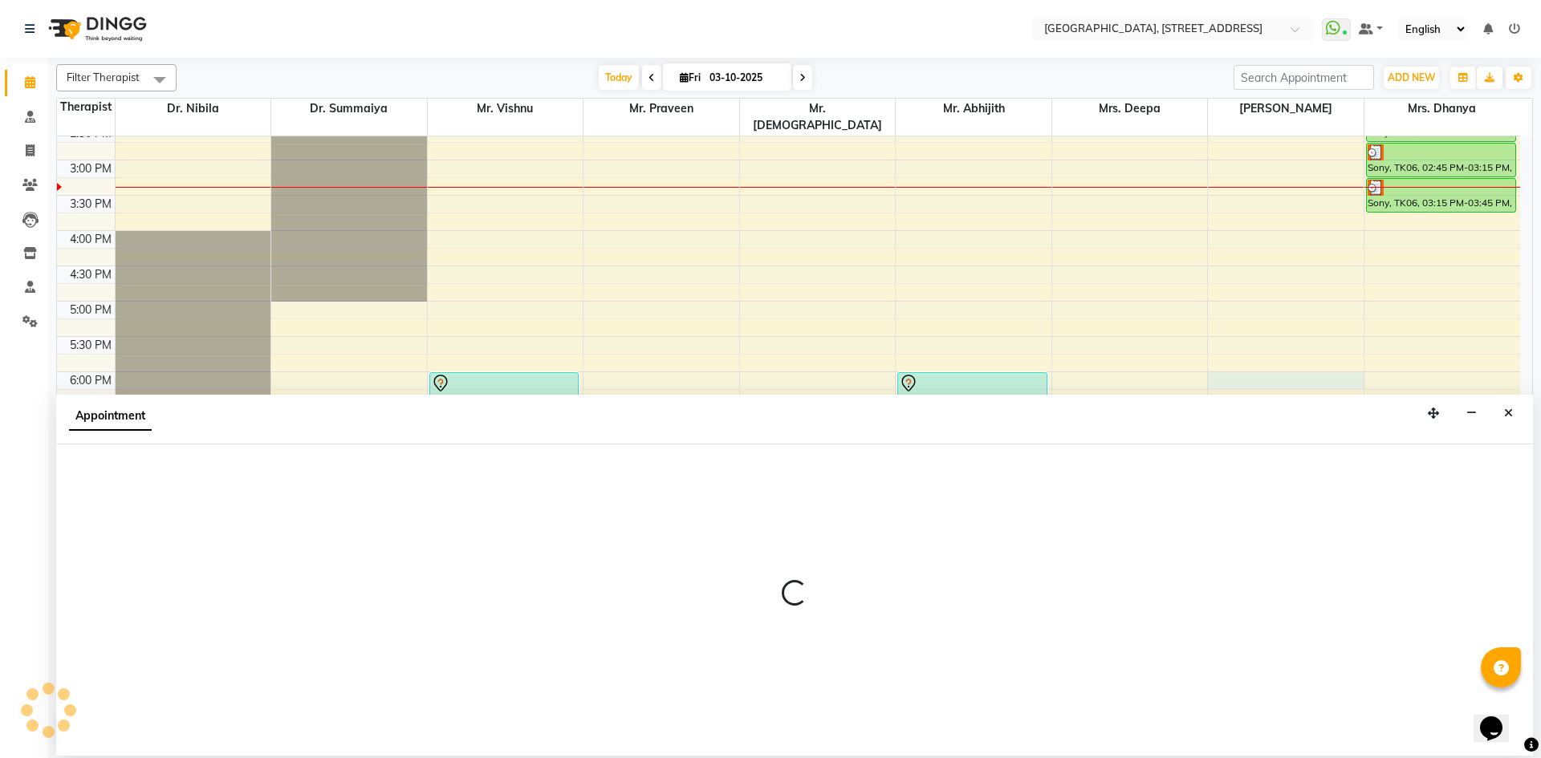
select select "48850"
select select "1080"
select select "tentative"
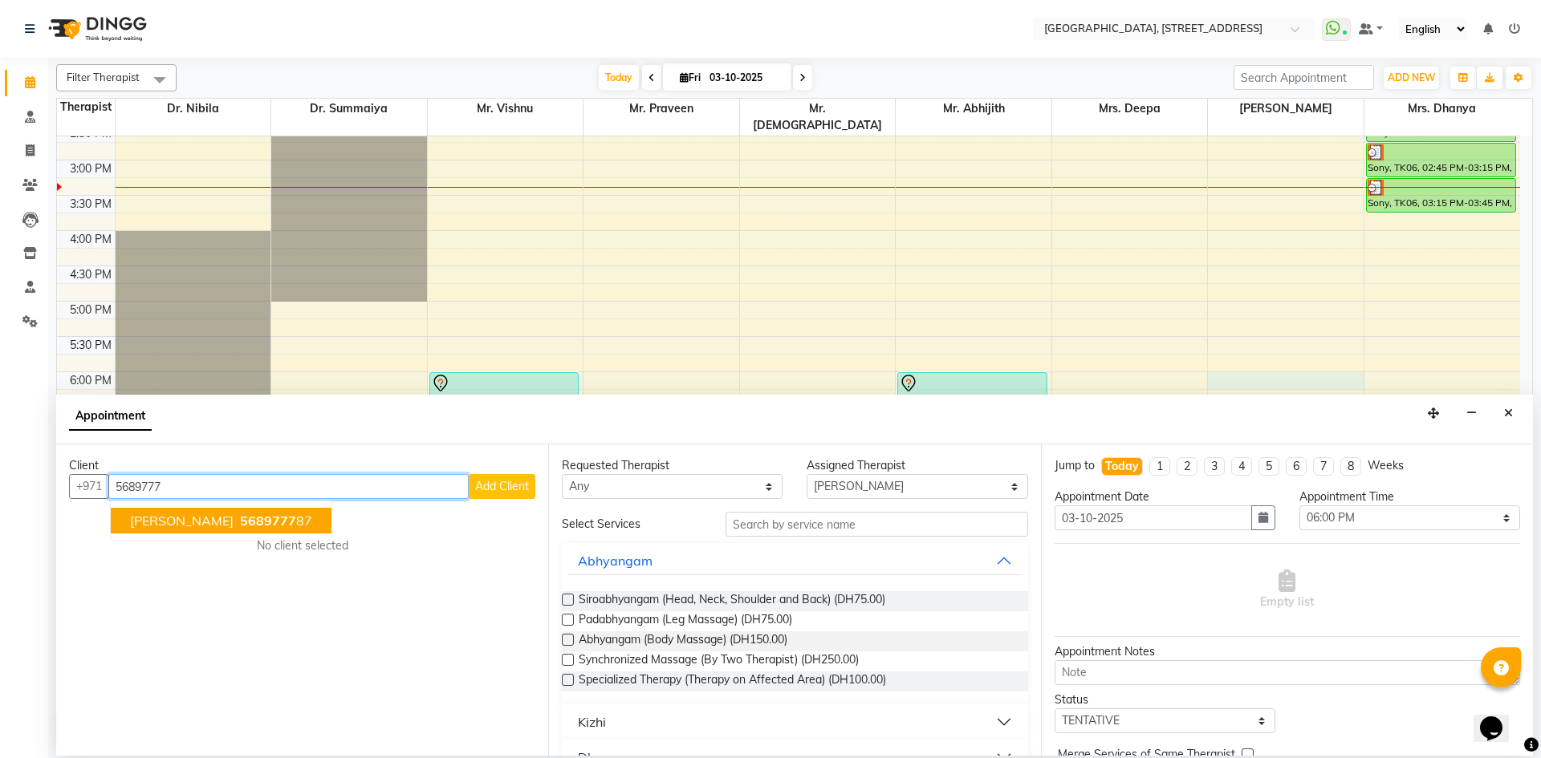
click at [246, 520] on button "[PERSON_NAME] 5689777 87" at bounding box center [221, 521] width 221 height 26
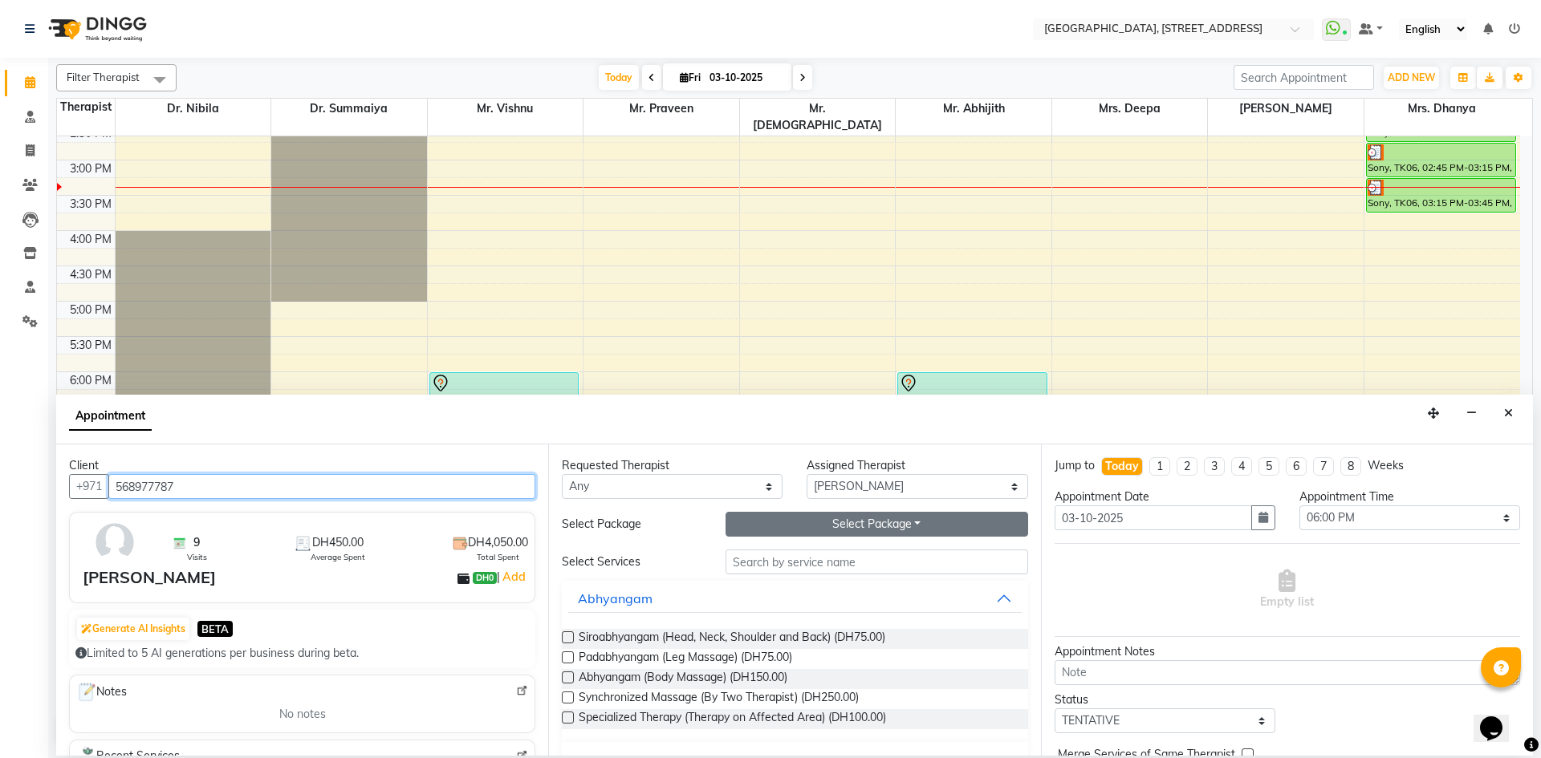
type input "568977787"
click at [827, 532] on button "Select Package Toggle Dropdown" at bounding box center [877, 524] width 303 height 25
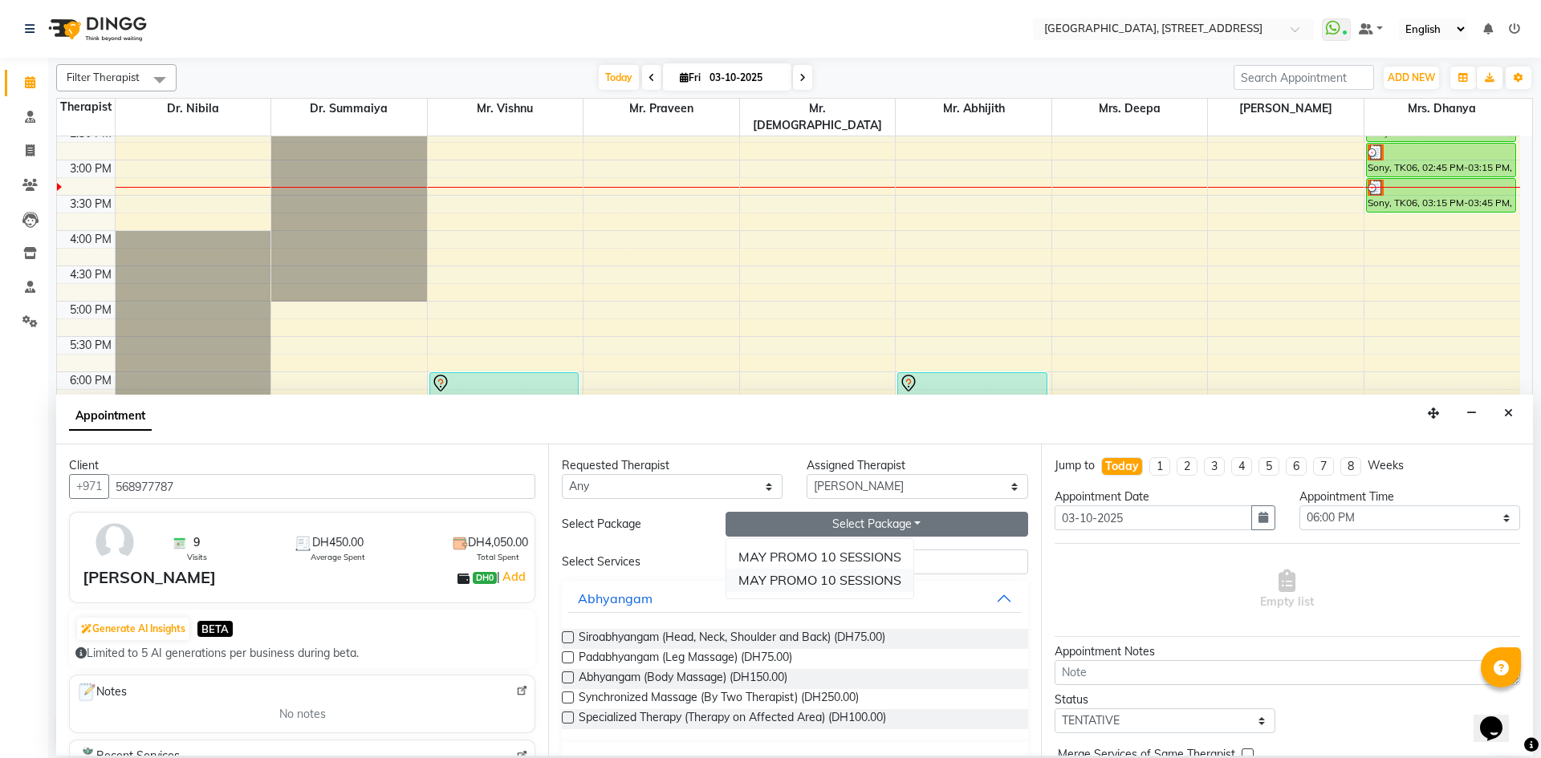
drag, startPoint x: 824, startPoint y: 579, endPoint x: 819, endPoint y: 586, distance: 8.5
click at [819, 586] on li "MAY PROMO 10 SESSIONS" at bounding box center [819, 580] width 187 height 23
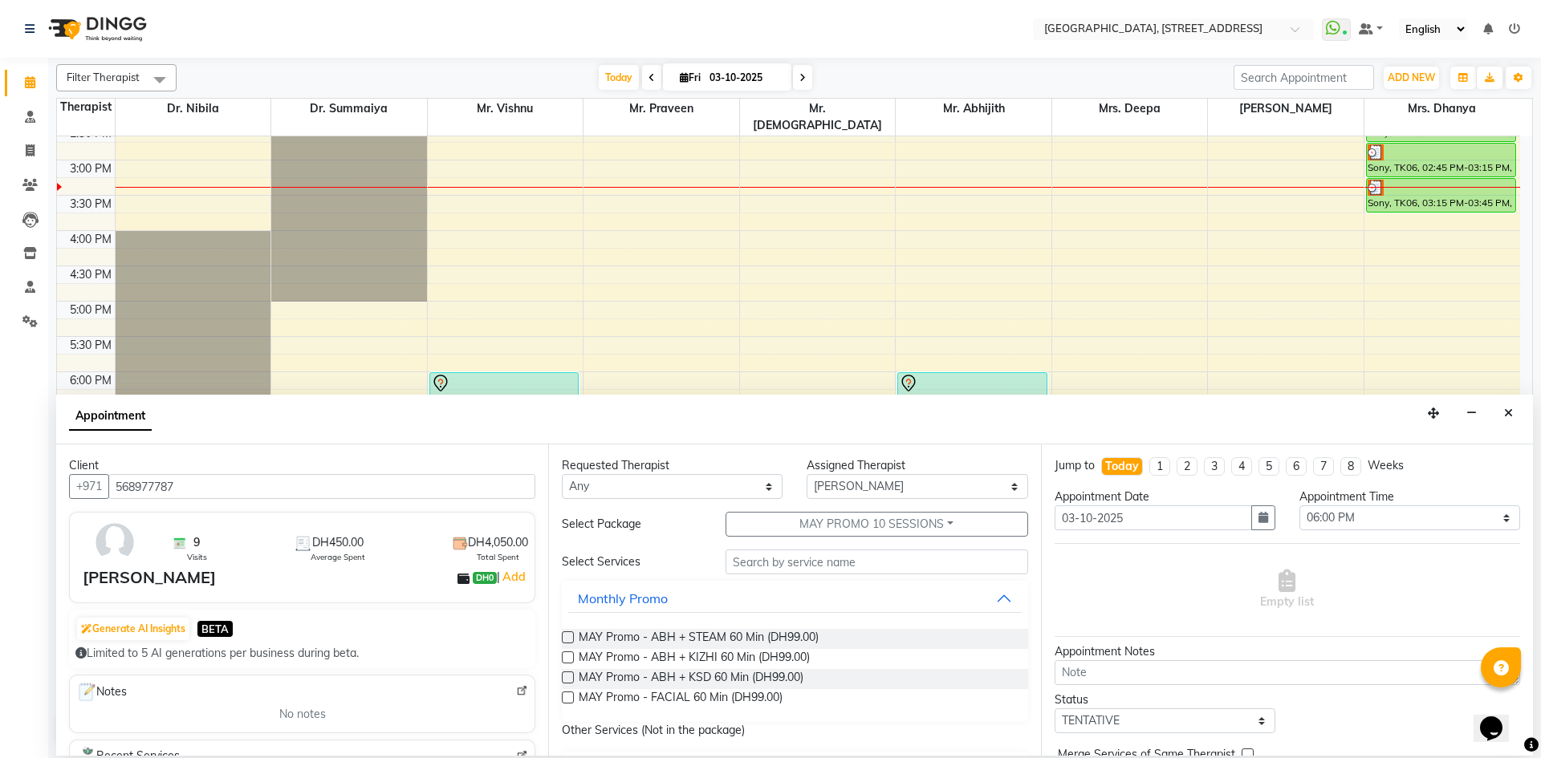
click at [567, 631] on div "MAY Promo - ABH + STEAM 60 Min (DH99.00)" at bounding box center [794, 639] width 465 height 20
click at [573, 639] on label at bounding box center [568, 638] width 12 height 12
click at [572, 639] on input "checkbox" at bounding box center [567, 639] width 10 height 10
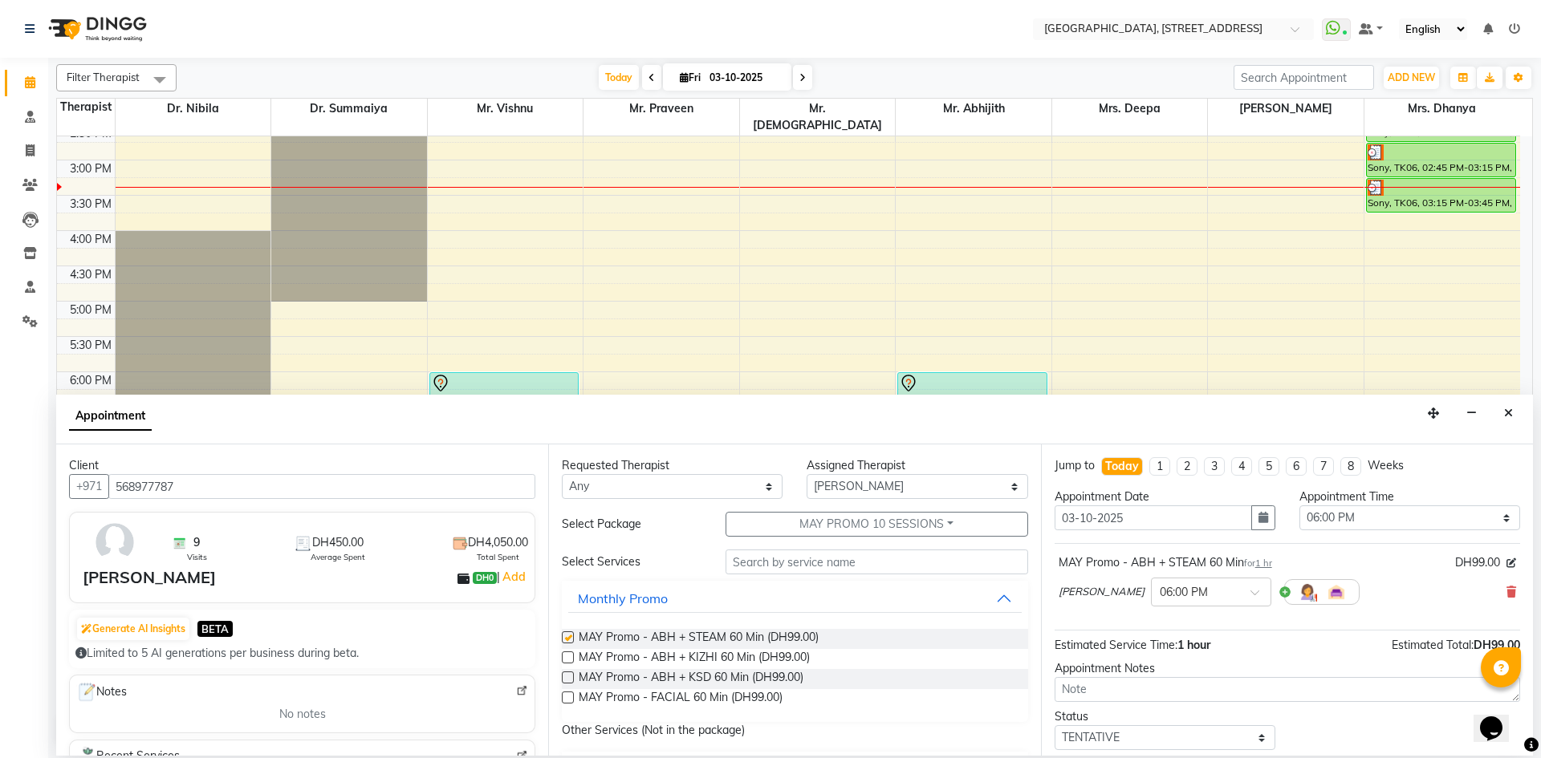
checkbox input "false"
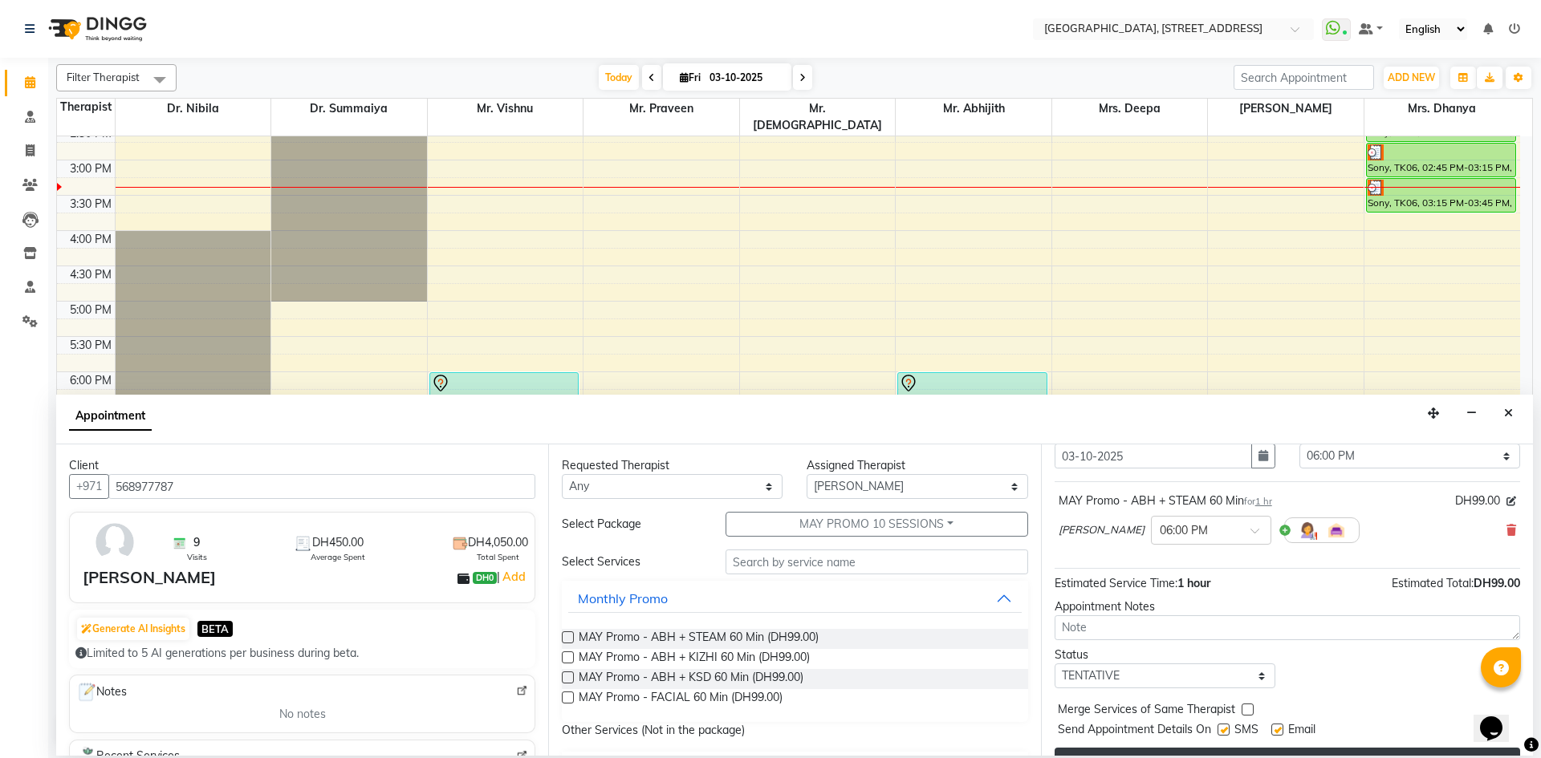
scroll to position [96, 0]
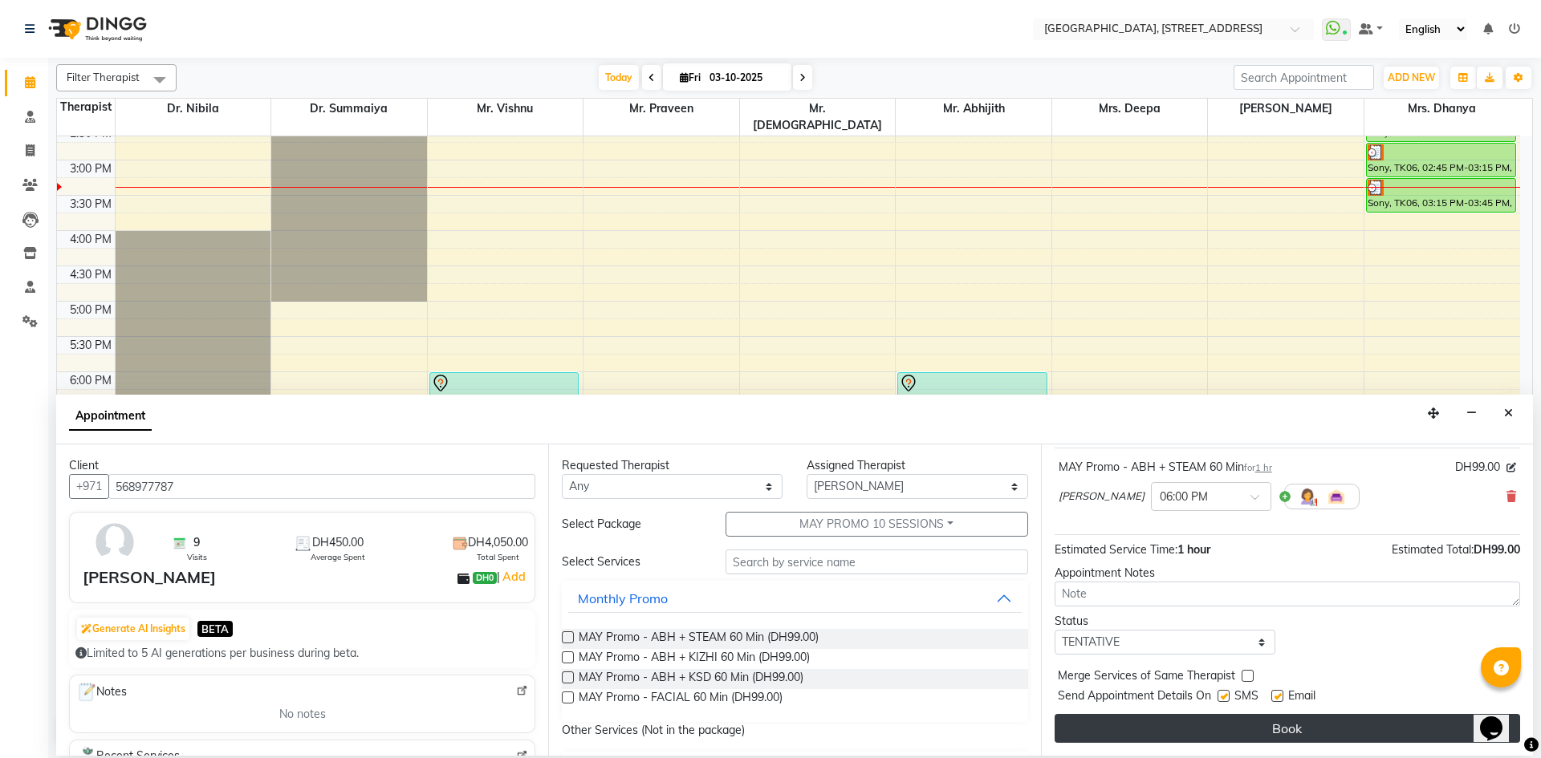
click at [1125, 734] on button "Book" at bounding box center [1287, 728] width 465 height 29
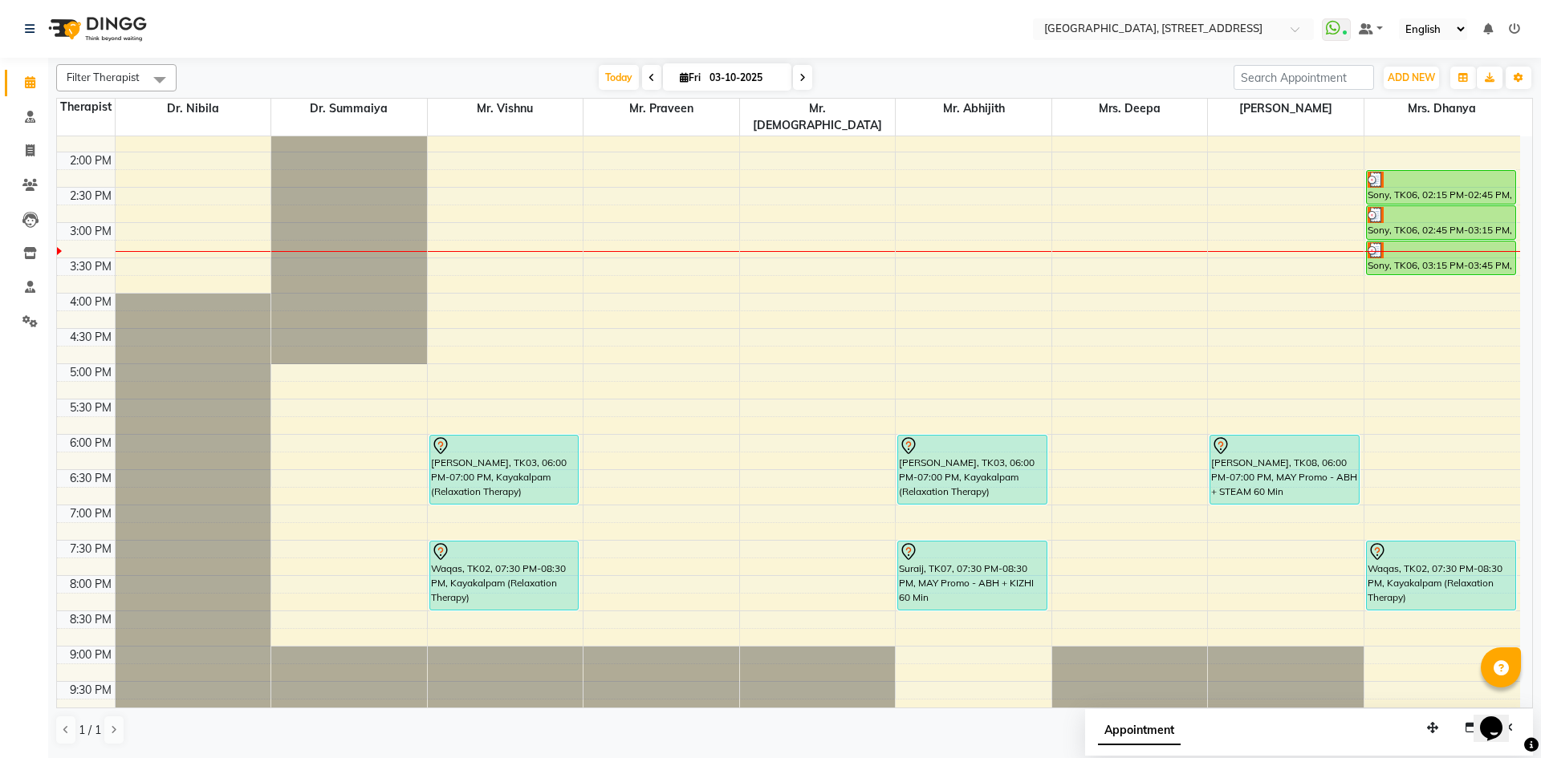
scroll to position [541, 0]
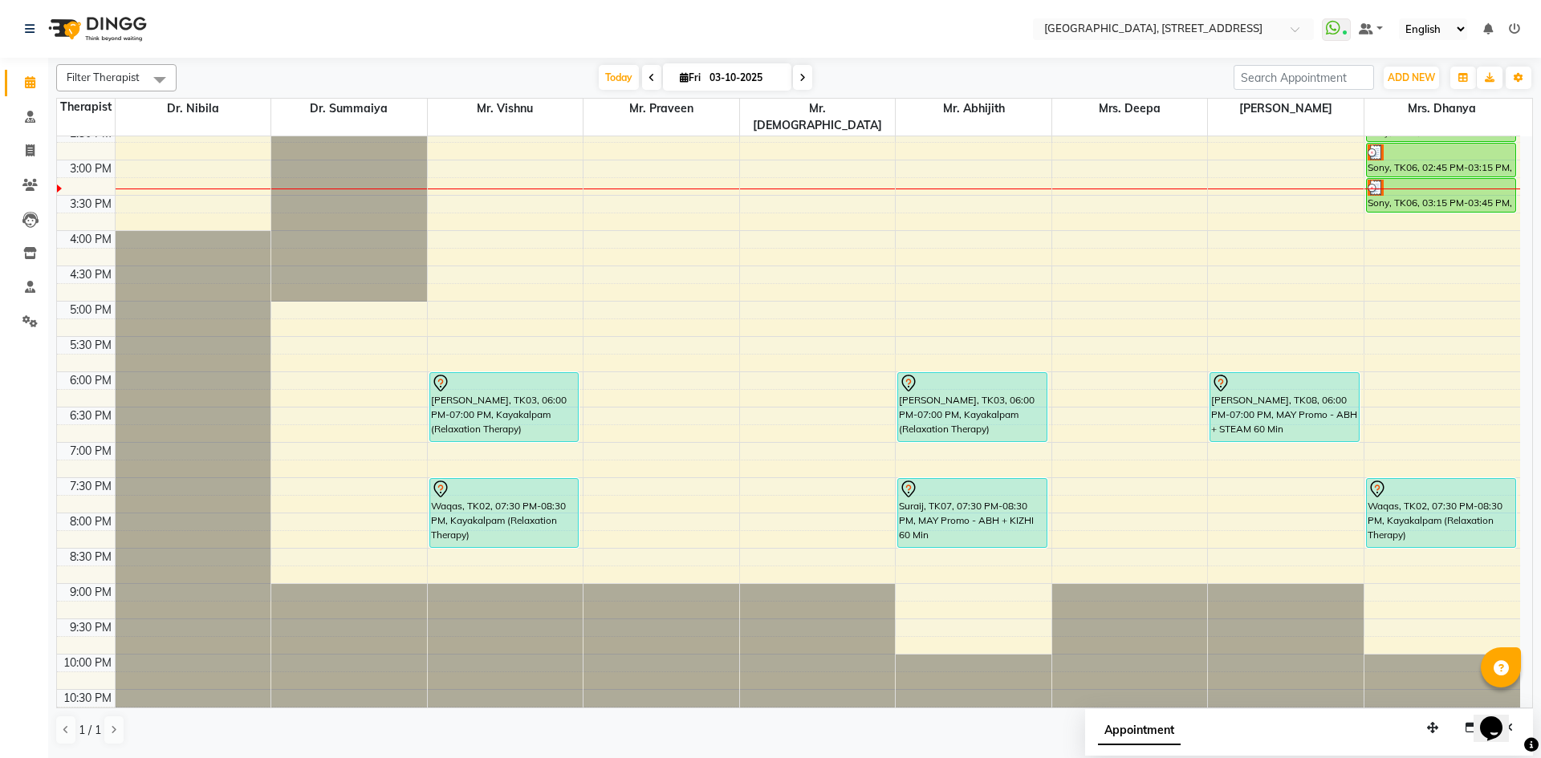
click at [802, 79] on icon at bounding box center [802, 78] width 6 height 10
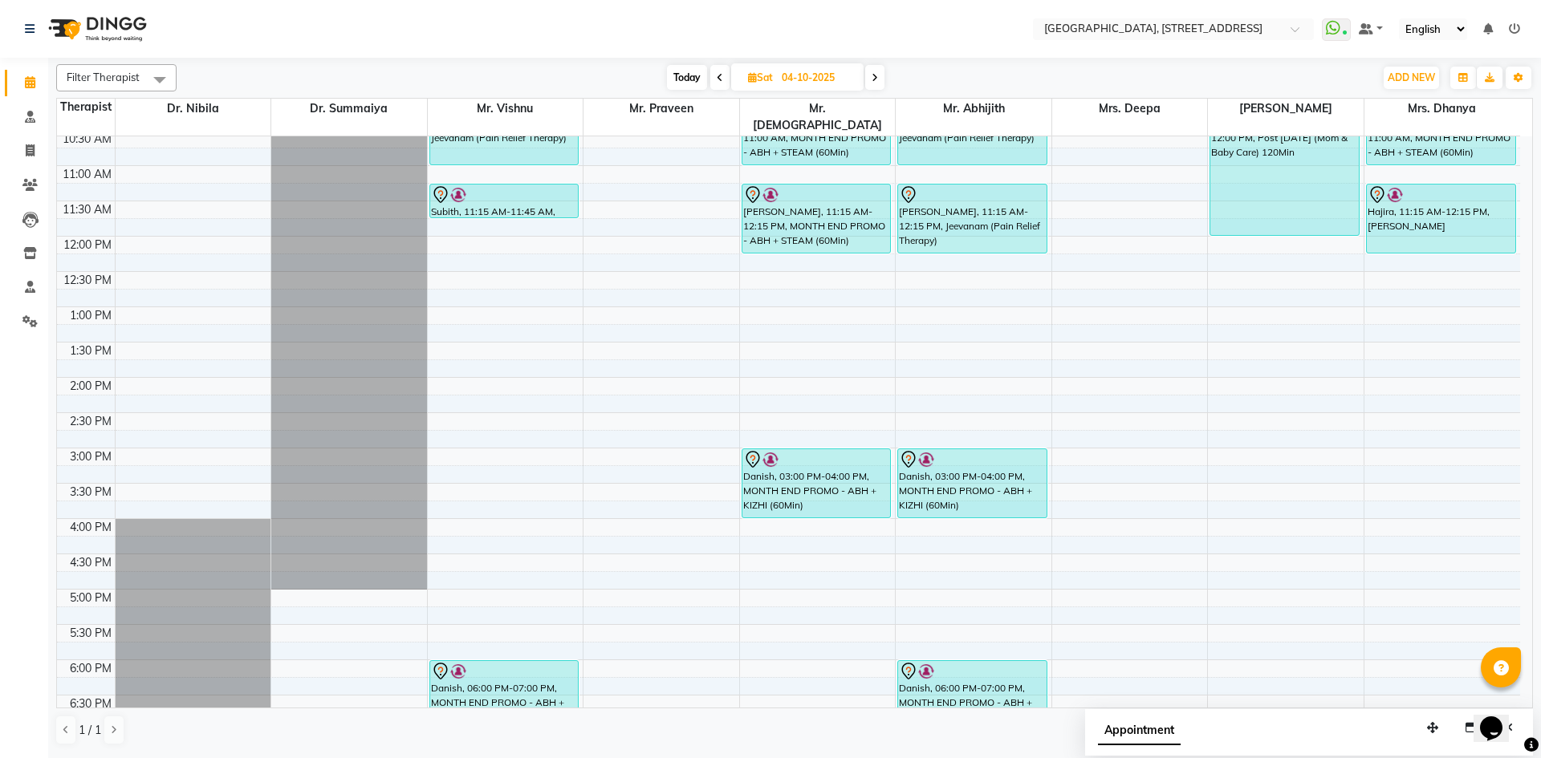
scroll to position [246, 0]
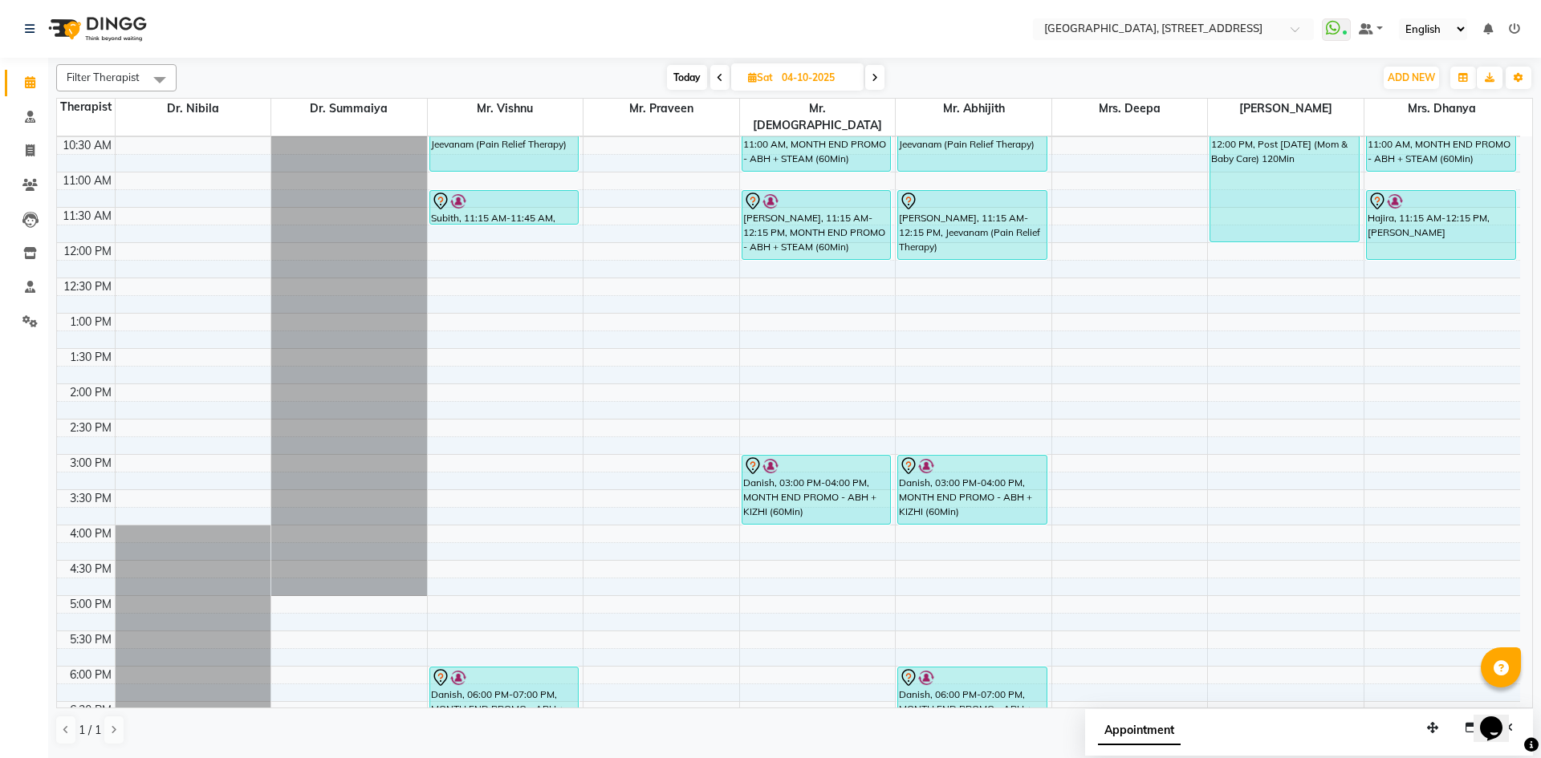
click at [696, 86] on span "Today" at bounding box center [687, 77] width 40 height 25
type input "03-10-2025"
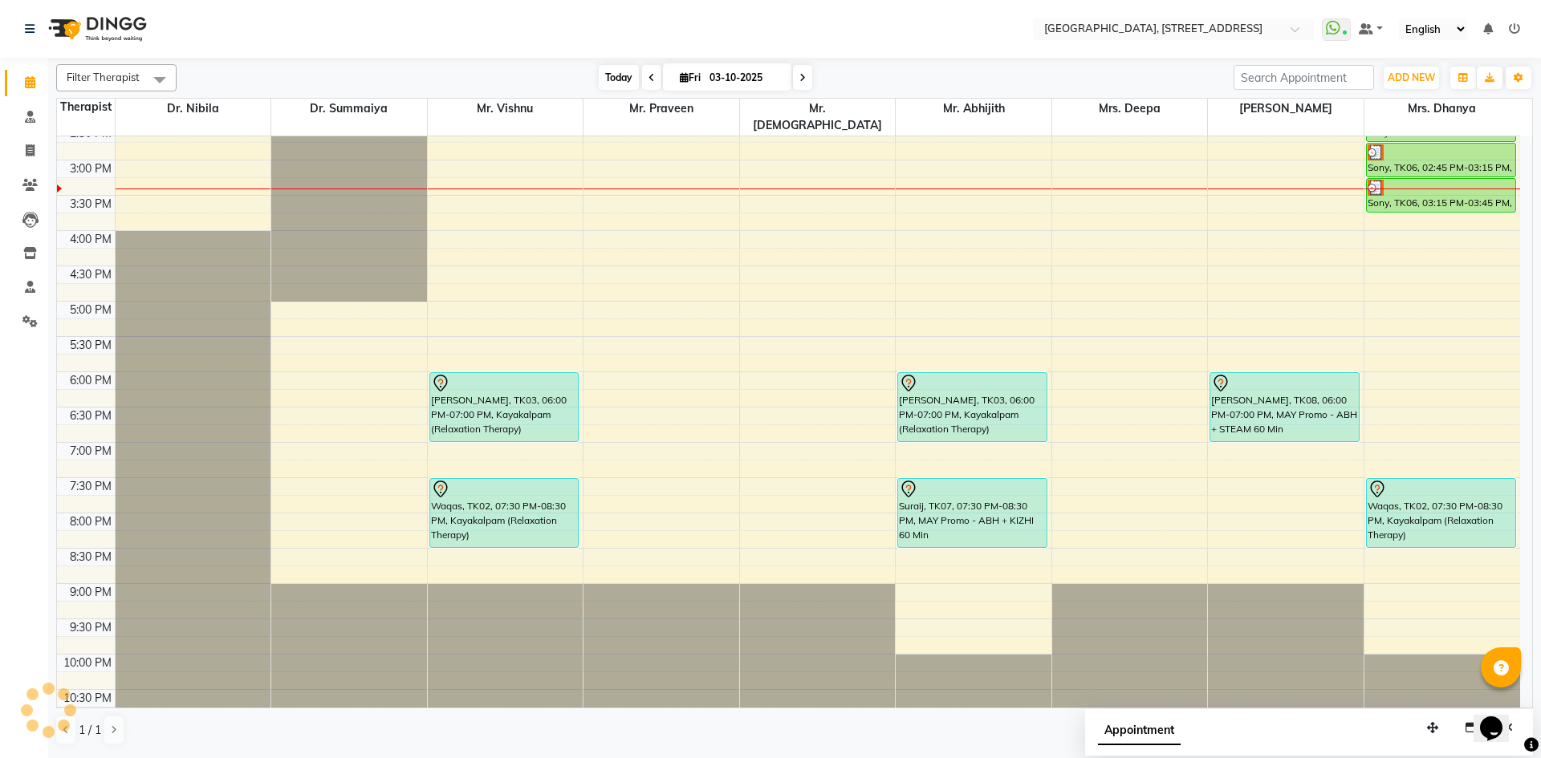
click at [626, 78] on span "Today" at bounding box center [619, 77] width 40 height 25
click at [918, 222] on div "7:00 AM 7:30 AM 8:00 AM 8:30 AM 9:00 AM 9:30 AM 10:00 AM 10:30 AM 11:00 AM 11:3…" at bounding box center [788, 160] width 1463 height 1129
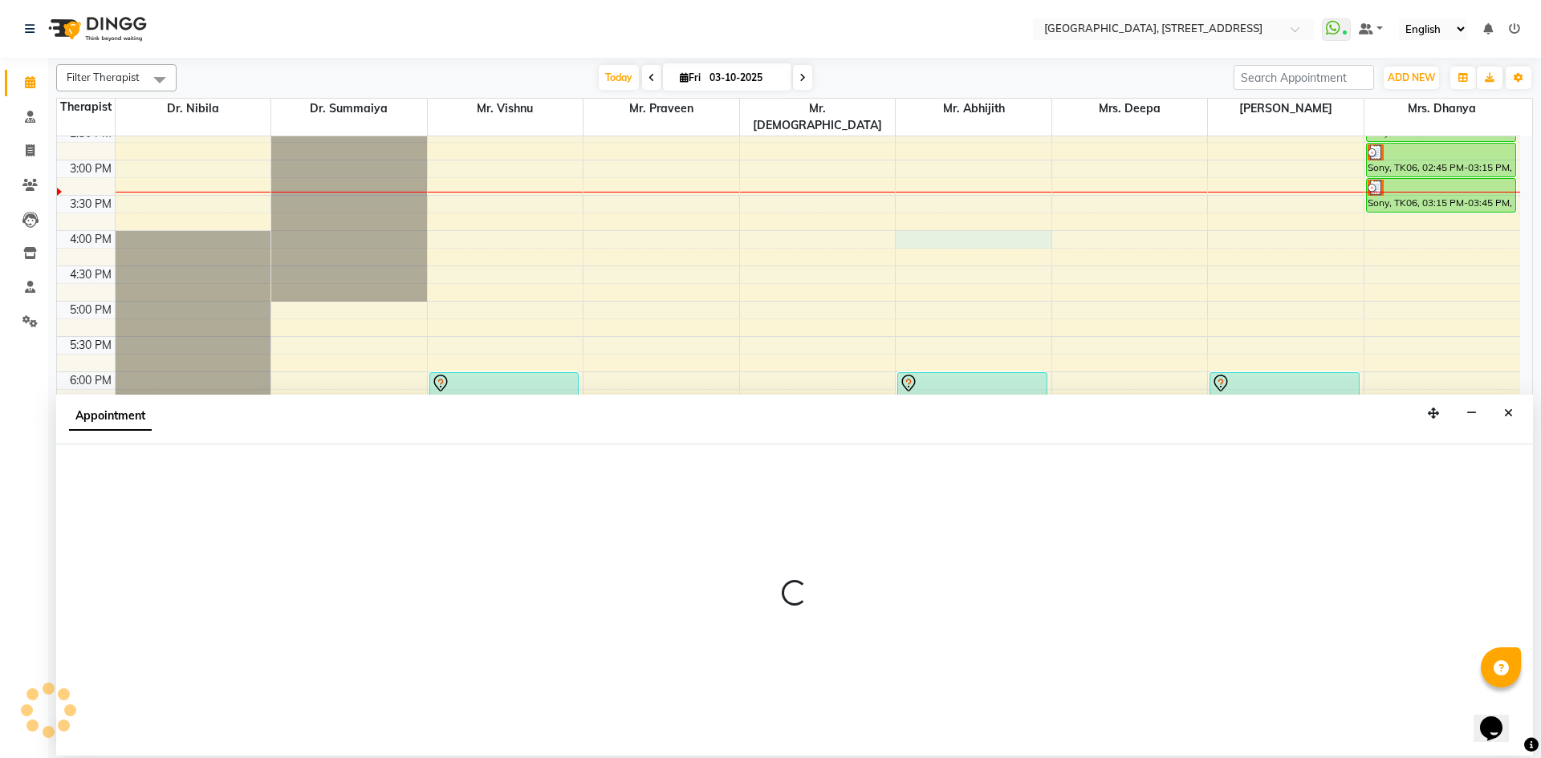
select select "65324"
select select "960"
select select "tentative"
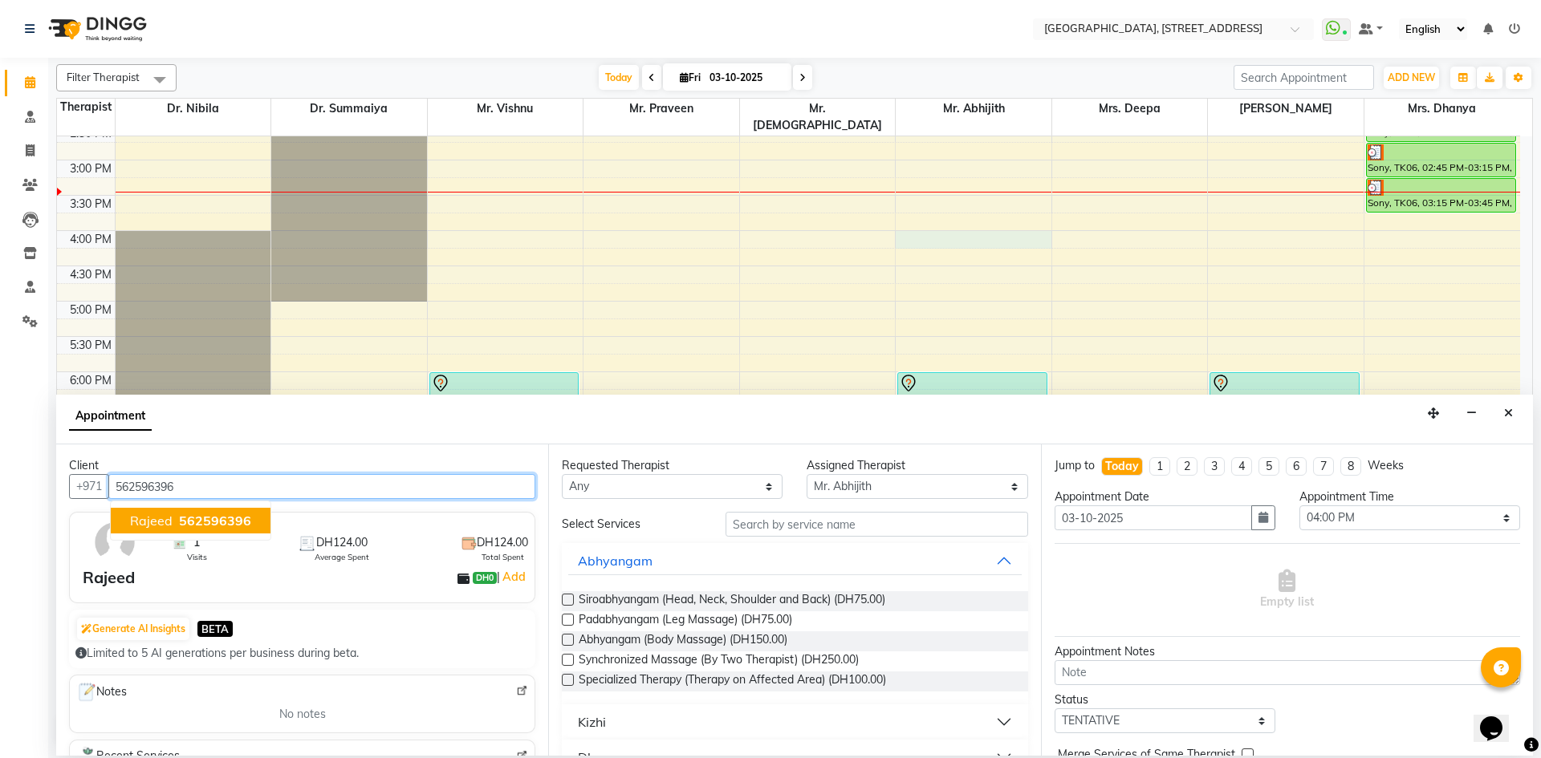
click at [185, 514] on span "562596396" at bounding box center [215, 521] width 72 height 16
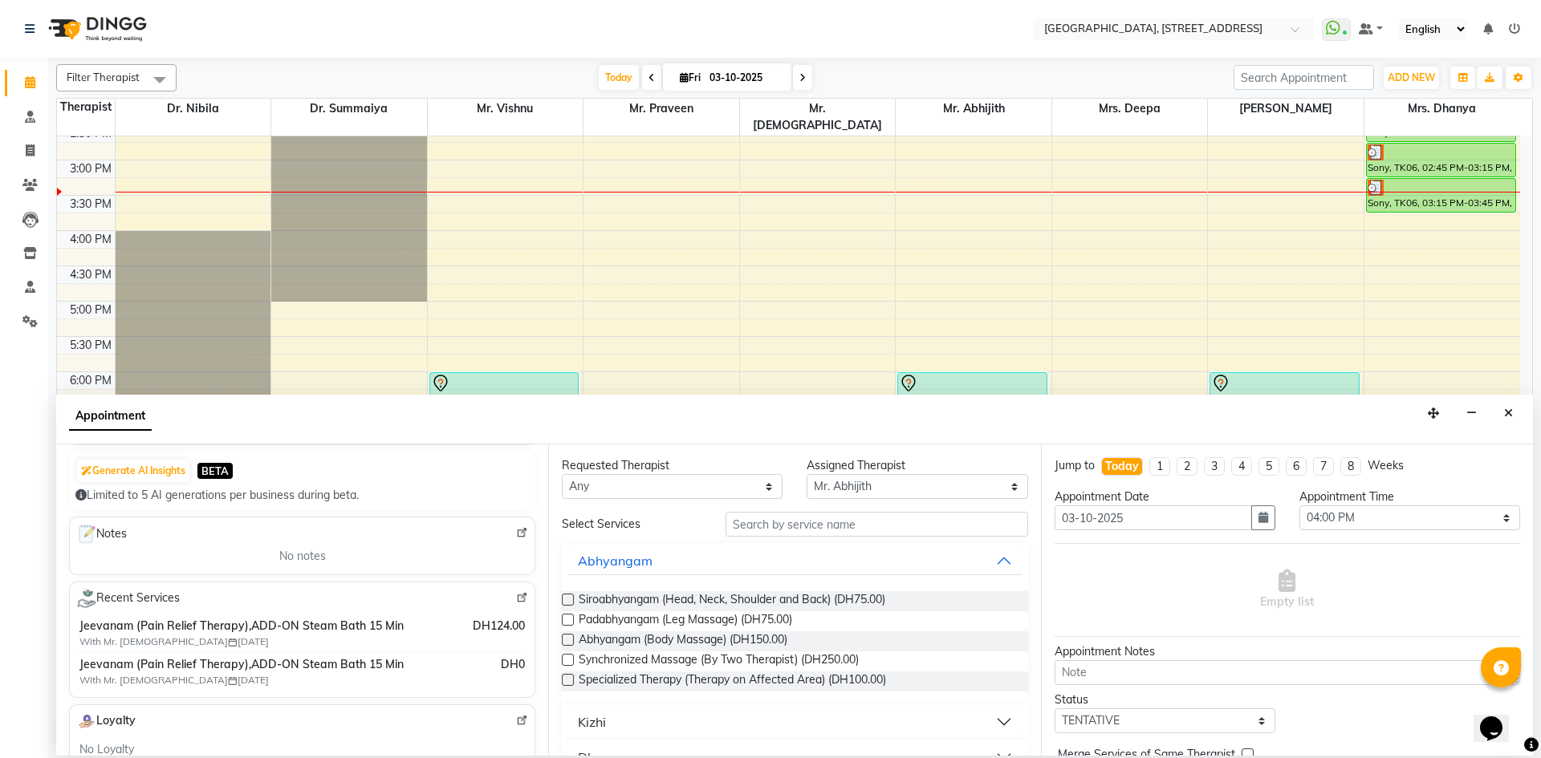
scroll to position [134, 0]
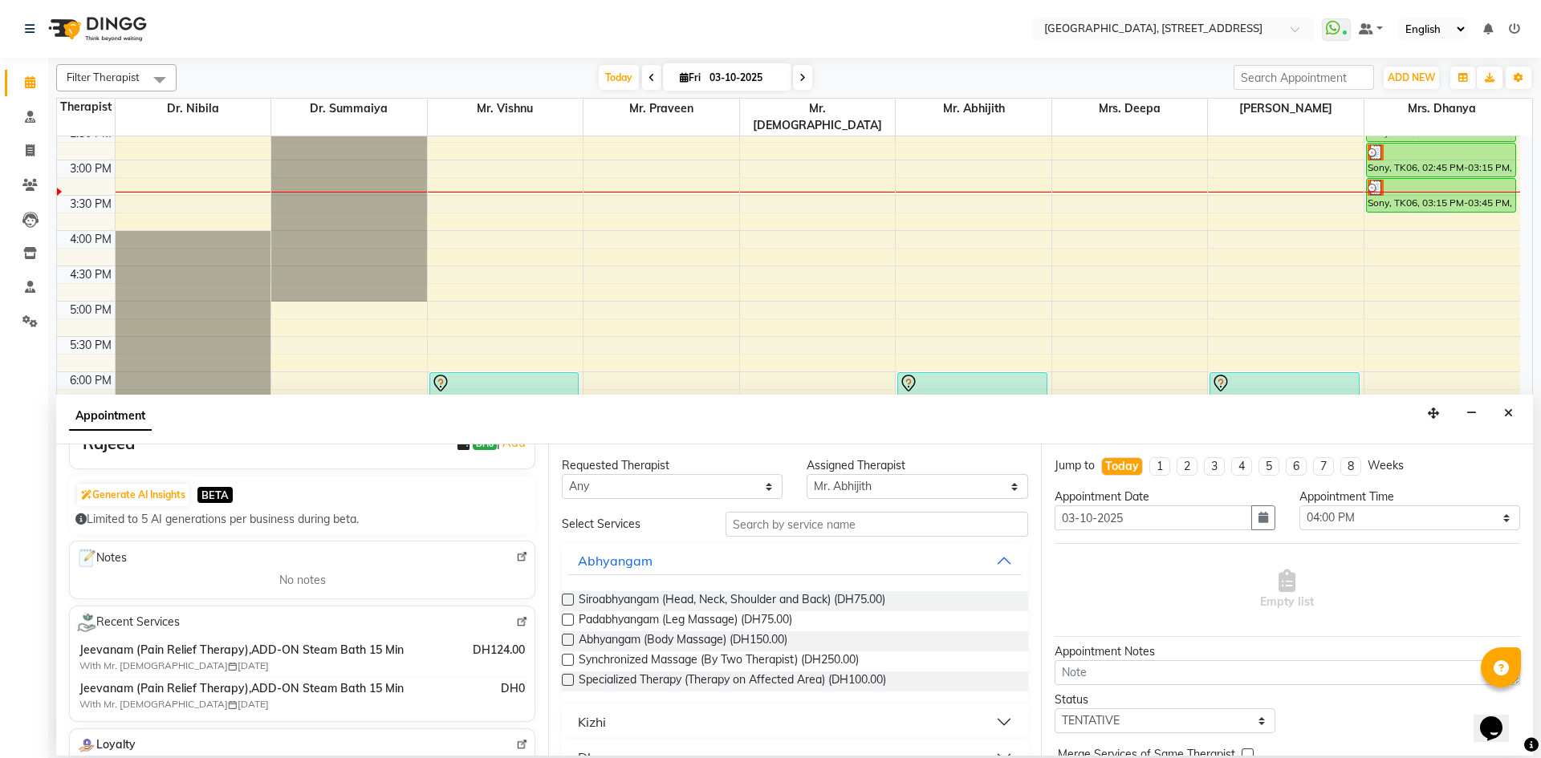
type input "562596396"
click at [907, 520] on input "text" at bounding box center [877, 524] width 303 height 25
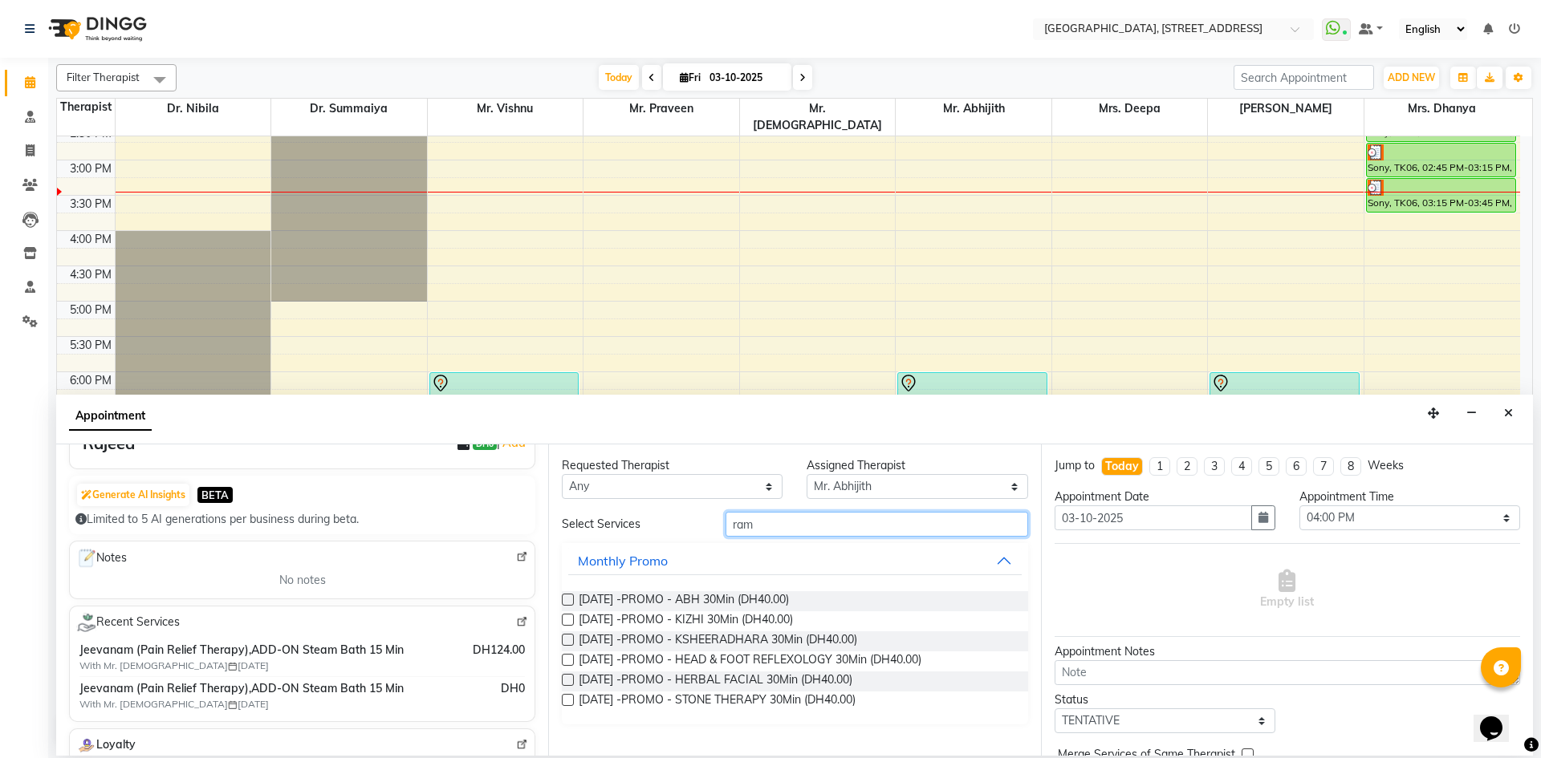
type input "ram"
click at [571, 604] on label at bounding box center [568, 600] width 12 height 12
click at [571, 604] on input "checkbox" at bounding box center [567, 601] width 10 height 10
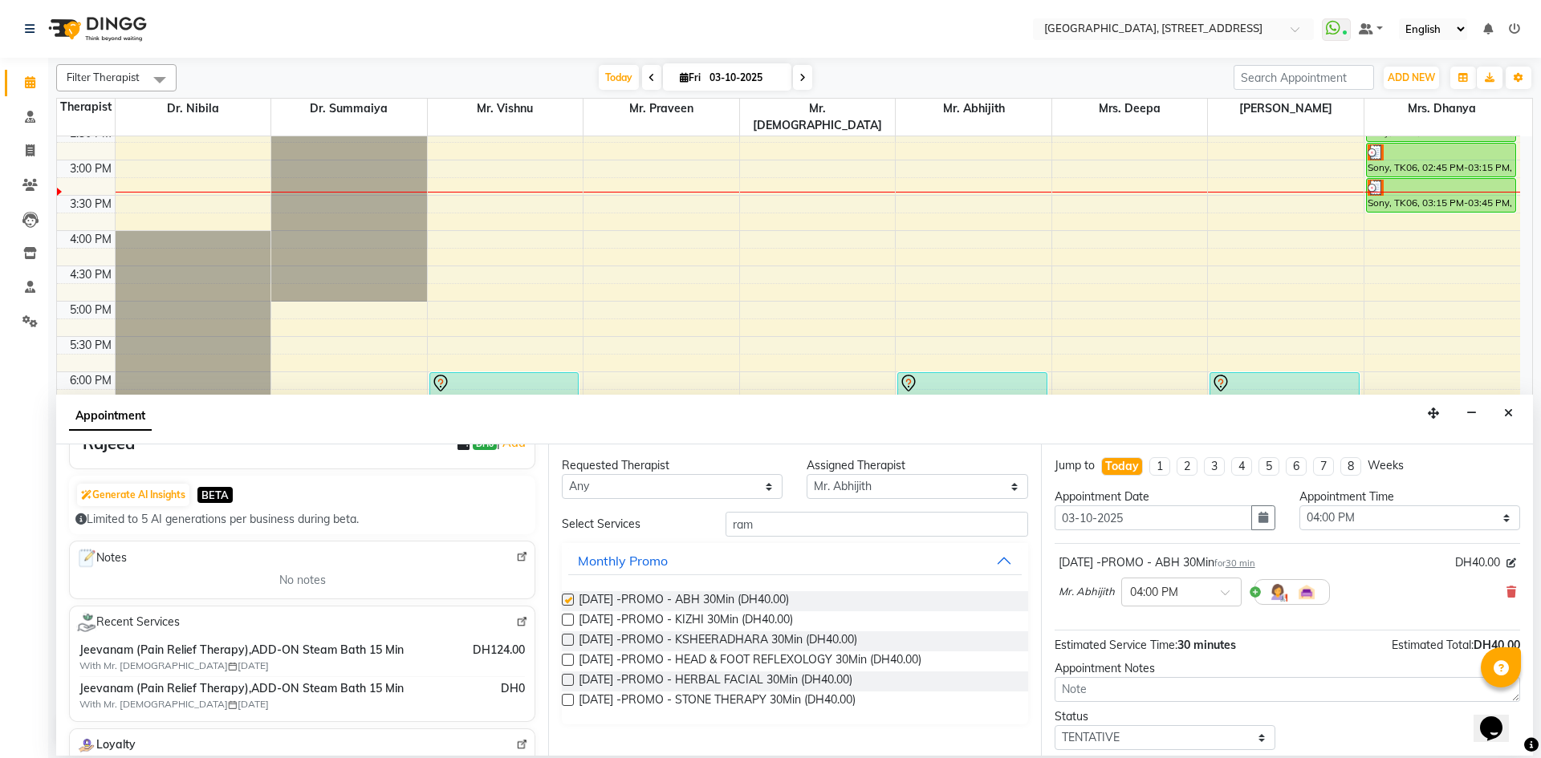
checkbox input "false"
click at [568, 623] on label at bounding box center [568, 620] width 12 height 12
click at [568, 623] on input "checkbox" at bounding box center [567, 621] width 10 height 10
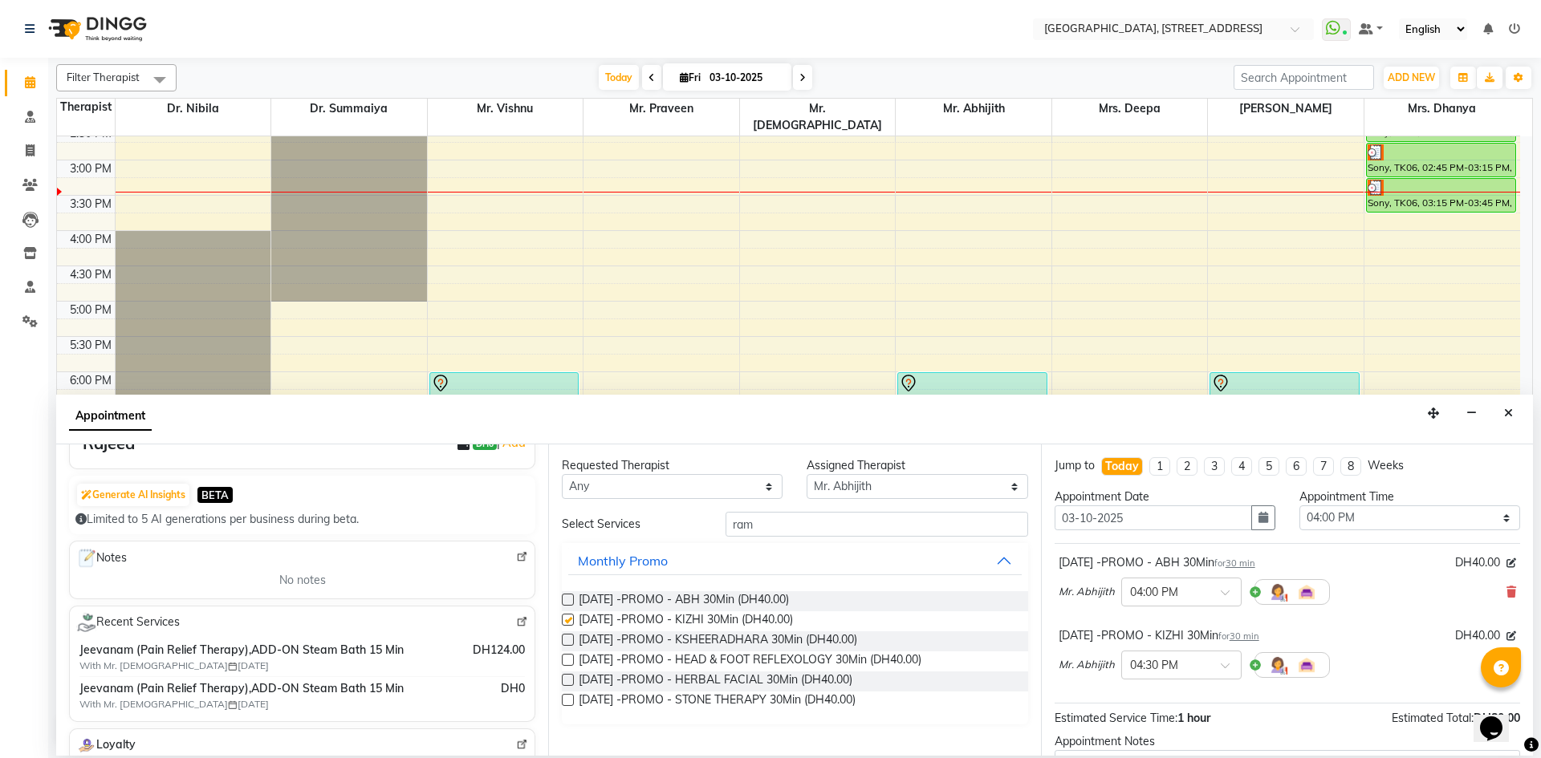
checkbox input "false"
click at [563, 643] on label at bounding box center [568, 640] width 12 height 12
click at [563, 643] on input "checkbox" at bounding box center [567, 641] width 10 height 10
checkbox input "false"
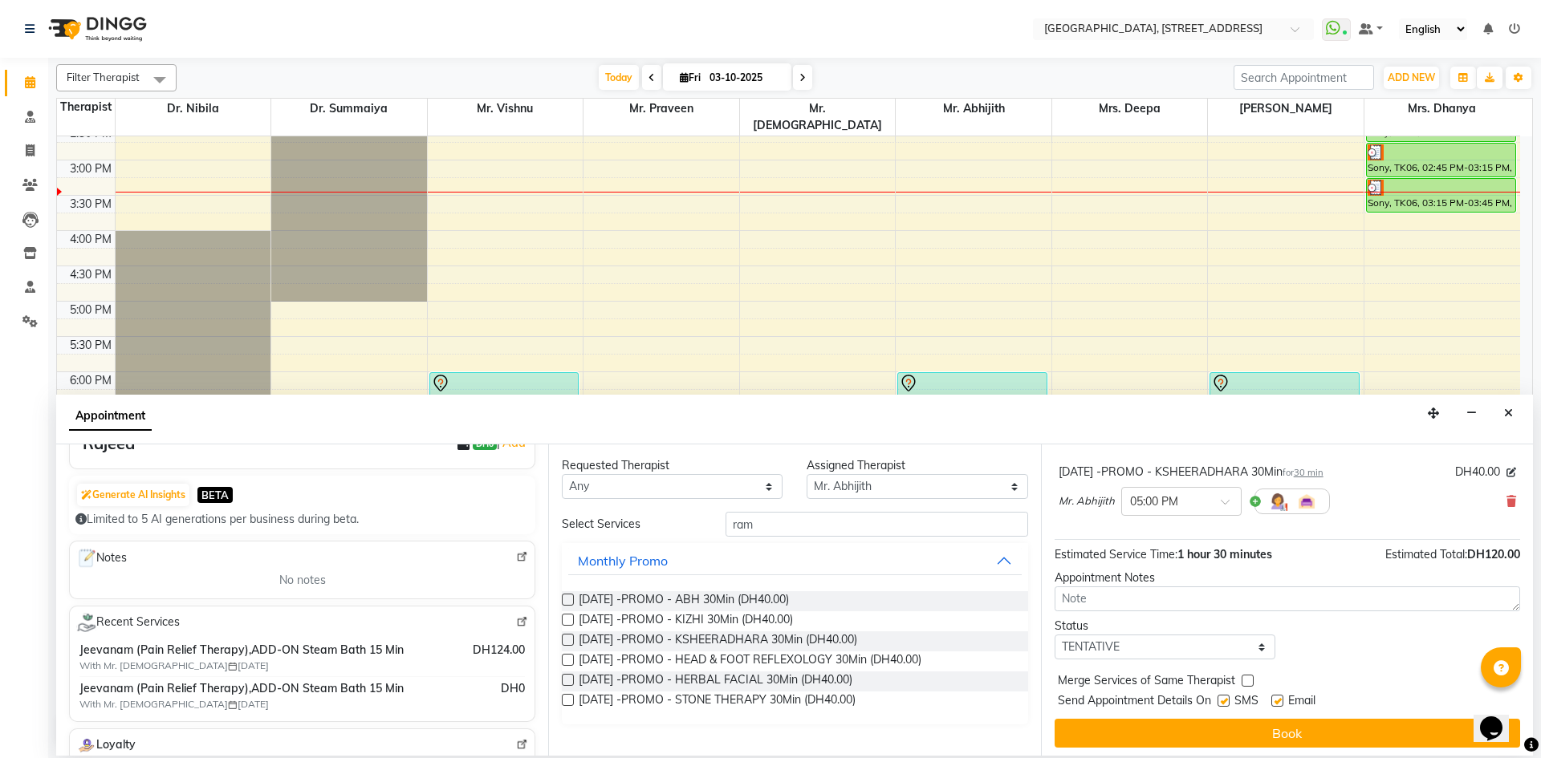
scroll to position [242, 0]
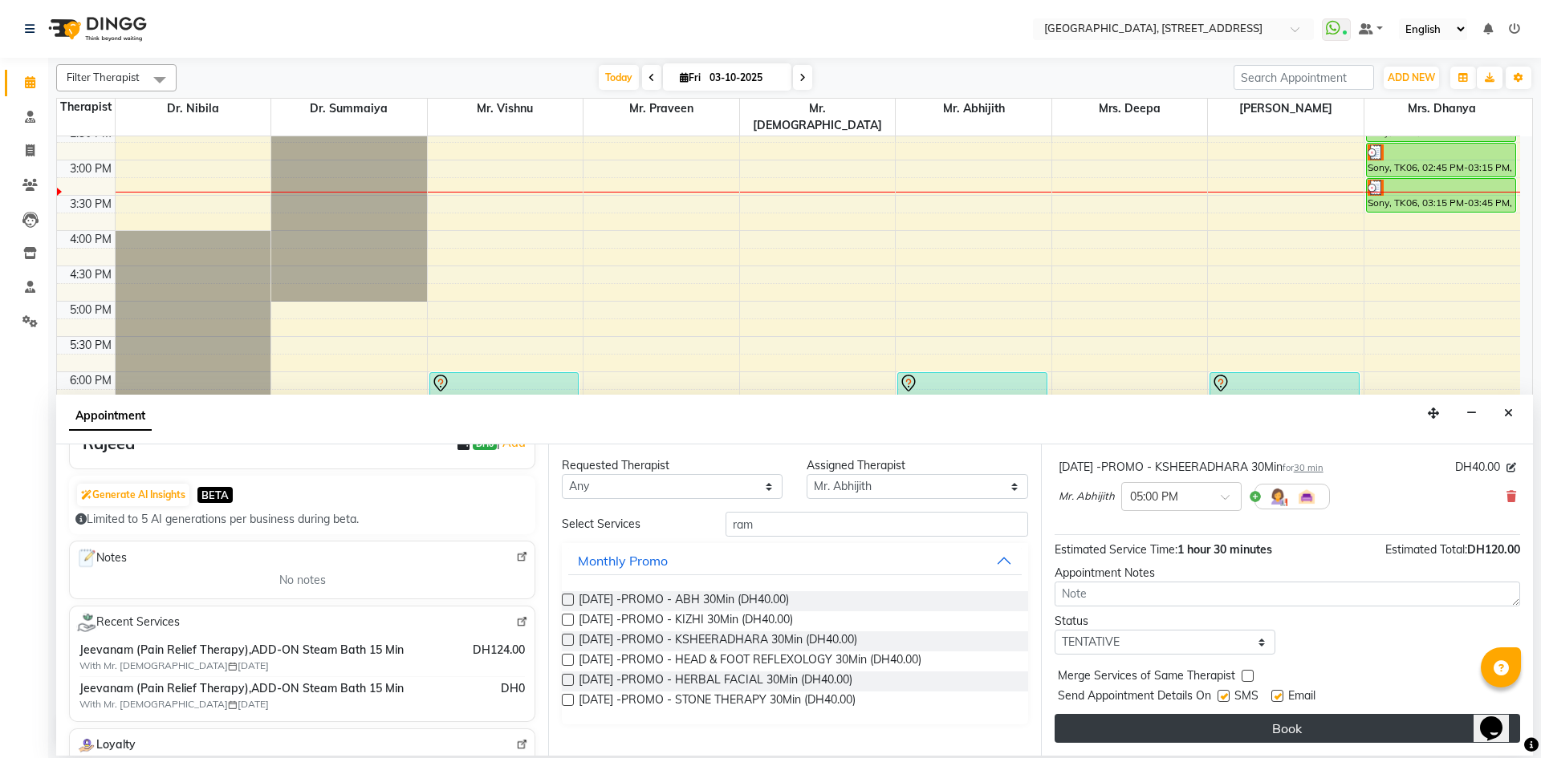
click at [1223, 721] on button "Book" at bounding box center [1287, 728] width 465 height 29
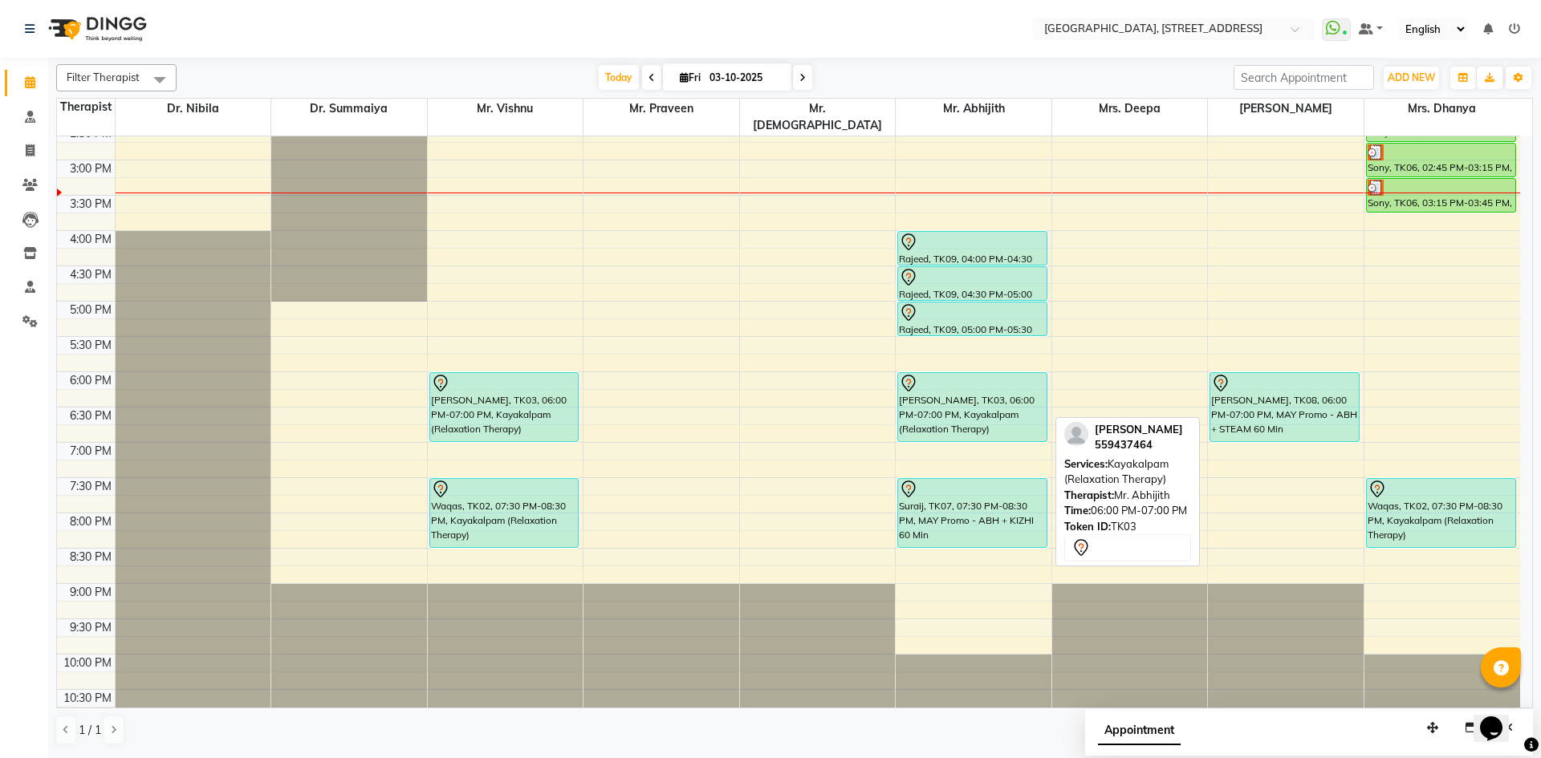
scroll to position [246, 0]
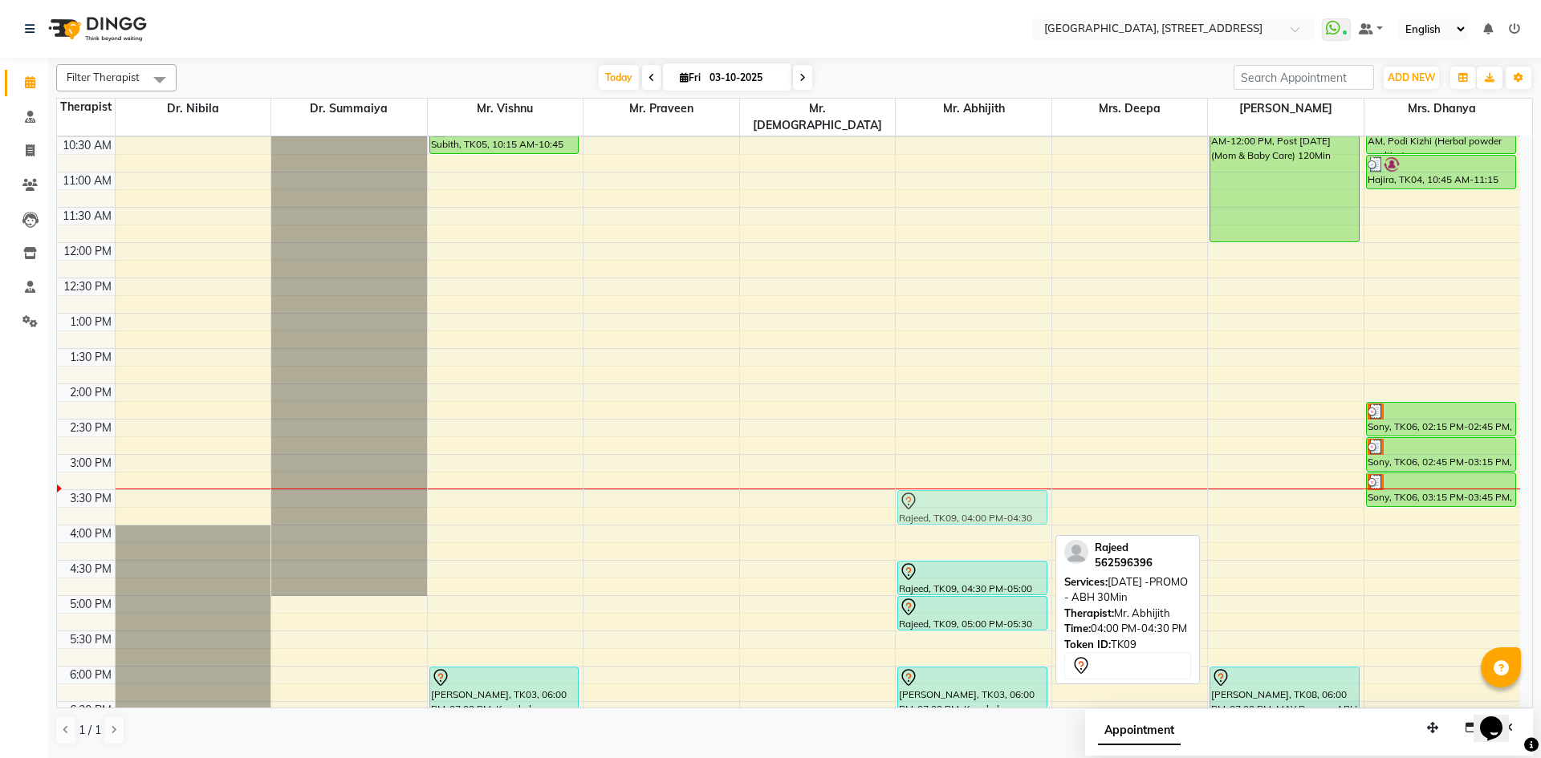
drag, startPoint x: 950, startPoint y: 519, endPoint x: 947, endPoint y: 486, distance: 33.1
click at [947, 486] on div "Rajeed, TK09, 04:00 PM-04:30 PM, [GEOGRAPHIC_DATA] -PROMO - ABH 30Min Rajeed, T…" at bounding box center [974, 454] width 156 height 1129
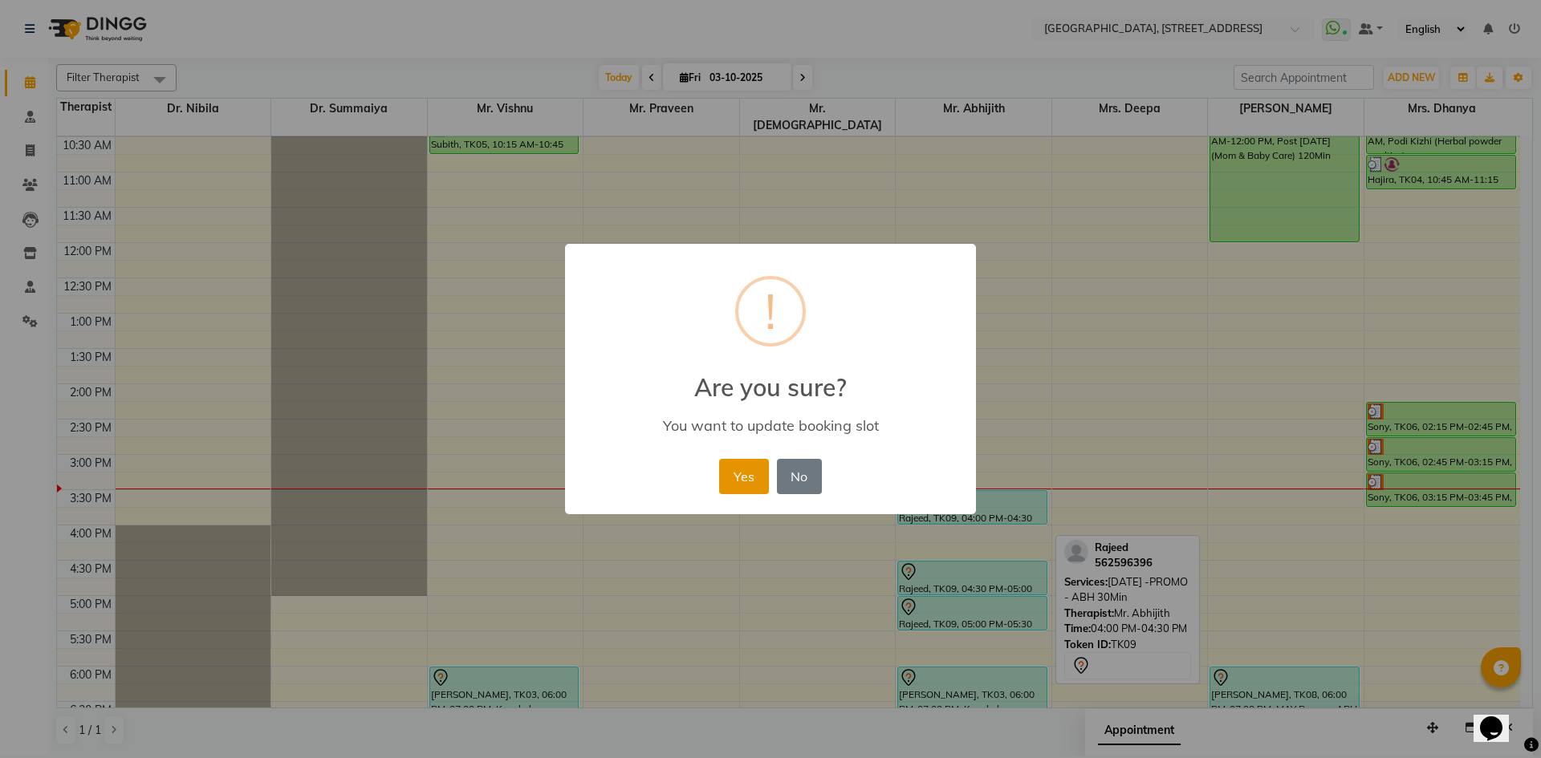
click at [748, 484] on button "Yes" at bounding box center [743, 476] width 49 height 35
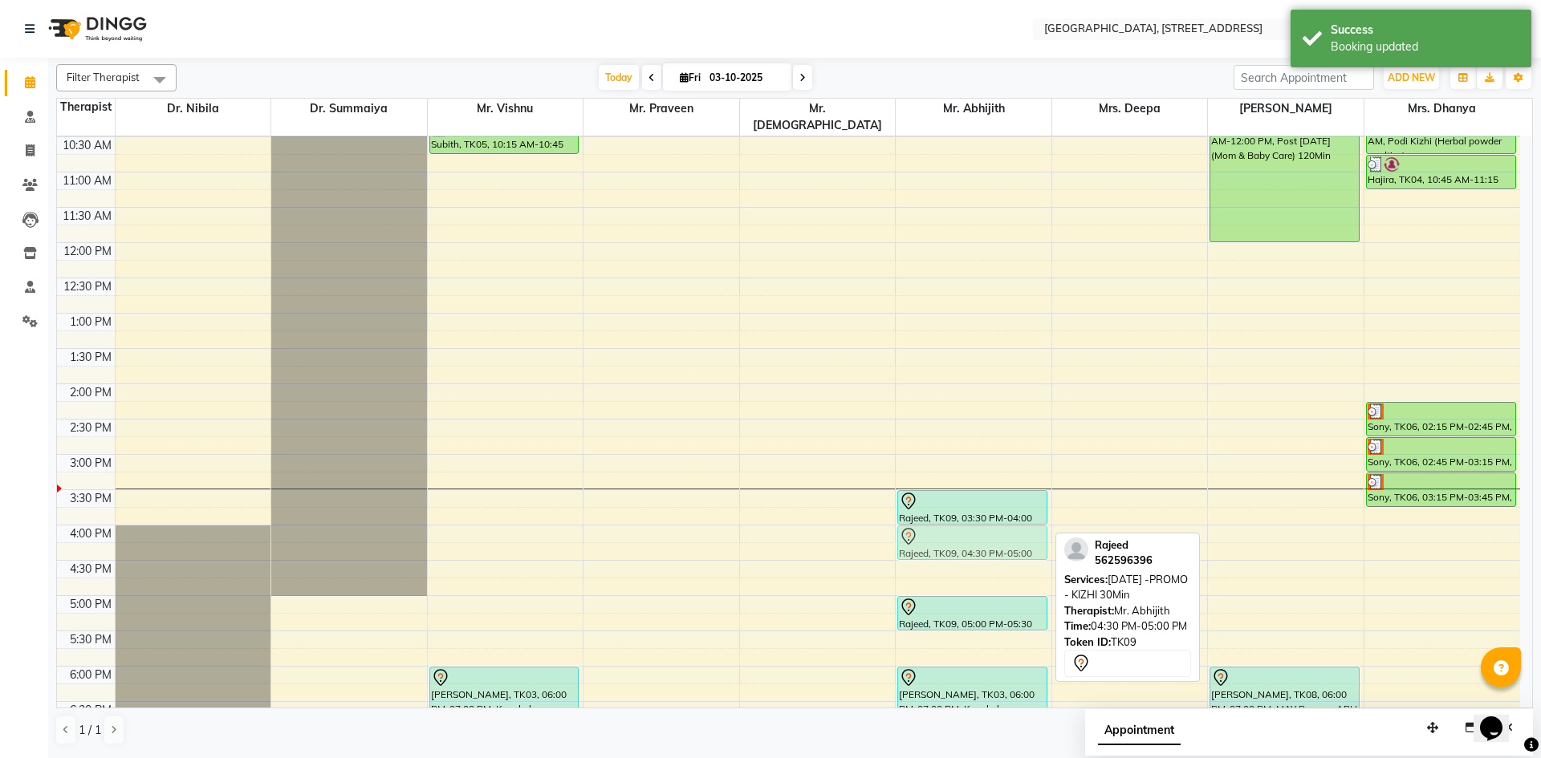
drag, startPoint x: 985, startPoint y: 552, endPoint x: 978, endPoint y: 525, distance: 28.2
click at [977, 521] on div "Rajeed, TK09, 03:30 PM-04:00 PM, [DATE] -PROMO - ABH 30Min Rajeed, TK09, 04:30 …" at bounding box center [974, 454] width 156 height 1129
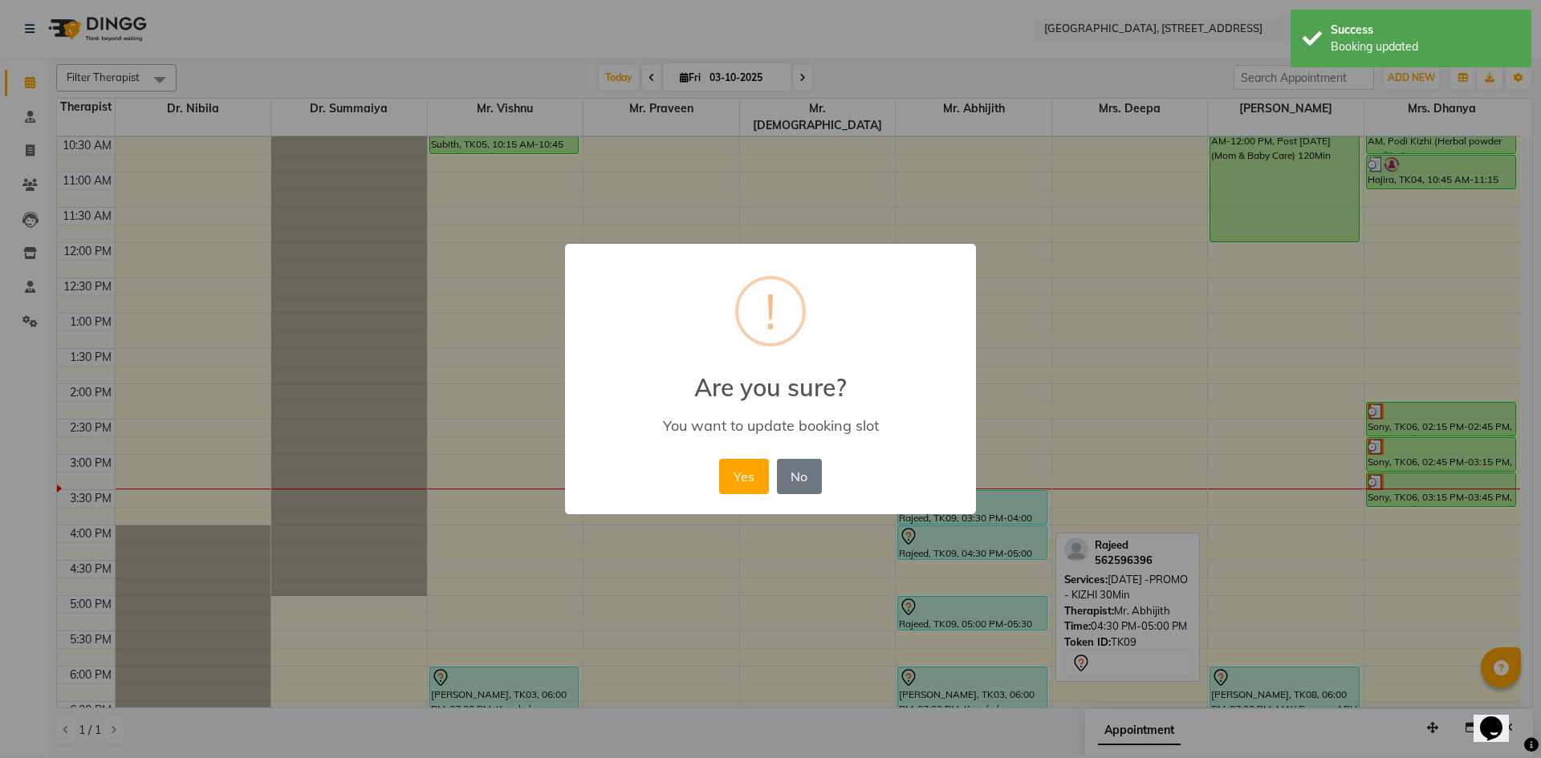
click at [754, 482] on button "Yes" at bounding box center [743, 476] width 49 height 35
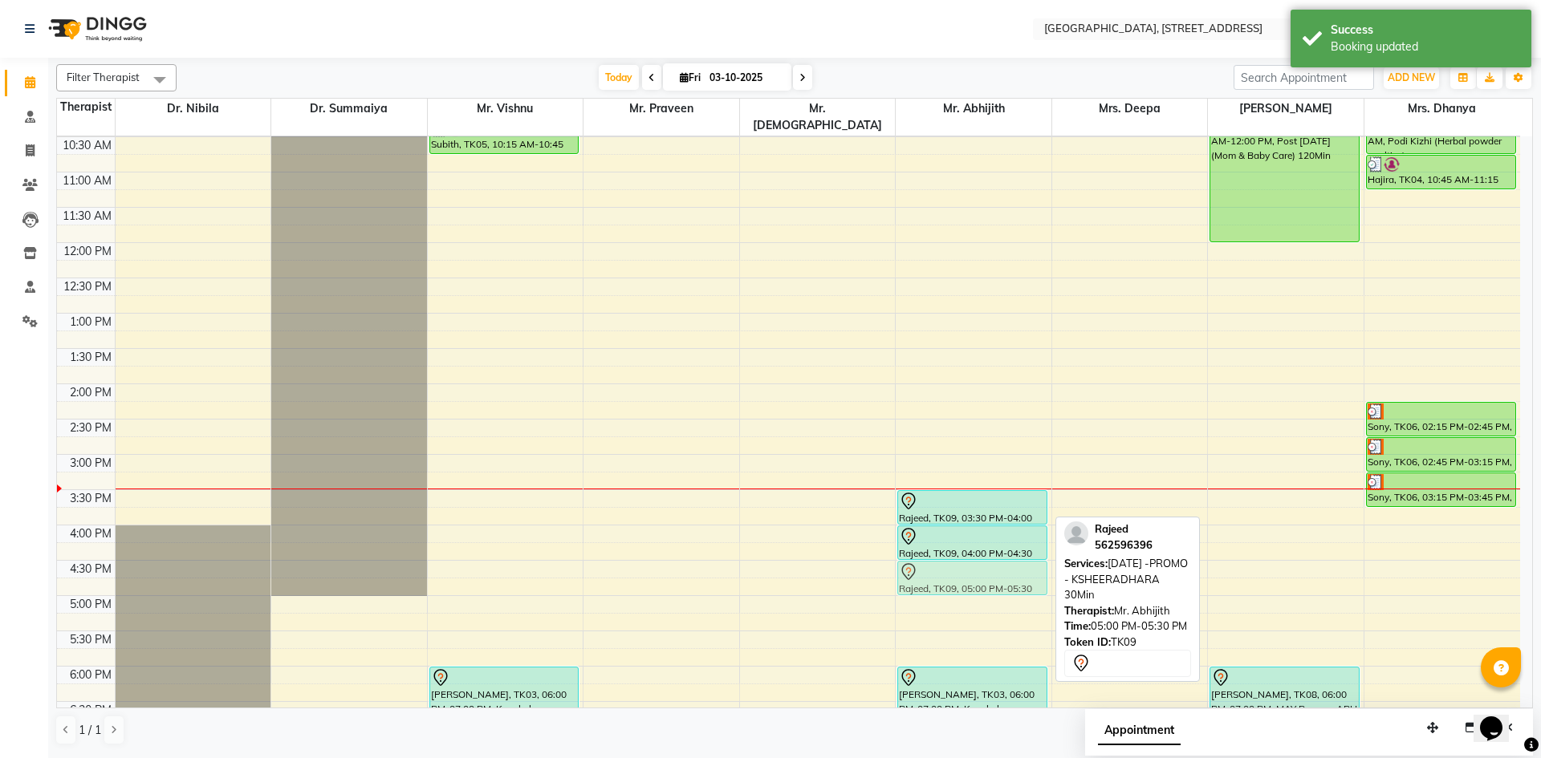
drag, startPoint x: 941, startPoint y: 588, endPoint x: 954, endPoint y: 550, distance: 40.6
click at [954, 550] on div "Rajeed, TK09, 03:30 PM-04:00 PM, [DATE] -PROMO - ABH 30Min Rajeed, TK09, 04:00 …" at bounding box center [974, 454] width 156 height 1129
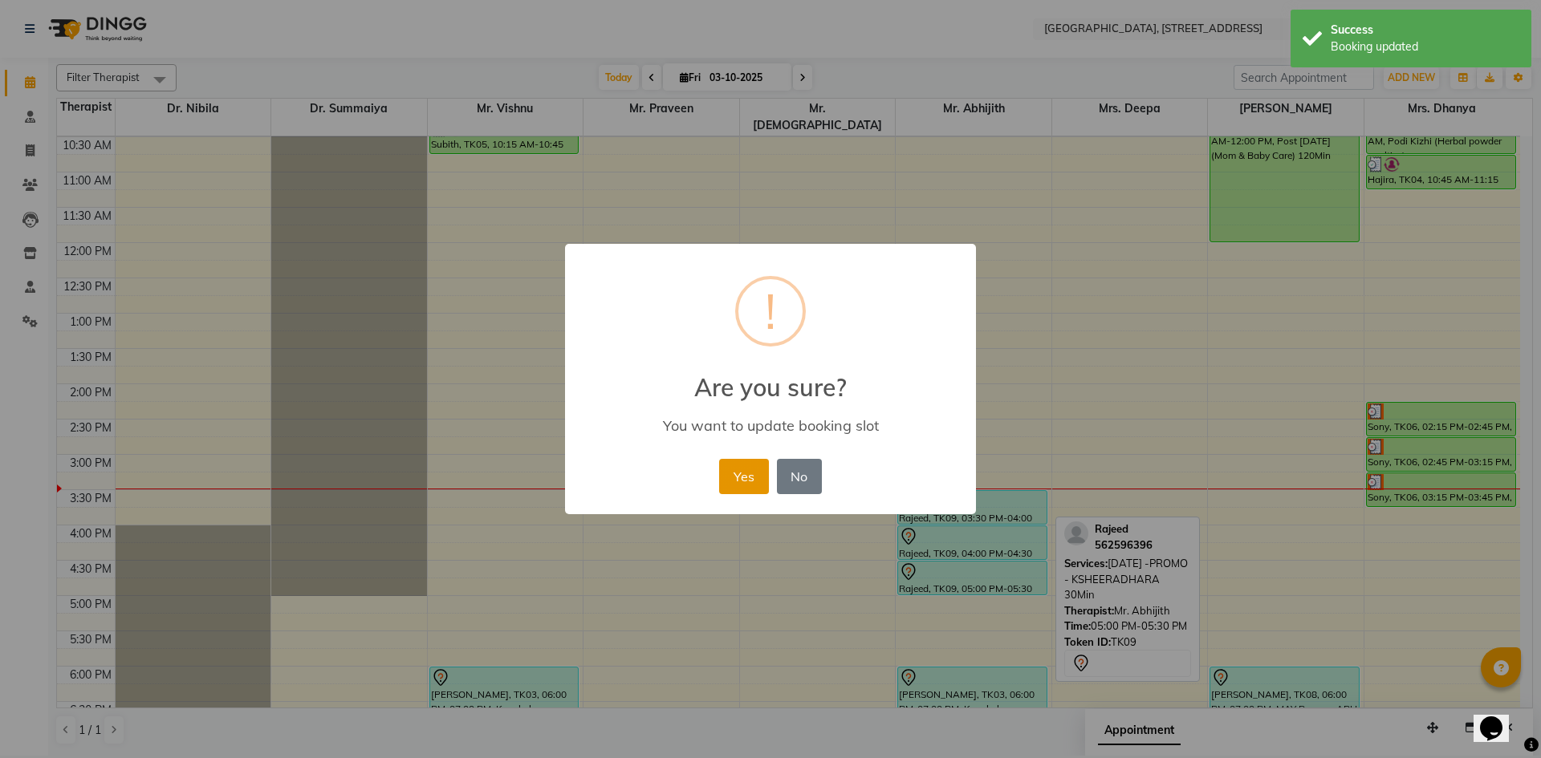
click at [746, 478] on button "Yes" at bounding box center [743, 476] width 49 height 35
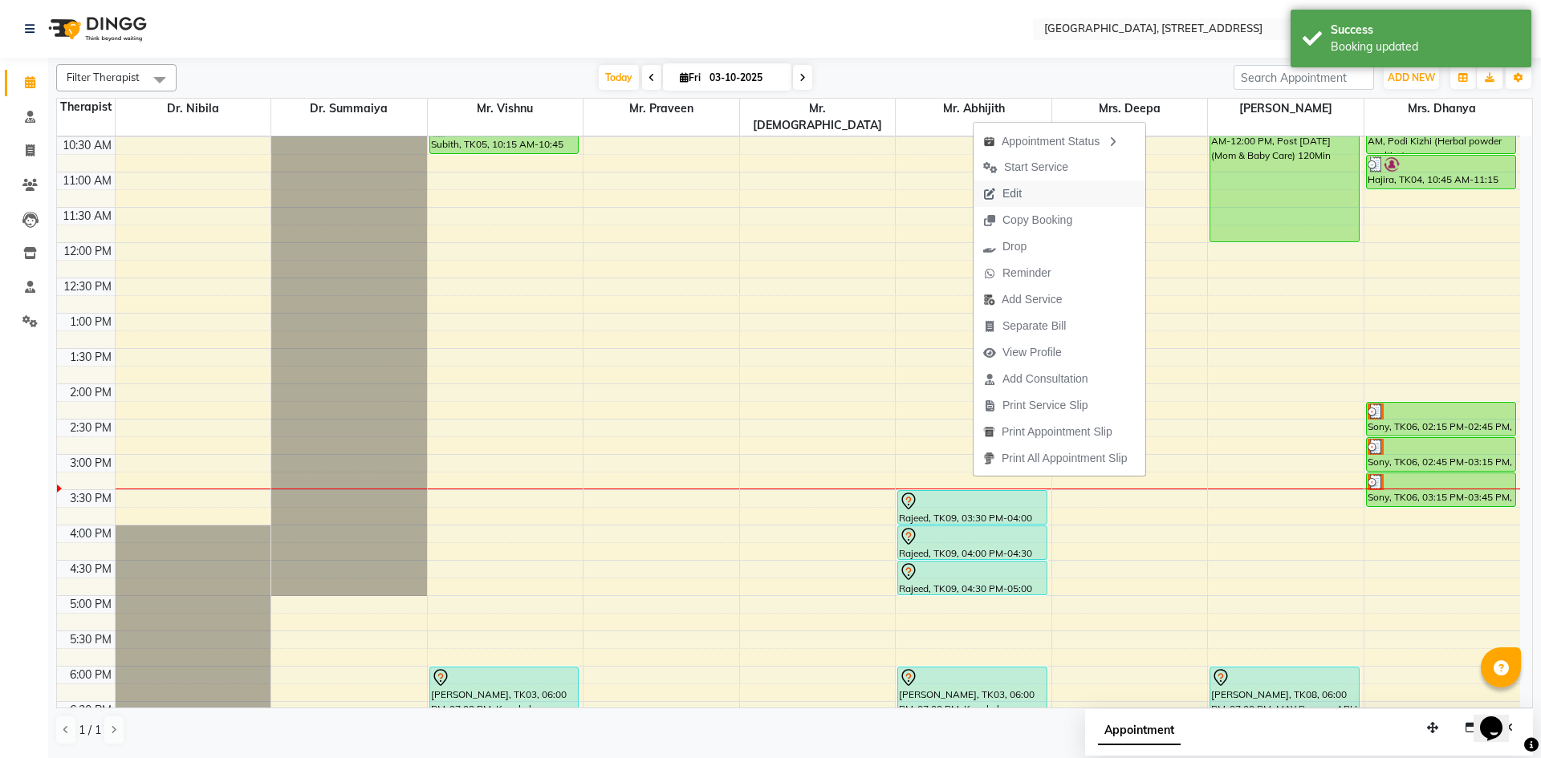
click at [1014, 185] on span "Edit" at bounding box center [1011, 193] width 19 height 17
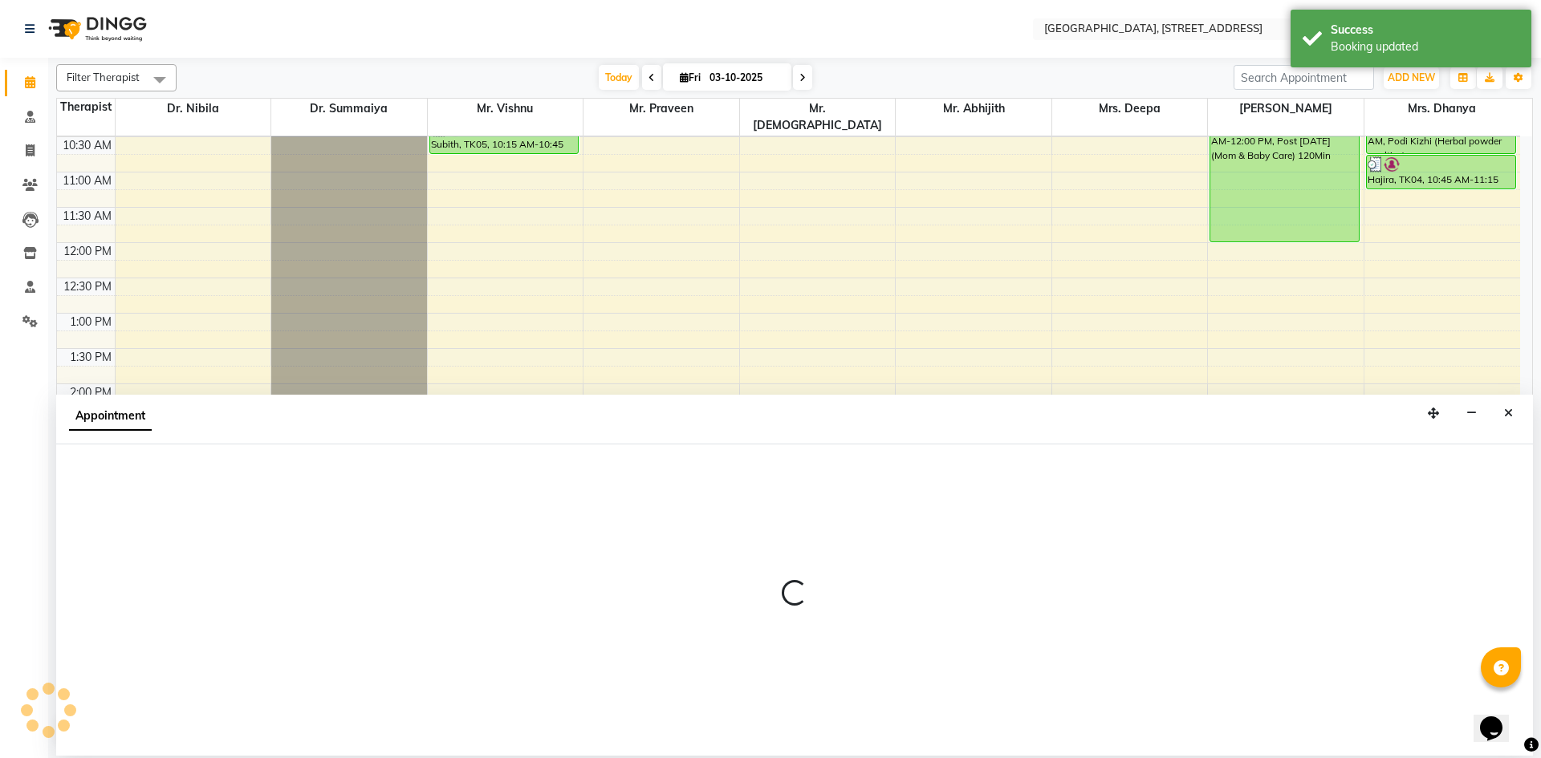
select select "tentative"
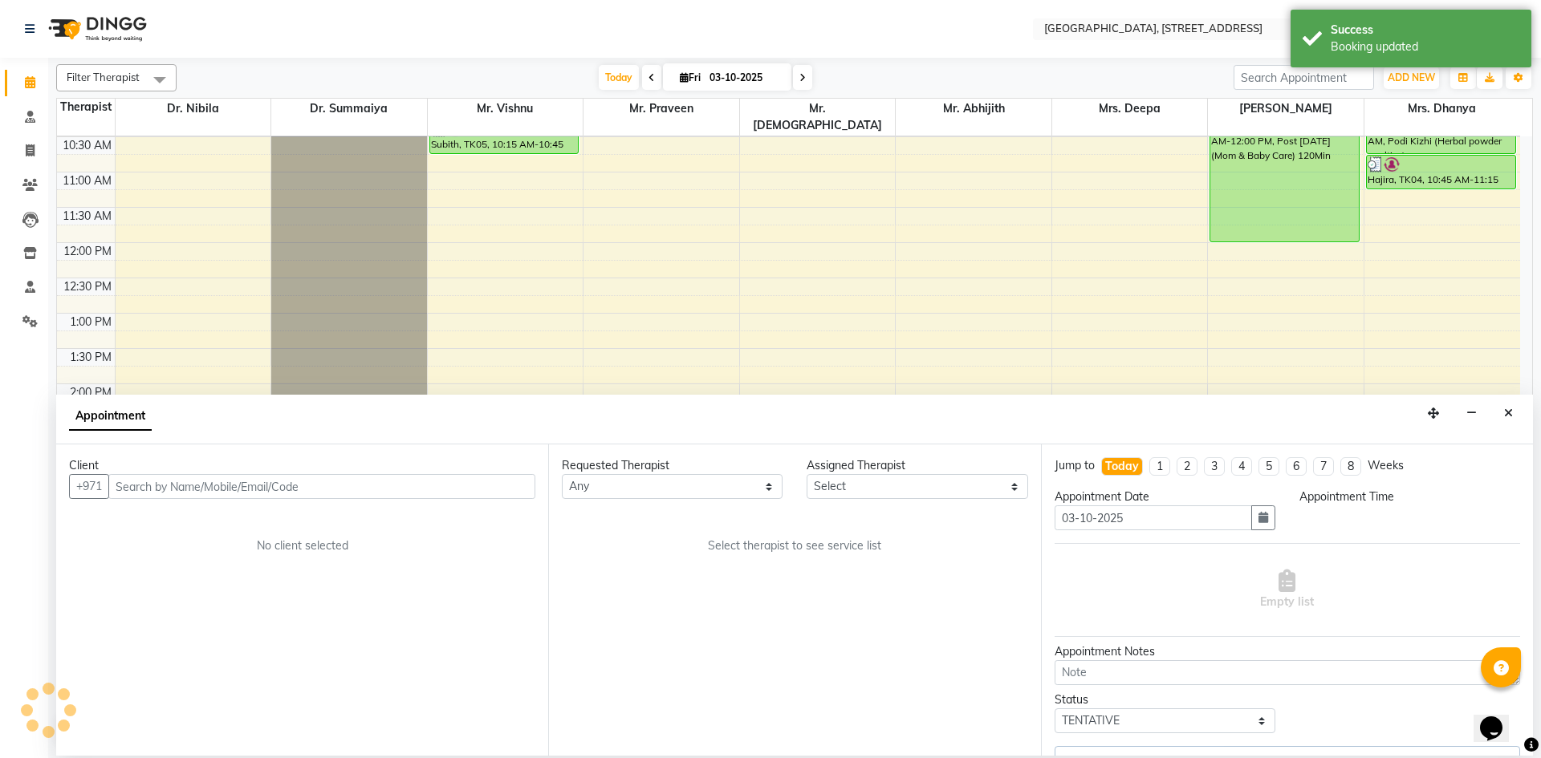
scroll to position [541, 0]
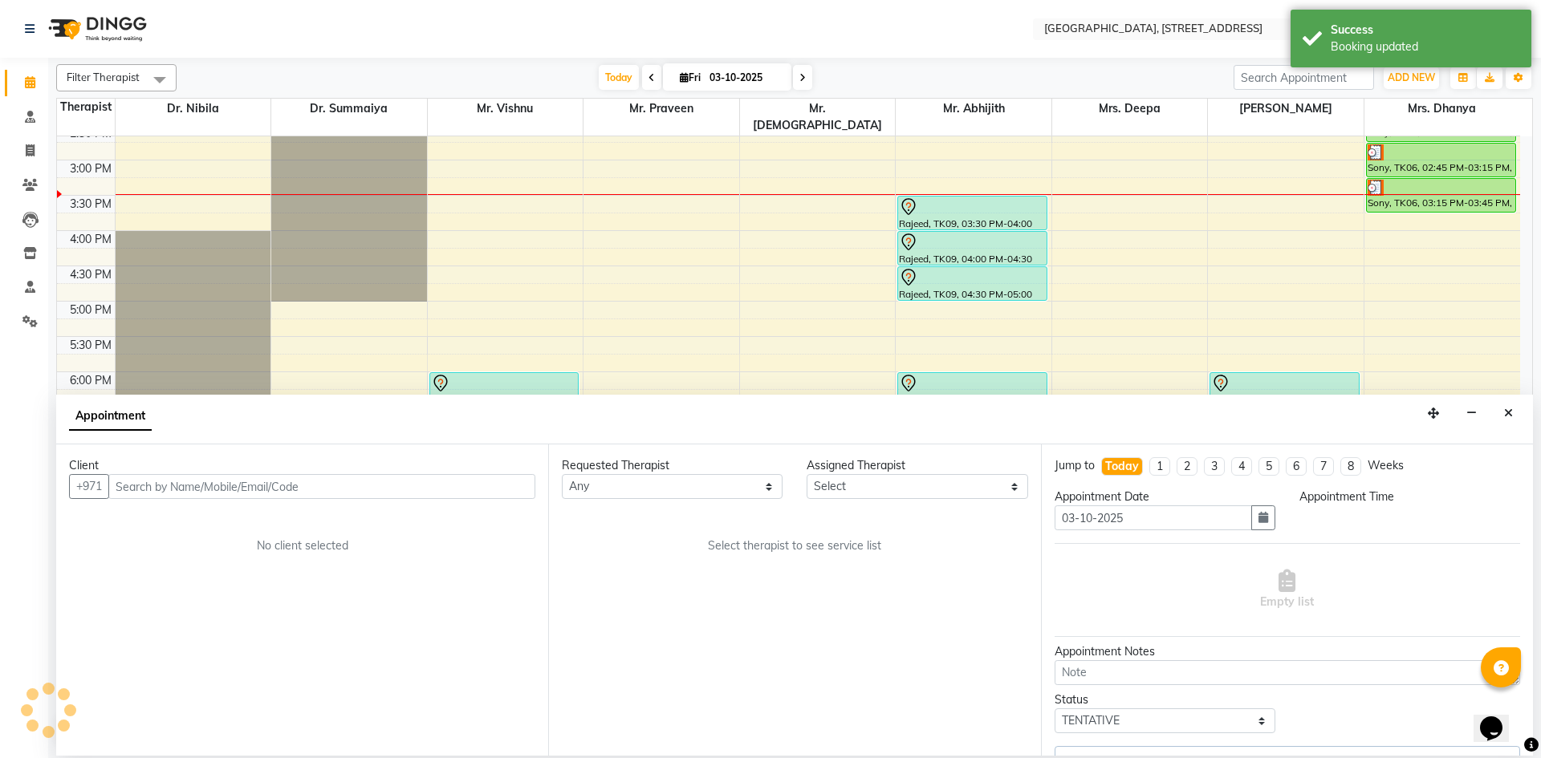
select select "65324"
select select "930"
select select "1960"
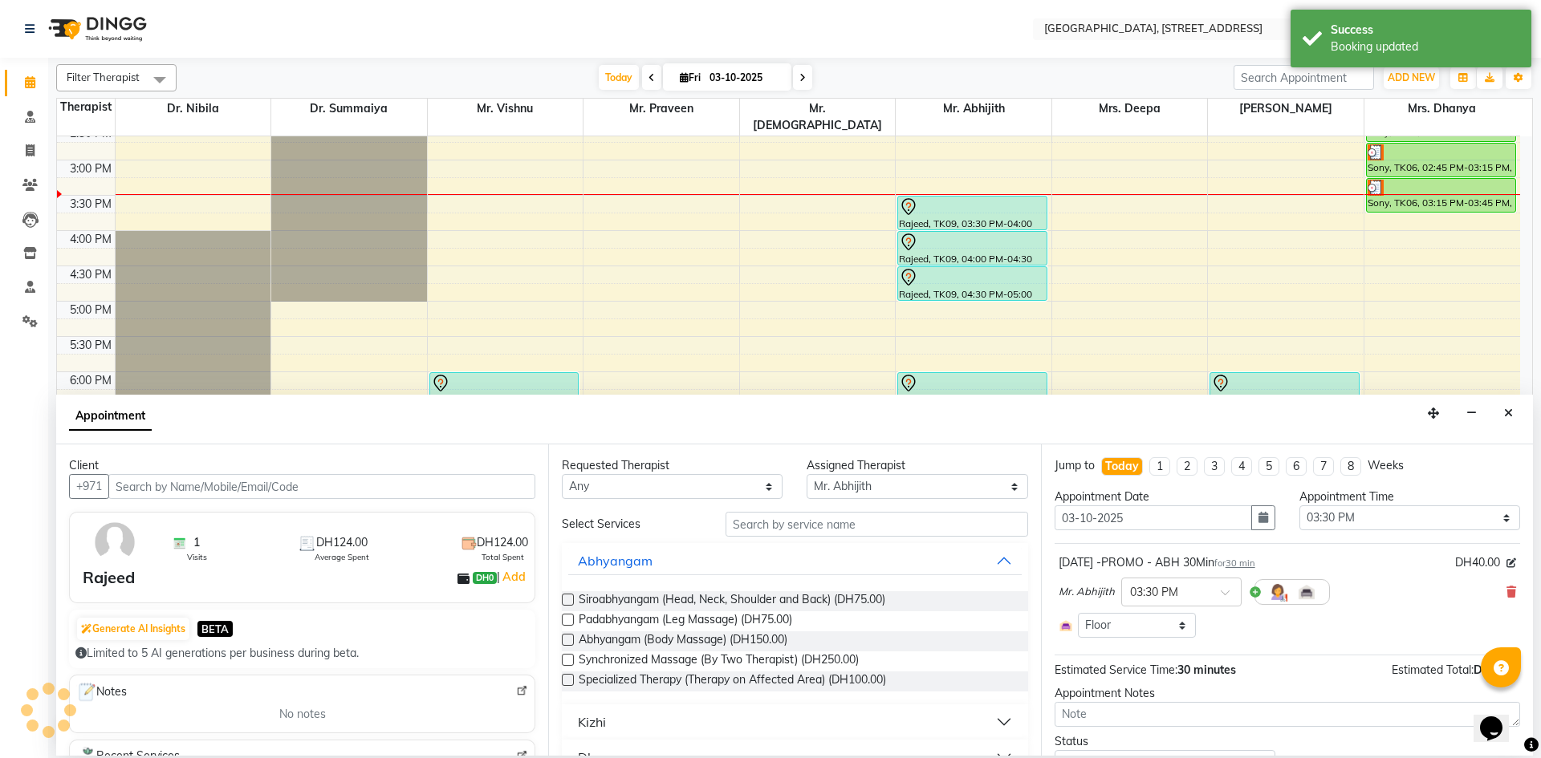
select select "1960"
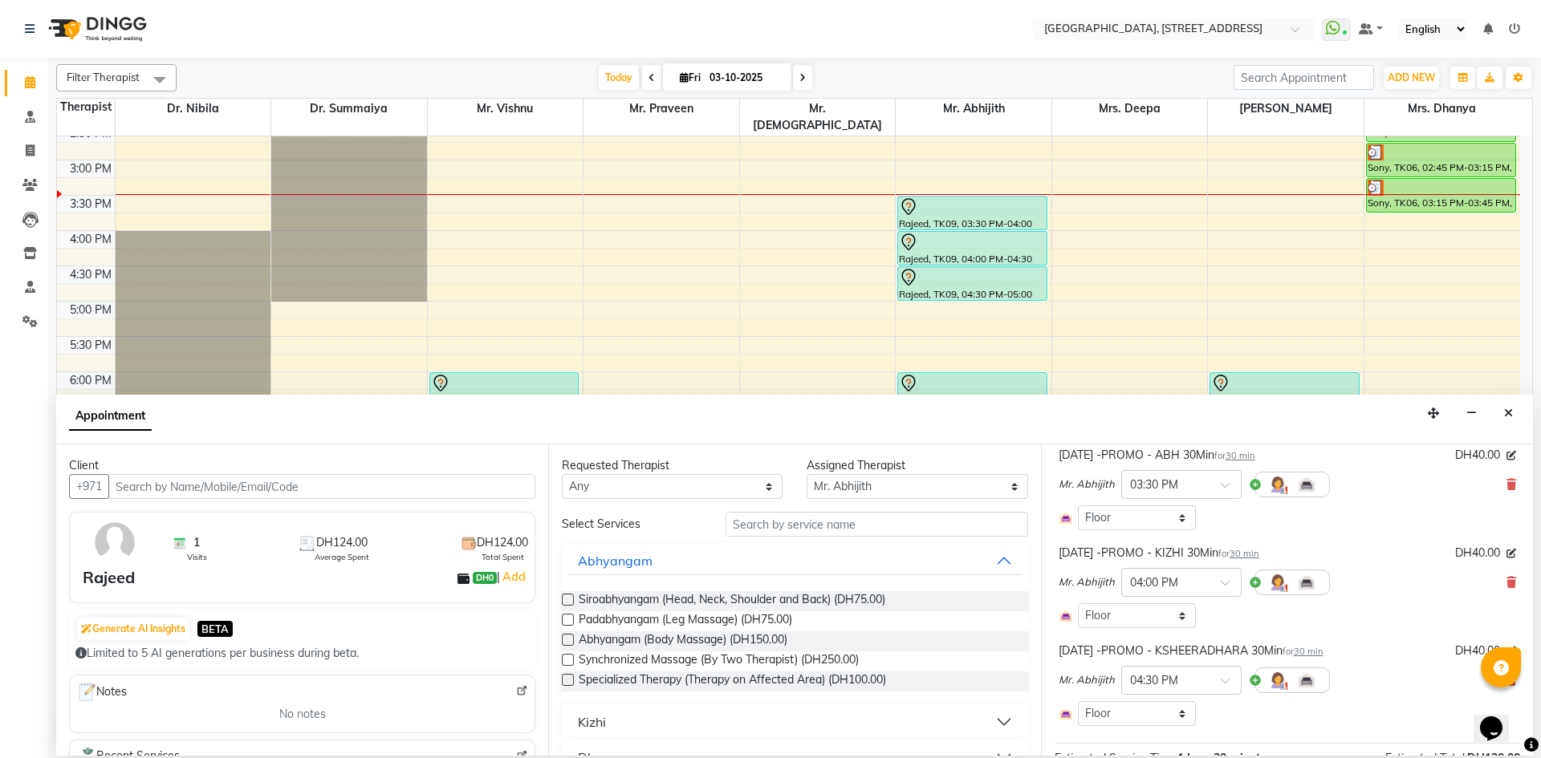
scroll to position [111, 0]
click at [1506, 576] on icon at bounding box center [1511, 579] width 10 height 11
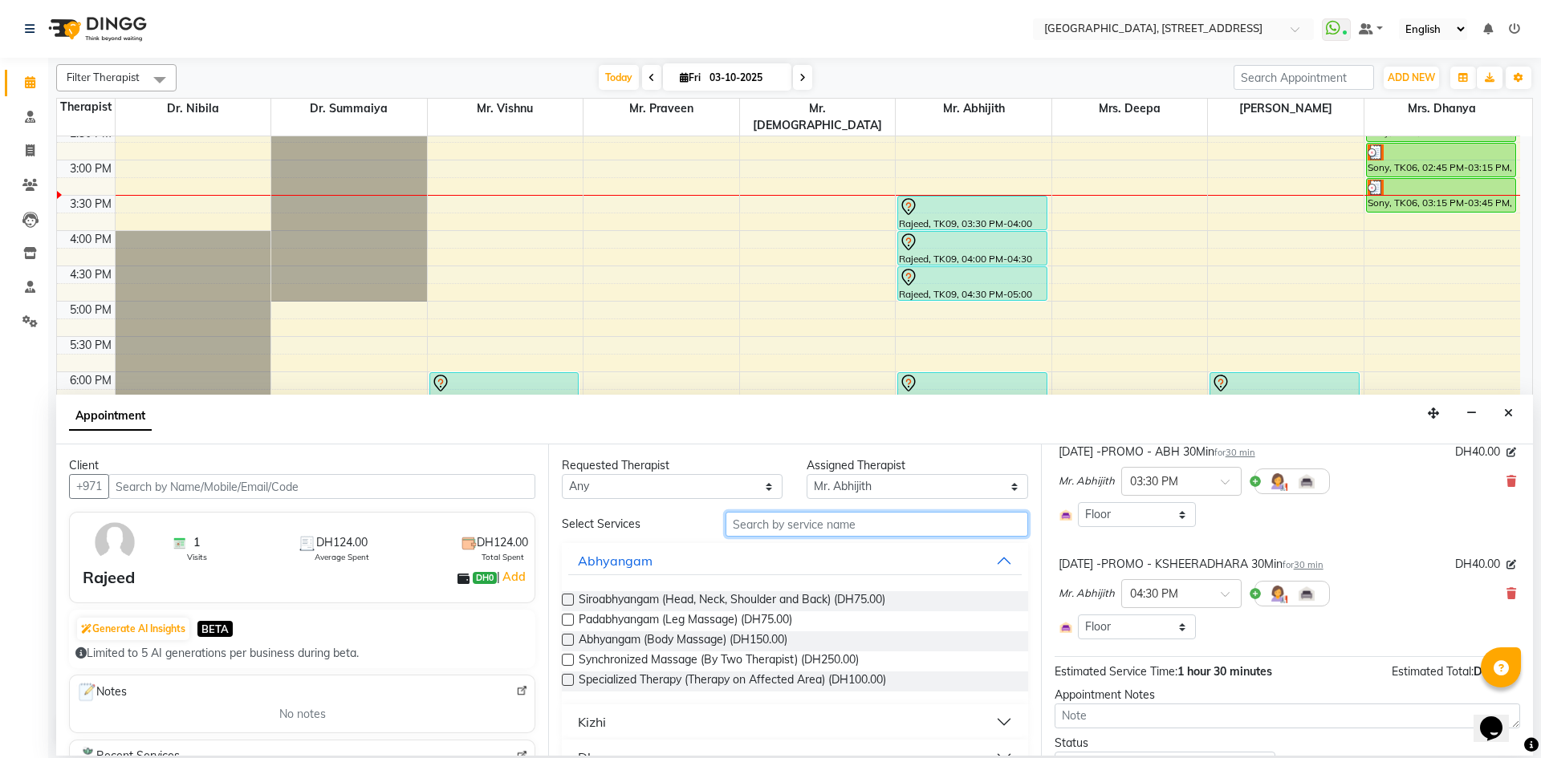
click at [880, 534] on input "text" at bounding box center [877, 524] width 303 height 25
type input "ram"
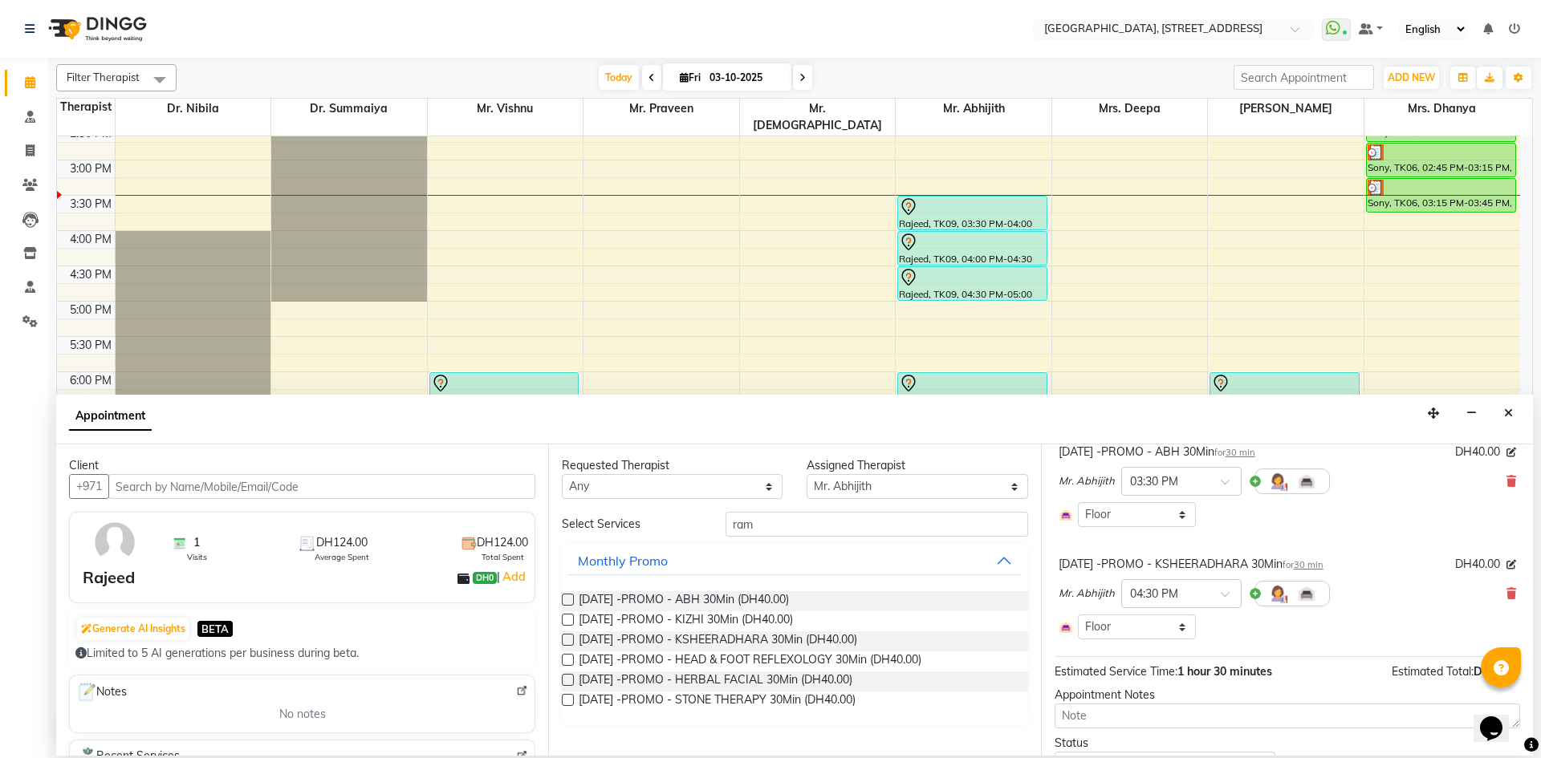
click at [564, 661] on label at bounding box center [568, 660] width 12 height 12
click at [564, 661] on input "checkbox" at bounding box center [567, 661] width 10 height 10
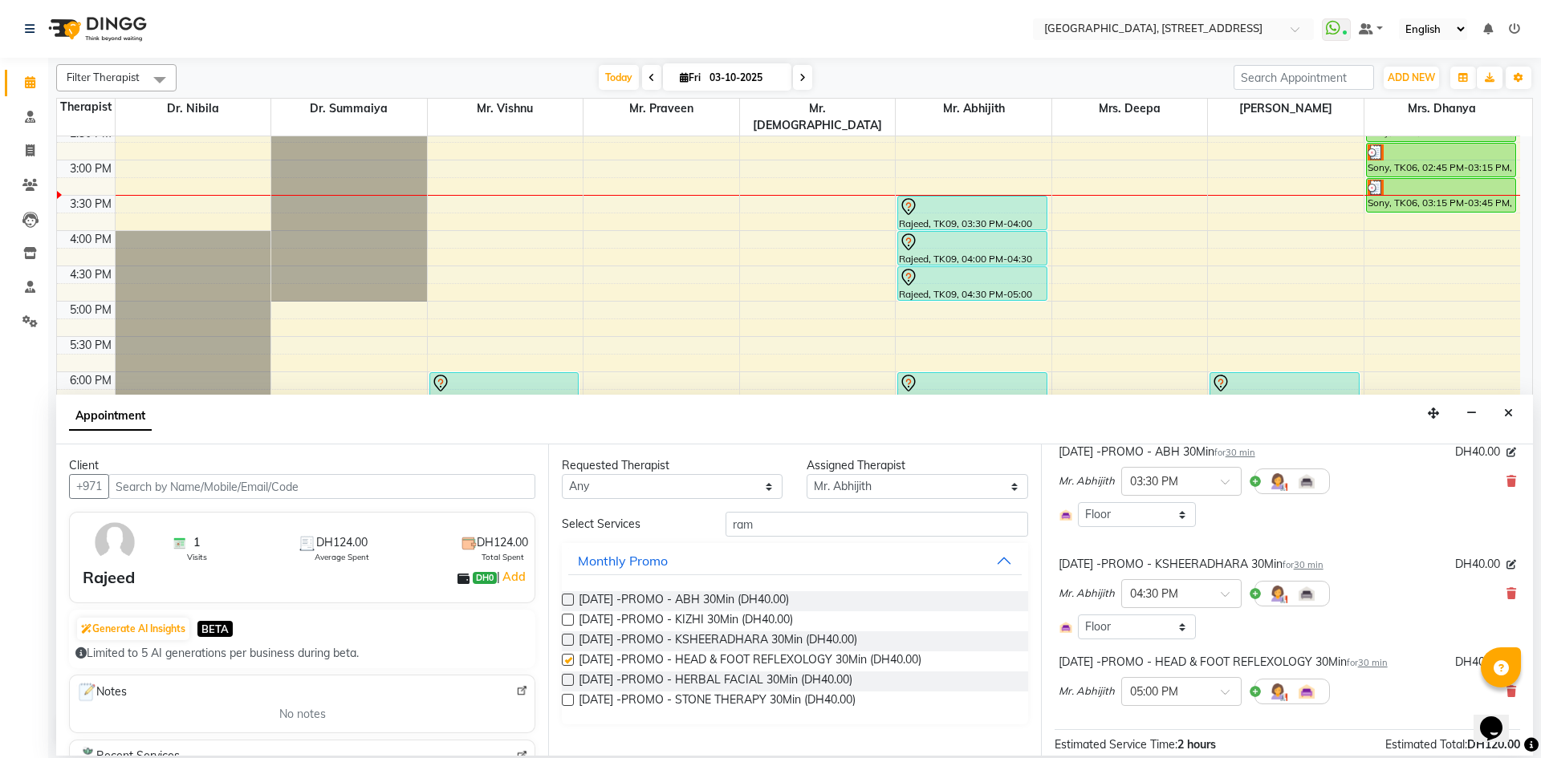
checkbox input "false"
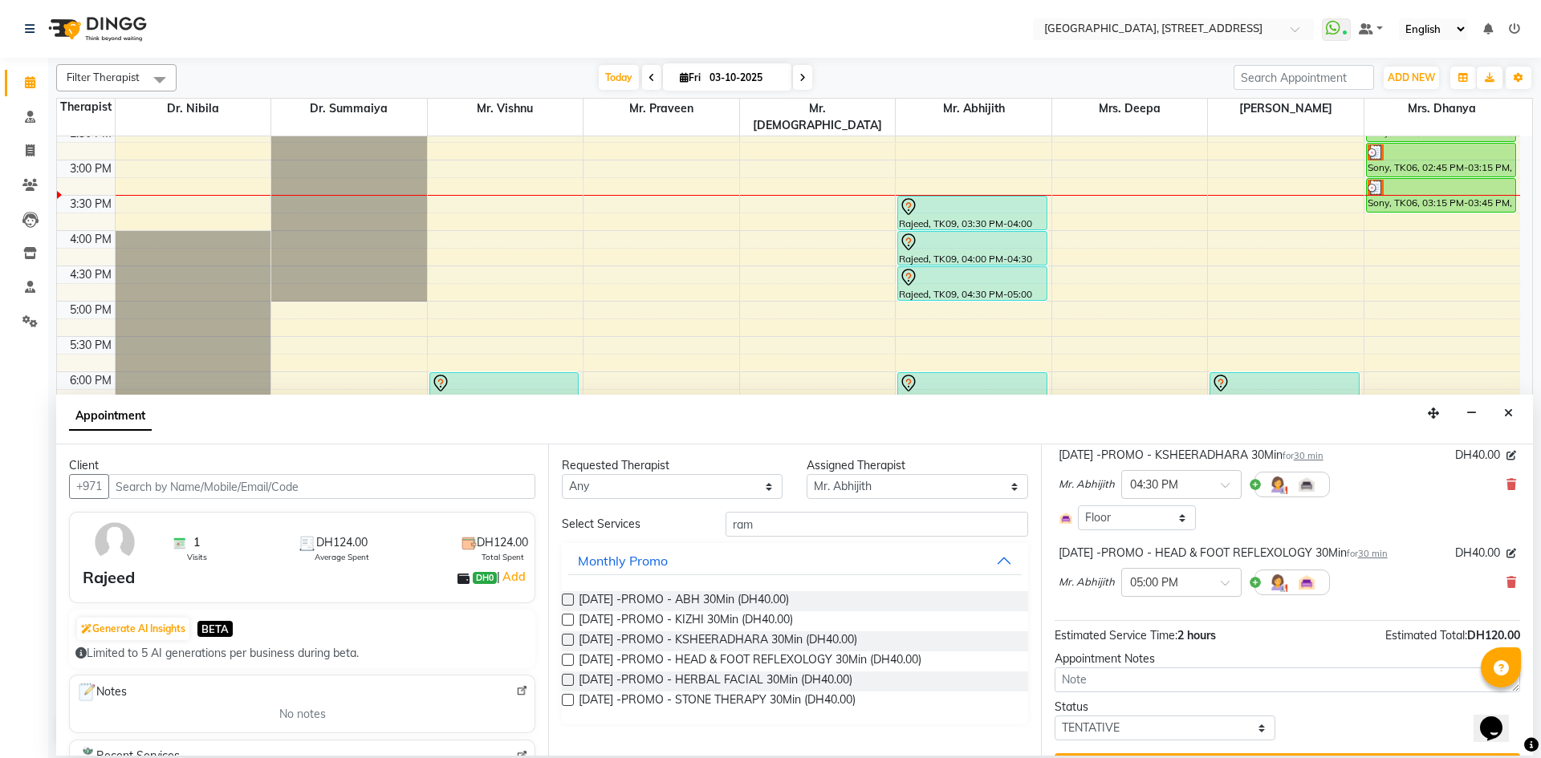
scroll to position [259, 0]
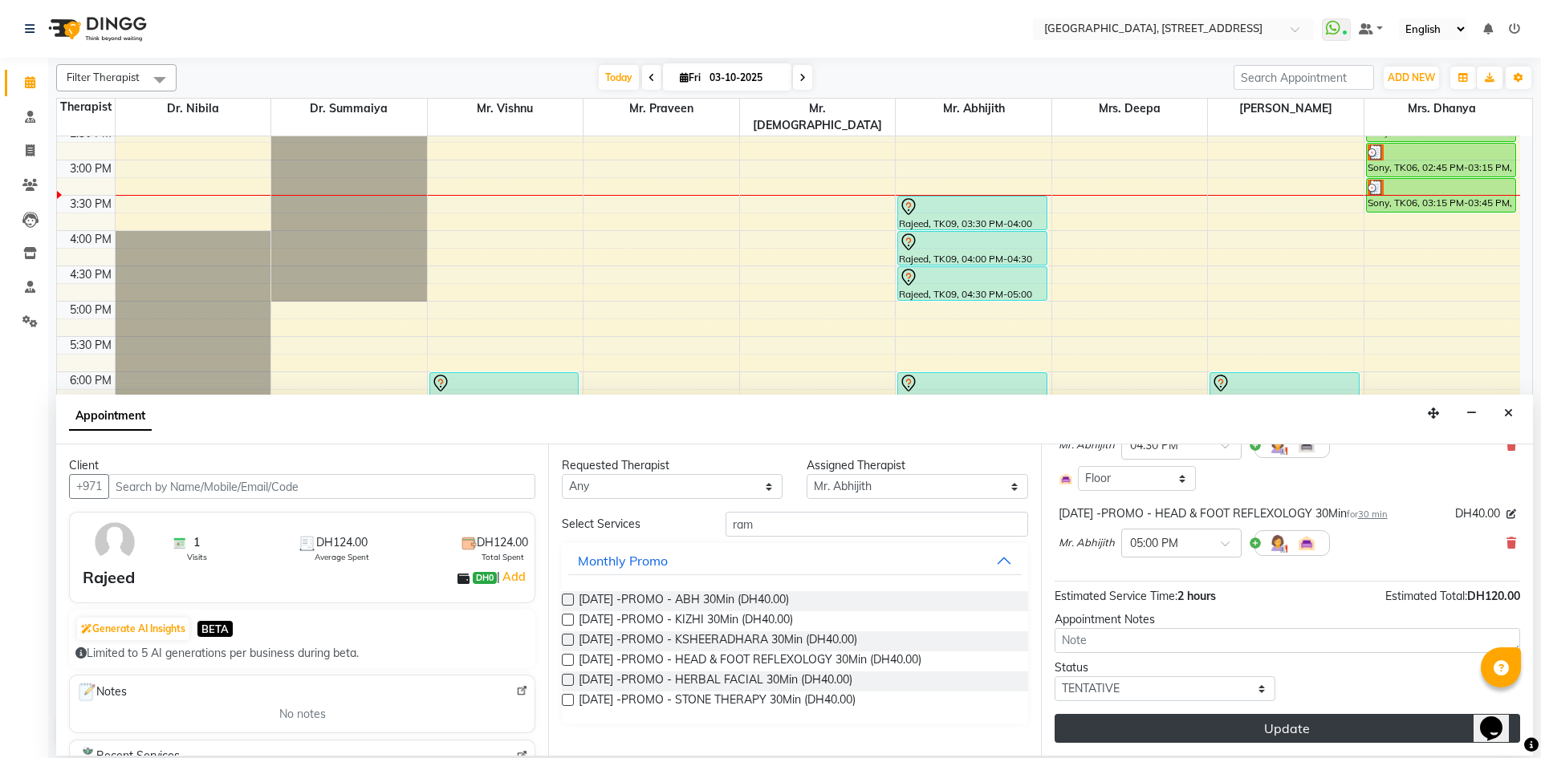
click at [1132, 730] on button "Update" at bounding box center [1287, 728] width 465 height 29
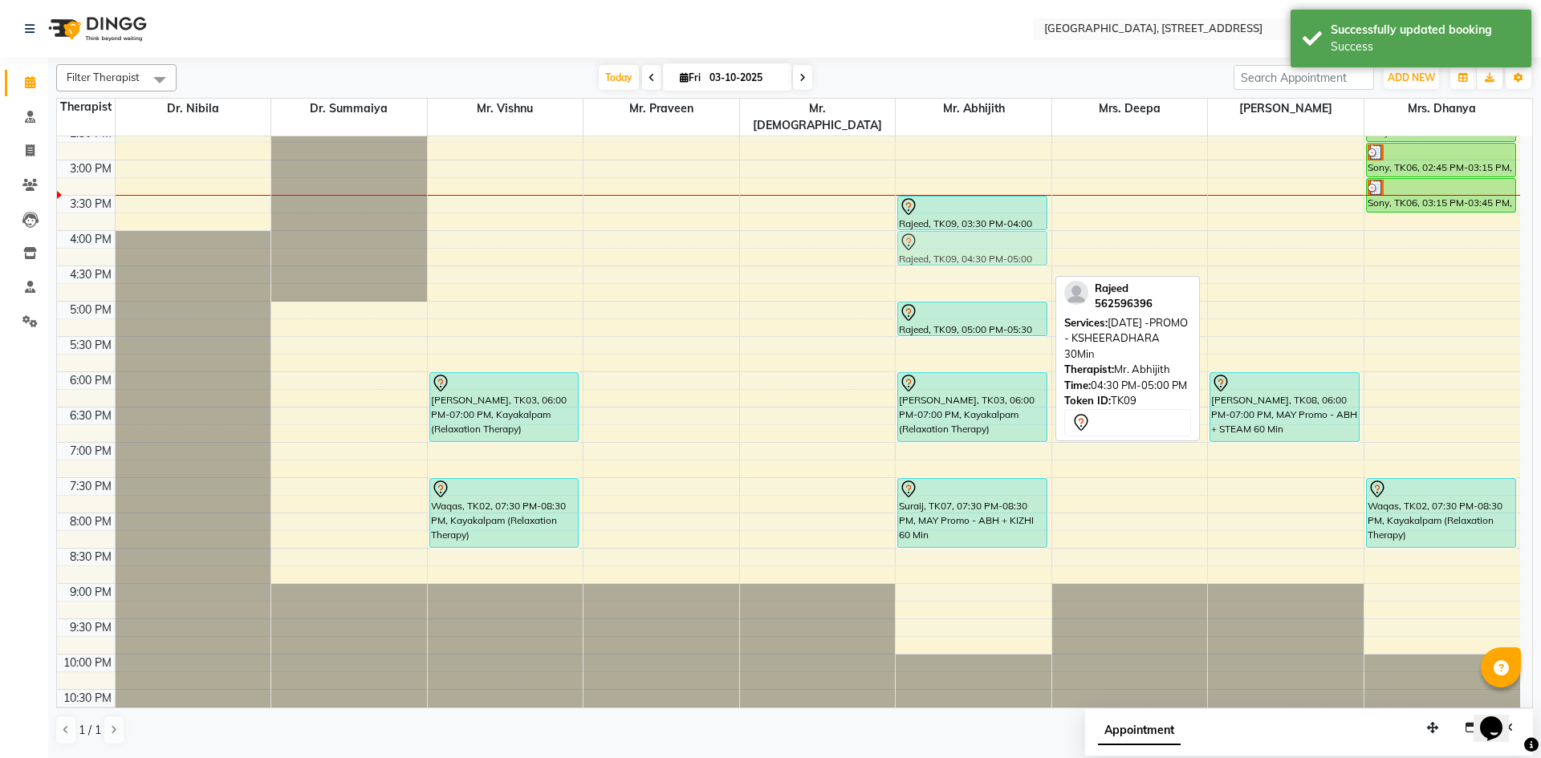
drag, startPoint x: 955, startPoint y: 278, endPoint x: 949, endPoint y: 234, distance: 43.7
click at [949, 234] on div "Rajeed, TK09, 03:30 PM-04:00 PM, [DATE] -PROMO - ABH 30Min Rajeed, TK09, 04:30 …" at bounding box center [974, 160] width 156 height 1129
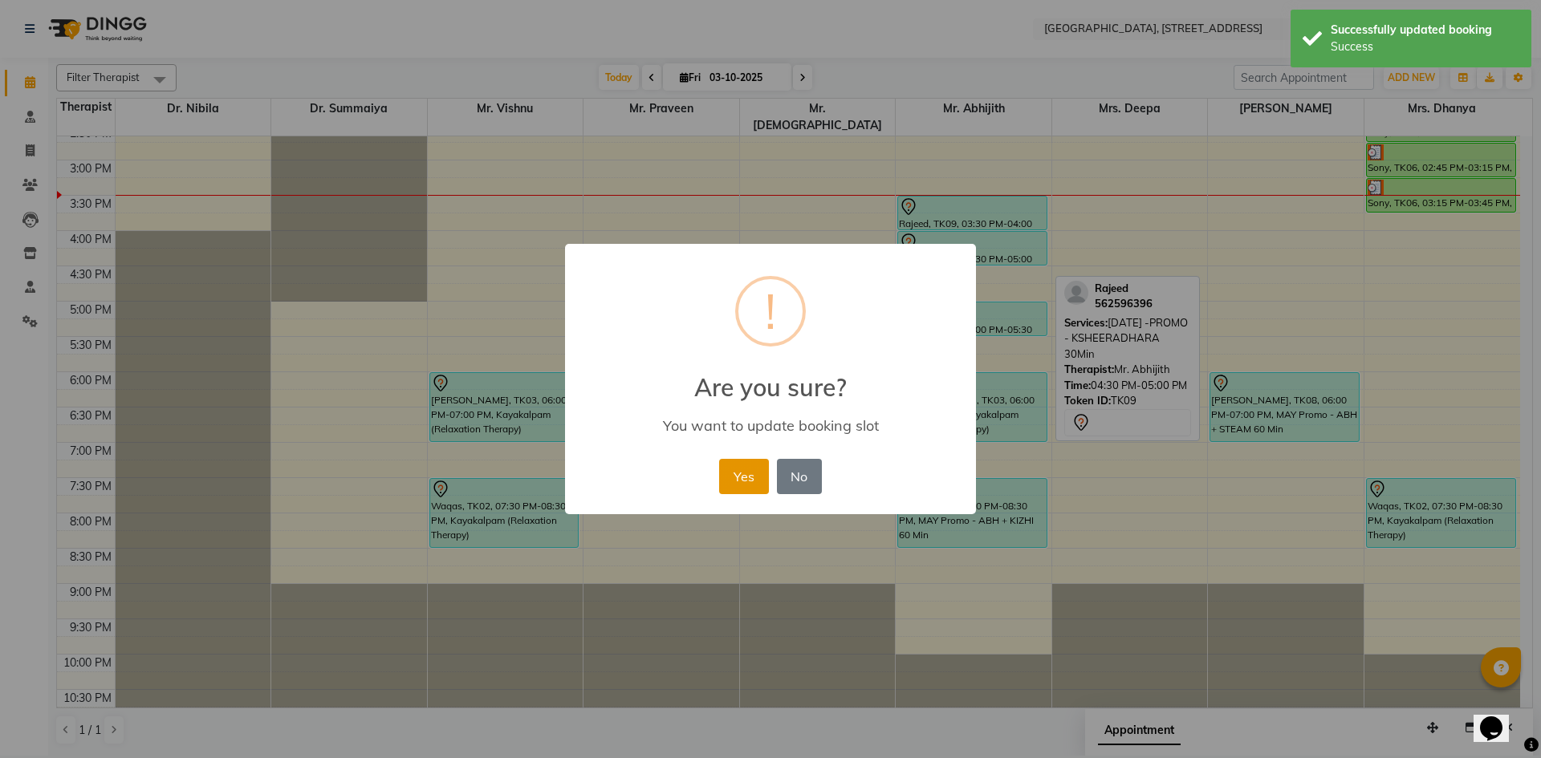
click at [724, 473] on button "Yes" at bounding box center [743, 476] width 49 height 35
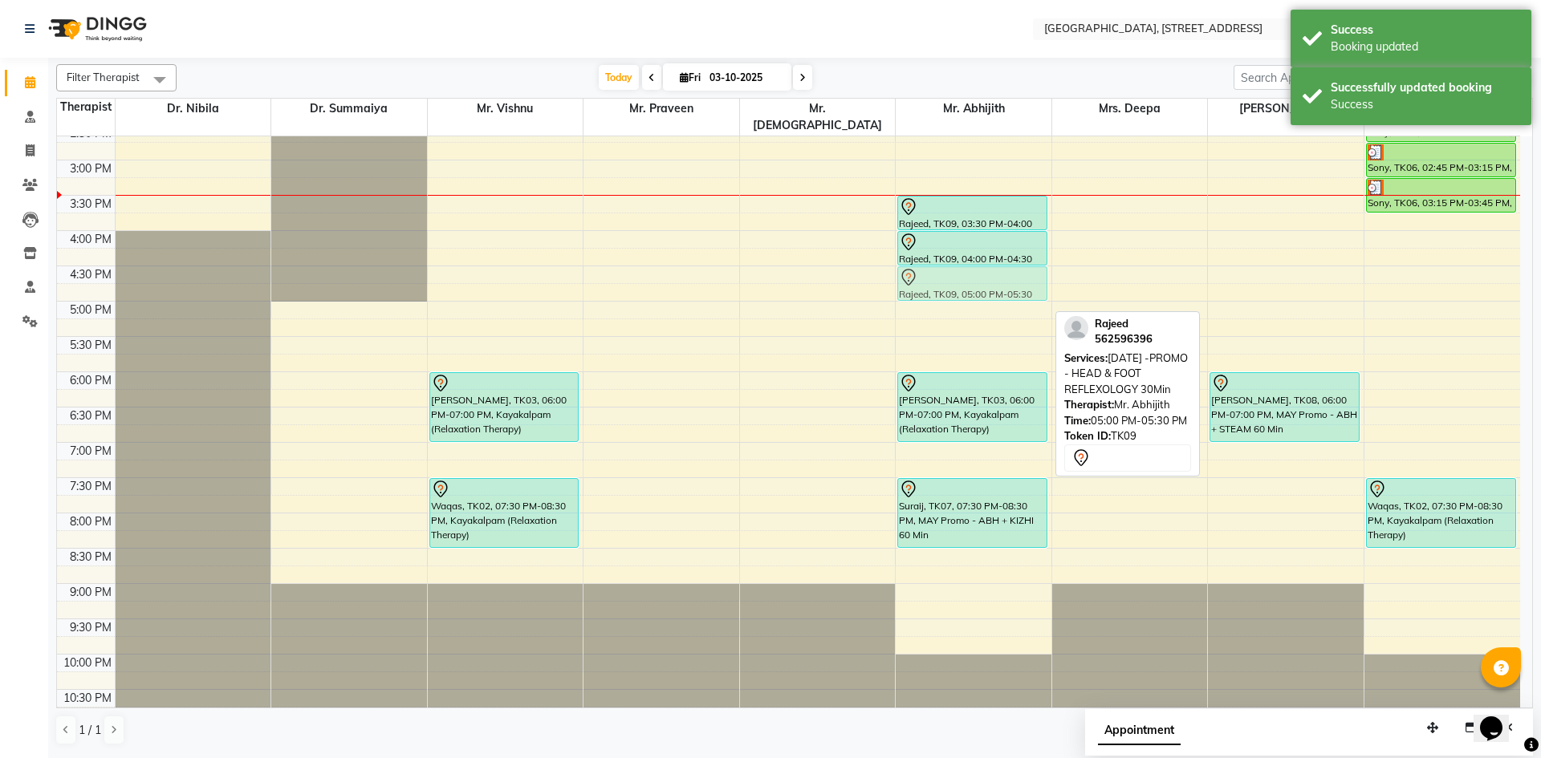
drag, startPoint x: 933, startPoint y: 303, endPoint x: 938, endPoint y: 274, distance: 28.5
click at [938, 274] on div "Rajeed, TK09, 03:30 PM-04:00 PM, [DATE] -PROMO - ABH 30Min Rajeed, TK09, 04:00 …" at bounding box center [974, 160] width 156 height 1129
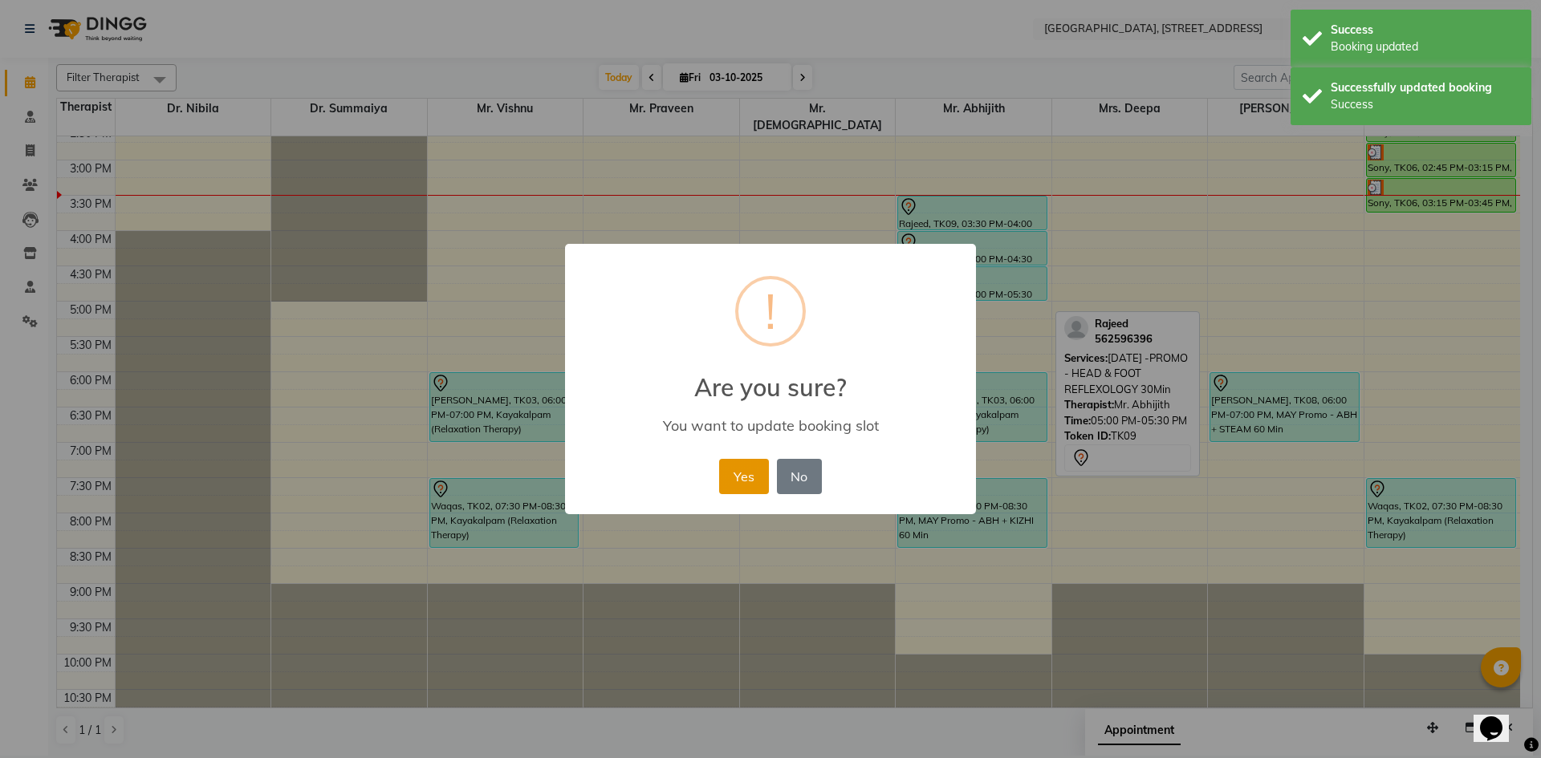
click at [757, 474] on button "Yes" at bounding box center [743, 476] width 49 height 35
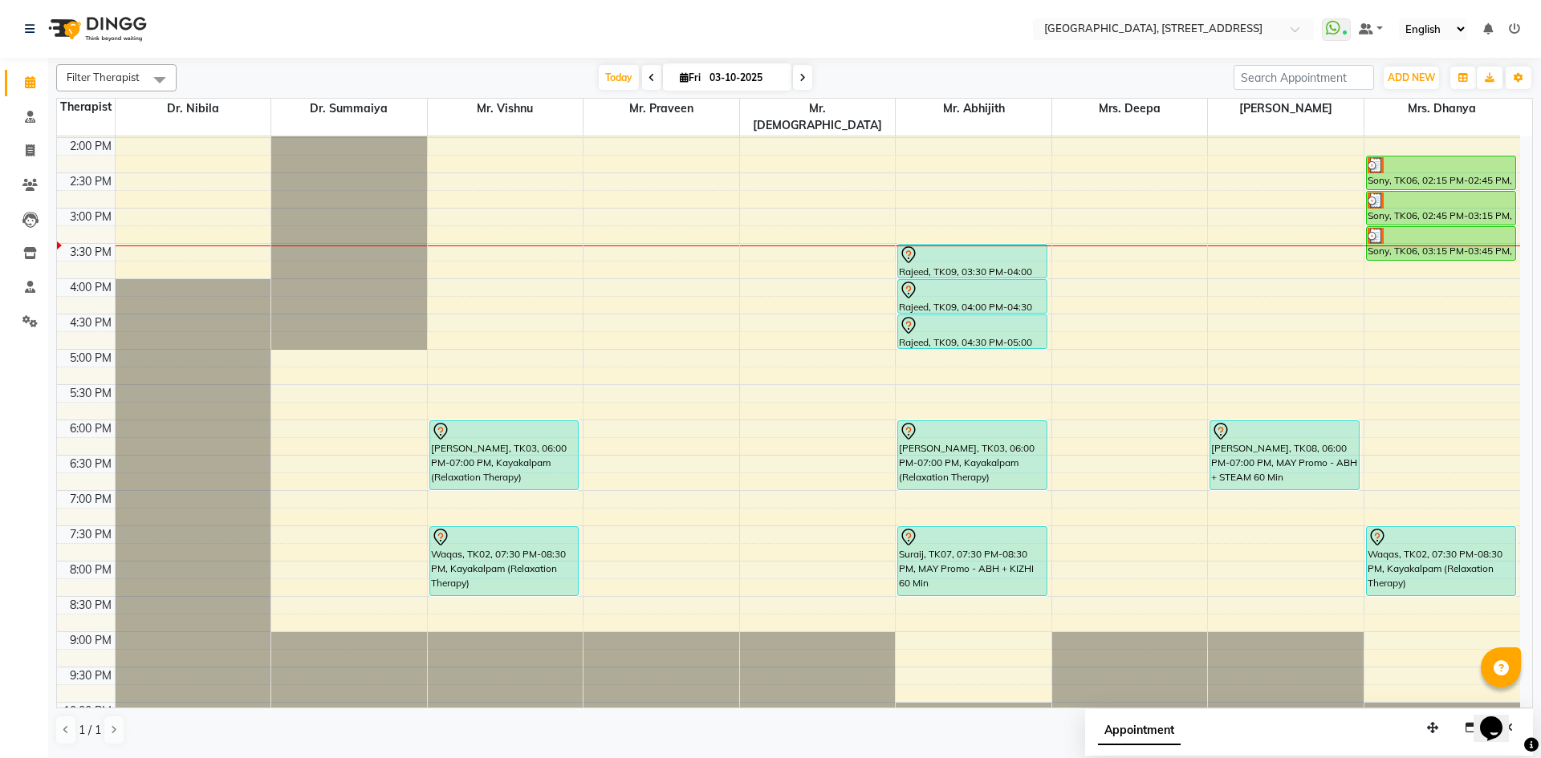
scroll to position [541, 0]
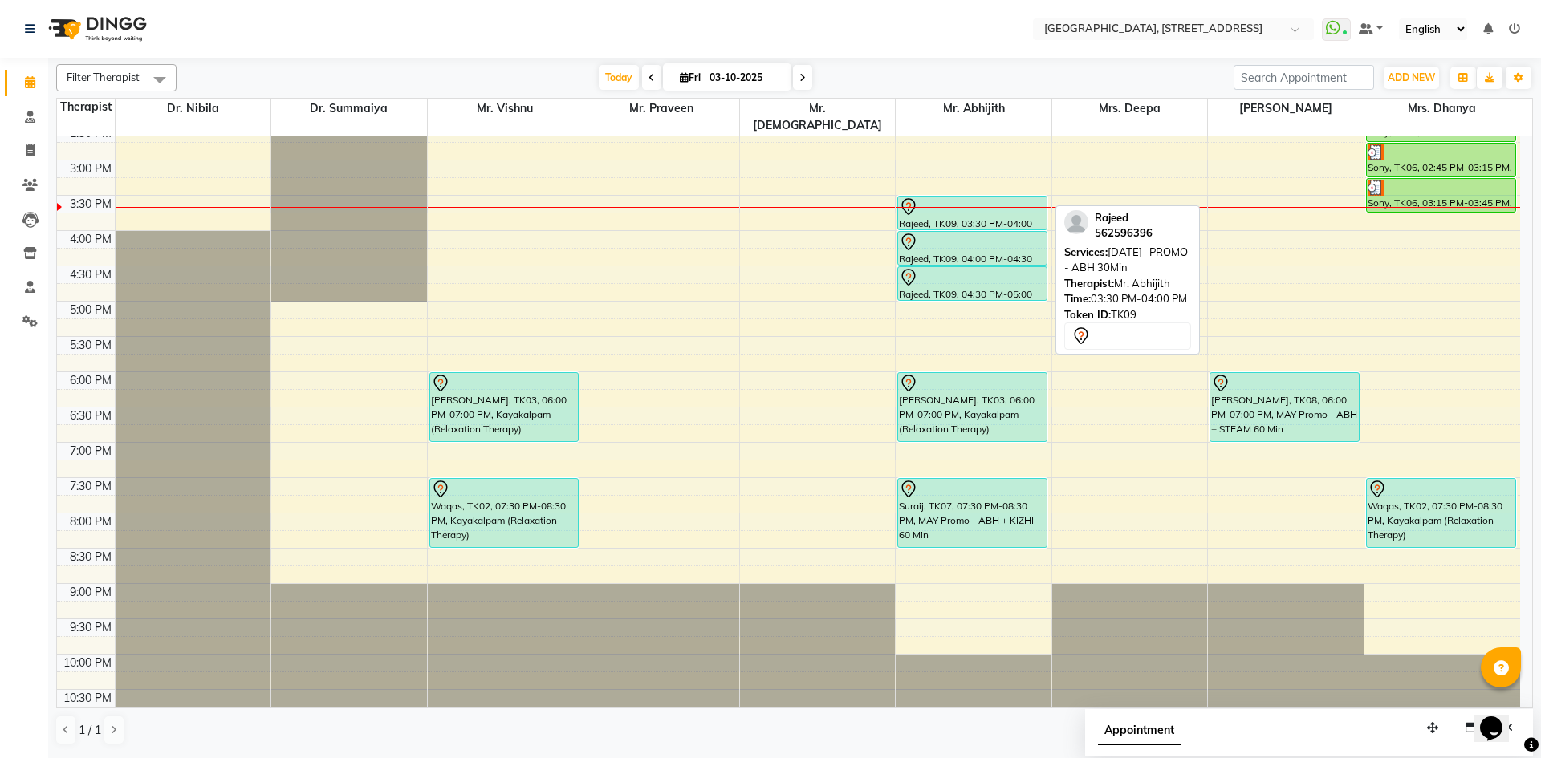
click at [959, 208] on div "Rajeed, TK09, 03:30 PM-04:00 PM, [DATE] -PROMO - ABH 30Min" at bounding box center [972, 213] width 148 height 33
click at [972, 197] on div at bounding box center [972, 206] width 147 height 19
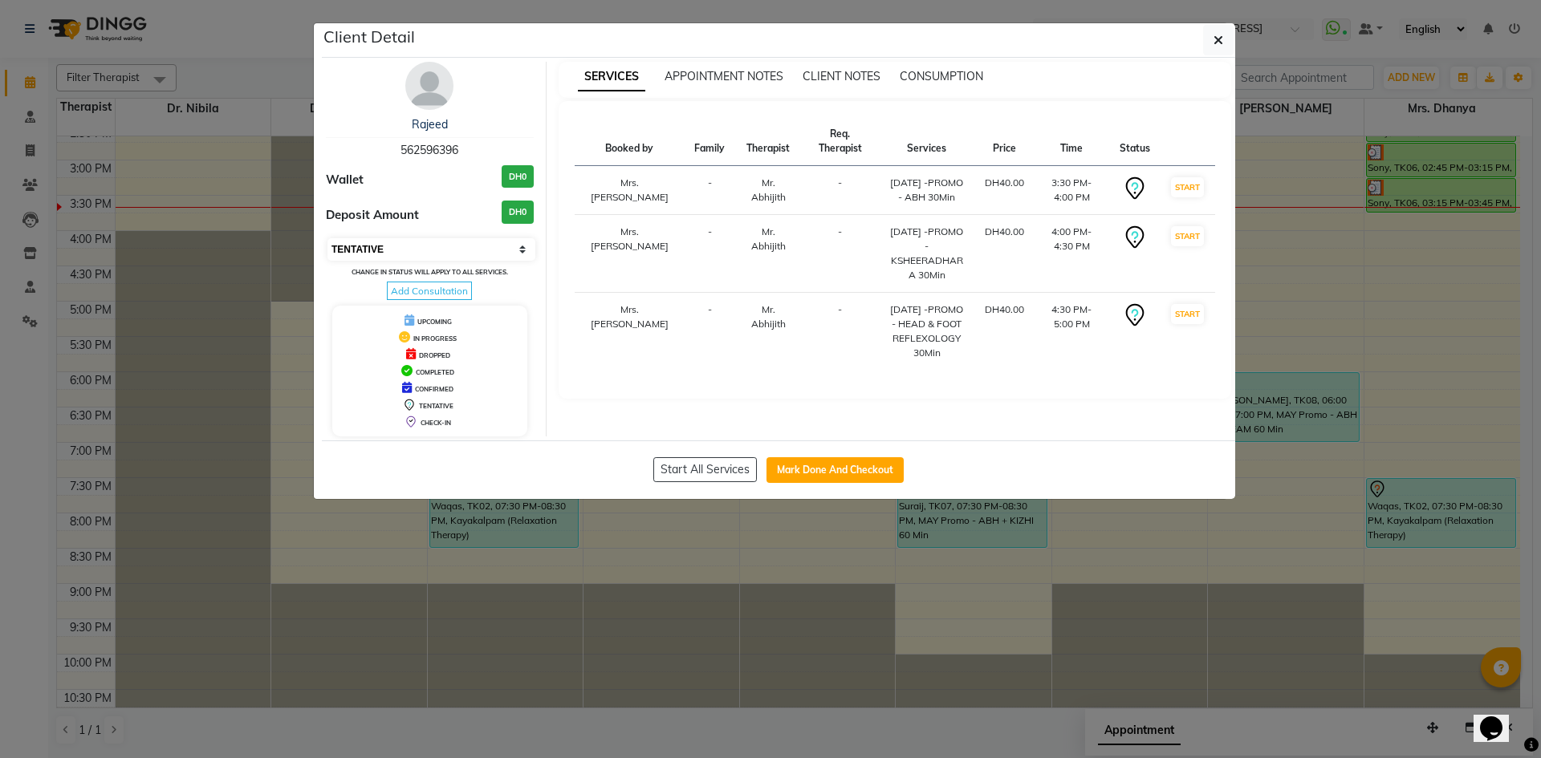
click at [477, 253] on select "Select IN SERVICE CONFIRMED TENTATIVE CHECK IN MARK DONE DROPPED UPCOMING" at bounding box center [431, 249] width 208 height 22
select select "3"
click at [327, 238] on select "Select IN SERVICE CONFIRMED TENTATIVE CHECK IN MARK DONE DROPPED UPCOMING" at bounding box center [431, 249] width 208 height 22
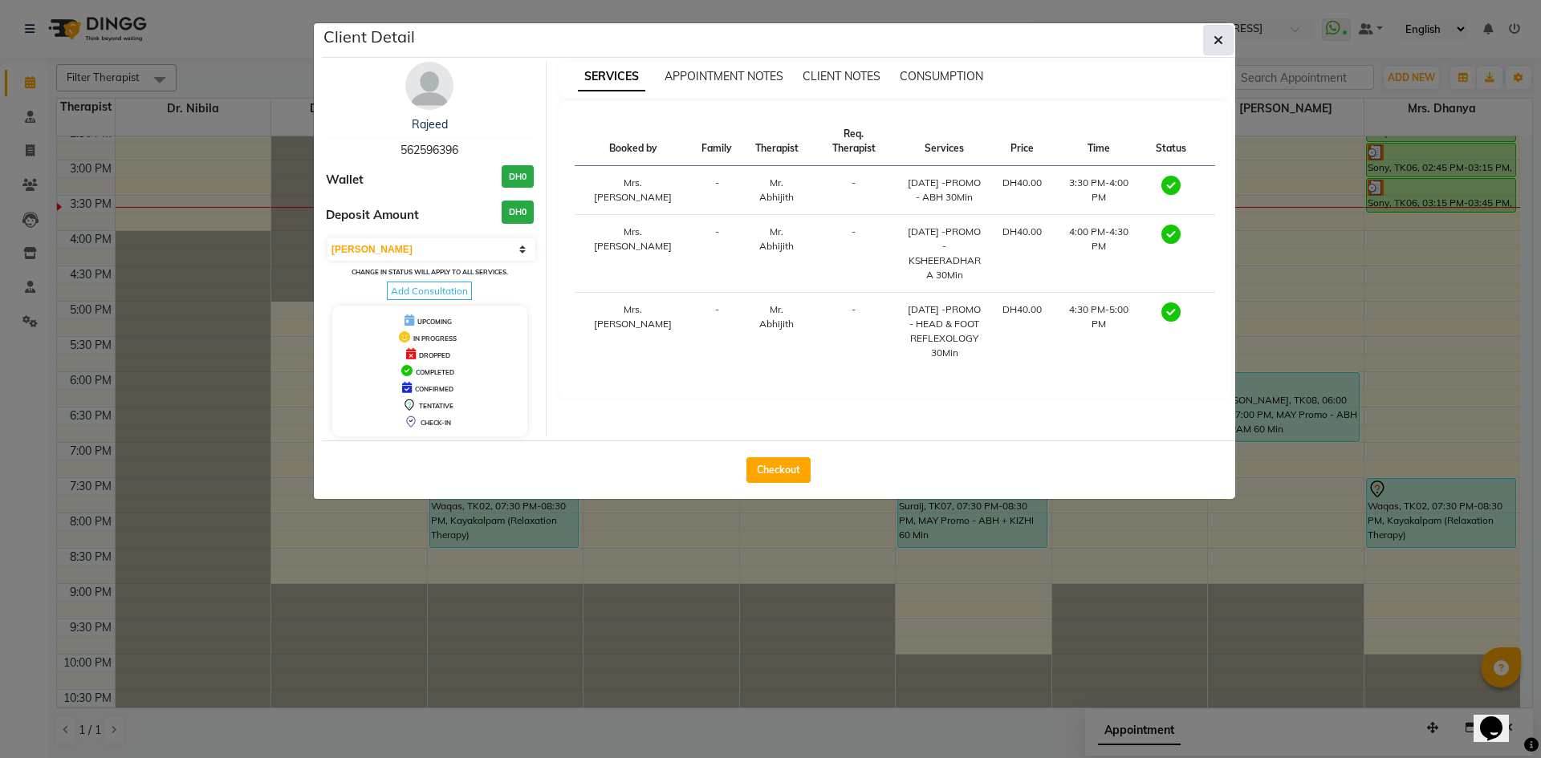
drag, startPoint x: 1215, startPoint y: 42, endPoint x: 1212, endPoint y: 52, distance: 10.9
click at [1217, 42] on icon "button" at bounding box center [1218, 40] width 10 height 13
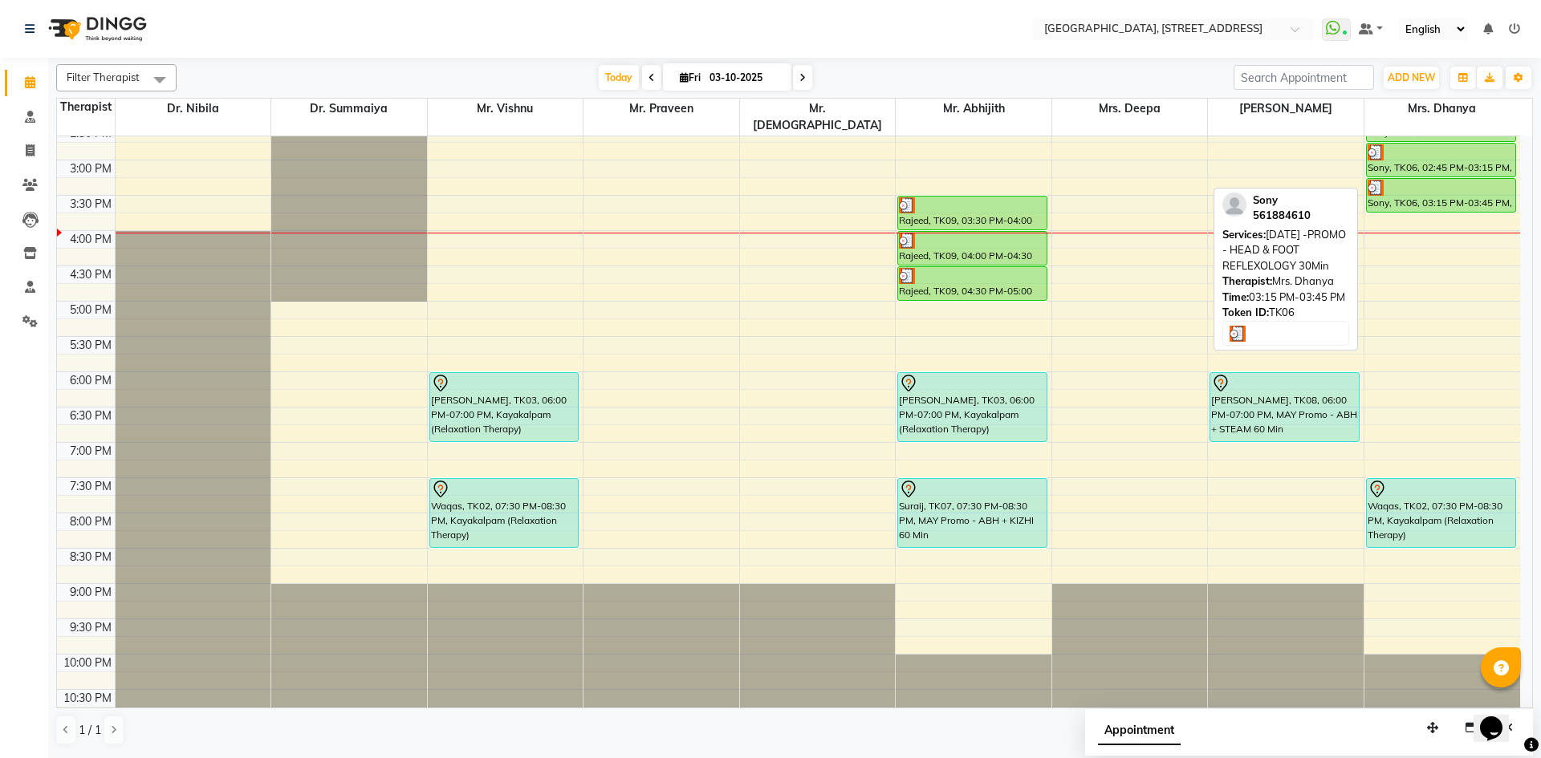
click at [1442, 190] on div "Sony, TK06, 03:15 PM-03:45 PM, [DATE] -PROMO - HEAD & FOOT REFLEXOLOGY 30Min" at bounding box center [1441, 195] width 148 height 33
select select "3"
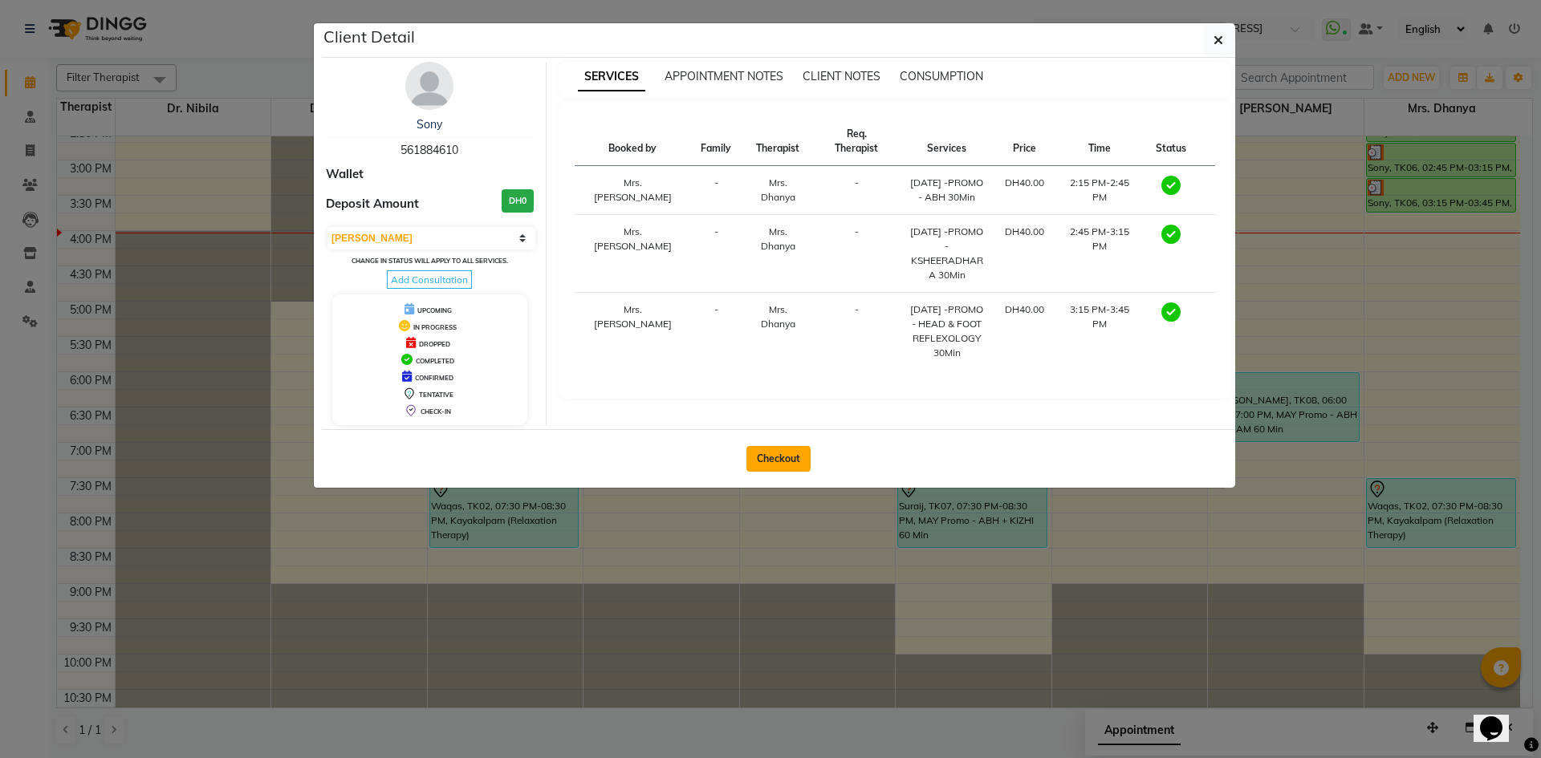
click at [760, 452] on button "Checkout" at bounding box center [778, 459] width 64 height 26
select select "service"
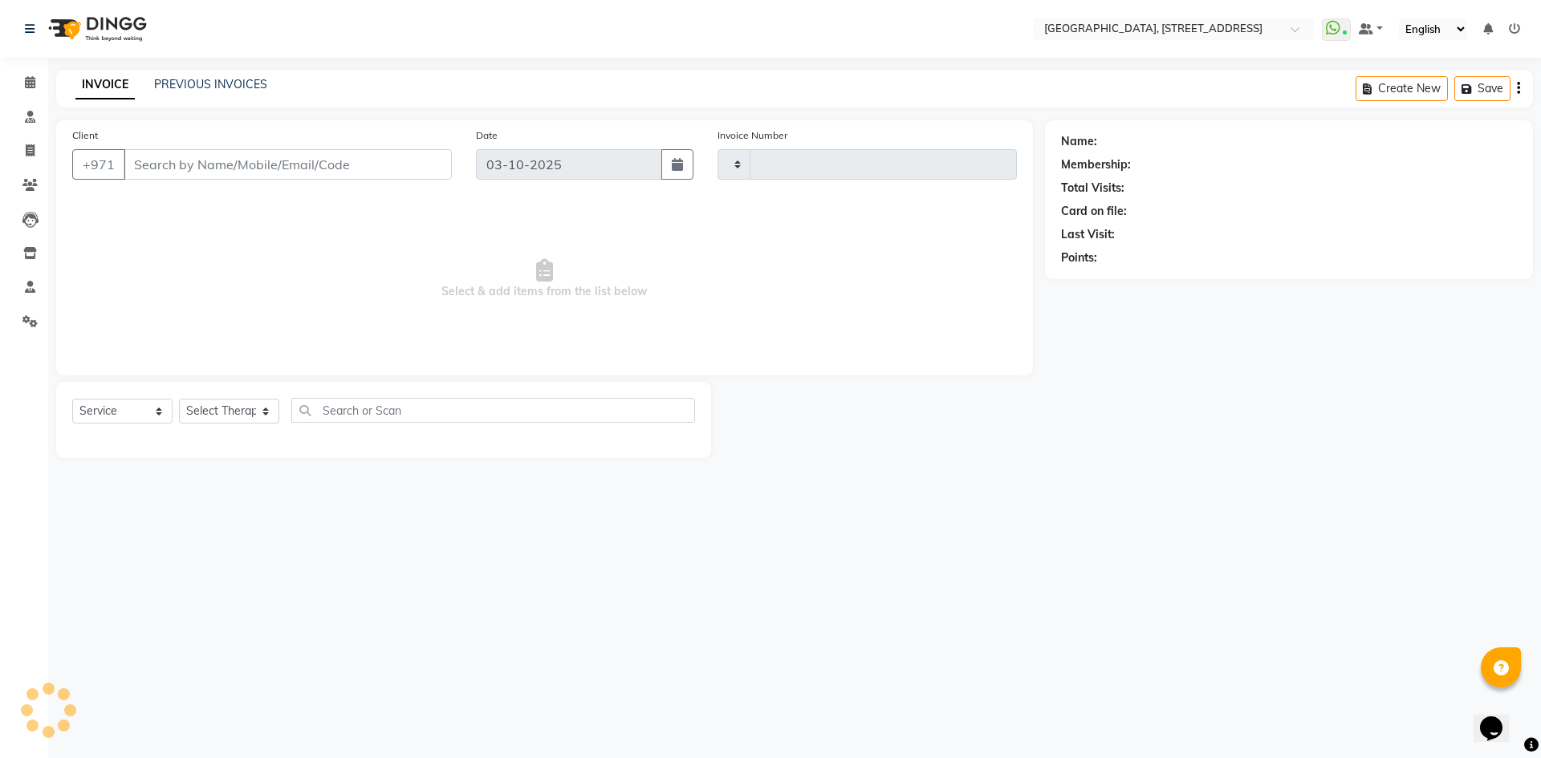
type input "2411"
select select "4538"
type input "561884610"
select select "64145"
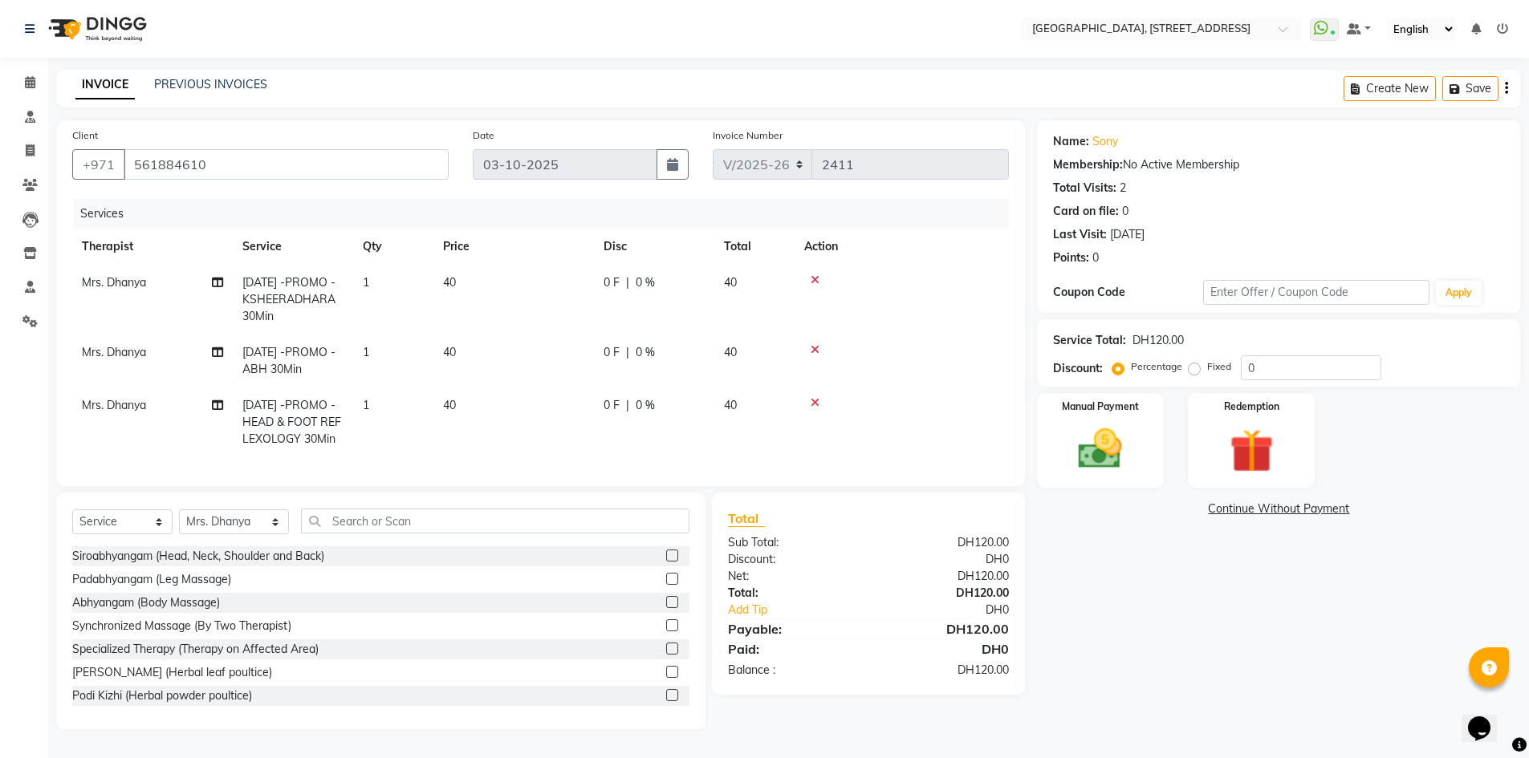
click at [725, 285] on span "40" at bounding box center [730, 282] width 13 height 14
select select "64145"
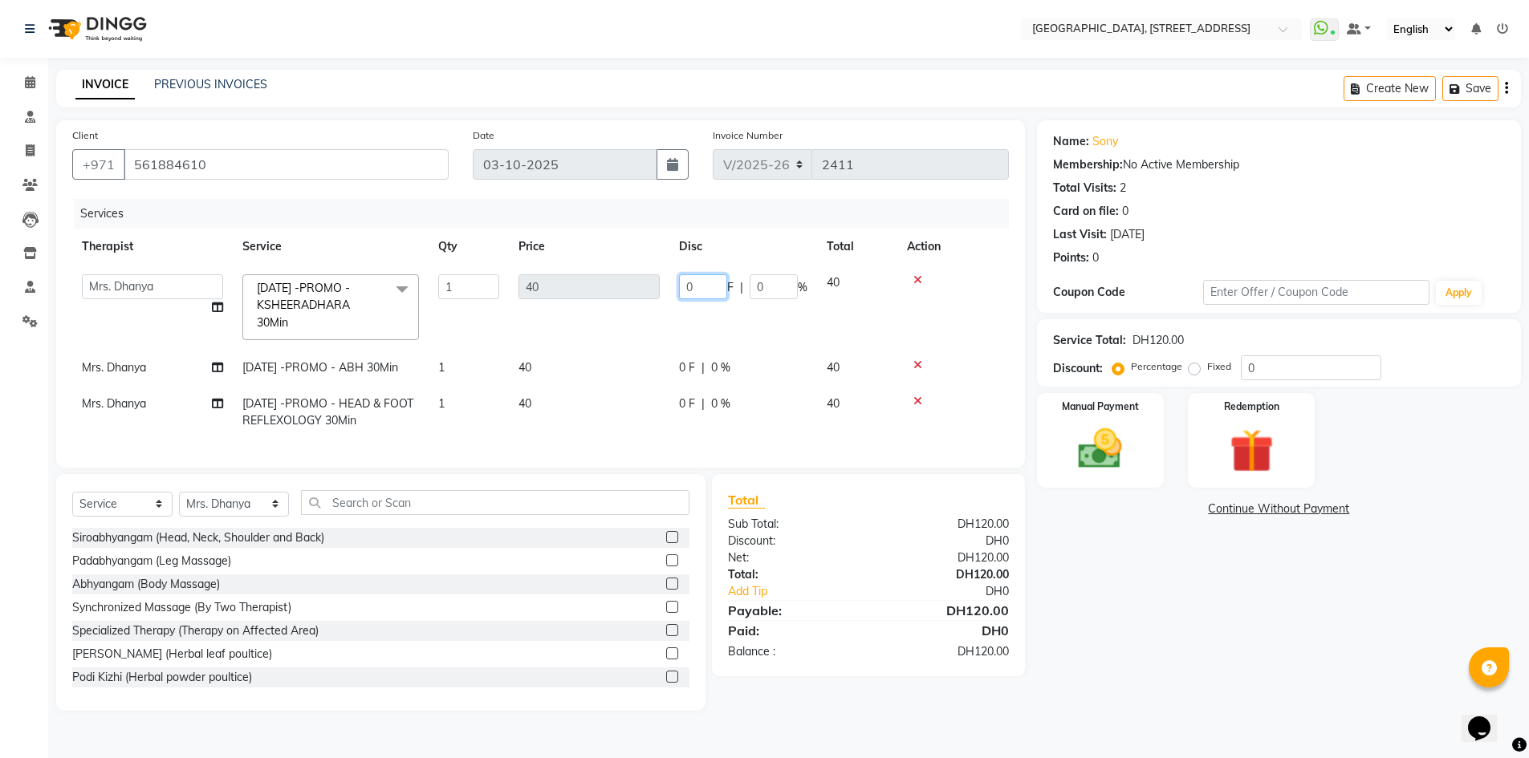
click at [705, 286] on input "0" at bounding box center [703, 286] width 48 height 25
click at [32, 85] on icon at bounding box center [30, 82] width 10 height 12
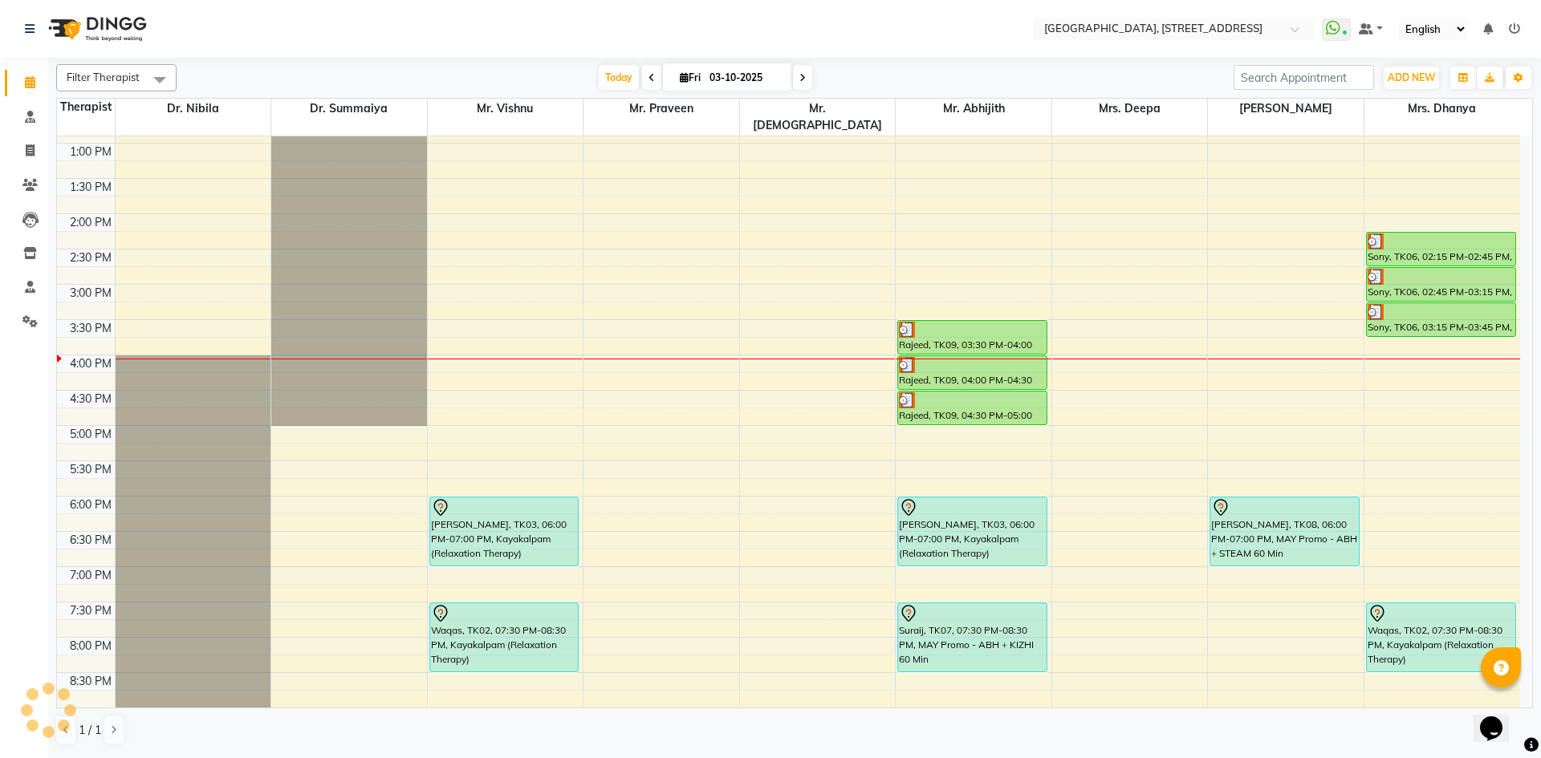
scroll to position [541, 0]
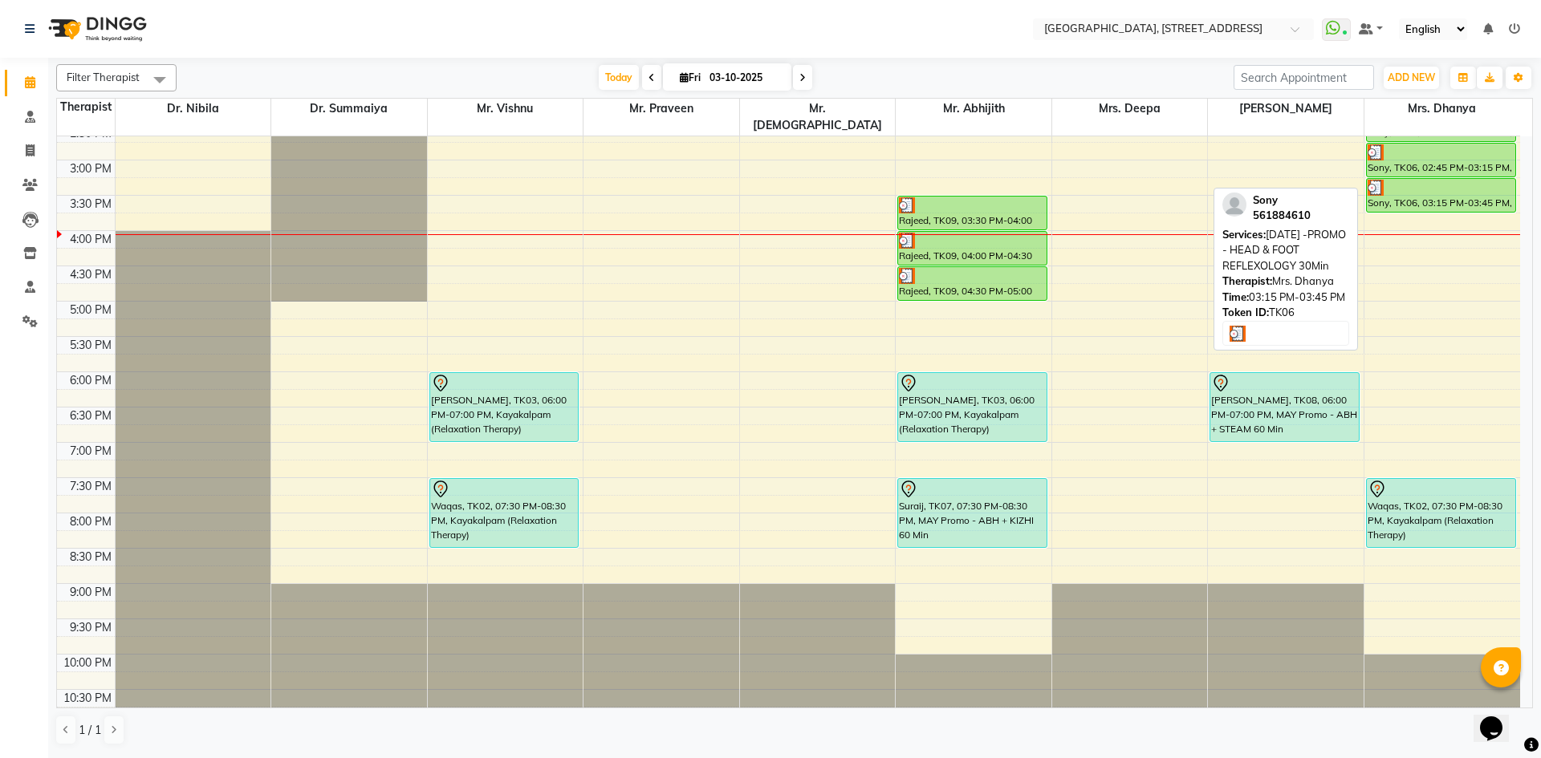
click at [1452, 179] on div "Sony, TK06, 03:15 PM-03:45 PM, [DATE] -PROMO - HEAD & FOOT REFLEXOLOGY 30Min" at bounding box center [1441, 195] width 148 height 33
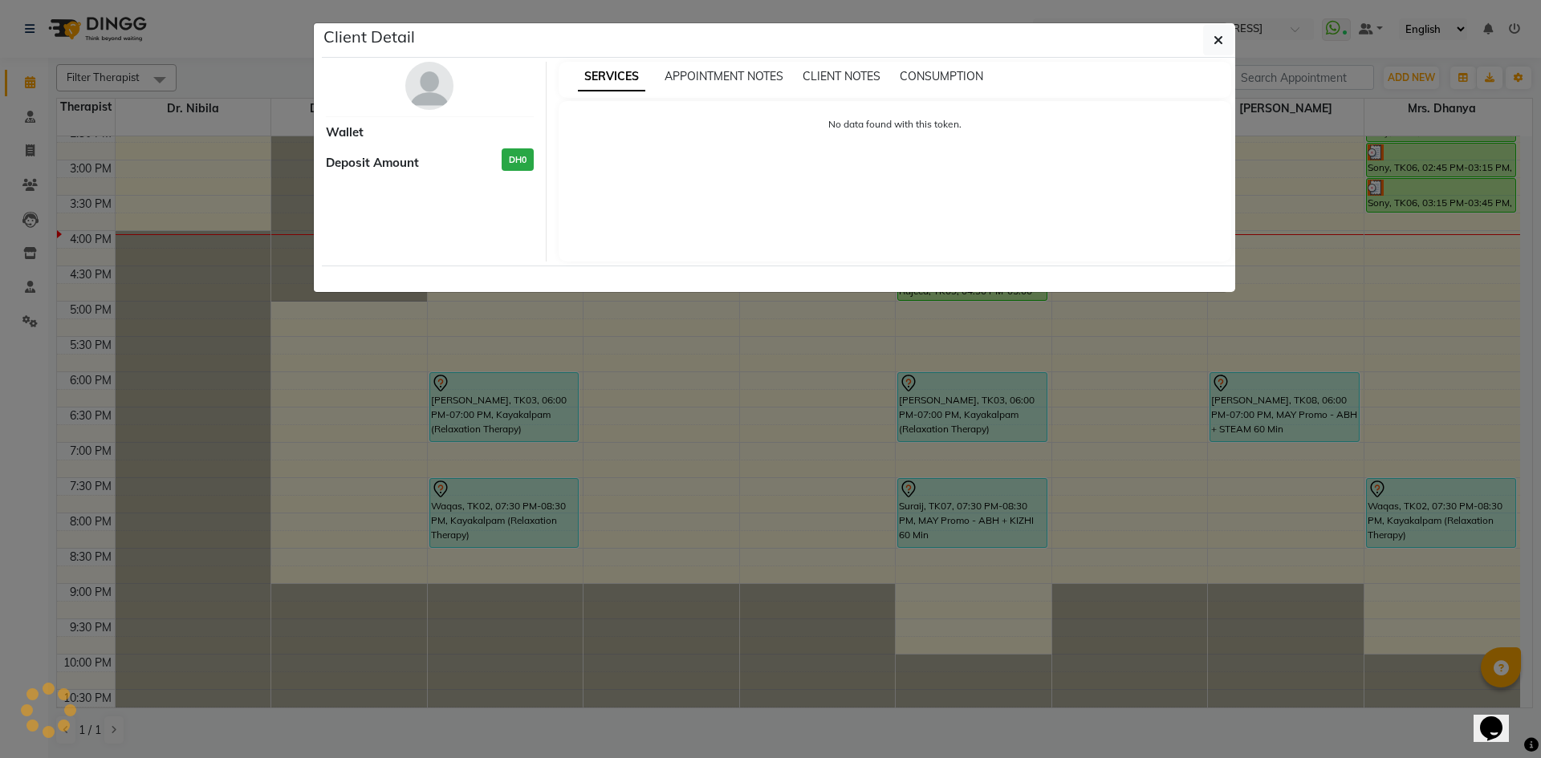
select select "3"
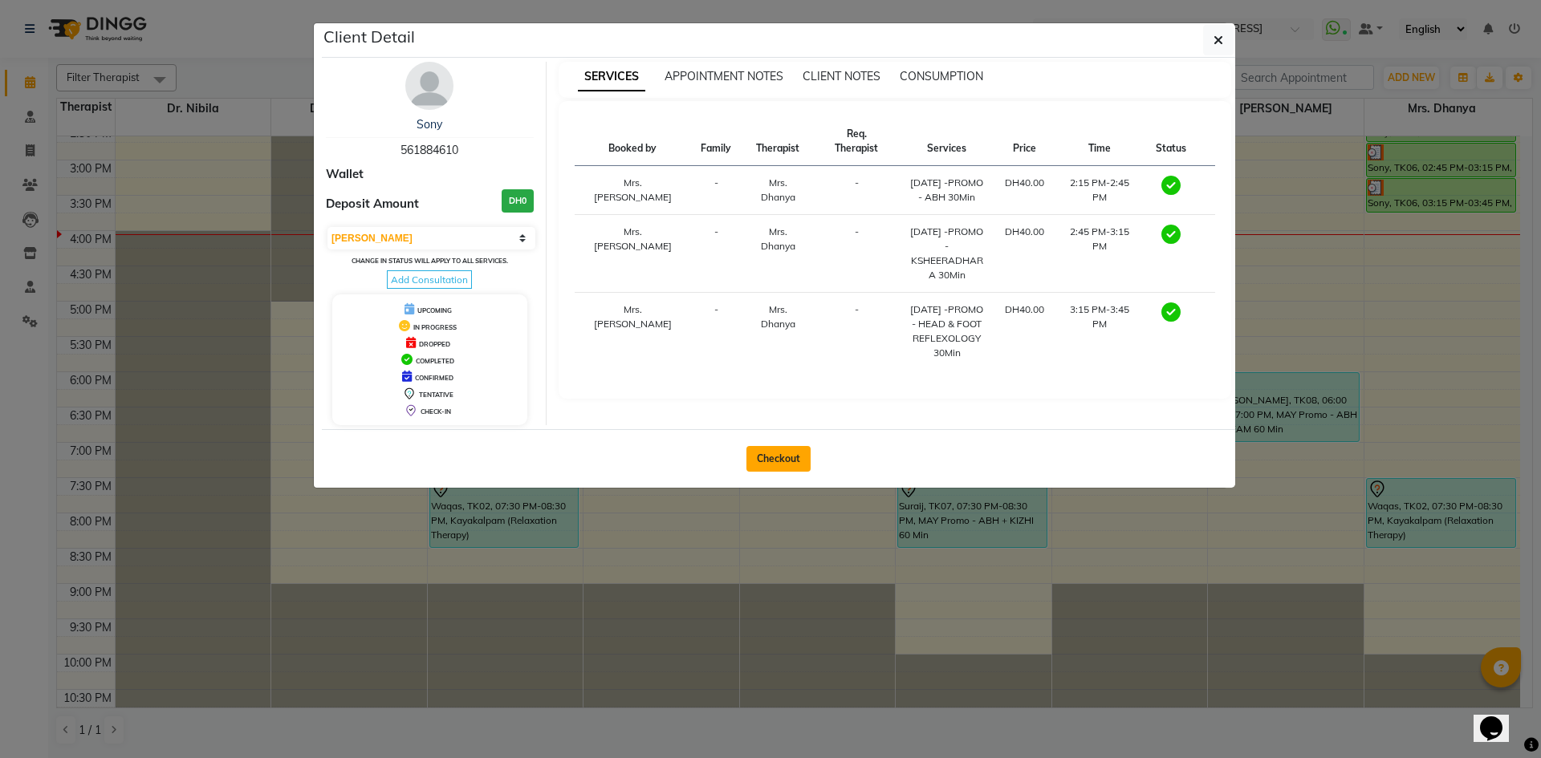
click at [798, 459] on button "Checkout" at bounding box center [778, 459] width 64 height 26
select select "4538"
select select "service"
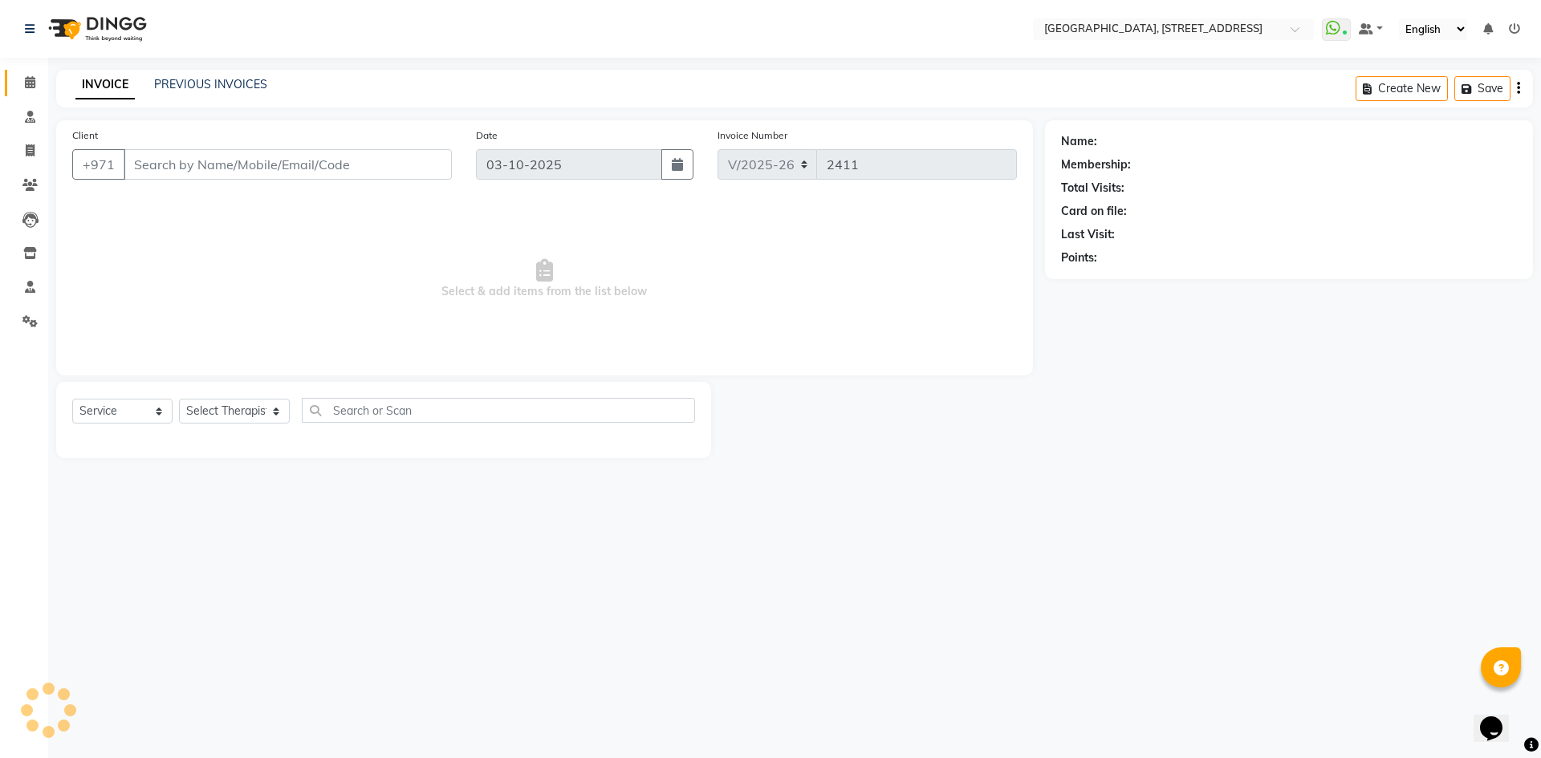
type input "561884610"
select select "64145"
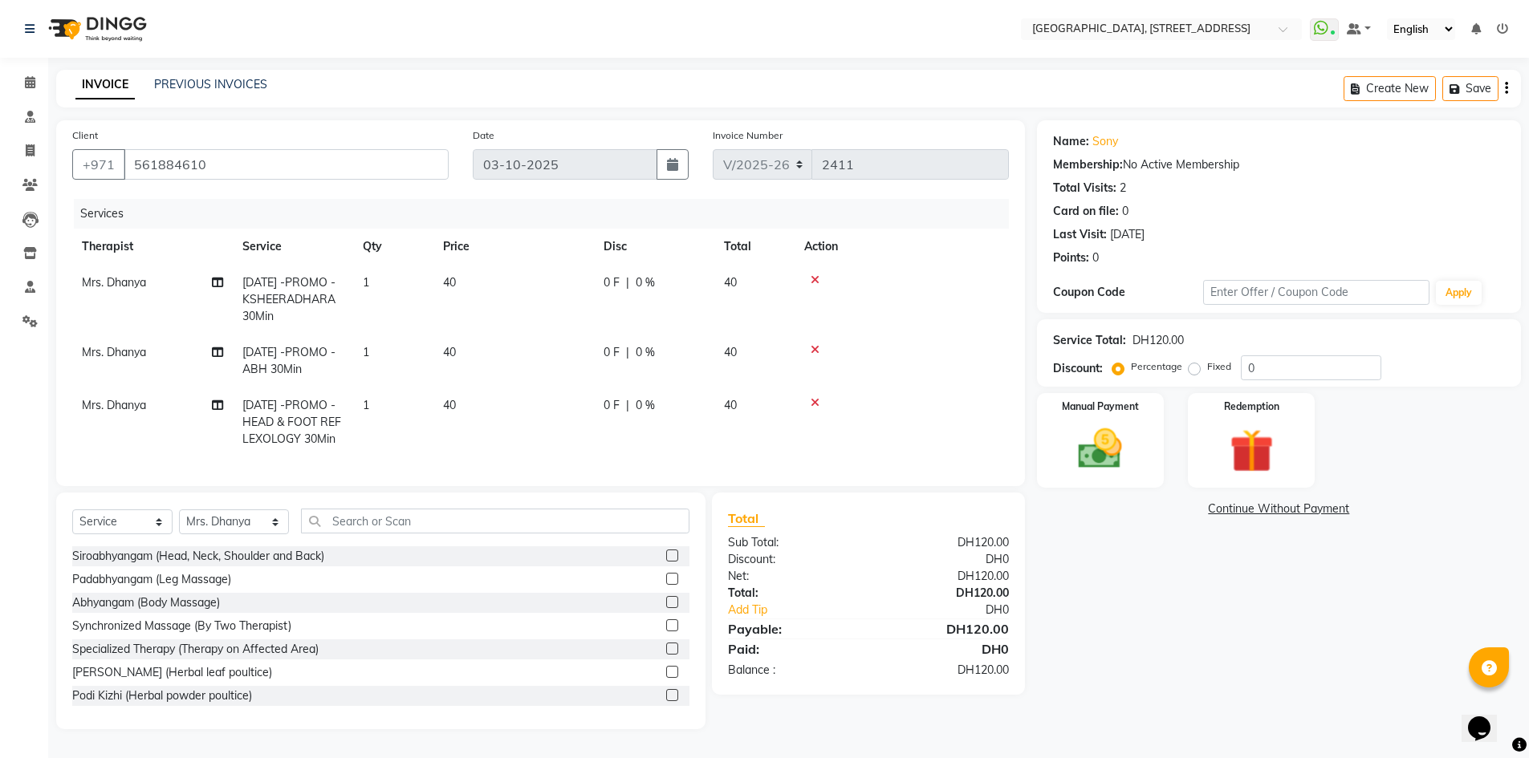
click at [720, 403] on td "40" at bounding box center [754, 423] width 80 height 70
select select "64145"
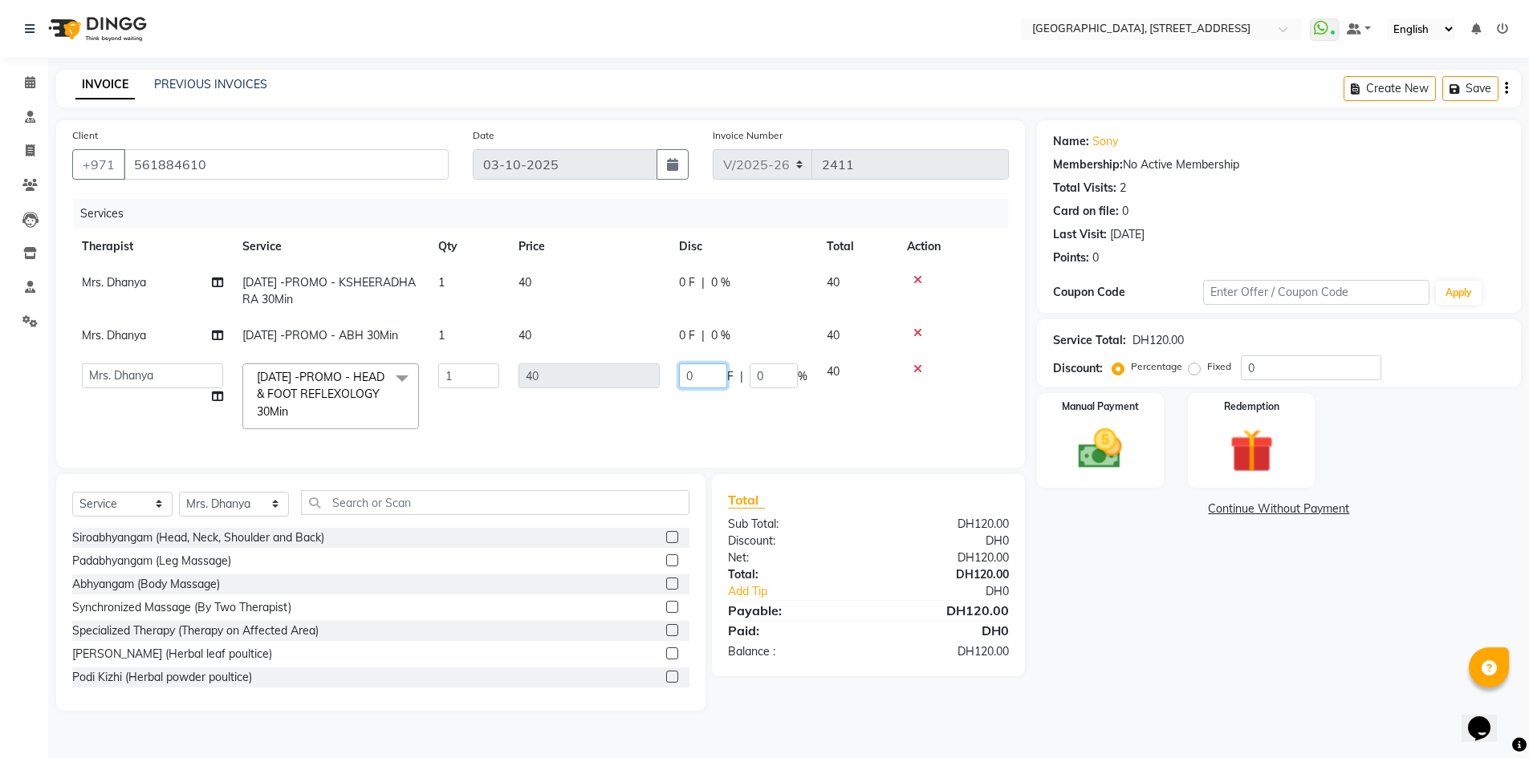
click at [701, 388] on input "0" at bounding box center [703, 376] width 48 height 25
type input "5"
click at [1177, 620] on div "Name: Sony Membership: No Active Membership Total Visits: 2 Card on file: 0 Las…" at bounding box center [1285, 415] width 496 height 591
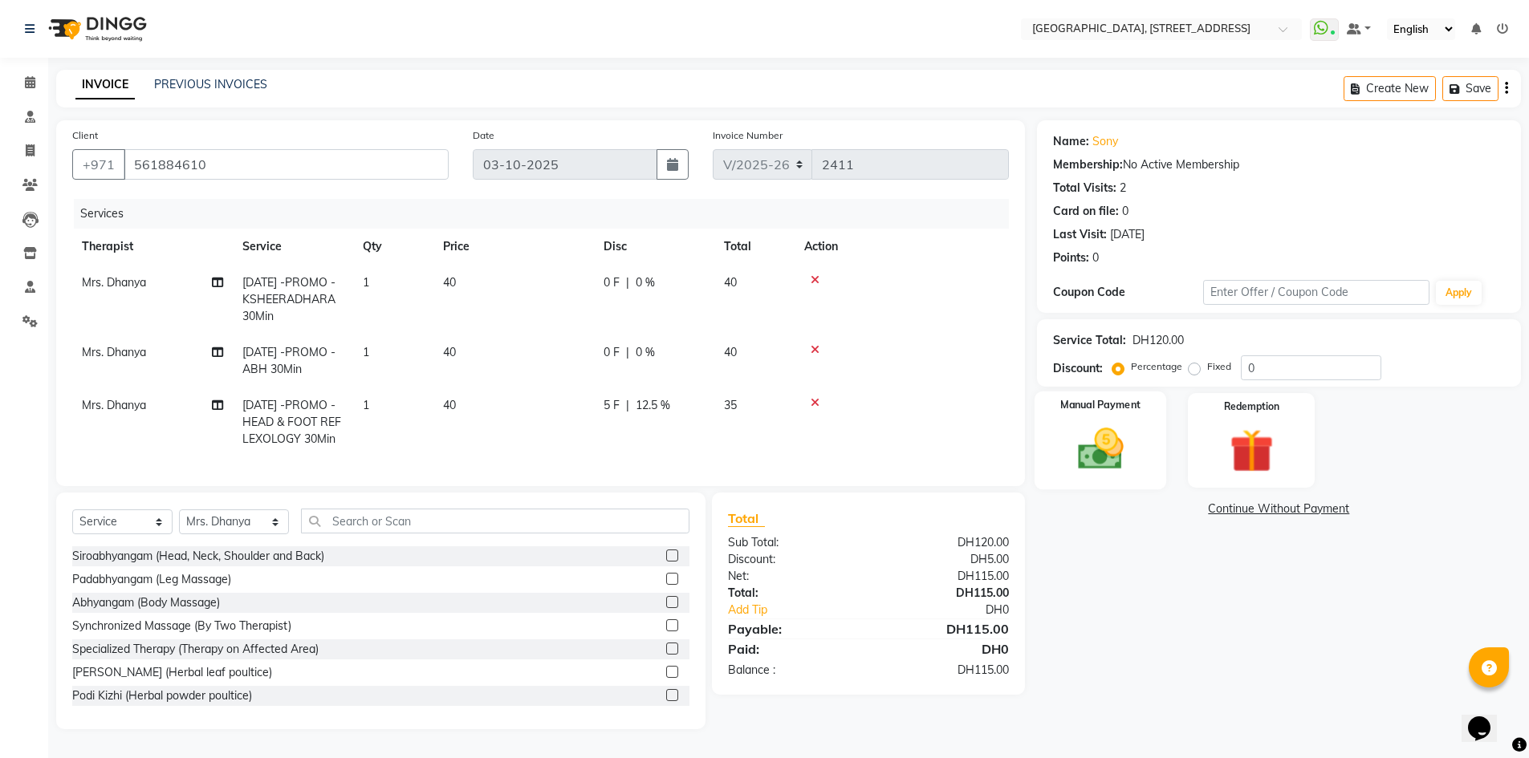
click at [1136, 455] on img at bounding box center [1100, 449] width 74 height 52
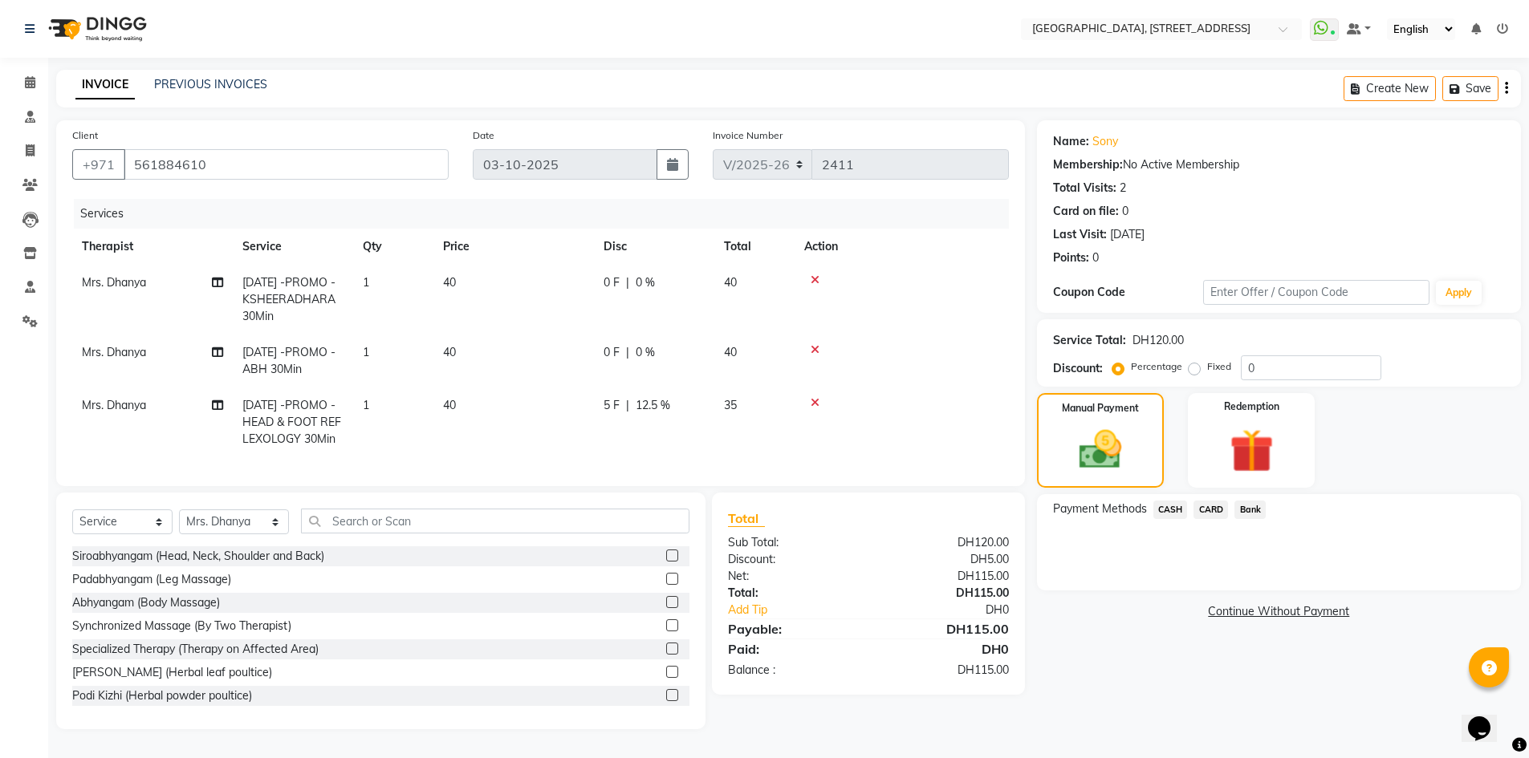
click at [1171, 515] on span "CASH" at bounding box center [1170, 510] width 35 height 18
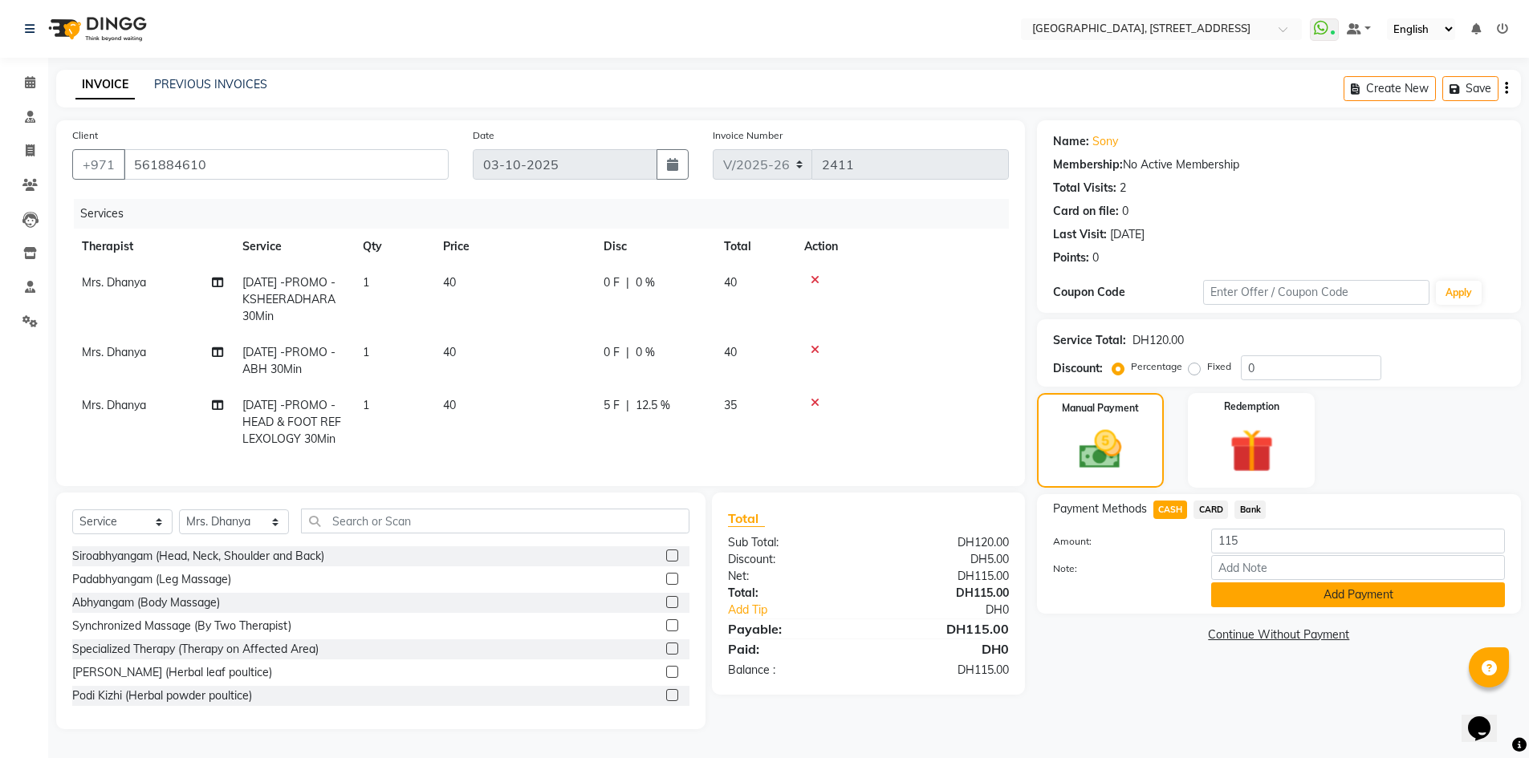
click at [1305, 601] on button "Add Payment" at bounding box center [1358, 595] width 294 height 25
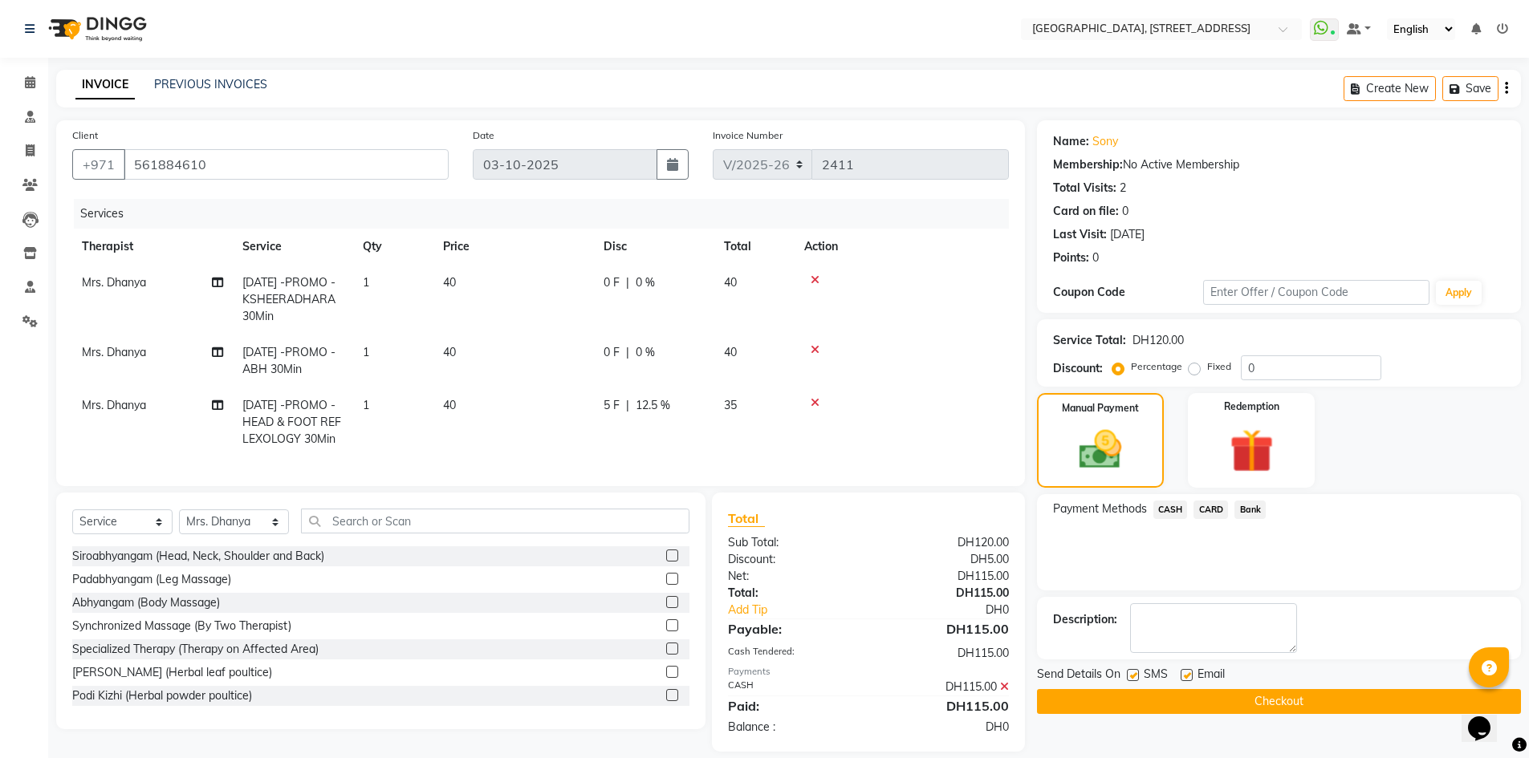
click at [1303, 697] on button "Checkout" at bounding box center [1279, 701] width 484 height 25
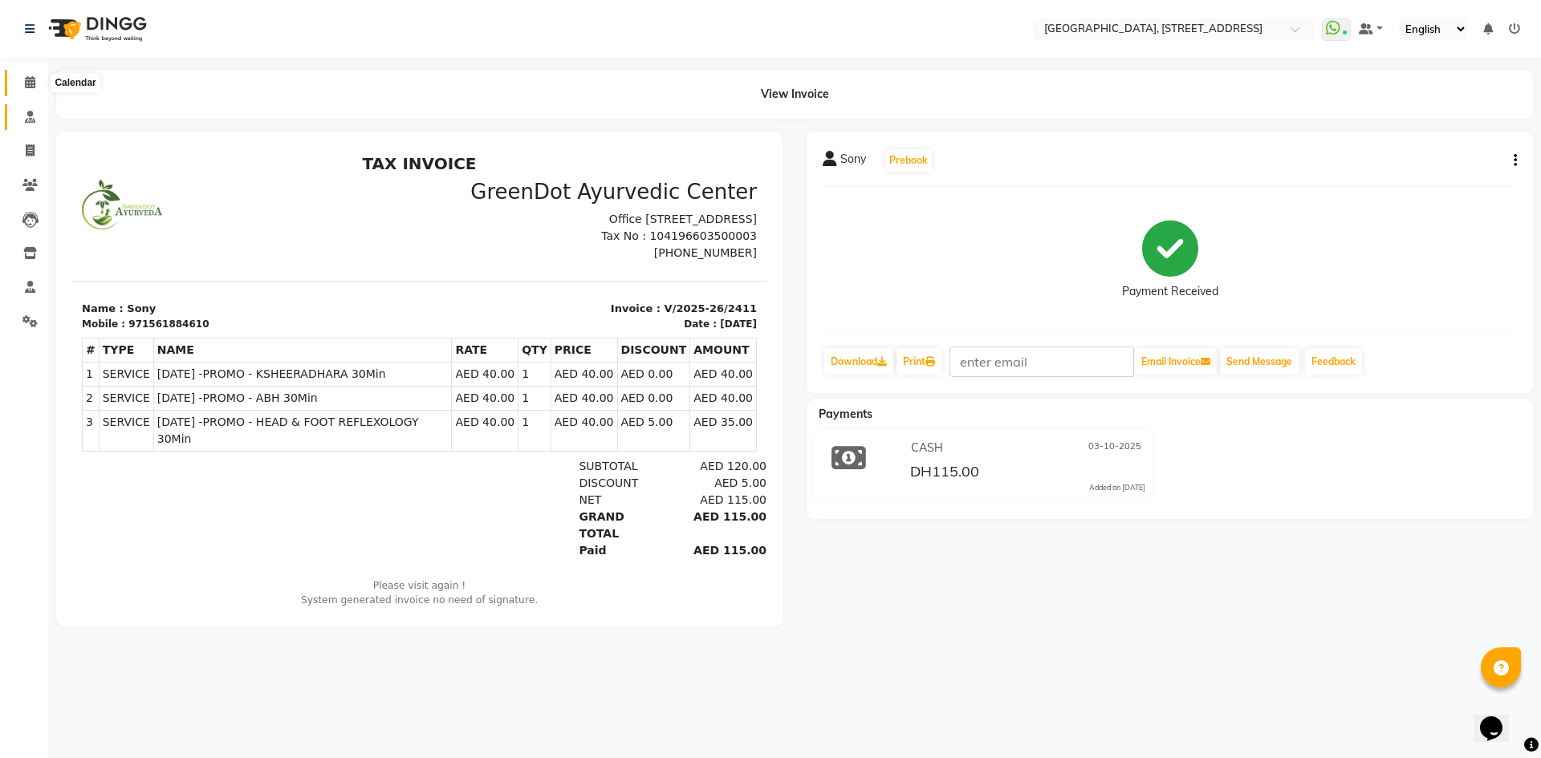
drag, startPoint x: 28, startPoint y: 88, endPoint x: 17, endPoint y: 124, distance: 37.1
click at [28, 88] on span at bounding box center [30, 83] width 28 height 18
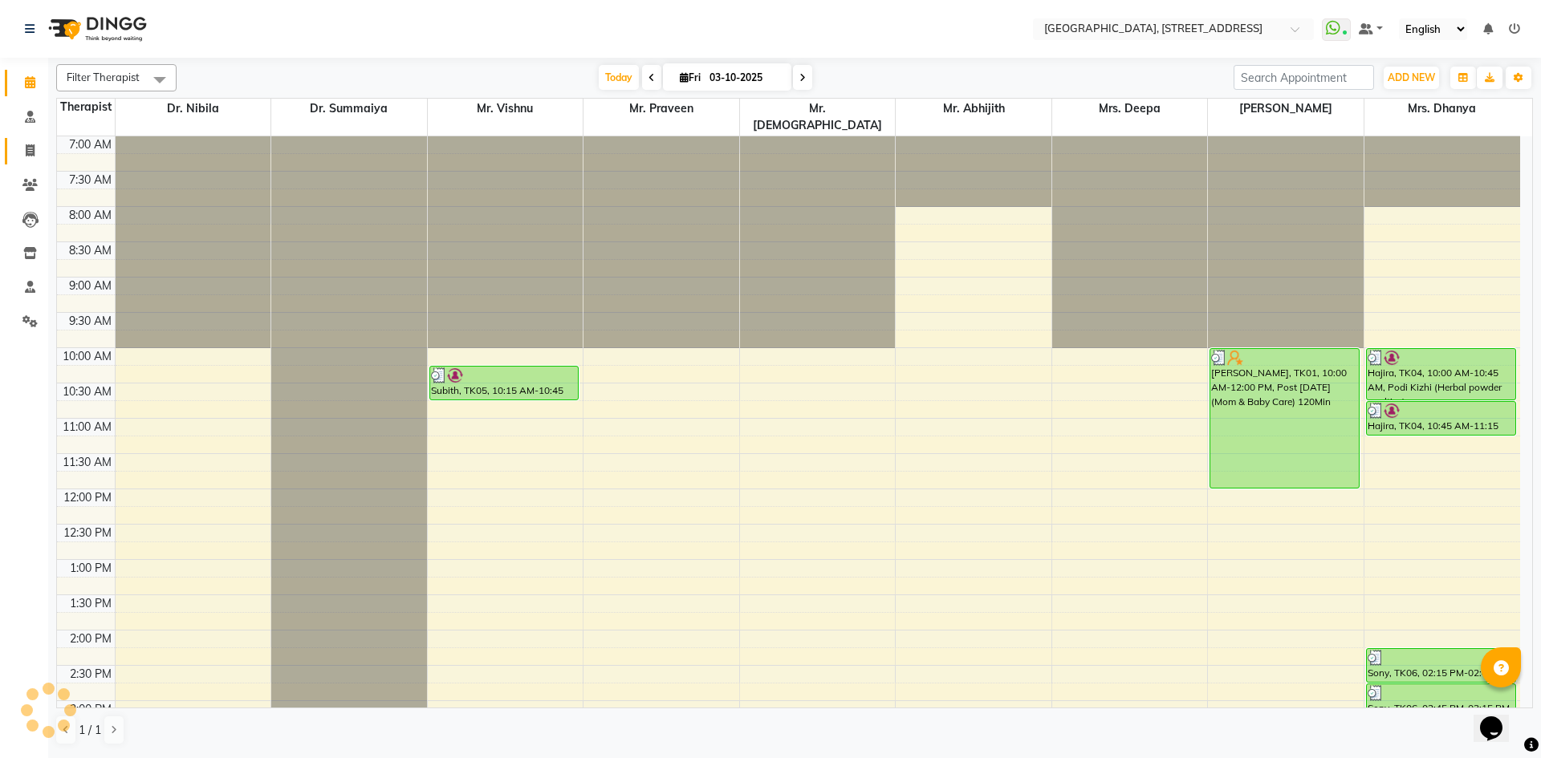
click at [30, 162] on link "Invoice" at bounding box center [24, 151] width 39 height 26
select select "4538"
select select "service"
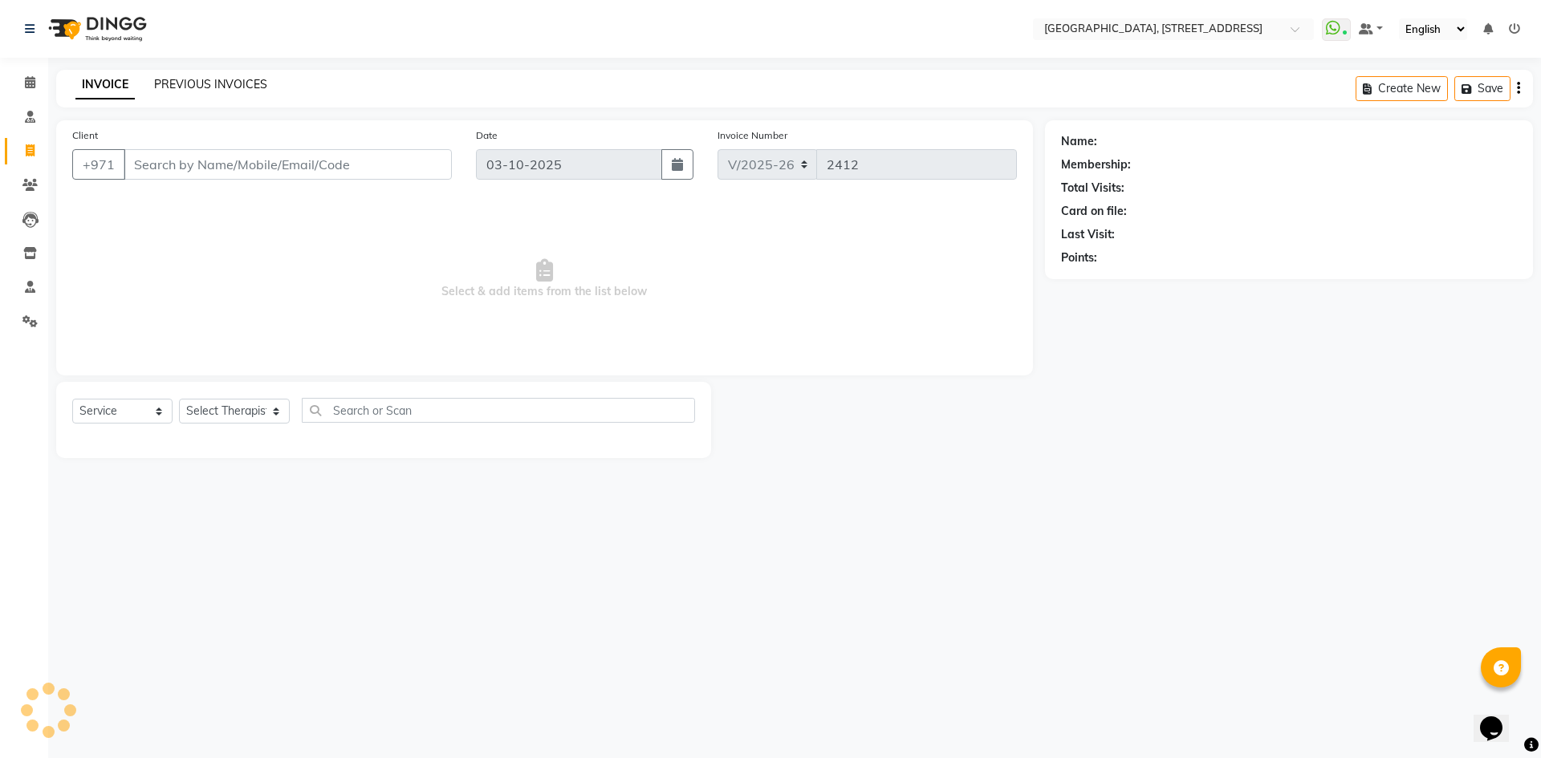
click at [204, 79] on link "PREVIOUS INVOICES" at bounding box center [210, 84] width 113 height 14
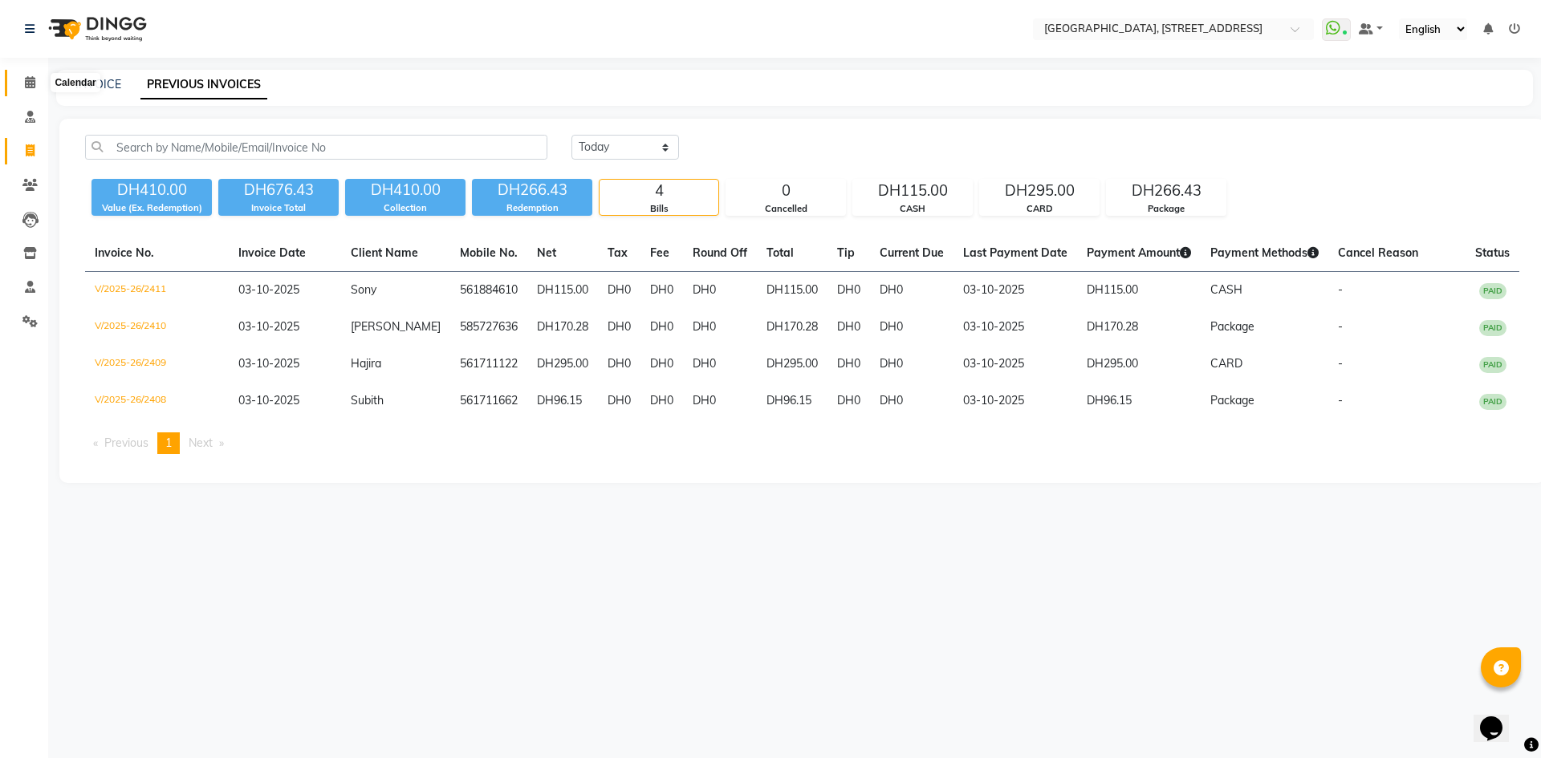
click at [35, 85] on icon at bounding box center [30, 82] width 10 height 12
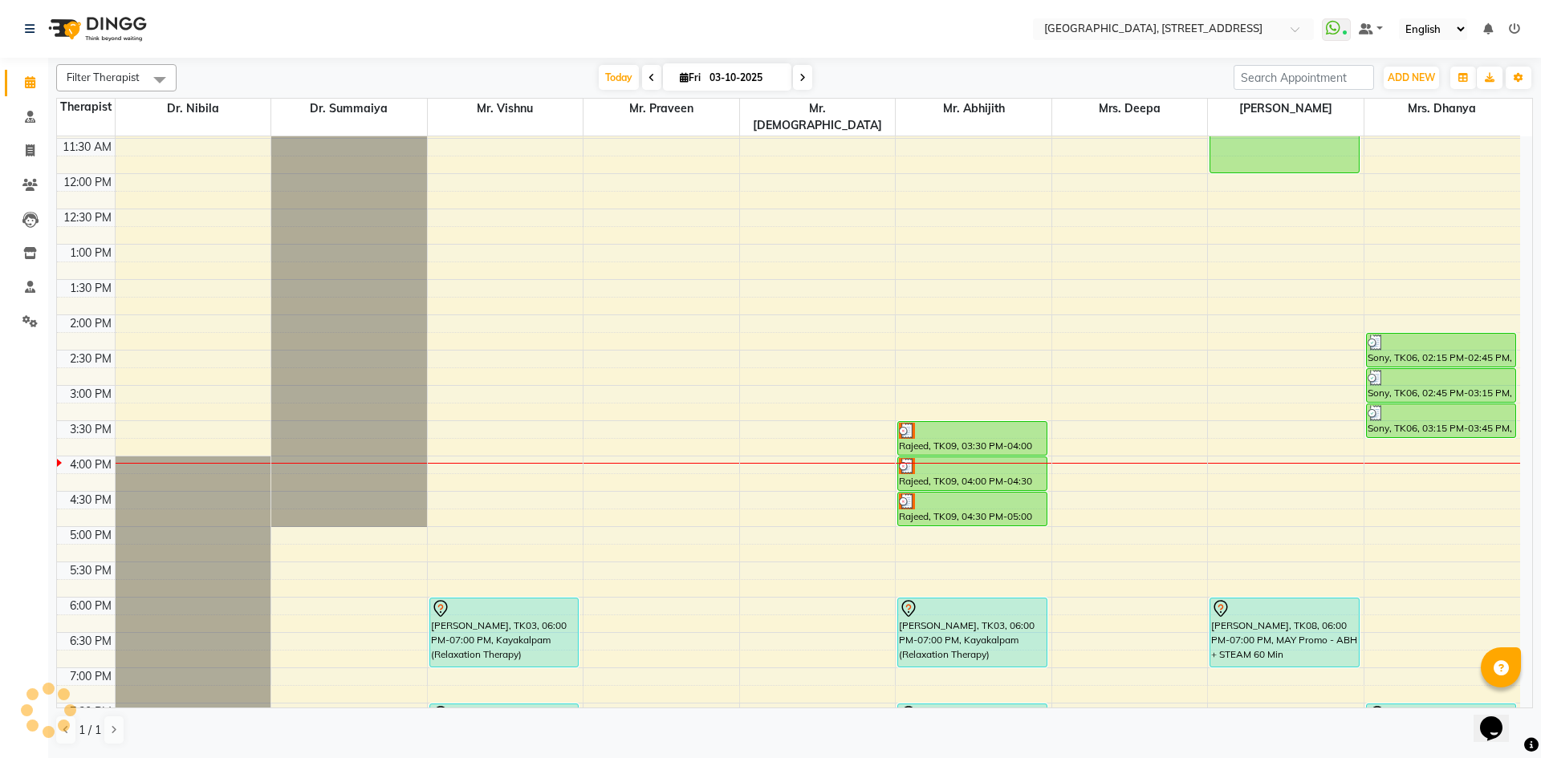
scroll to position [541, 0]
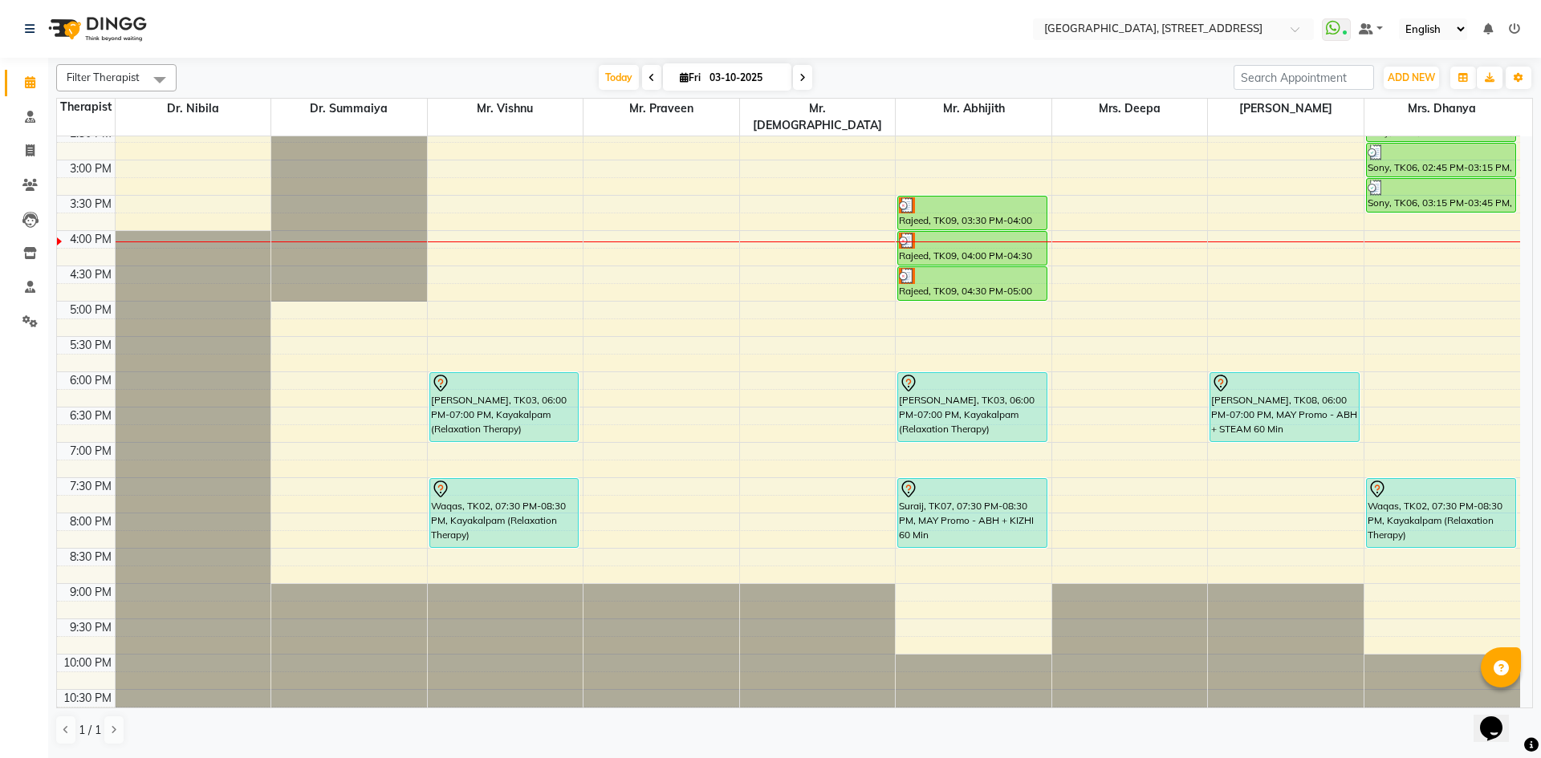
click at [806, 79] on span at bounding box center [802, 77] width 19 height 25
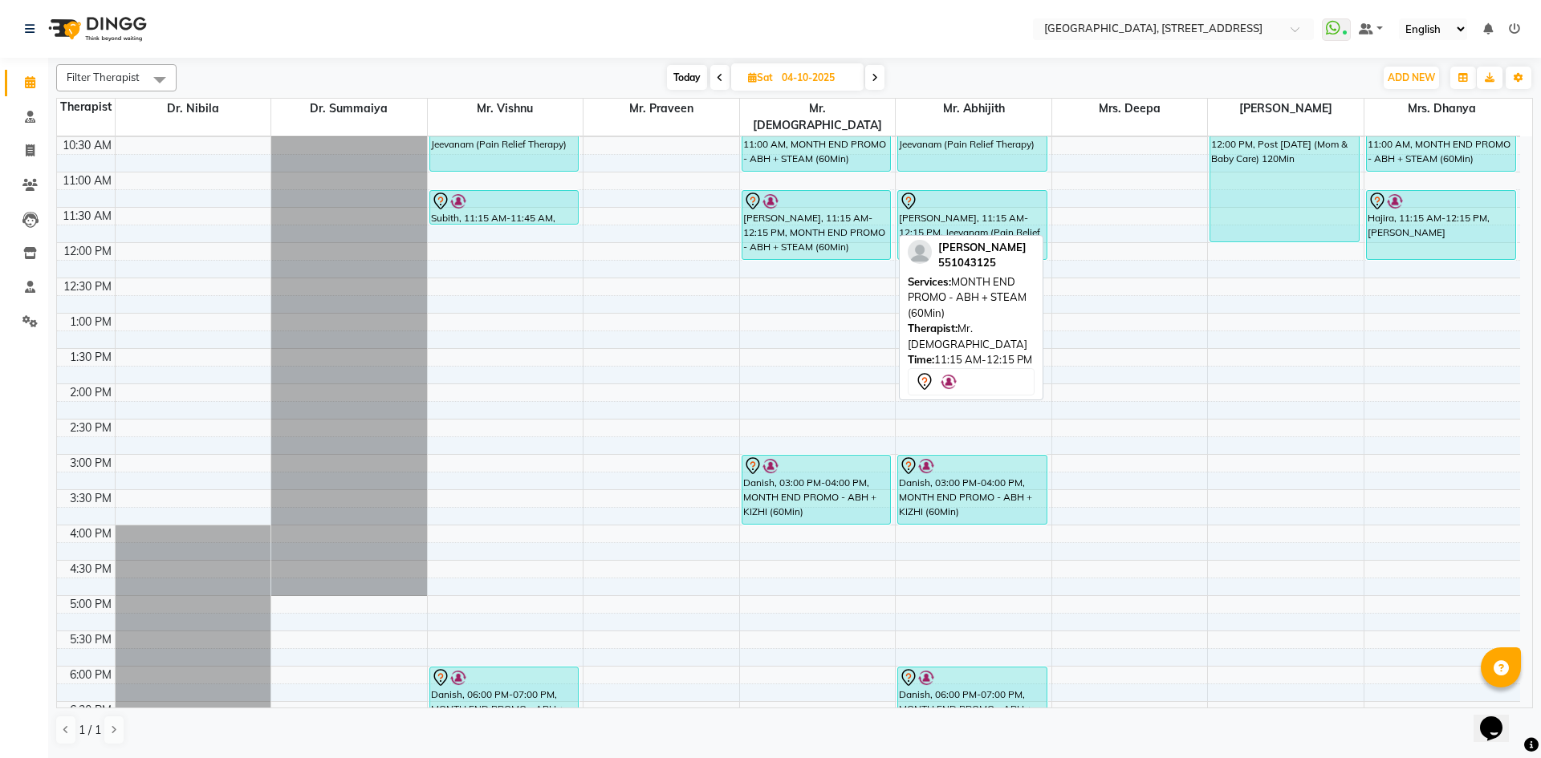
scroll to position [0, 0]
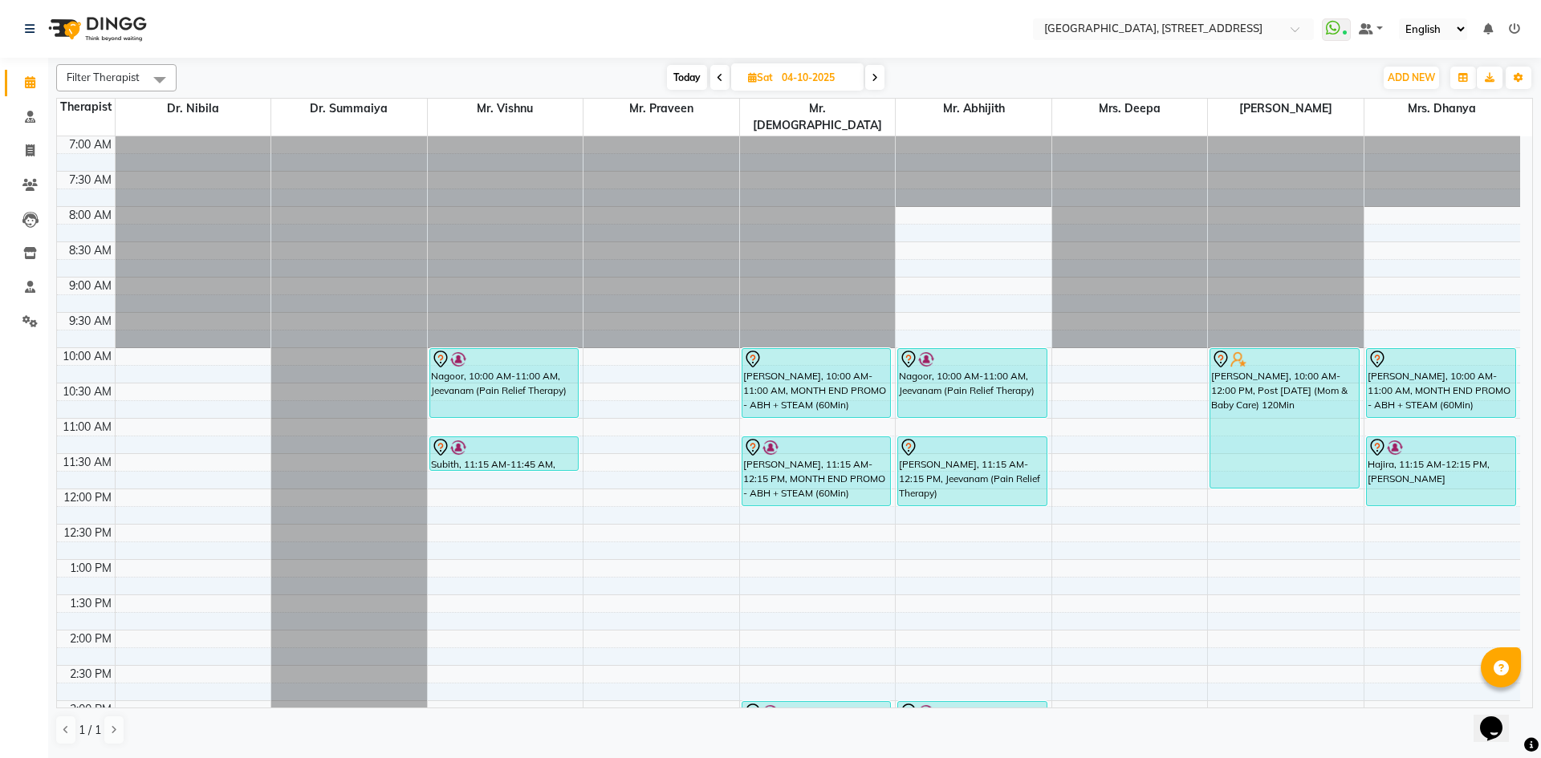
click at [690, 81] on span "Today" at bounding box center [687, 77] width 40 height 25
type input "03-10-2025"
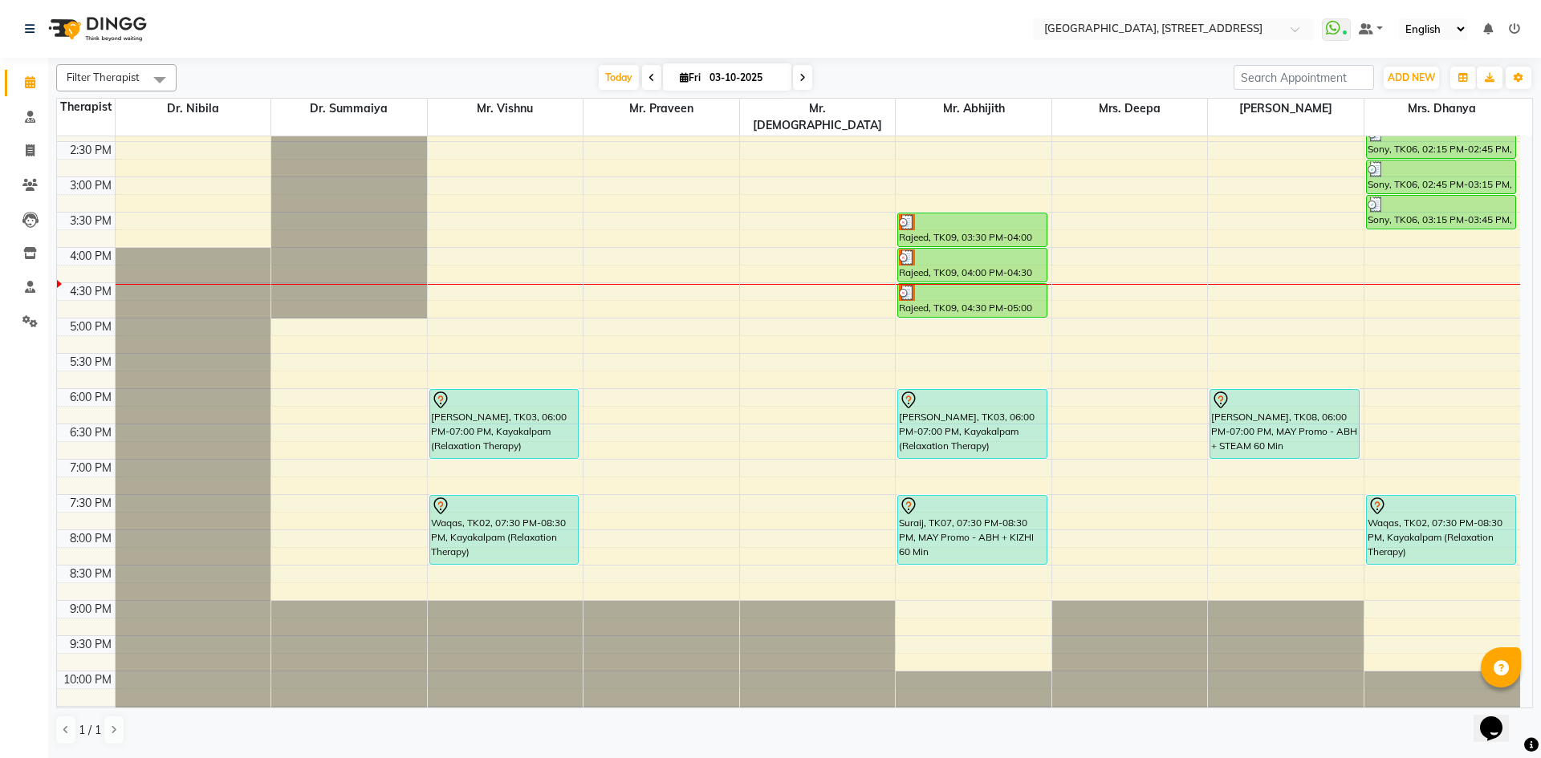
scroll to position [541, 0]
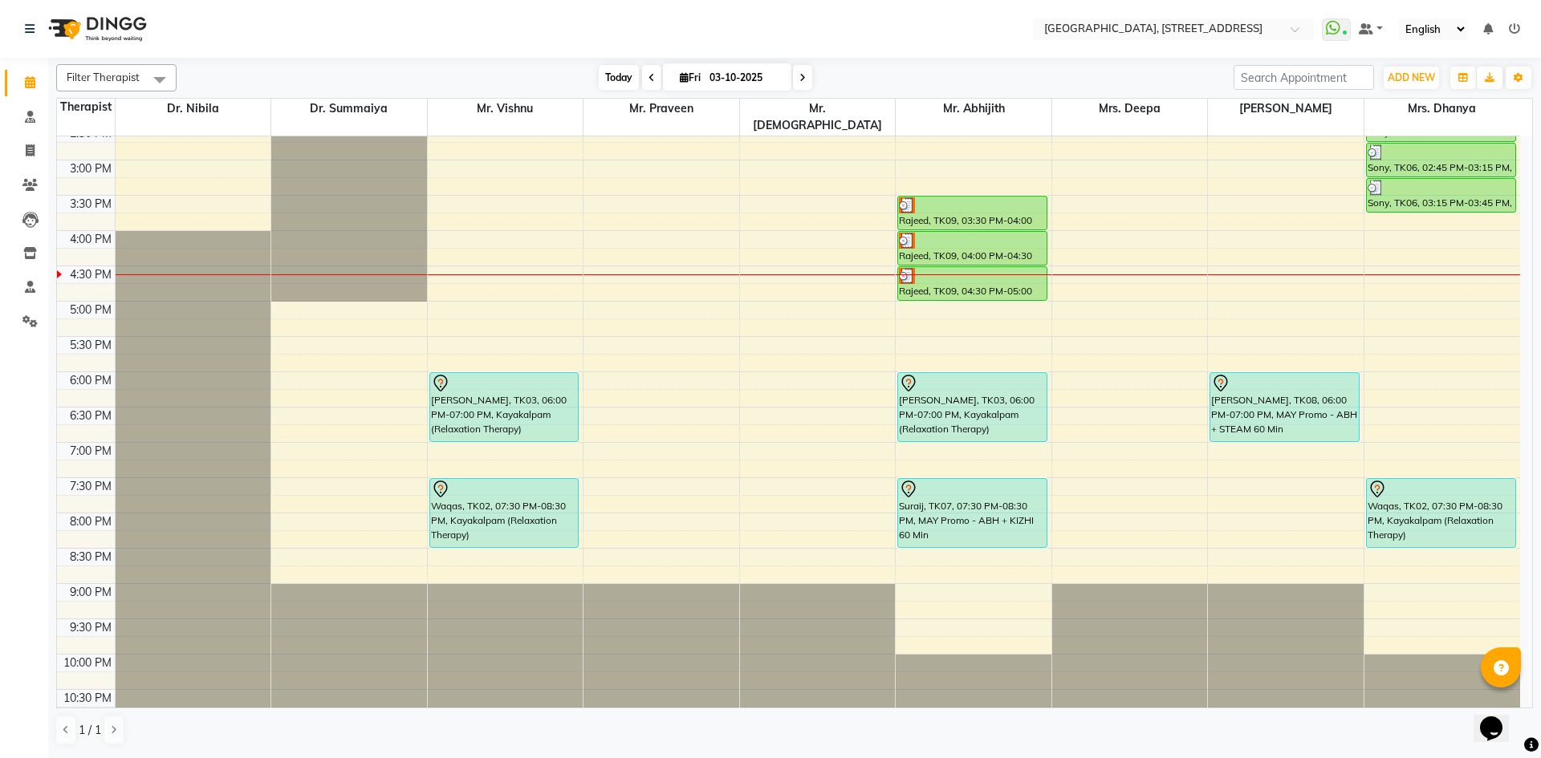
click at [615, 82] on span "Today" at bounding box center [619, 77] width 40 height 25
click at [683, 76] on icon at bounding box center [684, 77] width 9 height 10
select select "10"
select select "2025"
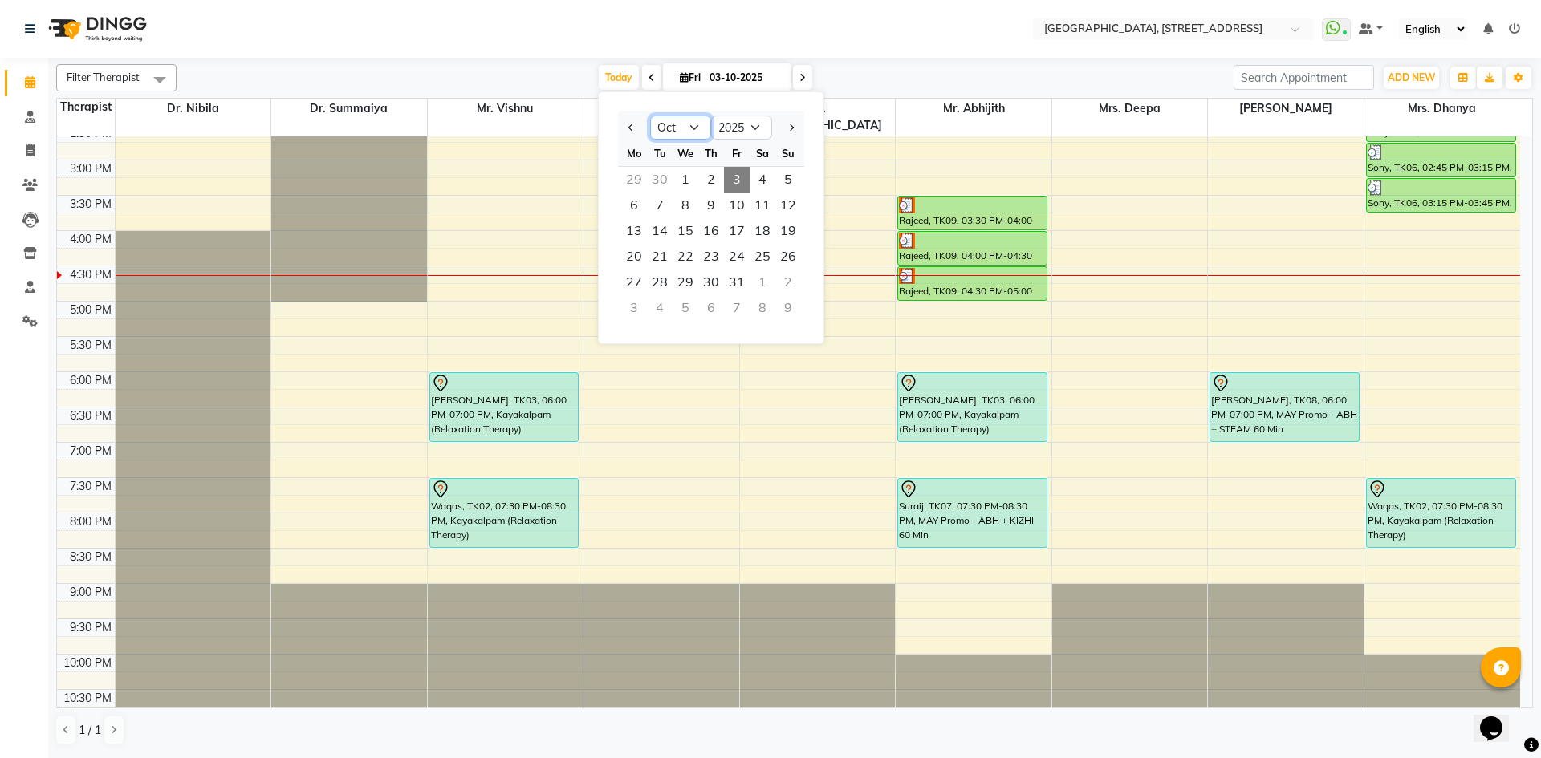
drag, startPoint x: 685, startPoint y: 116, endPoint x: 694, endPoint y: 112, distance: 10.8
click at [685, 116] on select "Jan Feb Mar Apr May Jun [DATE] Aug Sep Oct Nov Dec" at bounding box center [680, 128] width 61 height 24
select select "9"
click at [650, 116] on select "Jan Feb Mar Apr May Jun [DATE] Aug Sep Oct Nov Dec" at bounding box center [680, 128] width 61 height 24
click at [710, 238] on span "18" at bounding box center [711, 231] width 26 height 26
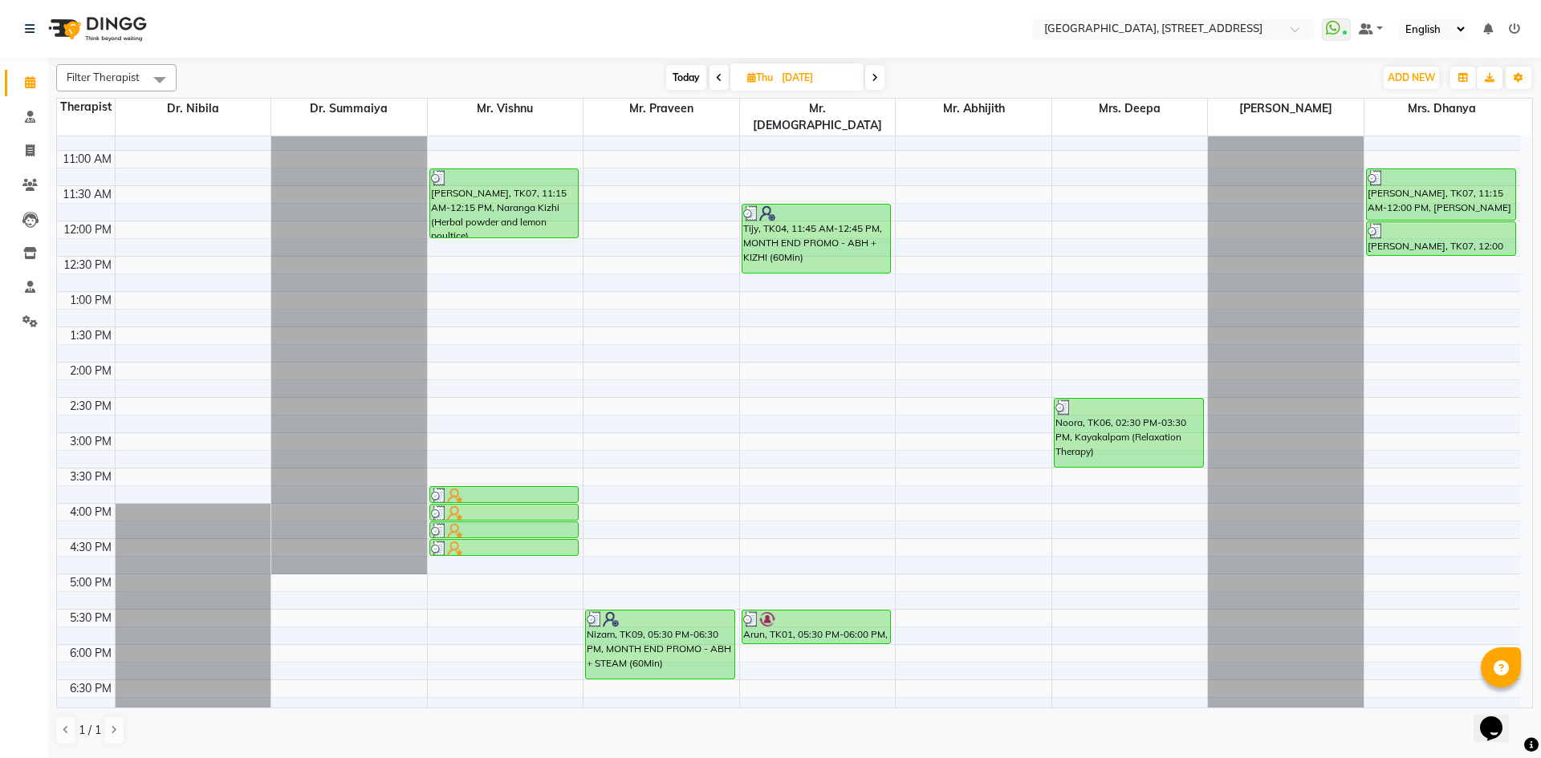
scroll to position [295, 0]
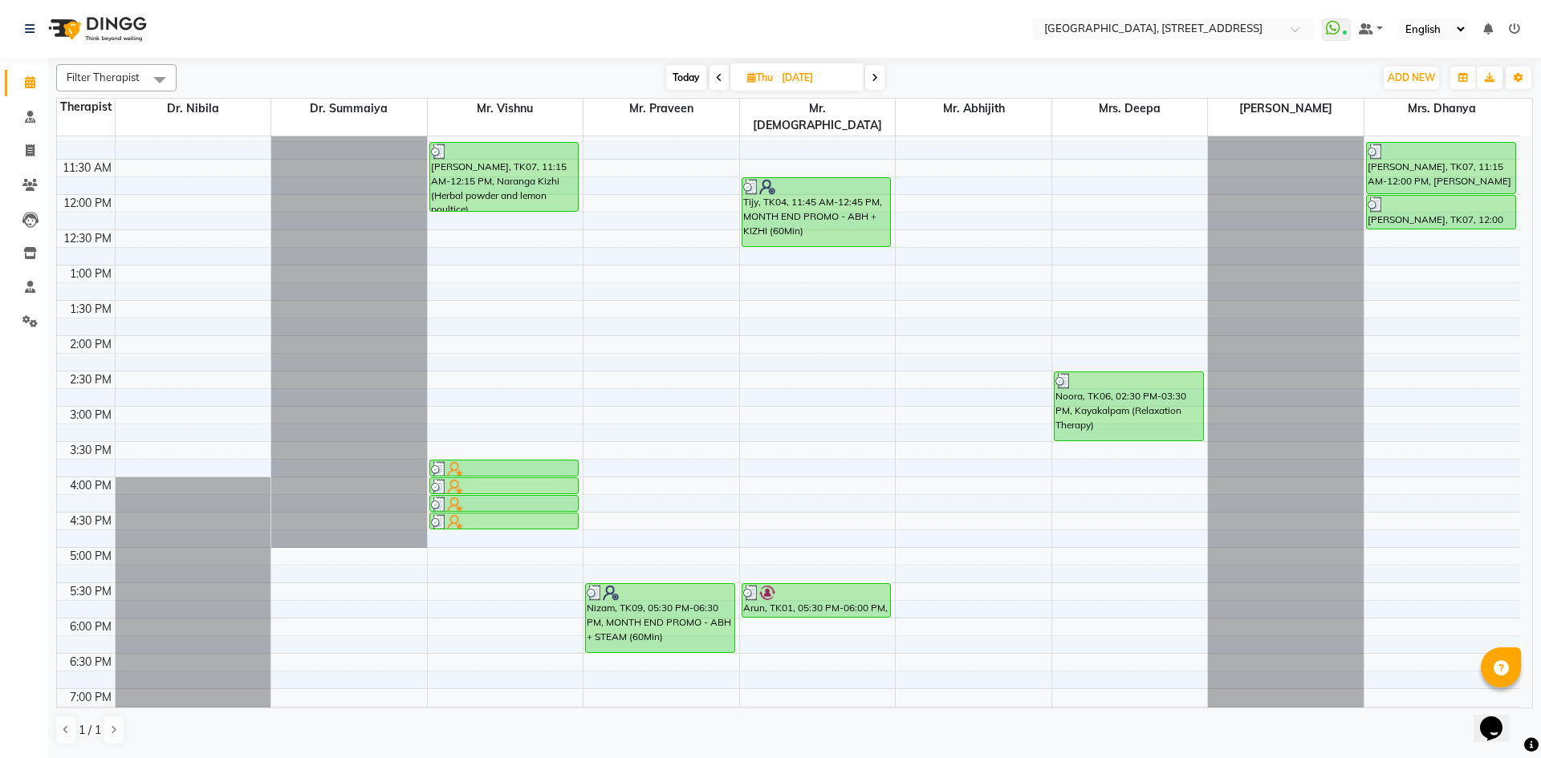
click at [716, 77] on icon at bounding box center [719, 78] width 6 height 10
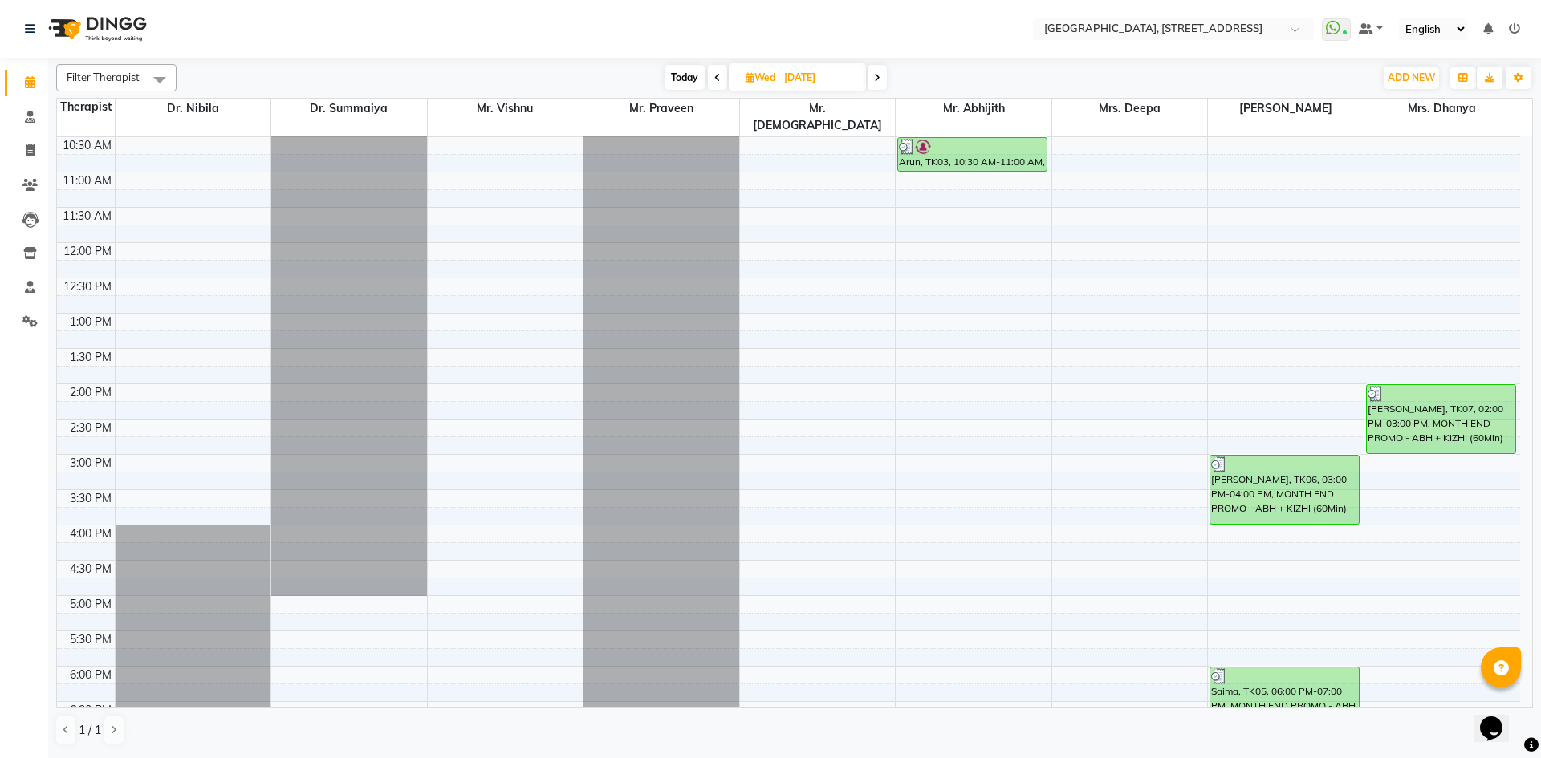
scroll to position [541, 0]
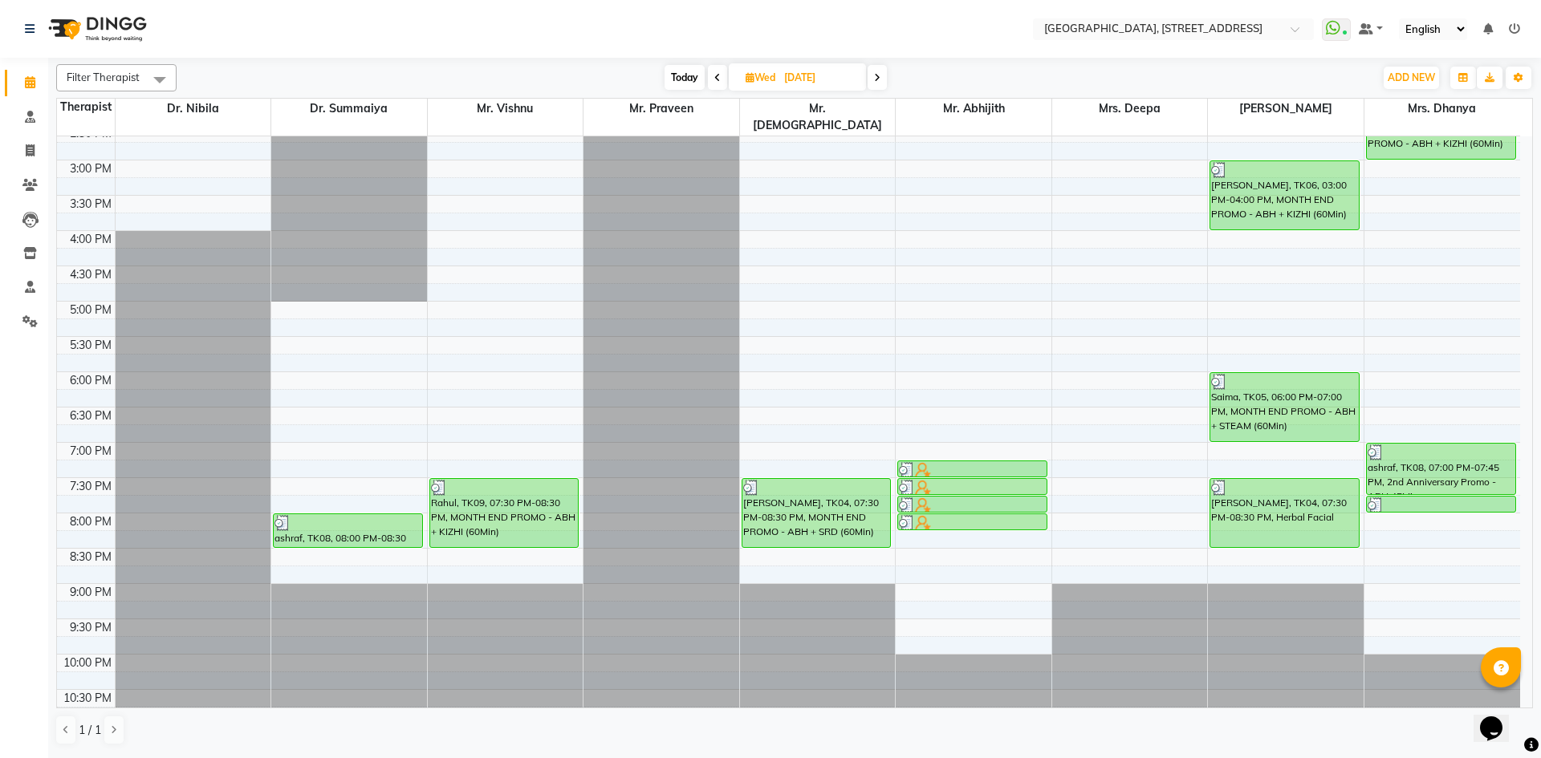
click at [695, 75] on span "Today" at bounding box center [685, 77] width 40 height 25
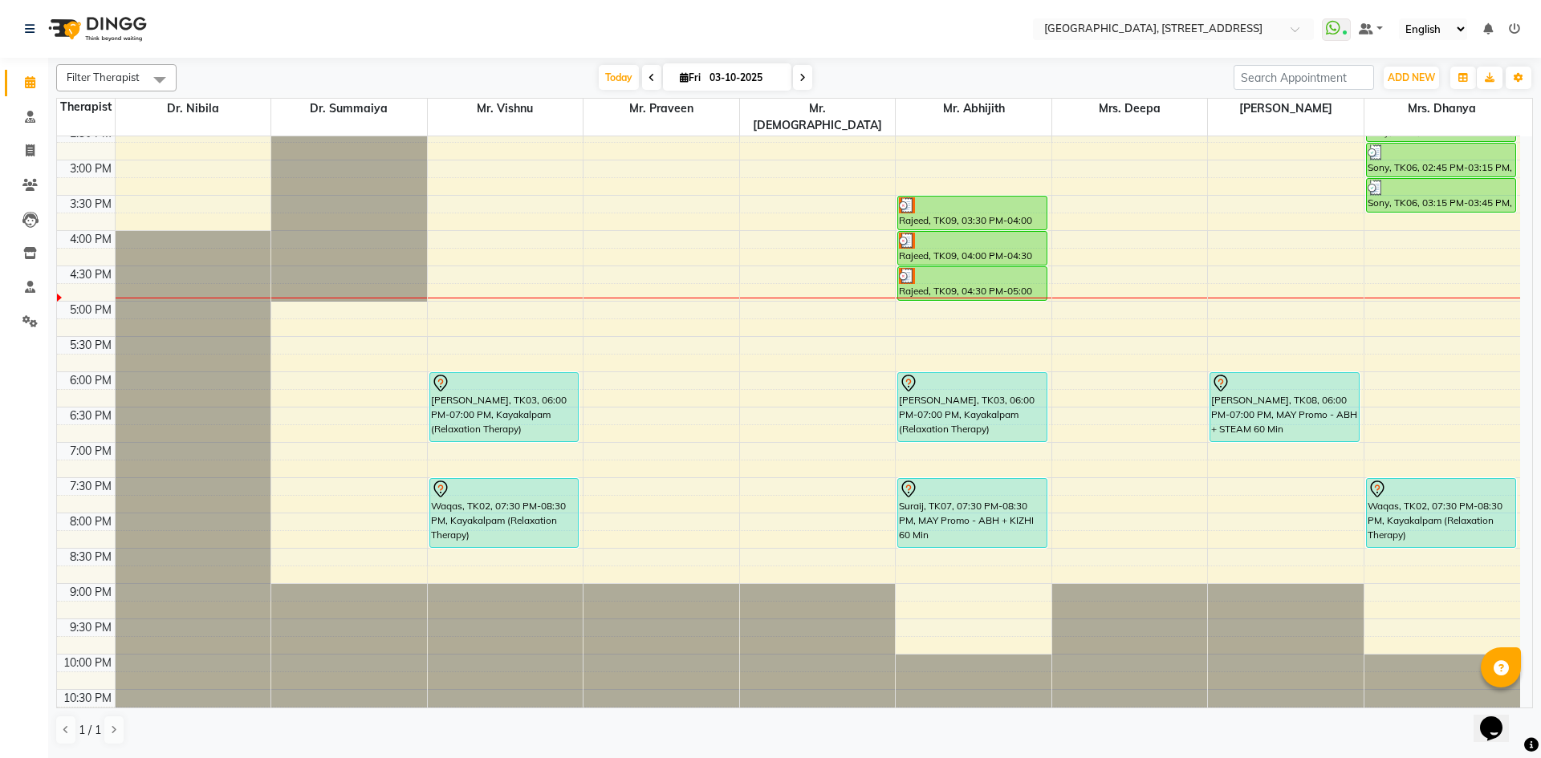
click at [805, 86] on span at bounding box center [802, 77] width 19 height 25
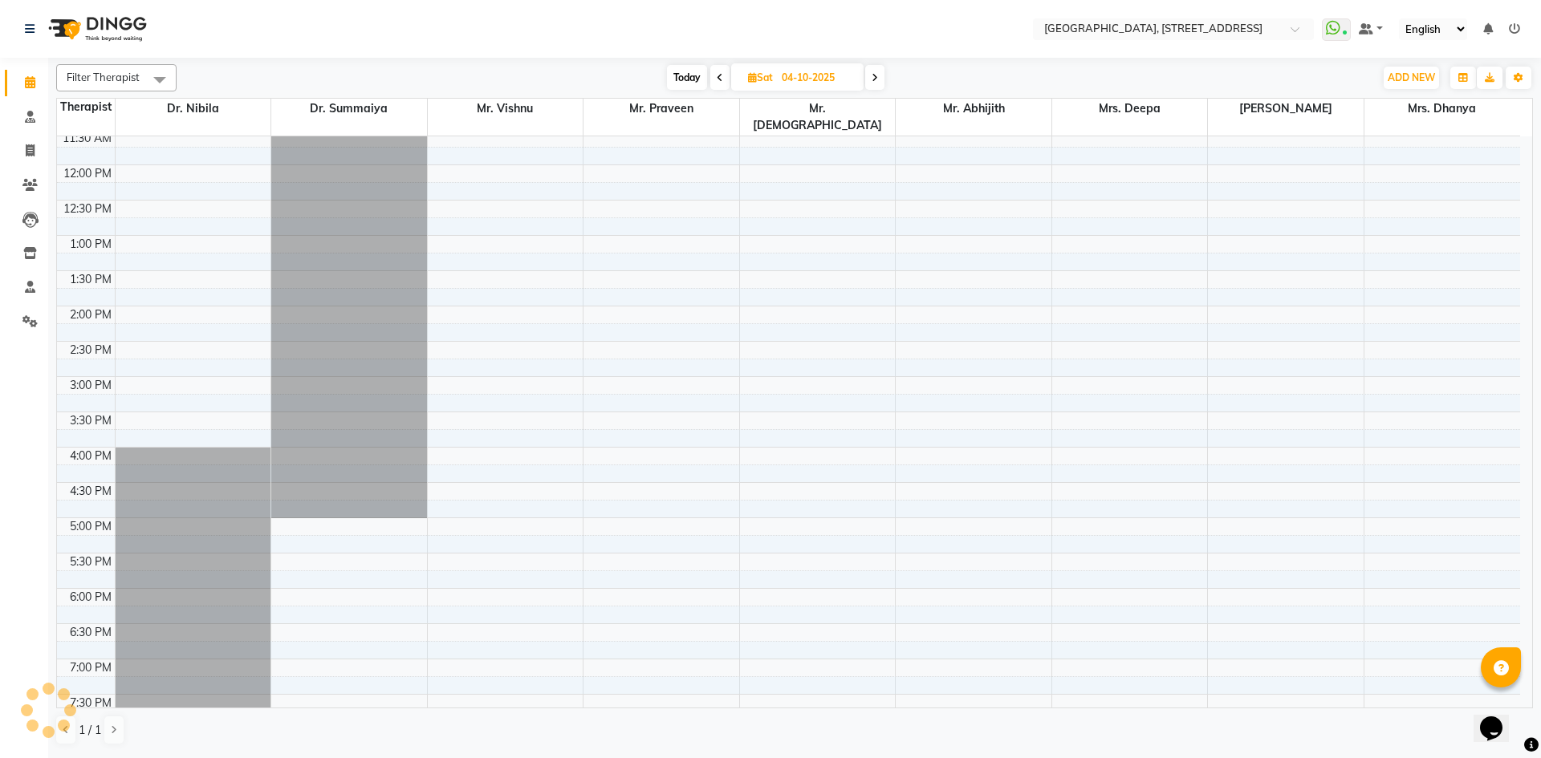
scroll to position [0, 0]
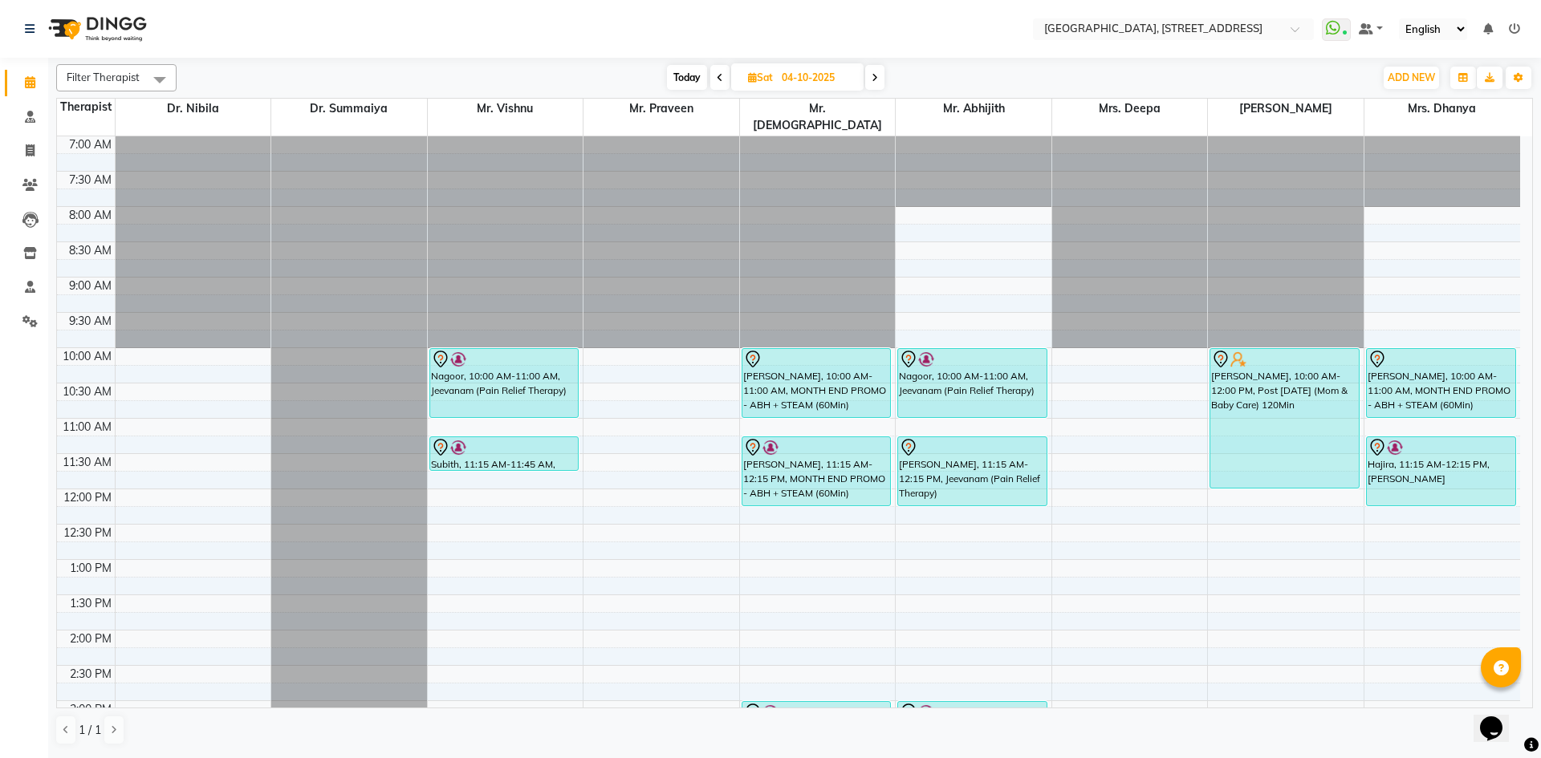
click at [696, 86] on span "Today" at bounding box center [687, 77] width 40 height 25
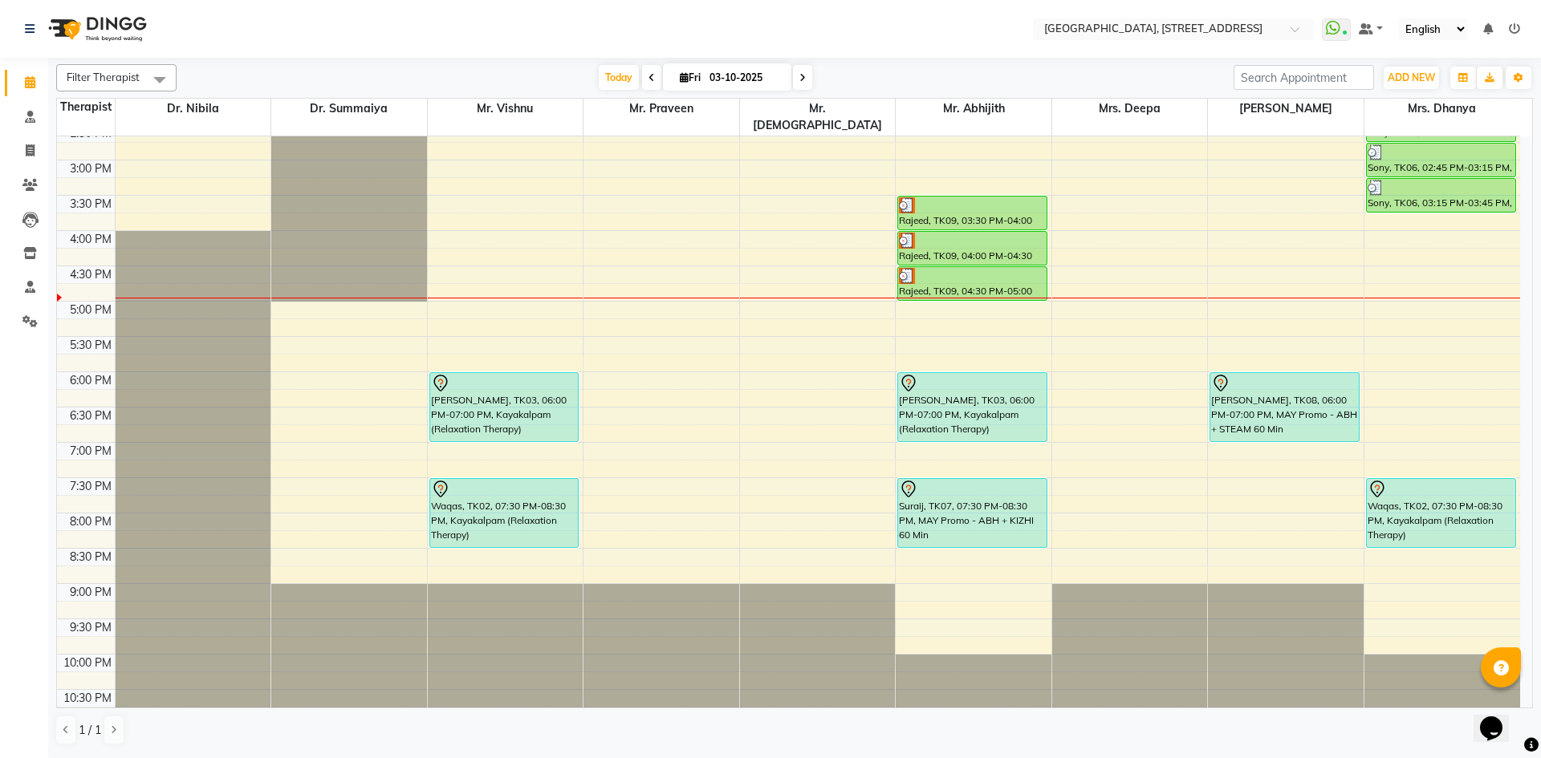
click at [804, 91] on div "Filter Therapist Select All Dr. Nibila Dr. Summaiya Mr. Vishnu Mr. Praveen Mr. …" at bounding box center [794, 405] width 1477 height 694
click at [803, 82] on icon at bounding box center [802, 78] width 6 height 10
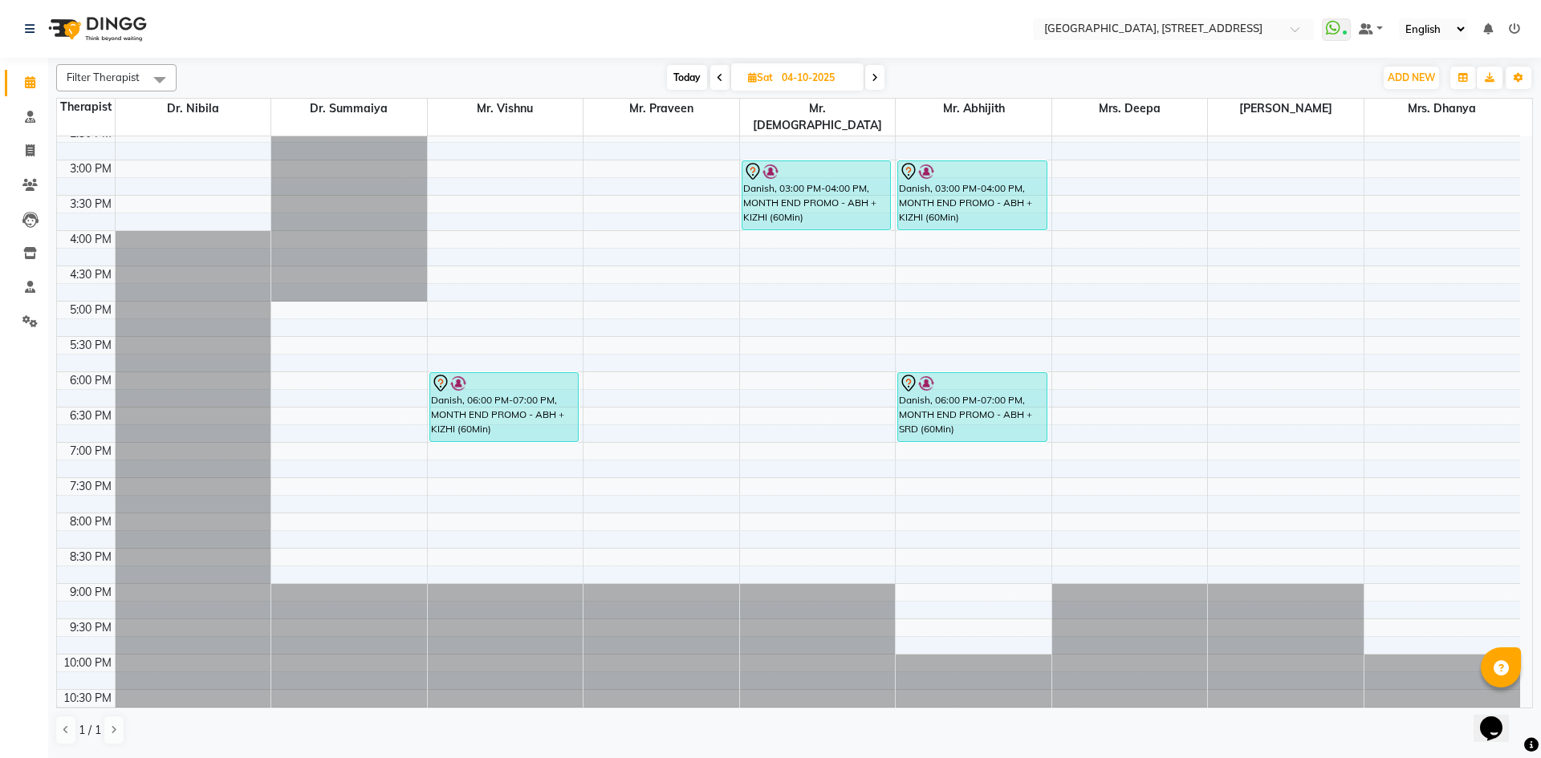
drag, startPoint x: 701, startPoint y: 83, endPoint x: 689, endPoint y: 88, distance: 14.0
click at [697, 85] on span "Today" at bounding box center [687, 77] width 40 height 25
type input "03-10-2025"
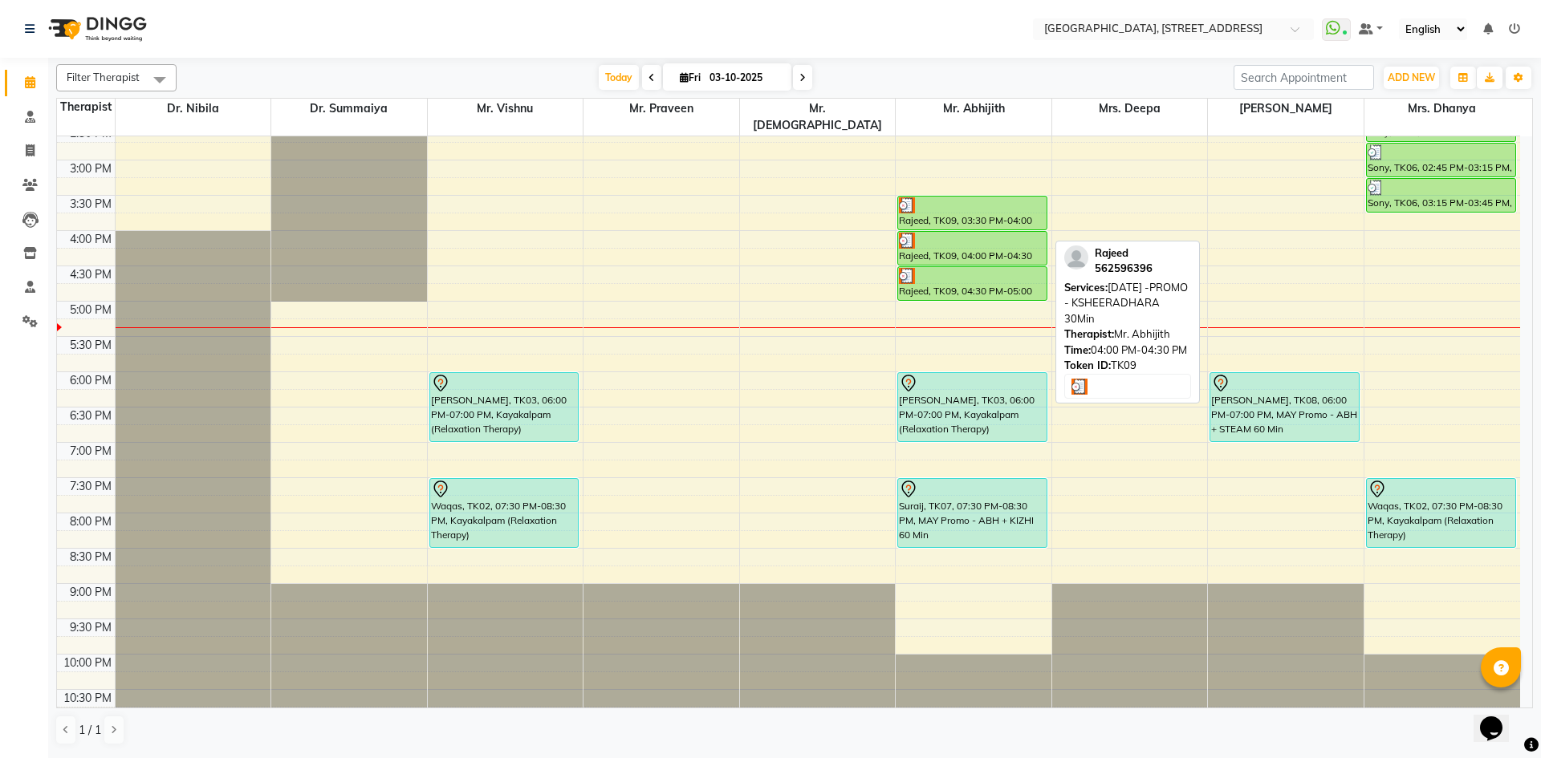
click at [1010, 245] on div "Rajeed, TK09, 04:00 PM-04:30 PM, [DATE] -PROMO - KSHEERADHARA 30Min" at bounding box center [972, 248] width 148 height 33
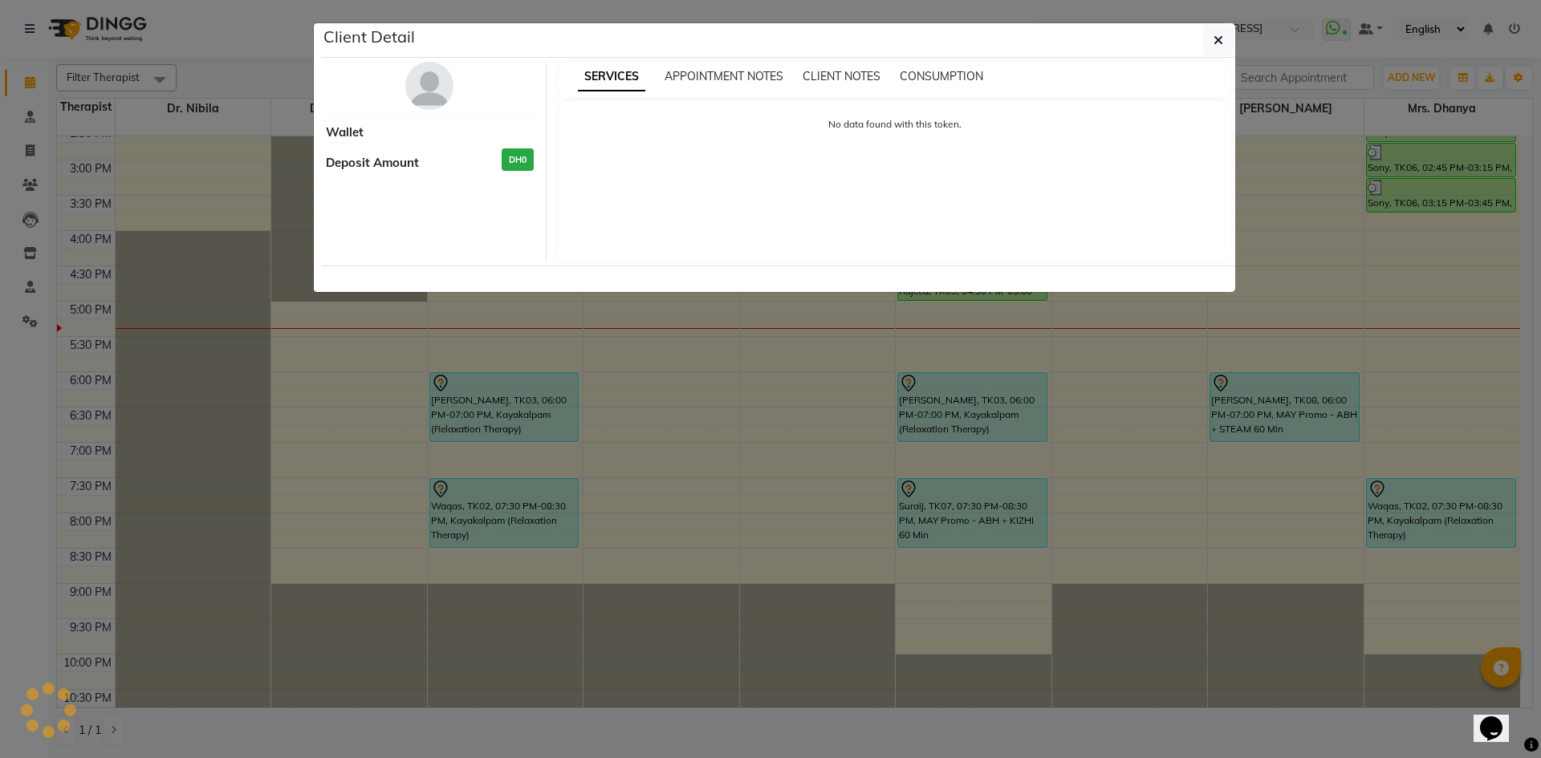
select select "3"
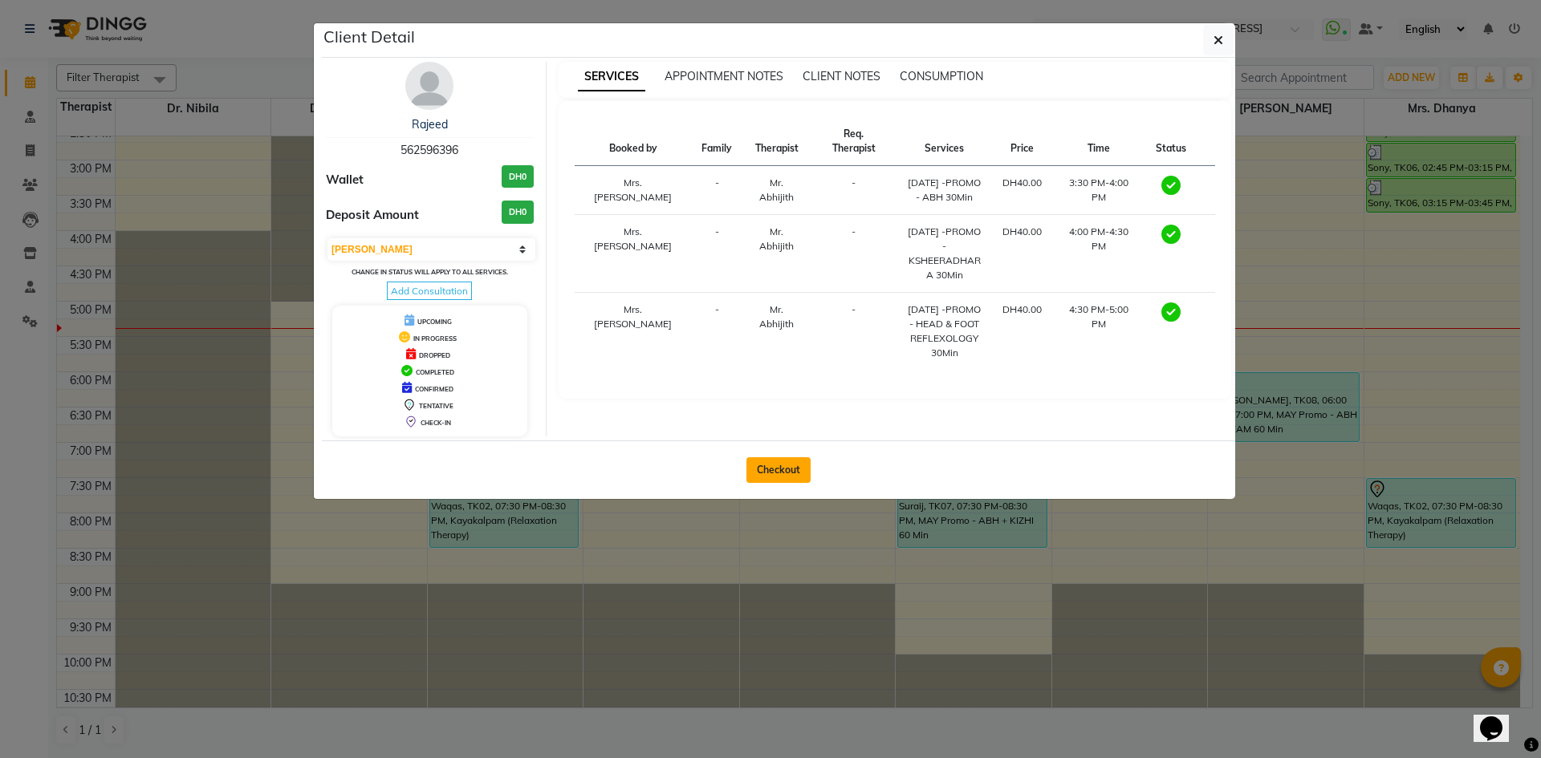
click at [794, 471] on button "Checkout" at bounding box center [778, 470] width 64 height 26
select select "service"
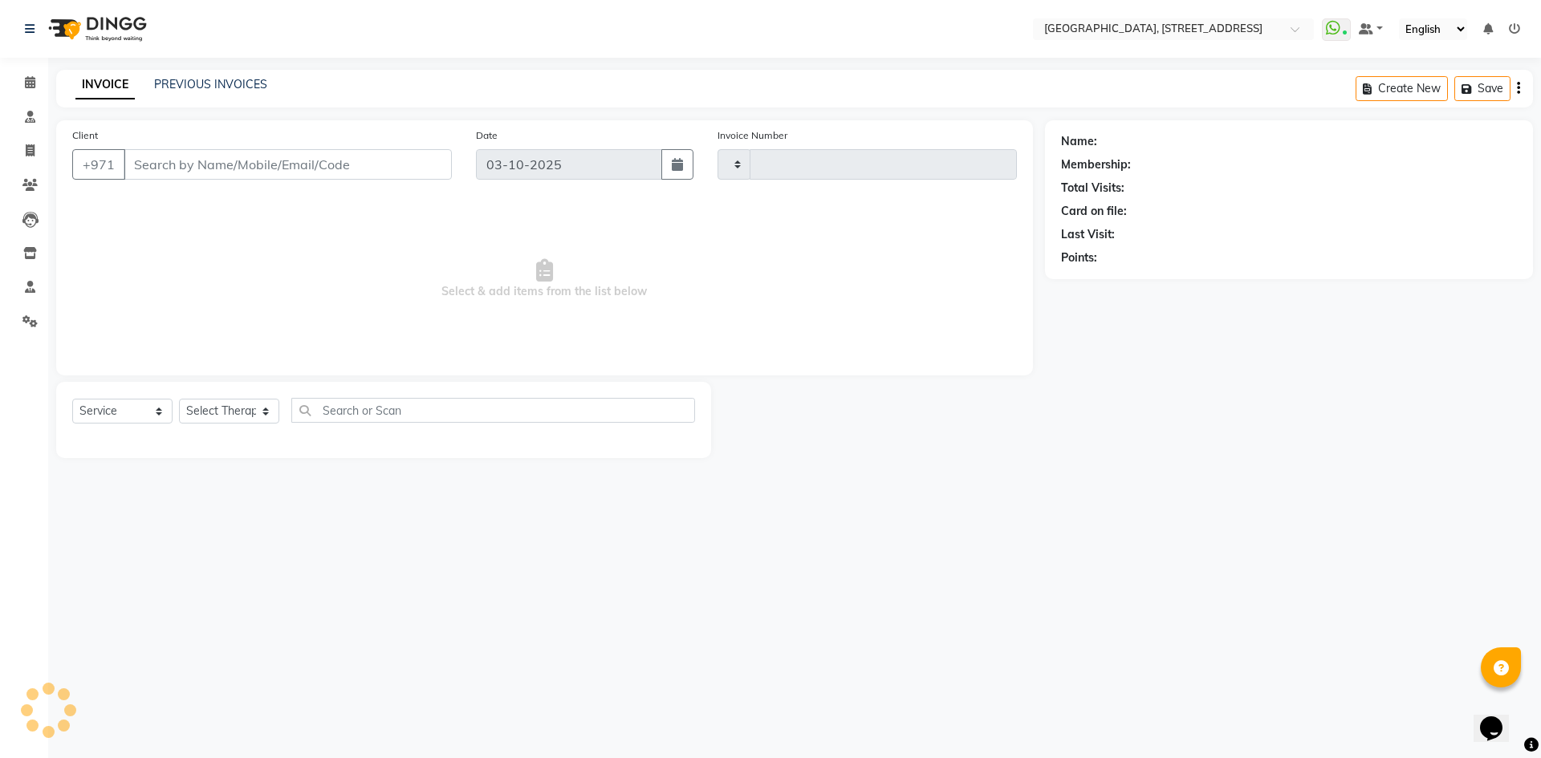
type input "2412"
select select "4538"
type input "562596396"
select select "65324"
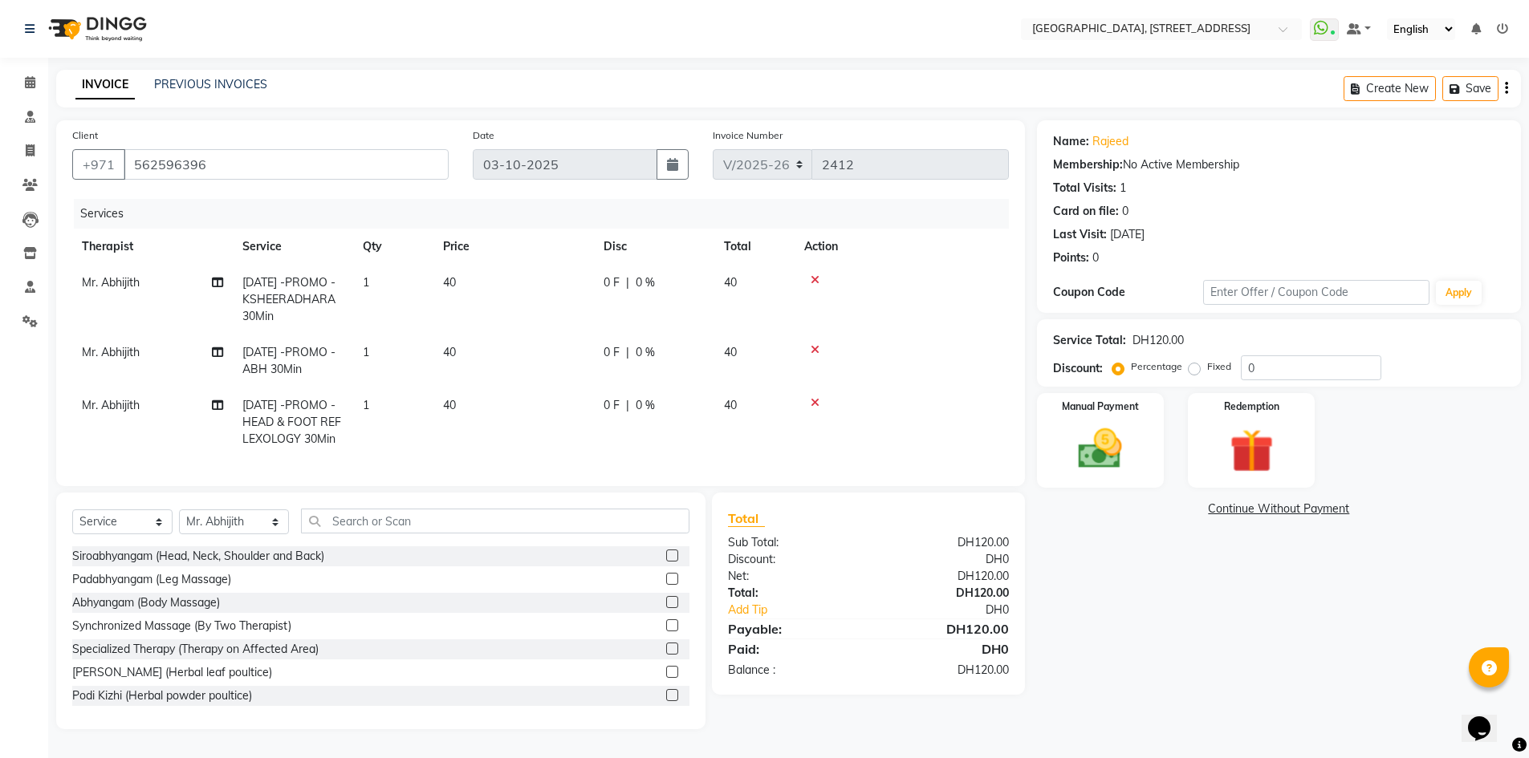
click at [726, 404] on span "40" at bounding box center [730, 405] width 13 height 14
select select "65324"
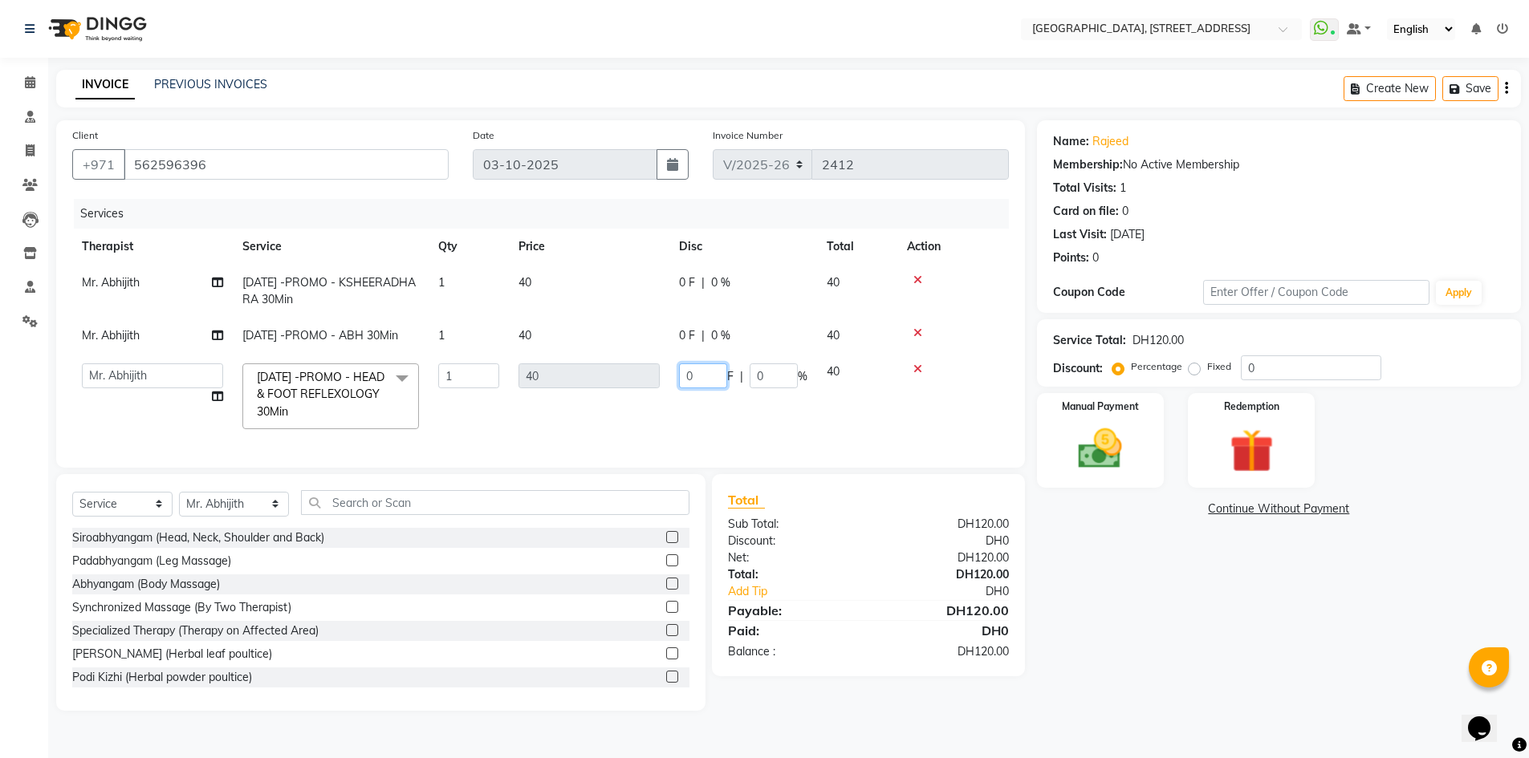
click at [705, 388] on input "0" at bounding box center [703, 376] width 48 height 25
type input "5"
click at [1126, 656] on div "Name: Rajeed Membership: No Active Membership Total Visits: 1 Card on file: 0 L…" at bounding box center [1285, 415] width 496 height 591
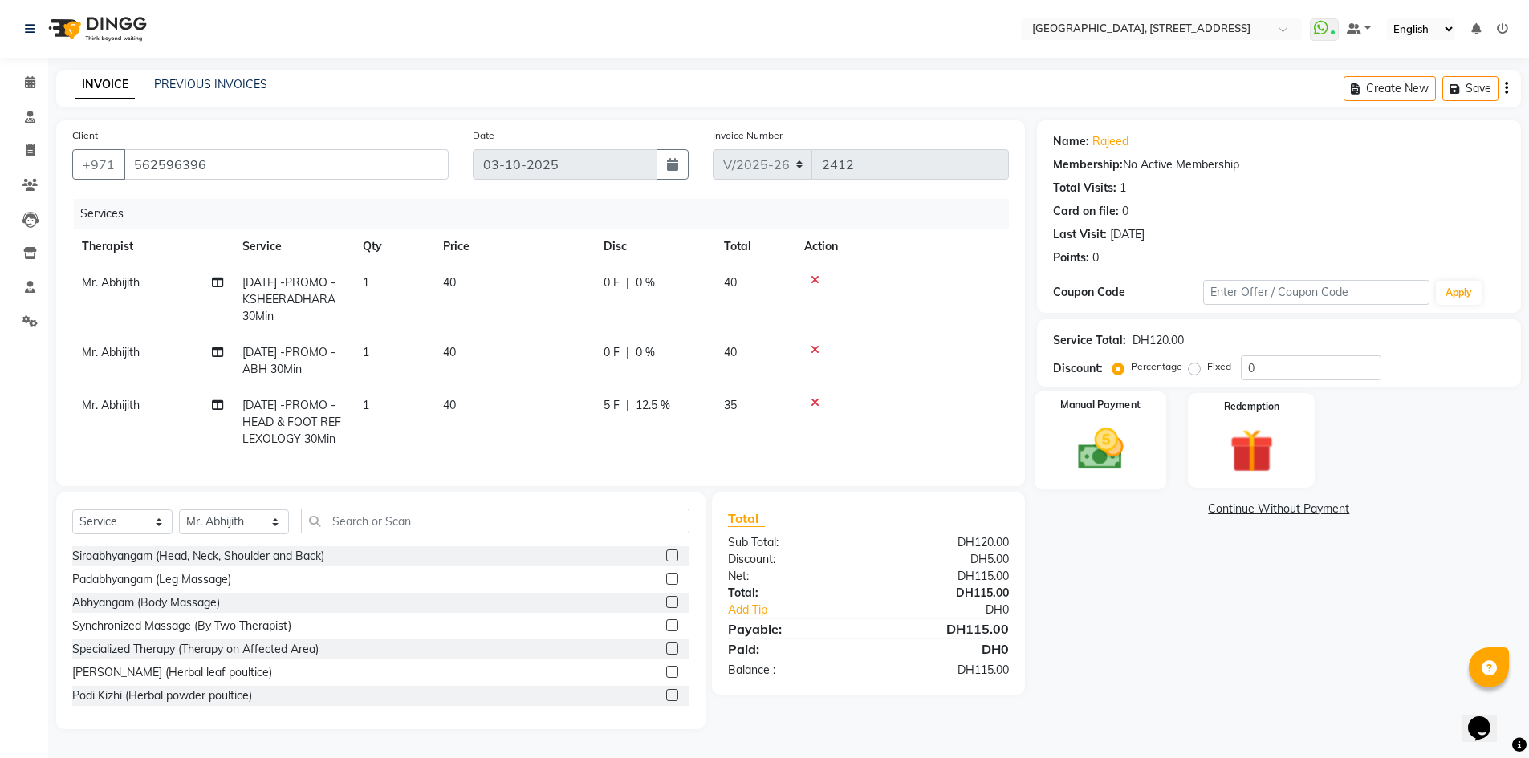
click at [1141, 426] on div "Manual Payment" at bounding box center [1100, 441] width 132 height 99
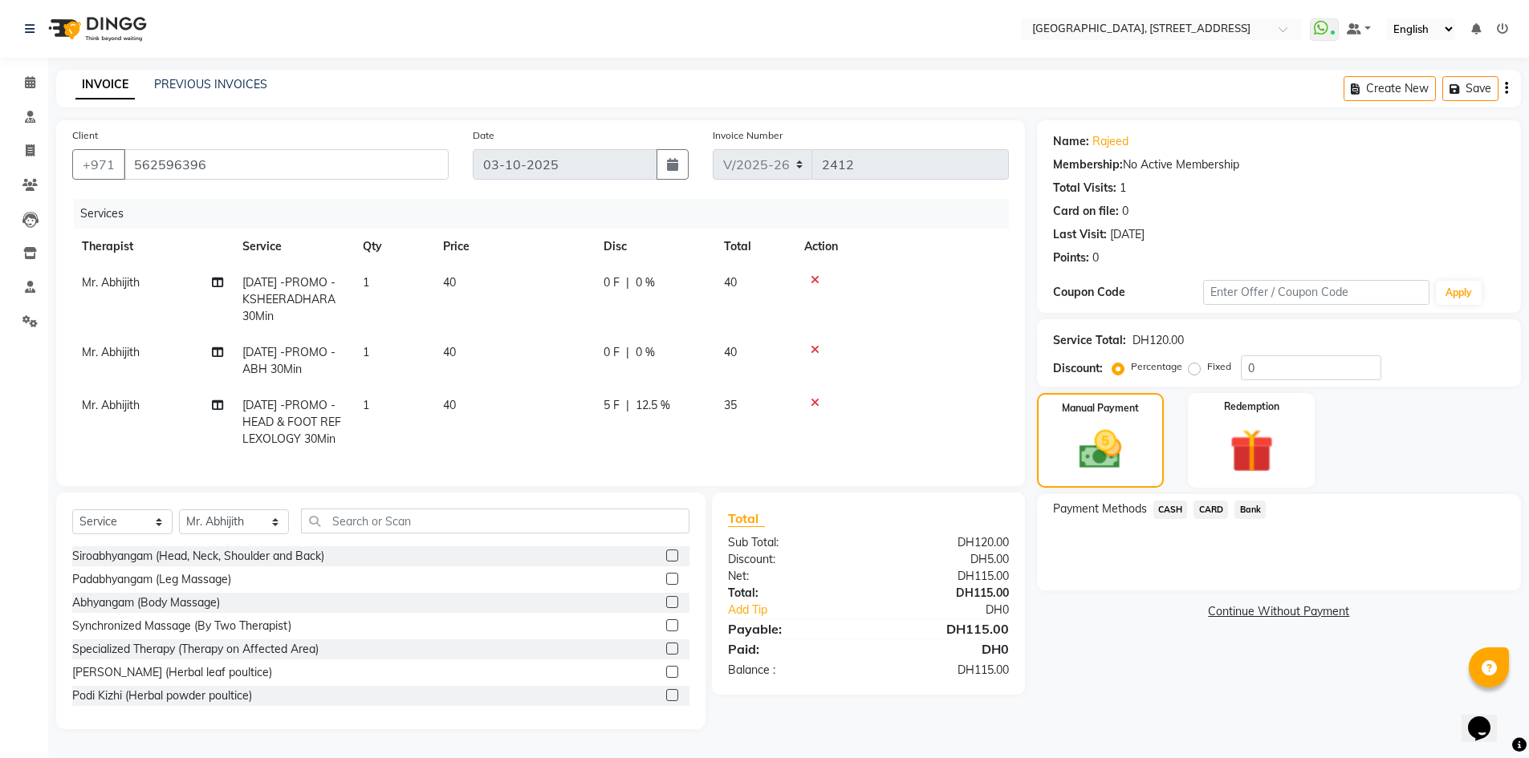
click at [1213, 511] on span "CARD" at bounding box center [1210, 510] width 35 height 18
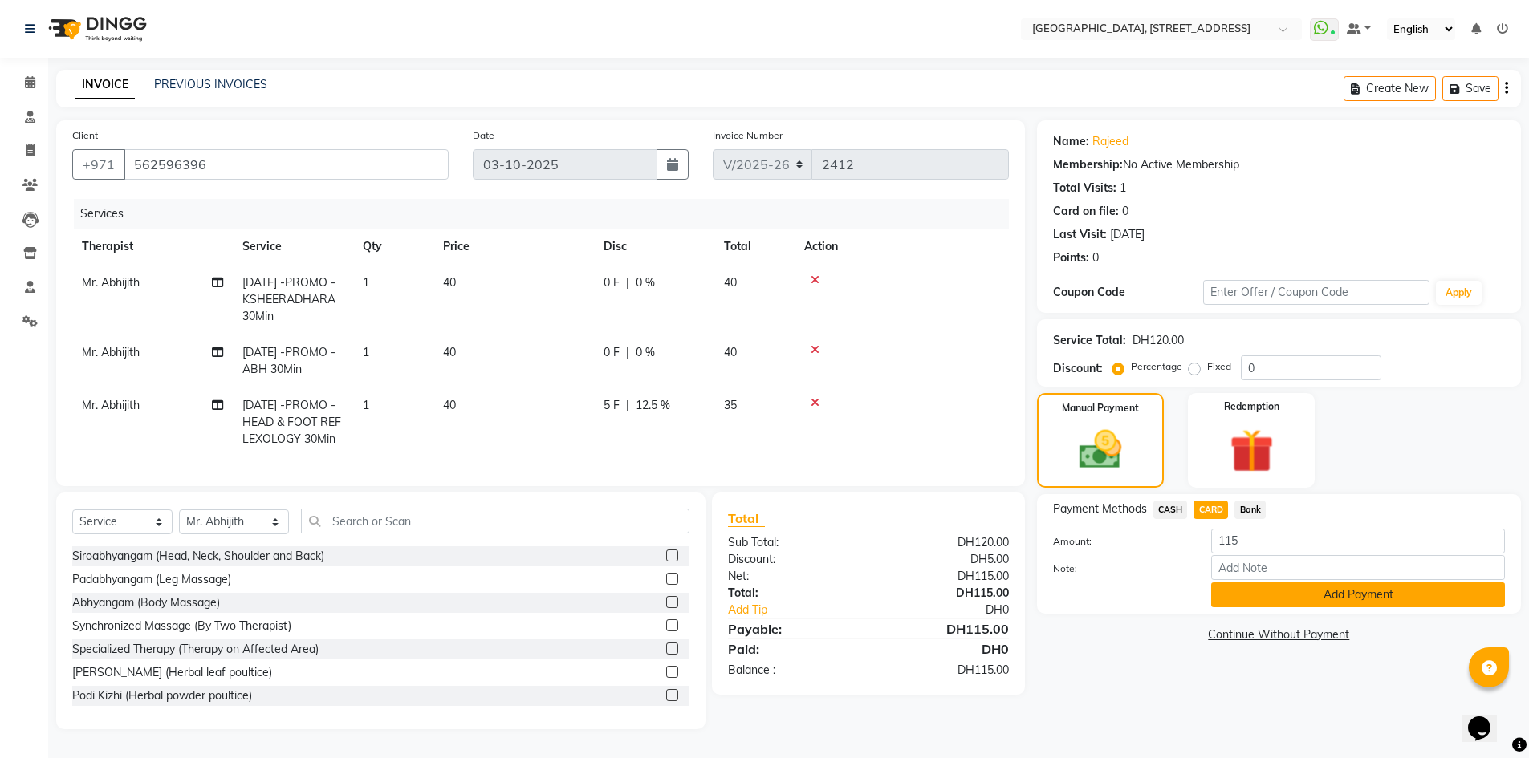
click at [1304, 596] on button "Add Payment" at bounding box center [1358, 595] width 294 height 25
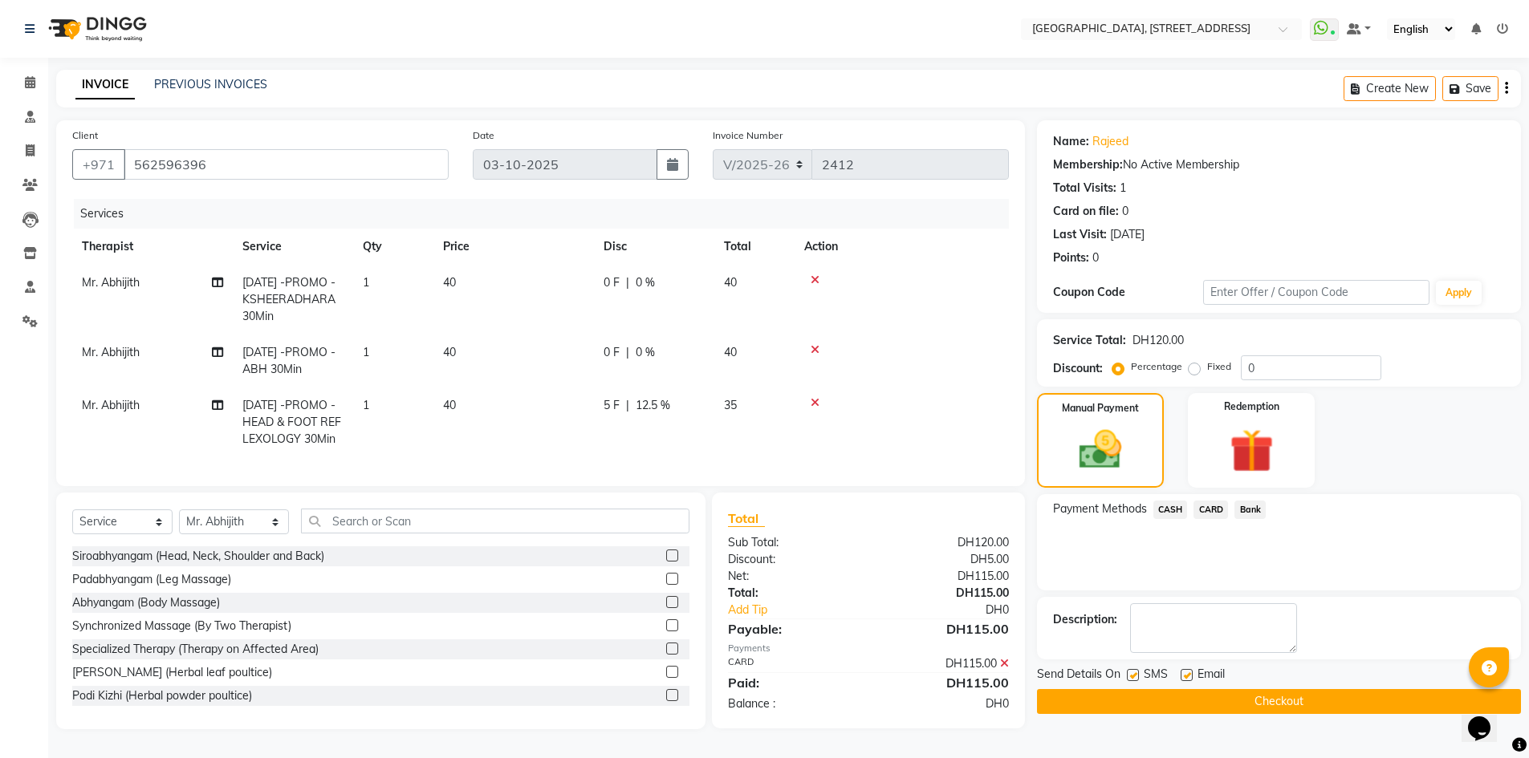
click at [1318, 694] on button "Checkout" at bounding box center [1279, 701] width 484 height 25
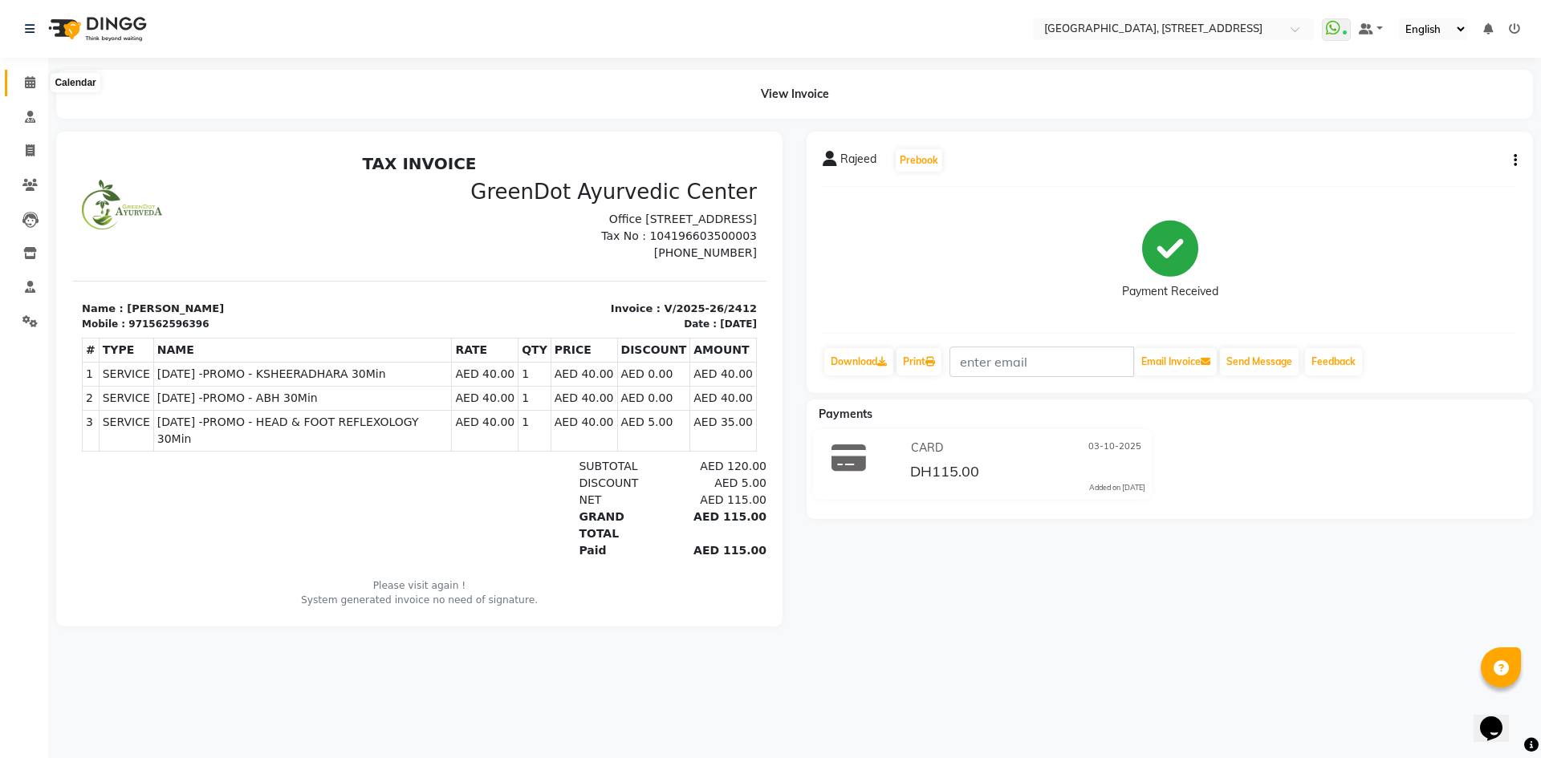
click at [37, 76] on span at bounding box center [30, 83] width 28 height 18
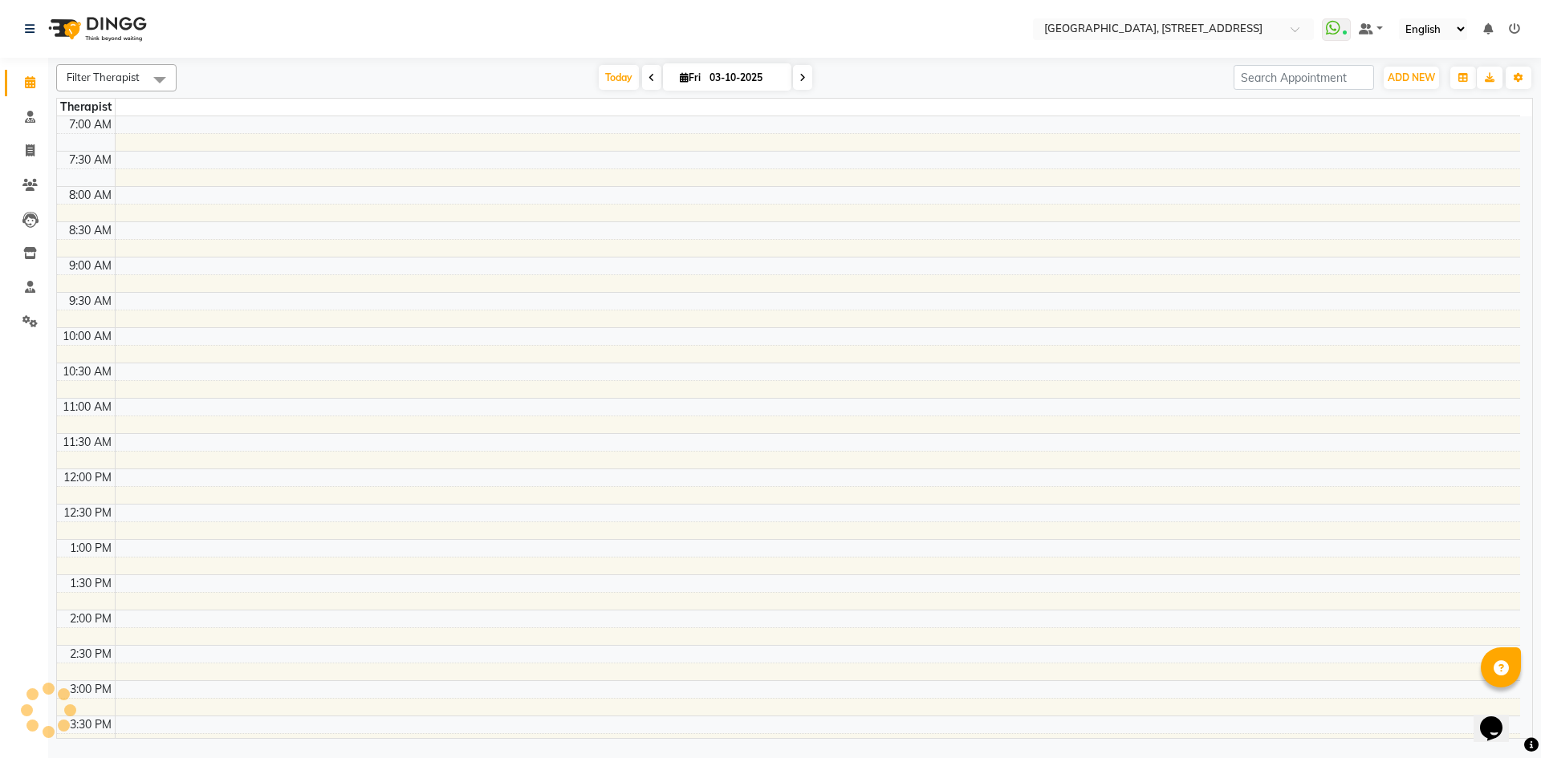
scroll to position [510, 0]
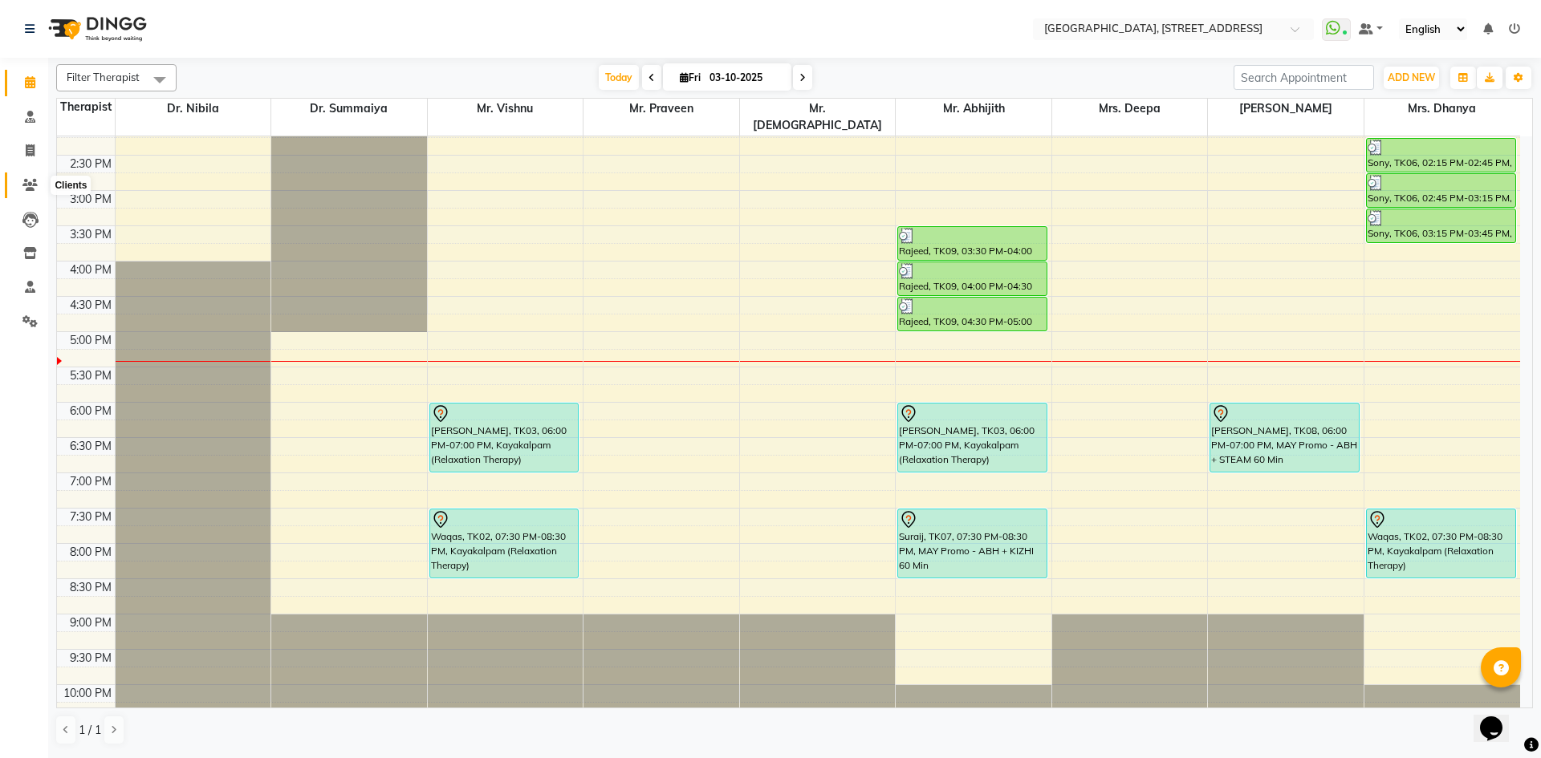
click at [22, 180] on icon at bounding box center [29, 185] width 15 height 12
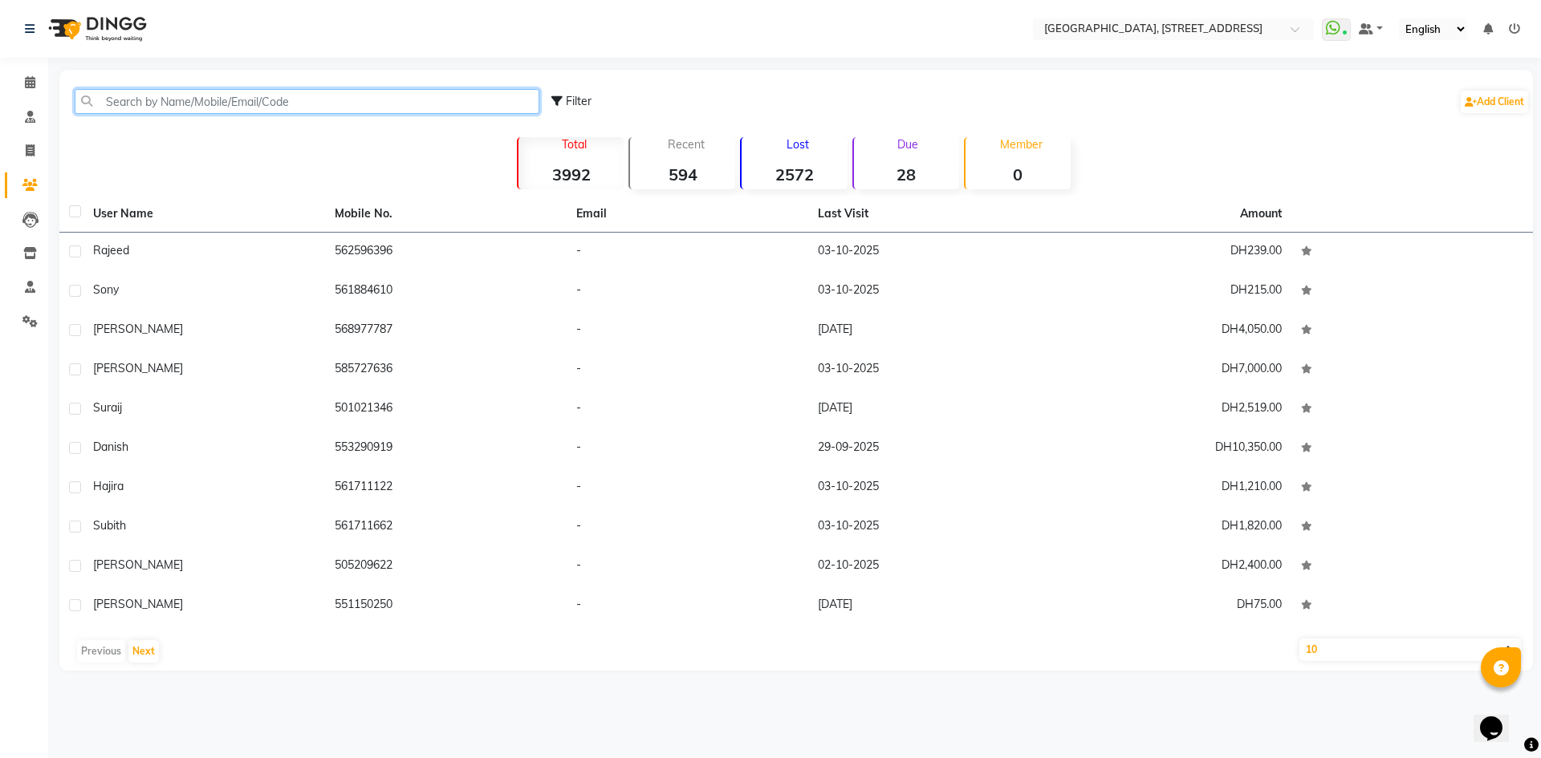
drag, startPoint x: 121, startPoint y: 97, endPoint x: 144, endPoint y: 100, distance: 22.7
click at [121, 97] on input "text" at bounding box center [307, 101] width 465 height 25
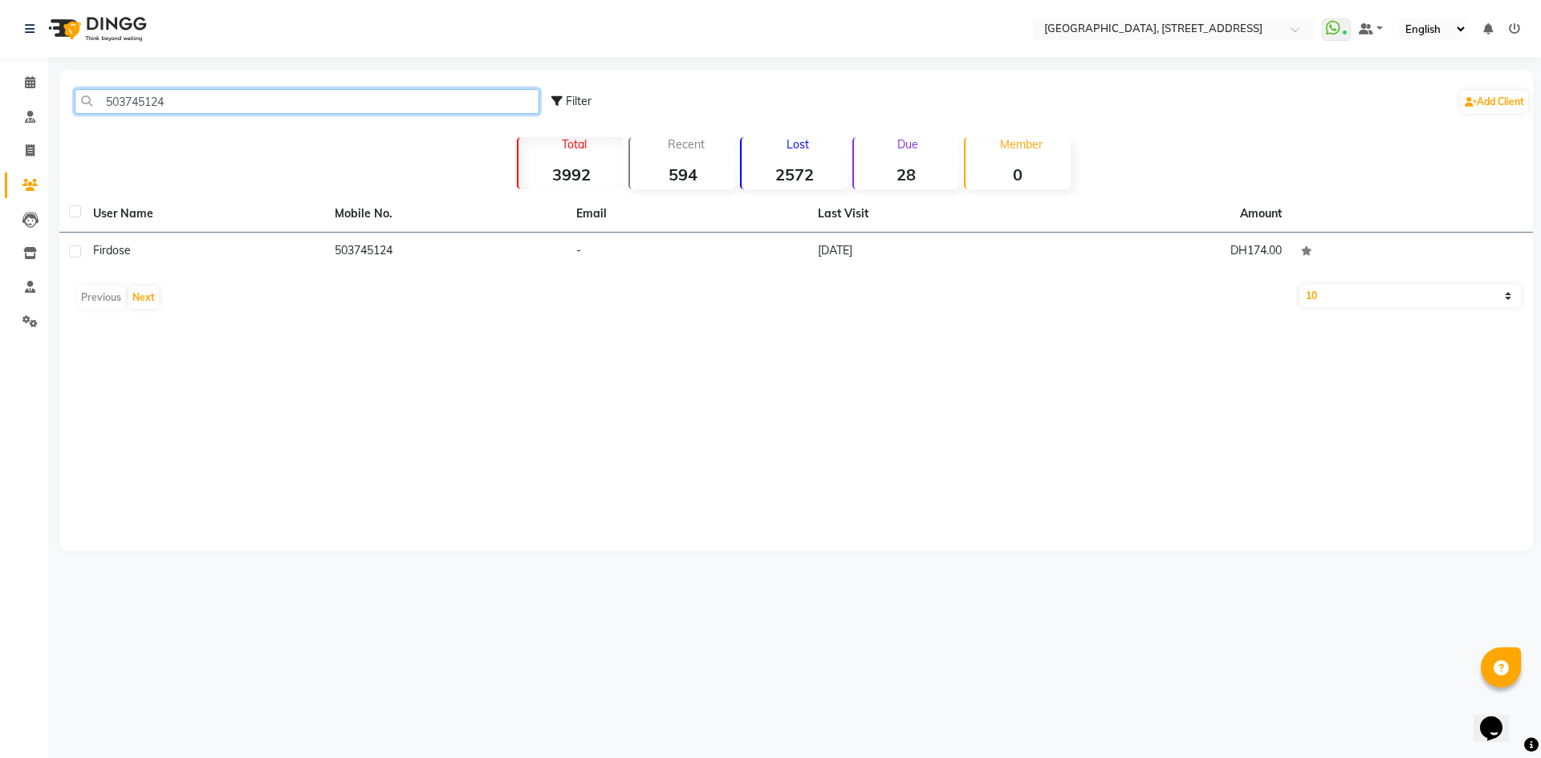
type input "503745124"
click at [917, 275] on div "User Name Mobile No. Email Last Visit Amount Firdose 503745124 - [DATE] DH174.0…" at bounding box center [795, 256] width 1473 height 121
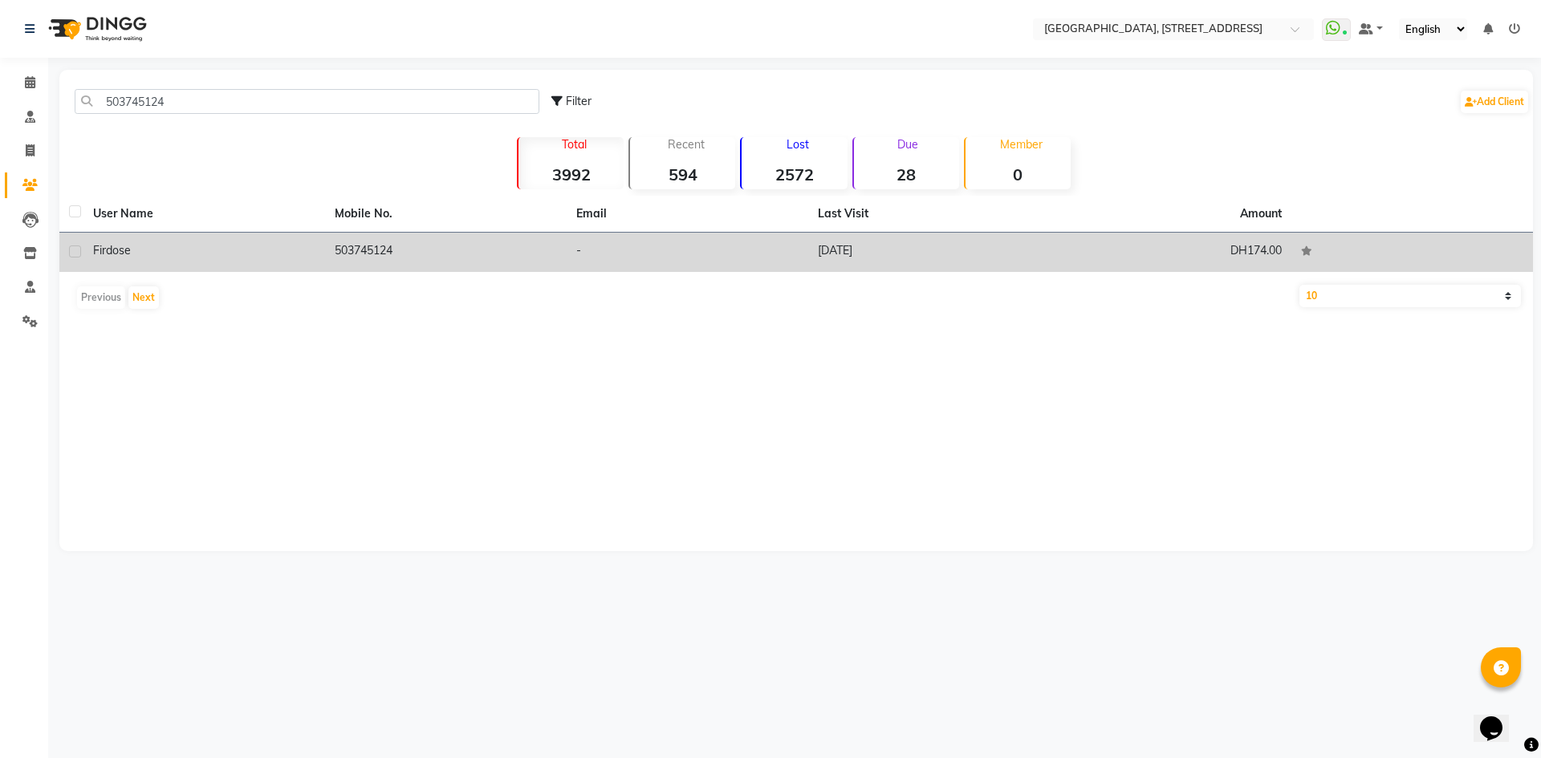
click at [920, 266] on td "[DATE]" at bounding box center [929, 252] width 242 height 39
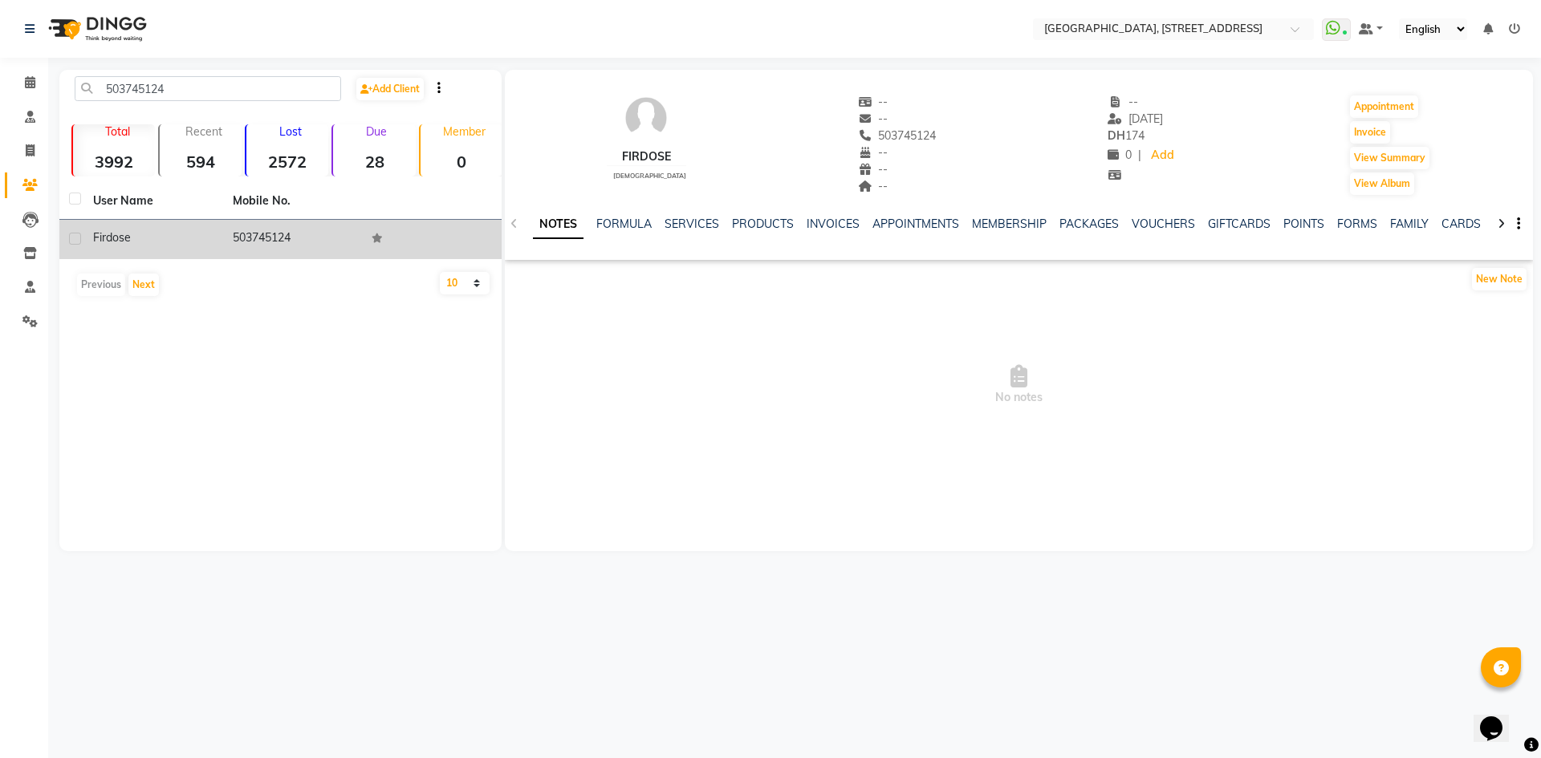
click at [703, 232] on div "SERVICES" at bounding box center [692, 224] width 55 height 17
click at [704, 230] on link "SERVICES" at bounding box center [692, 224] width 55 height 14
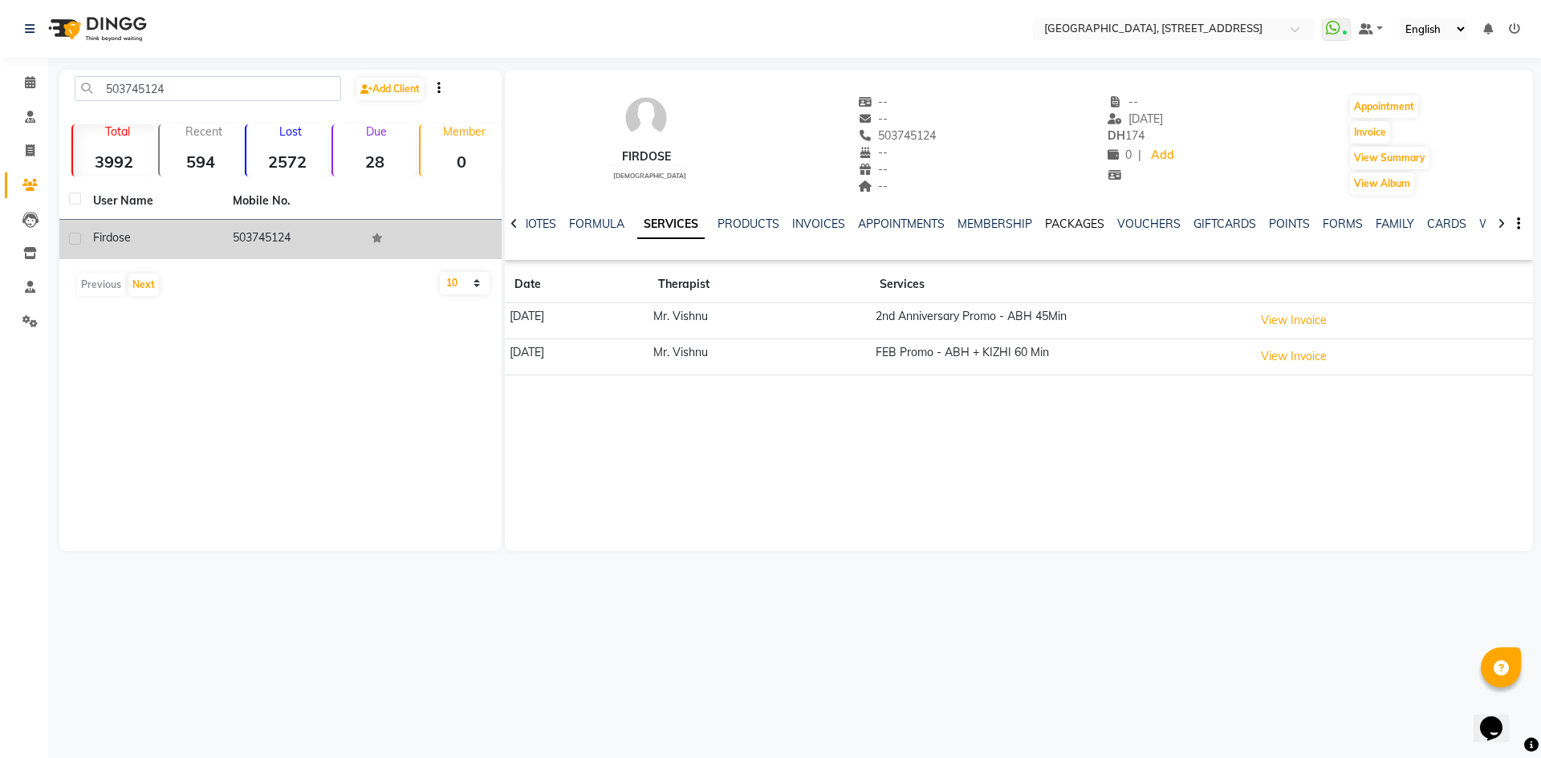
click at [1078, 226] on link "PACKAGES" at bounding box center [1074, 224] width 59 height 14
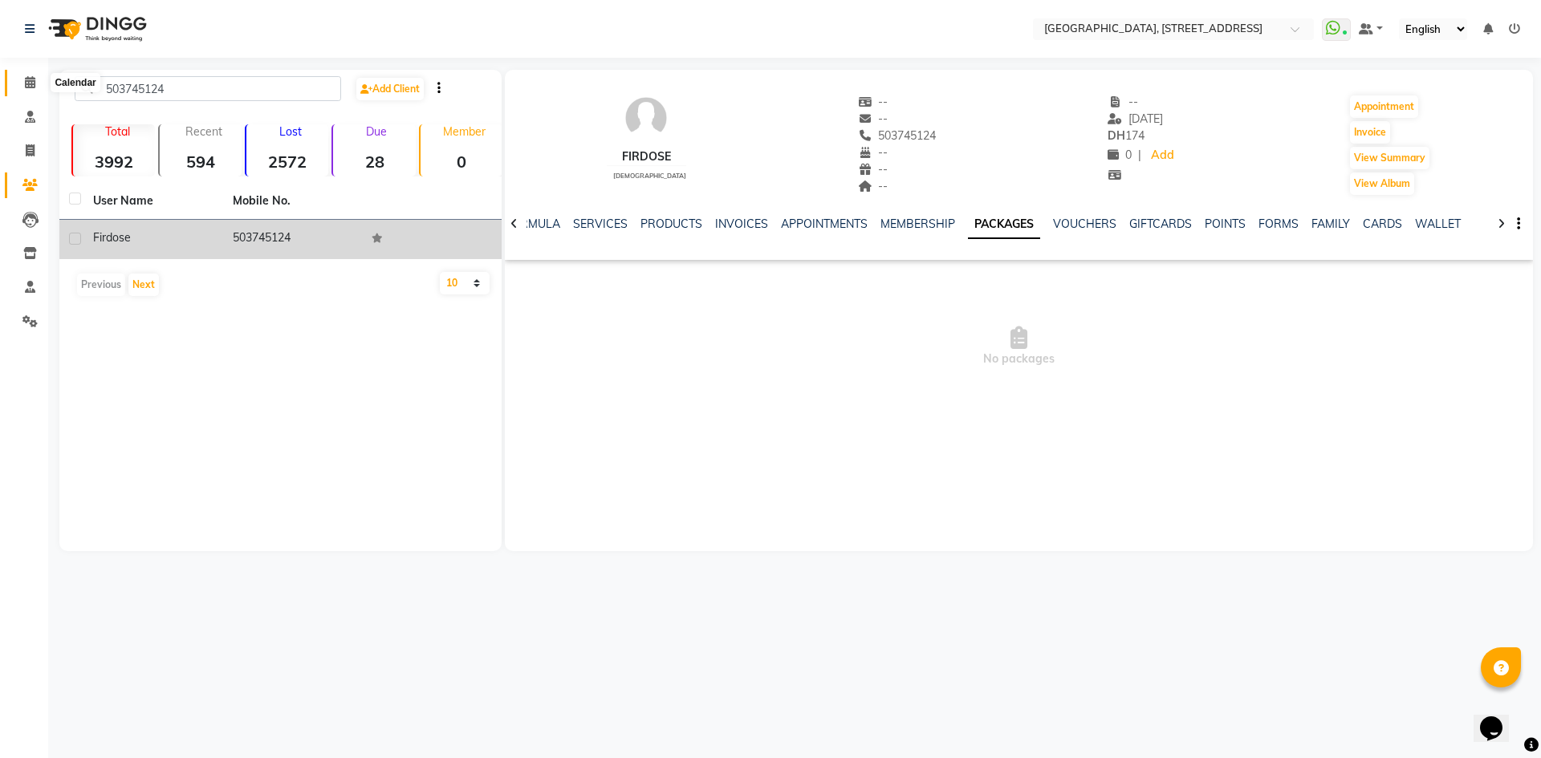
click at [33, 83] on icon at bounding box center [30, 82] width 10 height 12
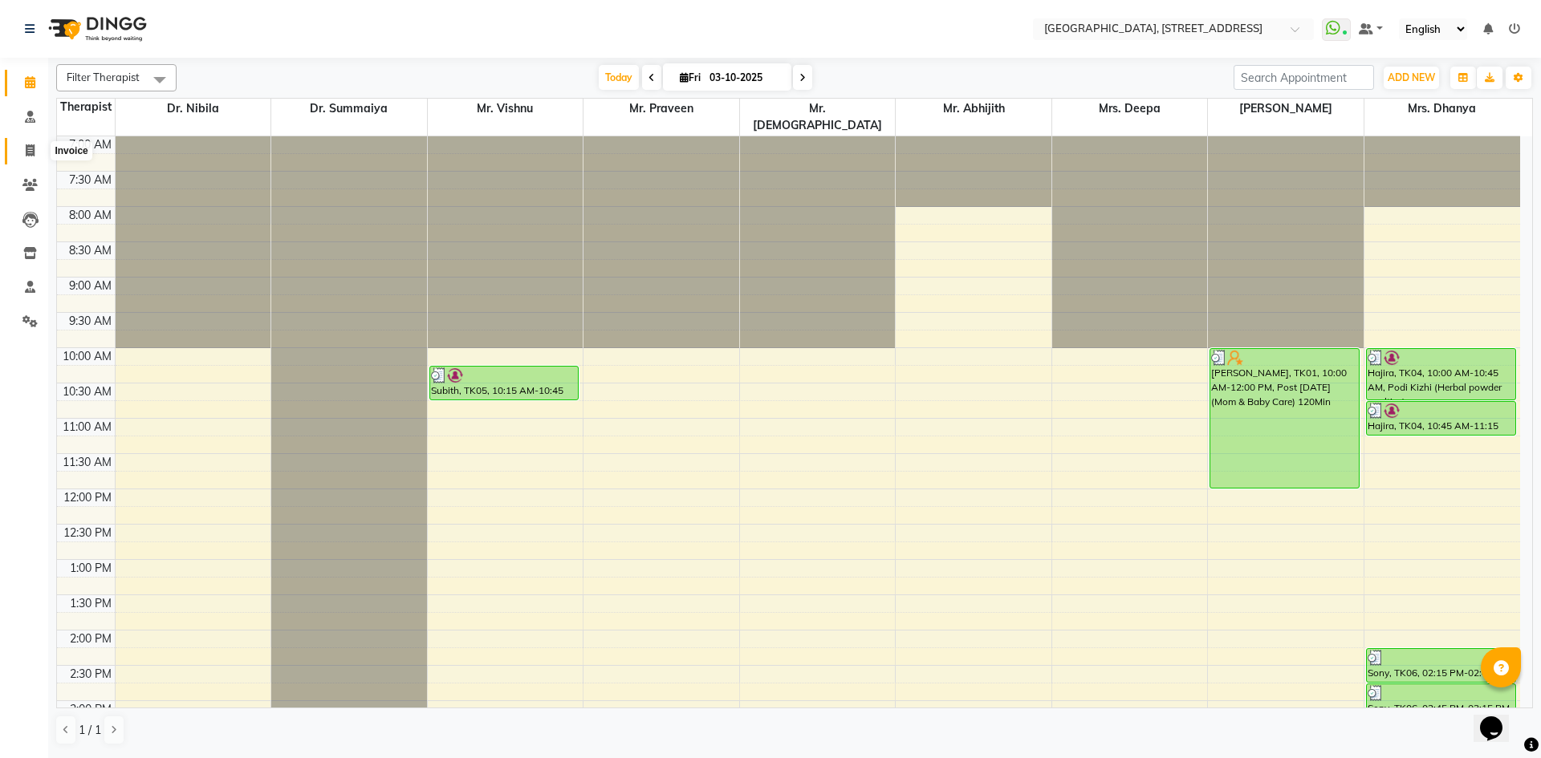
drag, startPoint x: 37, startPoint y: 152, endPoint x: 46, endPoint y: 145, distance: 10.9
click at [37, 152] on span at bounding box center [30, 151] width 28 height 18
select select "service"
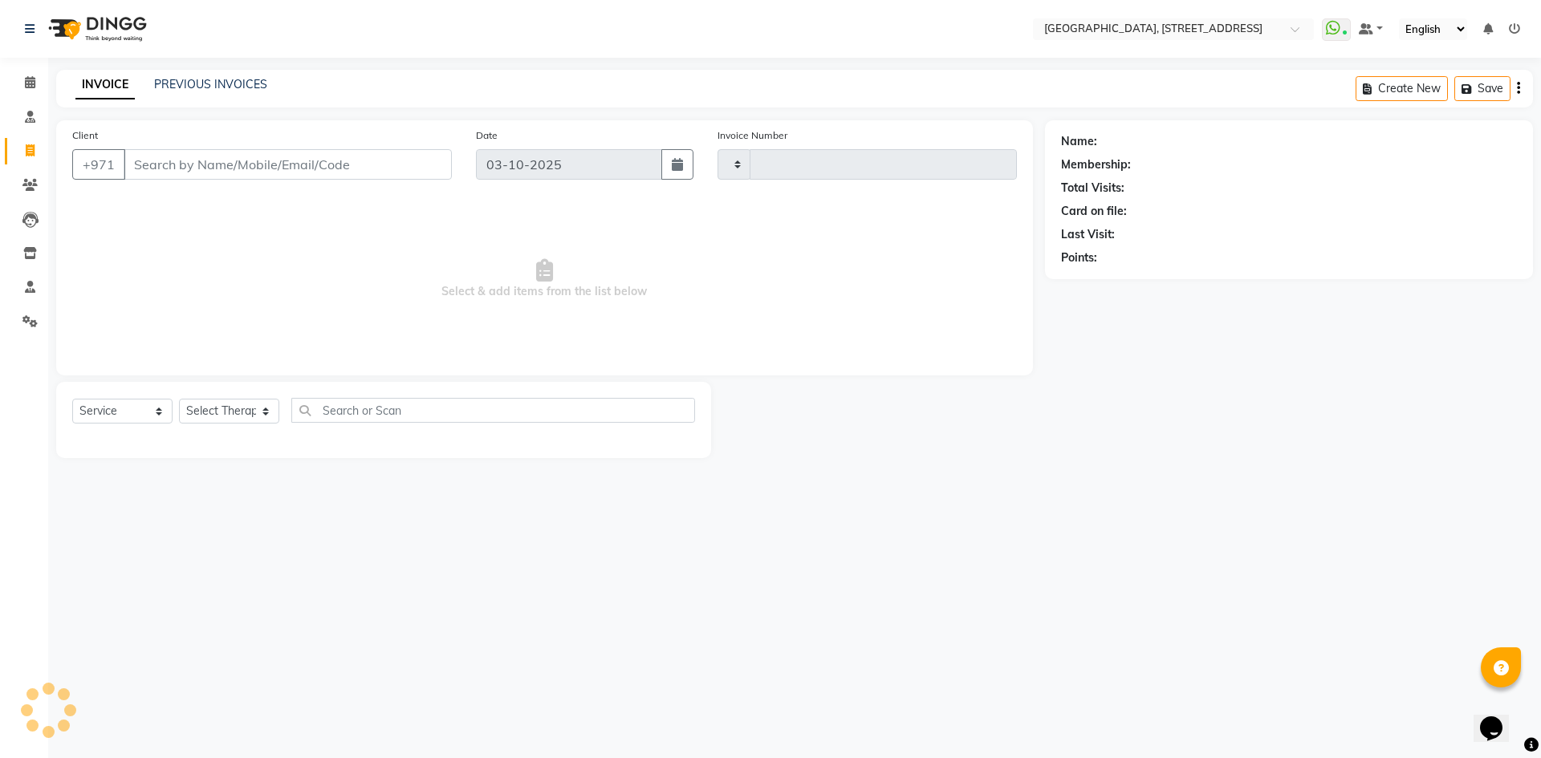
type input "2413"
select select "4538"
click at [200, 80] on link "PREVIOUS INVOICES" at bounding box center [210, 84] width 113 height 14
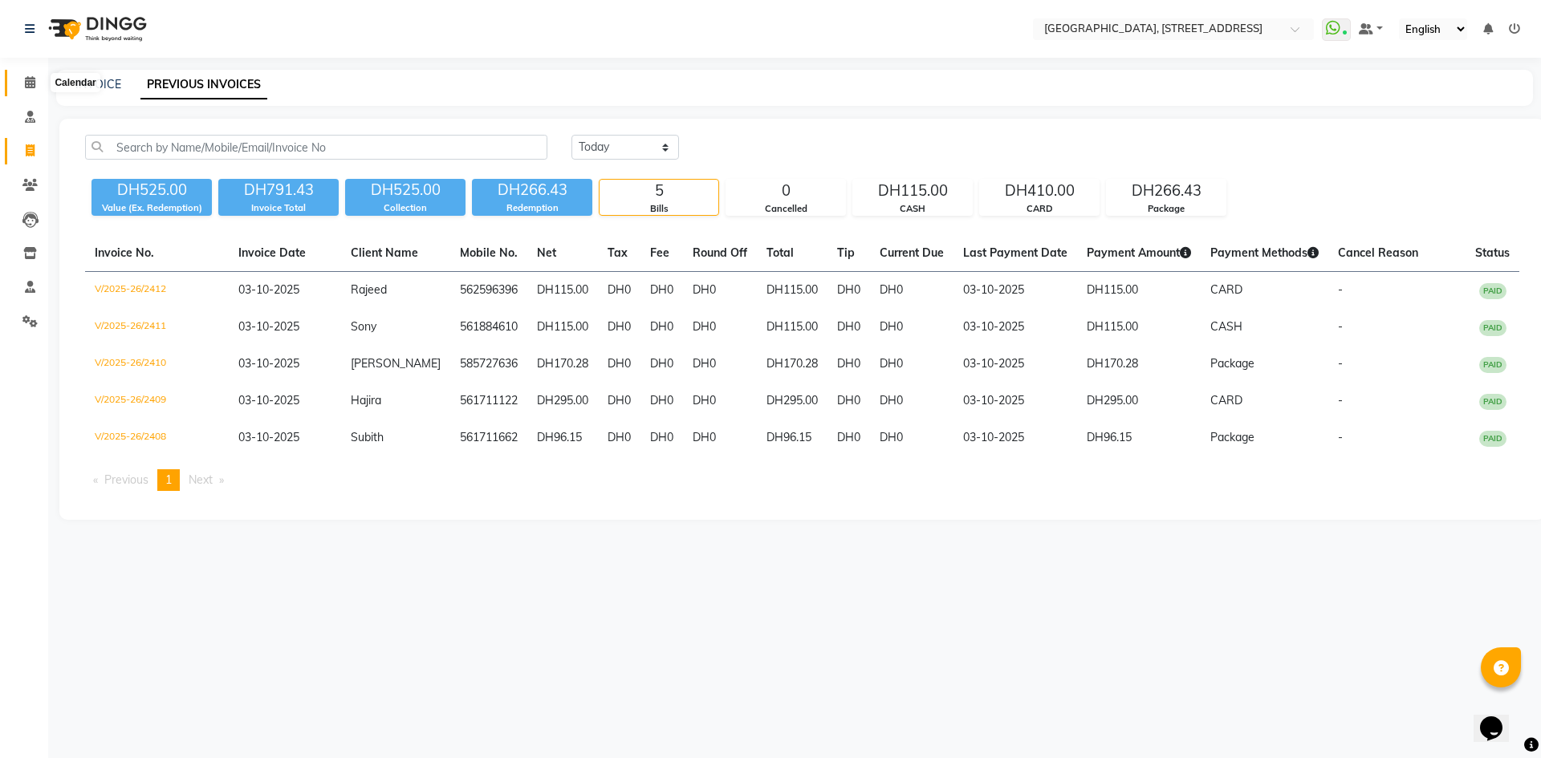
click at [33, 82] on icon at bounding box center [30, 82] width 10 height 12
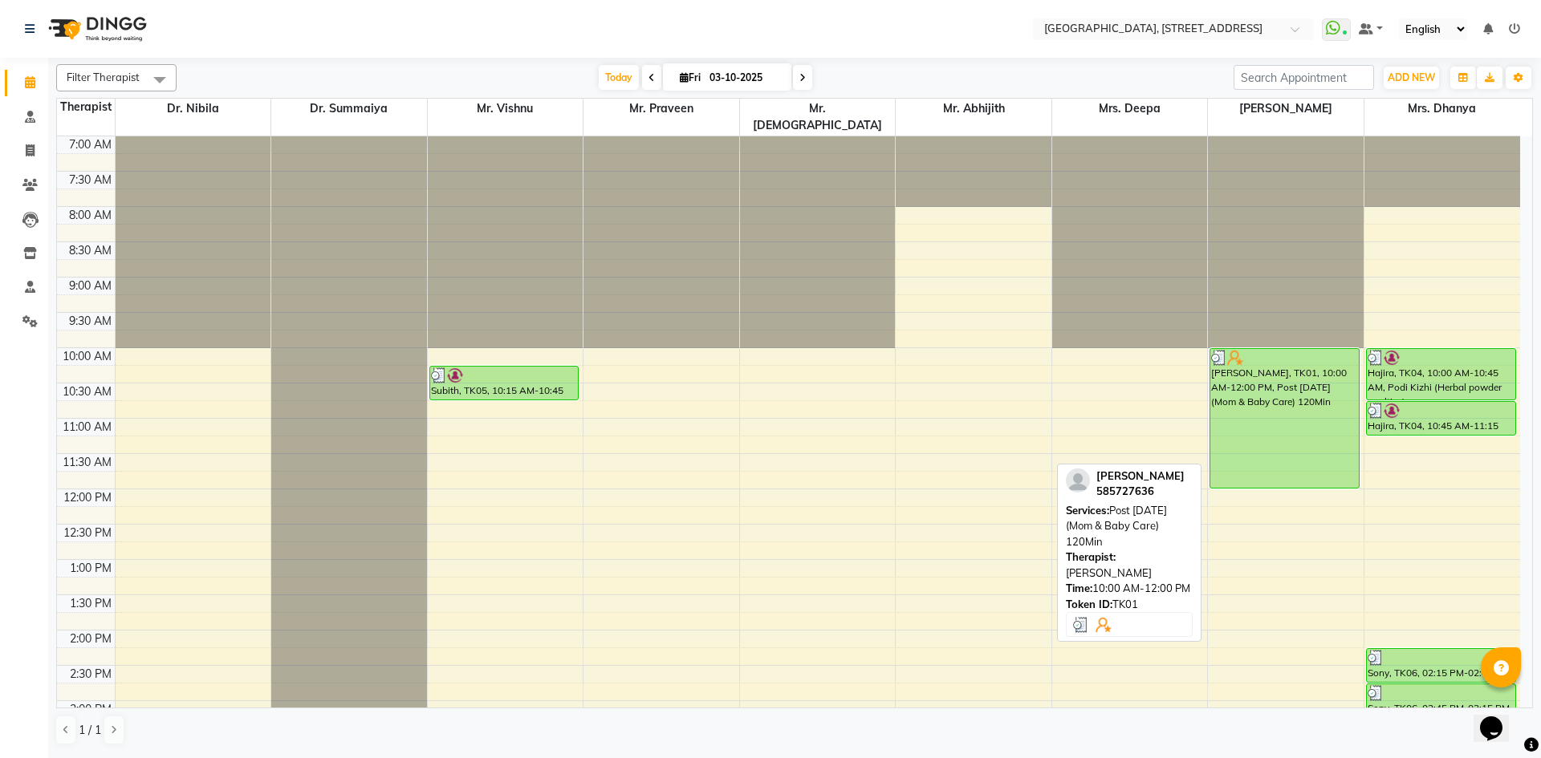
click at [1286, 402] on div "[PERSON_NAME], TK01, 10:00 AM-12:00 PM, Post [DATE] (Mom & Baby Care) 120Min" at bounding box center [1284, 418] width 148 height 139
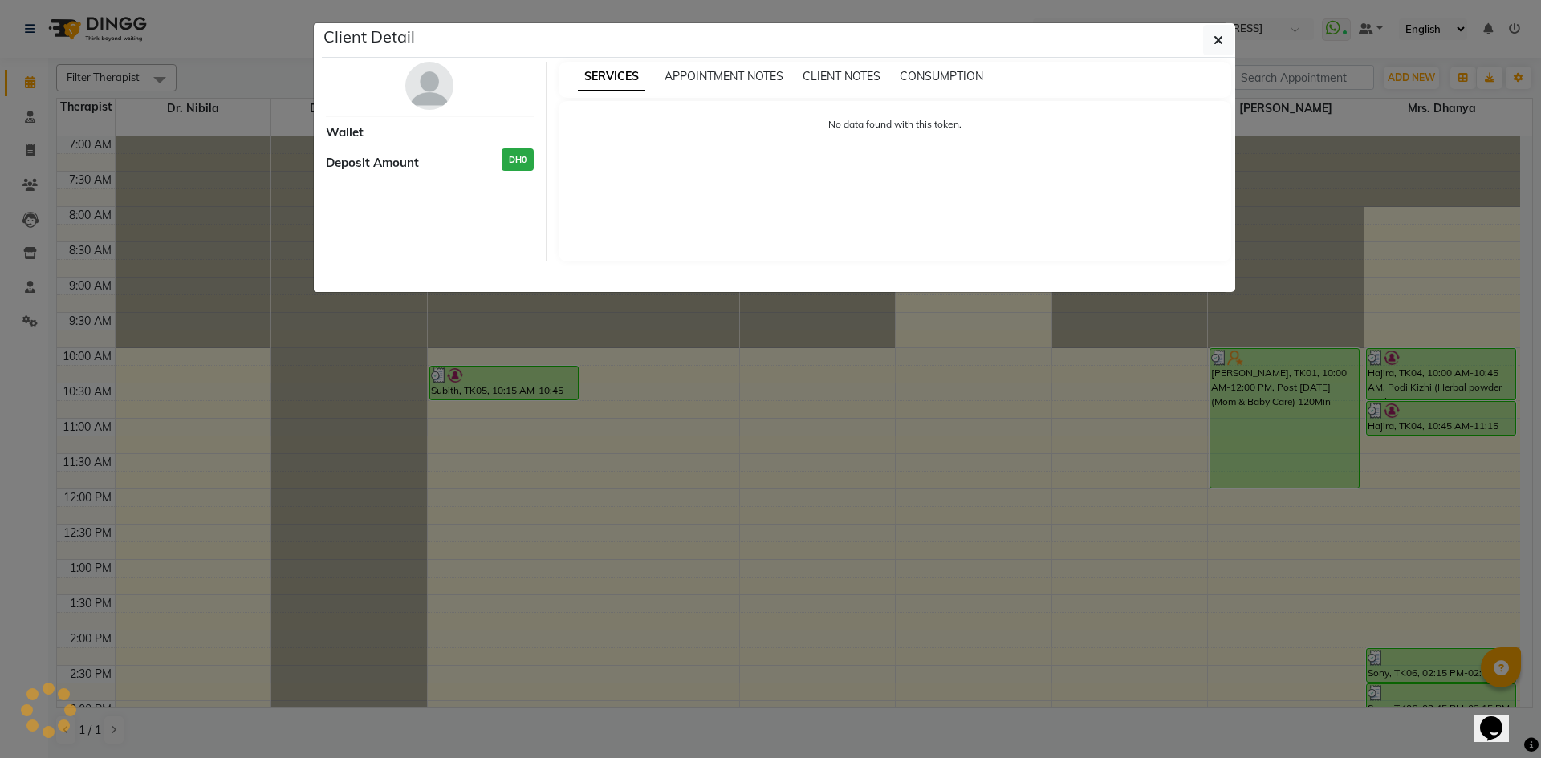
select select "3"
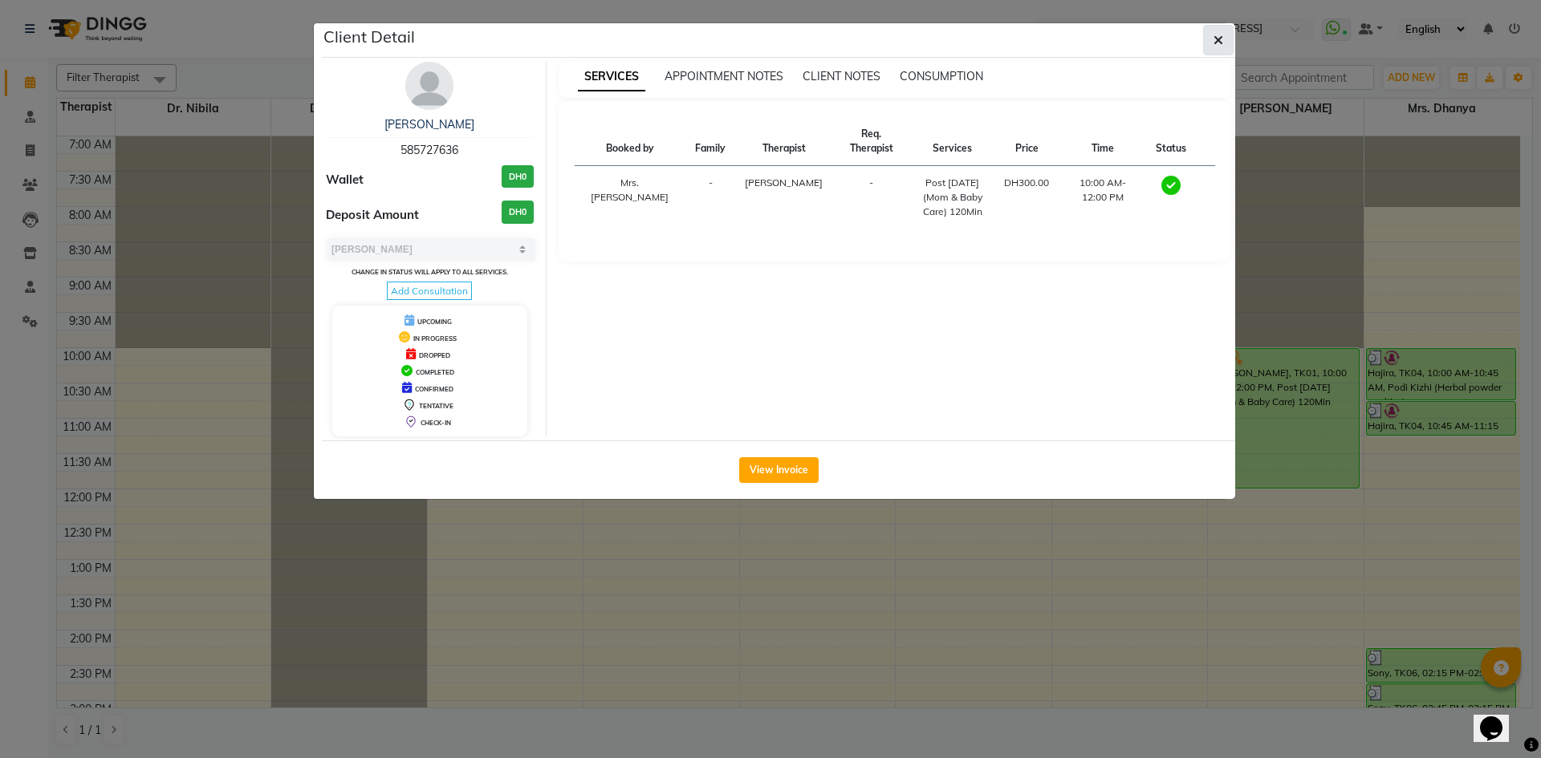
click at [1213, 47] on button "button" at bounding box center [1218, 40] width 30 height 30
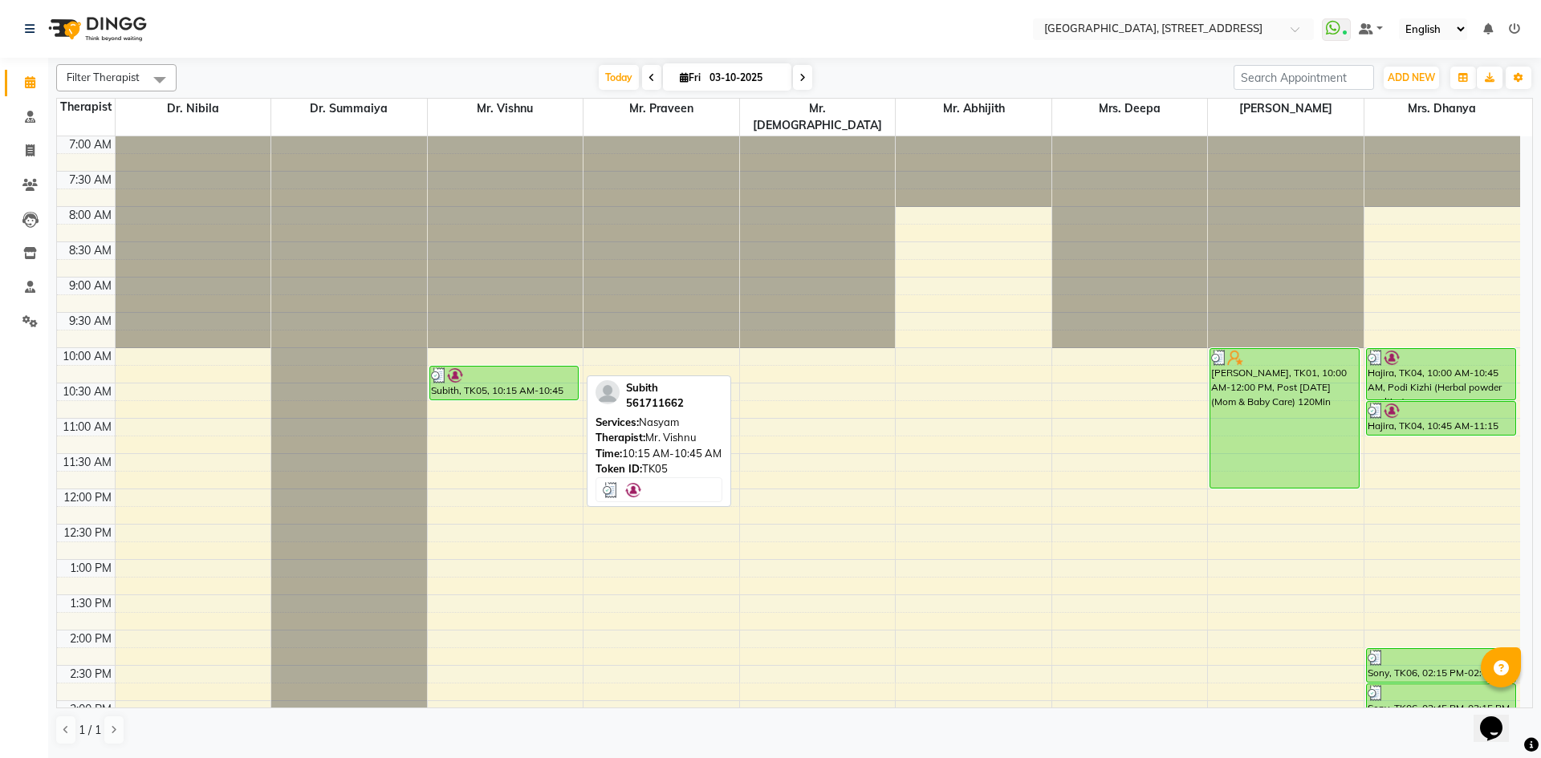
click at [506, 369] on div "Subith, TK05, 10:15 AM-10:45 AM, Nasyam" at bounding box center [504, 383] width 148 height 33
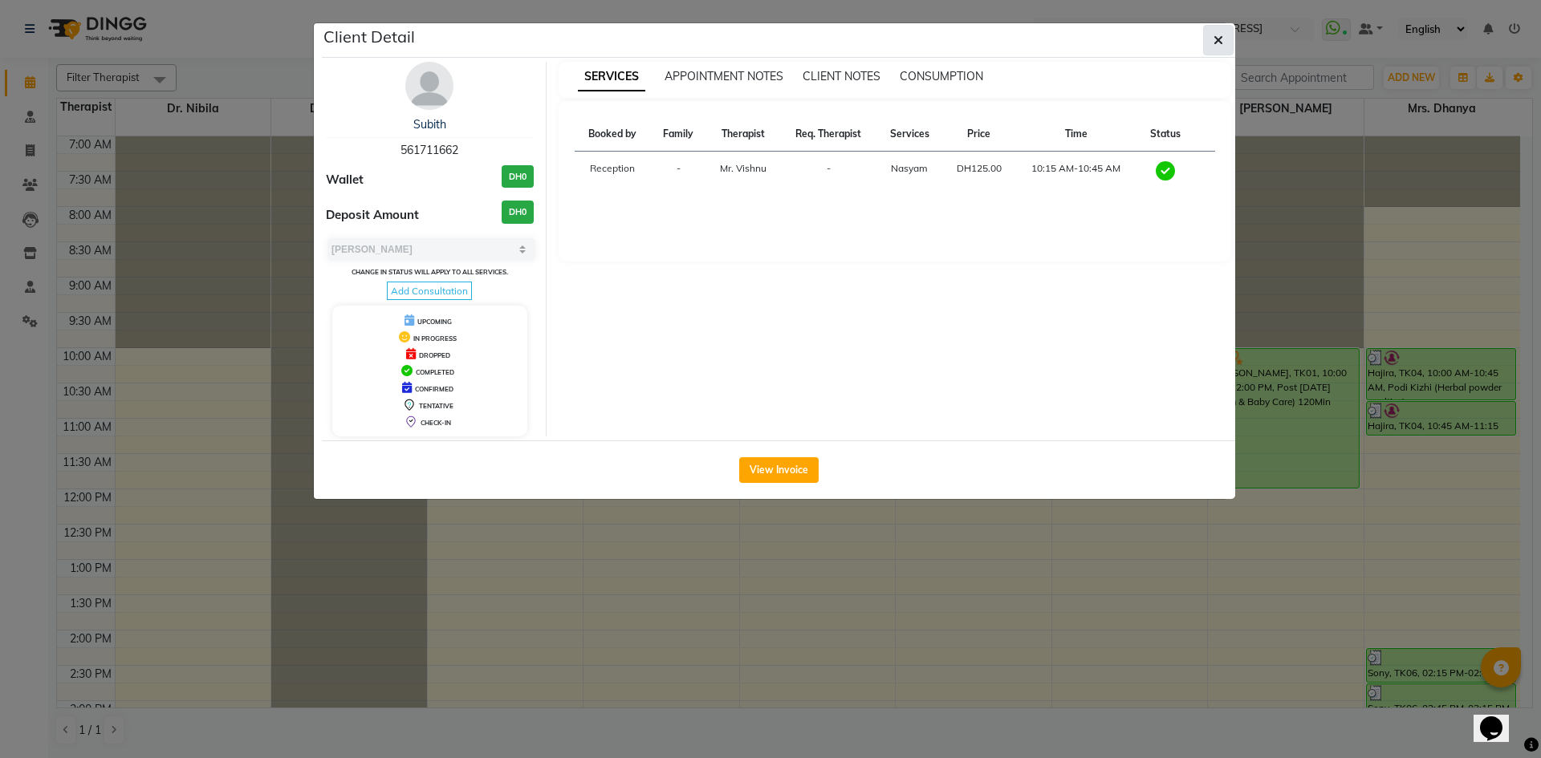
click at [1213, 50] on button "button" at bounding box center [1218, 40] width 30 height 30
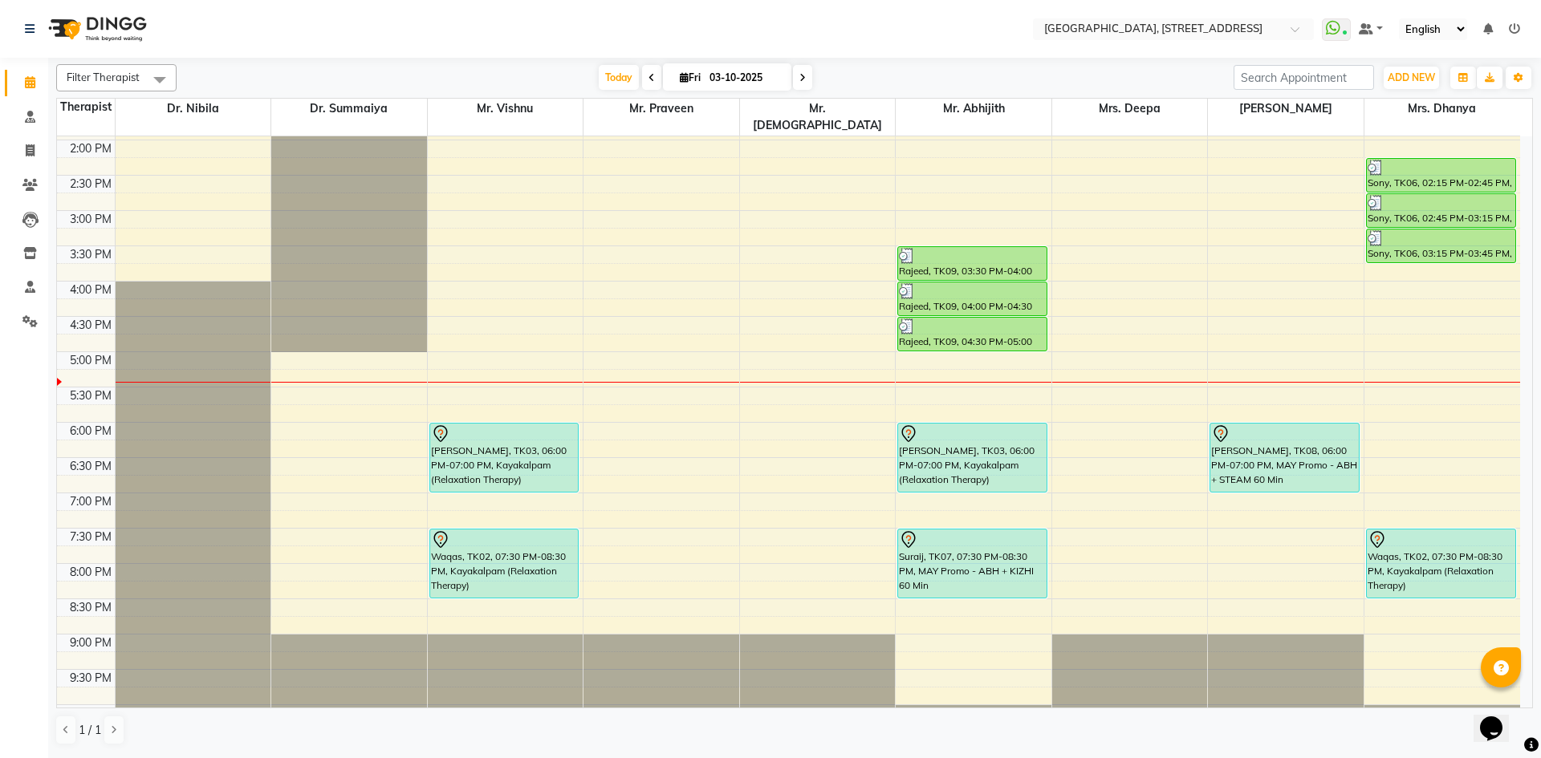
scroll to position [541, 0]
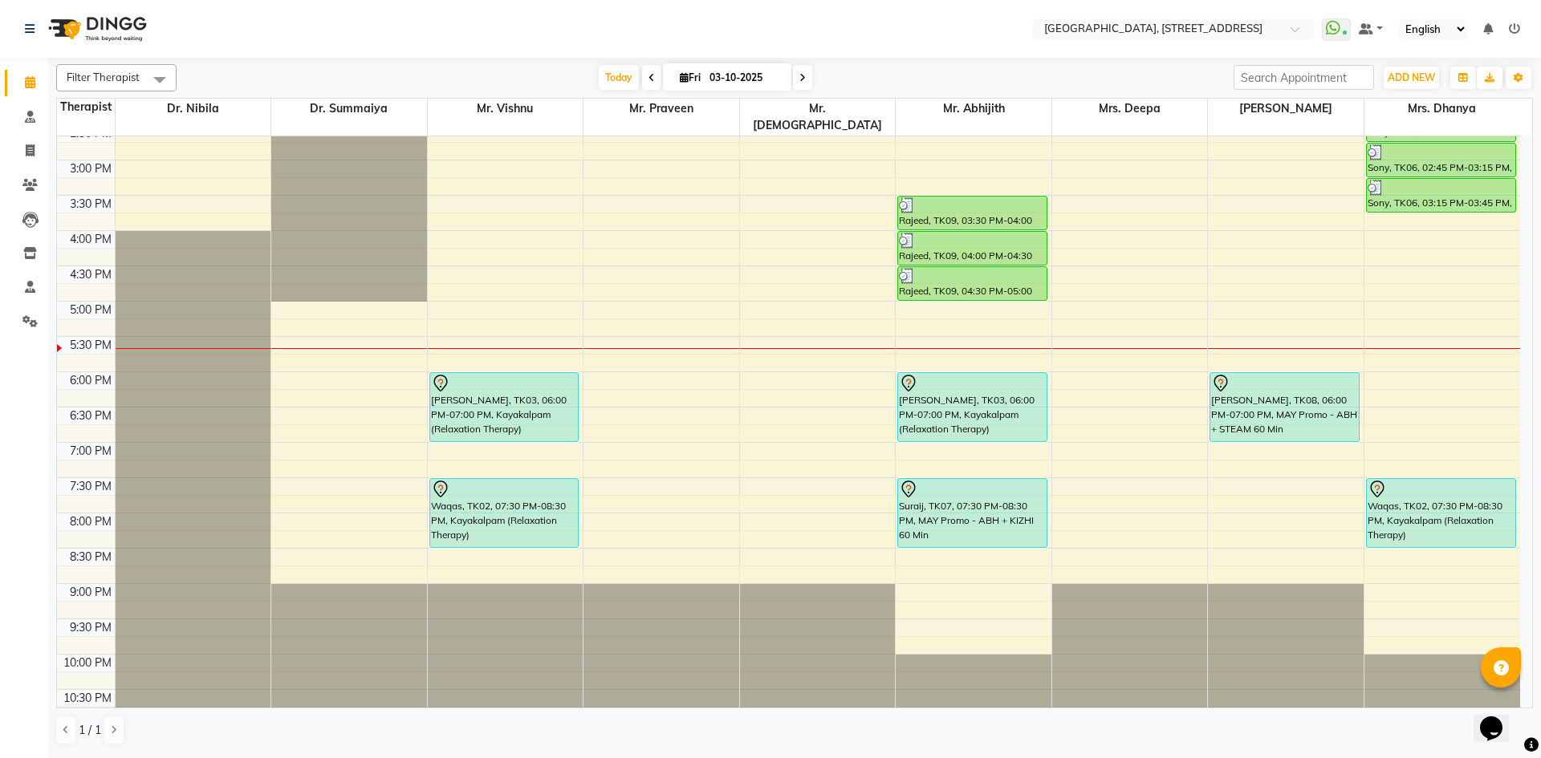
click at [805, 79] on span at bounding box center [802, 77] width 19 height 25
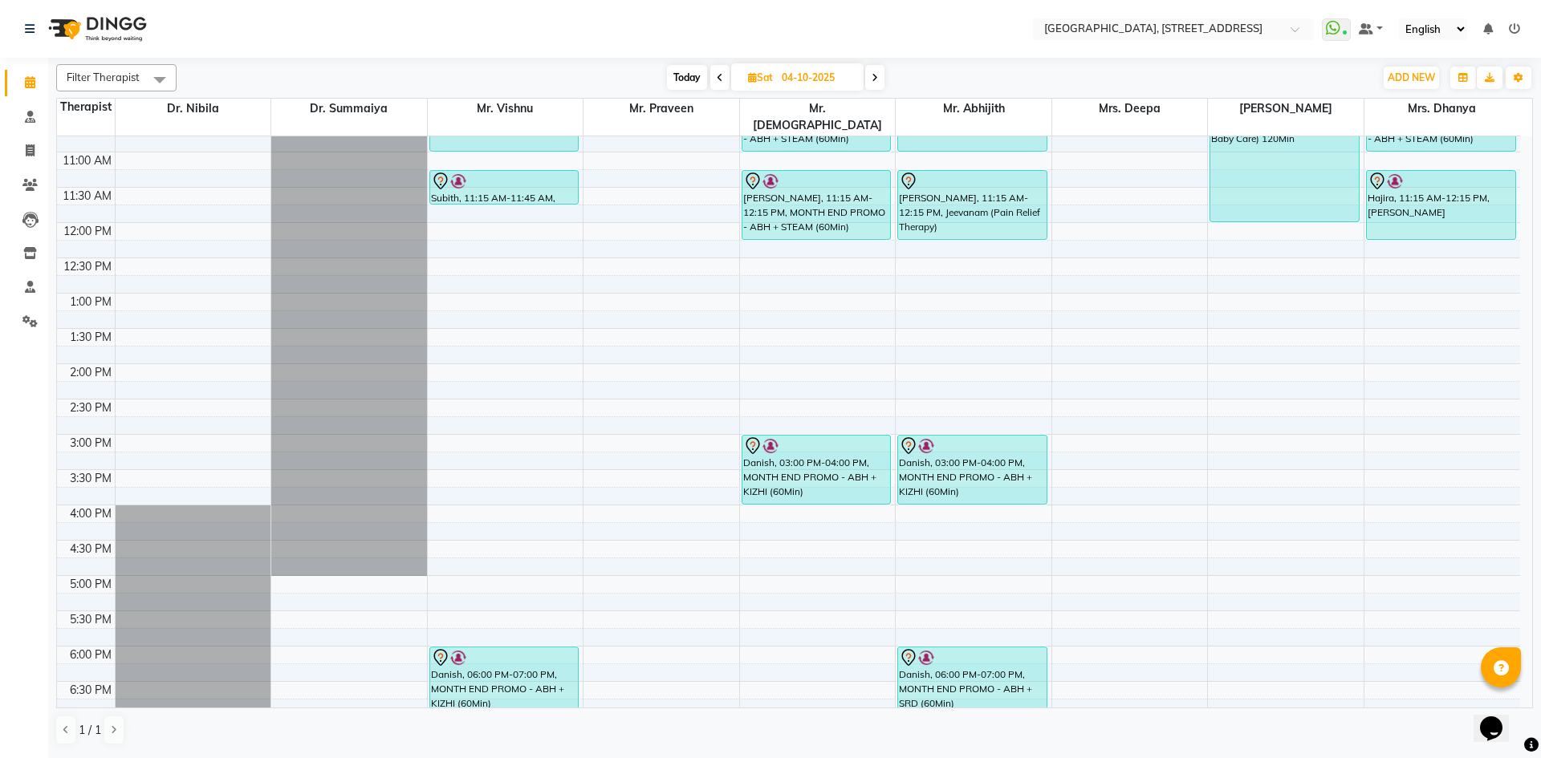
scroll to position [246, 0]
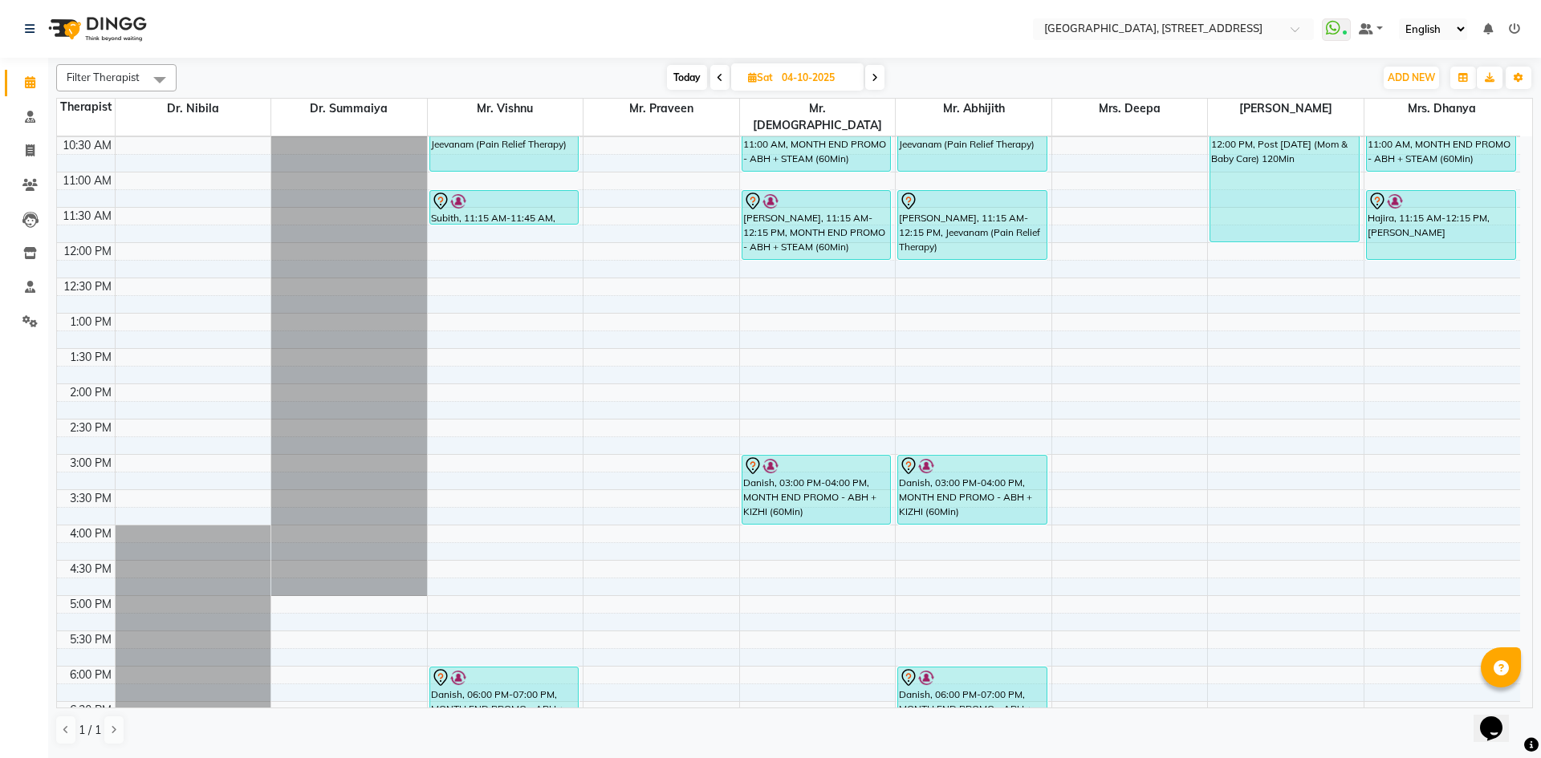
click at [875, 75] on icon at bounding box center [875, 78] width 6 height 10
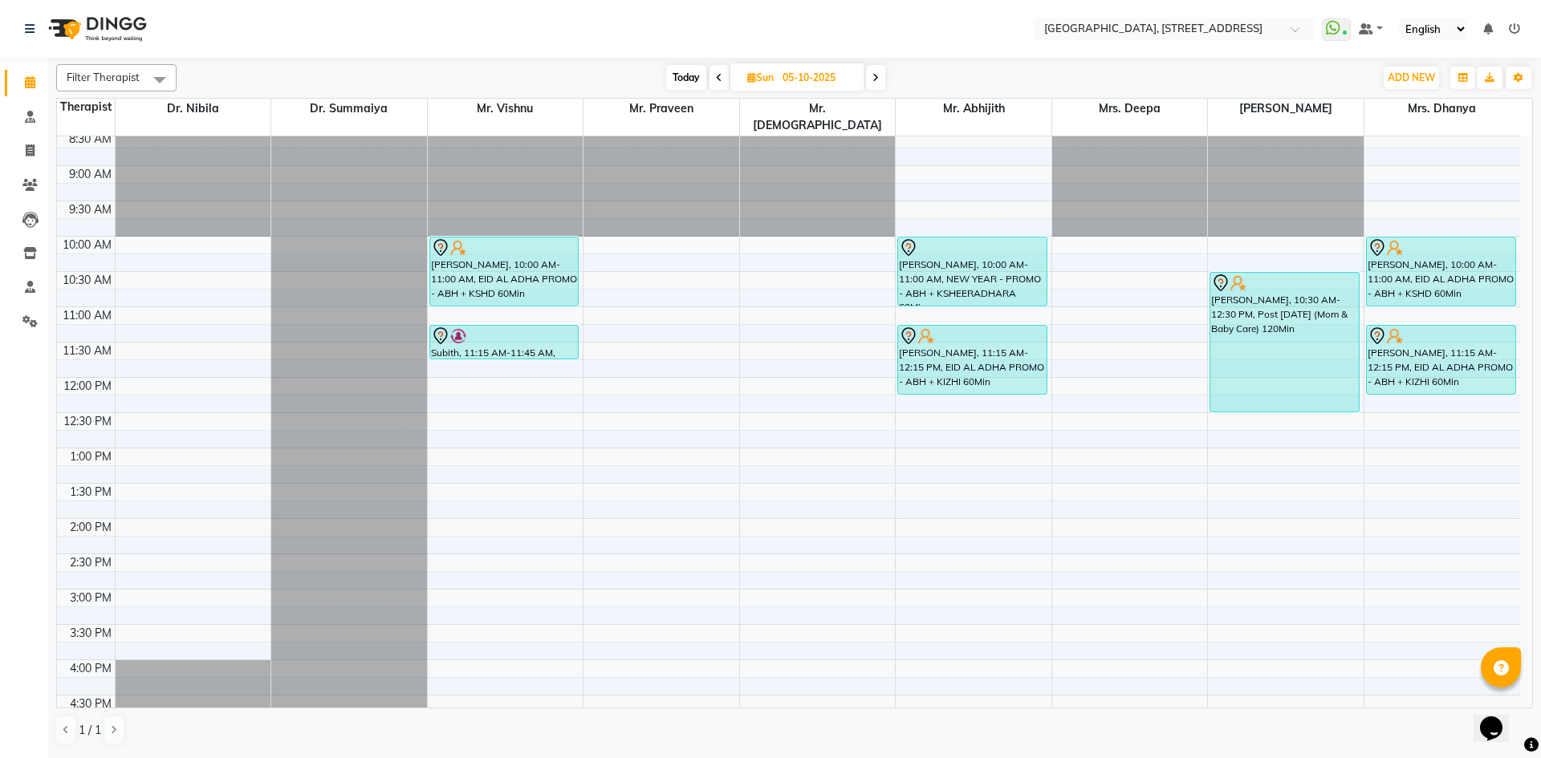
scroll to position [0, 0]
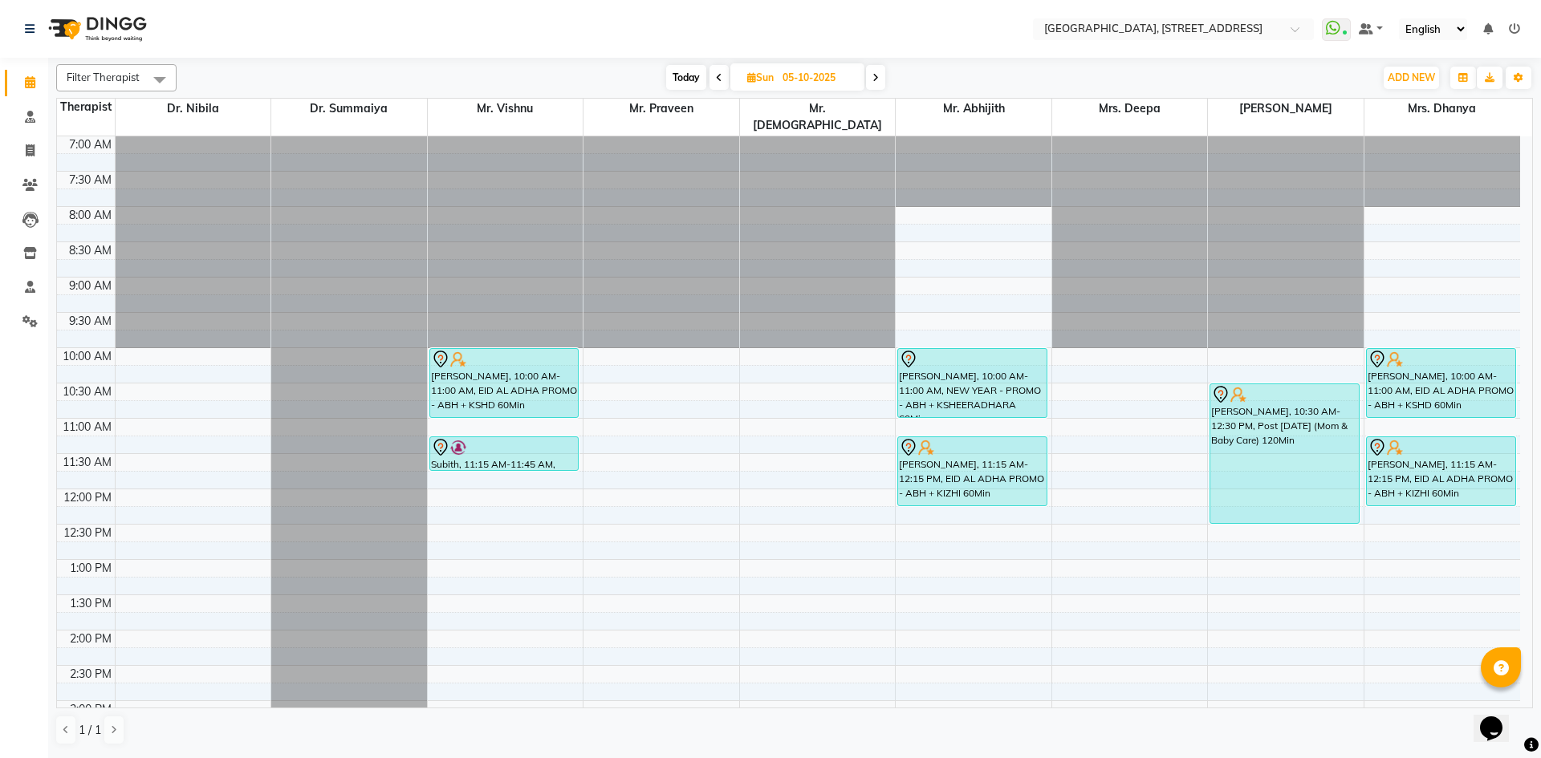
click at [691, 75] on span "Today" at bounding box center [686, 77] width 40 height 25
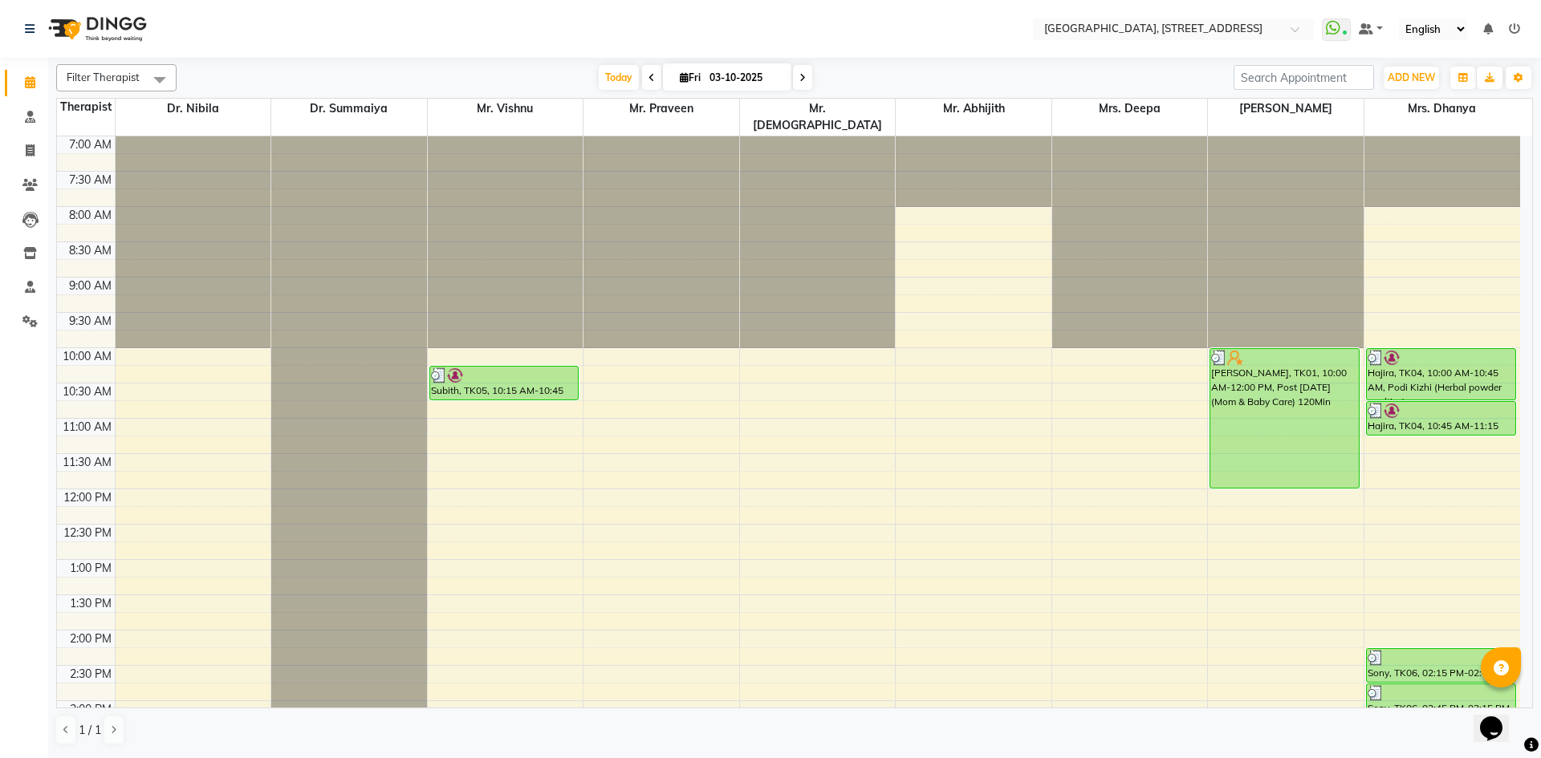
click at [798, 83] on span at bounding box center [802, 77] width 19 height 25
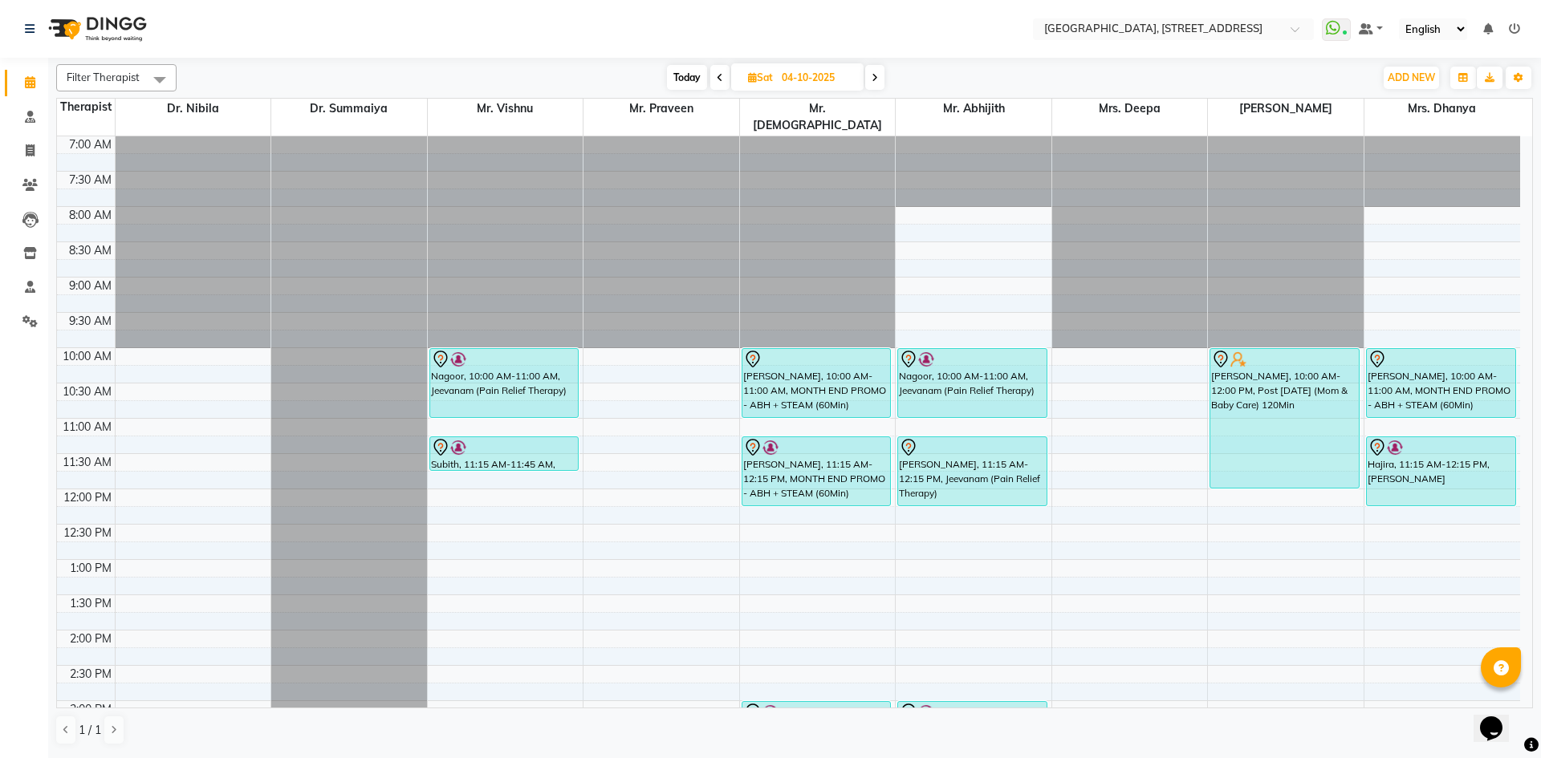
click at [877, 85] on span at bounding box center [874, 77] width 19 height 25
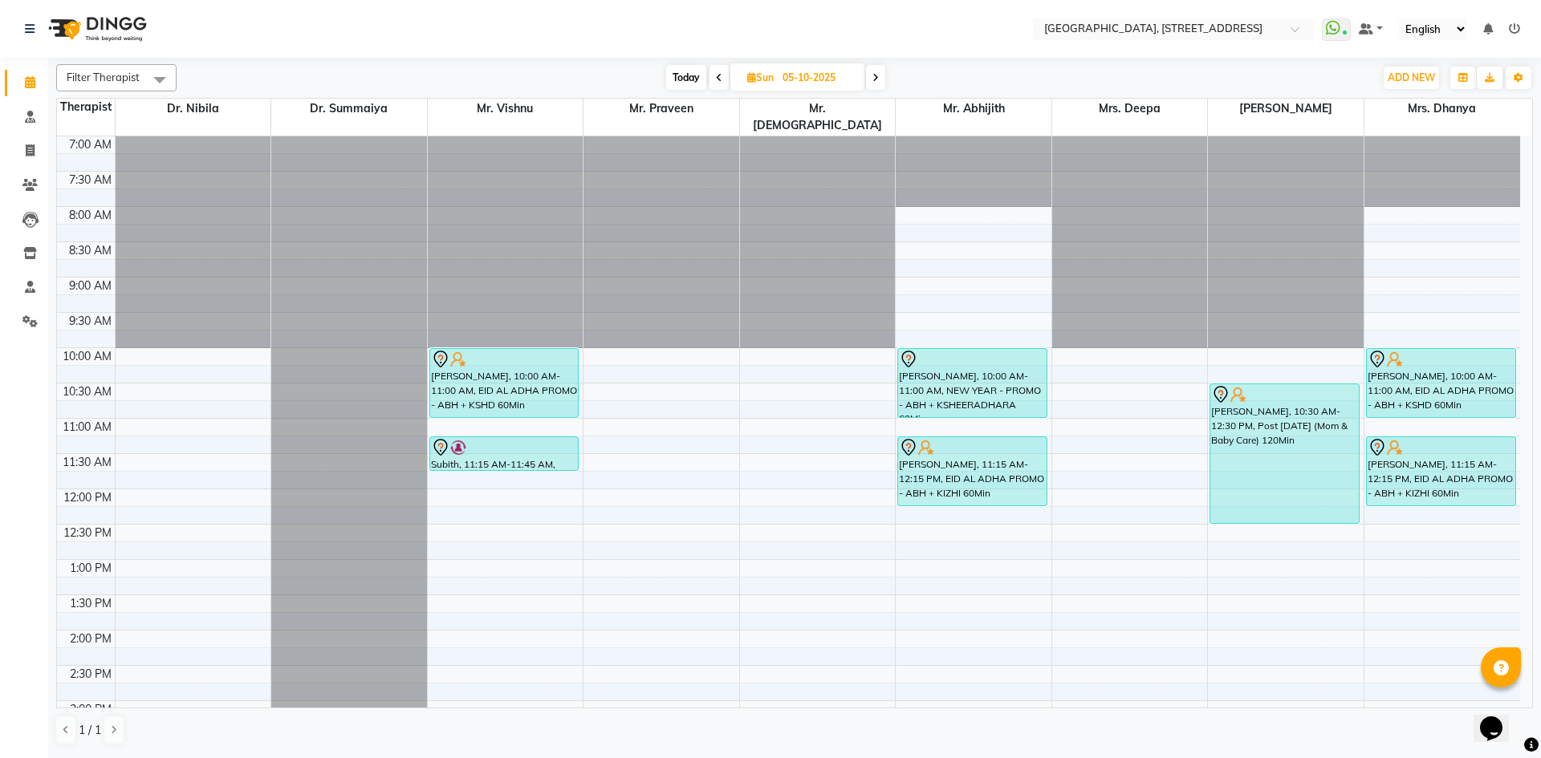
click at [677, 75] on span "Today" at bounding box center [686, 77] width 40 height 25
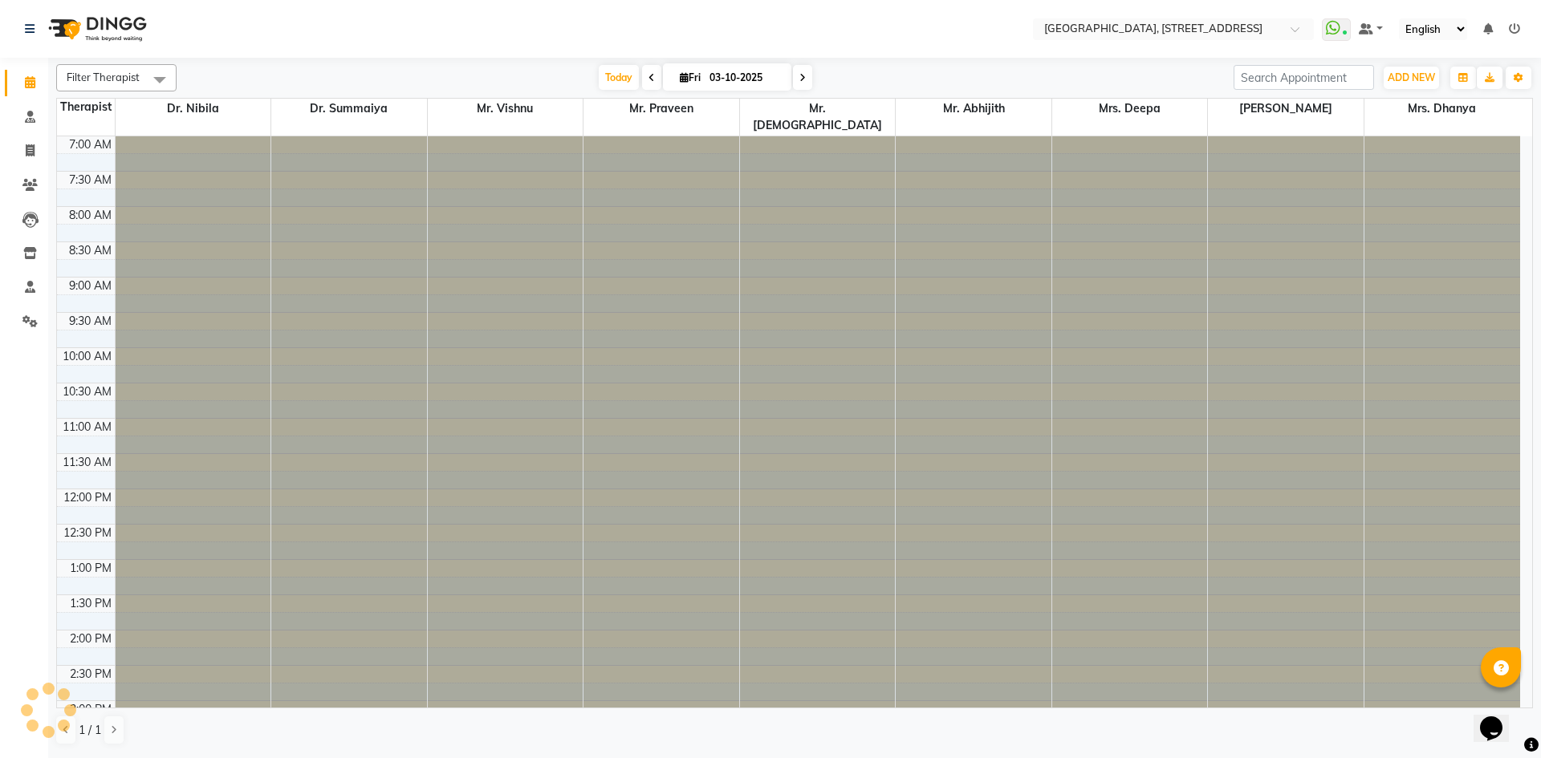
scroll to position [541, 0]
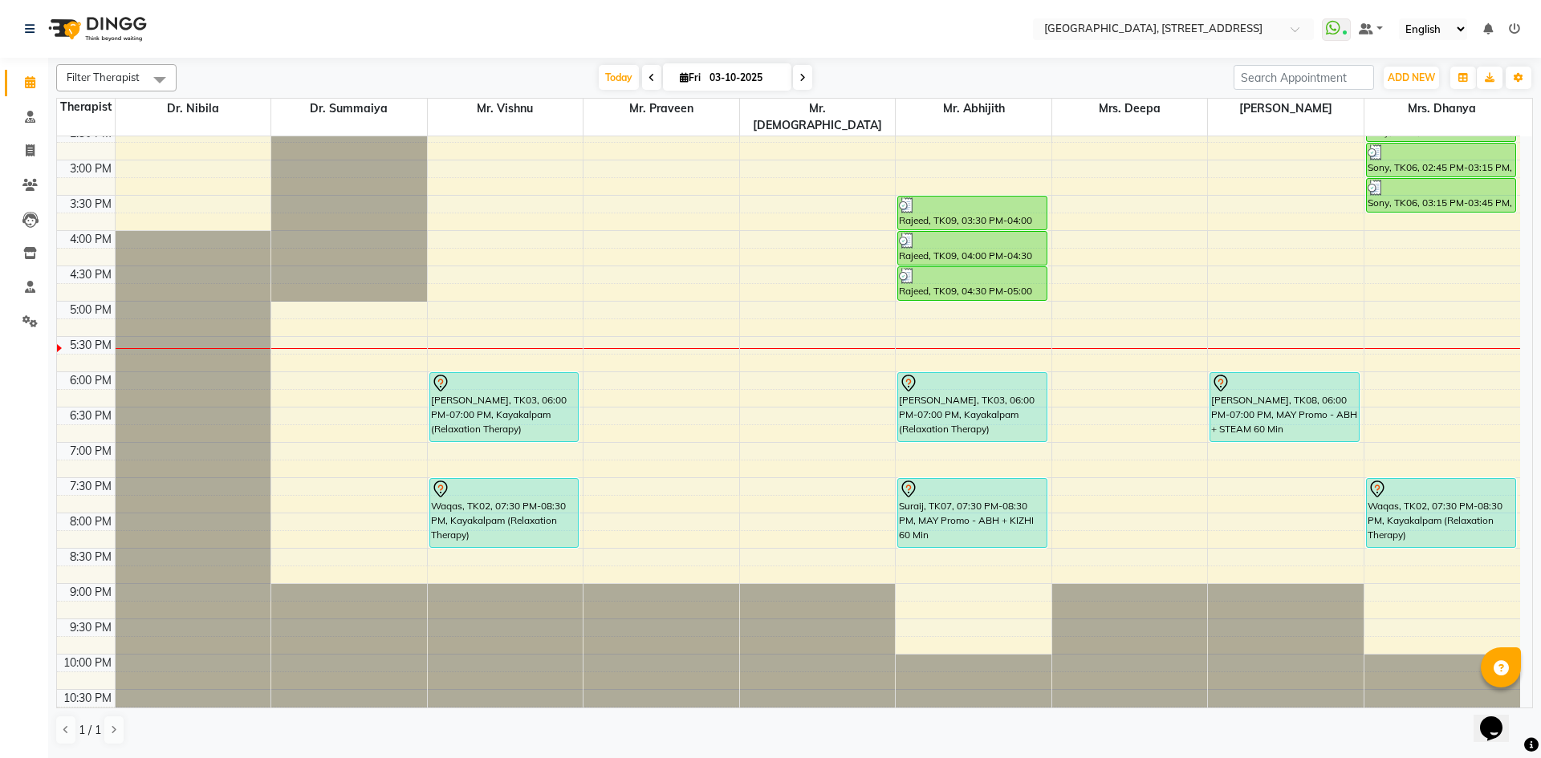
click at [796, 80] on span at bounding box center [802, 77] width 19 height 25
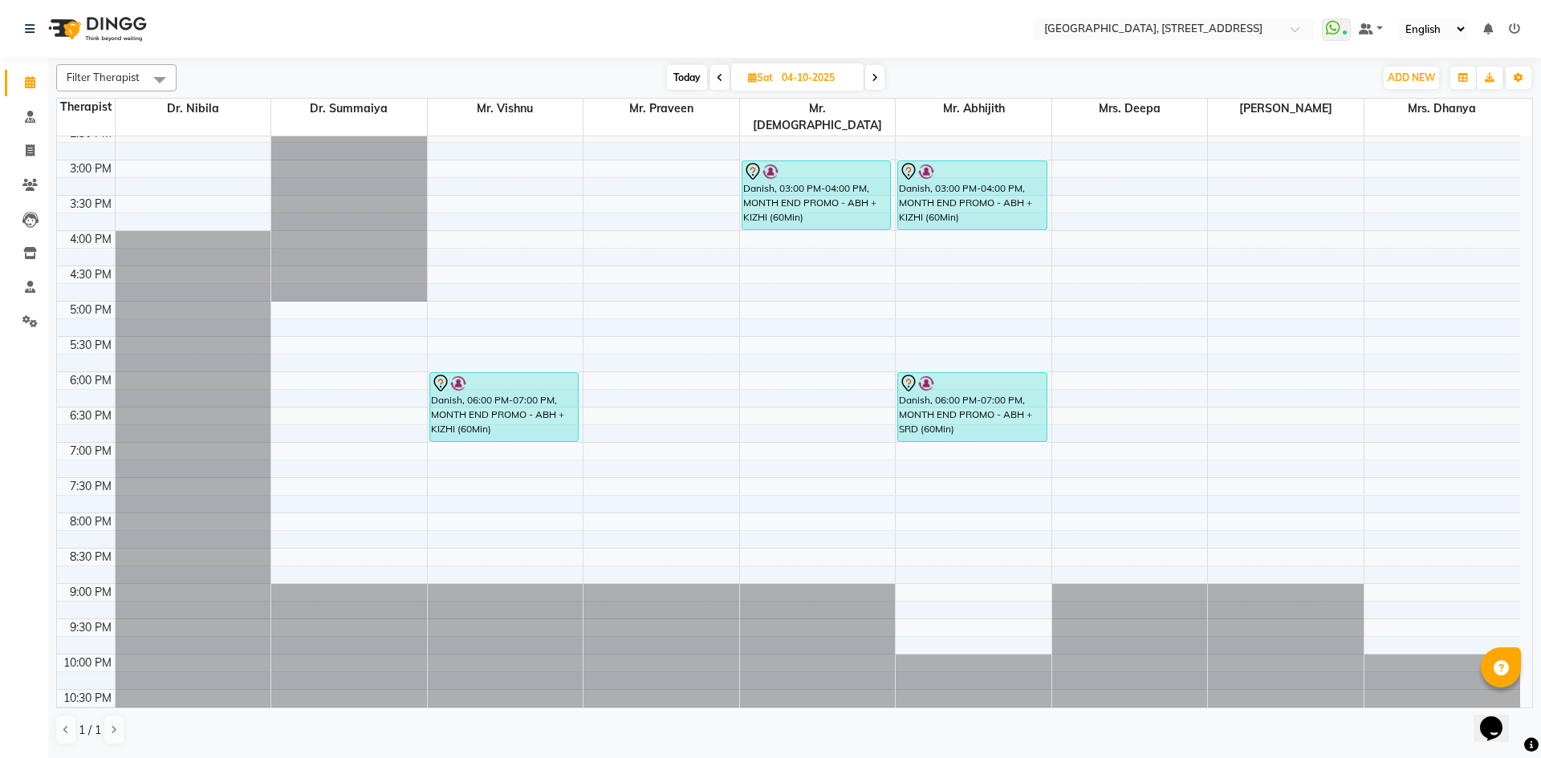
click at [880, 87] on span at bounding box center [874, 77] width 19 height 25
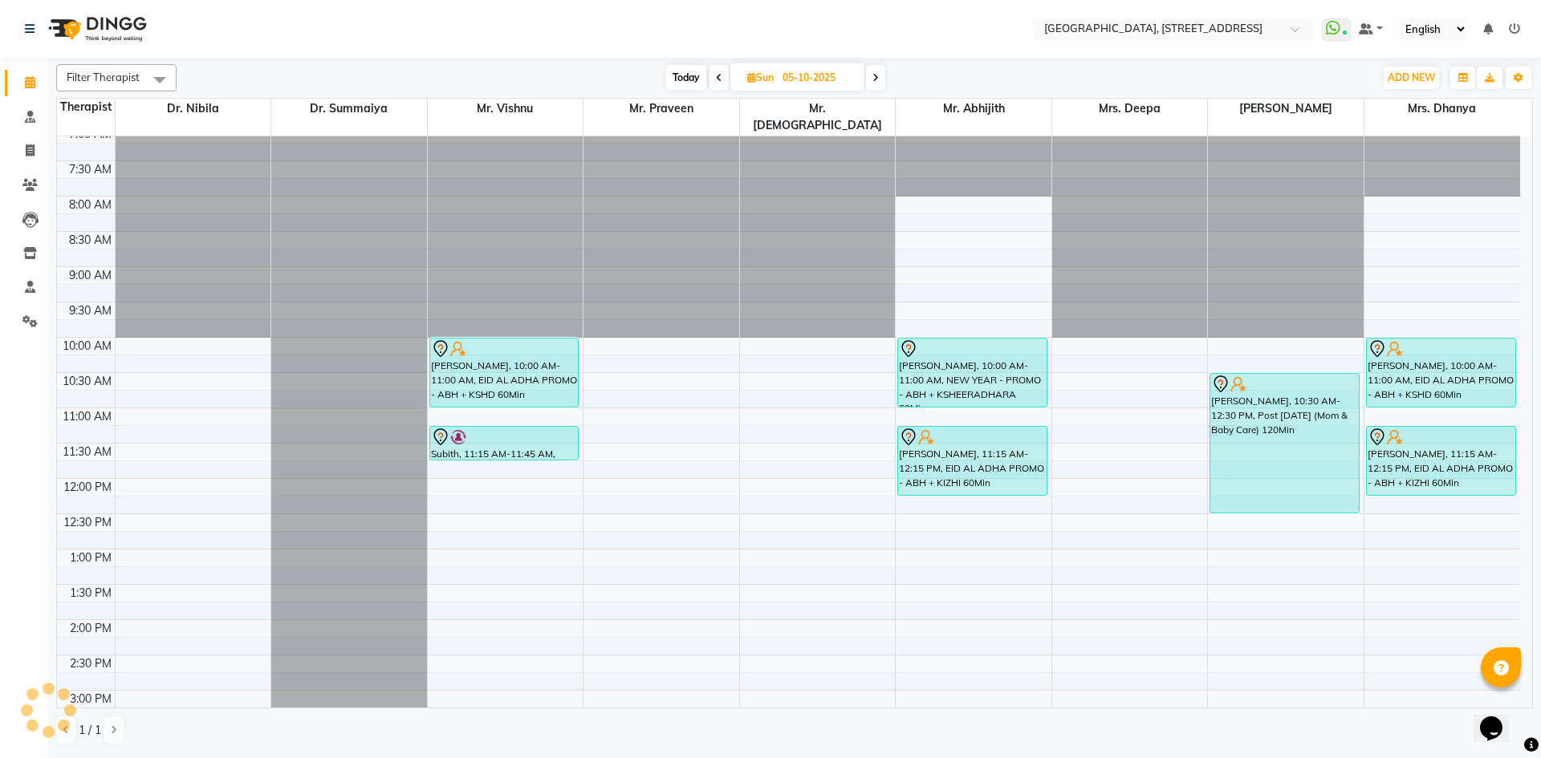
scroll to position [0, 0]
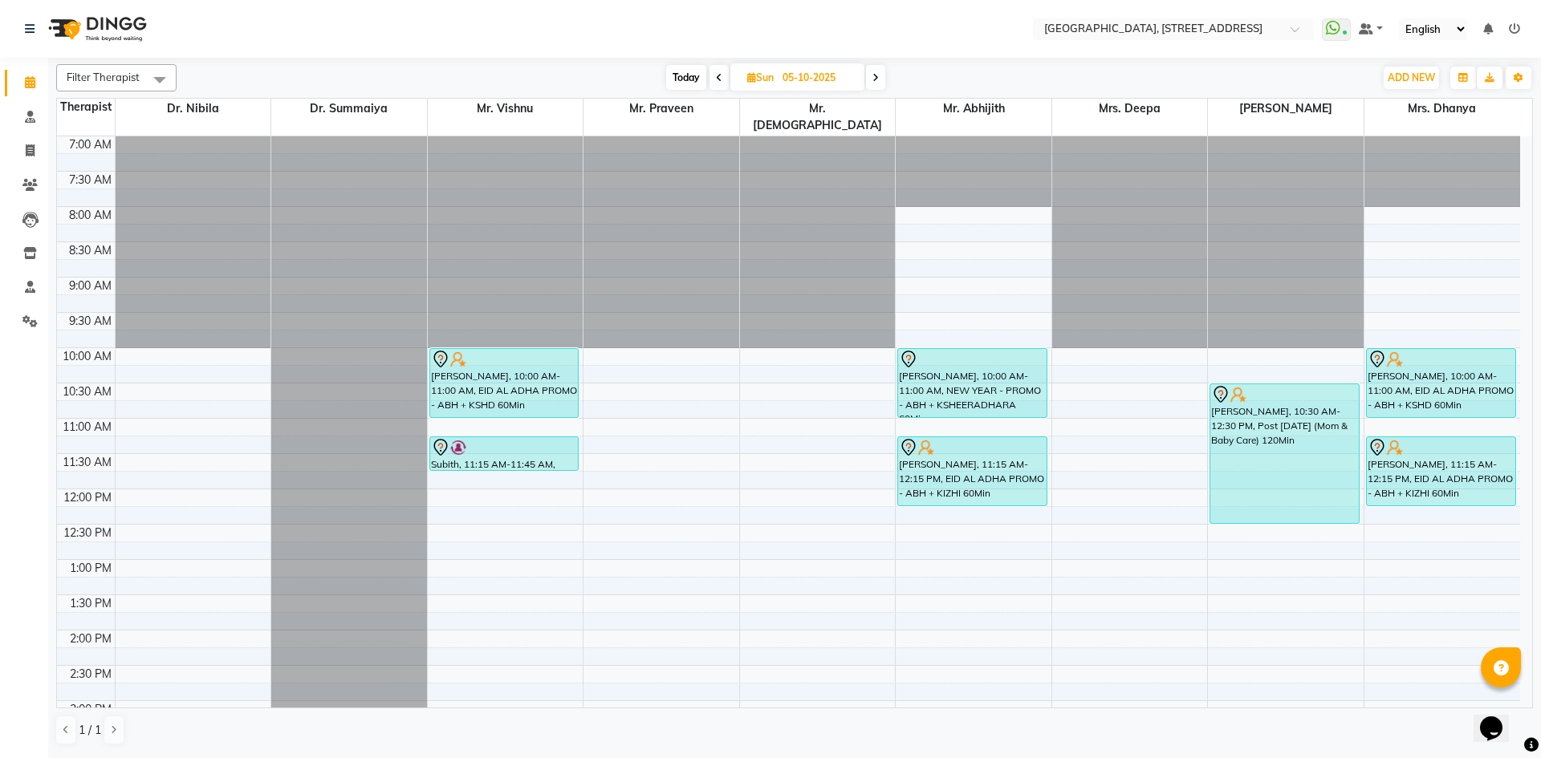
click at [701, 80] on span "Today" at bounding box center [686, 77] width 40 height 25
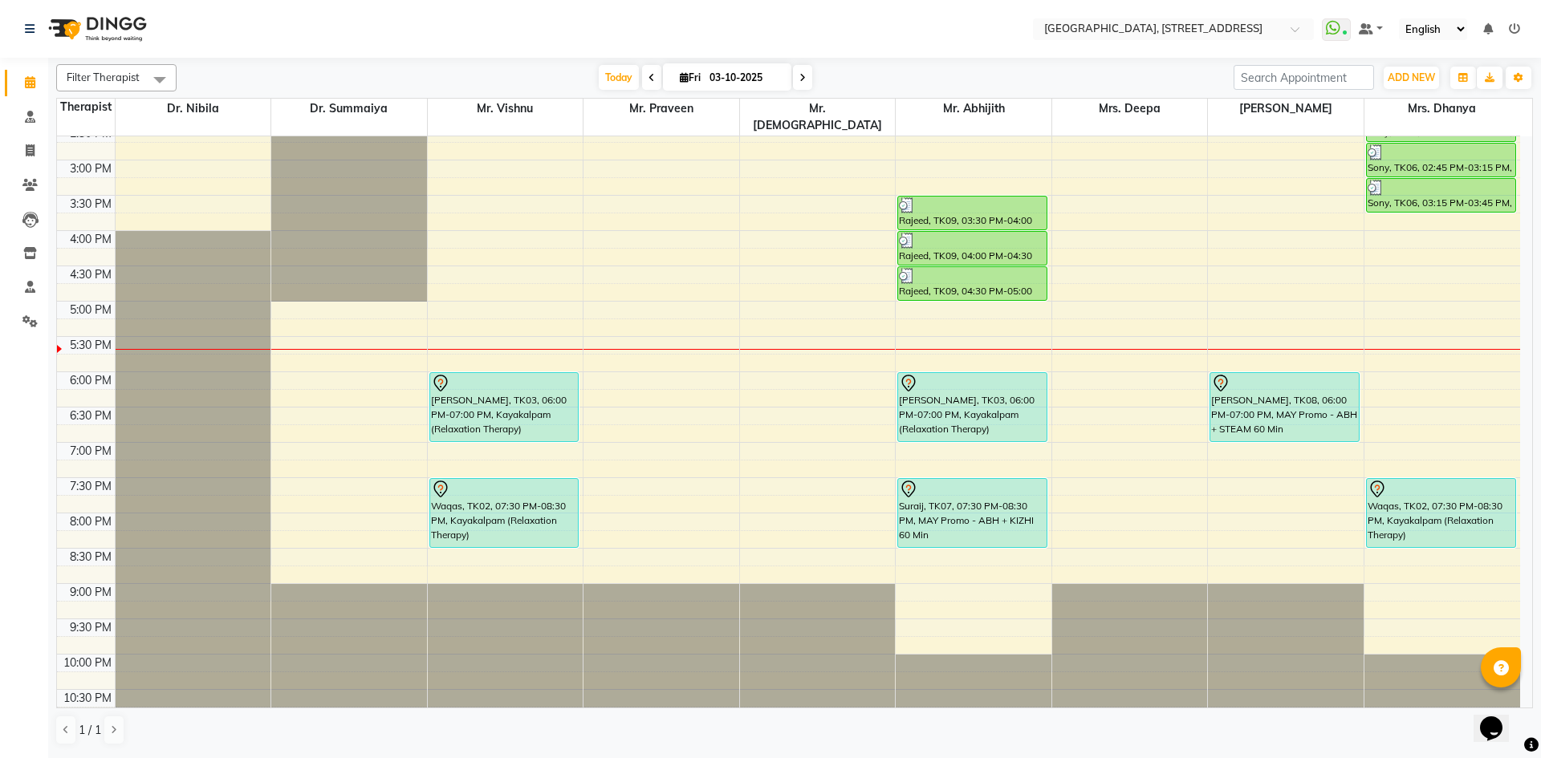
click at [807, 85] on span at bounding box center [802, 77] width 19 height 25
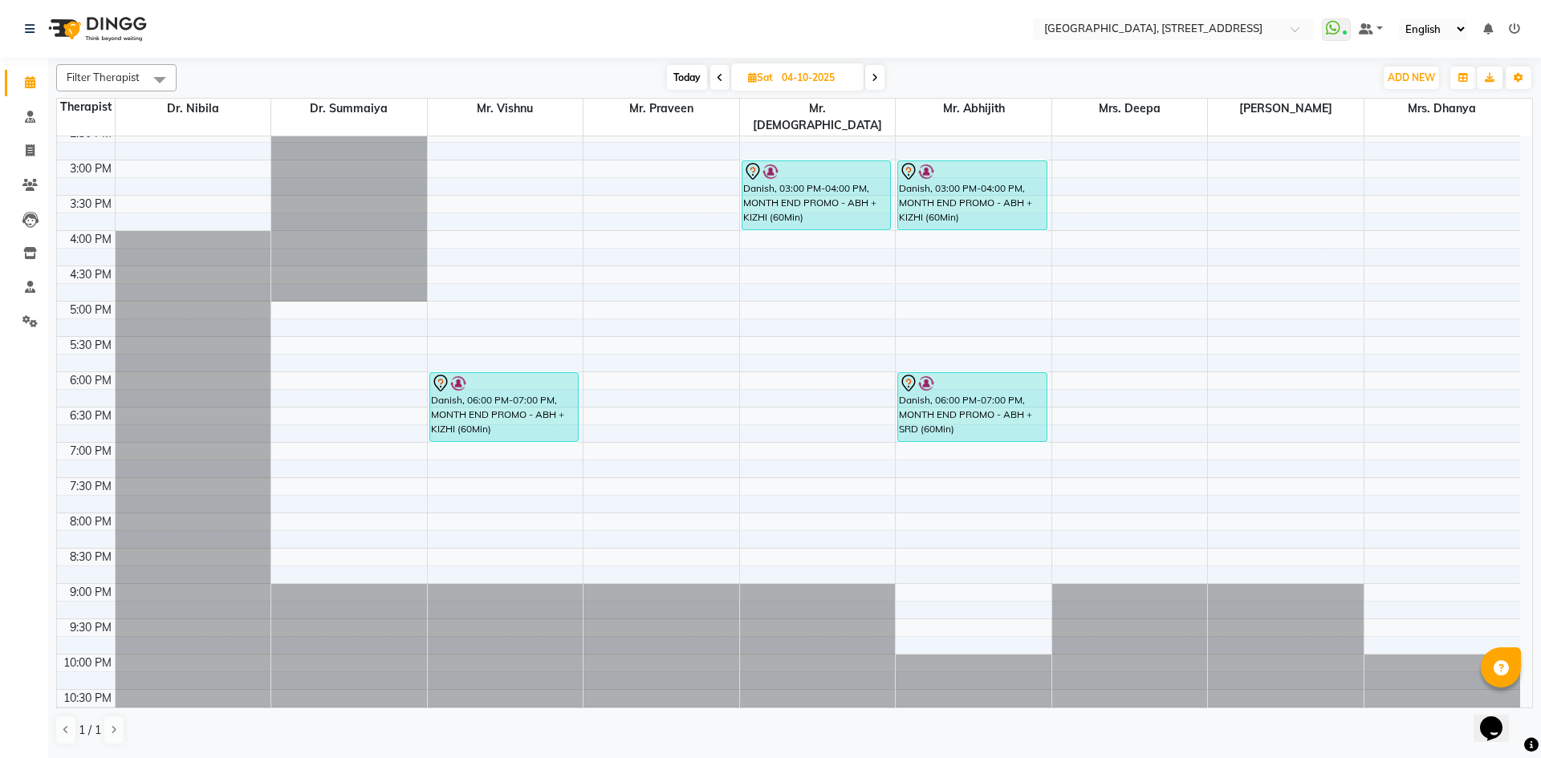
scroll to position [246, 0]
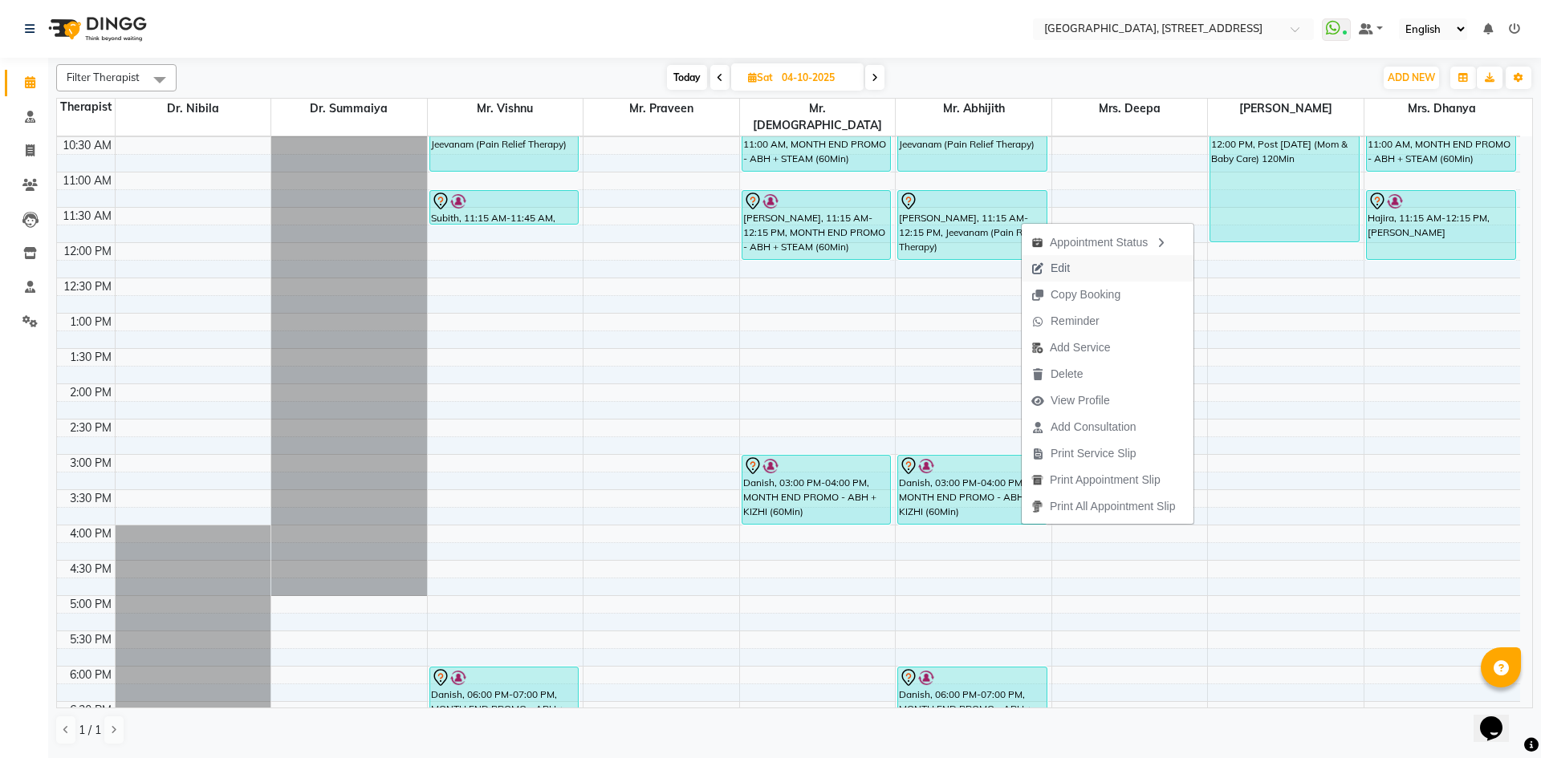
click at [1069, 276] on span "Edit" at bounding box center [1060, 268] width 19 height 17
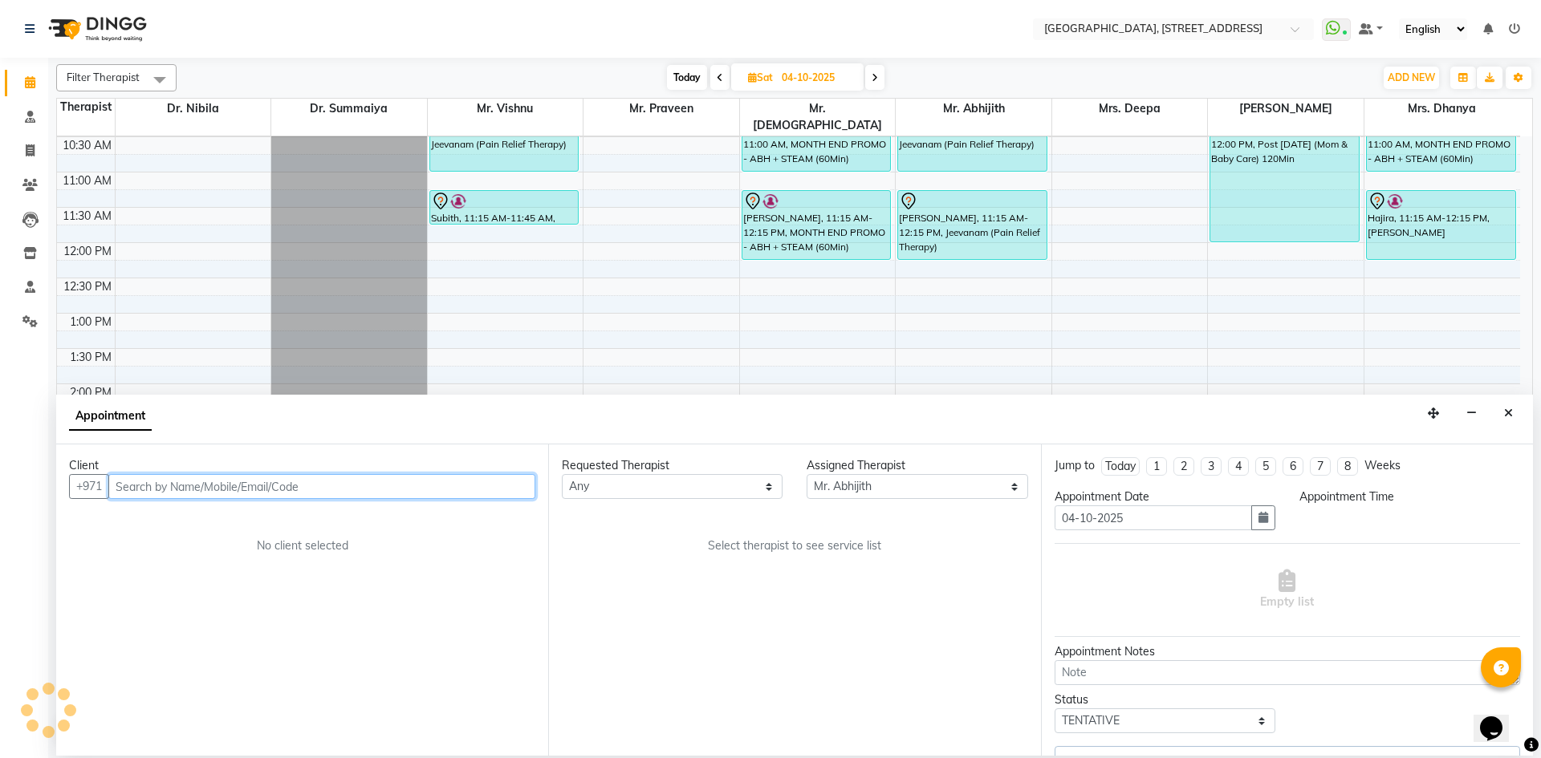
scroll to position [541, 0]
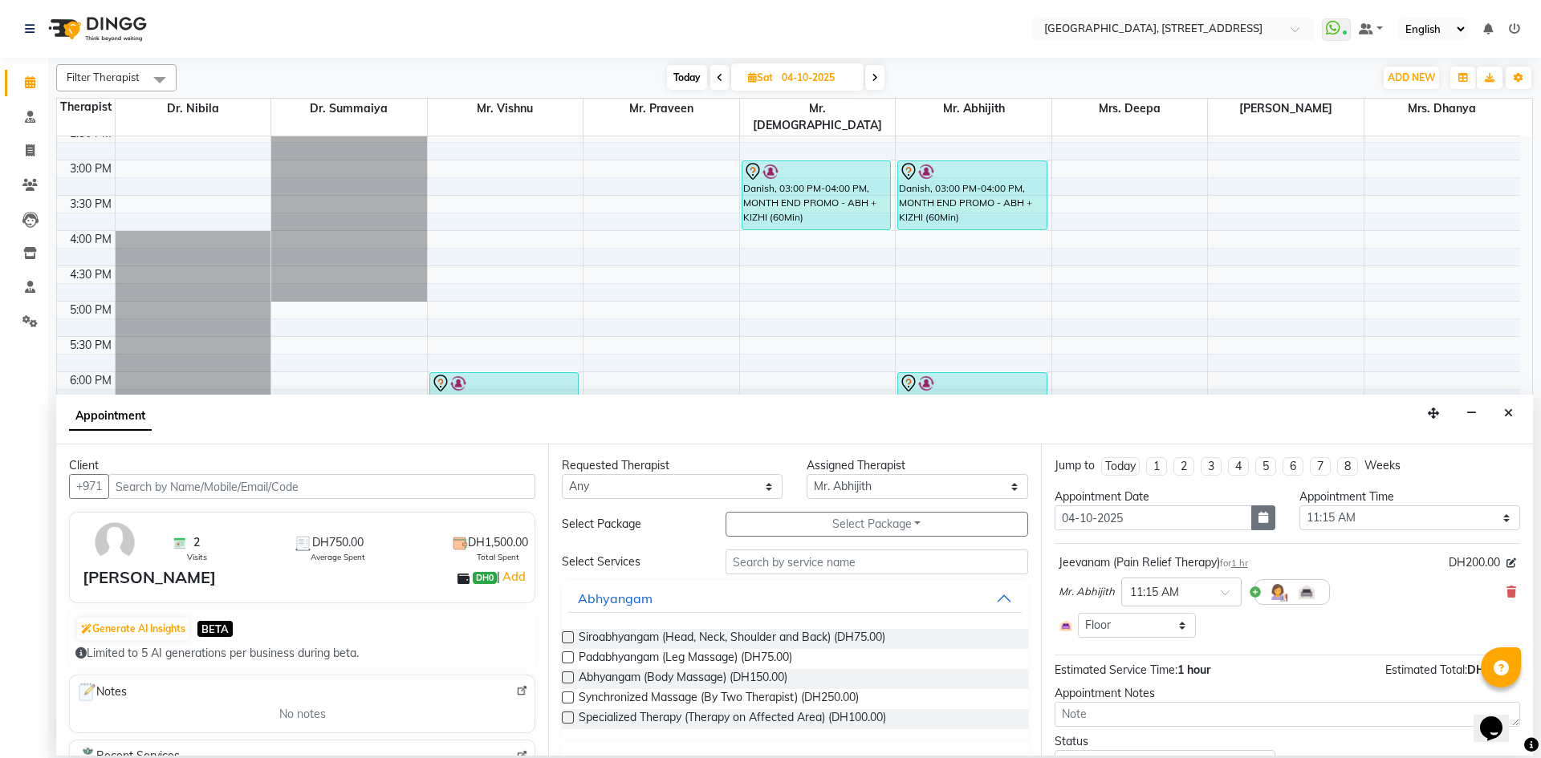
click at [1258, 518] on icon "button" at bounding box center [1263, 517] width 10 height 11
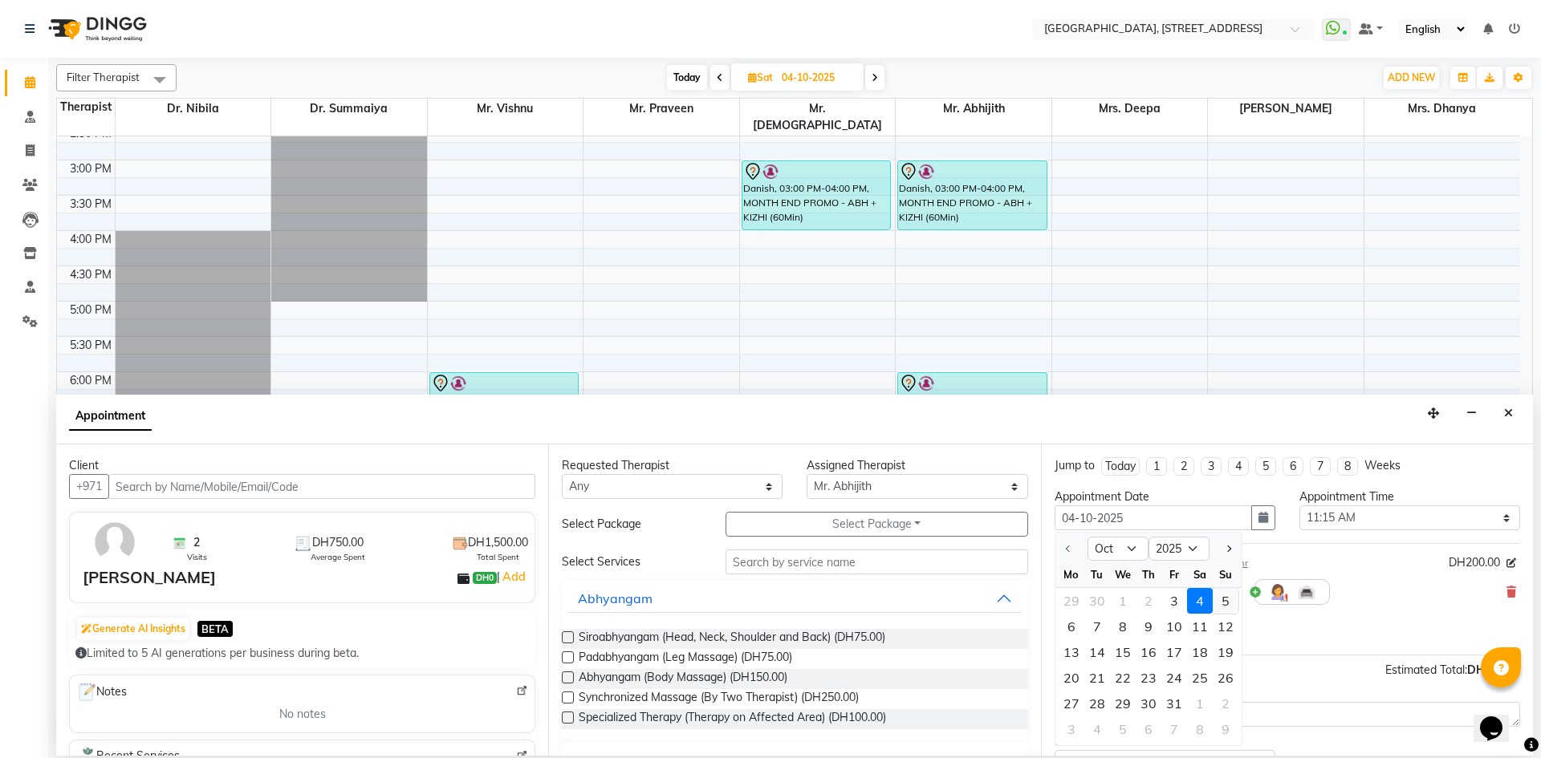
click at [1229, 603] on div "5" at bounding box center [1226, 601] width 26 height 26
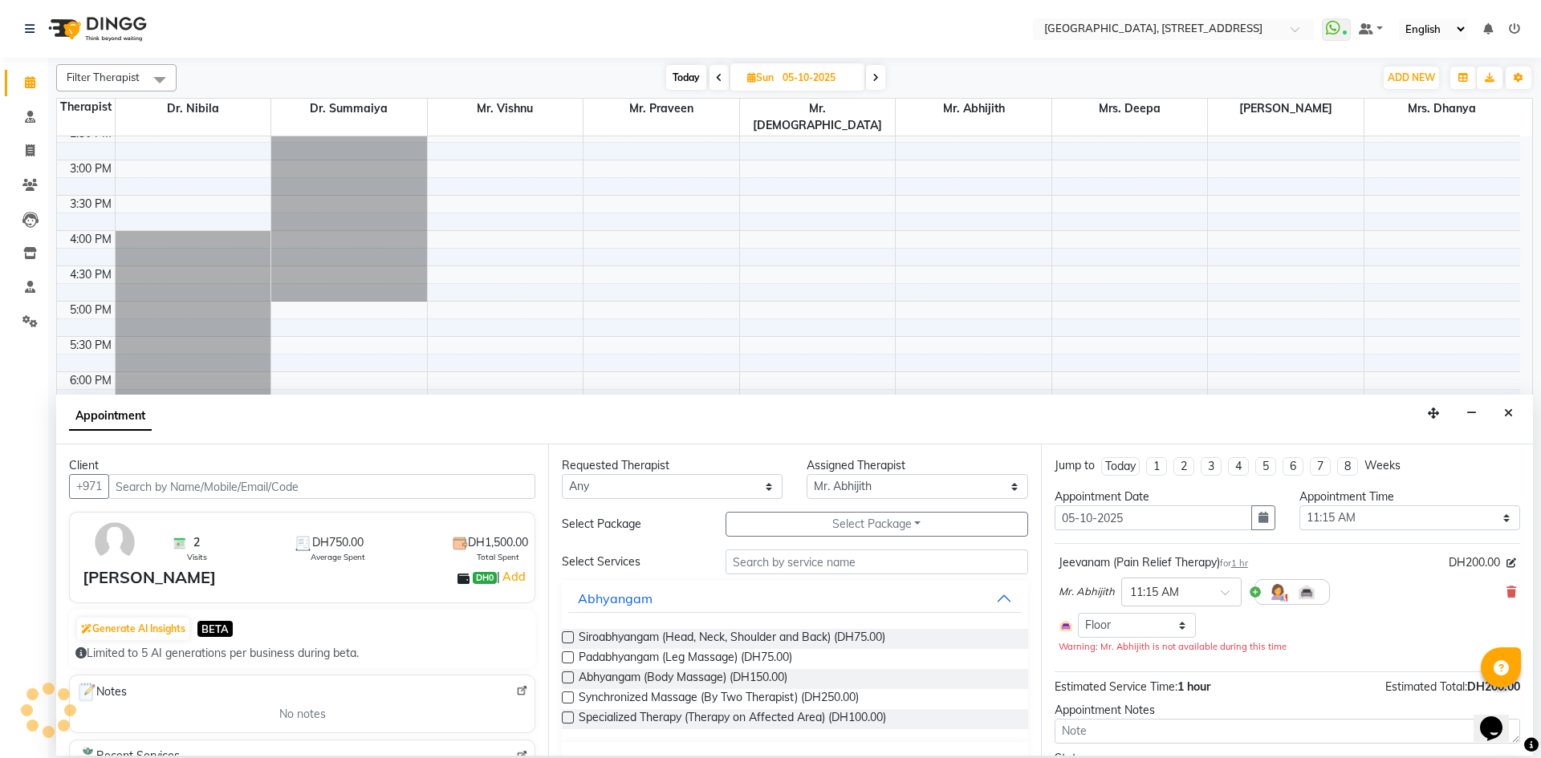
scroll to position [91, 0]
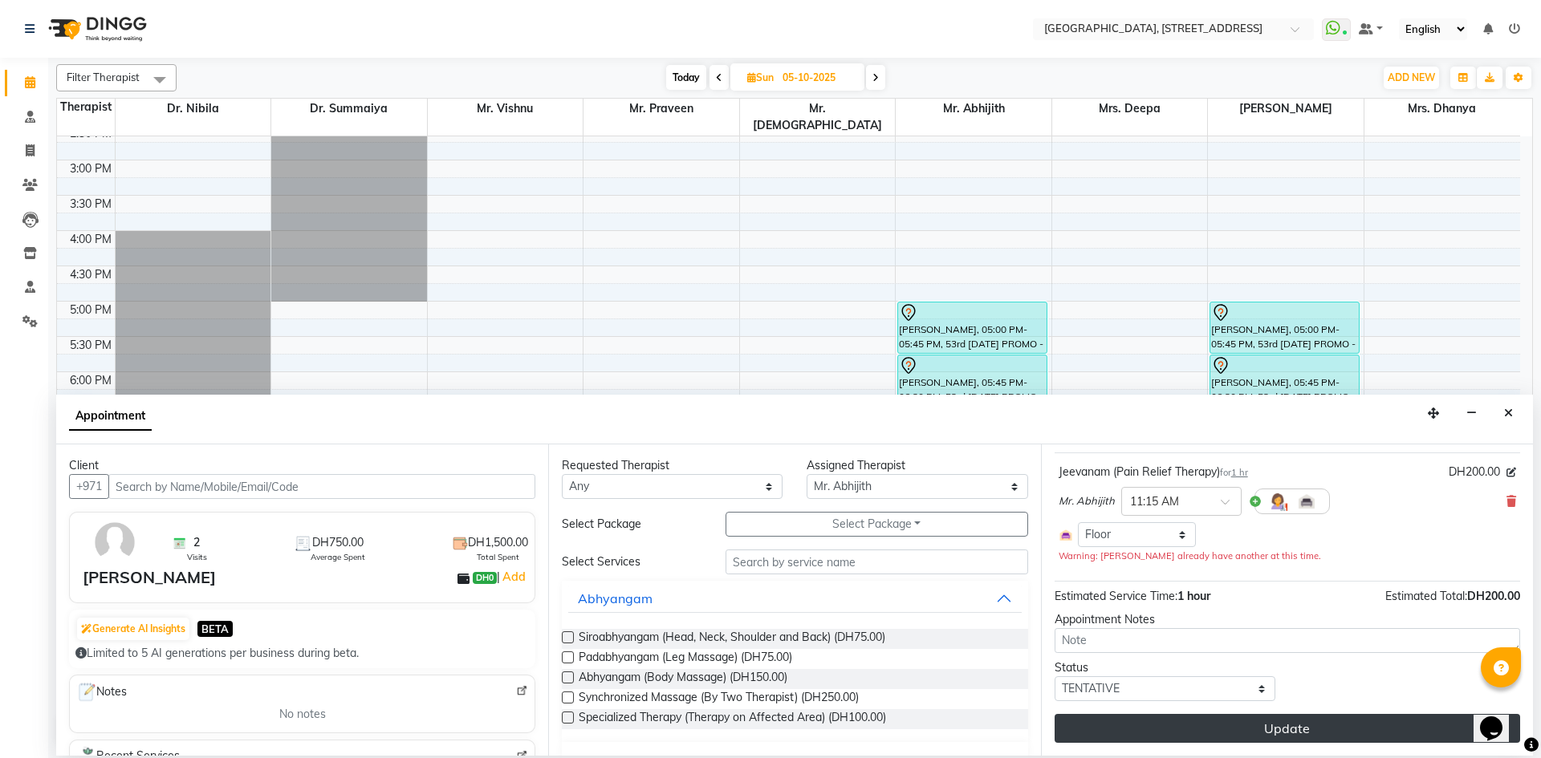
click at [1181, 734] on button "Update" at bounding box center [1287, 728] width 465 height 29
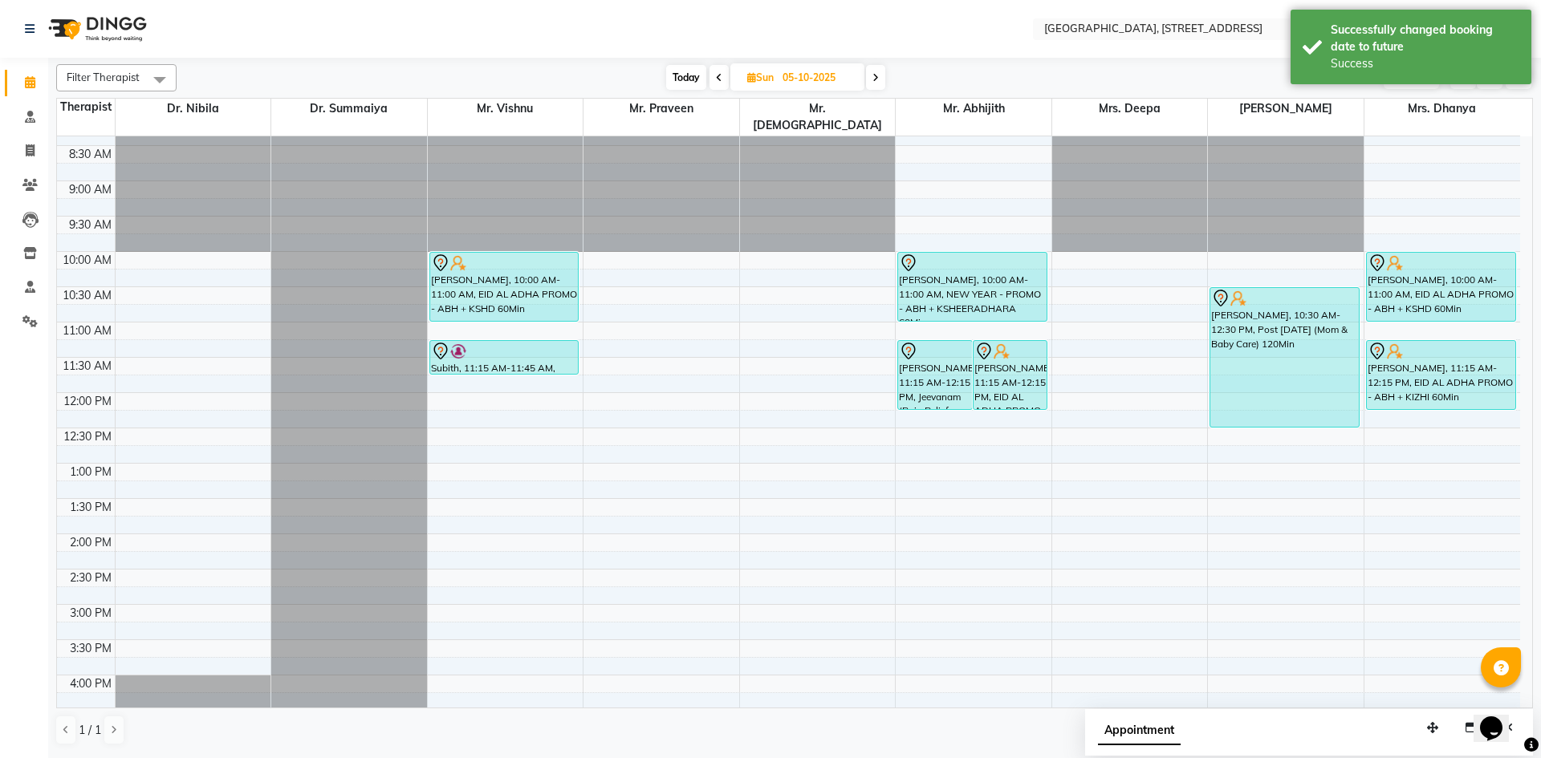
scroll to position [0, 0]
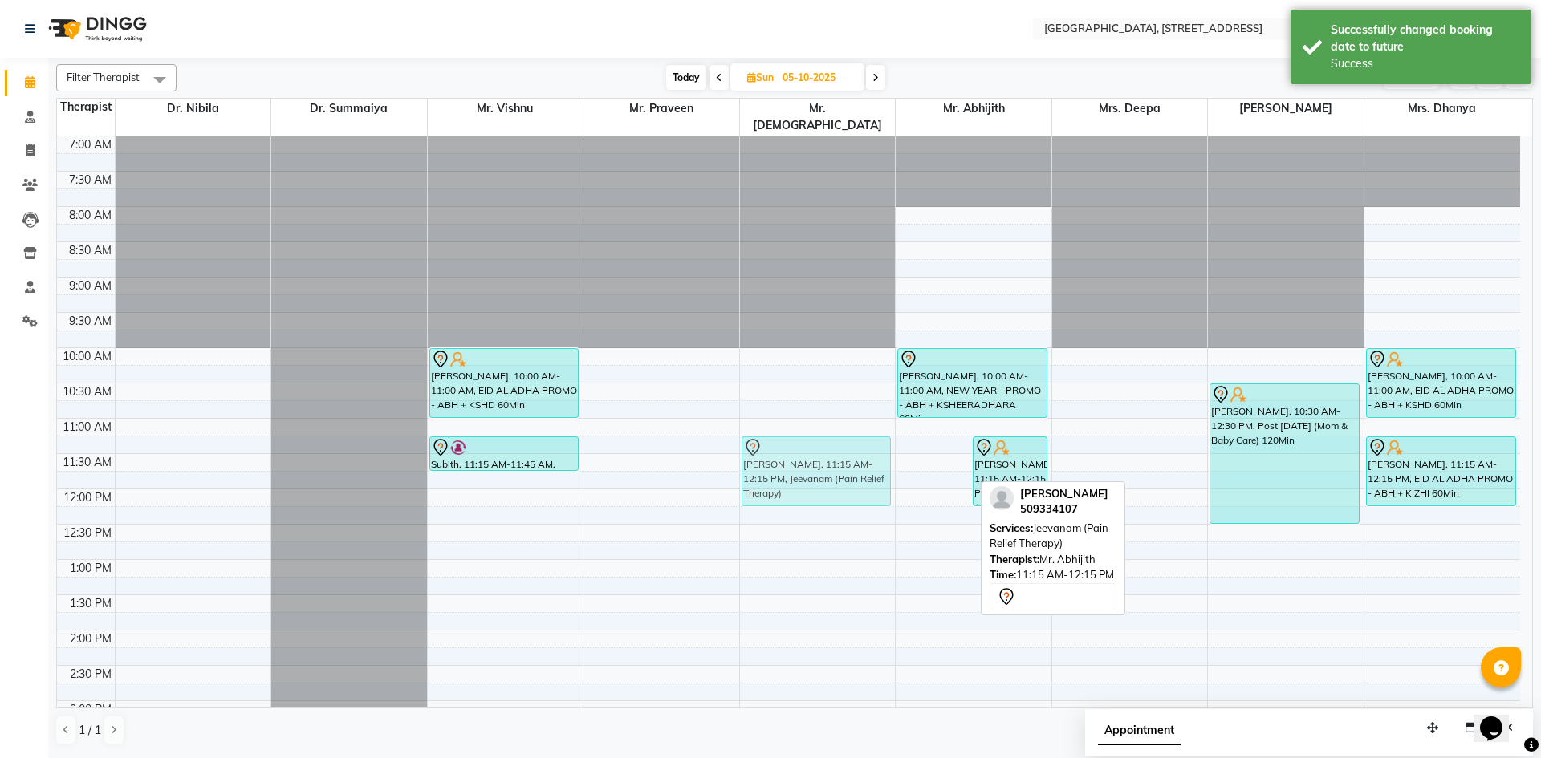
drag, startPoint x: 943, startPoint y: 463, endPoint x: 877, endPoint y: 469, distance: 66.0
click at [877, 469] on tr "[PERSON_NAME], 10:00 AM-11:00 AM, EID AL ADHA PROMO - ABH + KSHD 60Min Subith, …" at bounding box center [788, 700] width 1463 height 1129
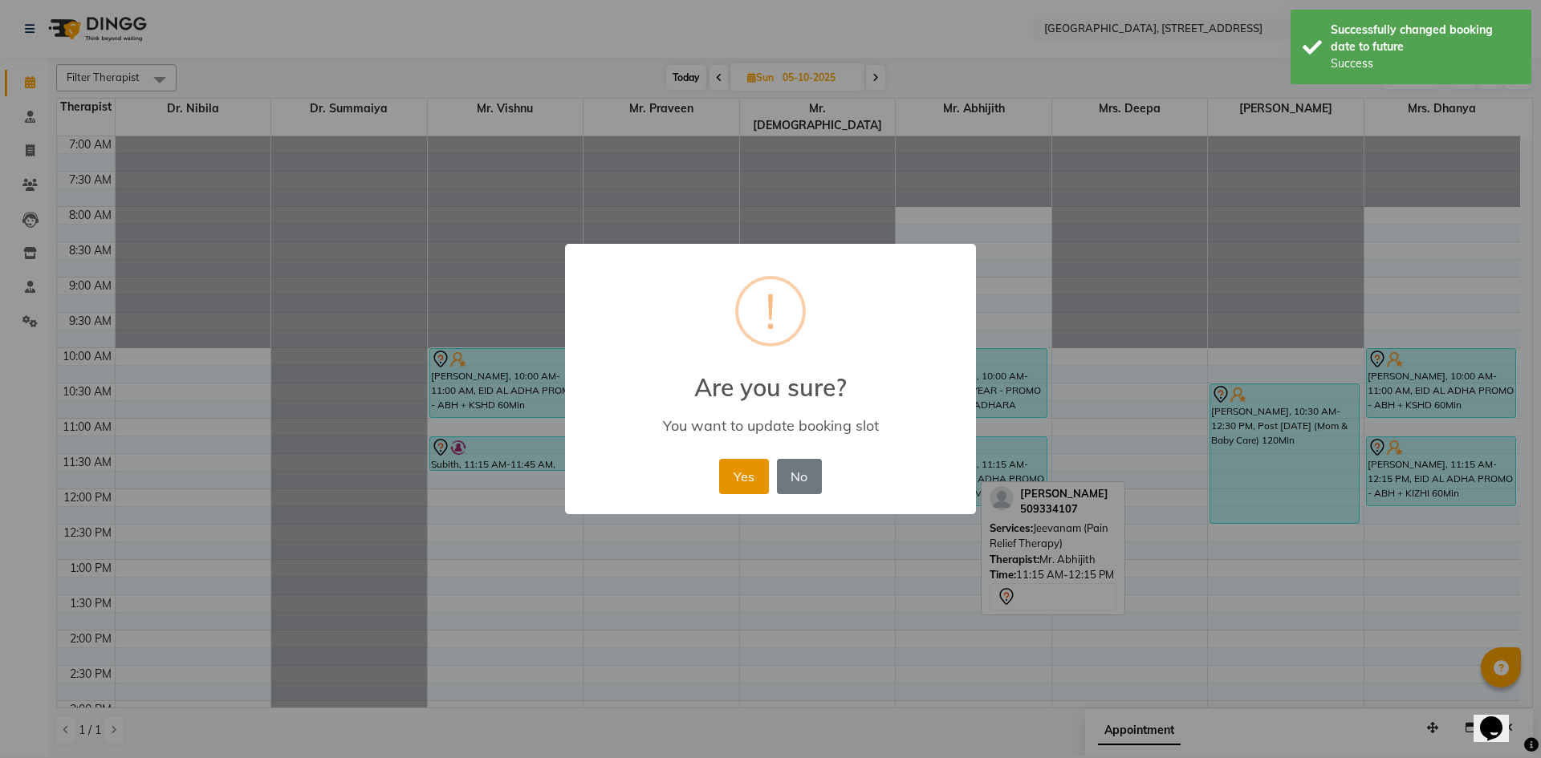
click at [736, 475] on button "Yes" at bounding box center [743, 476] width 49 height 35
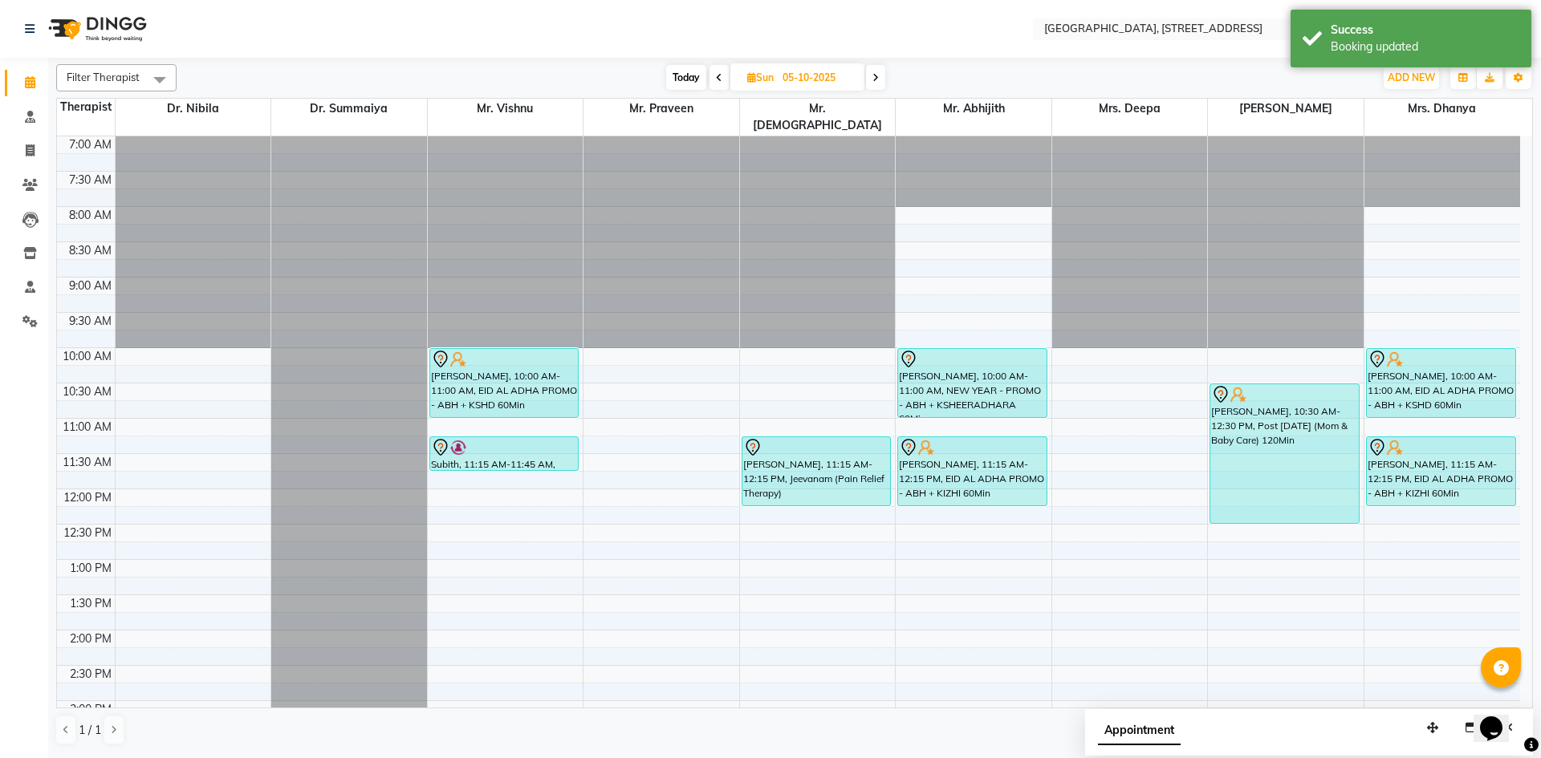
click at [691, 77] on span "Today" at bounding box center [686, 77] width 40 height 25
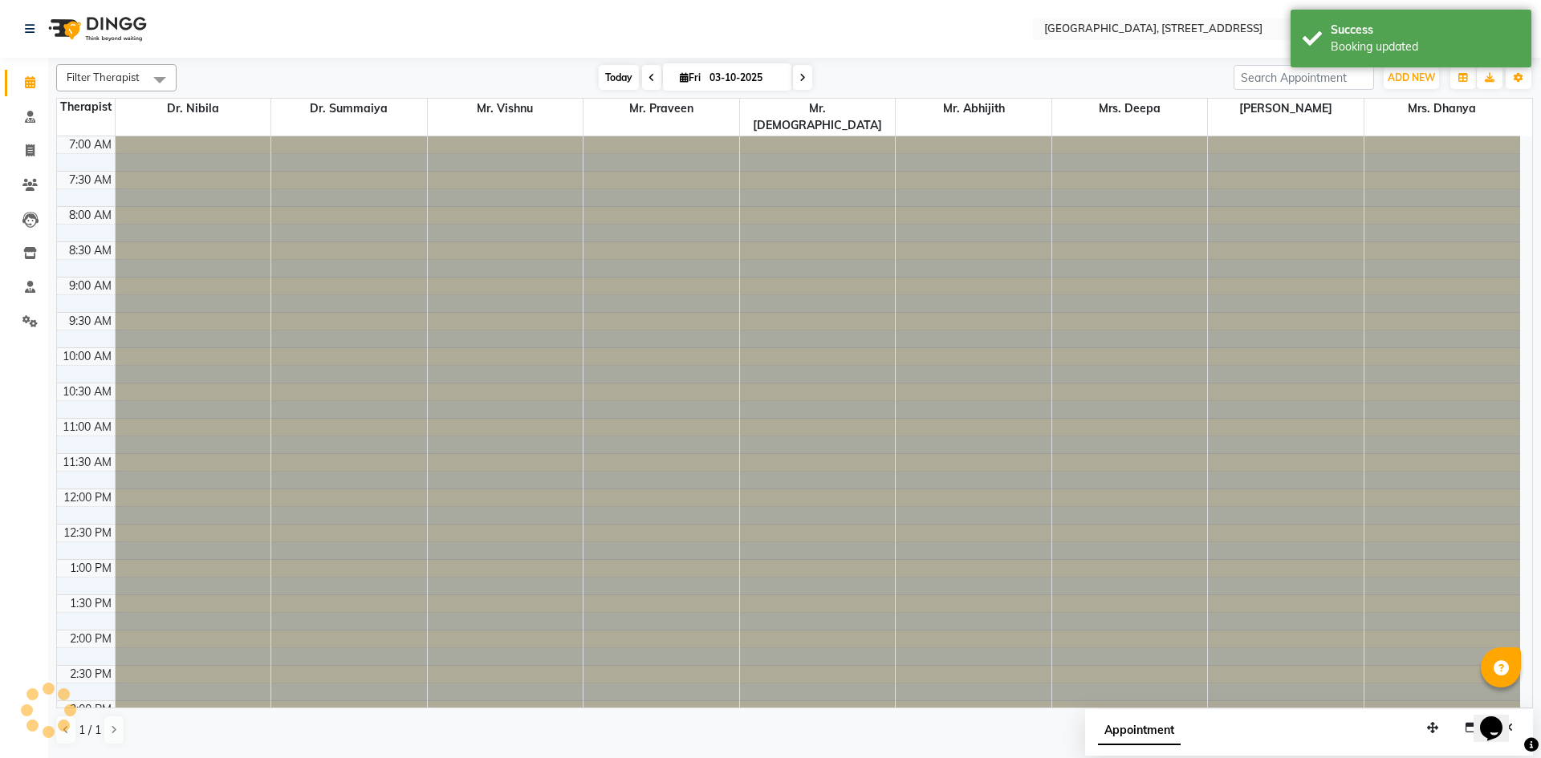
scroll to position [541, 0]
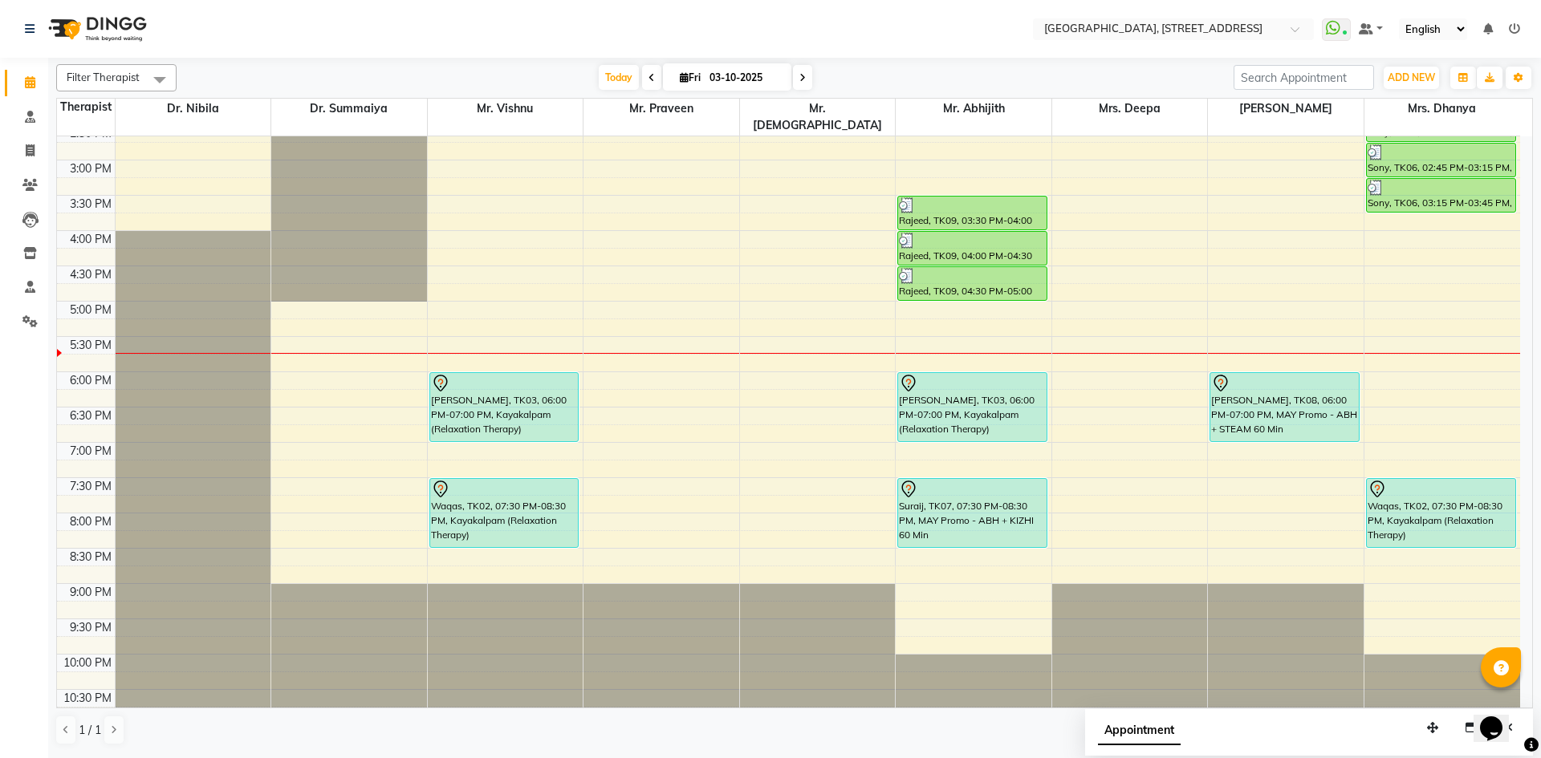
click at [808, 85] on span at bounding box center [802, 77] width 19 height 25
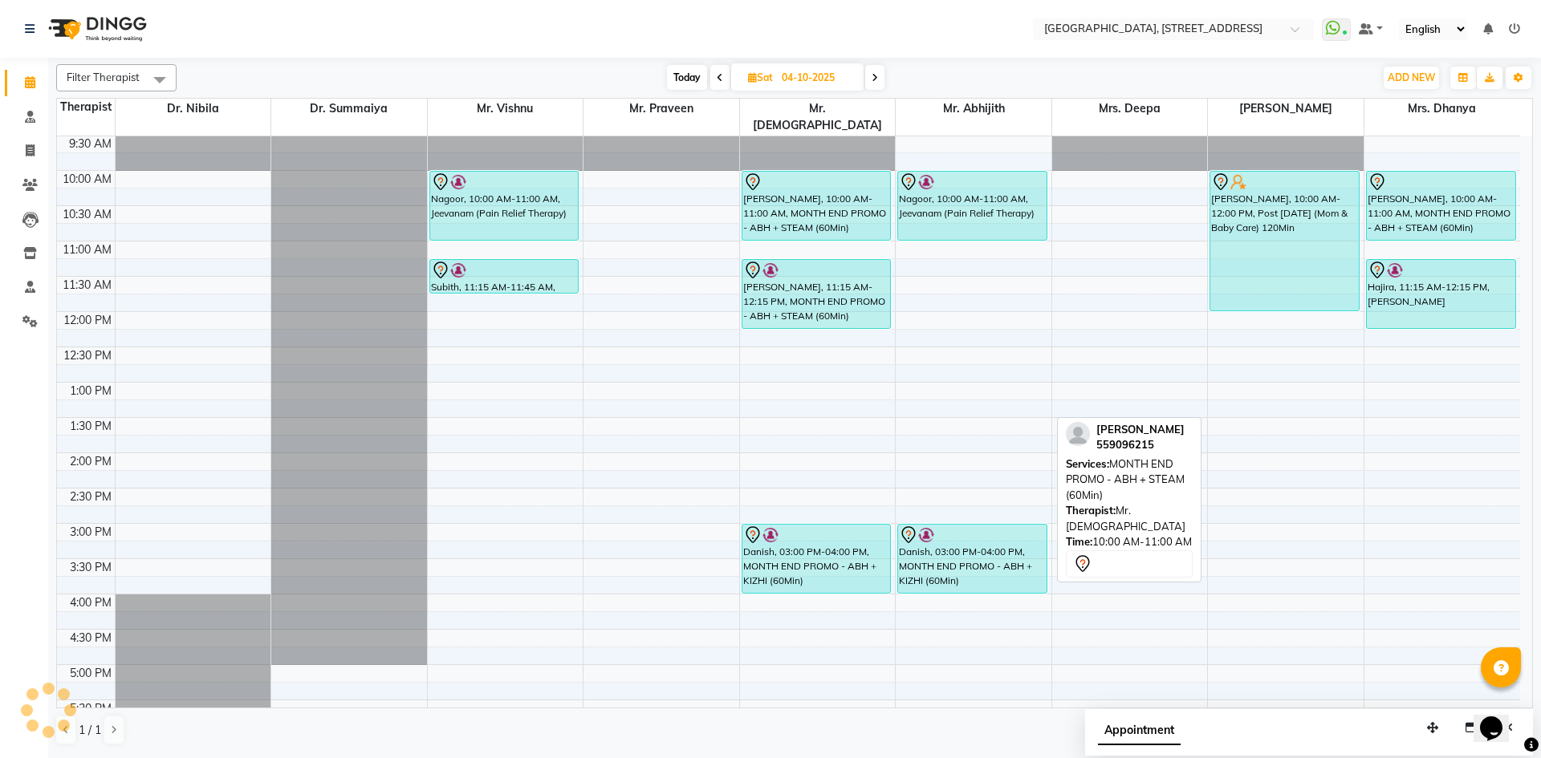
scroll to position [0, 0]
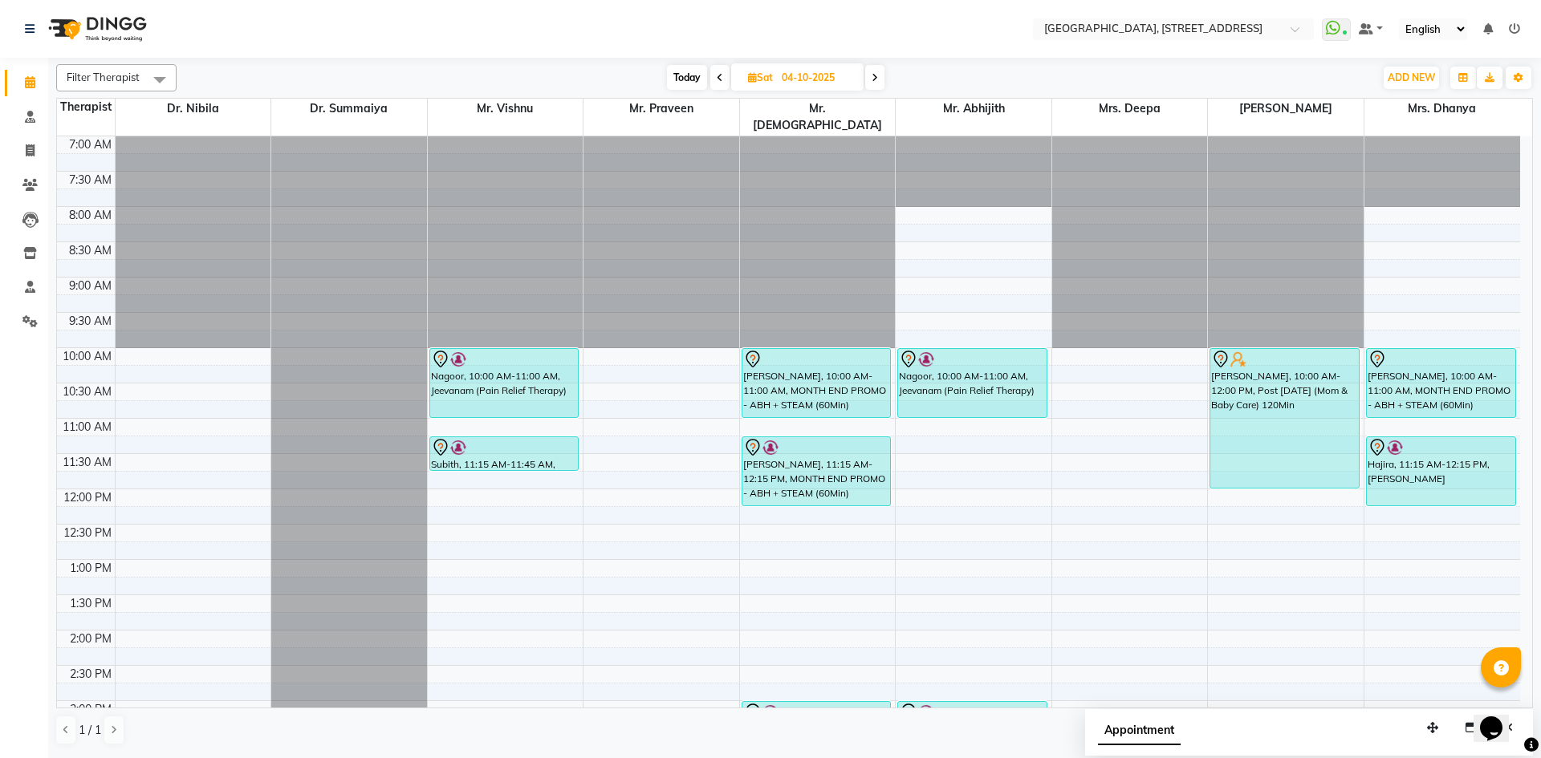
click at [876, 79] on icon at bounding box center [875, 78] width 6 height 10
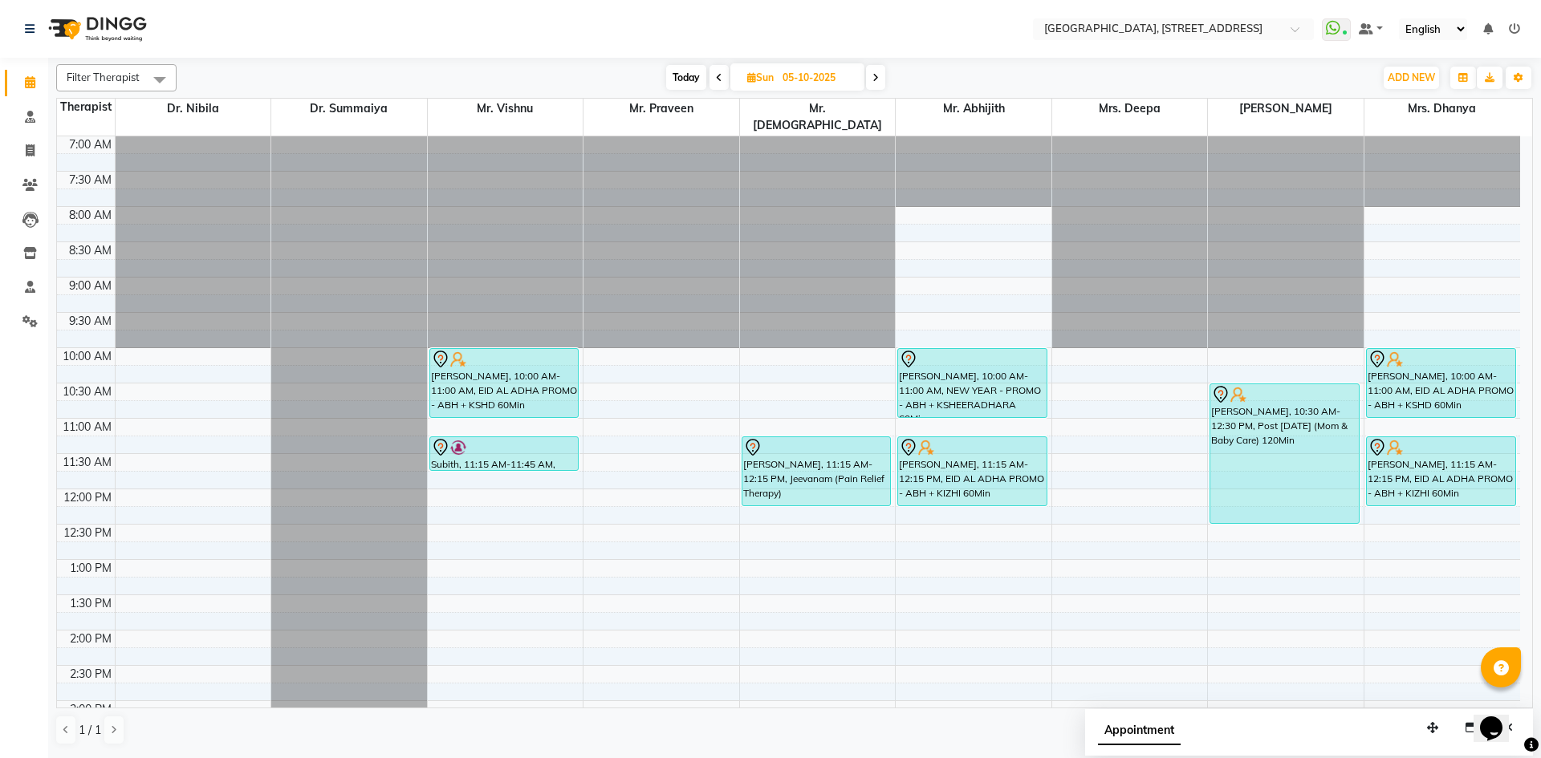
click at [673, 85] on span "Today" at bounding box center [686, 77] width 40 height 25
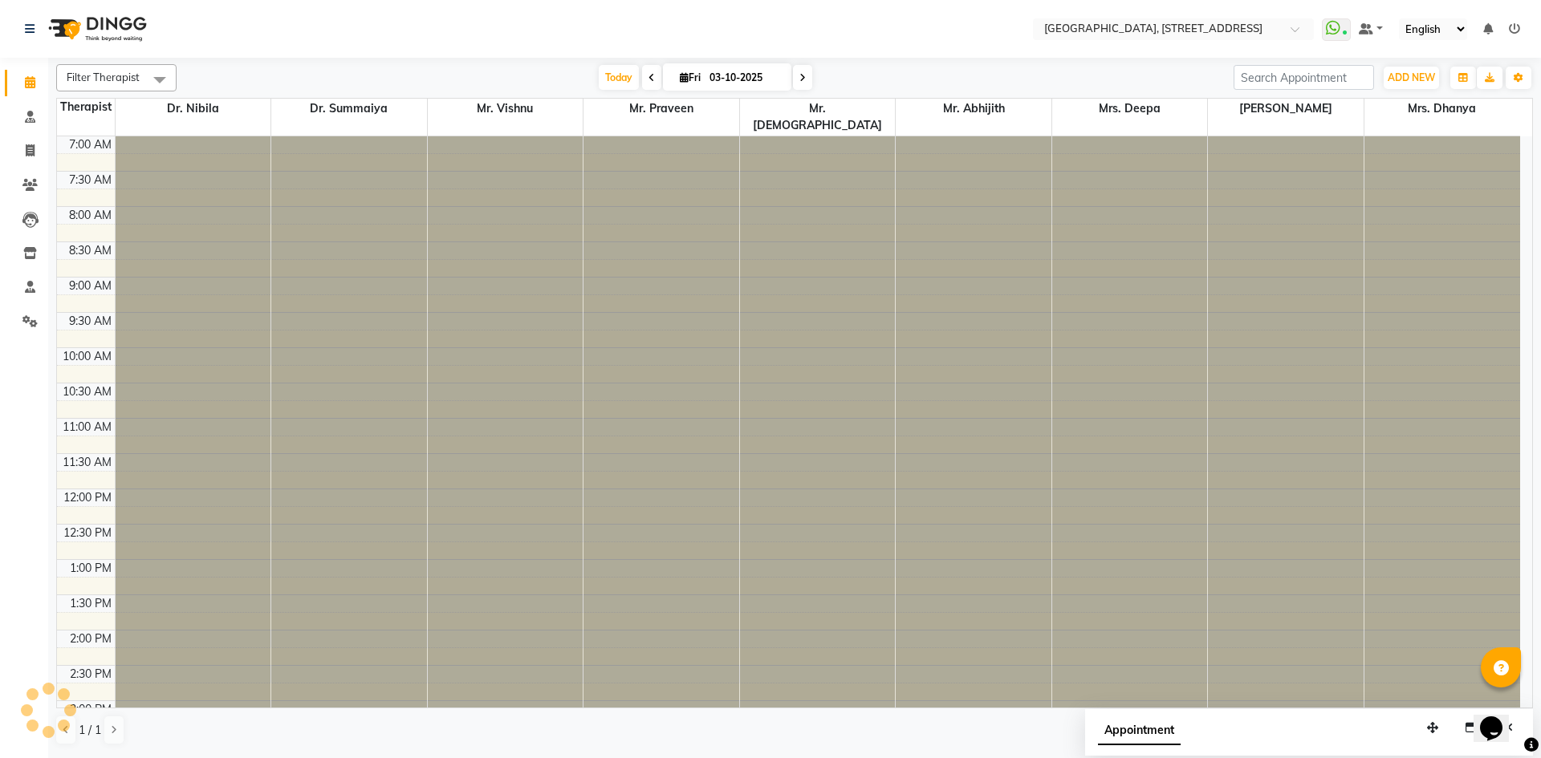
scroll to position [541, 0]
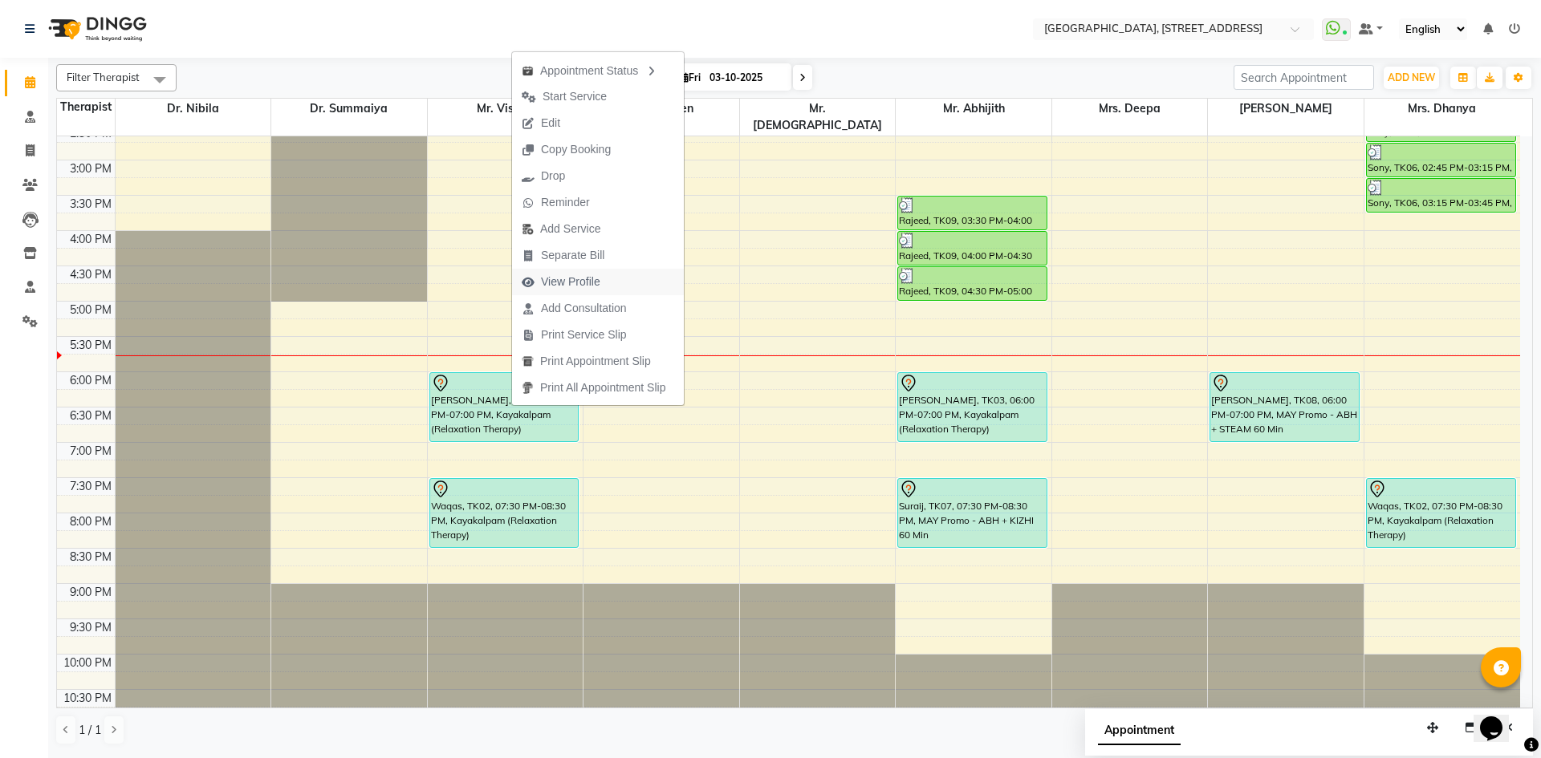
click at [590, 283] on span "View Profile" at bounding box center [570, 282] width 59 height 17
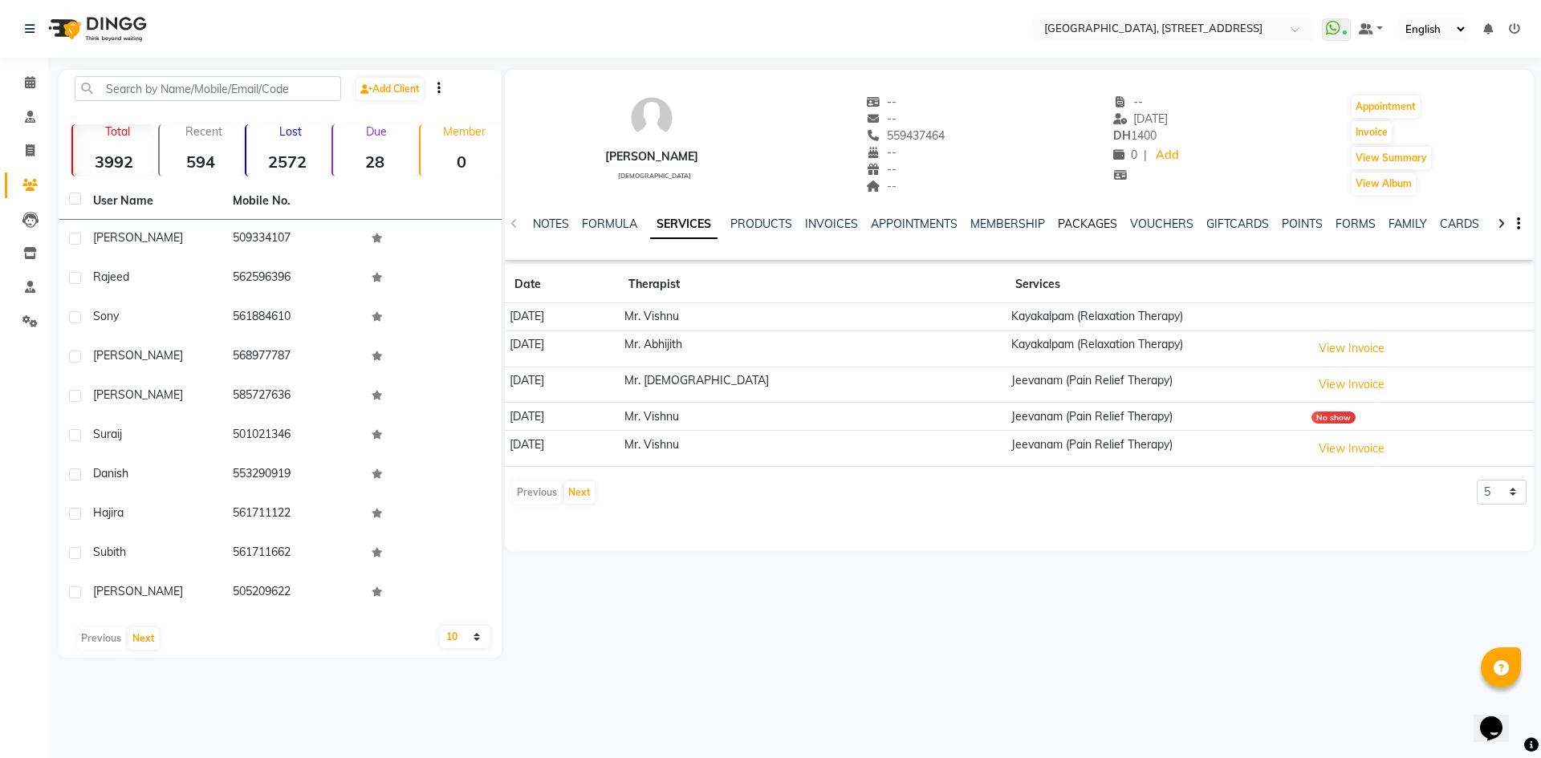
click at [1097, 222] on link "PACKAGES" at bounding box center [1087, 224] width 59 height 14
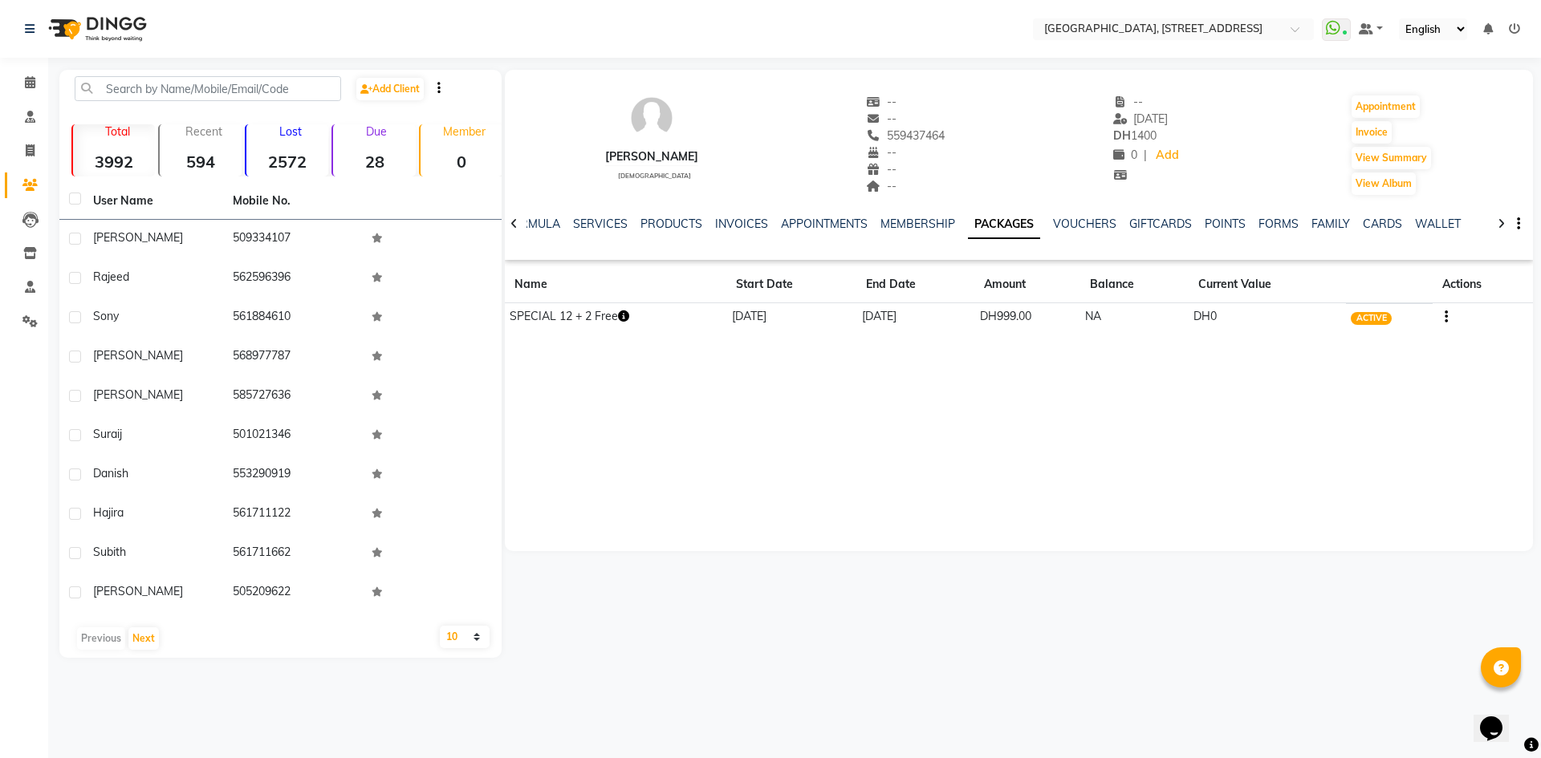
click at [626, 316] on icon "button" at bounding box center [623, 316] width 11 height 11
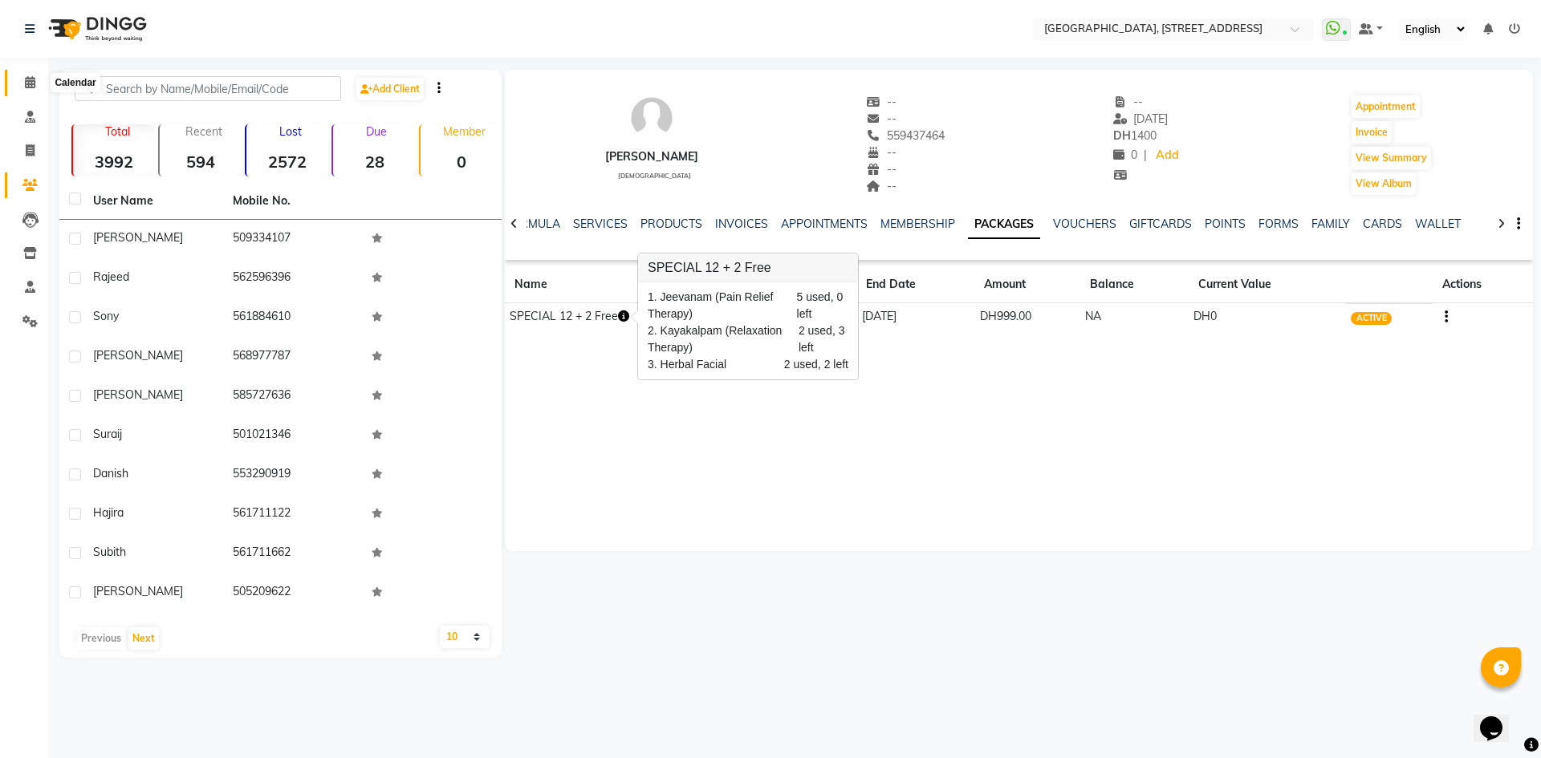
click at [31, 81] on icon at bounding box center [30, 82] width 10 height 12
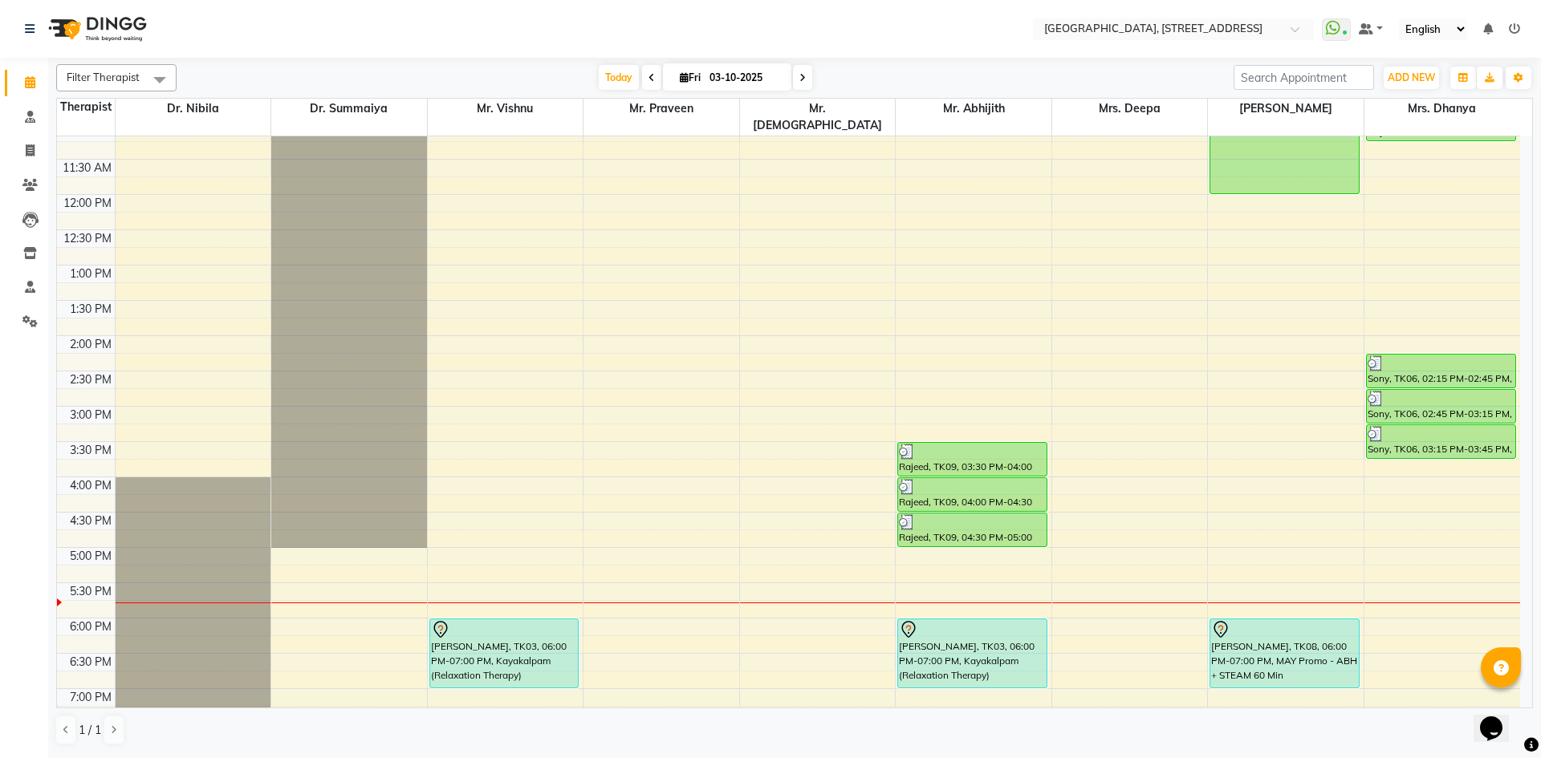
scroll to position [541, 0]
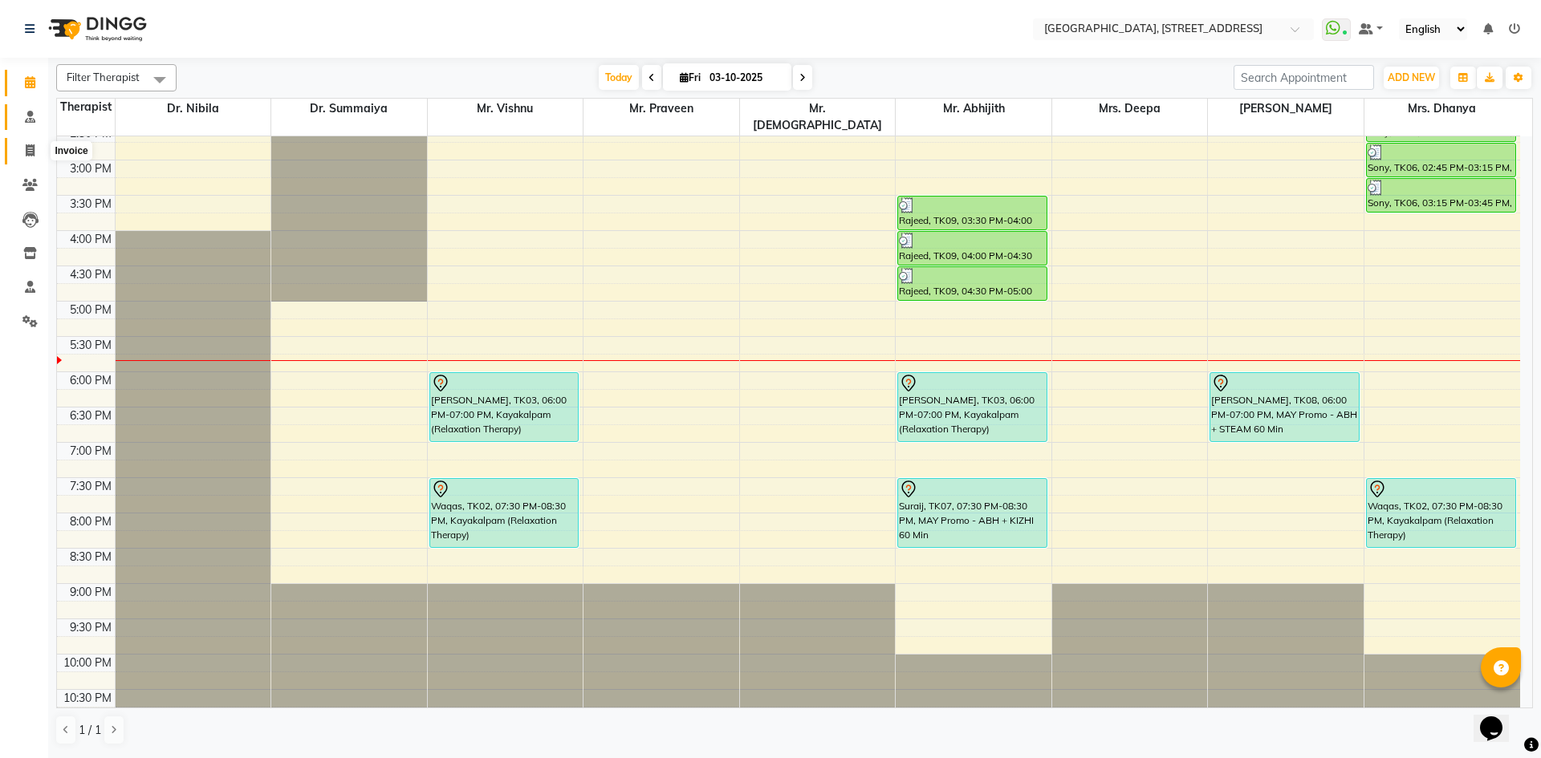
drag, startPoint x: 28, startPoint y: 157, endPoint x: 39, endPoint y: 128, distance: 31.7
click at [28, 157] on span at bounding box center [30, 151] width 28 height 18
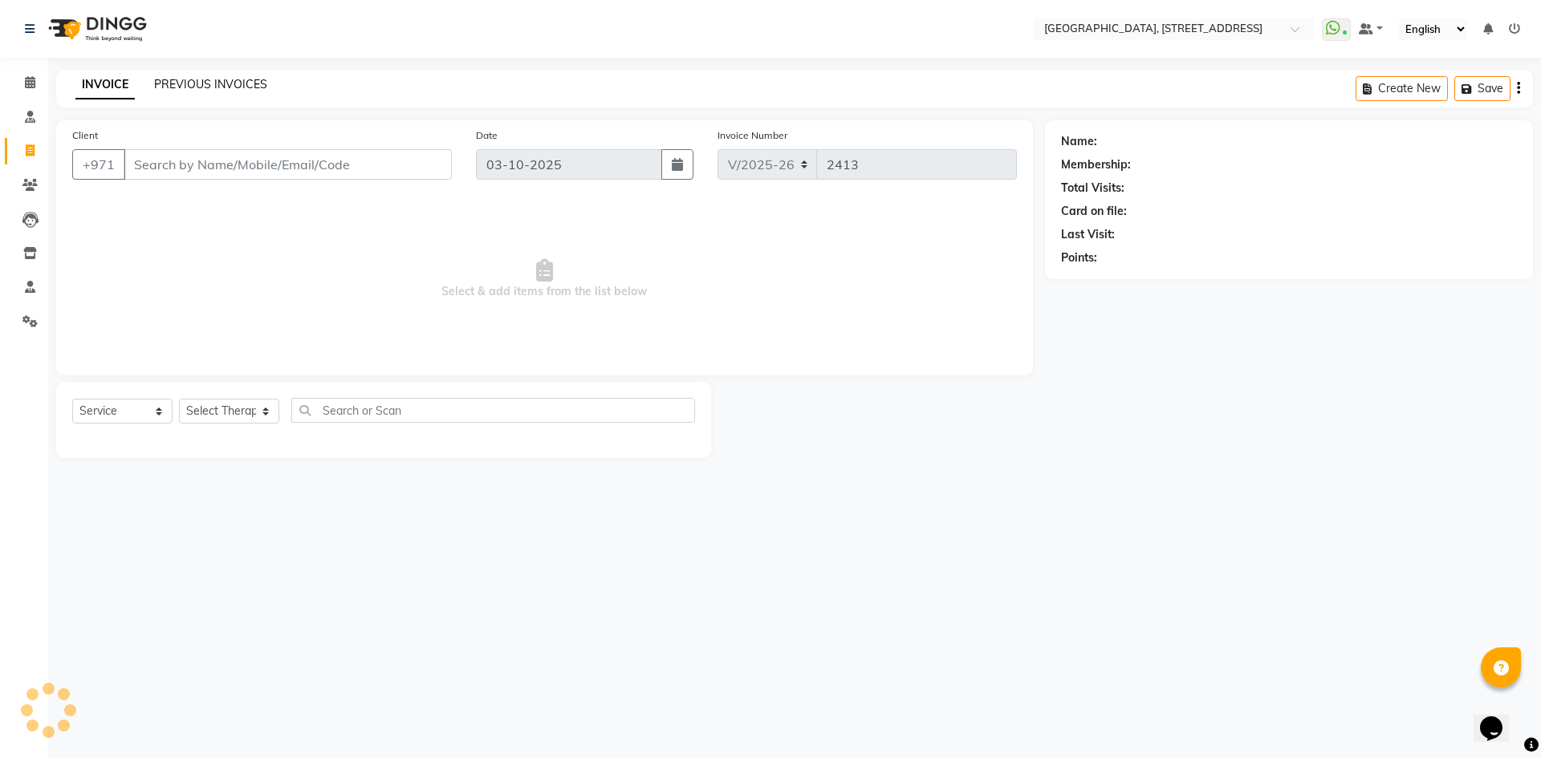
click at [177, 89] on link "PREVIOUS INVOICES" at bounding box center [210, 84] width 113 height 14
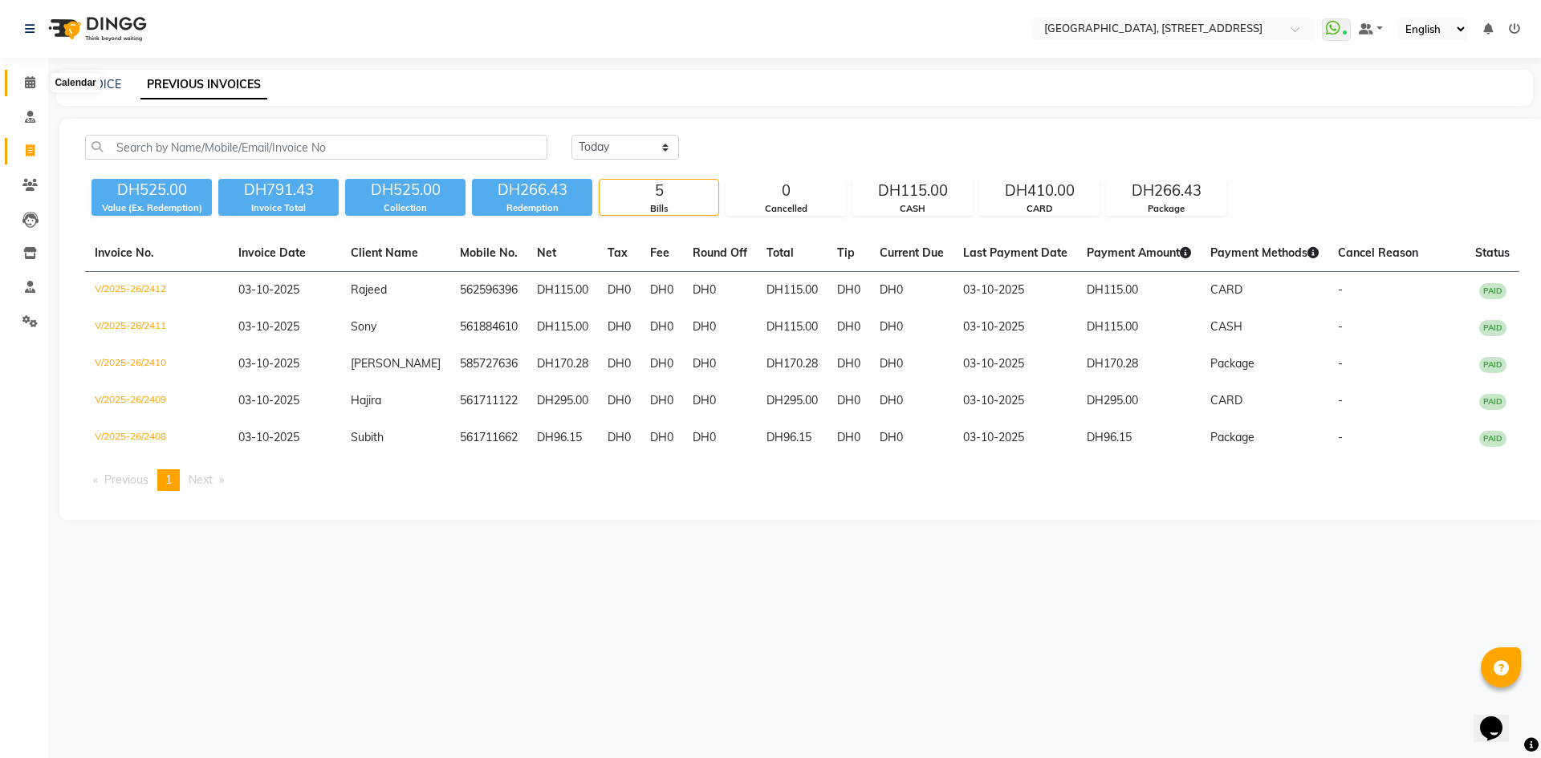
click at [30, 78] on icon at bounding box center [30, 82] width 10 height 12
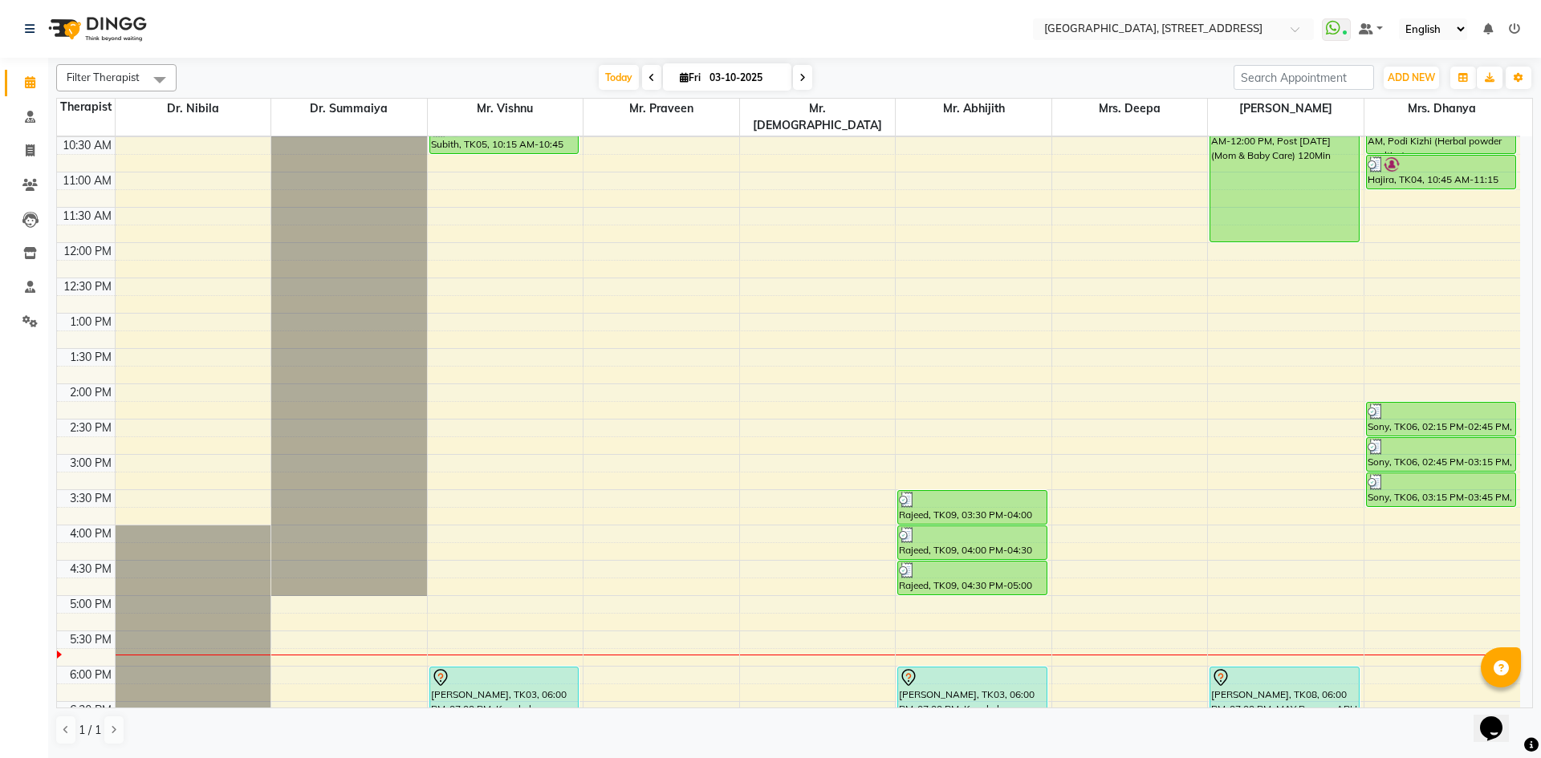
scroll to position [541, 0]
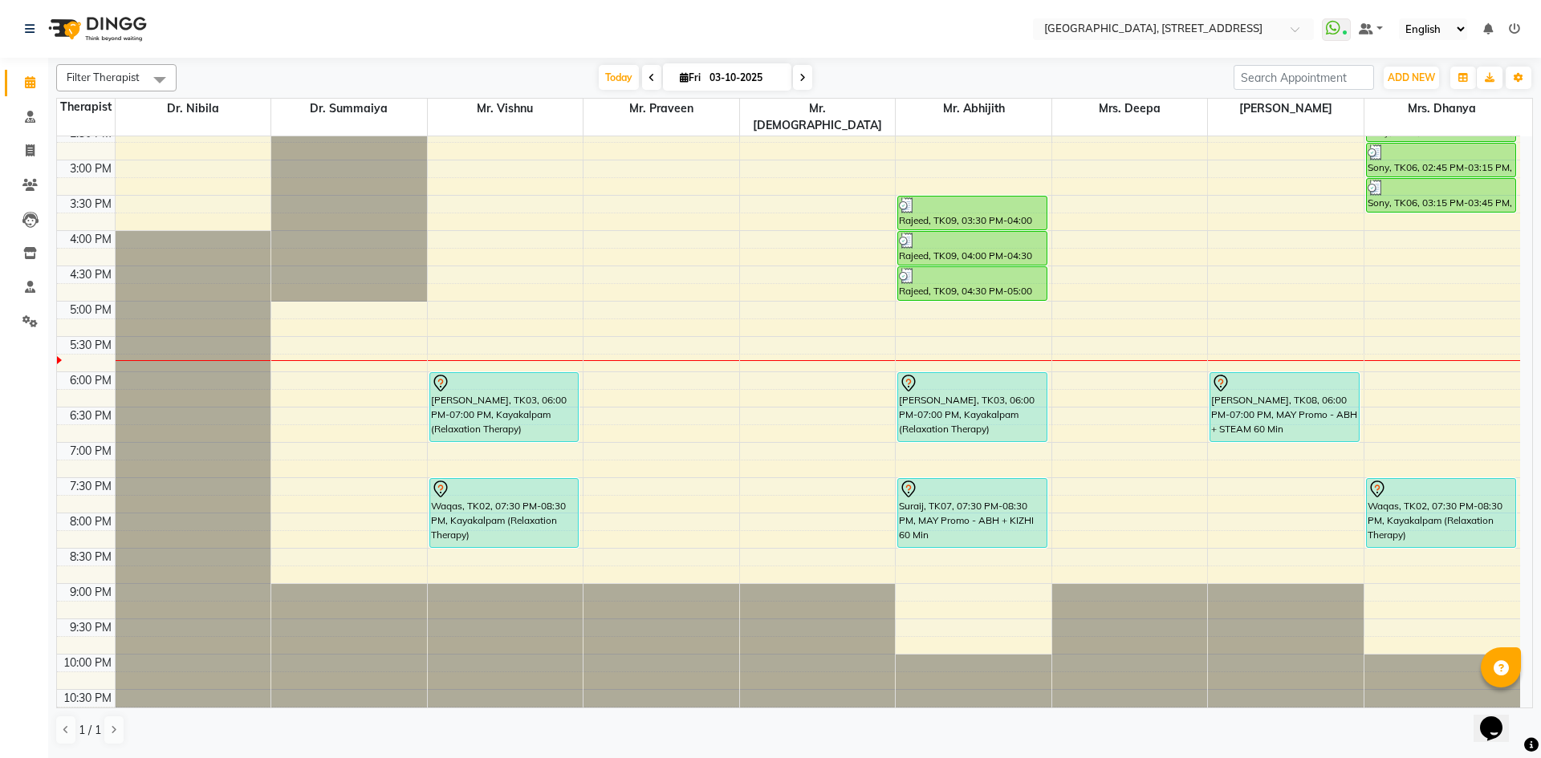
click at [802, 69] on span at bounding box center [802, 77] width 19 height 25
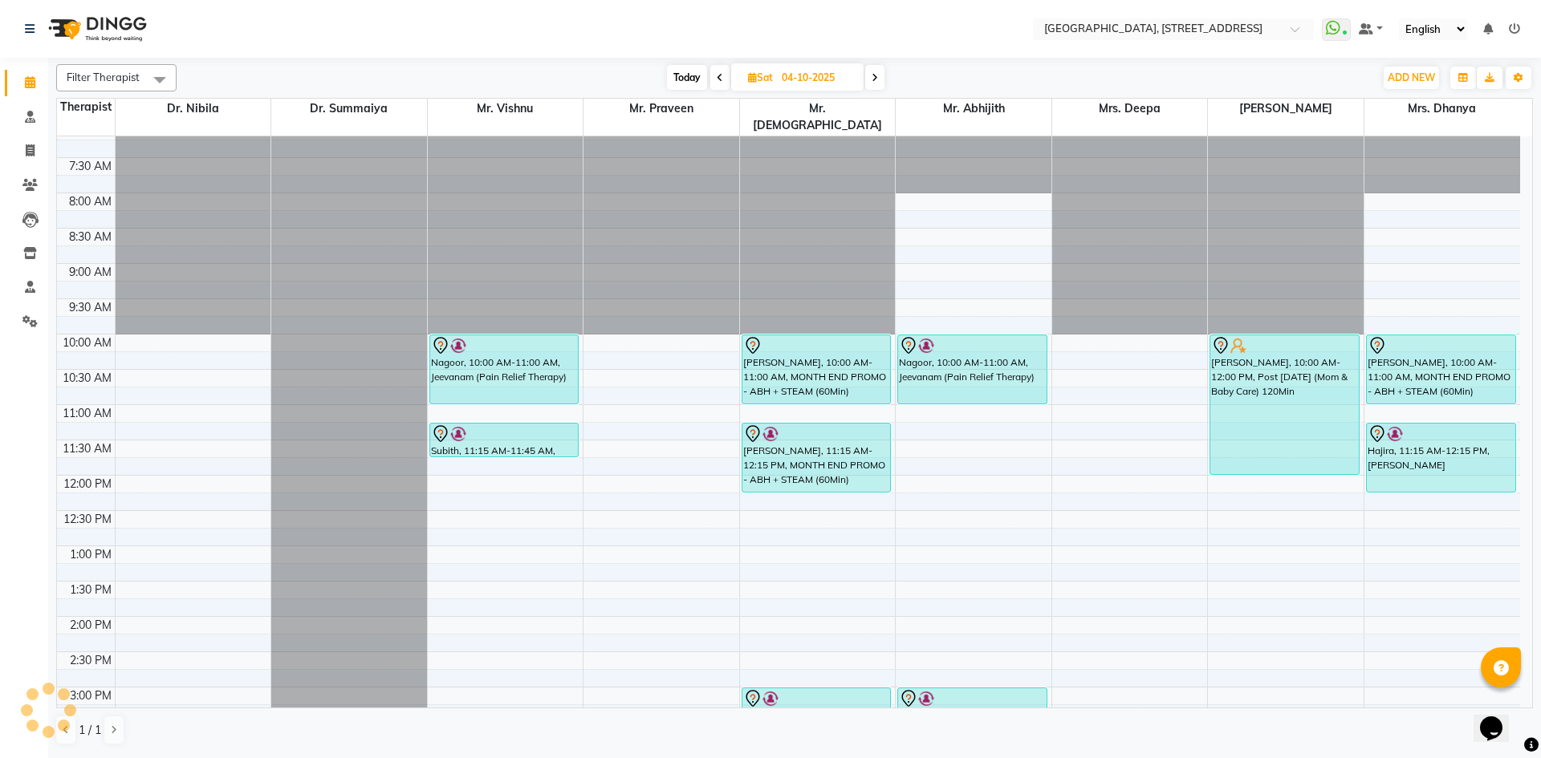
scroll to position [0, 0]
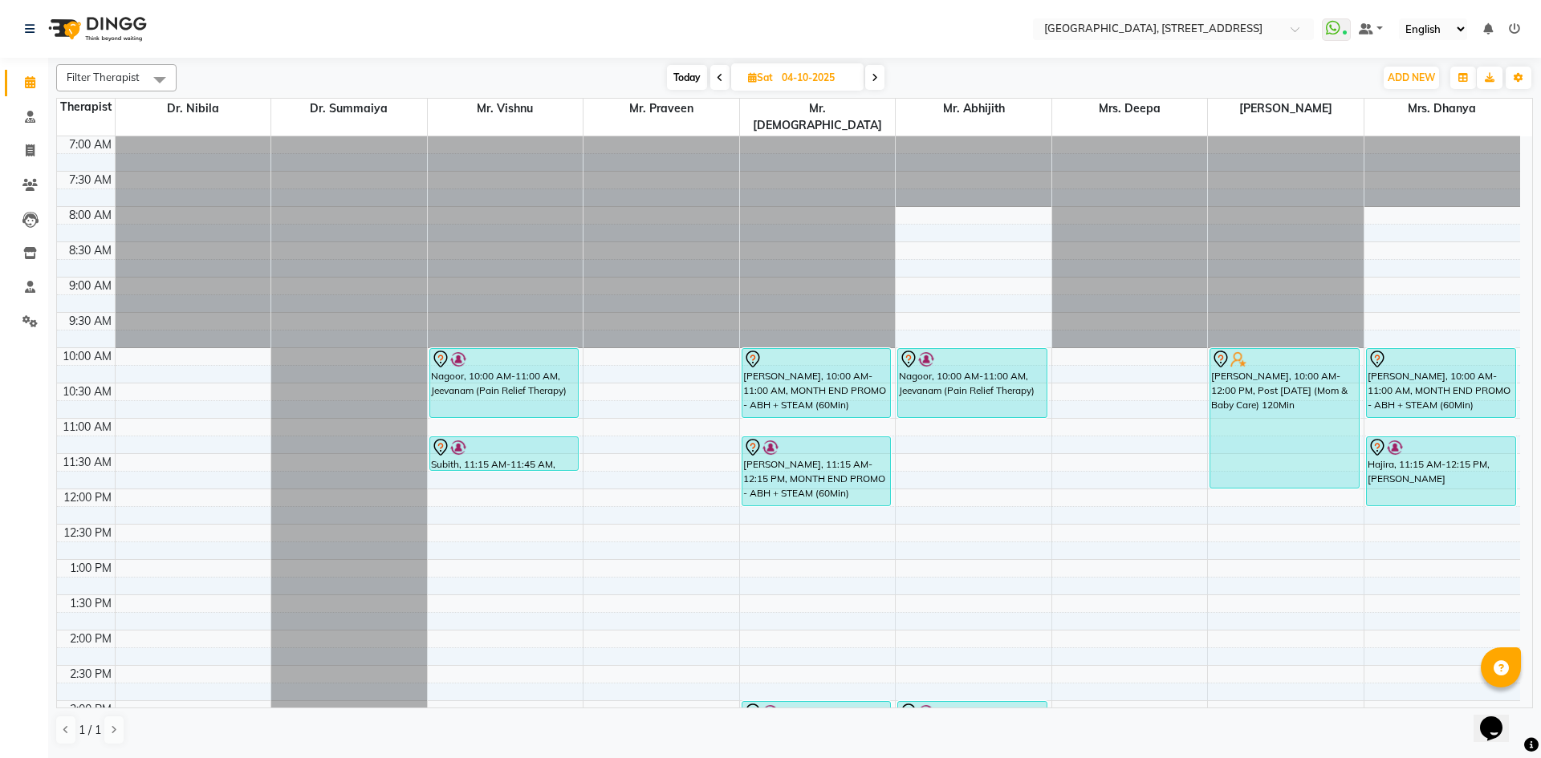
click at [876, 82] on icon at bounding box center [875, 78] width 6 height 10
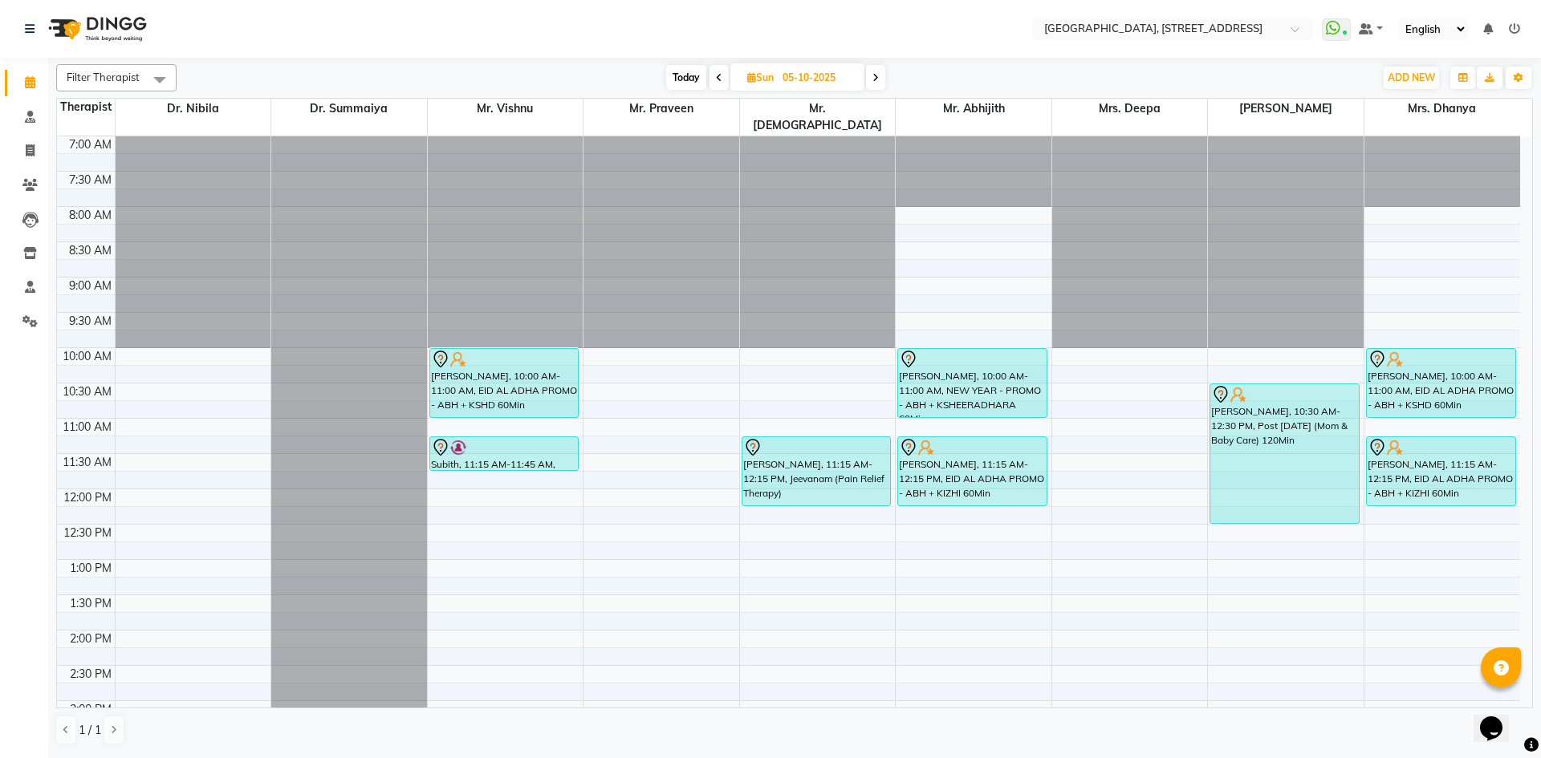
click at [683, 80] on span "Today" at bounding box center [686, 77] width 40 height 25
type input "03-10-2025"
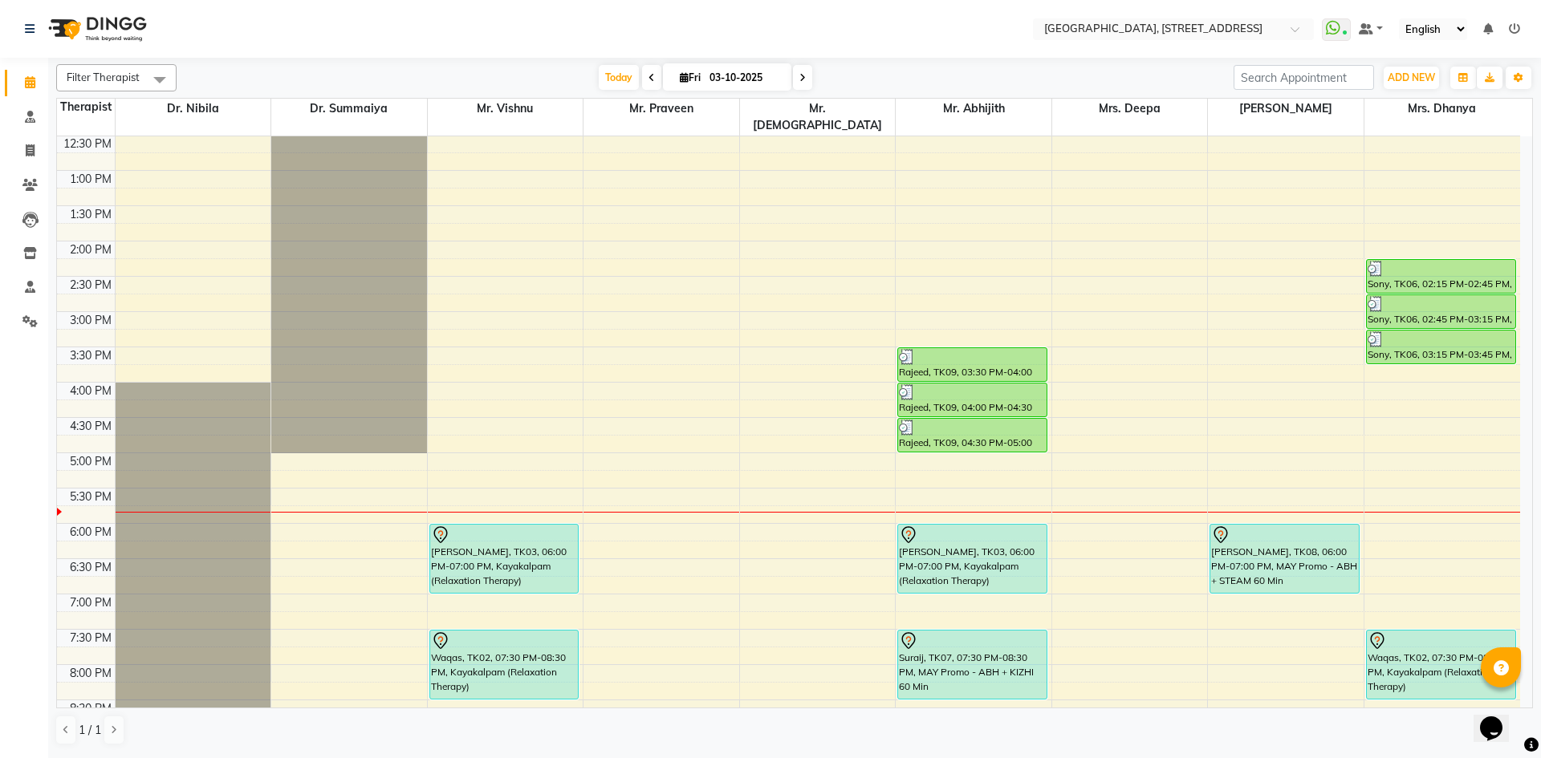
scroll to position [541, 0]
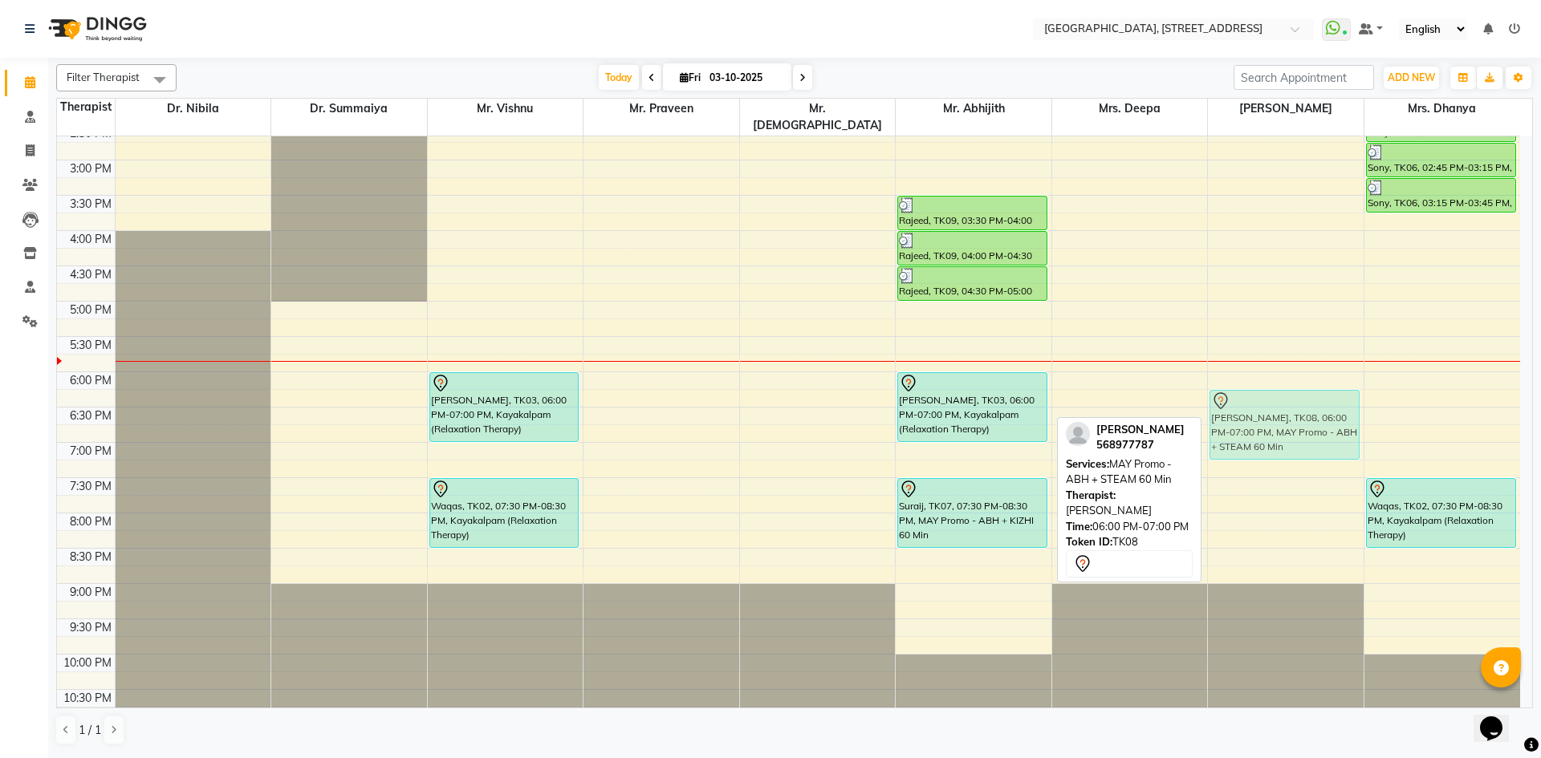
click at [1283, 385] on div "Kauser Fathima, TK01, 10:00 AM-12:00 PM, Post Natal (Mom & Baby Care) 120Min Sr…" at bounding box center [1286, 160] width 156 height 1129
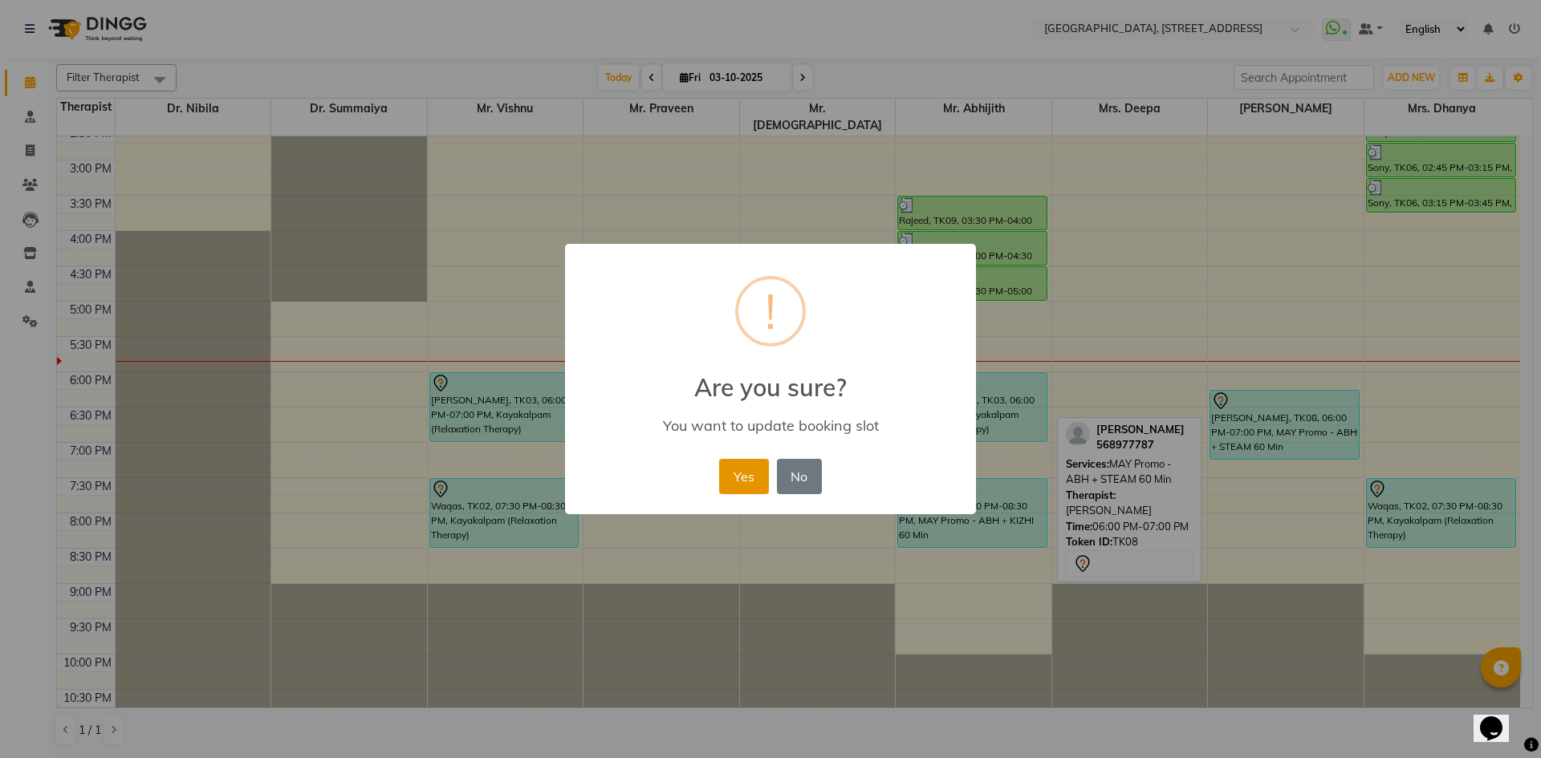
click at [750, 474] on button "Yes" at bounding box center [743, 476] width 49 height 35
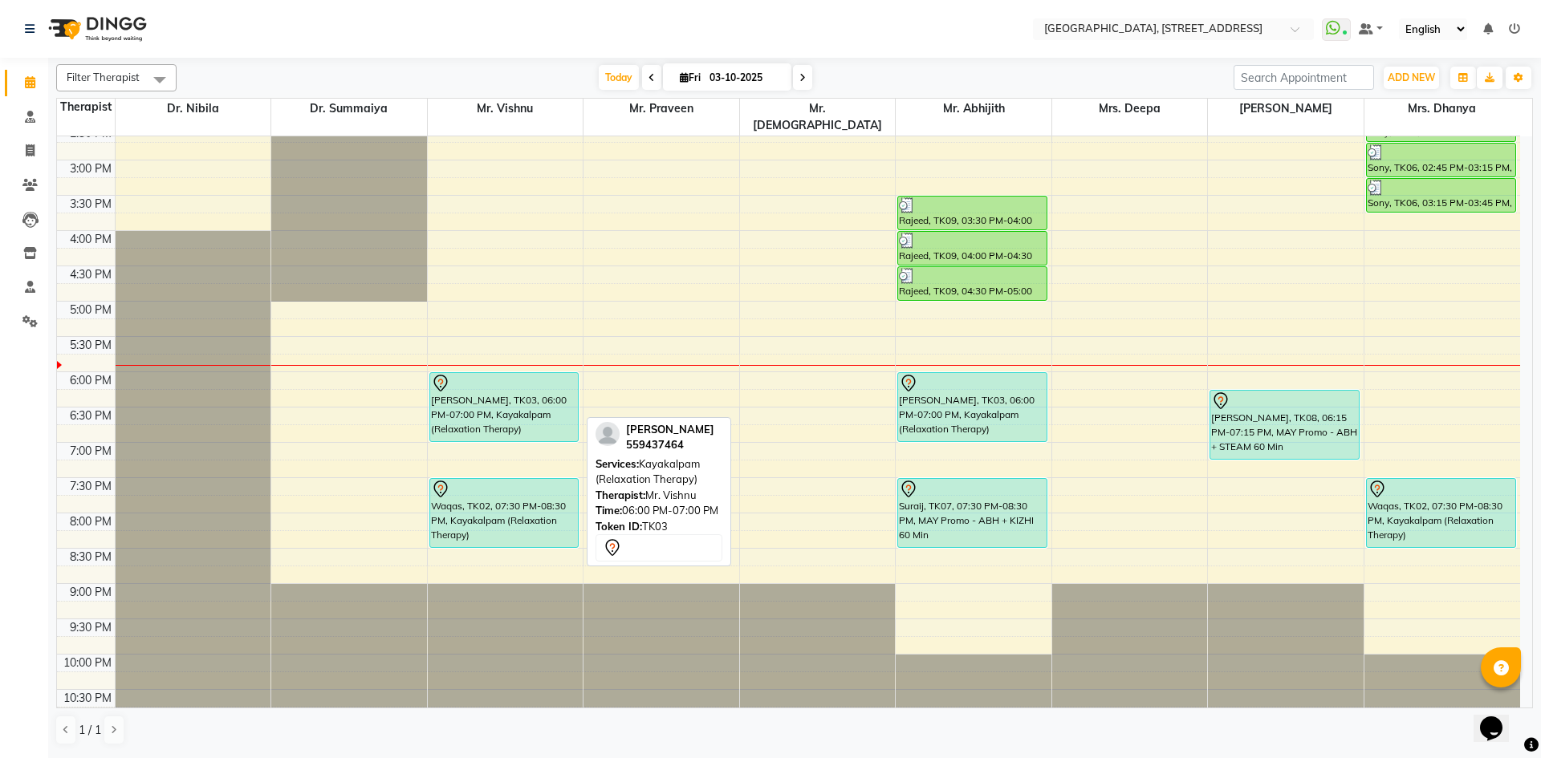
click at [506, 400] on div "[PERSON_NAME], TK03, 06:00 PM-07:00 PM, Kayakalpam (Relaxation Therapy)" at bounding box center [504, 407] width 148 height 68
click at [503, 374] on div at bounding box center [504, 383] width 147 height 19
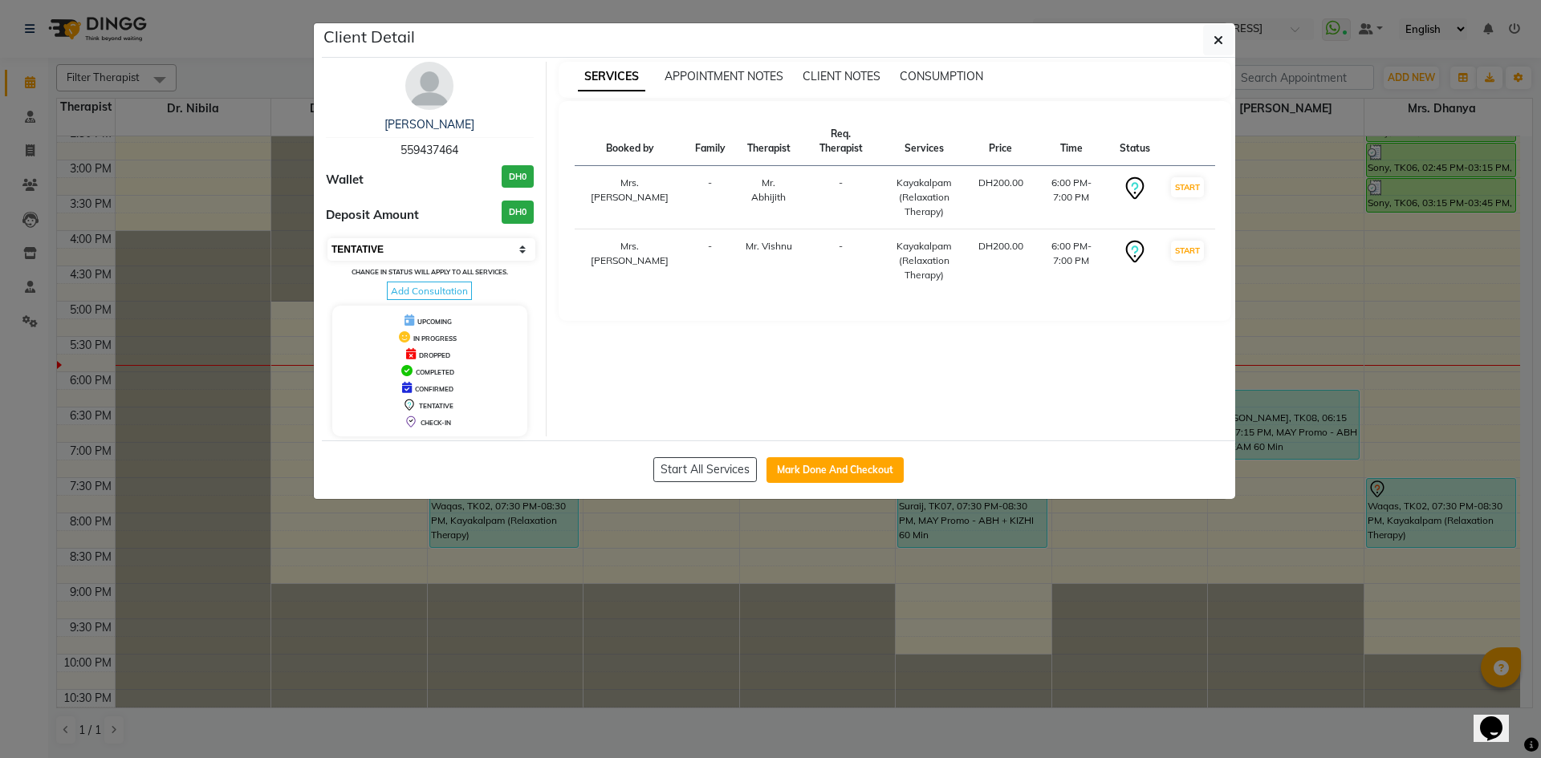
click at [455, 253] on select "Select IN SERVICE CONFIRMED TENTATIVE CHECK IN MARK DONE DROPPED UPCOMING" at bounding box center [431, 249] width 208 height 22
select select "3"
click at [327, 238] on select "Select IN SERVICE CONFIRMED TENTATIVE CHECK IN MARK DONE DROPPED UPCOMING" at bounding box center [431, 249] width 208 height 22
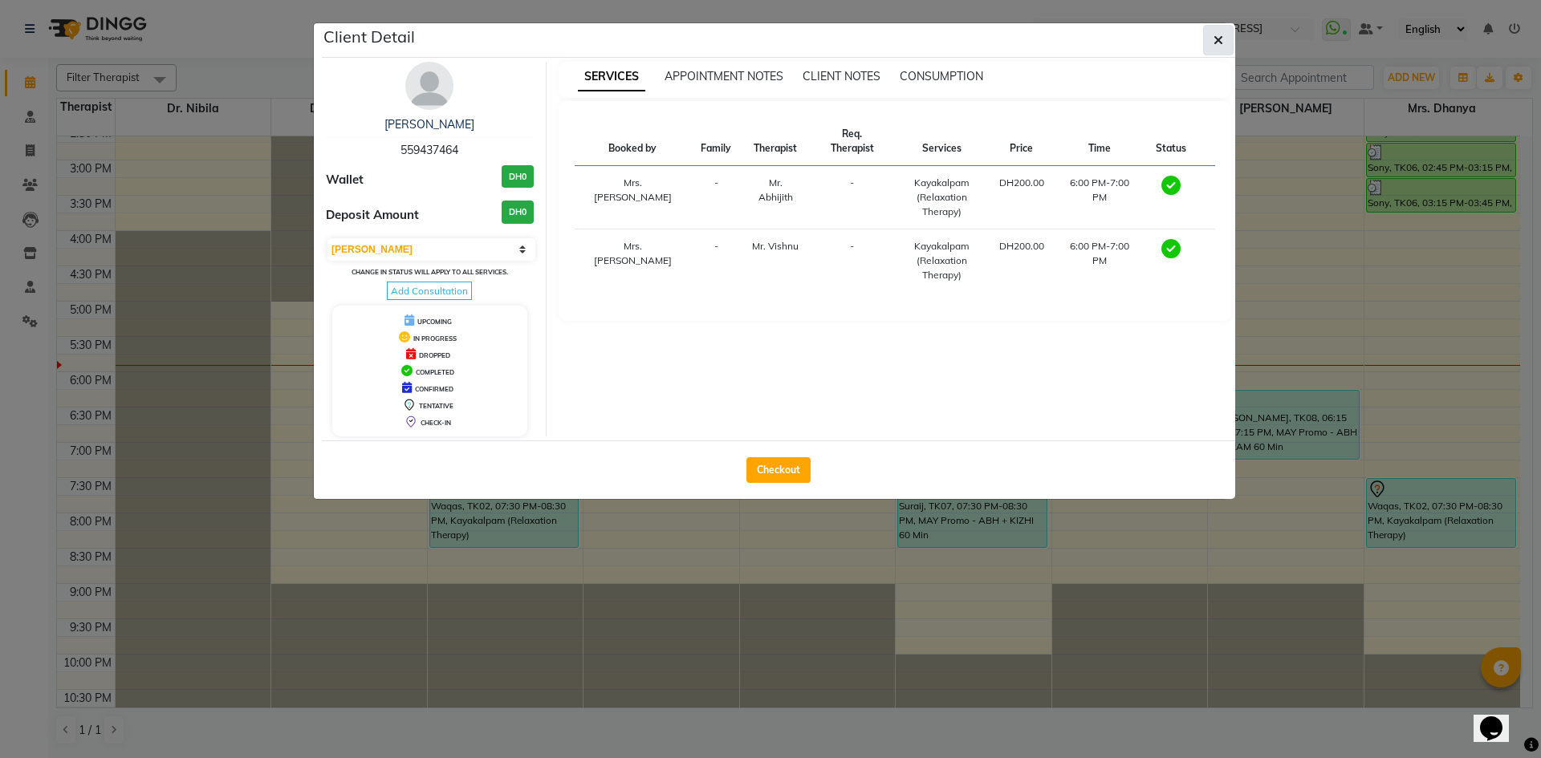
click at [1221, 47] on span "button" at bounding box center [1218, 40] width 10 height 16
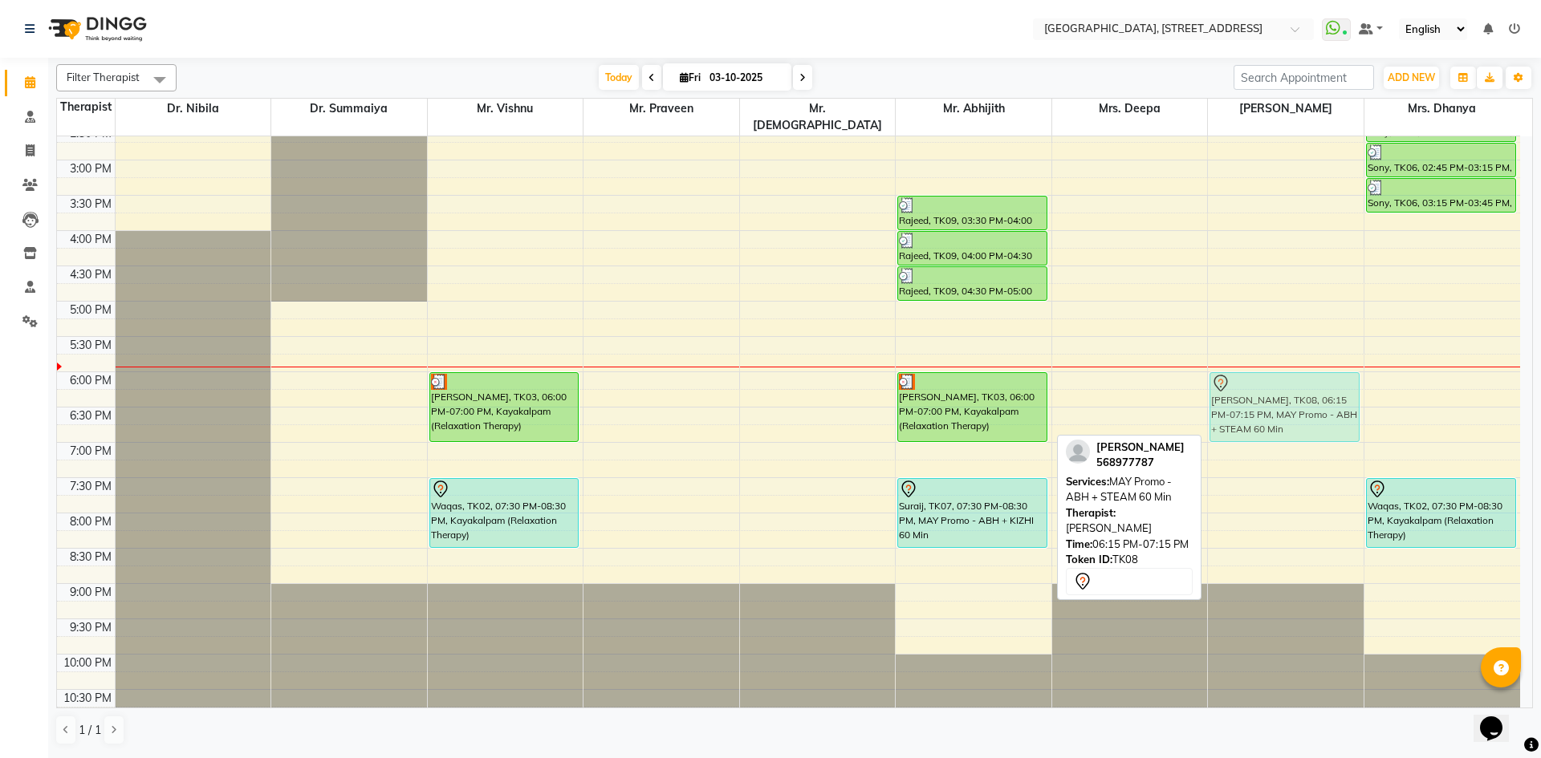
drag, startPoint x: 1246, startPoint y: 389, endPoint x: 1264, endPoint y: 368, distance: 27.3
click at [1264, 368] on div "Kauser Fathima, TK01, 10:00 AM-12:00 PM, Post Natal (Mom & Baby Care) 120Min Sr…" at bounding box center [1286, 160] width 156 height 1129
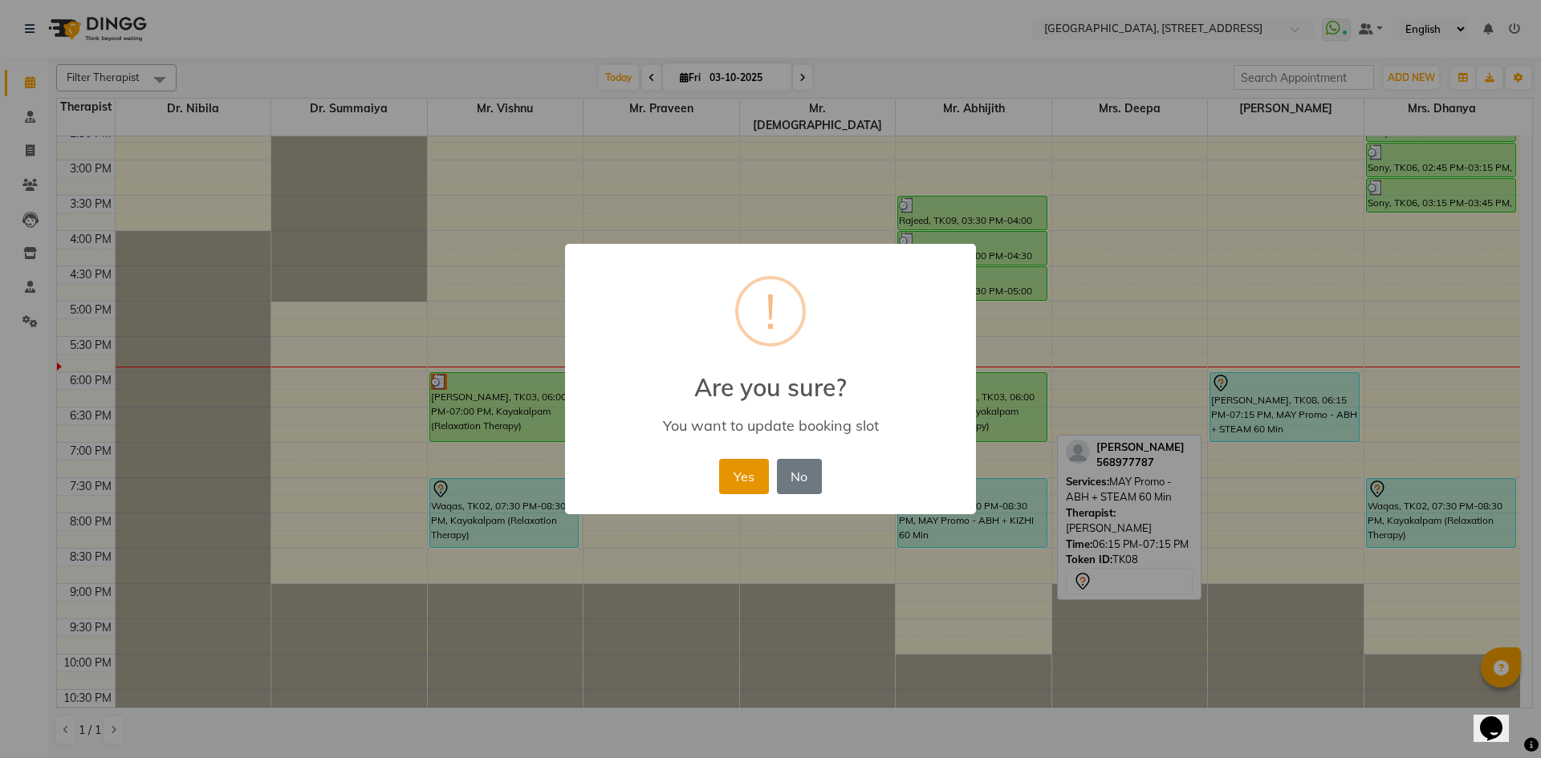
click at [734, 484] on button "Yes" at bounding box center [743, 476] width 49 height 35
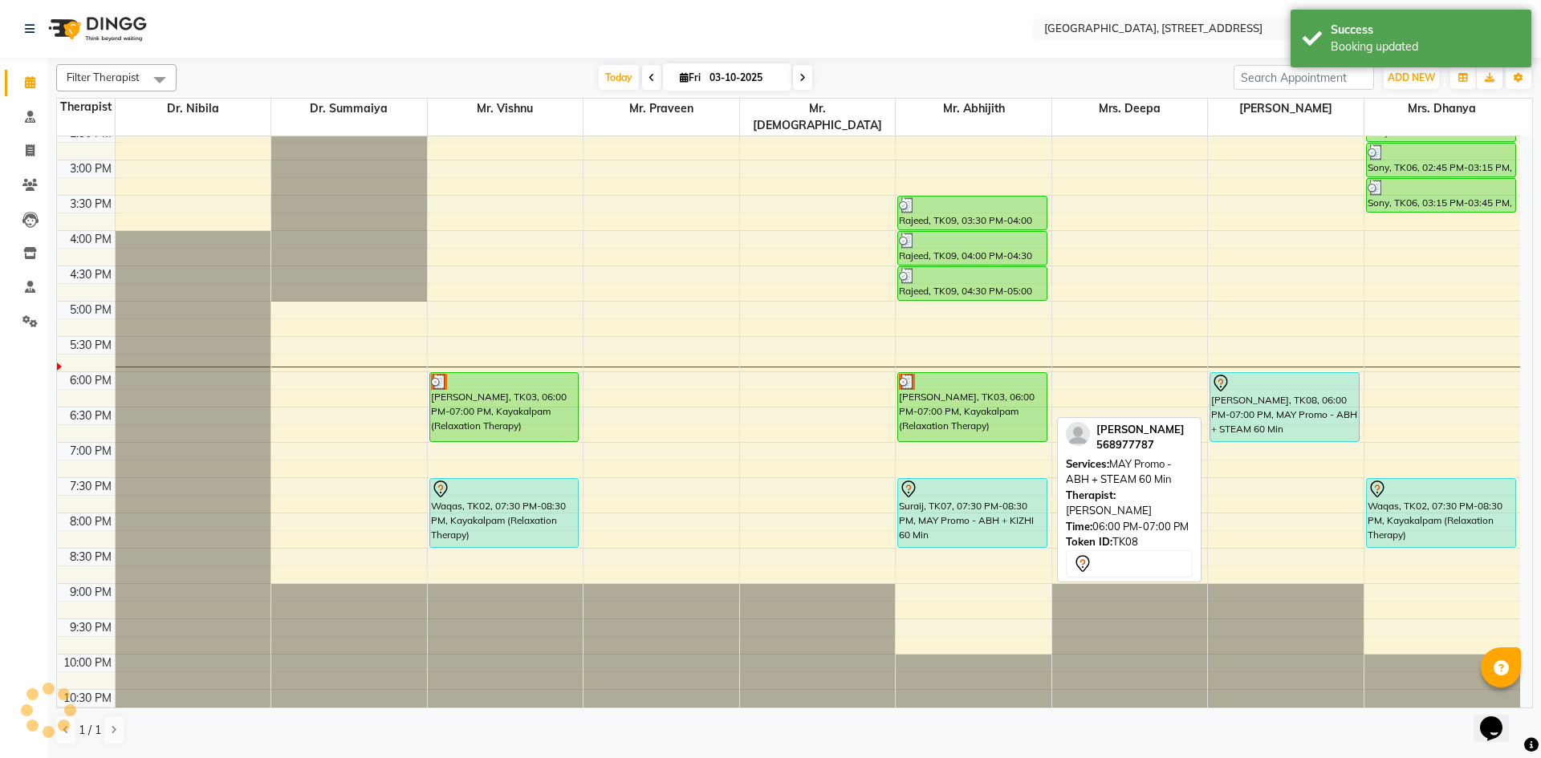
click at [1278, 418] on div "[PERSON_NAME], TK08, 06:00 PM-07:00 PM, MAY Promo - ABH + STEAM 60 Min" at bounding box center [1284, 407] width 148 height 68
click at [1291, 380] on div "[PERSON_NAME], TK08, 06:00 PM-07:00 PM, MAY Promo - ABH + STEAM 60 Min" at bounding box center [1284, 407] width 148 height 68
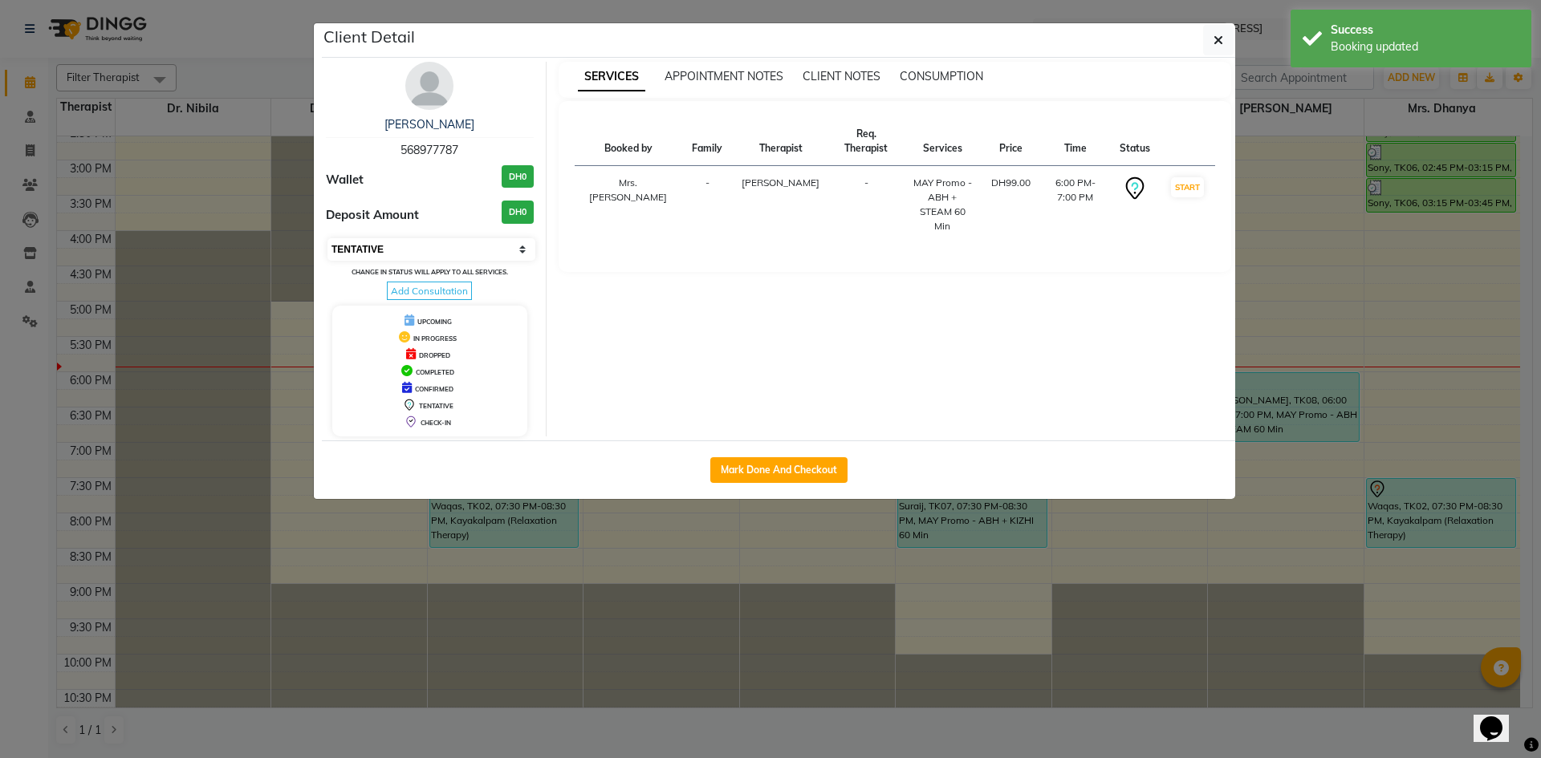
click at [494, 251] on select "Select IN SERVICE CONFIRMED TENTATIVE CHECK IN MARK DONE DROPPED UPCOMING" at bounding box center [431, 249] width 208 height 22
select select "3"
click at [327, 238] on select "Select IN SERVICE CONFIRMED TENTATIVE CHECK IN MARK DONE DROPPED UPCOMING" at bounding box center [431, 249] width 208 height 22
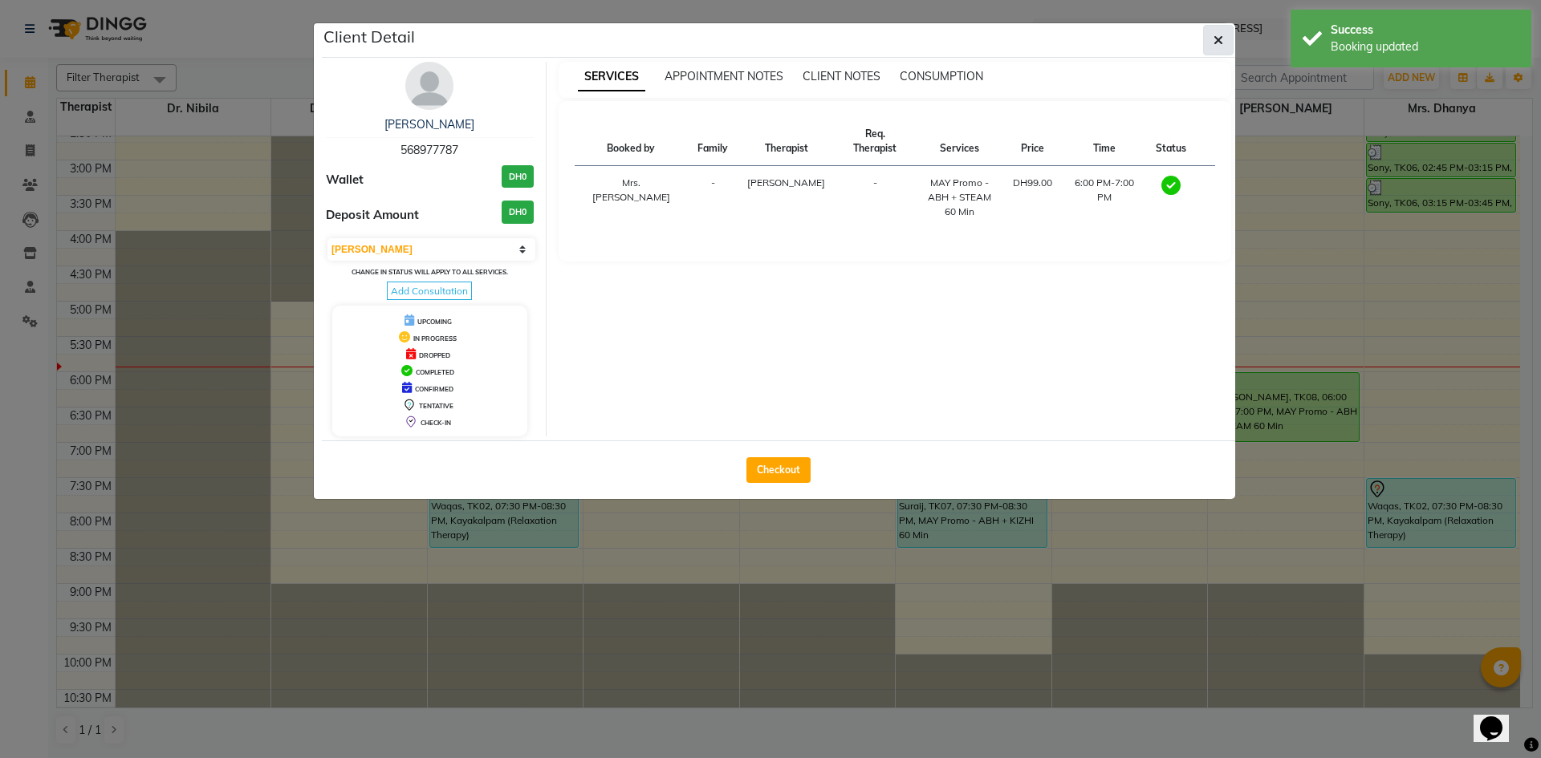
click at [1219, 44] on icon "button" at bounding box center [1218, 40] width 10 height 13
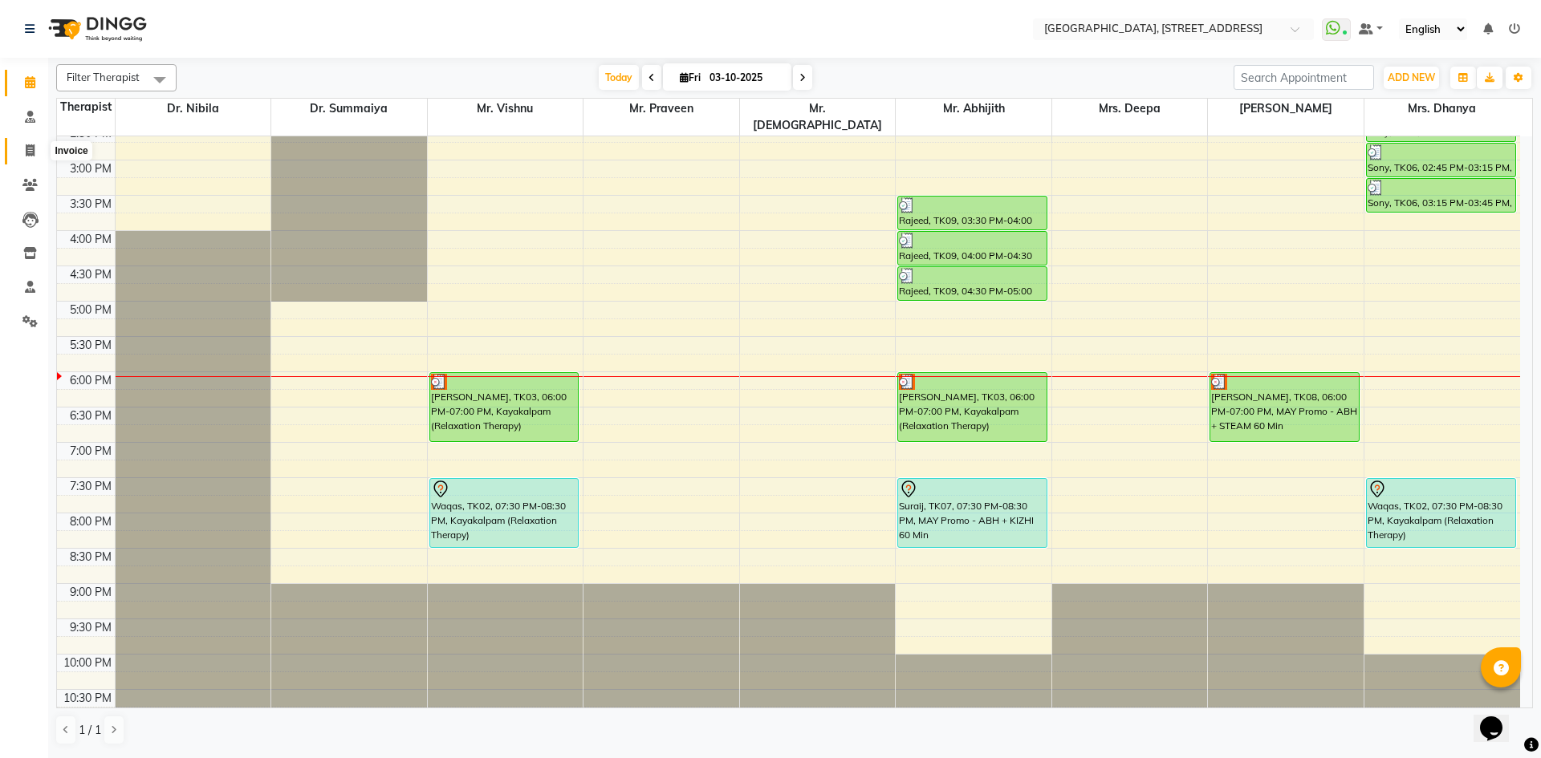
click at [27, 156] on icon at bounding box center [30, 150] width 9 height 12
select select "4538"
select select "service"
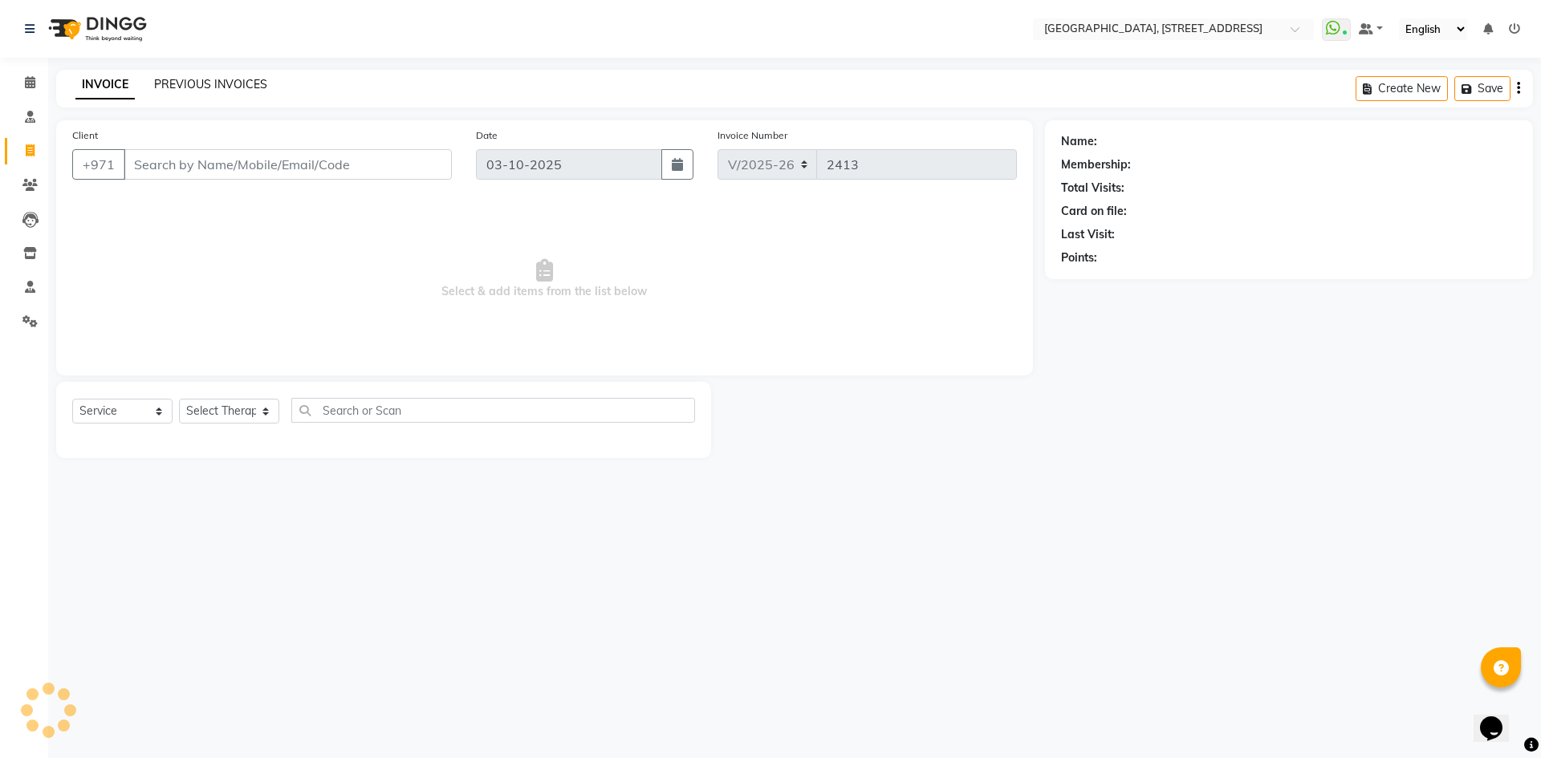
click at [240, 83] on link "PREVIOUS INVOICES" at bounding box center [210, 84] width 113 height 14
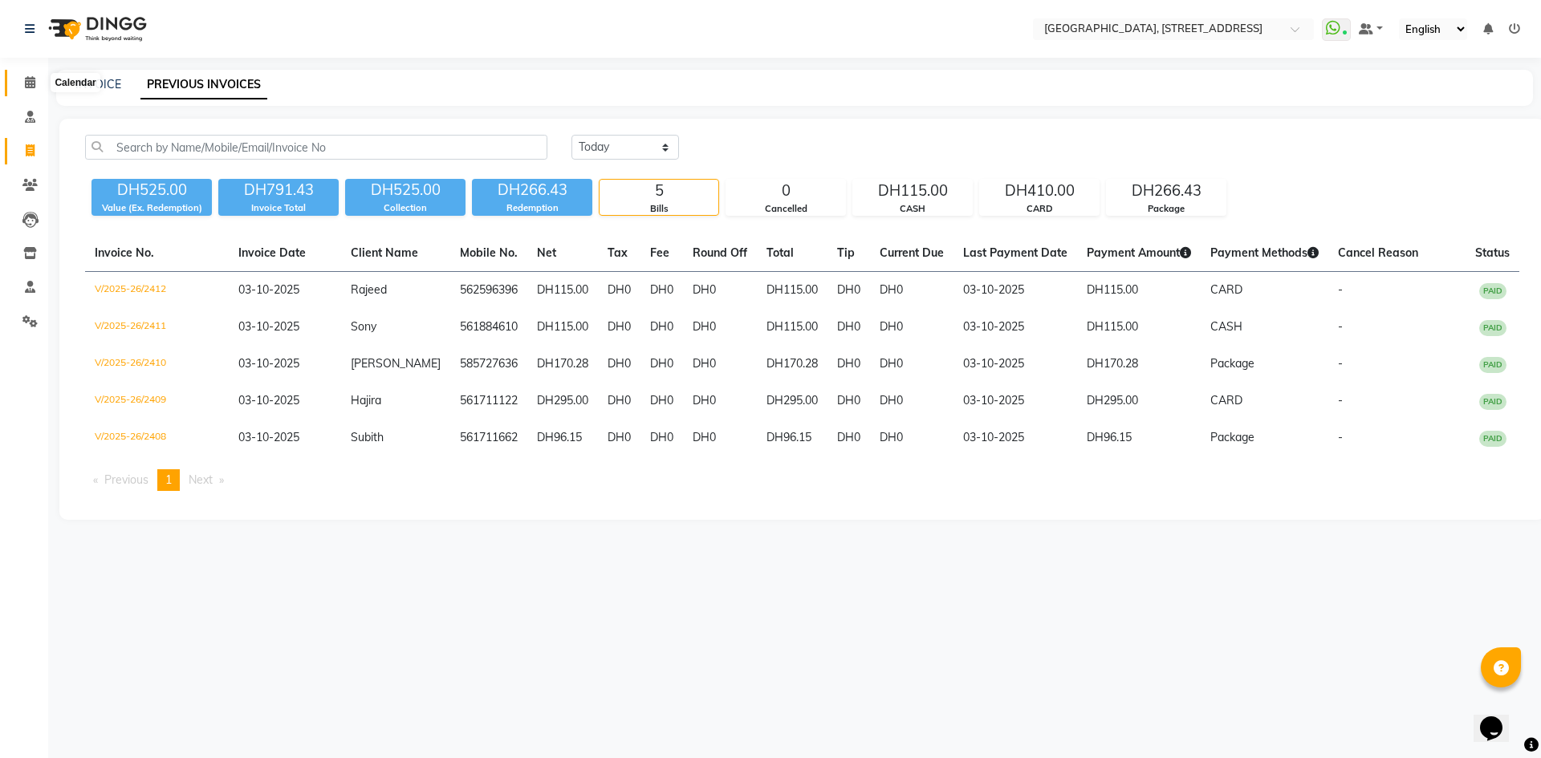
click at [26, 78] on icon at bounding box center [30, 82] width 10 height 12
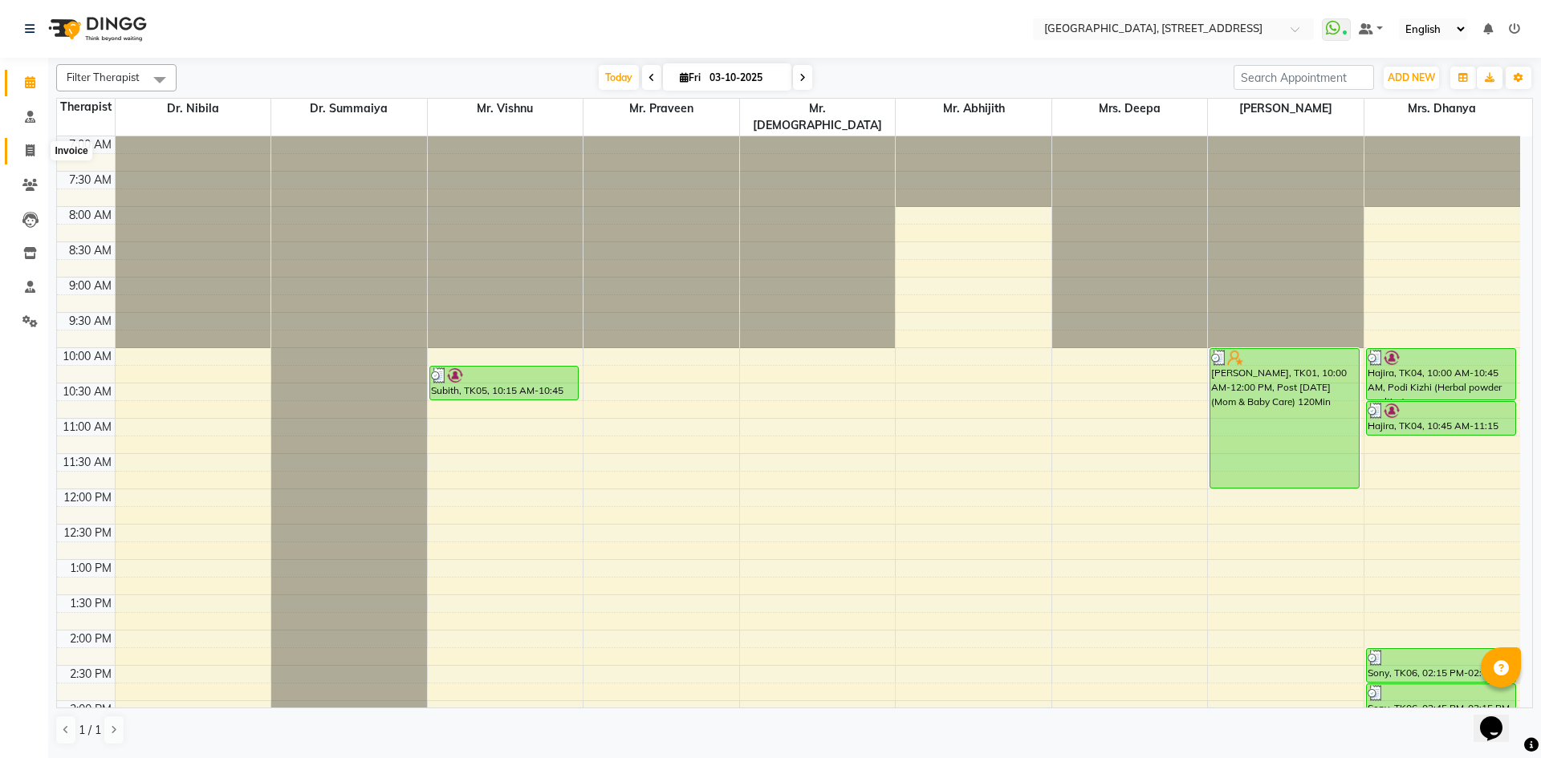
click at [32, 156] on icon at bounding box center [30, 150] width 9 height 12
select select "service"
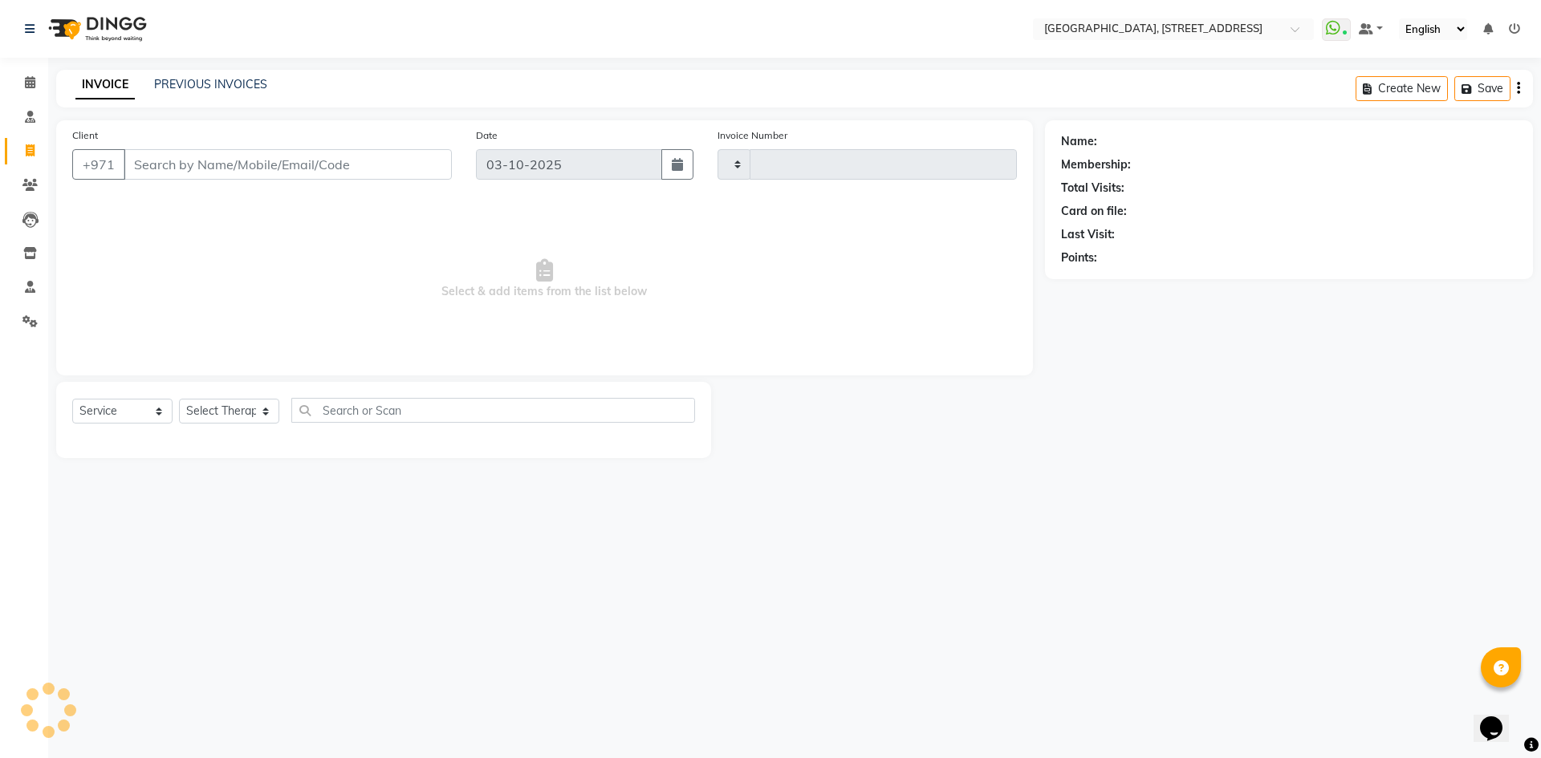
type input "2413"
select select "4538"
click at [208, 84] on link "PREVIOUS INVOICES" at bounding box center [210, 84] width 113 height 14
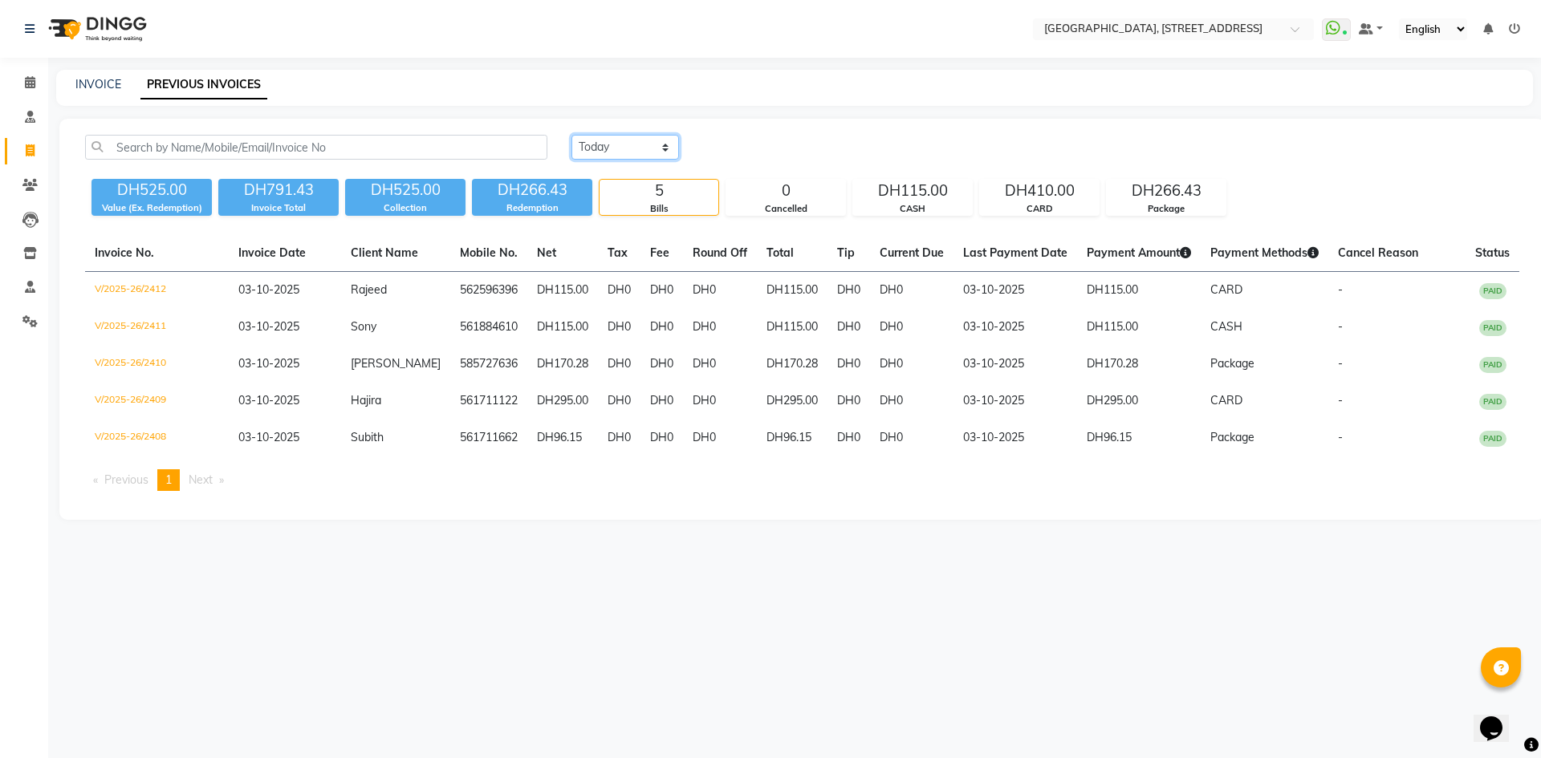
drag, startPoint x: 660, startPoint y: 140, endPoint x: 651, endPoint y: 141, distance: 8.9
click at [660, 140] on select "[DATE] [DATE] Custom Range" at bounding box center [625, 147] width 108 height 25
select select "range"
click at [571, 135] on select "[DATE] [DATE] Custom Range" at bounding box center [625, 147] width 108 height 25
click at [783, 153] on input "03-10-2025" at bounding box center [756, 147] width 112 height 22
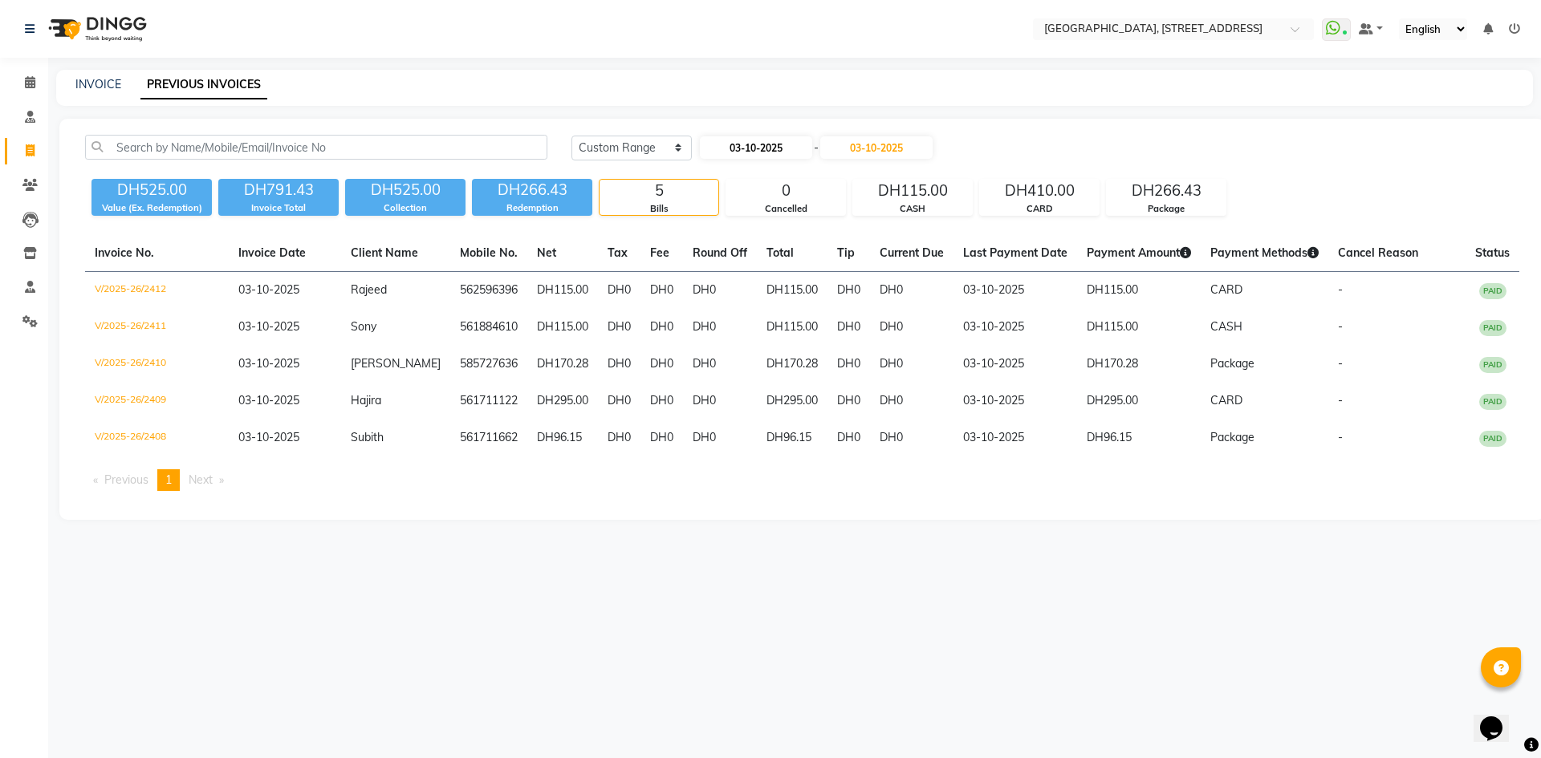
select select "10"
select select "2025"
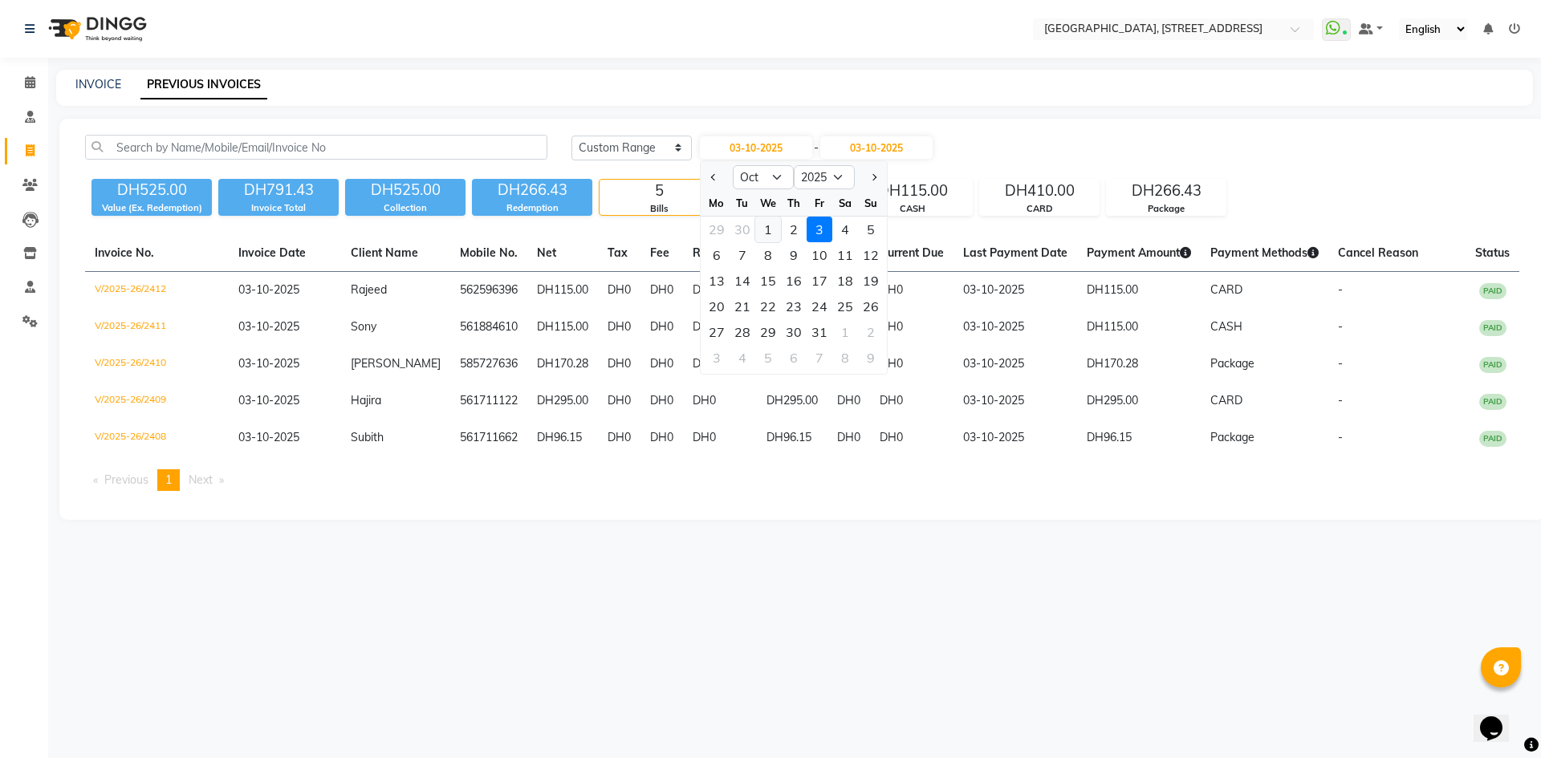
click at [768, 233] on div "1" at bounding box center [768, 230] width 26 height 26
type input "01-10-2025"
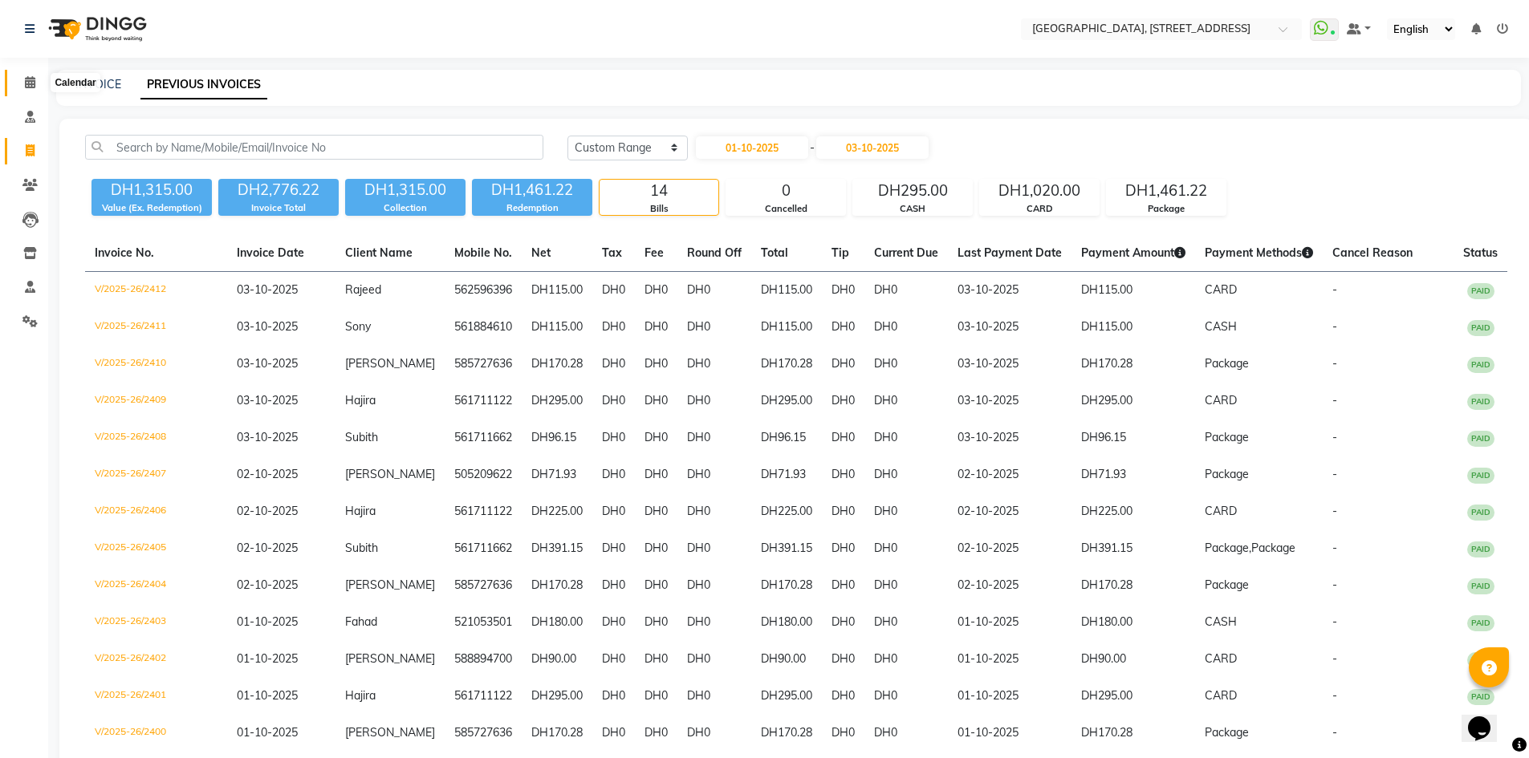
click at [28, 87] on icon at bounding box center [30, 82] width 10 height 12
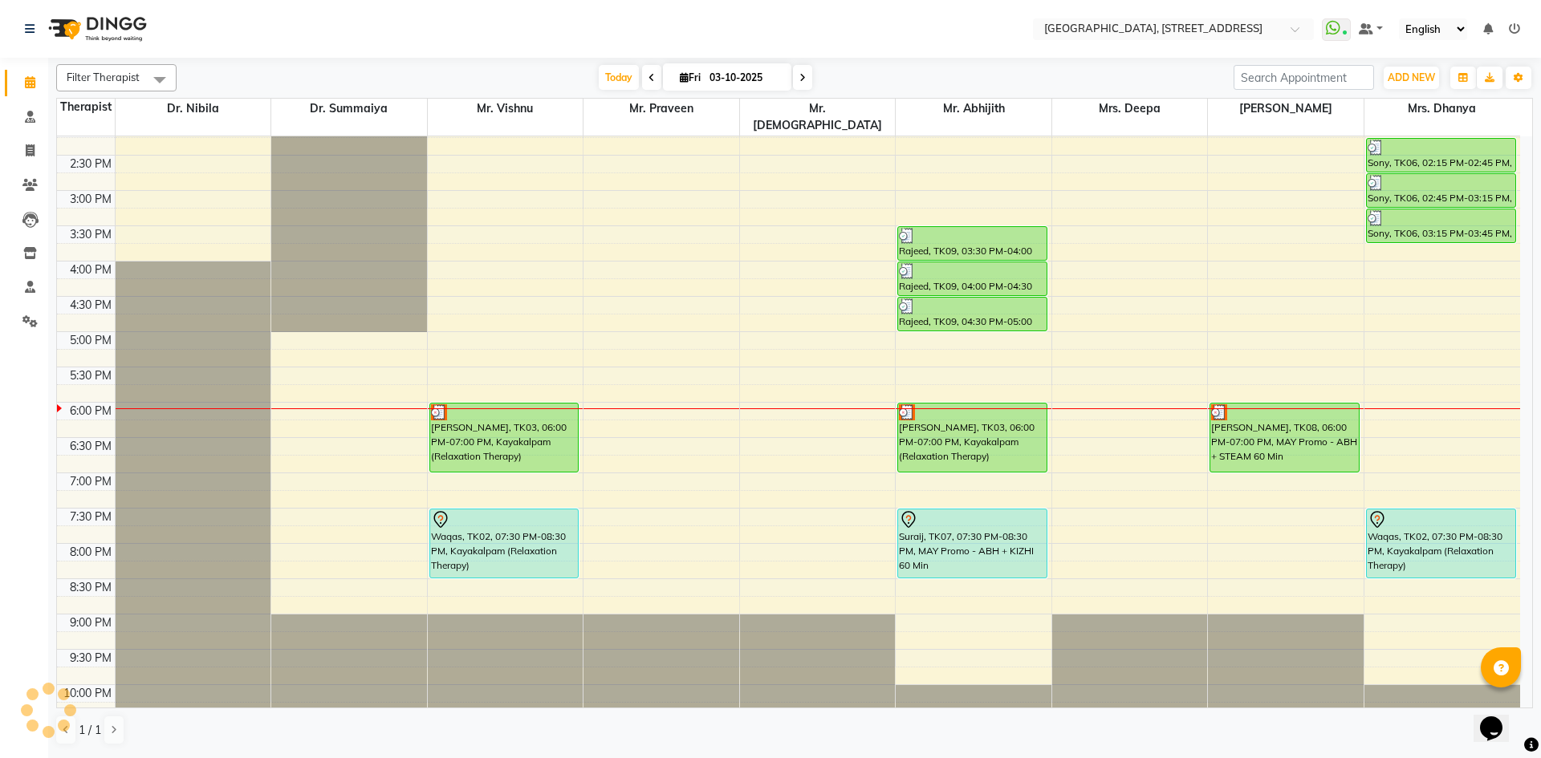
scroll to position [541, 0]
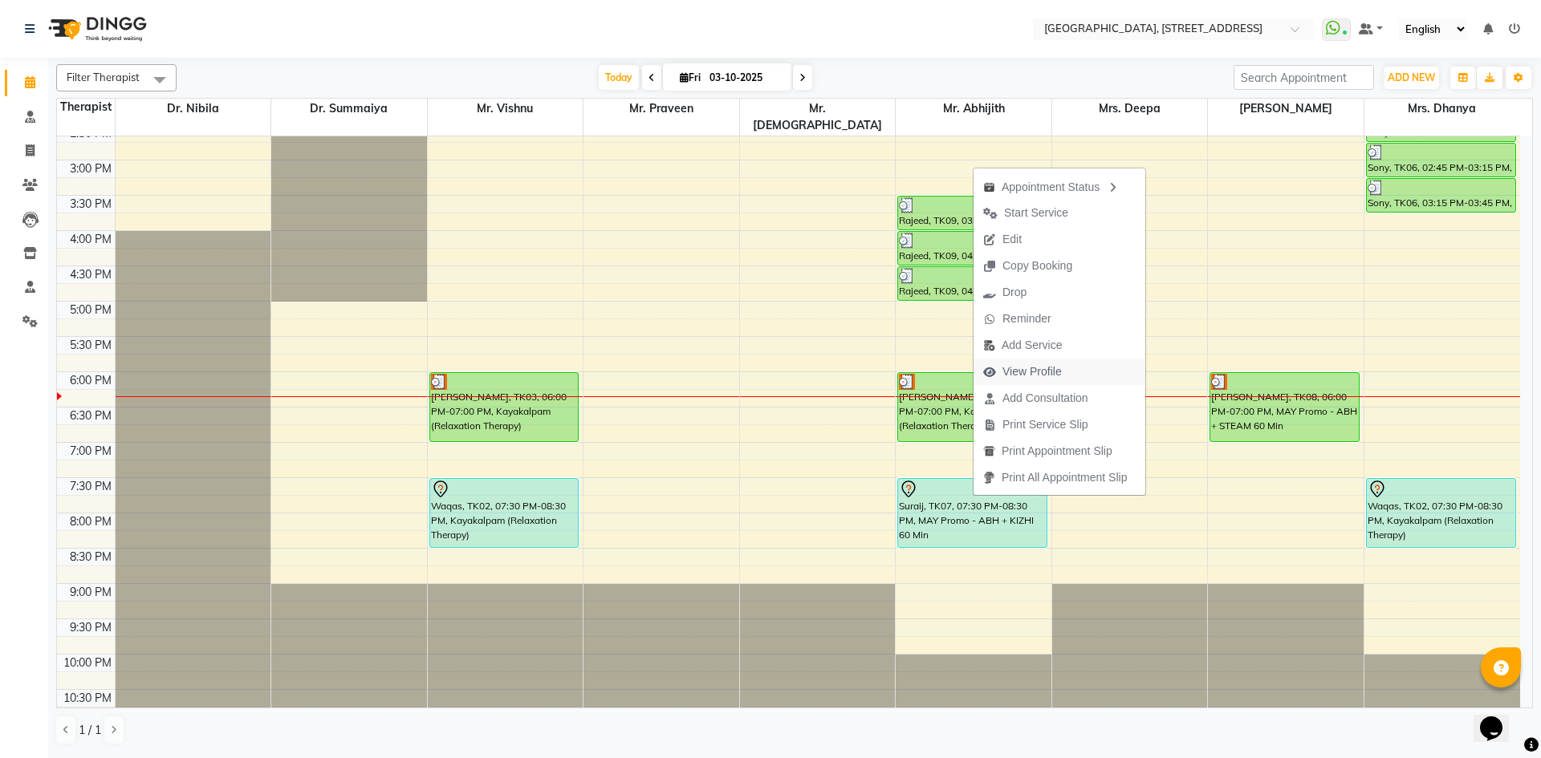
click at [1024, 372] on span "View Profile" at bounding box center [1031, 372] width 59 height 17
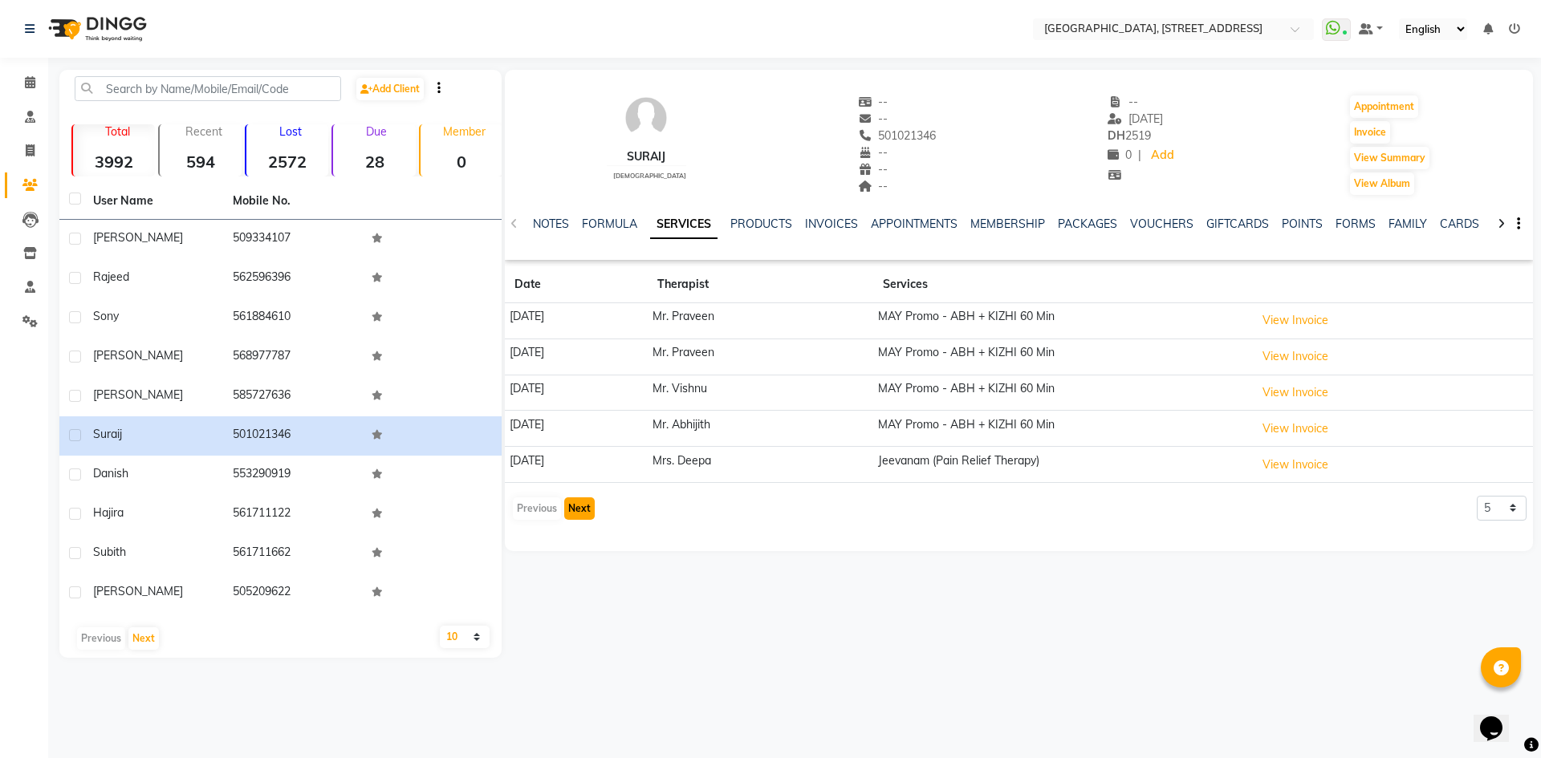
click at [569, 509] on button "Next" at bounding box center [579, 509] width 30 height 22
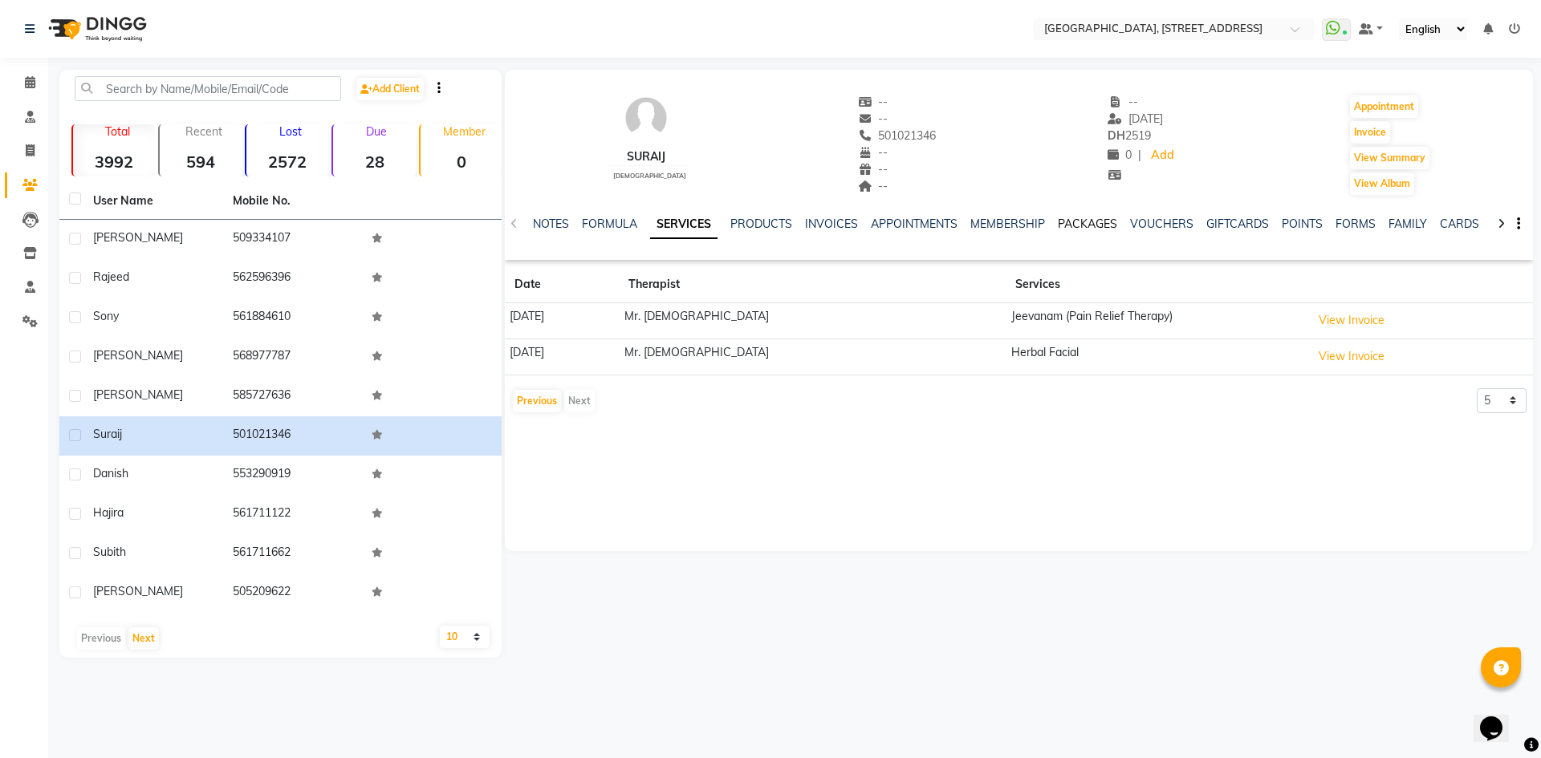
click at [1075, 223] on link "PACKAGES" at bounding box center [1087, 224] width 59 height 14
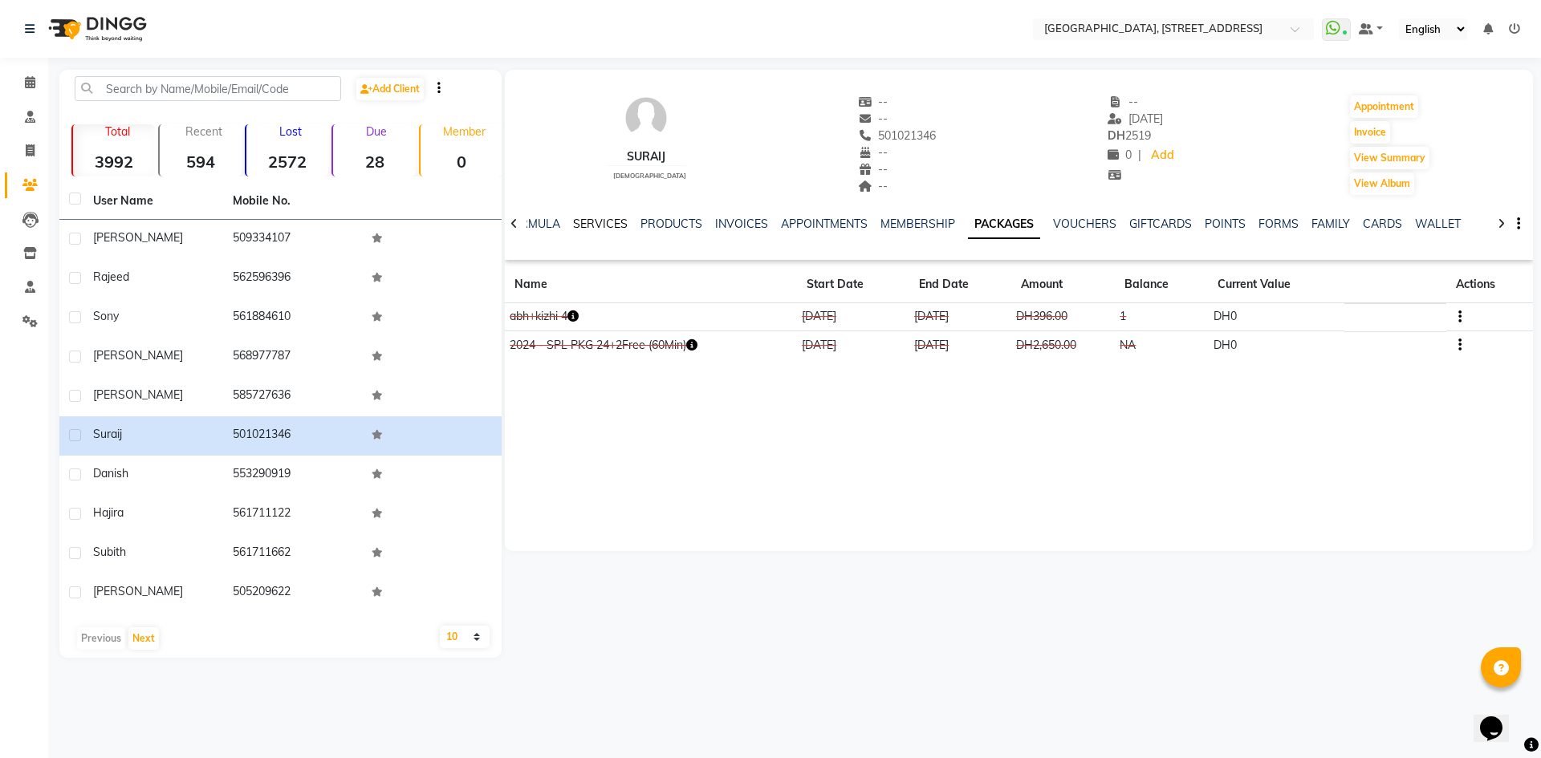
click at [586, 224] on link "SERVICES" at bounding box center [600, 224] width 55 height 14
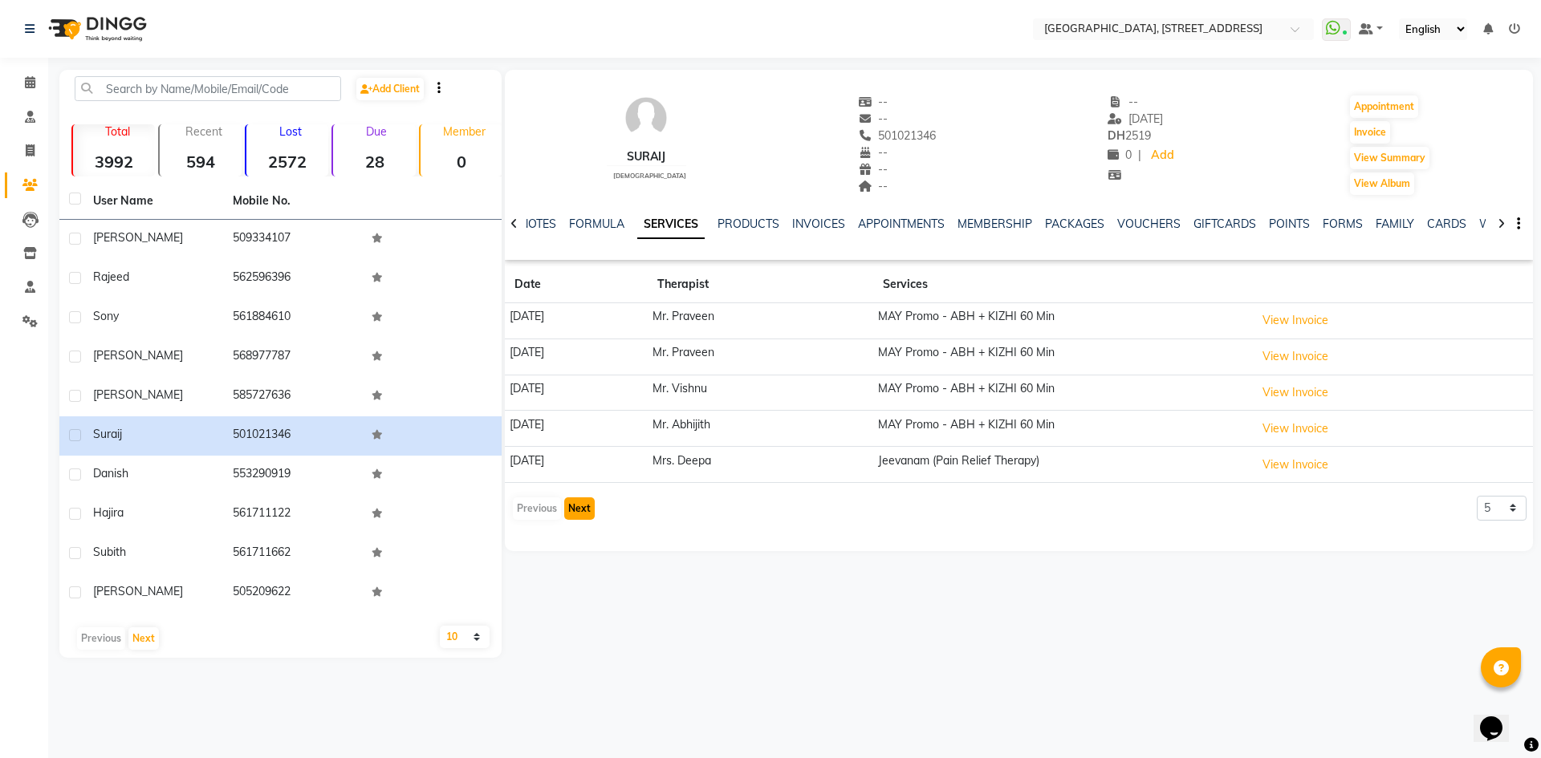
click at [583, 511] on button "Next" at bounding box center [579, 509] width 30 height 22
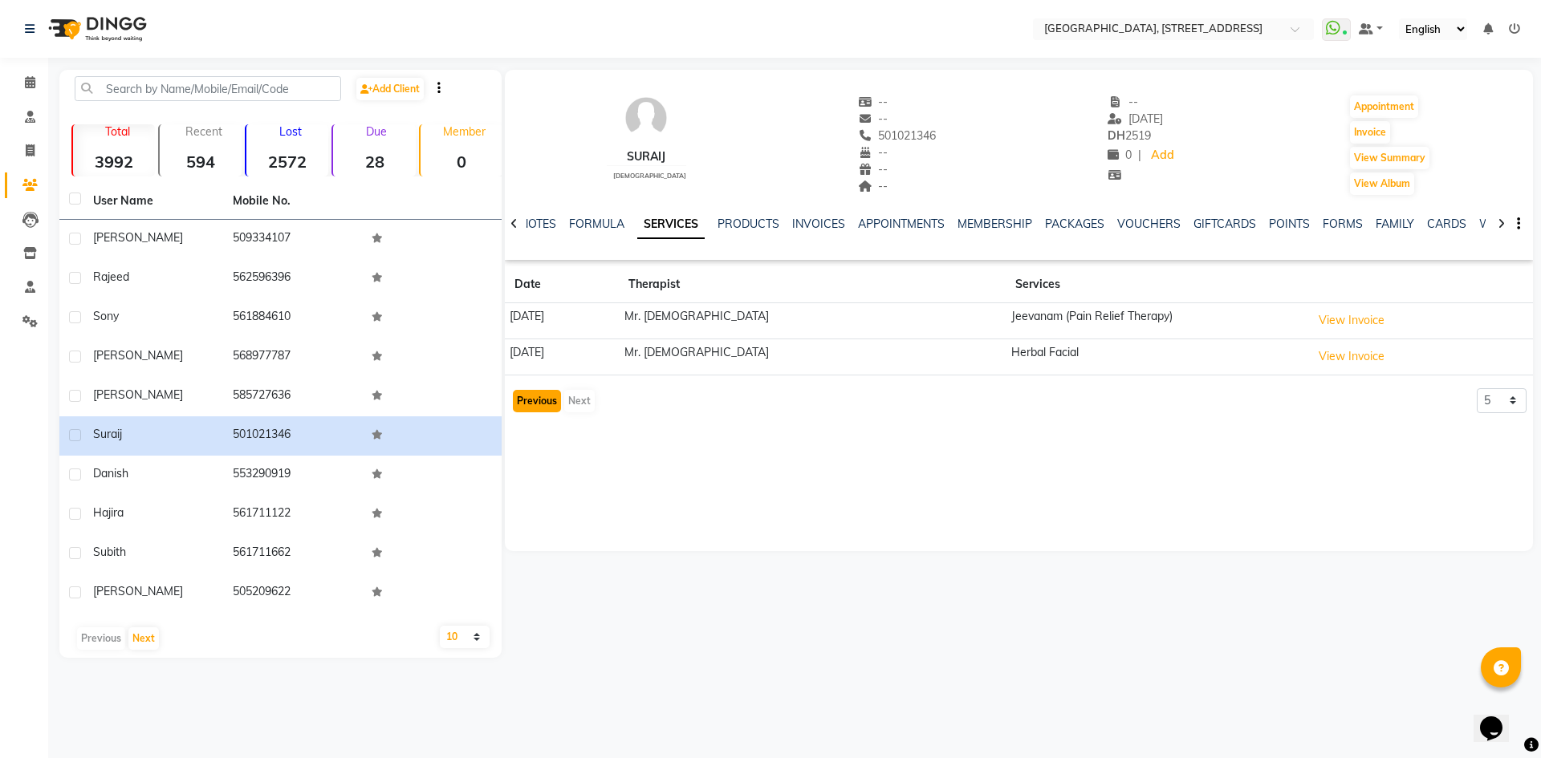
click at [538, 396] on button "Previous" at bounding box center [537, 401] width 48 height 22
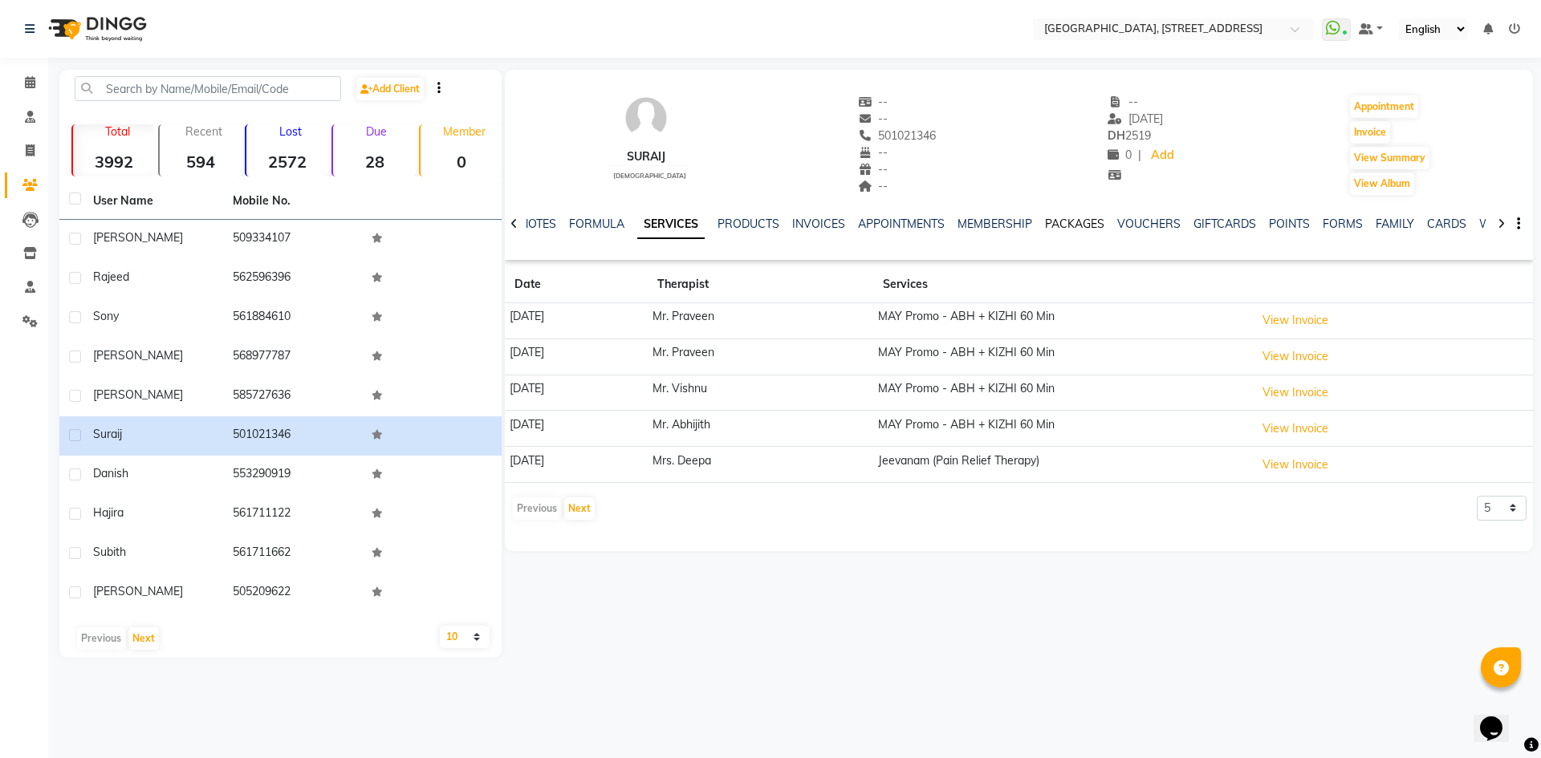
click at [1072, 217] on link "PACKAGES" at bounding box center [1074, 224] width 59 height 14
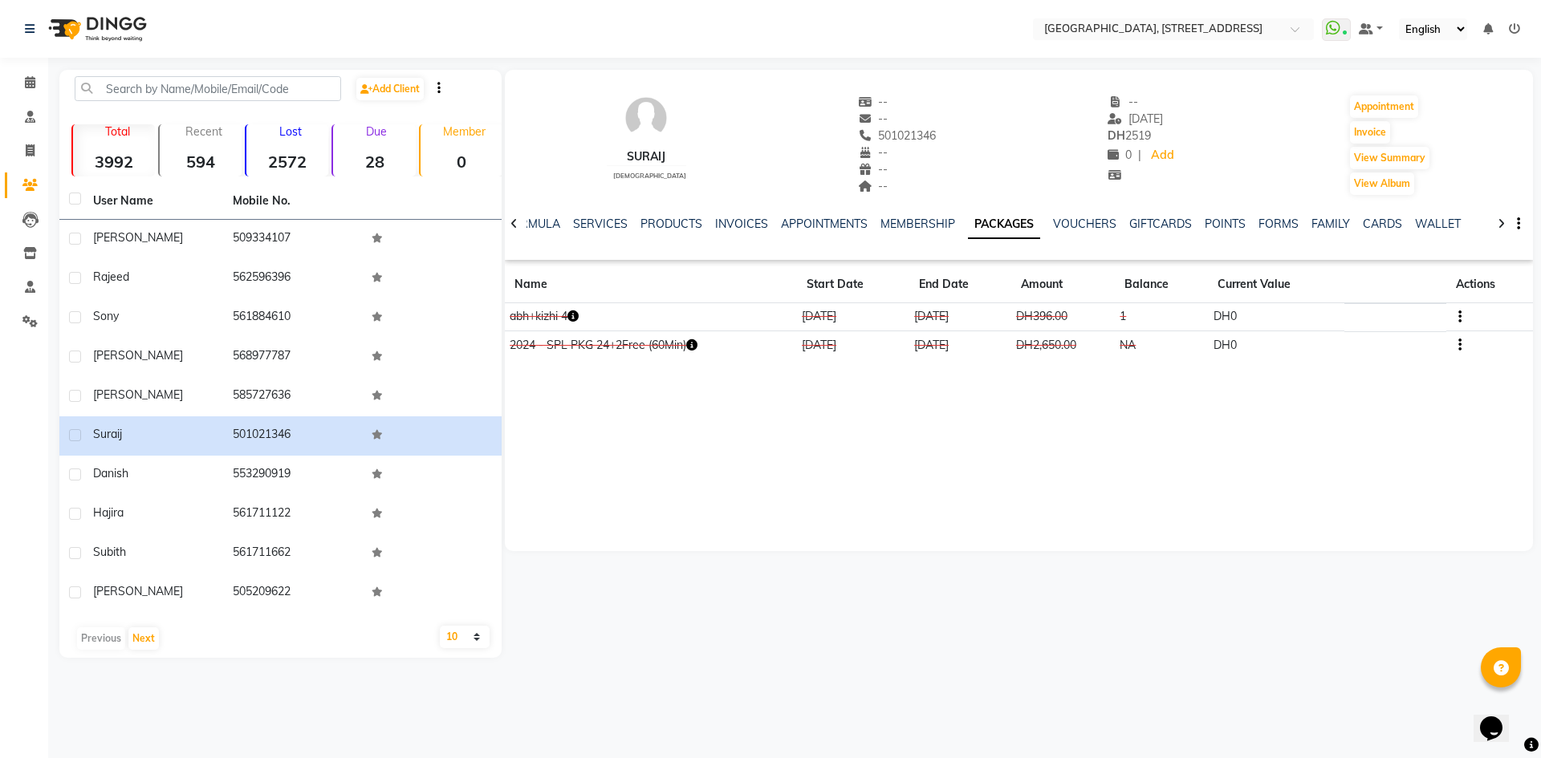
click at [575, 309] on button "button" at bounding box center [572, 316] width 11 height 17
click at [646, 429] on div "Suraij [DEMOGRAPHIC_DATA] -- -- 501021346 -- -- -- -- [DATE] DH 2519 0 | Add Ap…" at bounding box center [1019, 311] width 1028 height 482
click at [32, 87] on icon at bounding box center [30, 82] width 10 height 12
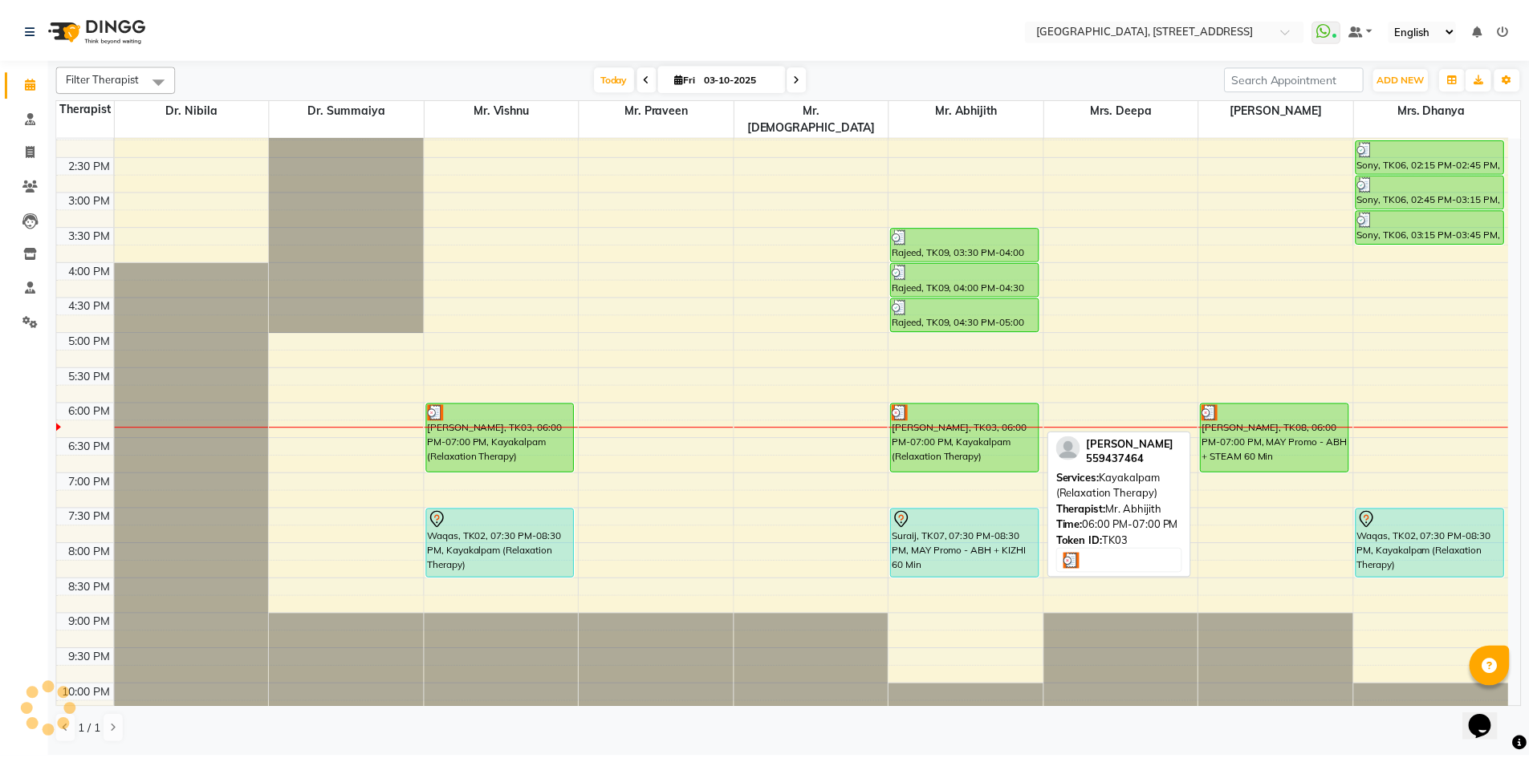
scroll to position [541, 0]
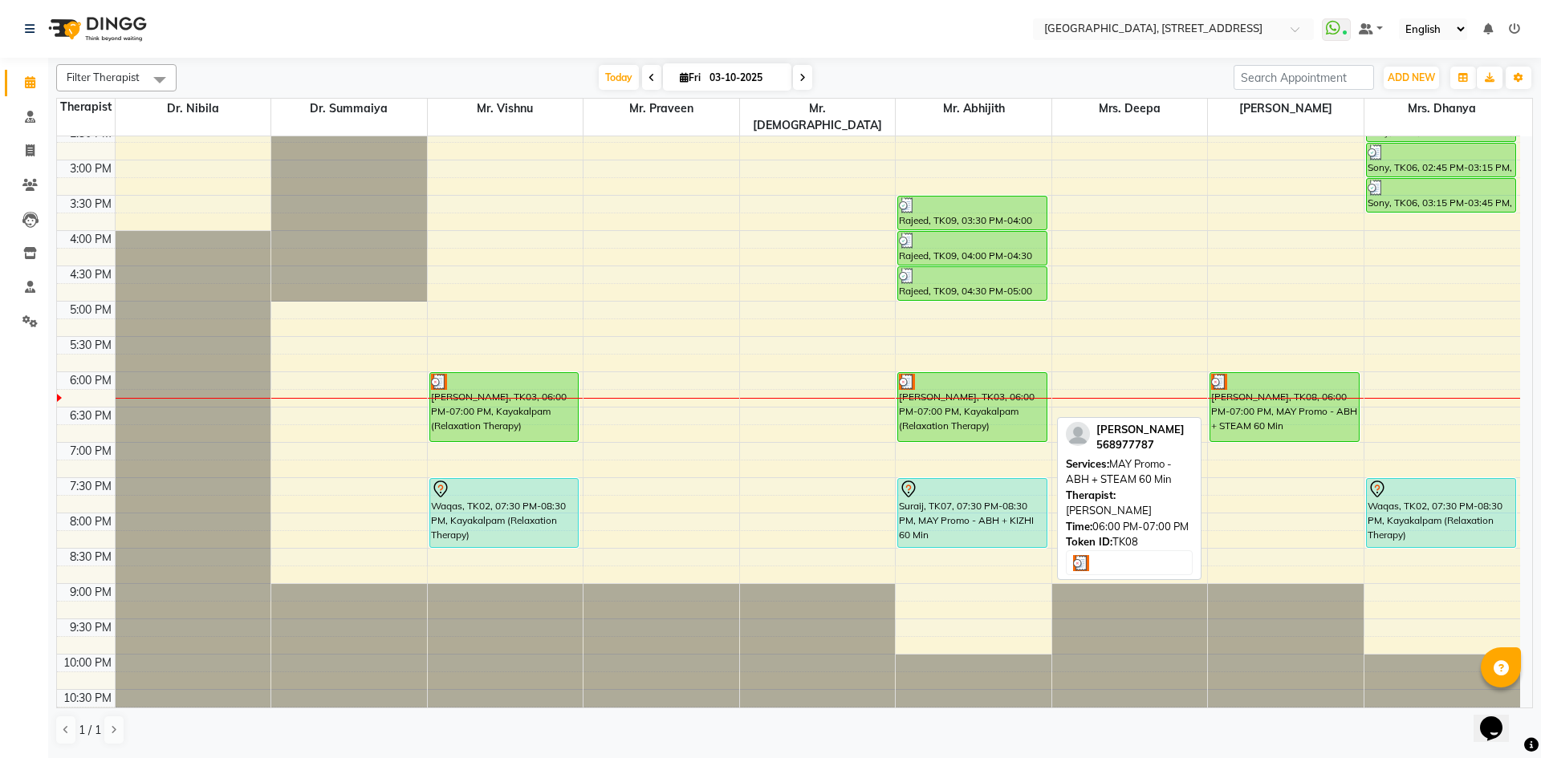
click at [1303, 387] on div "[PERSON_NAME], TK08, 06:00 PM-07:00 PM, MAY Promo - ABH + STEAM 60 Min" at bounding box center [1284, 407] width 148 height 68
select select "3"
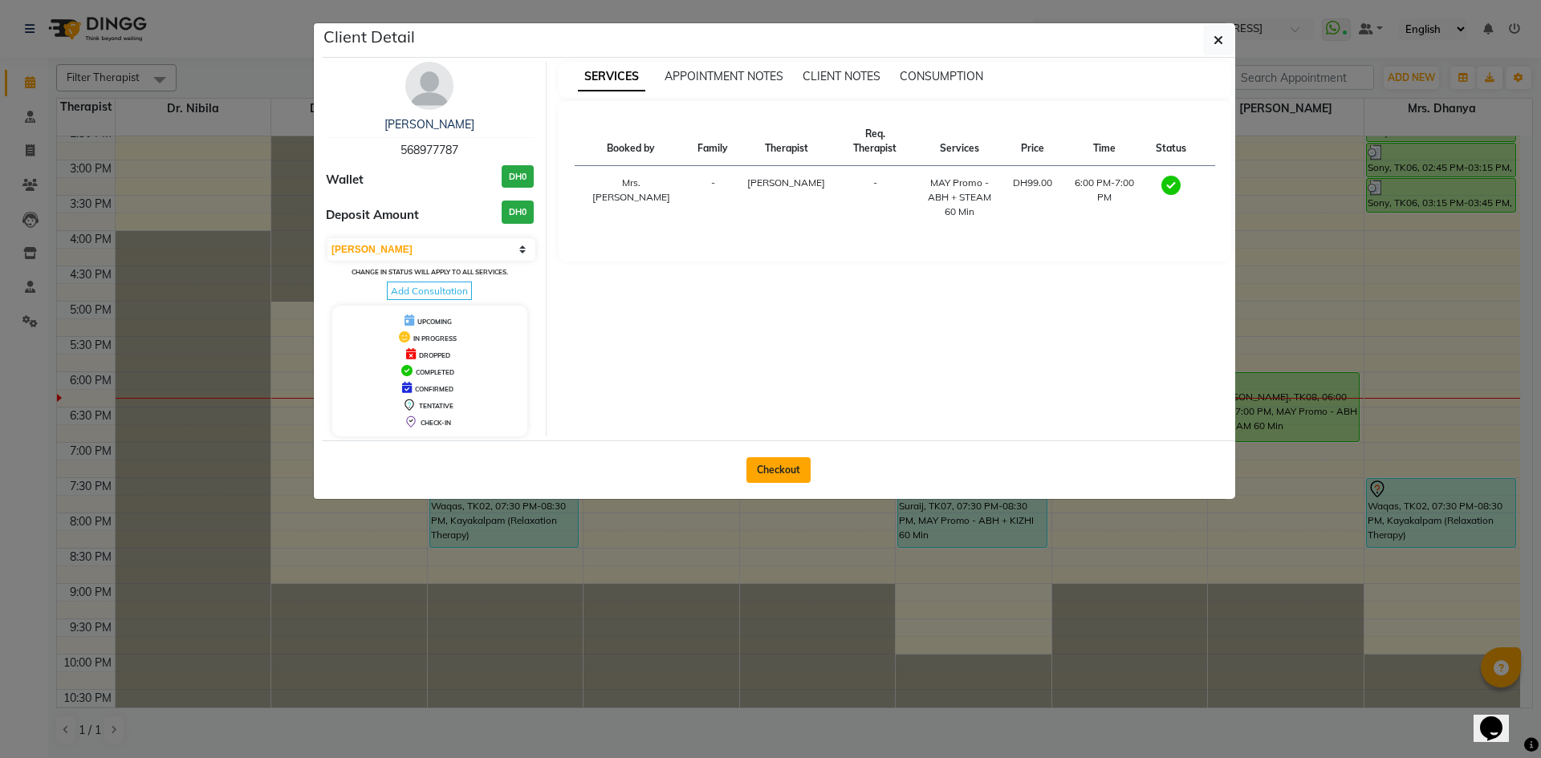
click at [783, 470] on button "Checkout" at bounding box center [778, 470] width 64 height 26
select select "service"
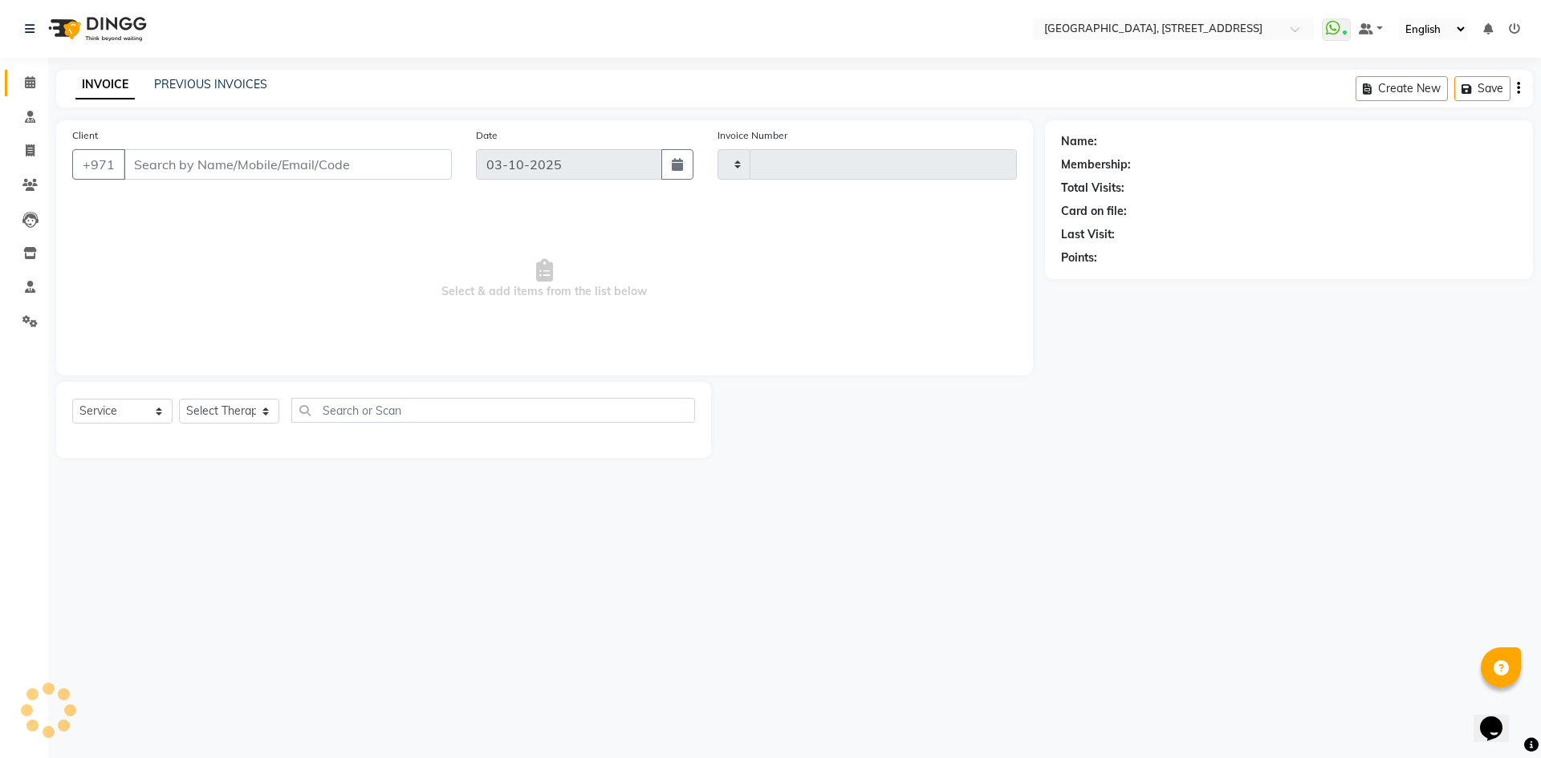
type input "2413"
select select "4538"
type input "568977787"
select select "48850"
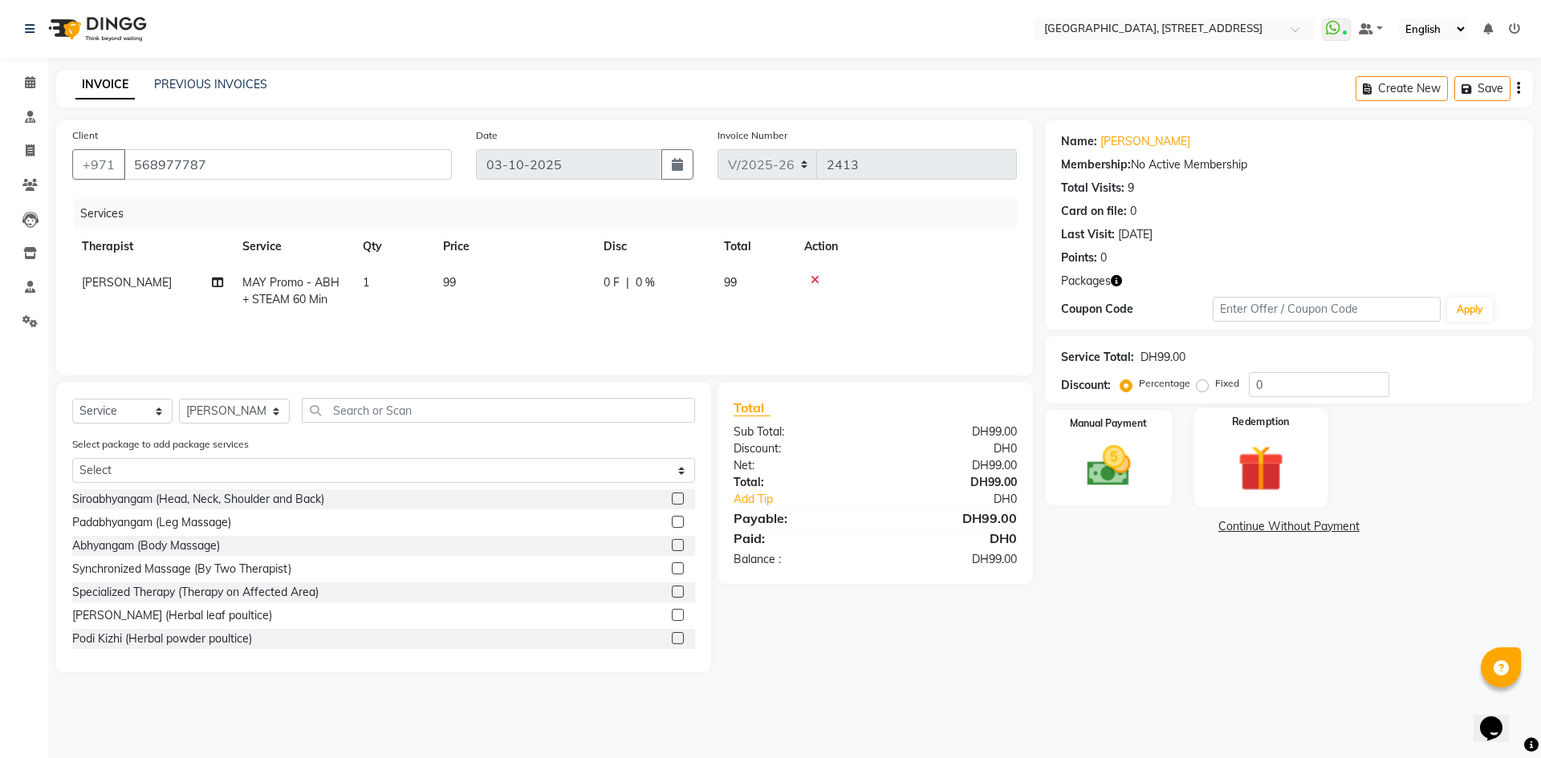
click at [1208, 453] on div "Redemption" at bounding box center [1260, 458] width 133 height 99
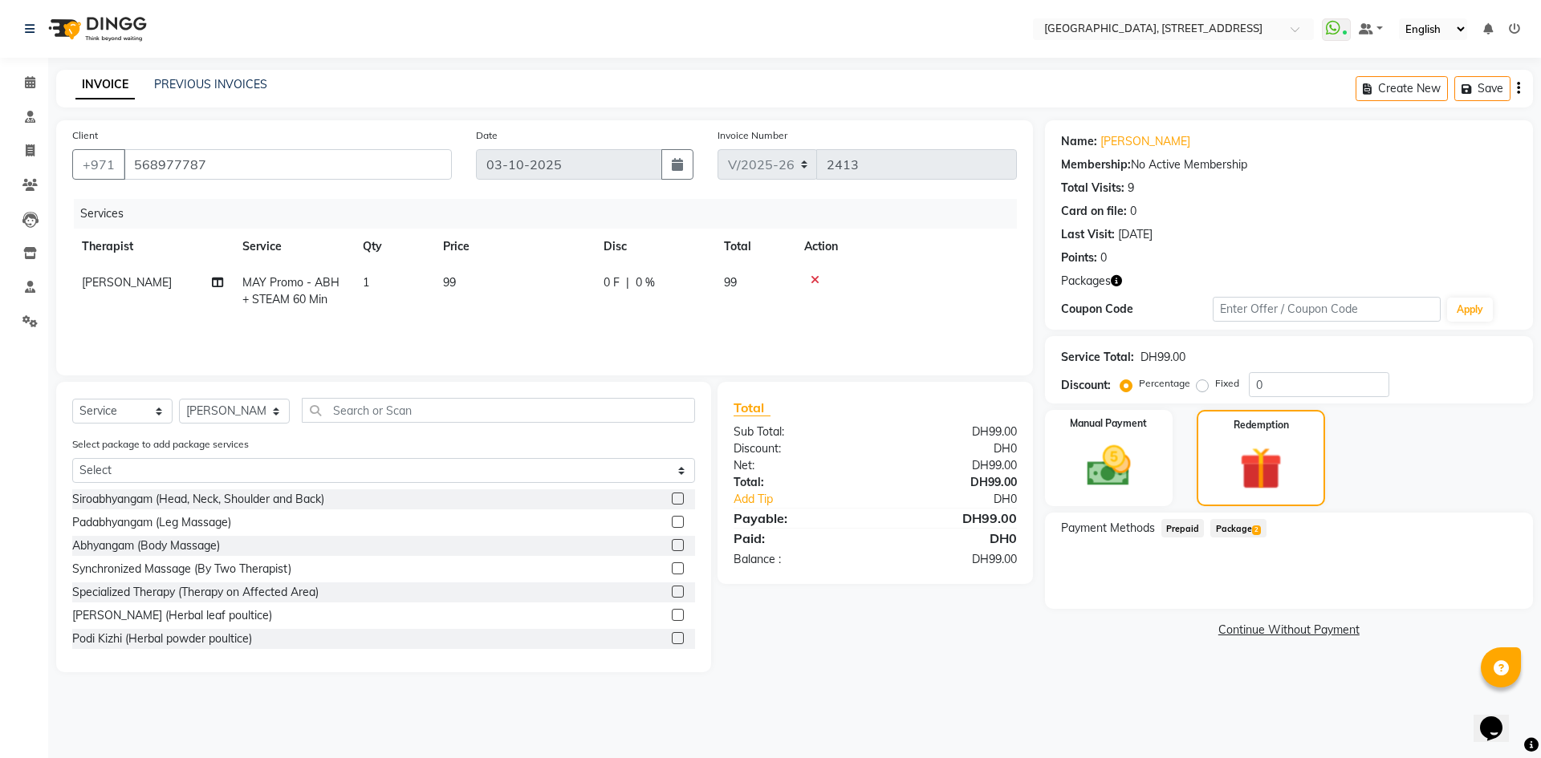
click at [1237, 529] on span "Package 2" at bounding box center [1237, 528] width 55 height 18
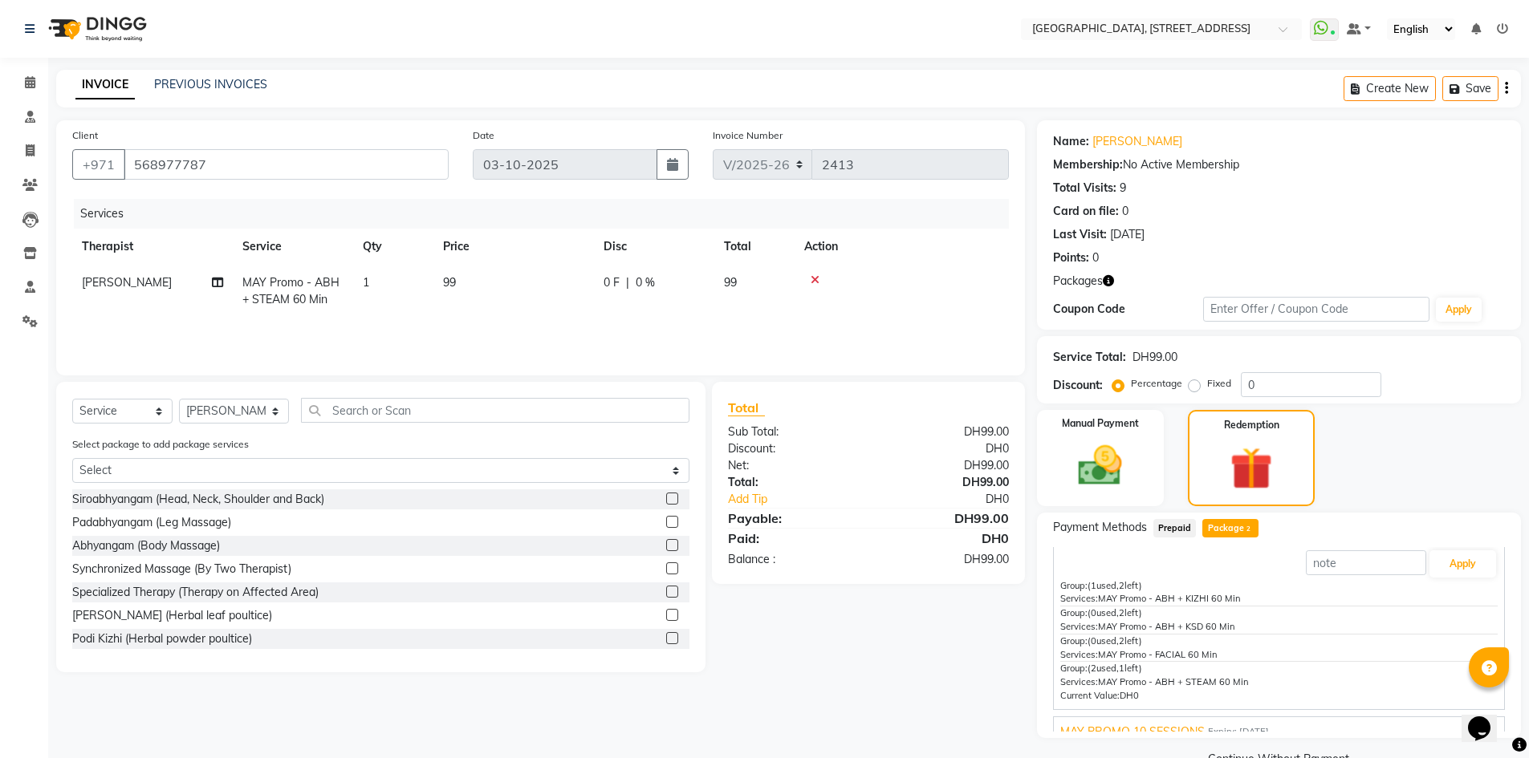
scroll to position [45, 0]
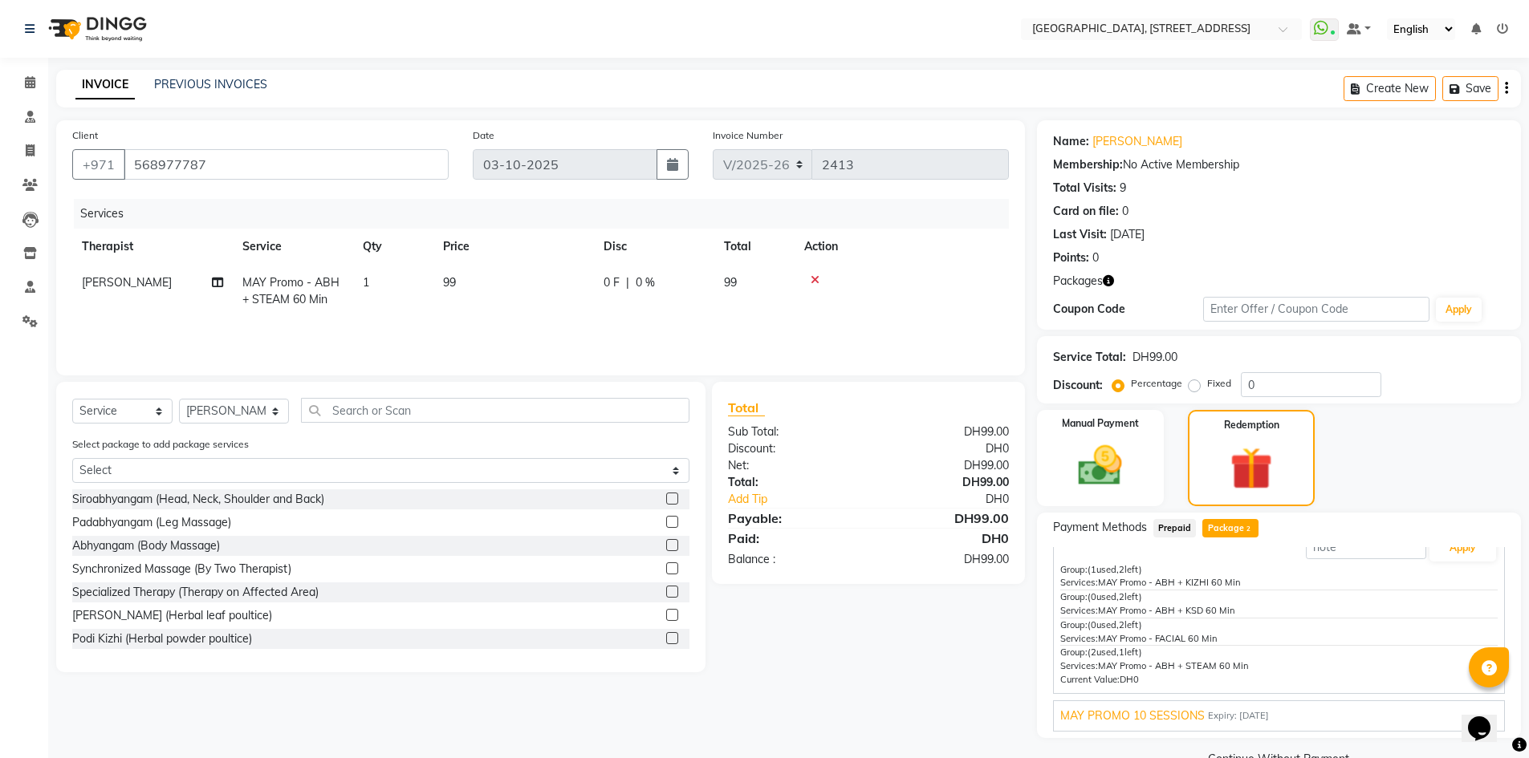
click at [1124, 716] on span "MAY PROMO 10 SESSIONS" at bounding box center [1132, 716] width 144 height 17
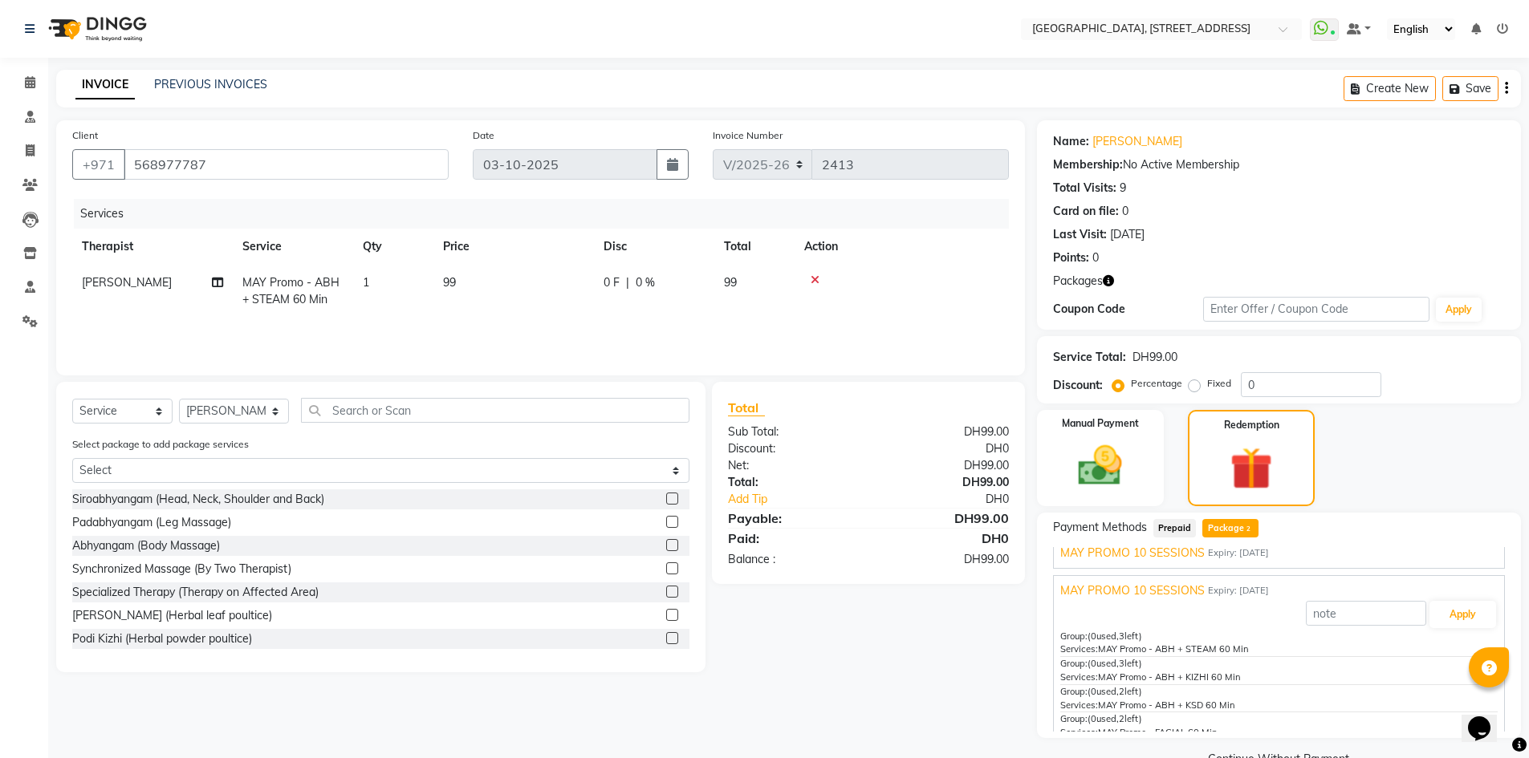
scroll to position [0, 0]
click at [1144, 570] on span "MAY PROMO 10 SESSIONS" at bounding box center [1132, 569] width 144 height 17
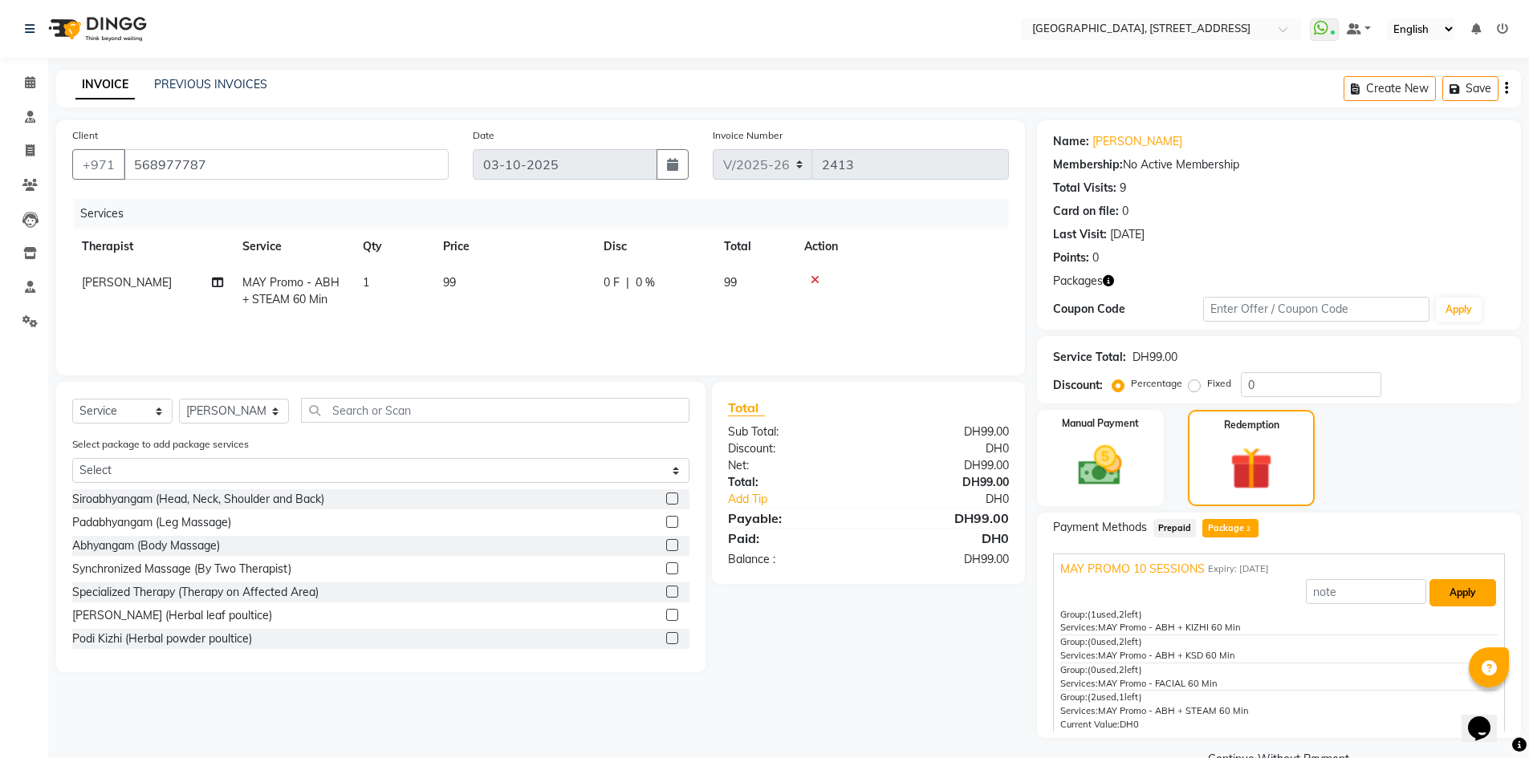
click at [1469, 586] on button "Apply" at bounding box center [1462, 592] width 67 height 27
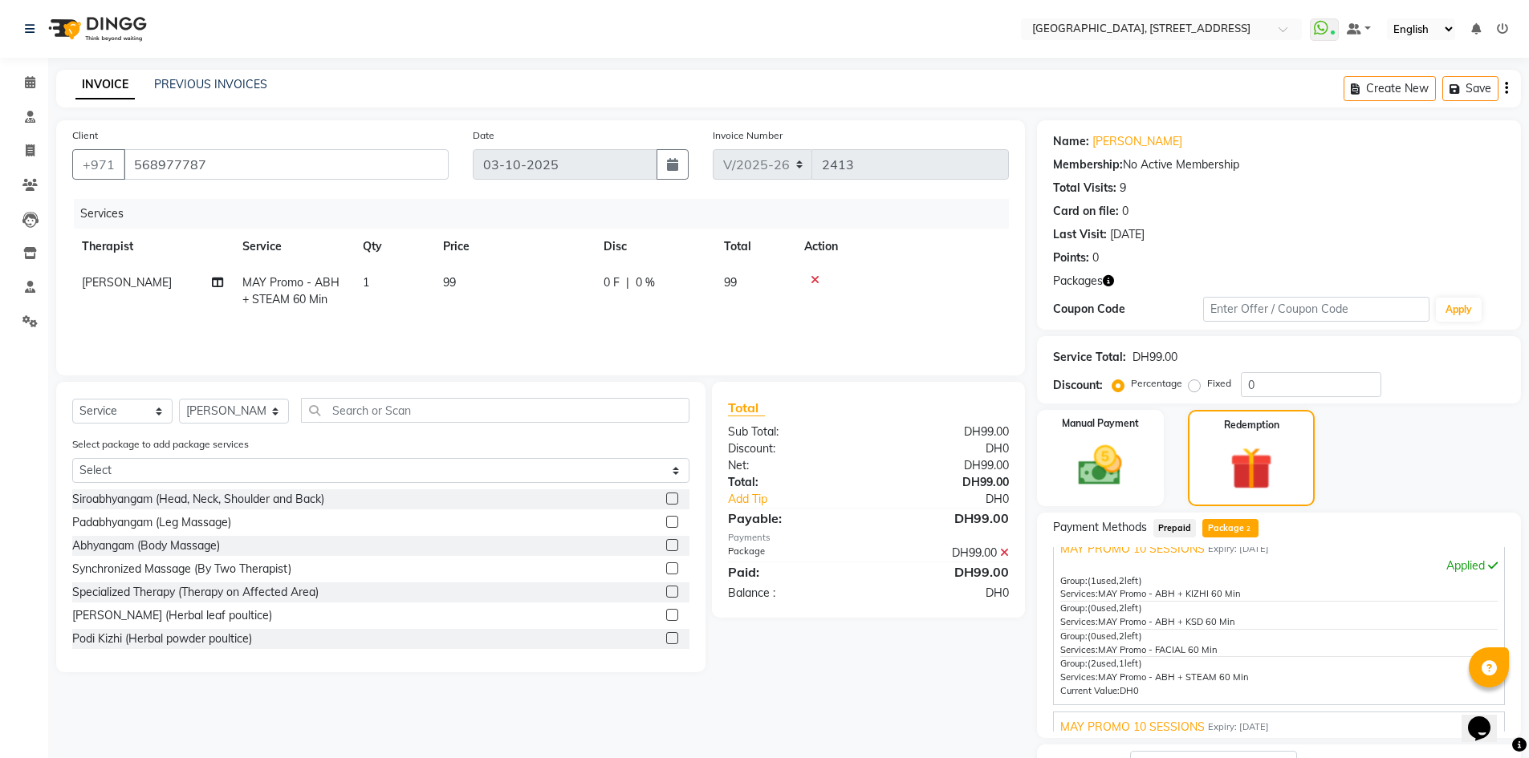
scroll to position [31, 0]
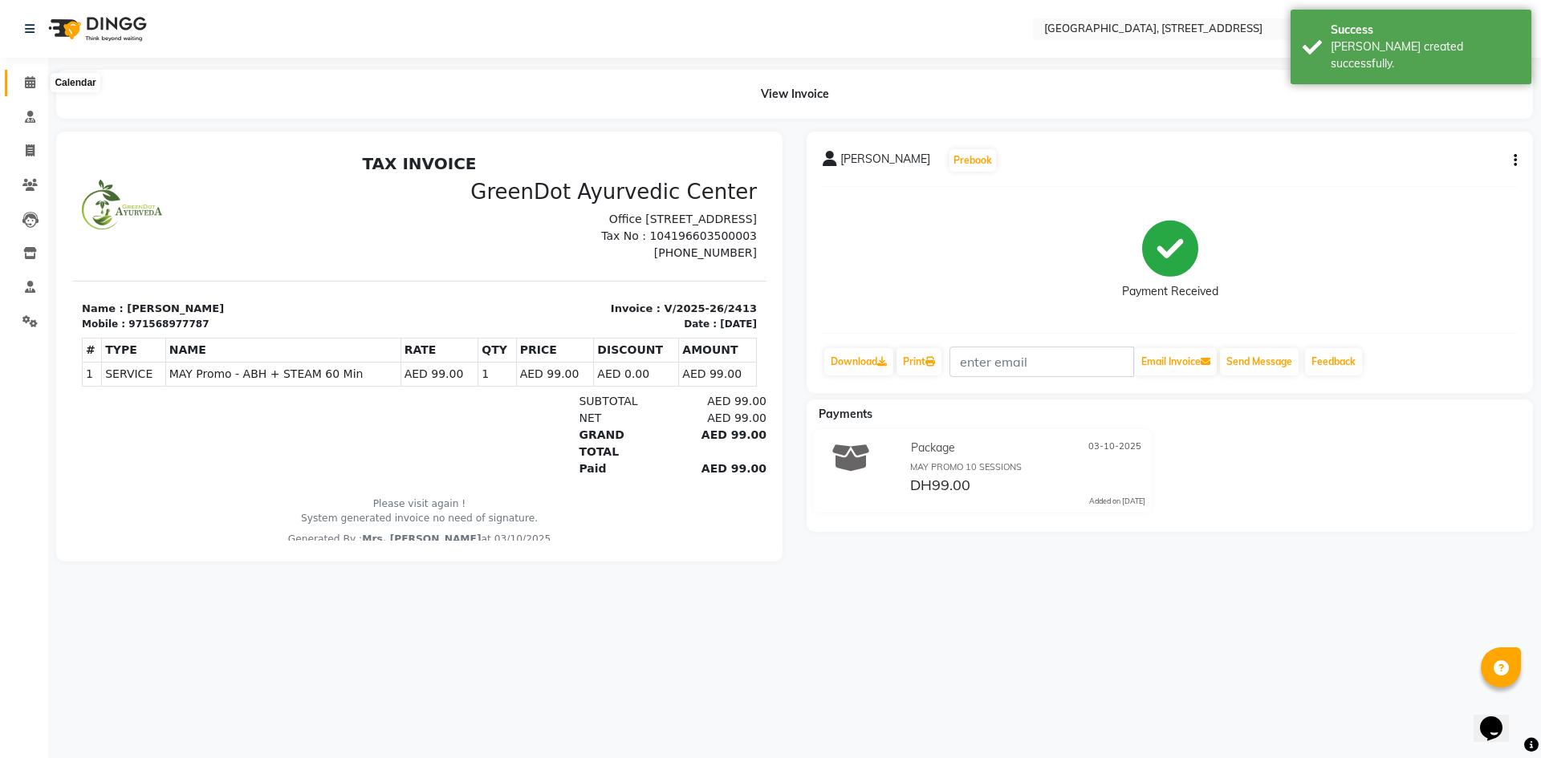
click at [37, 85] on span at bounding box center [30, 83] width 28 height 18
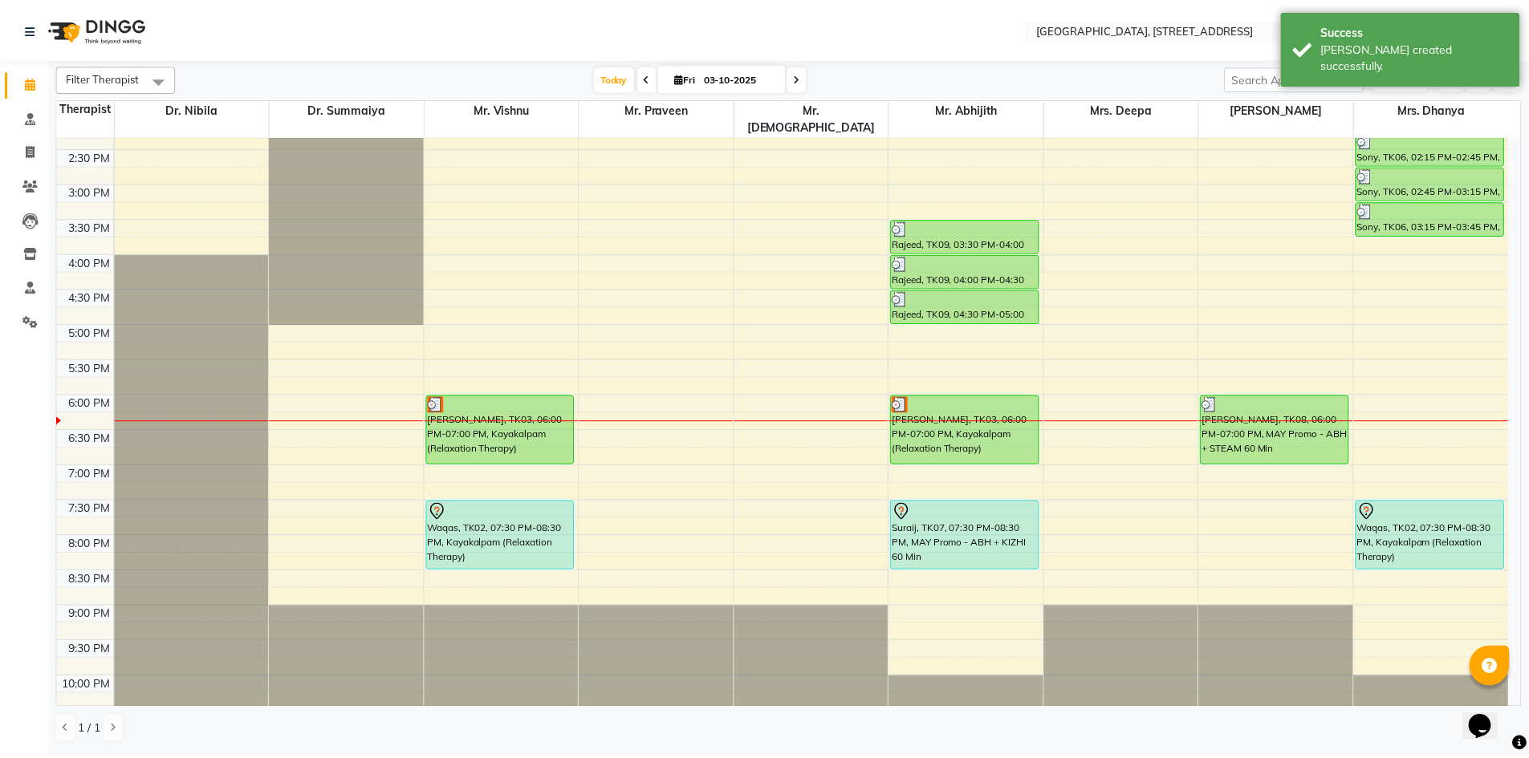
scroll to position [541, 0]
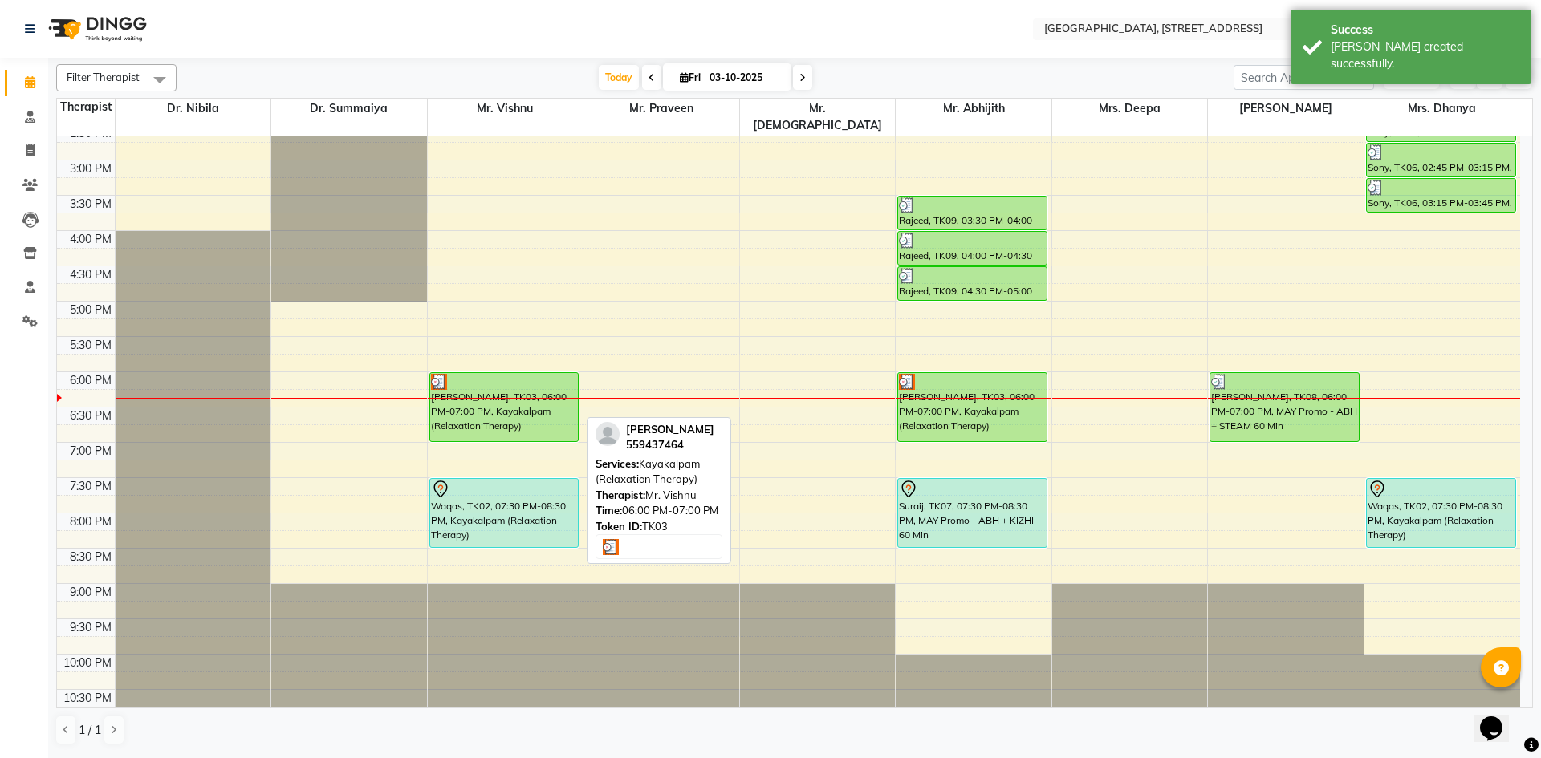
click at [460, 392] on div "[PERSON_NAME], TK03, 06:00 PM-07:00 PM, Kayakalpam (Relaxation Therapy)" at bounding box center [504, 407] width 148 height 68
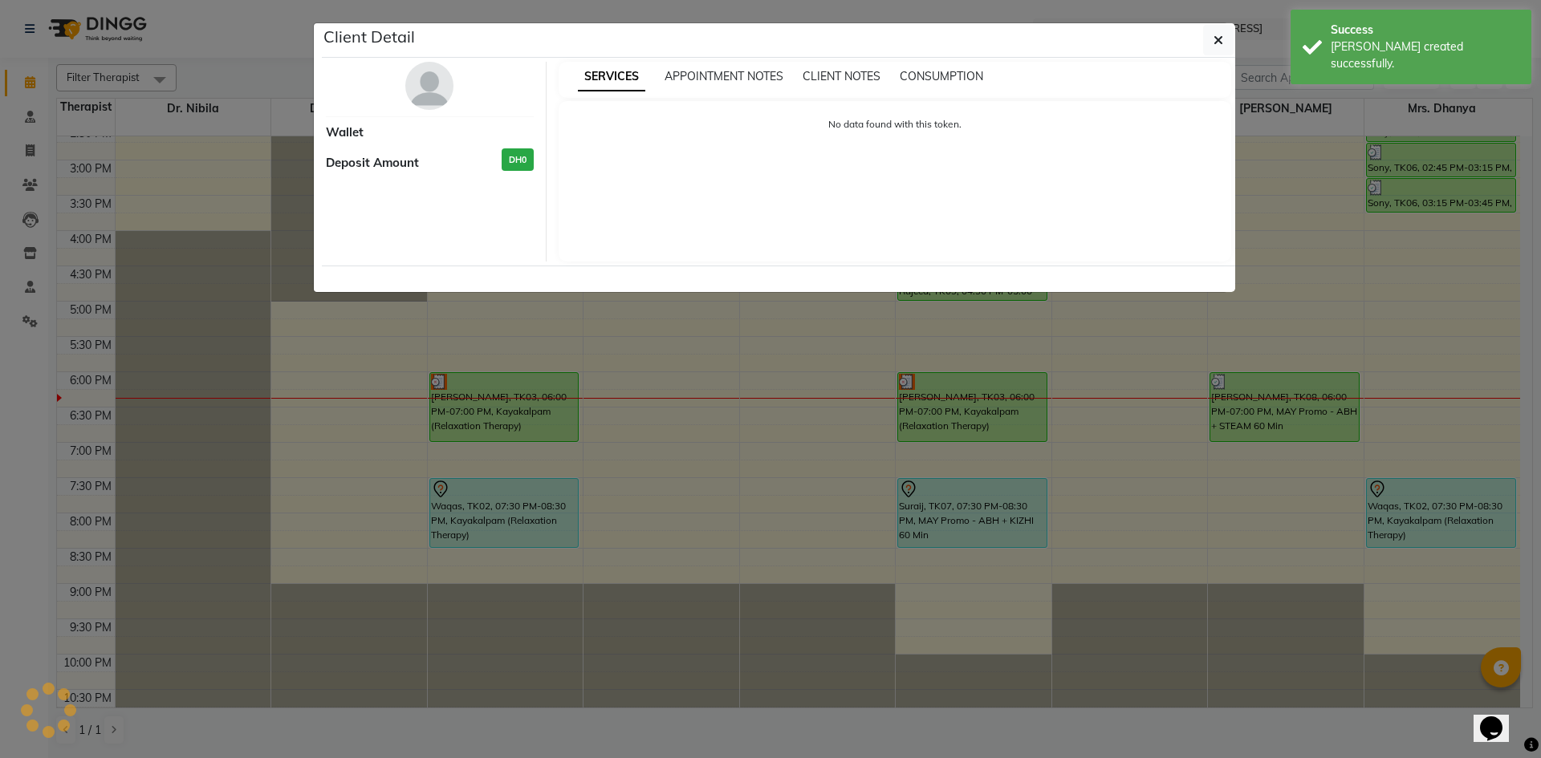
select select "3"
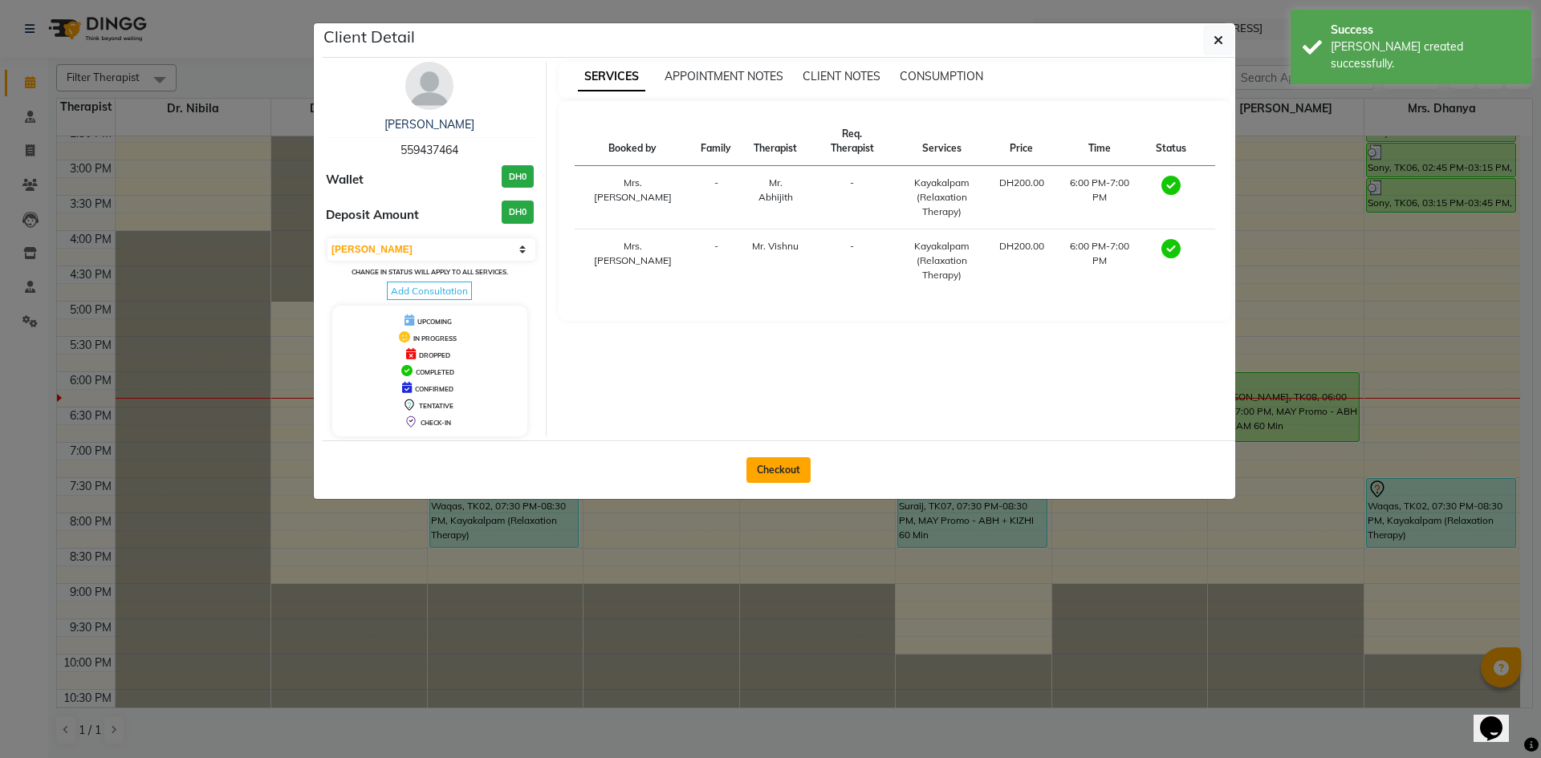
click at [774, 473] on button "Checkout" at bounding box center [778, 470] width 64 height 26
select select "4538"
select select "service"
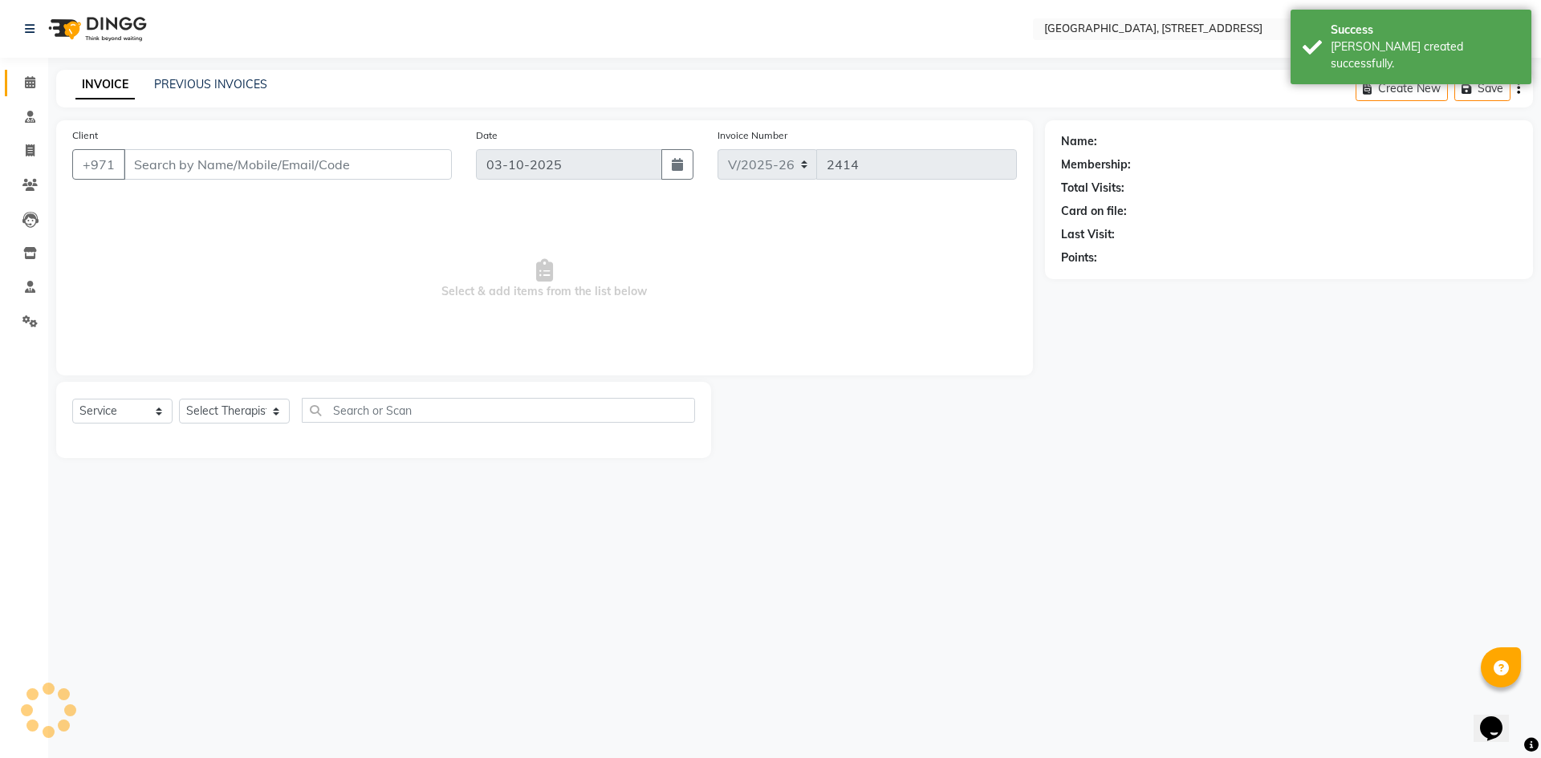
type input "559437464"
select select "65324"
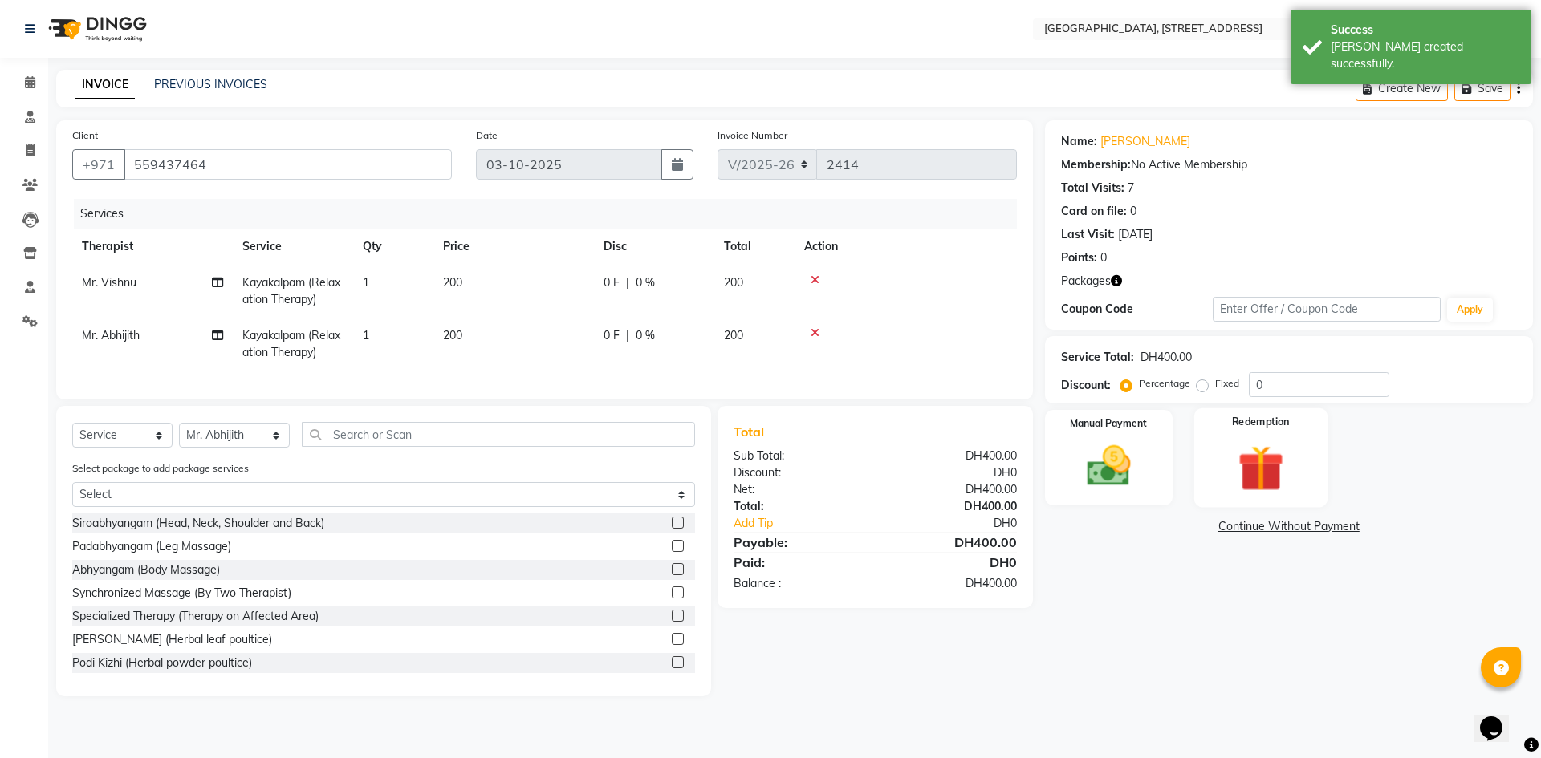
click at [1211, 451] on div "Redemption" at bounding box center [1260, 458] width 133 height 99
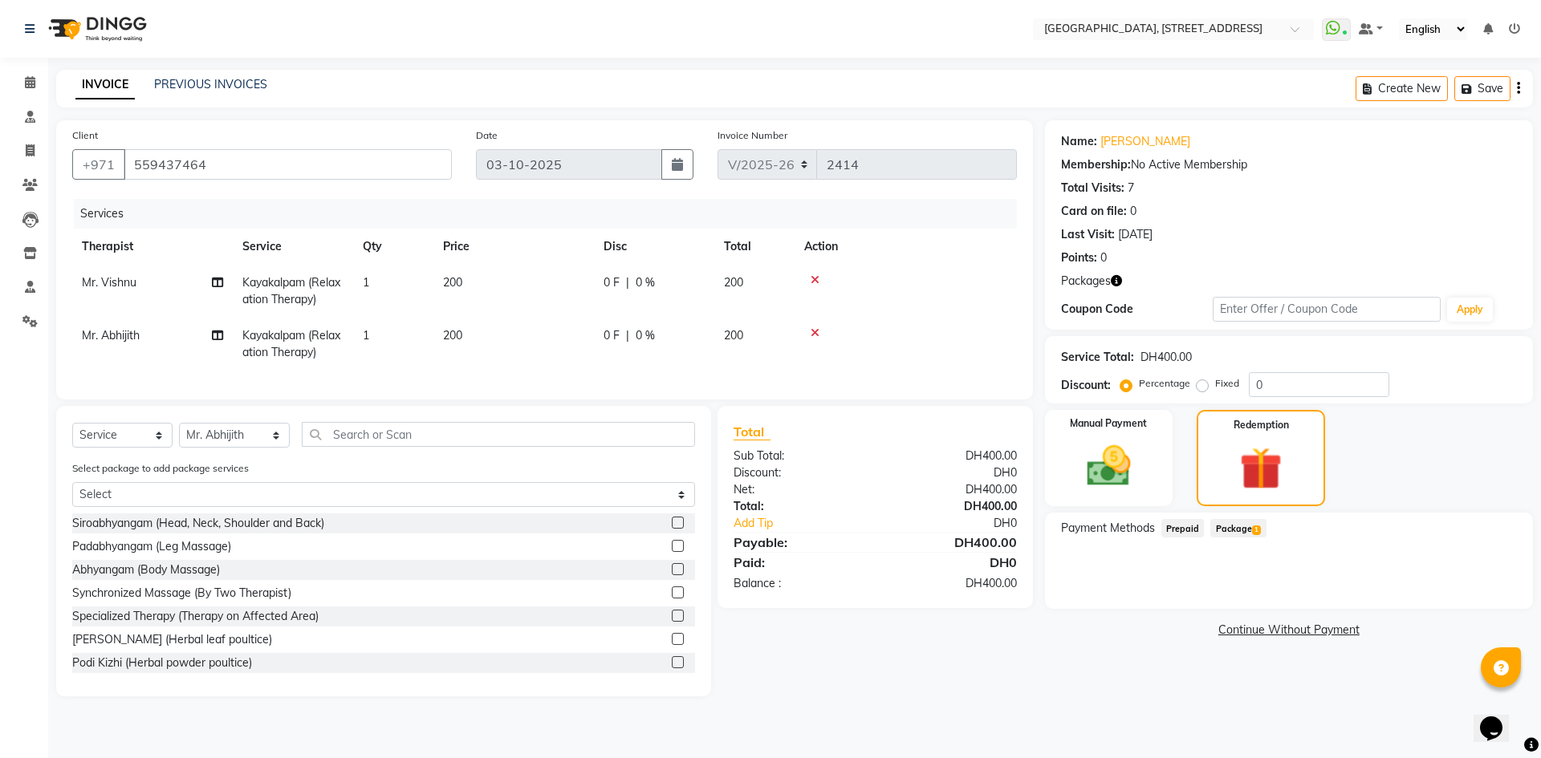
click at [1242, 518] on div "Payment Methods Prepaid Package 1" at bounding box center [1289, 561] width 488 height 96
click at [1250, 536] on span "Package 1" at bounding box center [1237, 528] width 55 height 18
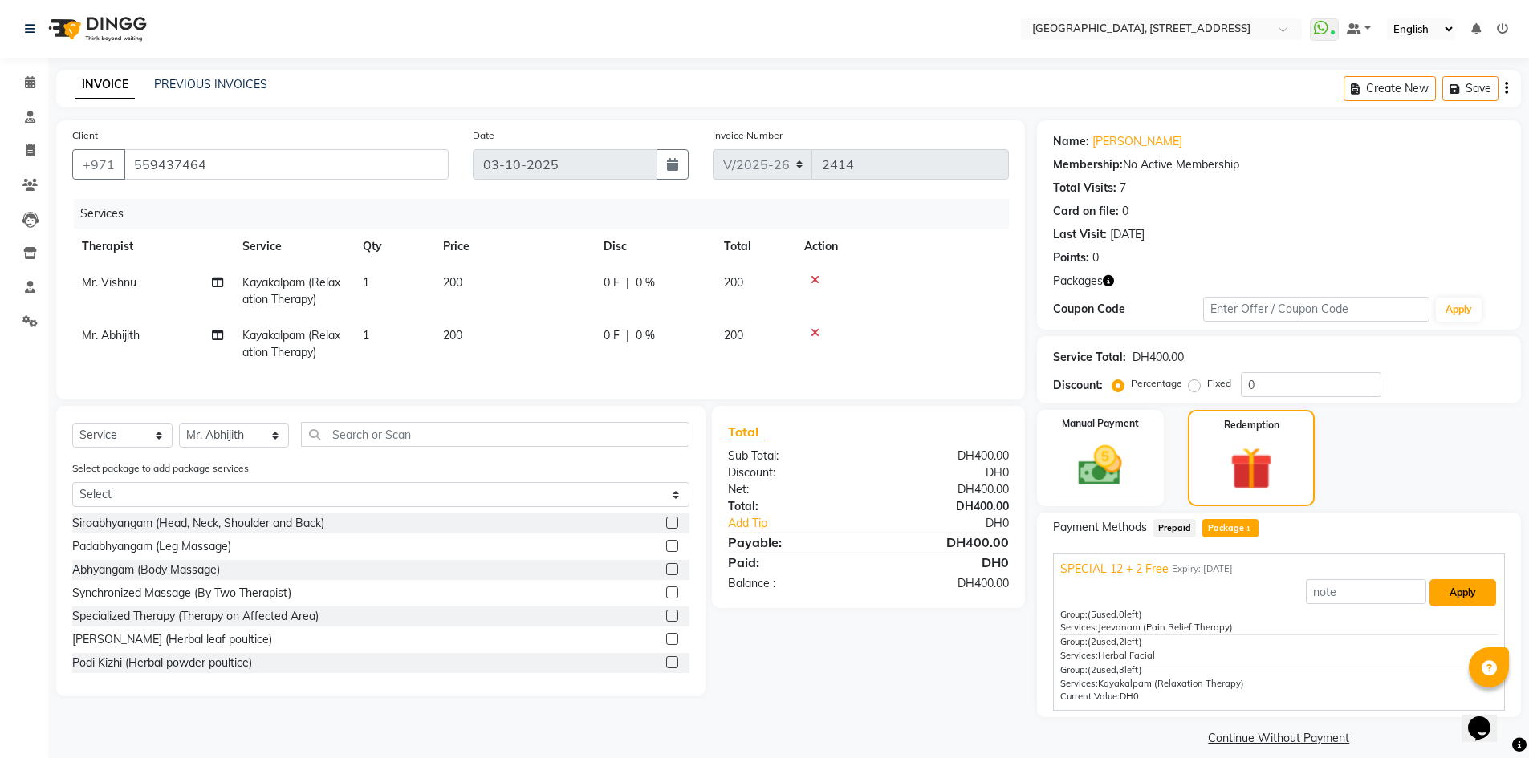
click at [1468, 591] on button "Apply" at bounding box center [1462, 592] width 67 height 27
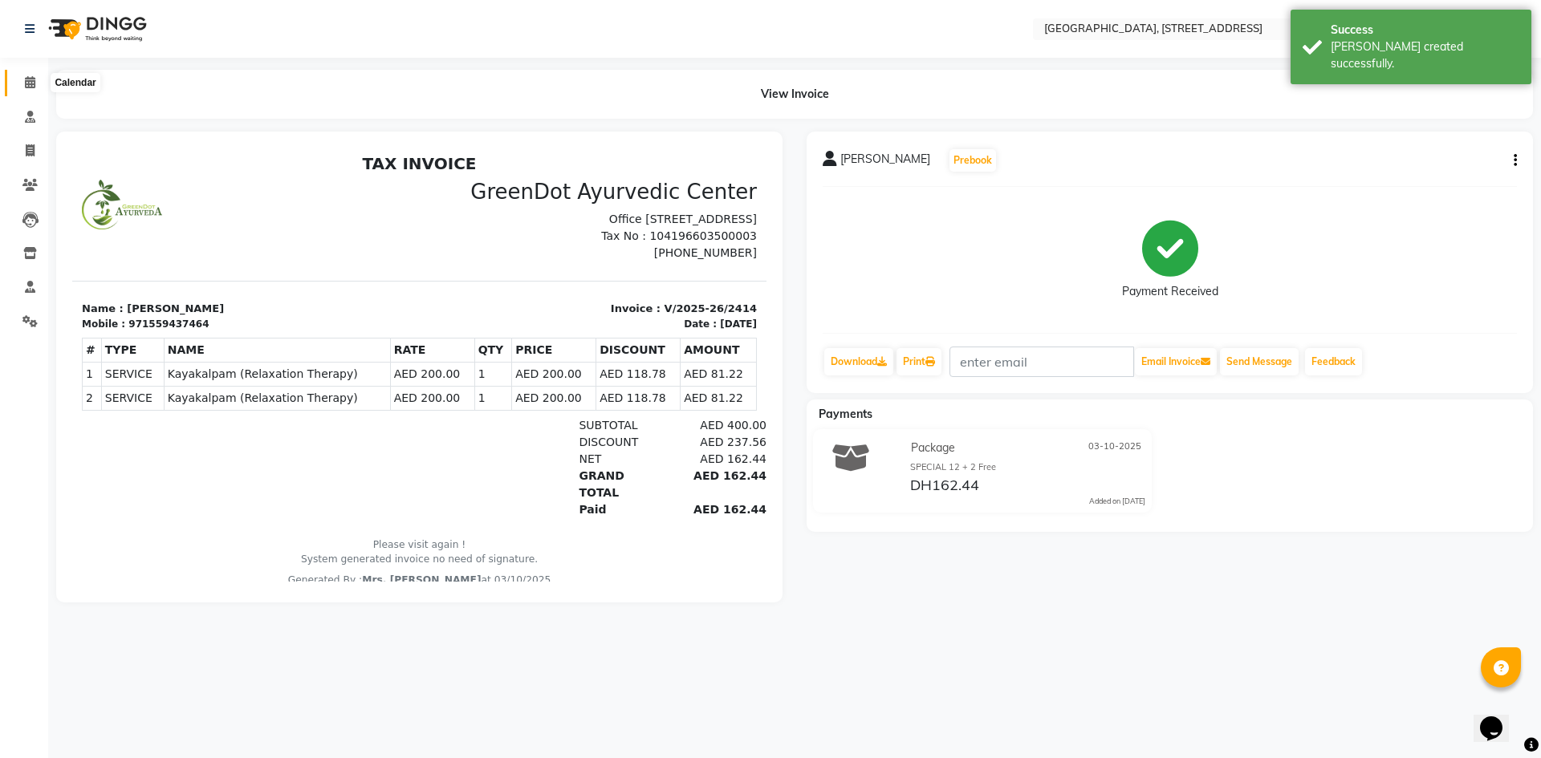
drag, startPoint x: 31, startPoint y: 79, endPoint x: 21, endPoint y: 89, distance: 14.2
click at [31, 79] on icon at bounding box center [30, 82] width 10 height 12
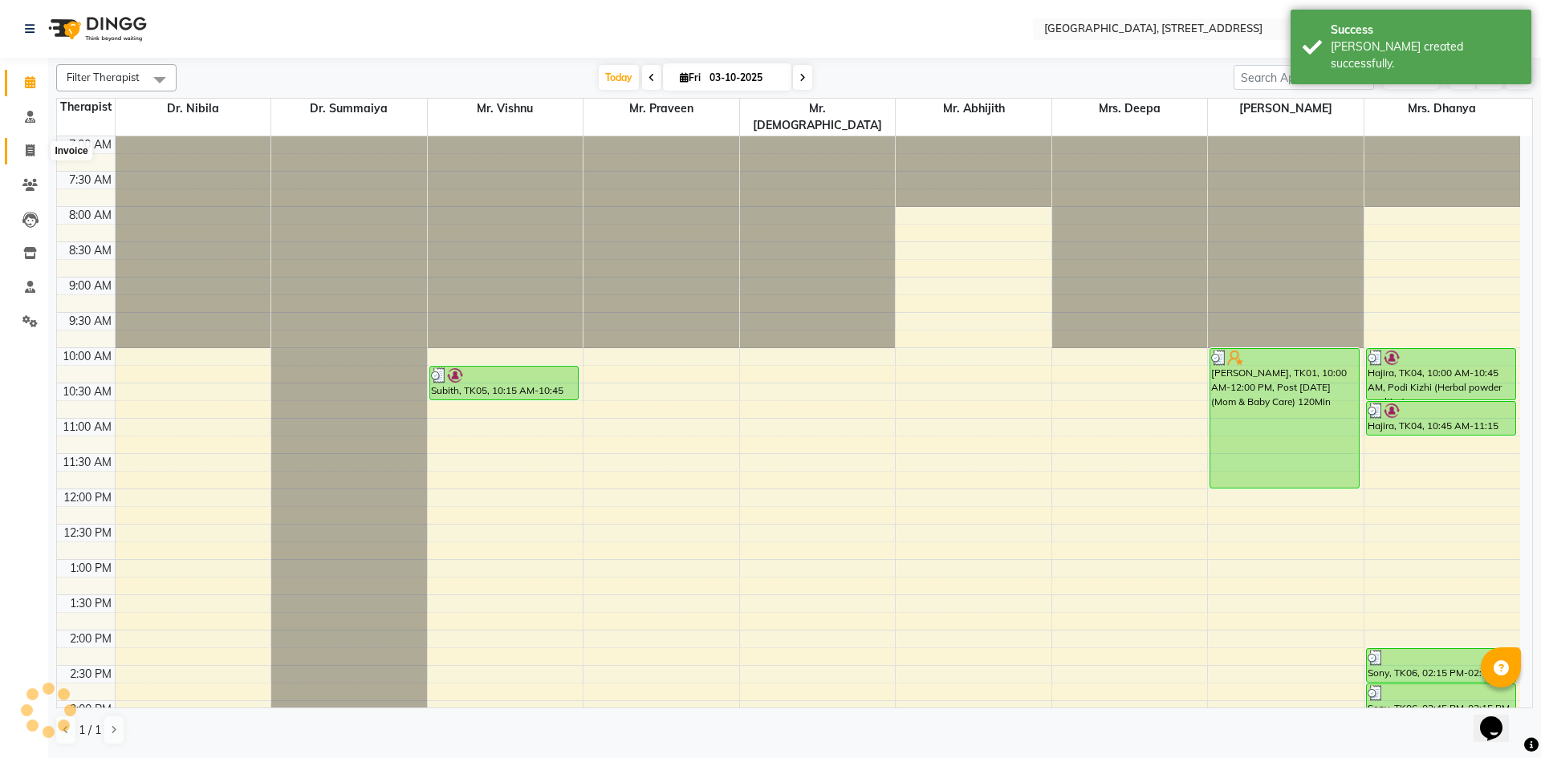
click at [37, 148] on span at bounding box center [30, 151] width 28 height 18
select select "service"
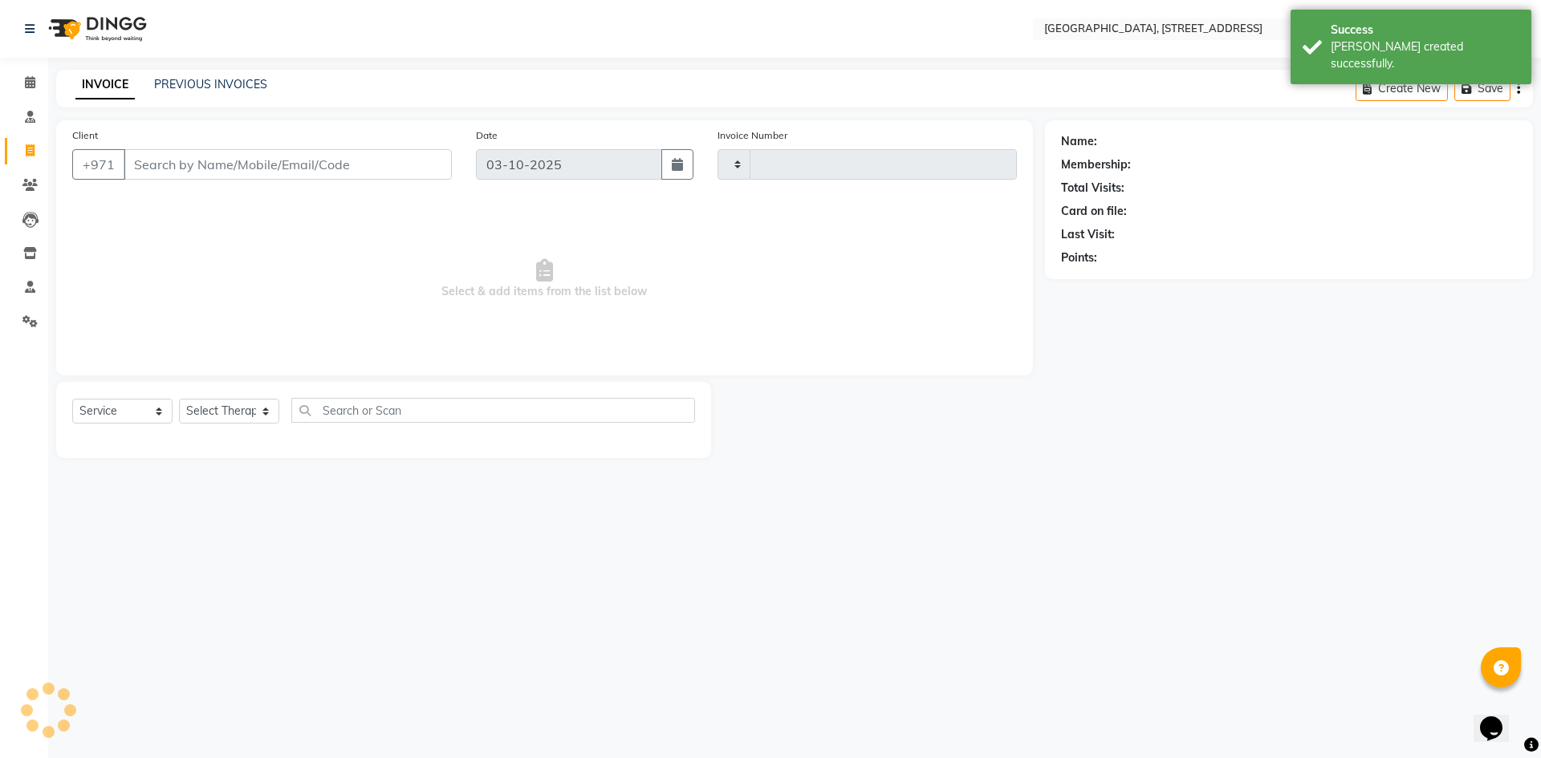
type input "2415"
select select "4538"
click at [227, 87] on link "PREVIOUS INVOICES" at bounding box center [210, 84] width 113 height 14
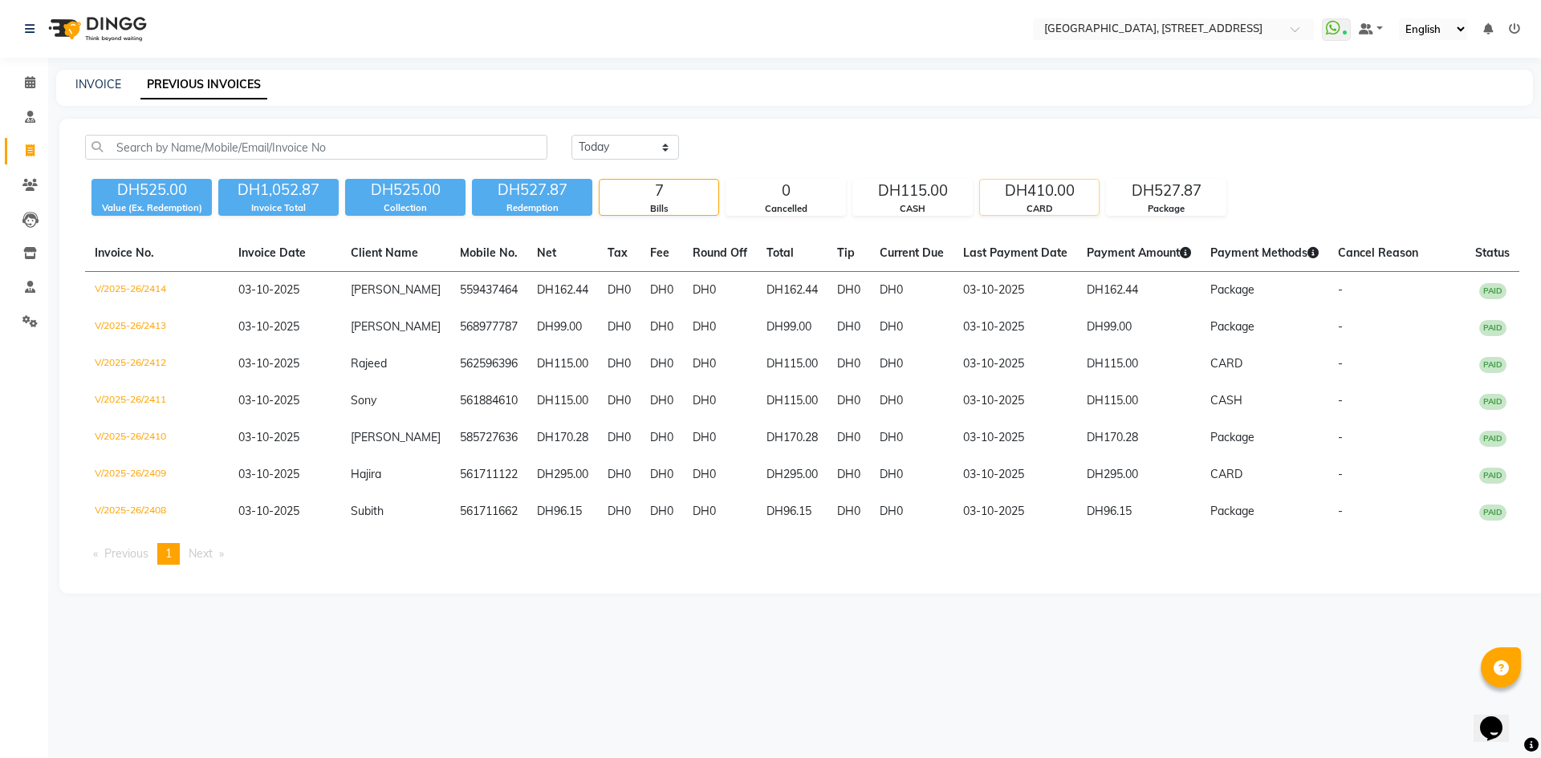
click at [1023, 189] on div "DH410.00" at bounding box center [1039, 191] width 119 height 22
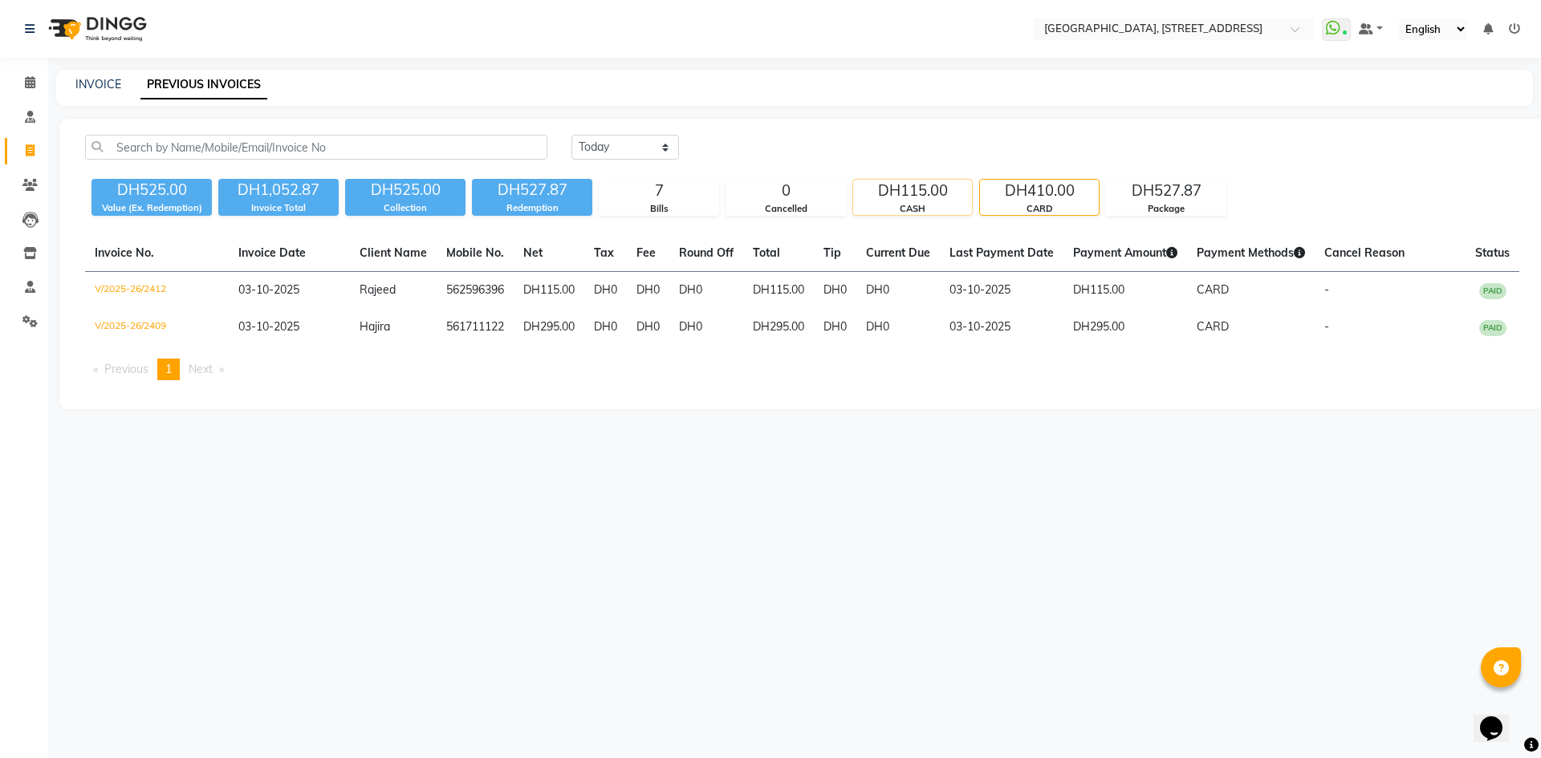
click at [935, 212] on div "CASH" at bounding box center [912, 209] width 119 height 14
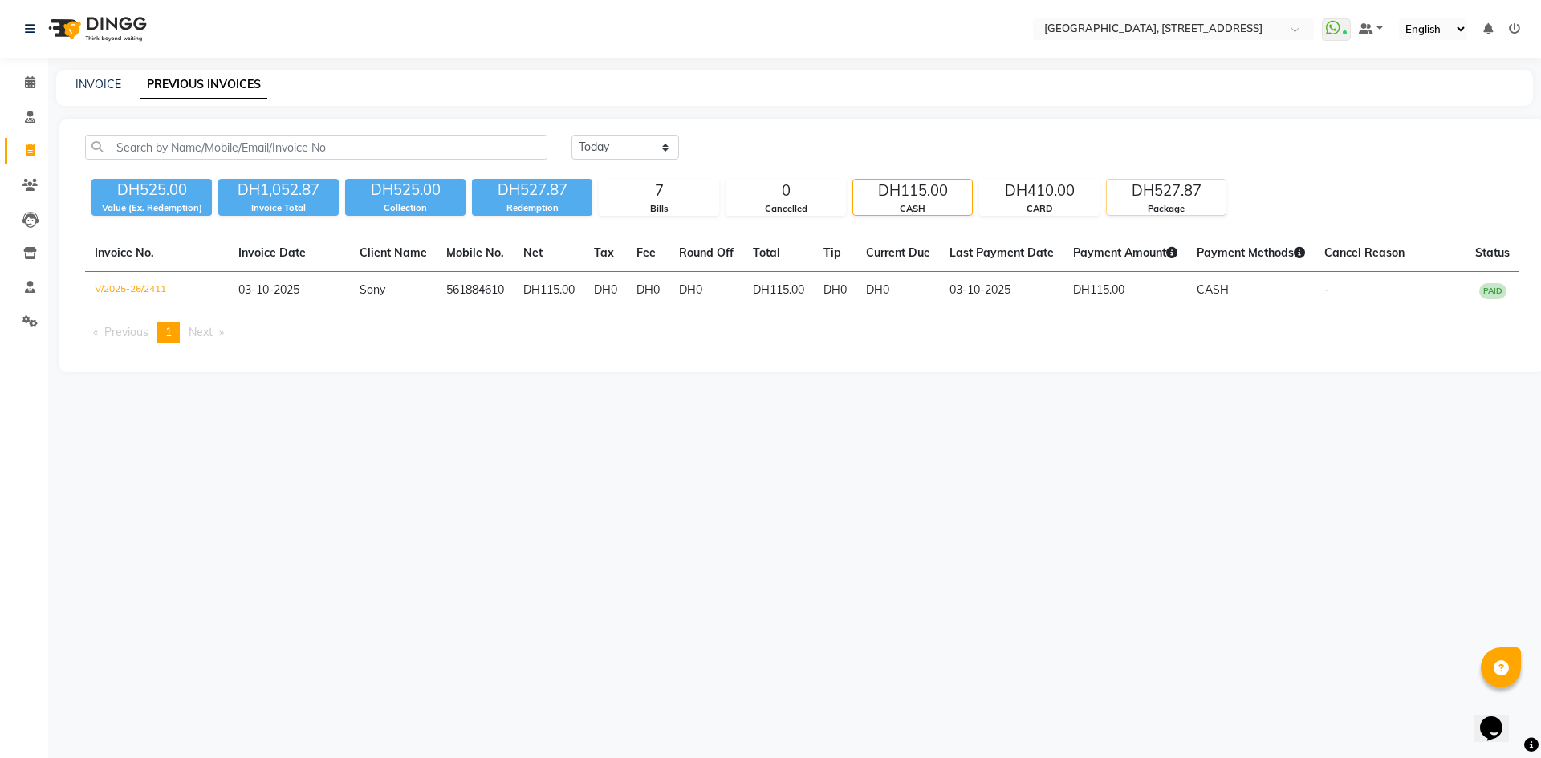
click at [1128, 200] on div "DH527.87" at bounding box center [1166, 191] width 119 height 22
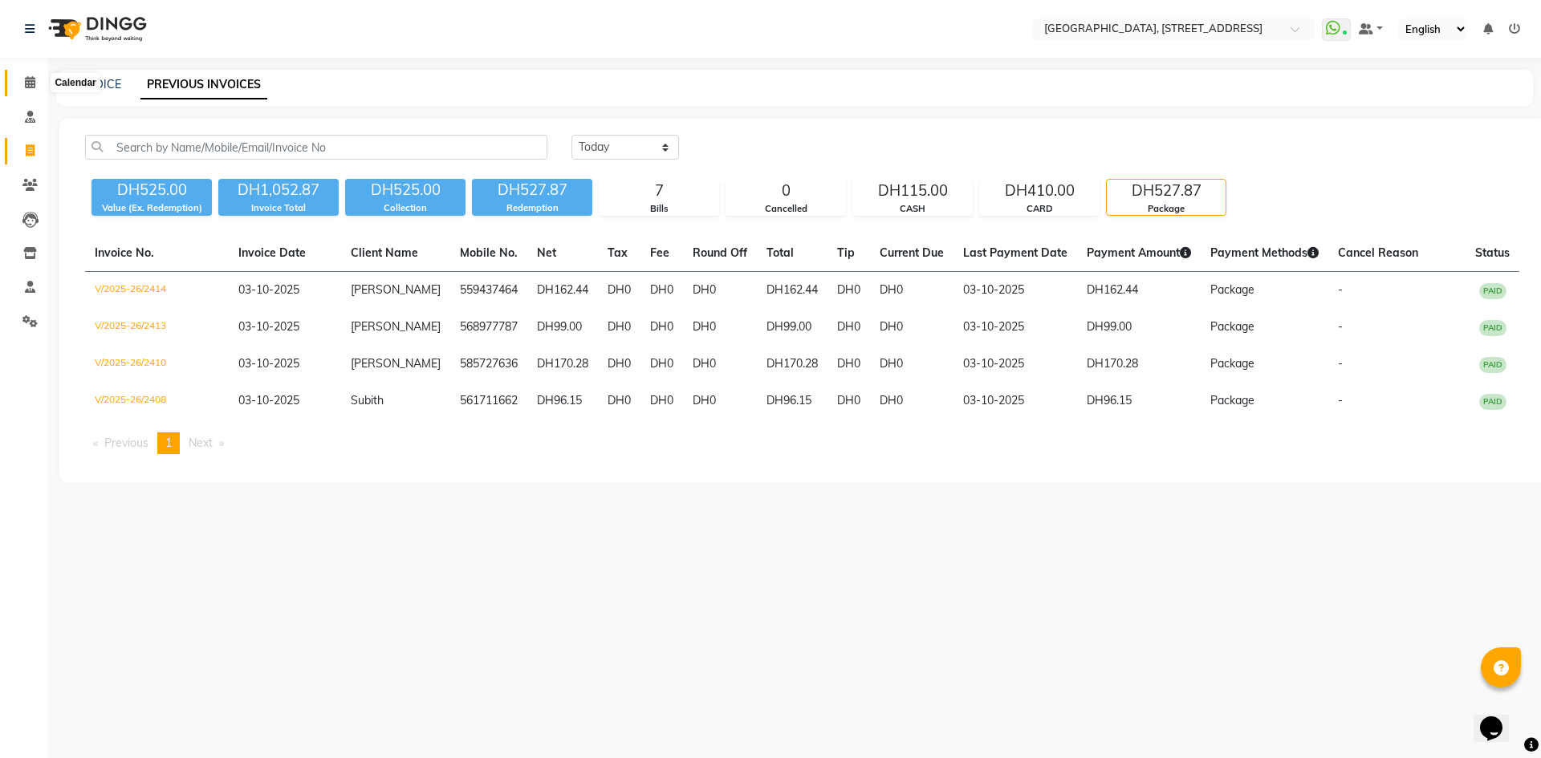
click at [28, 79] on icon at bounding box center [30, 82] width 10 height 12
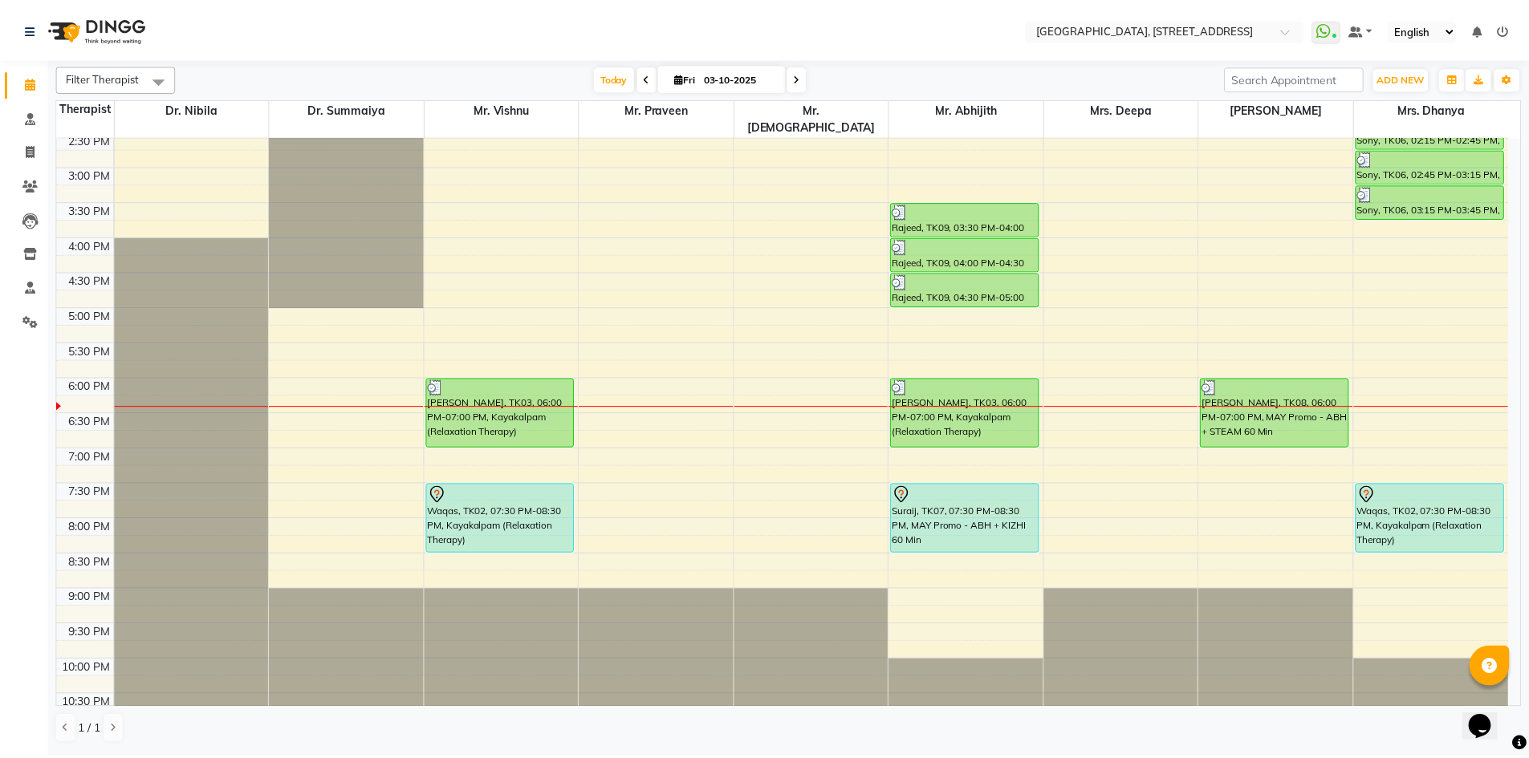
scroll to position [541, 0]
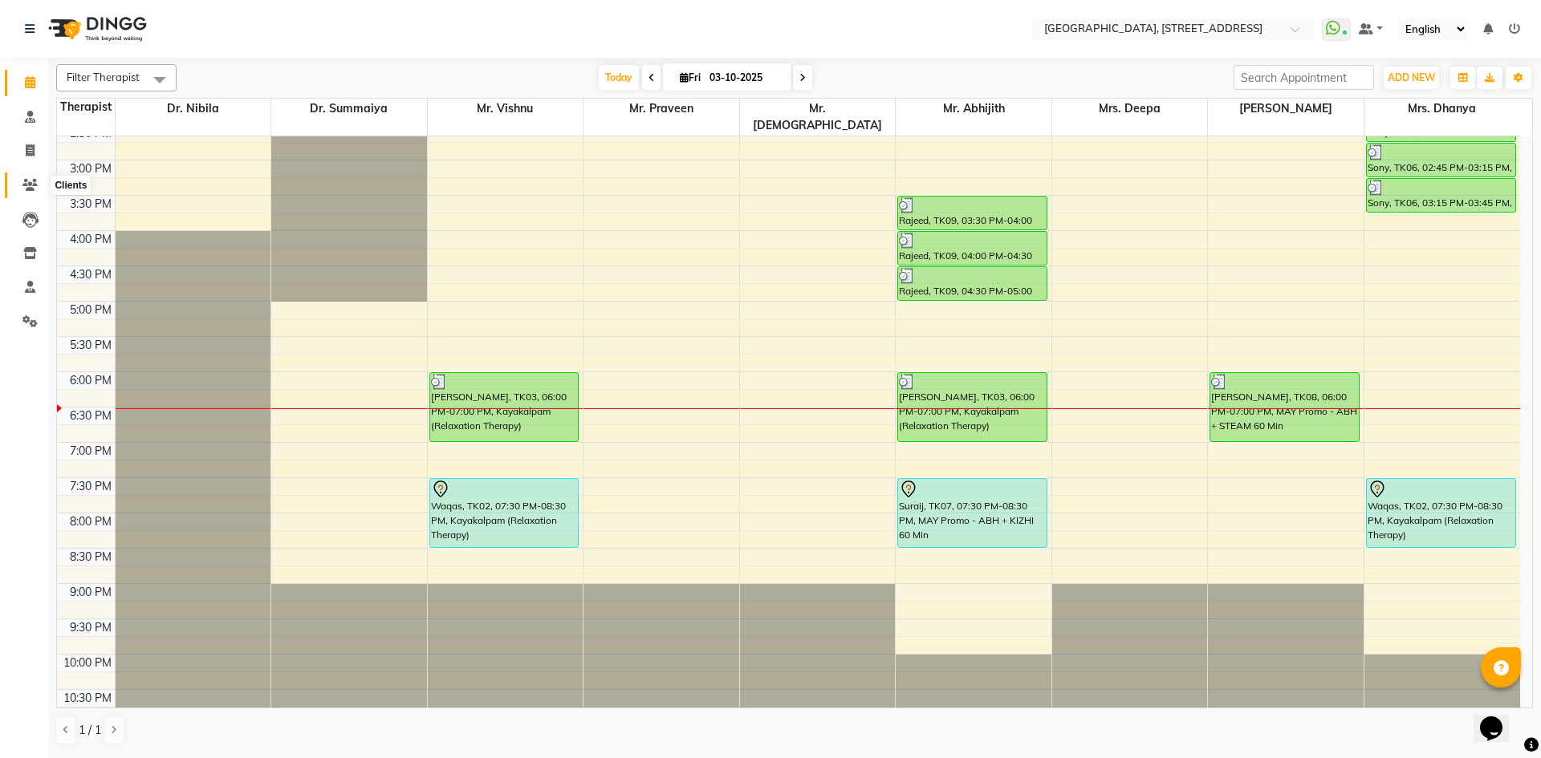
click at [33, 193] on span at bounding box center [30, 186] width 28 height 18
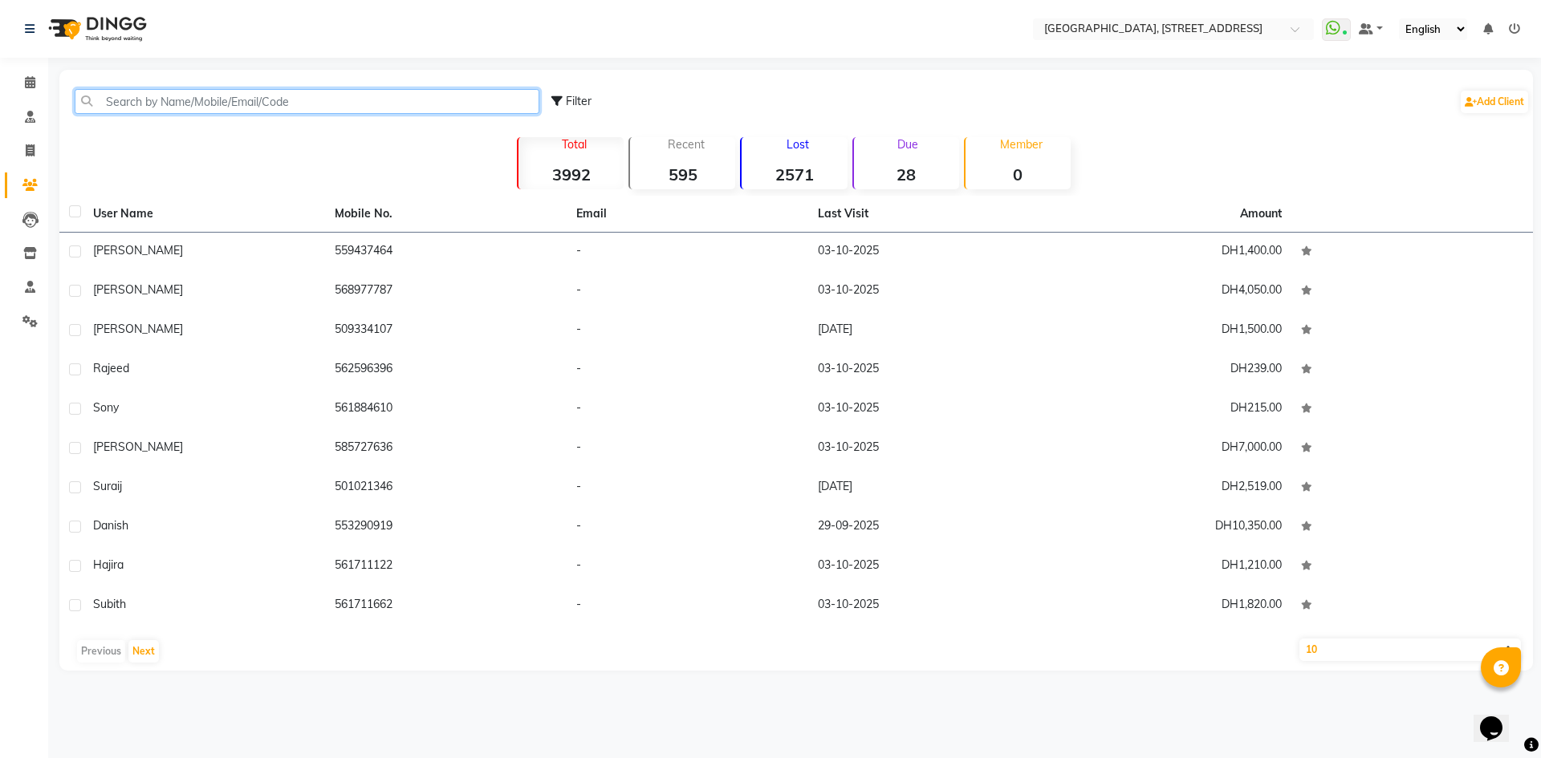
click at [239, 93] on input "text" at bounding box center [307, 101] width 465 height 25
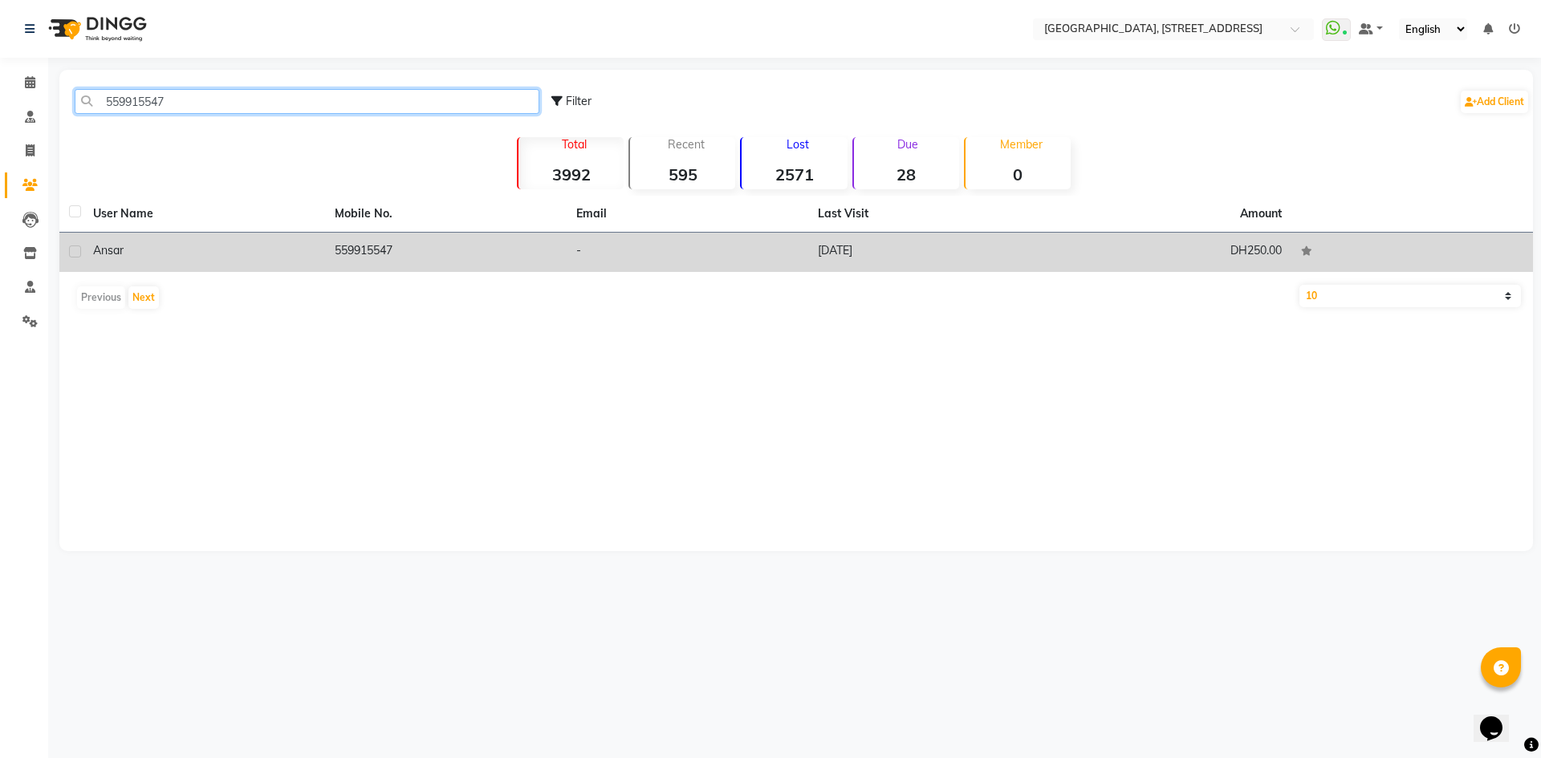
type input "559915547"
click at [1234, 255] on td "DH250.00" at bounding box center [1171, 252] width 242 height 39
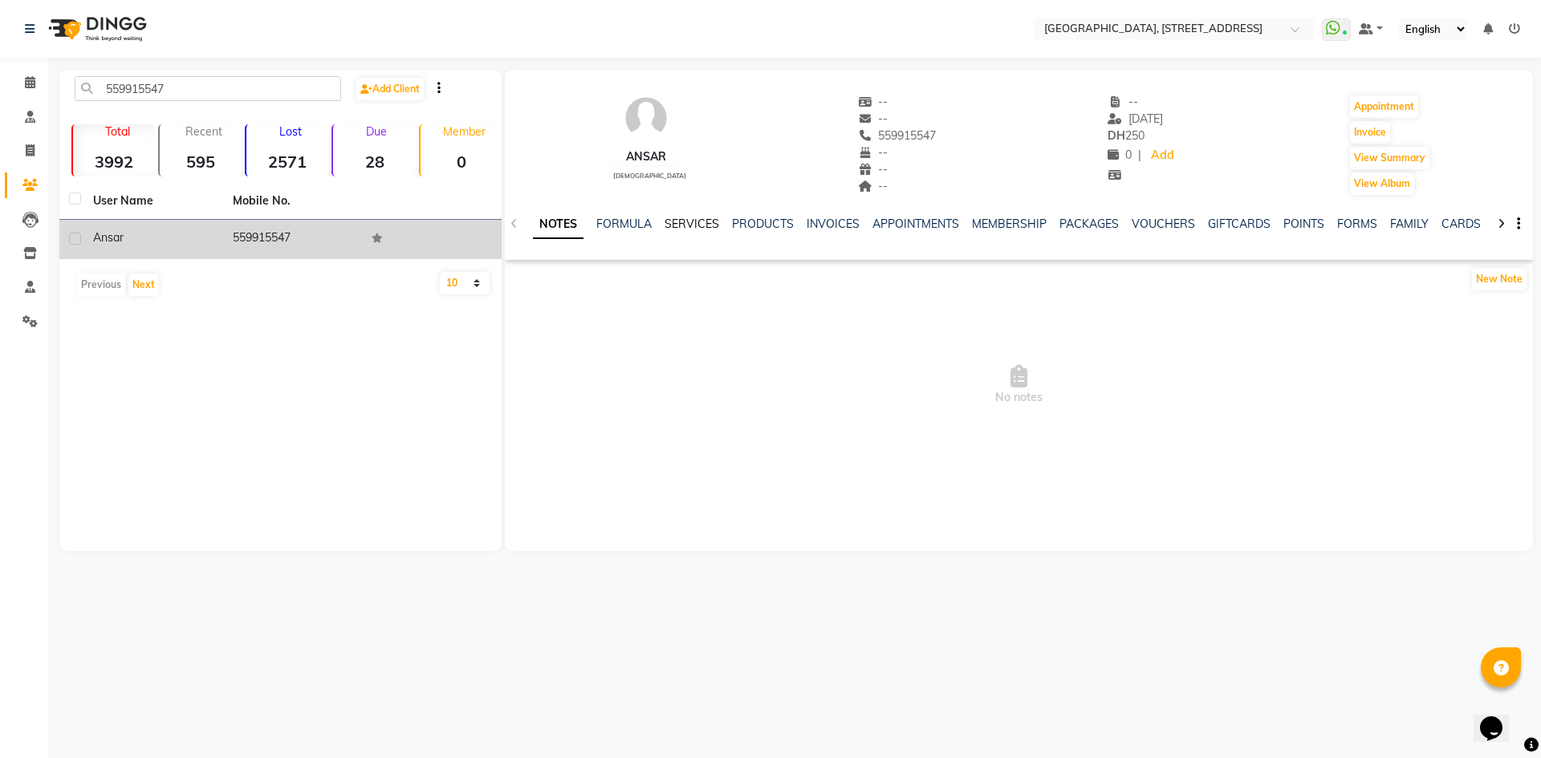
drag, startPoint x: 699, startPoint y: 223, endPoint x: 723, endPoint y: 213, distance: 26.2
click at [700, 224] on link "SERVICES" at bounding box center [692, 224] width 55 height 14
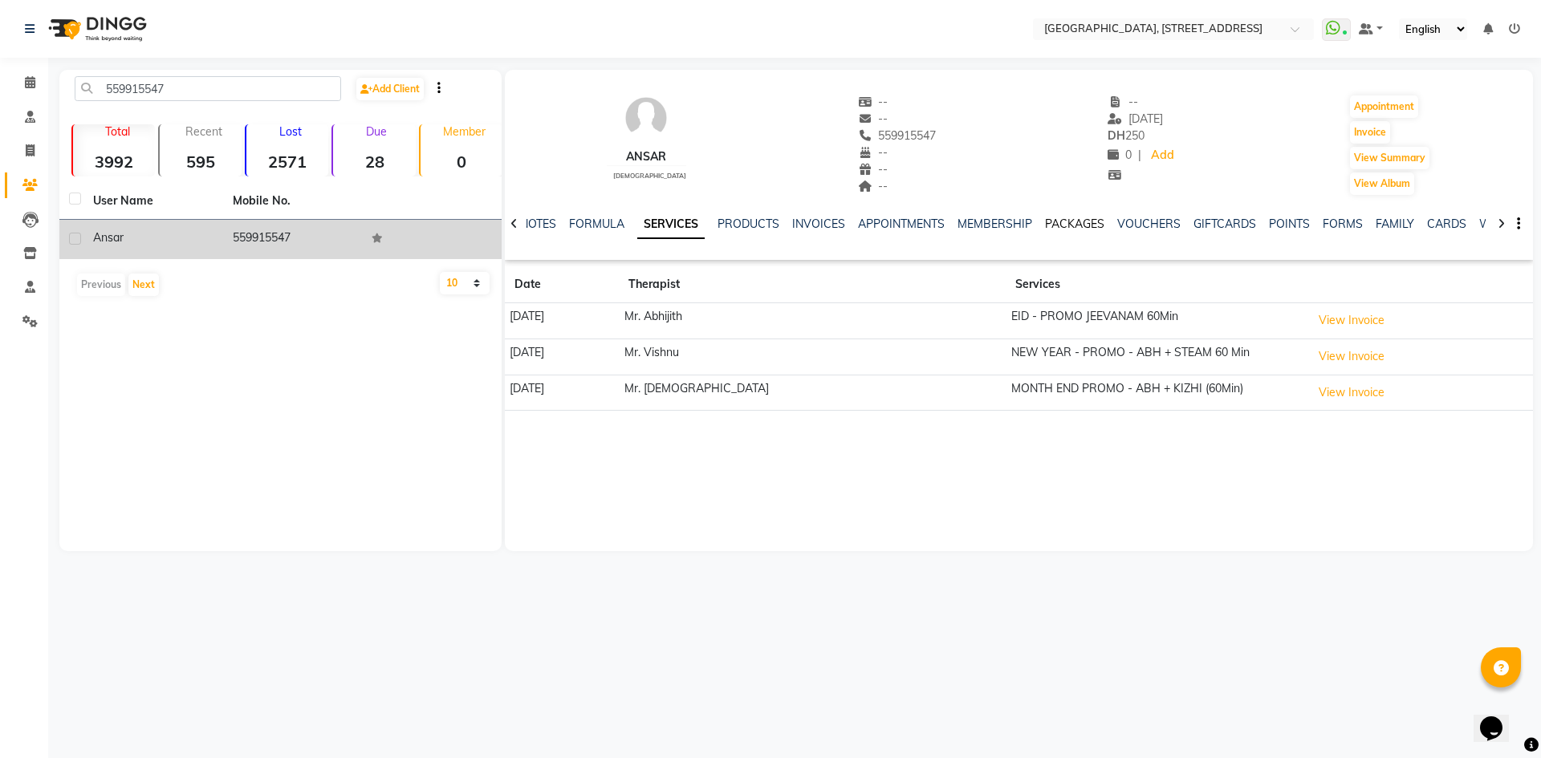
click at [1075, 223] on link "PACKAGES" at bounding box center [1074, 224] width 59 height 14
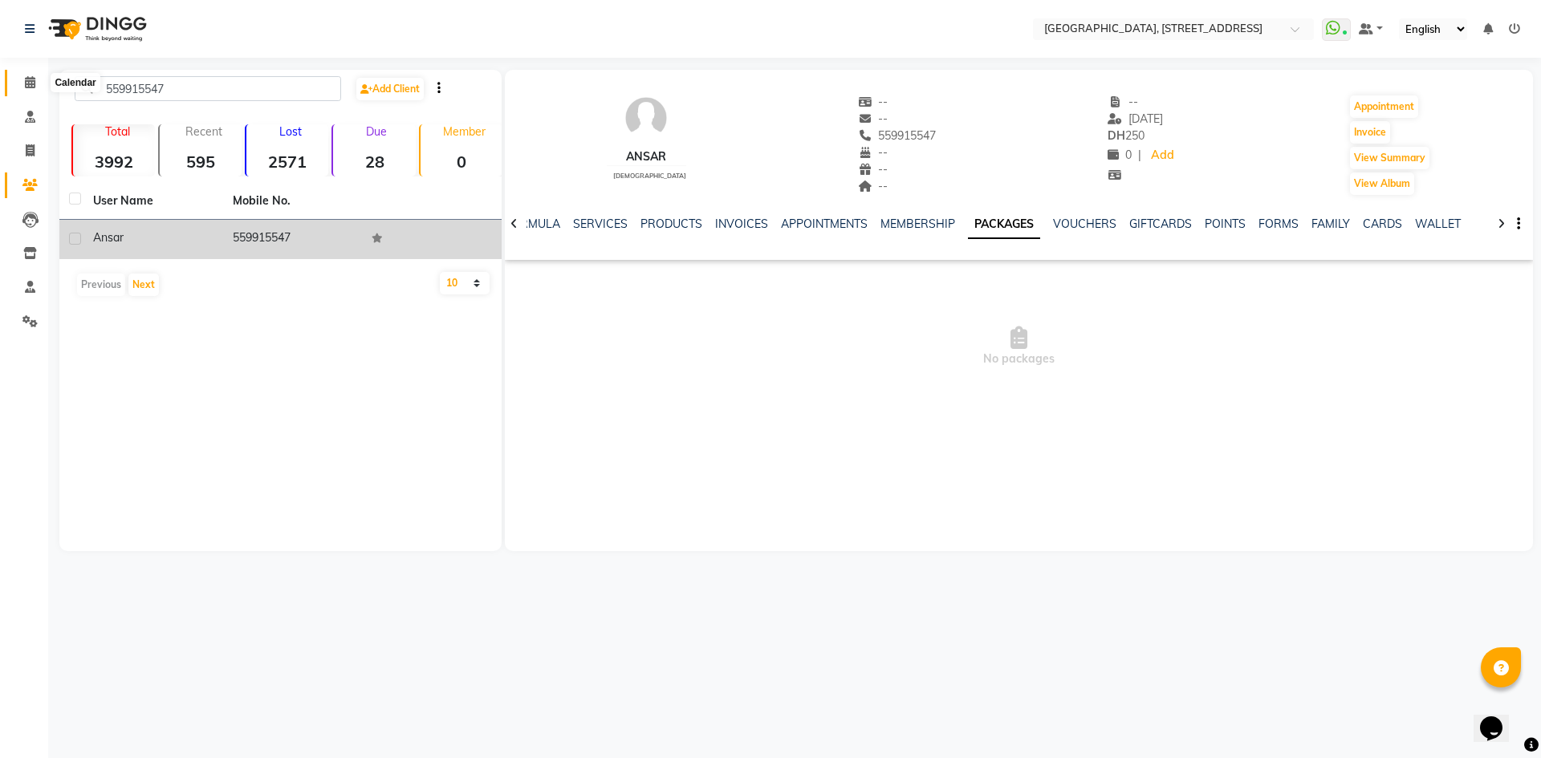
click at [23, 78] on span at bounding box center [30, 83] width 28 height 18
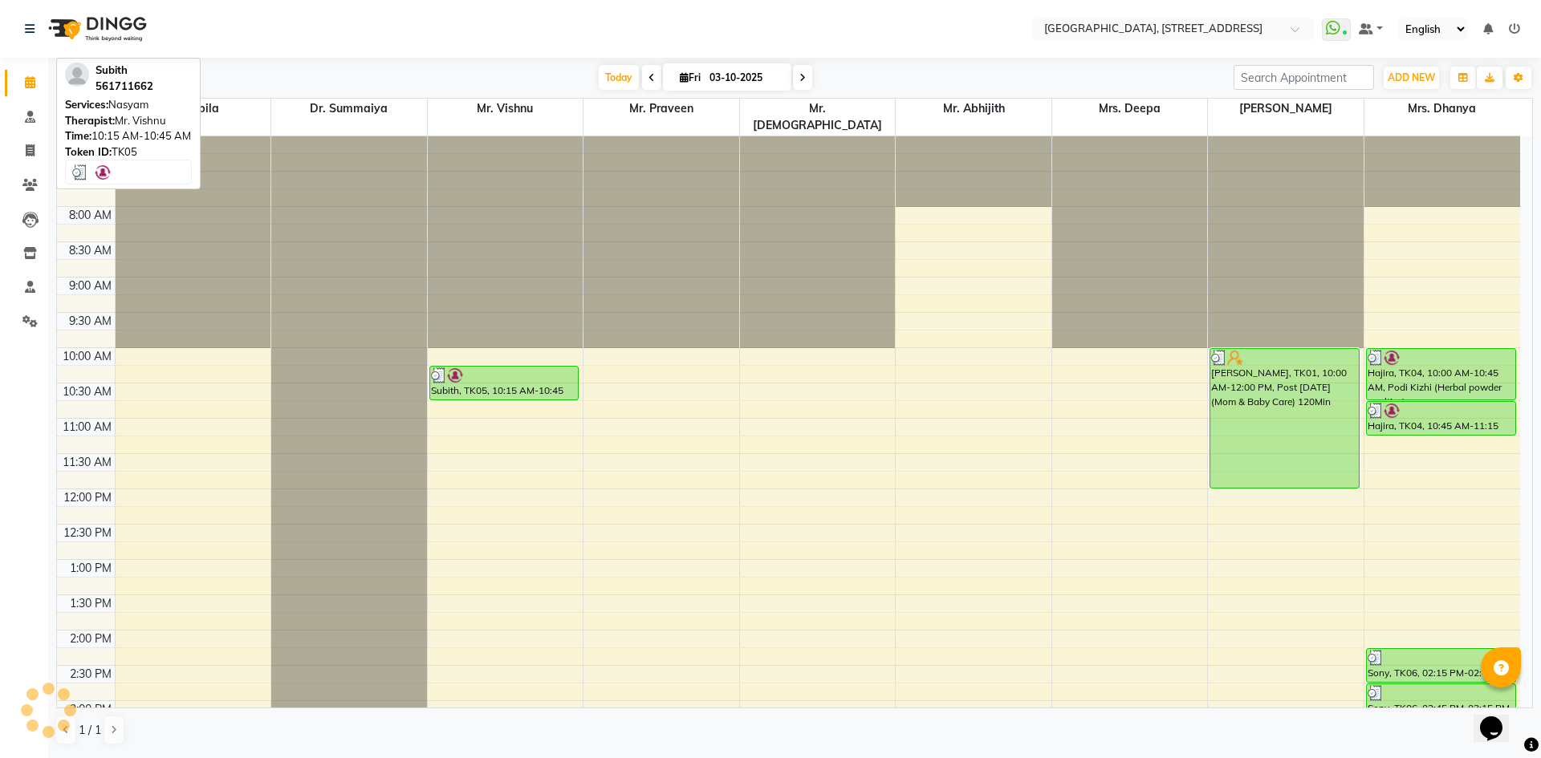
scroll to position [295, 0]
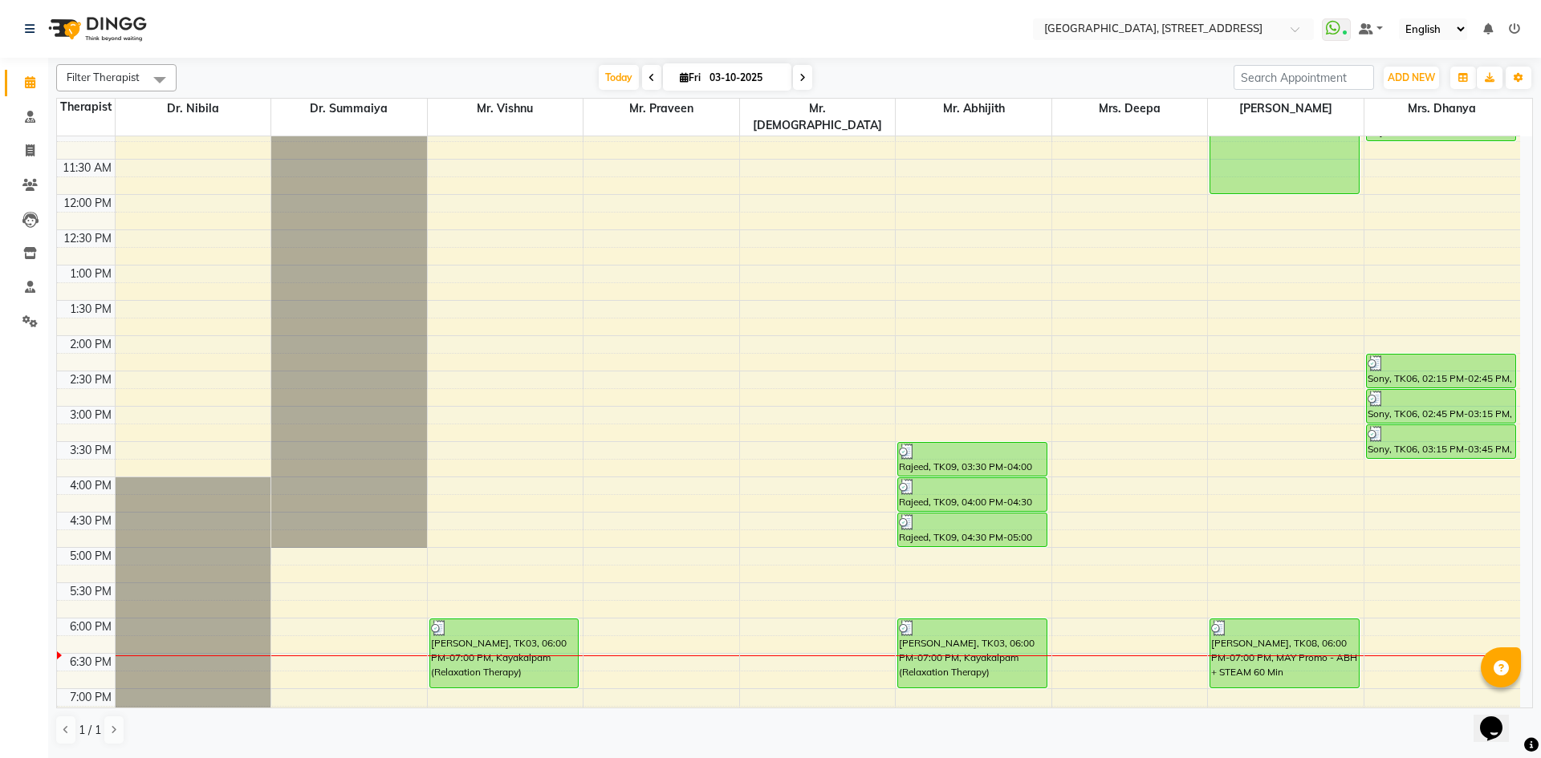
click at [804, 81] on span at bounding box center [802, 77] width 19 height 25
type input "04-10-2025"
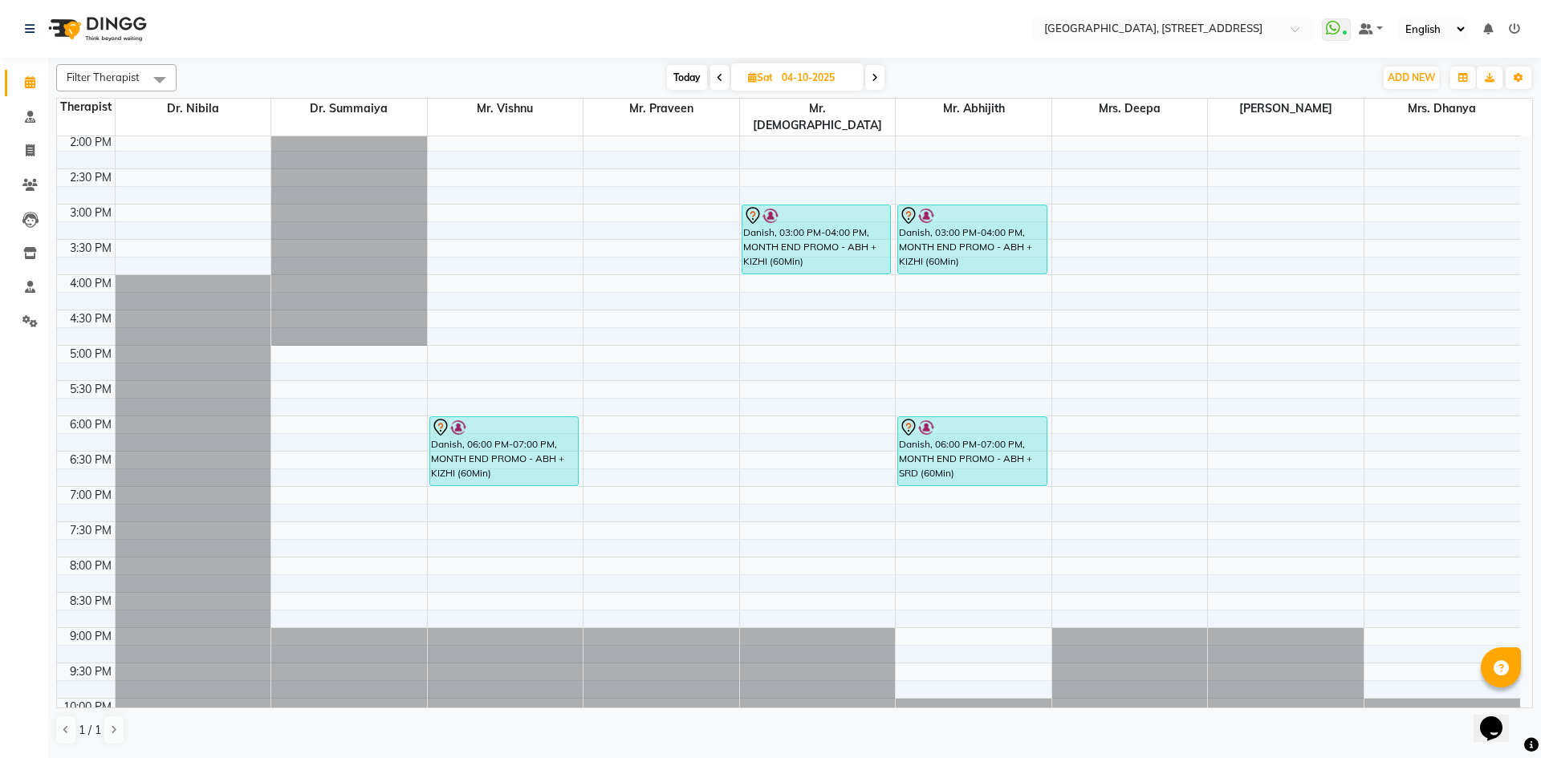
scroll to position [541, 0]
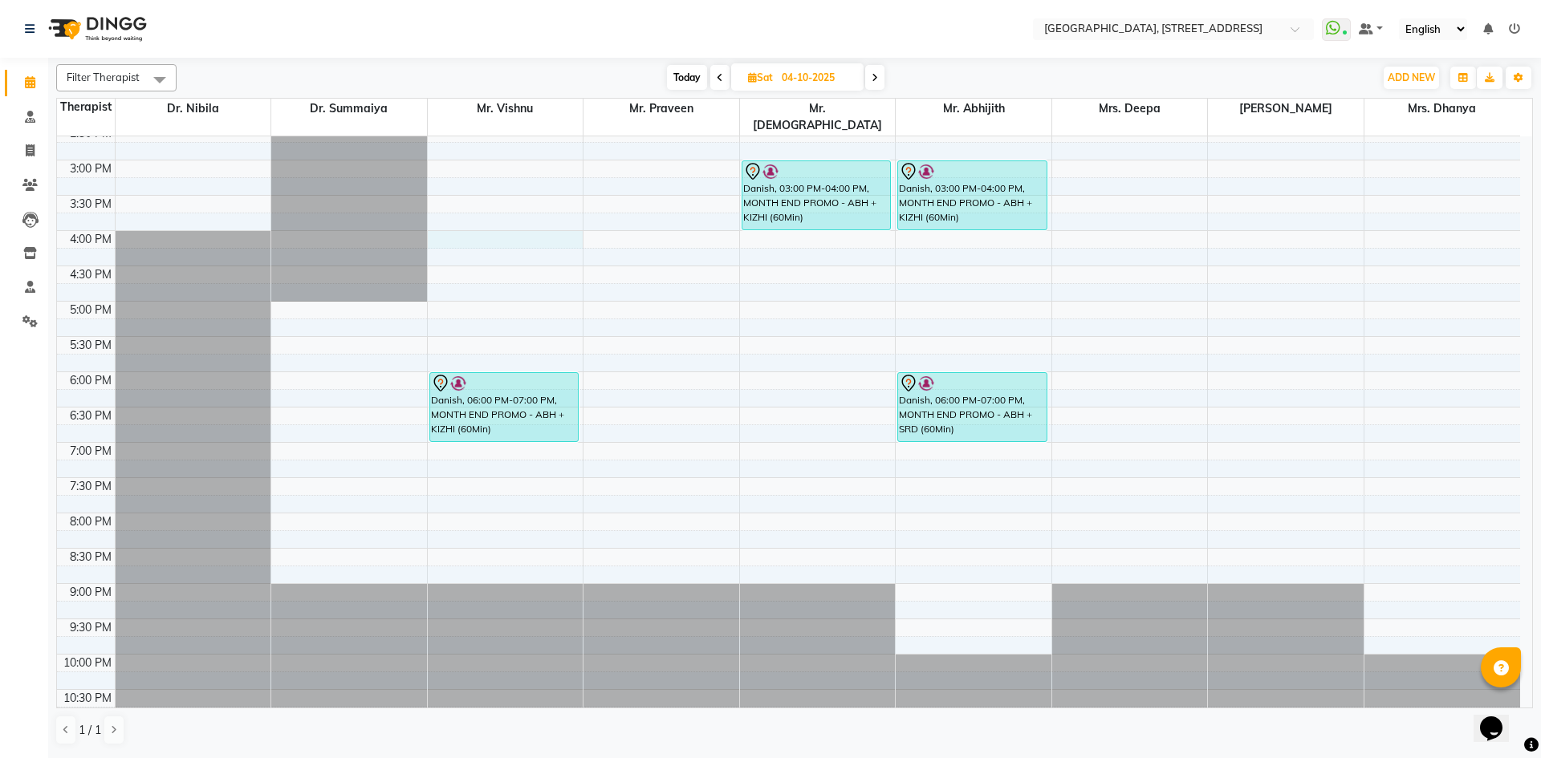
click at [468, 230] on div "7:00 AM 7:30 AM 8:00 AM 8:30 AM 9:00 AM 9:30 AM 10:00 AM 10:30 AM 11:00 AM 11:3…" at bounding box center [788, 160] width 1463 height 1129
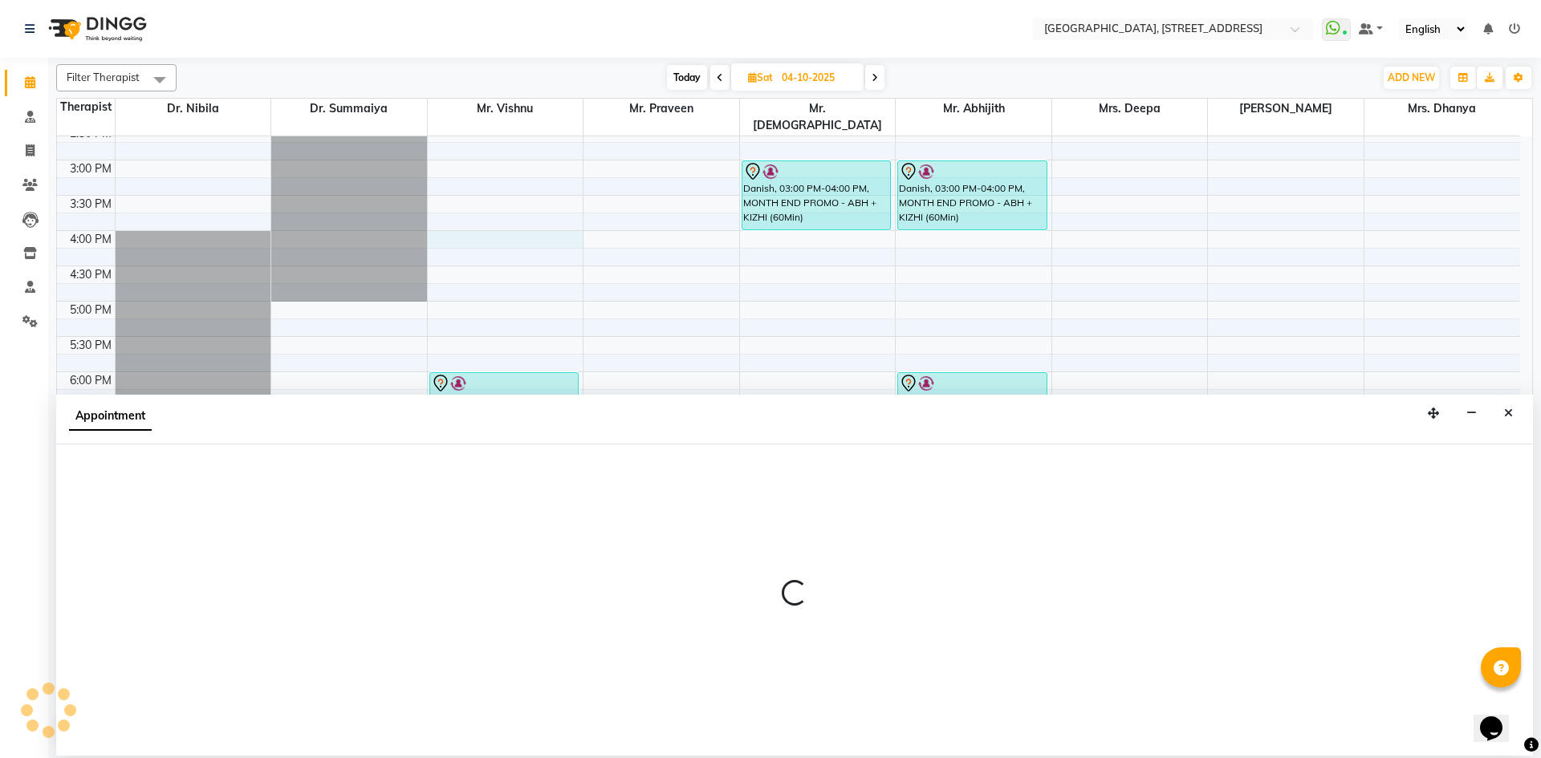
select select "27240"
select select "960"
select select "tentative"
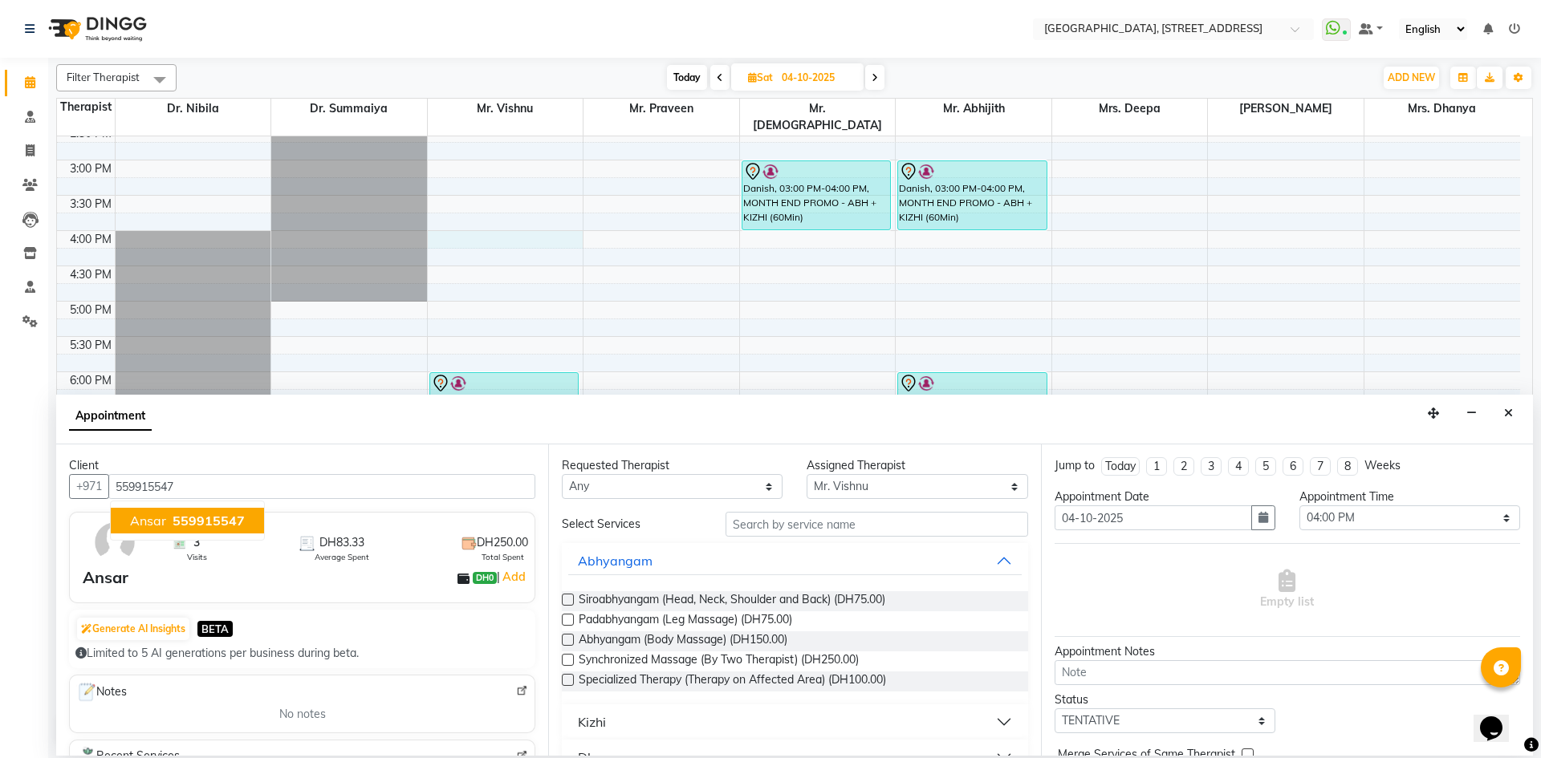
click at [243, 524] on button "Ansar 559915547" at bounding box center [187, 521] width 153 height 26
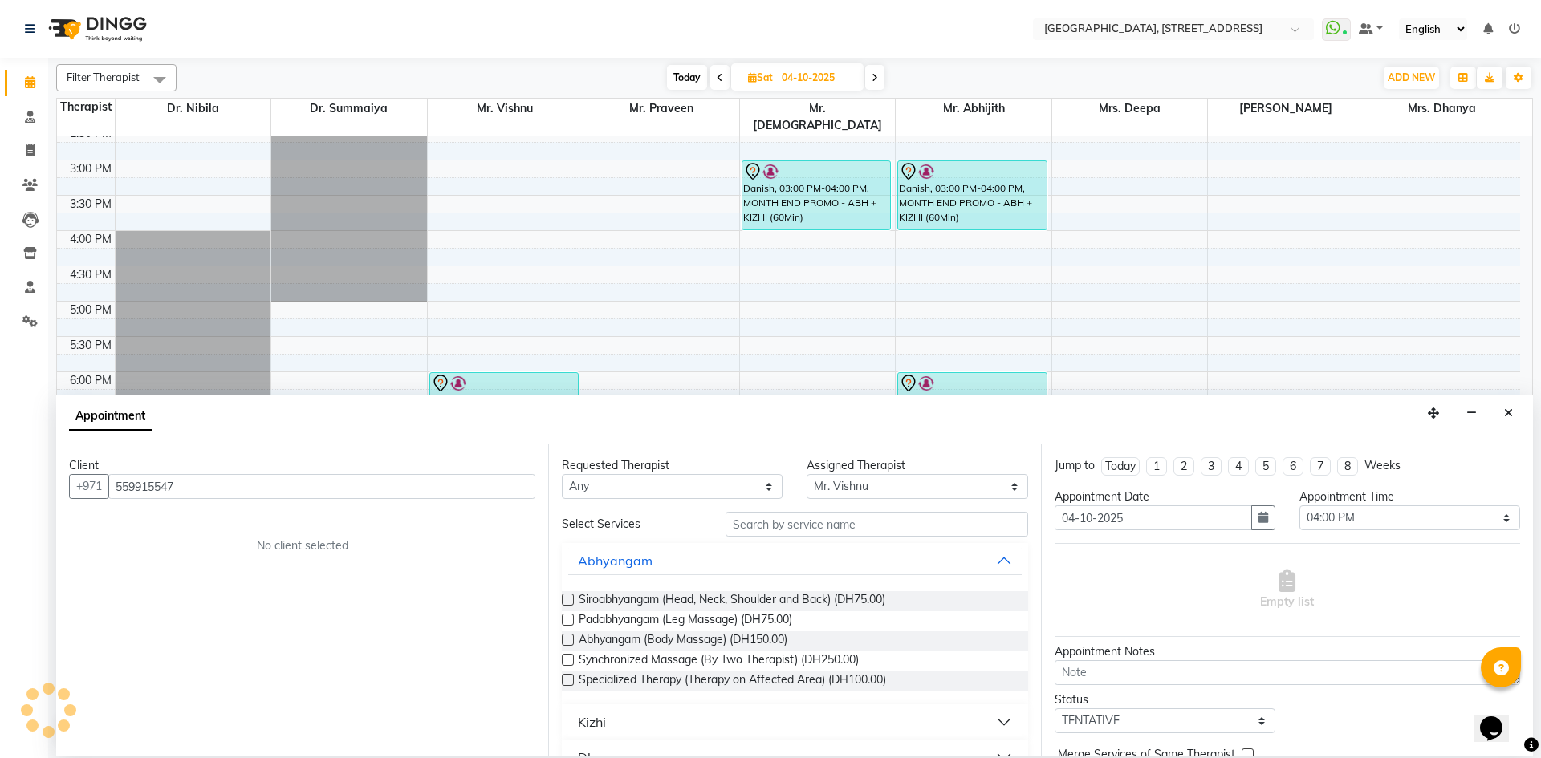
type input "559915547"
click at [819, 530] on input "text" at bounding box center [877, 524] width 303 height 25
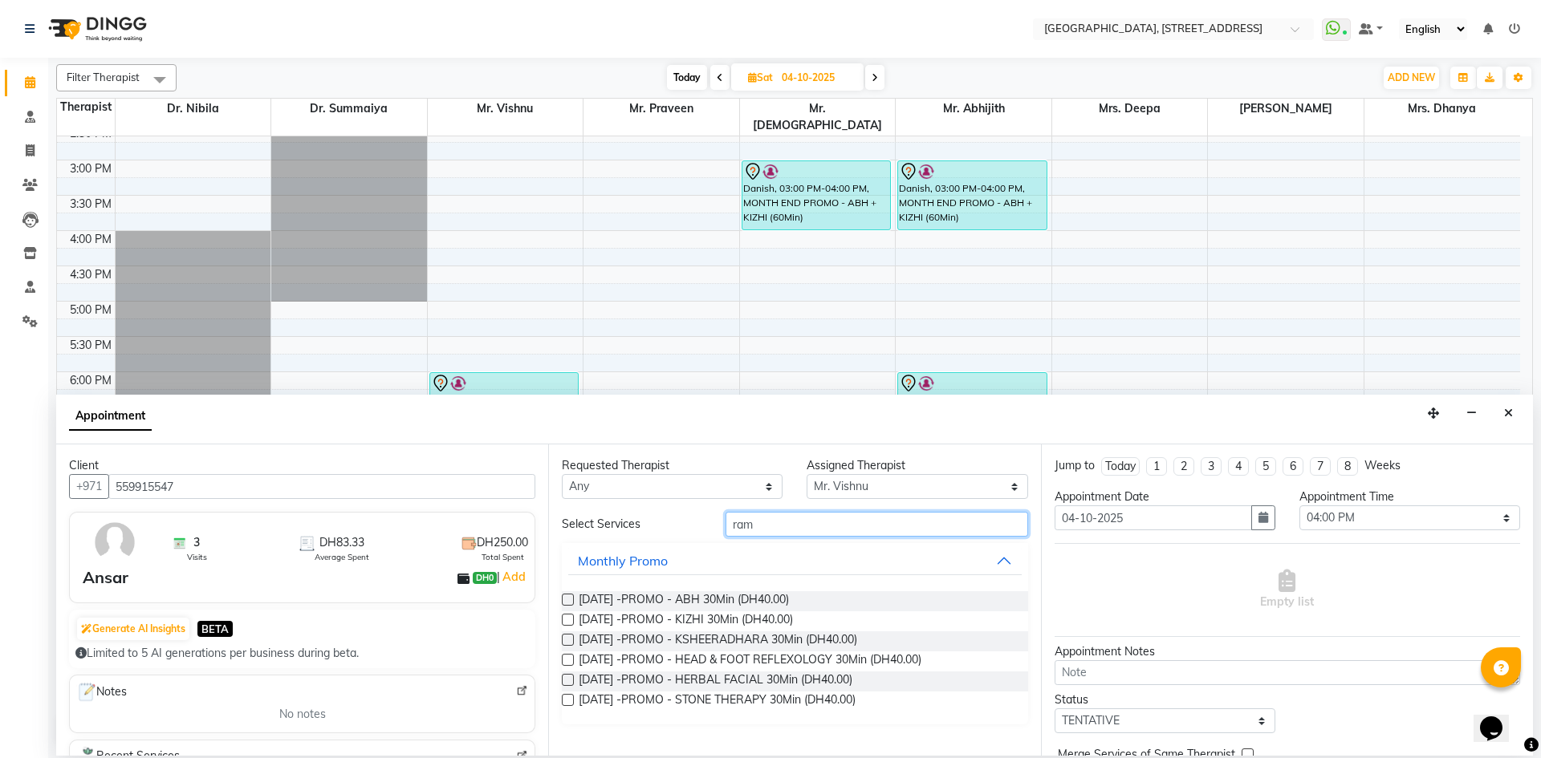
type input "ram"
click at [564, 595] on label at bounding box center [568, 600] width 12 height 12
click at [564, 596] on input "checkbox" at bounding box center [567, 601] width 10 height 10
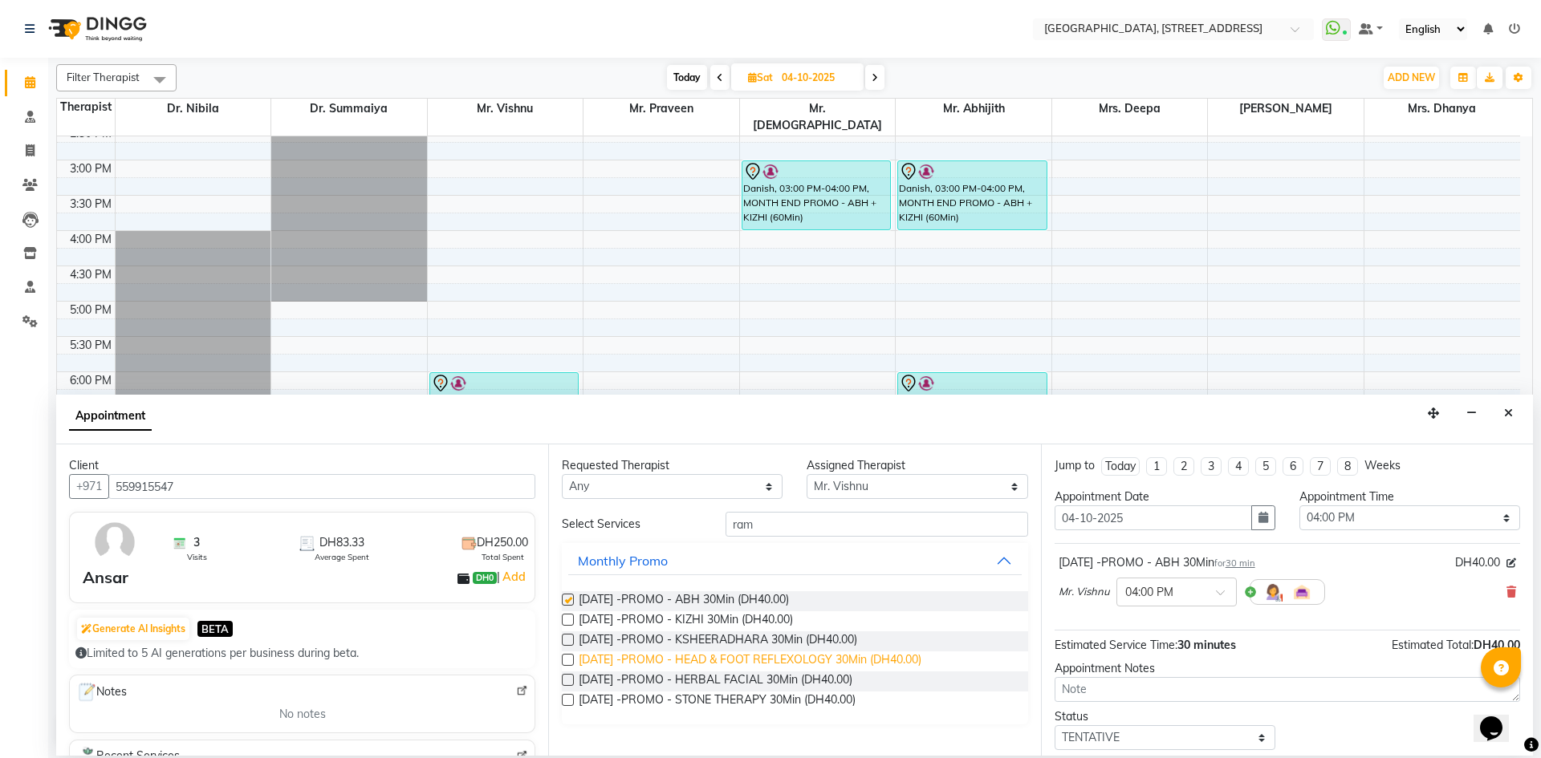
checkbox input "false"
click at [565, 636] on label at bounding box center [568, 640] width 12 height 12
click at [565, 636] on input "checkbox" at bounding box center [567, 641] width 10 height 10
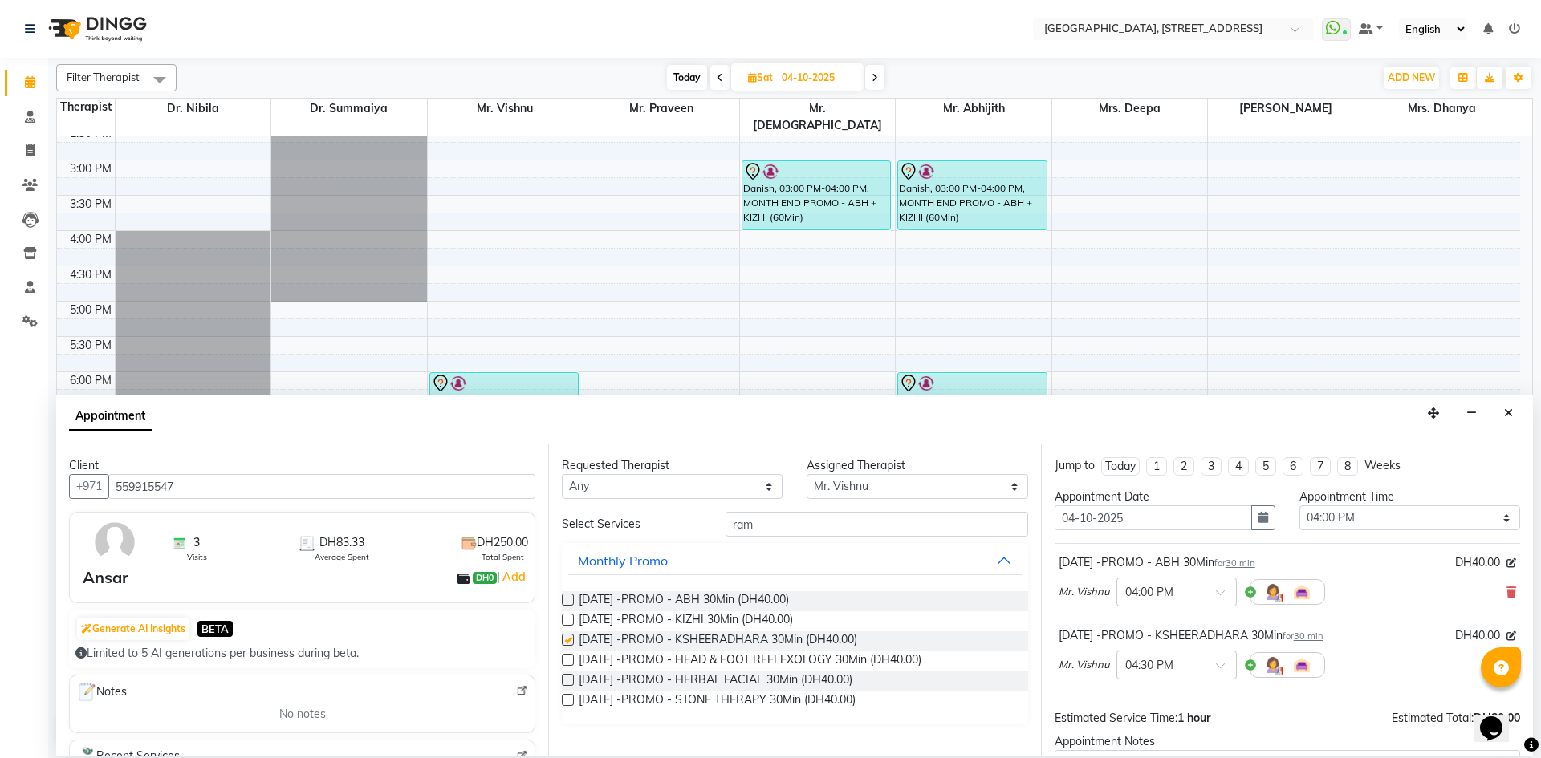
checkbox input "false"
click at [564, 661] on label at bounding box center [568, 660] width 12 height 12
click at [564, 661] on input "checkbox" at bounding box center [567, 661] width 10 height 10
checkbox input "false"
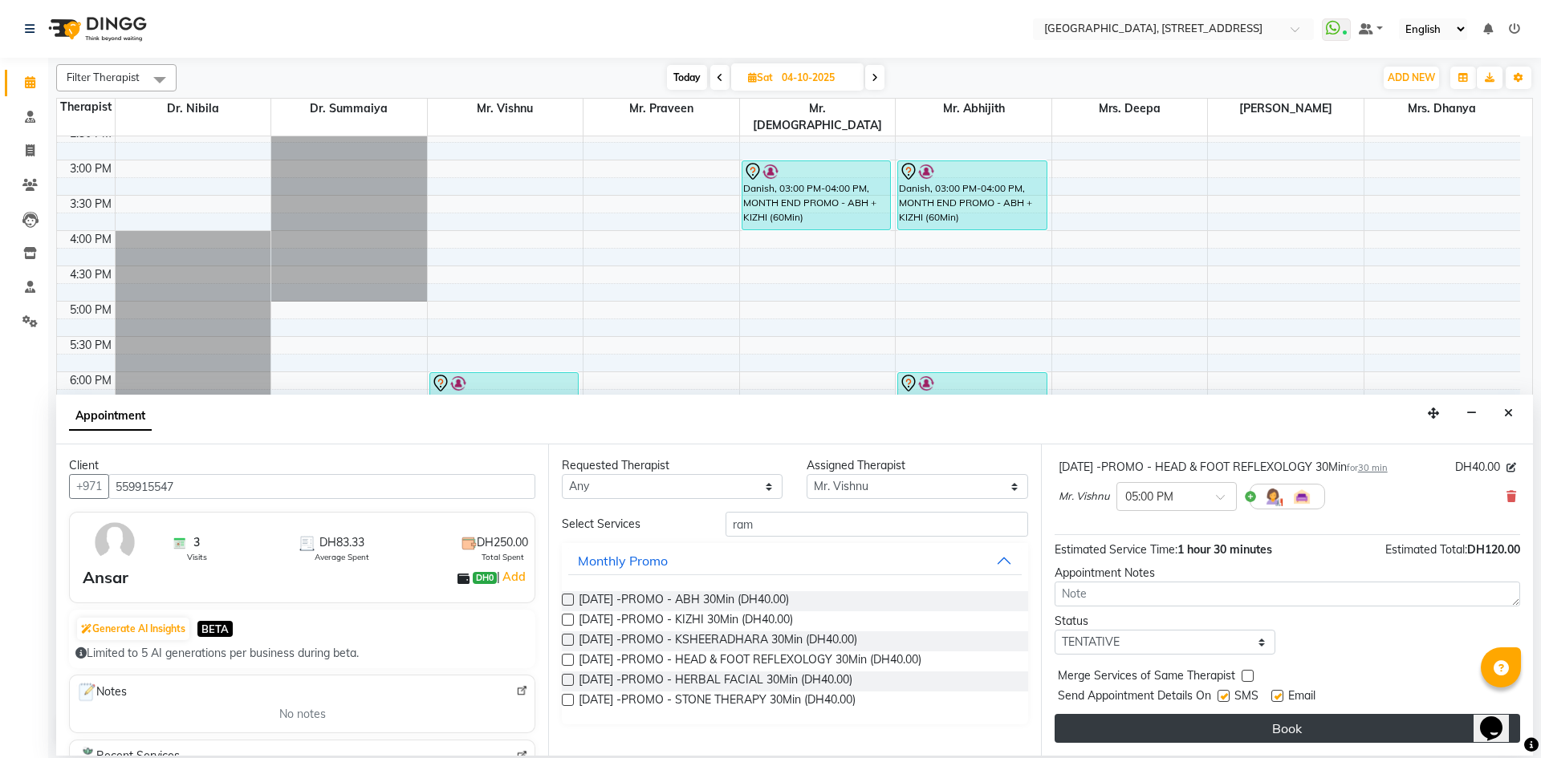
click at [1112, 717] on button "Book" at bounding box center [1287, 728] width 465 height 29
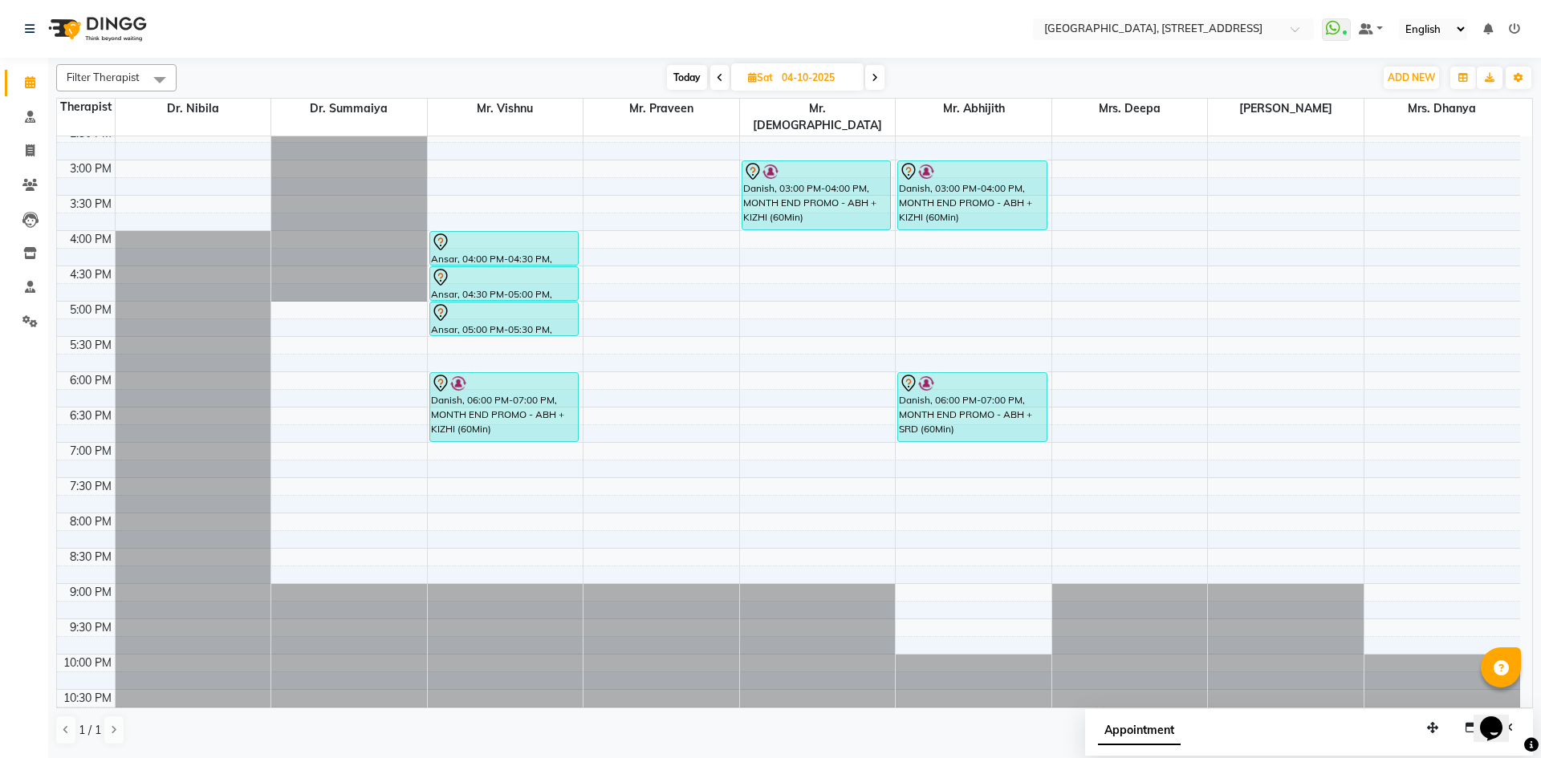
click at [689, 86] on span "Today" at bounding box center [687, 77] width 40 height 25
type input "03-10-2025"
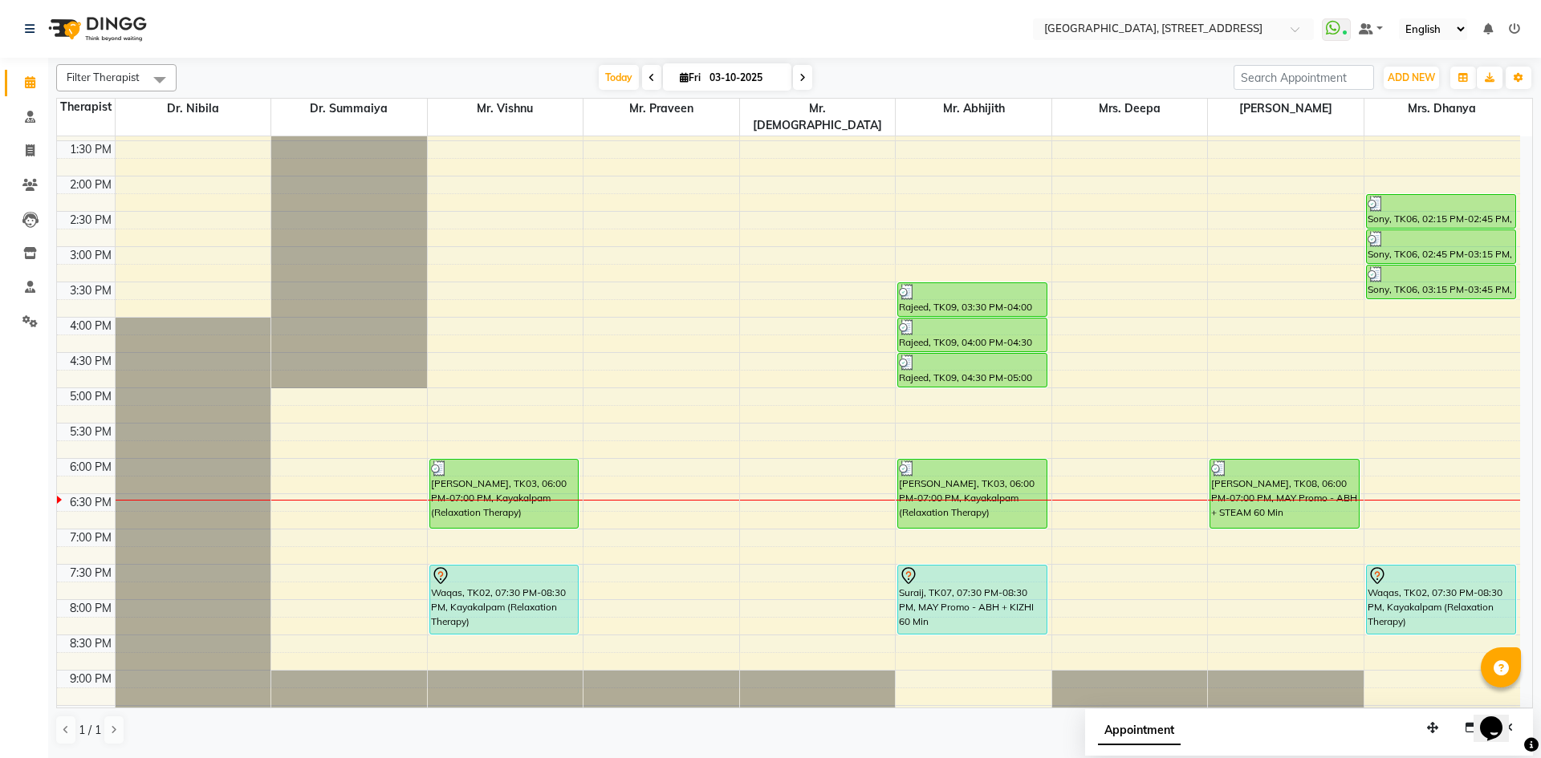
scroll to position [541, 0]
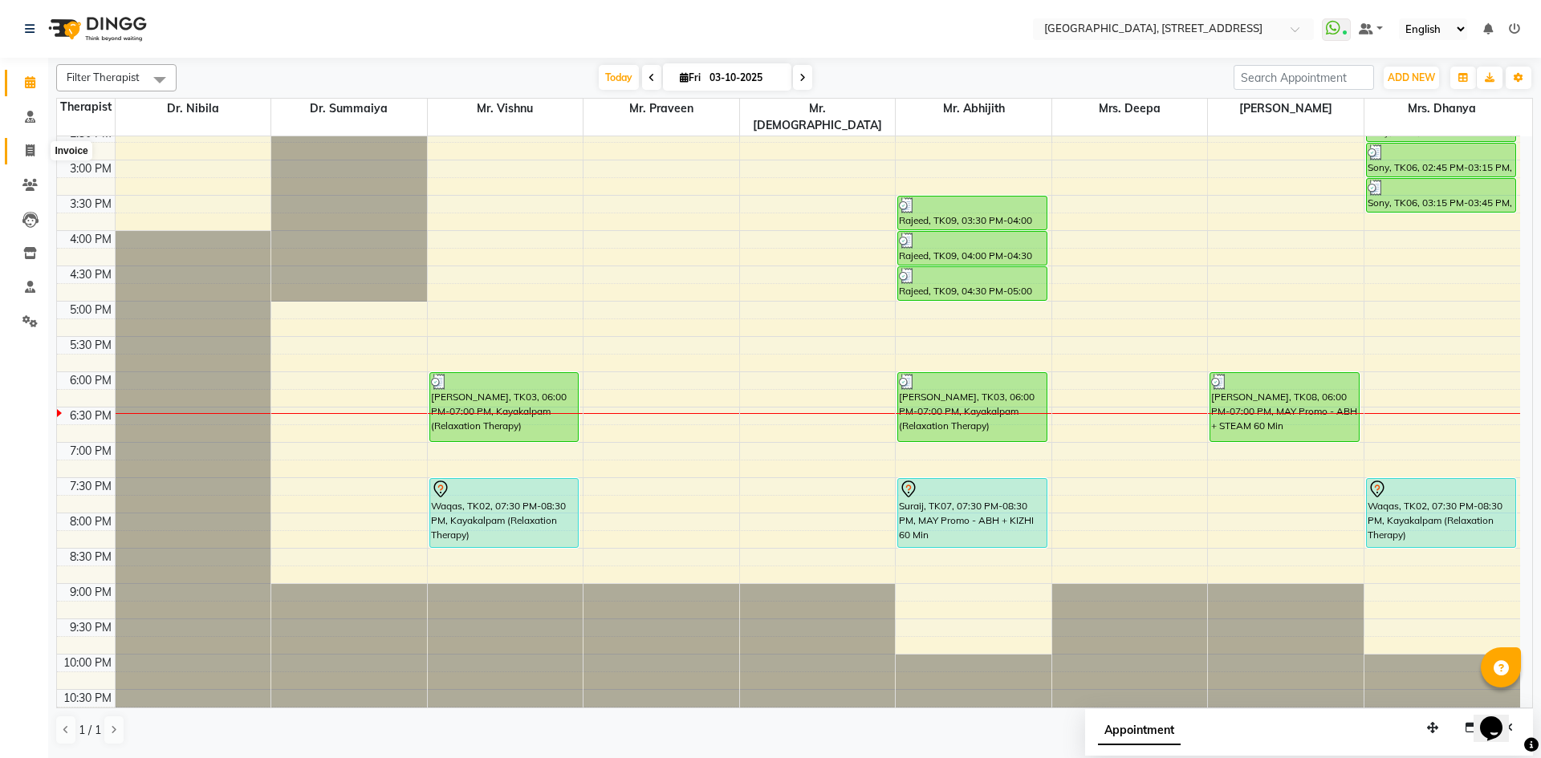
click at [33, 143] on span at bounding box center [30, 151] width 28 height 18
select select "service"
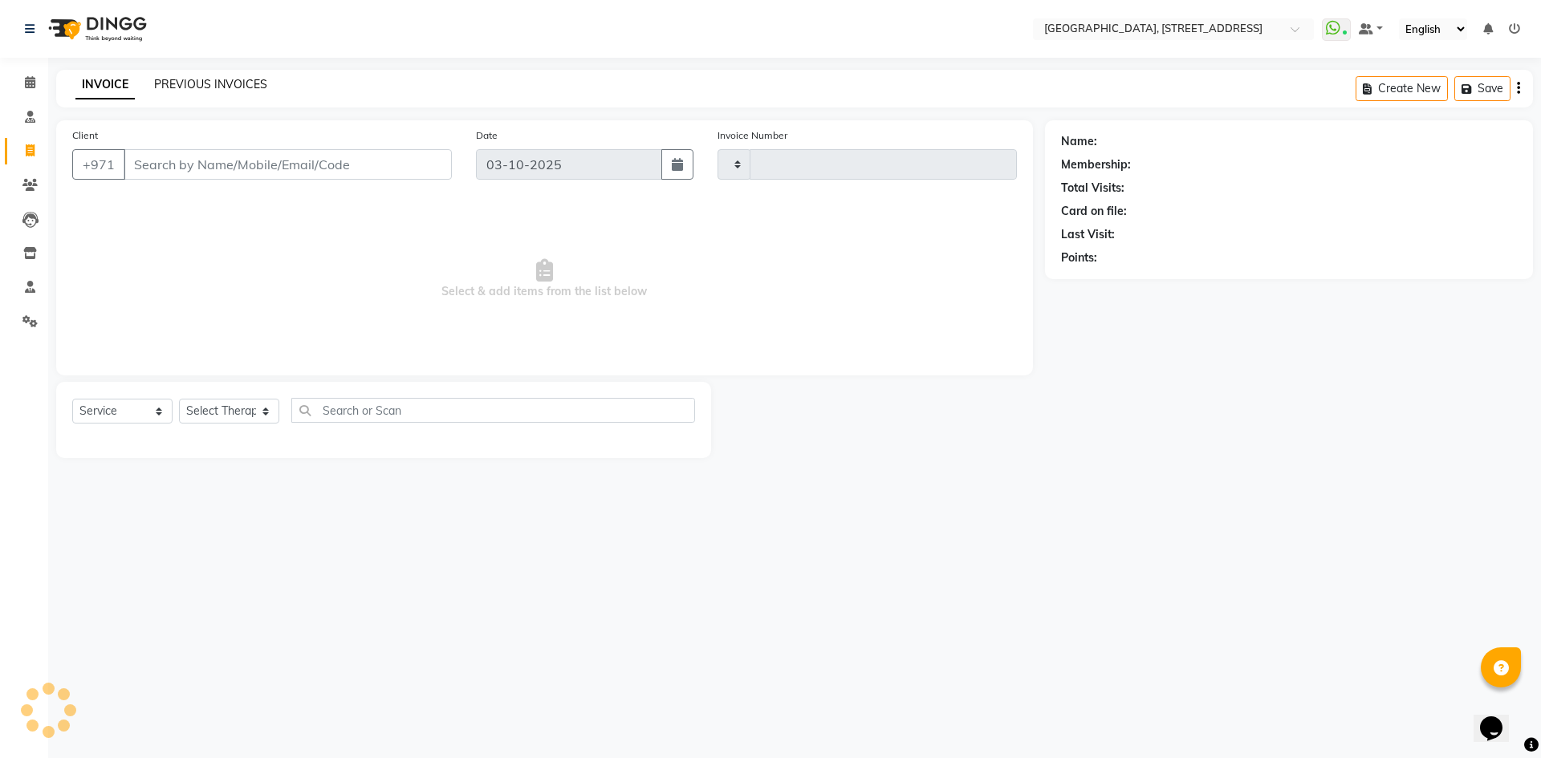
type input "2415"
select select "4538"
click at [226, 87] on link "PREVIOUS INVOICES" at bounding box center [210, 84] width 113 height 14
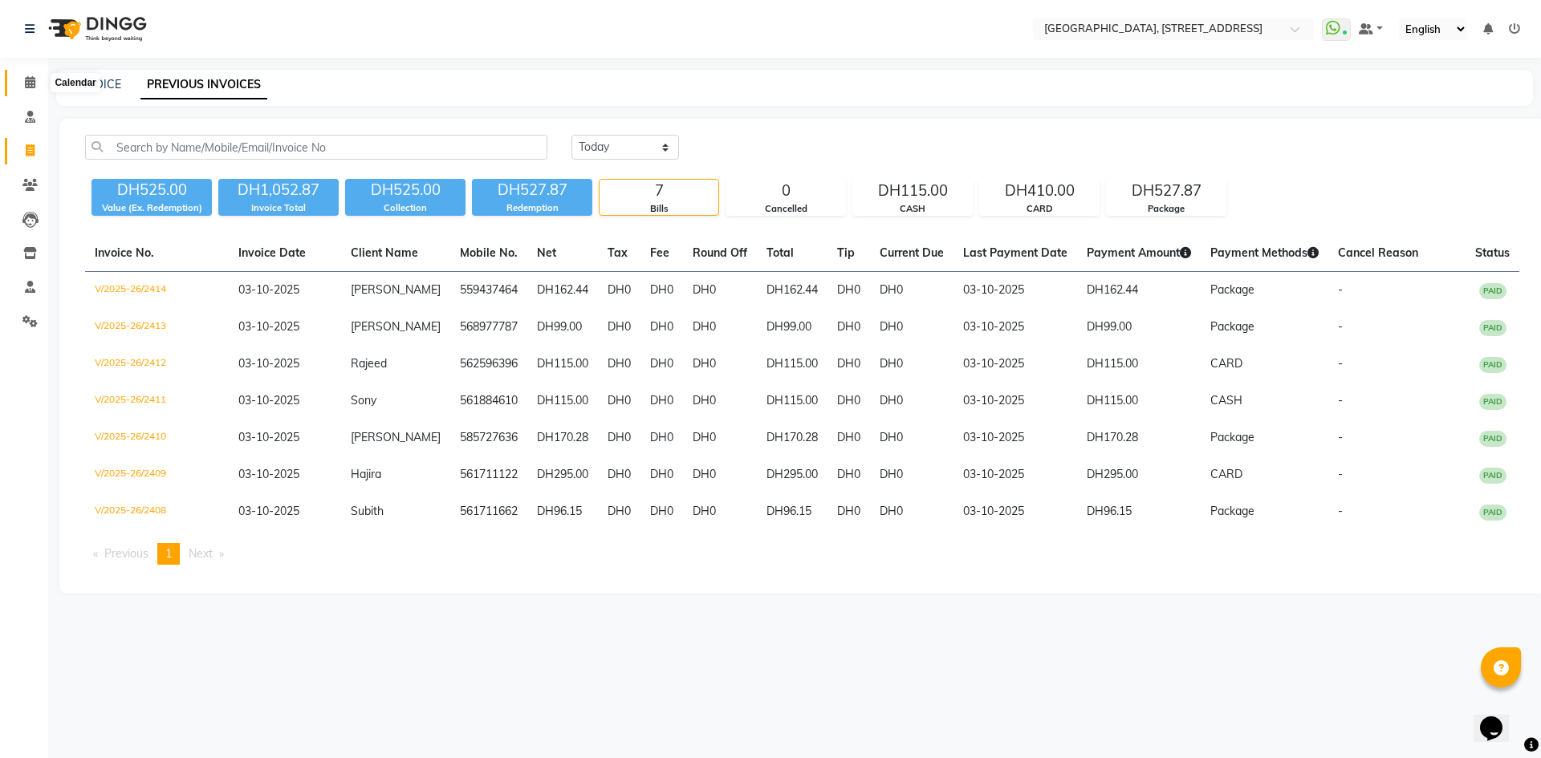
click at [32, 79] on icon at bounding box center [30, 82] width 10 height 12
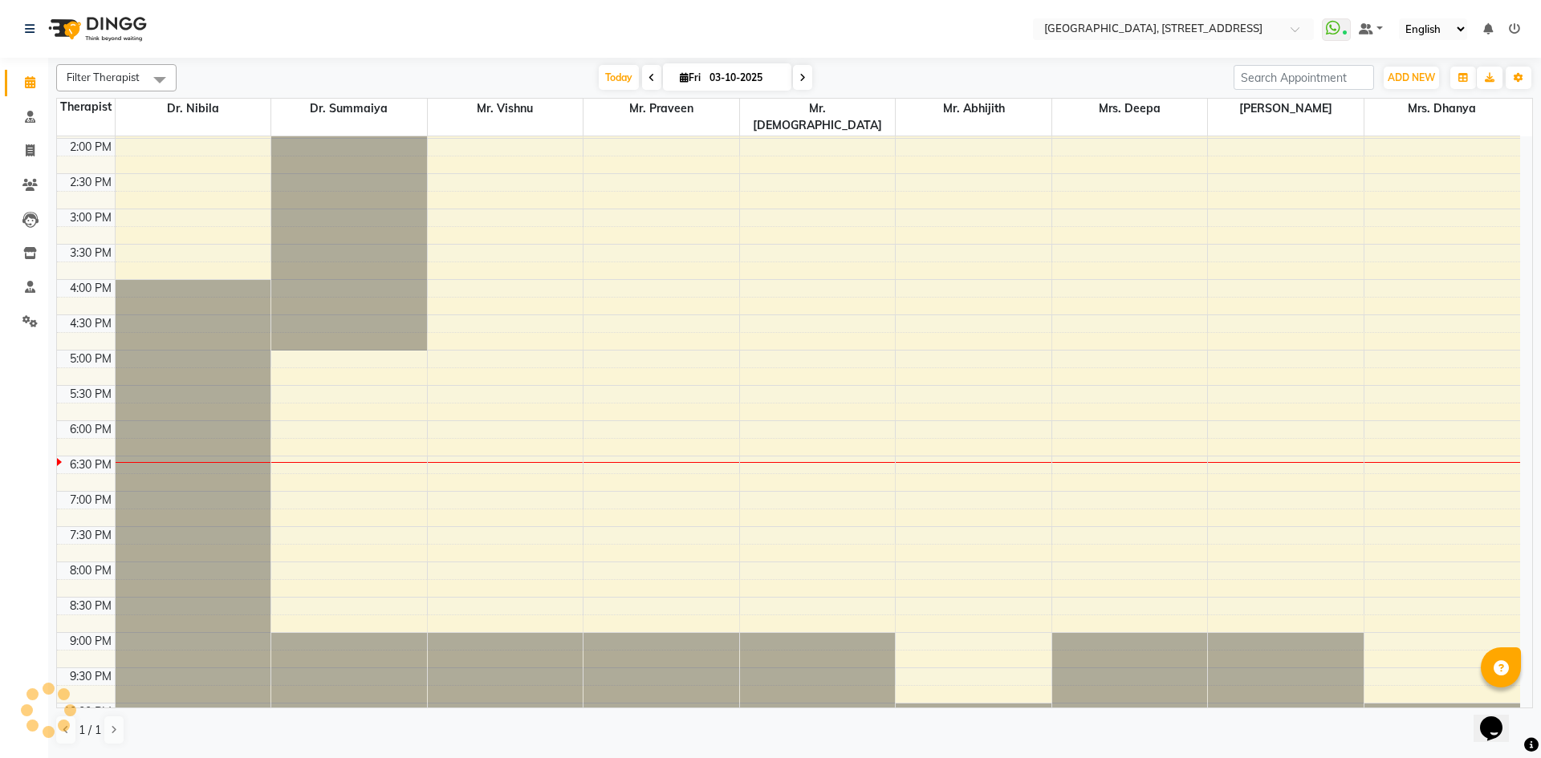
scroll to position [541, 0]
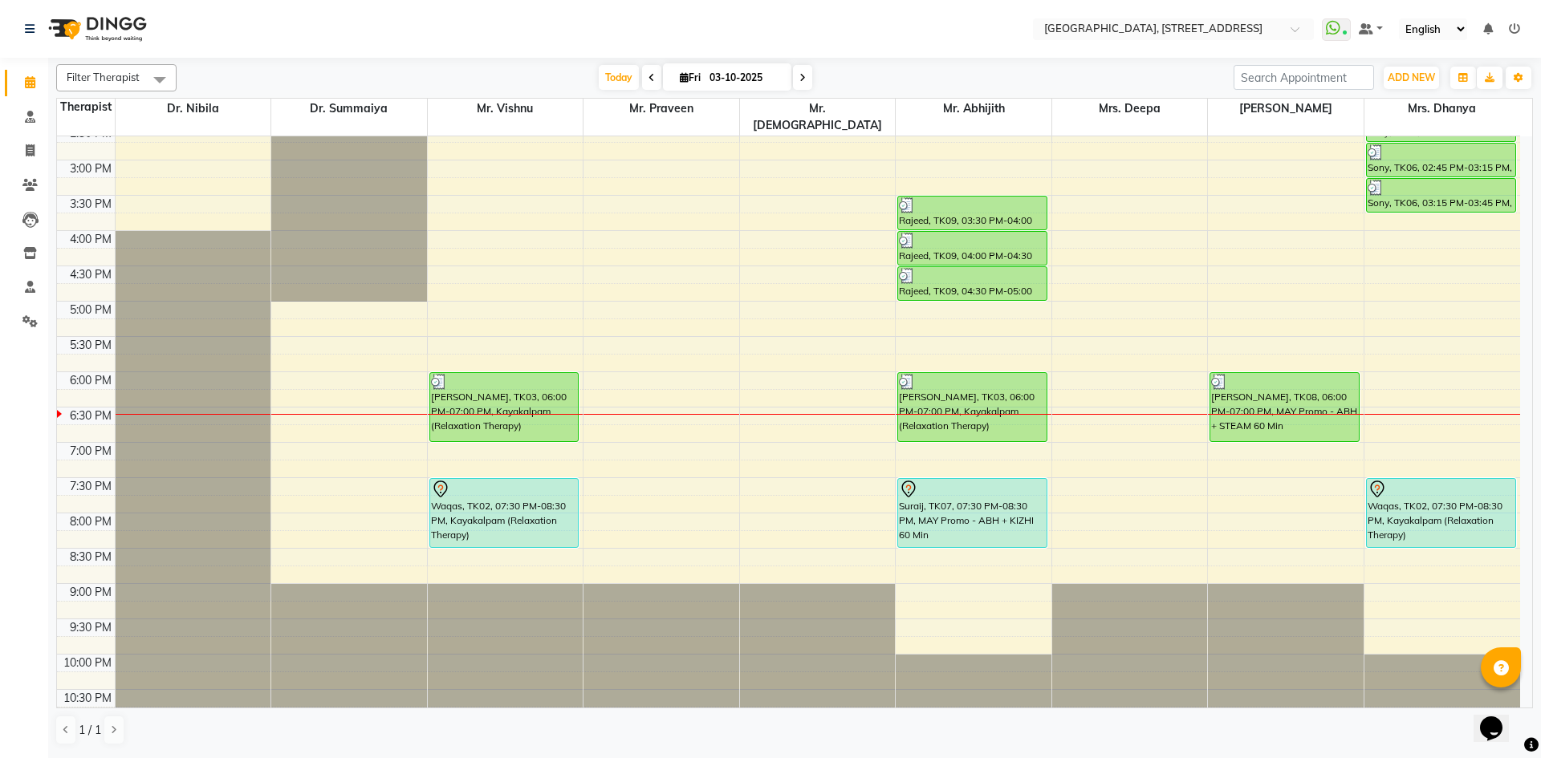
click at [801, 79] on icon at bounding box center [802, 78] width 6 height 10
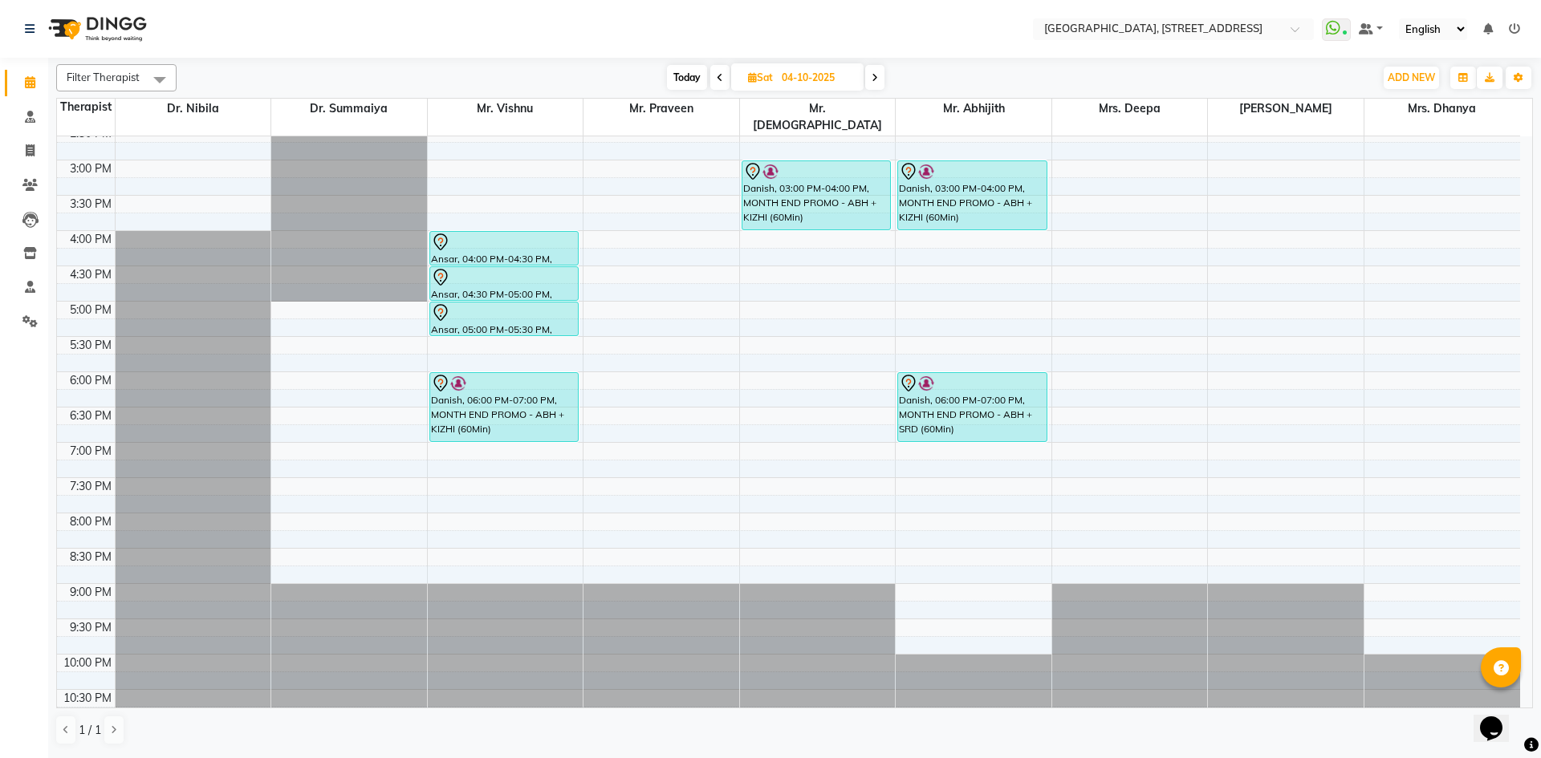
click at [869, 76] on span at bounding box center [874, 77] width 19 height 25
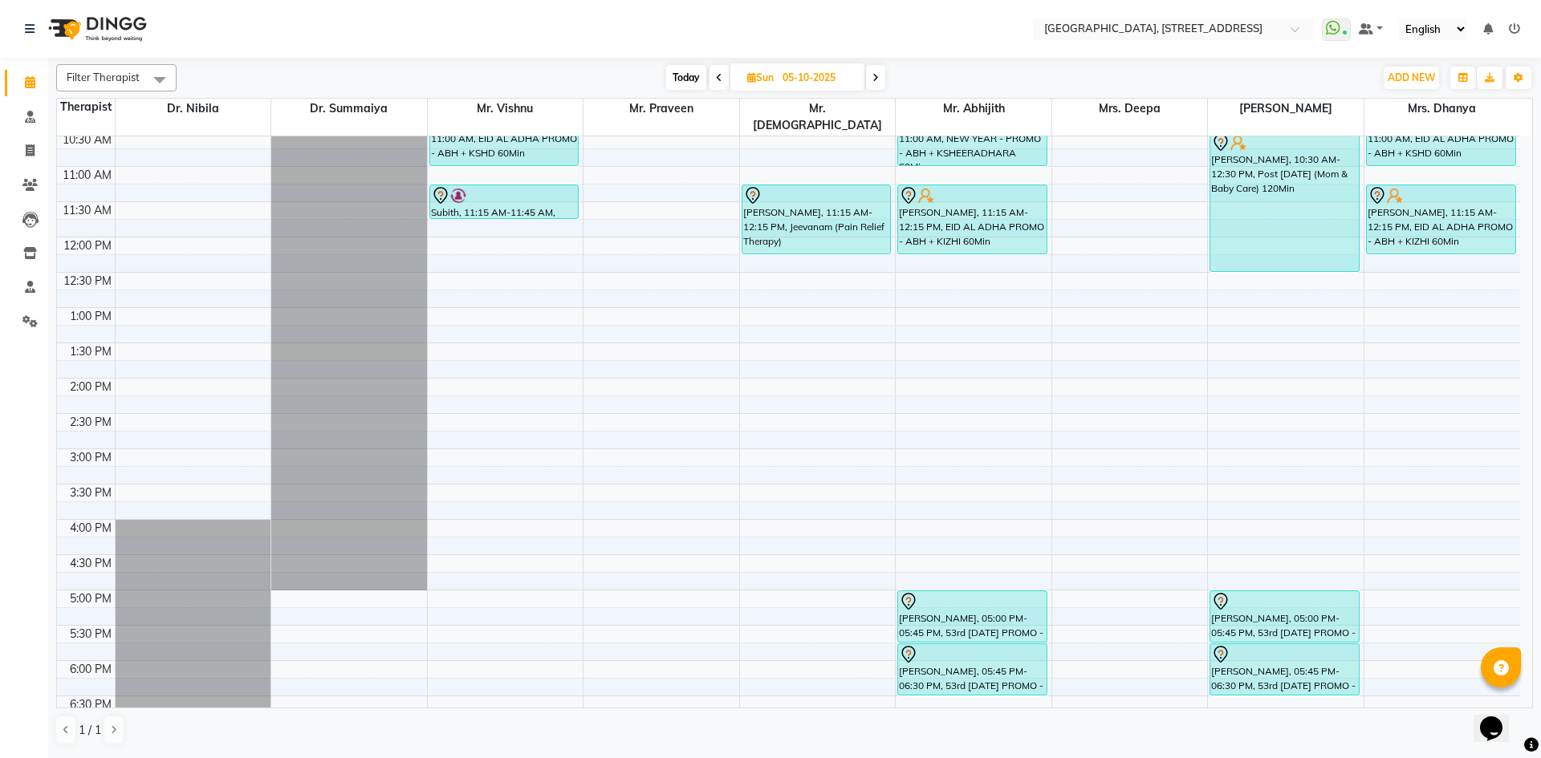
scroll to position [246, 0]
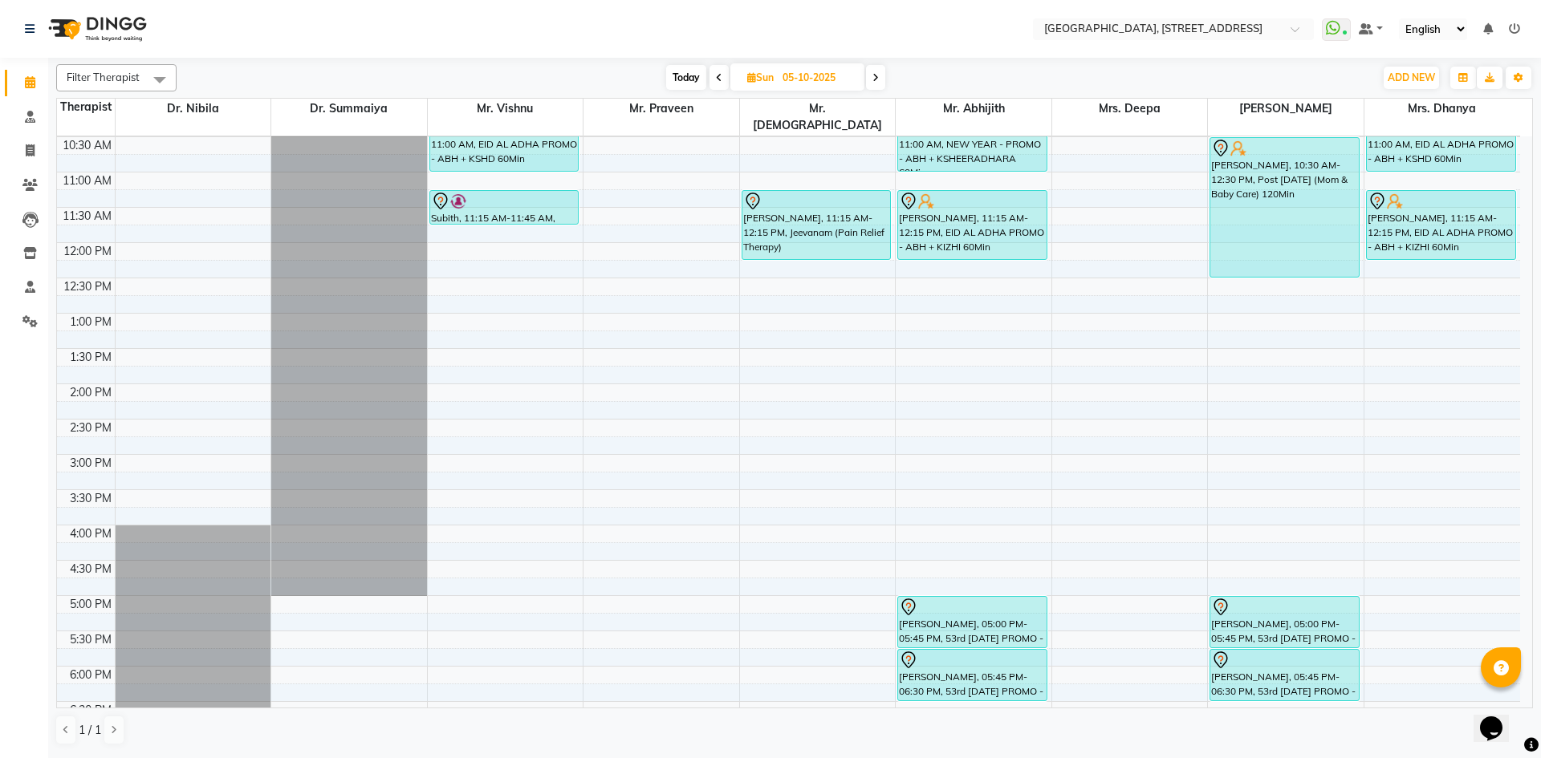
click at [682, 74] on span "Today" at bounding box center [686, 77] width 40 height 25
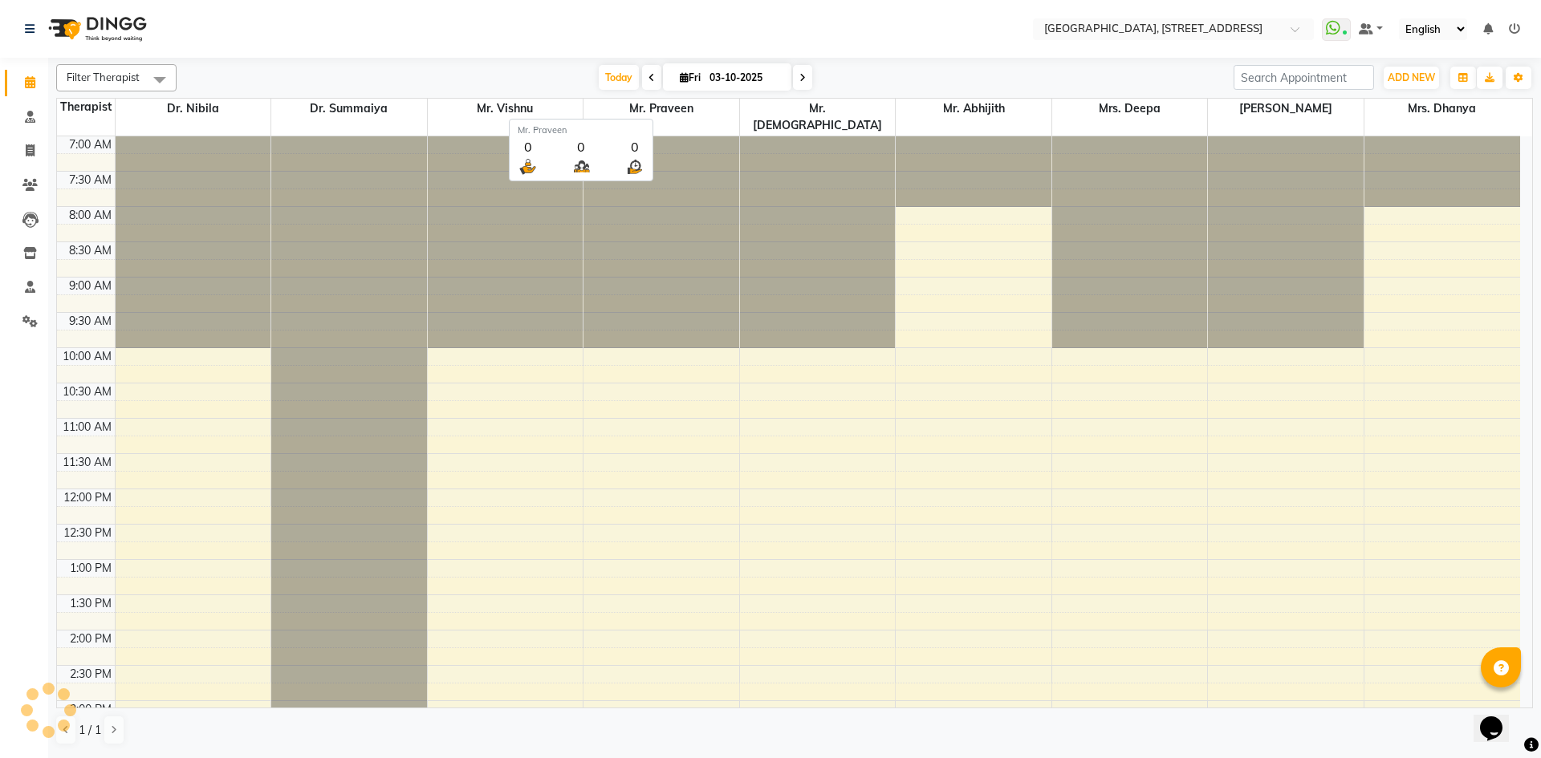
scroll to position [541, 0]
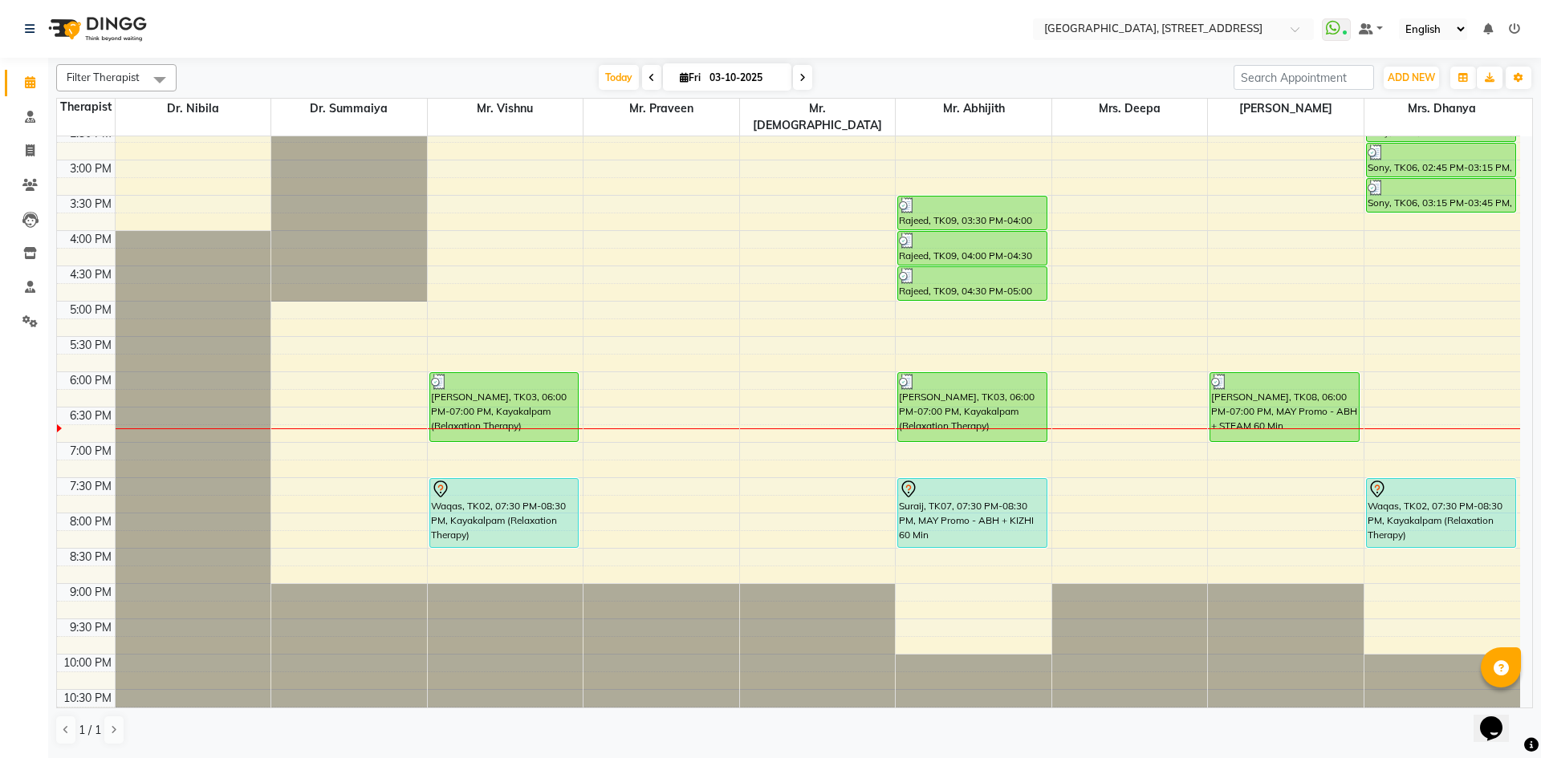
click at [802, 67] on span at bounding box center [802, 77] width 19 height 25
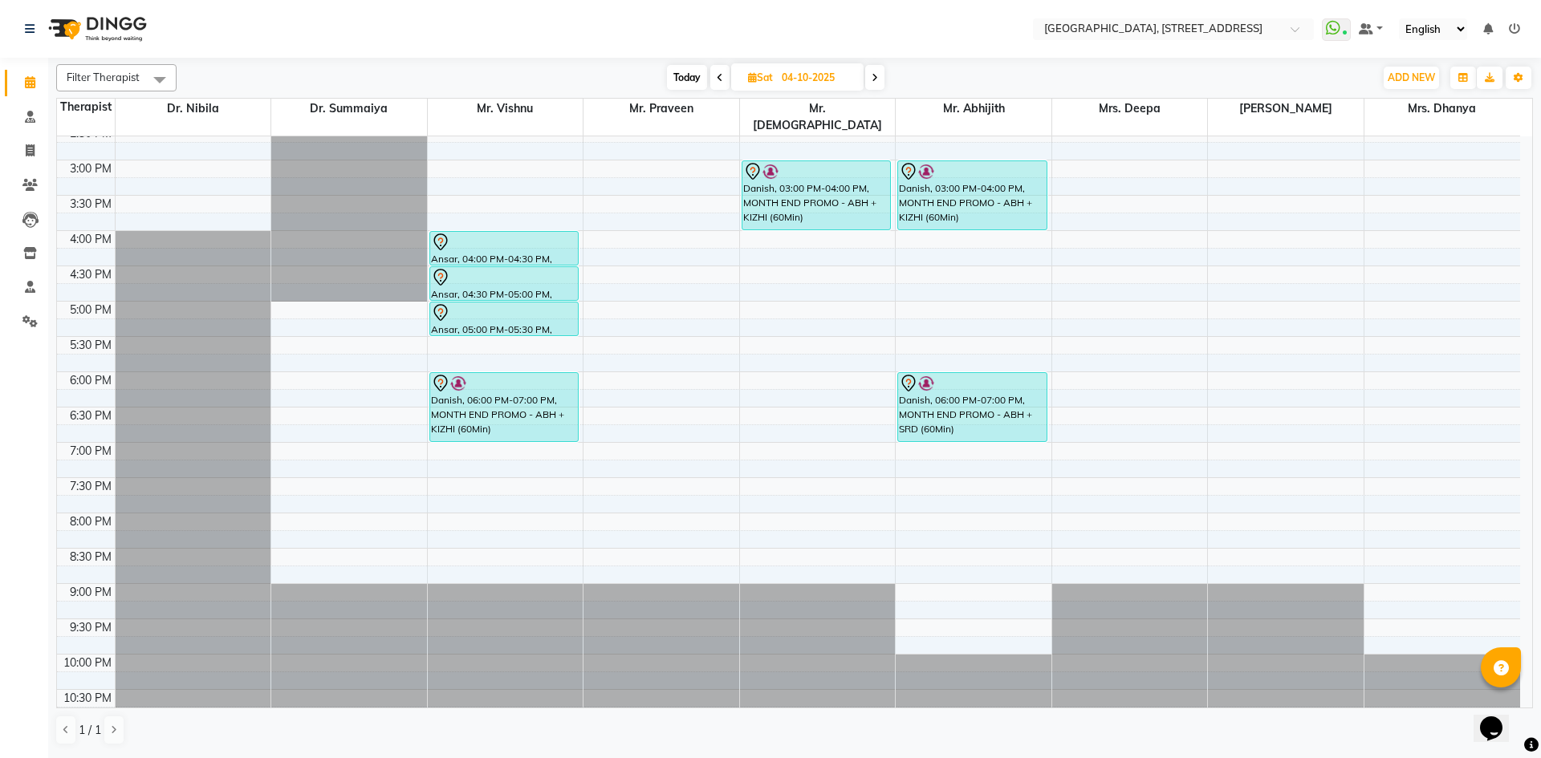
click at [870, 74] on span at bounding box center [874, 77] width 19 height 25
type input "05-10-2025"
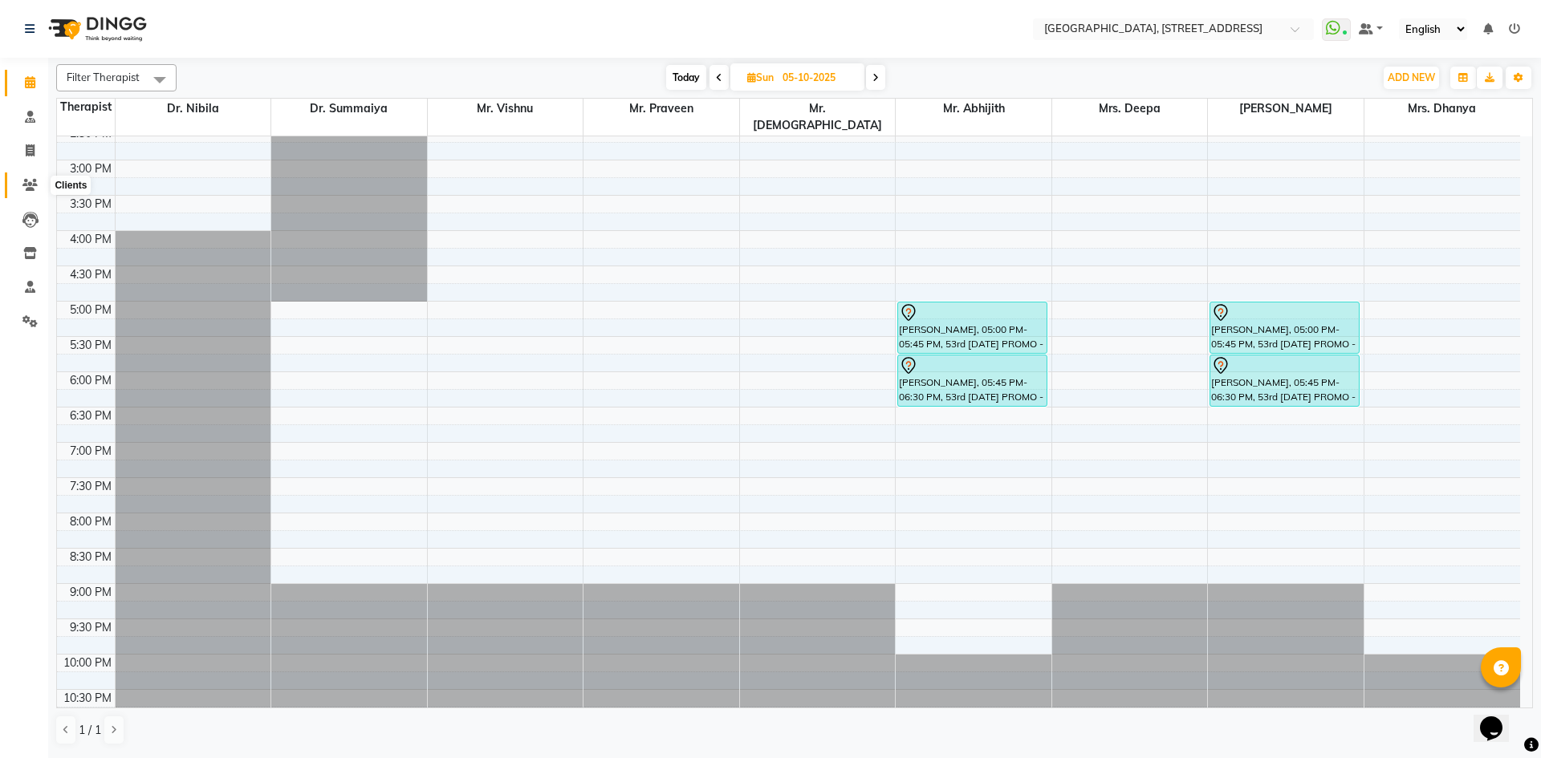
drag, startPoint x: 22, startPoint y: 185, endPoint x: 38, endPoint y: 167, distance: 24.5
click at [22, 185] on span at bounding box center [30, 186] width 28 height 18
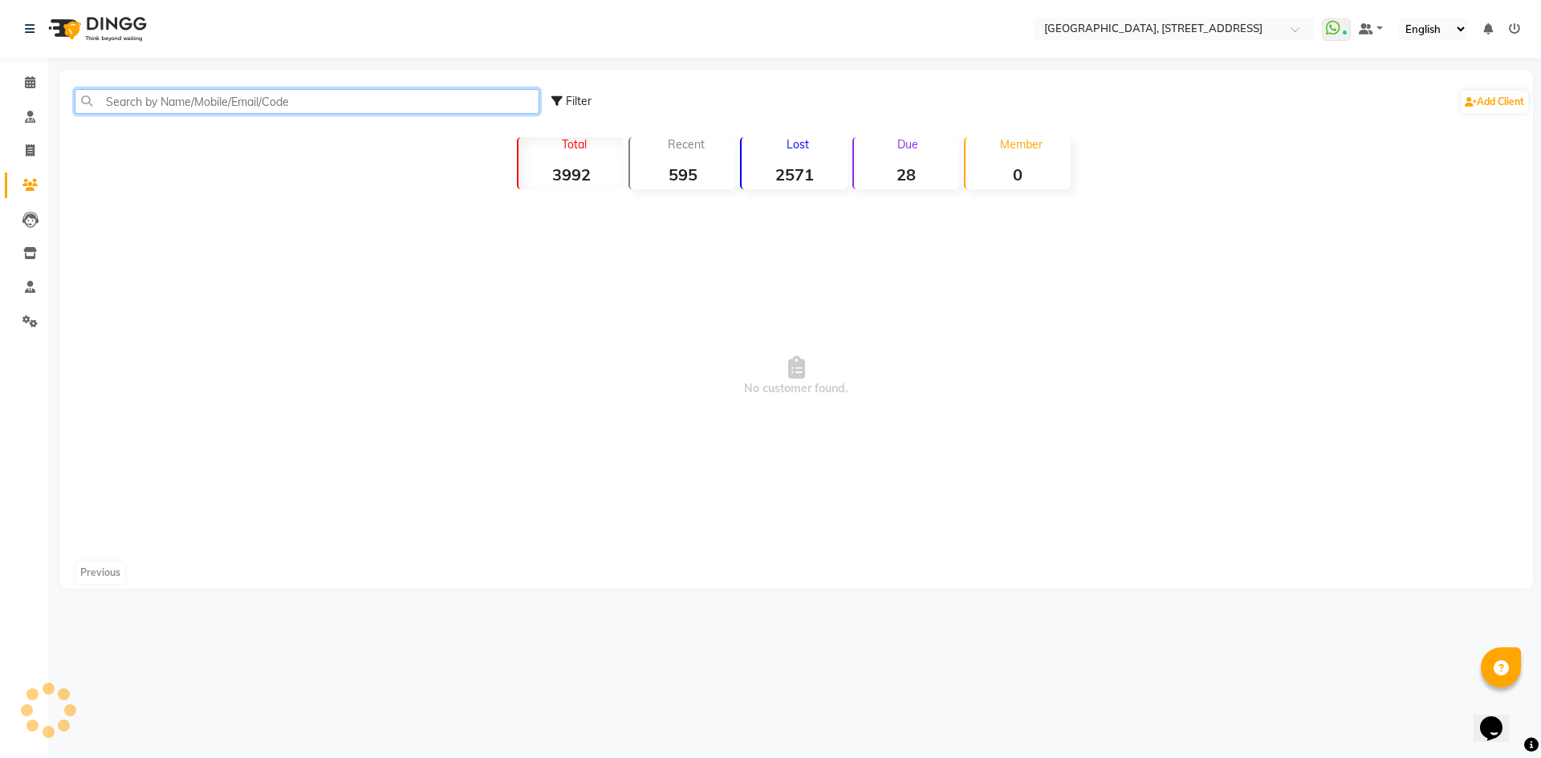
click at [140, 92] on input "text" at bounding box center [307, 101] width 465 height 25
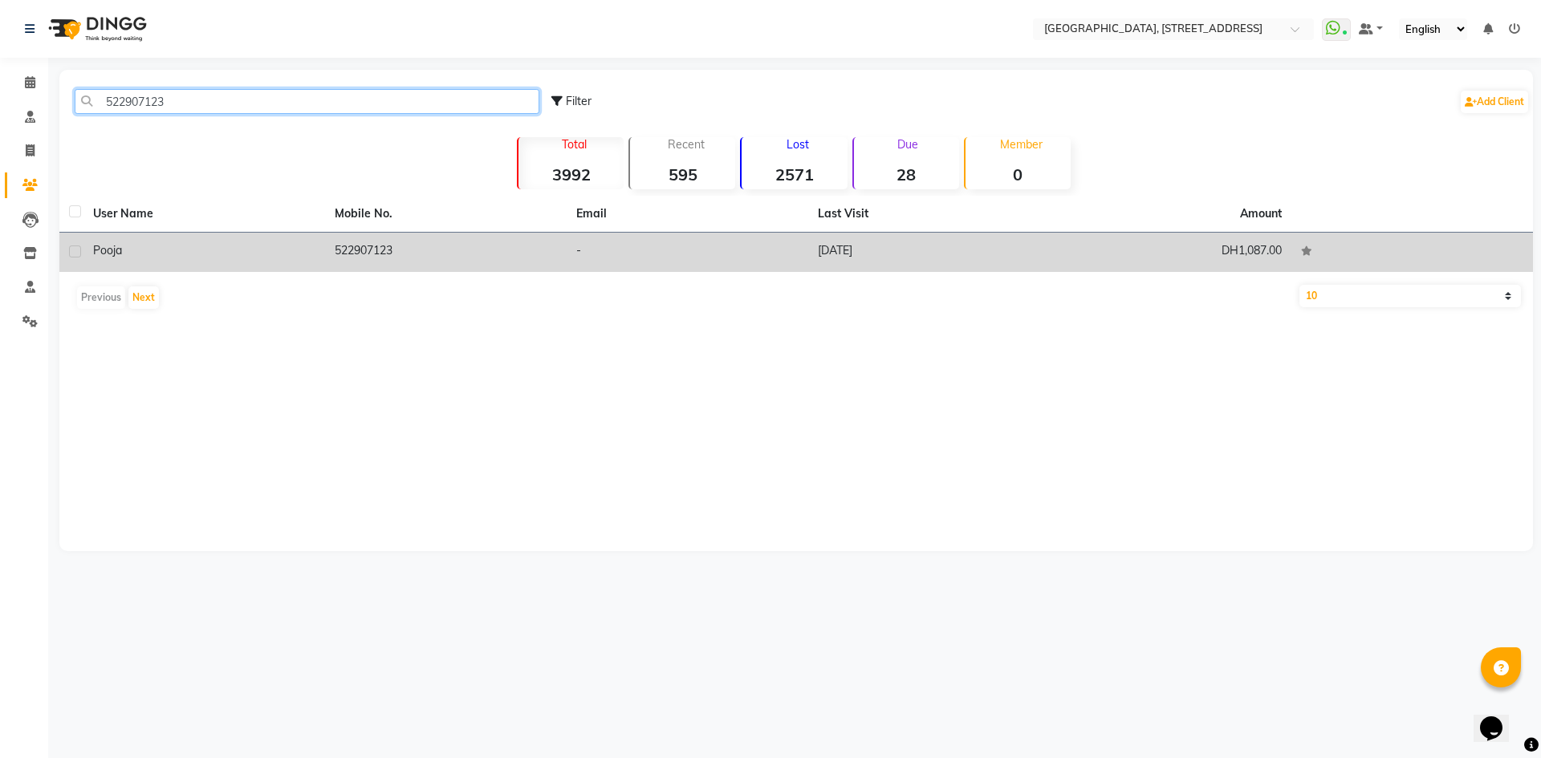
type input "522907123"
click at [1196, 245] on td "DH1,087.00" at bounding box center [1171, 252] width 242 height 39
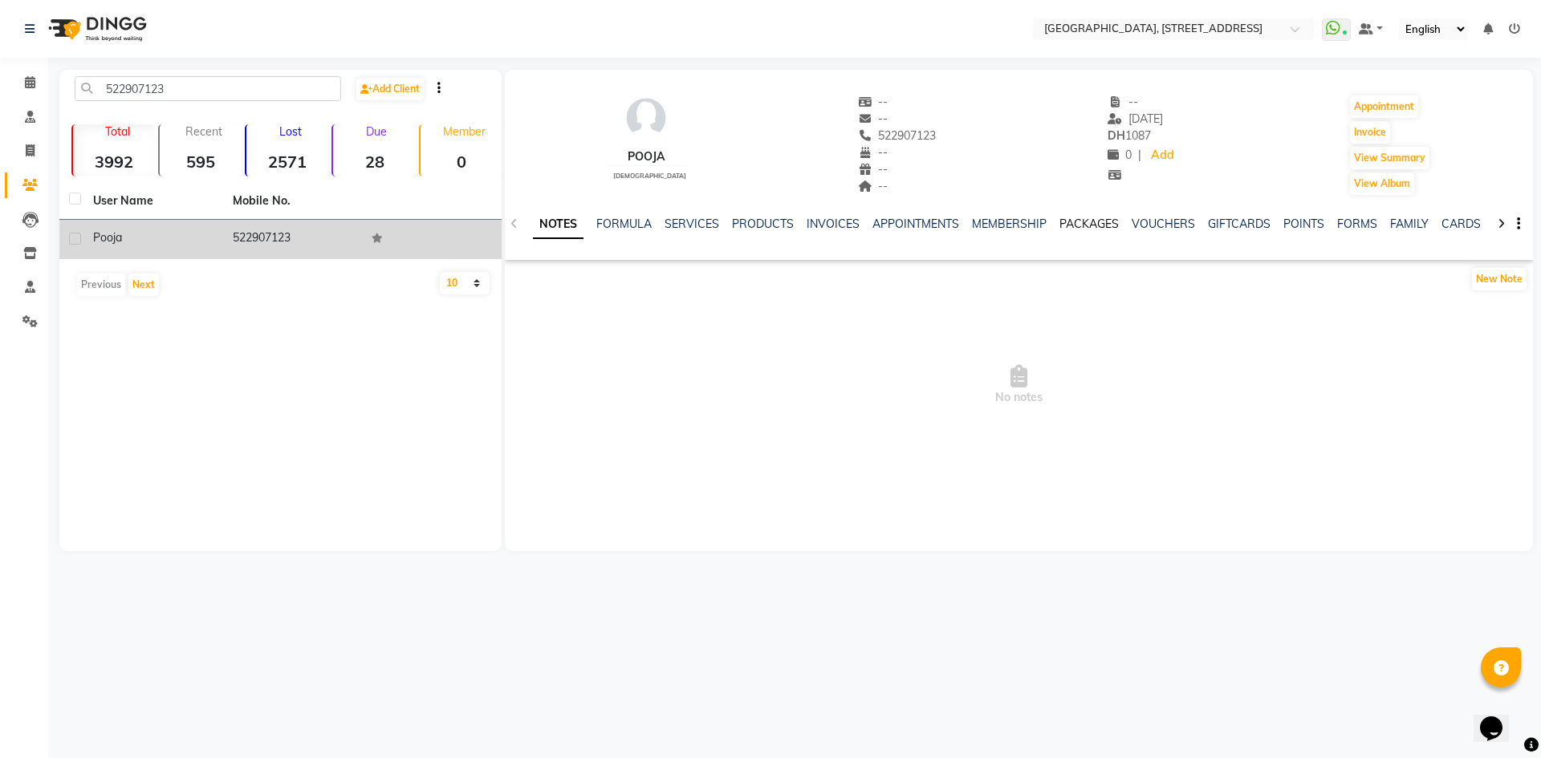
click at [1094, 222] on link "PACKAGES" at bounding box center [1088, 224] width 59 height 14
click at [610, 219] on link "SERVICES" at bounding box center [600, 224] width 55 height 14
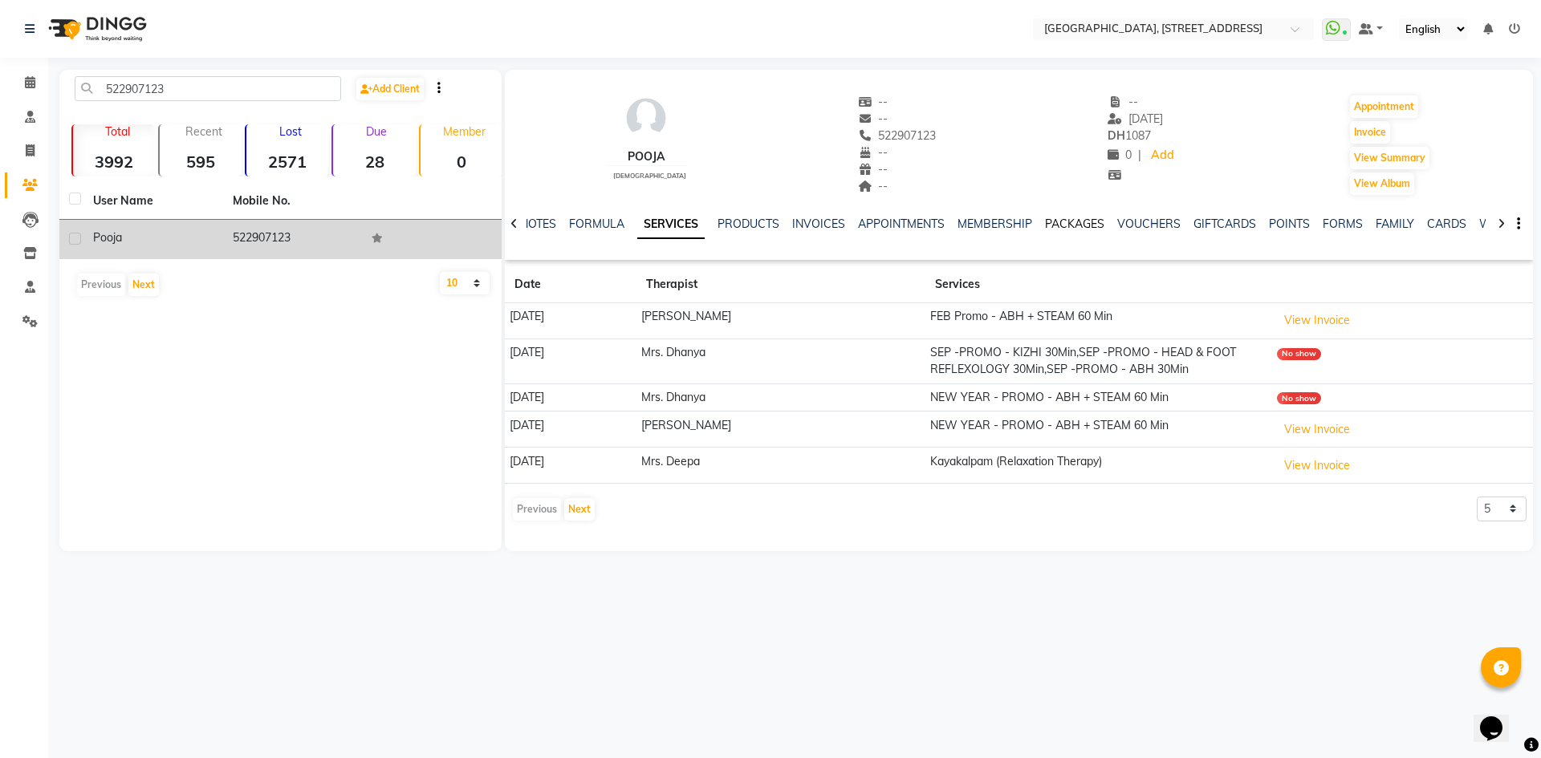
click at [1077, 226] on link "PACKAGES" at bounding box center [1074, 224] width 59 height 14
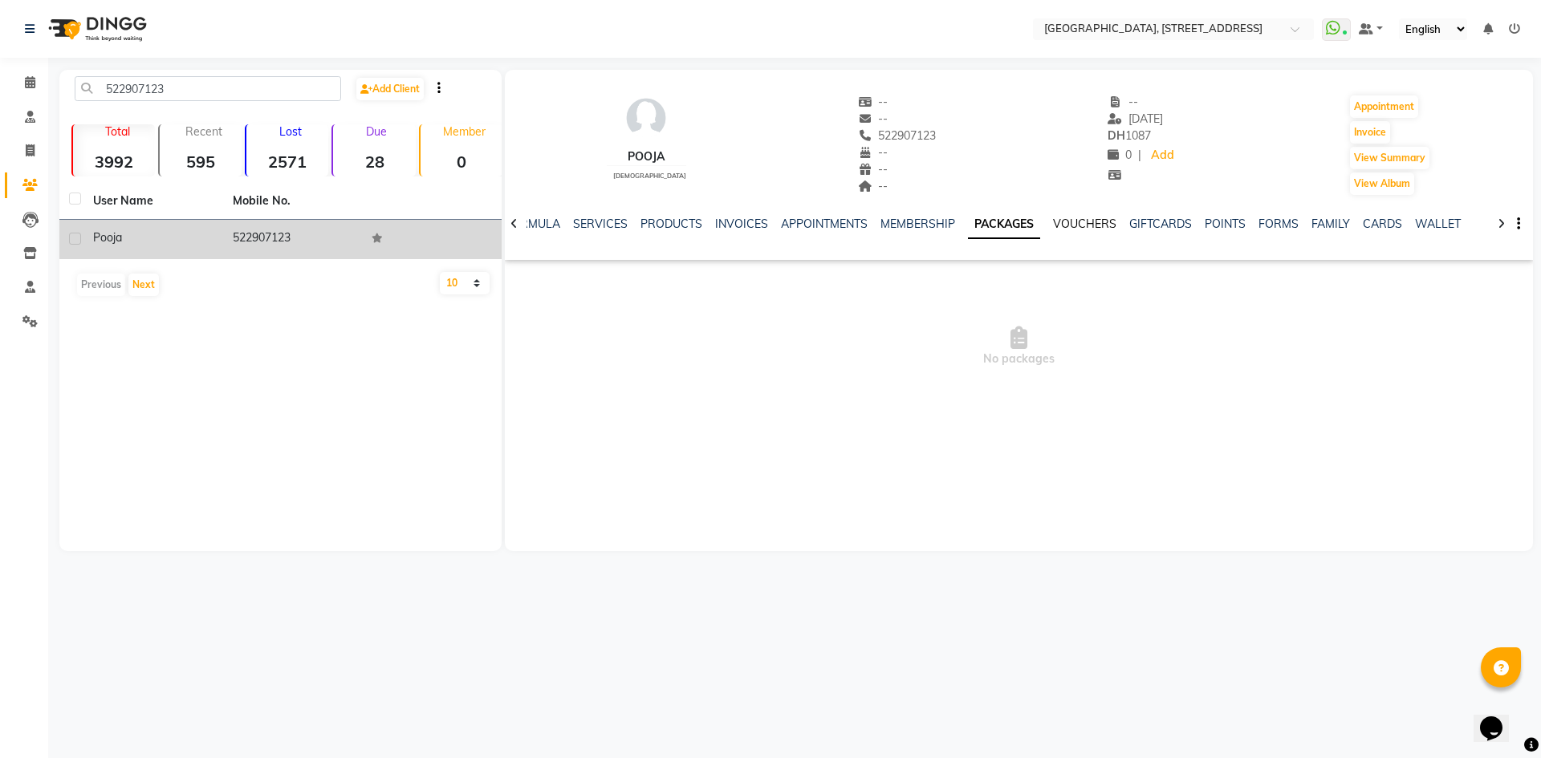
click at [1099, 230] on link "VOUCHERS" at bounding box center [1084, 224] width 63 height 14
click at [585, 217] on link "SERVICES" at bounding box center [587, 224] width 55 height 14
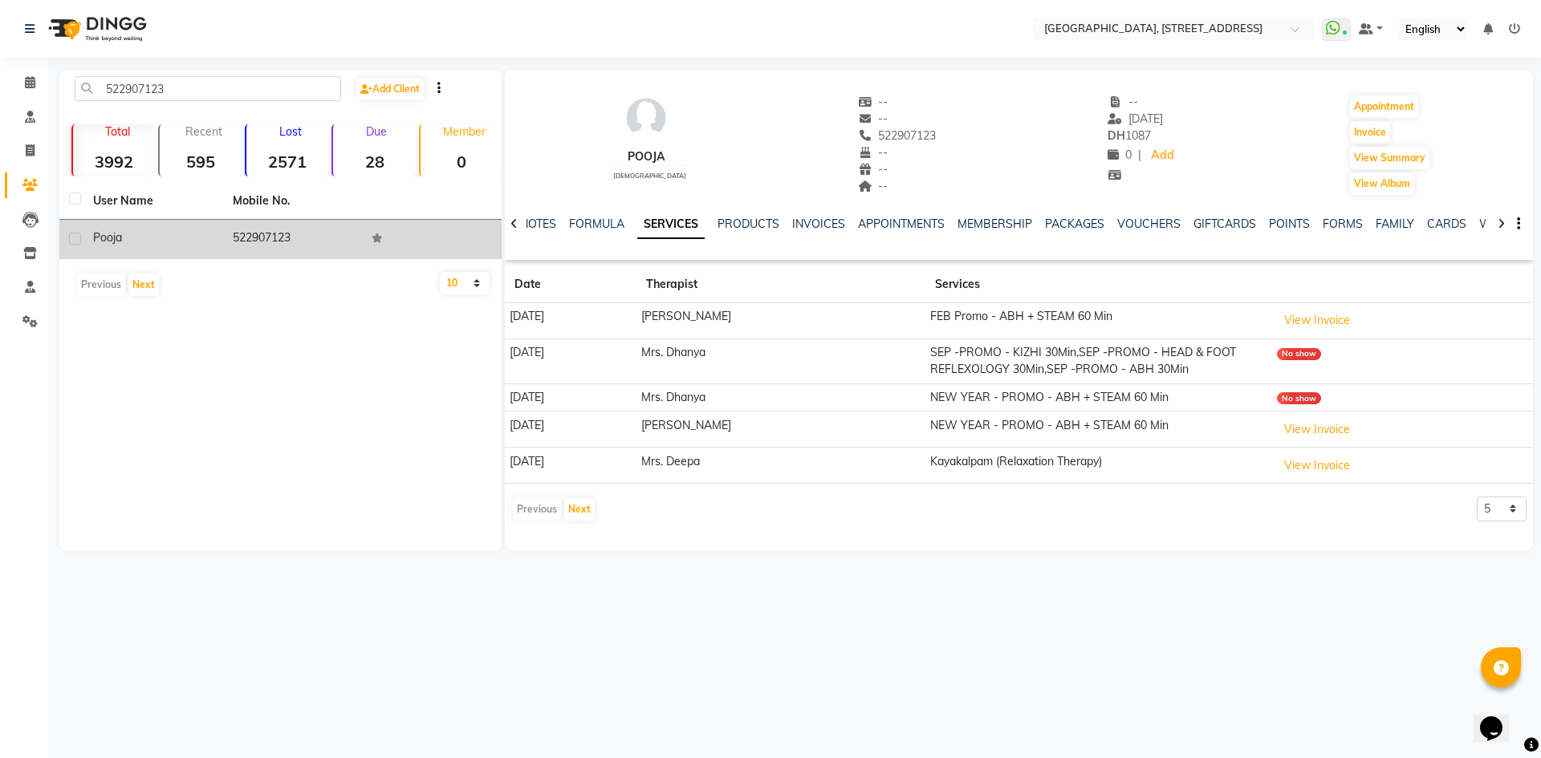
click at [555, 520] on div "Previous Next" at bounding box center [553, 510] width 85 height 26
click at [583, 512] on button "Next" at bounding box center [579, 509] width 30 height 22
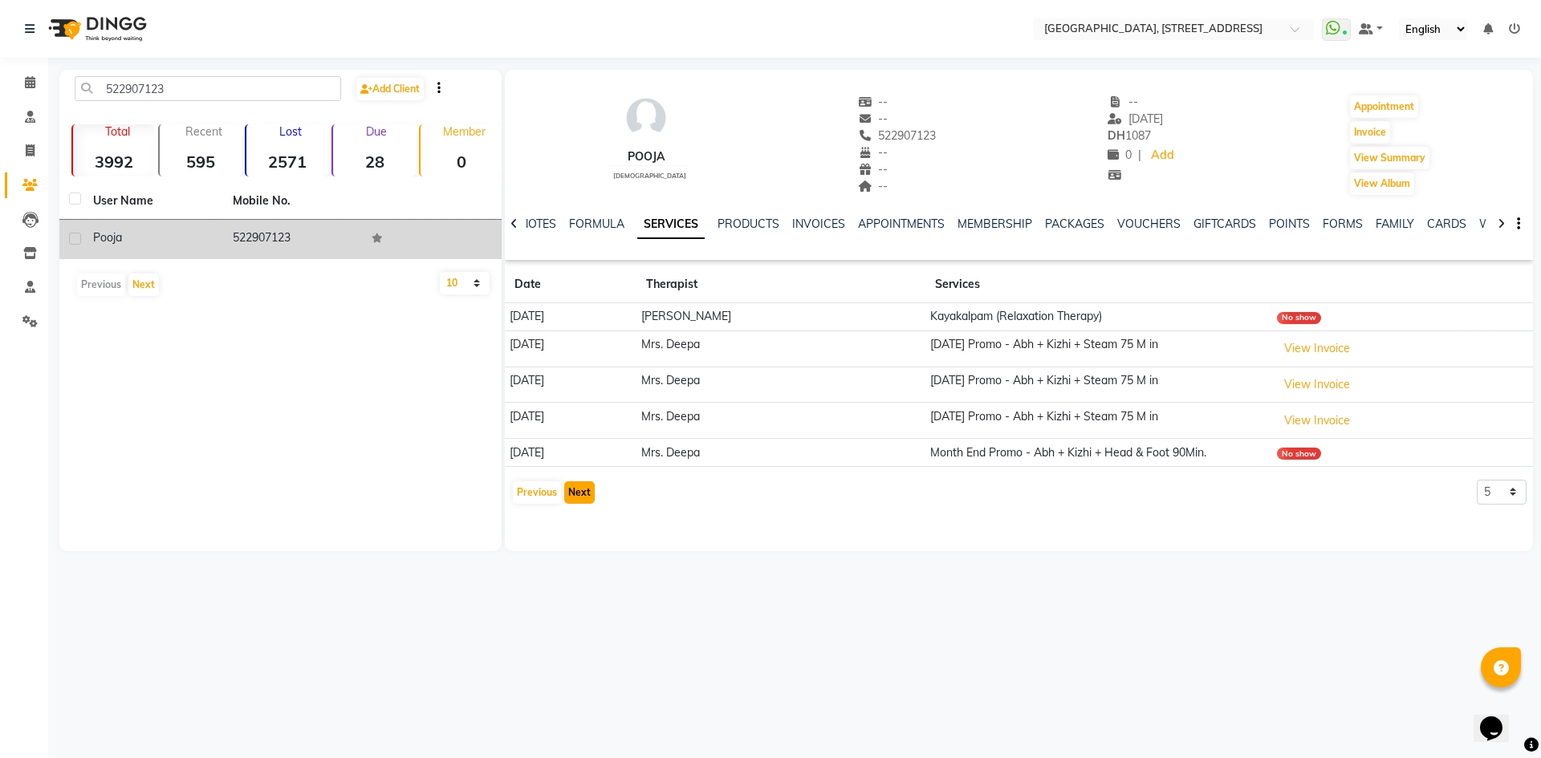
click at [588, 501] on button "Next" at bounding box center [579, 493] width 30 height 22
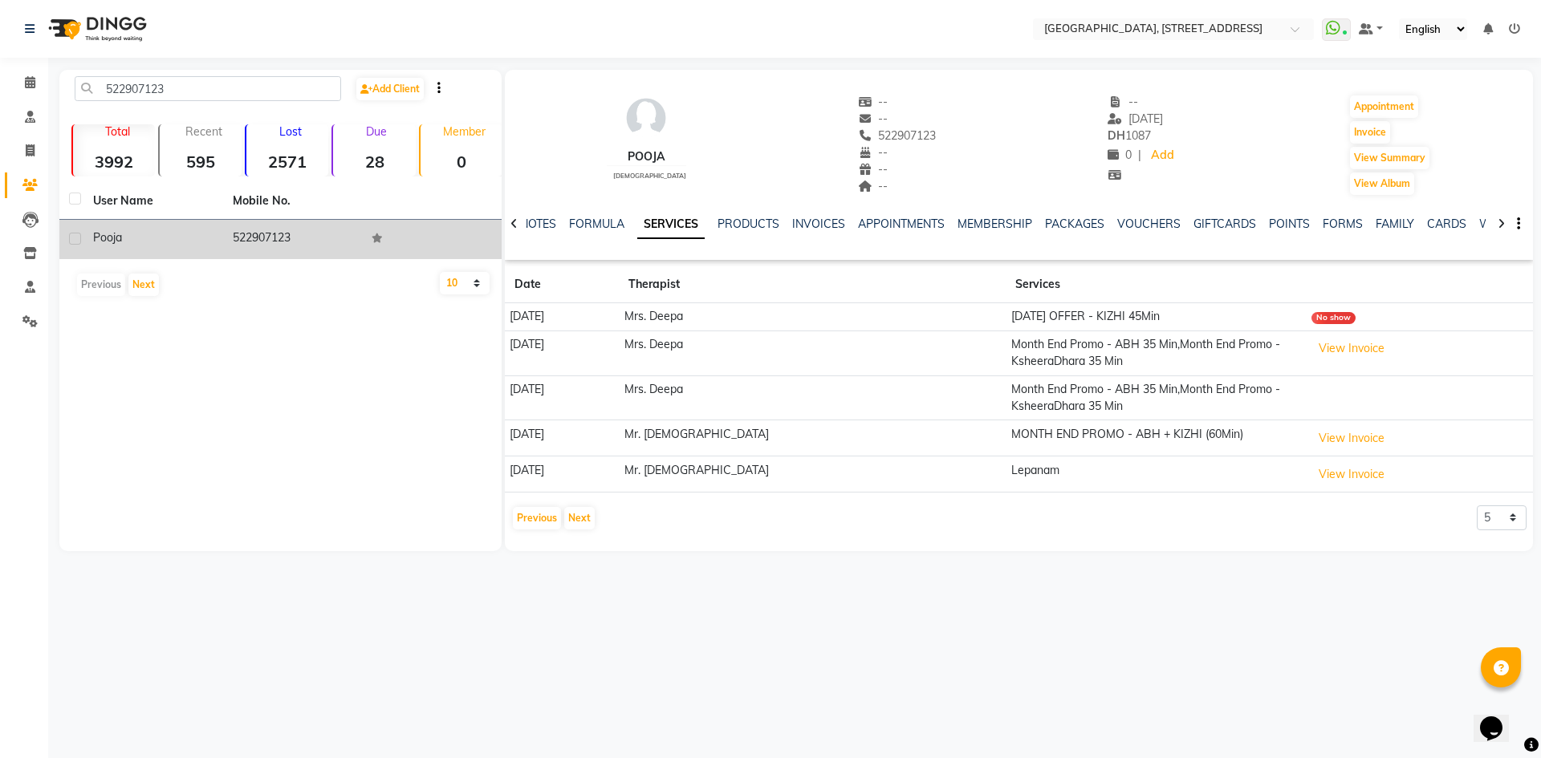
click at [581, 503] on app-client-history "Date Therapist Services 13-04-2024 Mrs. Deepa RAMADAN OFFER - KIZHI 45Min No sh…" at bounding box center [1019, 398] width 1028 height 265
click at [578, 511] on button "Next" at bounding box center [579, 518] width 30 height 22
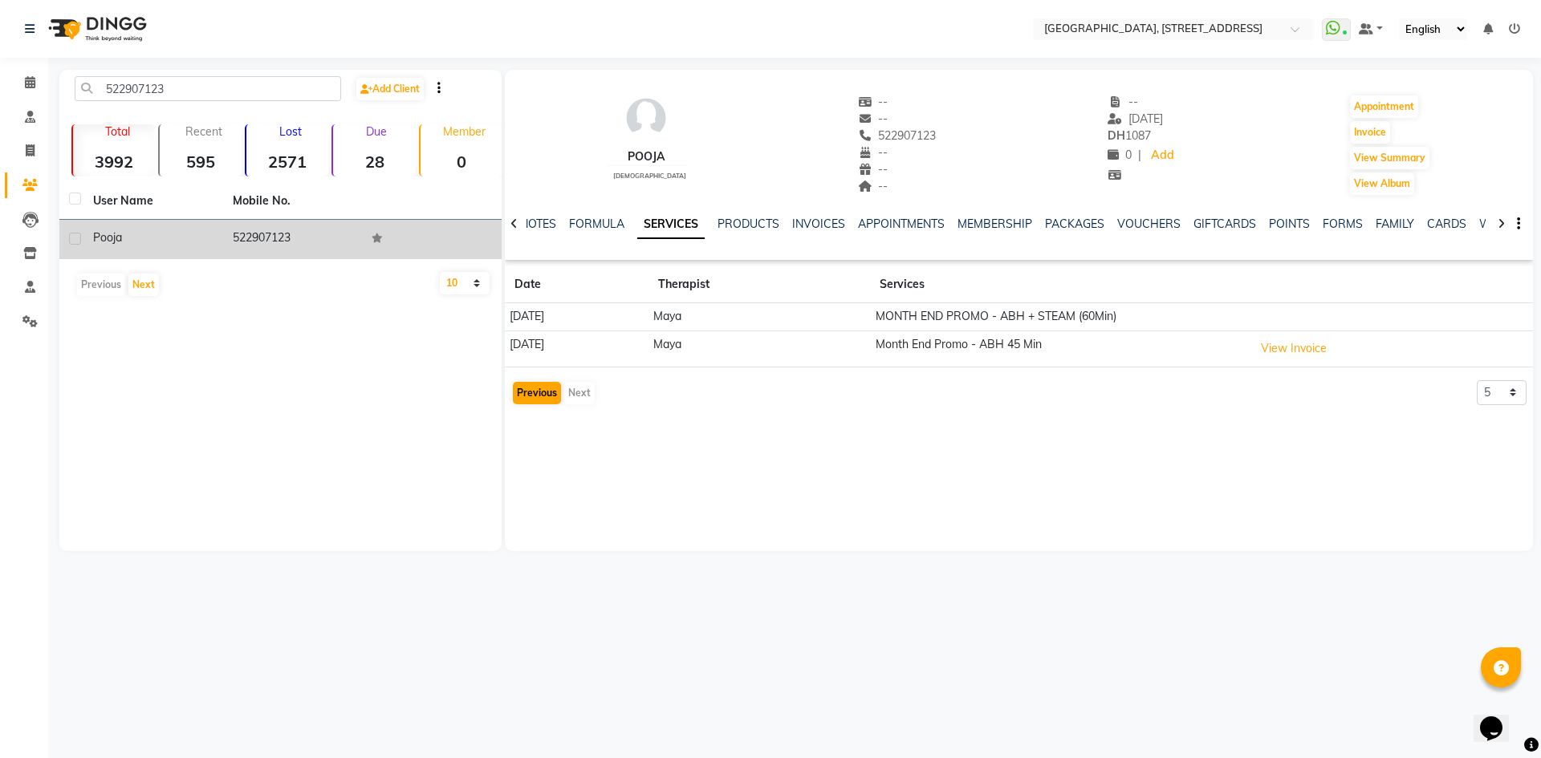
click at [526, 514] on div "pooja female -- -- 522907123 -- -- -- -- 16-02-2025 DH 1087 0 | Add Appointment…" at bounding box center [1019, 311] width 1028 height 482
click at [548, 384] on button "Previous" at bounding box center [537, 393] width 48 height 22
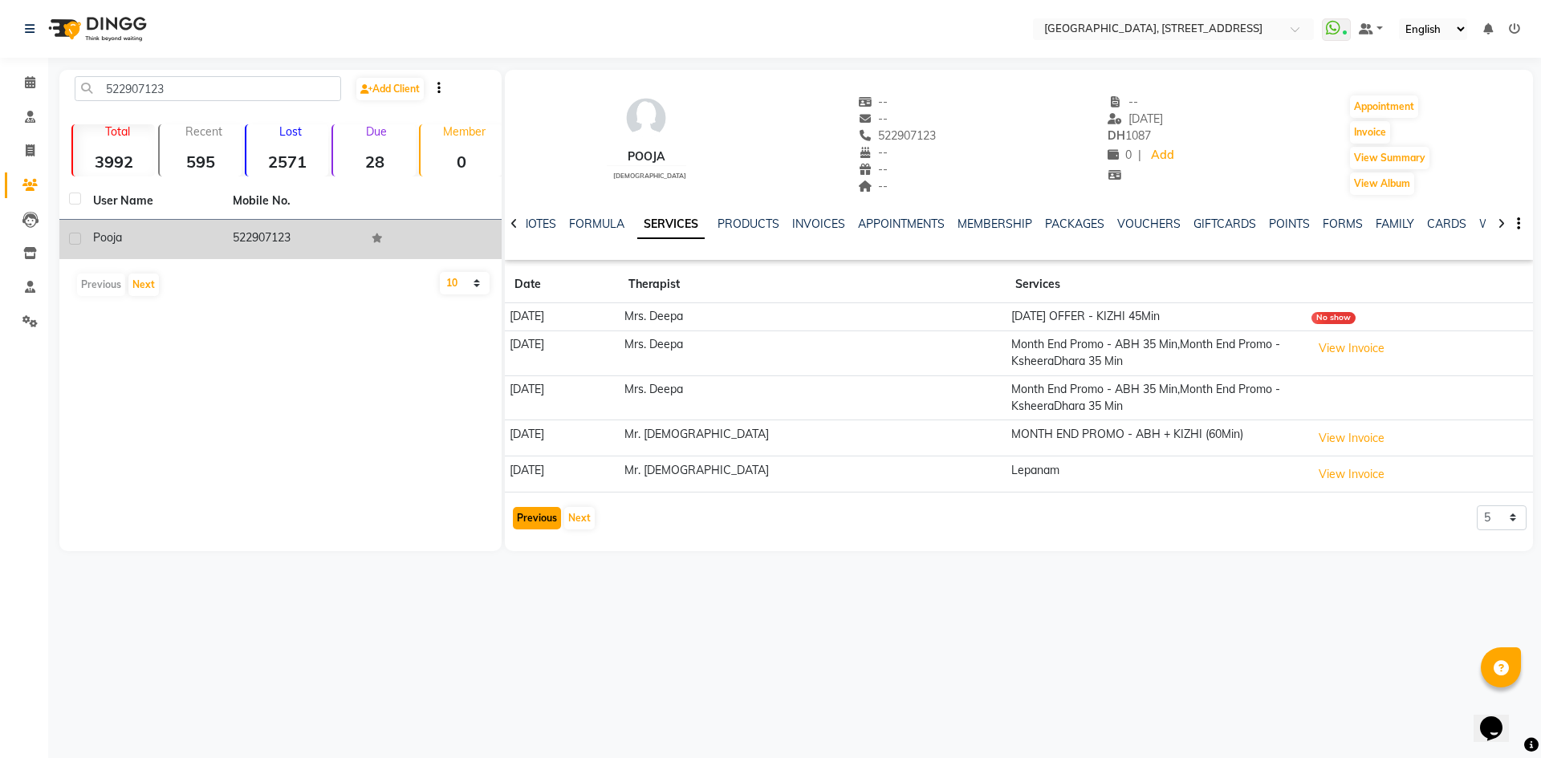
click at [527, 521] on button "Previous" at bounding box center [537, 518] width 48 height 22
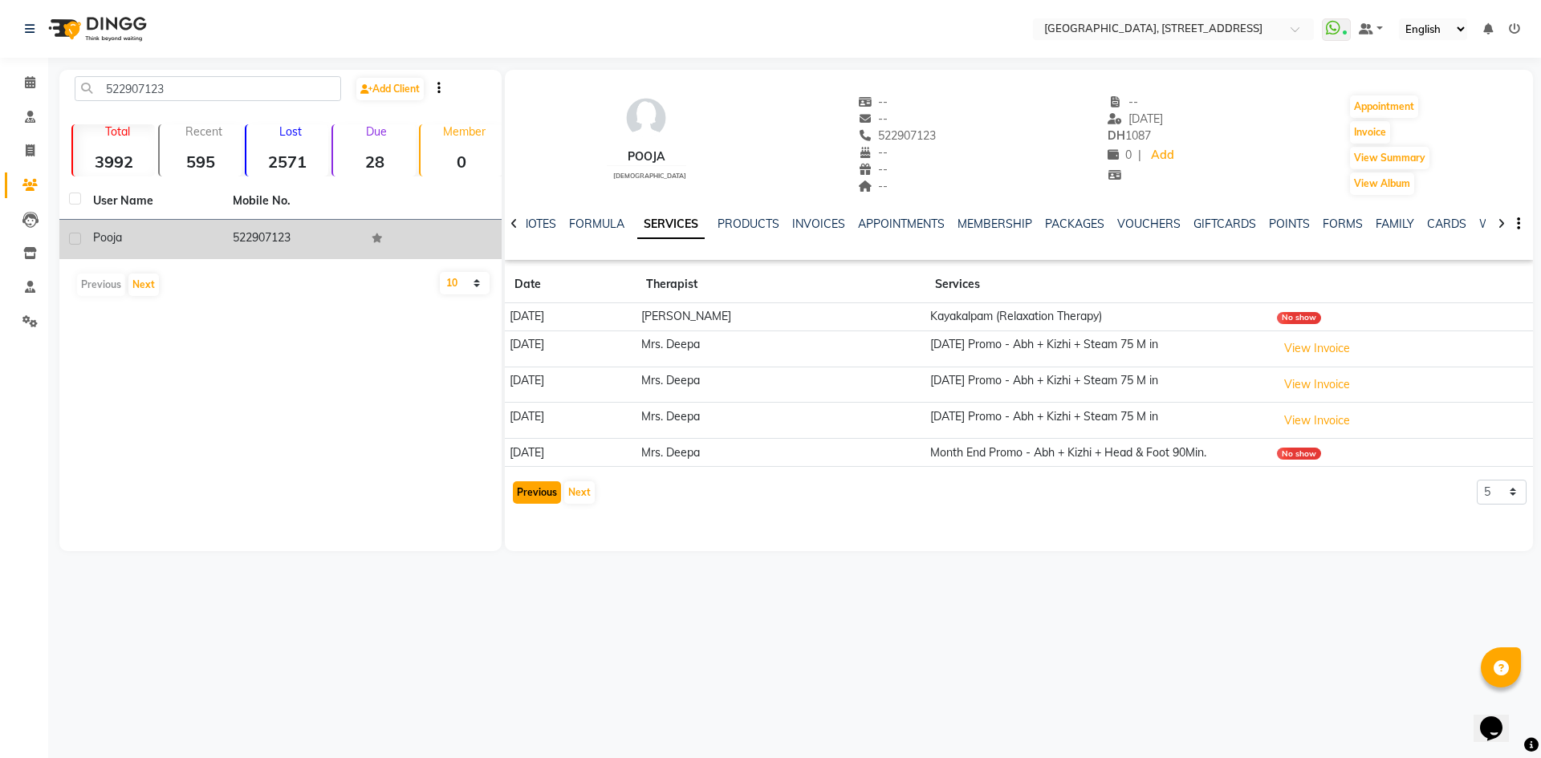
click at [531, 501] on button "Previous" at bounding box center [537, 493] width 48 height 22
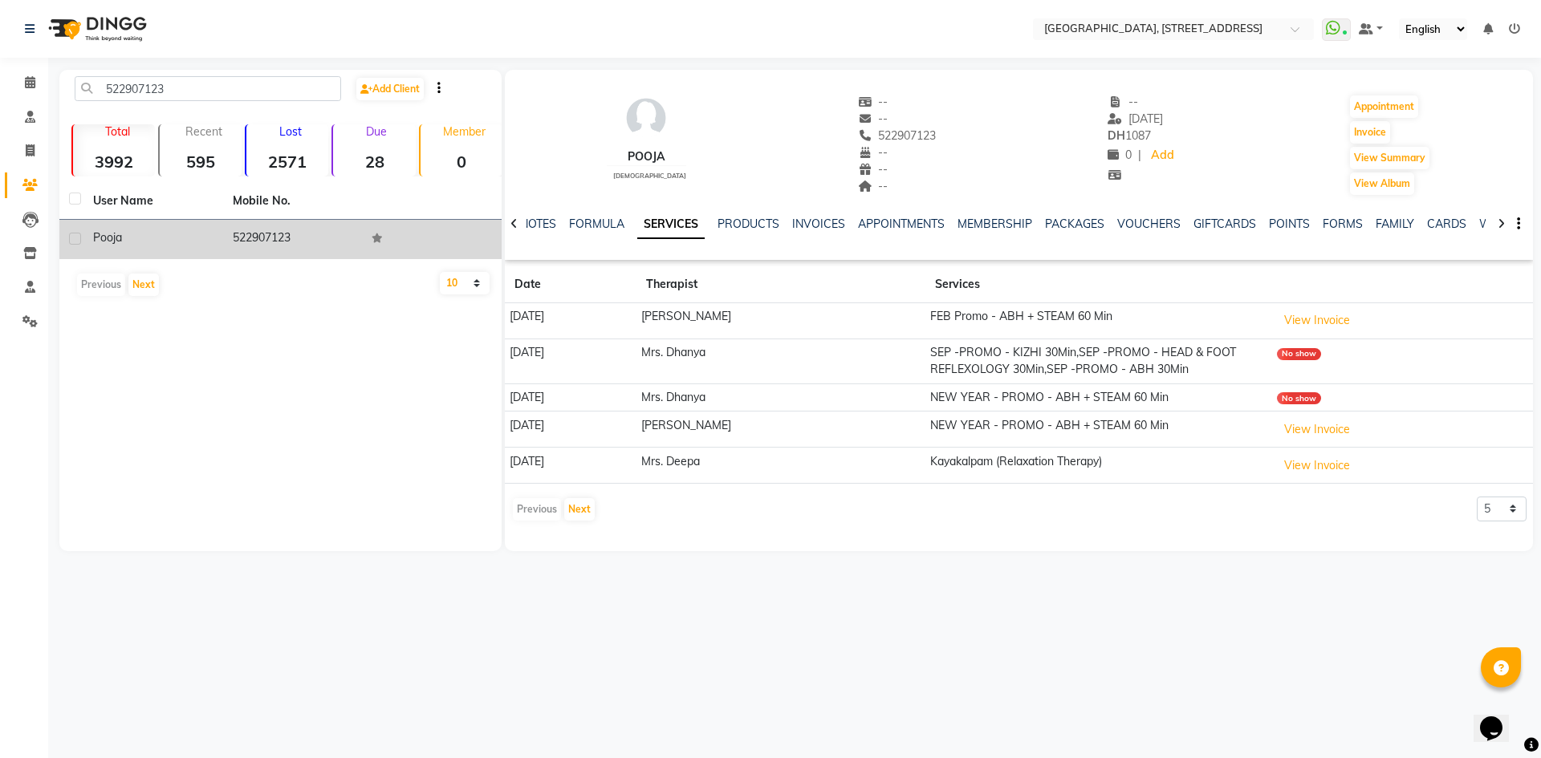
click at [536, 502] on div "Previous Next" at bounding box center [553, 510] width 85 height 26
click at [37, 85] on span at bounding box center [30, 83] width 28 height 18
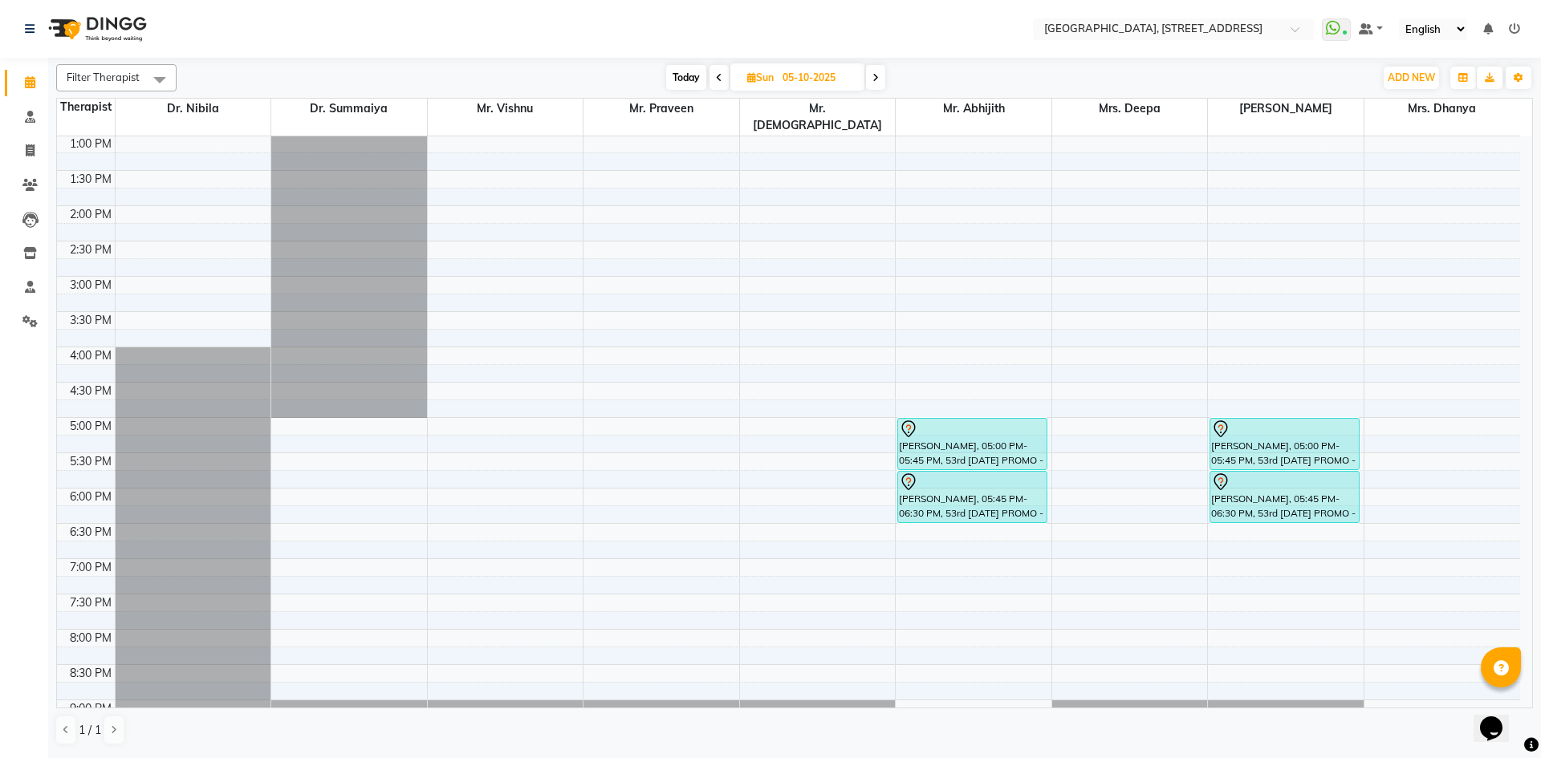
scroll to position [541, 0]
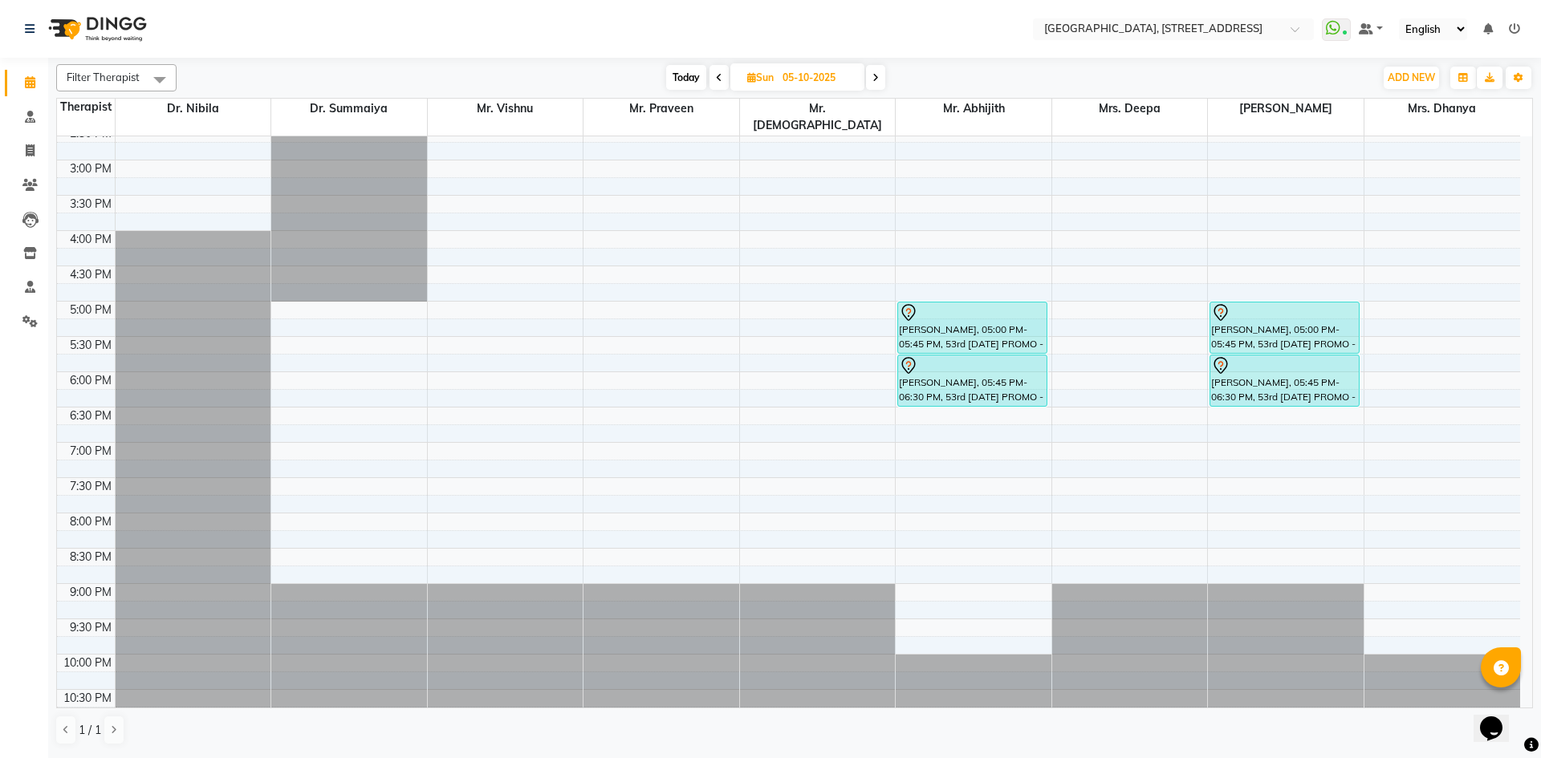
click at [719, 85] on span at bounding box center [718, 77] width 19 height 25
type input "04-10-2025"
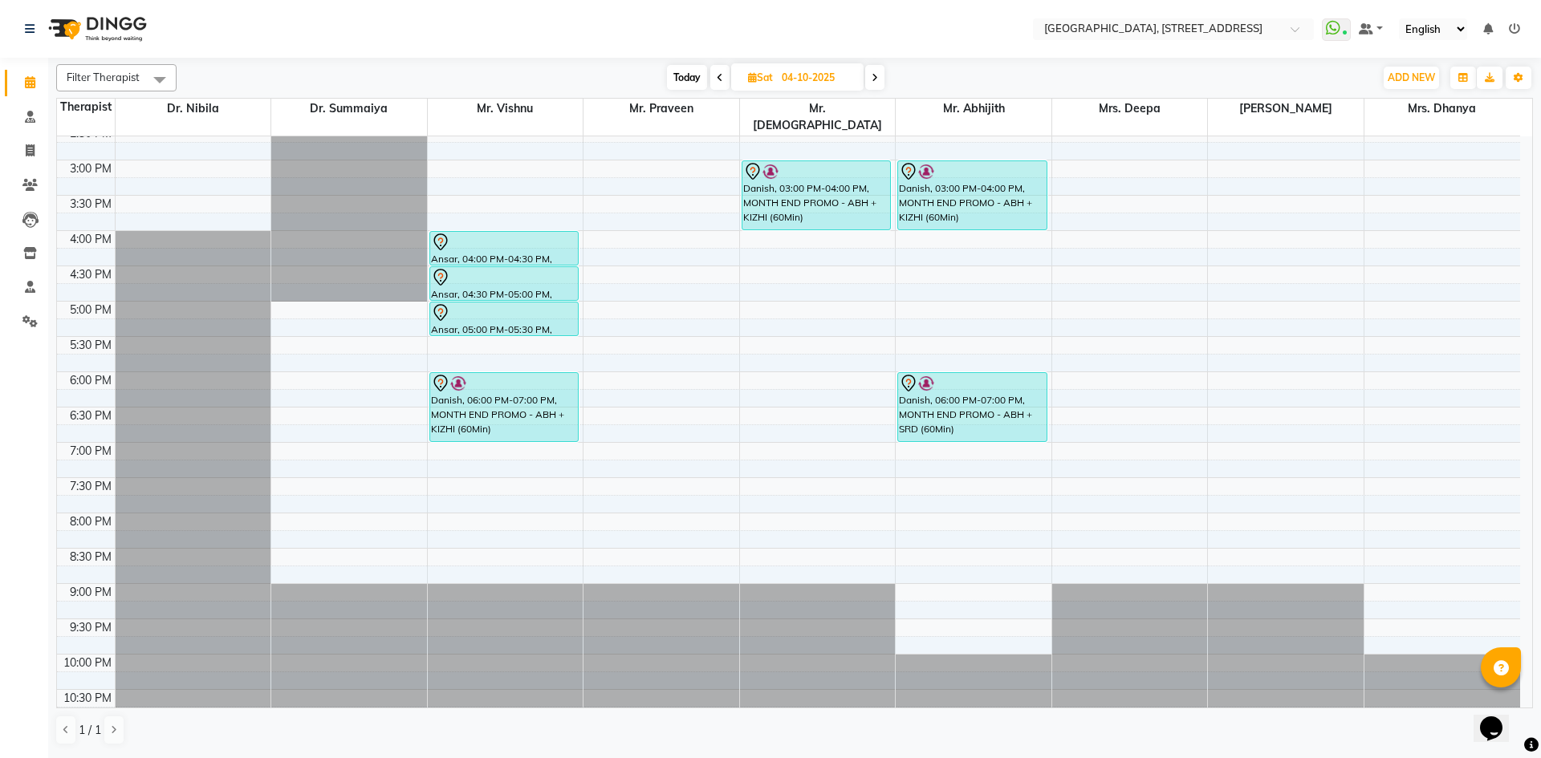
click at [1263, 287] on div "7:00 AM 7:30 AM 8:00 AM 8:30 AM 9:00 AM 9:30 AM 10:00 AM 10:30 AM 11:00 AM 11:3…" at bounding box center [788, 160] width 1463 height 1129
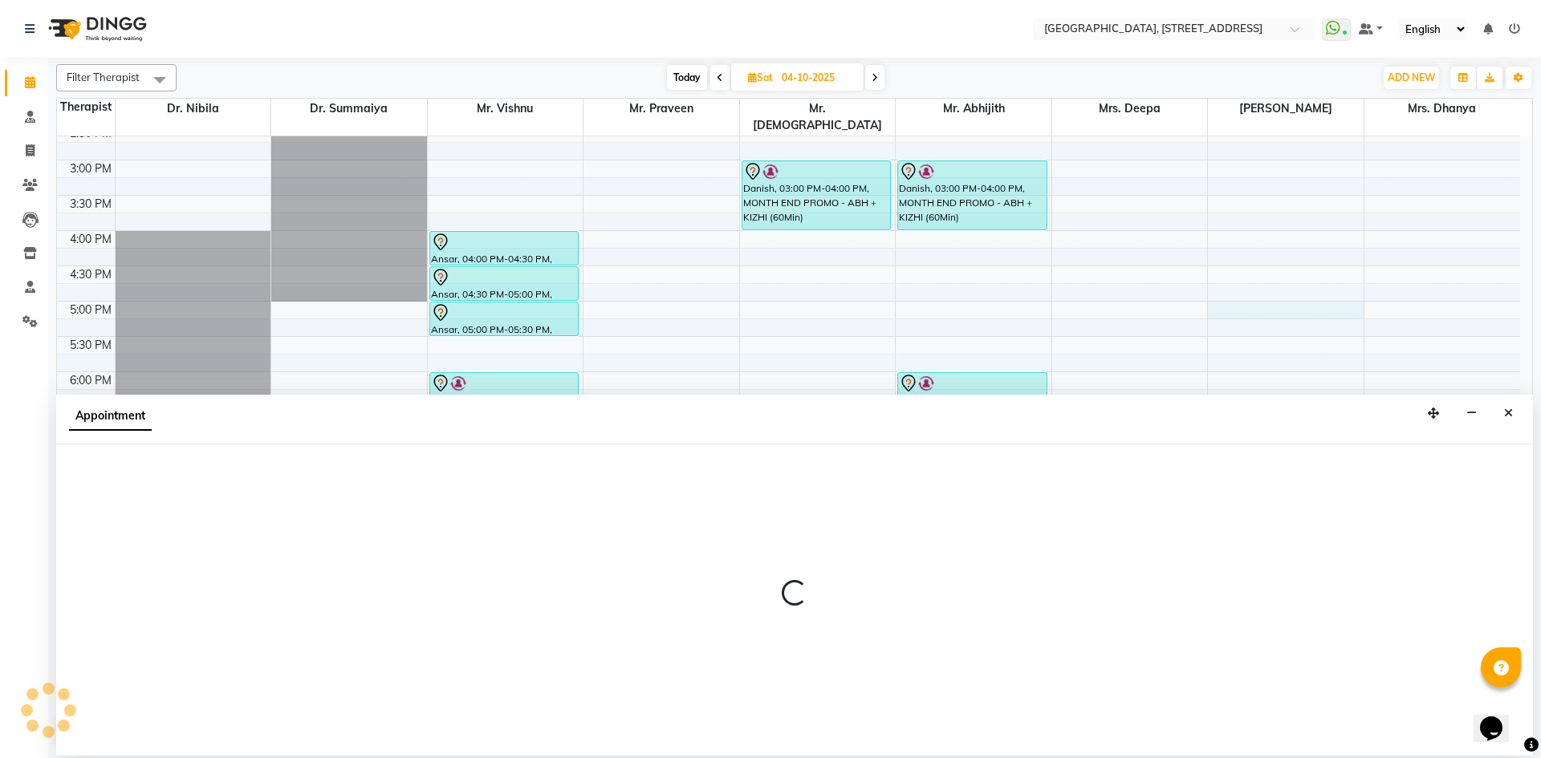
select select "48850"
select select "tentative"
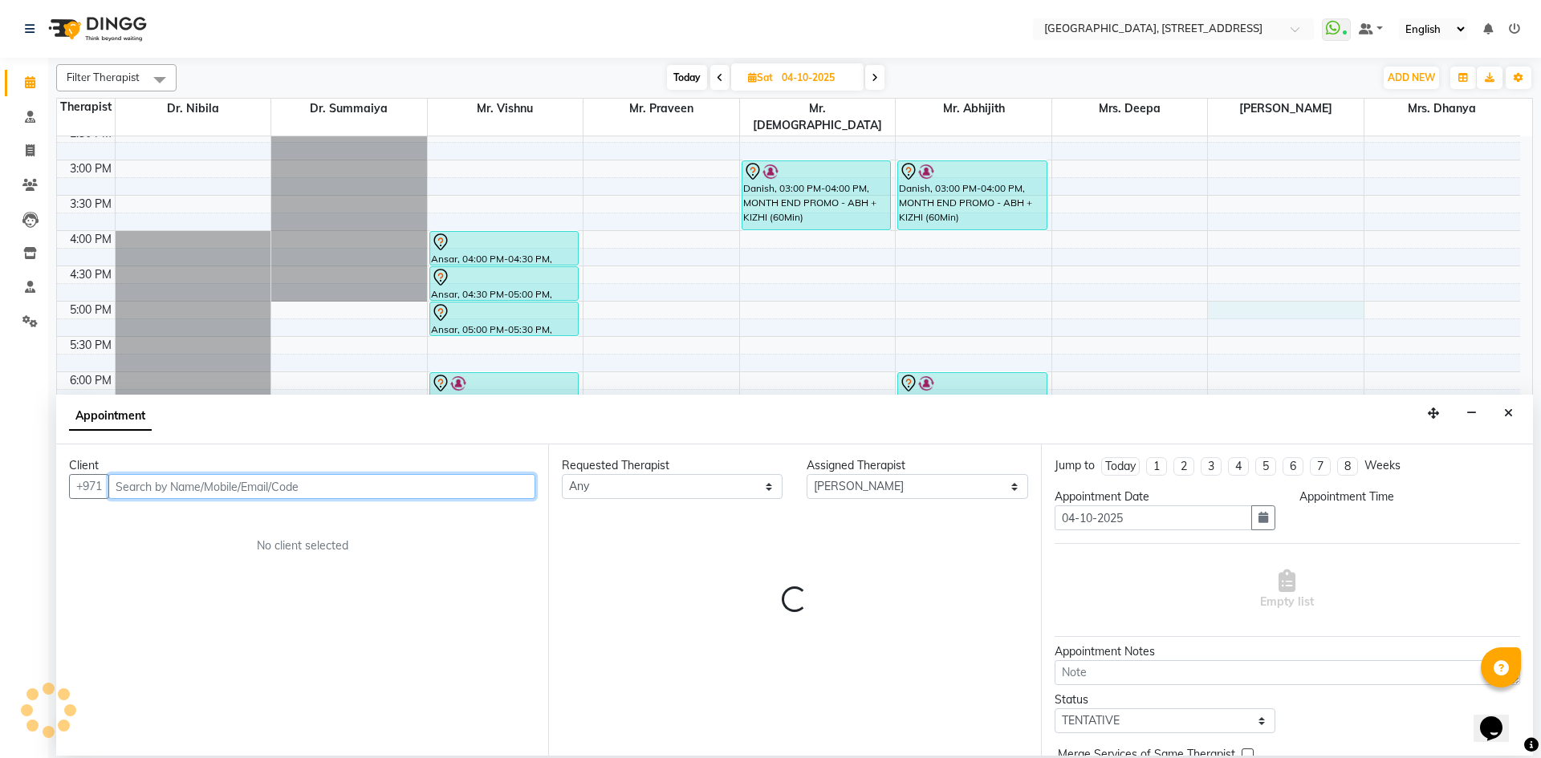
select select "1020"
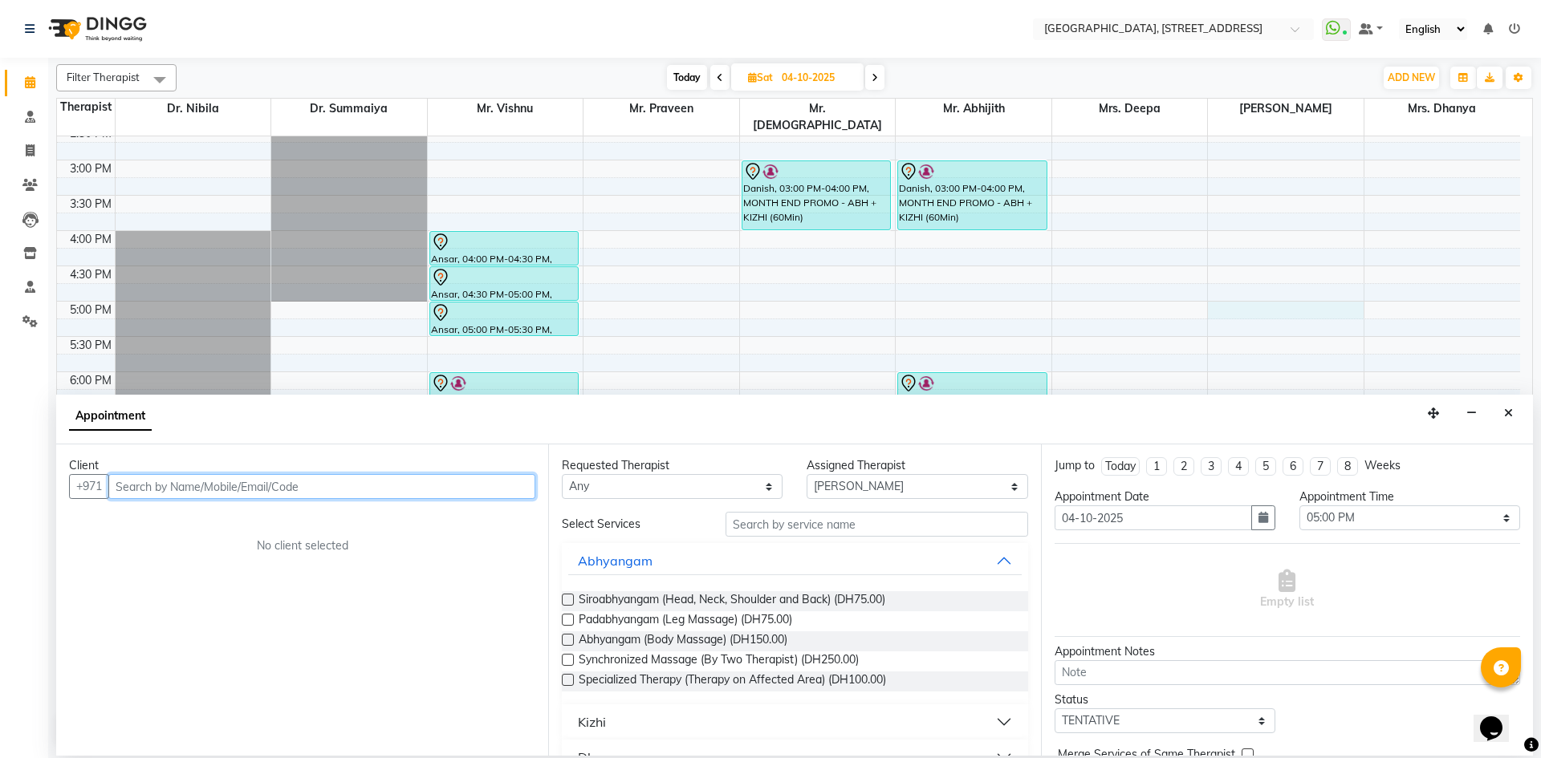
click at [448, 483] on input "text" at bounding box center [321, 486] width 427 height 25
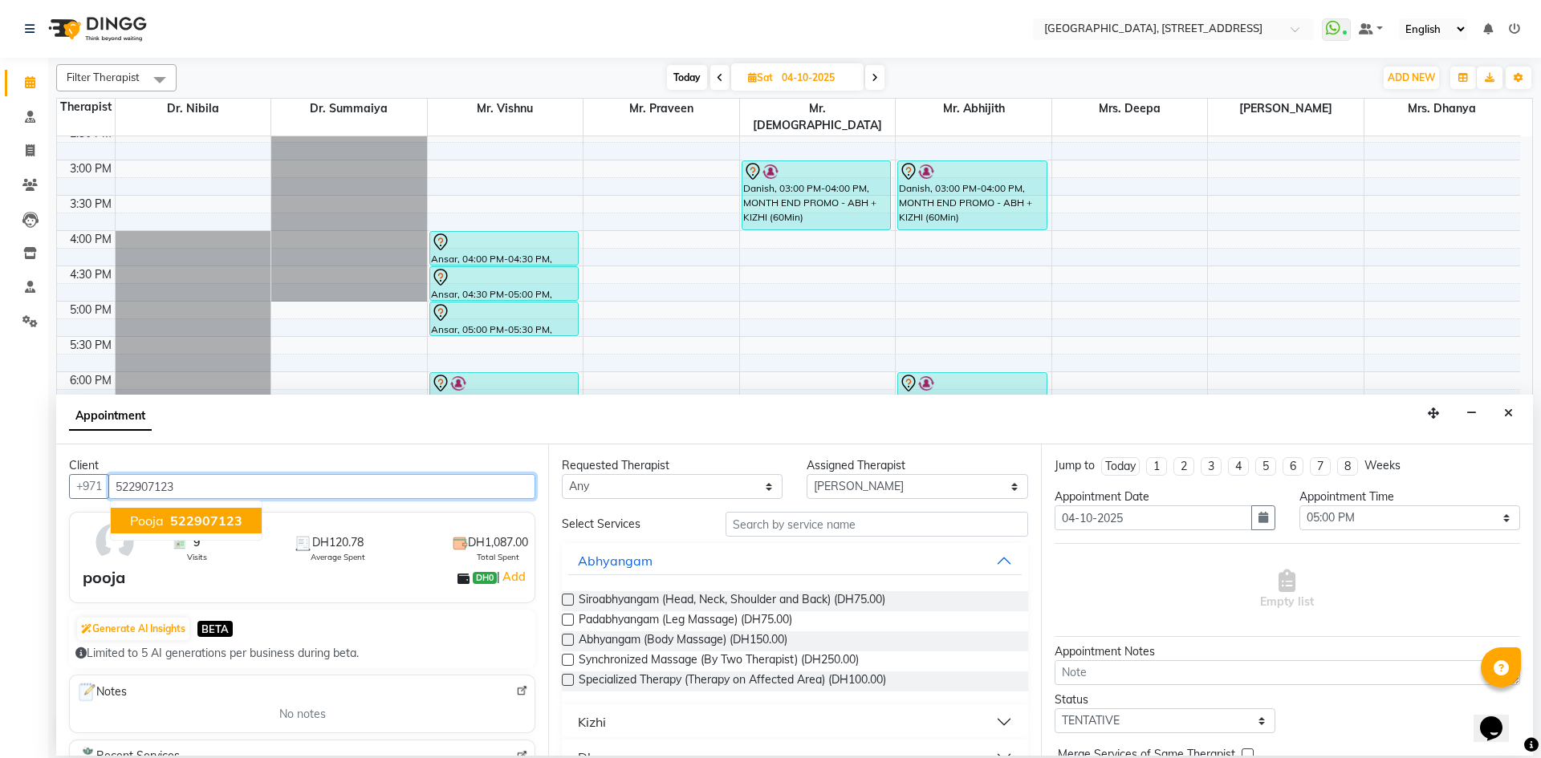
click at [220, 510] on button "pooja 522907123" at bounding box center [186, 521] width 151 height 26
type input "522907123"
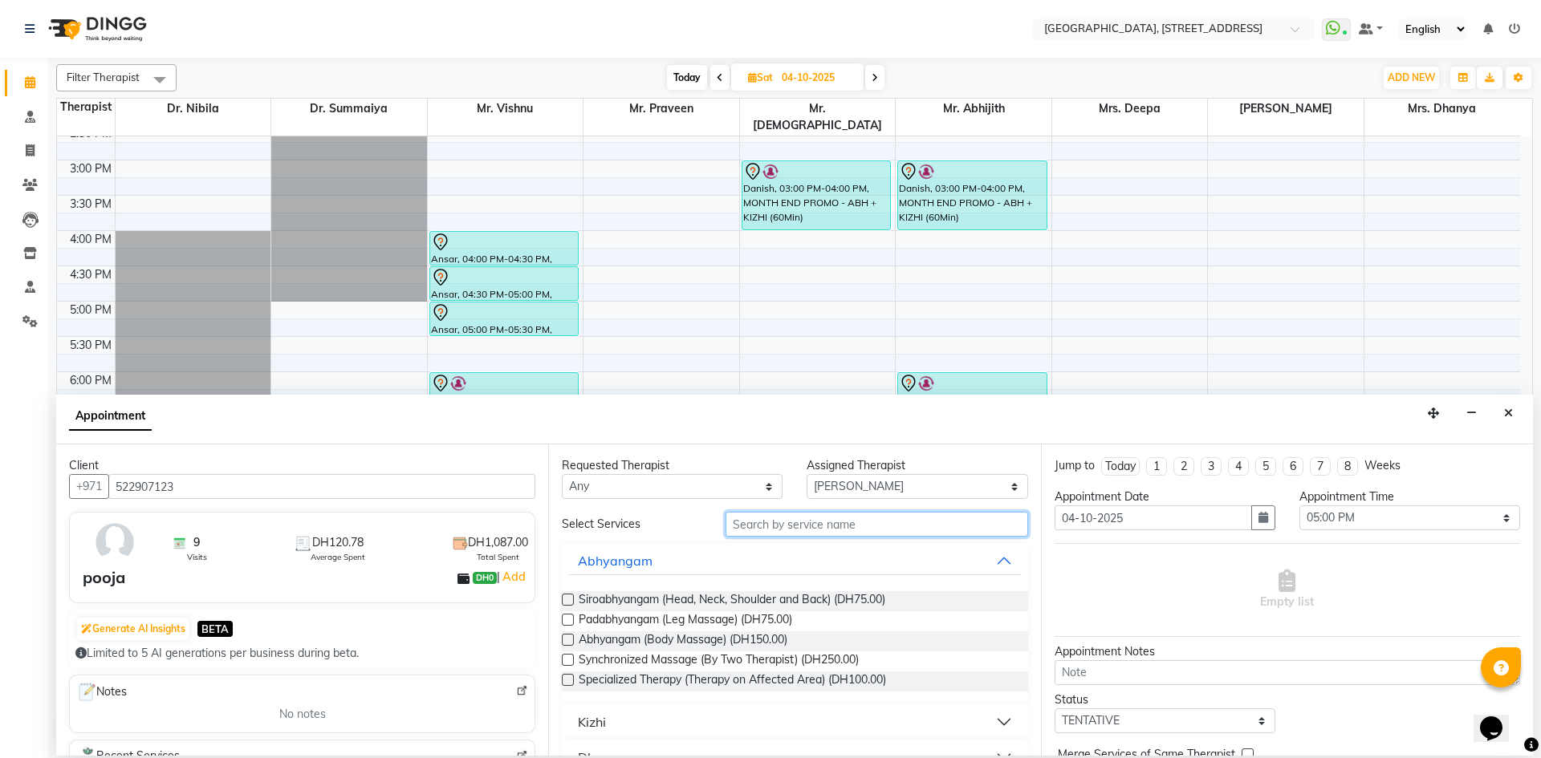
click at [740, 521] on input "text" at bounding box center [877, 524] width 303 height 25
type input "ram"
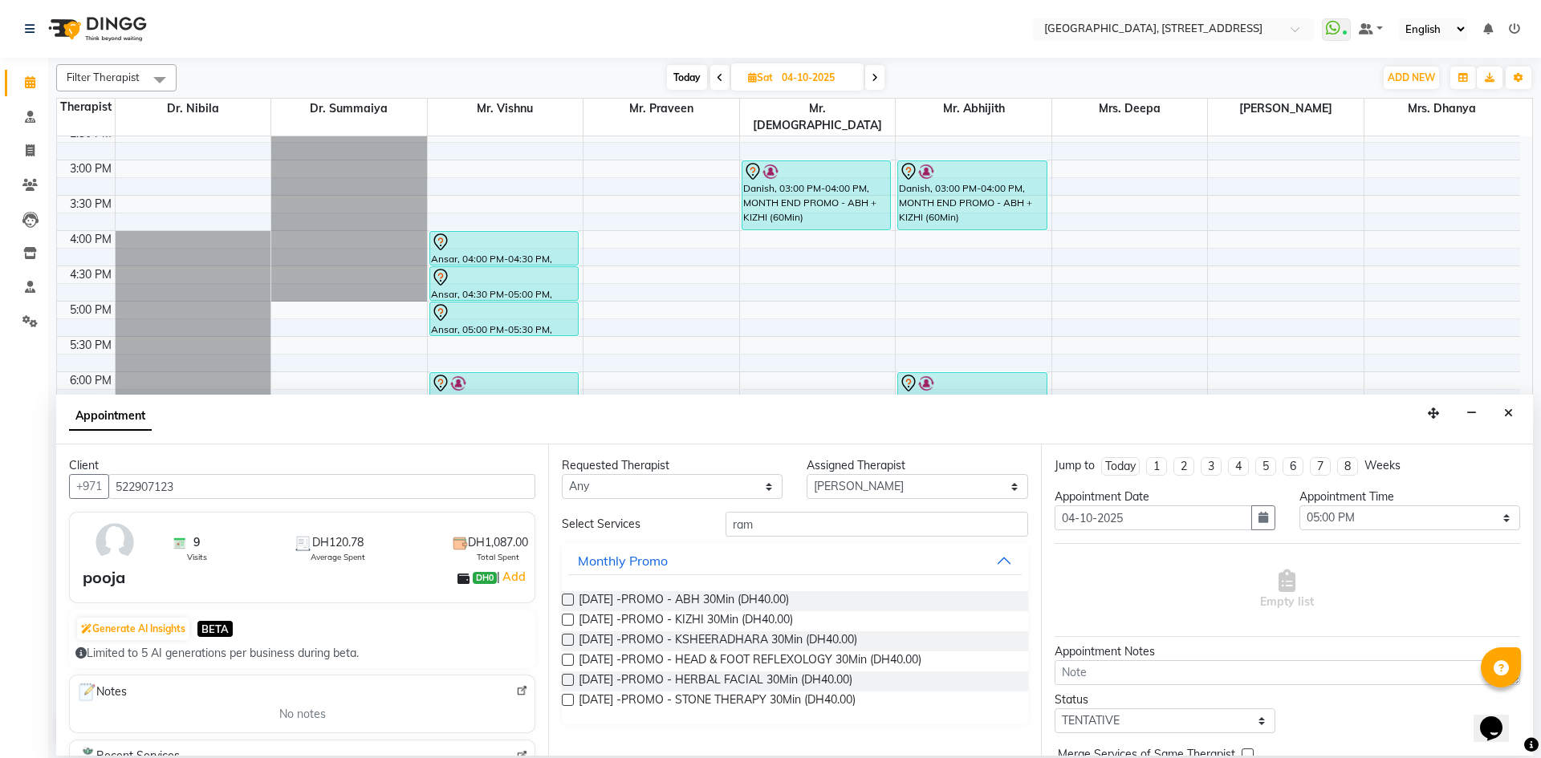
click at [569, 600] on label at bounding box center [568, 600] width 12 height 12
click at [569, 600] on input "checkbox" at bounding box center [567, 601] width 10 height 10
checkbox input "true"
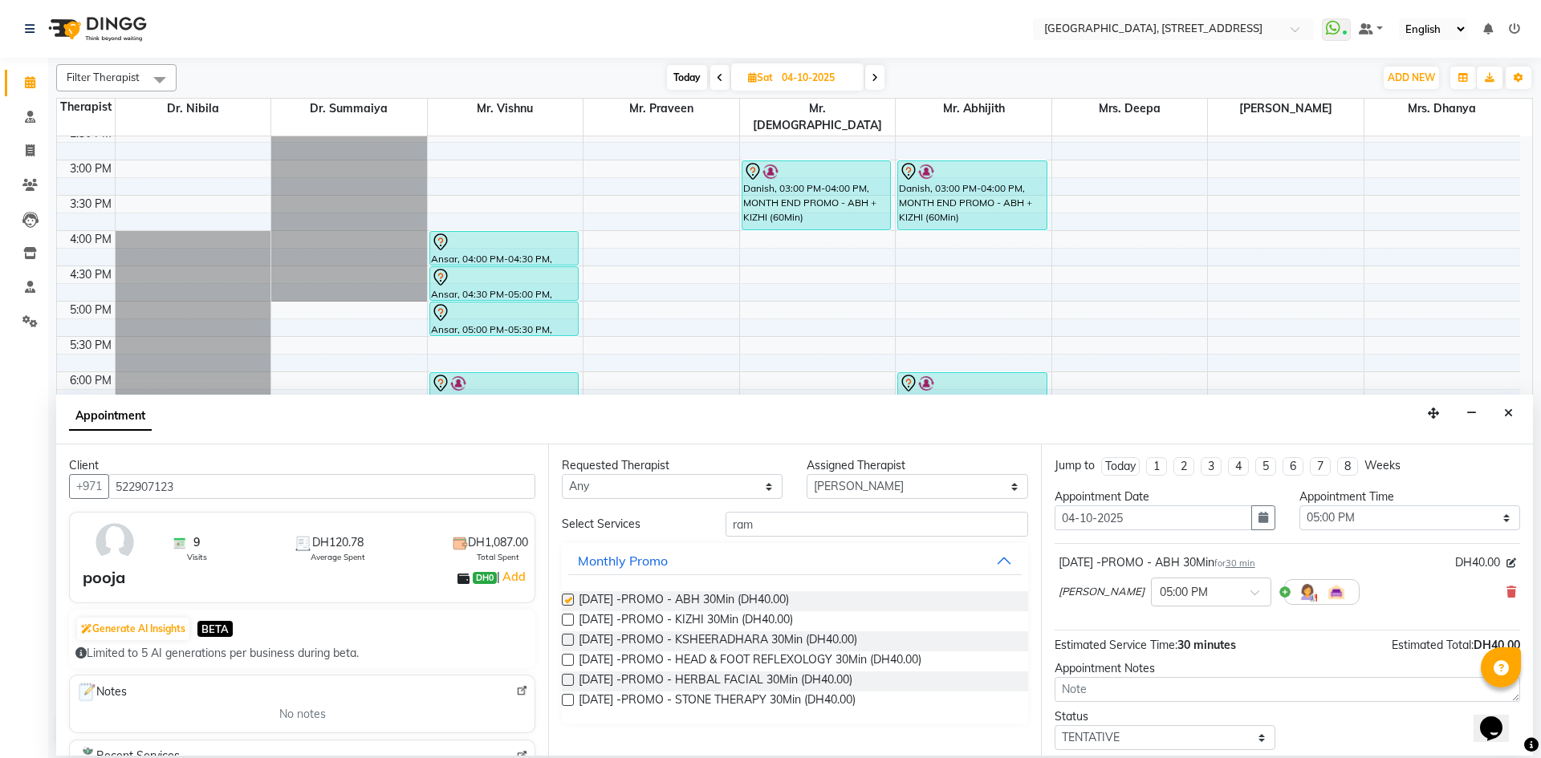
click at [569, 623] on label at bounding box center [568, 620] width 12 height 12
click at [569, 623] on input "checkbox" at bounding box center [567, 621] width 10 height 10
checkbox input "true"
checkbox input "false"
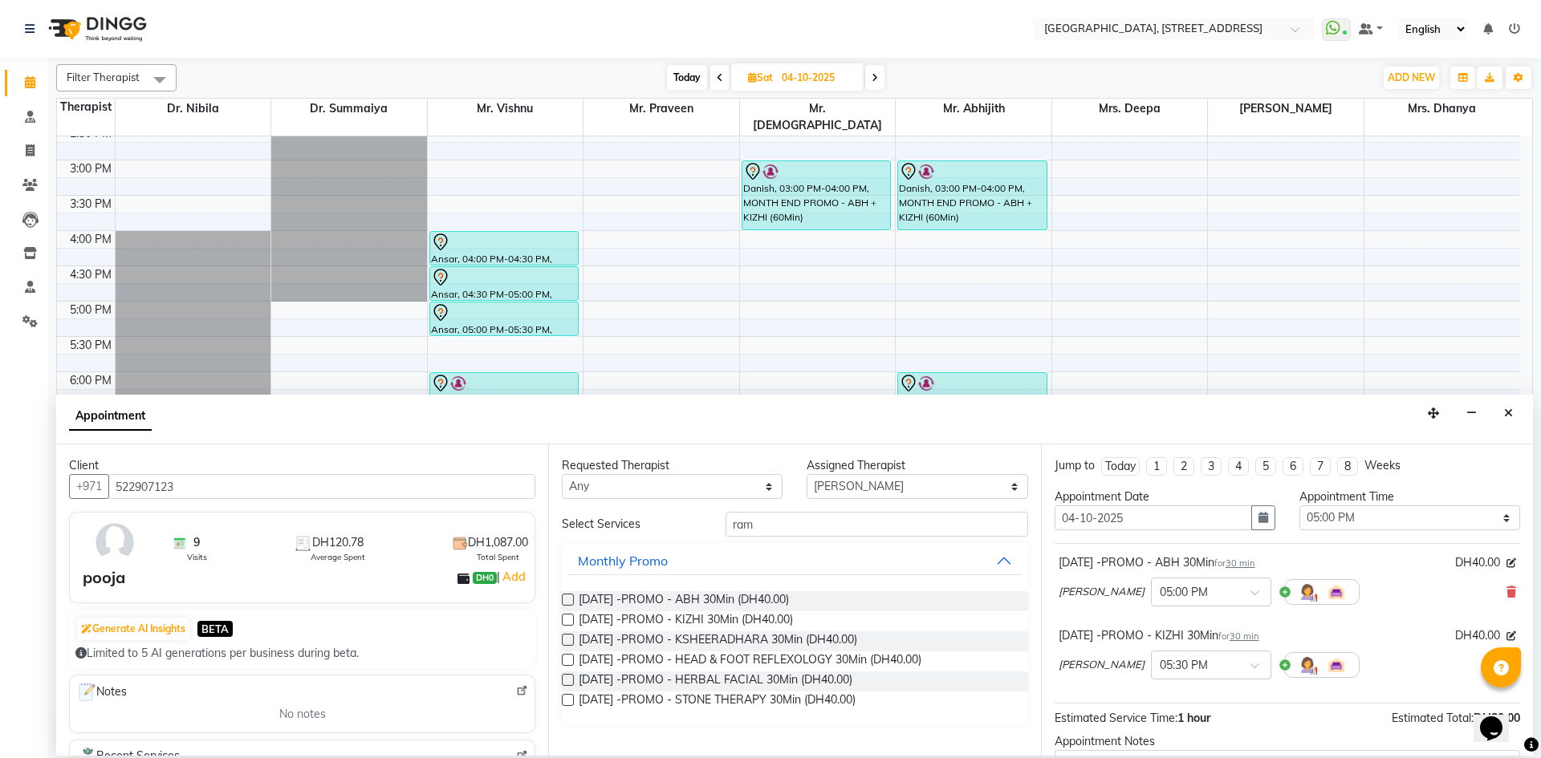
checkbox input "false"
click at [565, 661] on label at bounding box center [568, 660] width 12 height 12
click at [565, 661] on input "checkbox" at bounding box center [567, 661] width 10 height 10
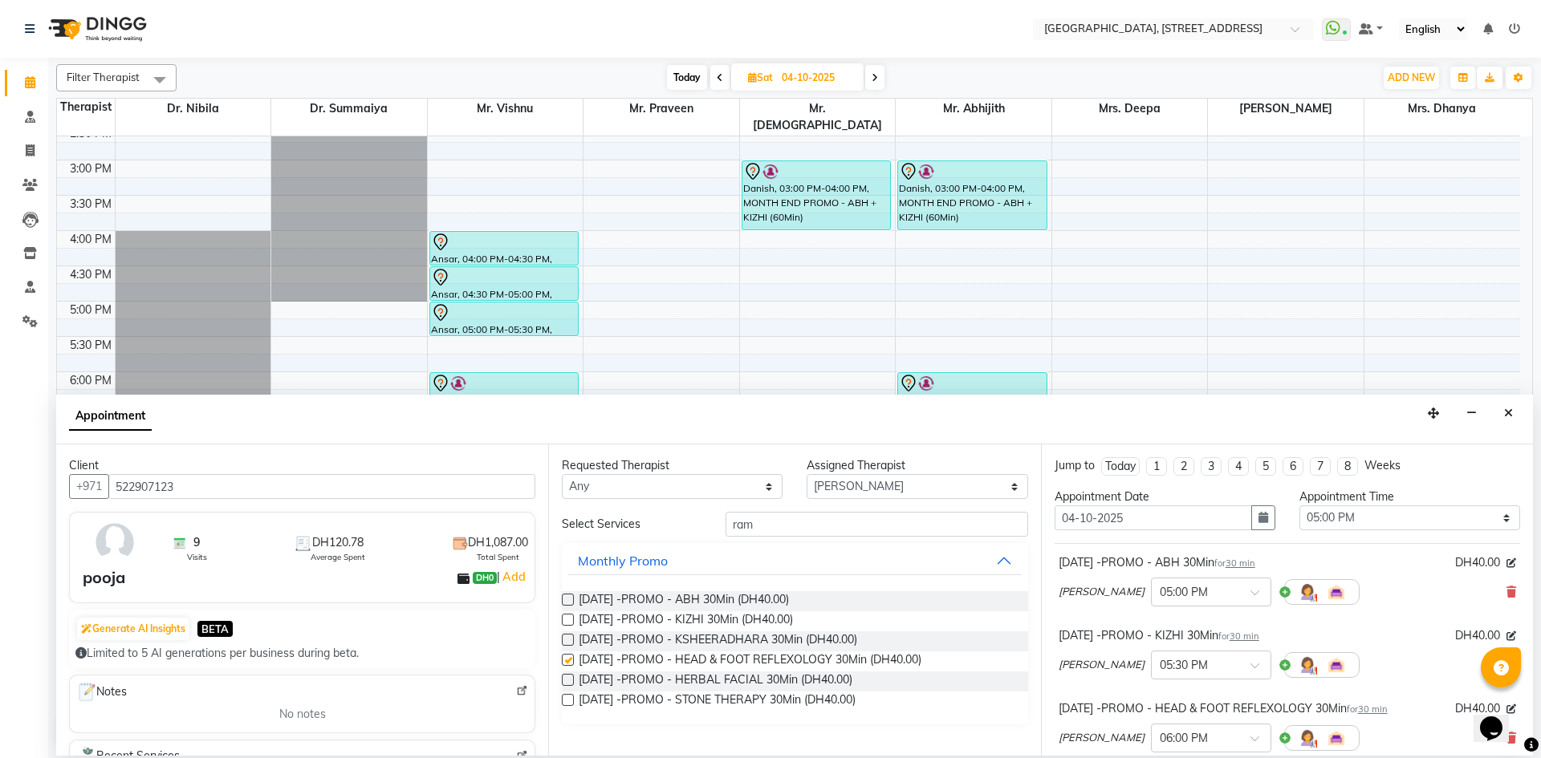
checkbox input "false"
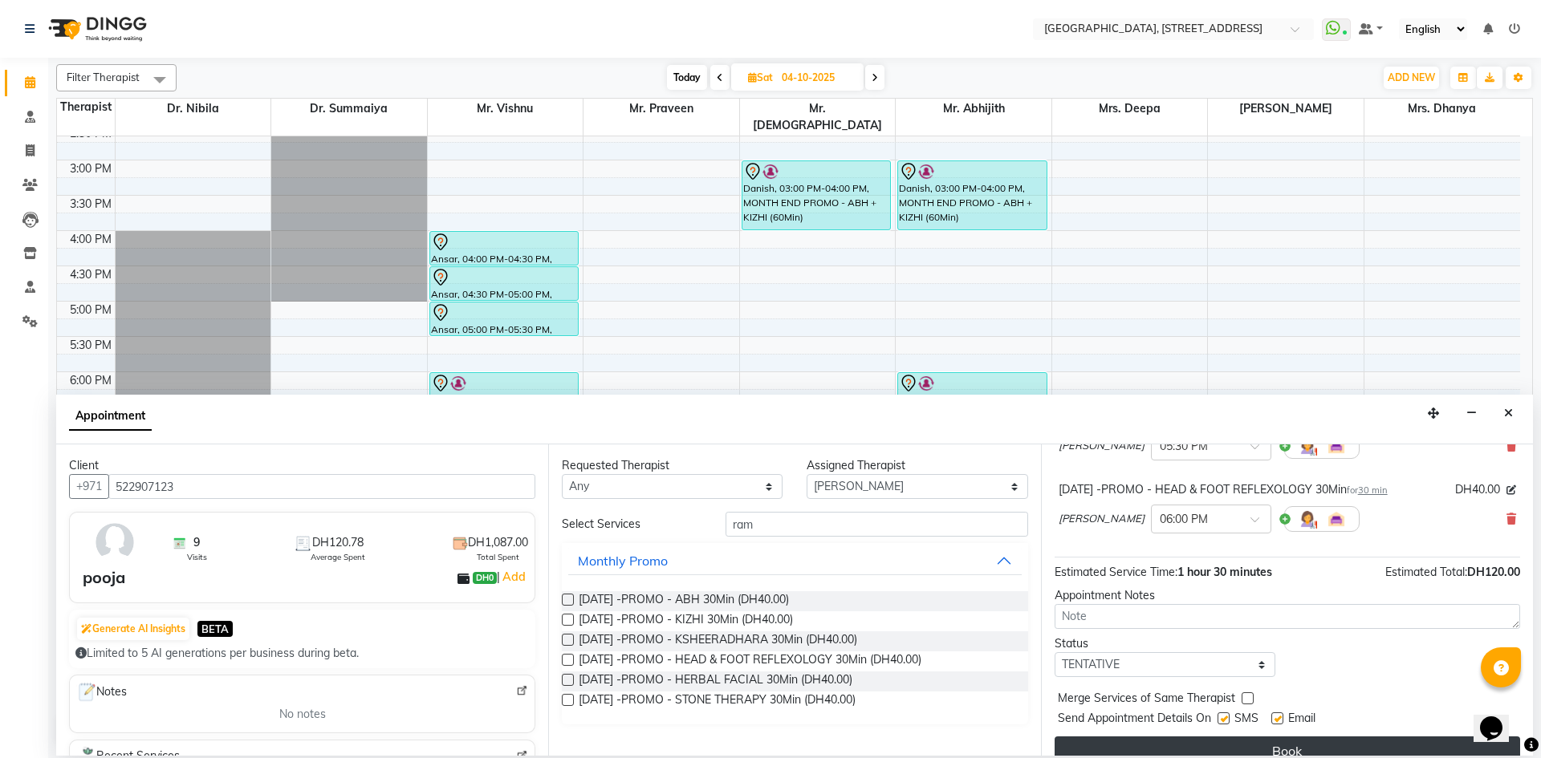
scroll to position [242, 0]
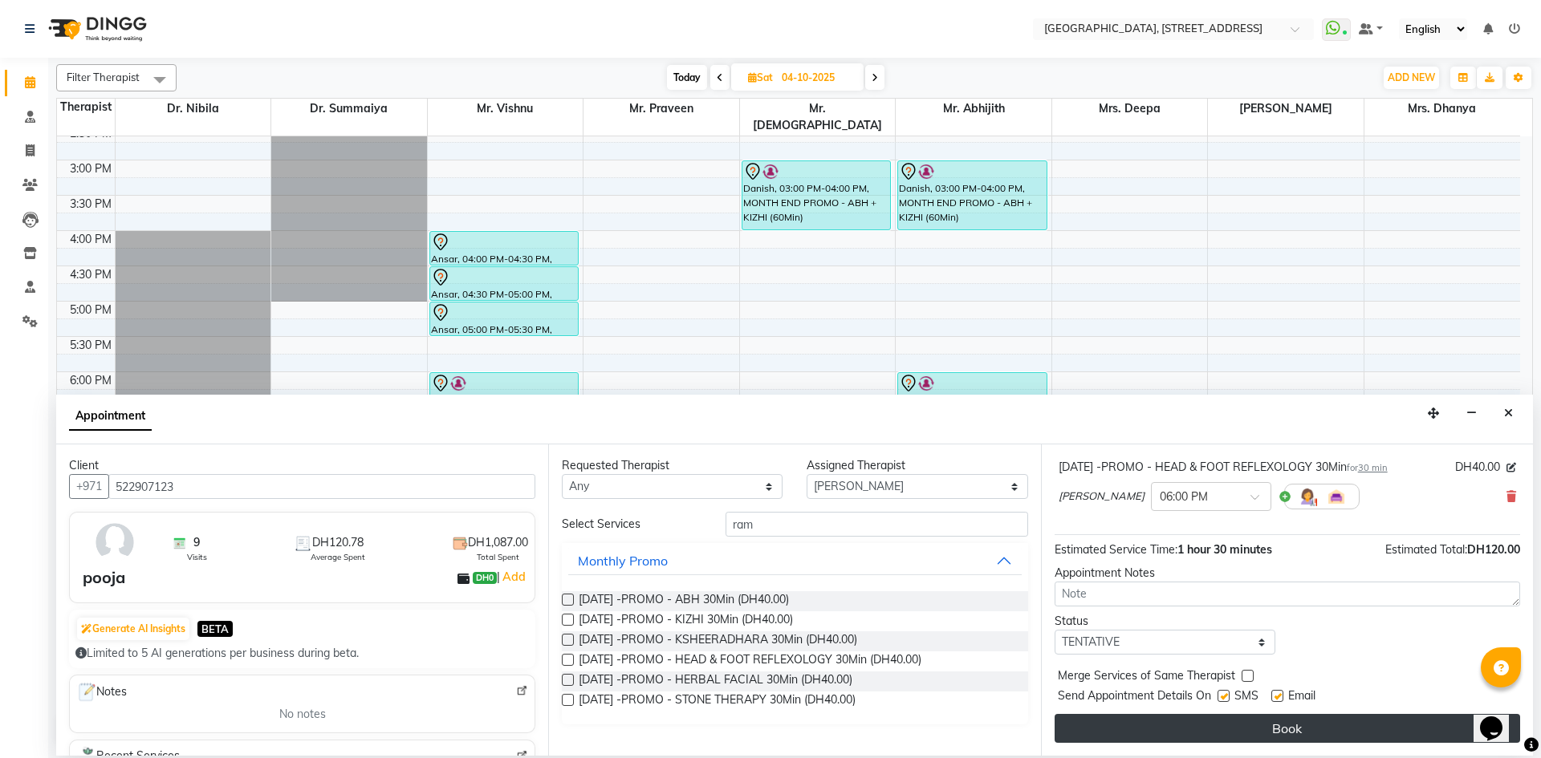
click at [1116, 732] on button "Book" at bounding box center [1287, 728] width 465 height 29
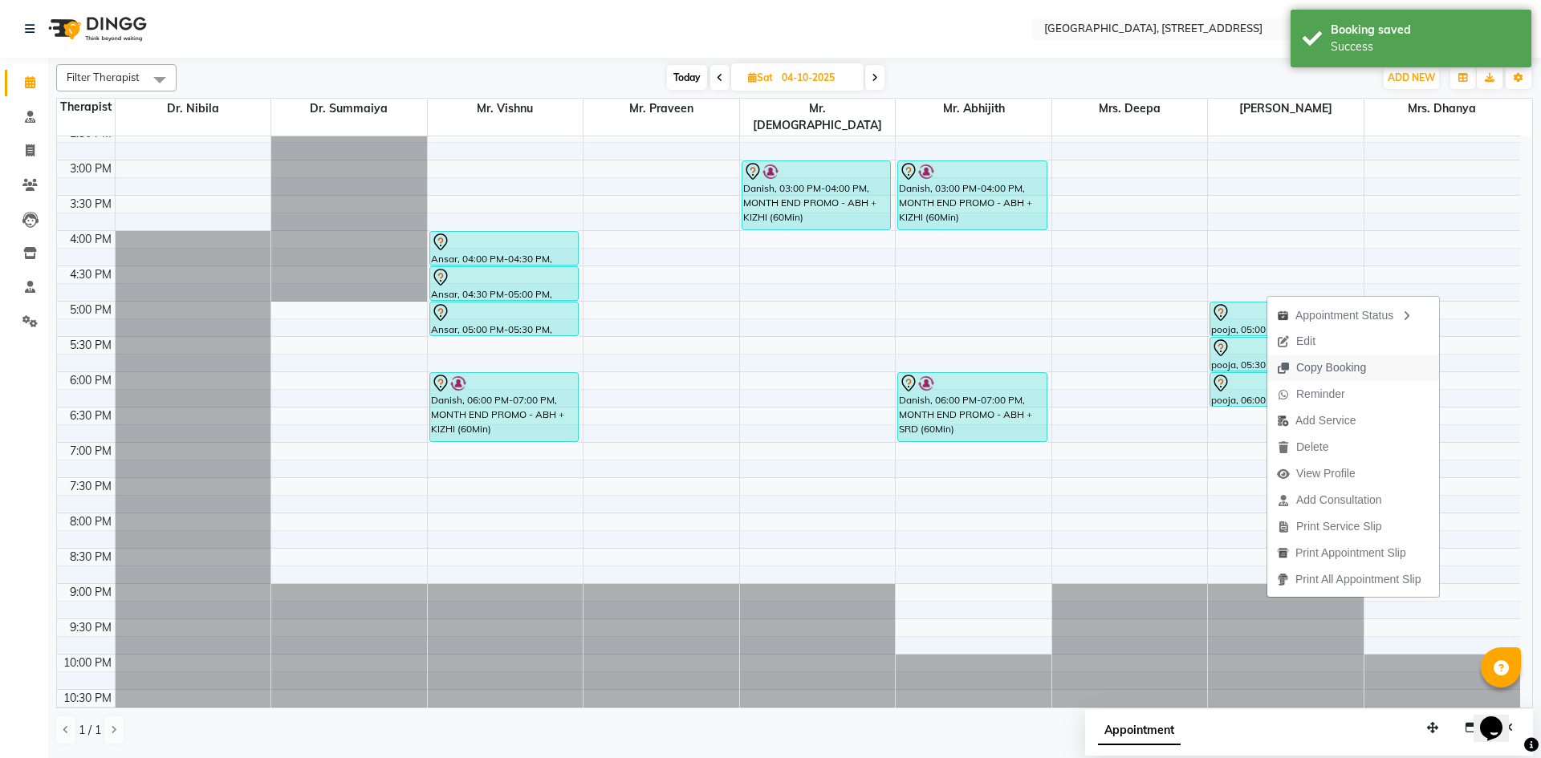
click at [1308, 373] on span "Copy Booking" at bounding box center [1331, 368] width 70 height 17
type textarea "JTdCJTIydXNlciUyMiUzQSU3QiUyMmlkJTIyJTNBNDE4ODcxMyUyQyUyMmZuYW1lJTIyJTNBJTIycG9…"
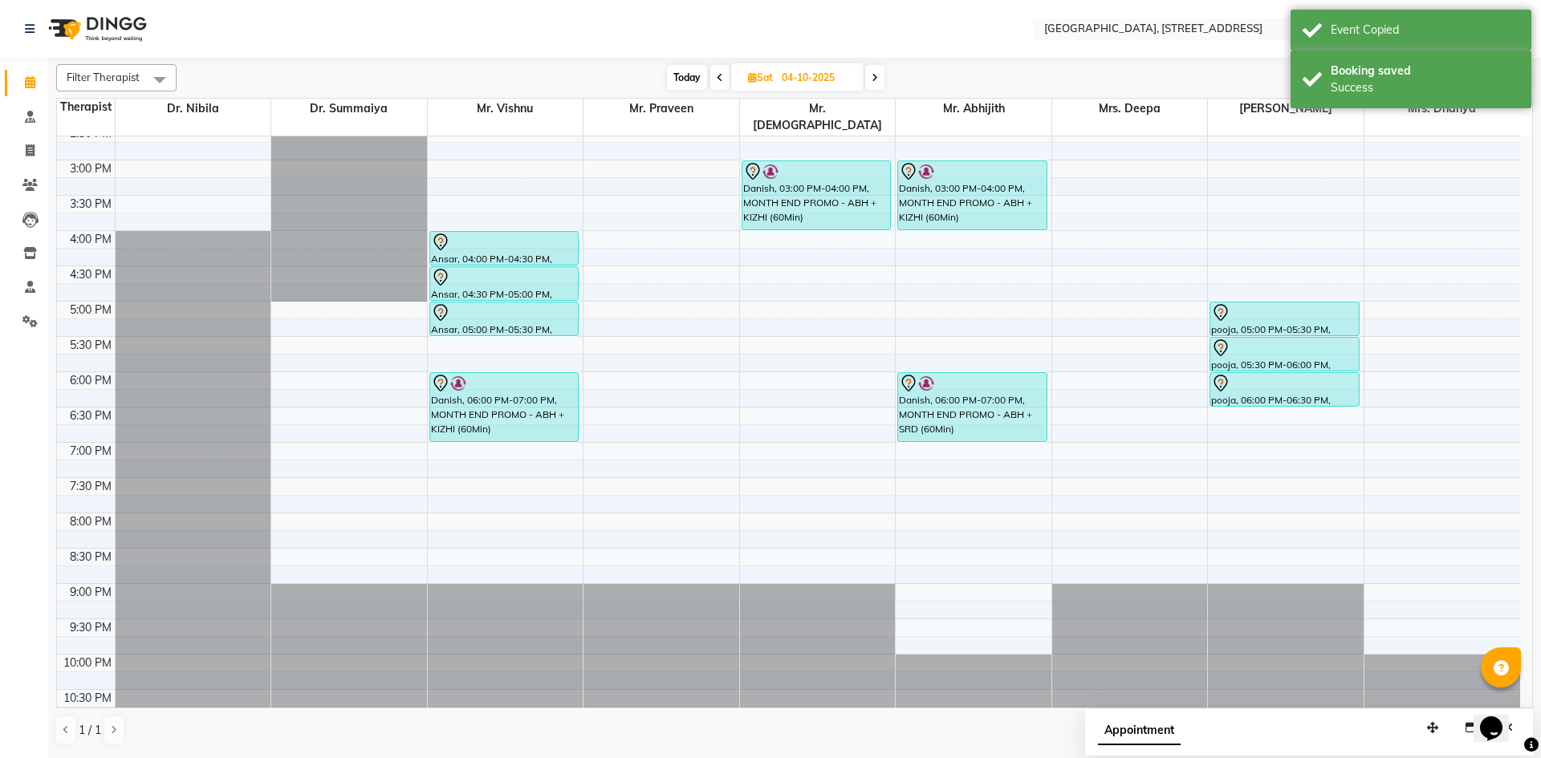
click at [884, 82] on span at bounding box center [874, 77] width 19 height 25
type input "05-10-2025"
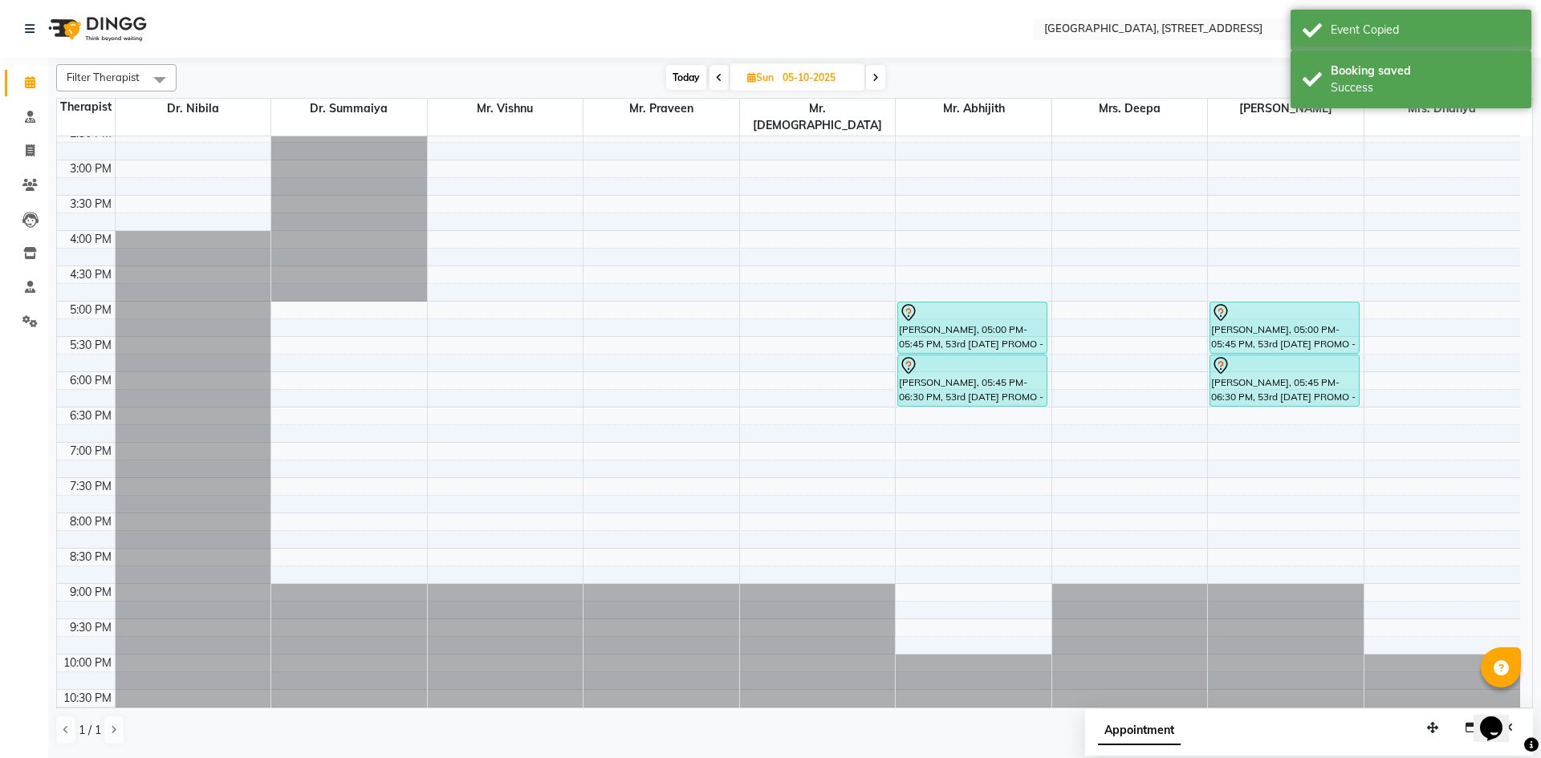
click at [1412, 292] on div "7:00 AM 7:30 AM 8:00 AM 8:30 AM 9:00 AM 9:30 AM 10:00 AM 10:30 AM 11:00 AM 11:3…" at bounding box center [788, 160] width 1463 height 1129
select select "64145"
select select "tentative"
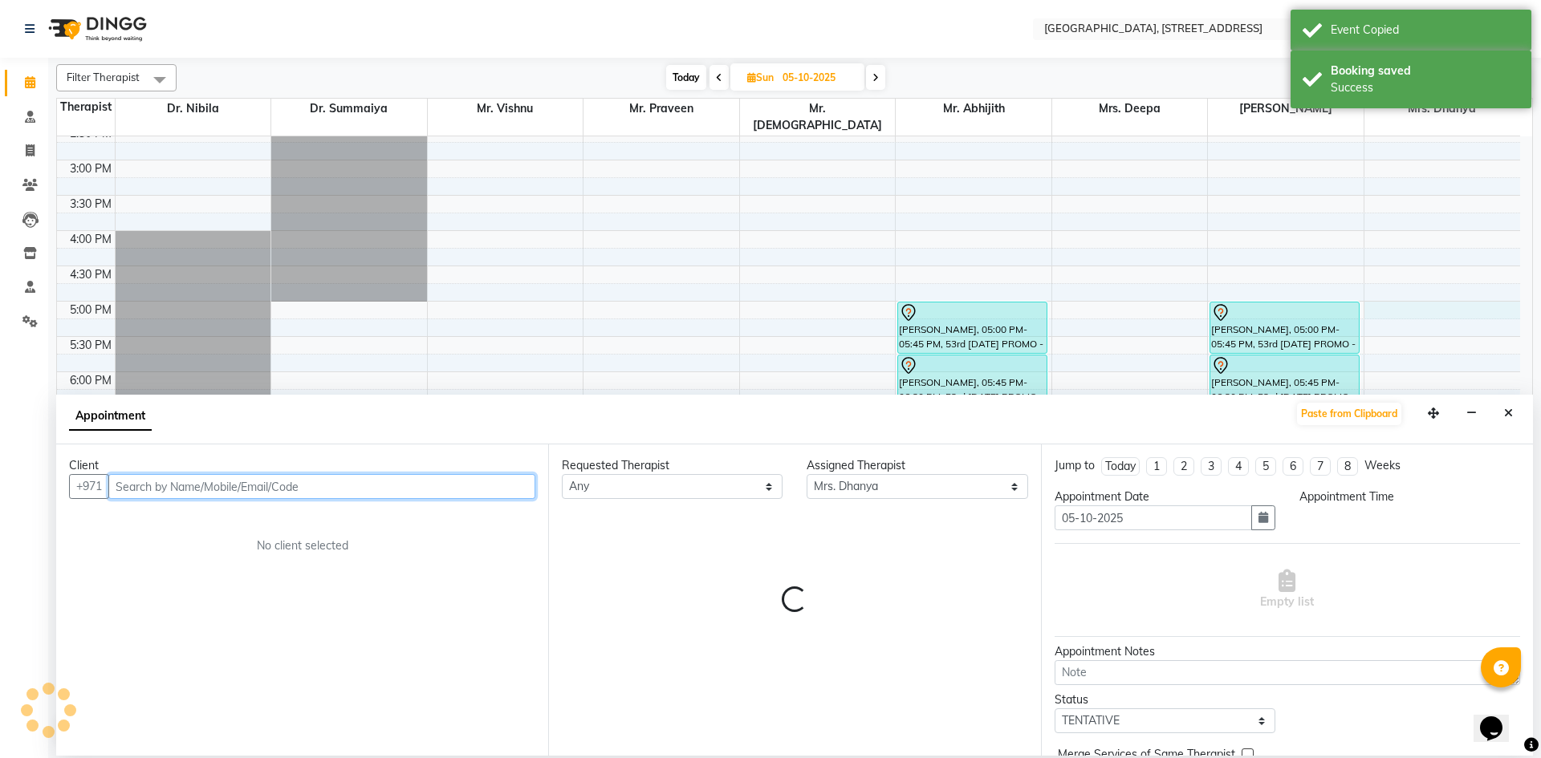
select select "1020"
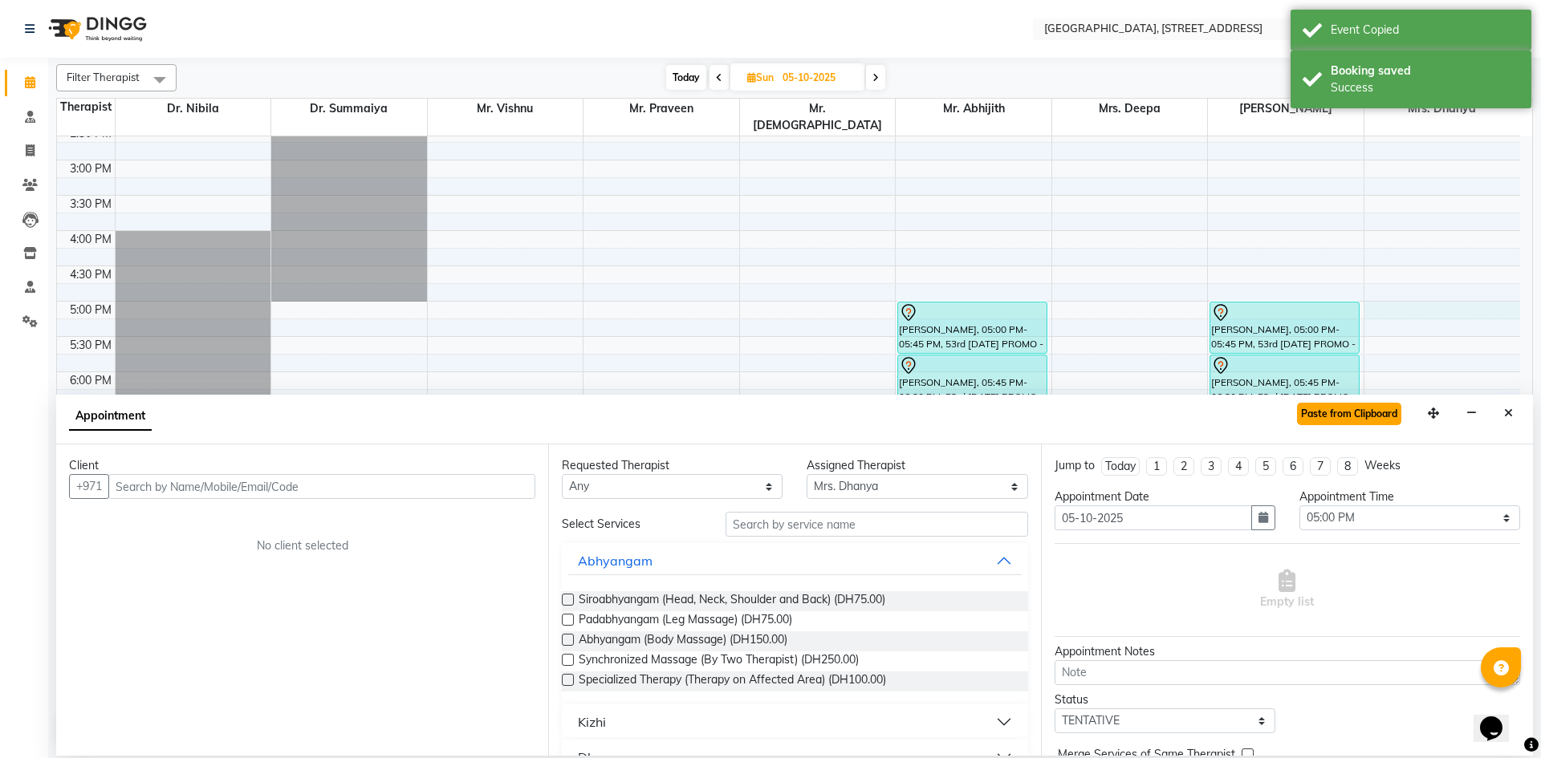
click at [1362, 420] on button "Paste from Clipboard" at bounding box center [1349, 414] width 104 height 22
select select "1960"
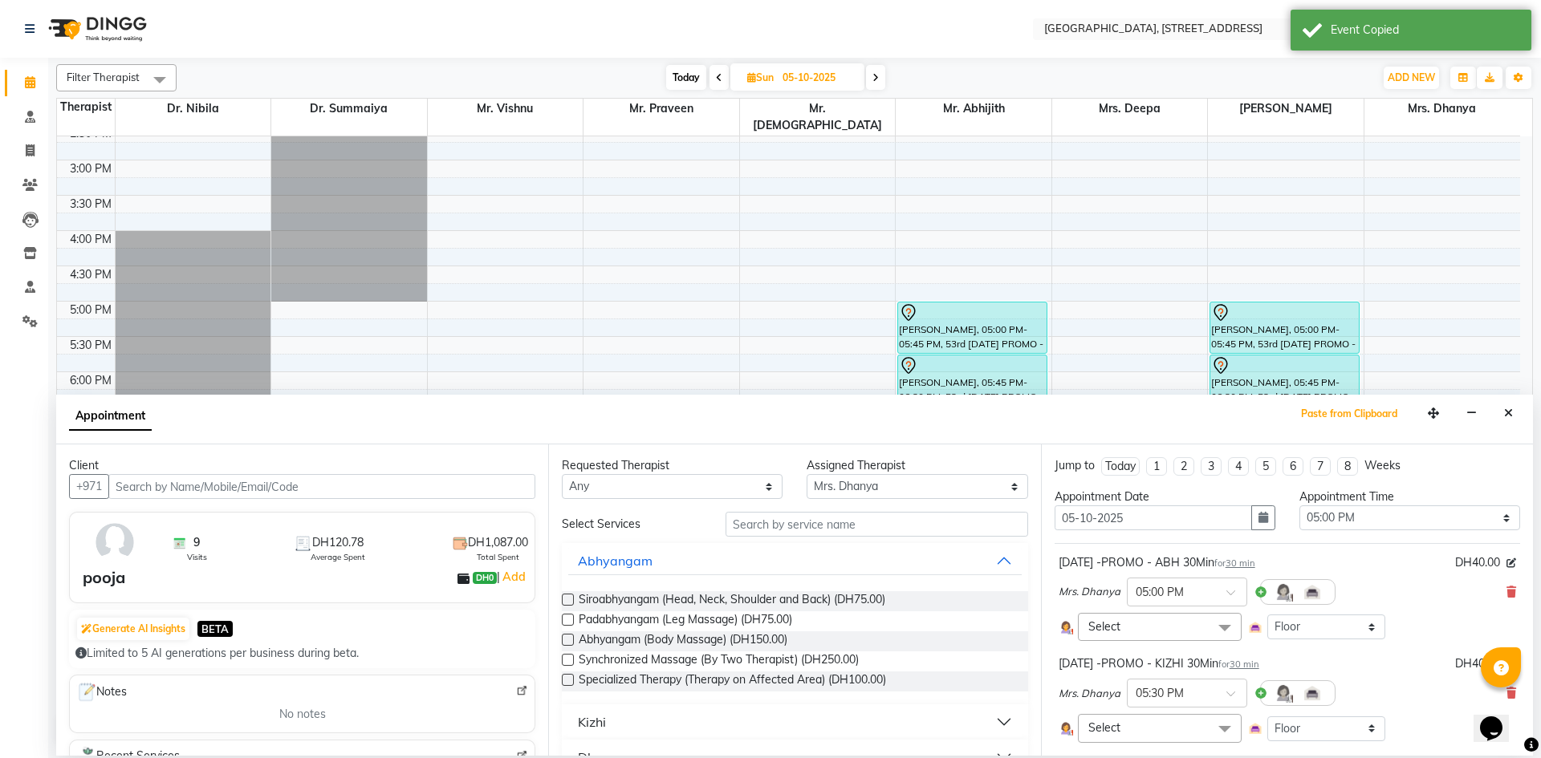
scroll to position [327, 0]
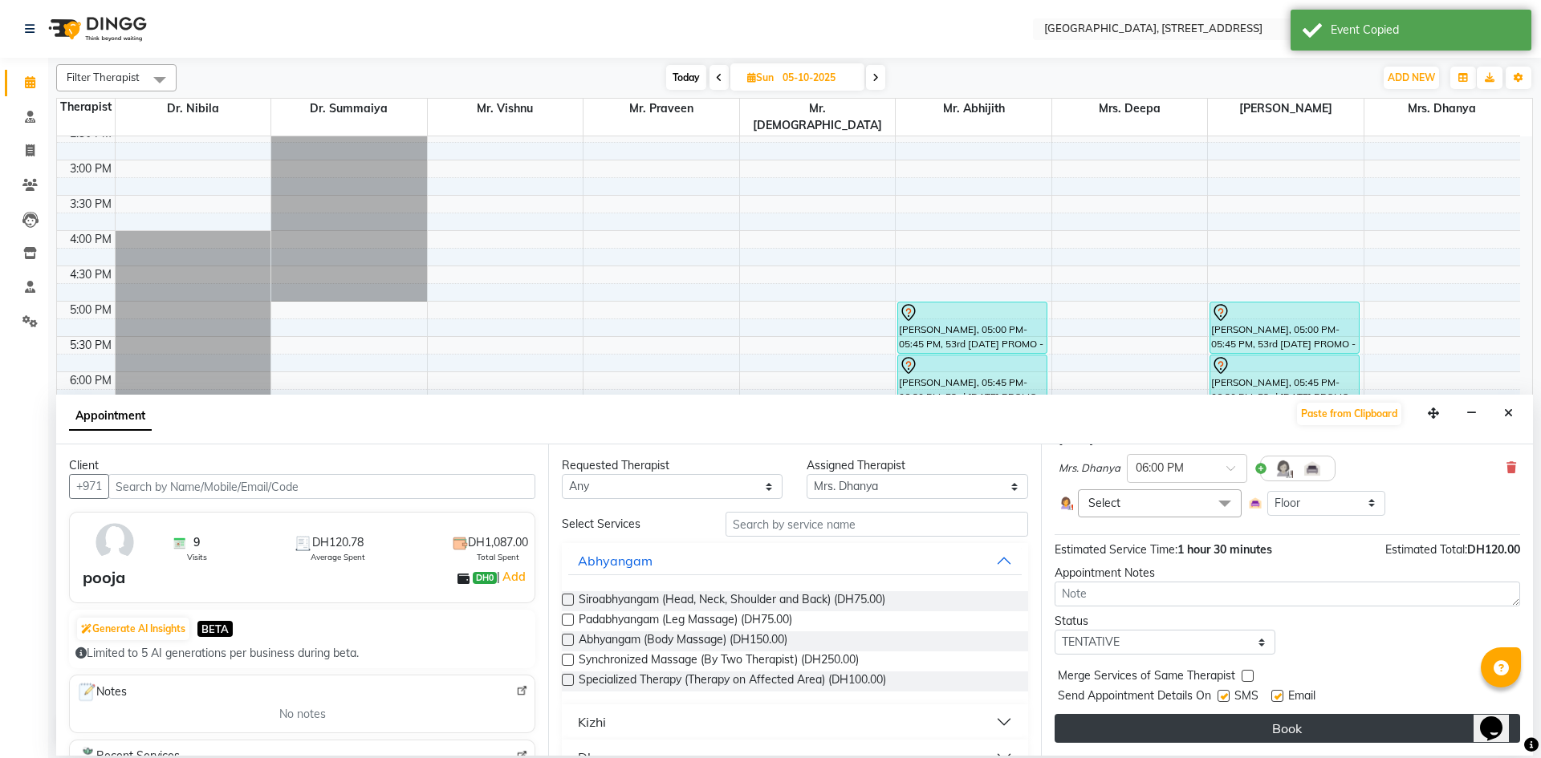
click at [1186, 734] on button "Book" at bounding box center [1287, 728] width 465 height 29
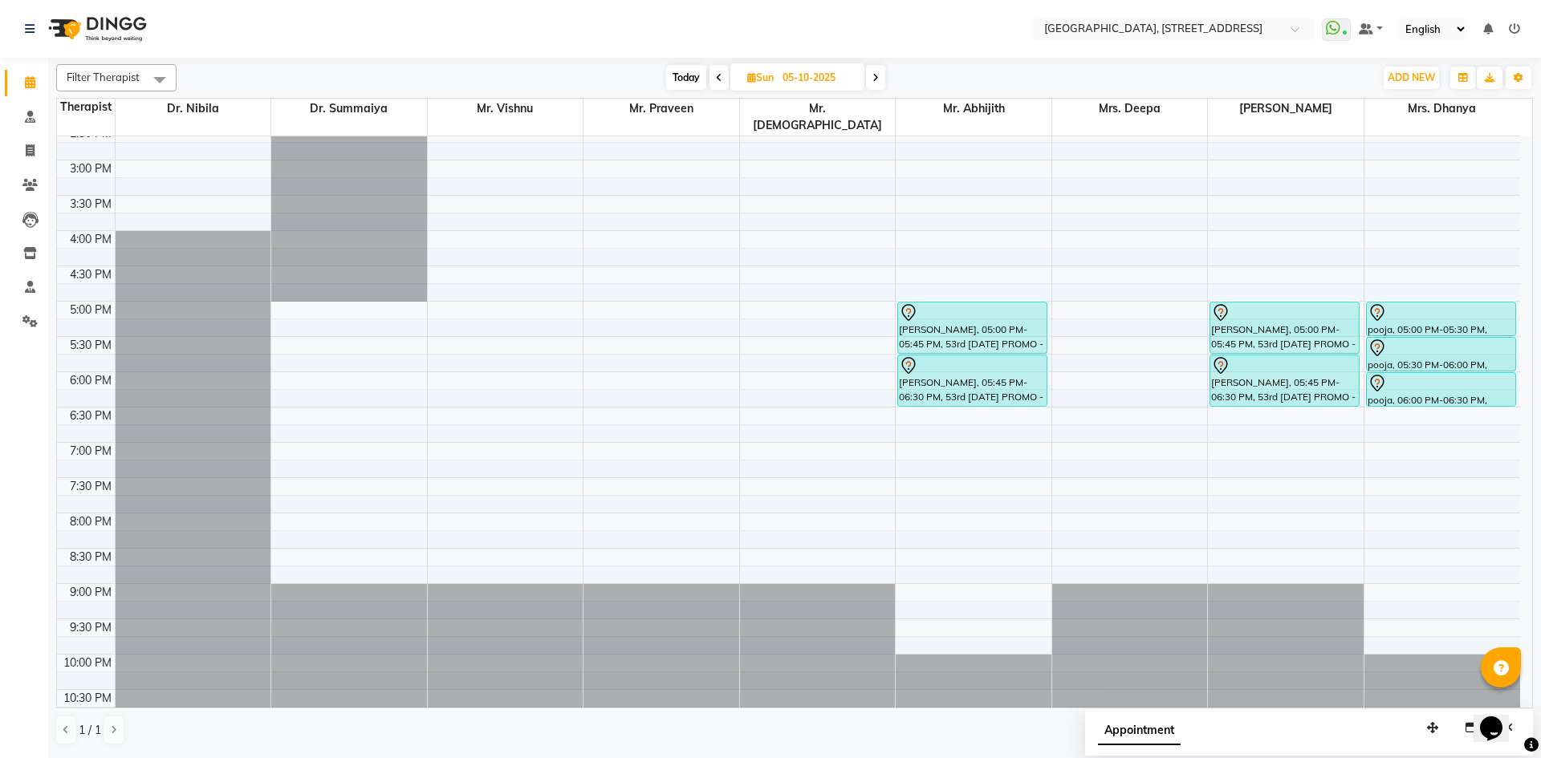
click at [690, 84] on span "Today" at bounding box center [686, 77] width 40 height 25
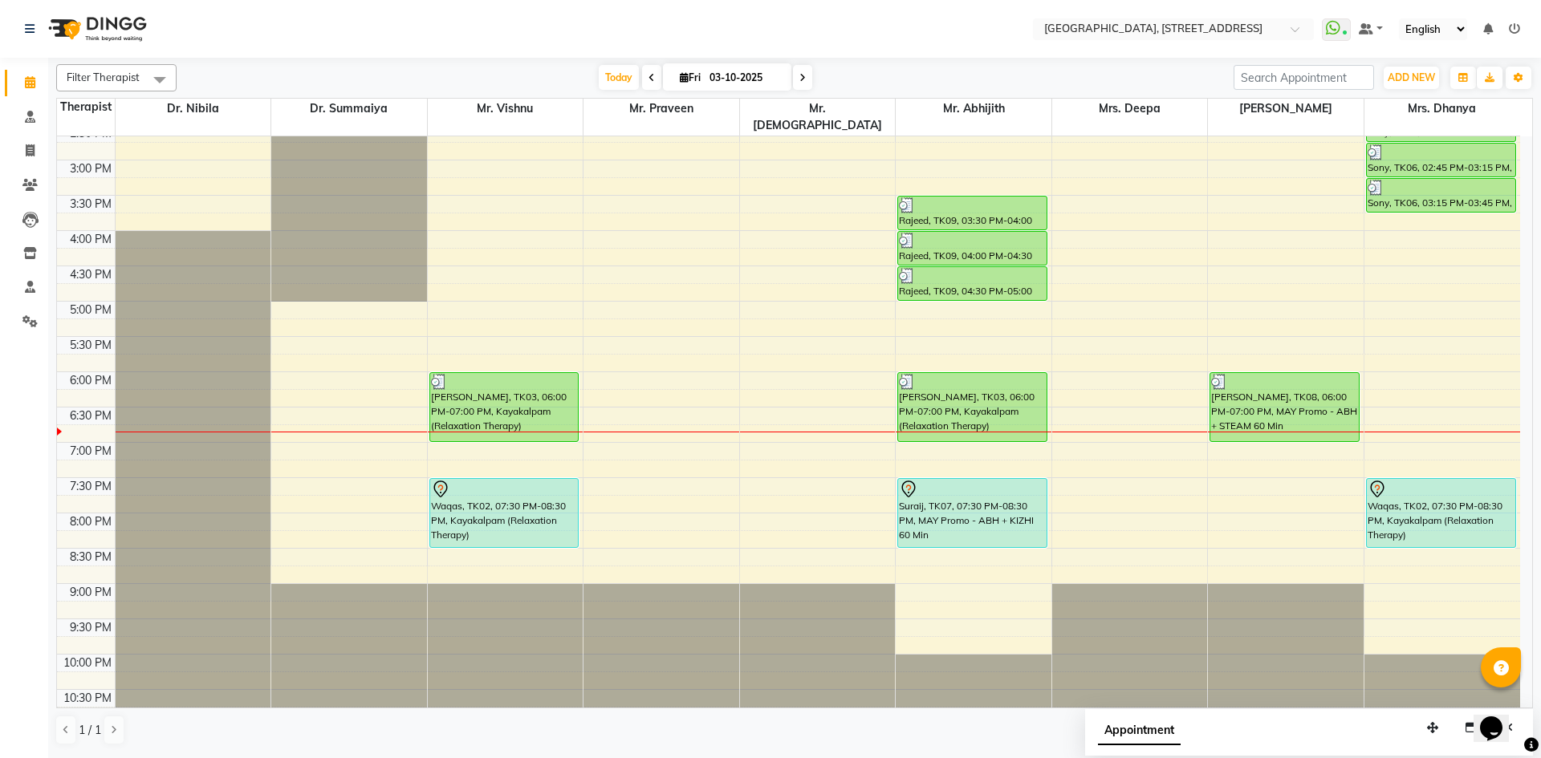
click at [802, 82] on icon at bounding box center [802, 78] width 6 height 10
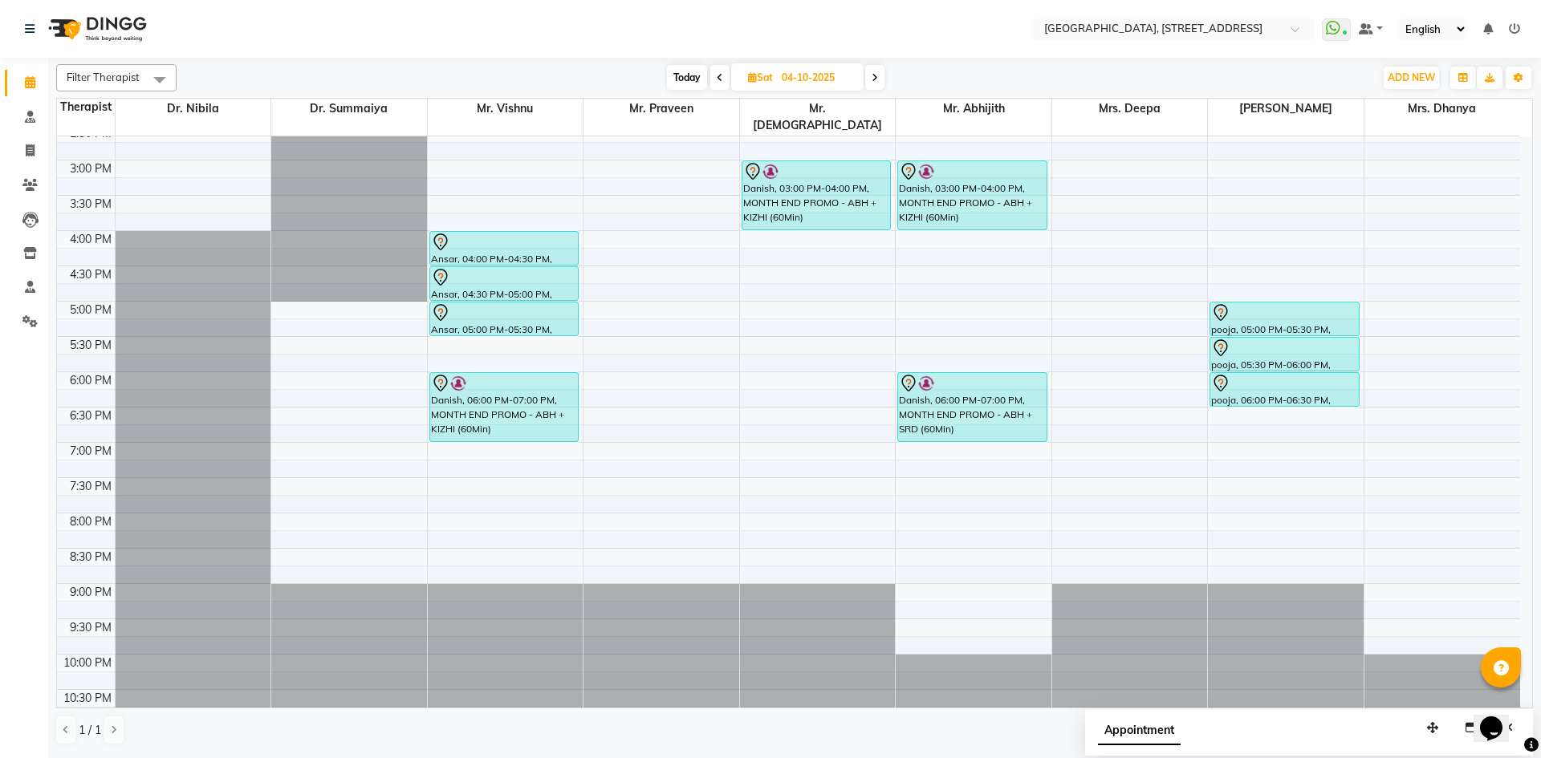
click at [871, 81] on span at bounding box center [874, 77] width 19 height 25
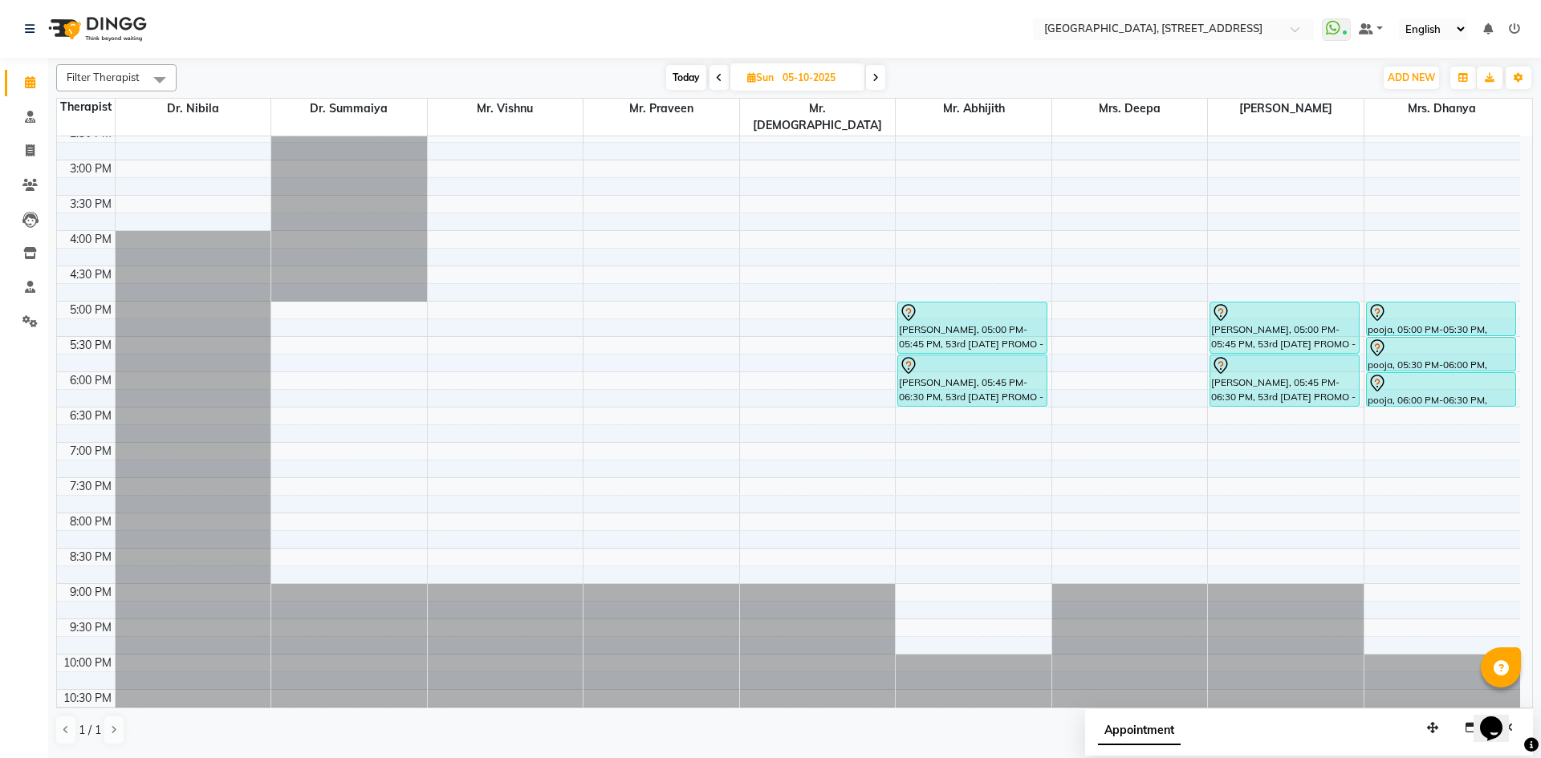
click at [697, 70] on span "Today" at bounding box center [686, 77] width 40 height 25
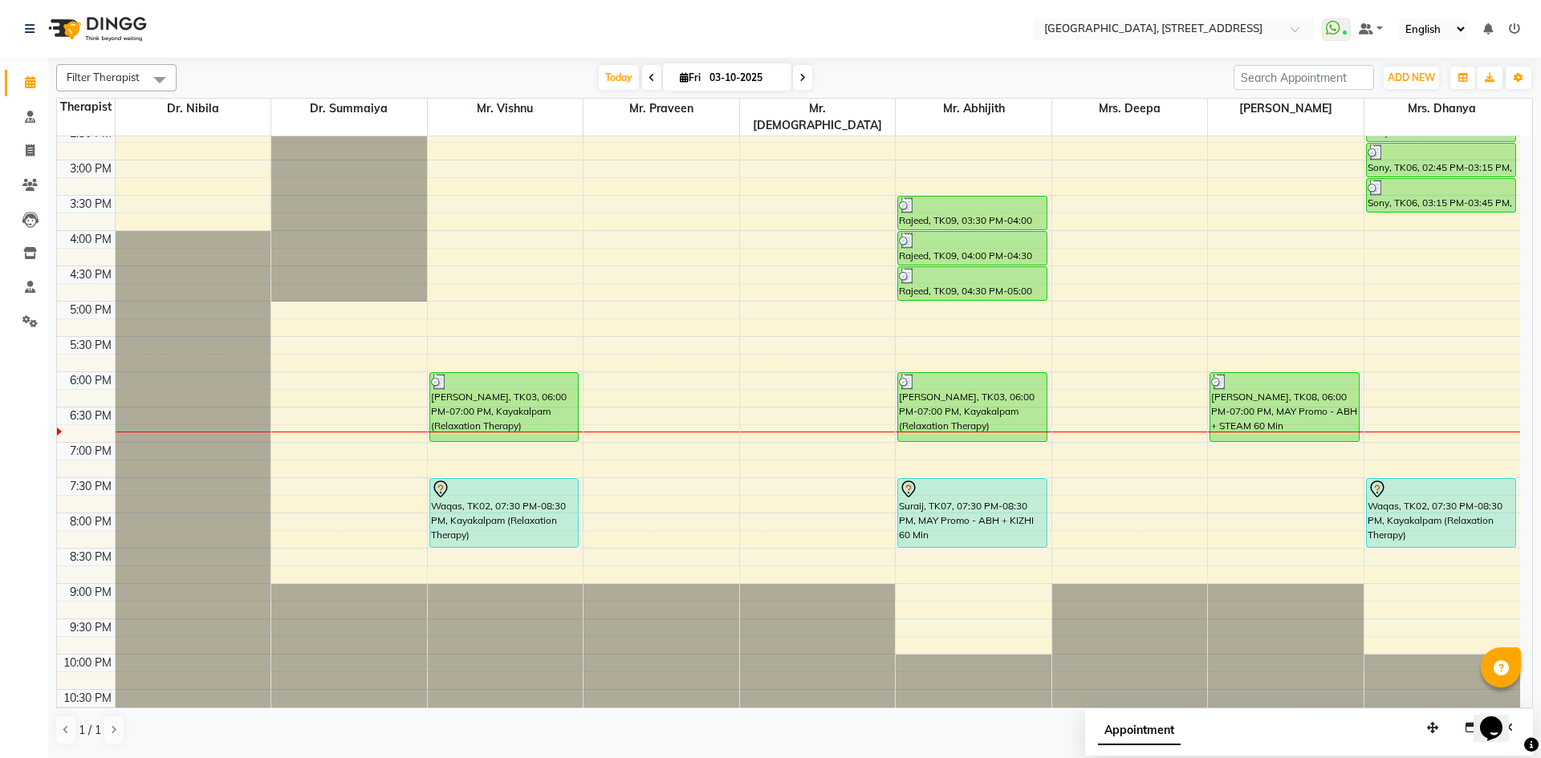
scroll to position [246, 0]
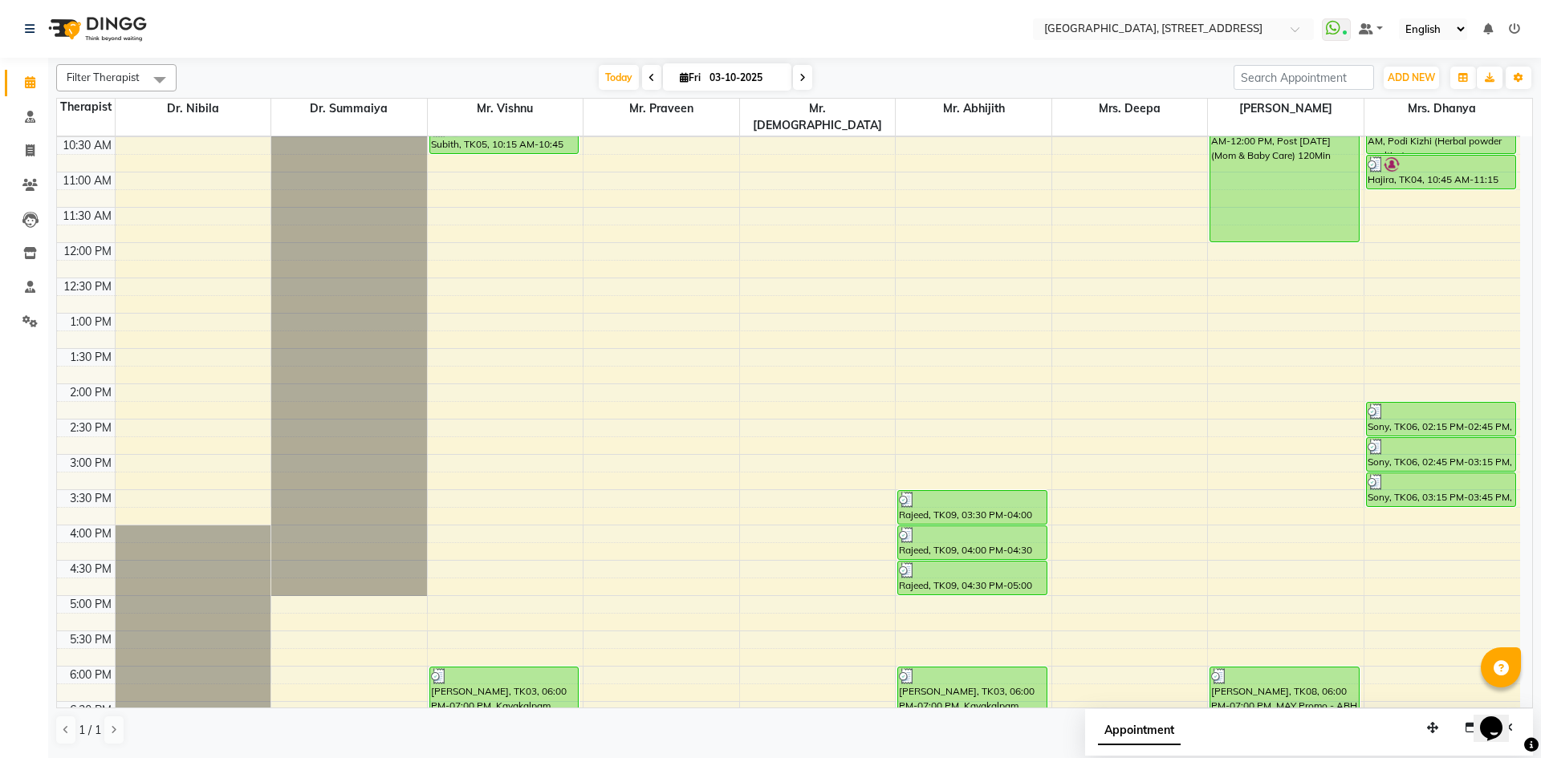
click at [794, 77] on span at bounding box center [802, 77] width 19 height 25
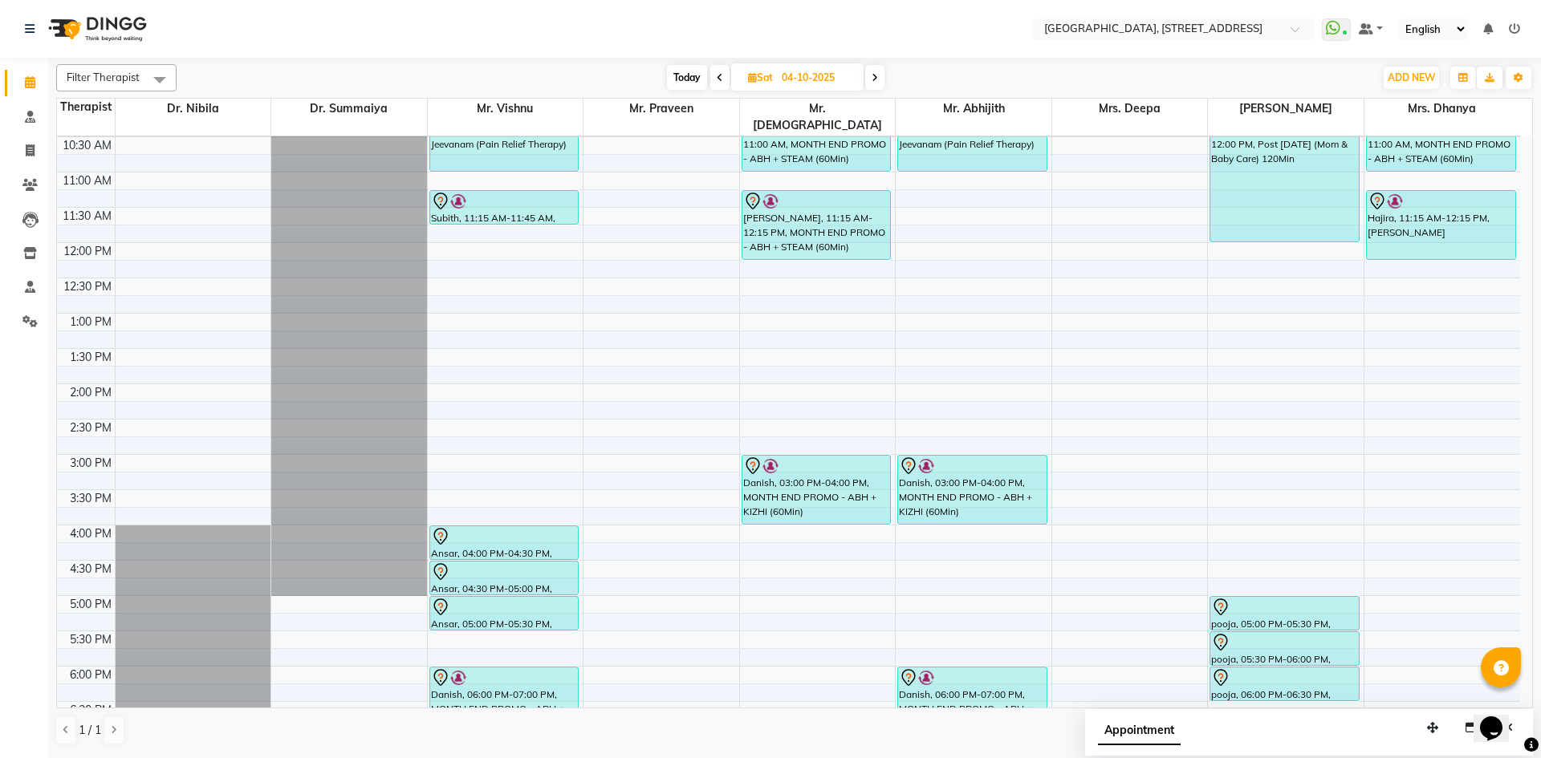
click at [686, 66] on span "Today" at bounding box center [687, 77] width 40 height 25
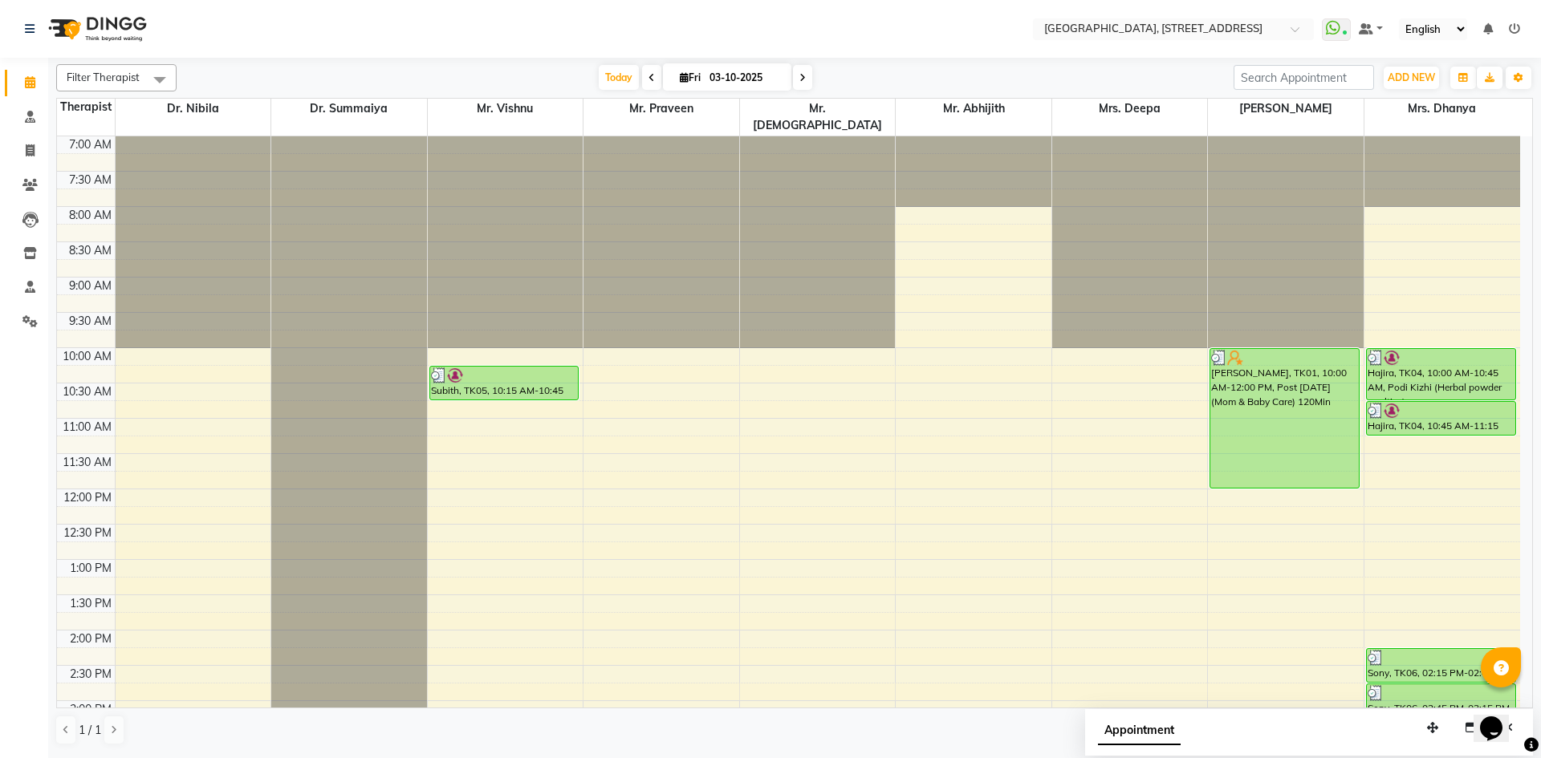
scroll to position [541, 0]
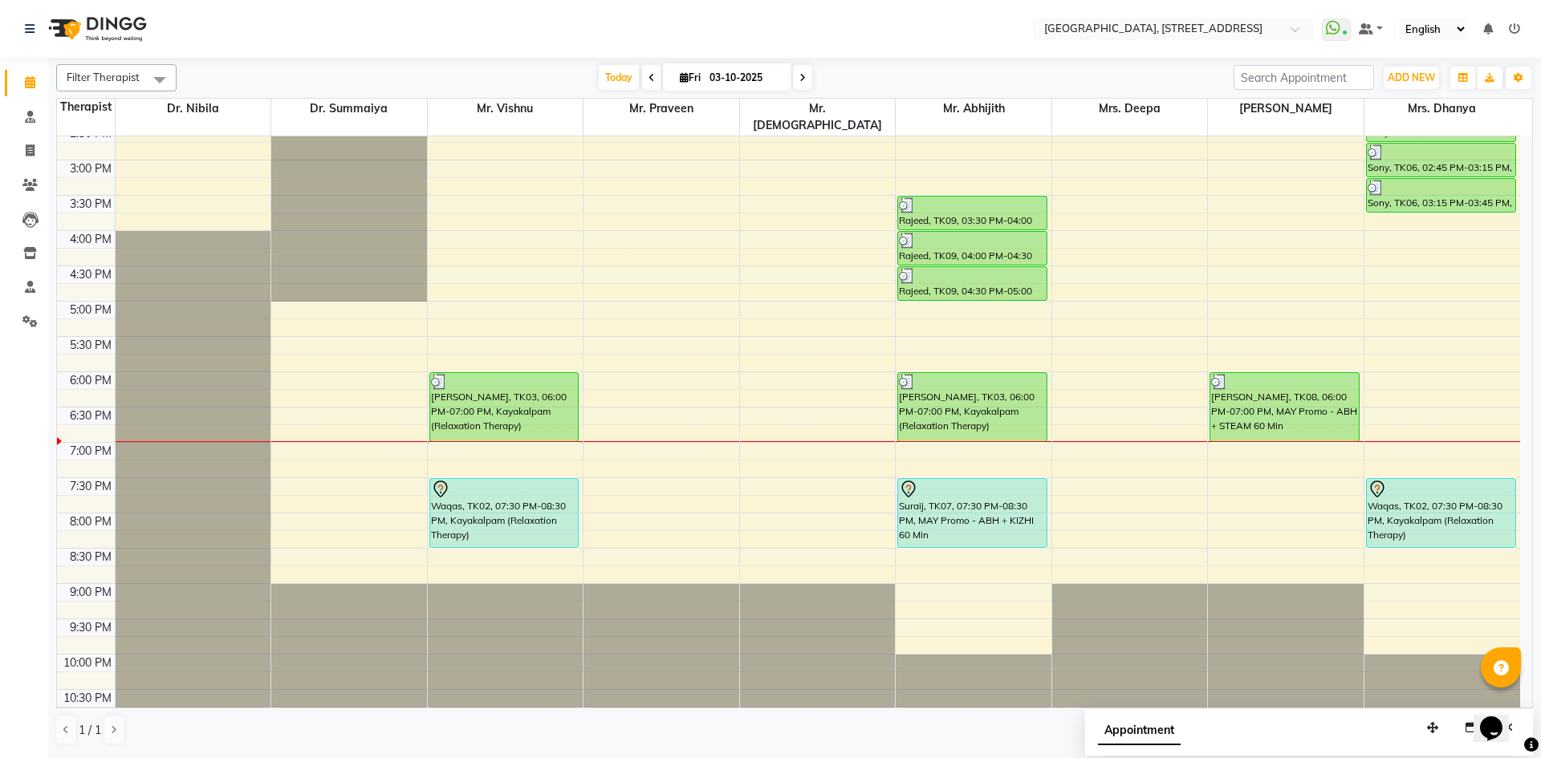
click at [804, 78] on span at bounding box center [802, 77] width 19 height 25
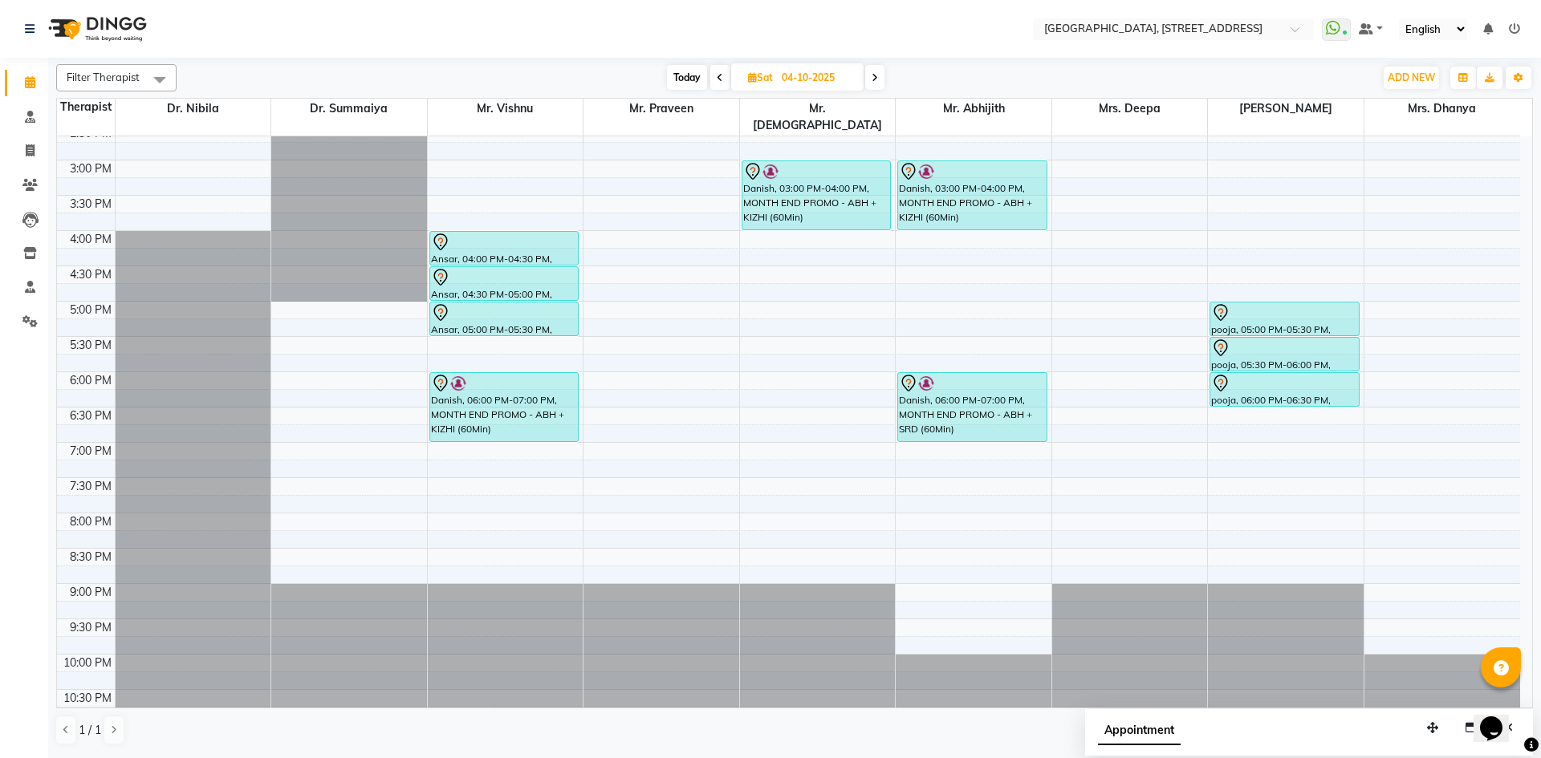
click at [689, 65] on span "Today" at bounding box center [687, 77] width 40 height 25
type input "03-10-2025"
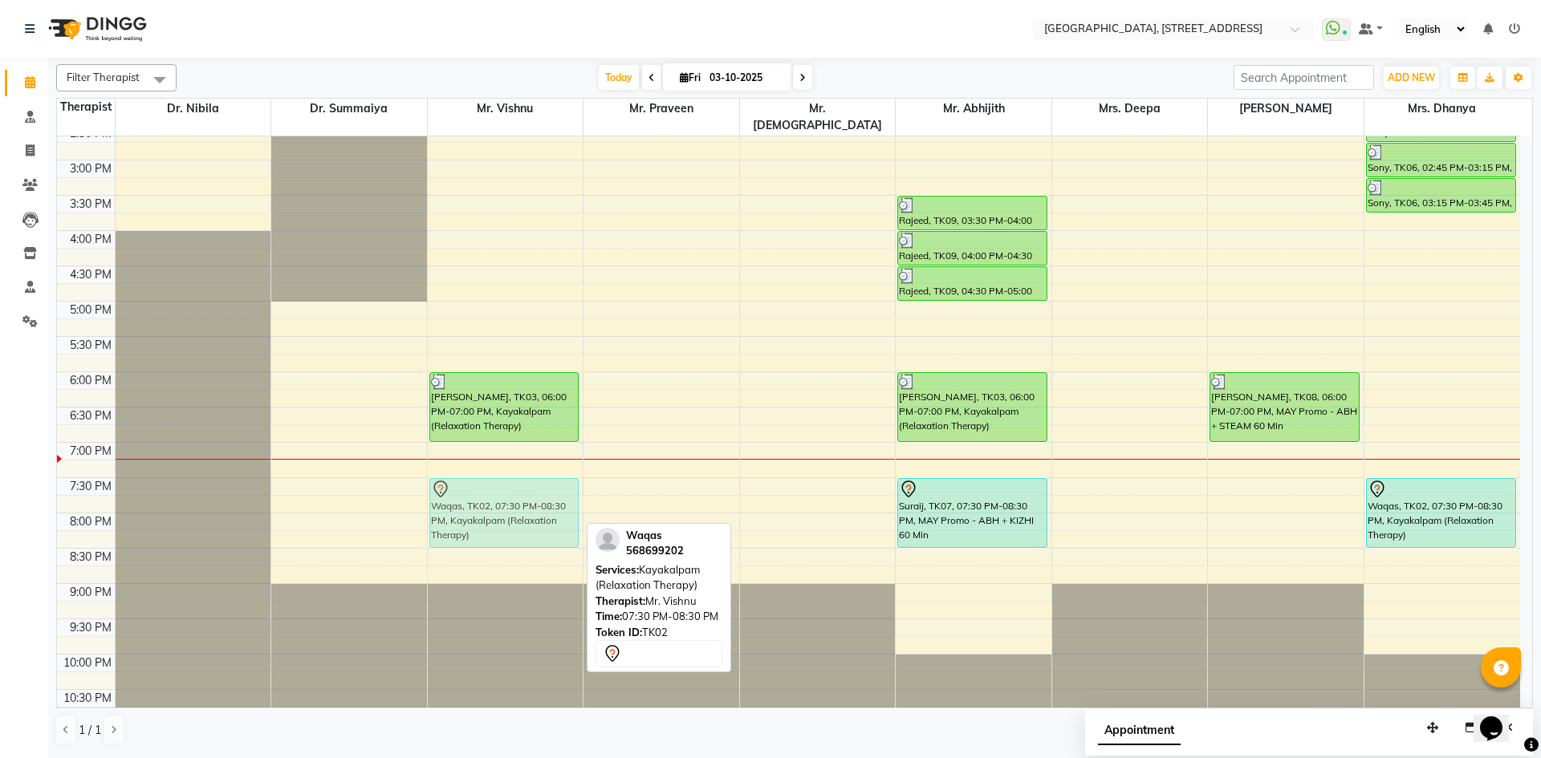
drag, startPoint x: 520, startPoint y: 492, endPoint x: 530, endPoint y: 489, distance: 10.2
click at [530, 489] on div "Subith, TK05, 10:15 AM-10:45 AM, Nasyam Farrukh, TK03, 06:00 PM-07:00 PM, Kayak…" at bounding box center [506, 160] width 156 height 1129
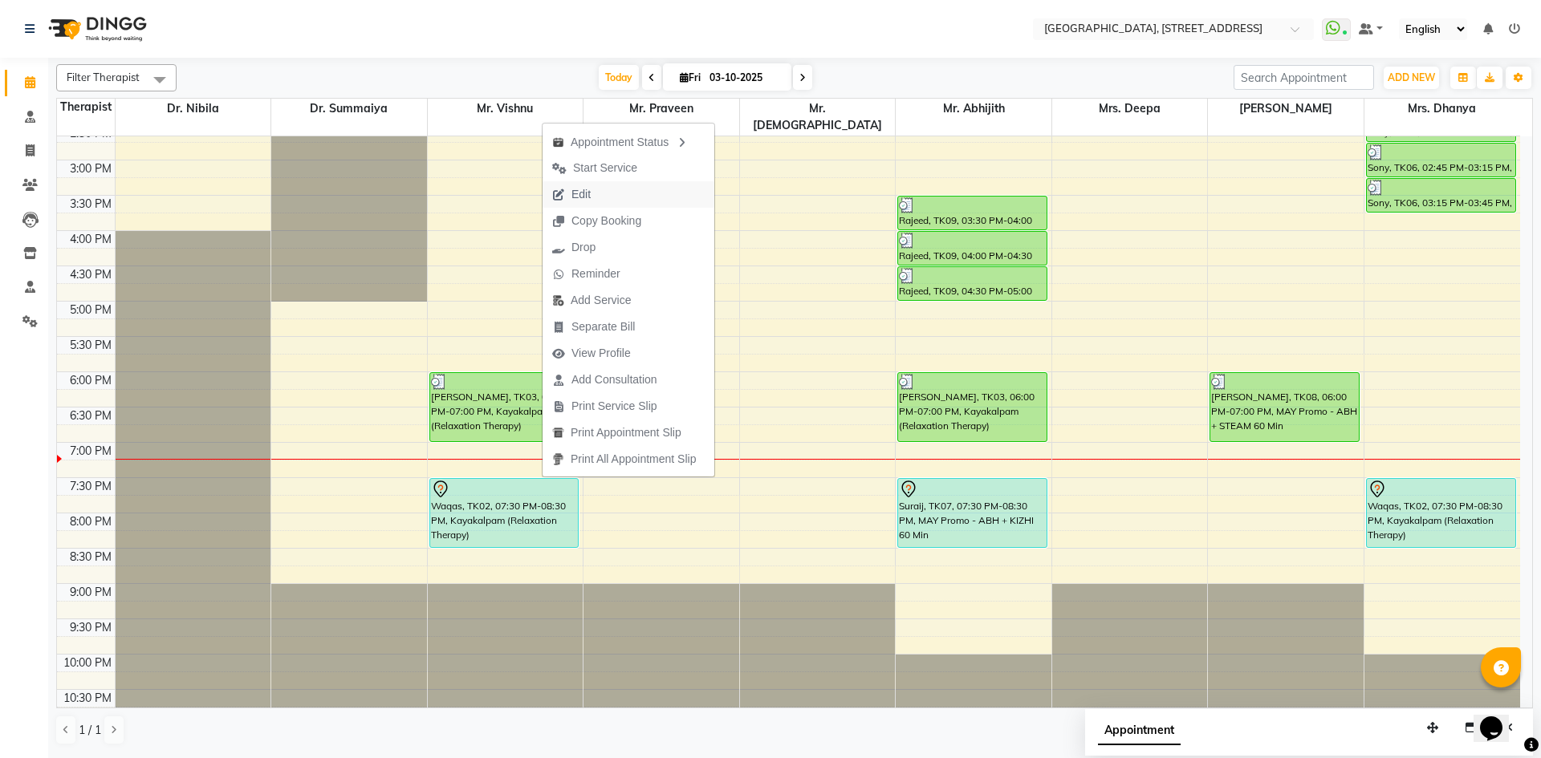
click at [615, 197] on button "Edit" at bounding box center [629, 194] width 172 height 26
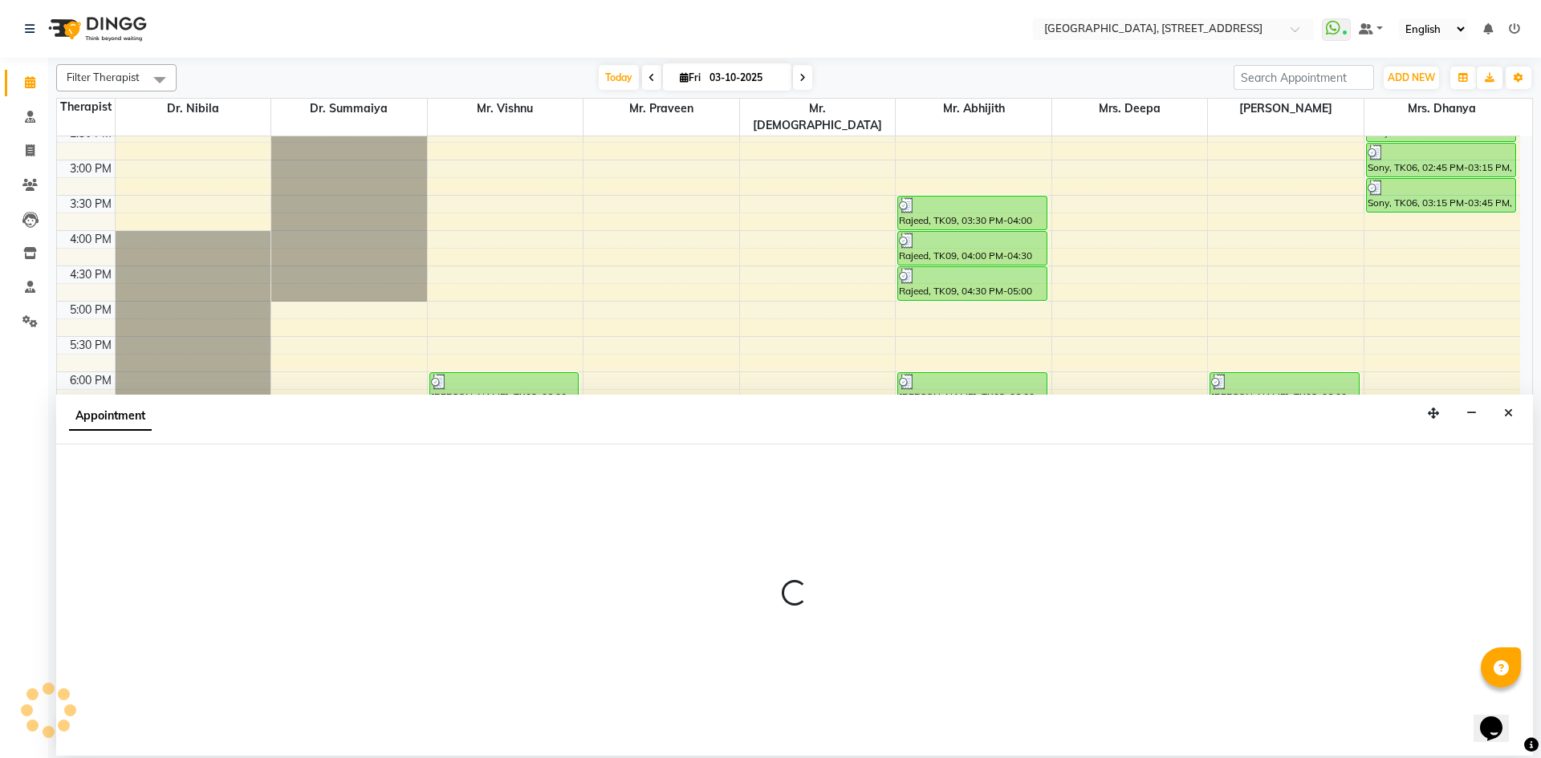
select select "tentative"
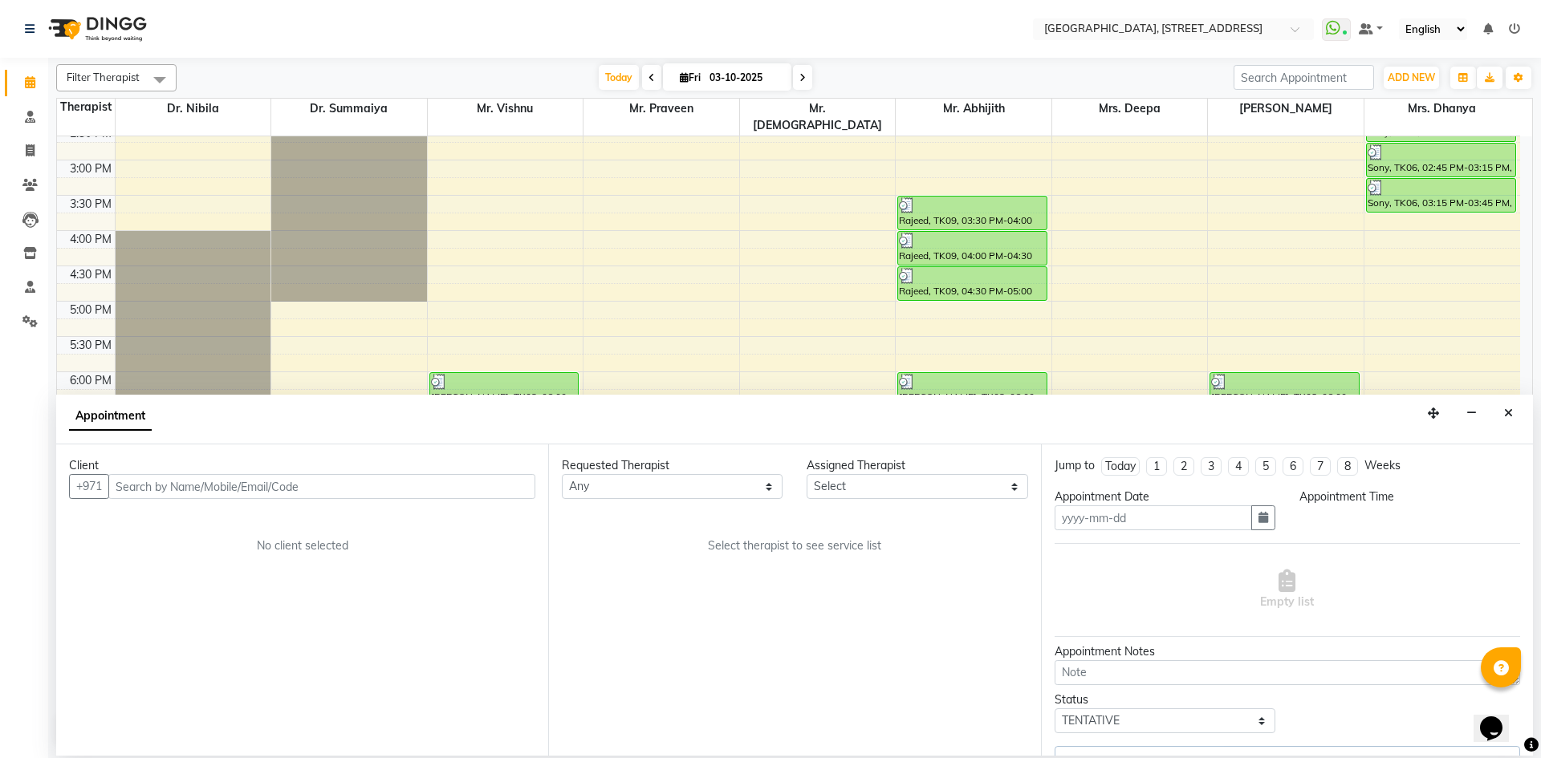
type input "03-10-2025"
select select "64145"
select select "1170"
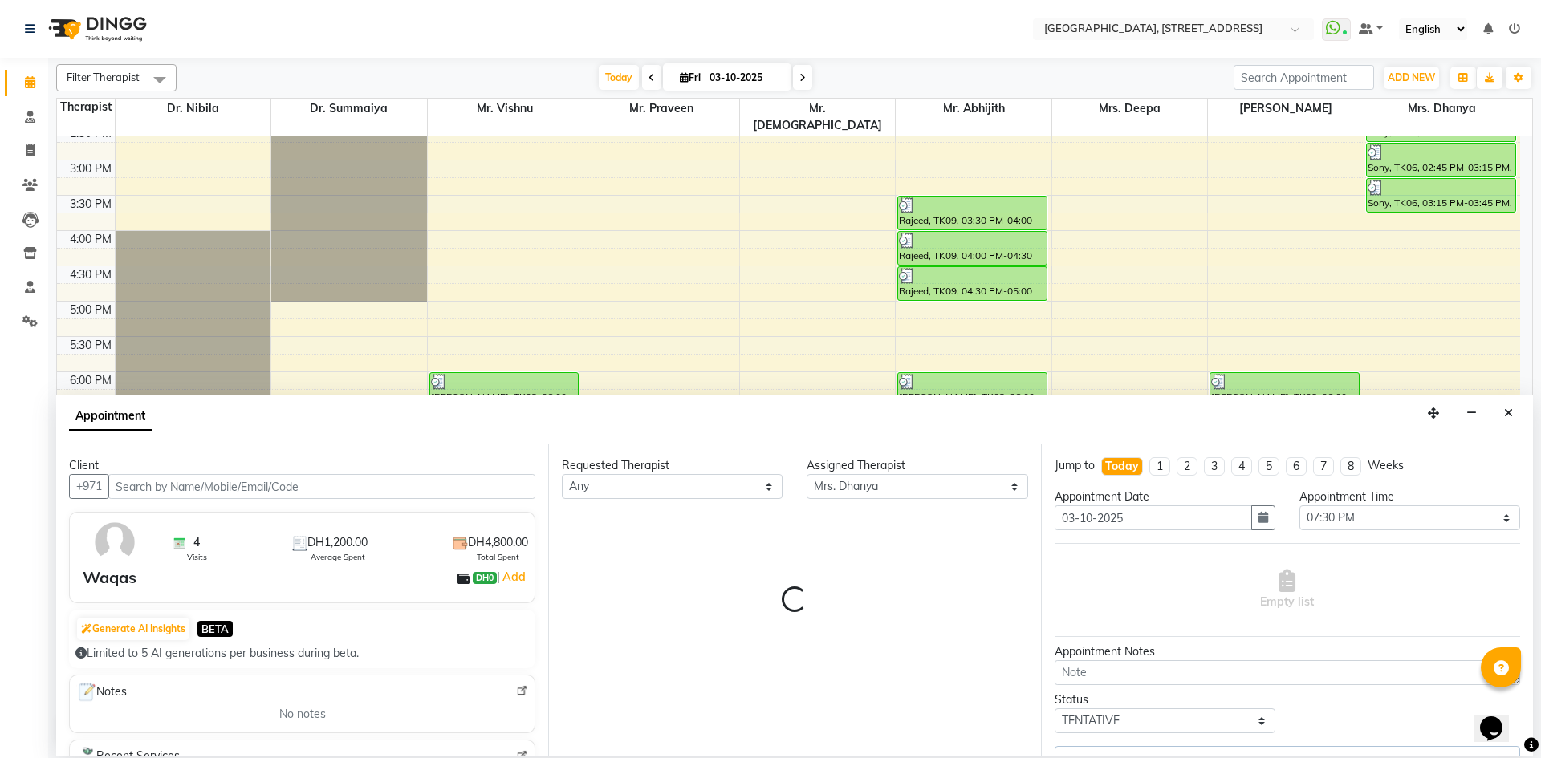
select select "1960"
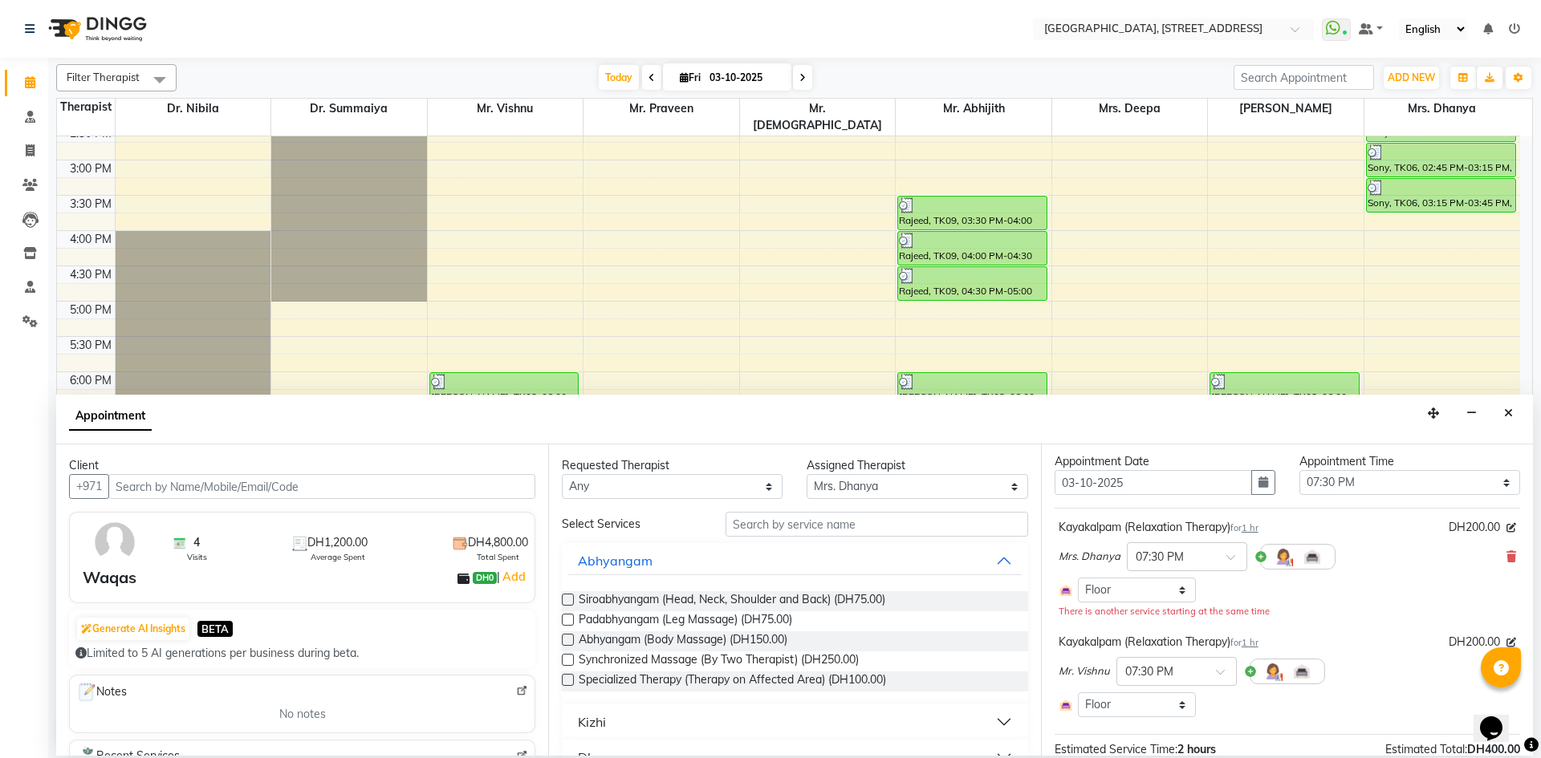
scroll to position [0, 0]
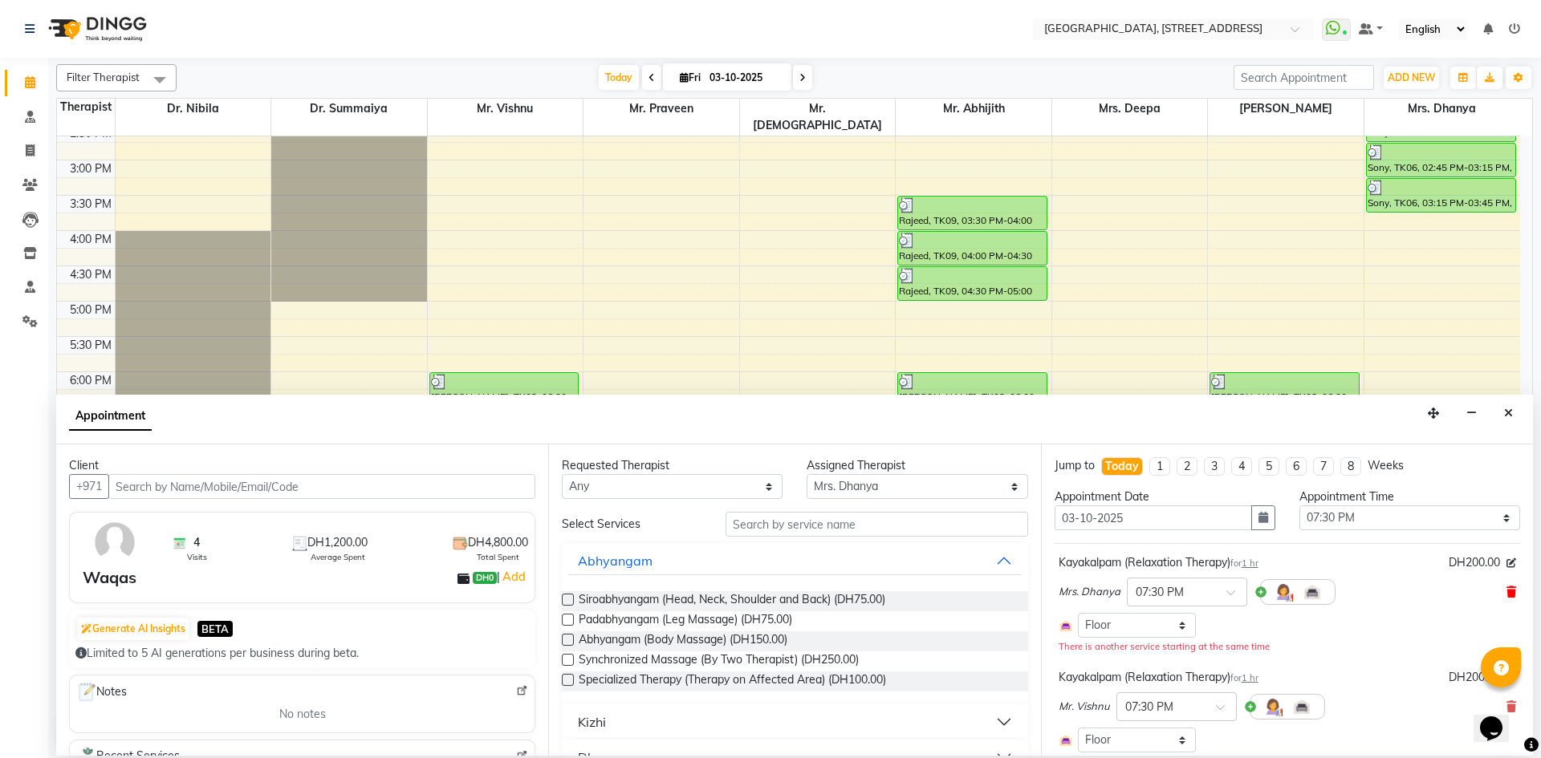
click at [1506, 595] on icon at bounding box center [1511, 592] width 10 height 11
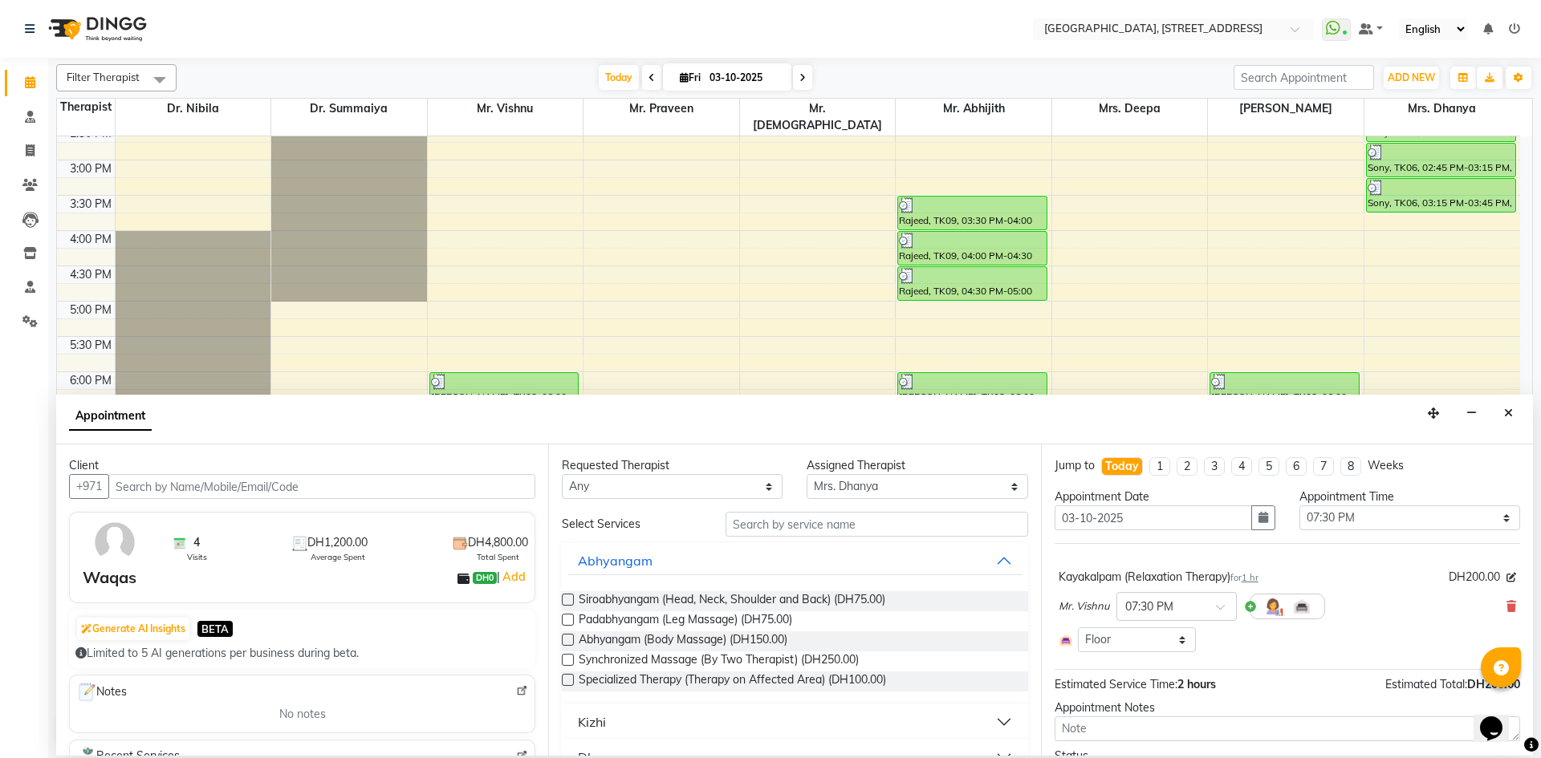
scroll to position [88, 0]
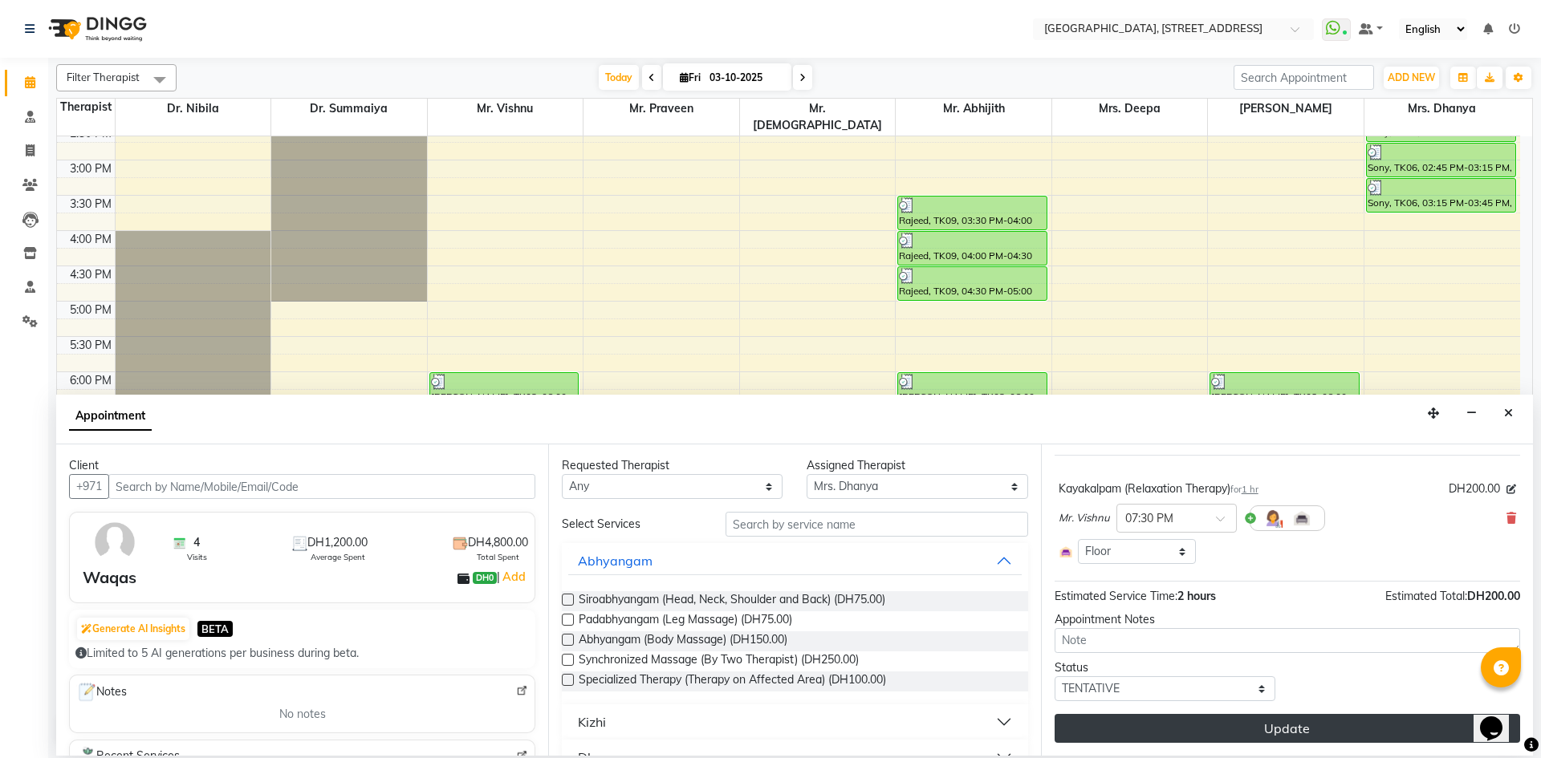
click at [1372, 719] on button "Update" at bounding box center [1287, 728] width 465 height 29
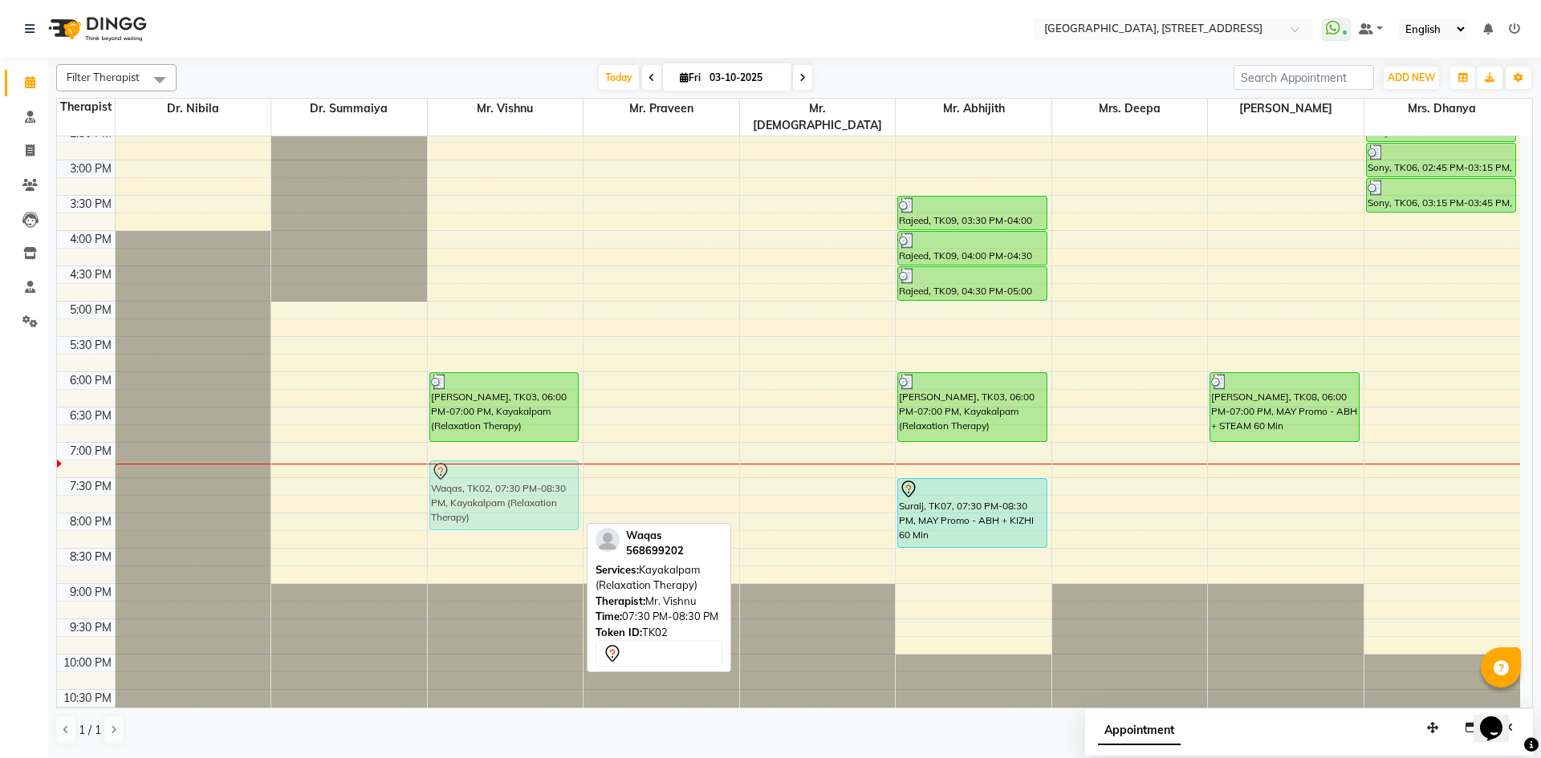
drag, startPoint x: 526, startPoint y: 467, endPoint x: 538, endPoint y: 454, distance: 17.6
click at [538, 454] on div "Subith, TK05, 10:15 AM-10:45 AM, Nasyam Farrukh, TK03, 06:00 PM-07:00 PM, Kayak…" at bounding box center [506, 160] width 156 height 1129
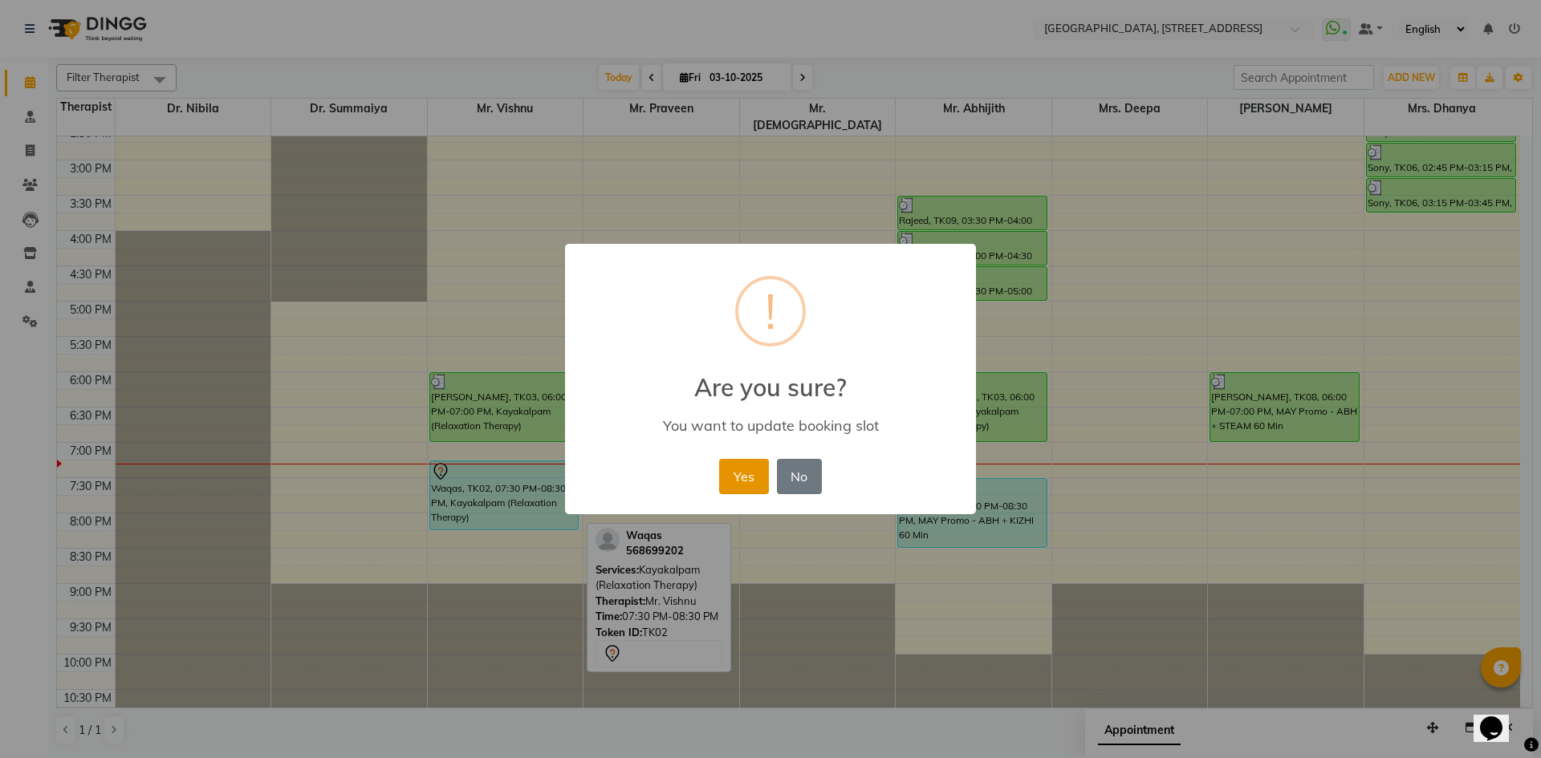
click at [746, 486] on button "Yes" at bounding box center [743, 476] width 49 height 35
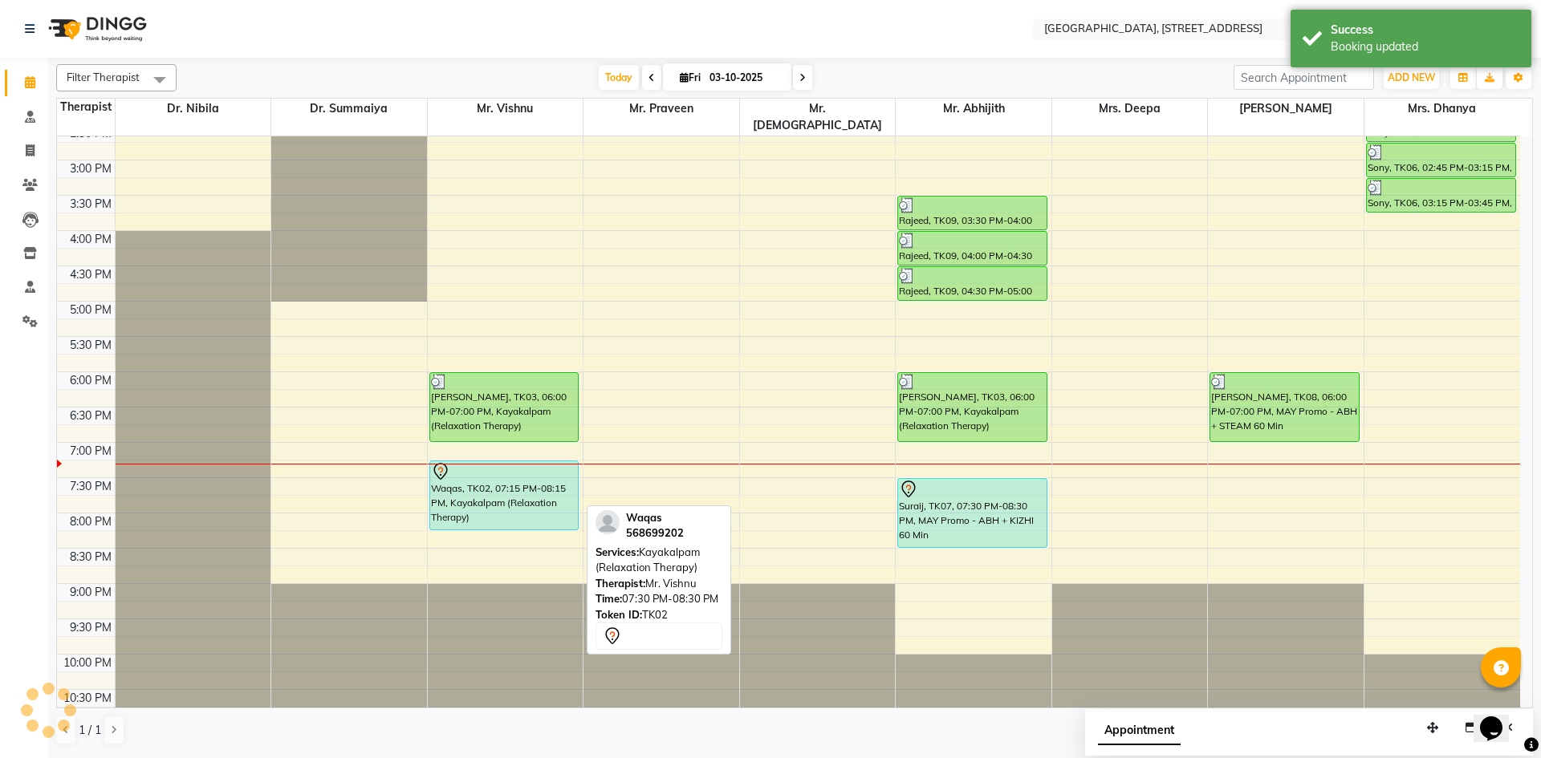
click at [534, 477] on div "Waqas, TK02, 07:15 PM-08:15 PM, Kayakalpam (Relaxation Therapy)" at bounding box center [504, 495] width 148 height 68
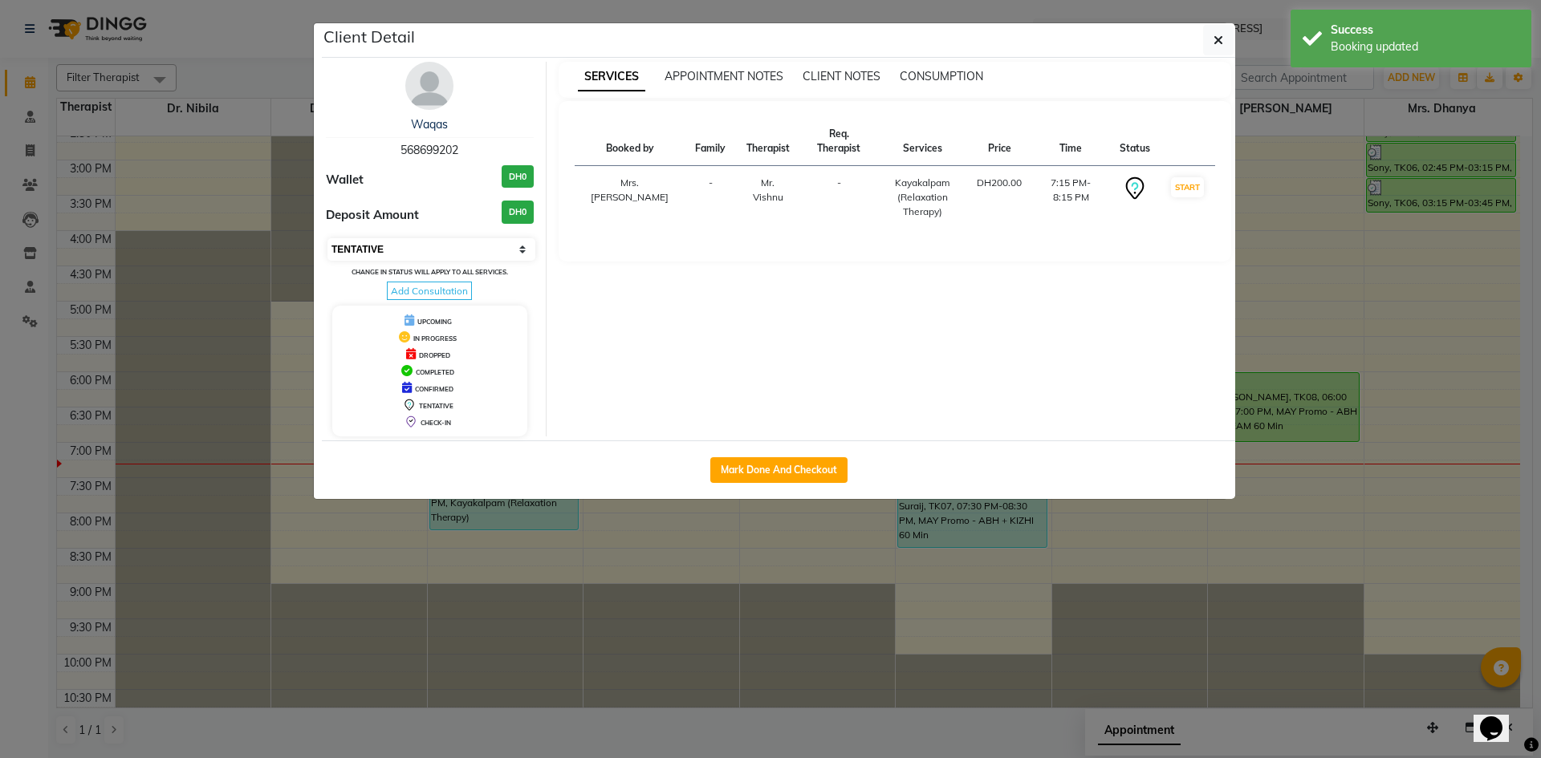
click at [480, 250] on select "Select IN SERVICE CONFIRMED TENTATIVE CHECK IN MARK DONE DROPPED UPCOMING" at bounding box center [431, 249] width 208 height 22
select select "3"
click at [327, 238] on select "Select IN SERVICE CONFIRMED TENTATIVE CHECK IN MARK DONE DROPPED UPCOMING" at bounding box center [431, 249] width 208 height 22
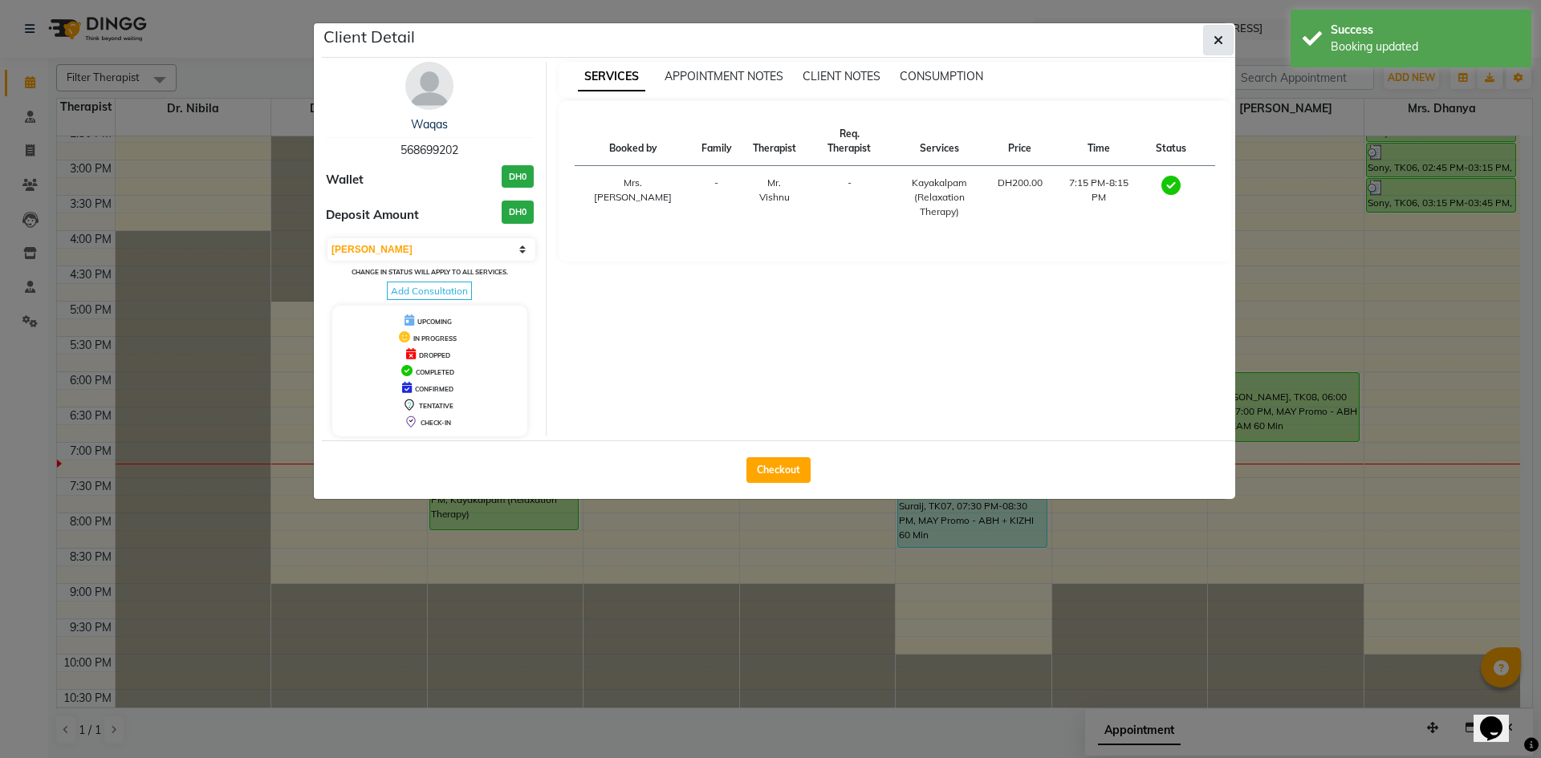
click at [1209, 39] on button "button" at bounding box center [1218, 40] width 30 height 30
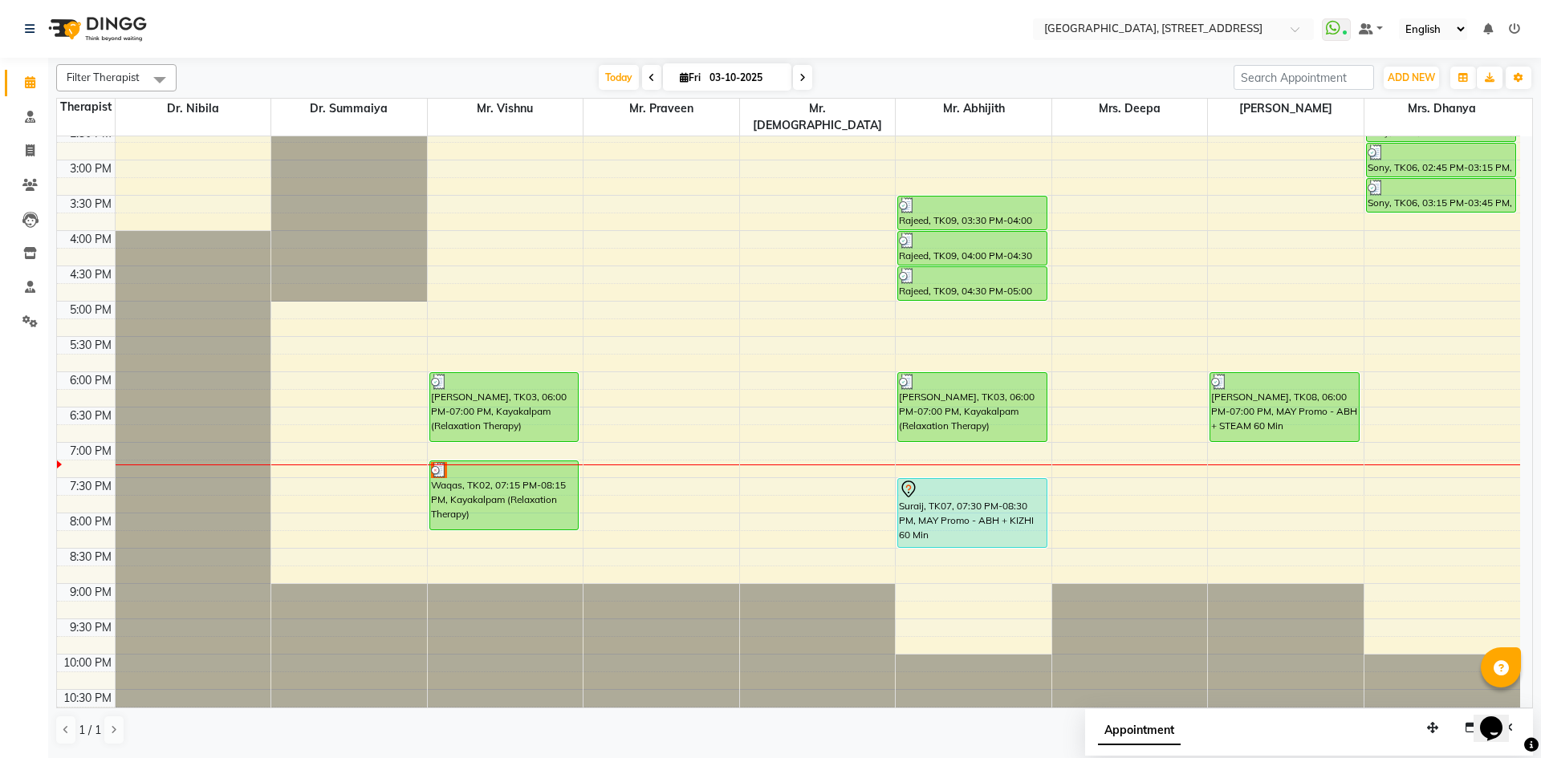
click at [804, 84] on span at bounding box center [802, 77] width 19 height 25
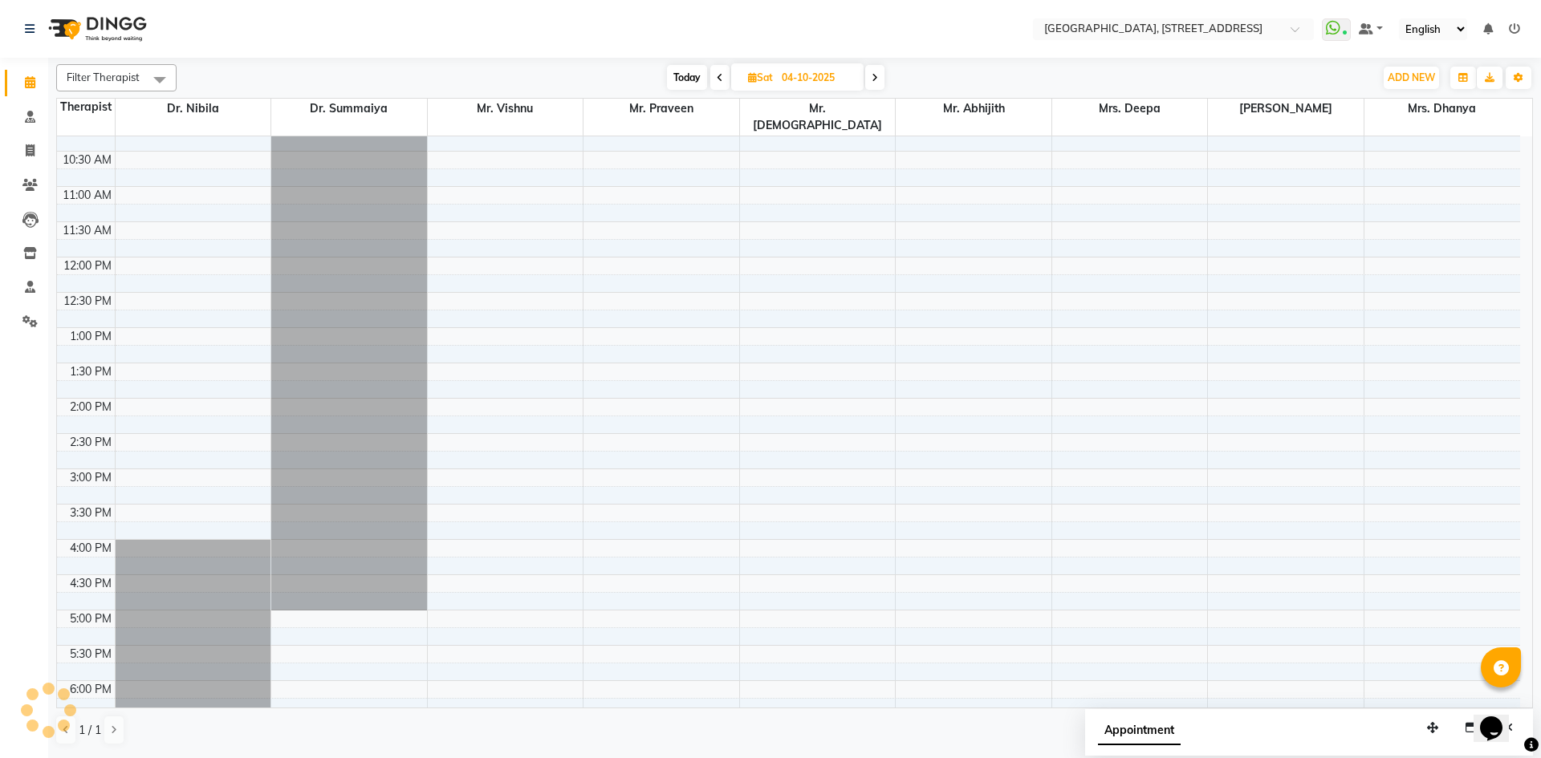
scroll to position [0, 0]
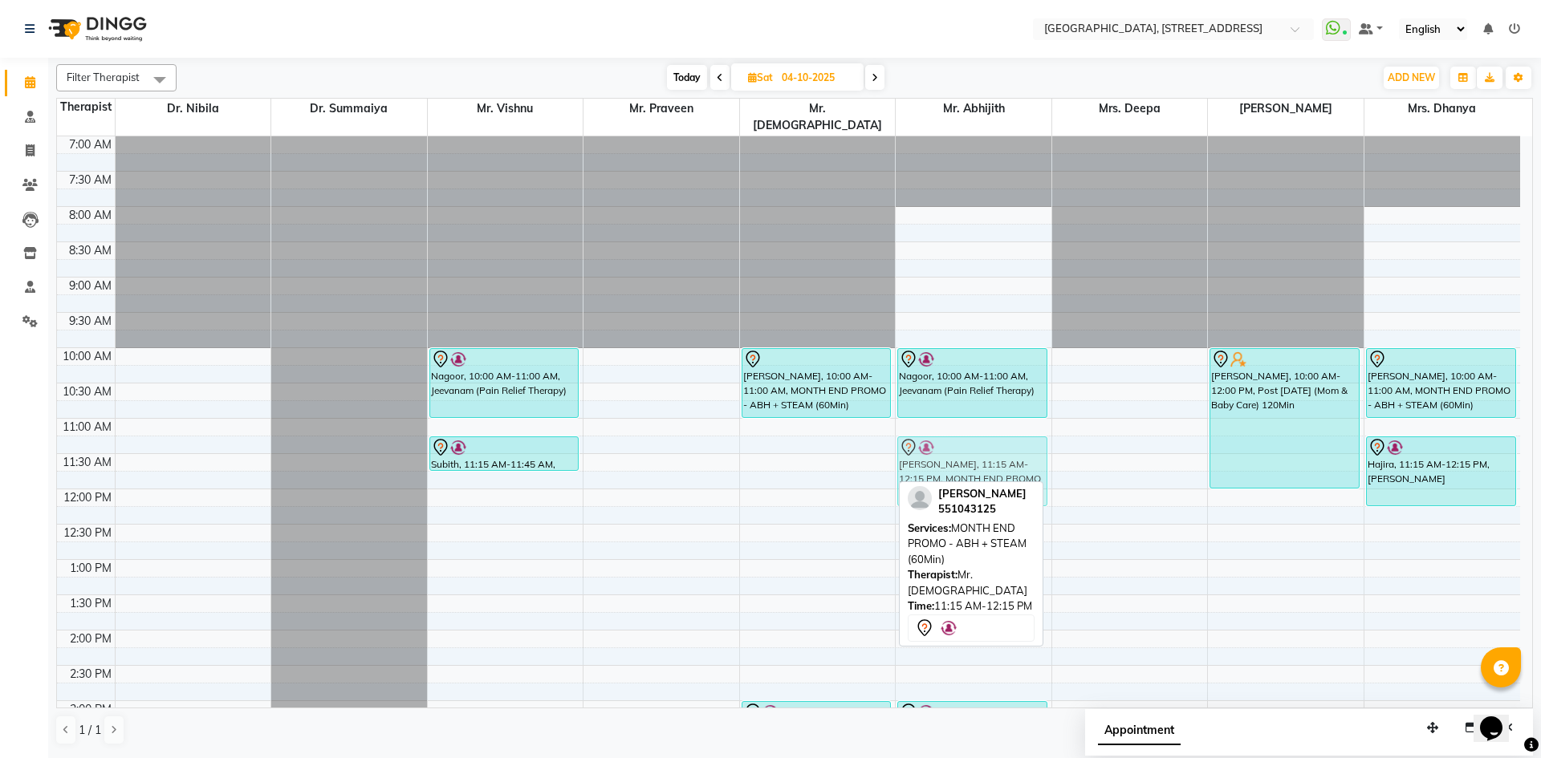
drag, startPoint x: 816, startPoint y: 466, endPoint x: 896, endPoint y: 460, distance: 80.5
click at [913, 460] on tr "Nagoor, 10:00 AM-11:00 AM, Jeevanam (Pain Relief Therapy) Subith, 11:15 AM-11:4…" at bounding box center [788, 700] width 1463 height 1129
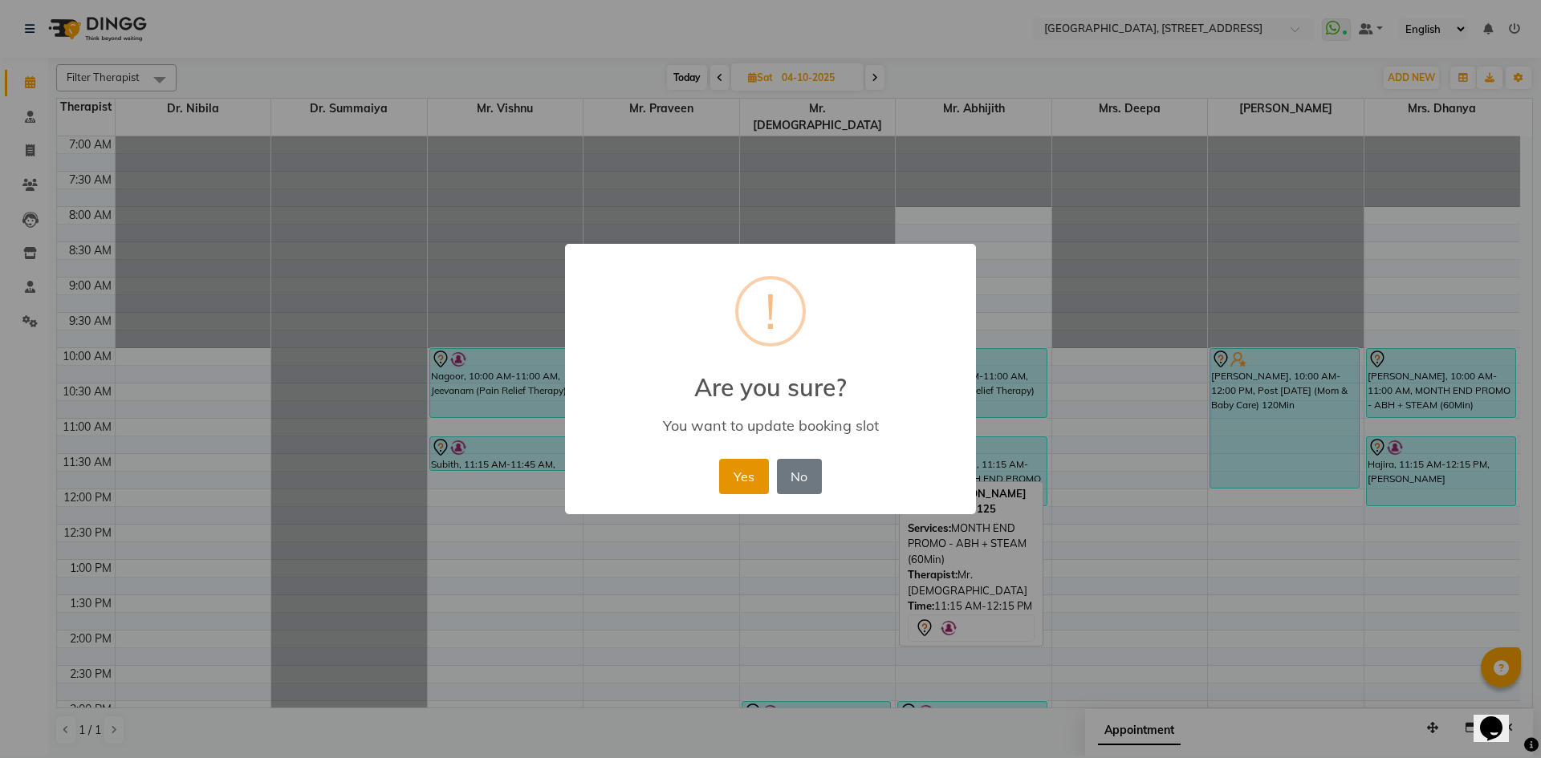
drag, startPoint x: 730, startPoint y: 482, endPoint x: 768, endPoint y: 466, distance: 40.7
click at [733, 481] on button "Yes" at bounding box center [743, 476] width 49 height 35
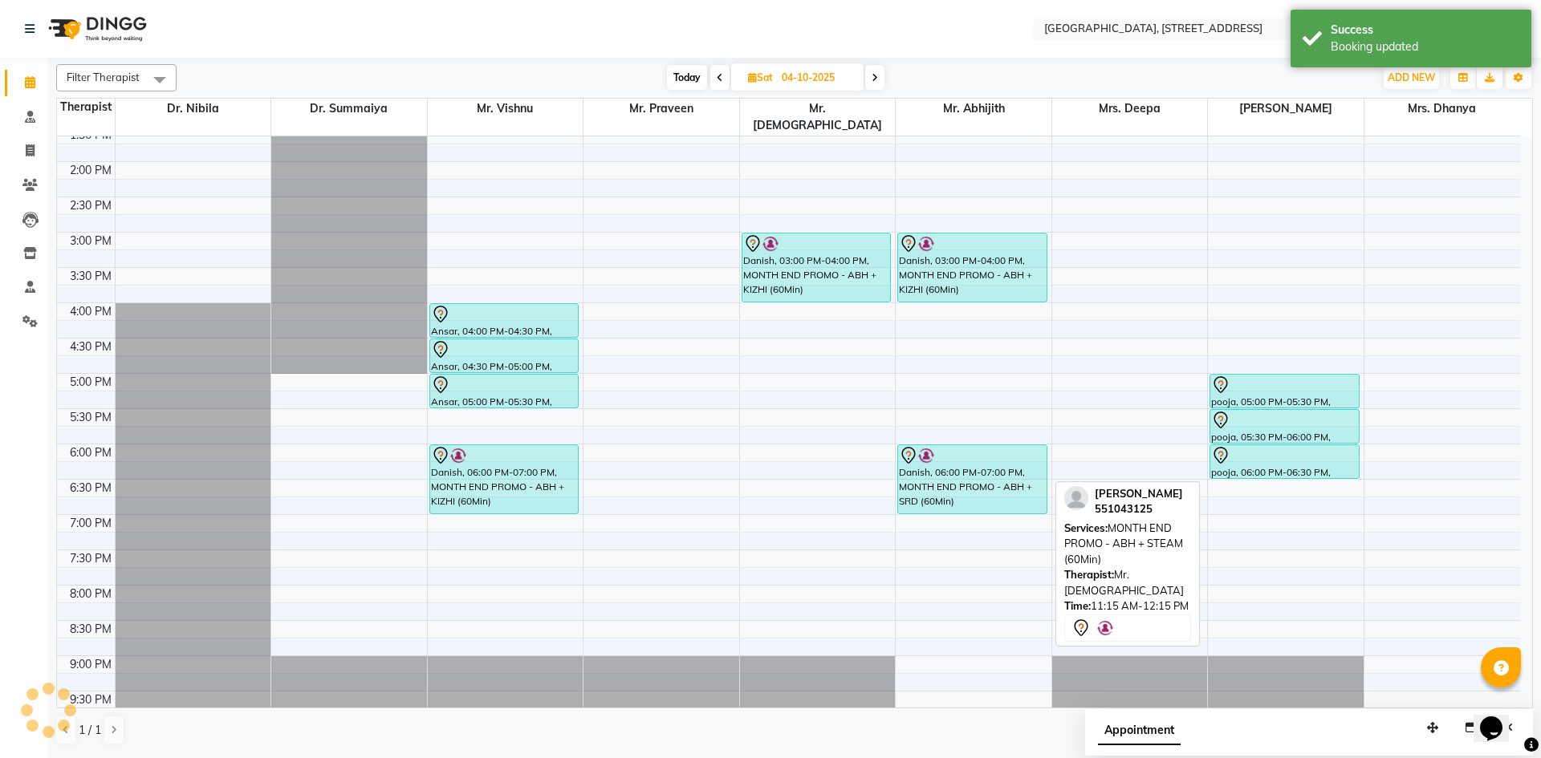
scroll to position [541, 0]
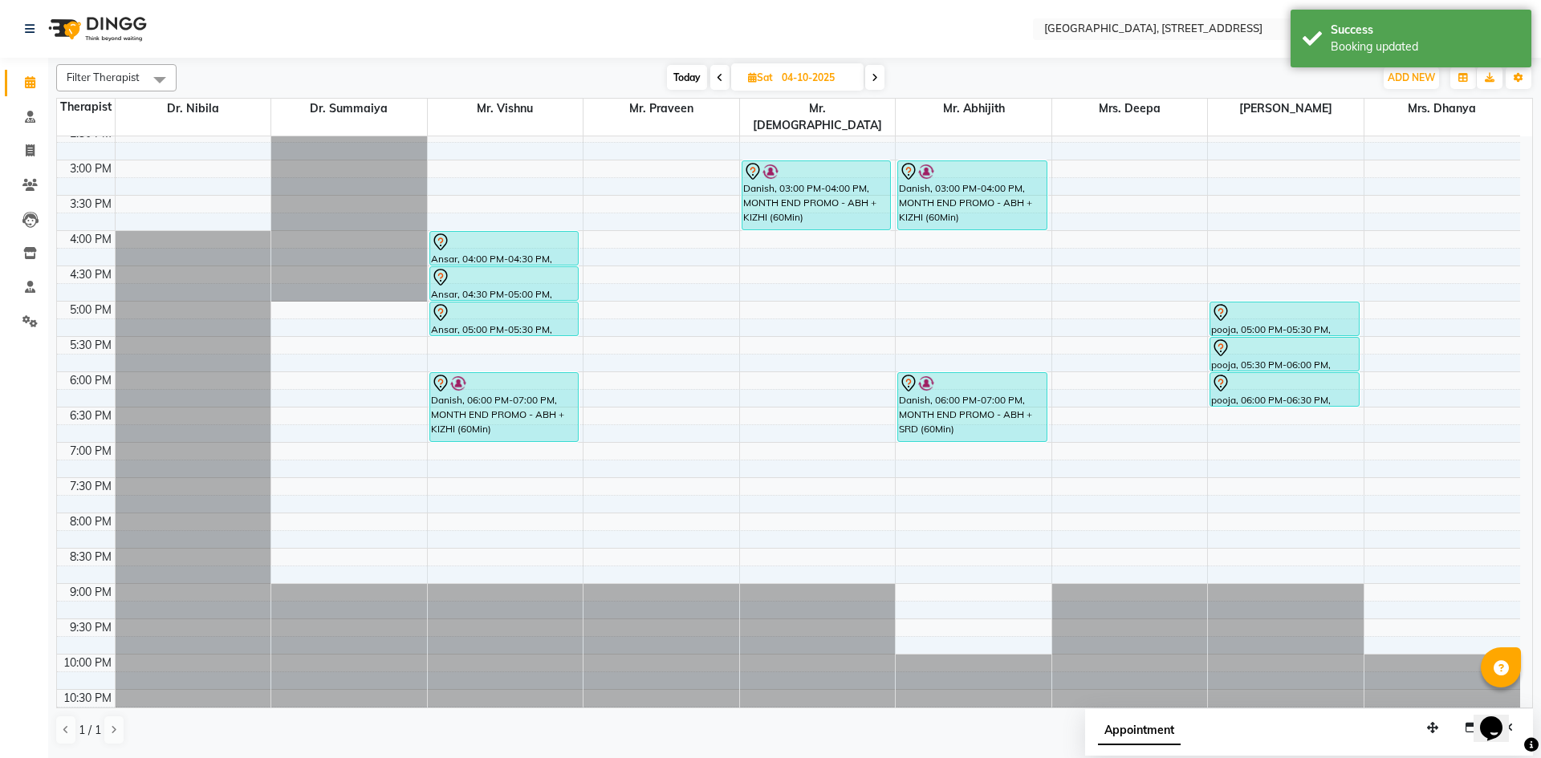
click at [877, 84] on span at bounding box center [874, 77] width 19 height 25
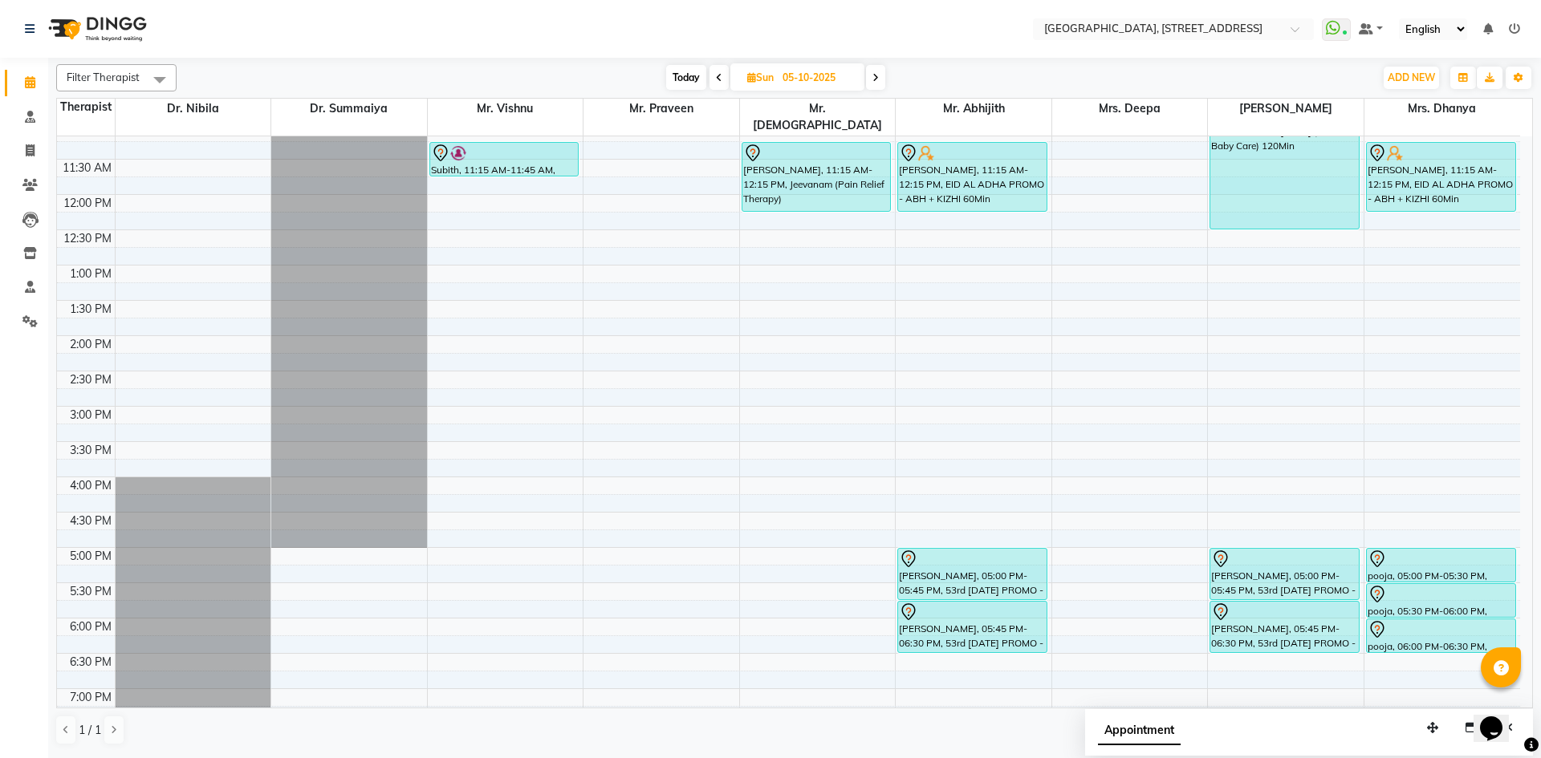
scroll to position [0, 0]
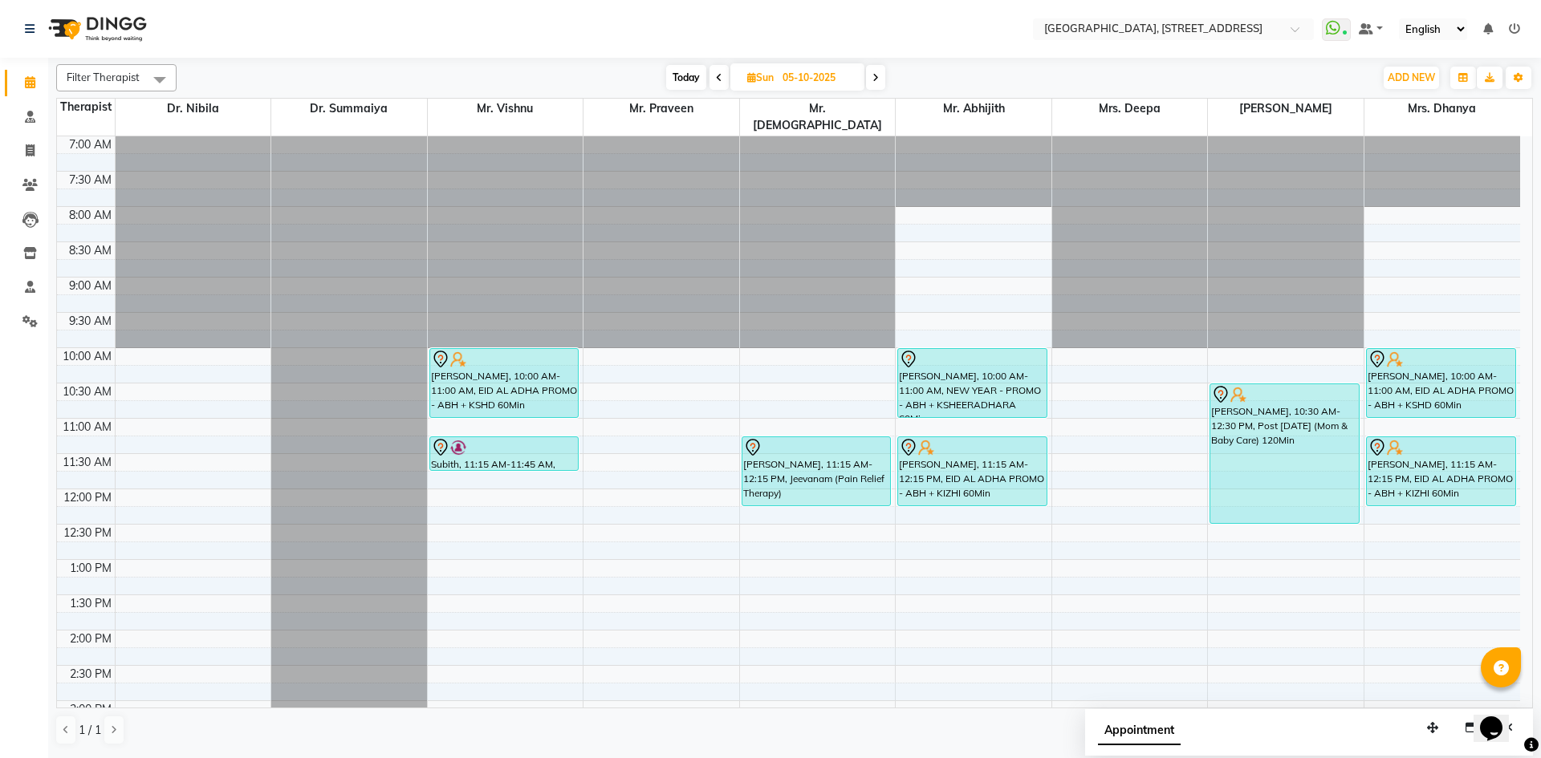
click at [680, 86] on span "Today" at bounding box center [686, 77] width 40 height 25
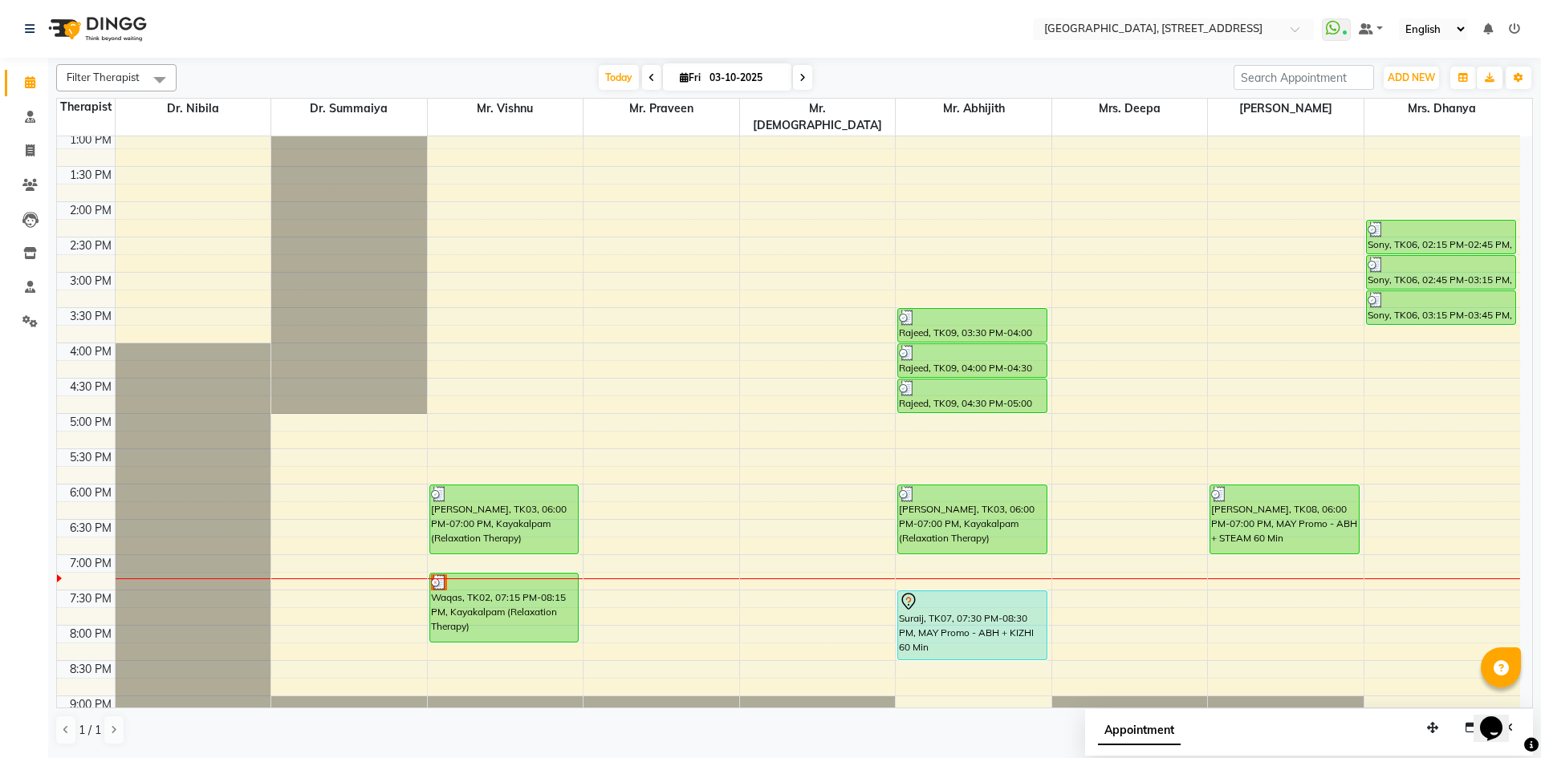
scroll to position [541, 0]
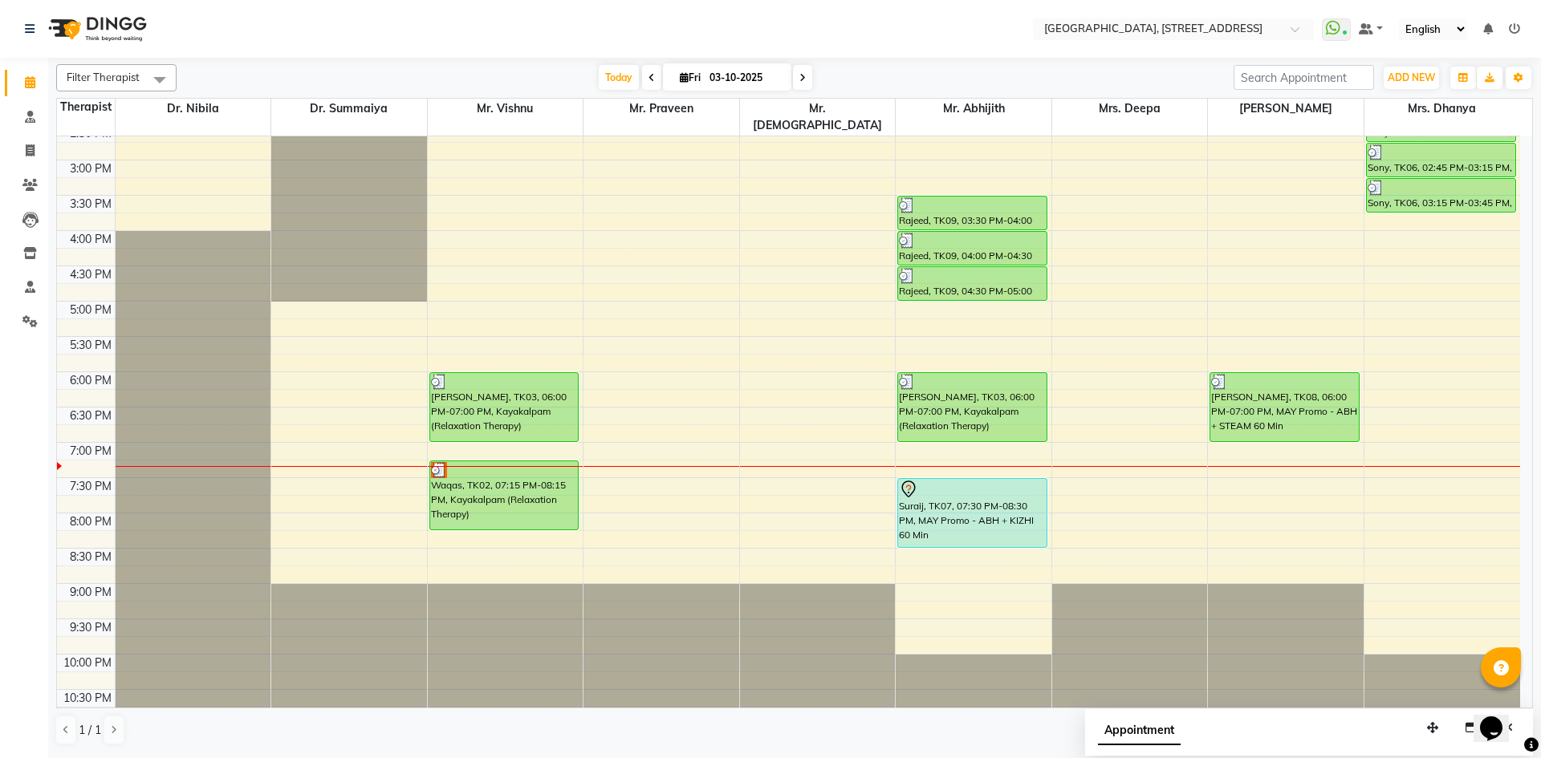
click at [803, 79] on icon at bounding box center [802, 78] width 6 height 10
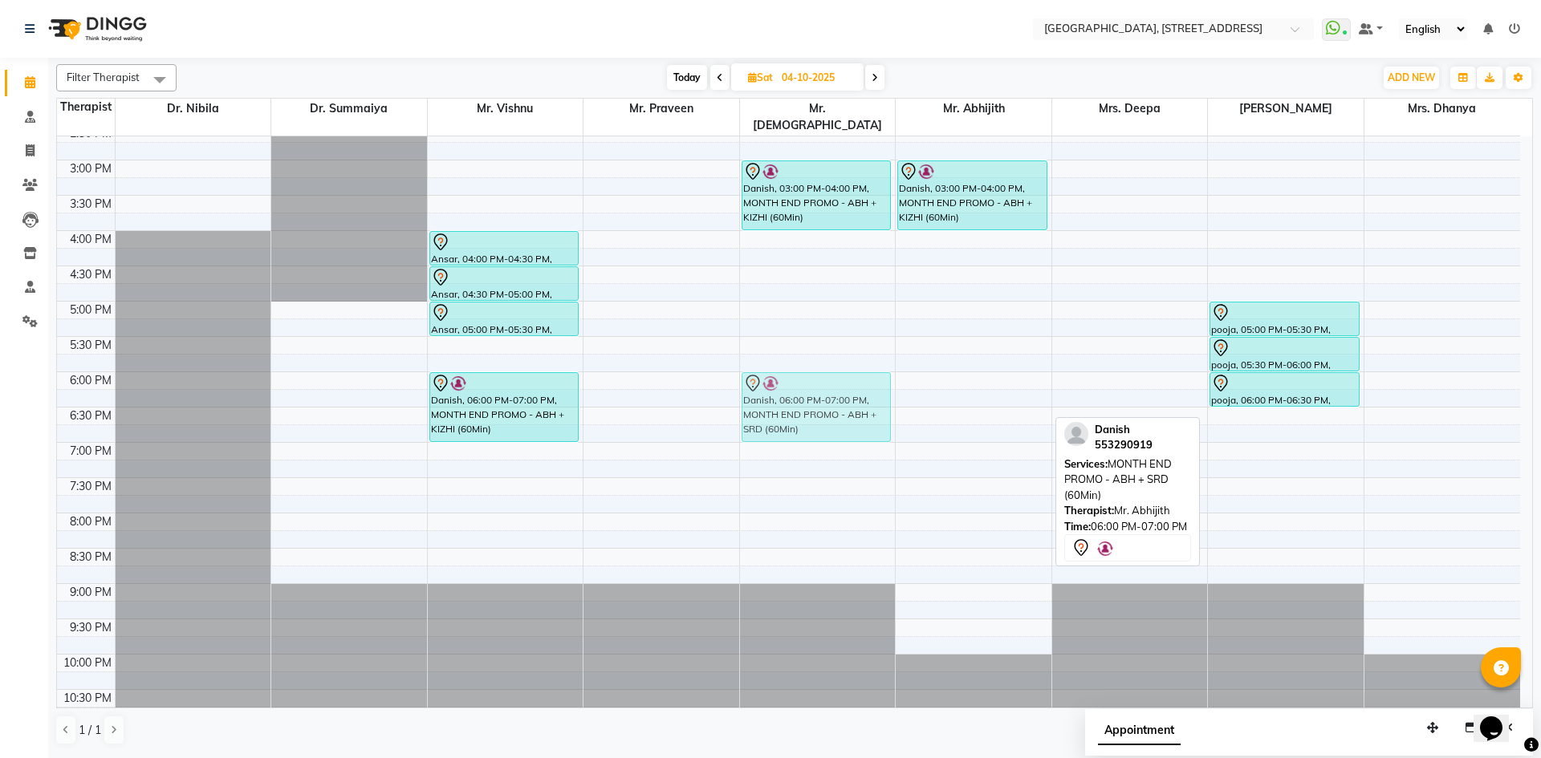
drag, startPoint x: 972, startPoint y: 364, endPoint x: 894, endPoint y: 363, distance: 77.9
click at [894, 363] on div "7:00 AM 7:30 AM 8:00 AM 8:30 AM 9:00 AM 9:30 AM 10:00 AM 10:30 AM 11:00 AM 11:3…" at bounding box center [788, 160] width 1463 height 1129
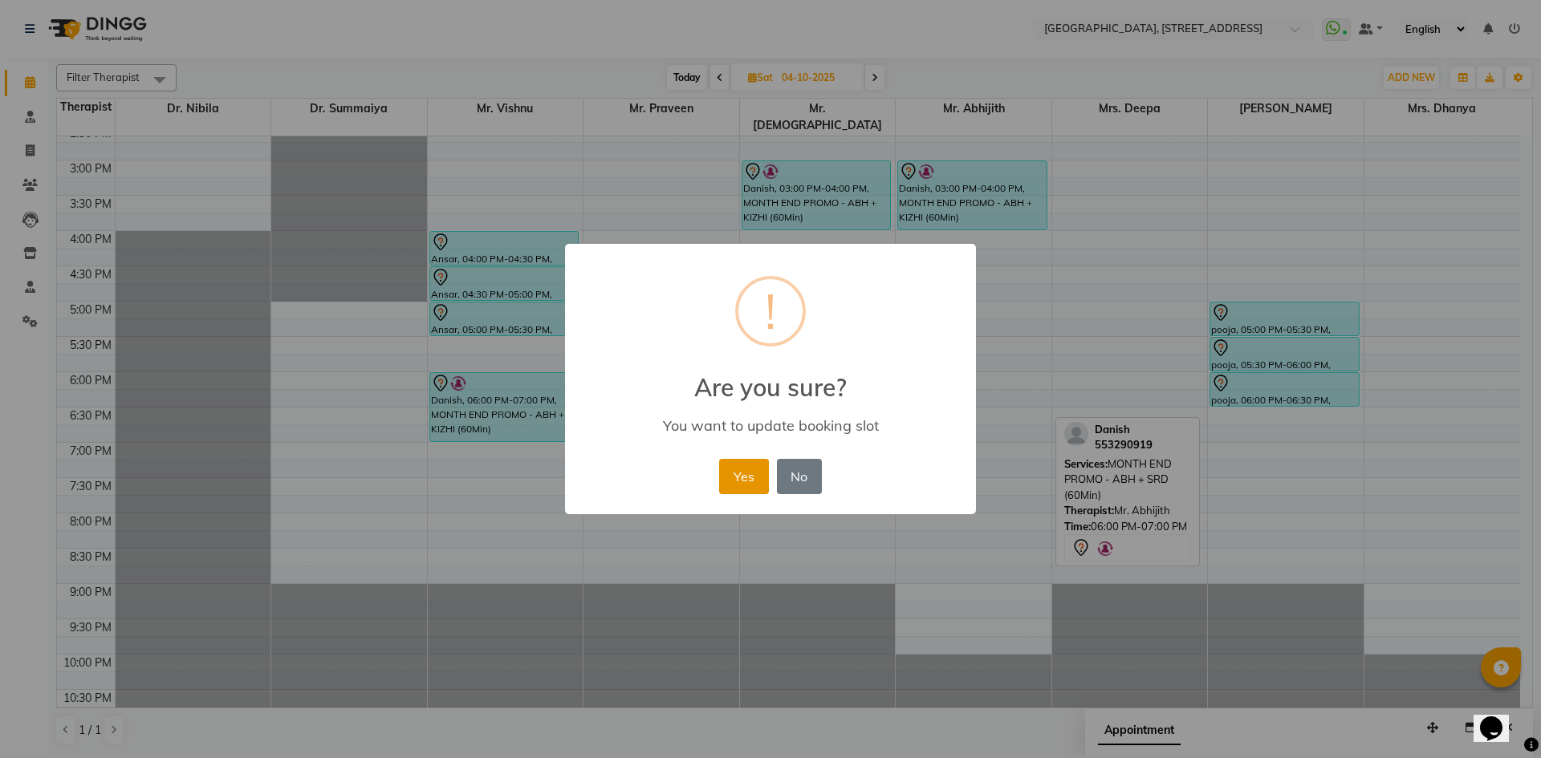
click at [727, 468] on button "Yes" at bounding box center [743, 476] width 49 height 35
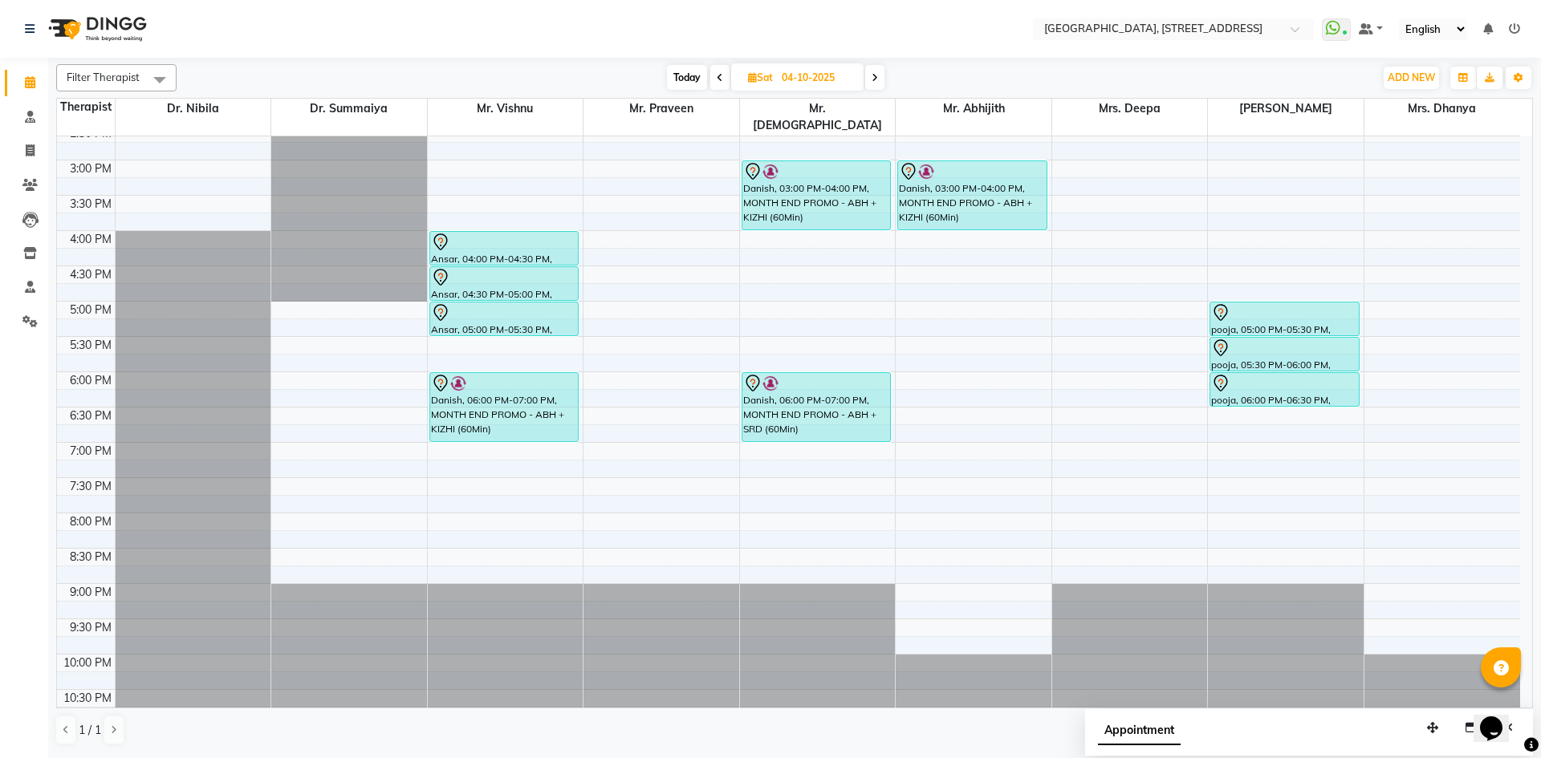
click at [702, 80] on span "Today" at bounding box center [687, 77] width 40 height 25
type input "03-10-2025"
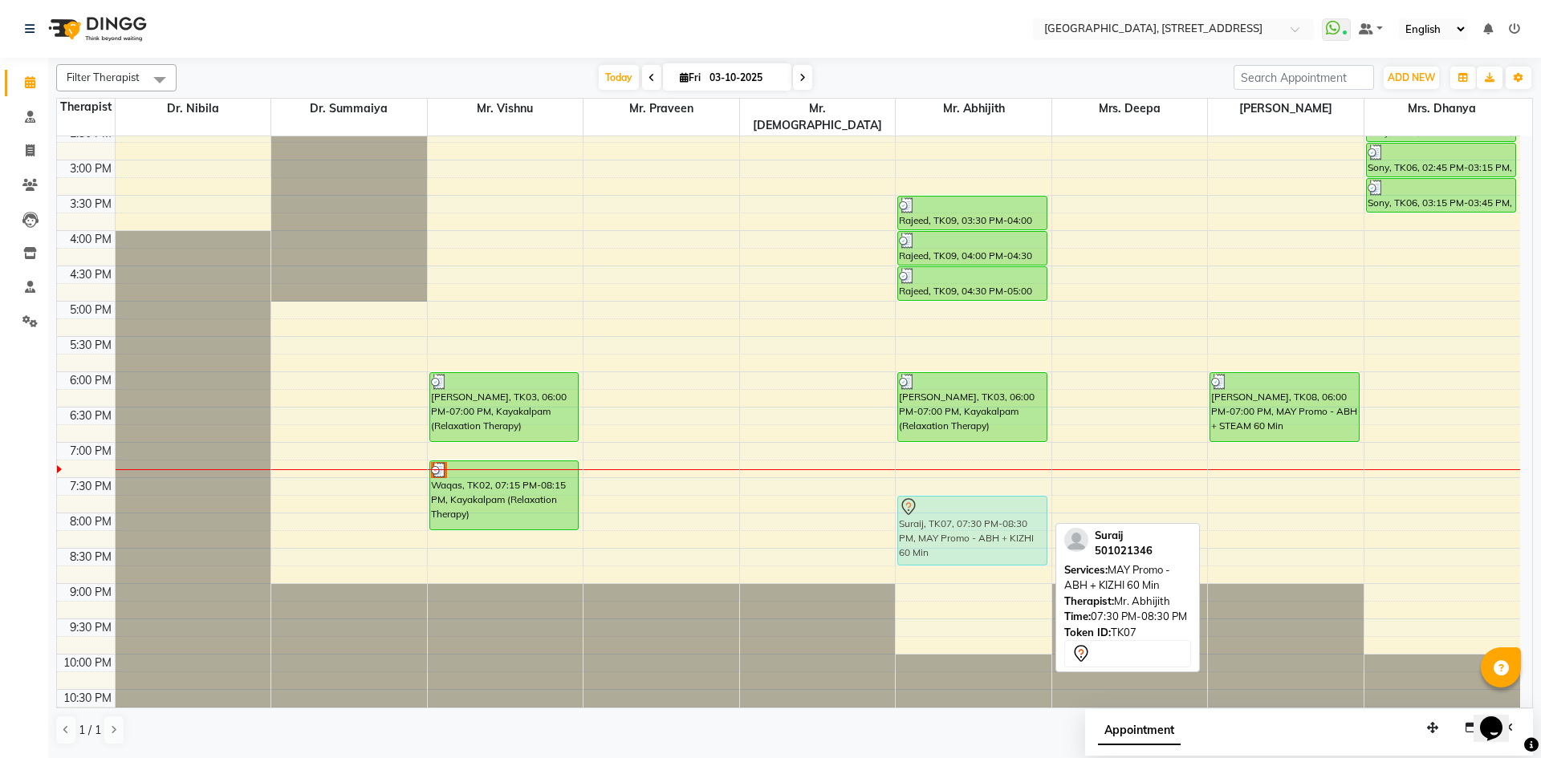
drag, startPoint x: 987, startPoint y: 474, endPoint x: 990, endPoint y: 488, distance: 14.8
click at [990, 488] on div "Rajeed, TK09, 03:30 PM-04:00 PM, RAMADAN -PROMO - ABH 30Min Rajeed, TK09, 04:00…" at bounding box center [974, 160] width 156 height 1129
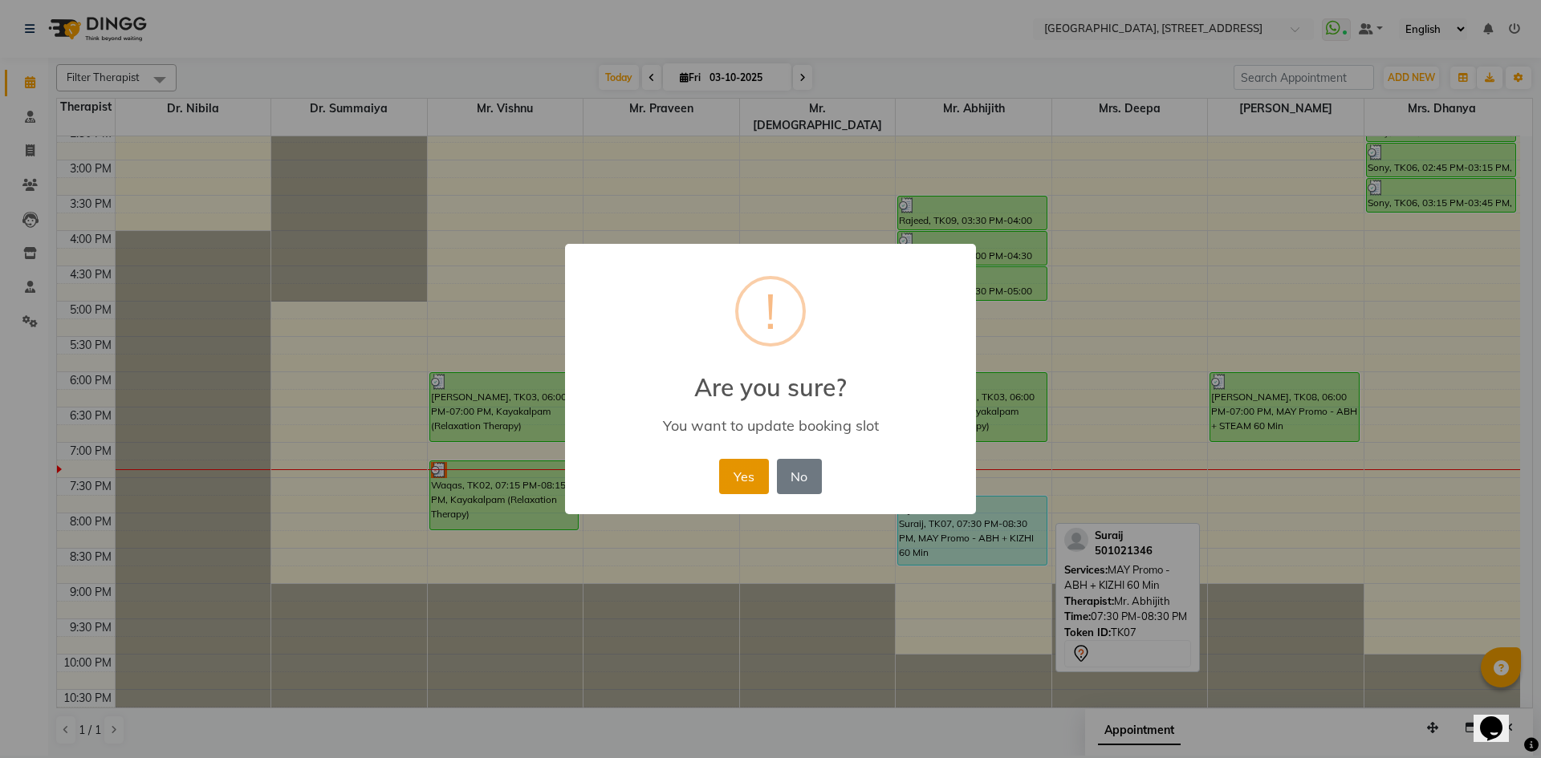
click at [754, 492] on button "Yes" at bounding box center [743, 476] width 49 height 35
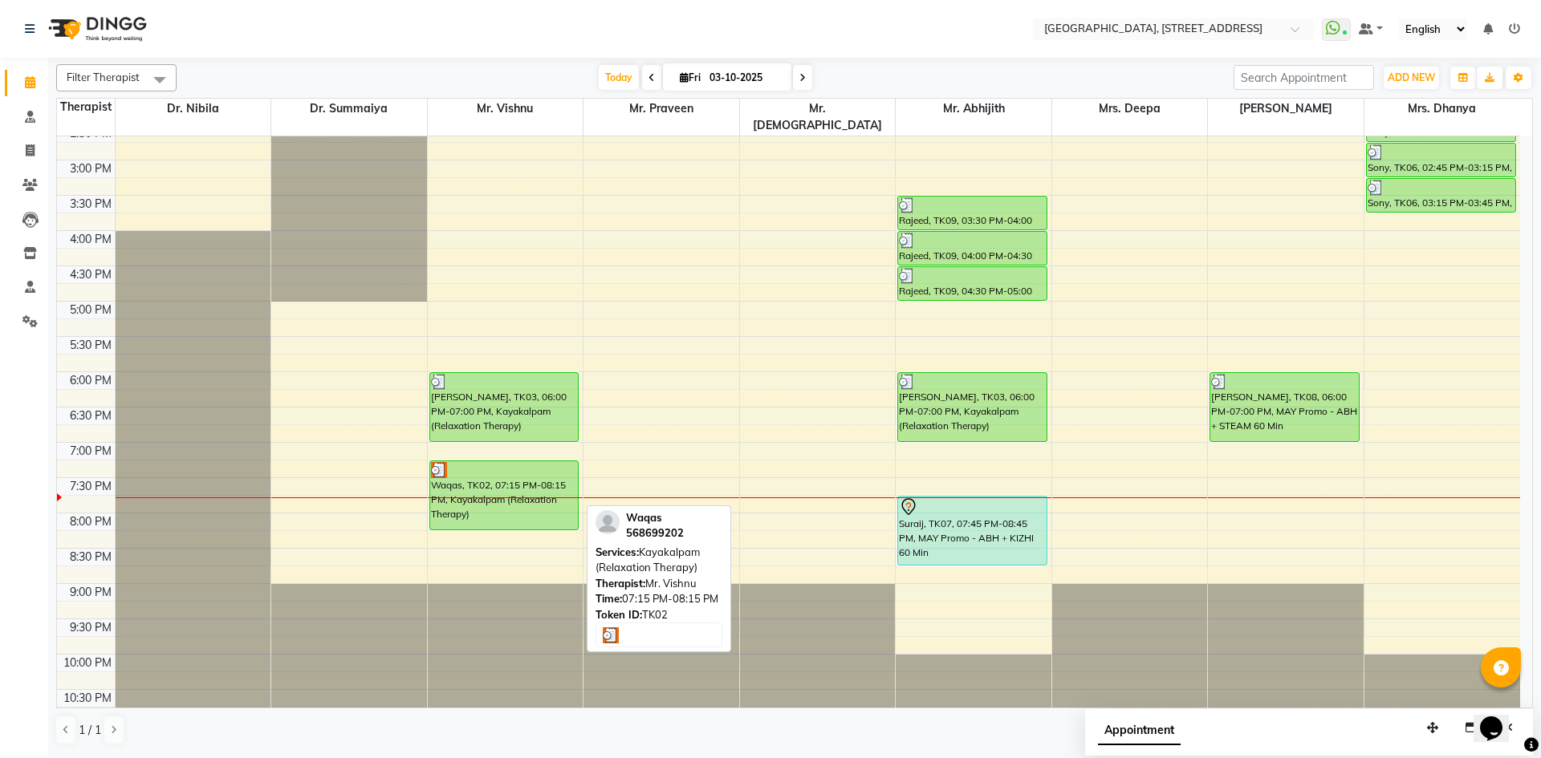
click at [500, 490] on div "Waqas, TK02, 07:15 PM-08:15 PM, Kayakalpam (Relaxation Therapy)" at bounding box center [504, 495] width 148 height 68
click at [529, 474] on div "Waqas, TK02, 07:15 PM-08:15 PM, Kayakalpam (Relaxation Therapy)" at bounding box center [504, 495] width 148 height 68
select select "3"
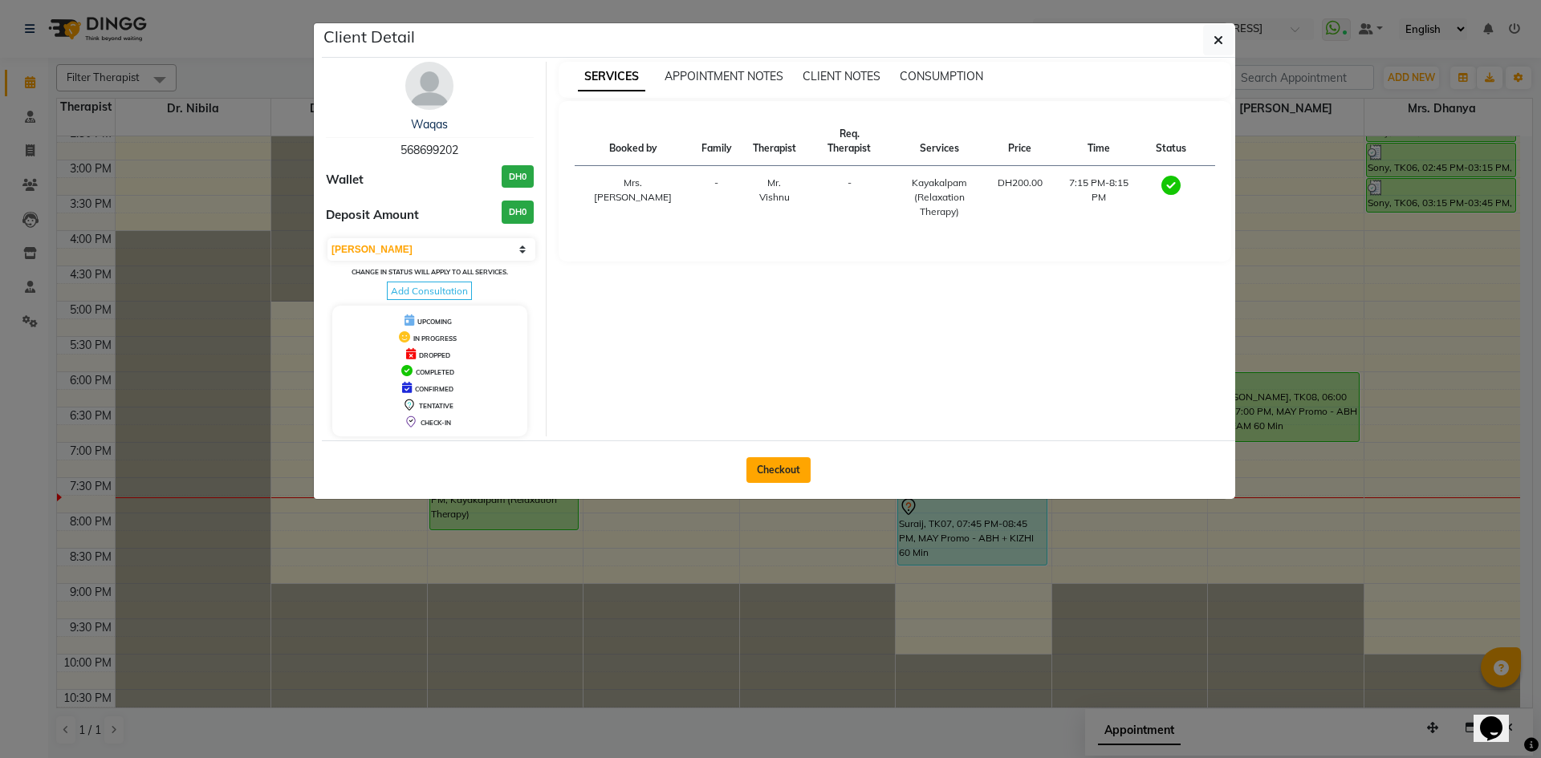
click at [774, 467] on button "Checkout" at bounding box center [778, 470] width 64 height 26
select select "service"
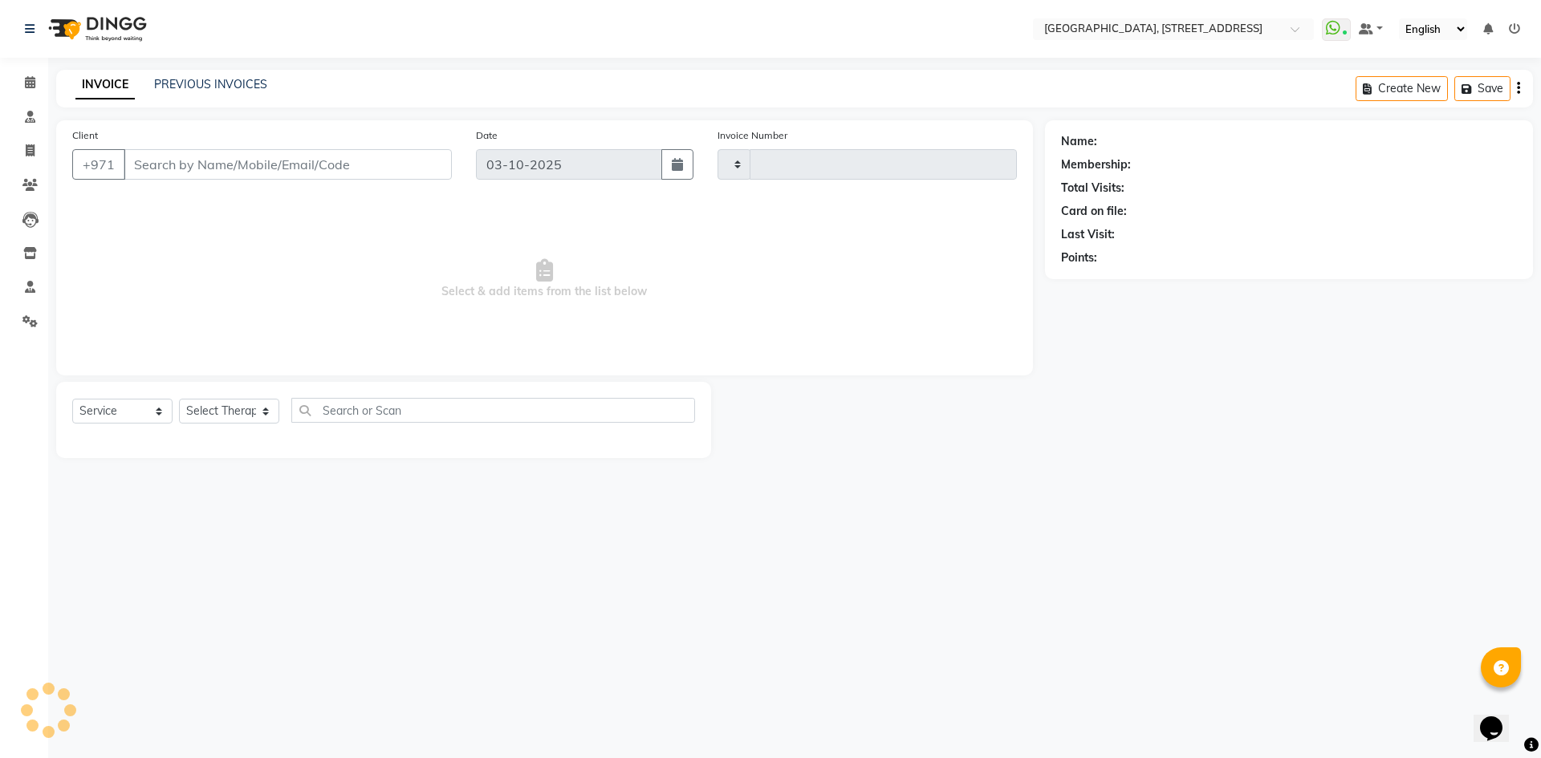
type input "2415"
select select "4538"
type input "568699202"
select select "27240"
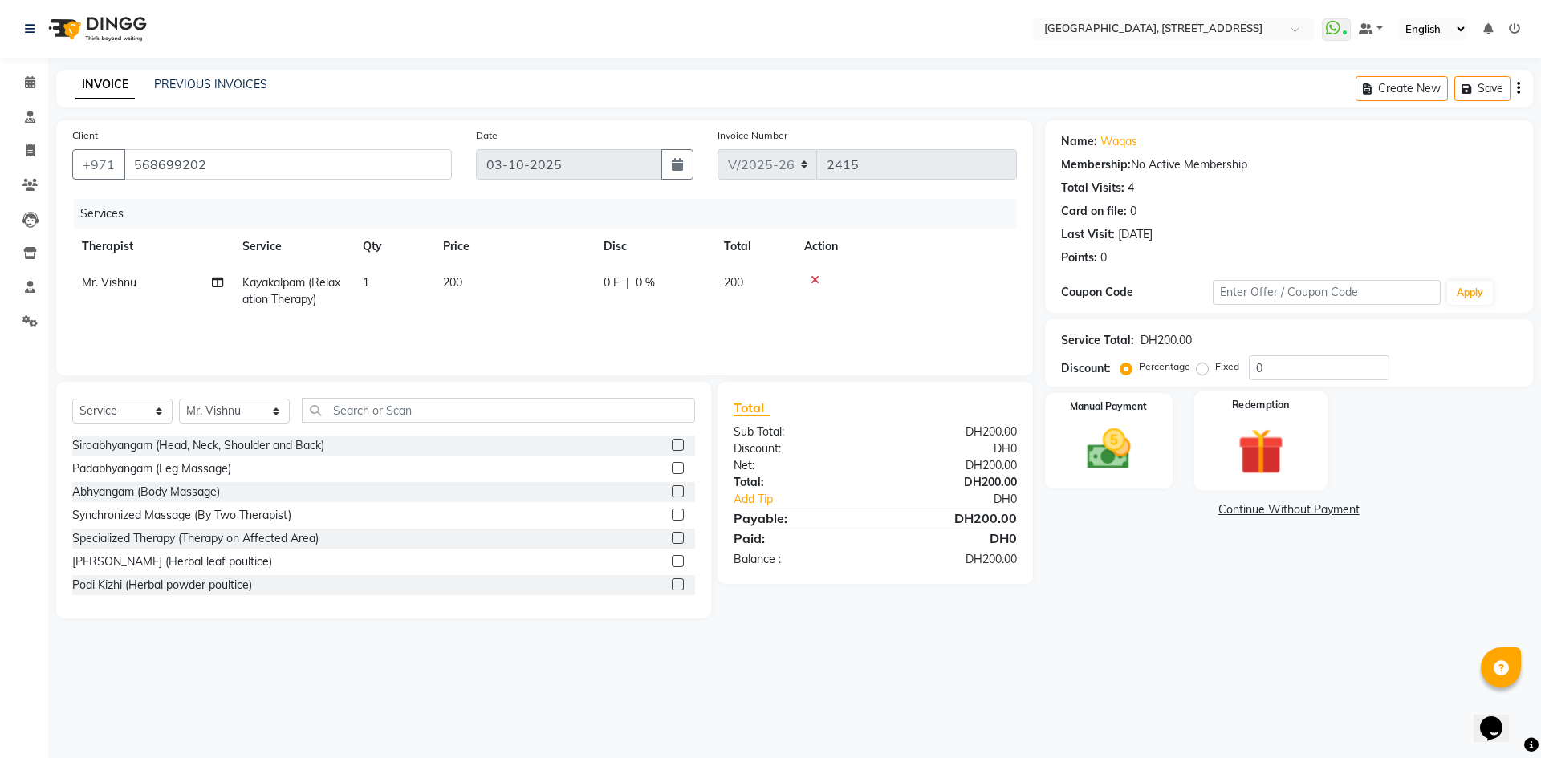
click at [1247, 478] on img at bounding box center [1260, 451] width 75 height 57
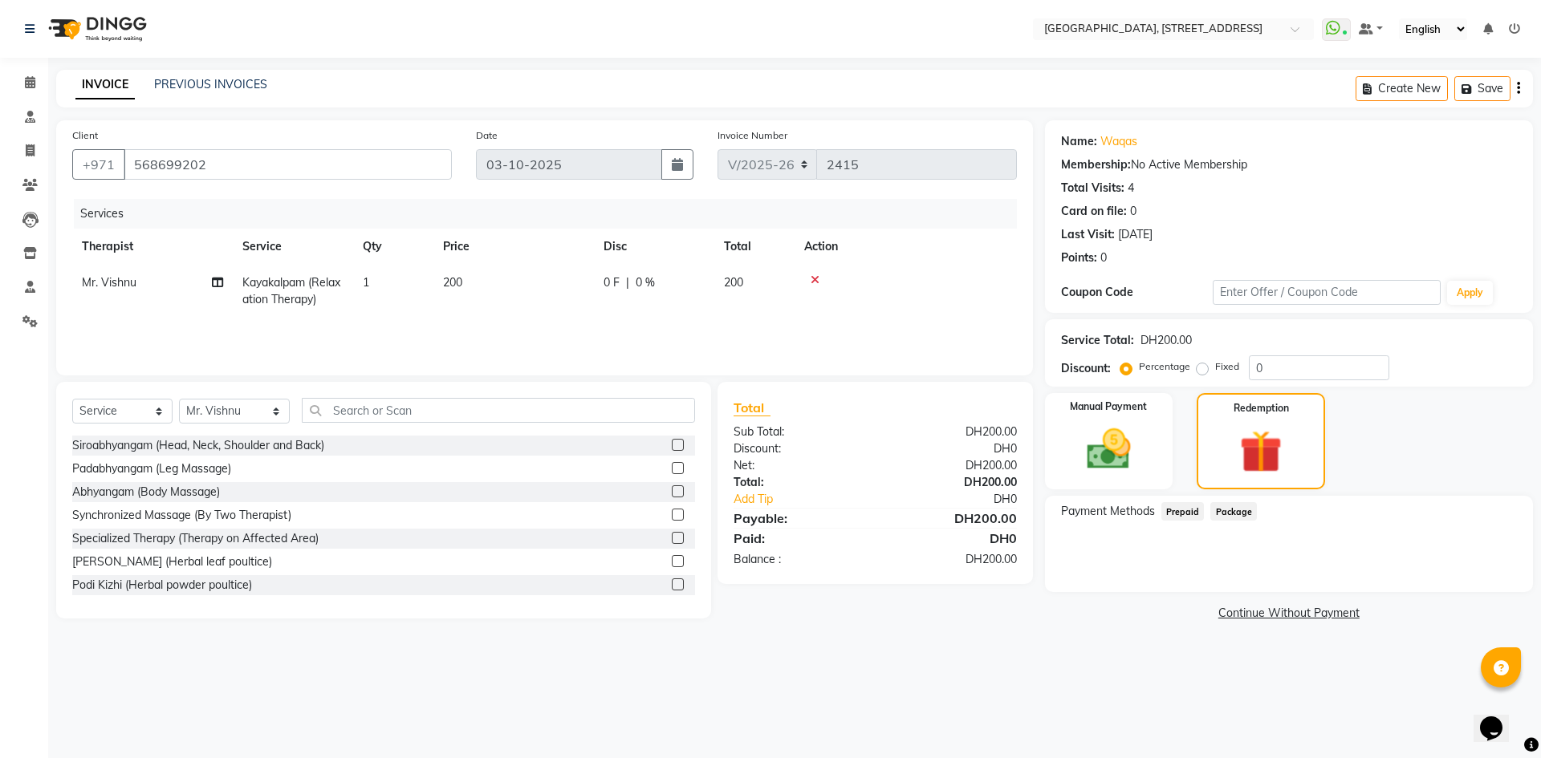
click at [1226, 514] on span "Package" at bounding box center [1233, 511] width 47 height 18
click at [32, 87] on icon at bounding box center [30, 82] width 10 height 12
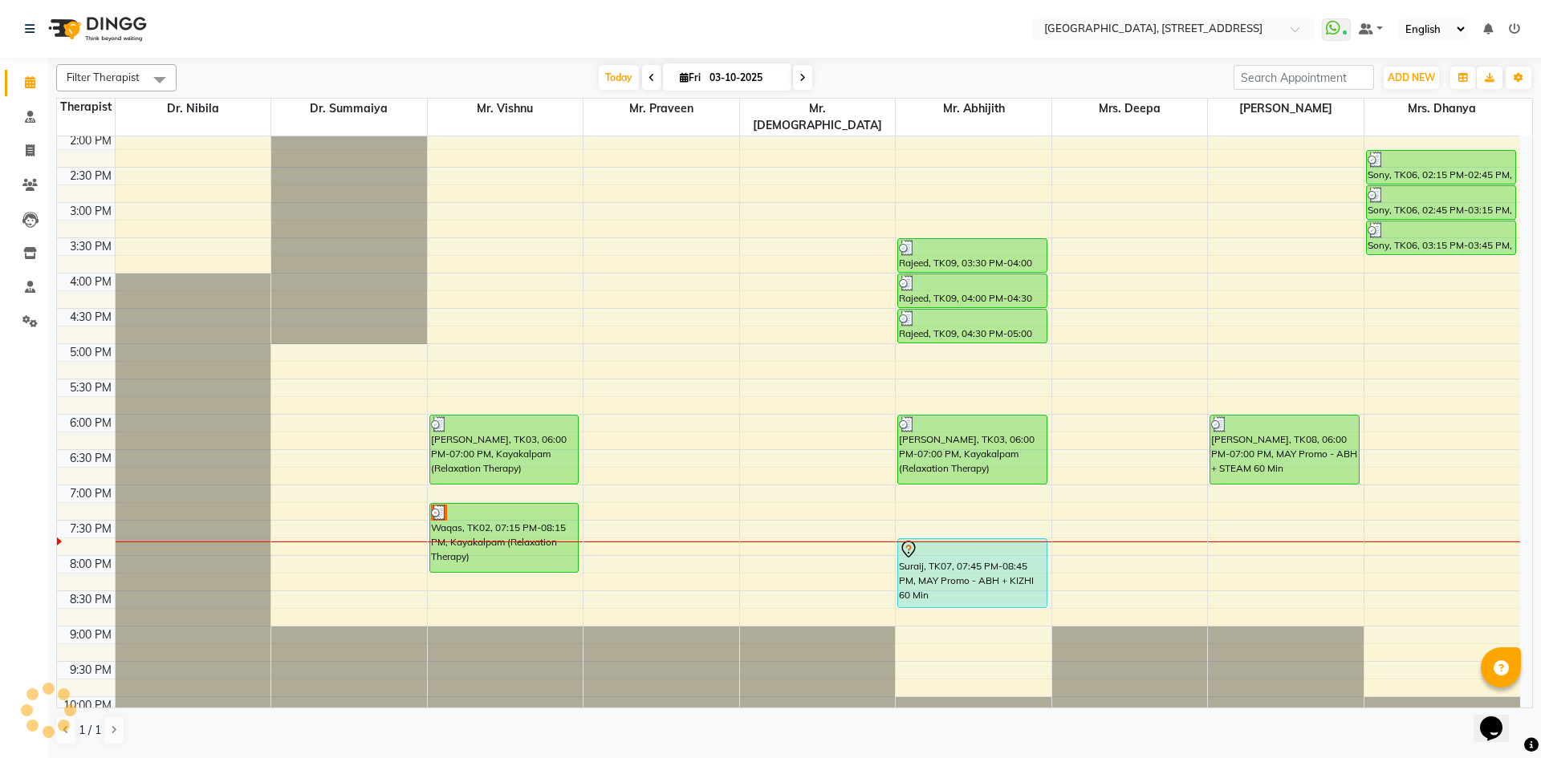
scroll to position [541, 0]
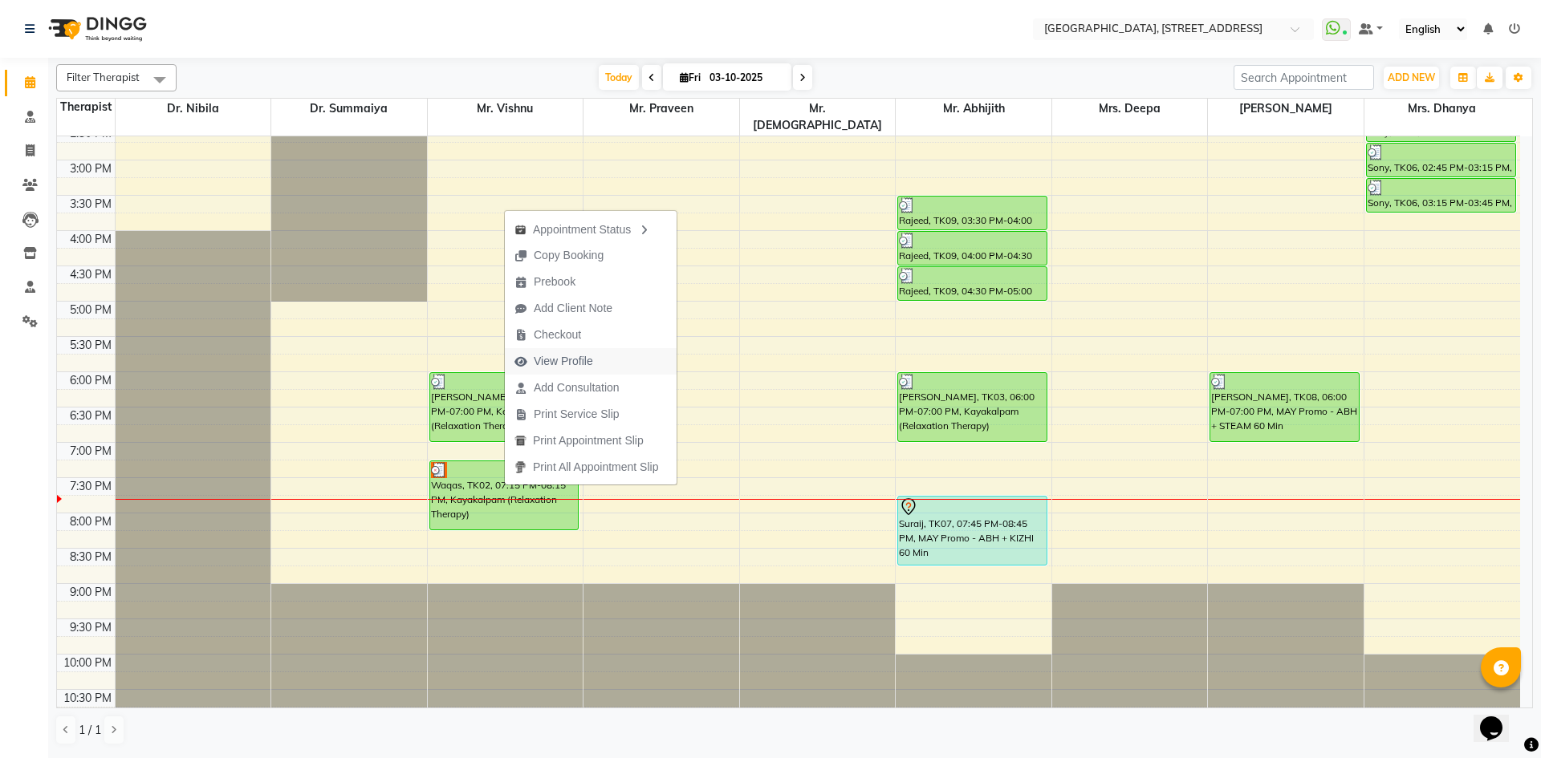
click at [536, 369] on span "View Profile" at bounding box center [563, 361] width 59 height 17
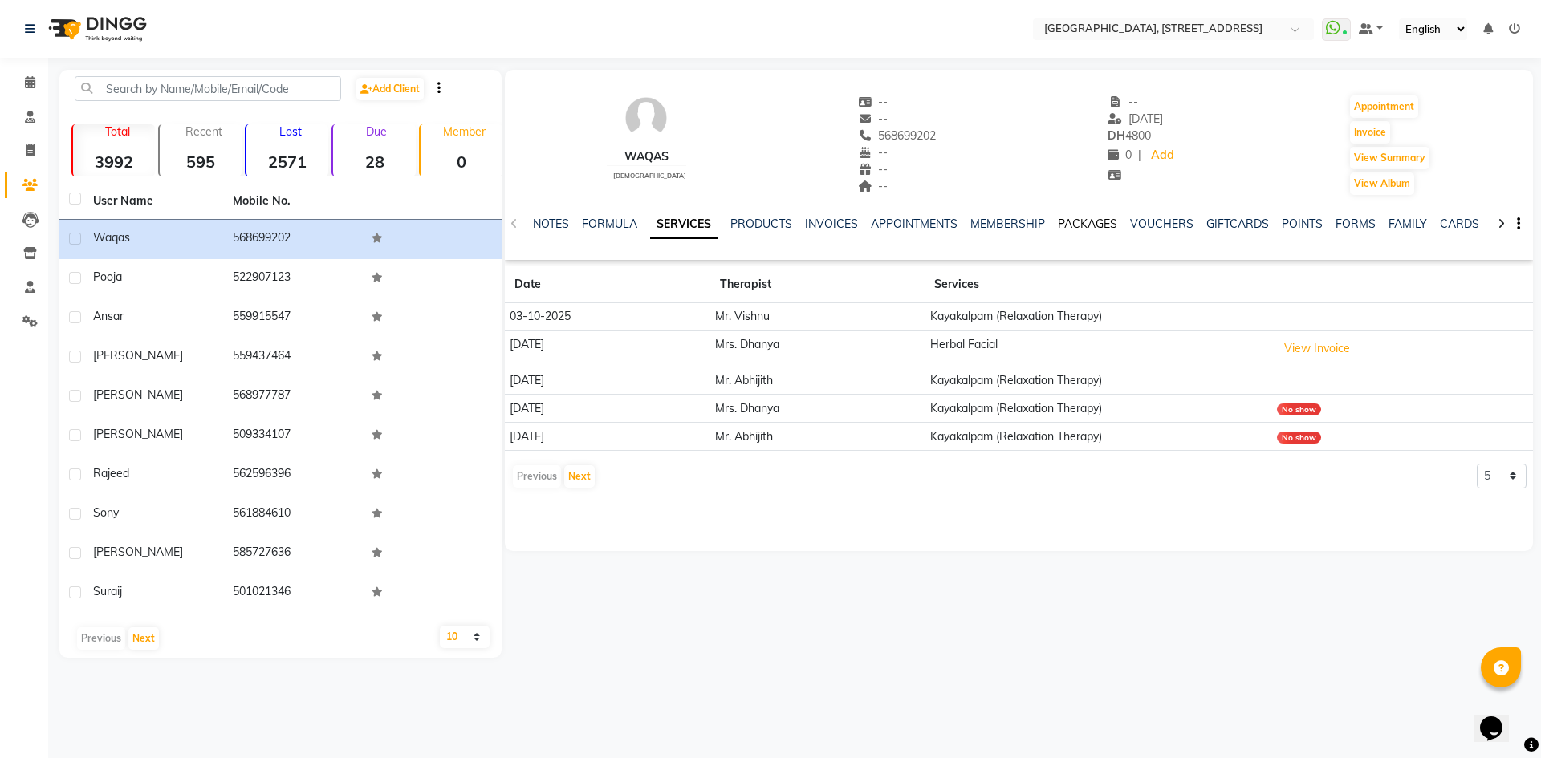
click at [1071, 225] on link "PACKAGES" at bounding box center [1087, 224] width 59 height 14
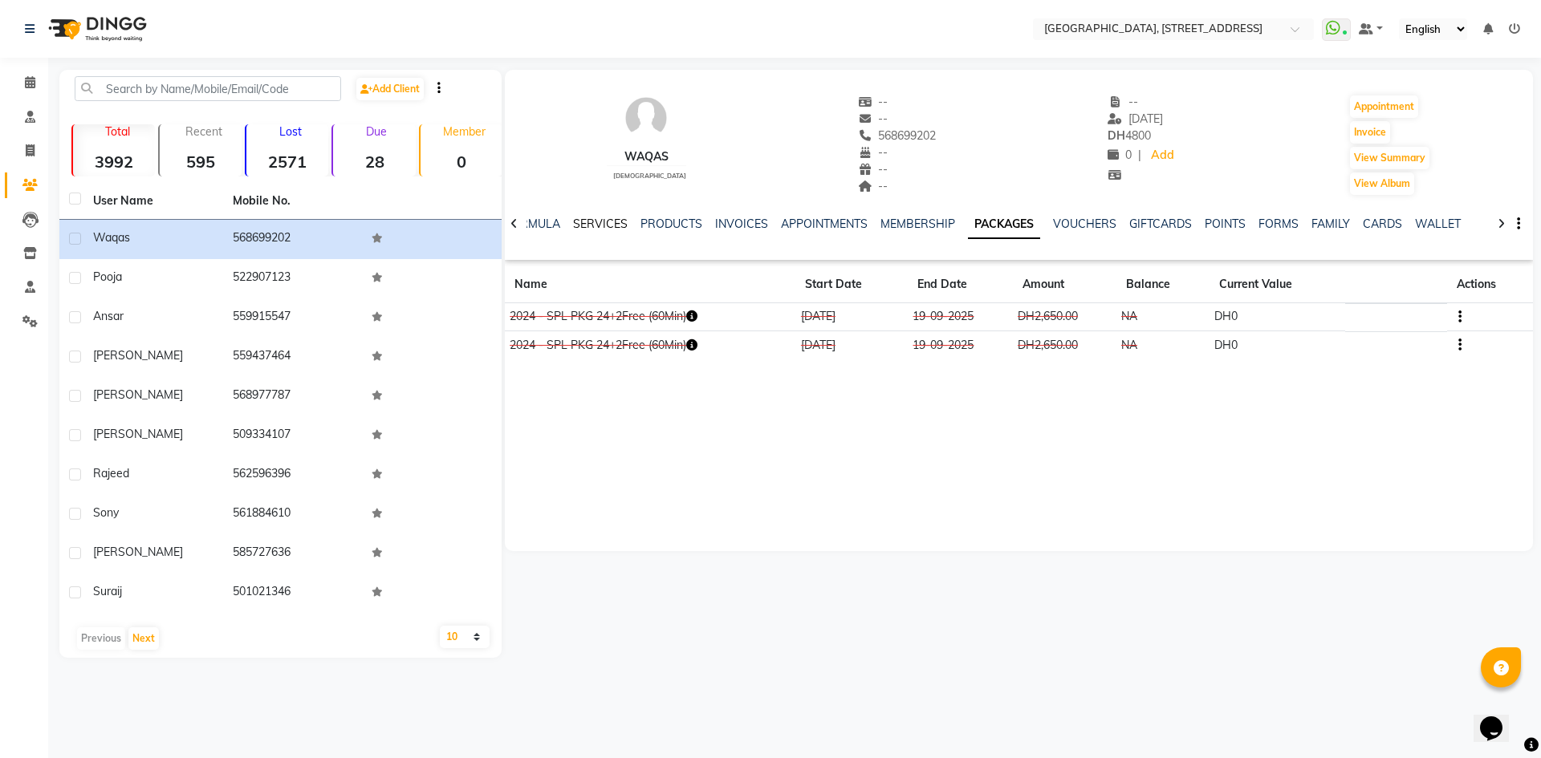
click at [610, 224] on link "SERVICES" at bounding box center [600, 224] width 55 height 14
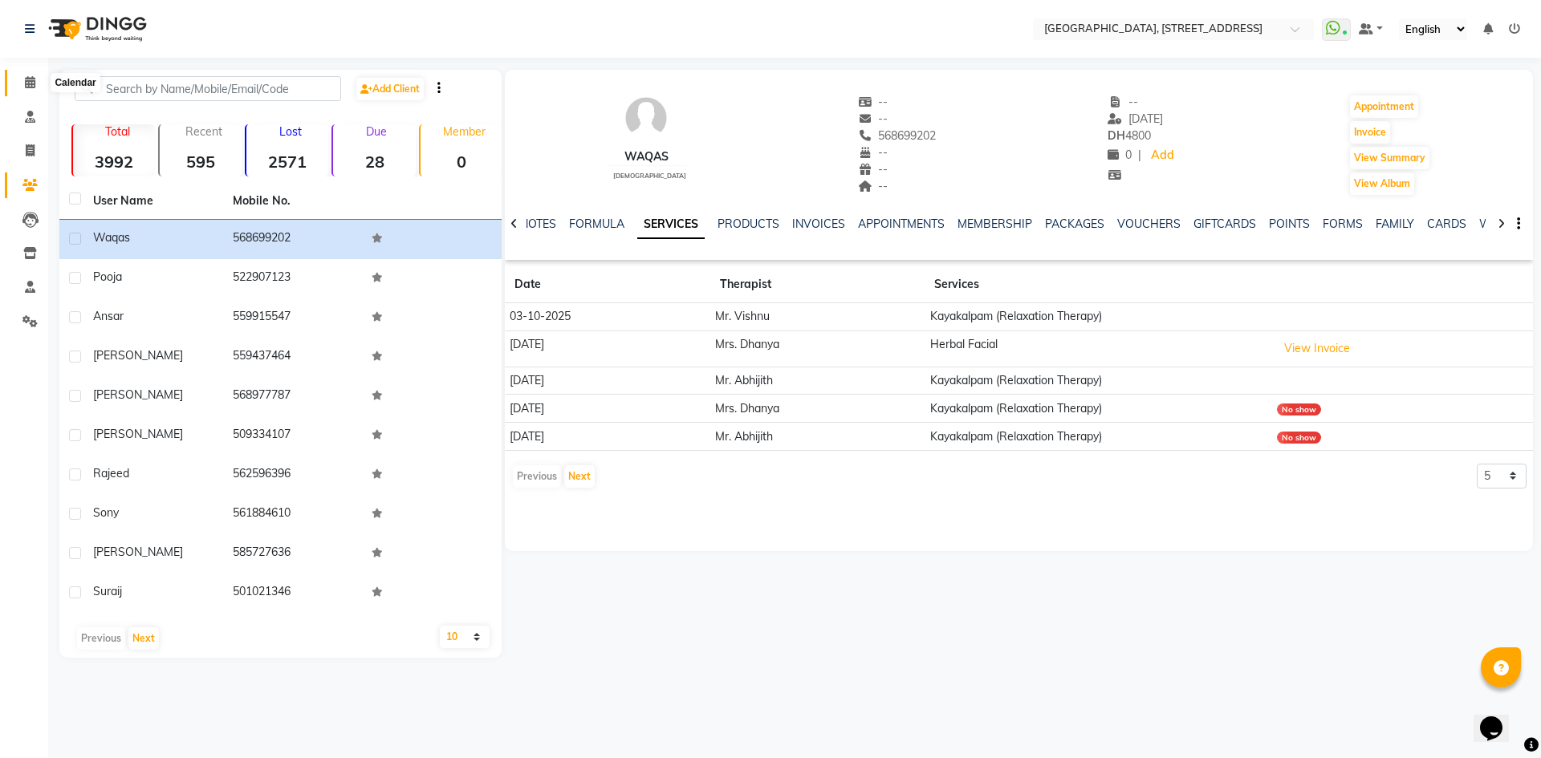
click at [31, 80] on icon at bounding box center [30, 82] width 10 height 12
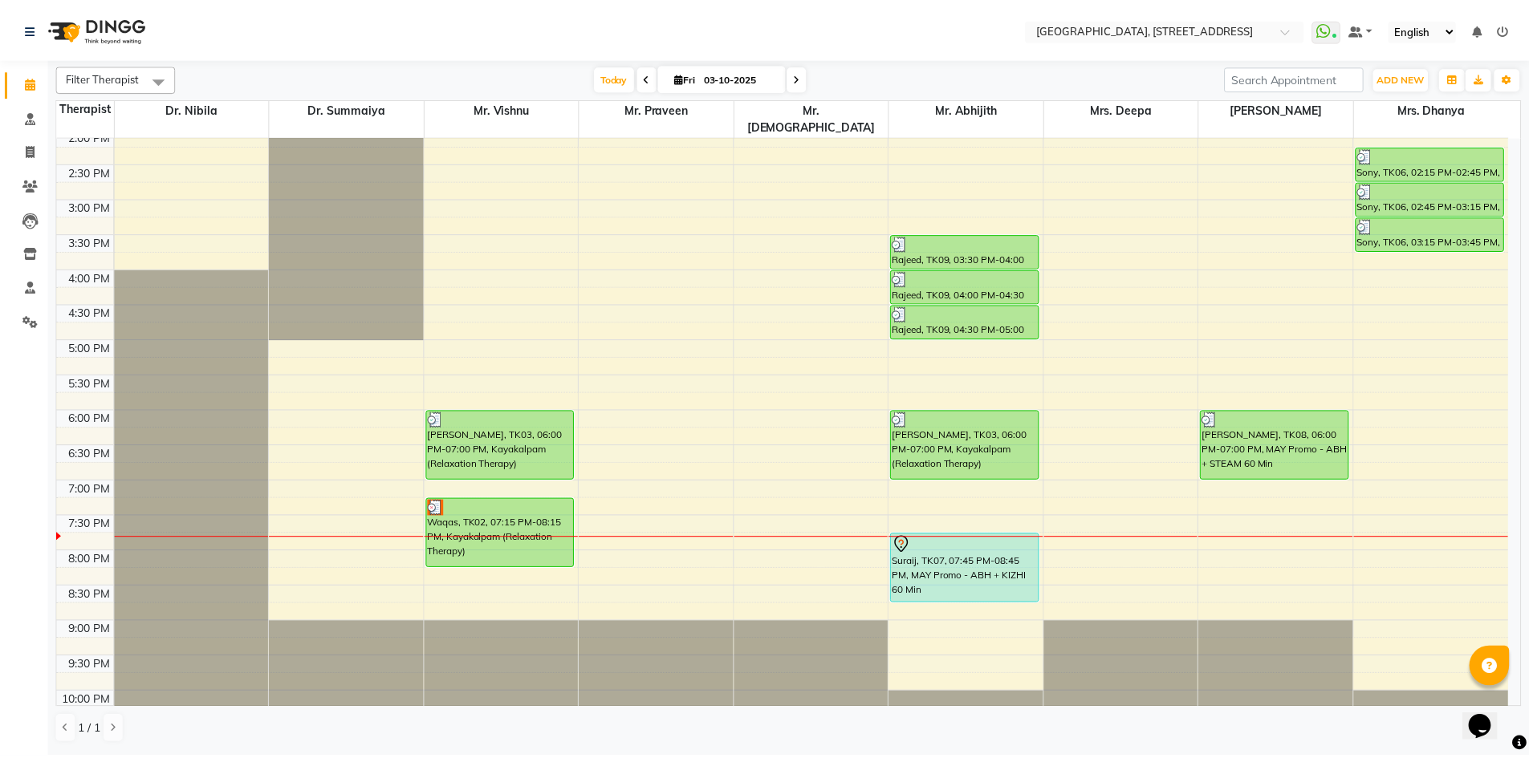
scroll to position [541, 0]
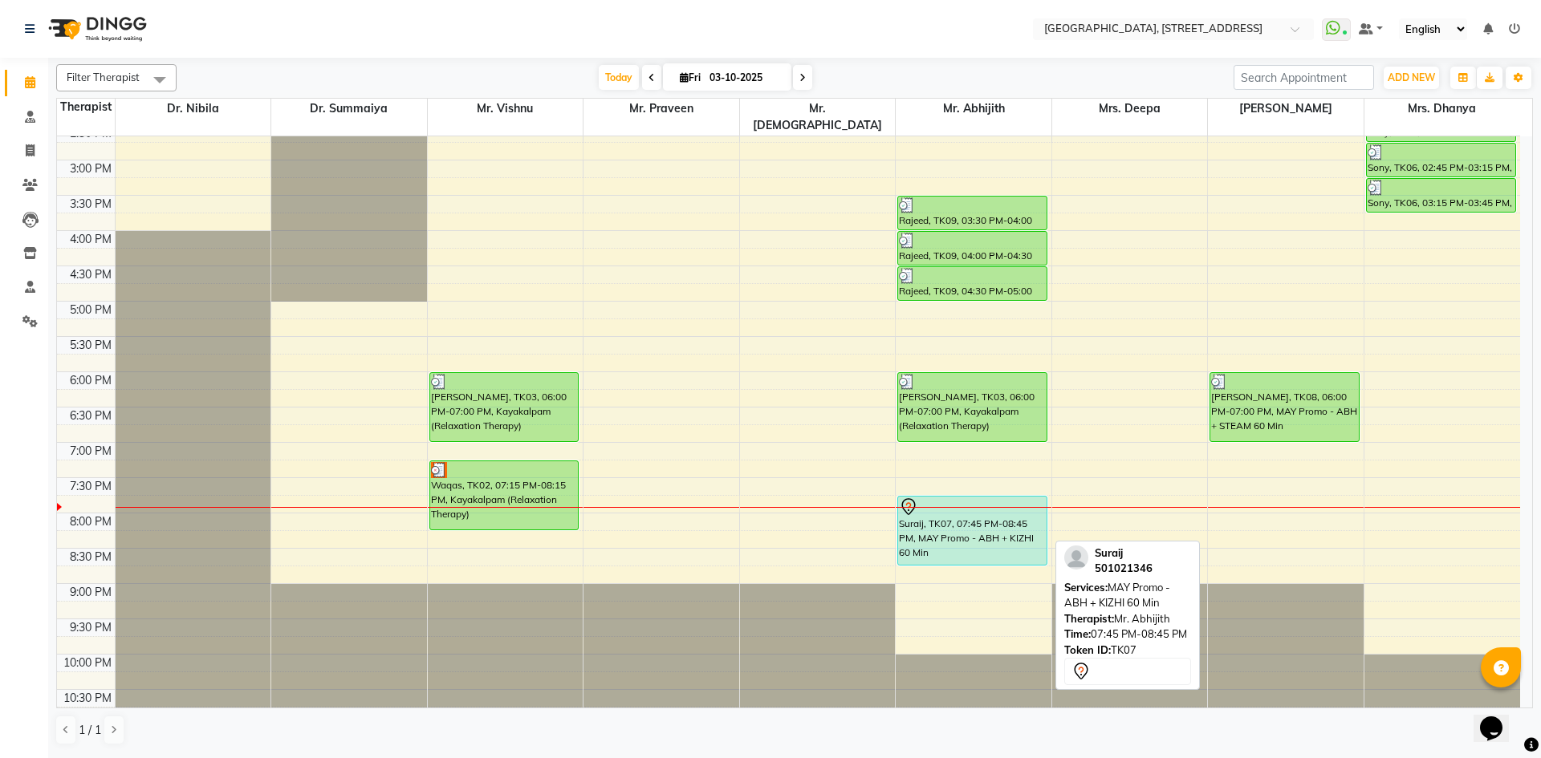
click at [1013, 498] on div at bounding box center [972, 507] width 147 height 19
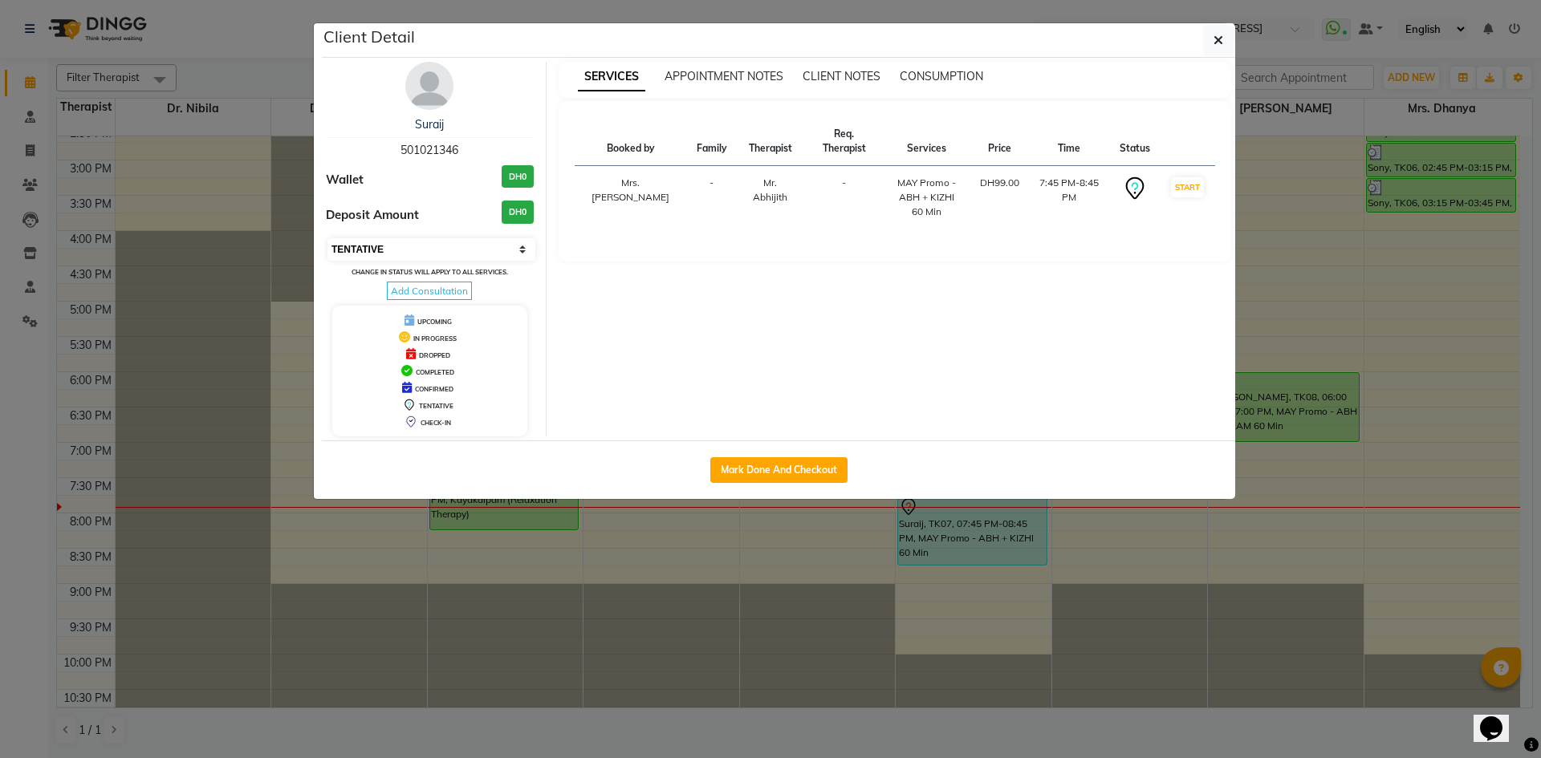
click at [461, 252] on select "Select IN SERVICE CONFIRMED TENTATIVE CHECK IN MARK DONE DROPPED UPCOMING" at bounding box center [431, 249] width 208 height 22
select select "3"
click at [327, 238] on select "Select IN SERVICE CONFIRMED TENTATIVE CHECK IN MARK DONE DROPPED UPCOMING" at bounding box center [431, 249] width 208 height 22
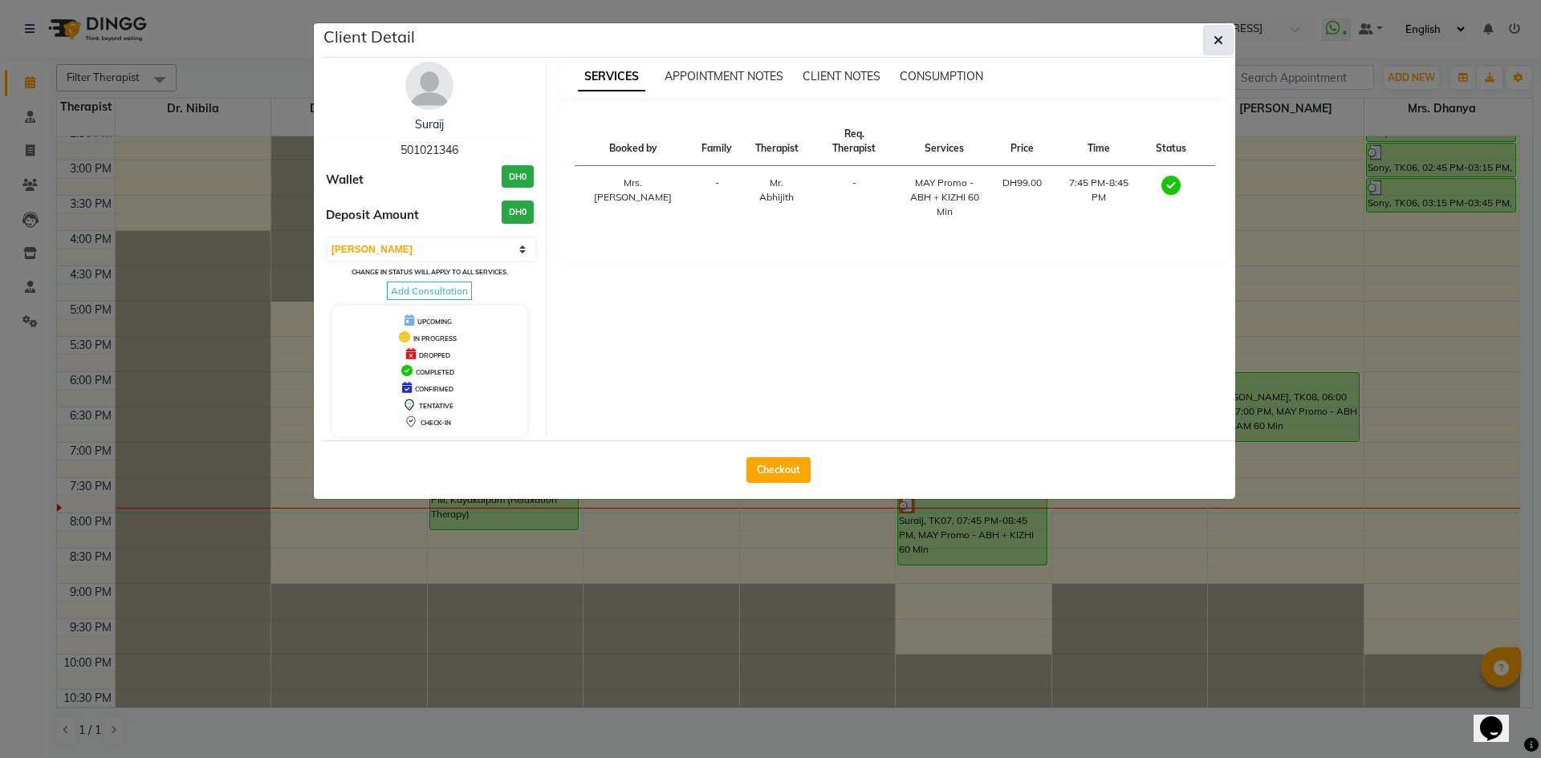
click at [1221, 47] on span "button" at bounding box center [1218, 40] width 10 height 16
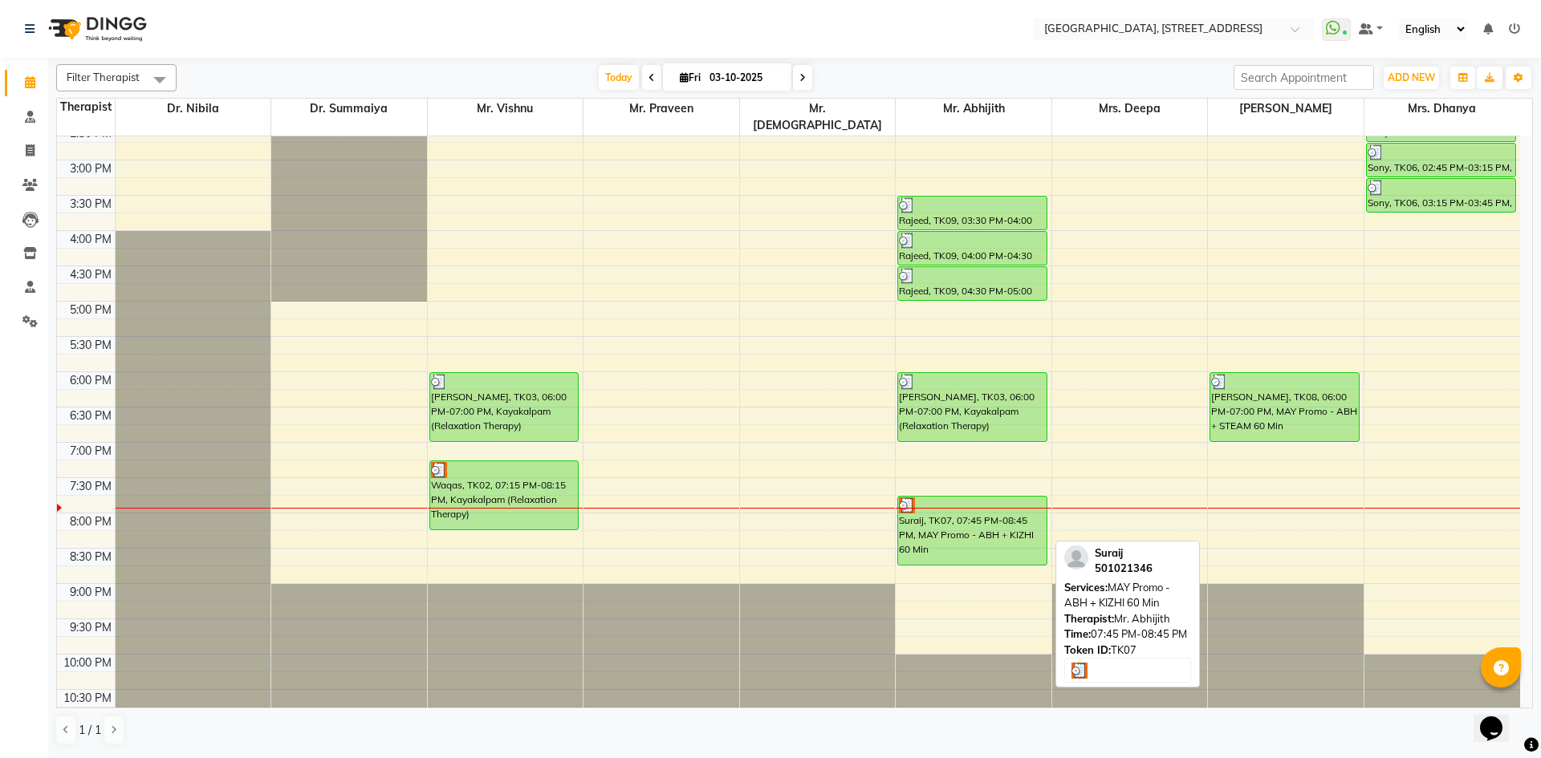
click at [948, 519] on div "Suraij, TK07, 07:45 PM-08:45 PM, MAY Promo - ABH + KIZHI 60 Min" at bounding box center [972, 531] width 148 height 68
select select "3"
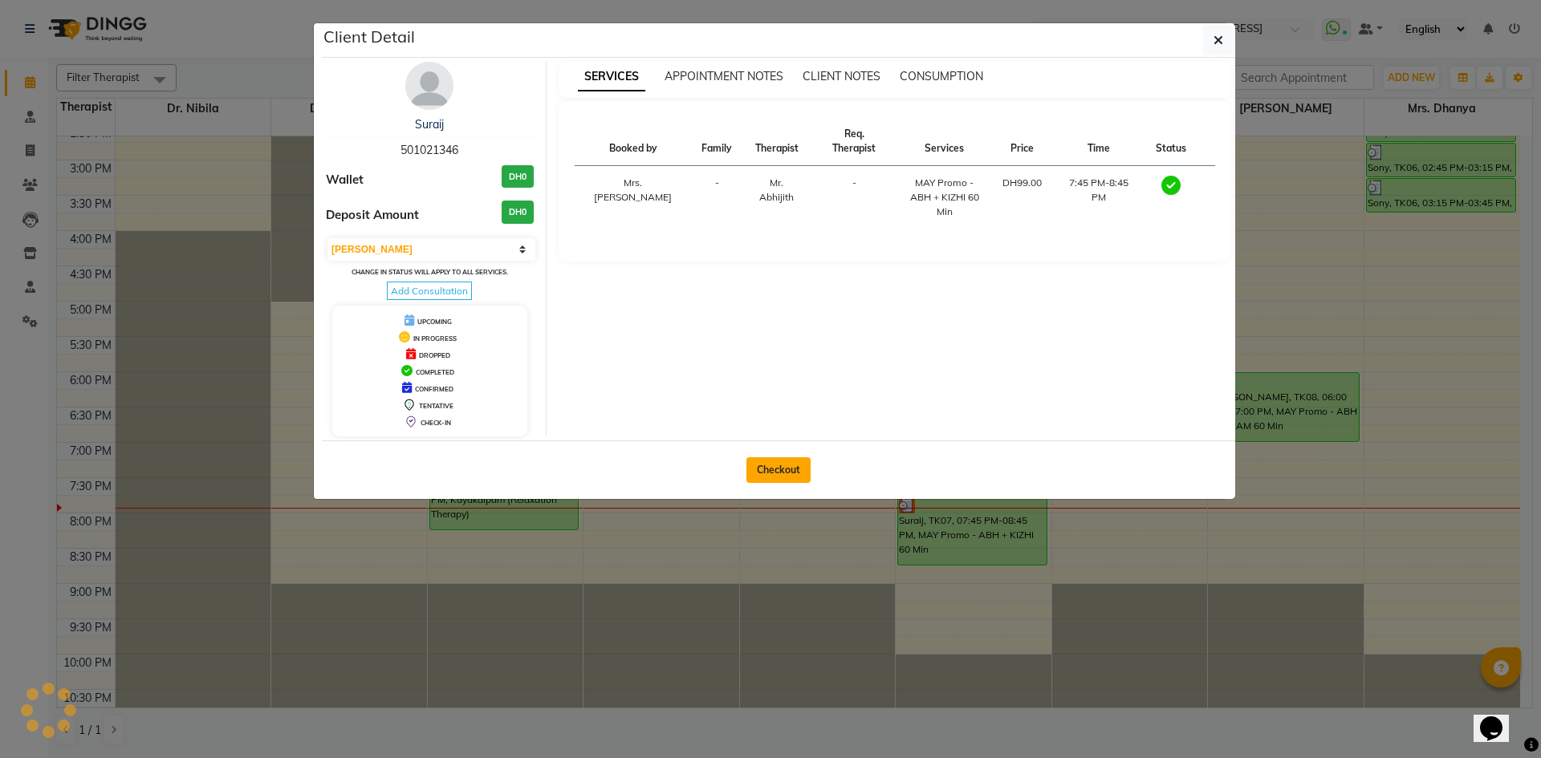
click at [791, 481] on button "Checkout" at bounding box center [778, 470] width 64 height 26
select select "service"
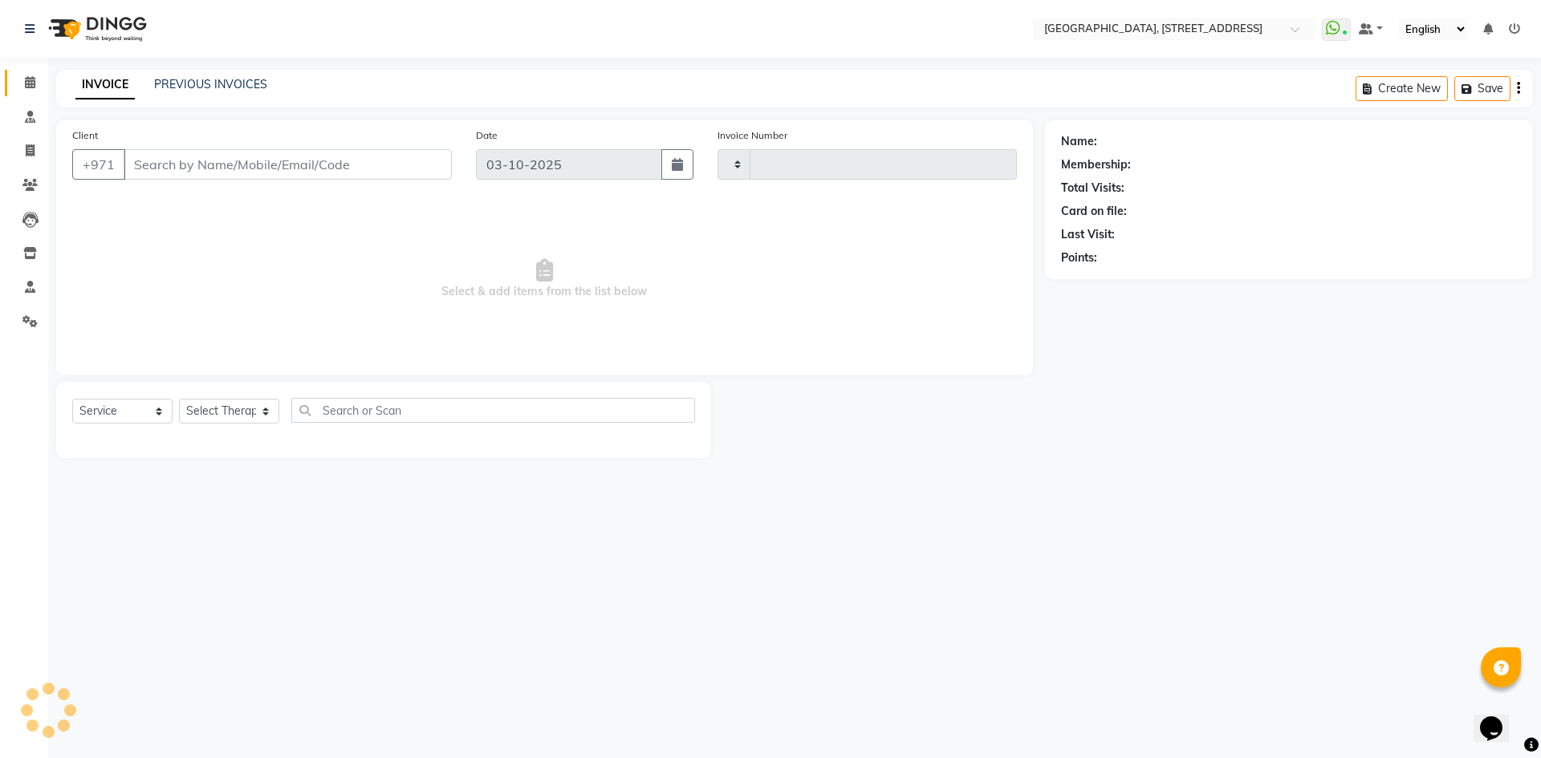
type input "2415"
select select "4538"
type input "501021346"
select select "65324"
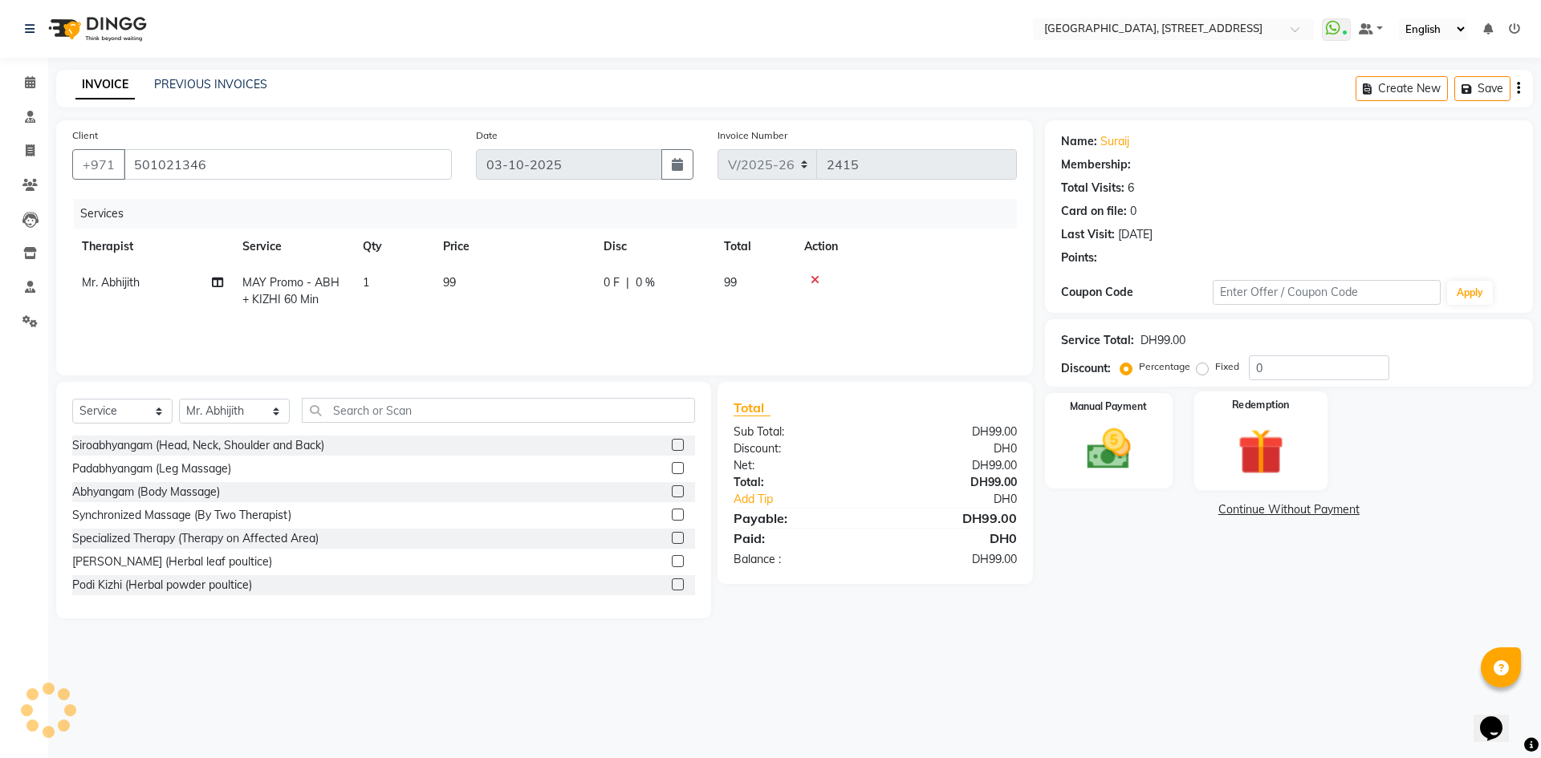
click at [1283, 445] on img at bounding box center [1260, 451] width 75 height 57
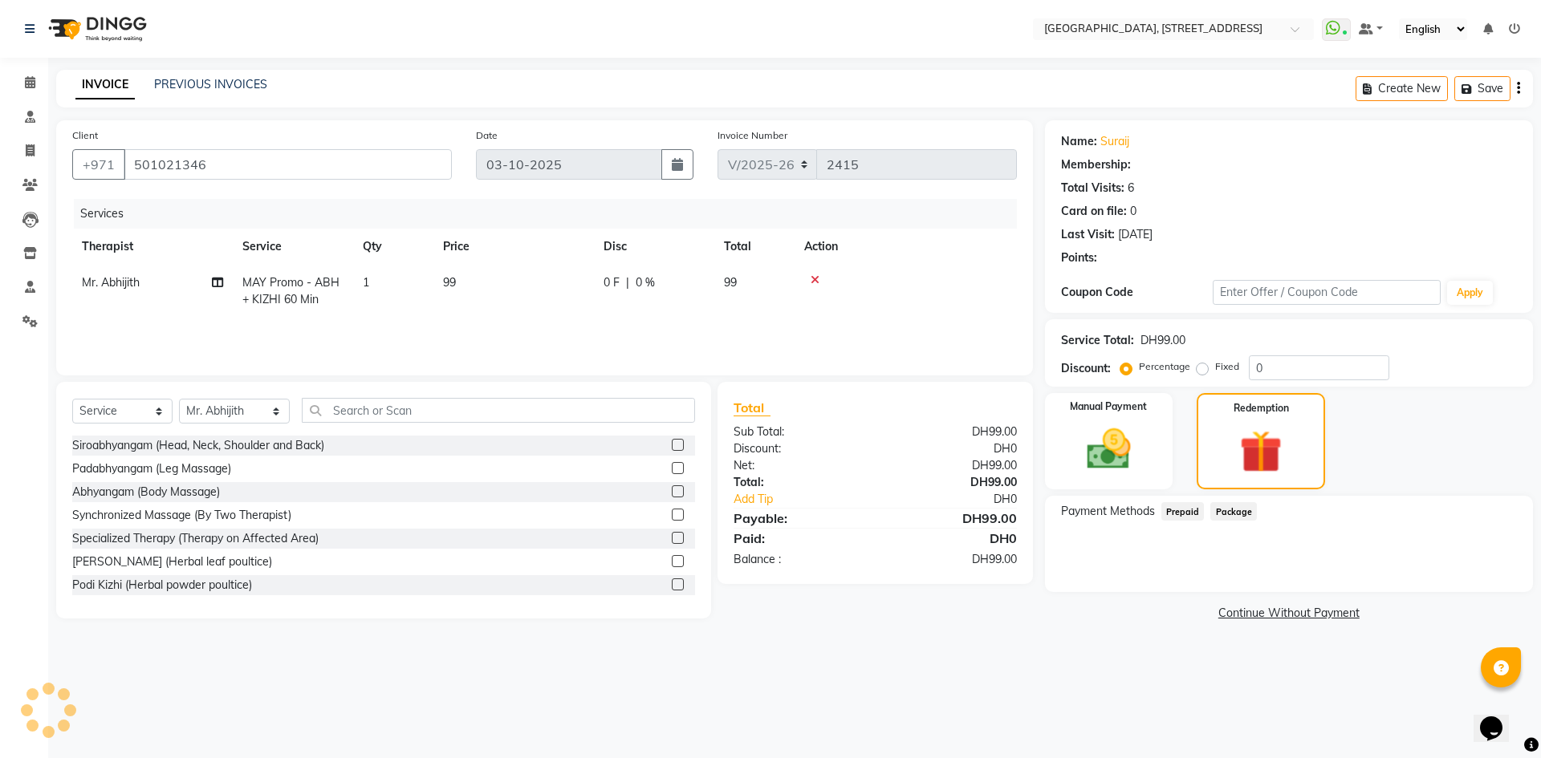
click at [1213, 510] on span "Package" at bounding box center [1233, 511] width 47 height 18
click at [35, 78] on icon at bounding box center [30, 82] width 10 height 12
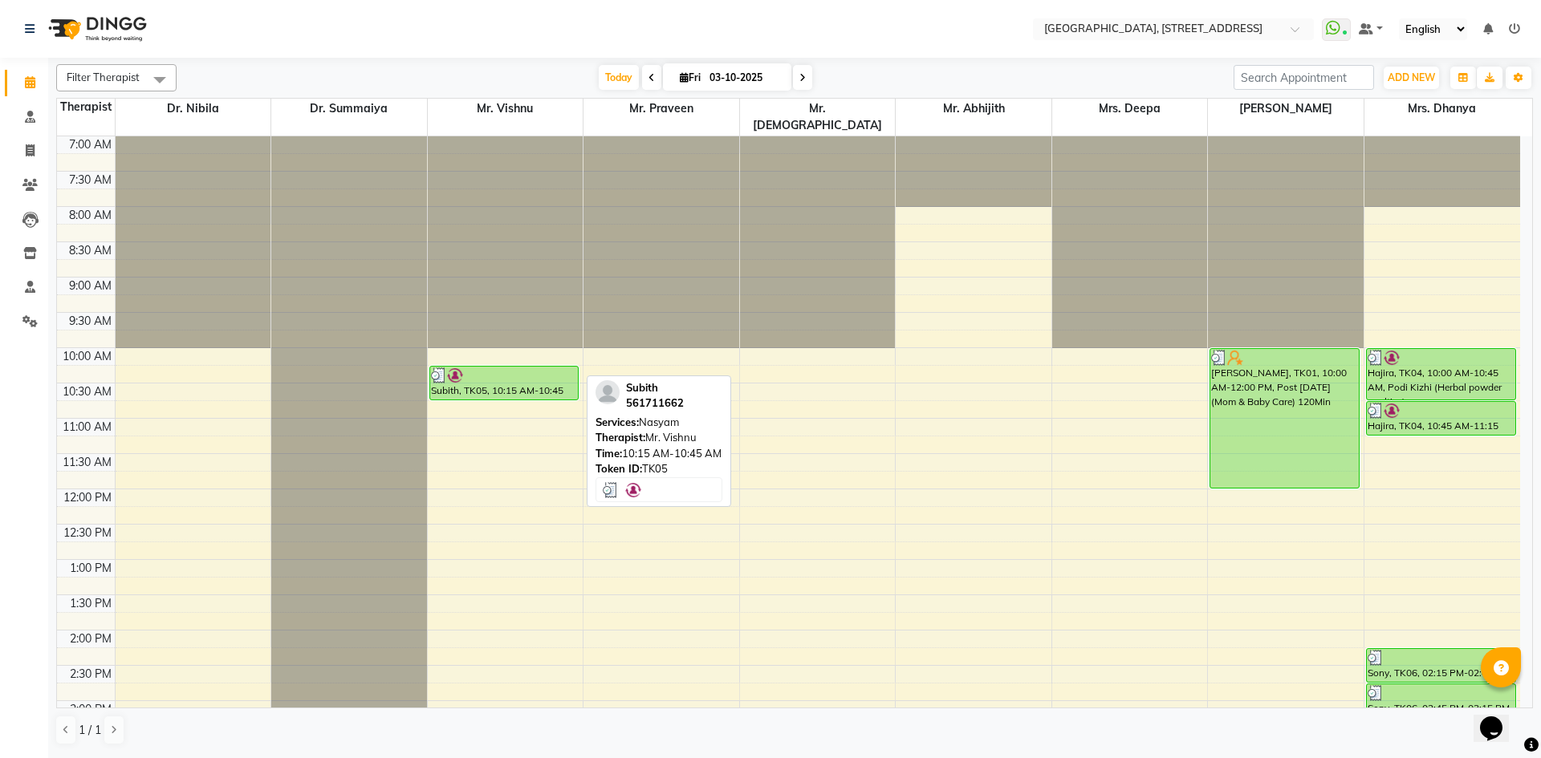
click at [564, 378] on div "Subith, TK05, 10:15 AM-10:45 AM, Nasyam" at bounding box center [504, 383] width 148 height 33
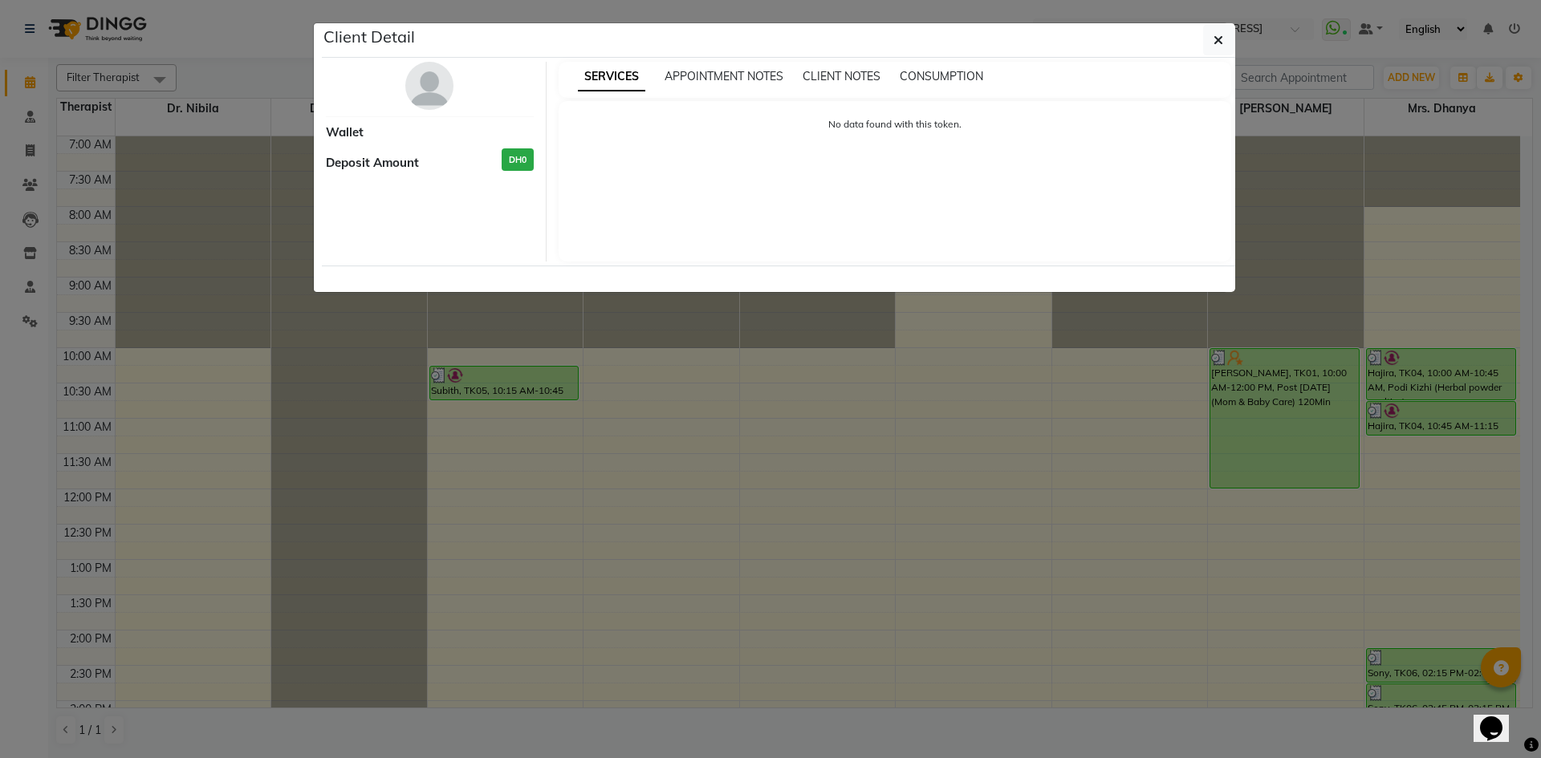
select select "3"
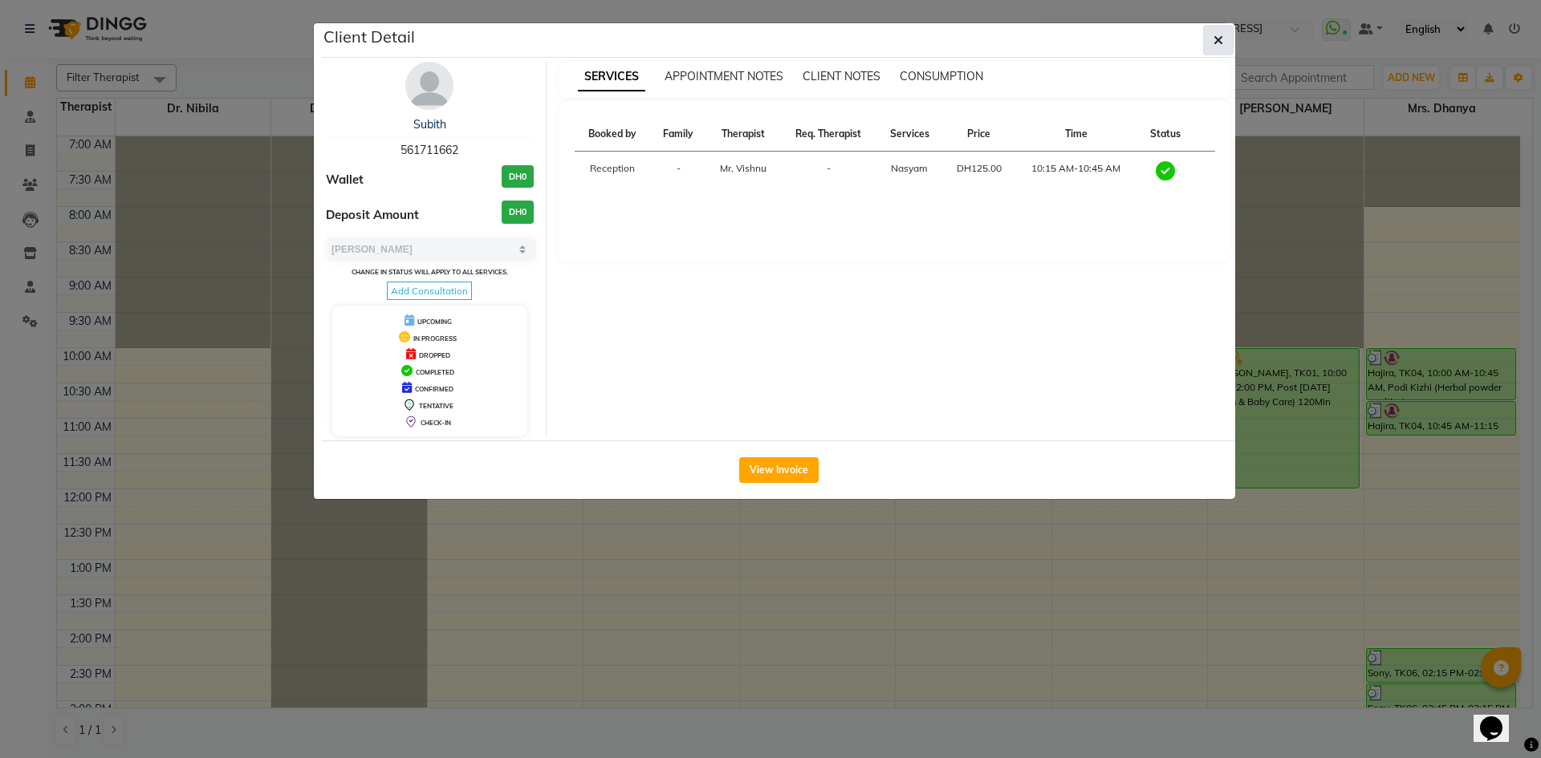
click at [1221, 48] on button "button" at bounding box center [1218, 40] width 30 height 30
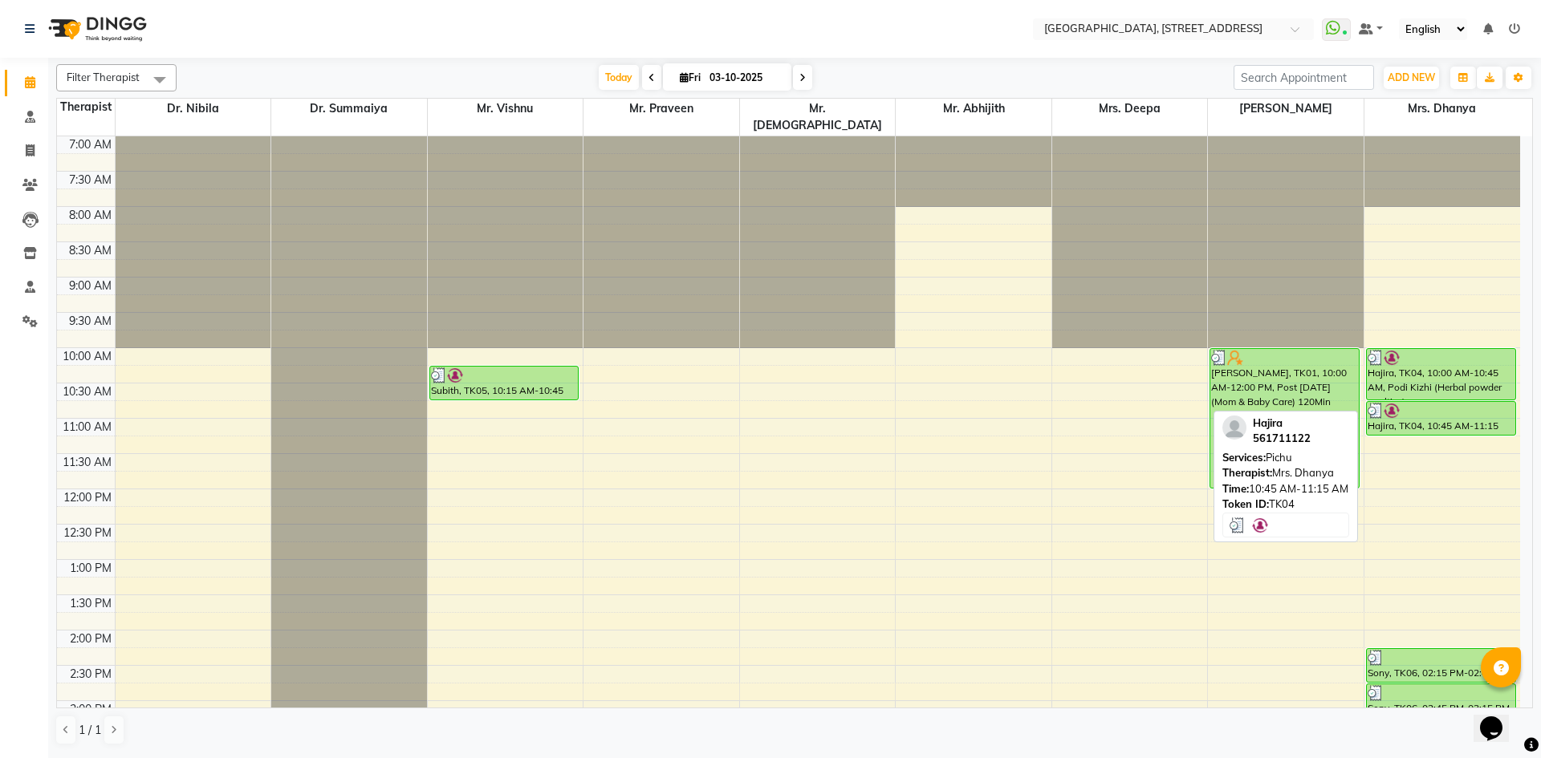
click at [1401, 403] on div at bounding box center [1441, 411] width 147 height 16
select select "3"
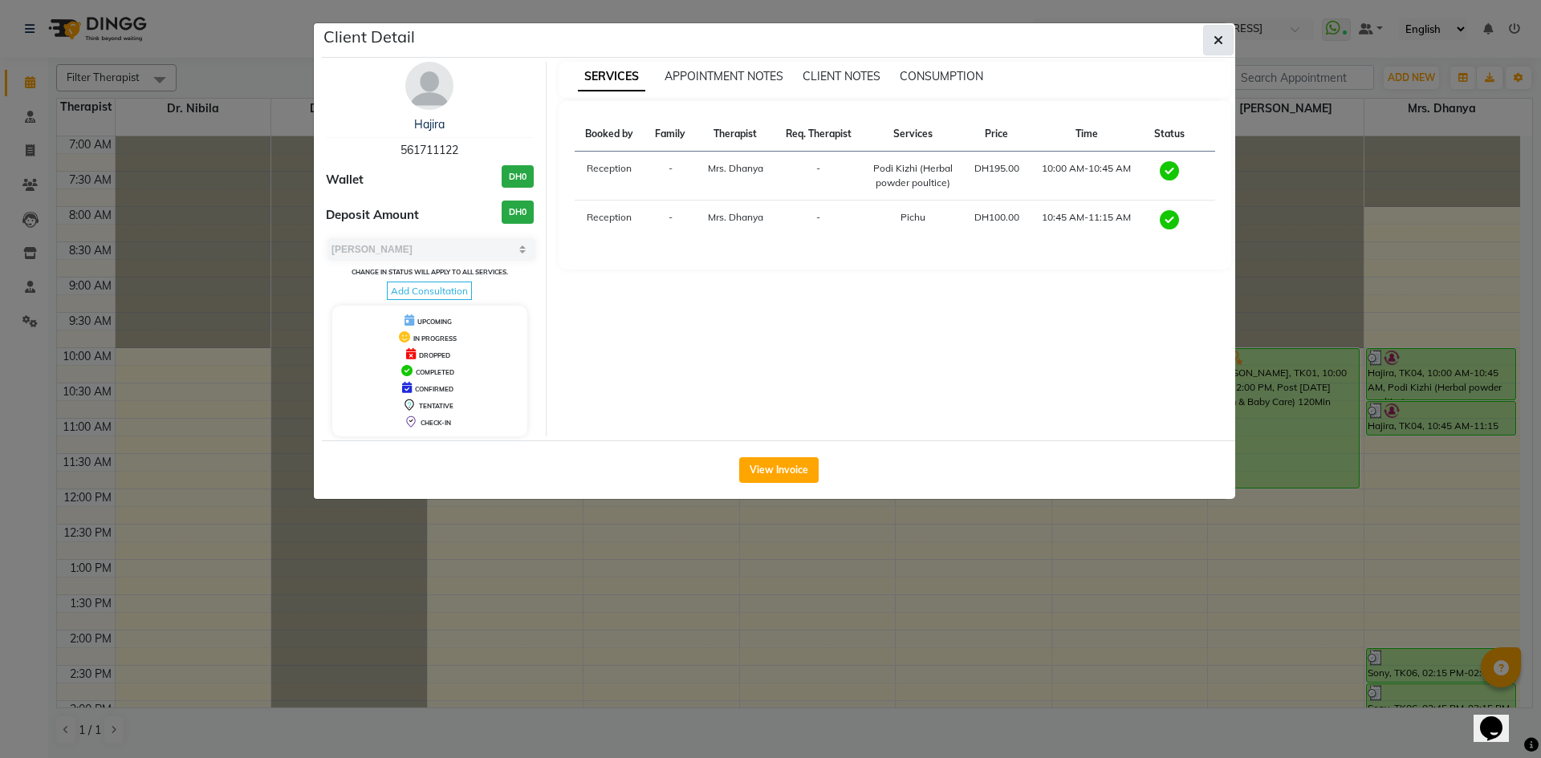
click at [1221, 42] on icon "button" at bounding box center [1218, 40] width 10 height 13
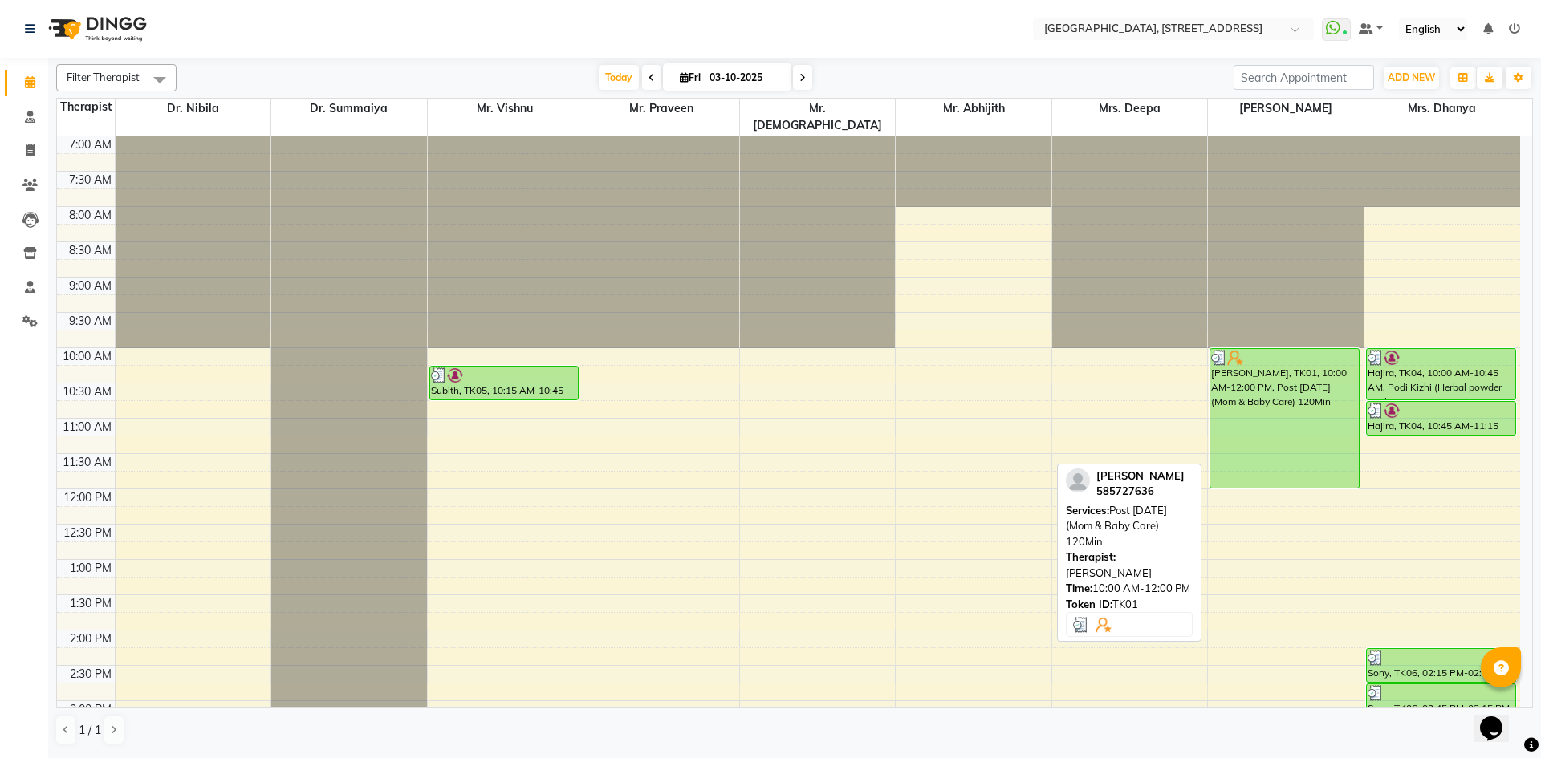
click at [1281, 369] on div "[PERSON_NAME], TK01, 10:00 AM-12:00 PM, Post [DATE] (Mom & Baby Care) 120Min" at bounding box center [1284, 418] width 148 height 139
select select "3"
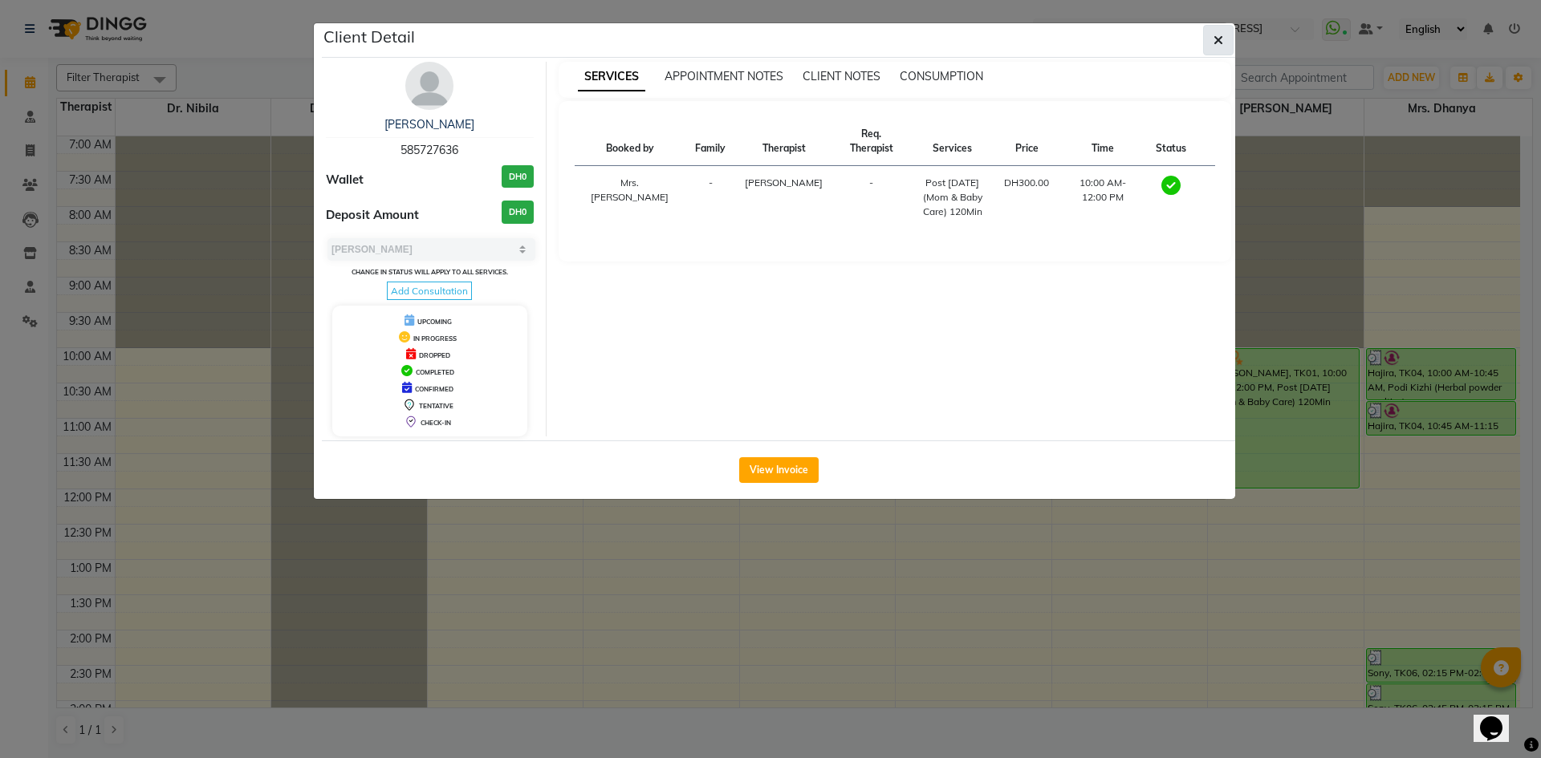
click at [1204, 46] on button "button" at bounding box center [1218, 40] width 30 height 30
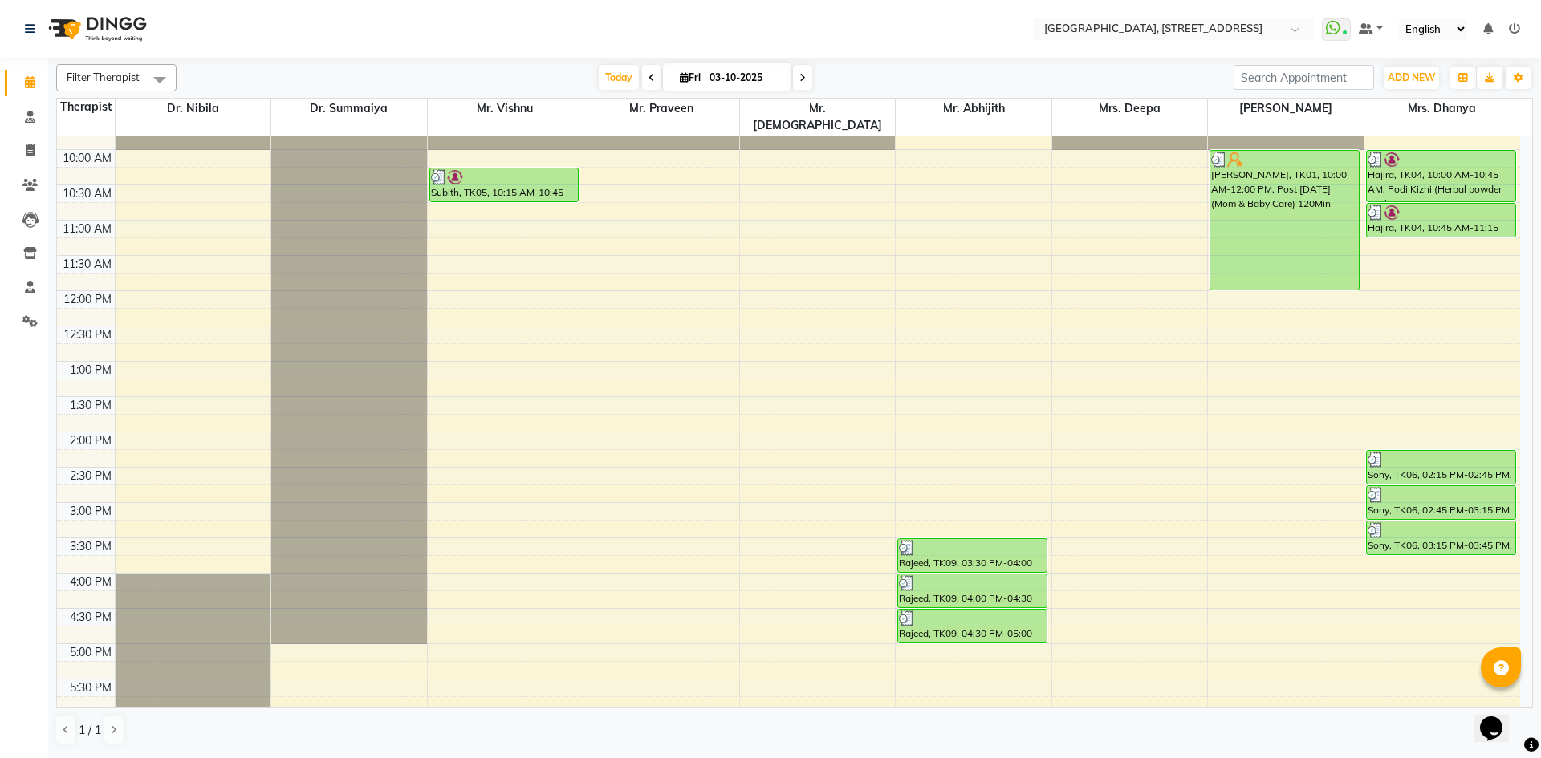
scroll to position [541, 0]
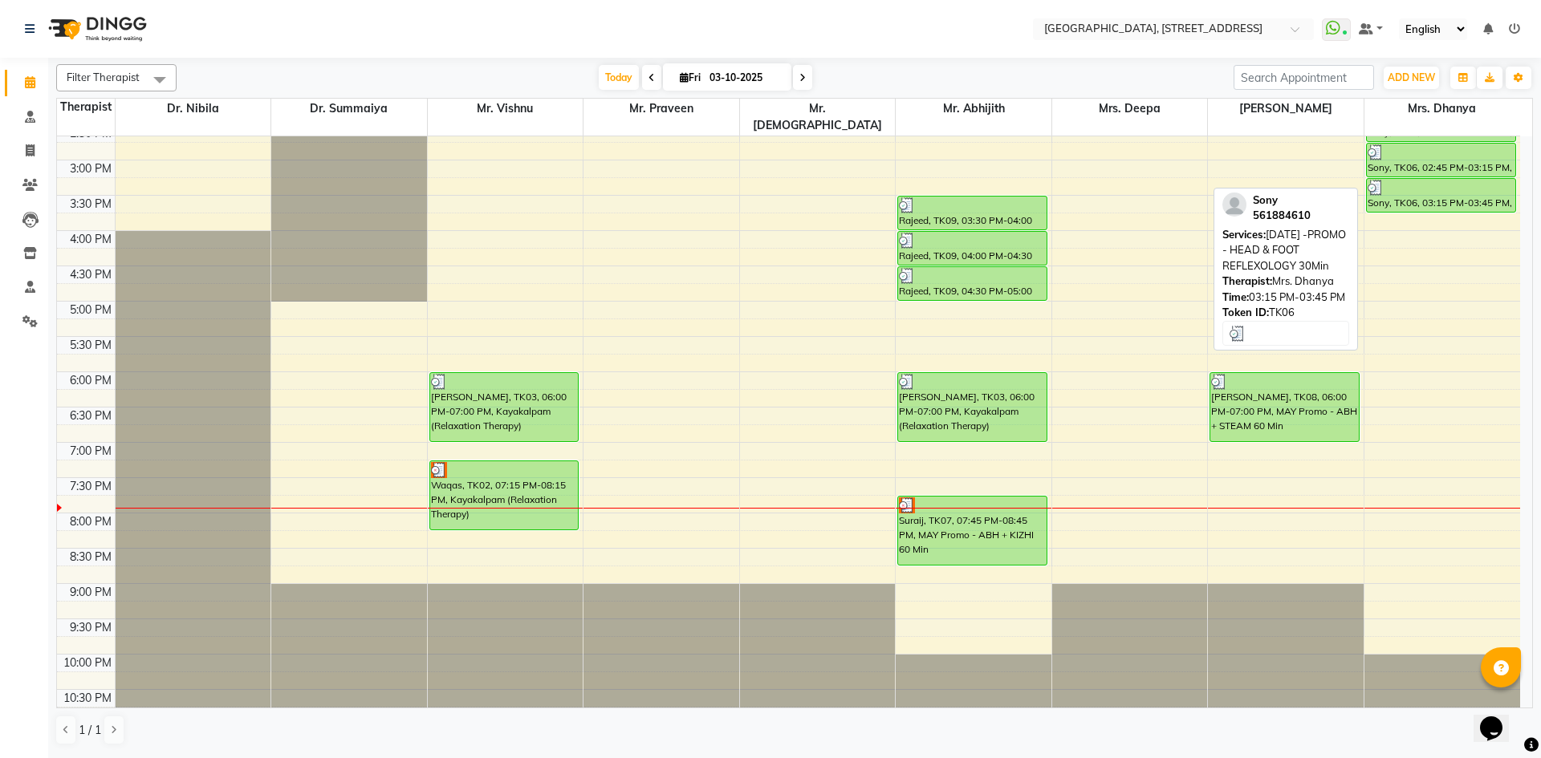
click at [1423, 180] on div at bounding box center [1441, 188] width 147 height 16
select select "3"
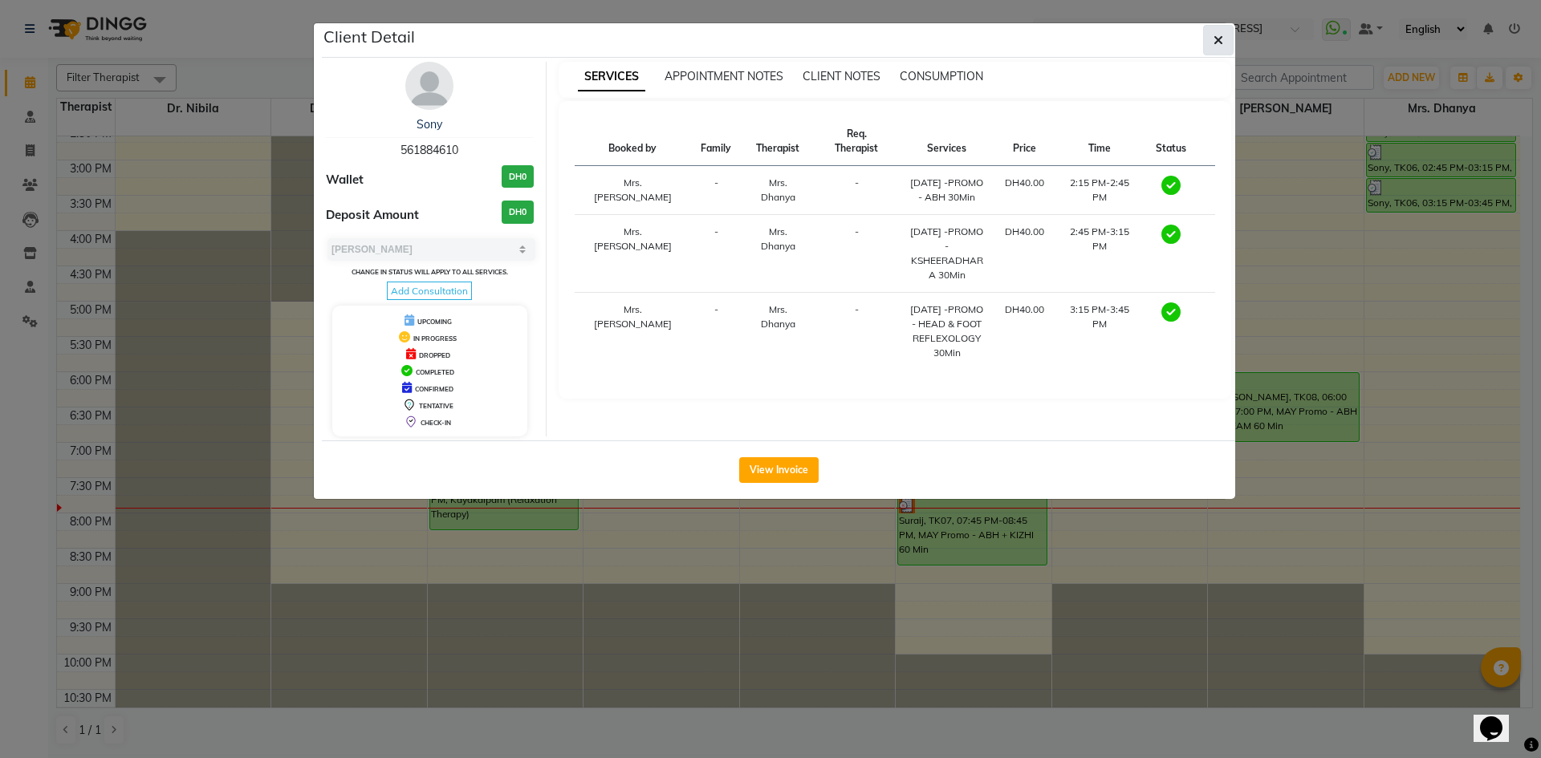
click at [1225, 43] on button "button" at bounding box center [1218, 40] width 30 height 30
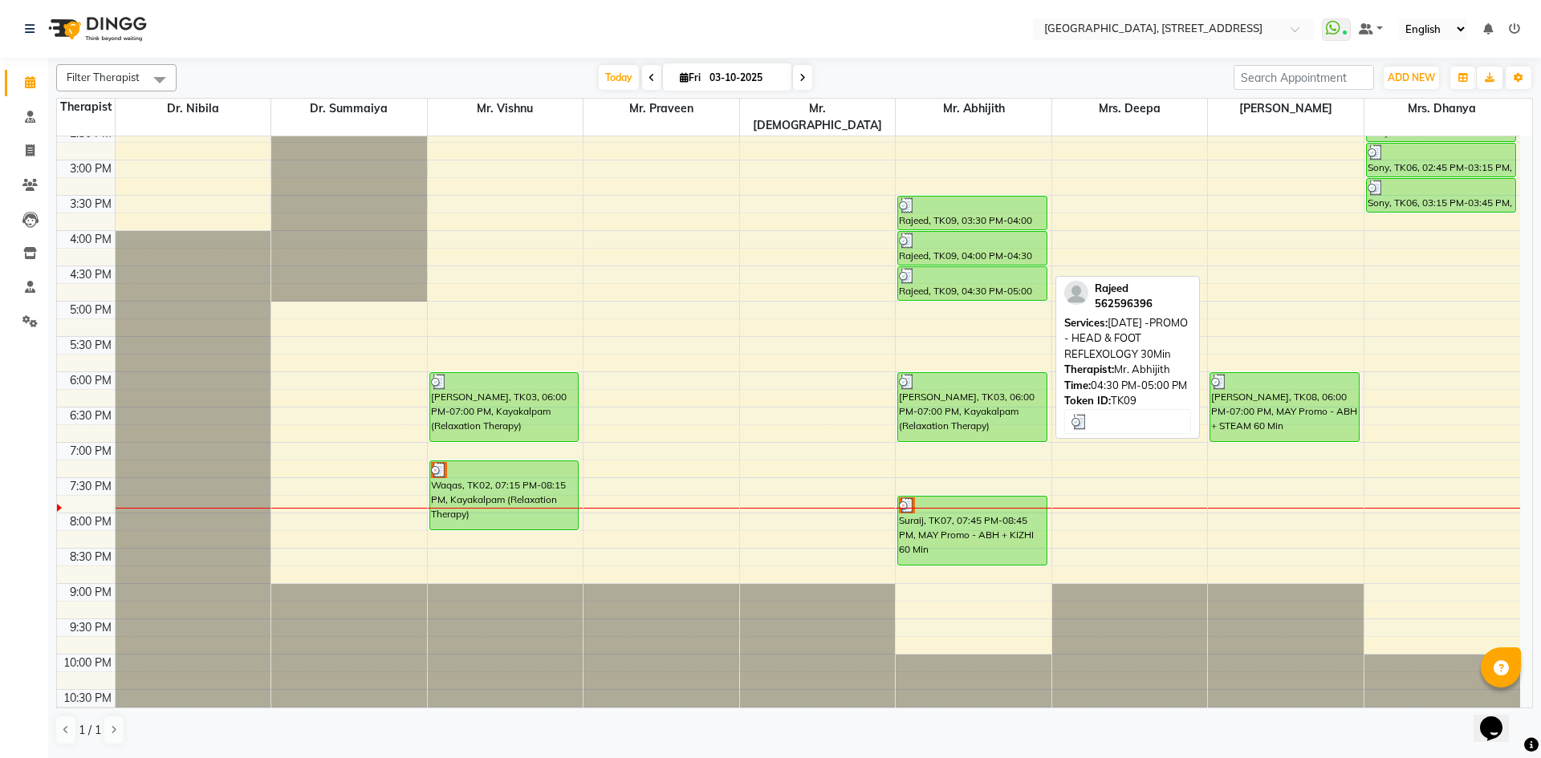
click at [942, 267] on div "Rajeed, TK09, 04:30 PM-05:00 PM, [DATE] -PROMO - HEAD & FOOT REFLEXOLOGY 30Min" at bounding box center [972, 283] width 148 height 33
select select "3"
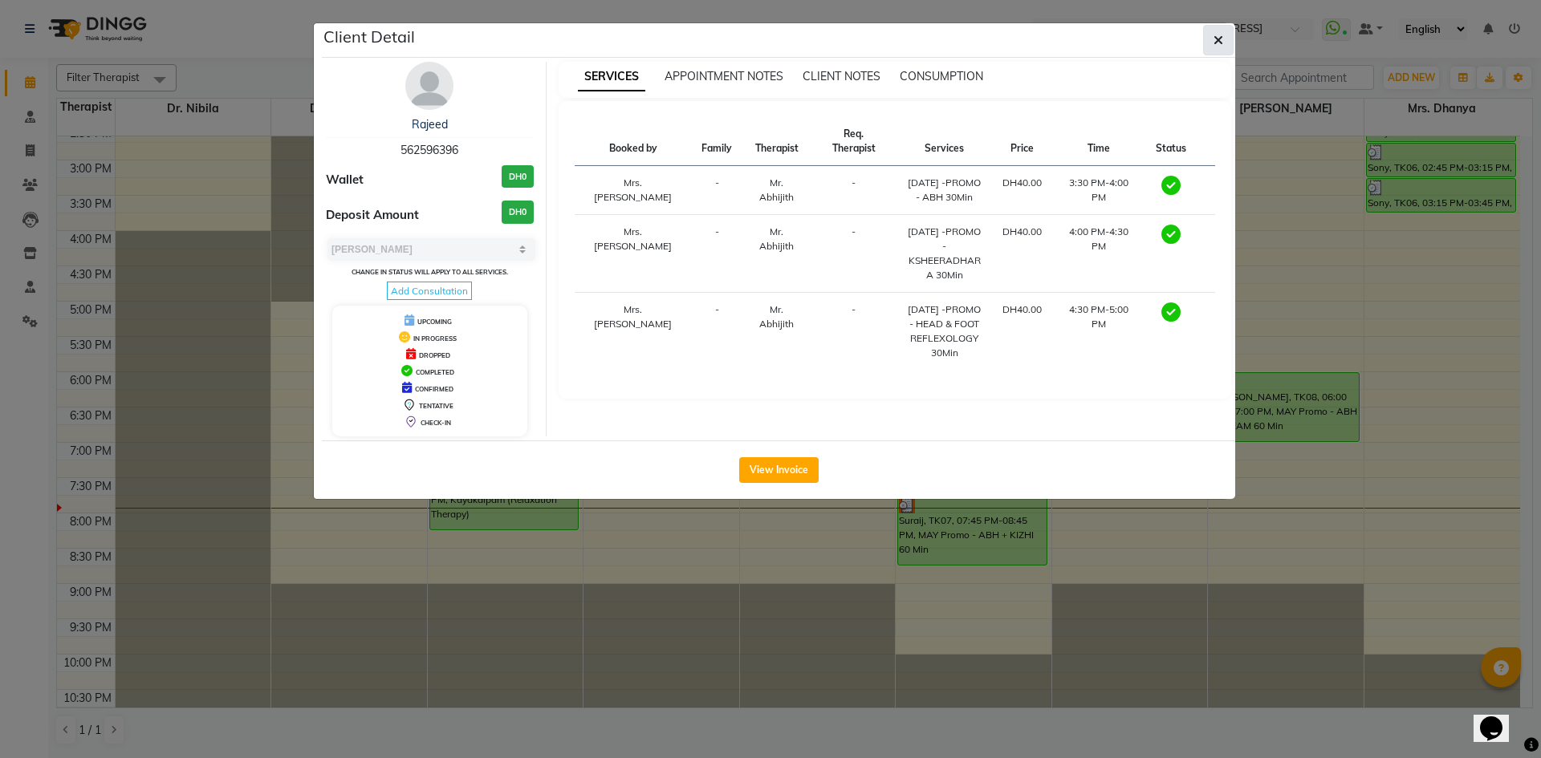
click at [1222, 49] on button "button" at bounding box center [1218, 40] width 30 height 30
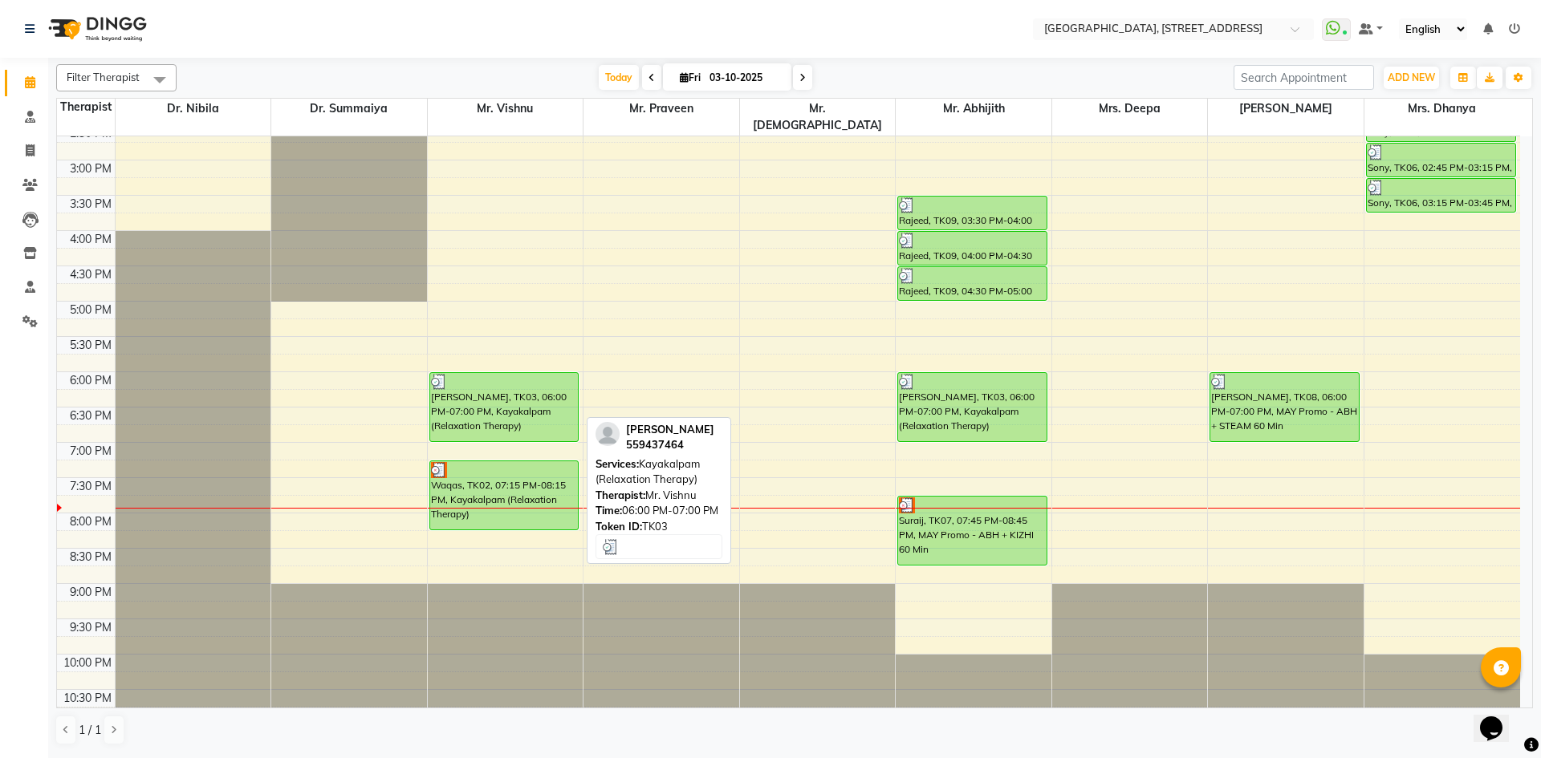
click at [530, 401] on div "[PERSON_NAME], TK03, 06:00 PM-07:00 PM, Kayakalpam (Relaxation Therapy)" at bounding box center [504, 407] width 148 height 68
select select "3"
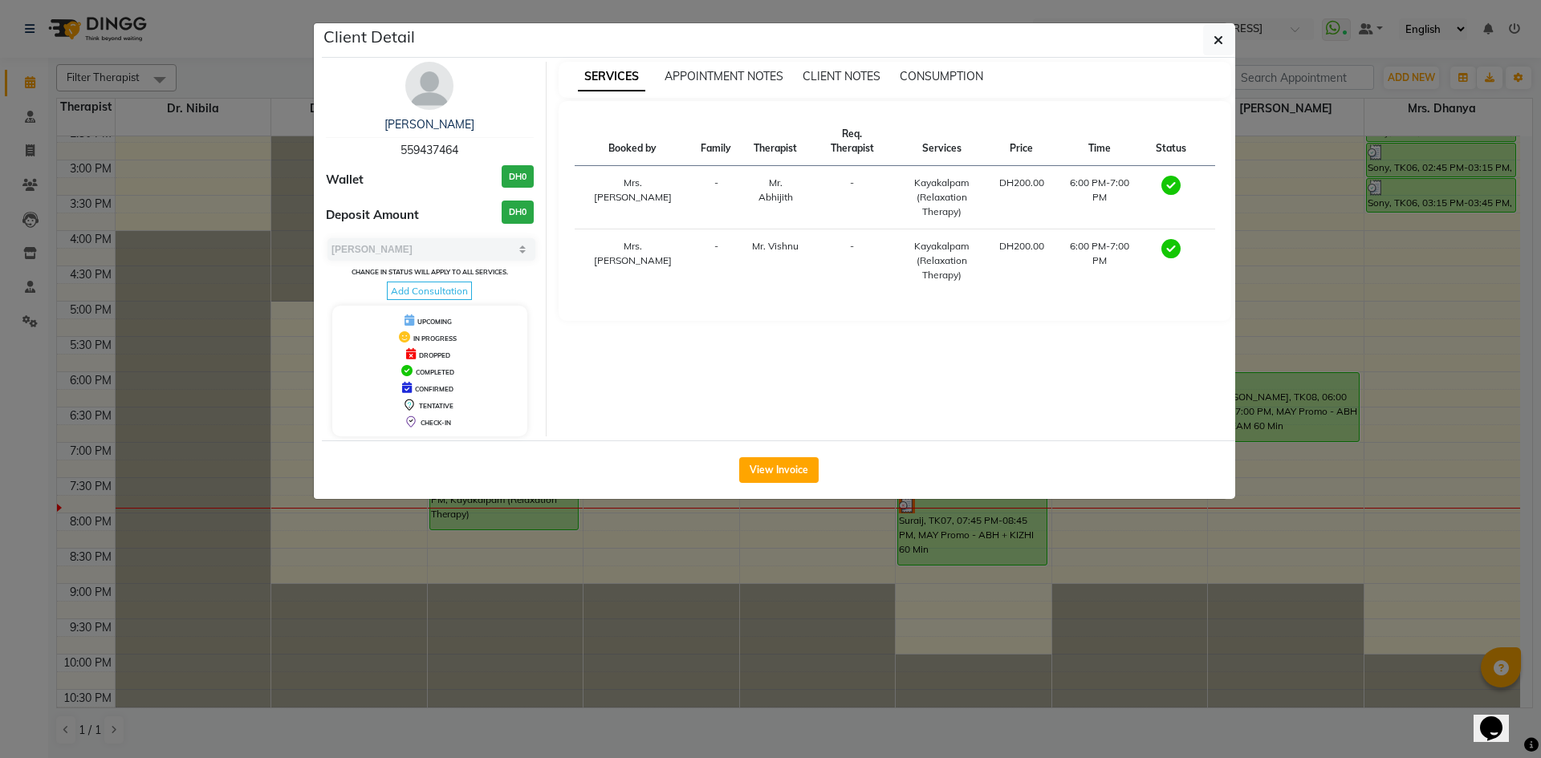
click at [1209, 49] on button "button" at bounding box center [1218, 40] width 30 height 30
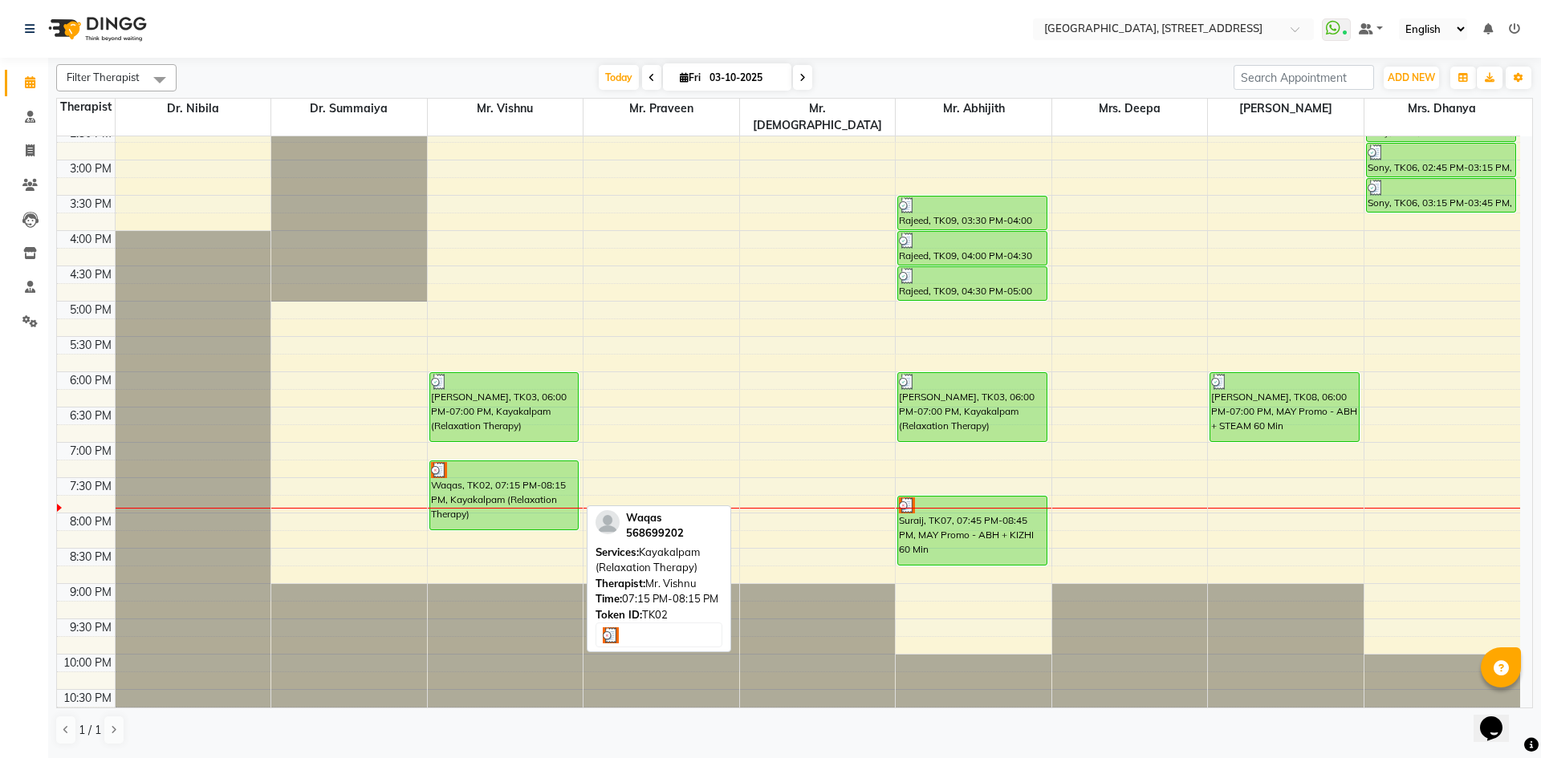
click at [516, 497] on div "Waqas, TK02, 07:15 PM-08:15 PM, Kayakalpam (Relaxation Therapy)" at bounding box center [504, 495] width 148 height 68
select select "3"
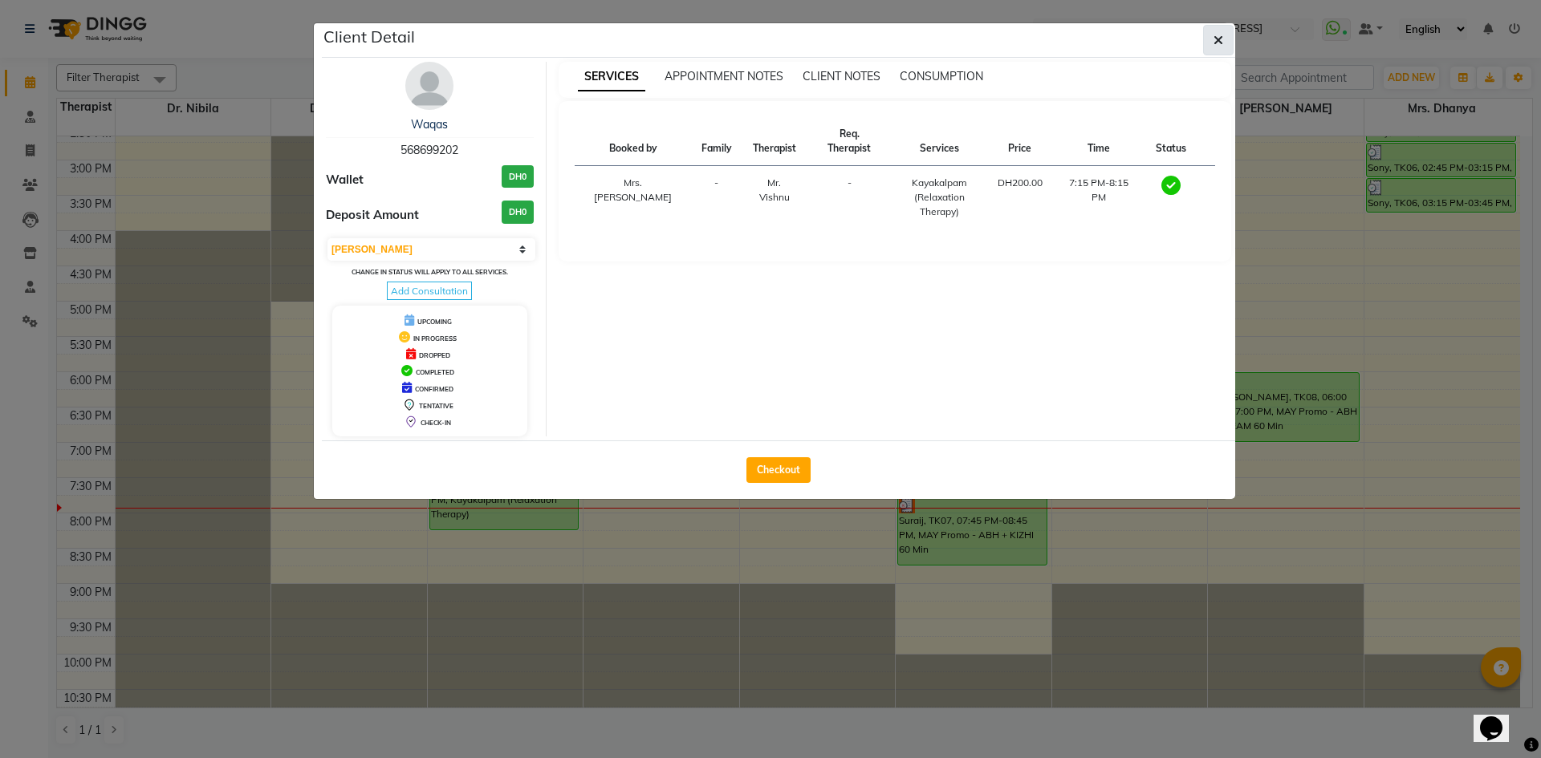
click at [1231, 41] on button "button" at bounding box center [1218, 40] width 30 height 30
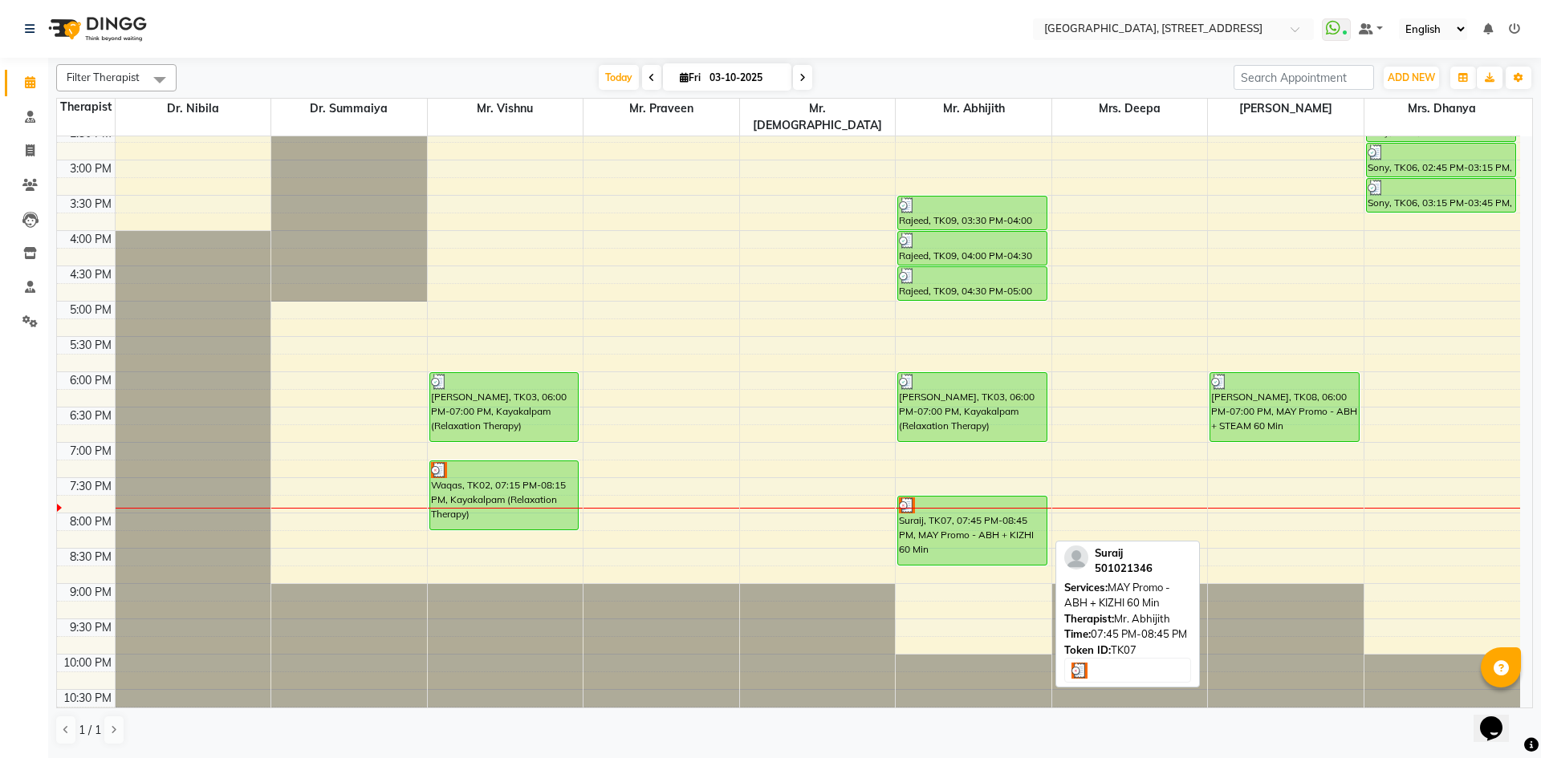
click at [983, 516] on div "Suraij, TK07, 07:45 PM-08:45 PM, MAY Promo - ABH + KIZHI 60 Min" at bounding box center [972, 531] width 148 height 68
select select "3"
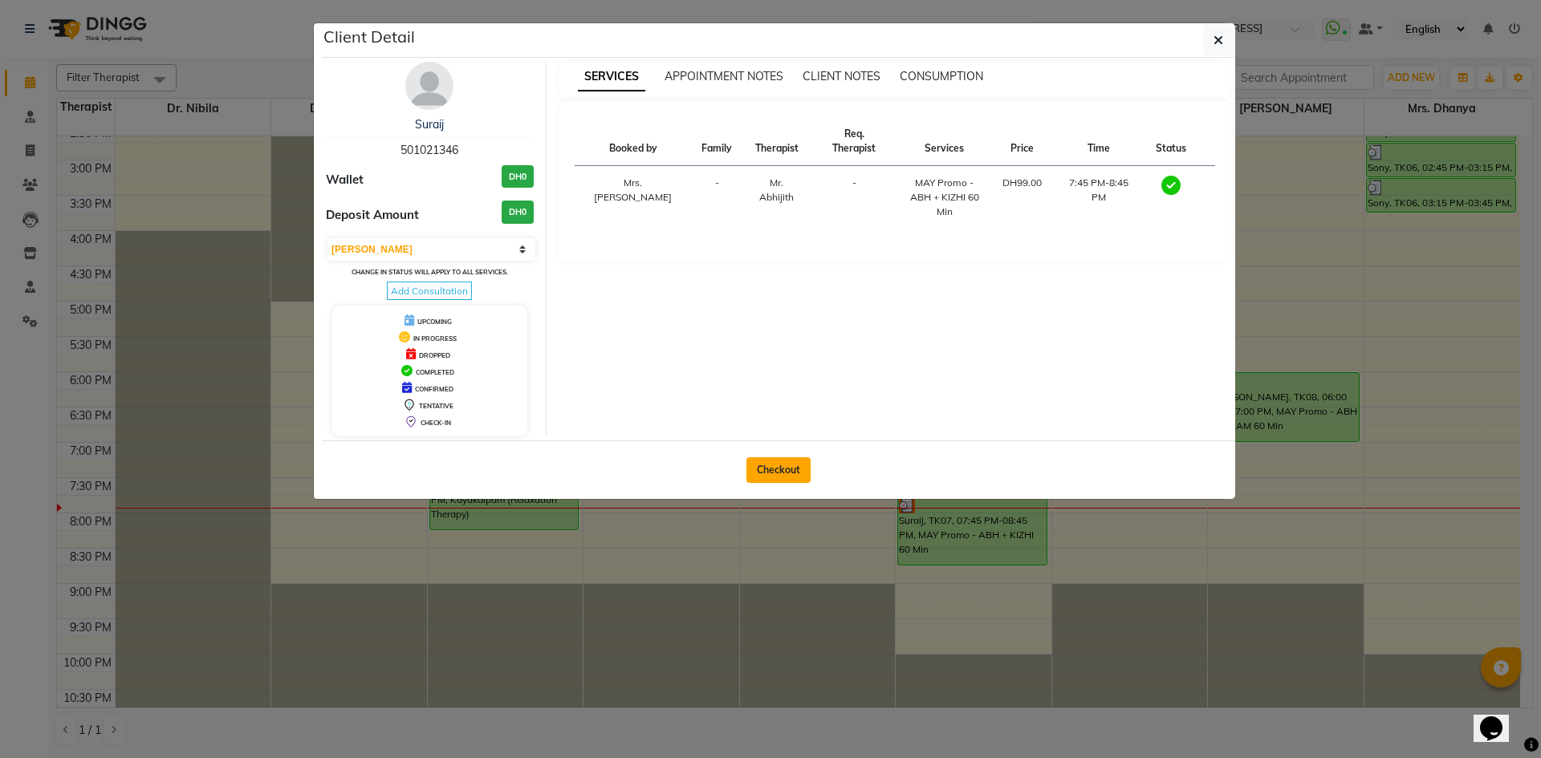
click at [795, 467] on button "Checkout" at bounding box center [778, 470] width 64 height 26
select select "service"
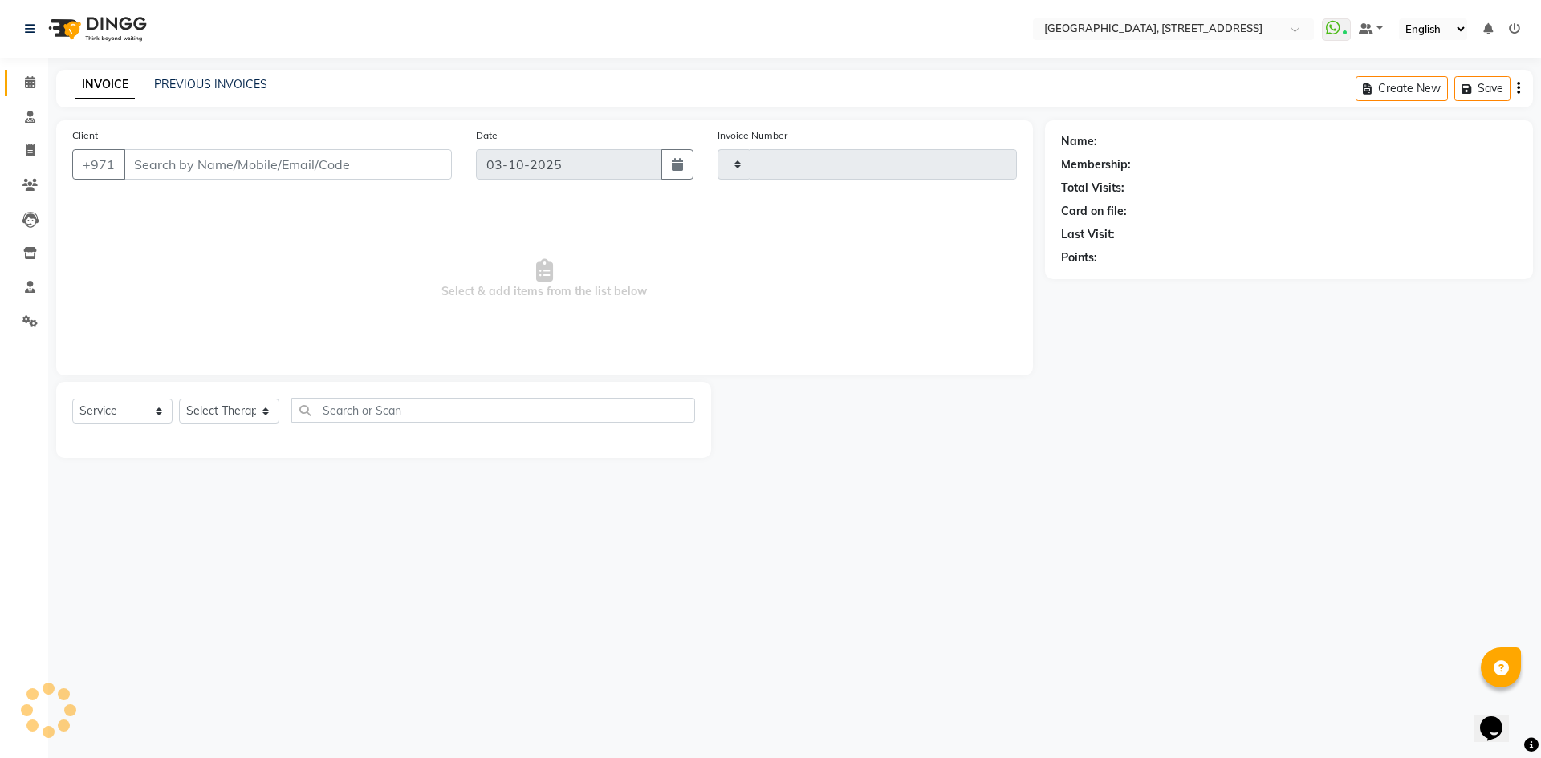
type input "2415"
select select "4538"
type input "501021346"
select select "65324"
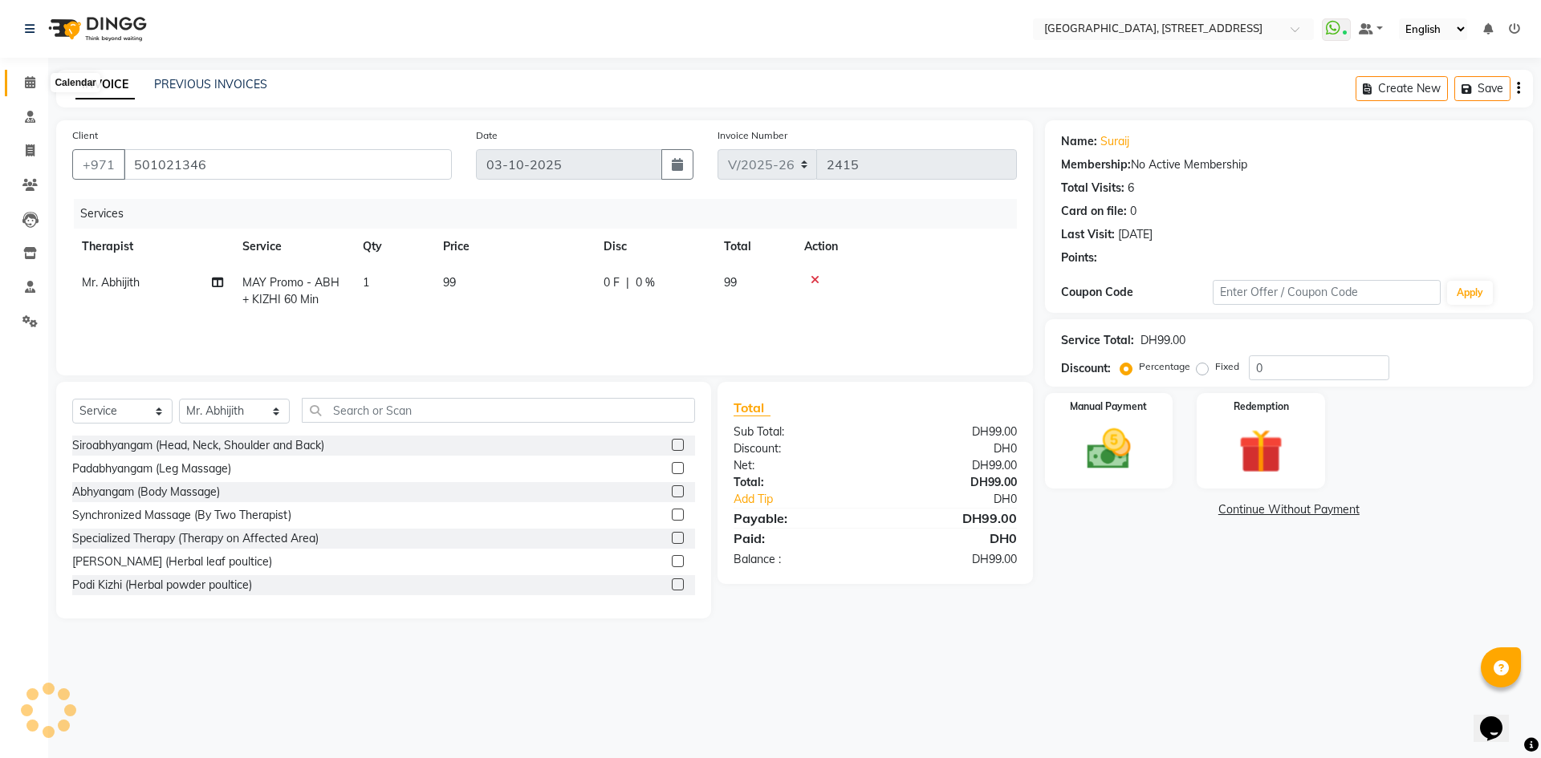
click at [28, 83] on icon at bounding box center [30, 82] width 10 height 12
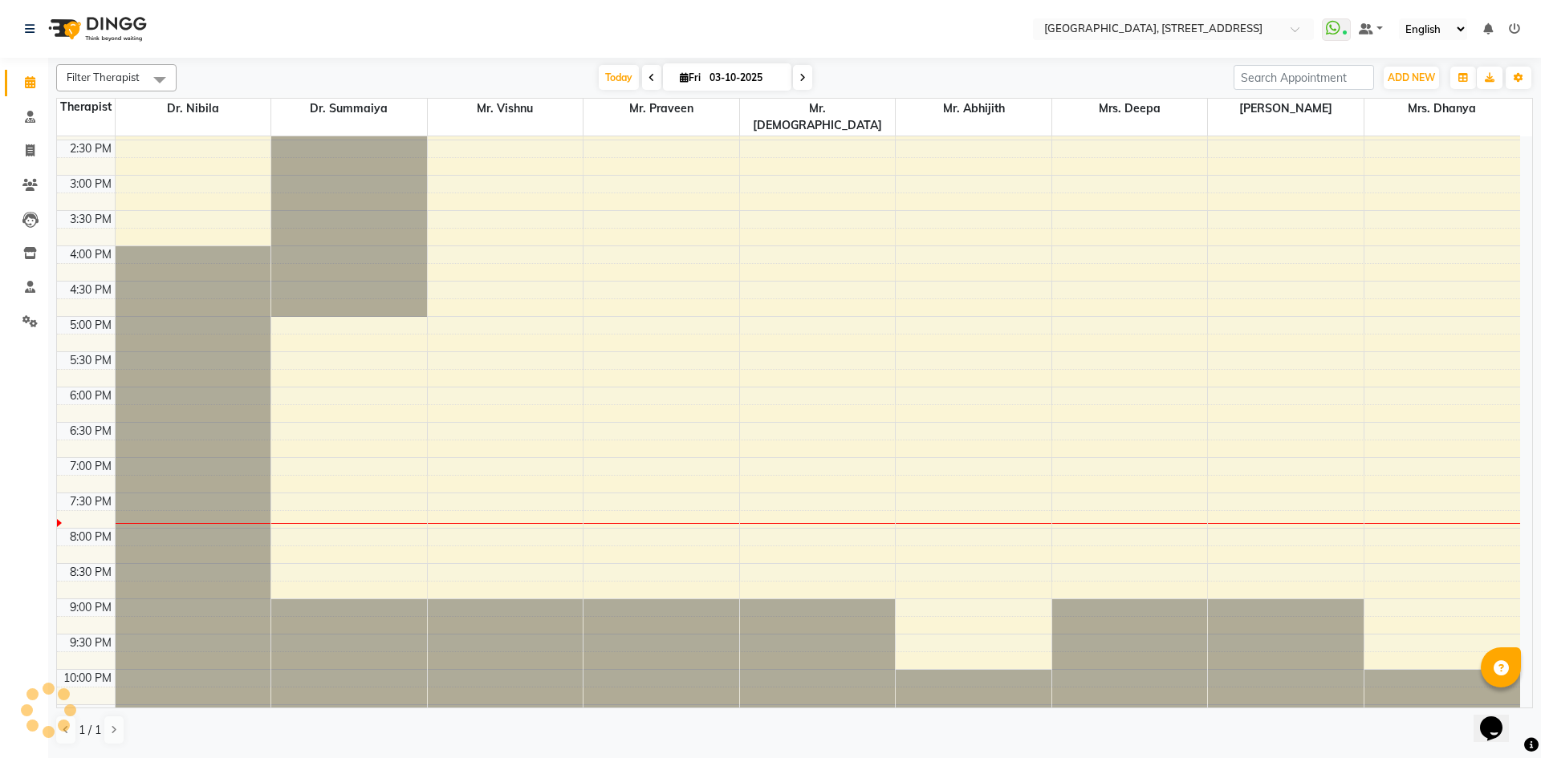
scroll to position [541, 0]
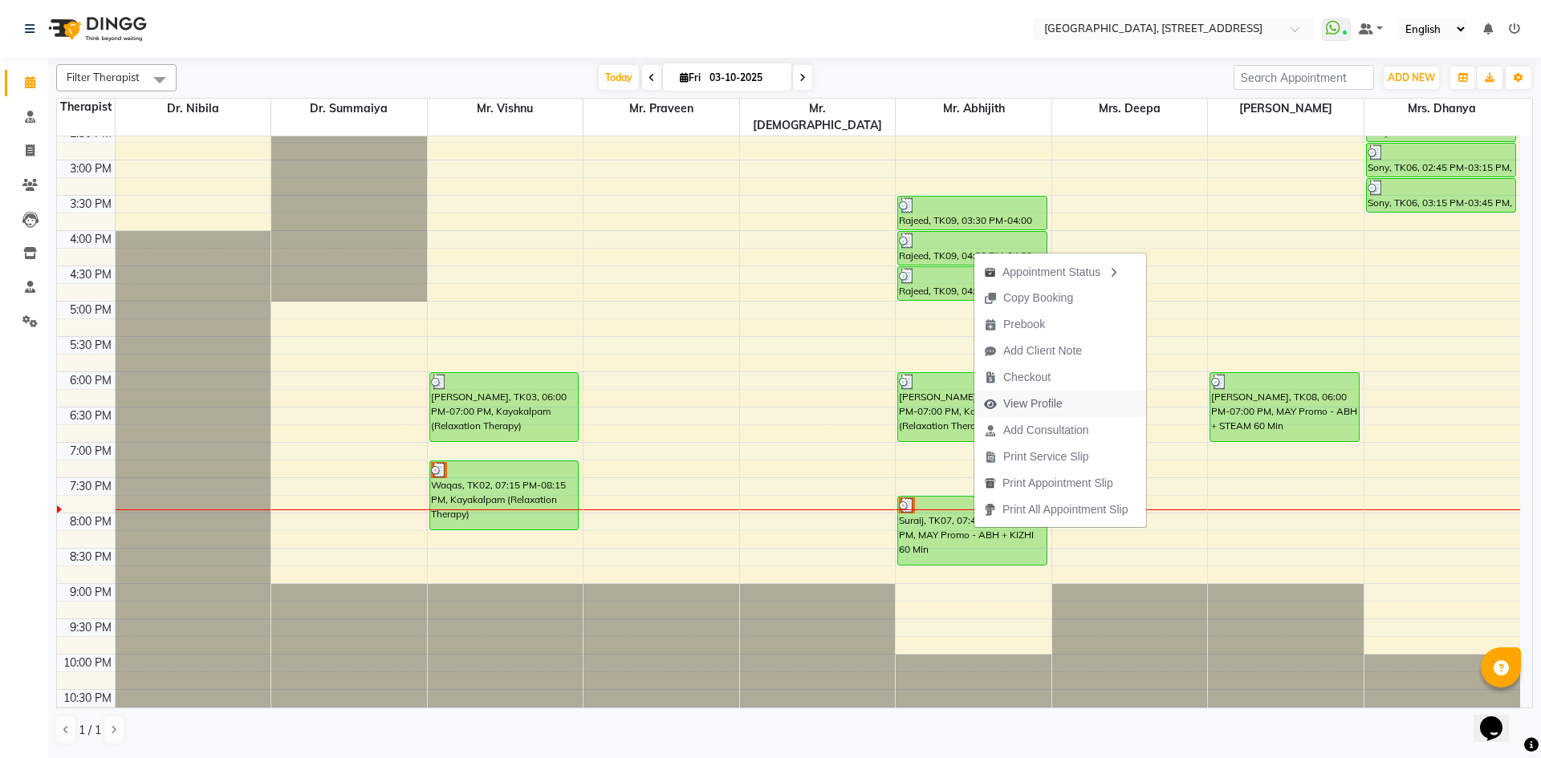
click at [1060, 400] on span "View Profile" at bounding box center [1032, 404] width 59 height 17
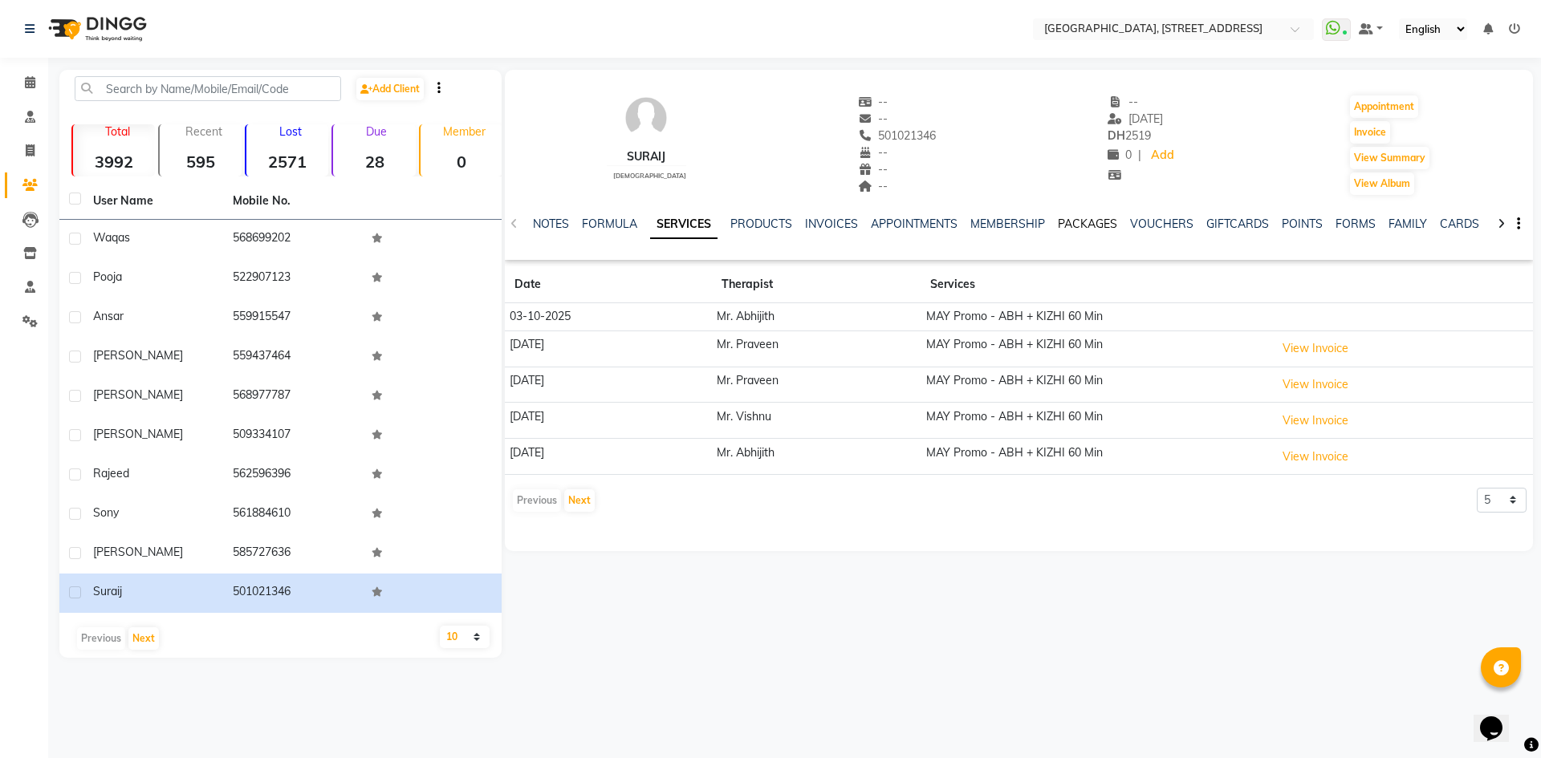
click at [1087, 219] on link "PACKAGES" at bounding box center [1087, 224] width 59 height 14
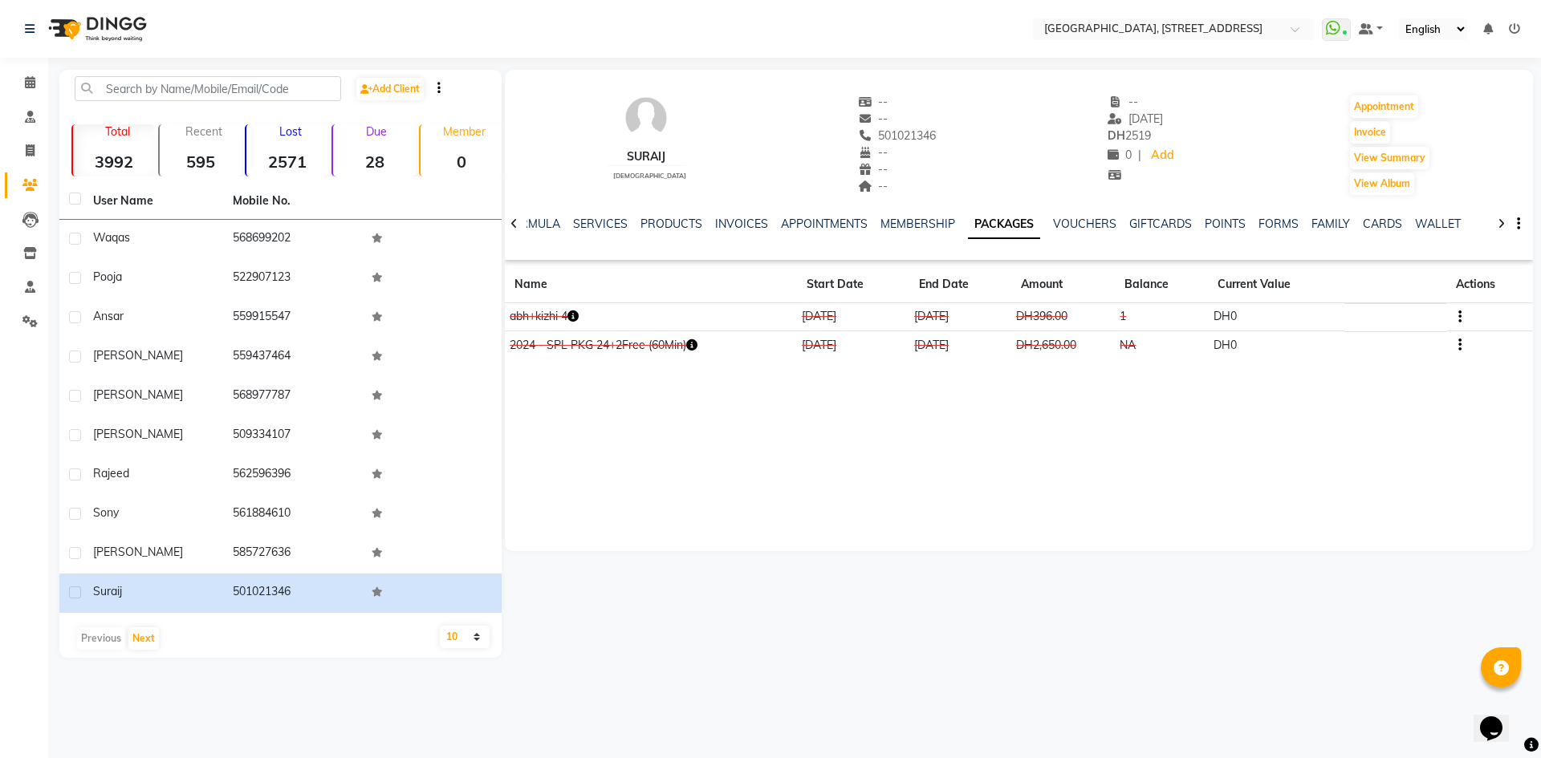
click at [578, 315] on icon "button" at bounding box center [572, 316] width 11 height 11
click at [659, 434] on div "Suraij [DEMOGRAPHIC_DATA] -- -- 501021346 -- -- -- -- [DATE] DH 2519 0 | Add Ap…" at bounding box center [1019, 311] width 1028 height 482
click at [30, 78] on icon at bounding box center [30, 82] width 10 height 12
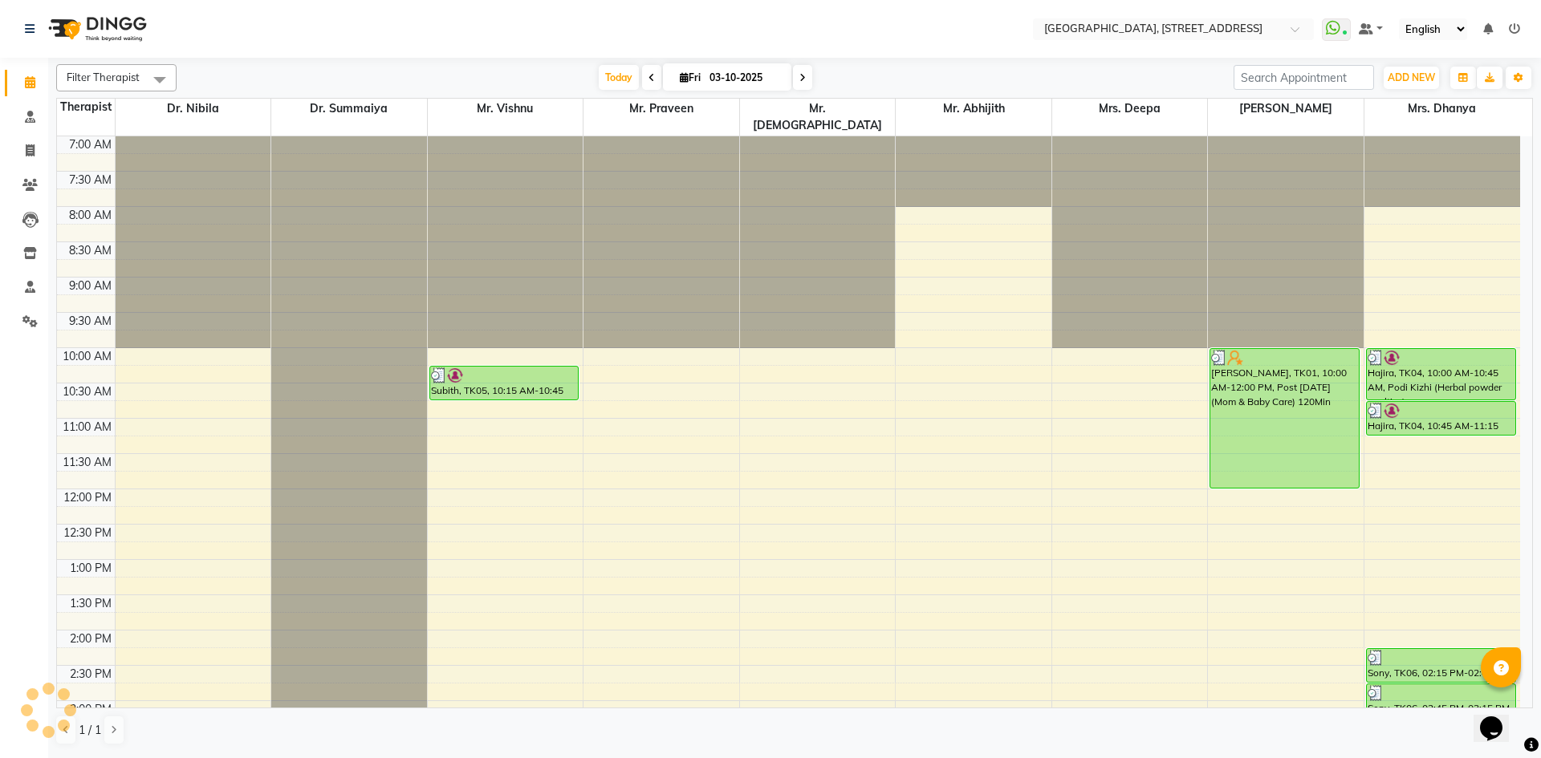
scroll to position [541, 0]
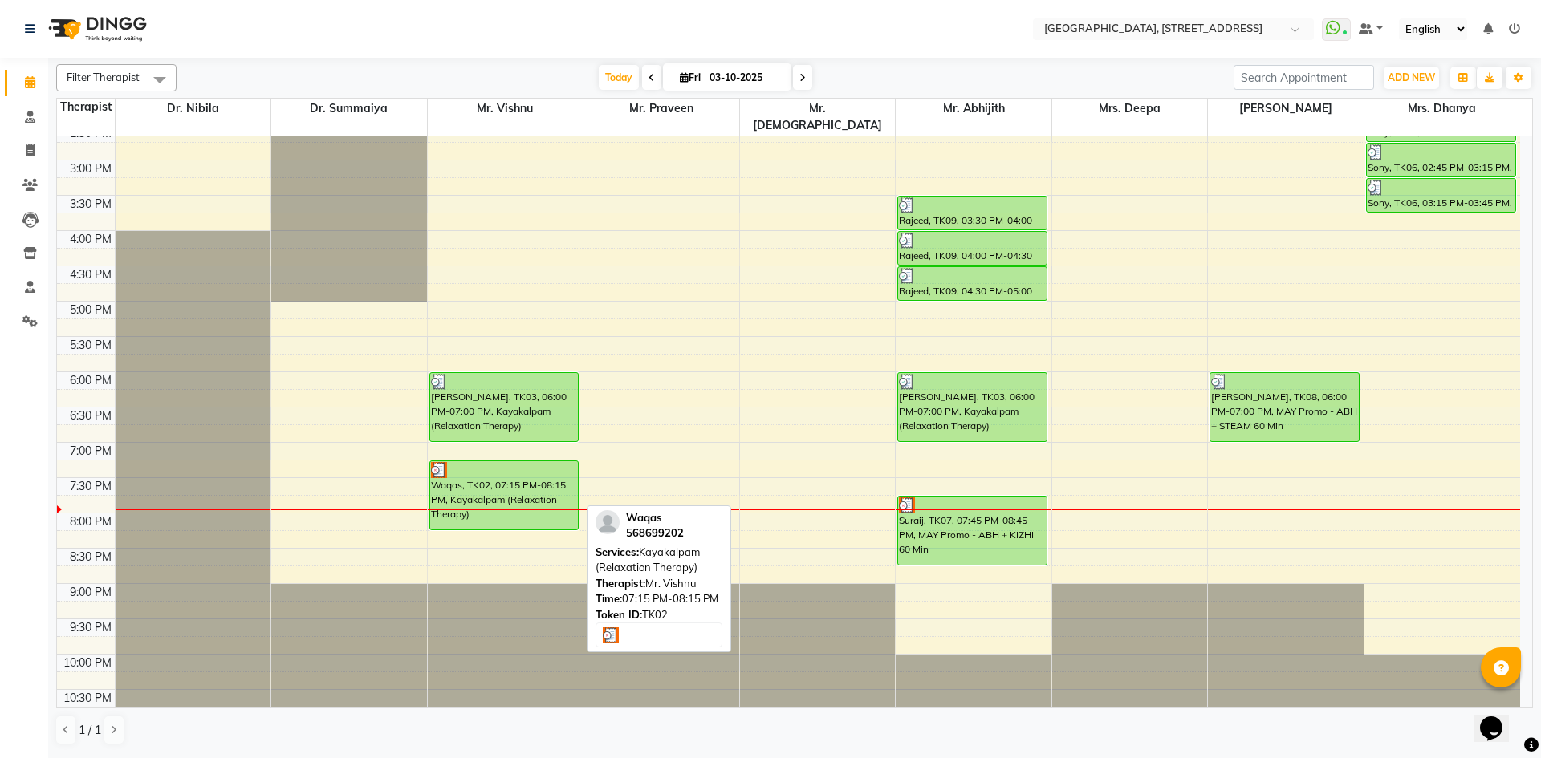
click at [539, 494] on div "Waqas, TK02, 07:15 PM-08:15 PM, Kayakalpam (Relaxation Therapy)" at bounding box center [504, 495] width 148 height 68
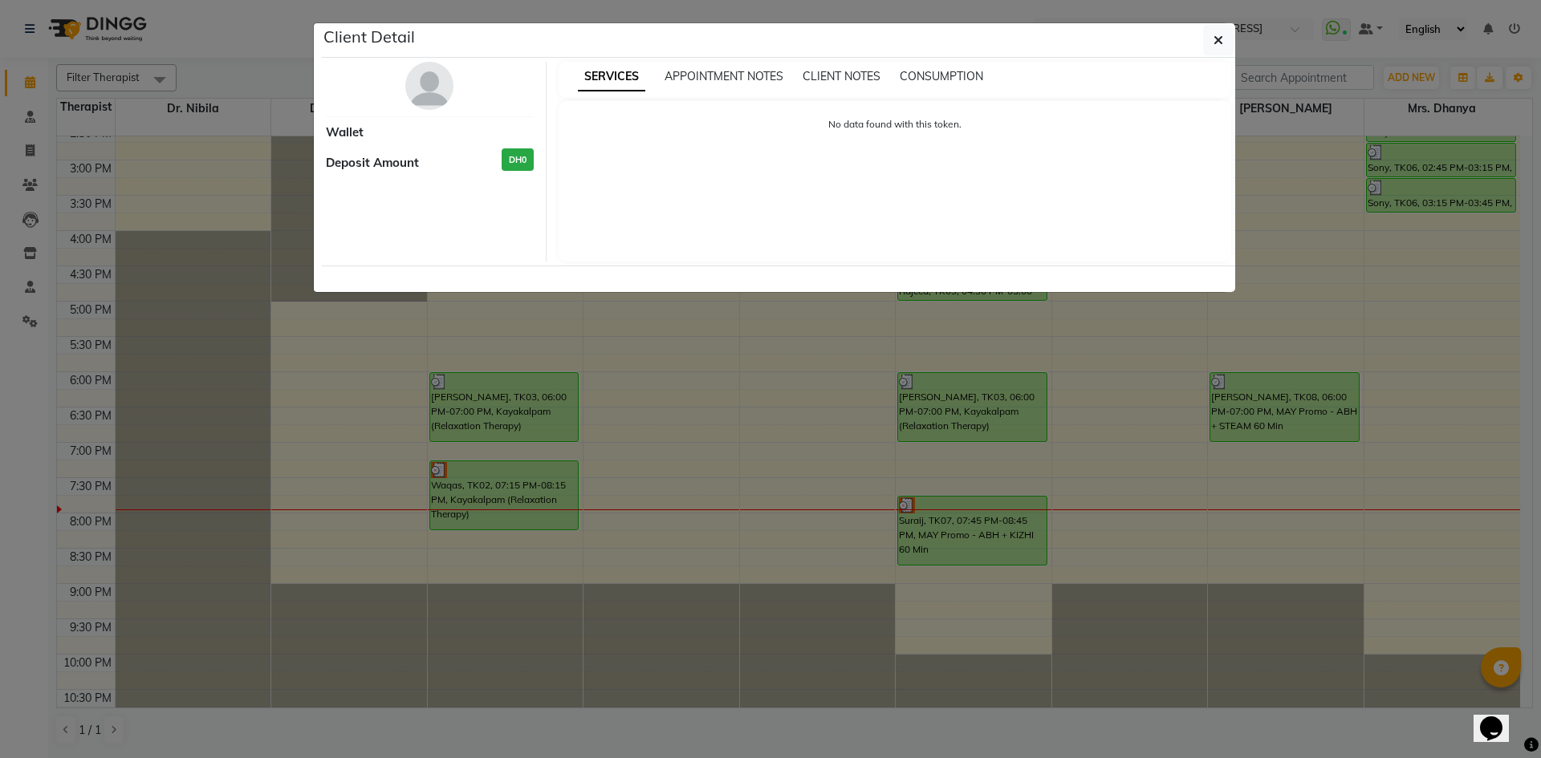
select select "3"
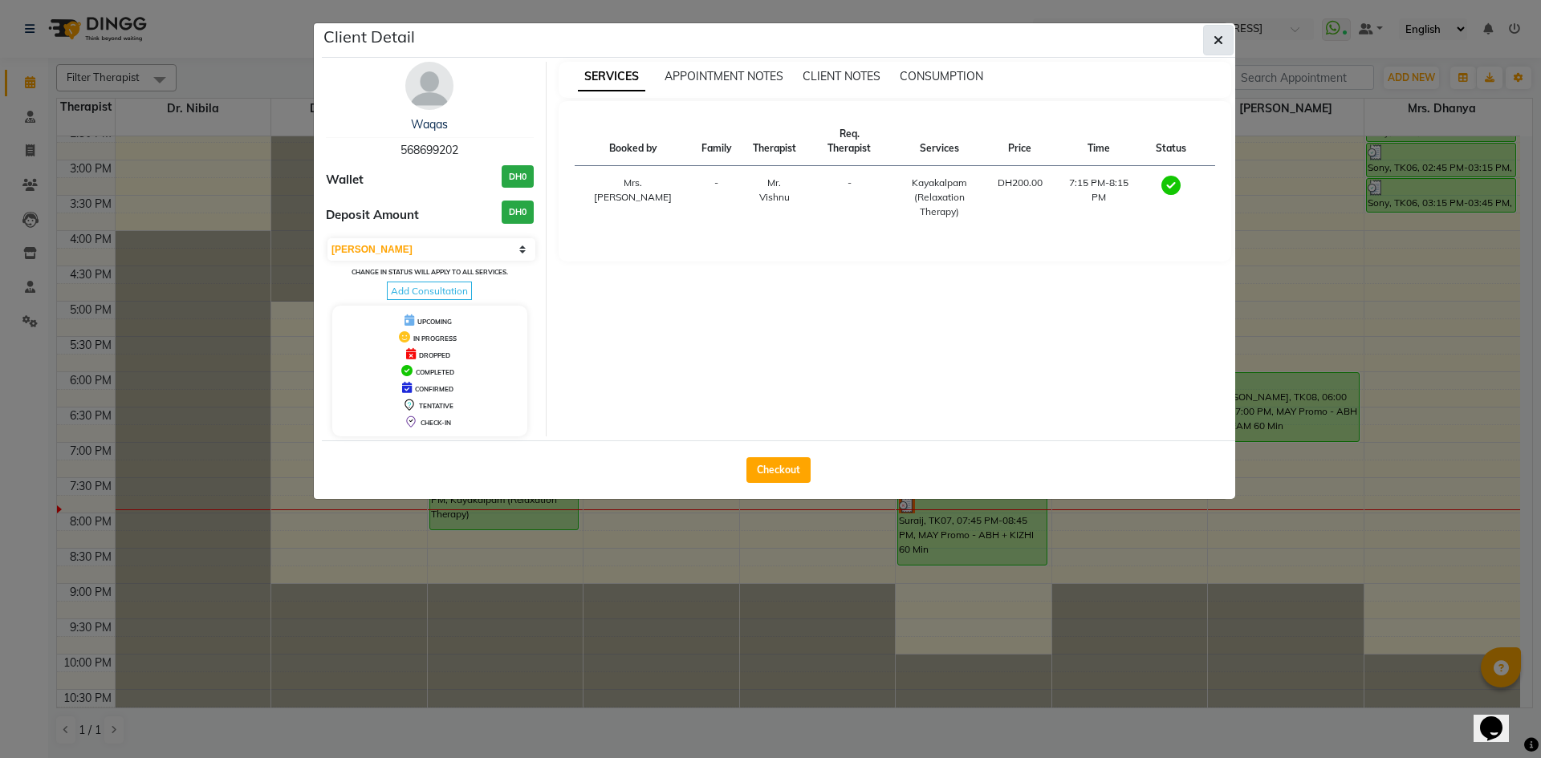
click at [1218, 43] on icon "button" at bounding box center [1218, 40] width 10 height 13
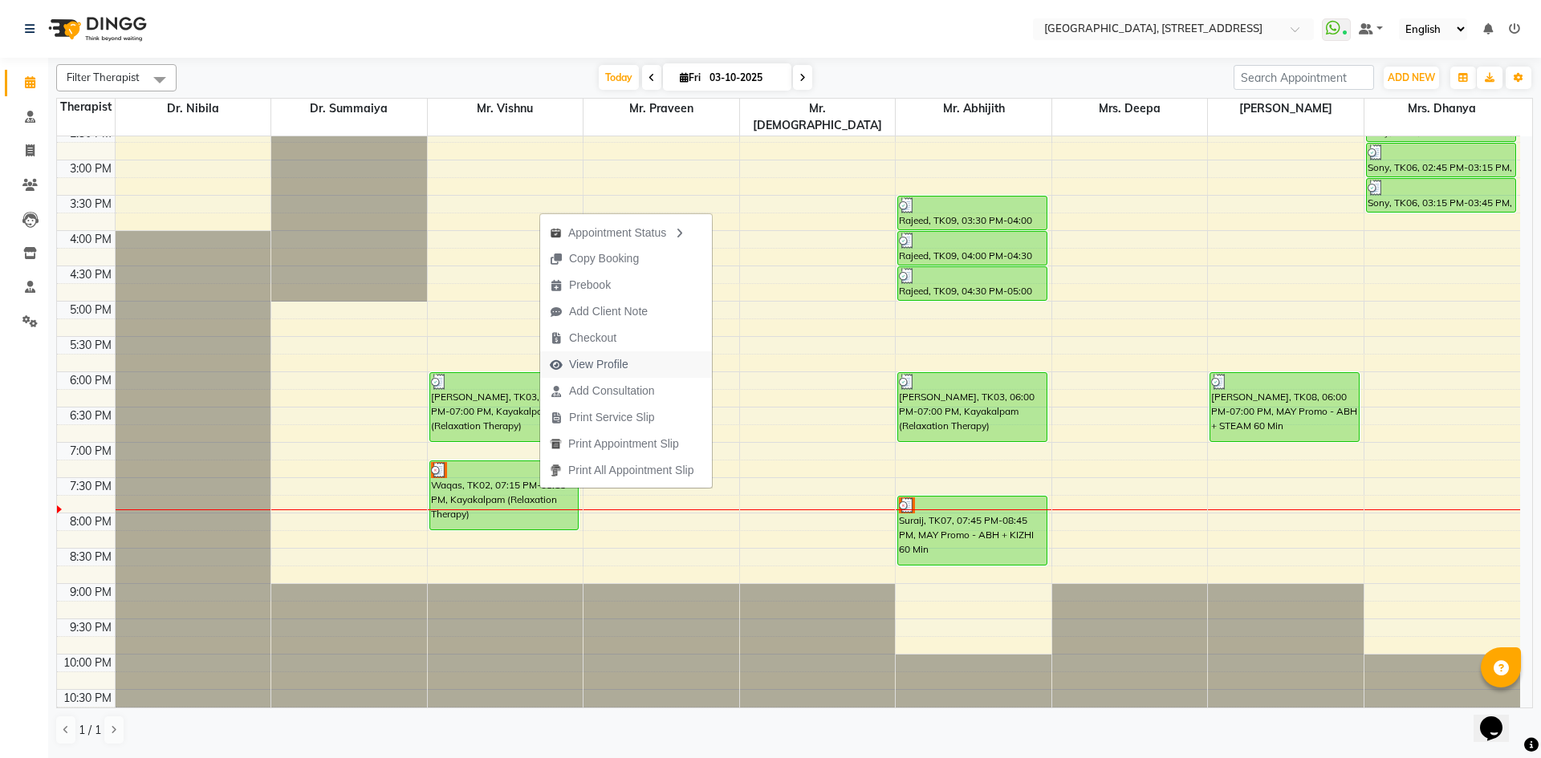
click at [645, 365] on button "View Profile" at bounding box center [626, 365] width 172 height 26
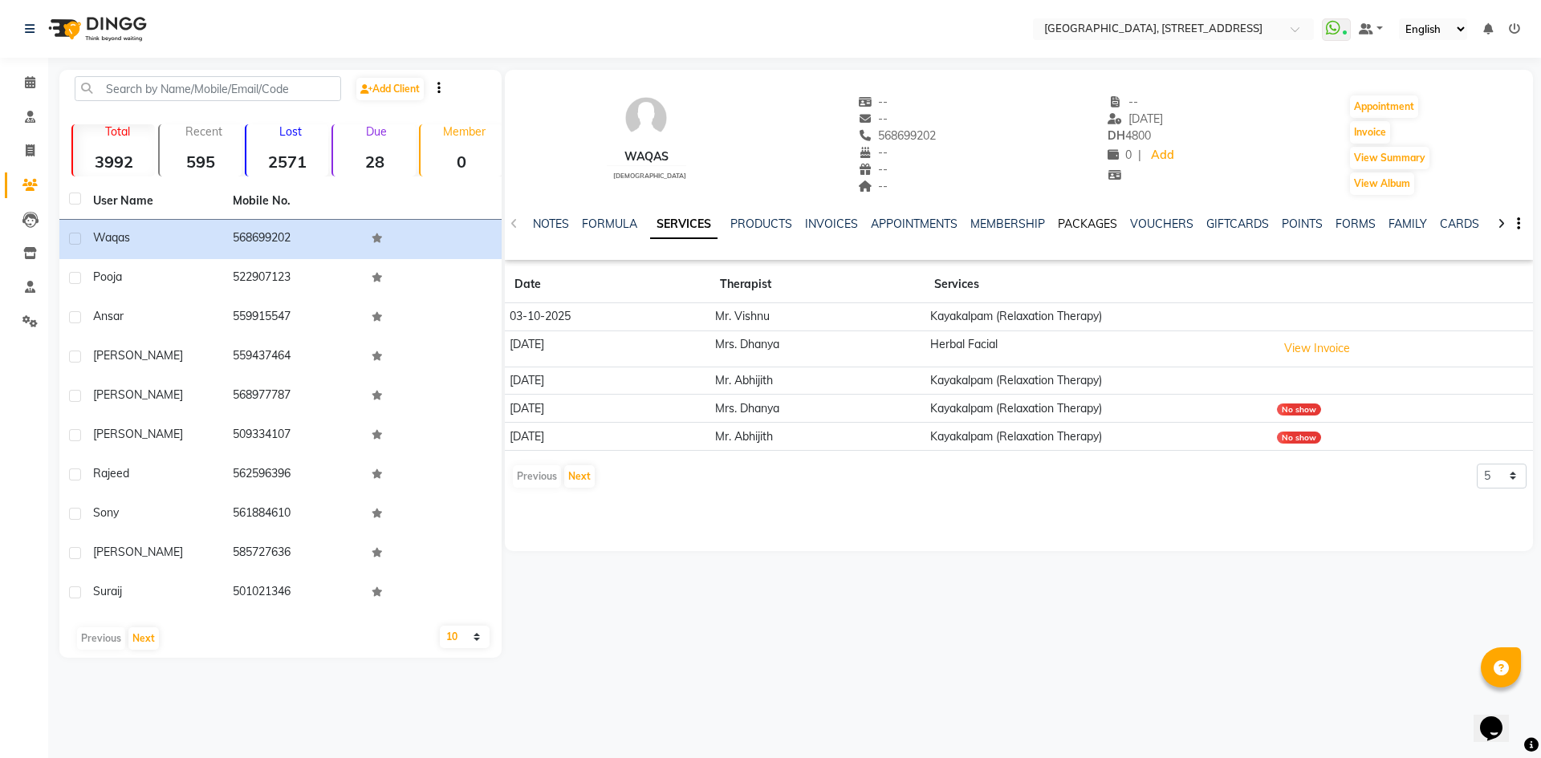
click at [1098, 228] on link "PACKAGES" at bounding box center [1087, 224] width 59 height 14
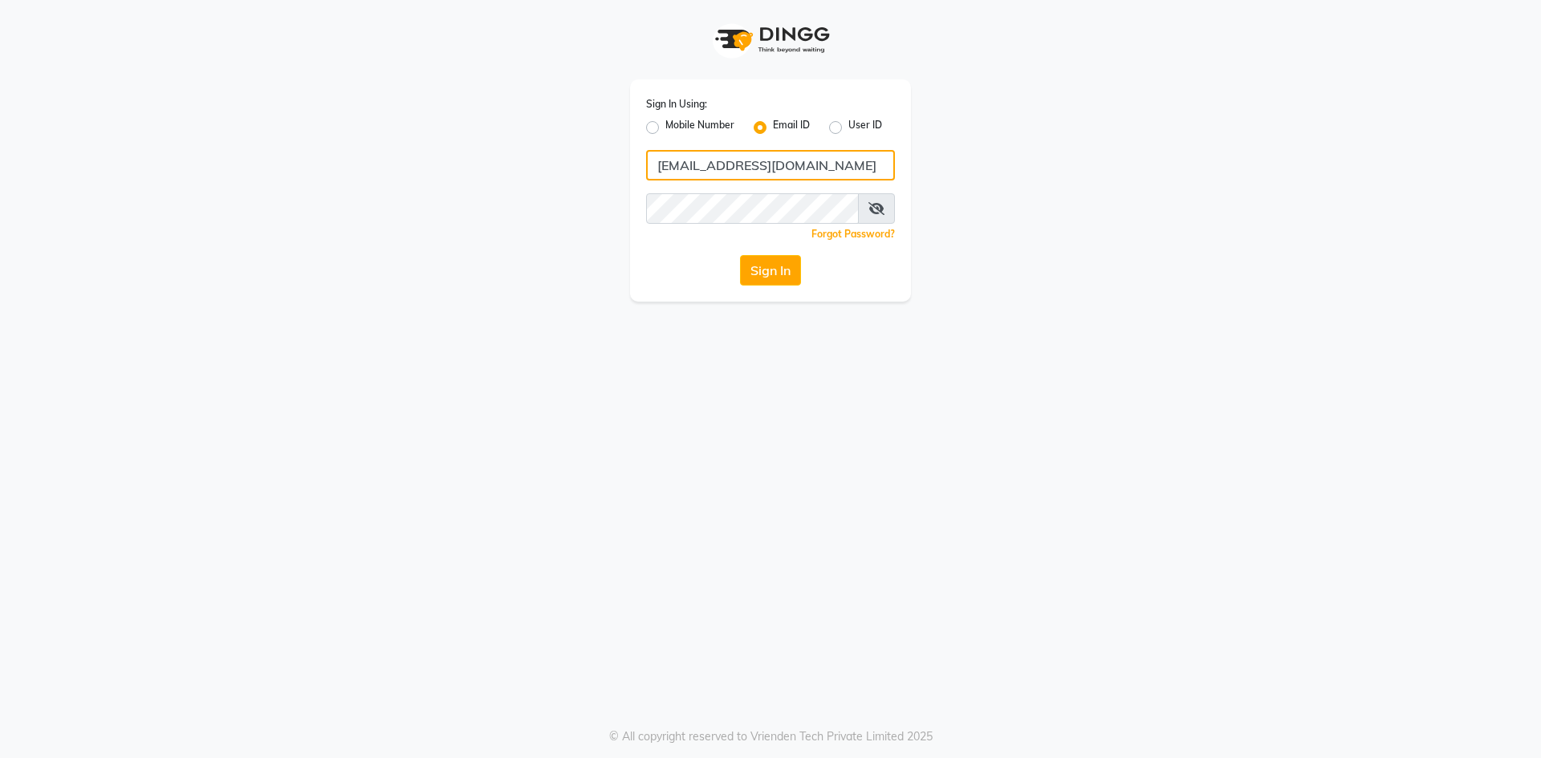
click at [858, 173] on input "[EMAIL_ADDRESS][DOMAIN_NAME]" at bounding box center [770, 165] width 249 height 30
type input "g"
type input "[EMAIL_ADDRESS][DOMAIN_NAME]"
click at [740, 255] on button "Sign In" at bounding box center [770, 270] width 61 height 30
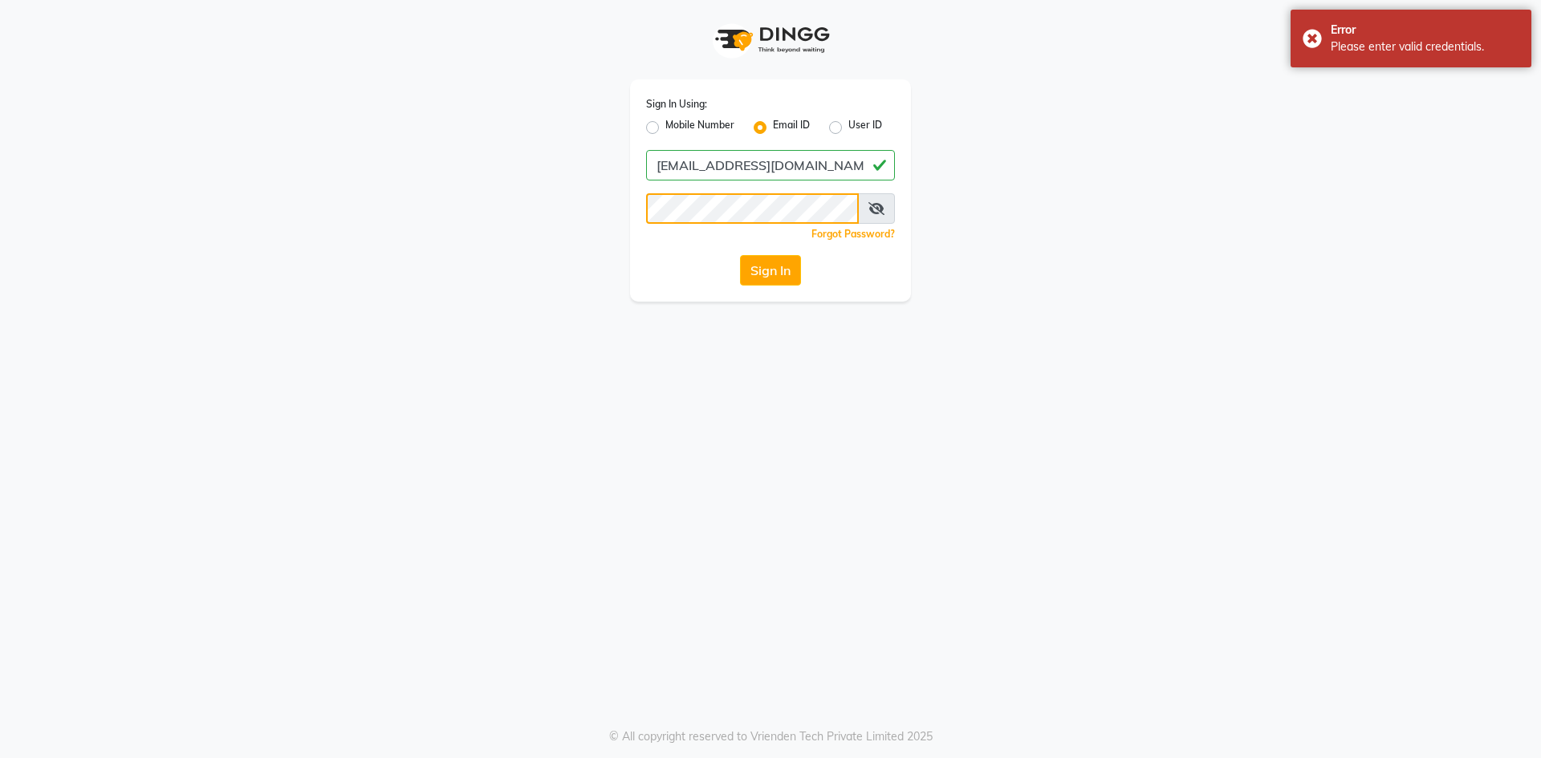
click at [740, 255] on button "Sign In" at bounding box center [770, 270] width 61 height 30
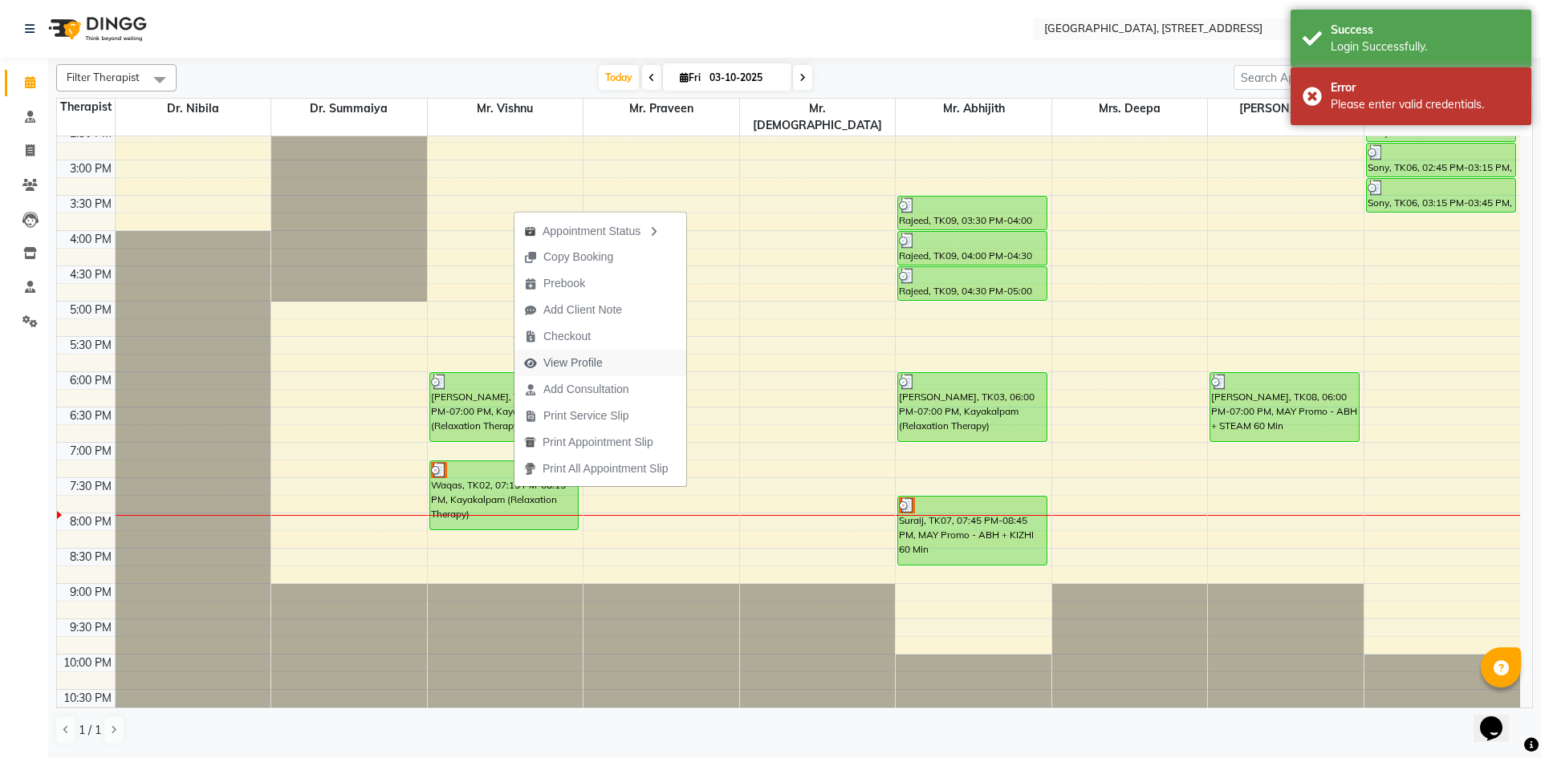
click at [590, 364] on span "View Profile" at bounding box center [572, 363] width 59 height 17
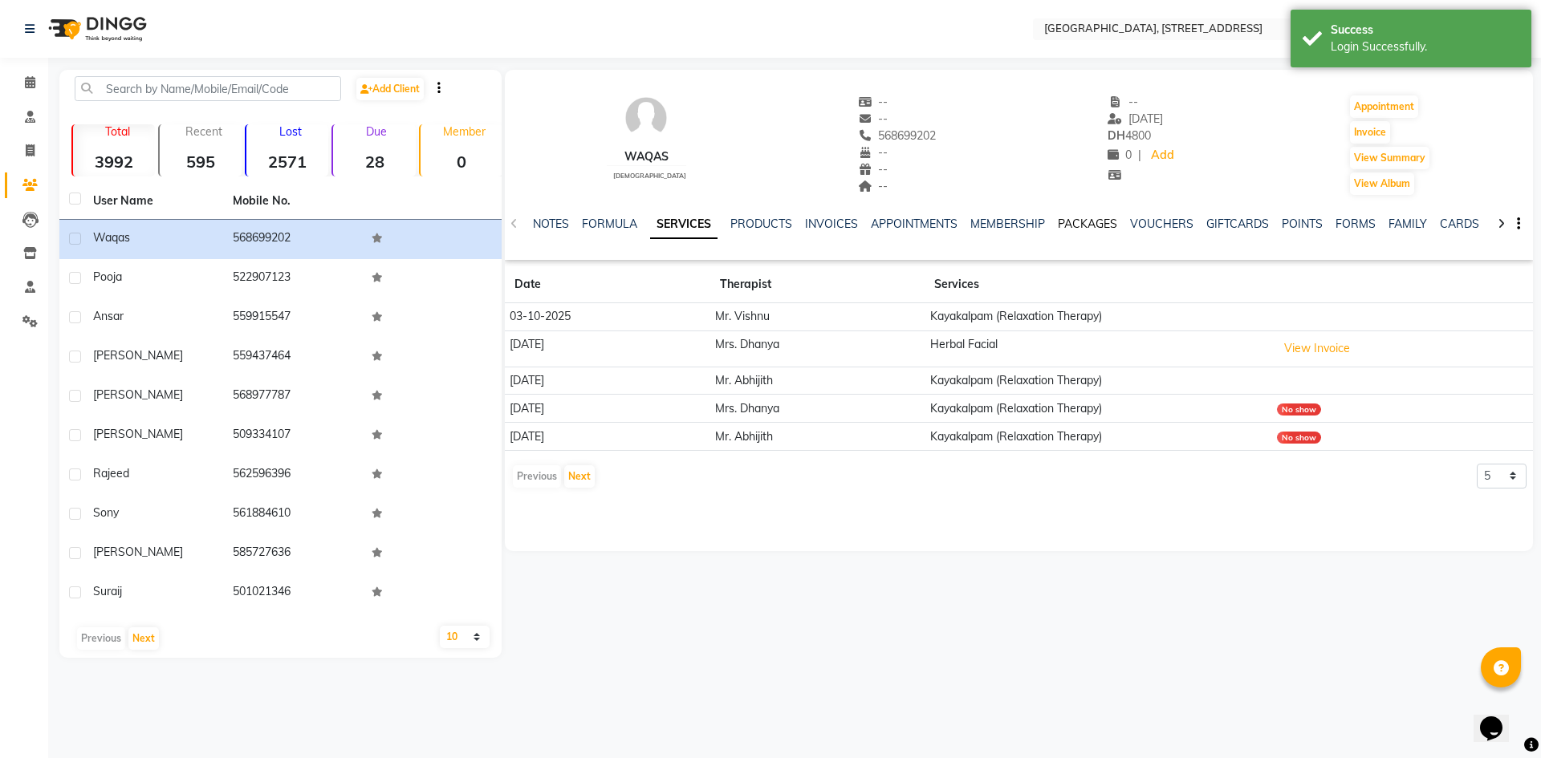
click at [1075, 220] on link "PACKAGES" at bounding box center [1087, 224] width 59 height 14
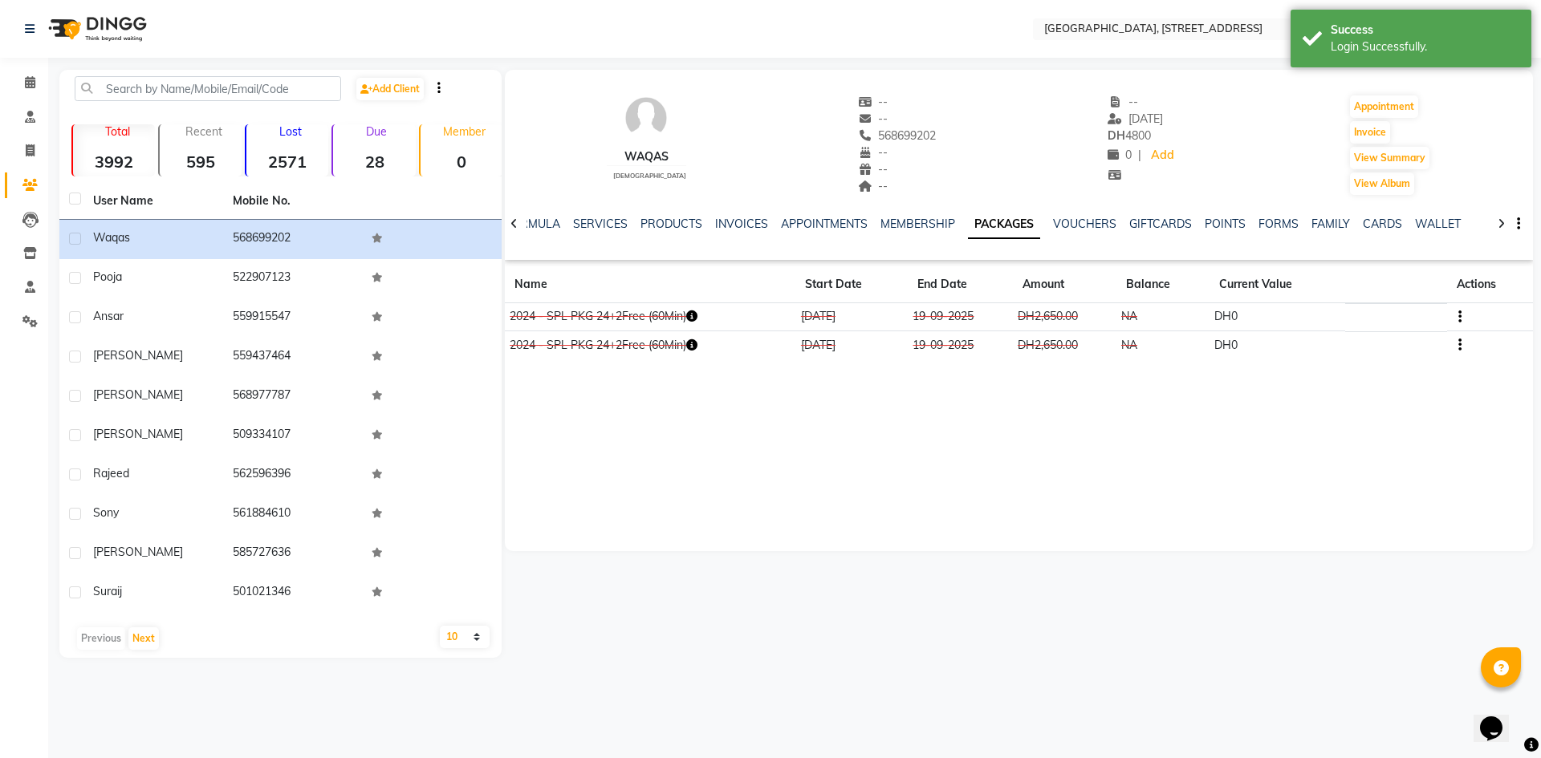
click at [693, 315] on icon "button" at bounding box center [691, 316] width 11 height 11
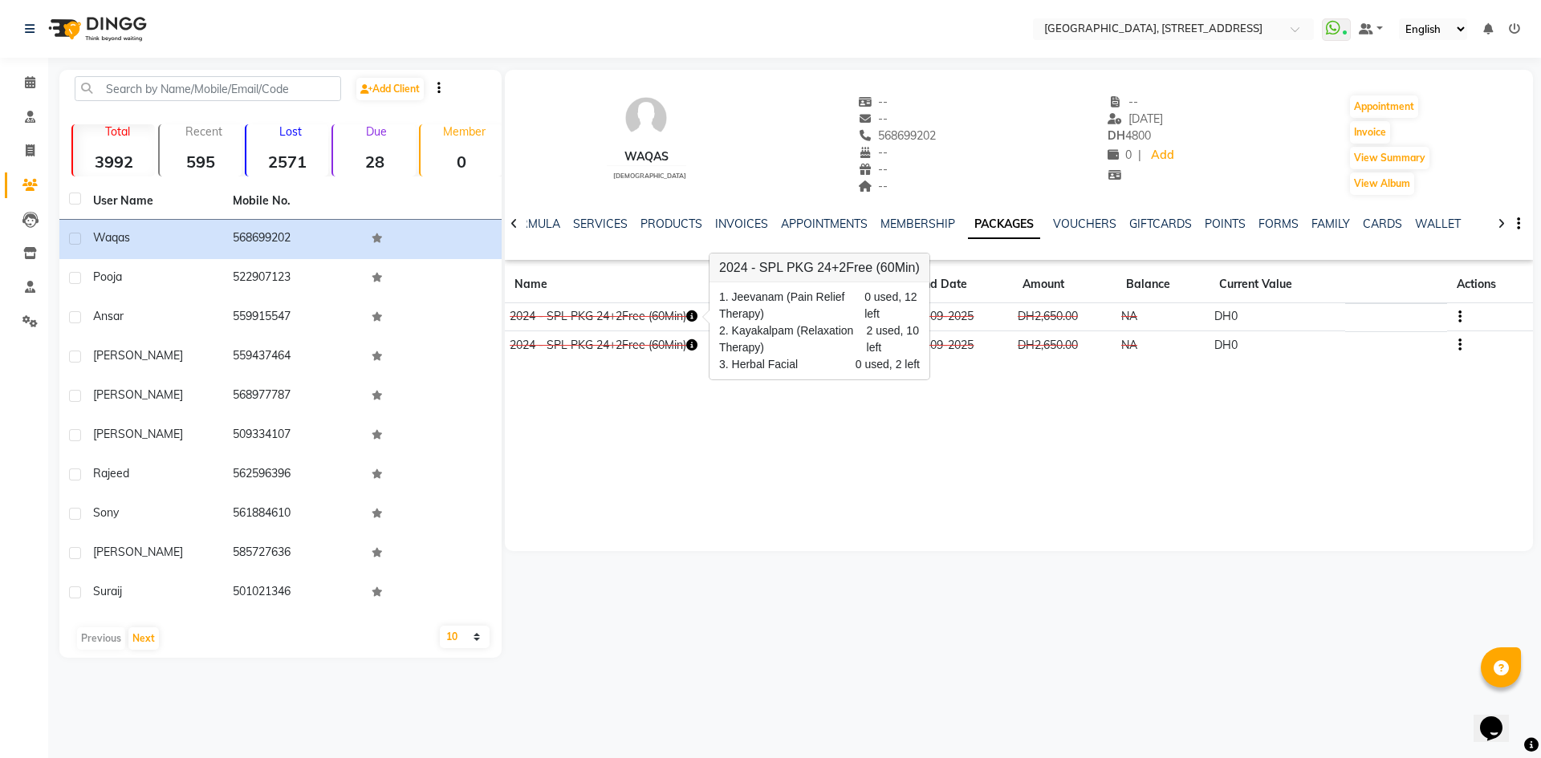
click at [693, 347] on icon "button" at bounding box center [691, 344] width 11 height 11
click at [25, 84] on icon at bounding box center [30, 82] width 10 height 12
